Goal: Task Accomplishment & Management: Manage account settings

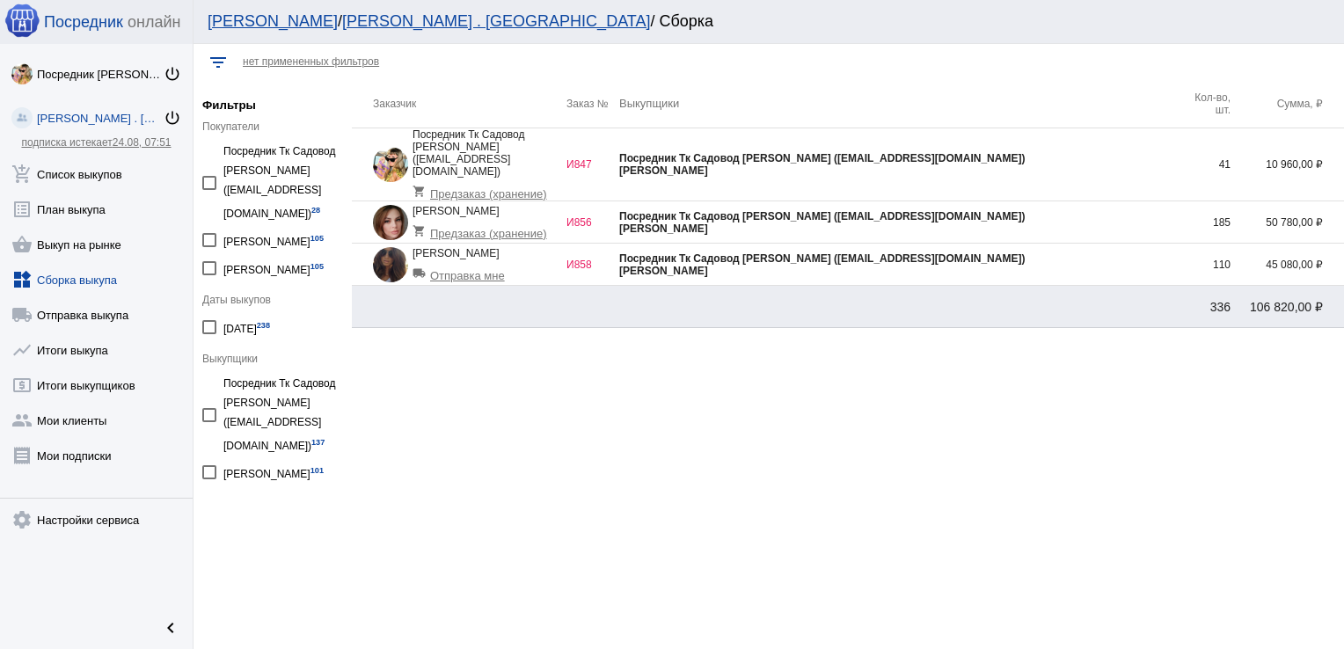
click at [966, 223] on div "[PERSON_NAME]" at bounding box center [898, 229] width 558 height 12
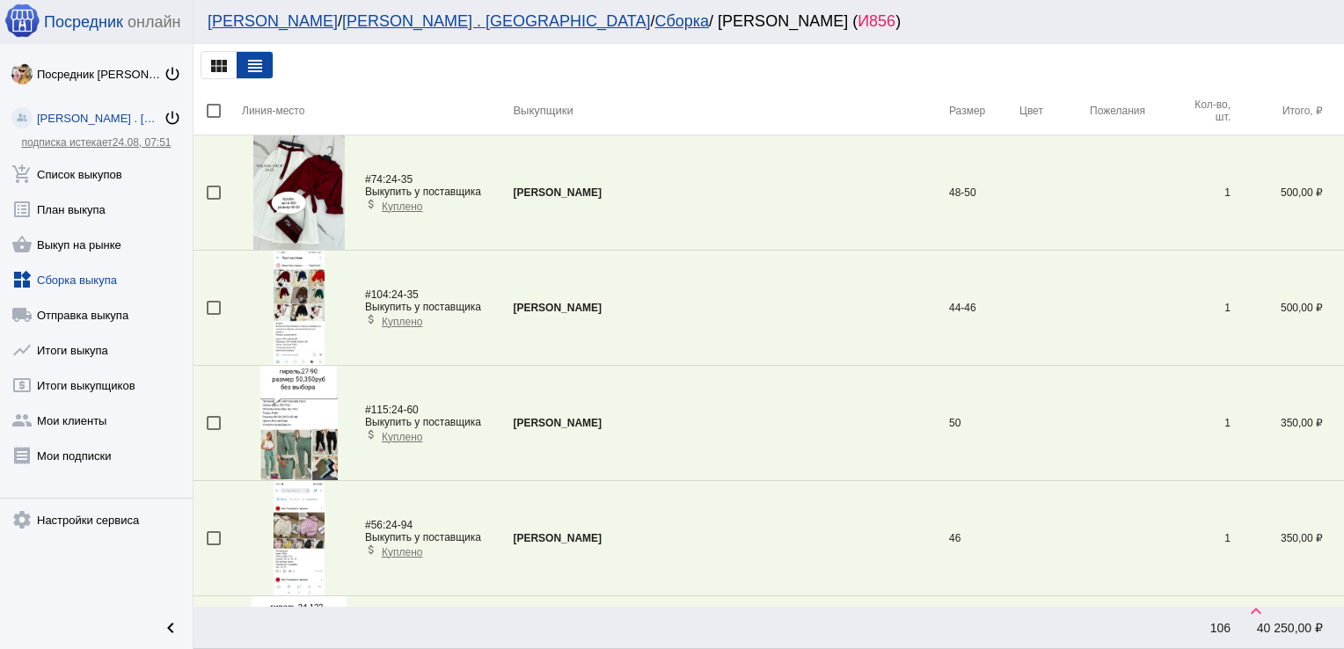
scroll to position [5413, 0]
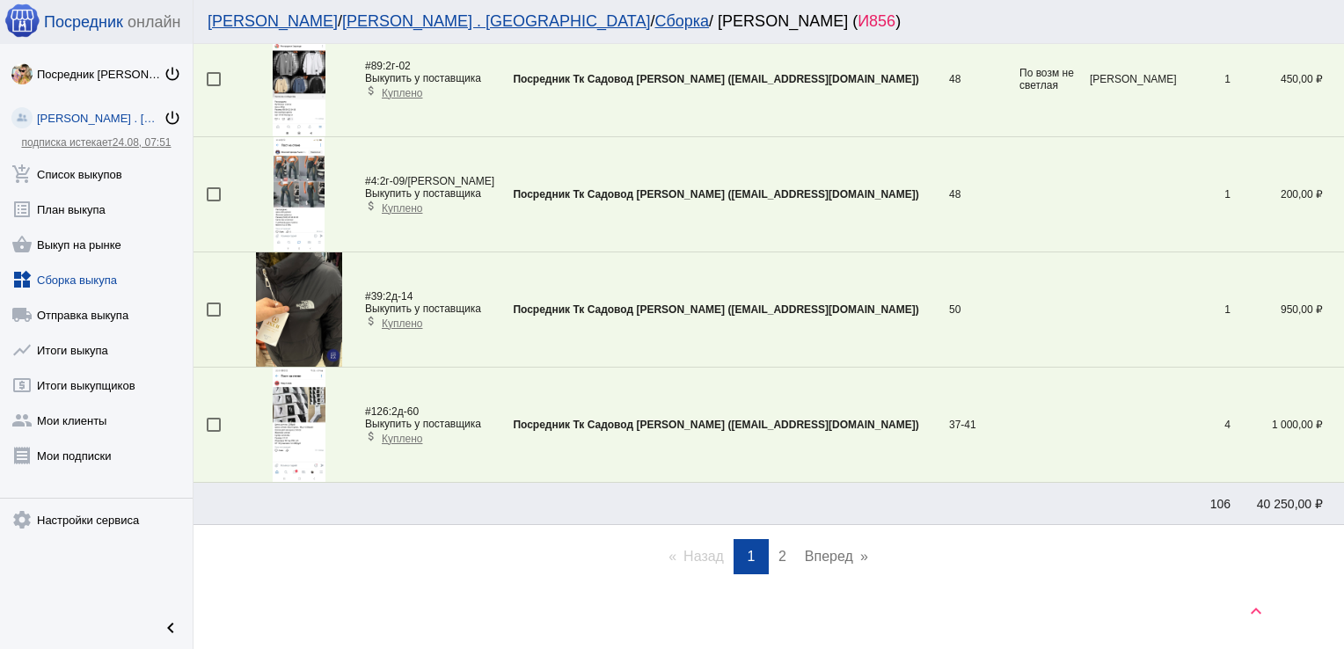
click at [778, 549] on span "2" at bounding box center [782, 556] width 8 height 15
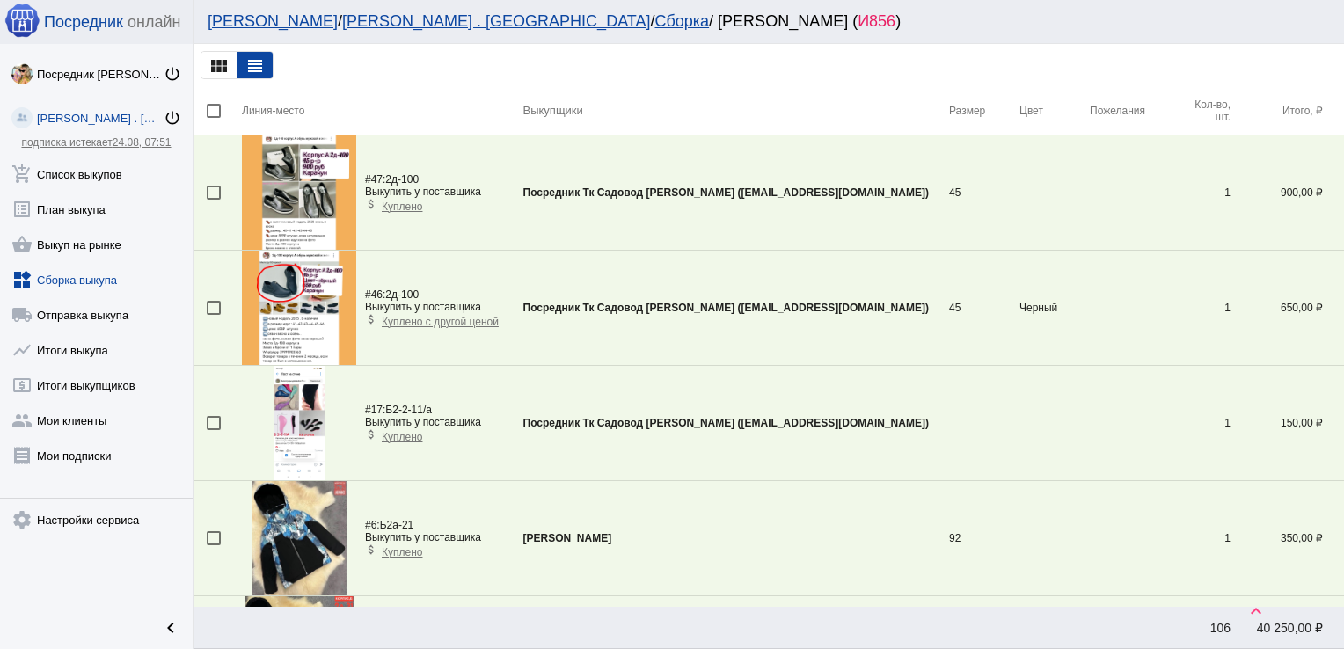
scroll to position [2937, 0]
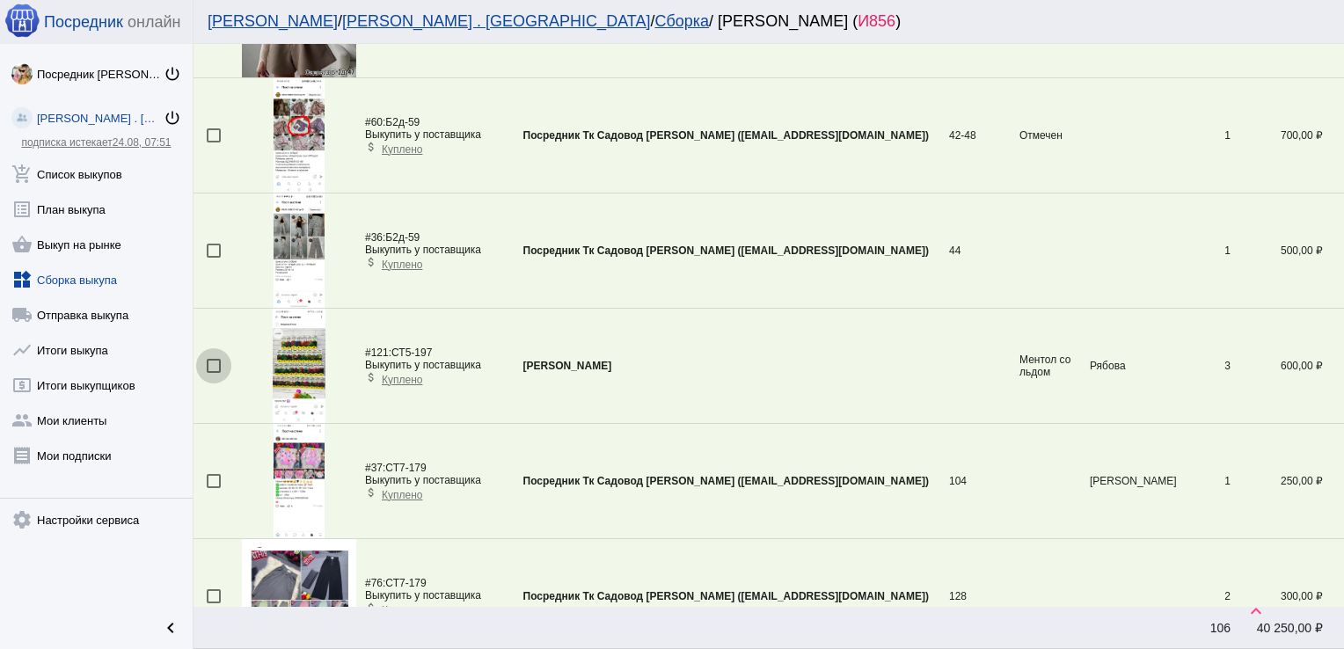
click at [211, 359] on div at bounding box center [214, 366] width 14 height 14
click at [213, 373] on input "checkbox" at bounding box center [213, 373] width 1 height 1
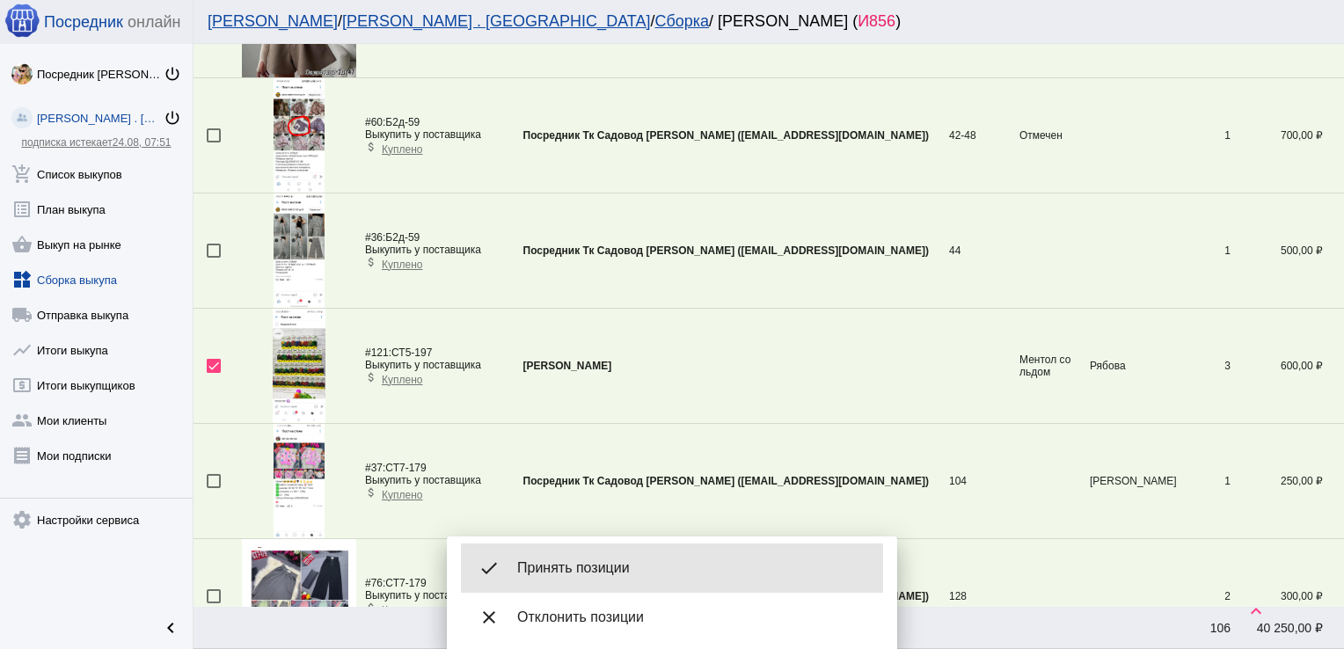
click at [566, 562] on span "Принять позиции" at bounding box center [693, 568] width 352 height 18
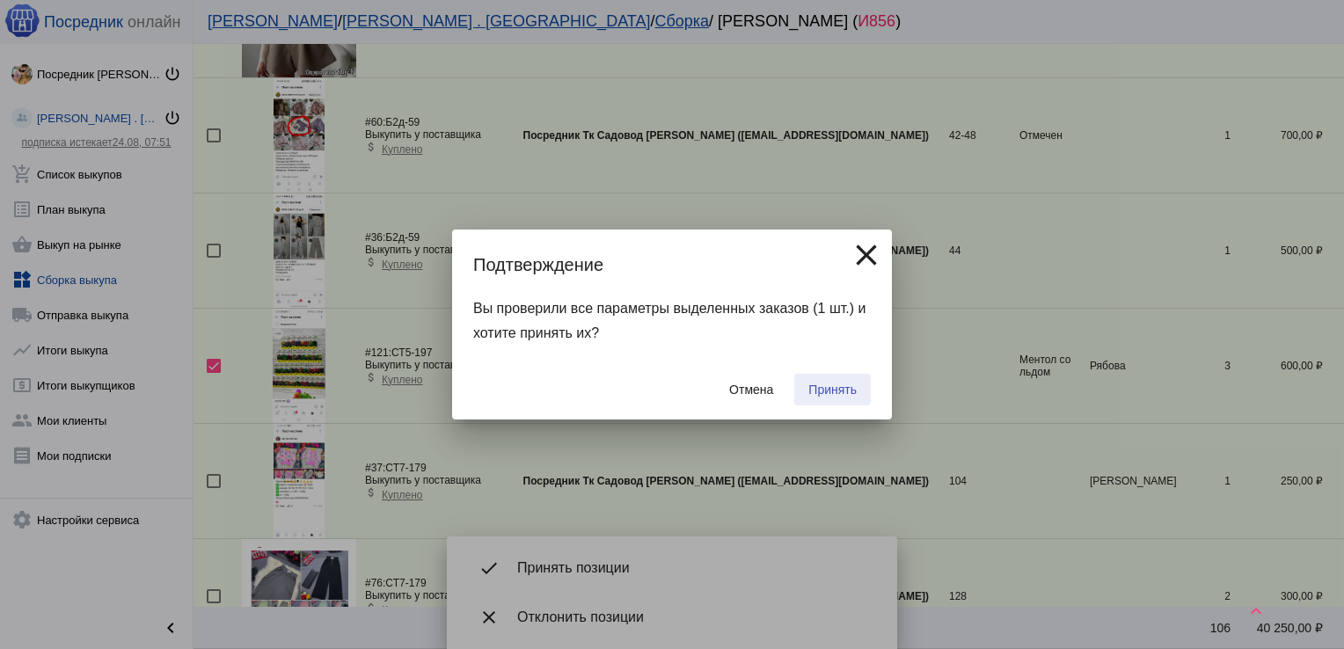
click at [848, 386] on span "Принять" at bounding box center [832, 390] width 48 height 14
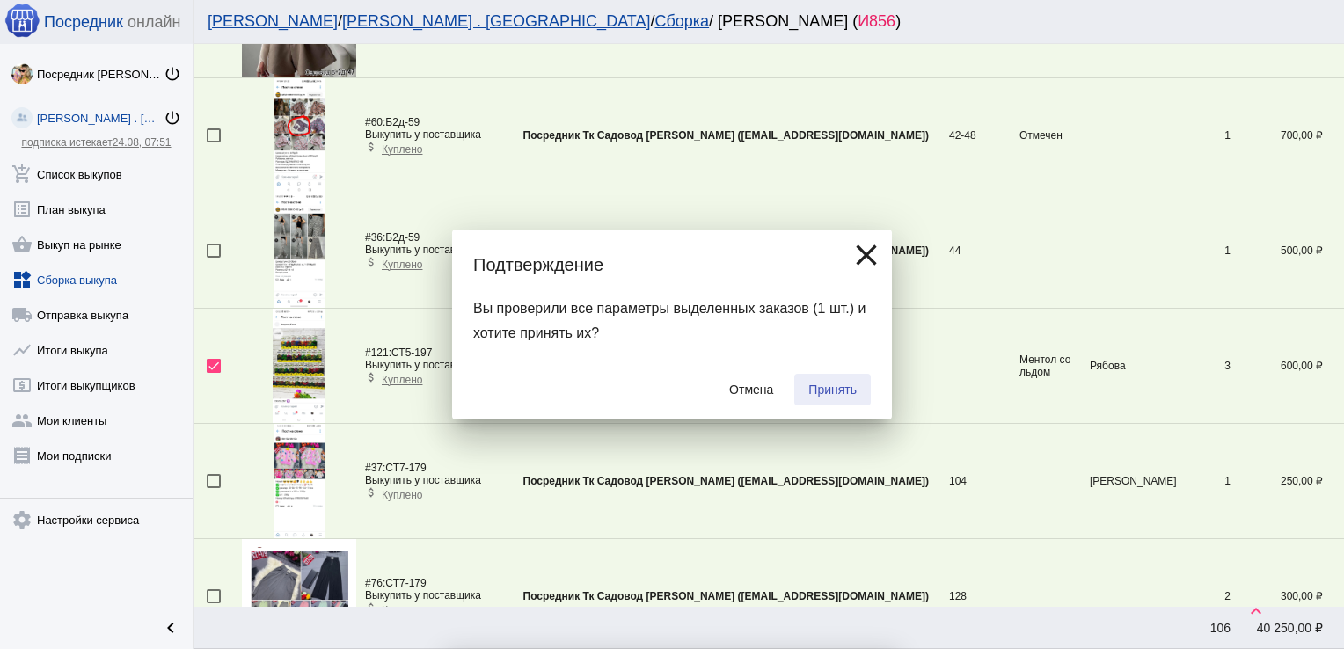
checkbox input "false"
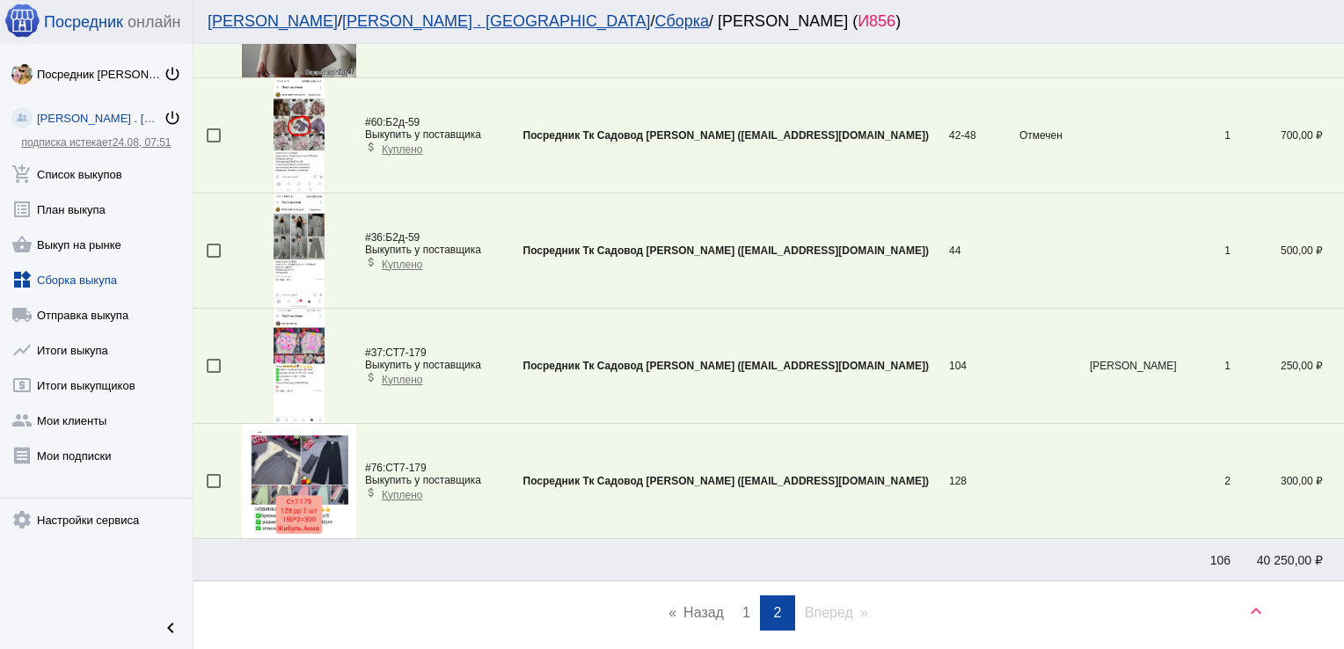
click at [733, 613] on link "page 1" at bounding box center [746, 612] width 26 height 35
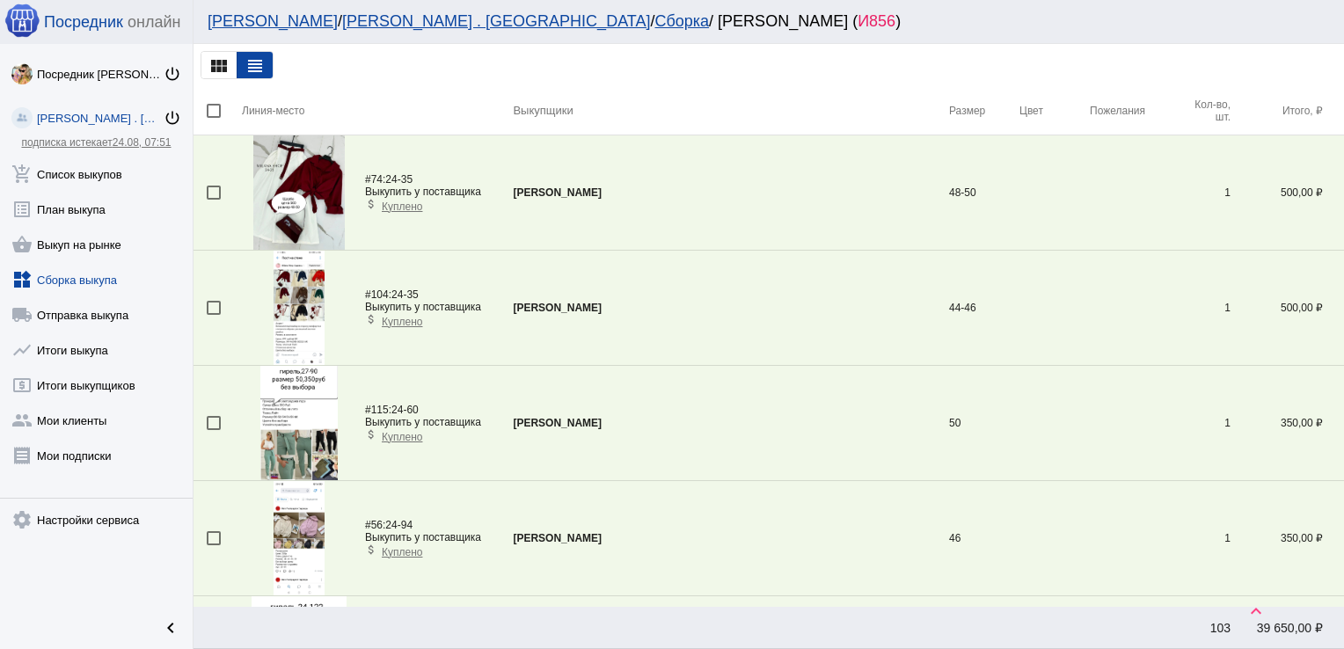
scroll to position [981, 0]
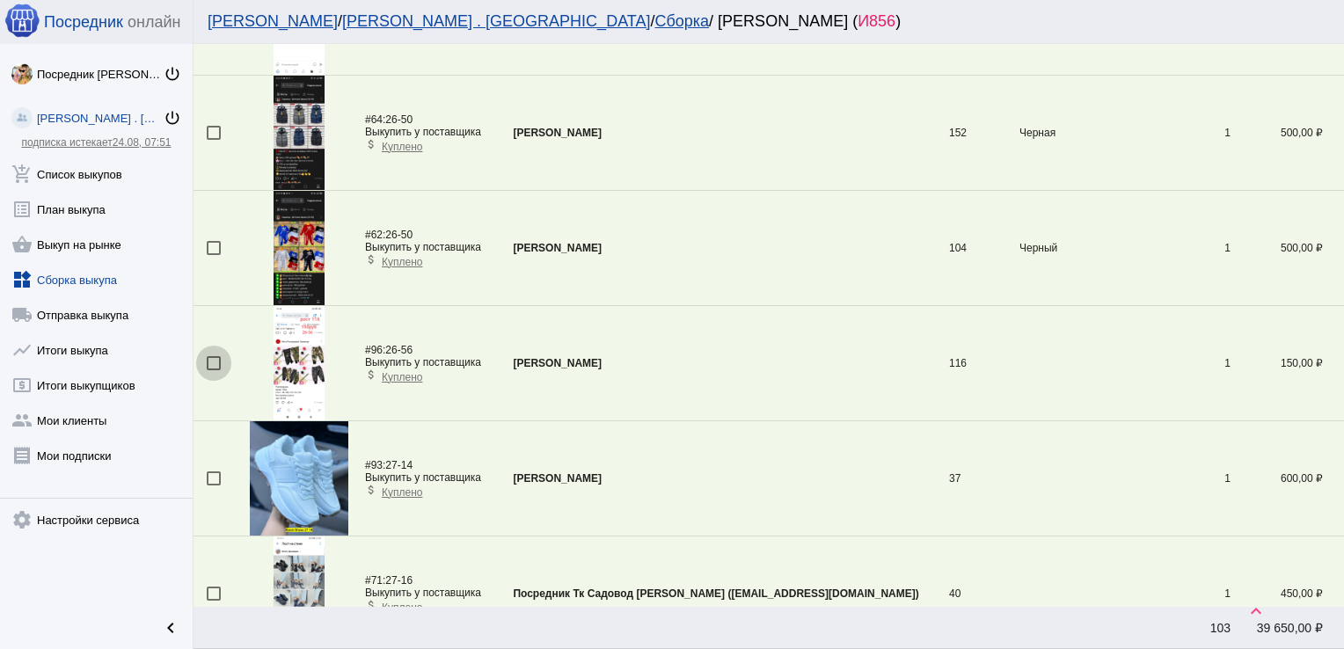
click at [212, 361] on div at bounding box center [214, 363] width 14 height 14
click at [213, 370] on input "checkbox" at bounding box center [213, 370] width 1 height 1
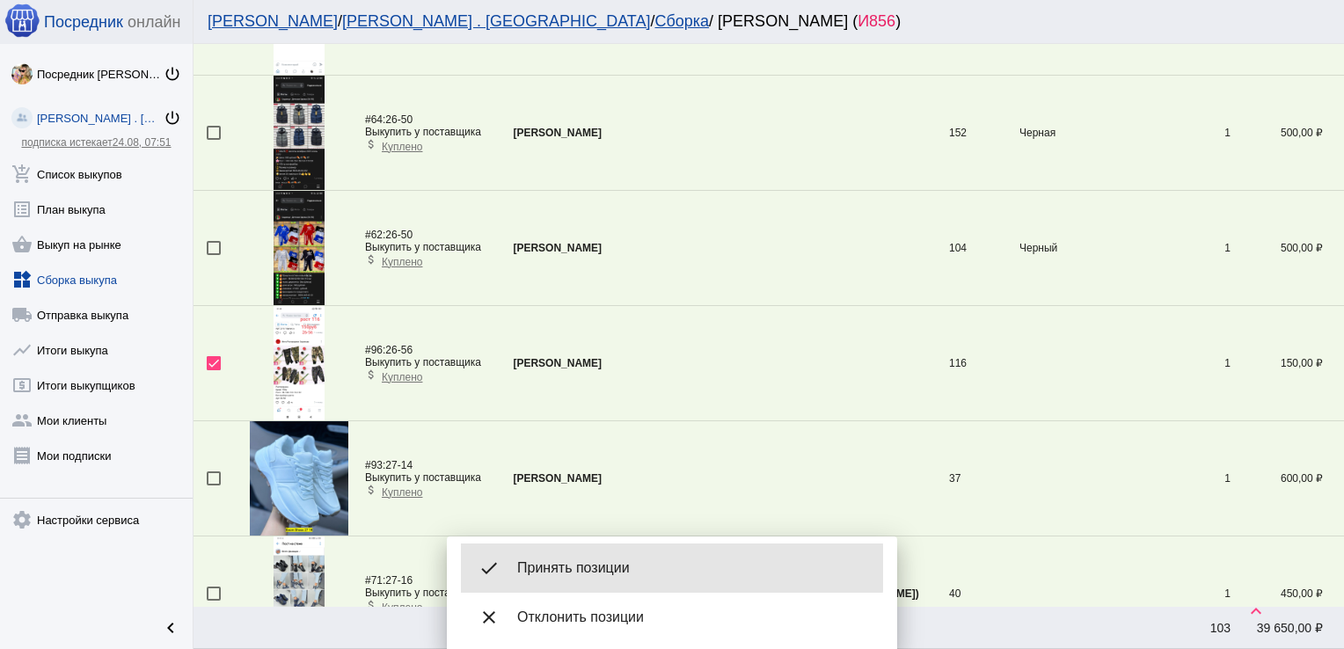
click at [602, 568] on span "Принять позиции" at bounding box center [693, 568] width 352 height 18
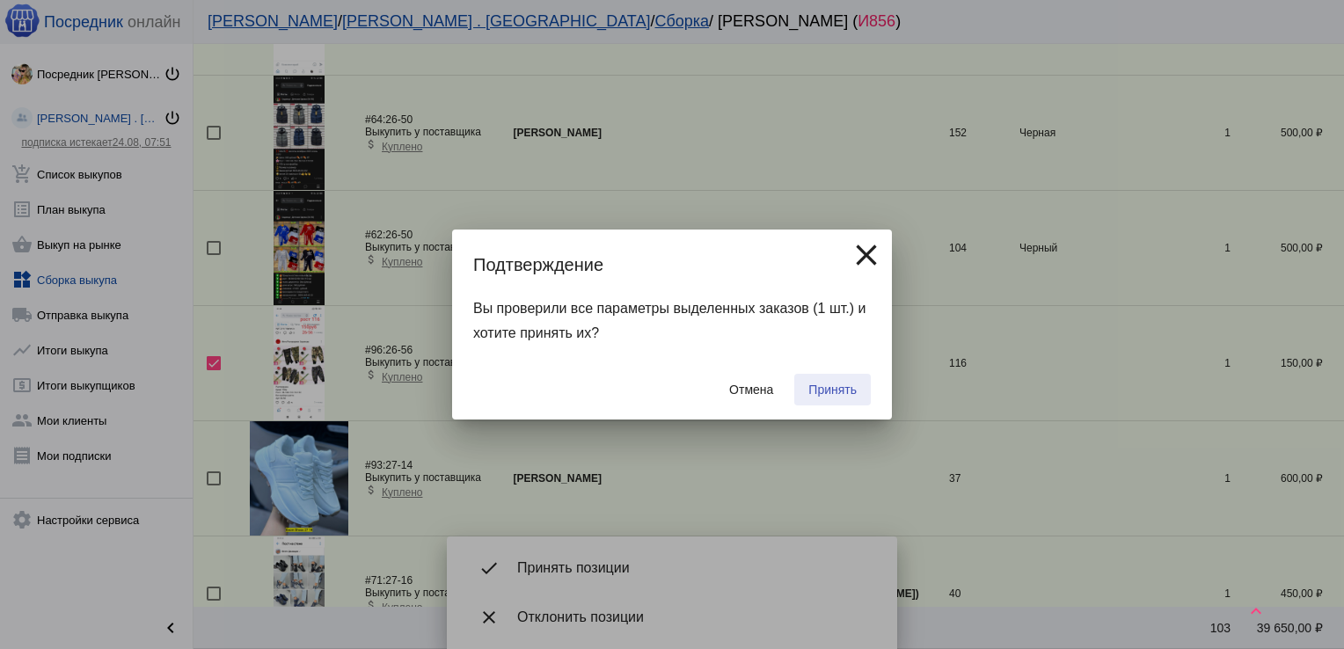
click at [844, 384] on span "Принять" at bounding box center [832, 390] width 48 height 14
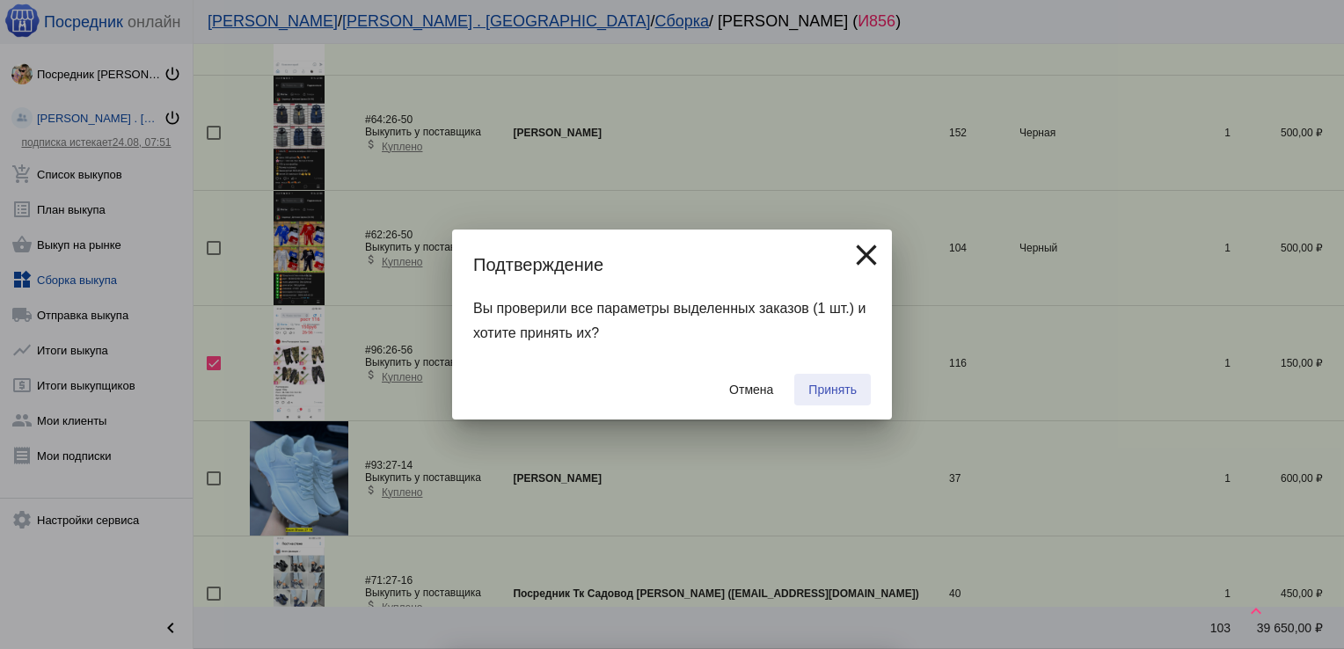
checkbox input "false"
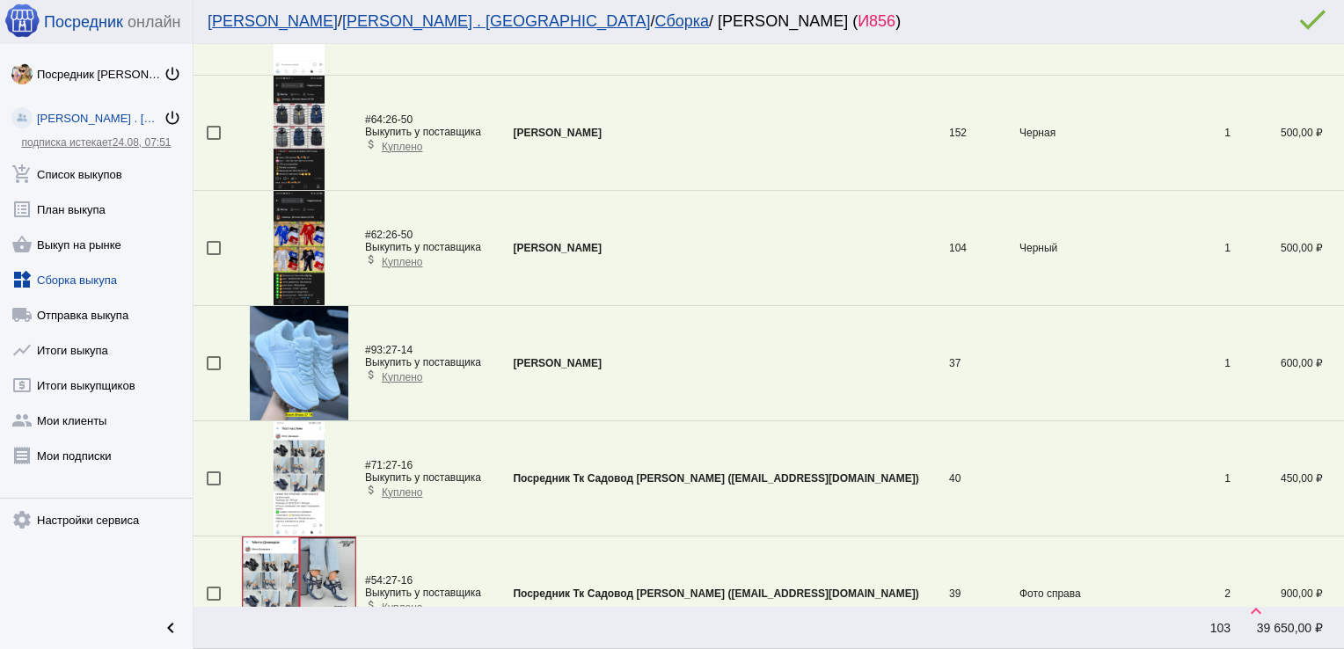
scroll to position [2477, 0]
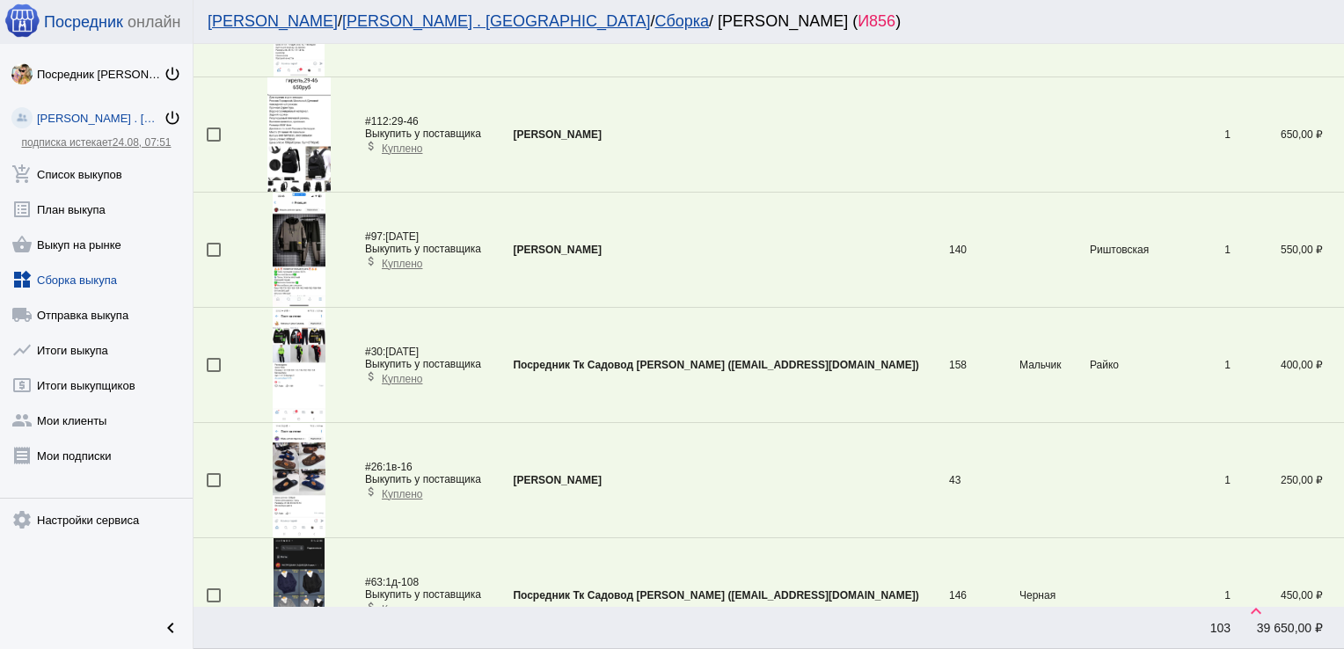
click at [215, 362] on div at bounding box center [214, 365] width 14 height 14
click at [214, 372] on input "checkbox" at bounding box center [213, 372] width 1 height 1
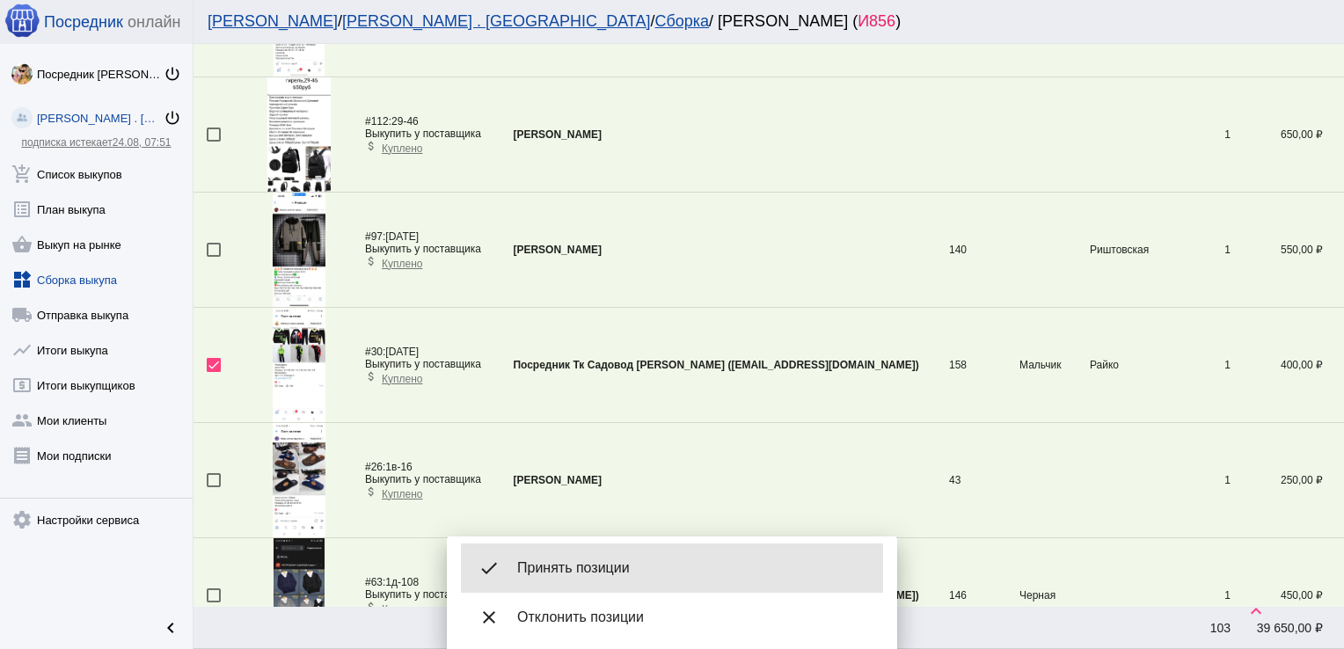
click at [638, 558] on div "done Принять позиции" at bounding box center [672, 568] width 422 height 49
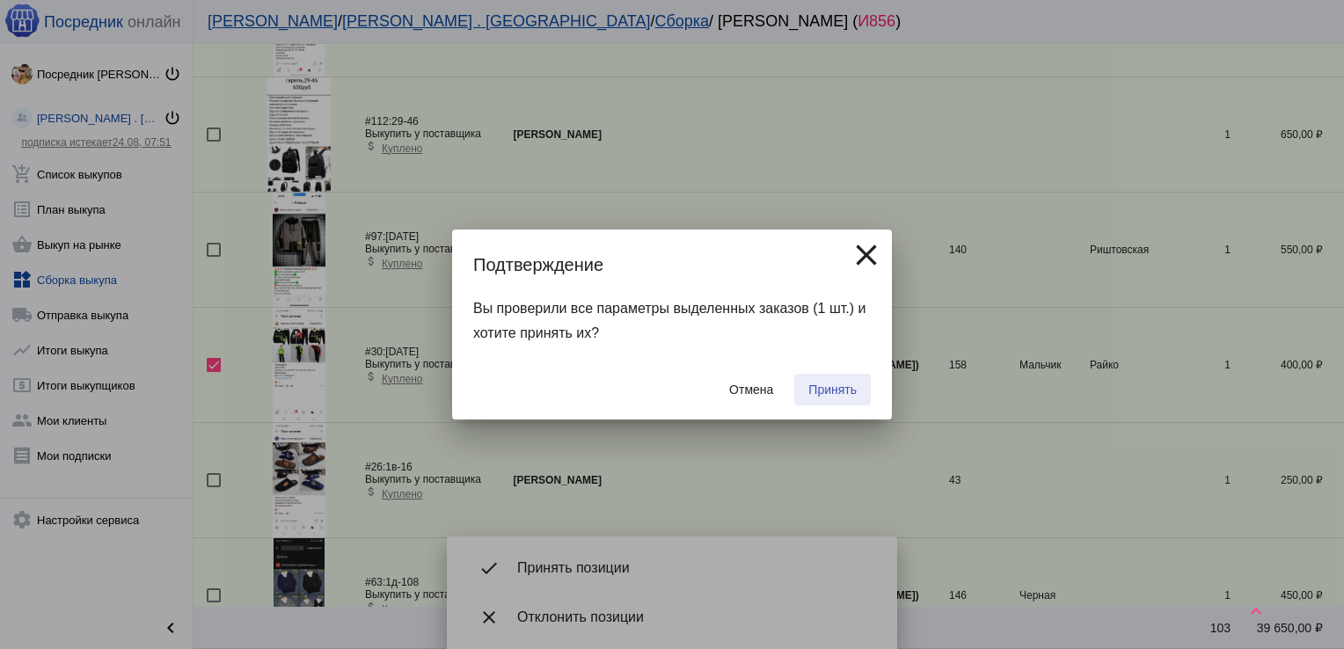
click at [827, 383] on span "Принять" at bounding box center [832, 390] width 48 height 14
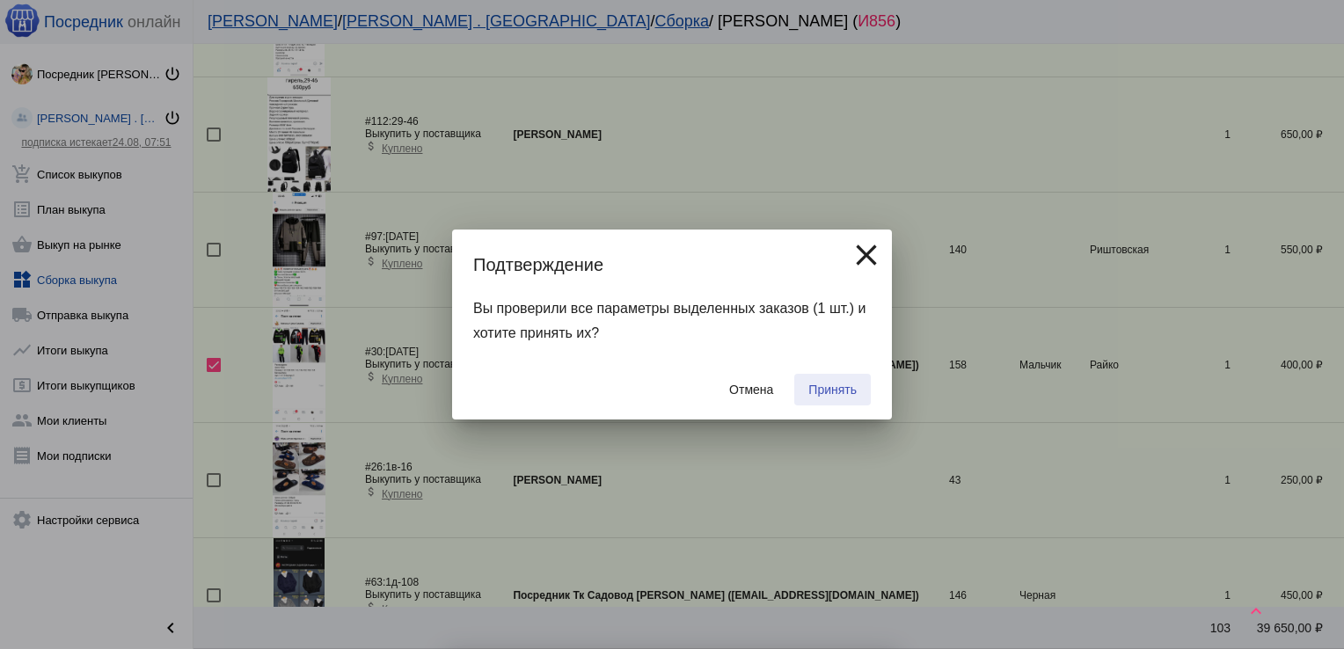
checkbox input "false"
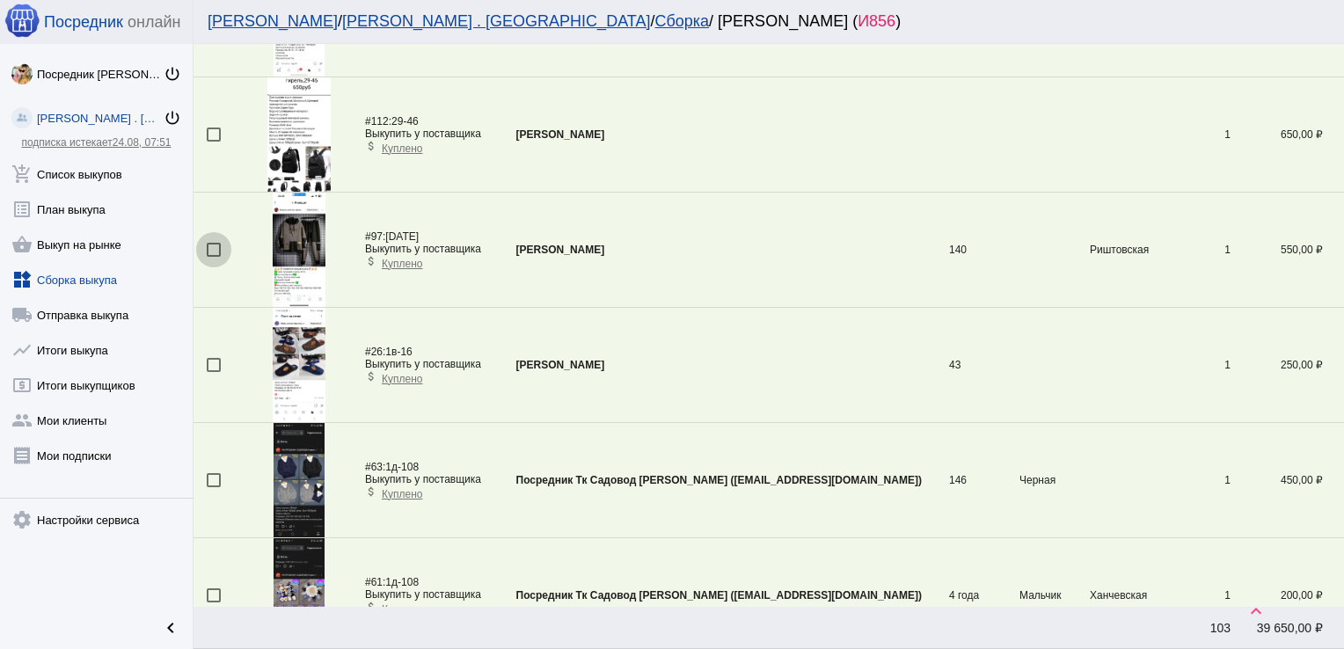
click at [215, 246] on div at bounding box center [214, 250] width 14 height 14
click at [214, 257] on input "checkbox" at bounding box center [213, 257] width 1 height 1
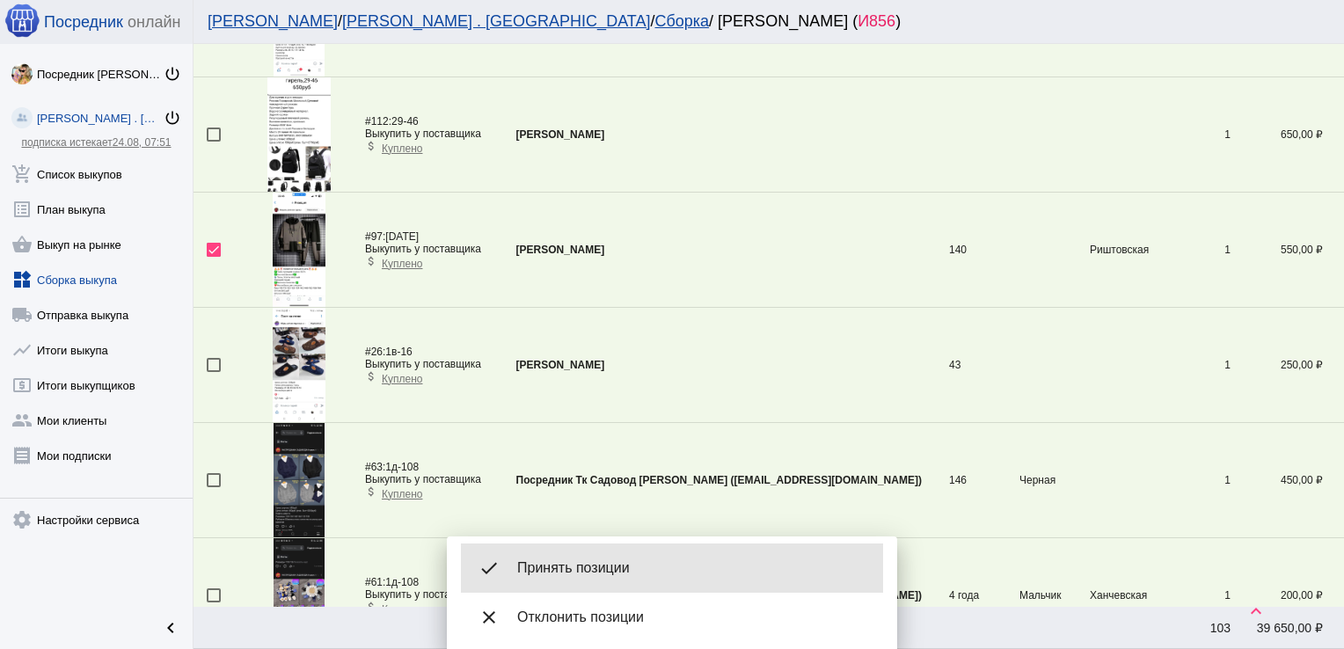
click at [633, 556] on div "done Принять позиции" at bounding box center [672, 568] width 422 height 49
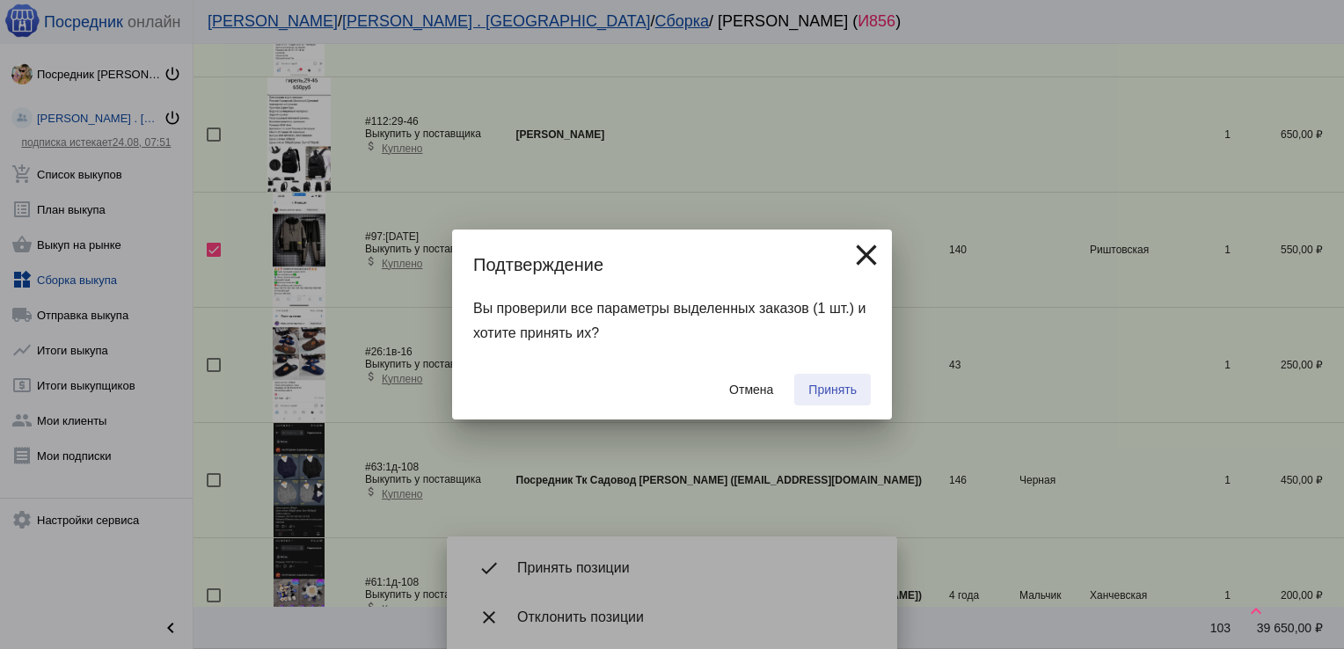
click at [841, 390] on span "Принять" at bounding box center [832, 390] width 48 height 14
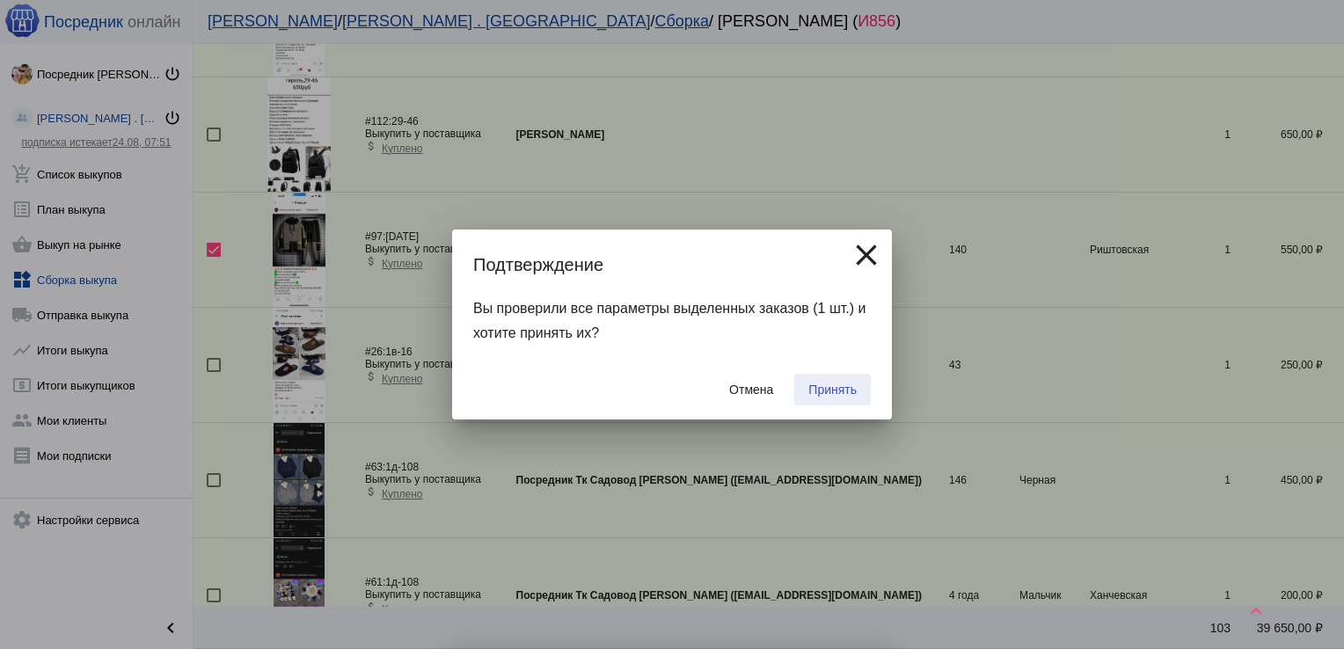
checkbox input "false"
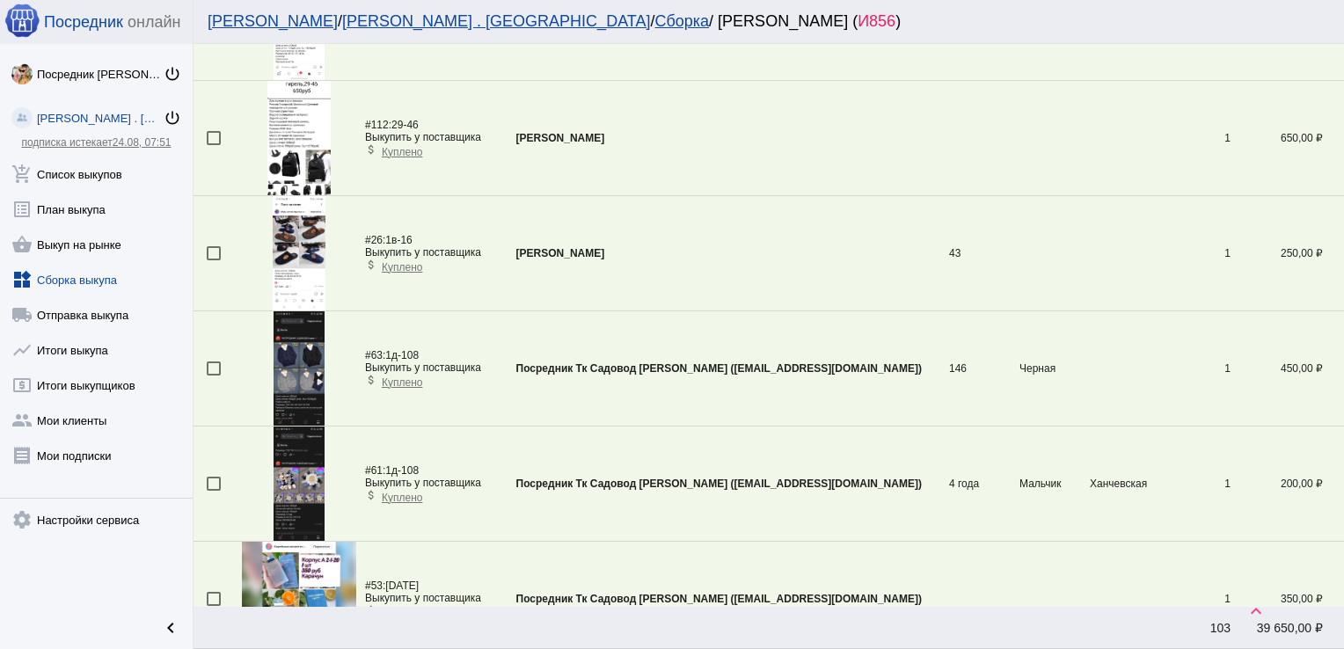
scroll to position [5413, 0]
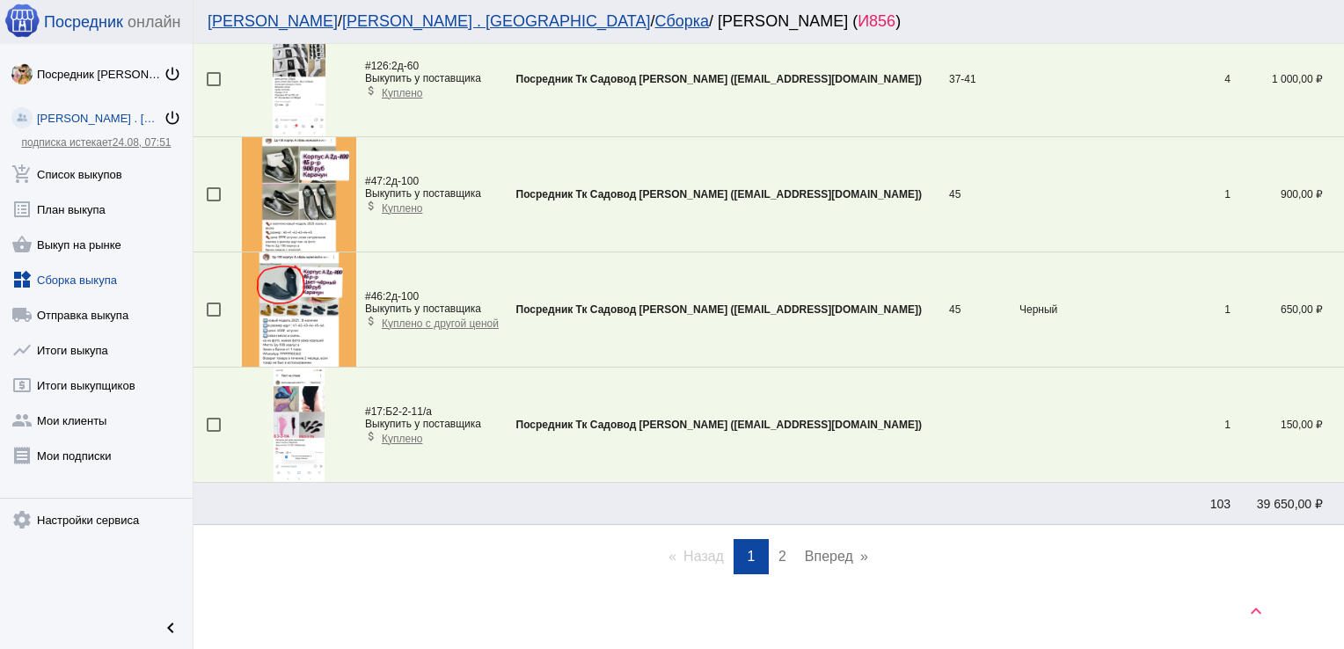
click at [778, 549] on span "2" at bounding box center [782, 556] width 8 height 15
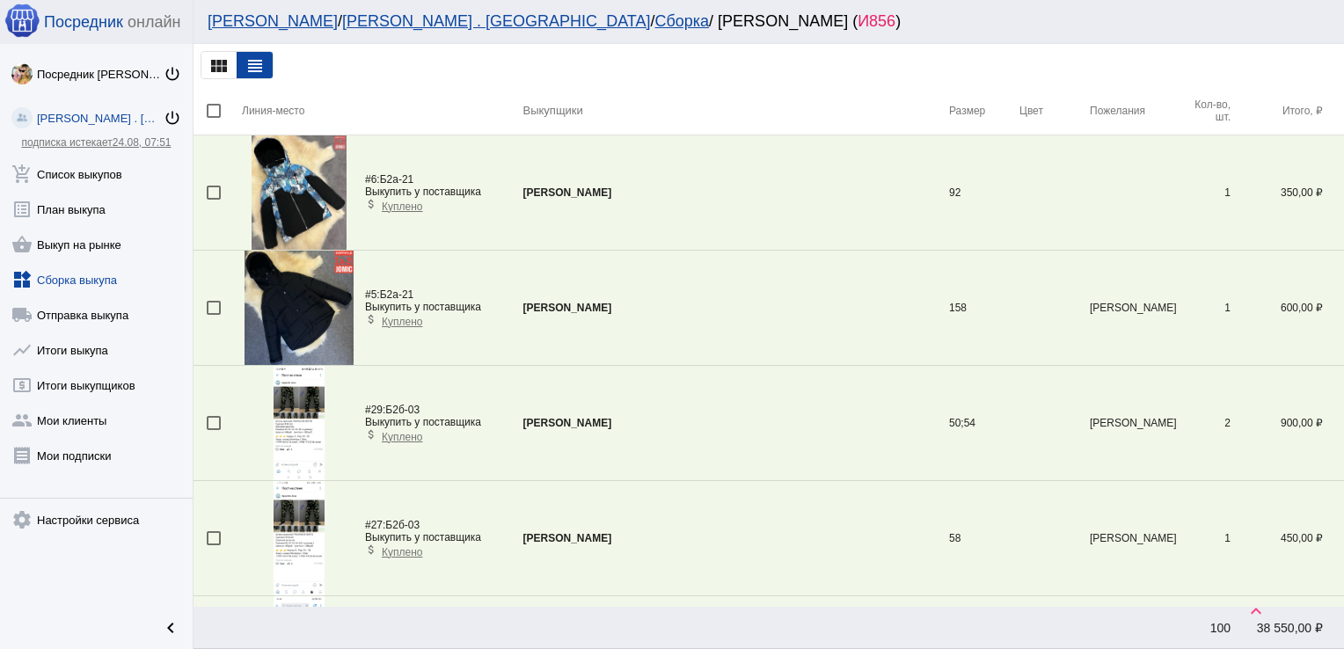
scroll to position [2653, 0]
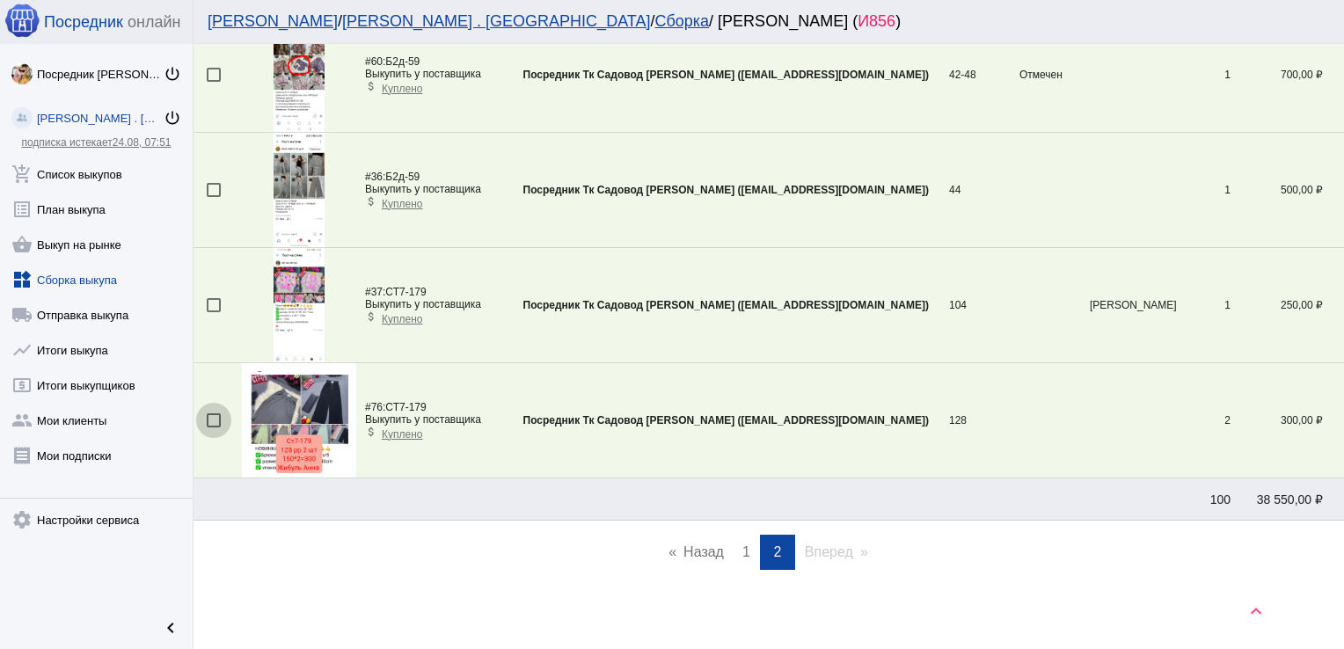
click at [211, 413] on div at bounding box center [214, 420] width 14 height 14
click at [213, 427] on input "checkbox" at bounding box center [213, 427] width 1 height 1
checkbox input "true"
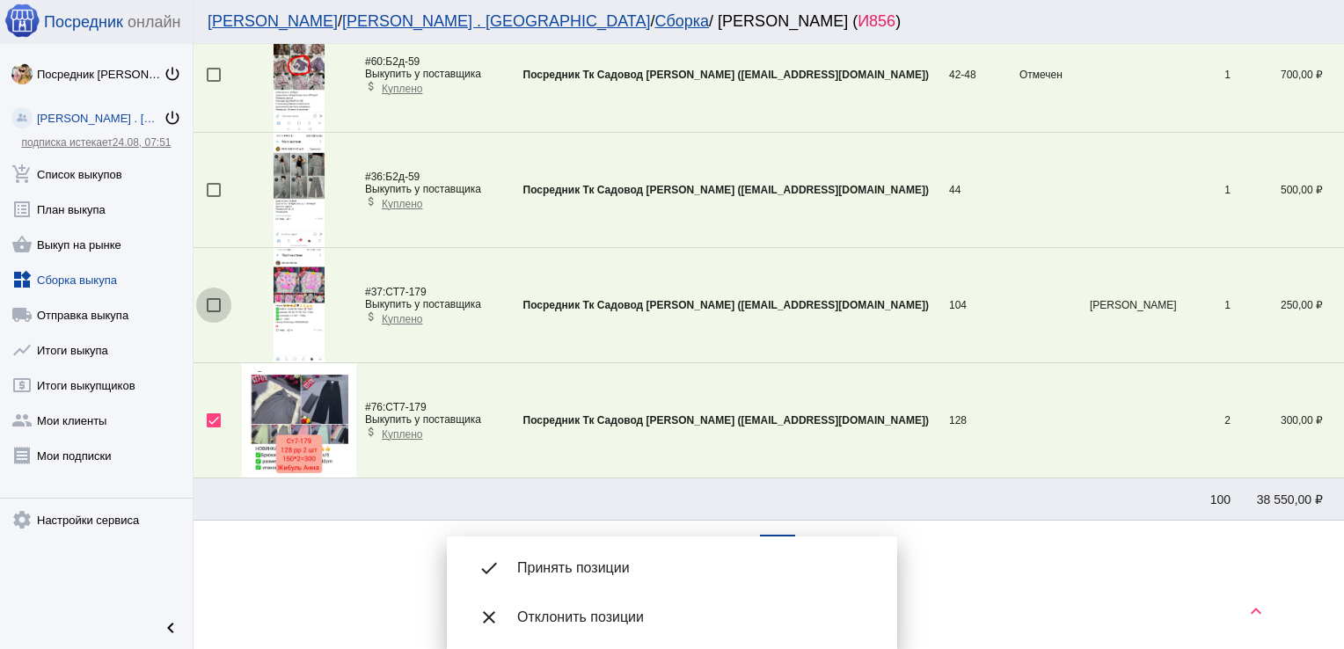
click at [216, 303] on div at bounding box center [214, 305] width 14 height 14
click at [214, 312] on input "checkbox" at bounding box center [213, 312] width 1 height 1
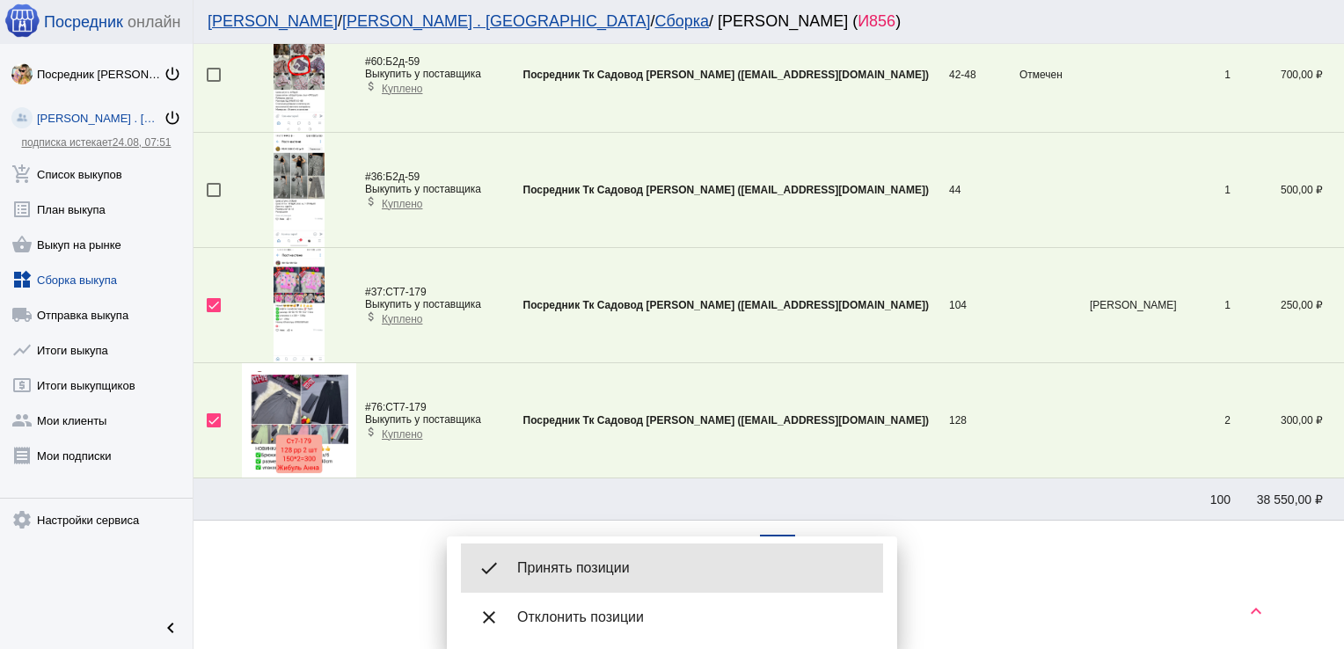
click at [602, 554] on div "done Принять позиции" at bounding box center [672, 568] width 422 height 49
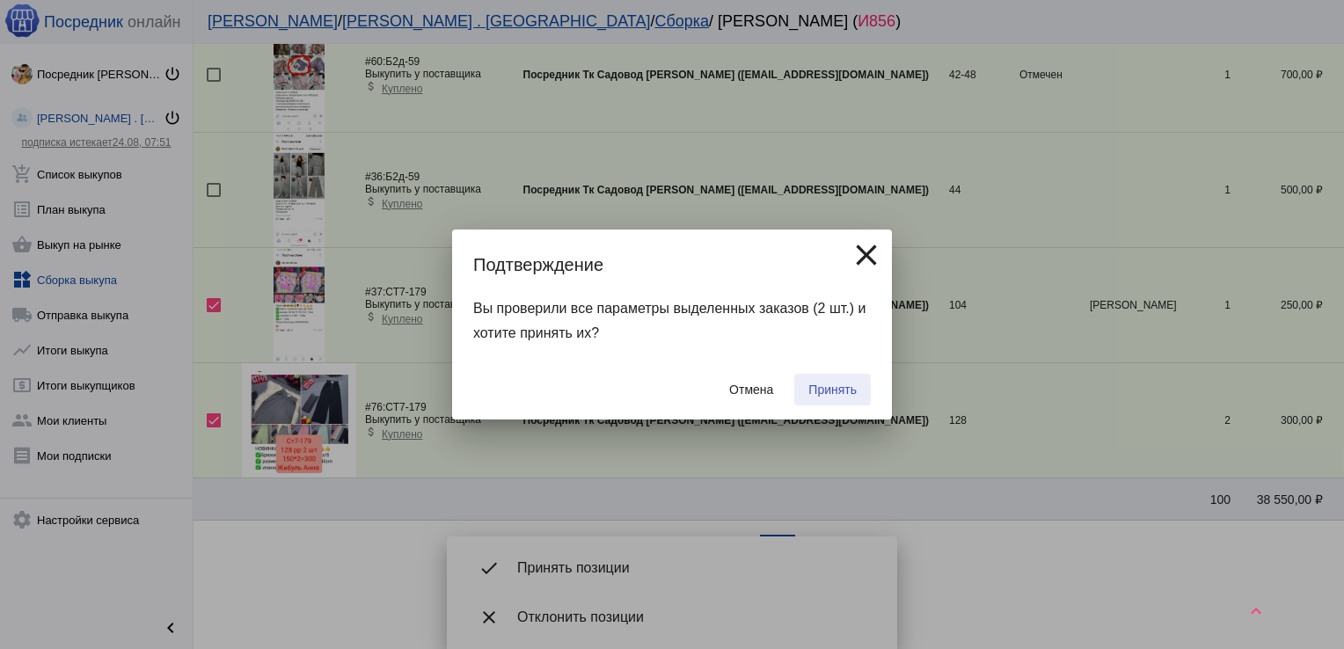
click at [828, 384] on span "Принять" at bounding box center [832, 390] width 48 height 14
checkbox input "false"
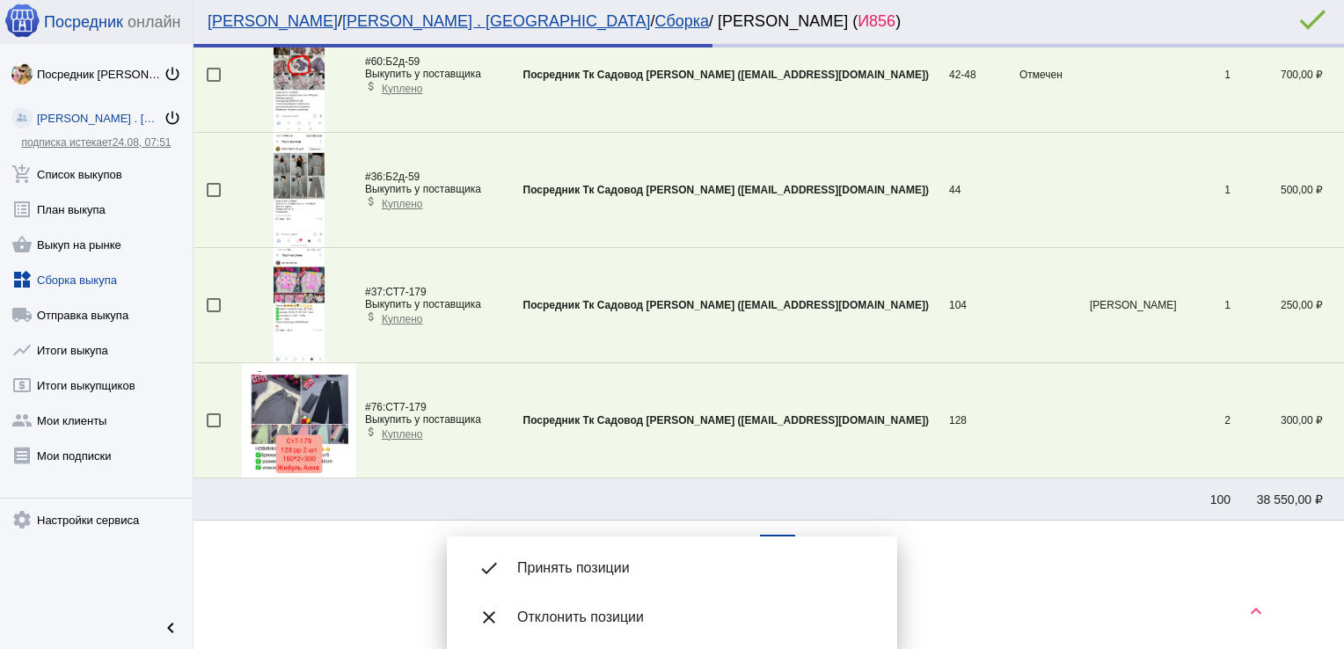
scroll to position [2422, 0]
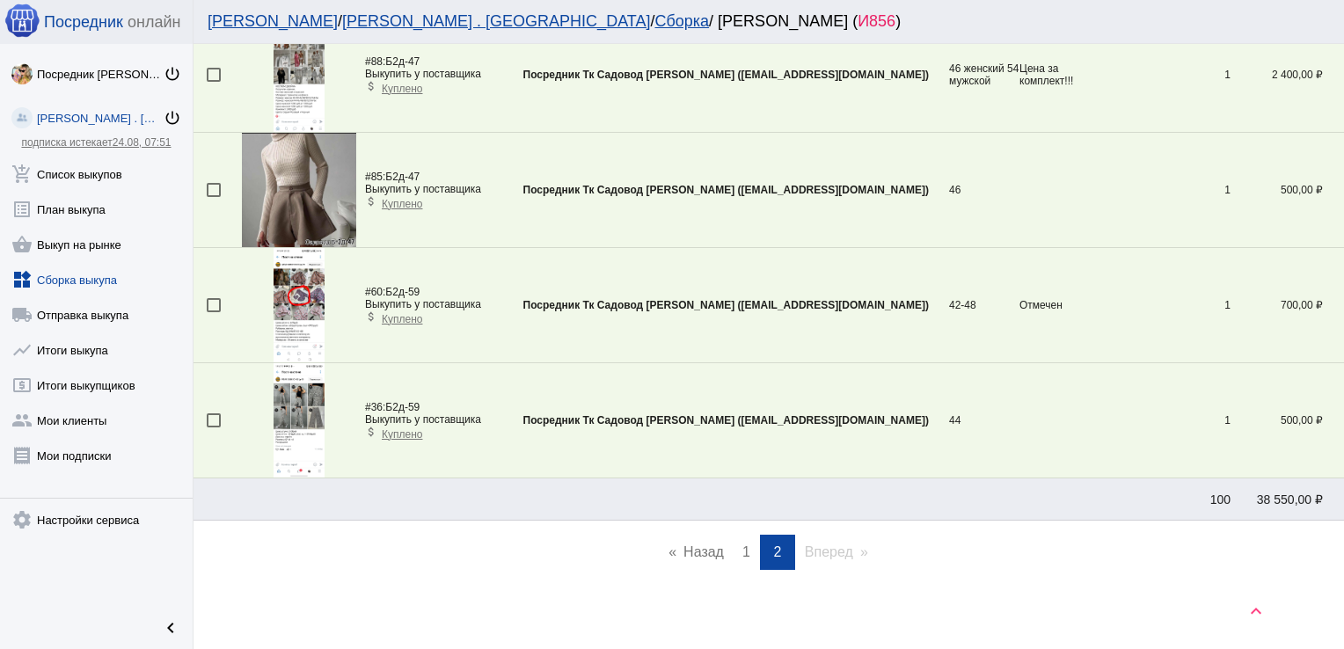
click at [733, 541] on link "page 1" at bounding box center [746, 552] width 26 height 35
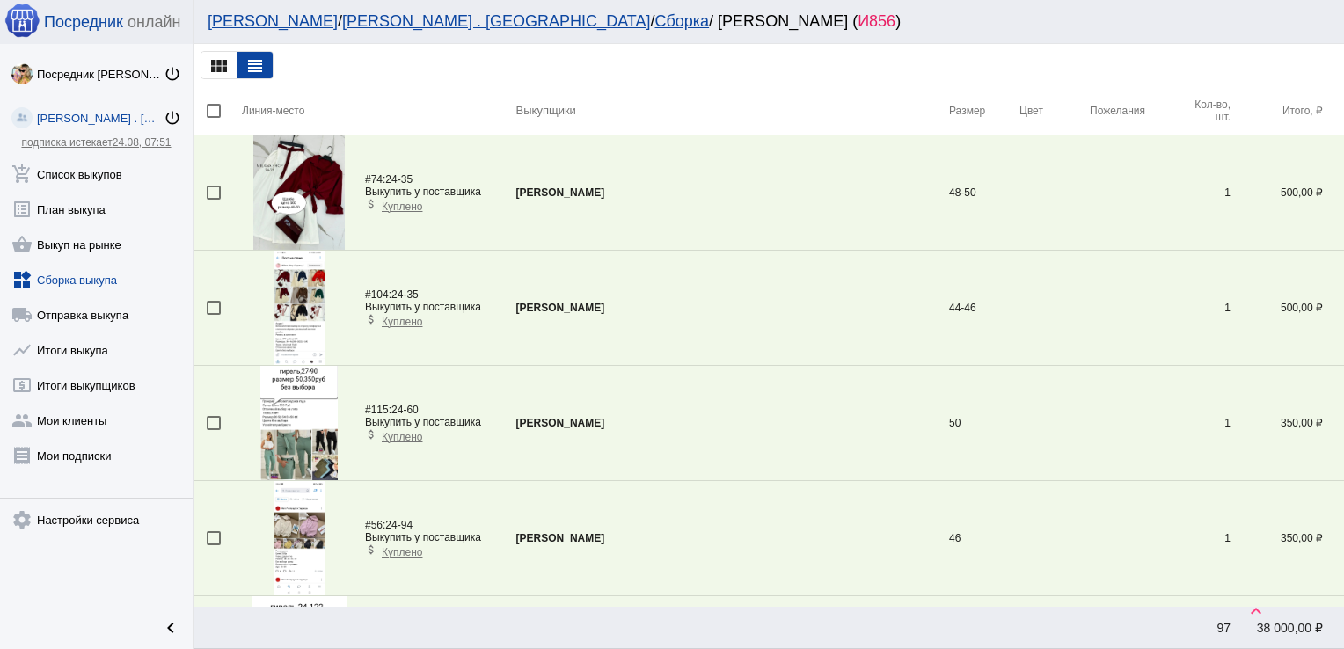
scroll to position [1672, 0]
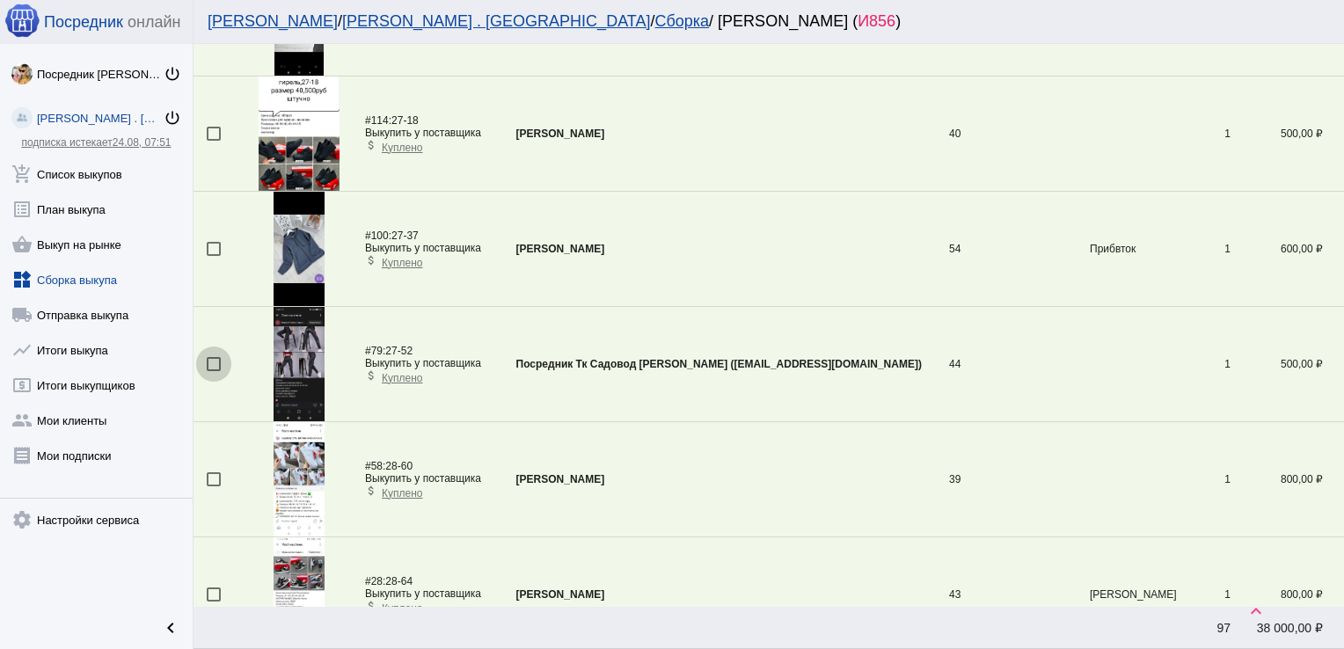
click at [208, 361] on div at bounding box center [214, 364] width 14 height 14
click at [213, 371] on input "checkbox" at bounding box center [213, 371] width 1 height 1
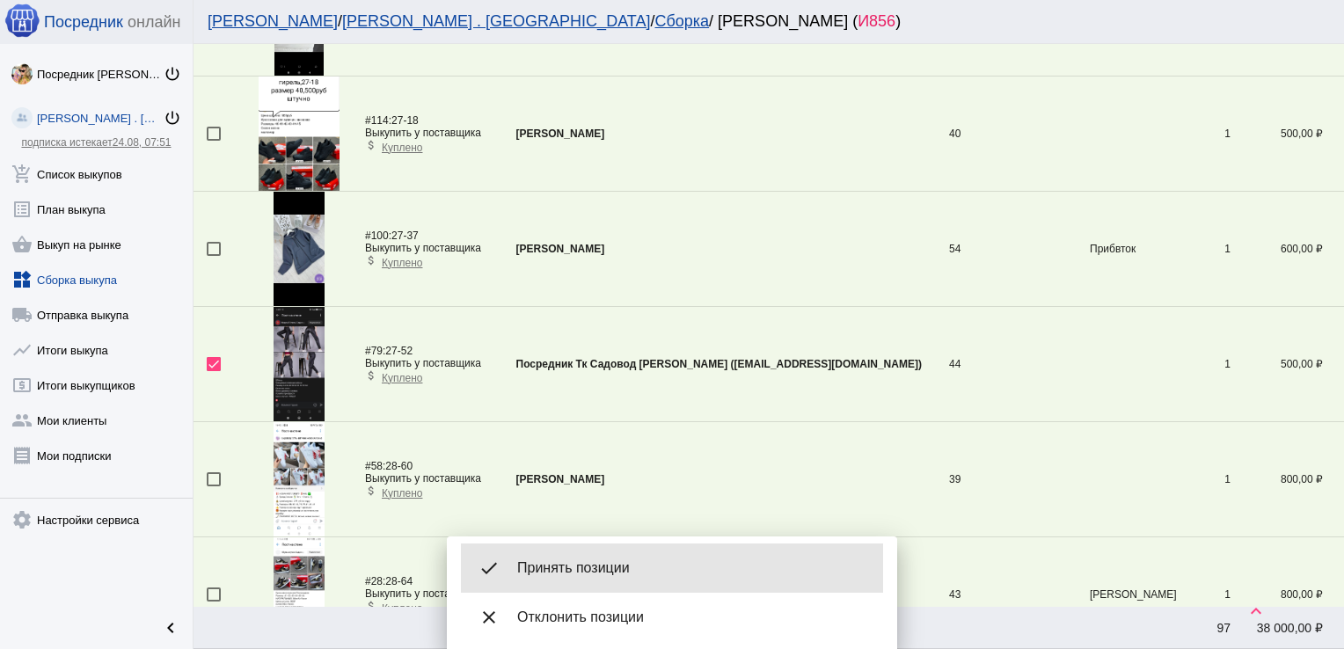
click at [678, 566] on span "Принять позиции" at bounding box center [693, 568] width 352 height 18
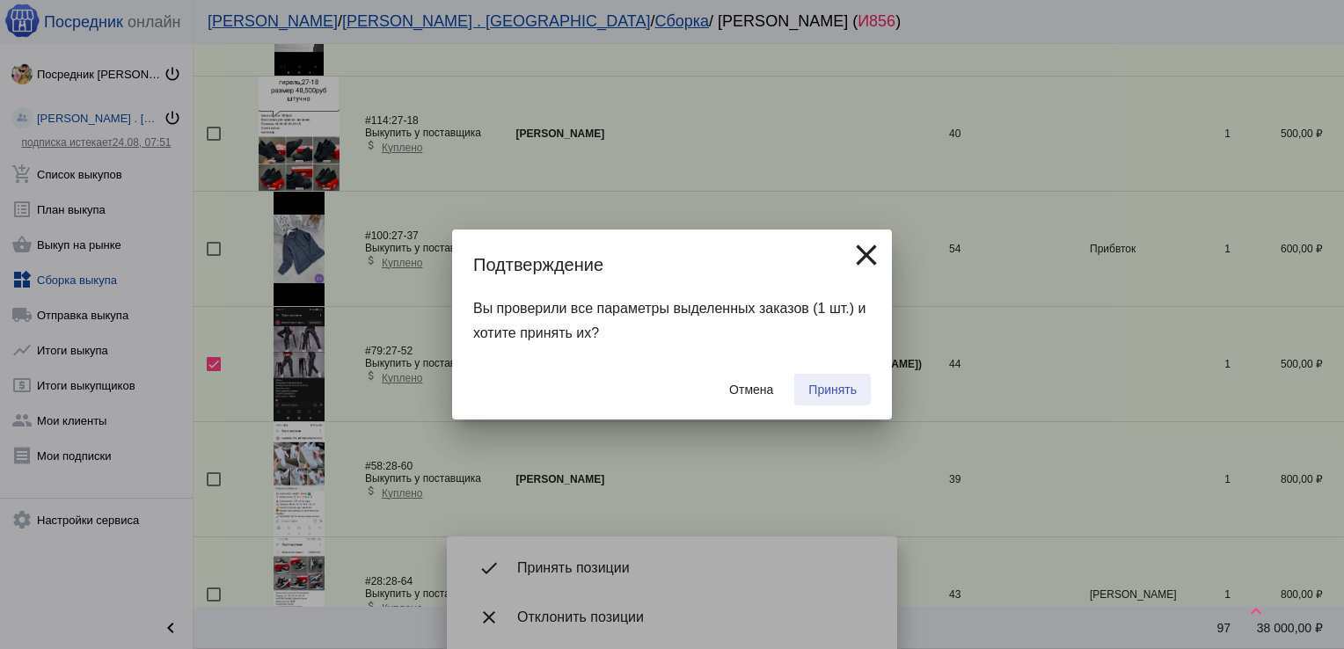
click at [834, 388] on span "Принять" at bounding box center [832, 390] width 48 height 14
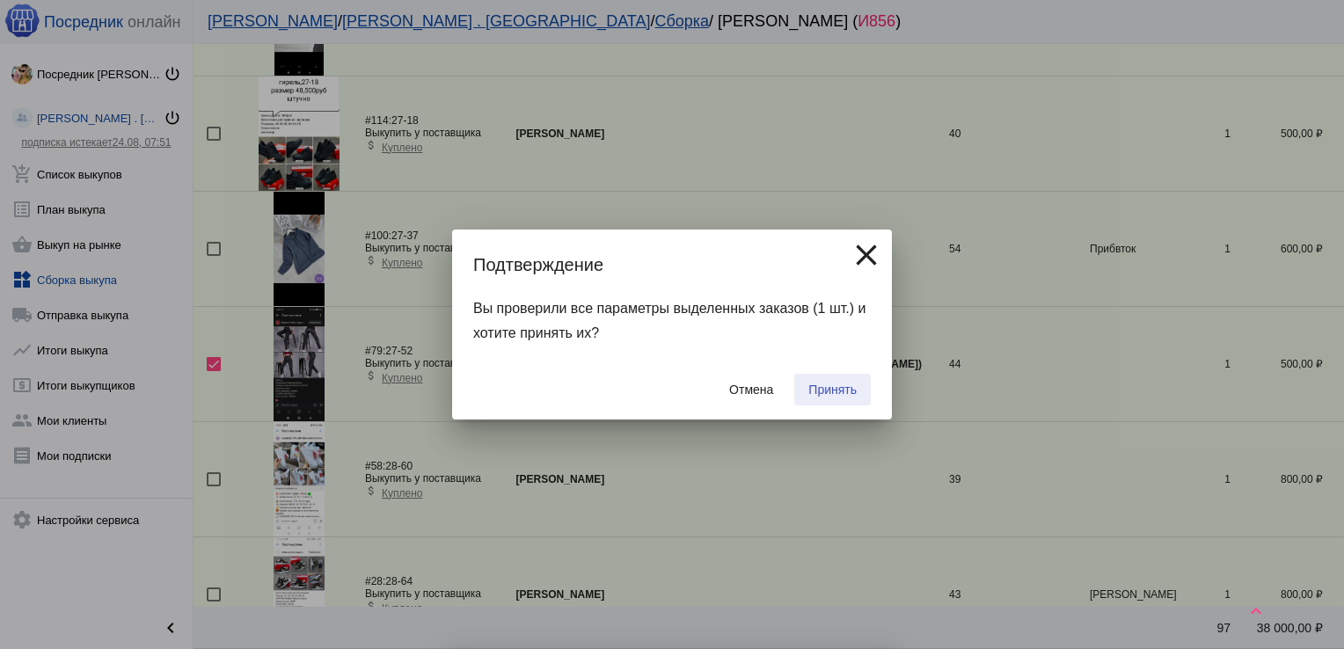
checkbox input "false"
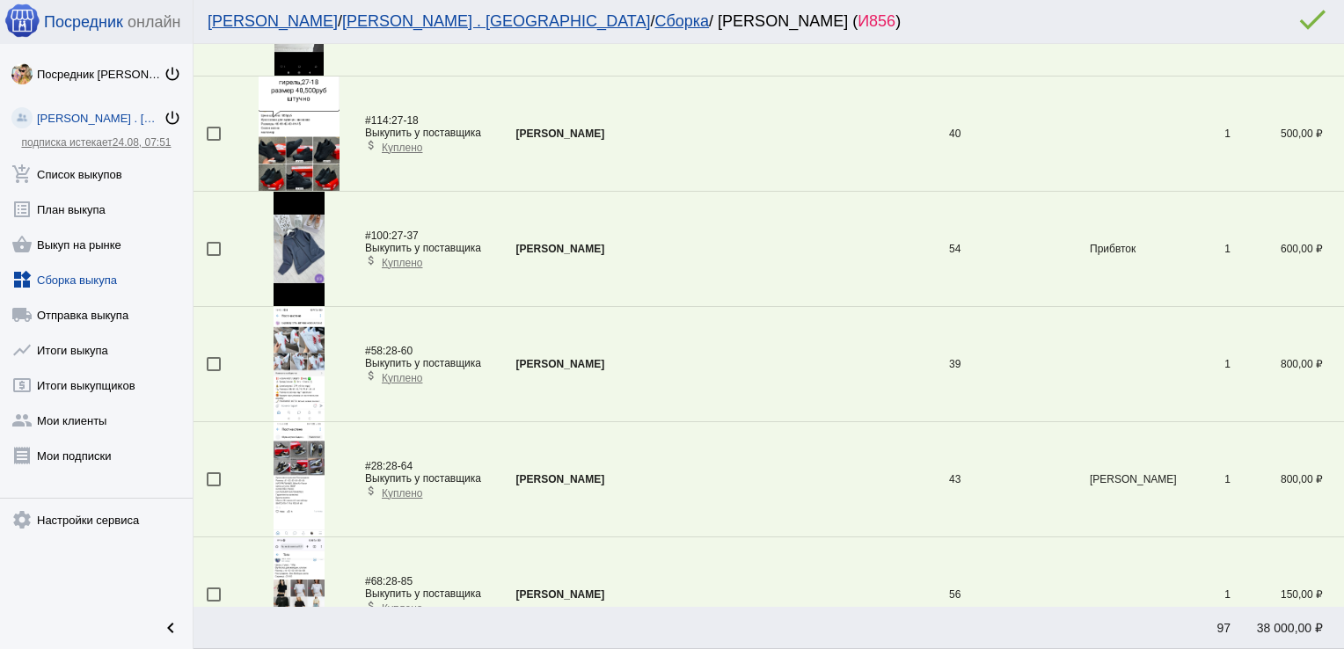
scroll to position [0, 0]
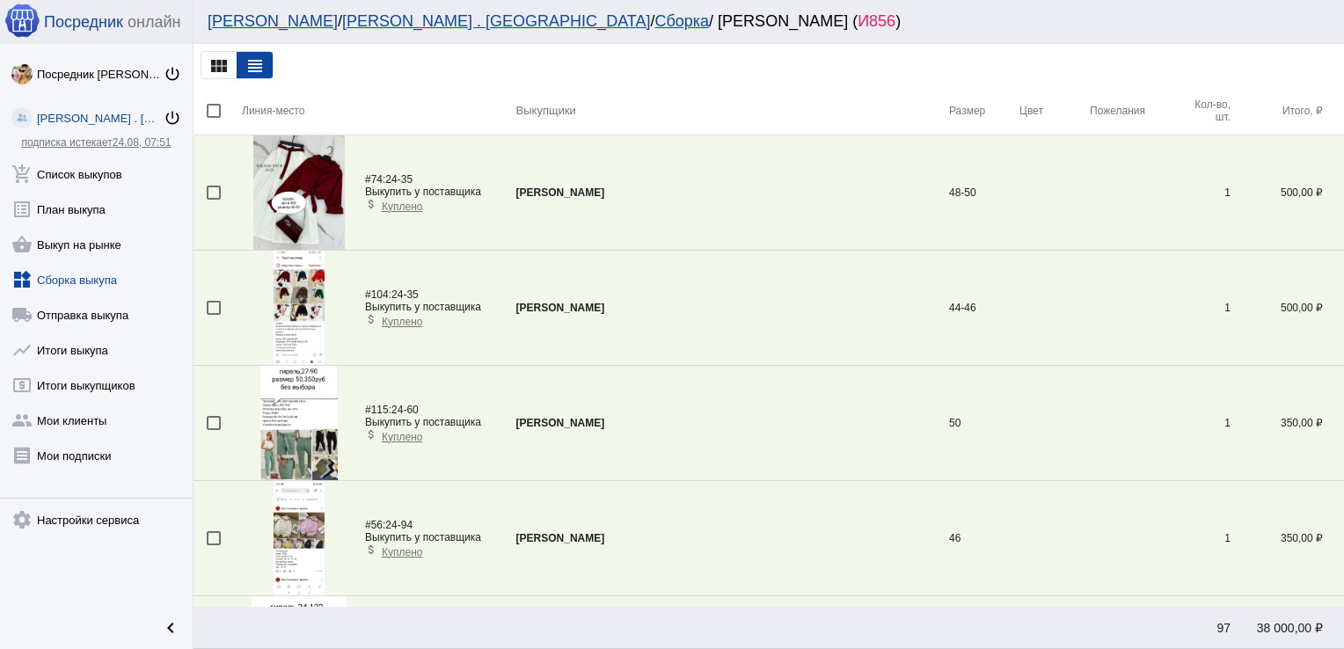
click at [211, 192] on div at bounding box center [214, 193] width 14 height 14
click at [213, 200] on input "checkbox" at bounding box center [213, 200] width 1 height 1
checkbox input "true"
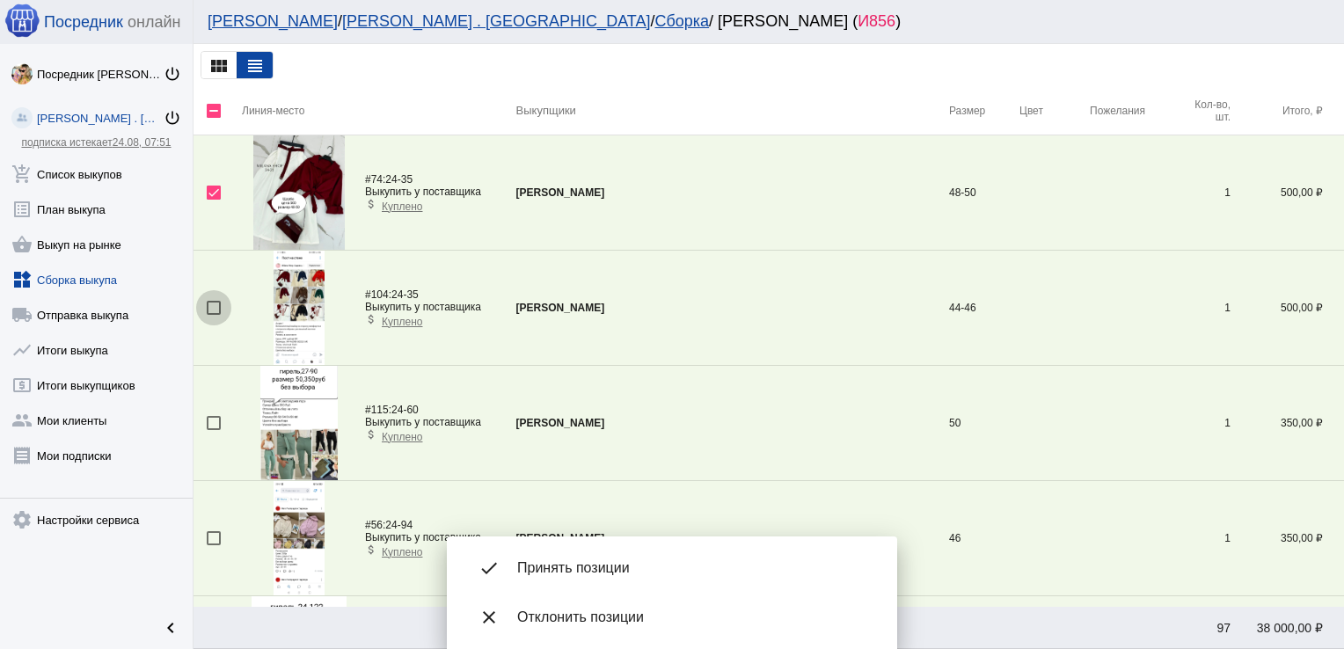
click at [211, 307] on div at bounding box center [214, 308] width 14 height 14
click at [213, 315] on input "checkbox" at bounding box center [213, 315] width 1 height 1
checkbox input "true"
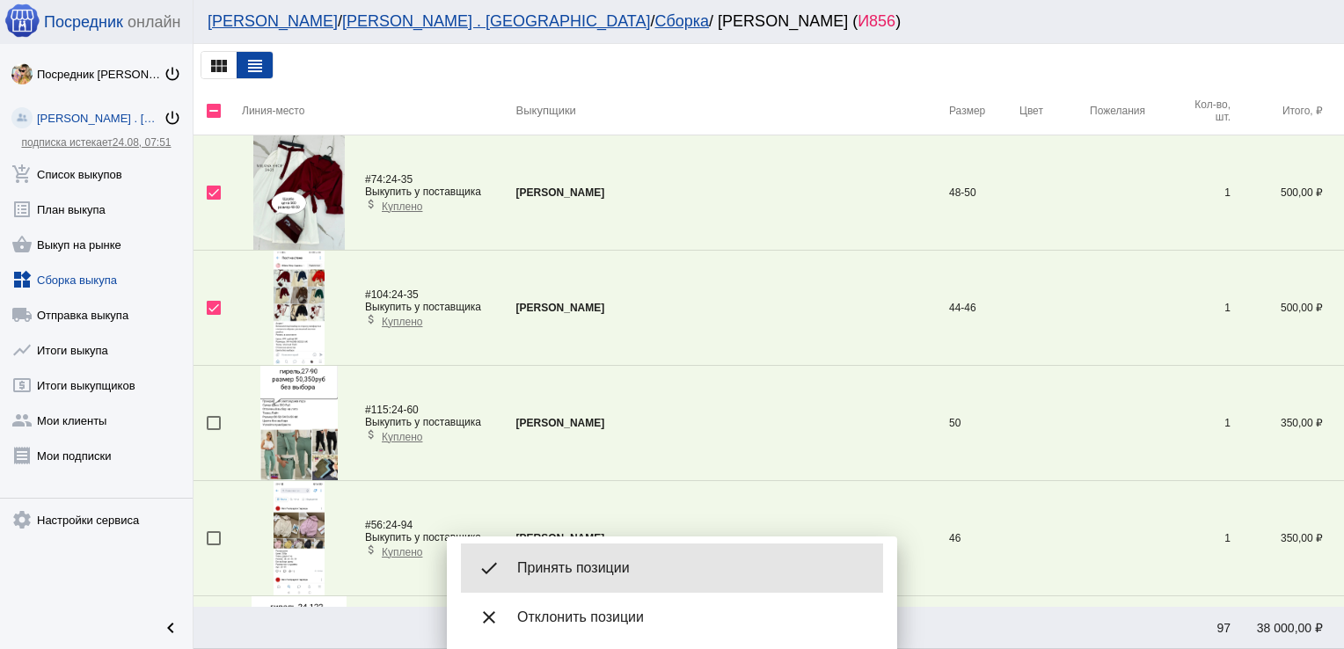
click at [650, 568] on span "Принять позиции" at bounding box center [693, 568] width 352 height 18
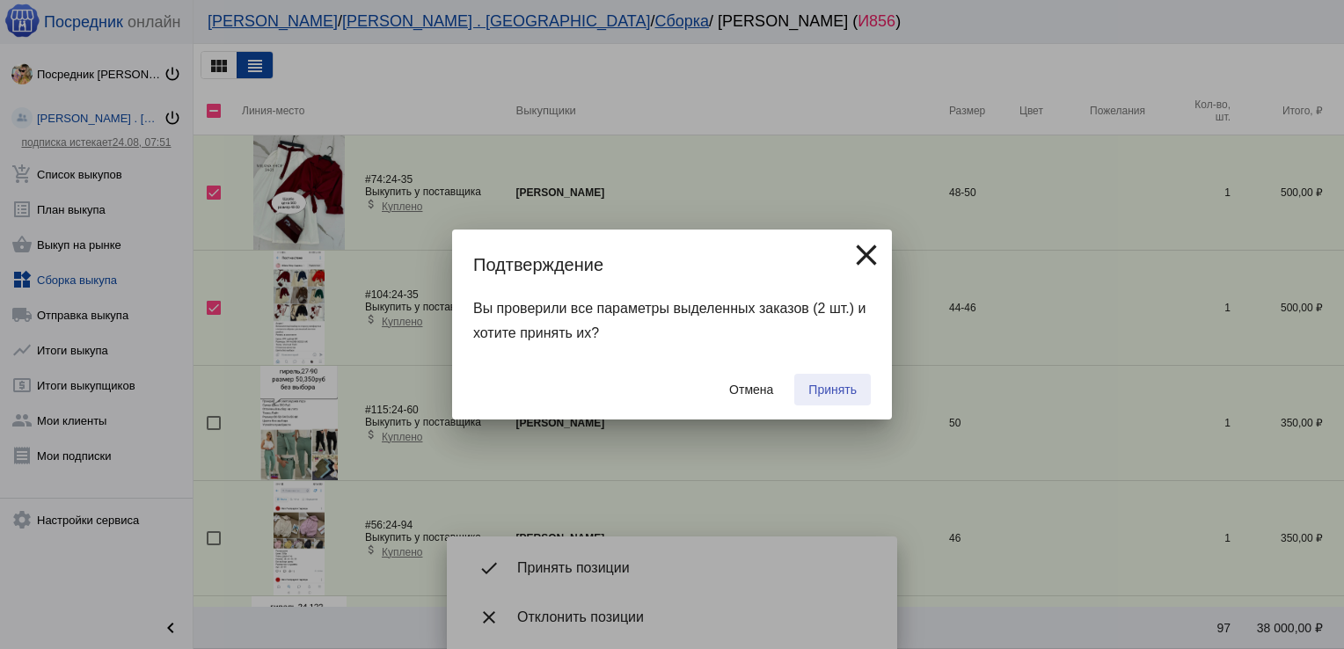
click at [836, 385] on span "Принять" at bounding box center [832, 390] width 48 height 14
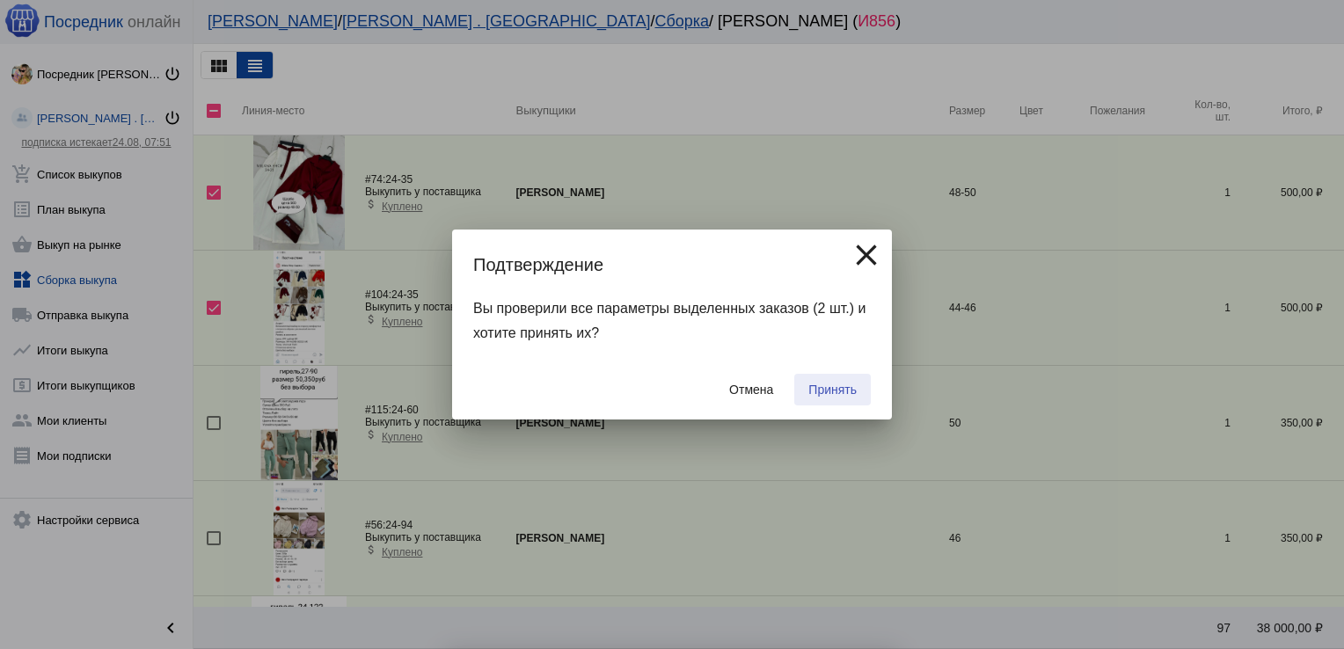
checkbox input "false"
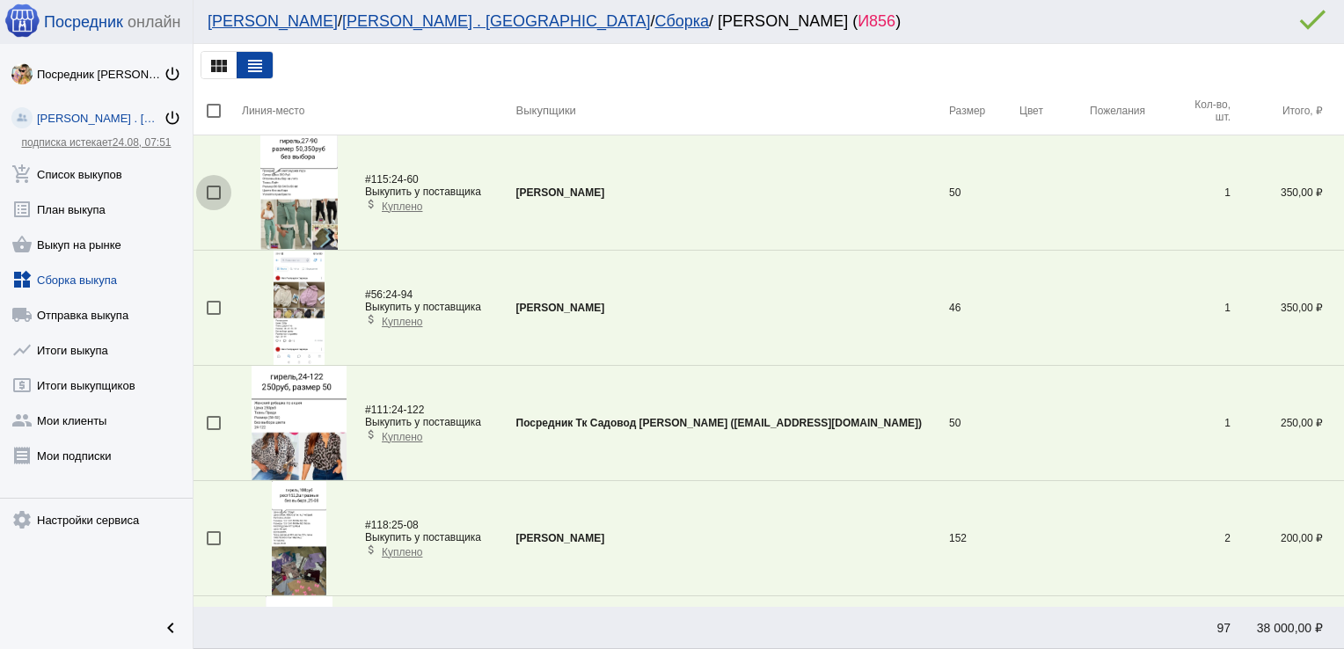
click at [215, 192] on div at bounding box center [214, 193] width 14 height 14
click at [214, 200] on input "checkbox" at bounding box center [213, 200] width 1 height 1
checkbox input "true"
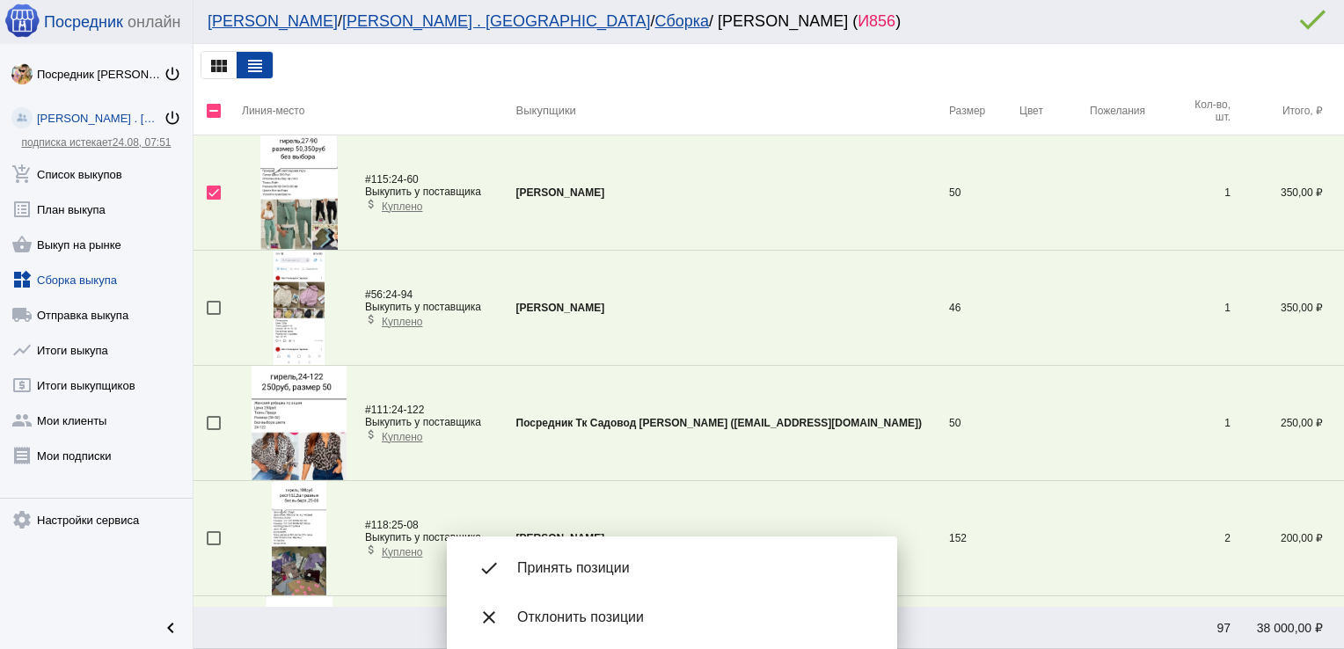
click at [205, 304] on td at bounding box center [217, 308] width 48 height 115
click at [217, 304] on div at bounding box center [214, 308] width 14 height 14
click at [214, 315] on input "checkbox" at bounding box center [213, 315] width 1 height 1
checkbox input "true"
click at [213, 420] on div at bounding box center [214, 423] width 14 height 14
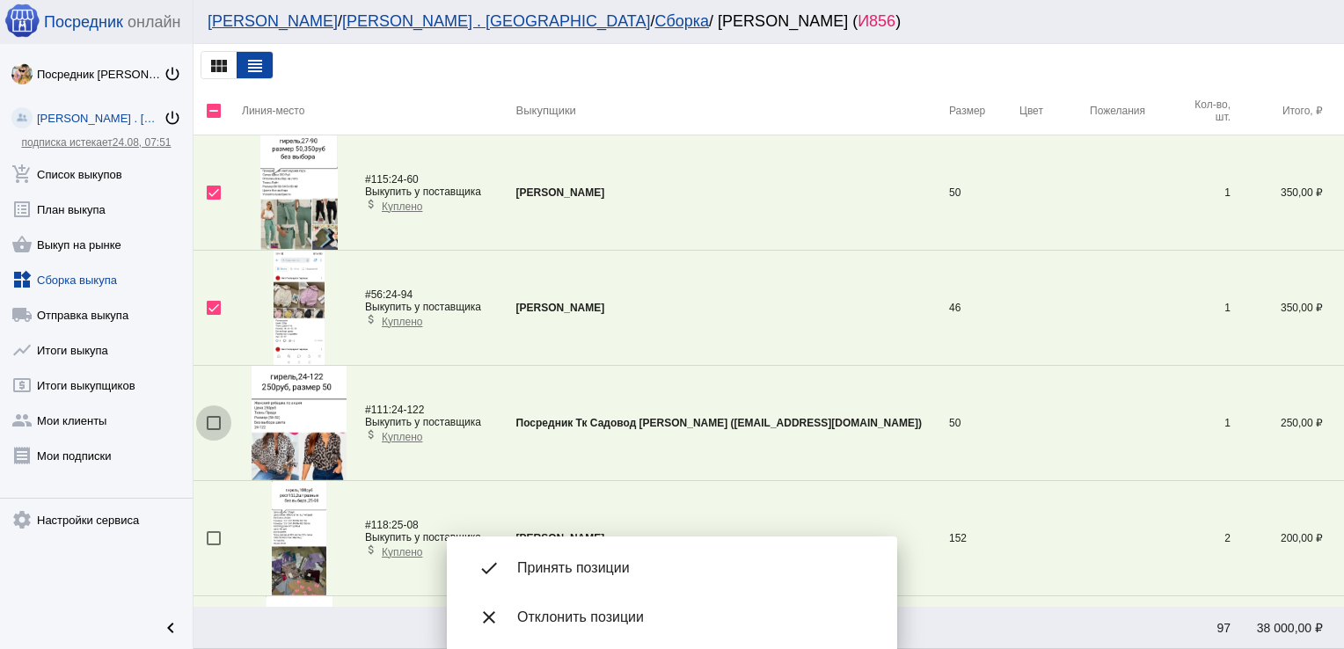
click at [213, 430] on input "checkbox" at bounding box center [213, 430] width 1 height 1
checkbox input "true"
click at [569, 554] on div "done Принять позиции" at bounding box center [672, 568] width 422 height 49
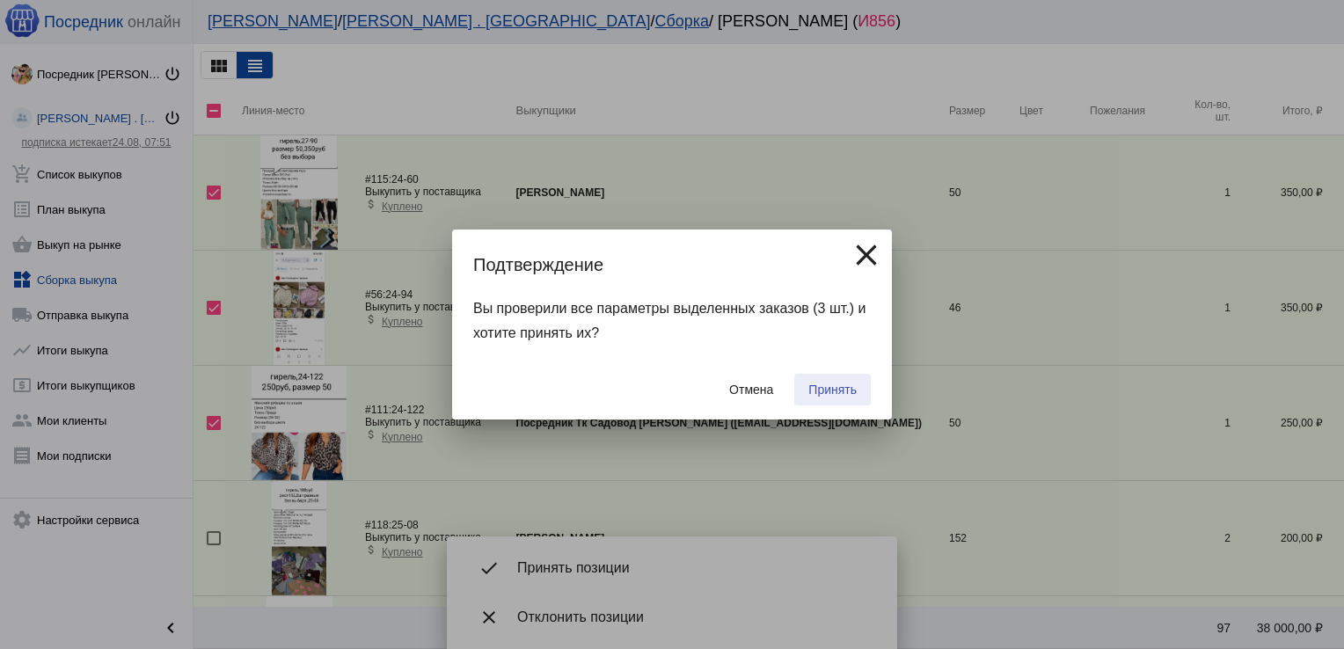
click at [848, 393] on span "Принять" at bounding box center [832, 390] width 48 height 14
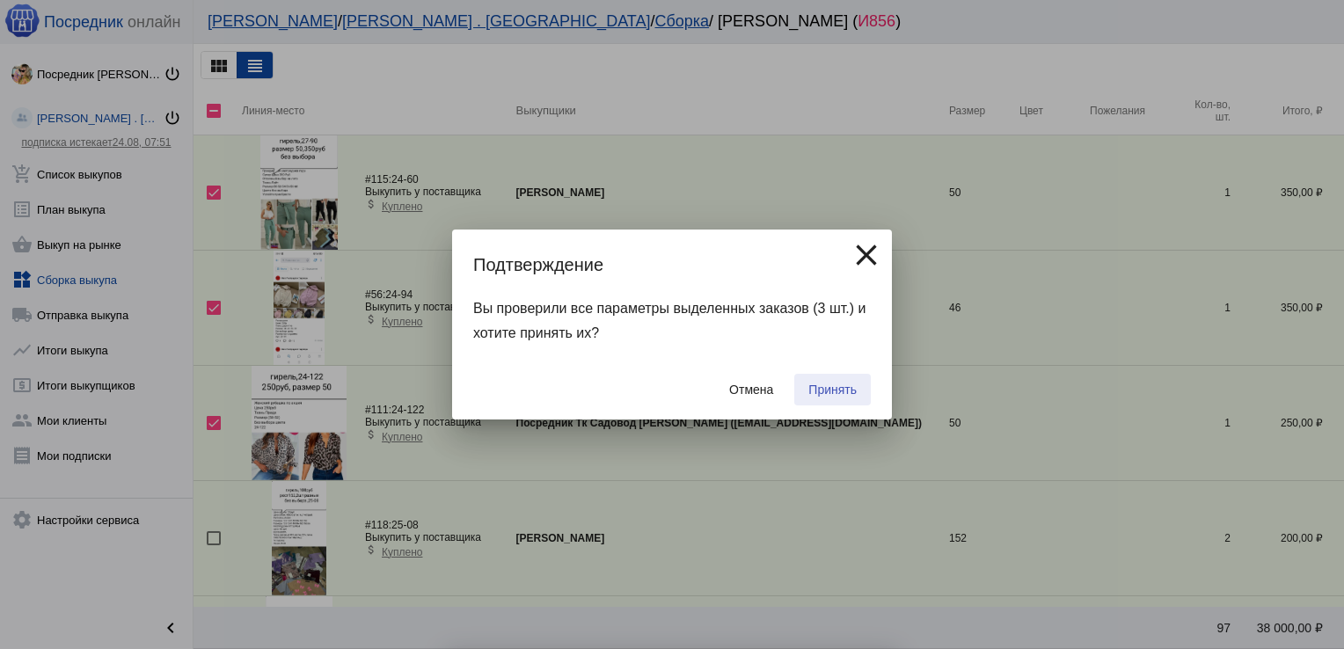
checkbox input "false"
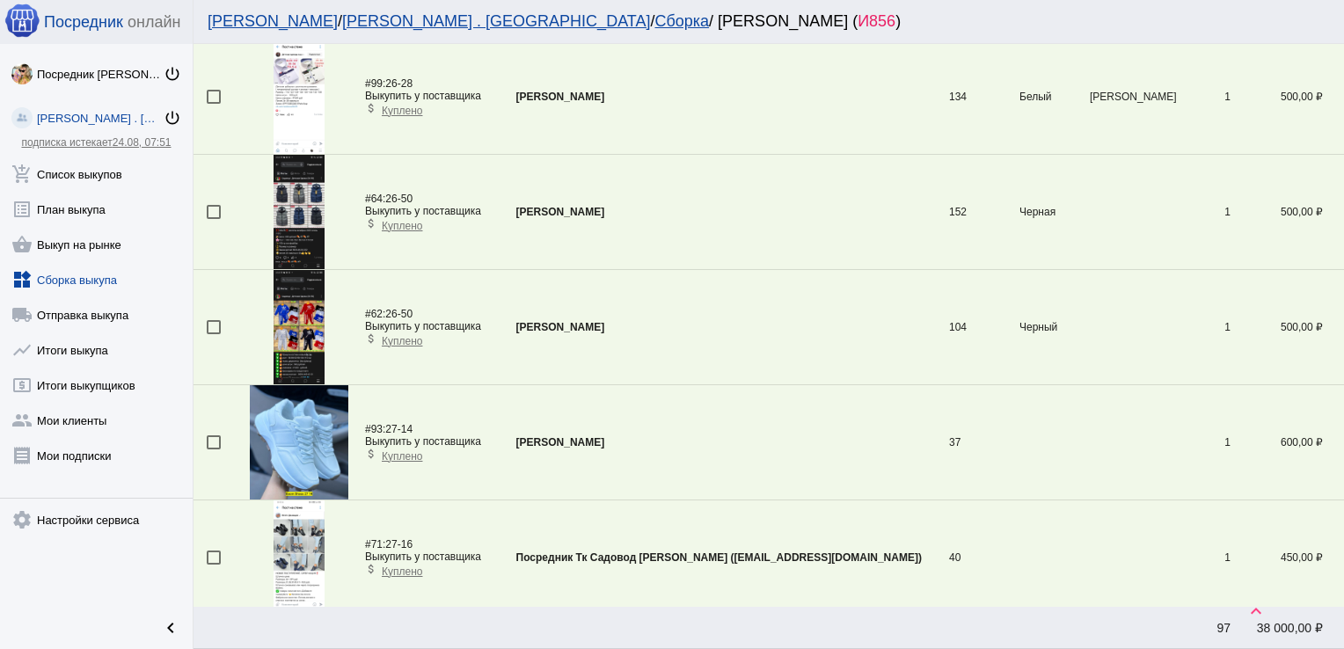
scroll to position [348, 0]
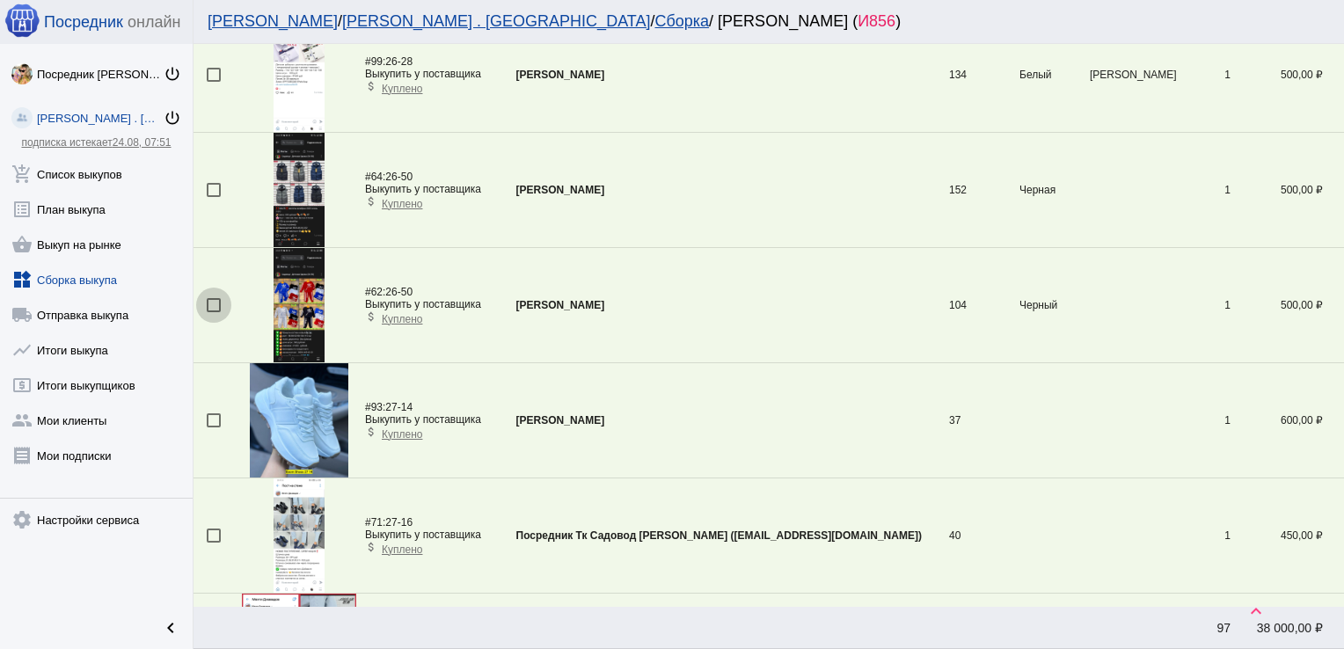
click at [216, 299] on div at bounding box center [214, 305] width 14 height 14
click at [214, 312] on input "checkbox" at bounding box center [213, 312] width 1 height 1
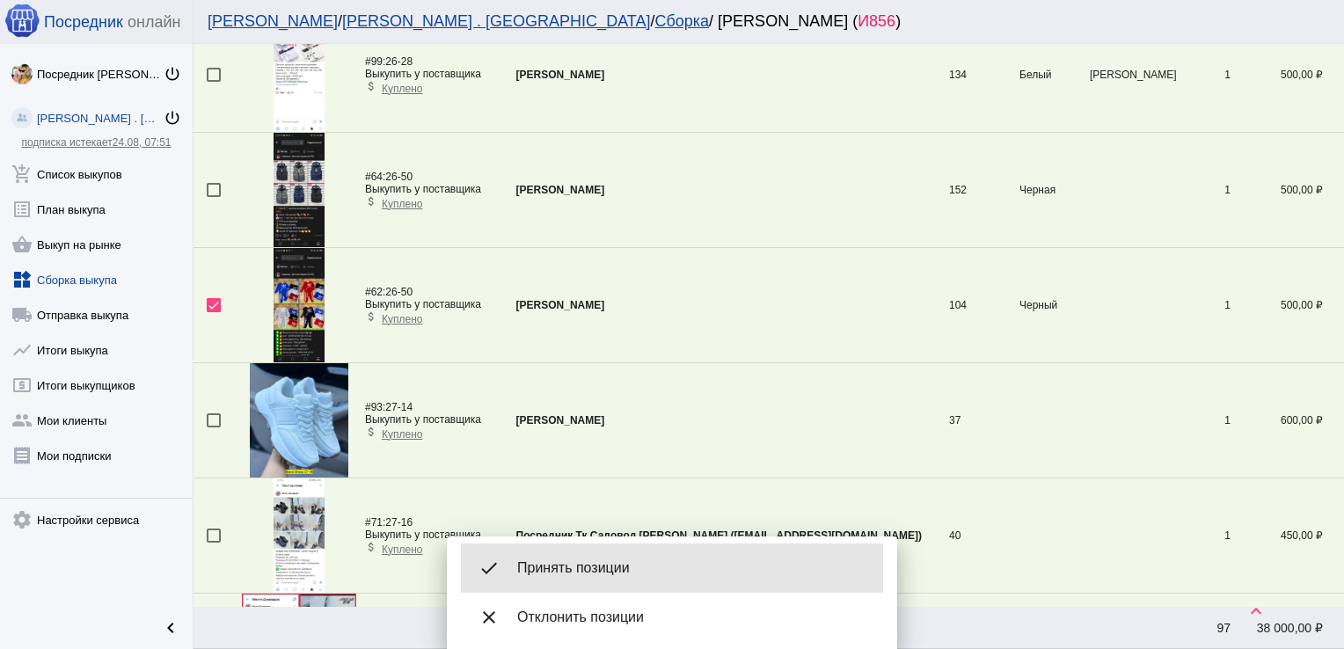
click at [587, 554] on div "done Принять позиции" at bounding box center [672, 568] width 422 height 49
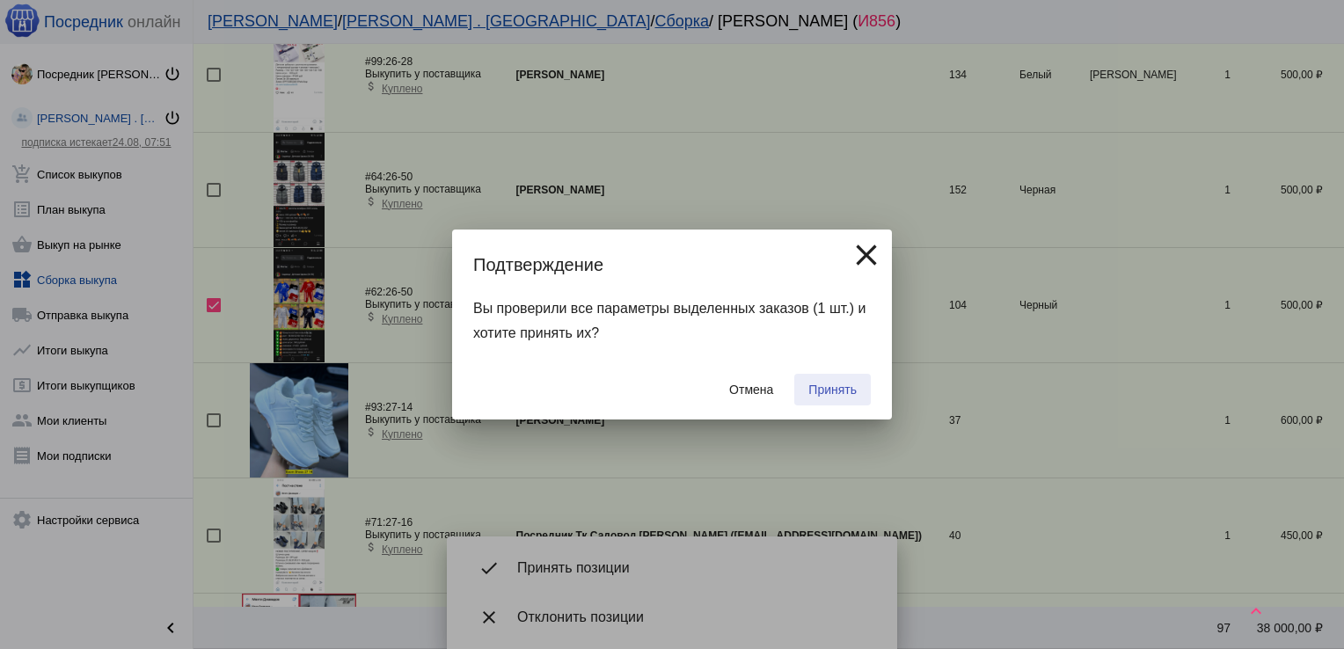
click at [821, 388] on span "Принять" at bounding box center [832, 390] width 48 height 14
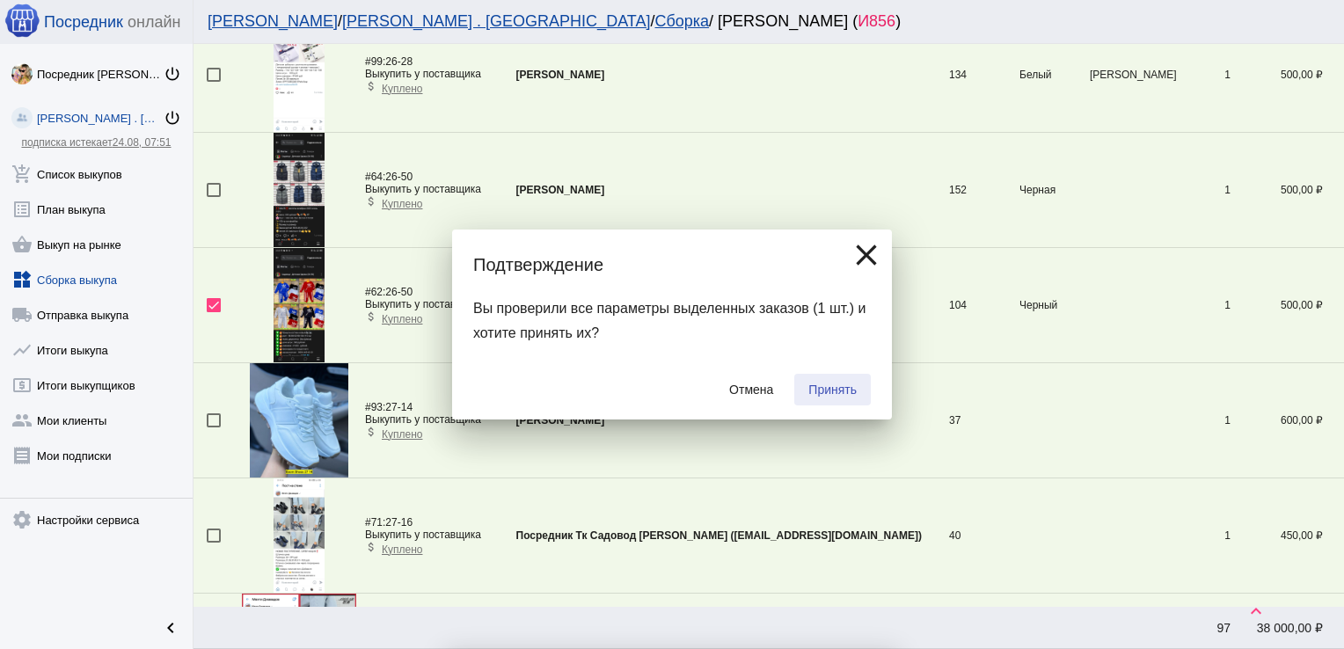
checkbox input "false"
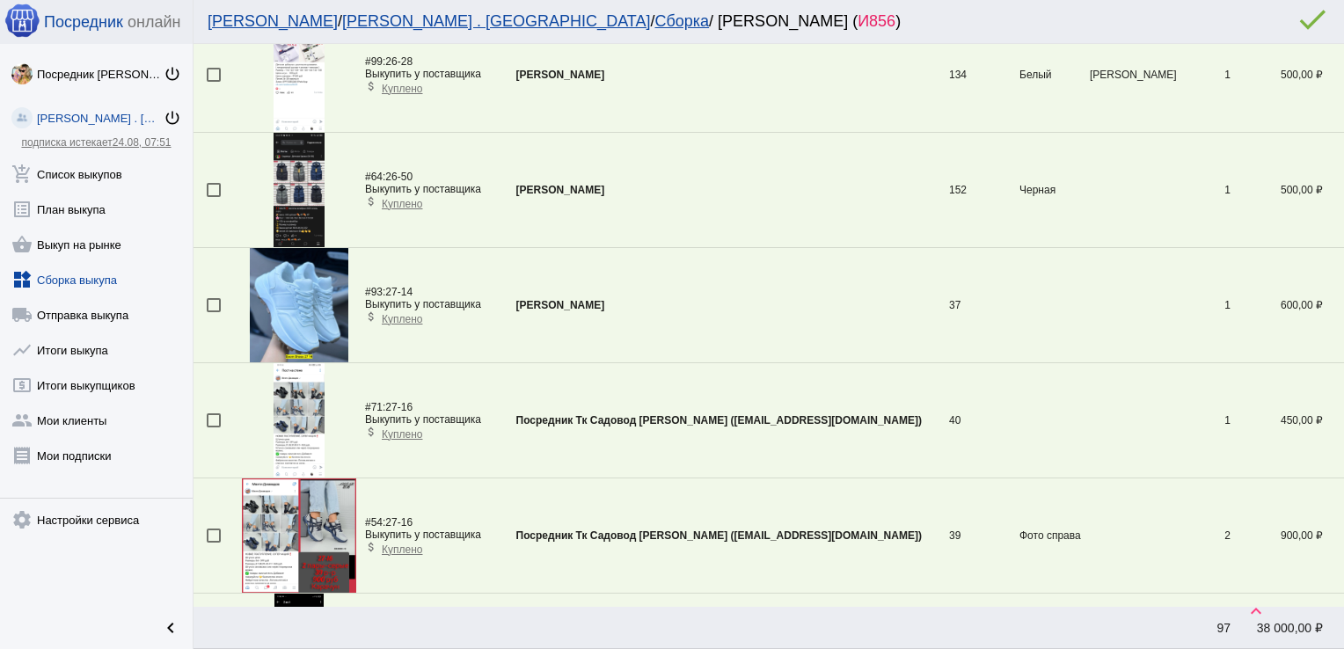
scroll to position [867, 0]
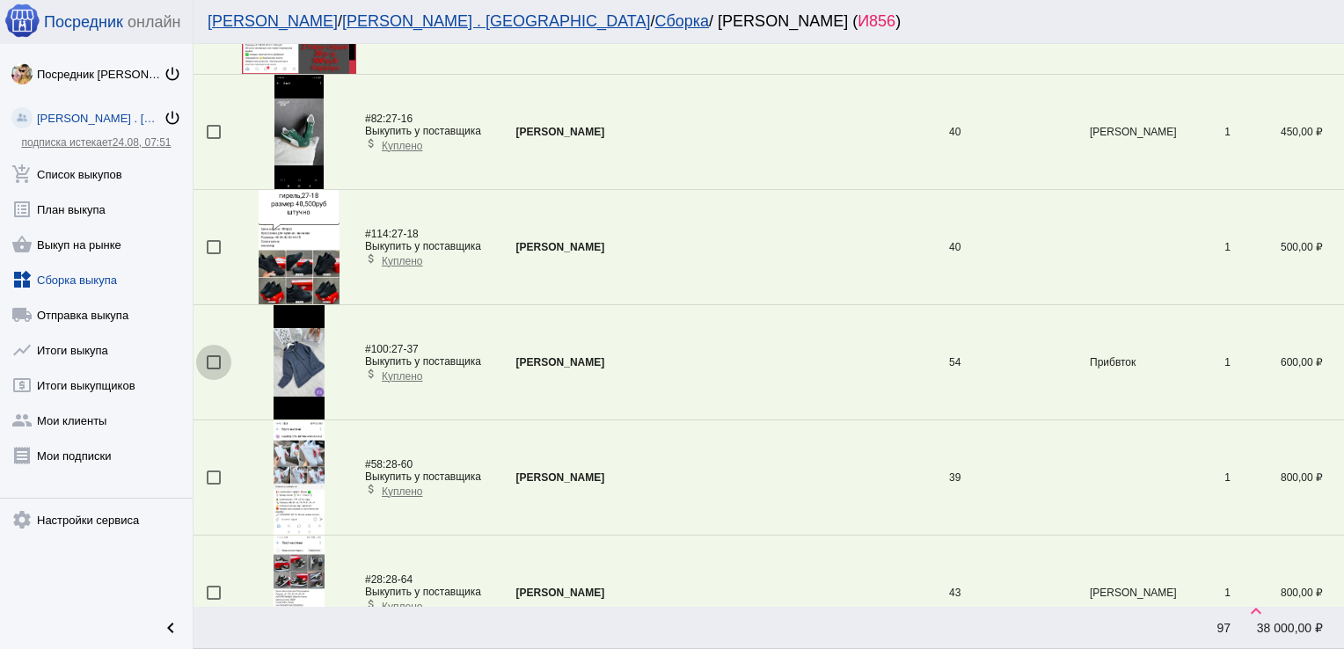
click at [213, 358] on div at bounding box center [214, 362] width 14 height 14
click at [213, 369] on input "checkbox" at bounding box center [213, 369] width 1 height 1
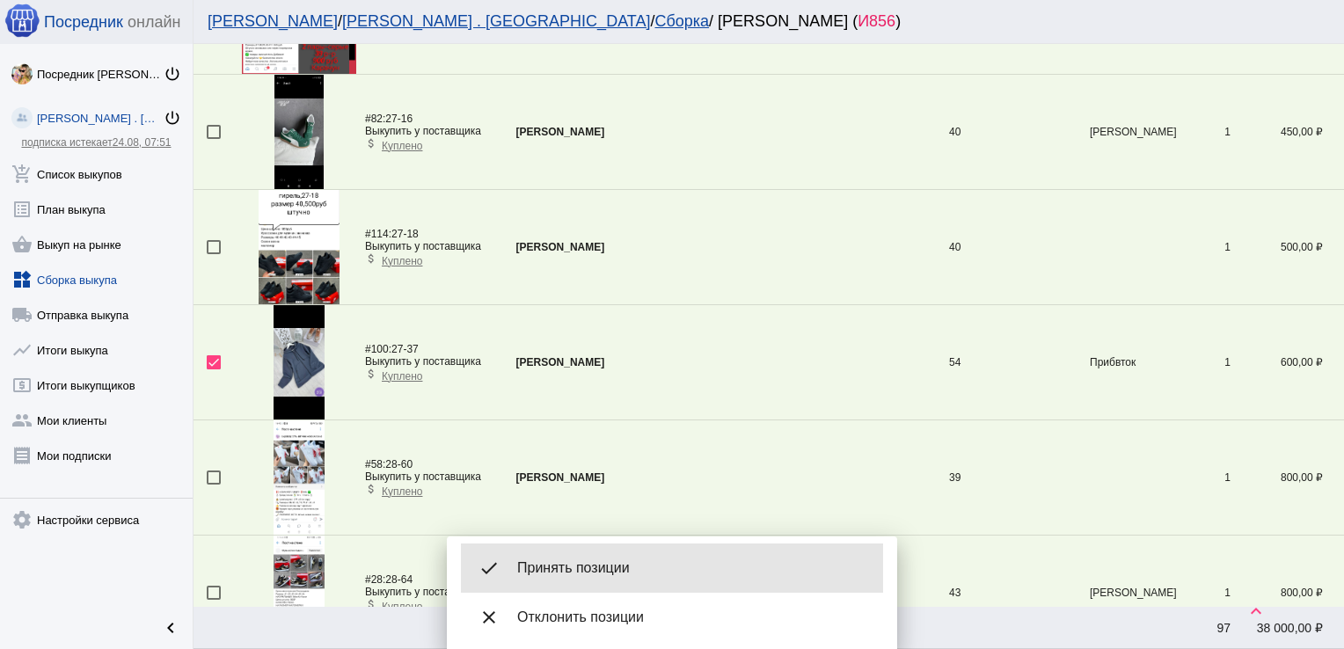
click at [592, 565] on span "Принять позиции" at bounding box center [693, 568] width 352 height 18
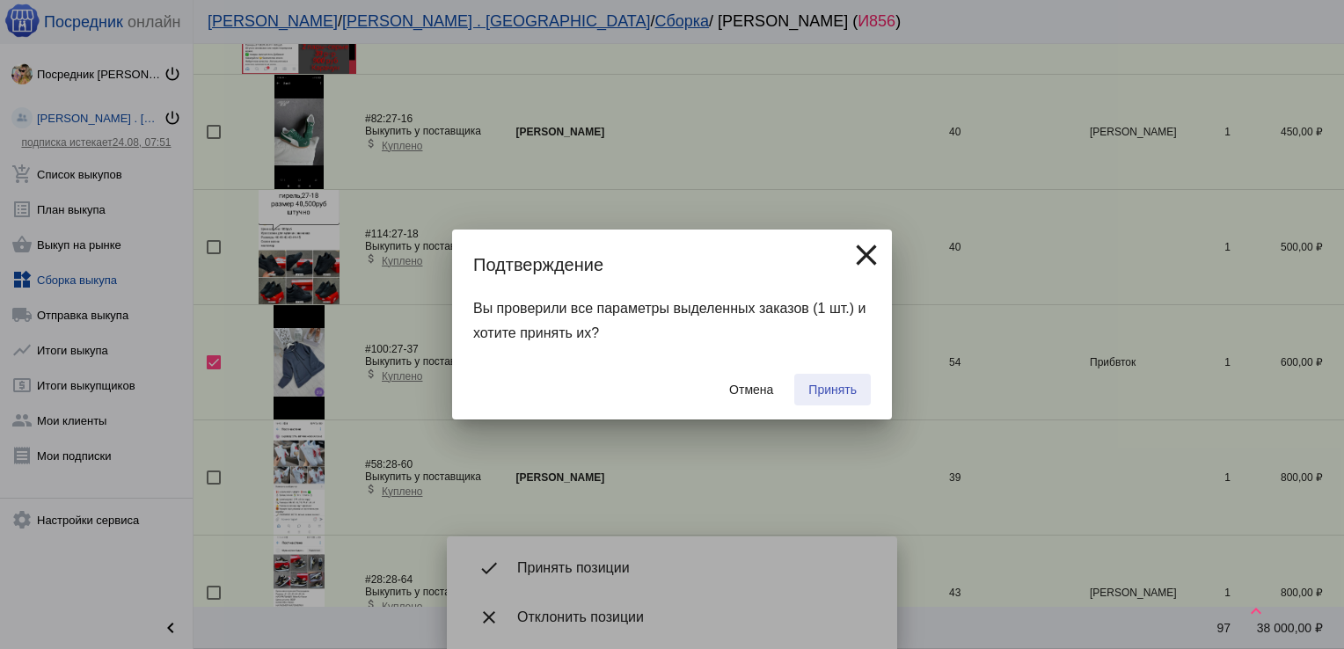
click at [841, 385] on span "Принять" at bounding box center [832, 390] width 48 height 14
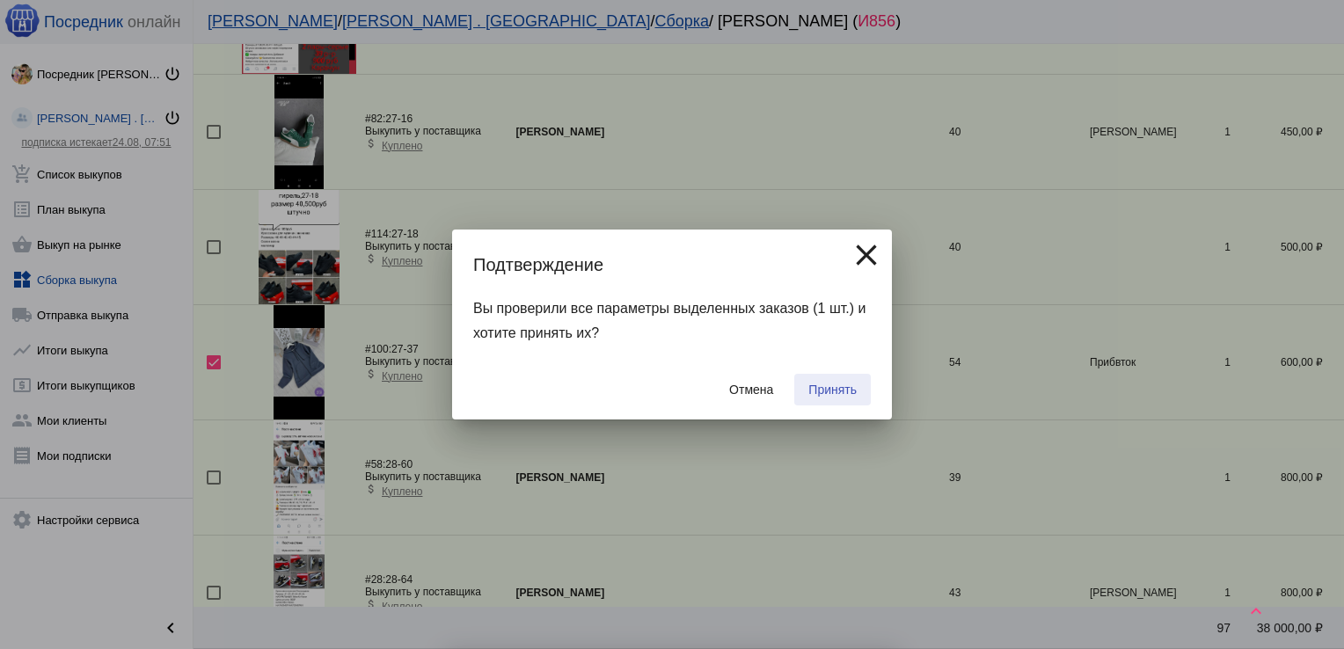
checkbox input "false"
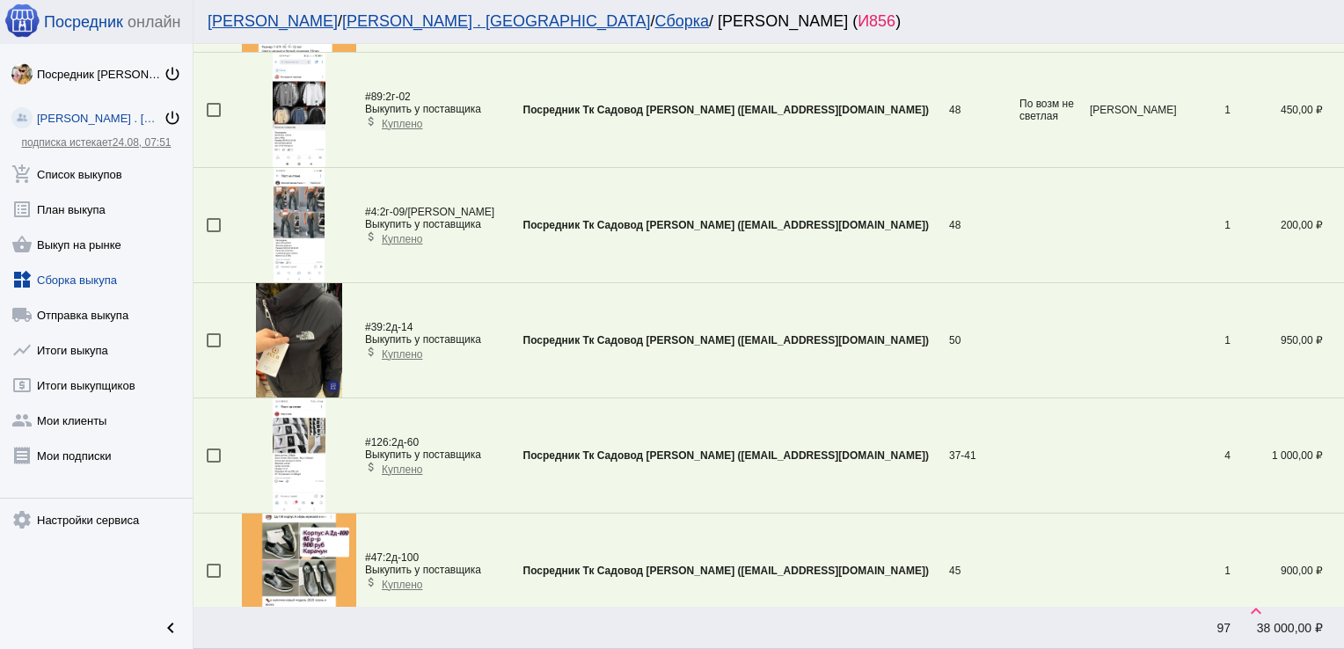
scroll to position [5413, 0]
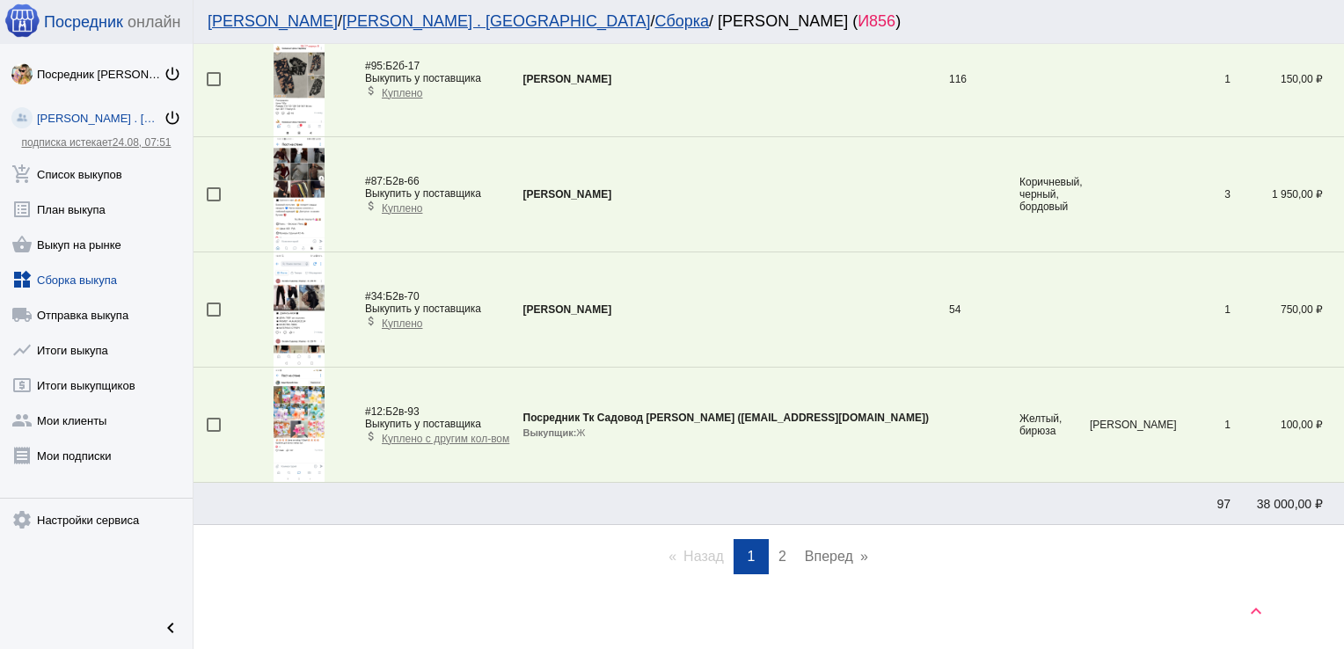
click at [778, 549] on span "2" at bounding box center [782, 556] width 8 height 15
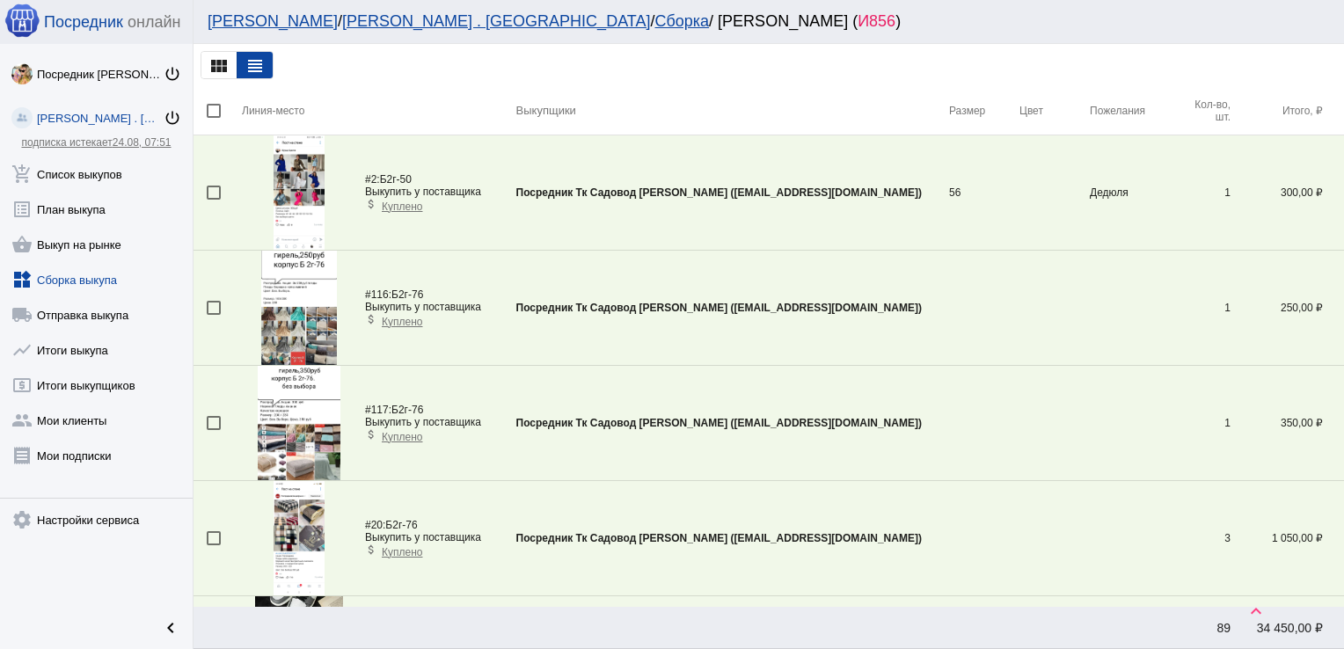
scroll to position [1327, 0]
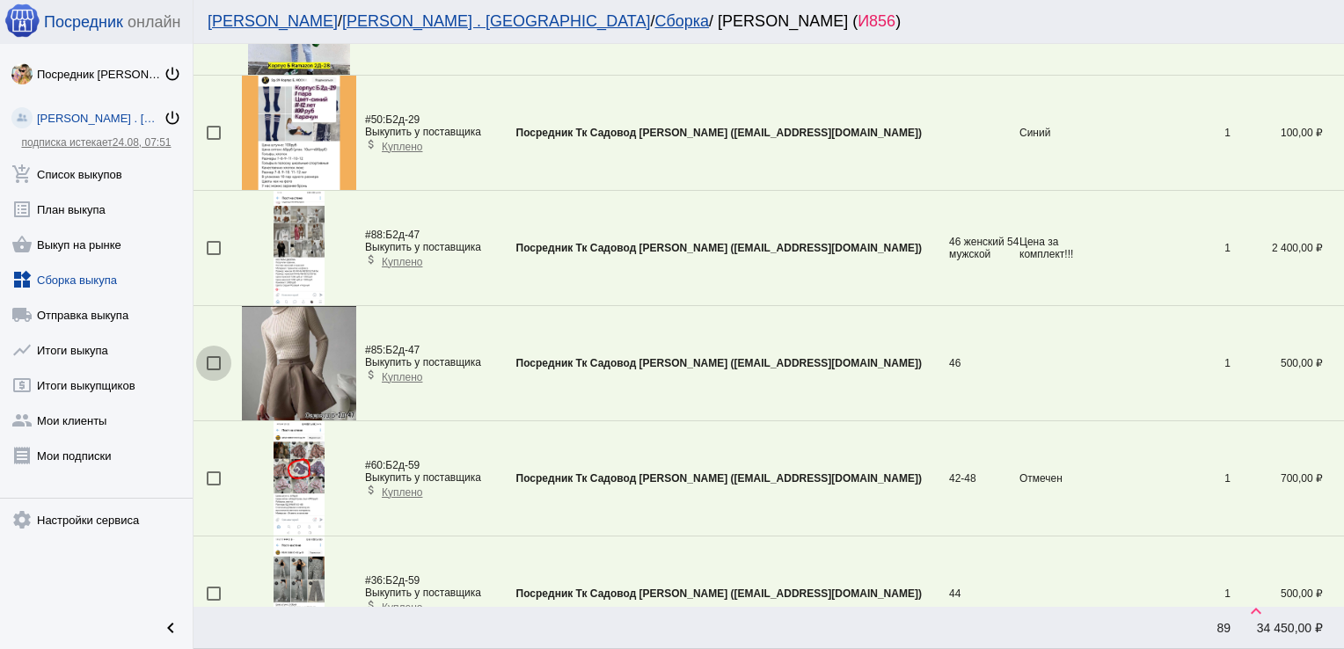
click at [218, 361] on div at bounding box center [214, 363] width 14 height 14
click at [214, 370] on input "checkbox" at bounding box center [213, 370] width 1 height 1
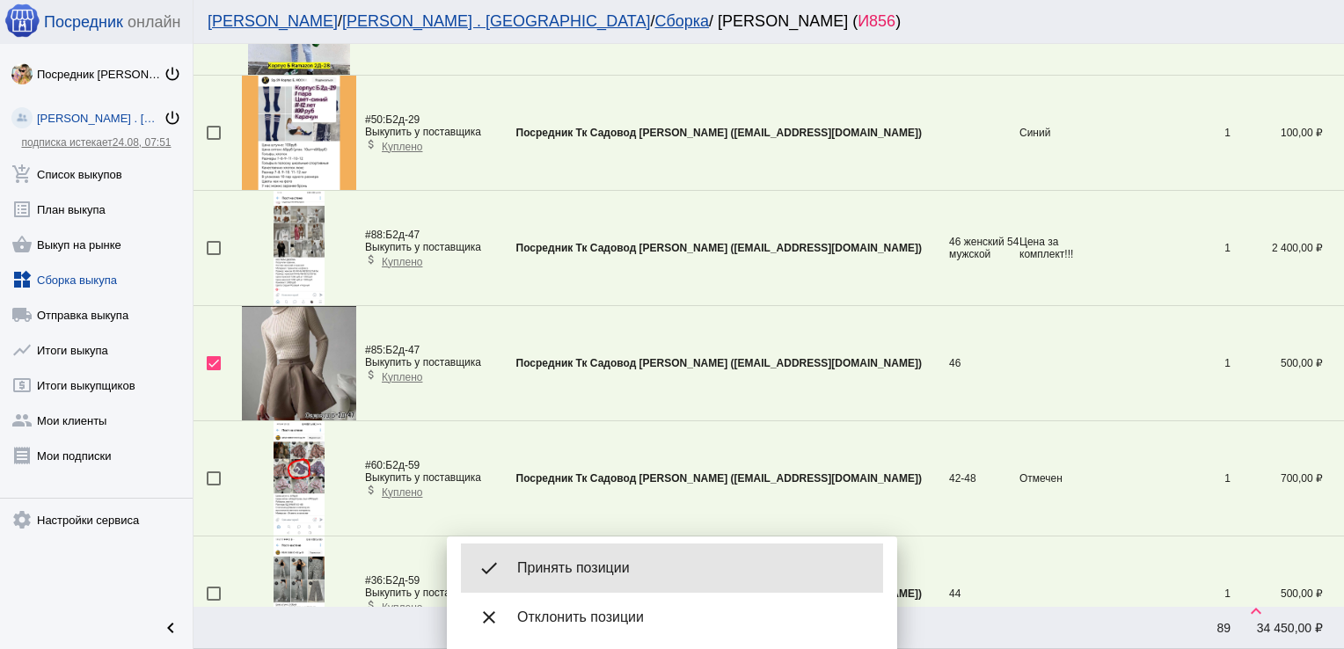
click at [582, 560] on span "Принять позиции" at bounding box center [693, 568] width 352 height 18
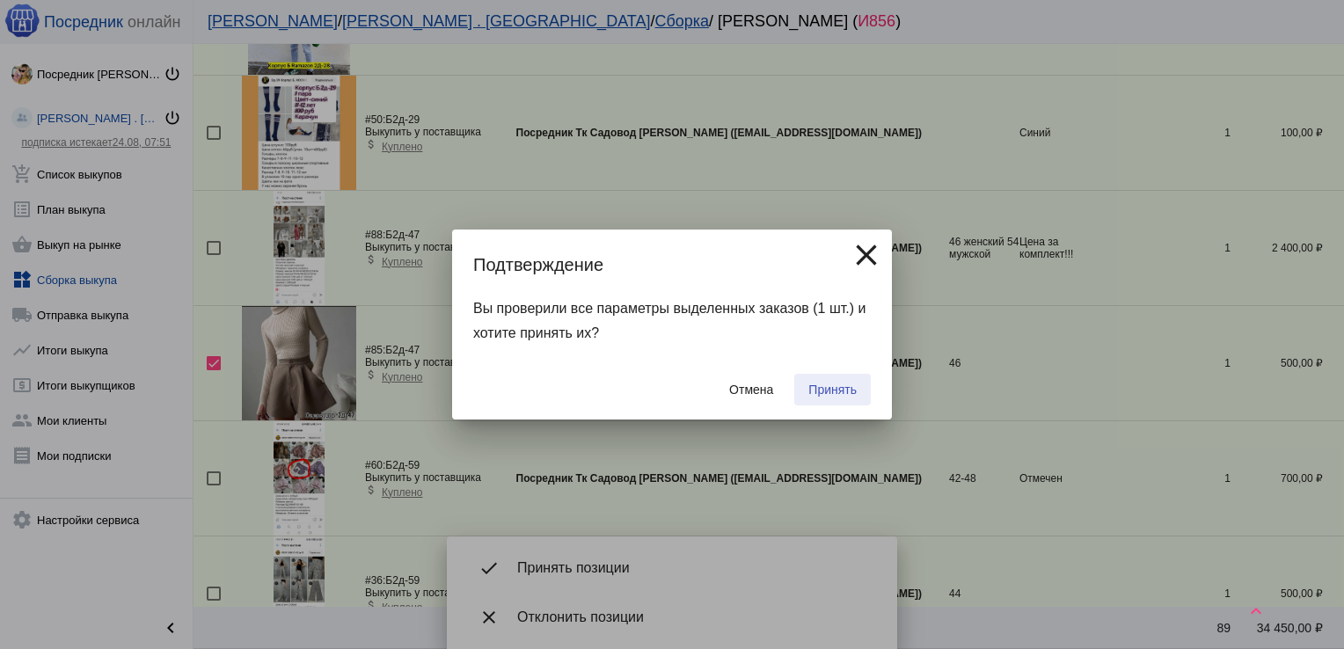
click at [836, 389] on span "Принять" at bounding box center [832, 390] width 48 height 14
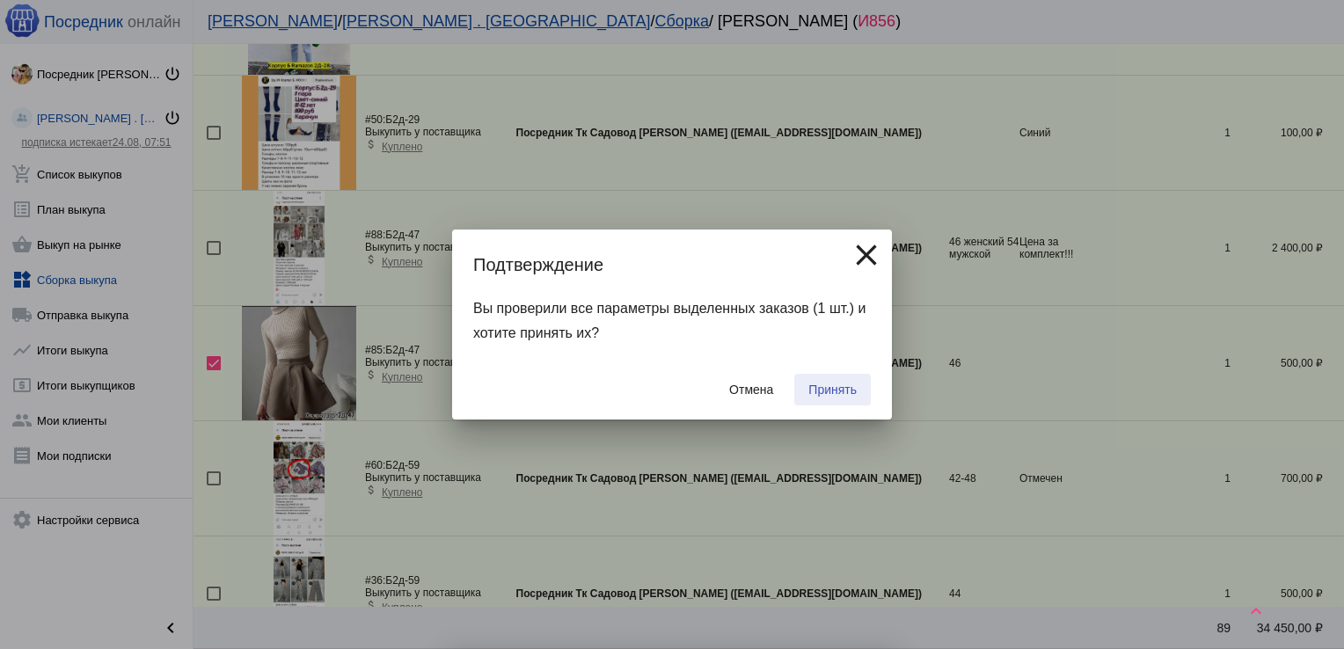
checkbox input "false"
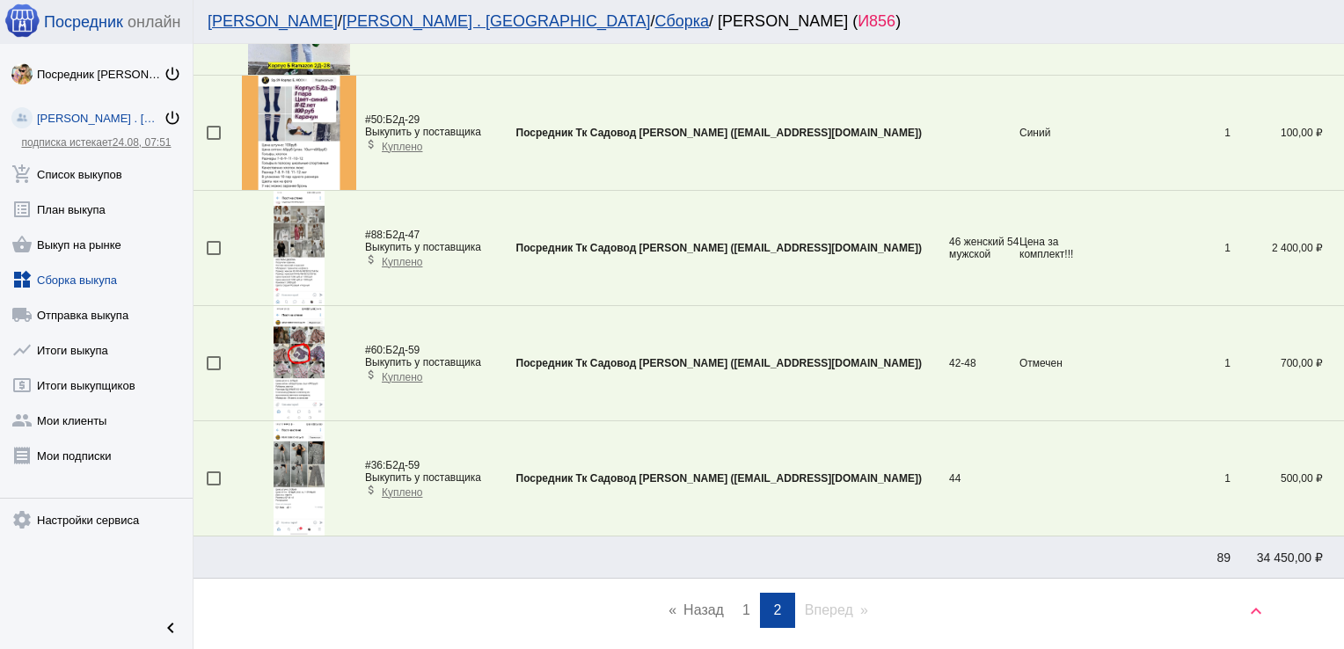
click at [734, 602] on link "page 1" at bounding box center [746, 610] width 26 height 35
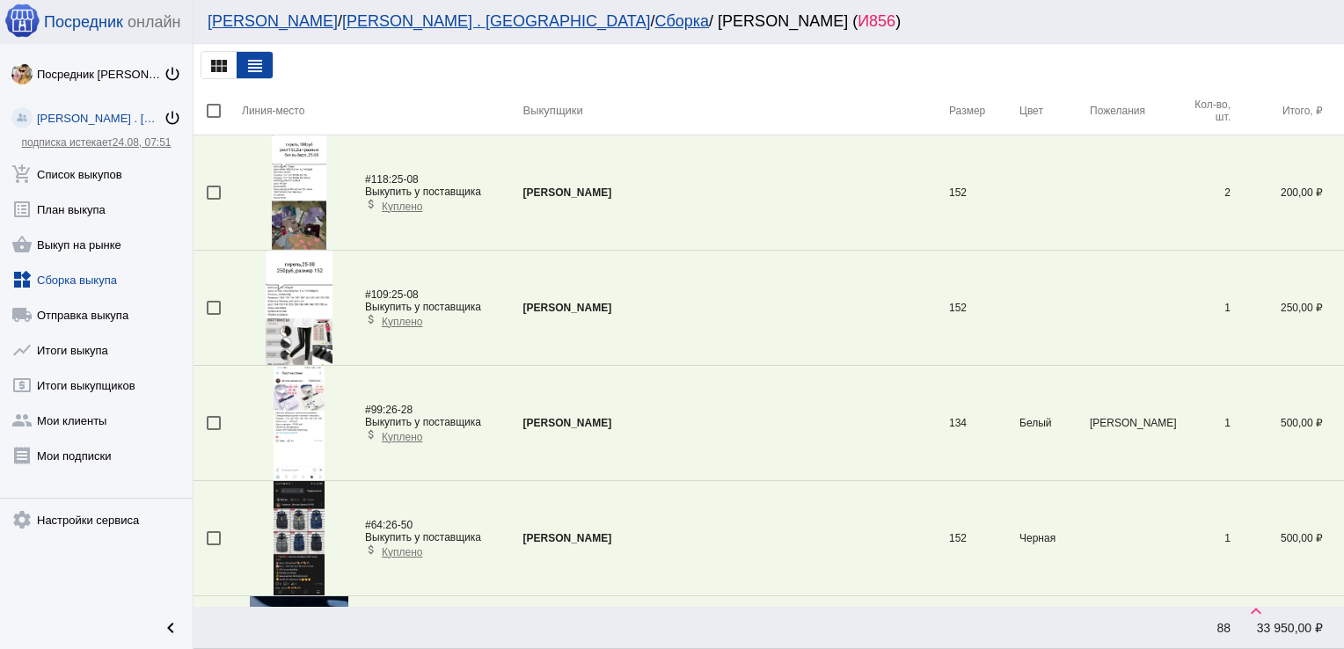
scroll to position [1787, 0]
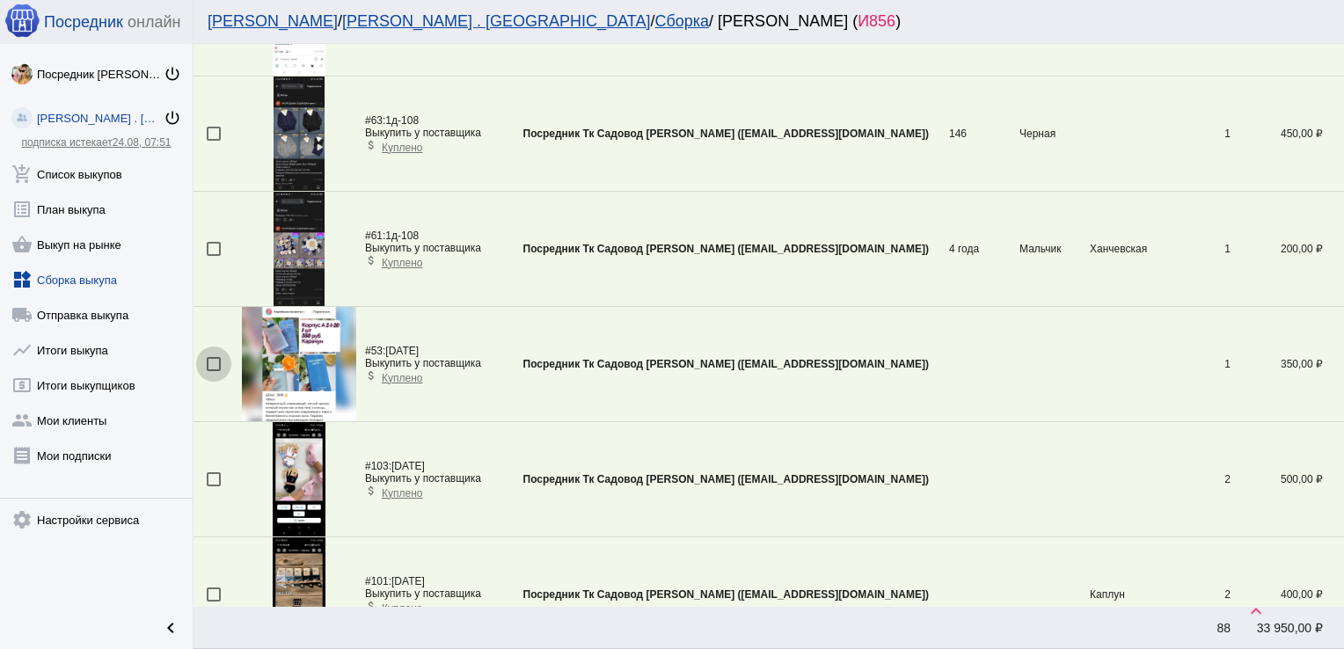
click at [213, 362] on div at bounding box center [214, 364] width 14 height 14
click at [213, 371] on input "checkbox" at bounding box center [213, 371] width 1 height 1
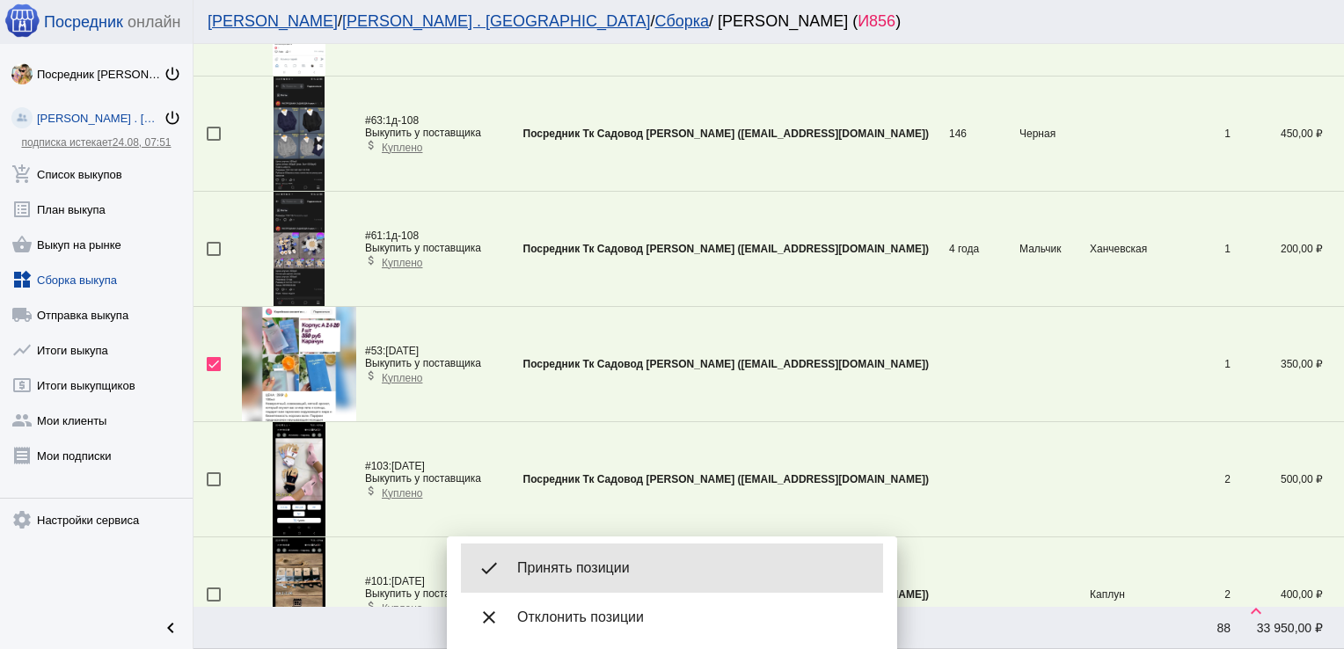
click at [609, 572] on span "Принять позиции" at bounding box center [693, 568] width 352 height 18
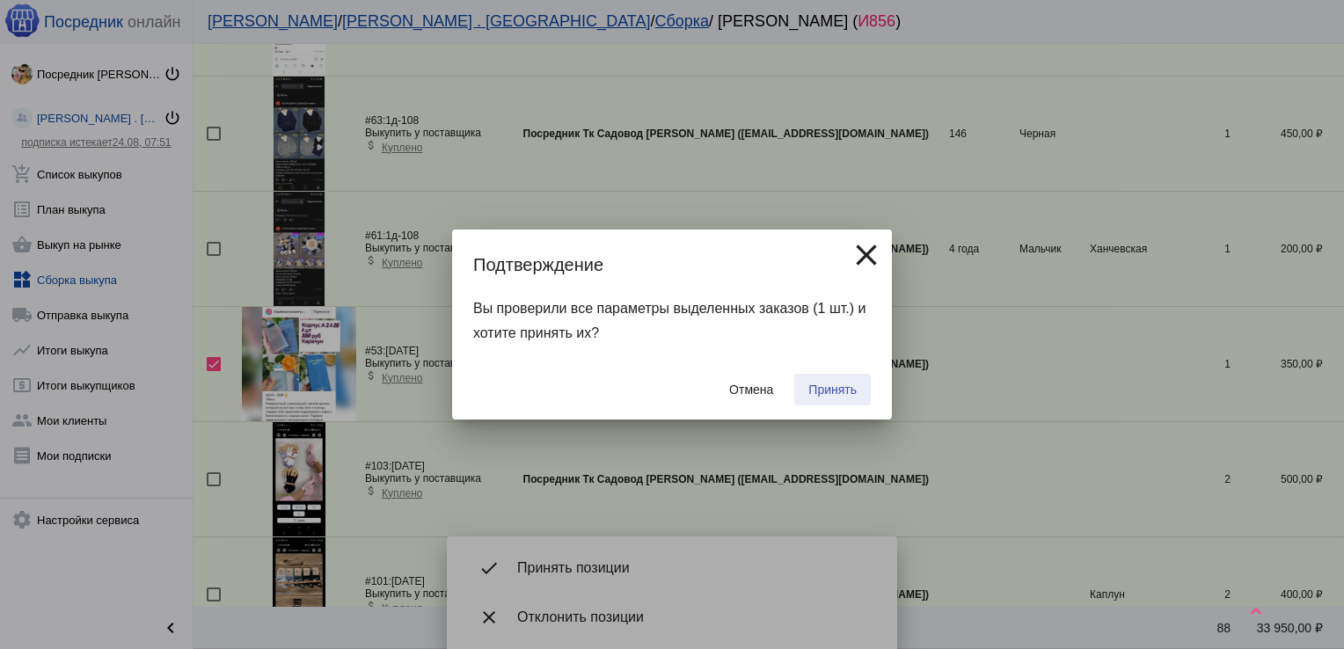
click at [845, 382] on button "Принять" at bounding box center [832, 390] width 77 height 32
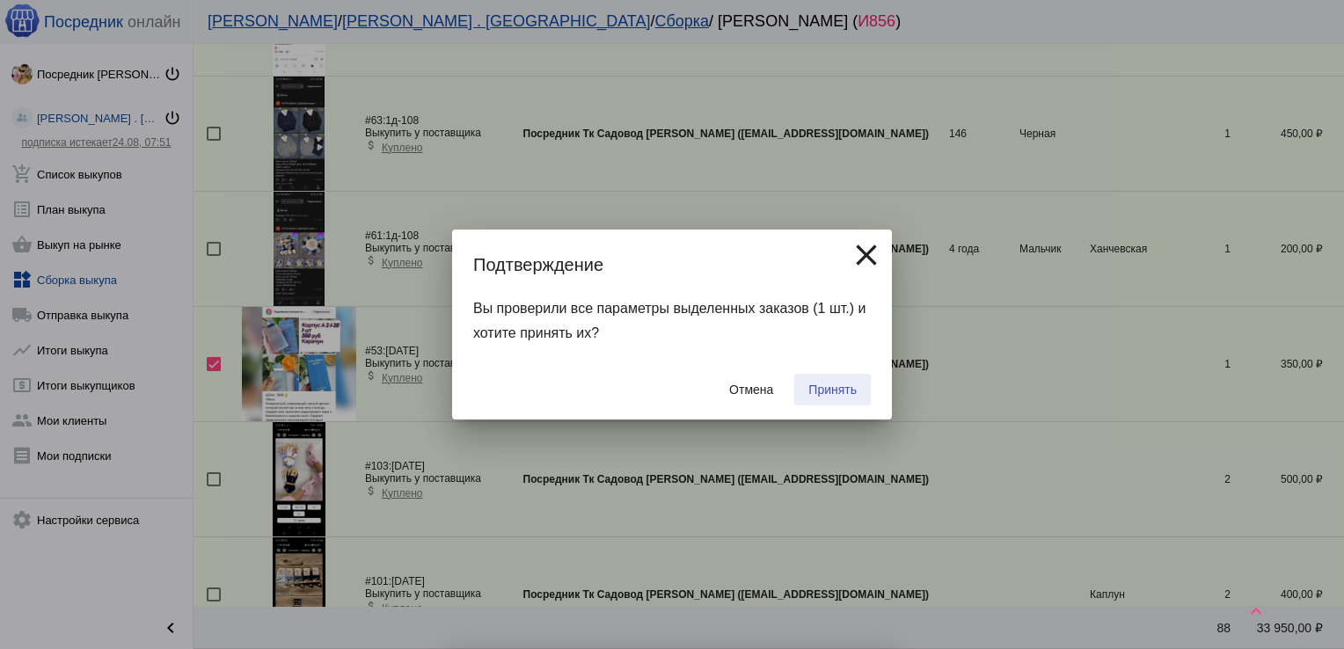
checkbox input "false"
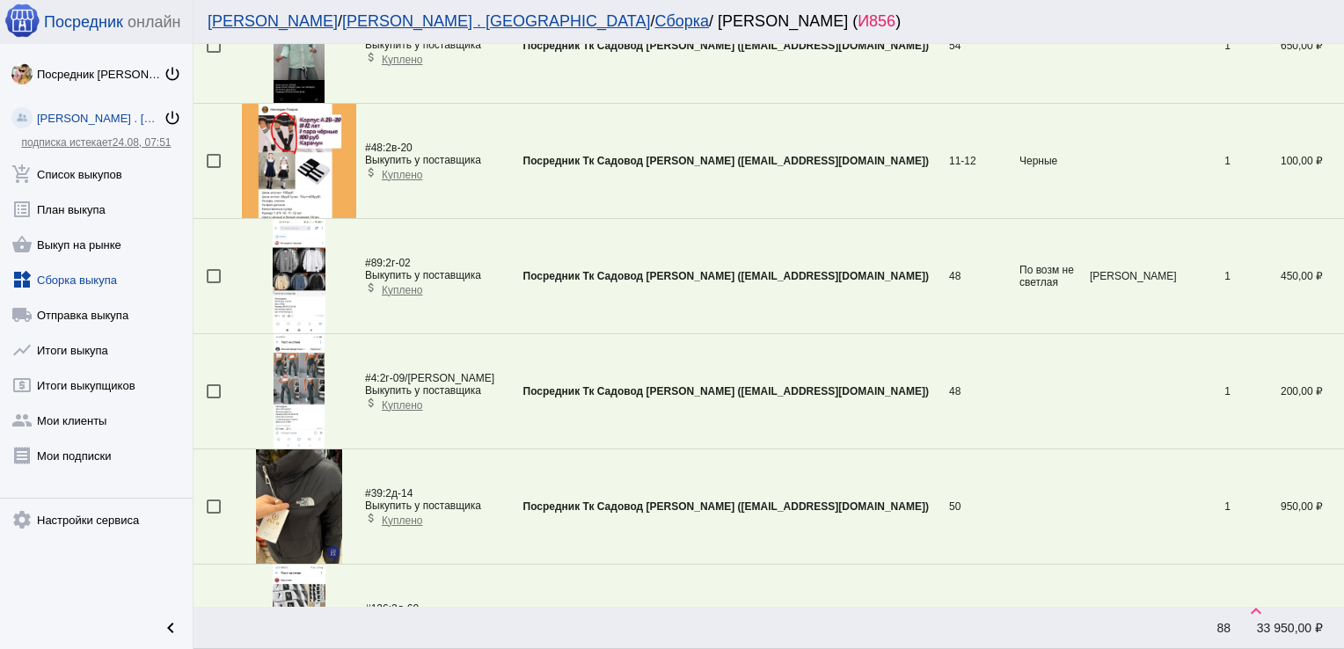
scroll to position [5413, 0]
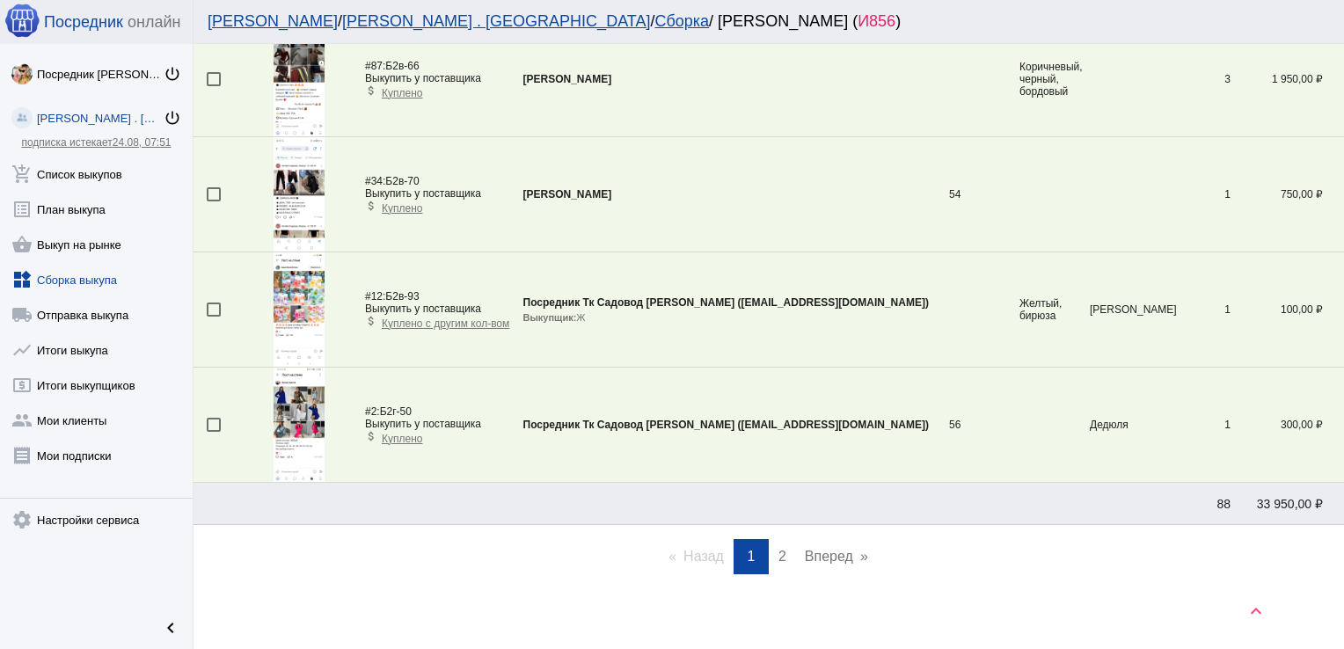
click at [778, 550] on span "2" at bounding box center [782, 556] width 8 height 15
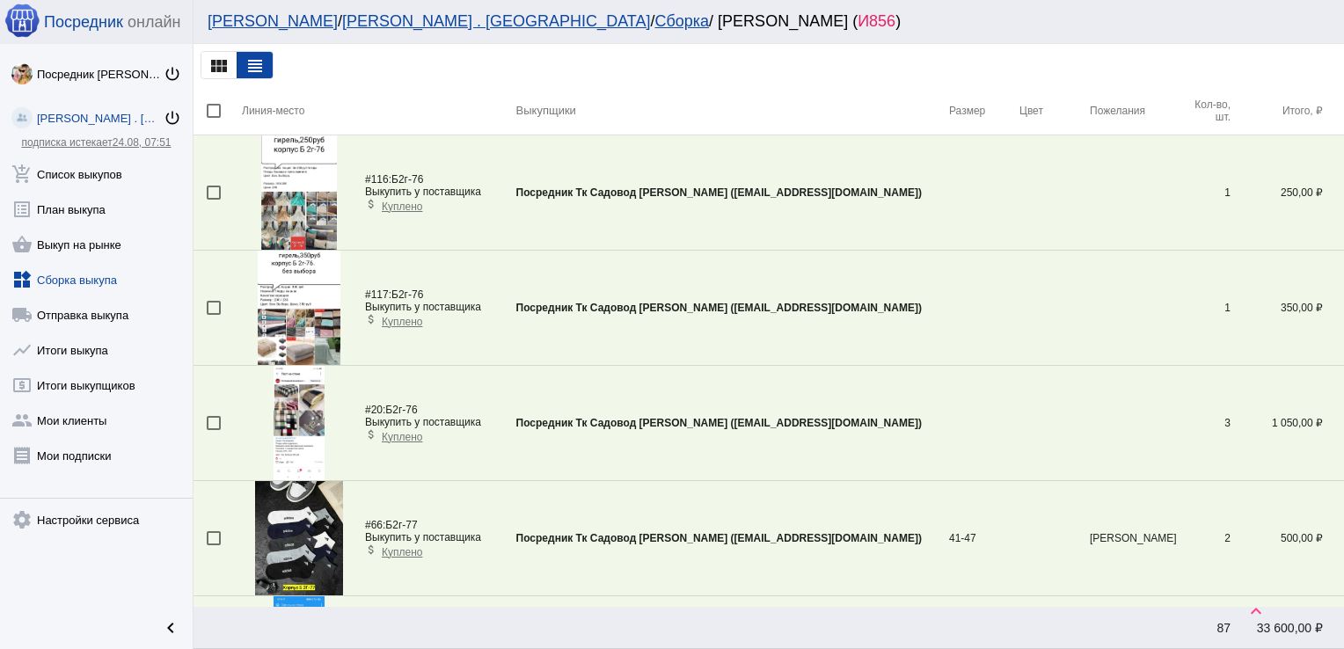
scroll to position [752, 0]
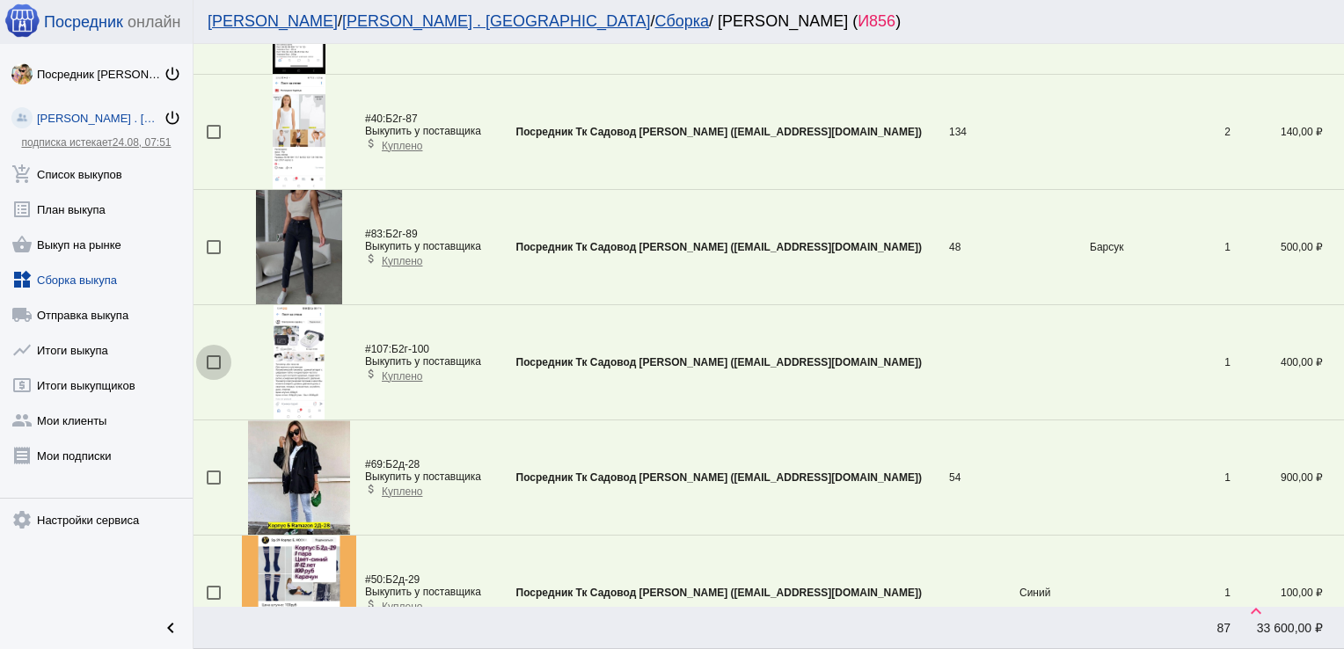
click at [208, 357] on div at bounding box center [214, 362] width 14 height 14
click at [213, 369] on input "checkbox" at bounding box center [213, 369] width 1 height 1
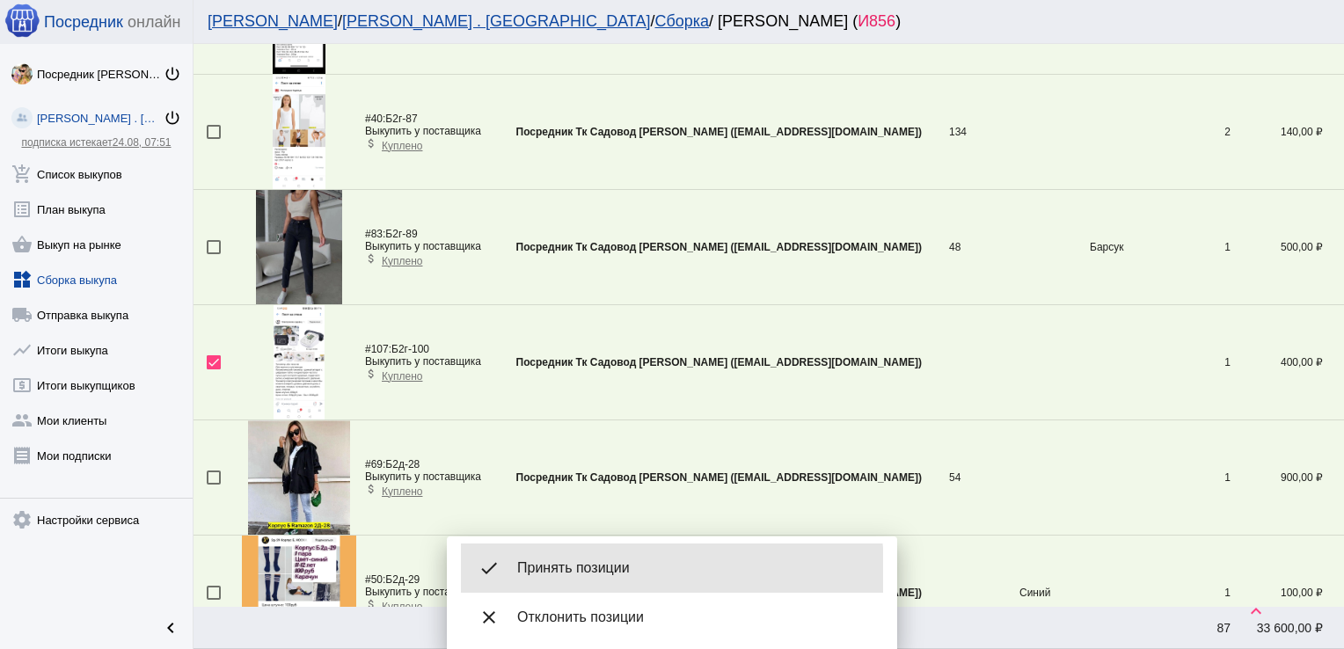
click at [569, 573] on span "Принять позиции" at bounding box center [693, 568] width 352 height 18
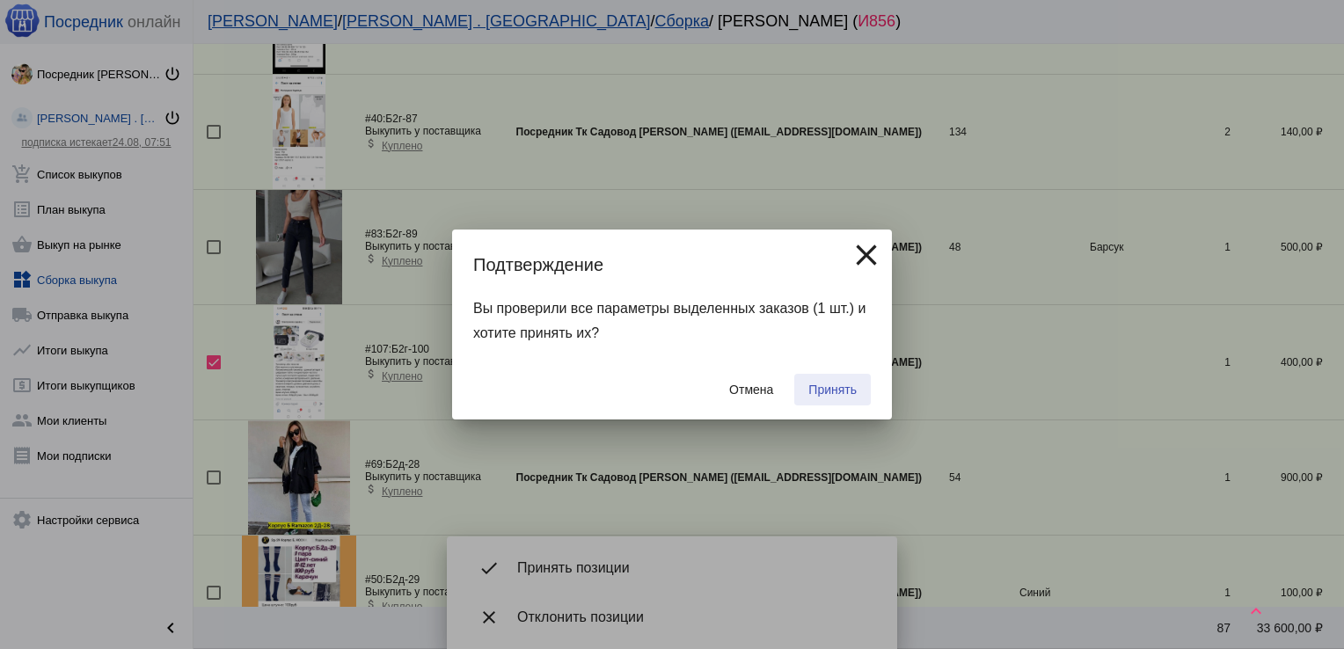
click at [843, 377] on button "Принять" at bounding box center [832, 390] width 77 height 32
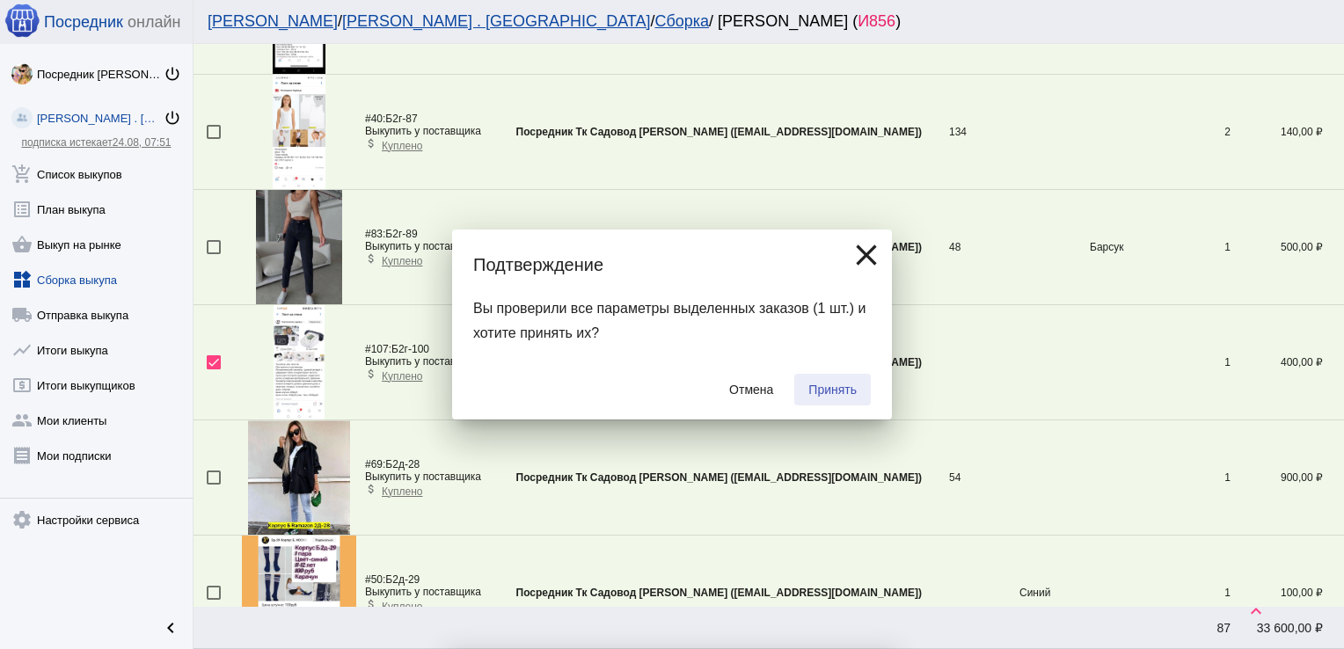
checkbox input "false"
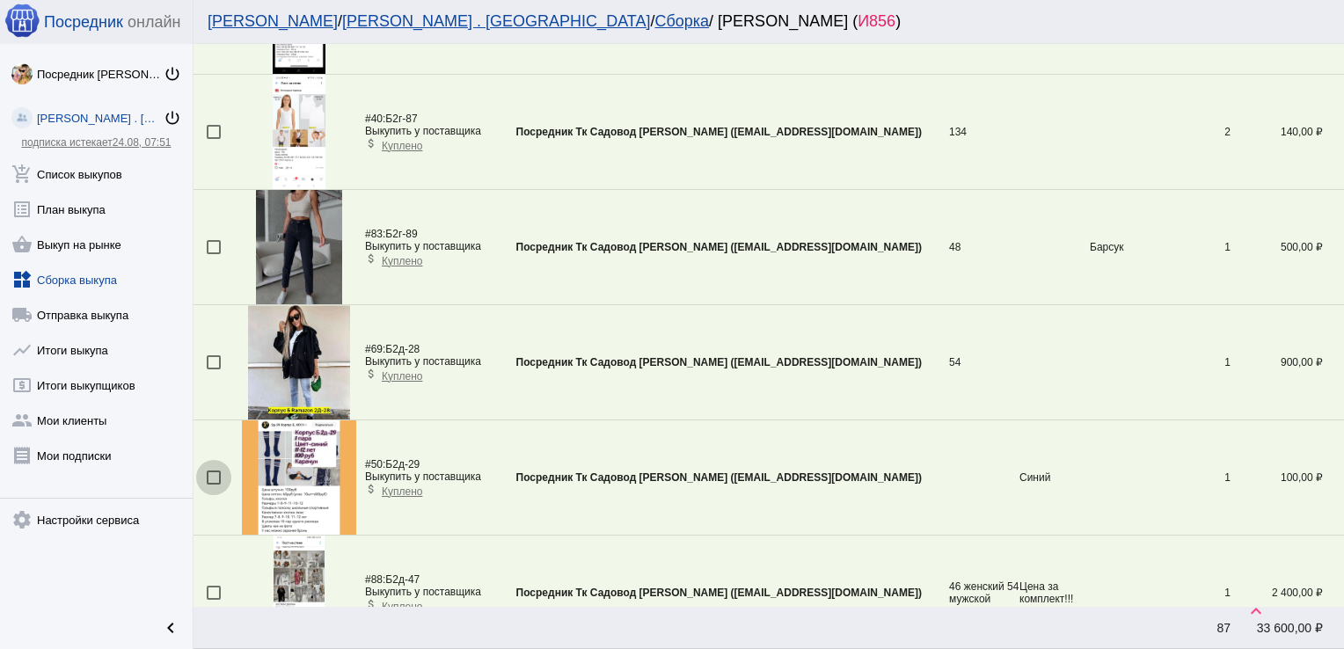
click at [217, 474] on div at bounding box center [214, 478] width 14 height 14
click at [214, 485] on input "checkbox" at bounding box center [213, 485] width 1 height 1
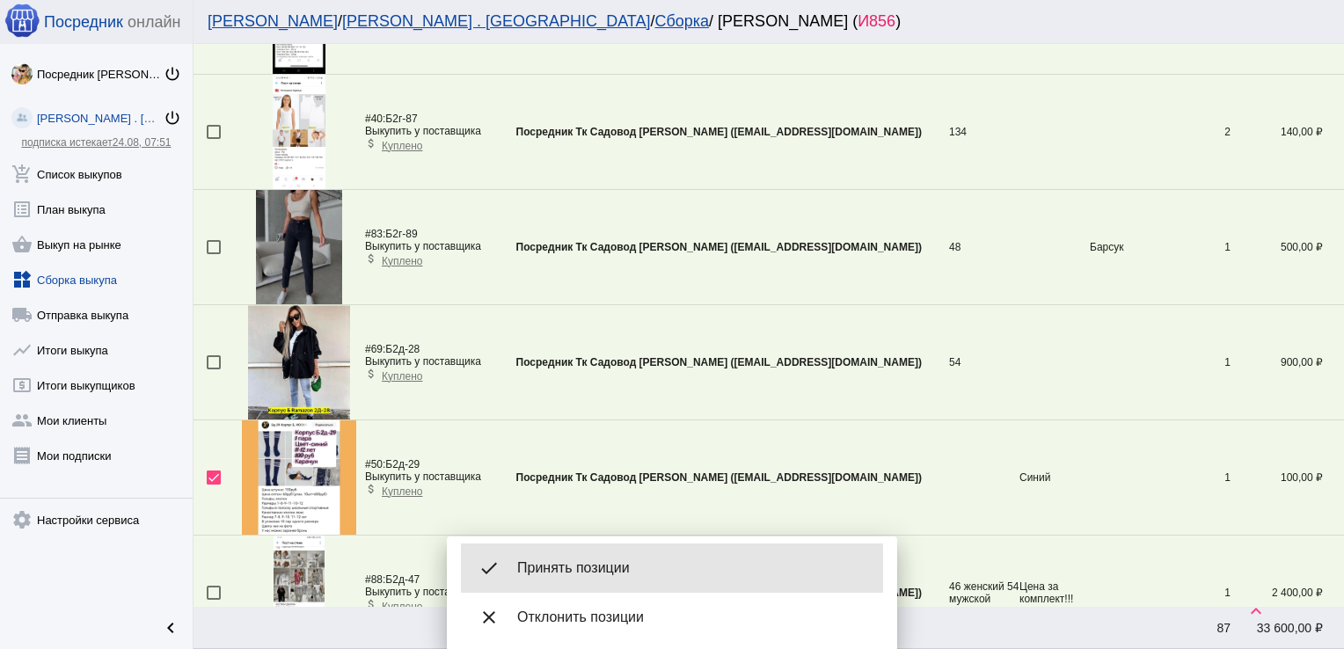
click at [598, 558] on div "done Принять позиции" at bounding box center [672, 568] width 422 height 49
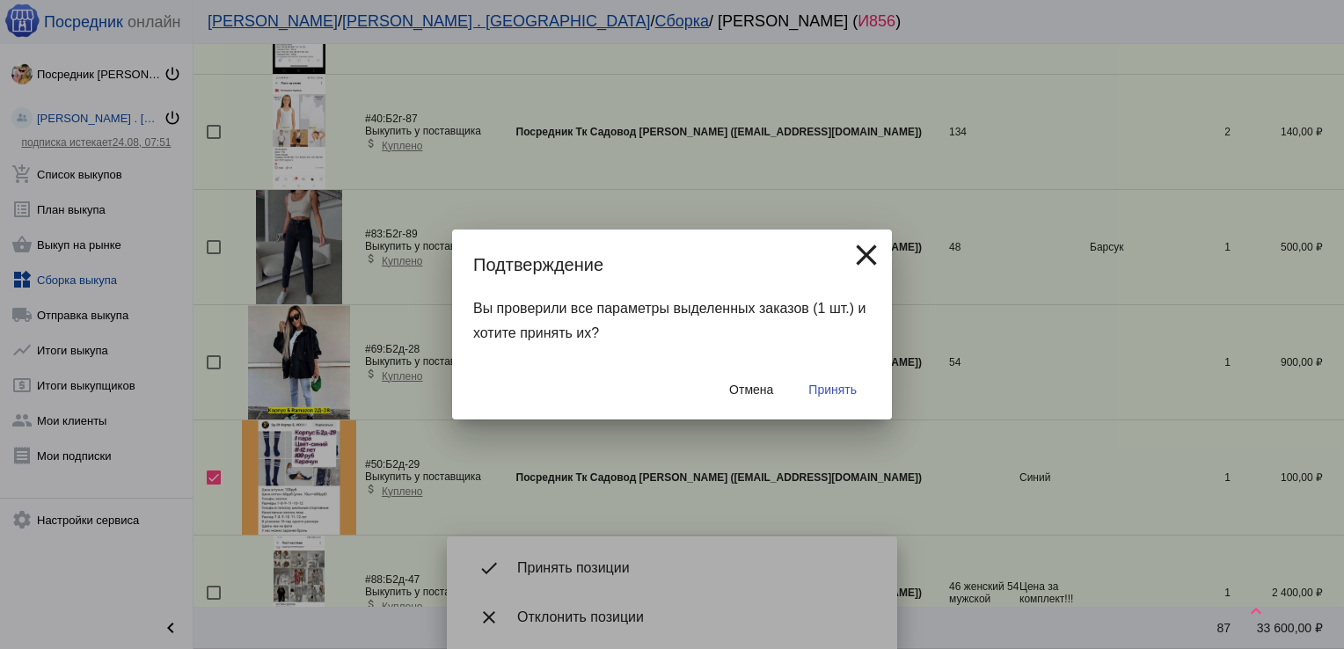
click at [834, 381] on button "Принять" at bounding box center [832, 390] width 77 height 32
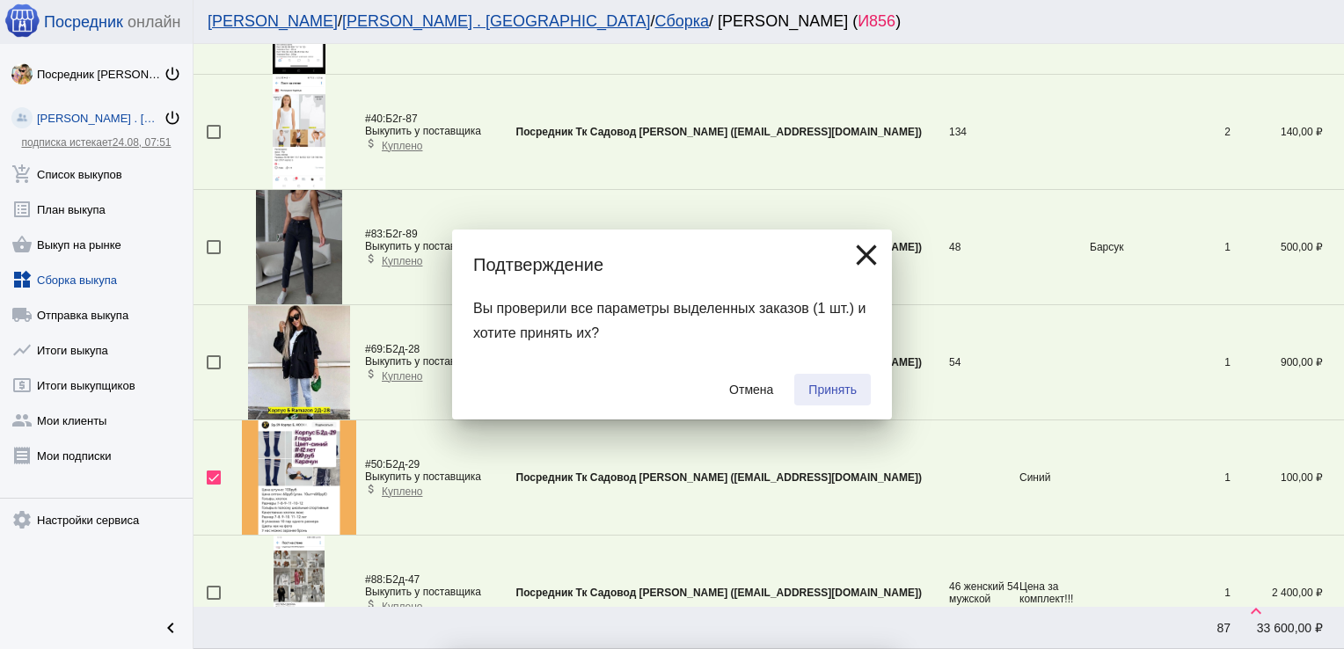
checkbox input "false"
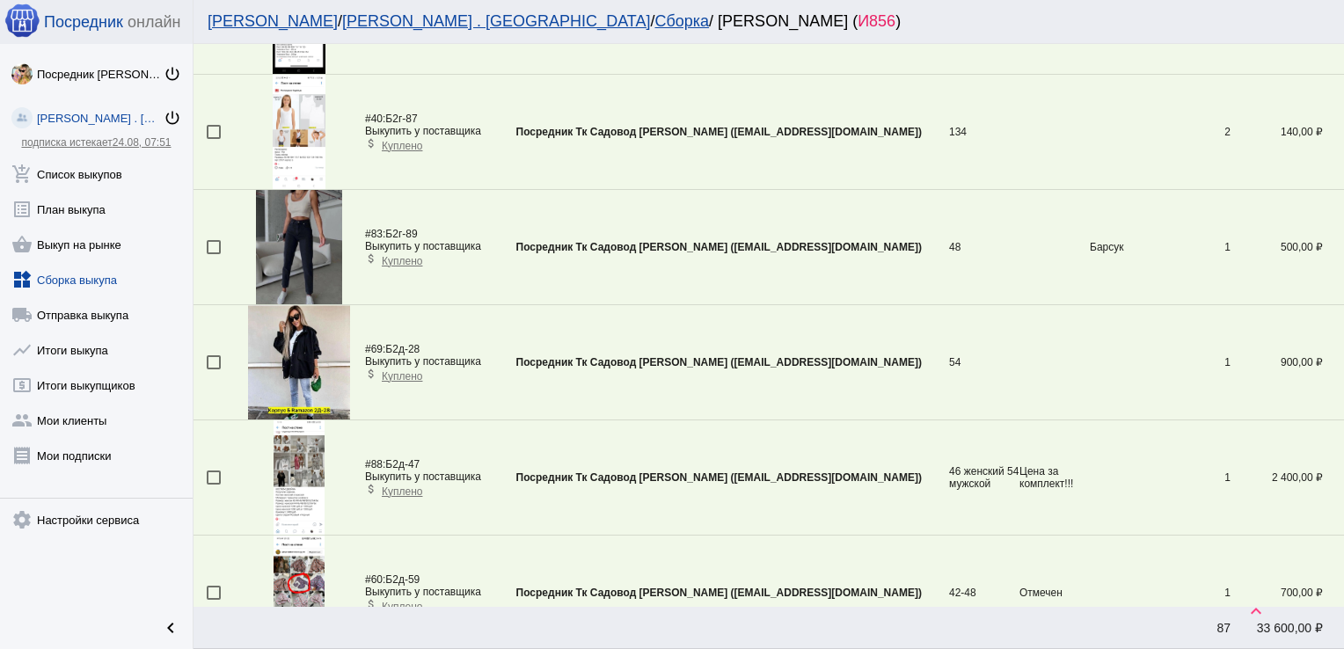
scroll to position [1041, 0]
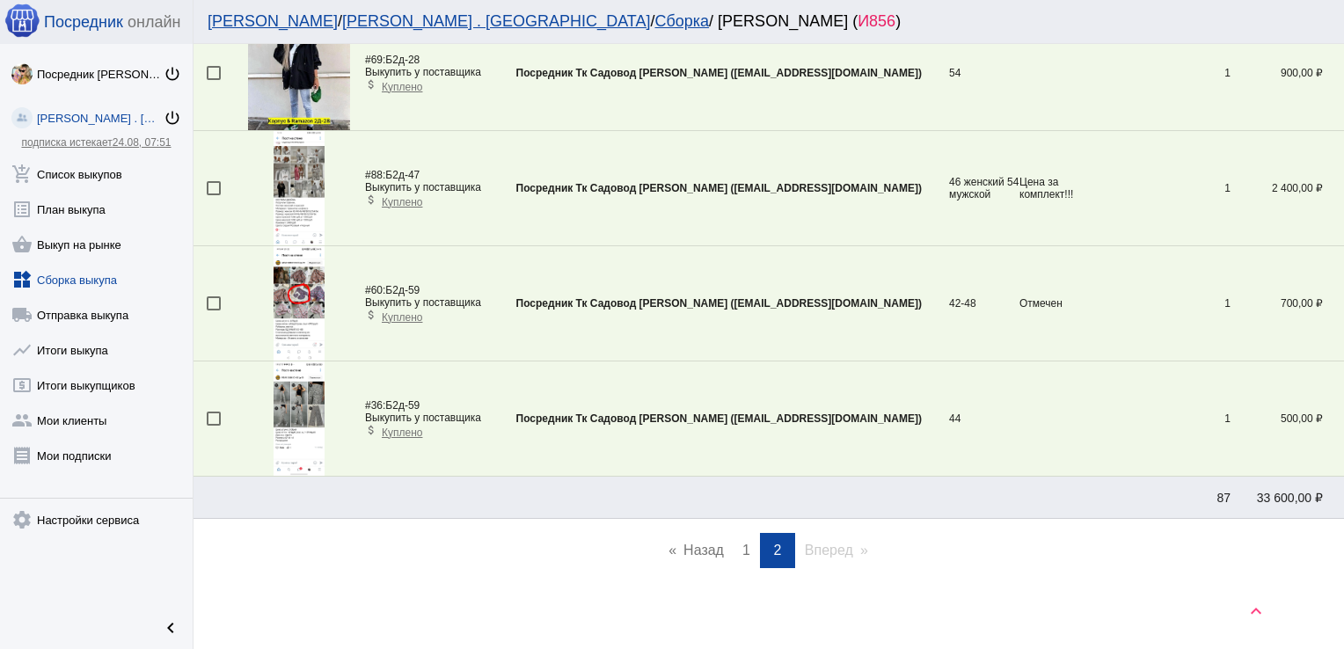
click at [742, 547] on span "1" at bounding box center [746, 550] width 8 height 15
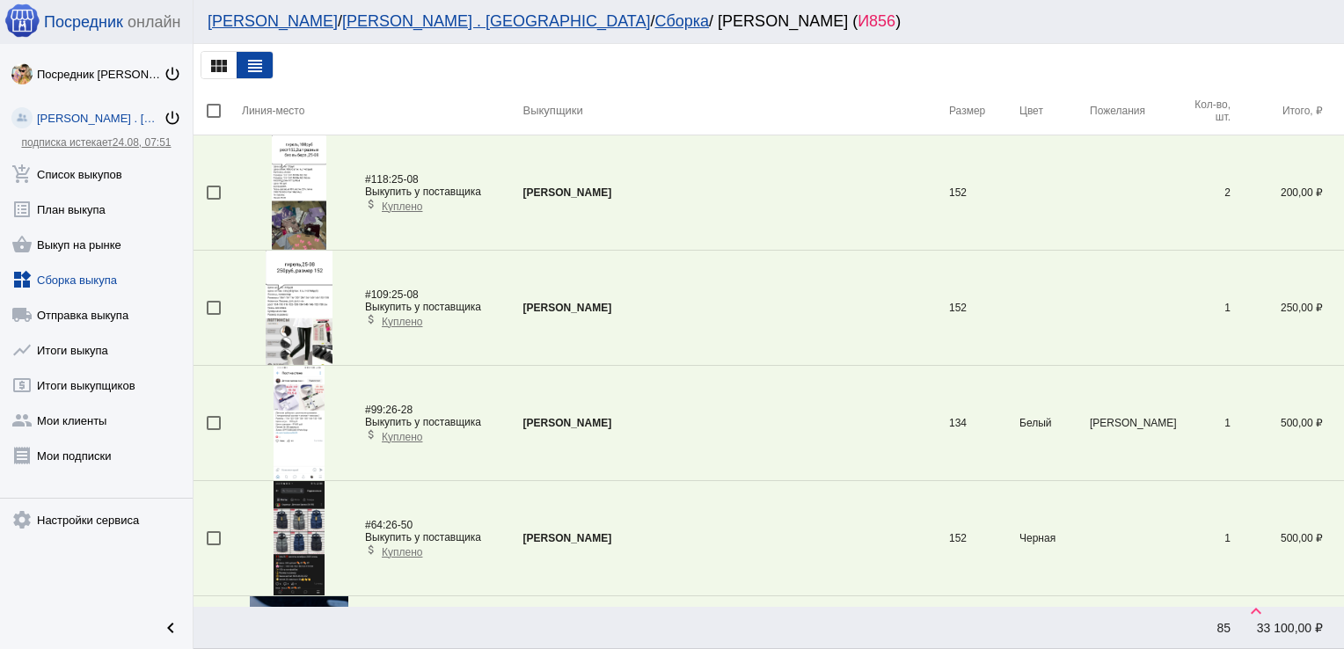
scroll to position [4433, 0]
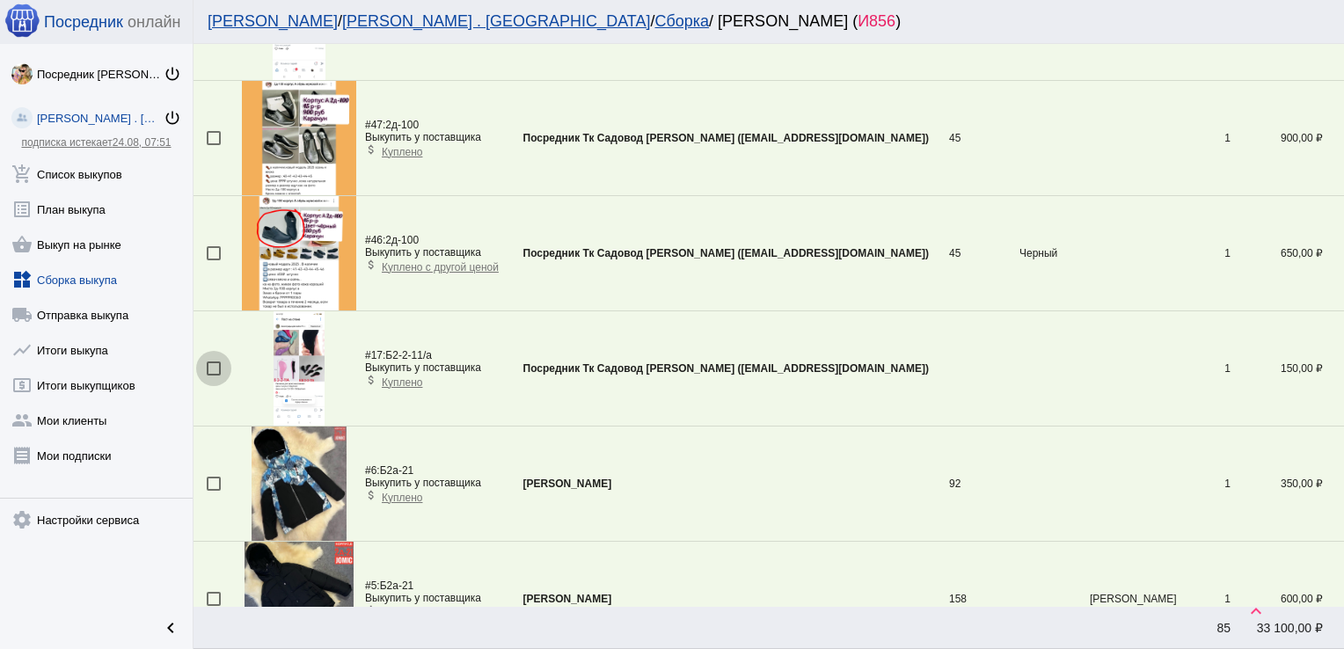
click at [215, 361] on div at bounding box center [214, 368] width 14 height 14
click at [214, 376] on input "checkbox" at bounding box center [213, 376] width 1 height 1
checkbox input "true"
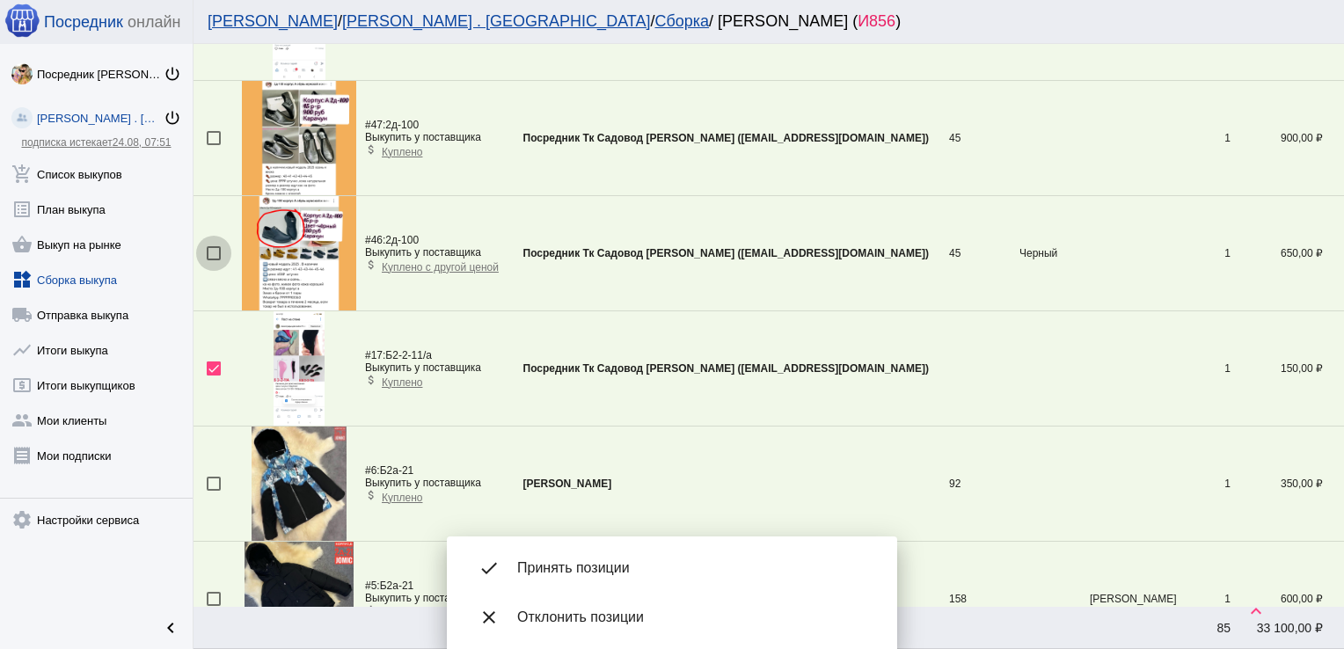
click at [212, 246] on div at bounding box center [214, 253] width 14 height 14
click at [213, 260] on input "checkbox" at bounding box center [213, 260] width 1 height 1
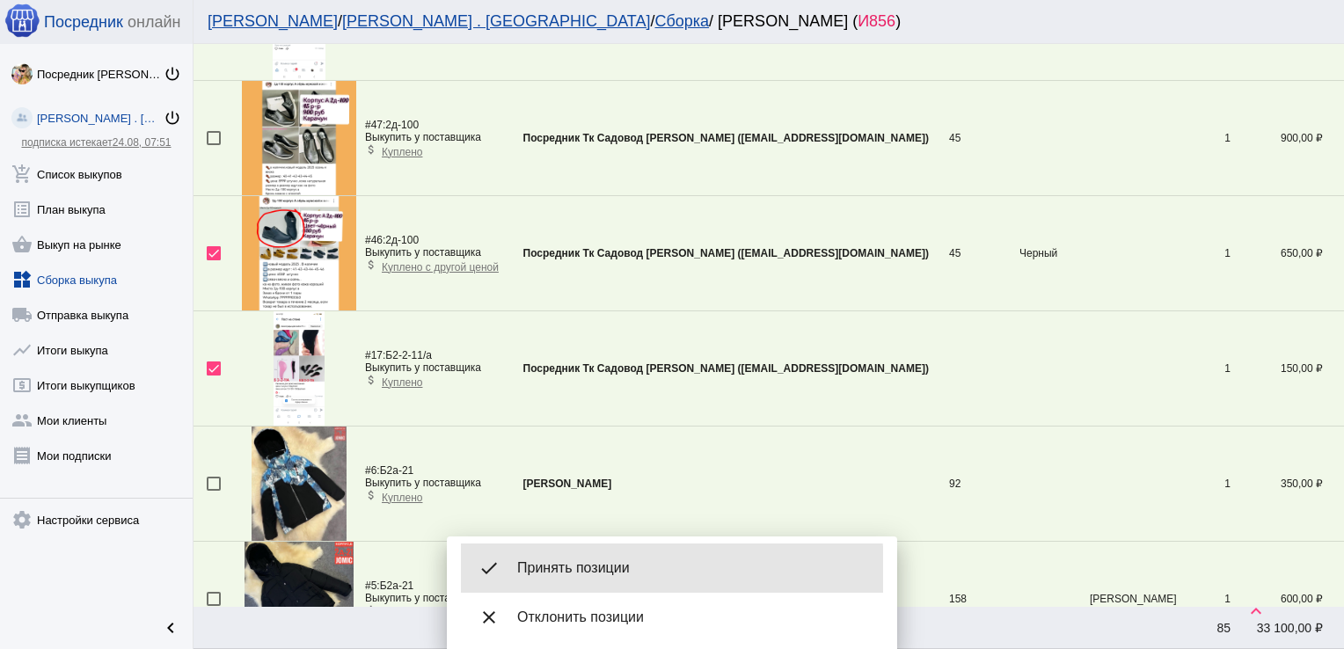
click at [609, 570] on span "Принять позиции" at bounding box center [693, 568] width 352 height 18
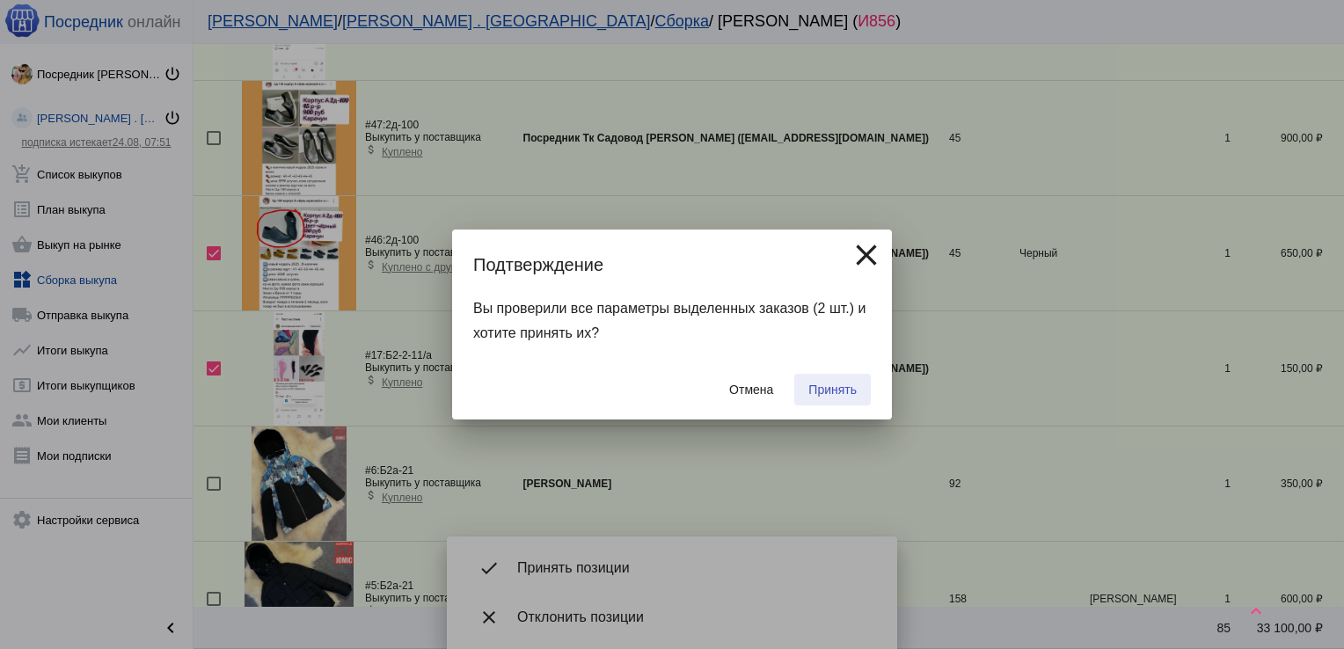
click at [843, 390] on span "Принять" at bounding box center [832, 390] width 48 height 14
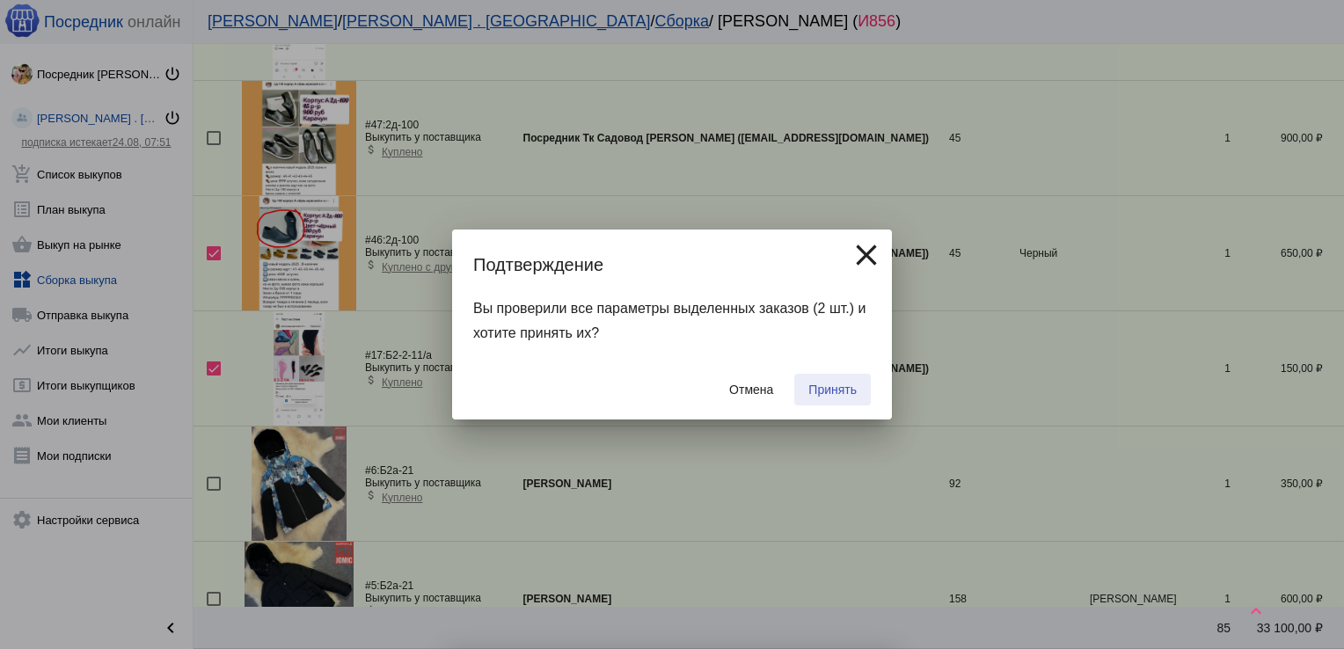
checkbox input "false"
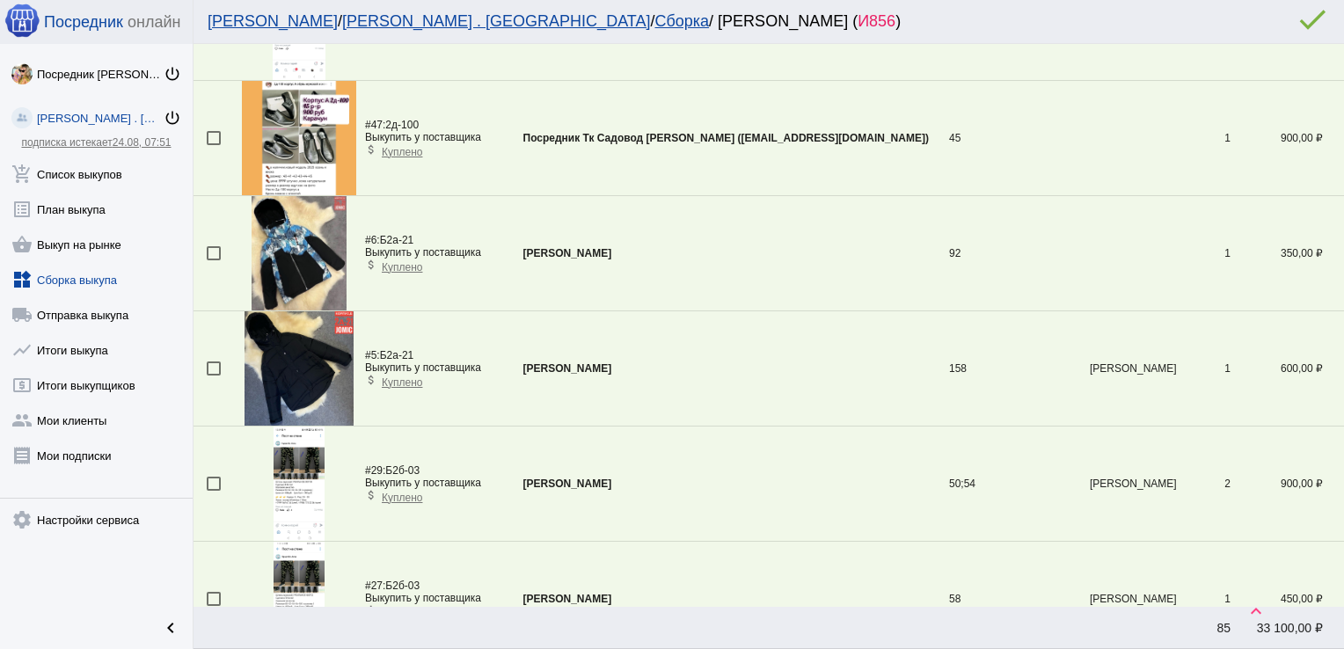
scroll to position [752, 0]
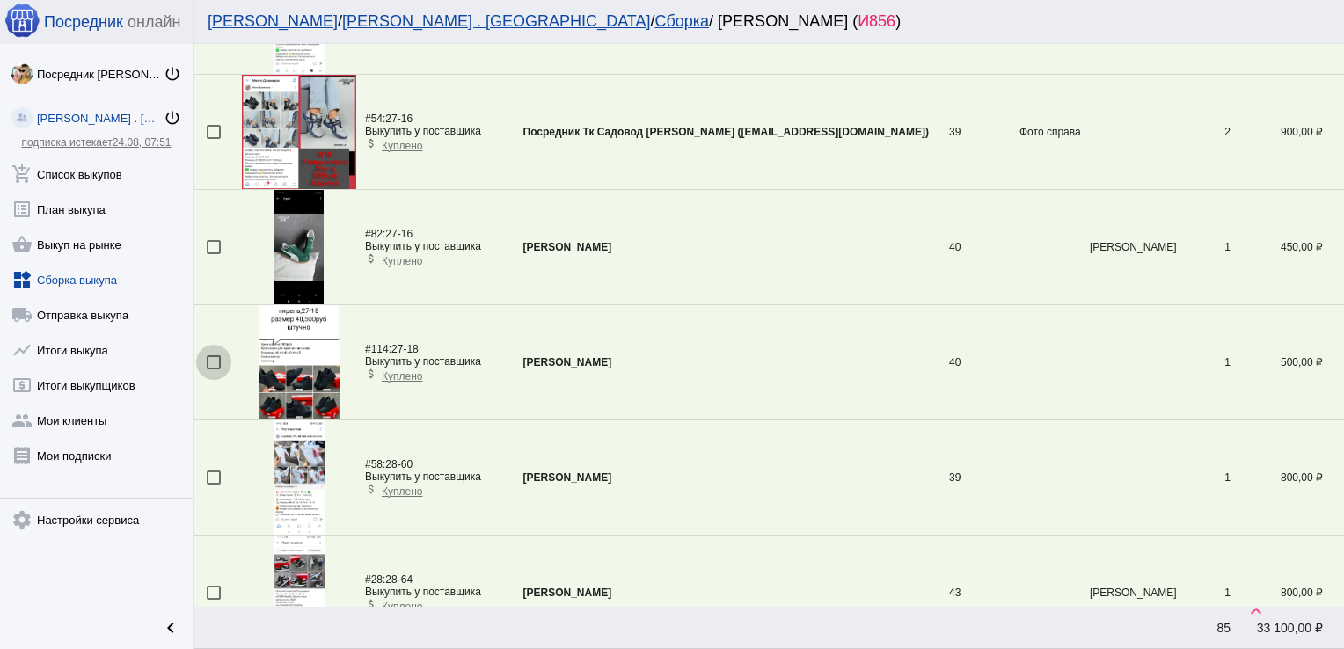
click at [213, 358] on div at bounding box center [214, 362] width 14 height 14
click at [213, 369] on input "checkbox" at bounding box center [213, 369] width 1 height 1
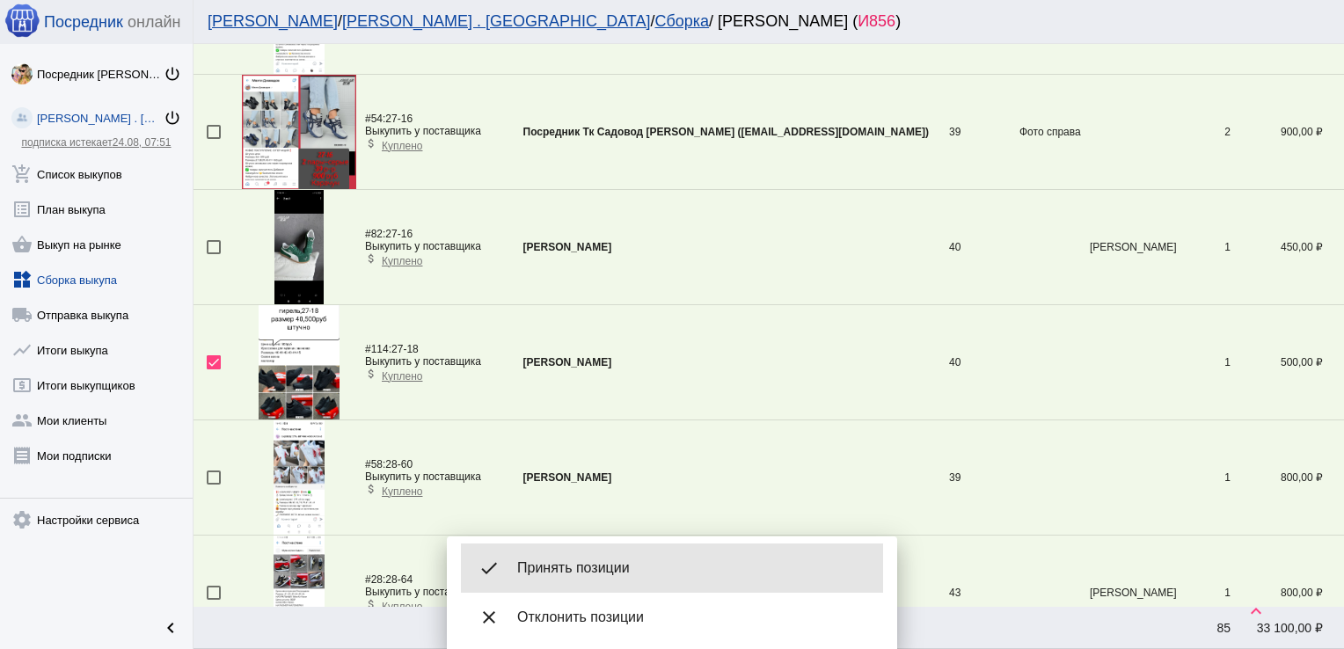
click at [595, 556] on div "done Принять позиции" at bounding box center [672, 568] width 422 height 49
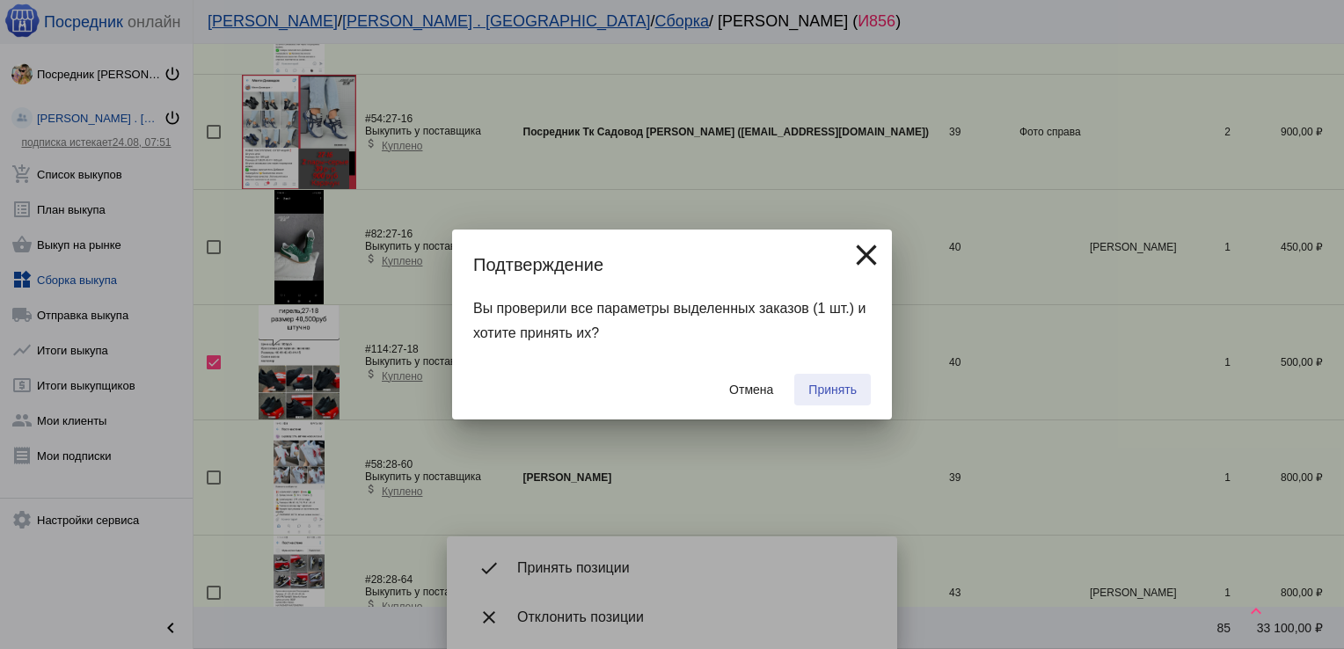
click at [844, 378] on button "Принять" at bounding box center [832, 390] width 77 height 32
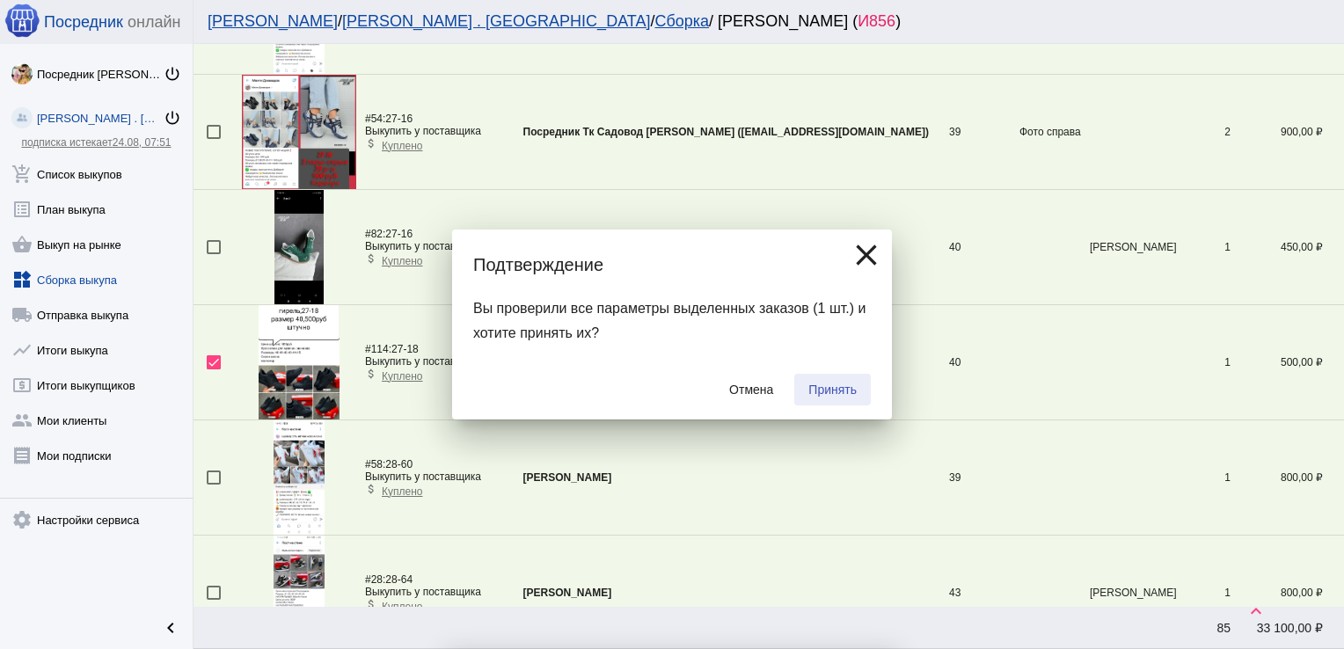
checkbox input "false"
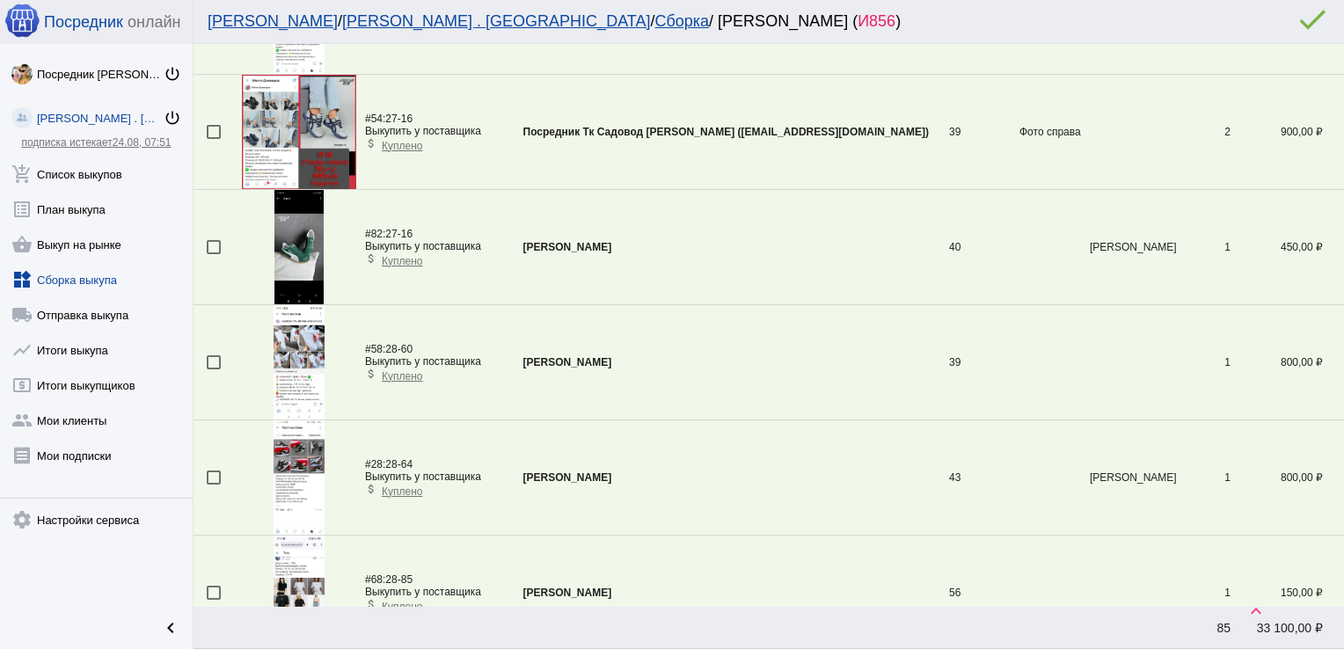
scroll to position [3168, 0]
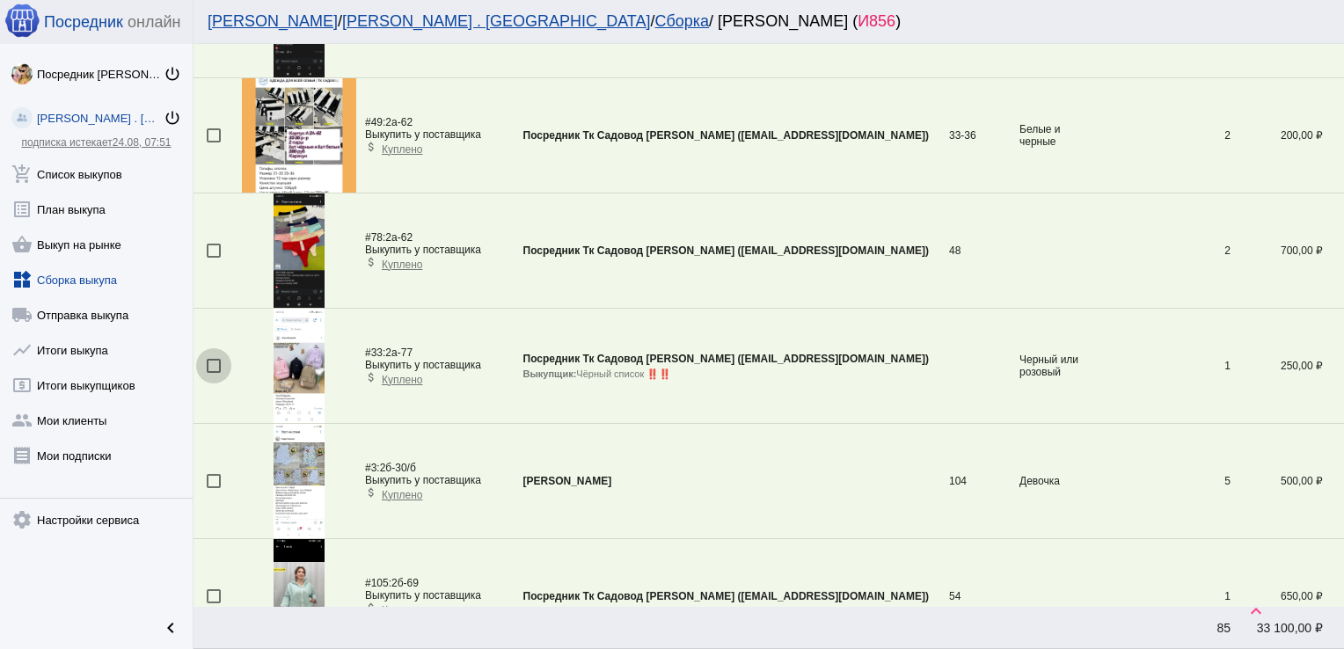
click at [211, 359] on div at bounding box center [214, 366] width 14 height 14
click at [213, 373] on input "checkbox" at bounding box center [213, 373] width 1 height 1
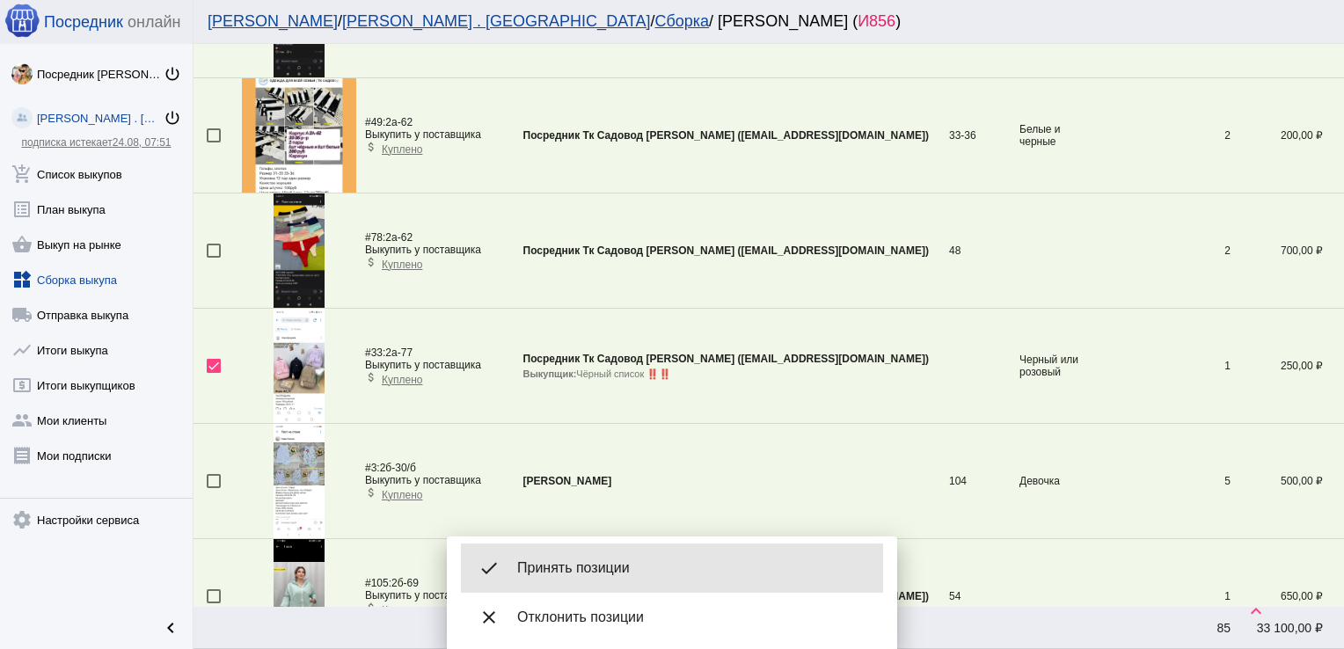
click at [587, 561] on span "Принять позиции" at bounding box center [693, 568] width 352 height 18
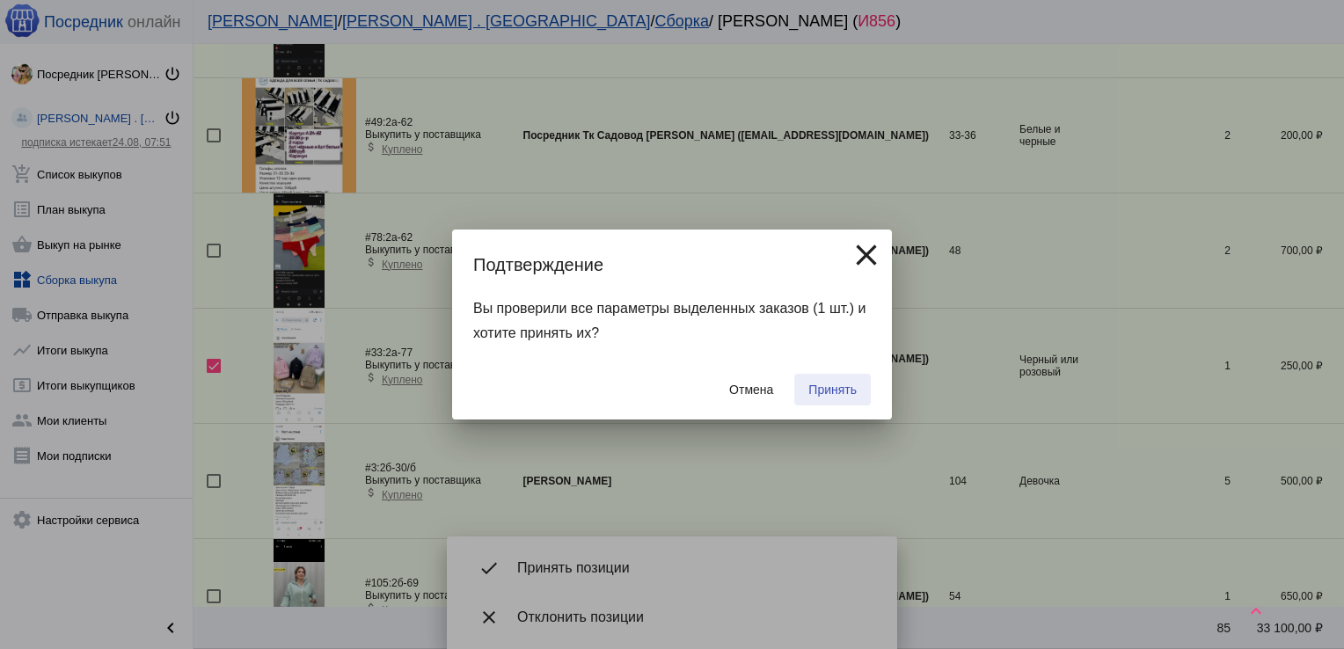
click at [825, 394] on span "Принять" at bounding box center [832, 390] width 48 height 14
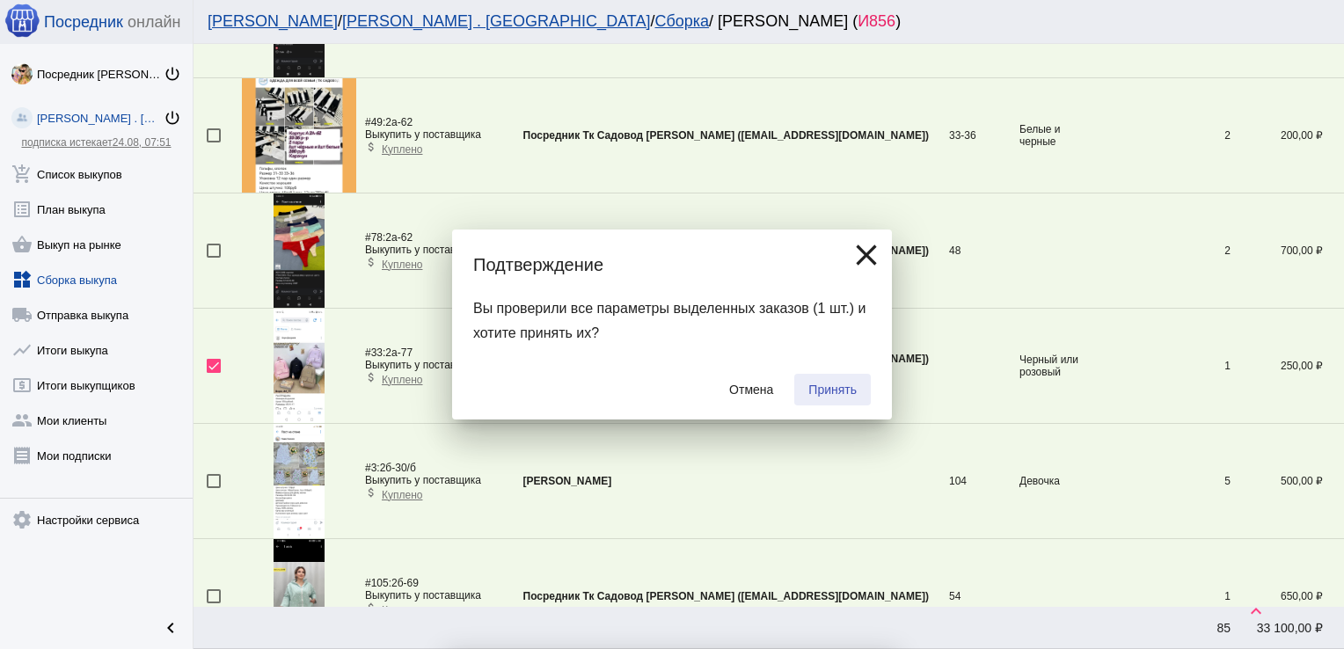
checkbox input "false"
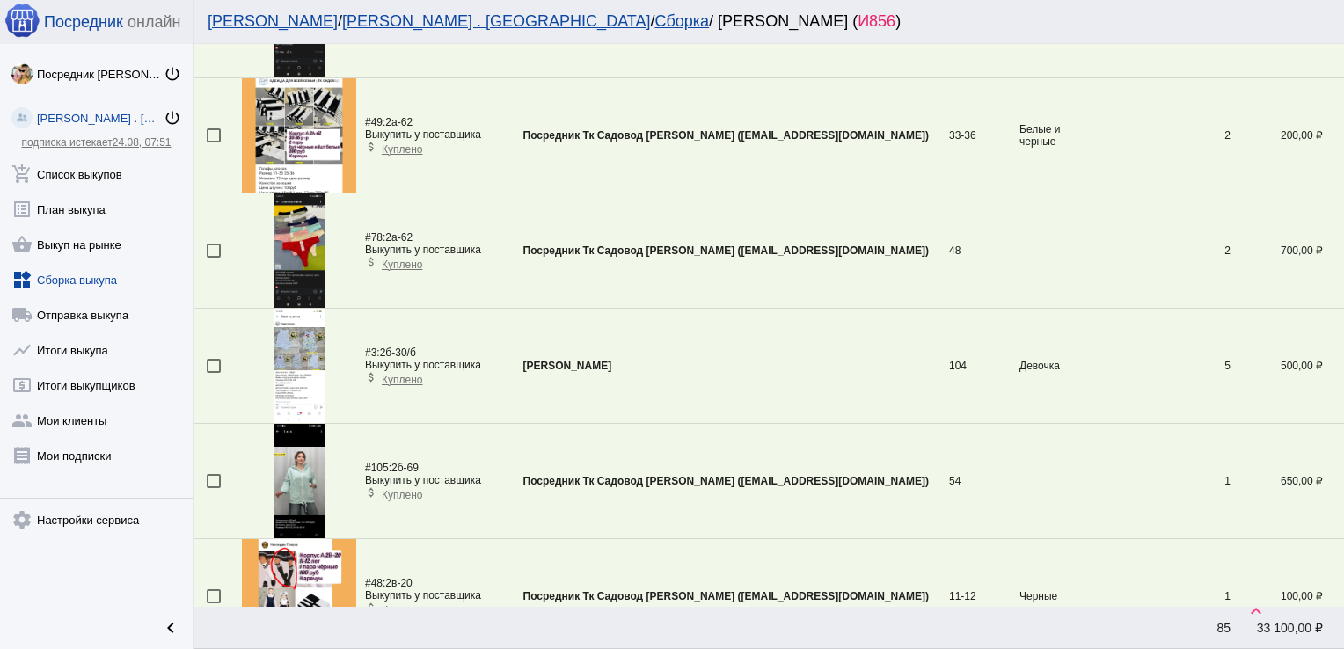
scroll to position [522, 0]
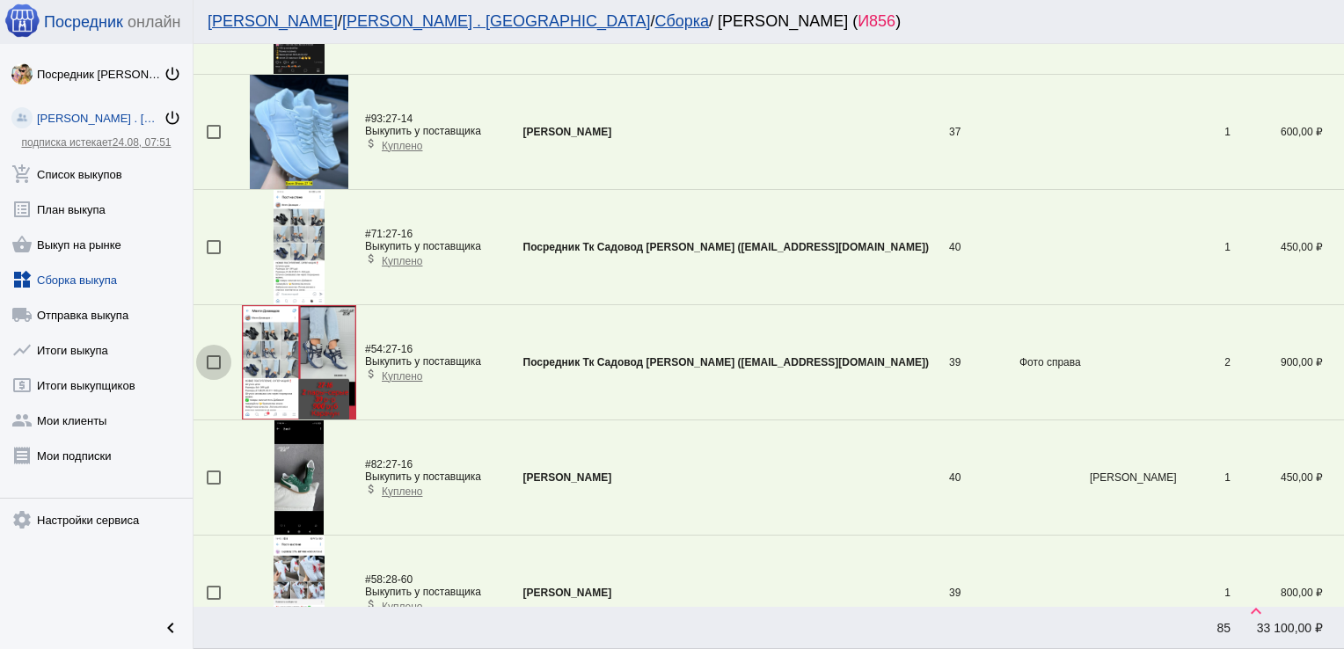
click at [208, 359] on div at bounding box center [214, 362] width 14 height 14
click at [213, 369] on input "checkbox" at bounding box center [213, 369] width 1 height 1
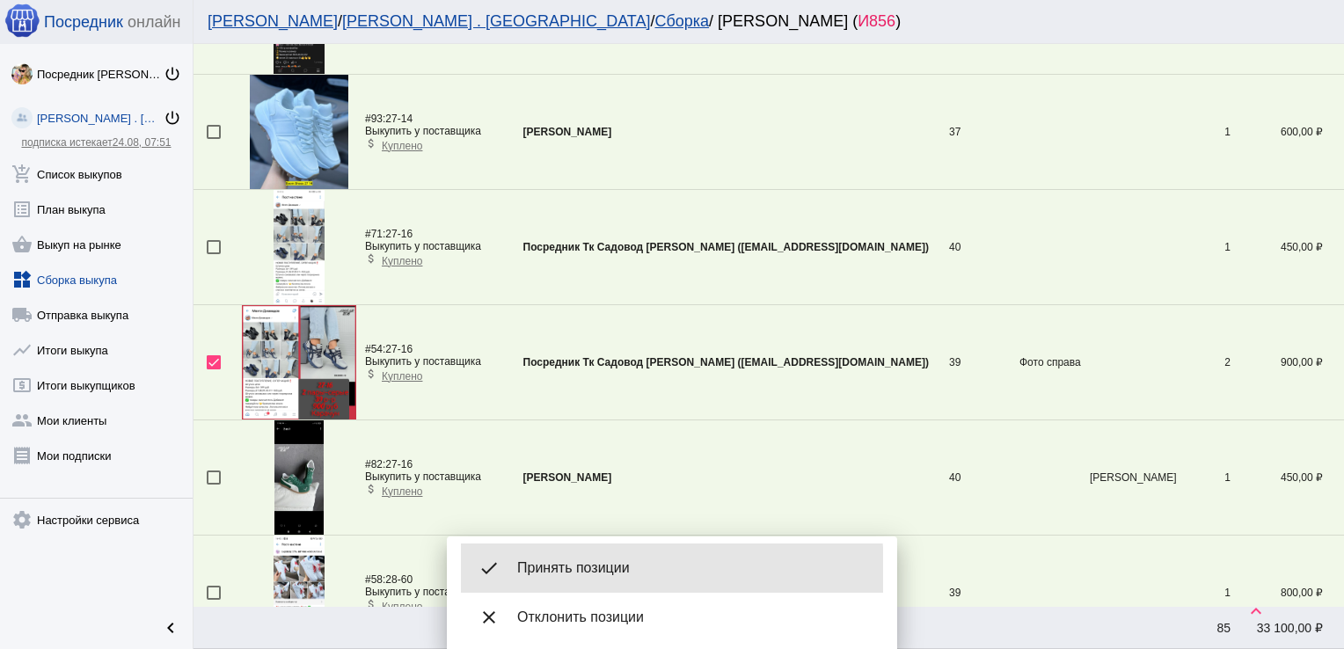
click at [574, 572] on span "Принять позиции" at bounding box center [693, 568] width 352 height 18
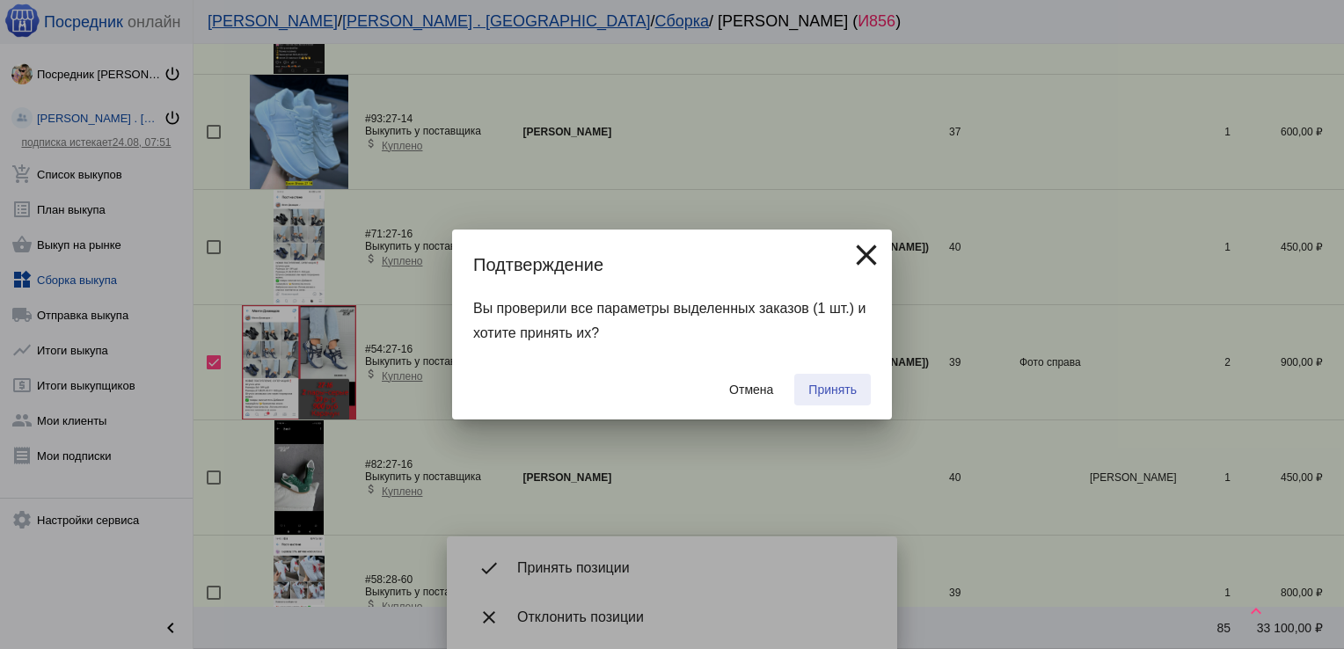
click at [838, 381] on button "Принять" at bounding box center [832, 390] width 77 height 32
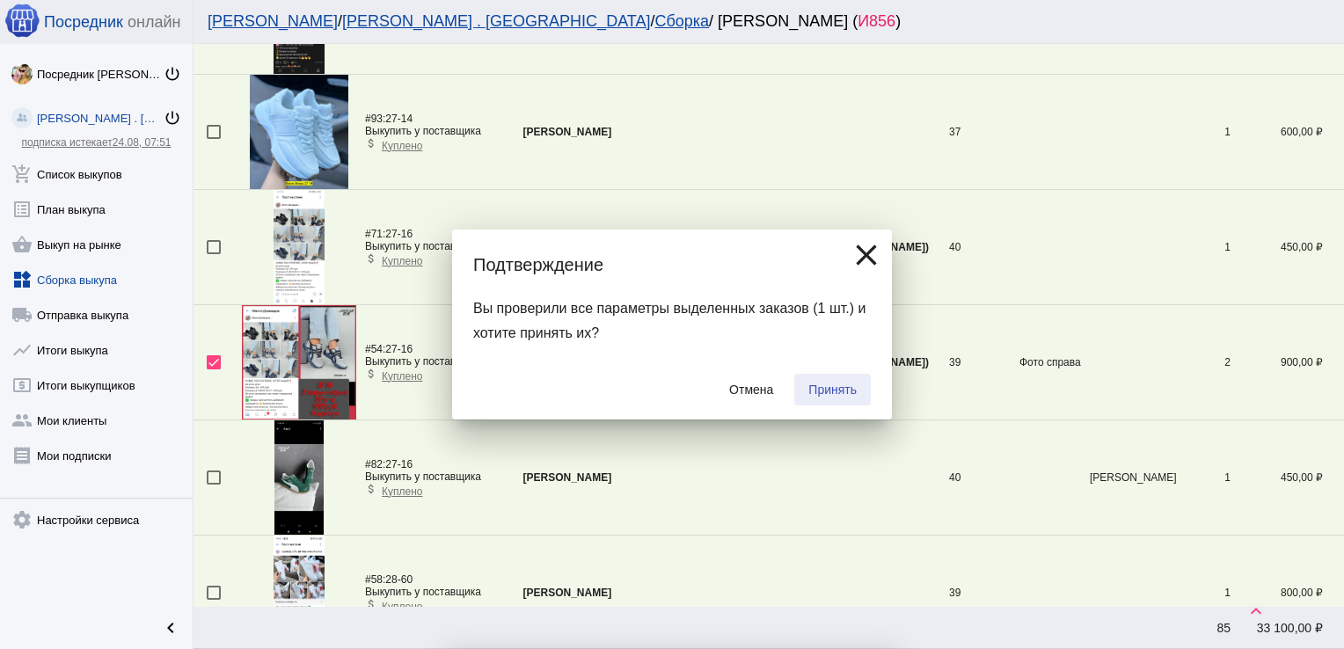
checkbox input "false"
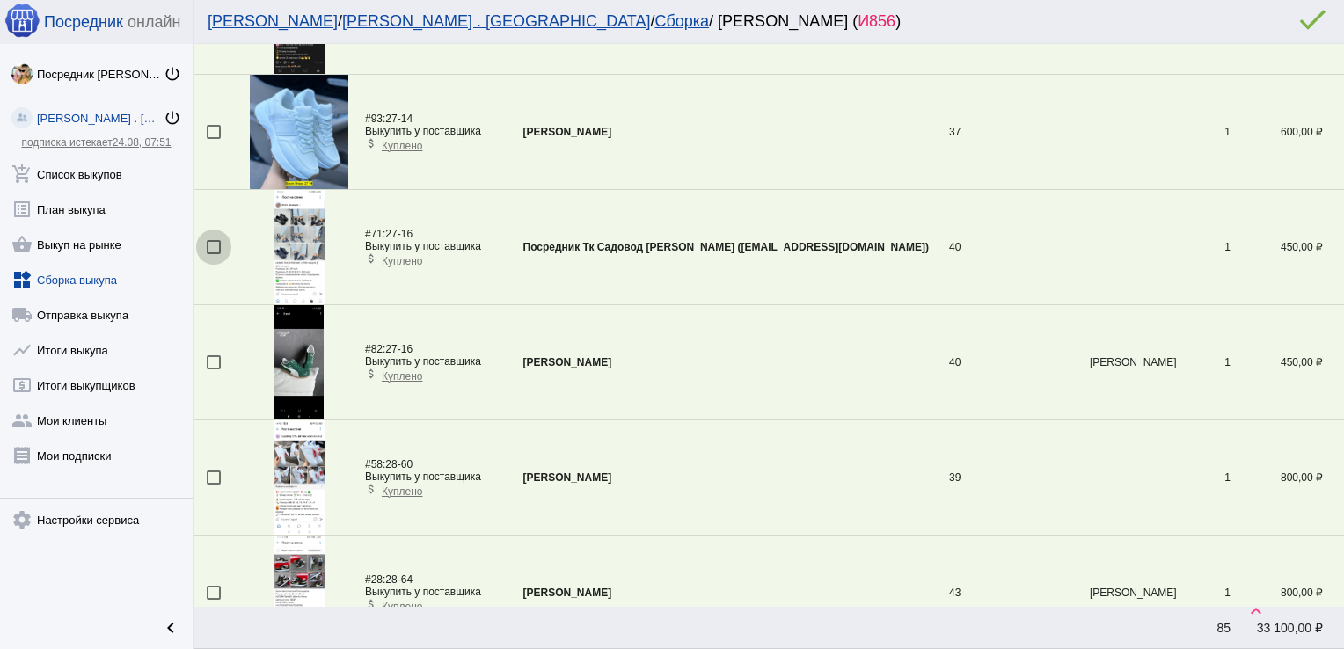
click at [215, 240] on div at bounding box center [214, 247] width 14 height 14
click at [214, 254] on input "checkbox" at bounding box center [213, 254] width 1 height 1
checkbox input "true"
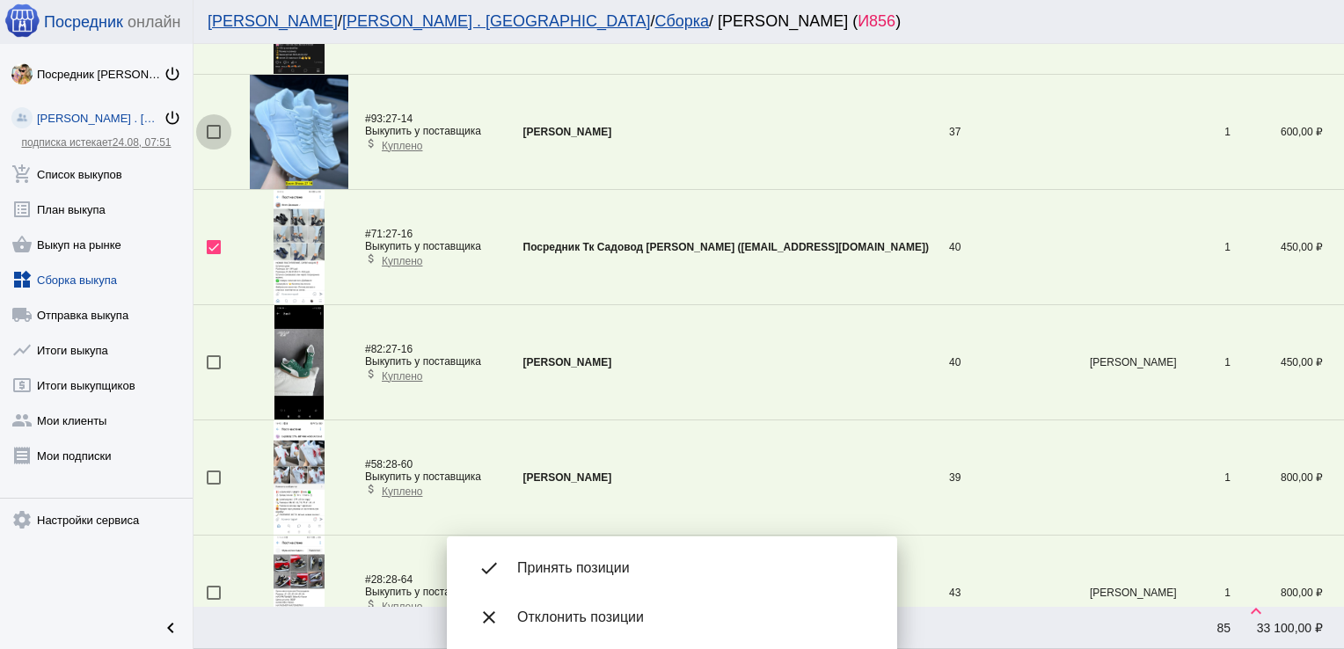
click at [211, 131] on div at bounding box center [214, 132] width 14 height 14
click at [213, 139] on input "checkbox" at bounding box center [213, 139] width 1 height 1
click at [587, 552] on div "done Принять позиции" at bounding box center [672, 568] width 422 height 49
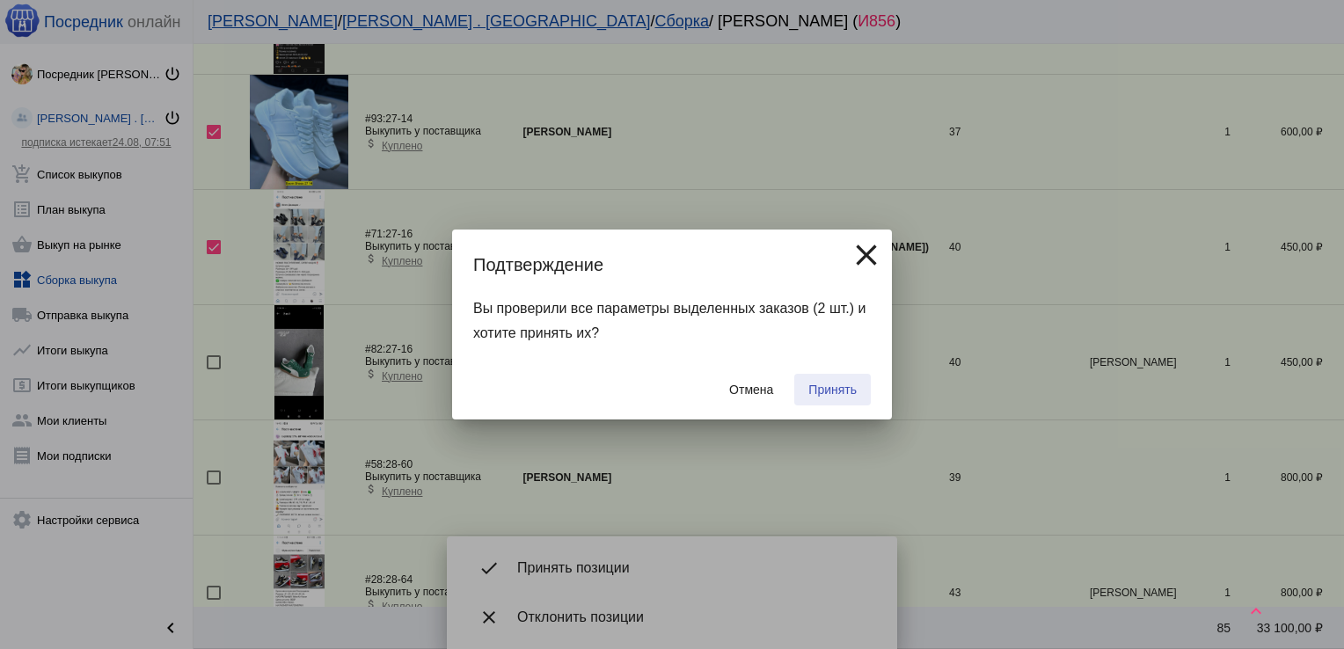
click at [837, 378] on button "Принять" at bounding box center [832, 390] width 77 height 32
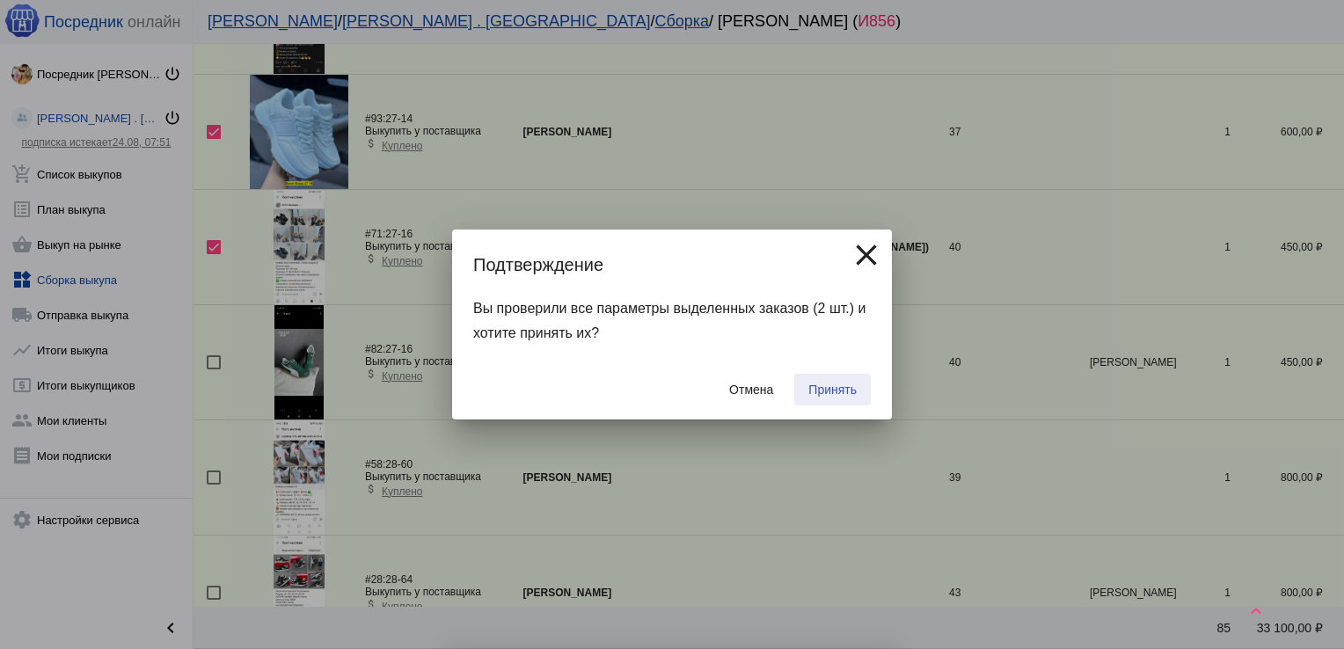
checkbox input "false"
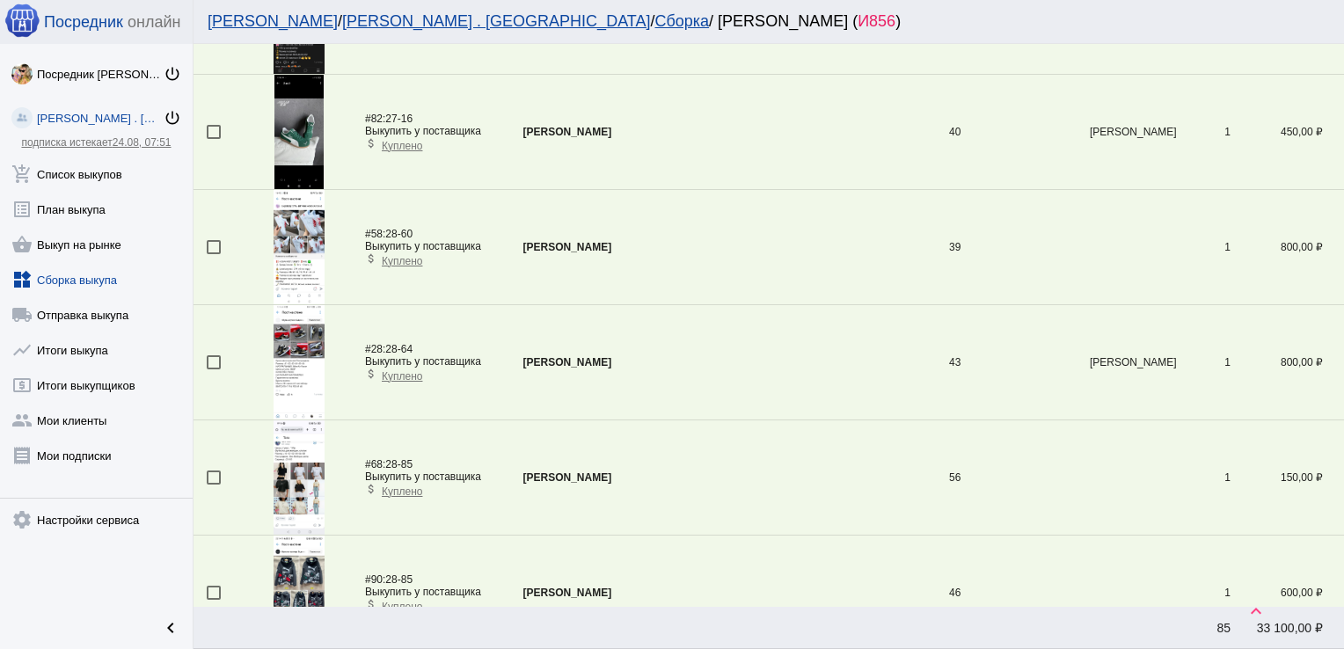
scroll to position [177, 0]
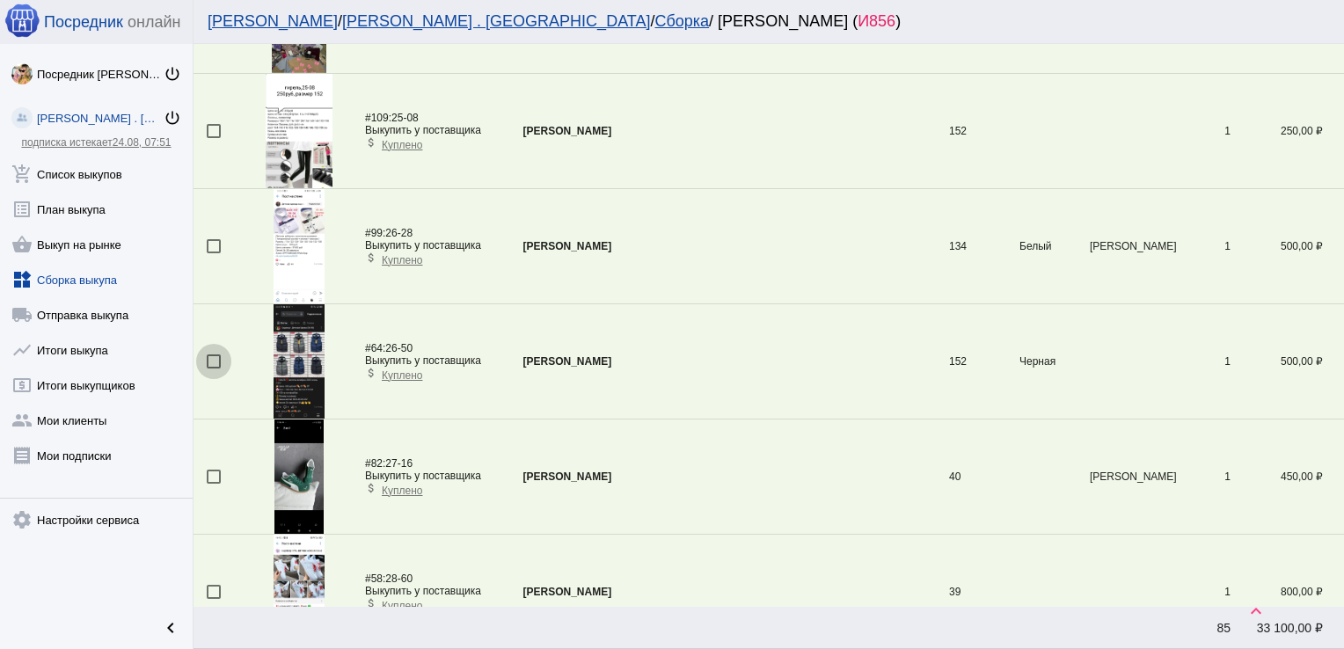
click at [214, 362] on div at bounding box center [214, 361] width 14 height 14
click at [214, 369] on input "checkbox" at bounding box center [213, 369] width 1 height 1
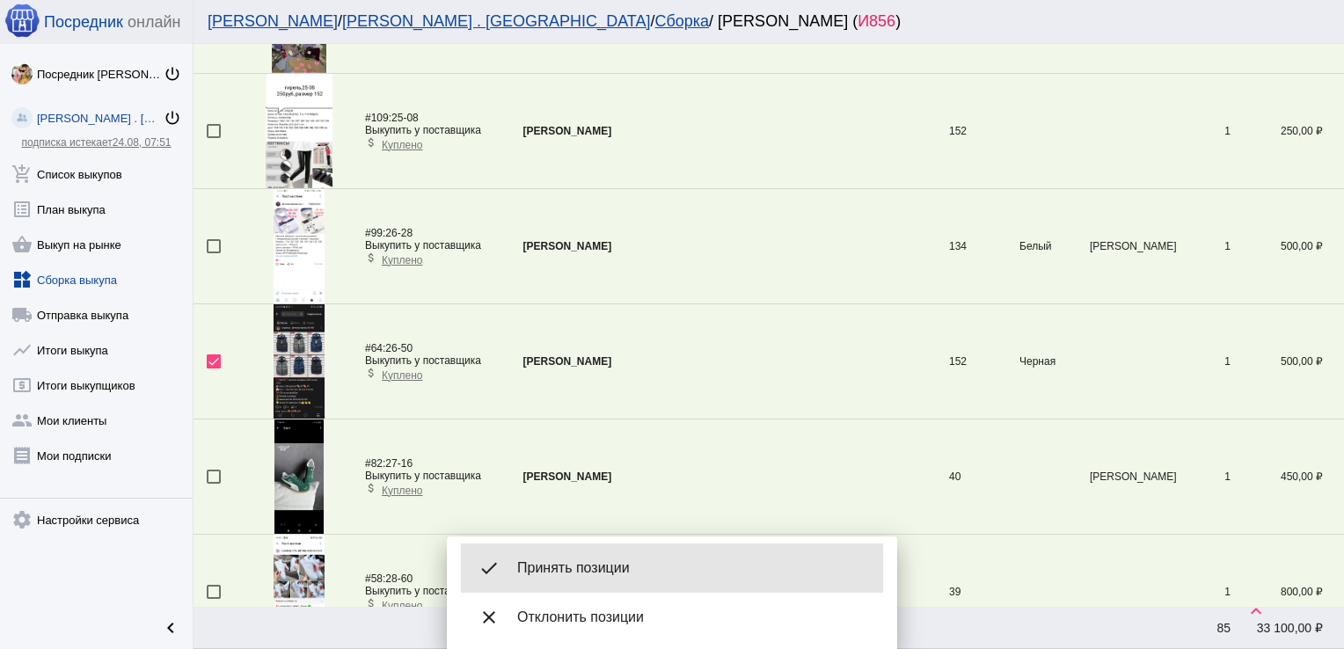
click at [578, 561] on span "Принять позиции" at bounding box center [693, 568] width 352 height 18
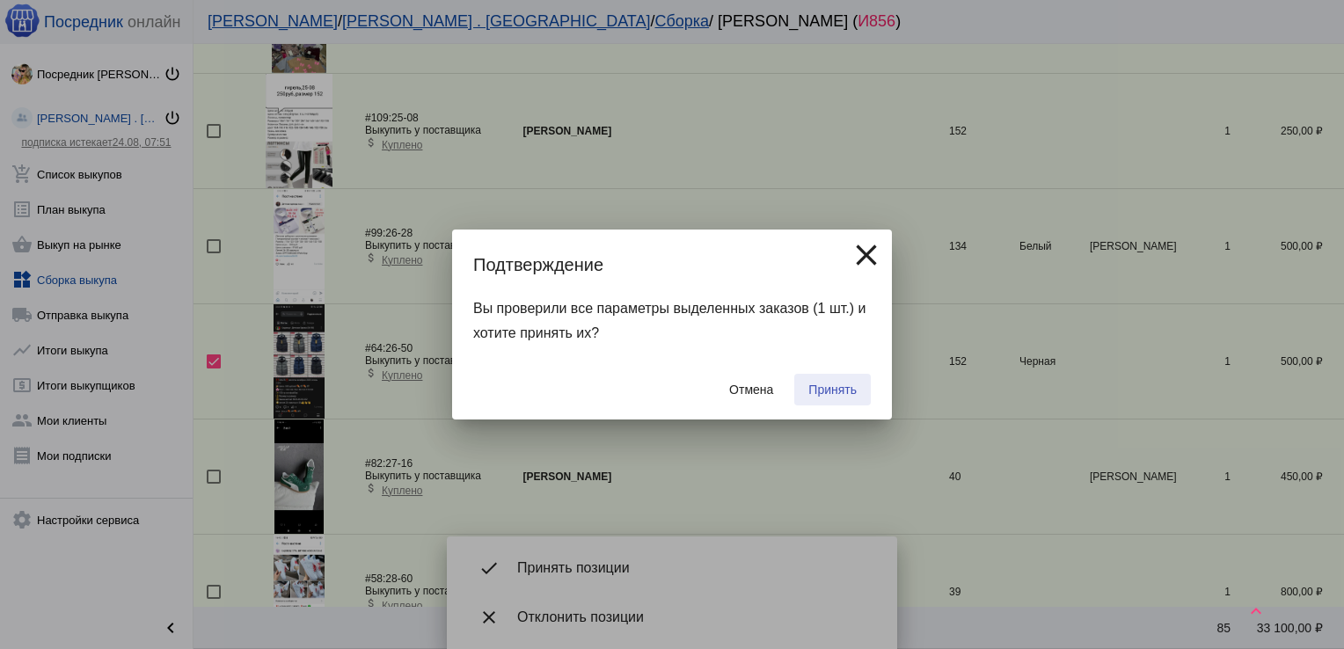
click at [818, 383] on span "Принять" at bounding box center [832, 390] width 48 height 14
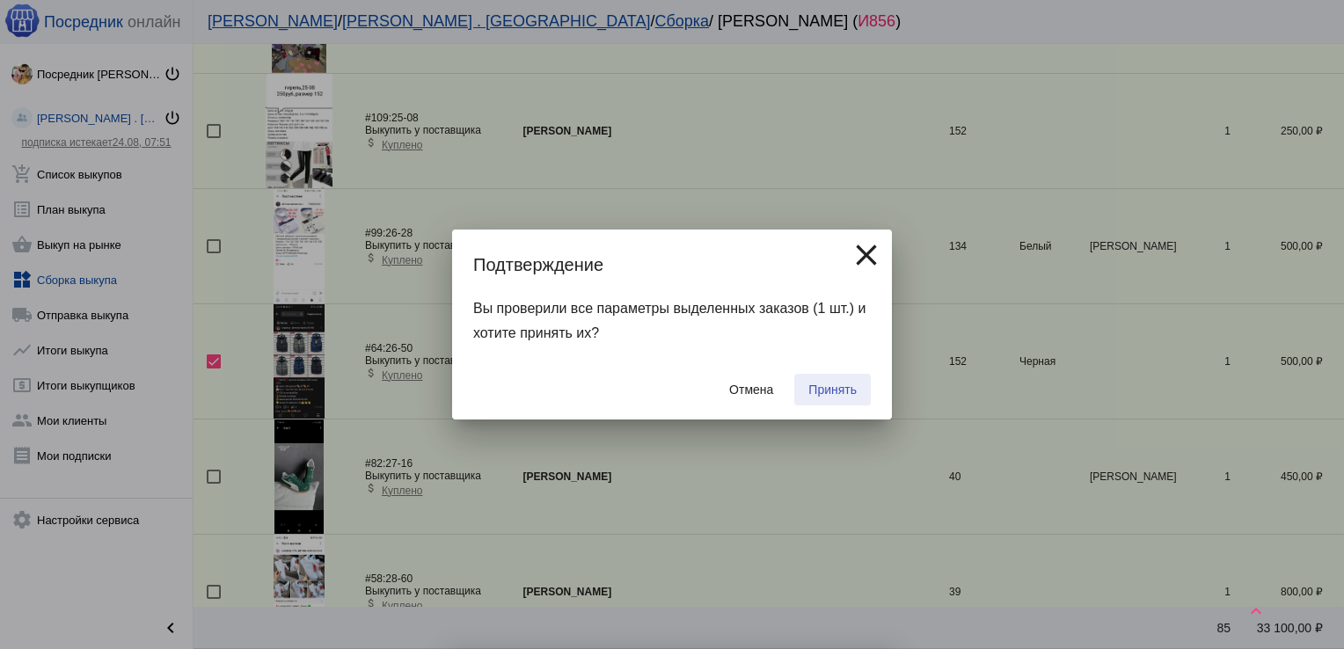
checkbox input "false"
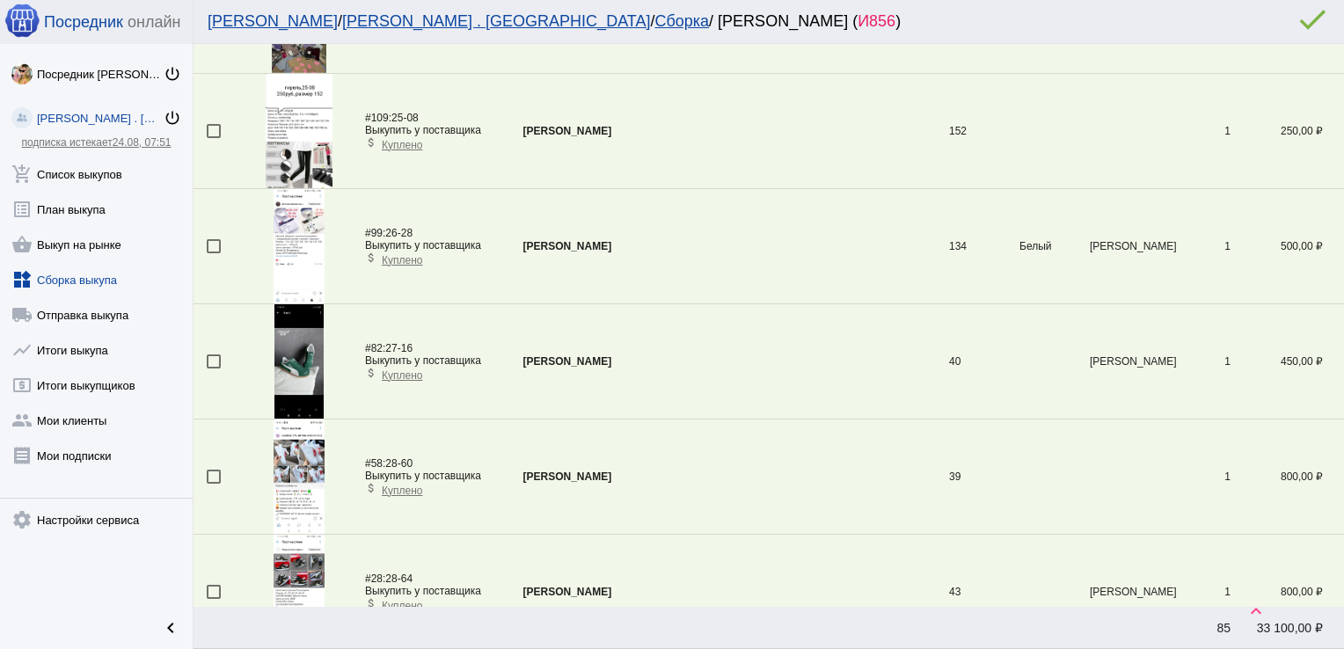
scroll to position [1212, 0]
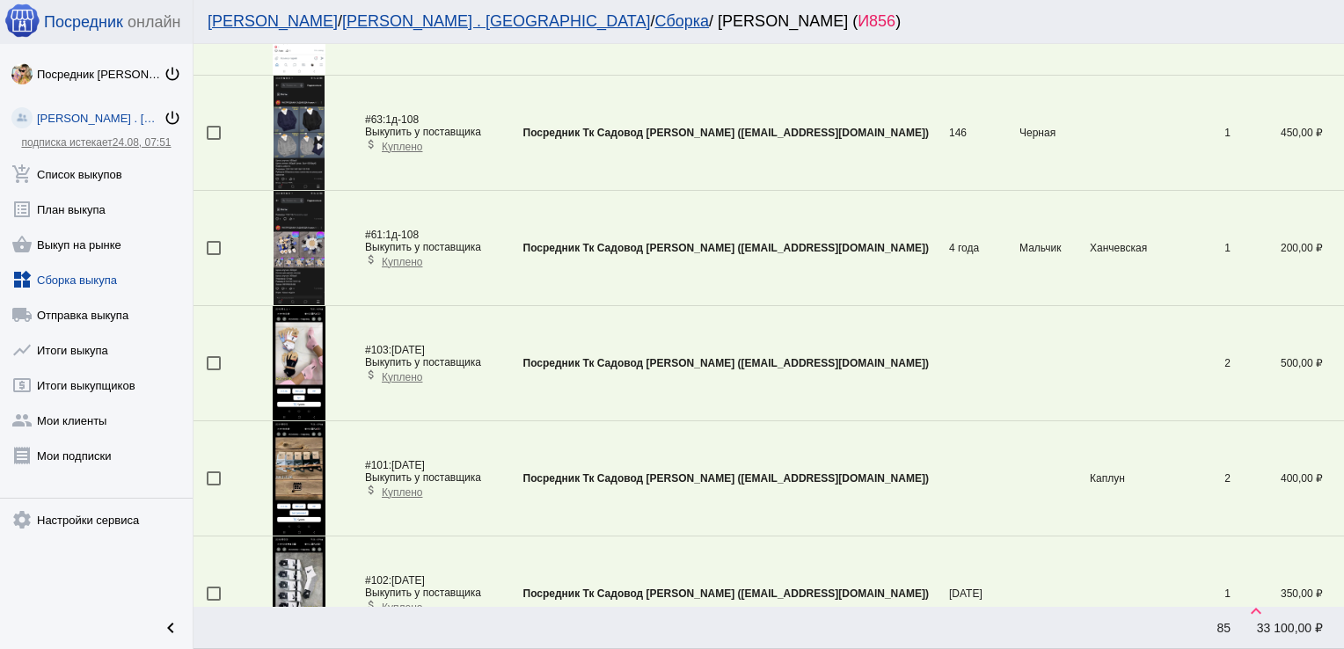
click at [213, 361] on div at bounding box center [214, 363] width 14 height 14
click at [213, 370] on input "checkbox" at bounding box center [213, 370] width 1 height 1
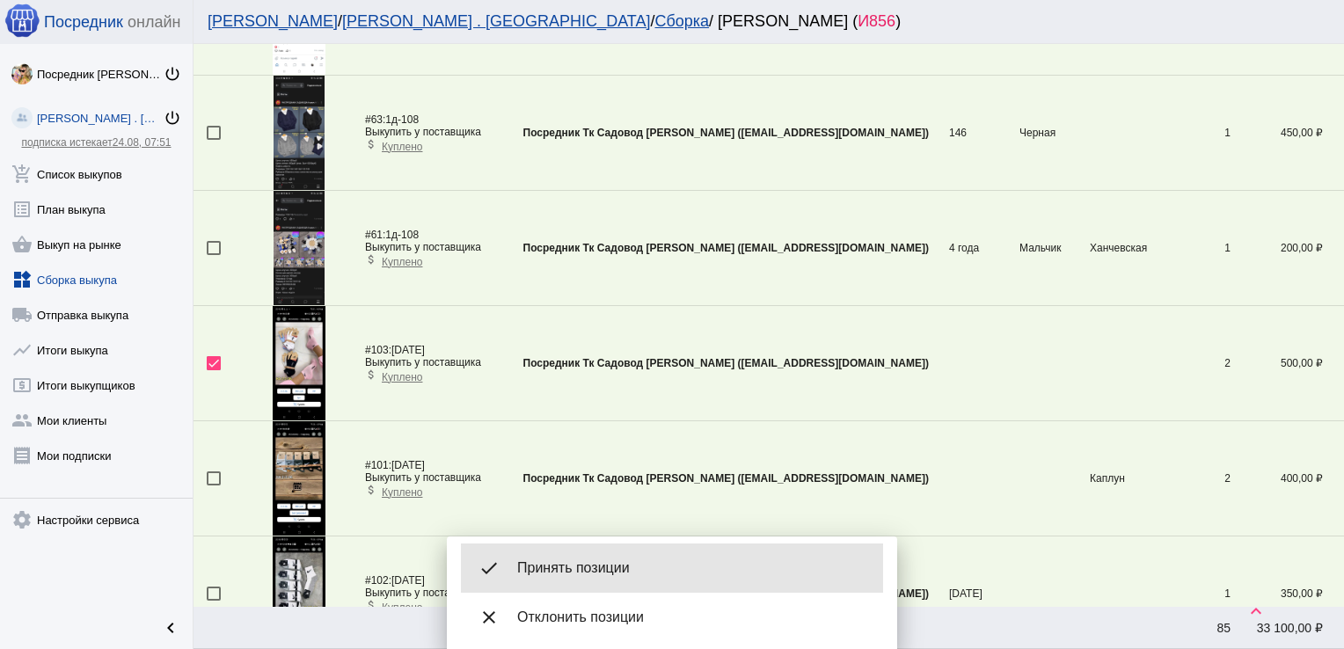
click at [578, 554] on div "done Принять позиции" at bounding box center [672, 568] width 422 height 49
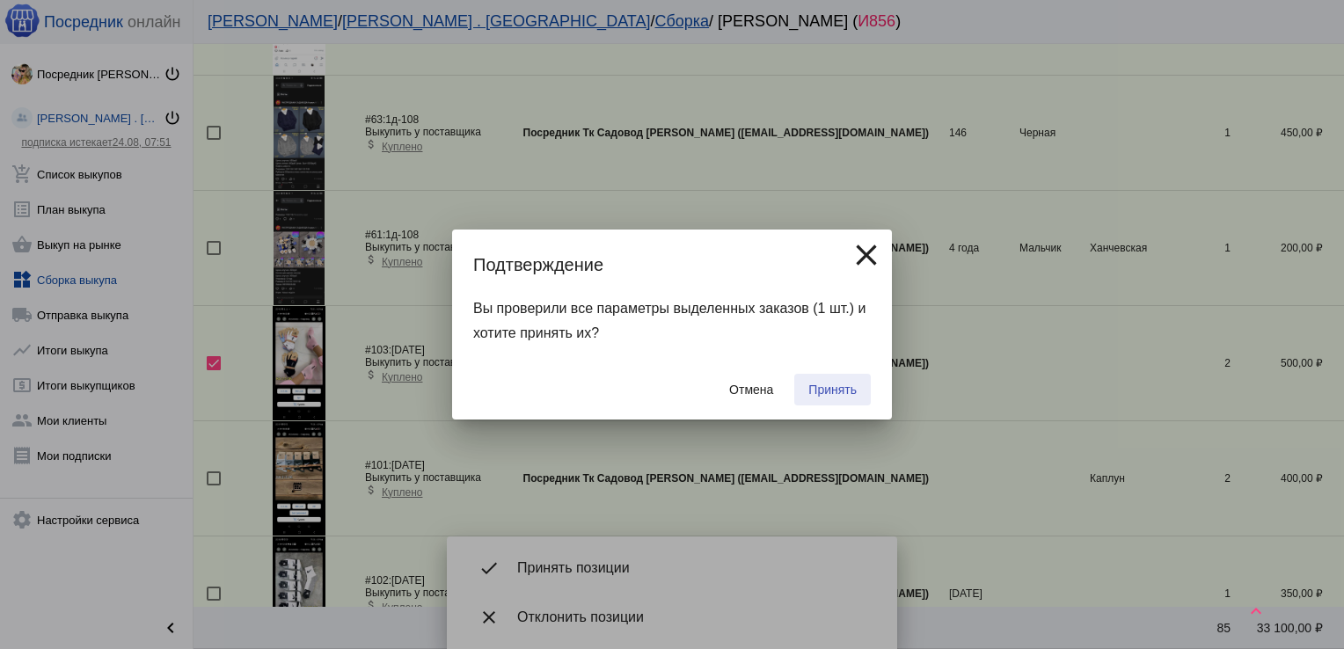
click at [824, 388] on span "Принять" at bounding box center [832, 390] width 48 height 14
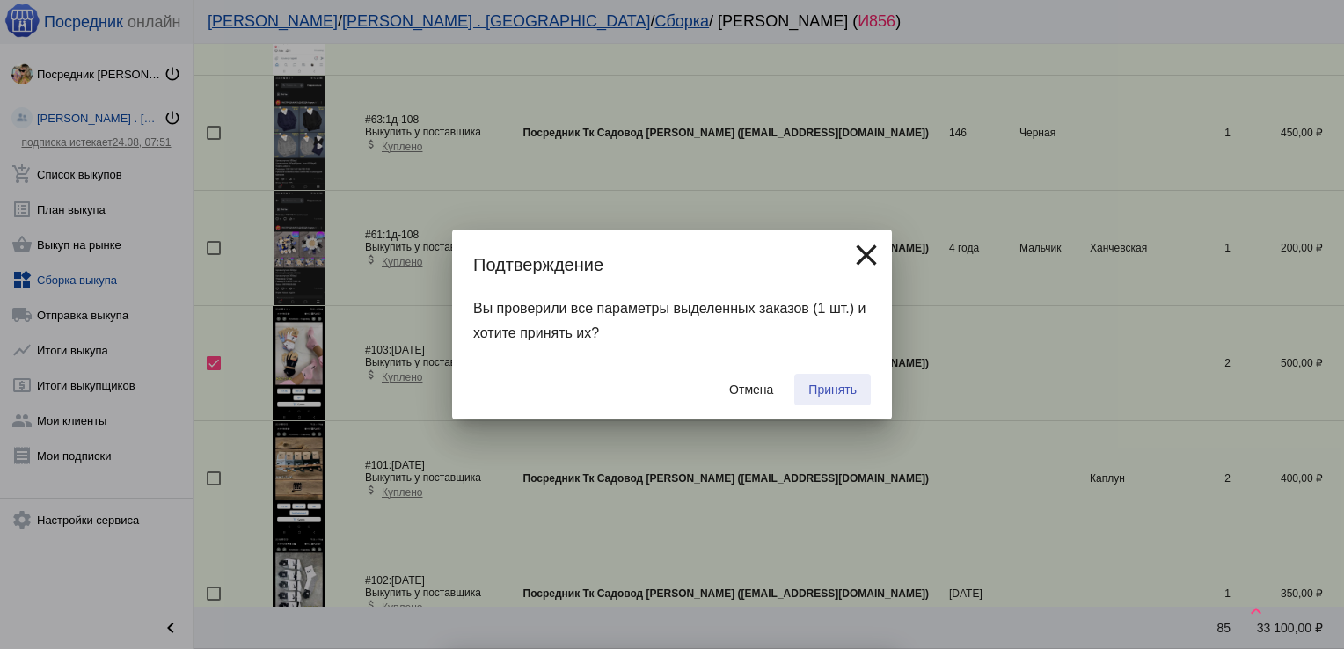
checkbox input "false"
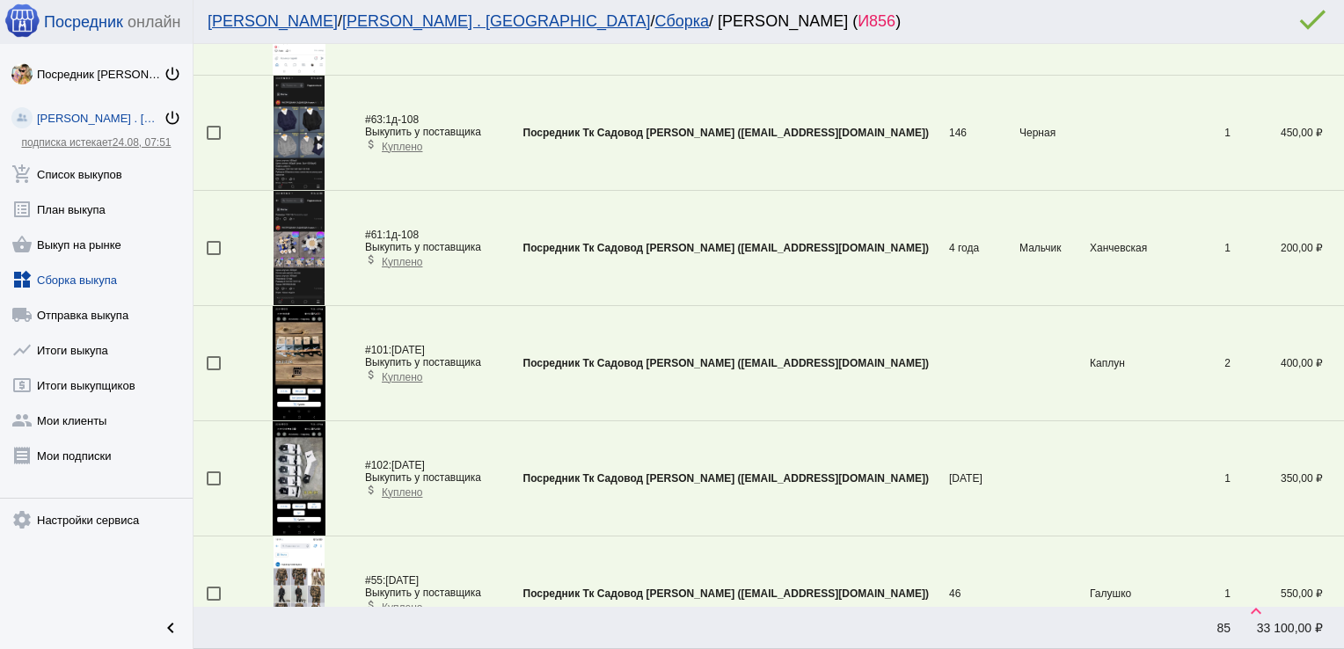
scroll to position [4893, 0]
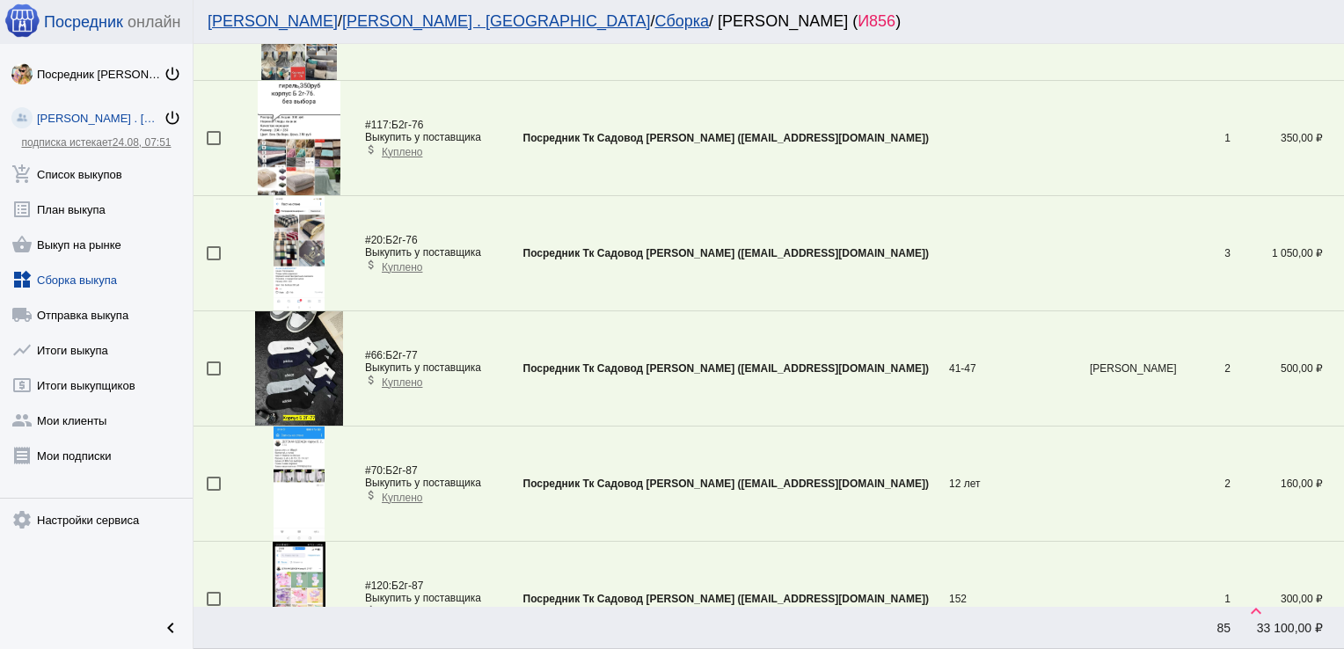
click at [211, 361] on div at bounding box center [214, 368] width 14 height 14
click at [213, 376] on input "checkbox" at bounding box center [213, 376] width 1 height 1
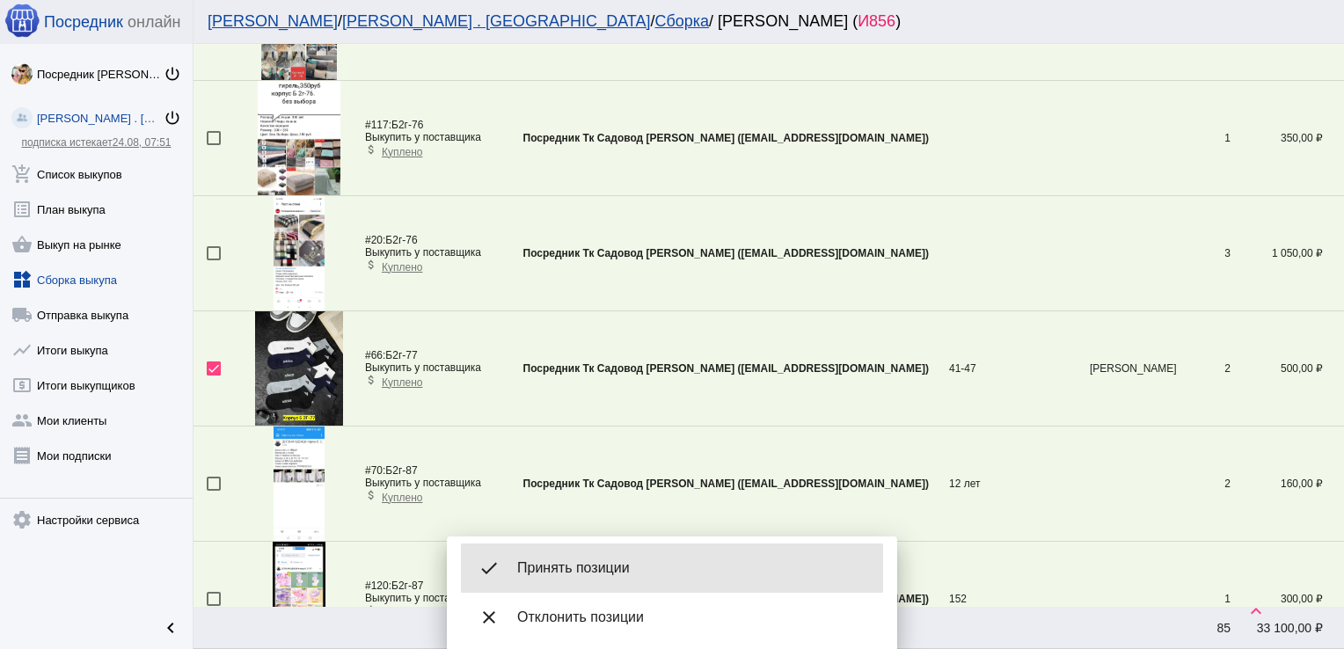
click at [623, 568] on span "Принять позиции" at bounding box center [693, 568] width 352 height 18
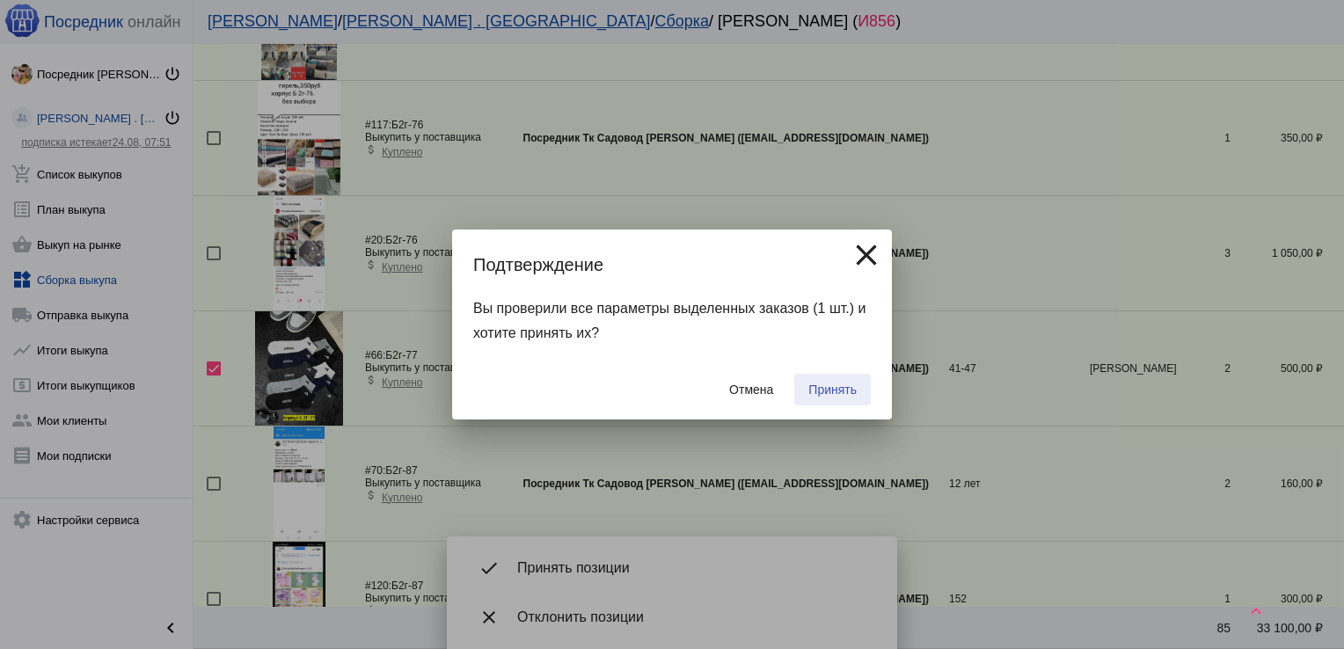
click at [836, 390] on span "Принять" at bounding box center [832, 390] width 48 height 14
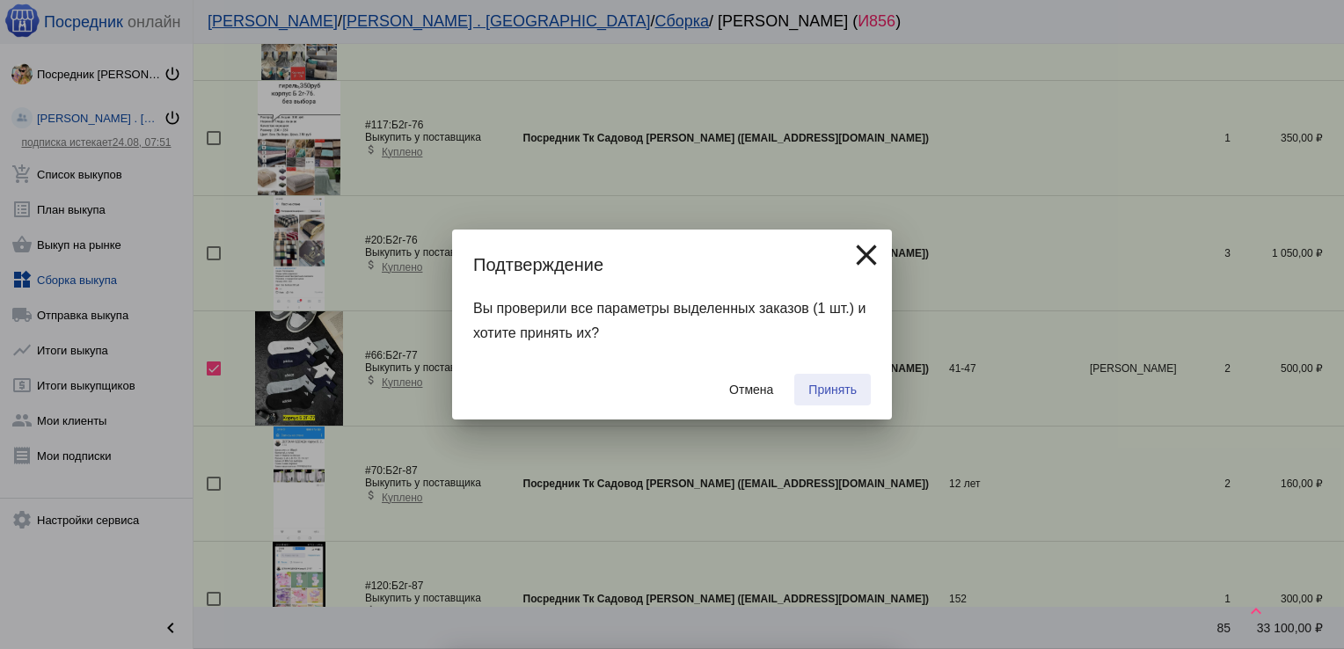
checkbox input "false"
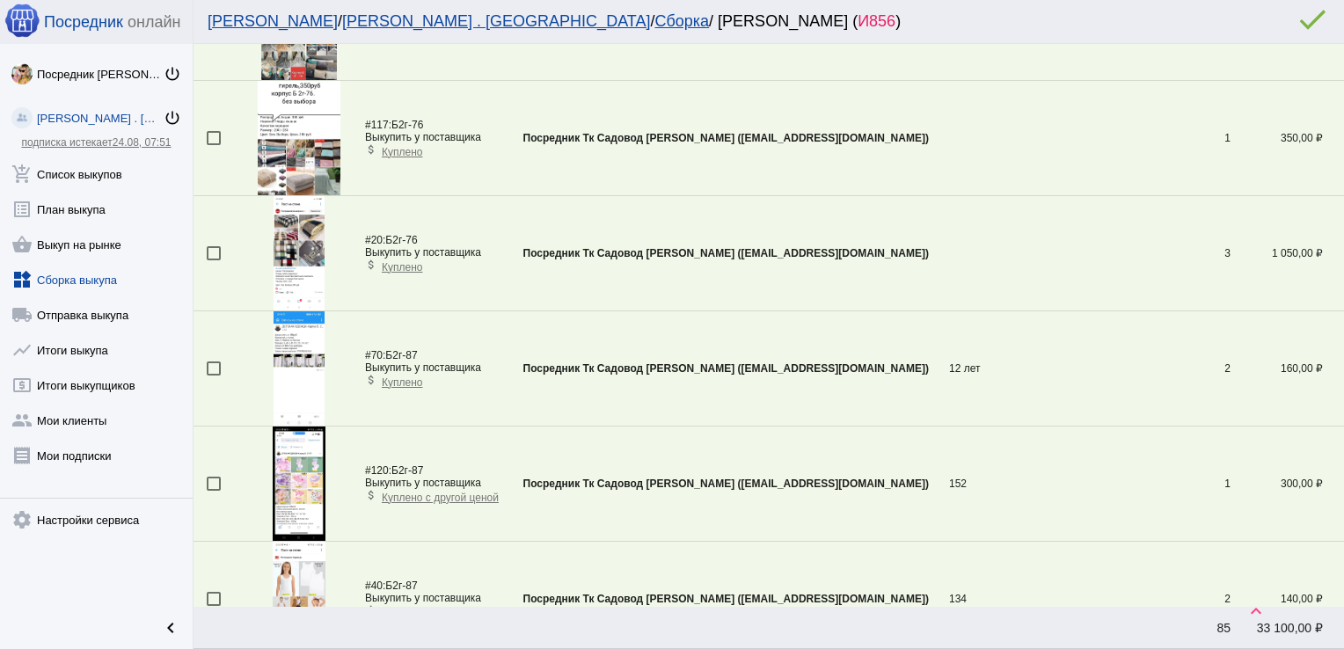
scroll to position [5353, 0]
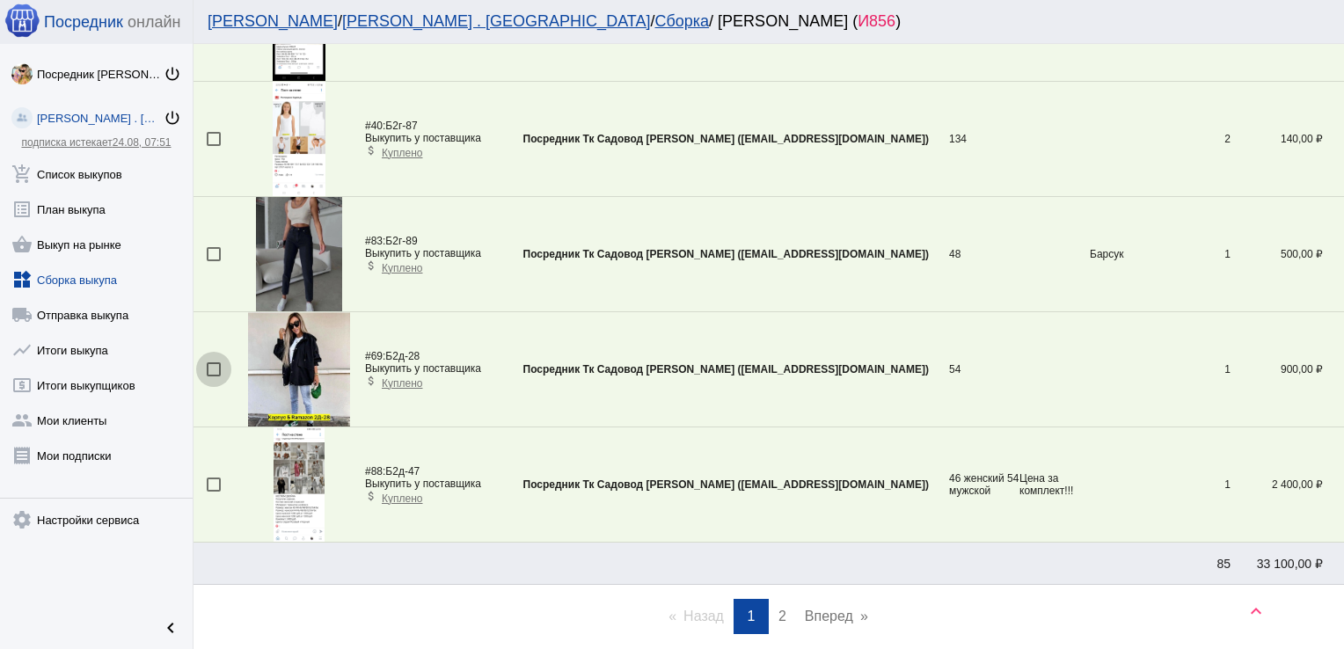
click at [215, 362] on div at bounding box center [214, 369] width 14 height 14
click at [214, 376] on input "checkbox" at bounding box center [213, 376] width 1 height 1
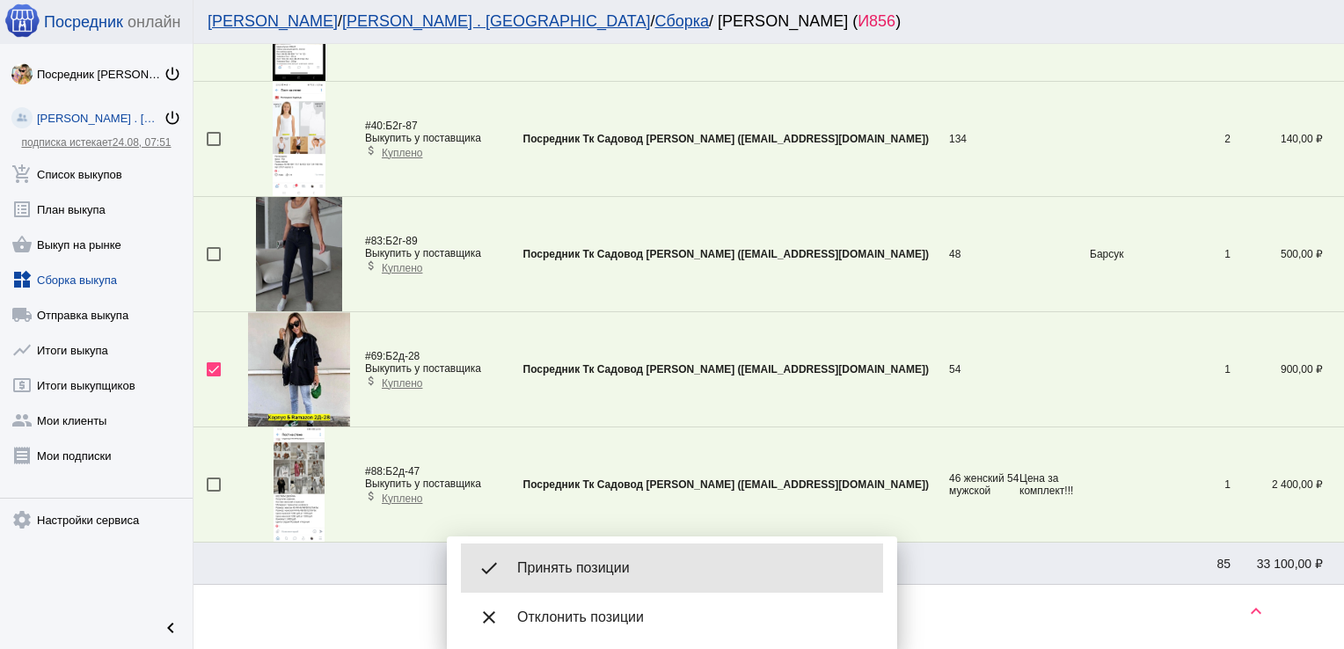
click at [616, 563] on span "Принять позиции" at bounding box center [693, 568] width 352 height 18
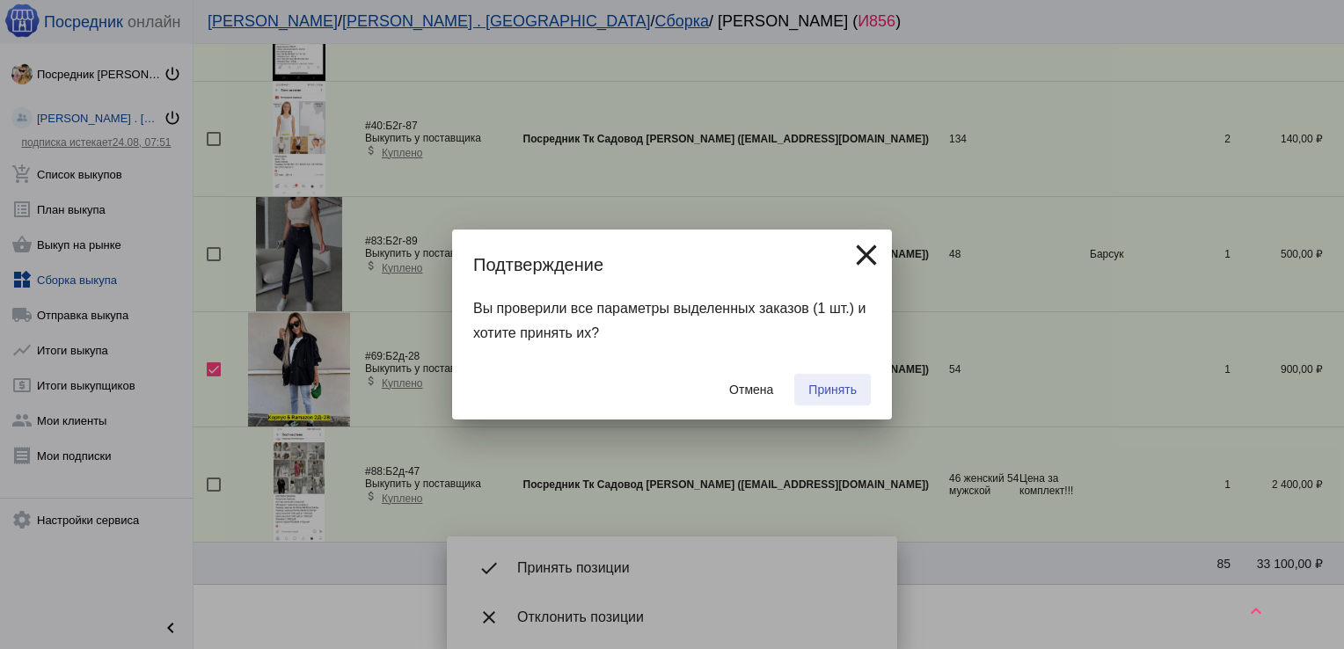
click at [836, 383] on span "Принять" at bounding box center [832, 390] width 48 height 14
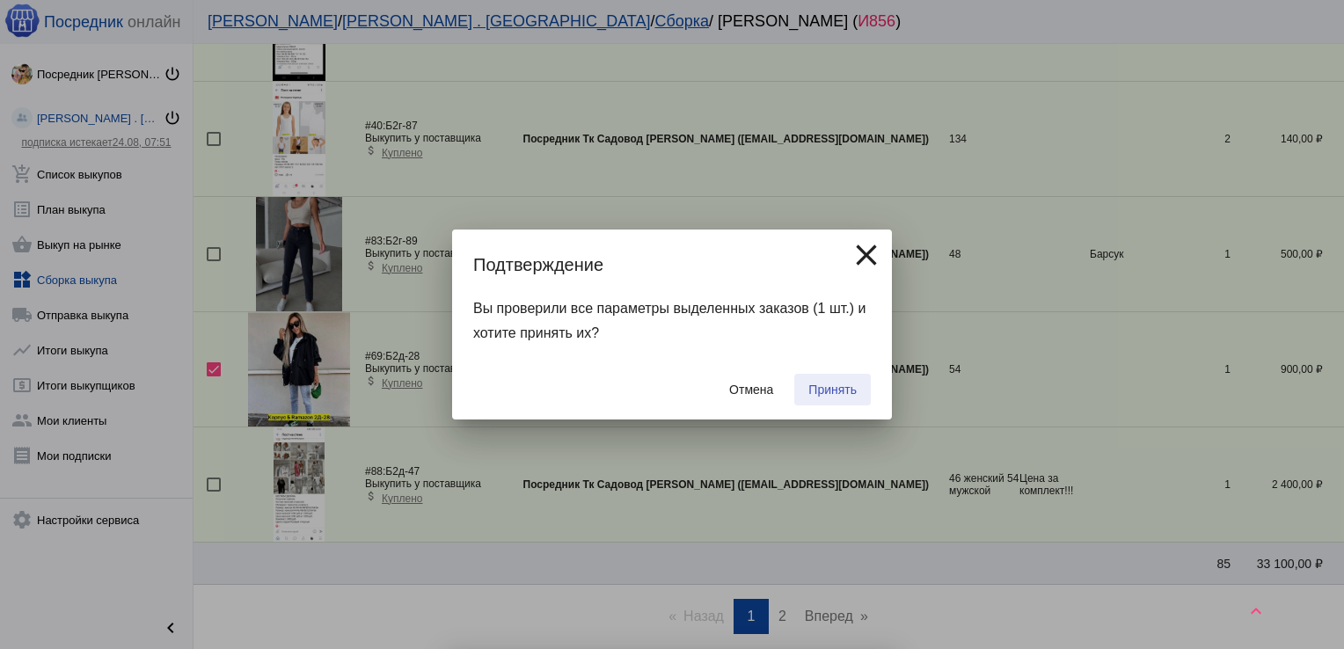
checkbox input "false"
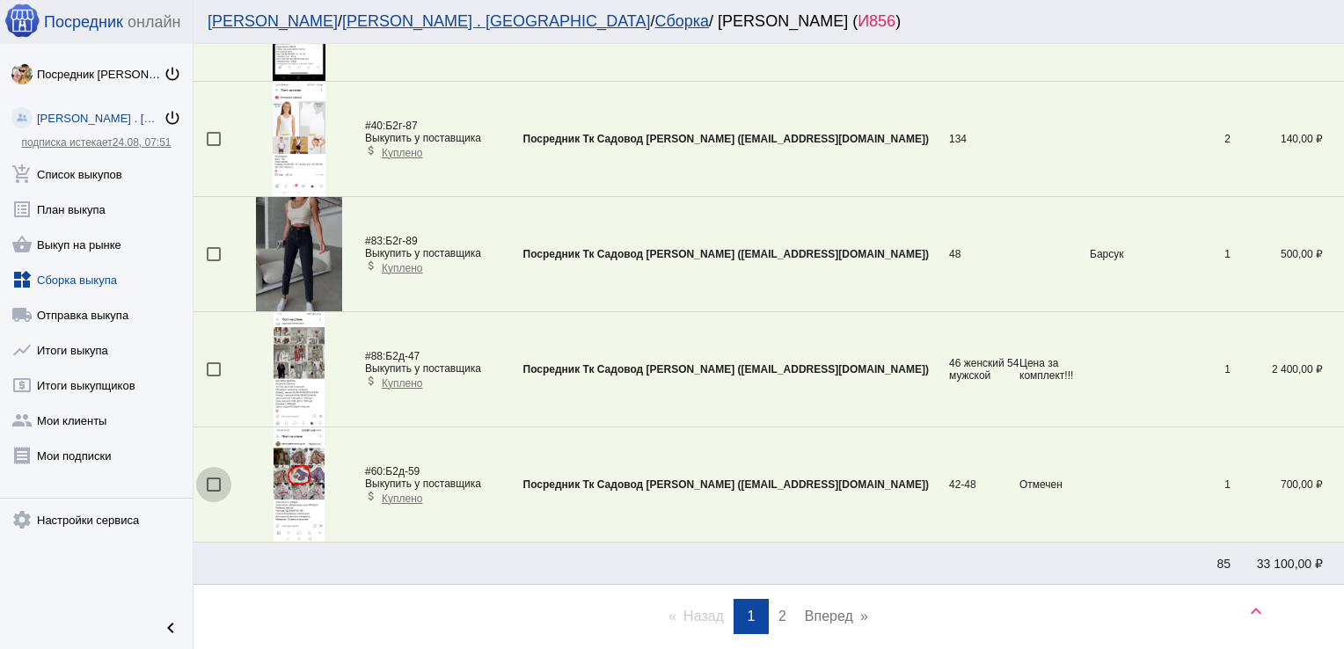
click at [208, 480] on div at bounding box center [214, 485] width 14 height 14
click at [213, 492] on input "checkbox" at bounding box center [213, 492] width 1 height 1
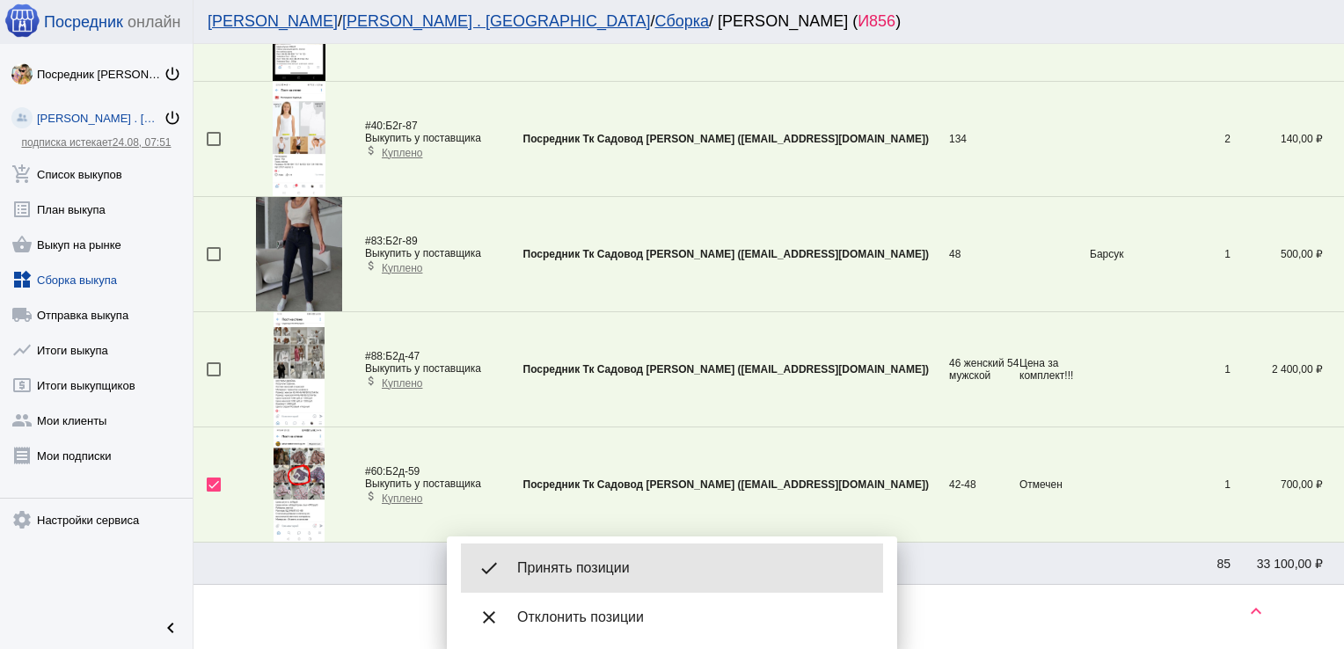
click at [624, 565] on span "Принять позиции" at bounding box center [693, 568] width 352 height 18
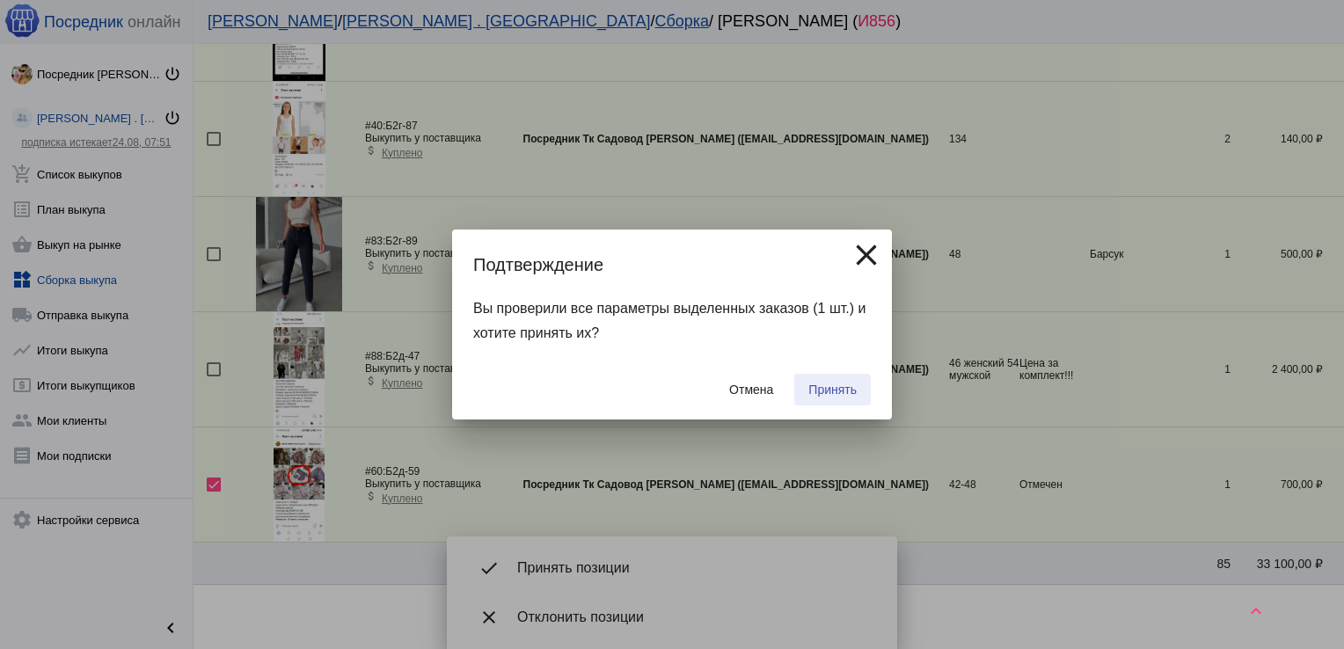
click at [845, 383] on span "Принять" at bounding box center [832, 390] width 48 height 14
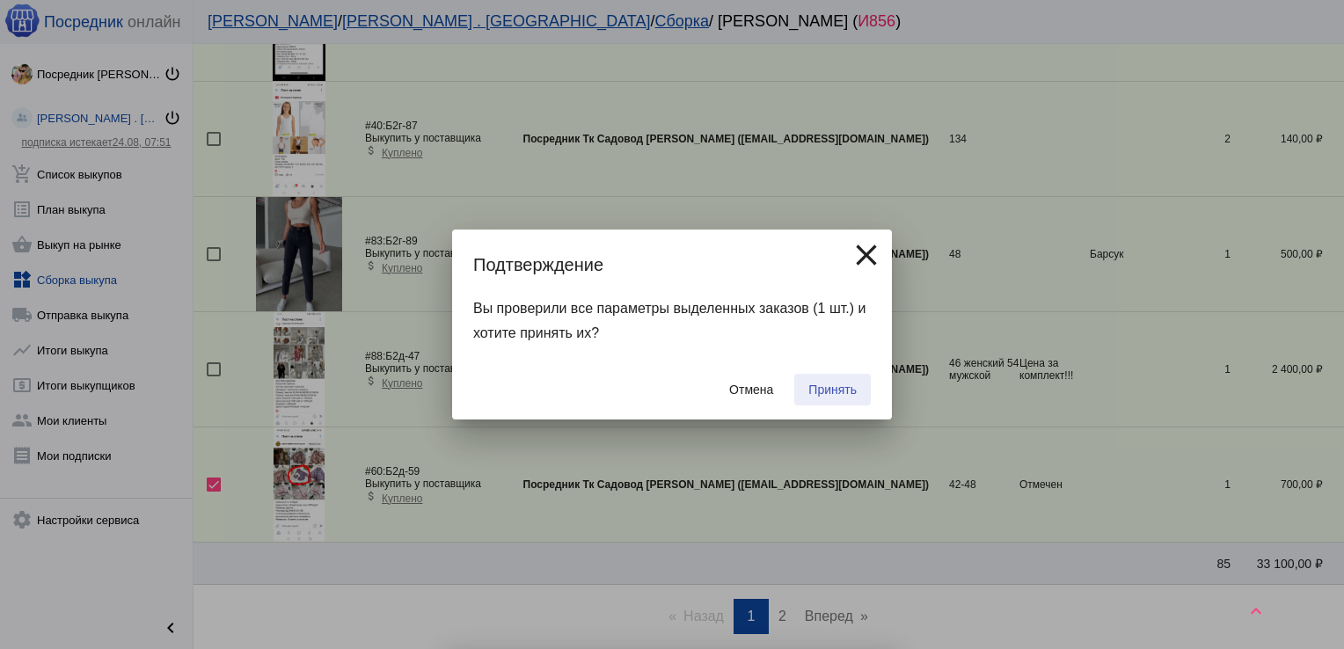
checkbox input "false"
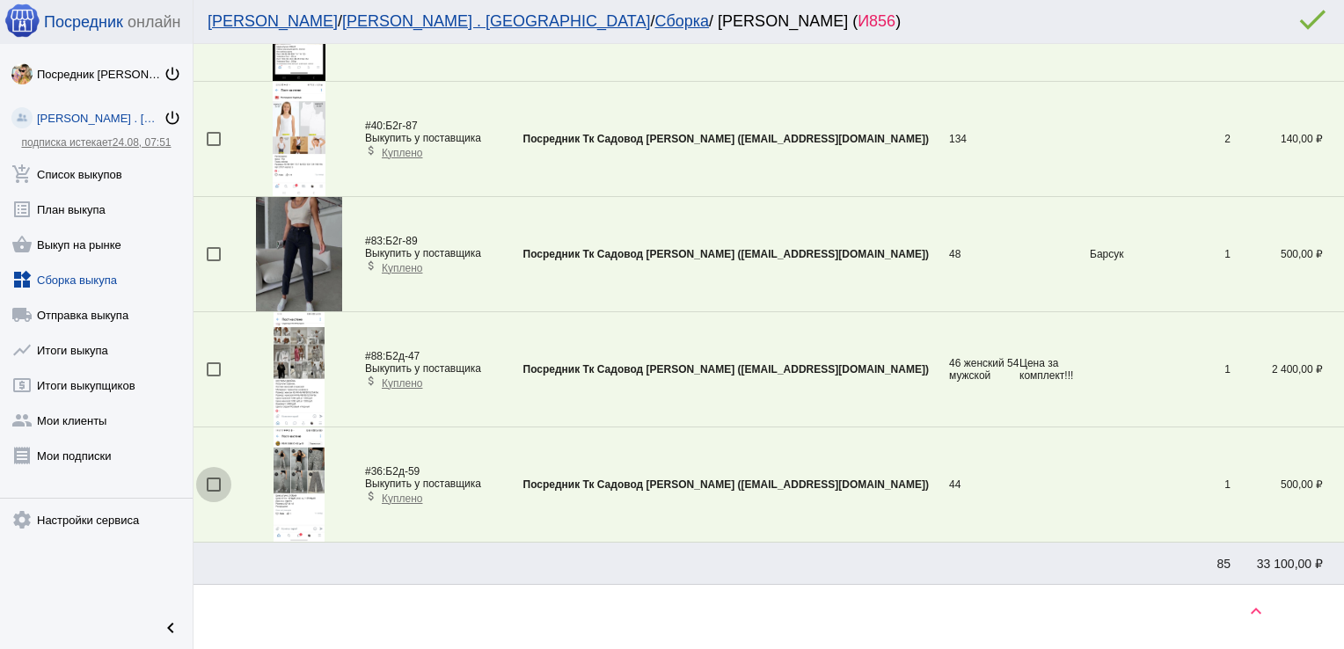
click at [211, 478] on div at bounding box center [214, 485] width 14 height 14
click at [213, 492] on input "checkbox" at bounding box center [213, 492] width 1 height 1
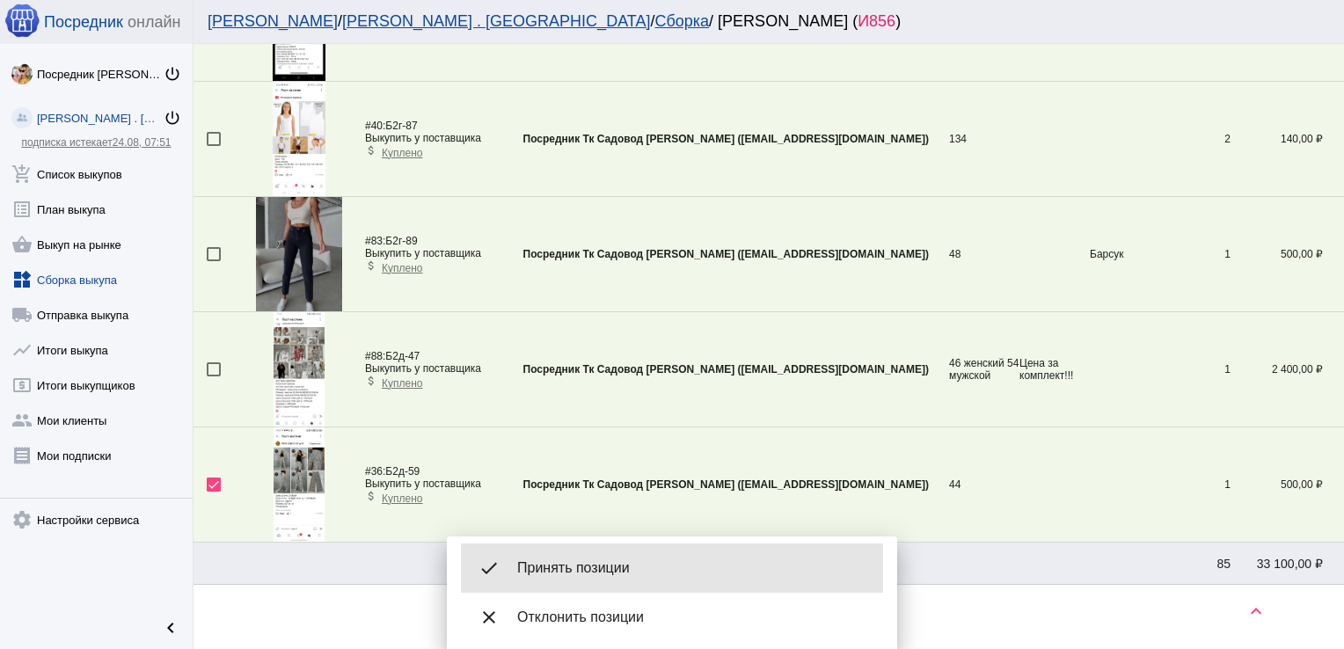
click at [586, 568] on span "Принять позиции" at bounding box center [693, 568] width 352 height 18
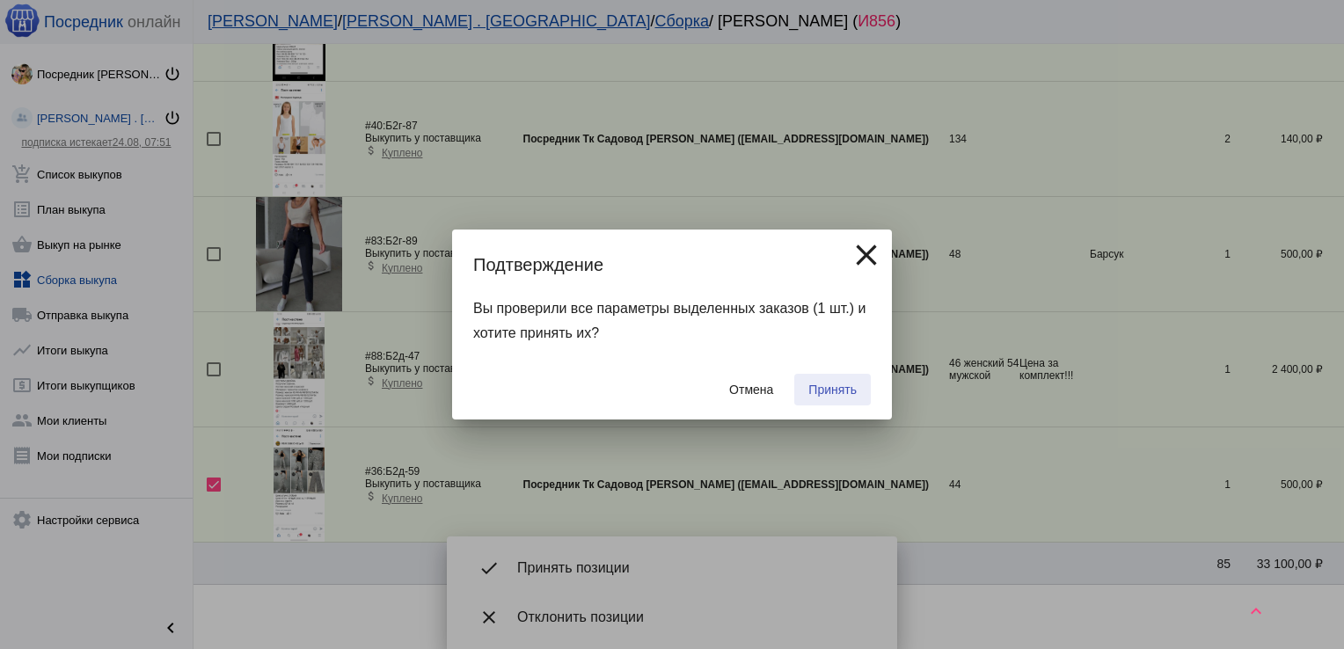
click at [828, 392] on span "Принять" at bounding box center [832, 390] width 48 height 14
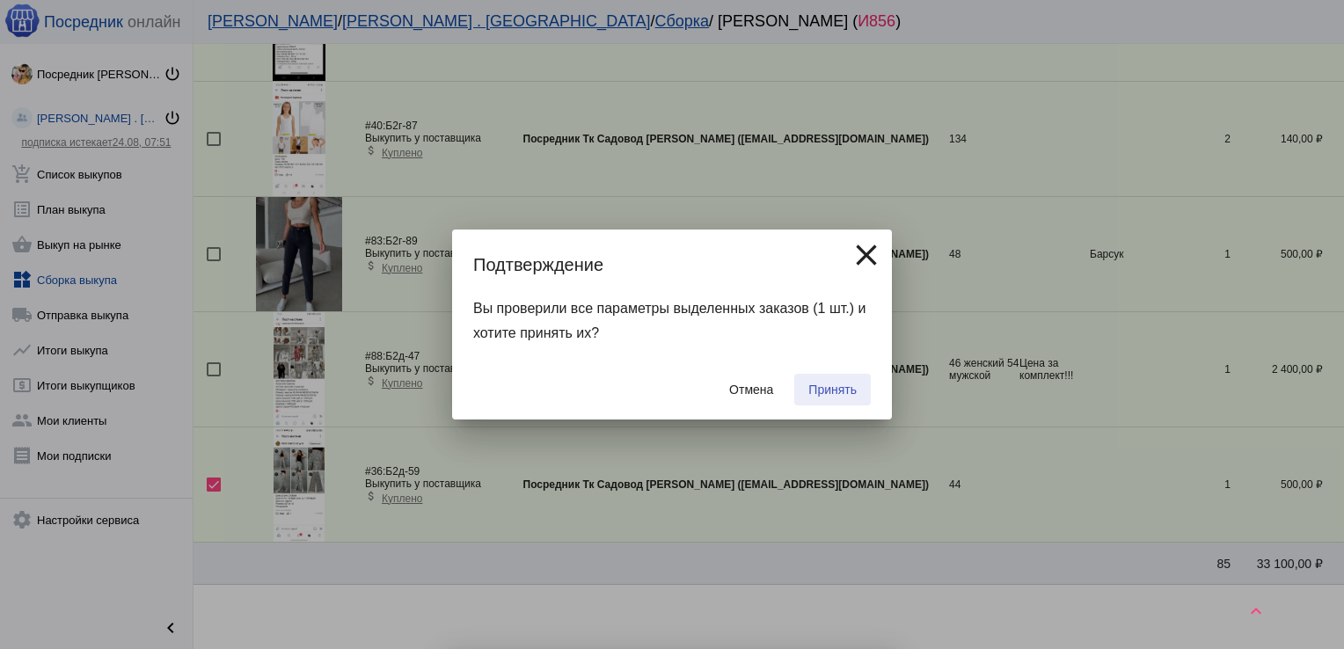
checkbox input "false"
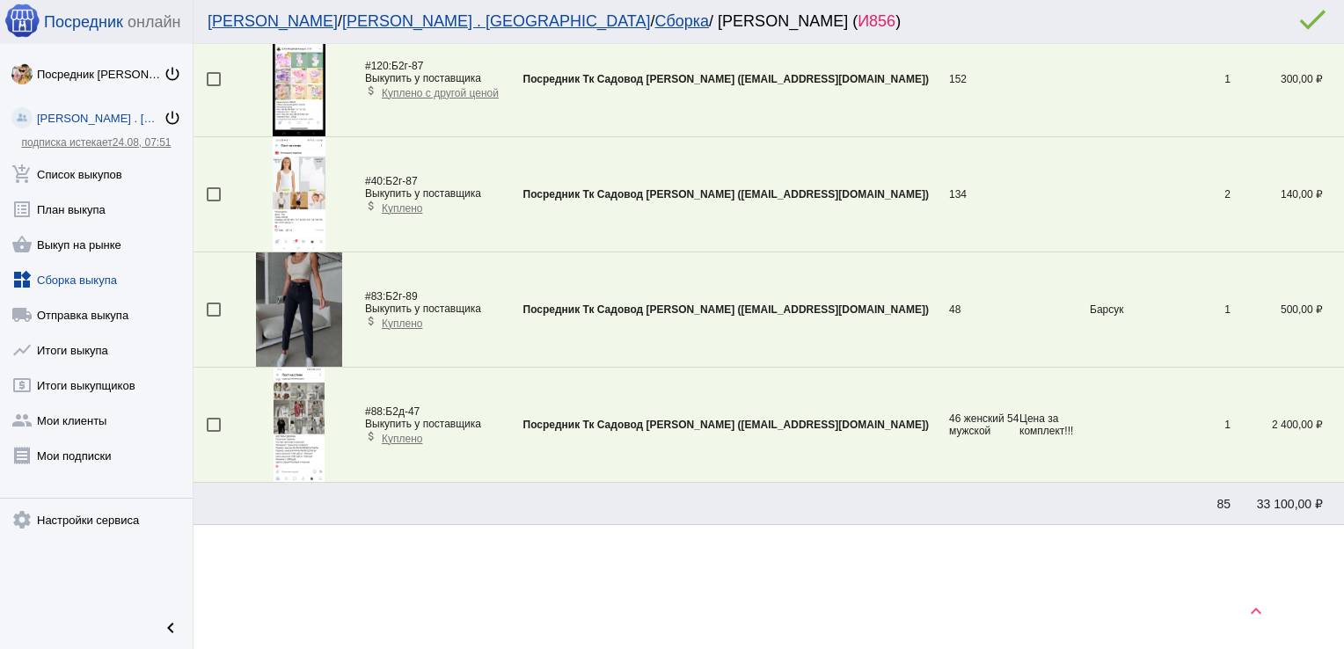
scroll to position [2937, 0]
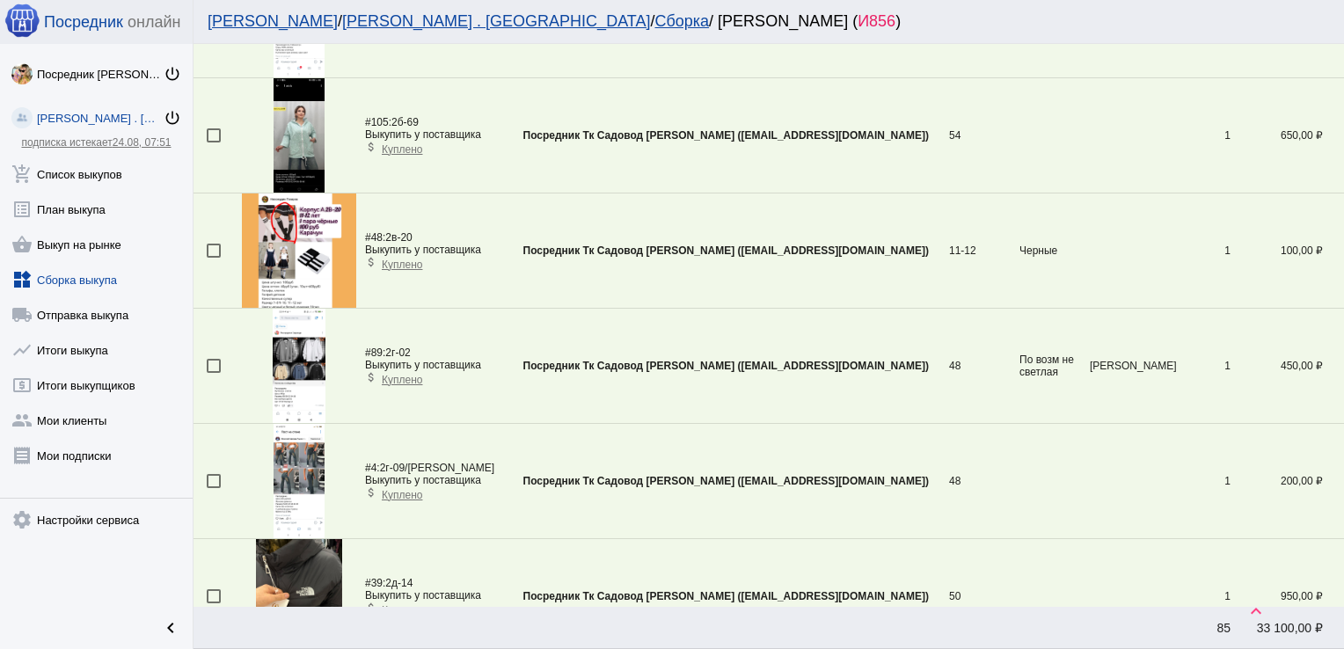
click at [212, 359] on div at bounding box center [214, 366] width 14 height 14
click at [213, 373] on input "checkbox" at bounding box center [213, 373] width 1 height 1
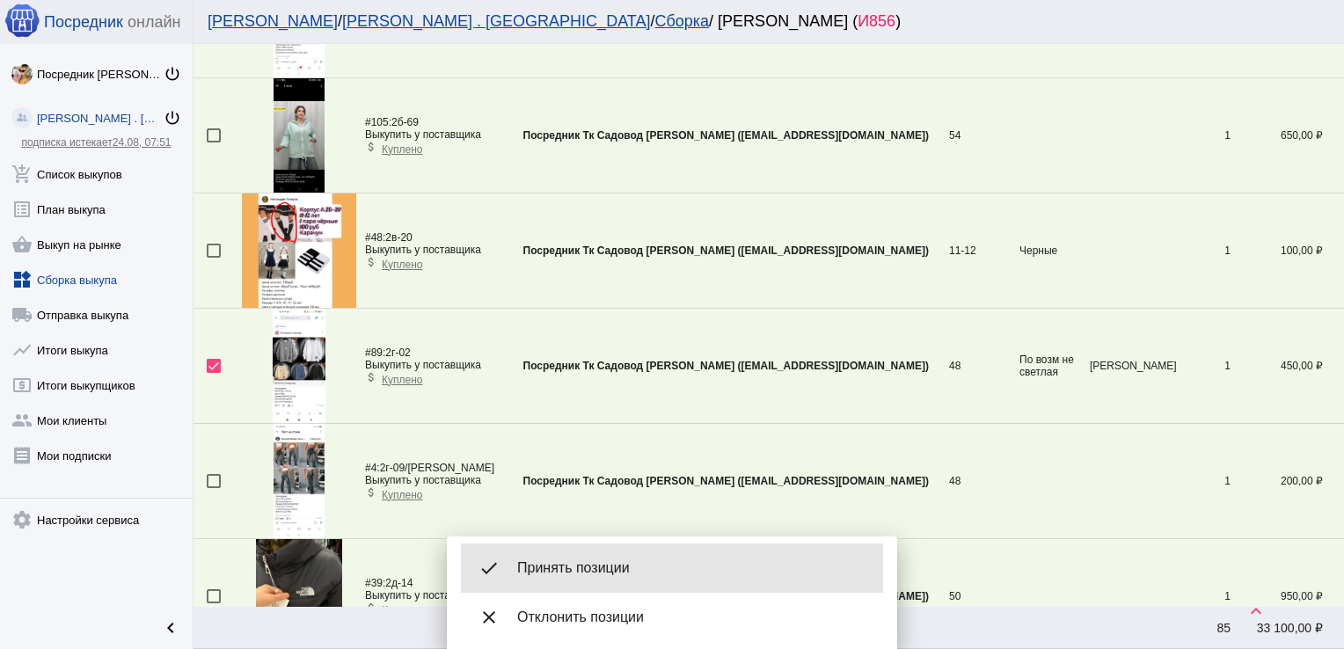
click at [592, 562] on span "Принять позиции" at bounding box center [693, 568] width 352 height 18
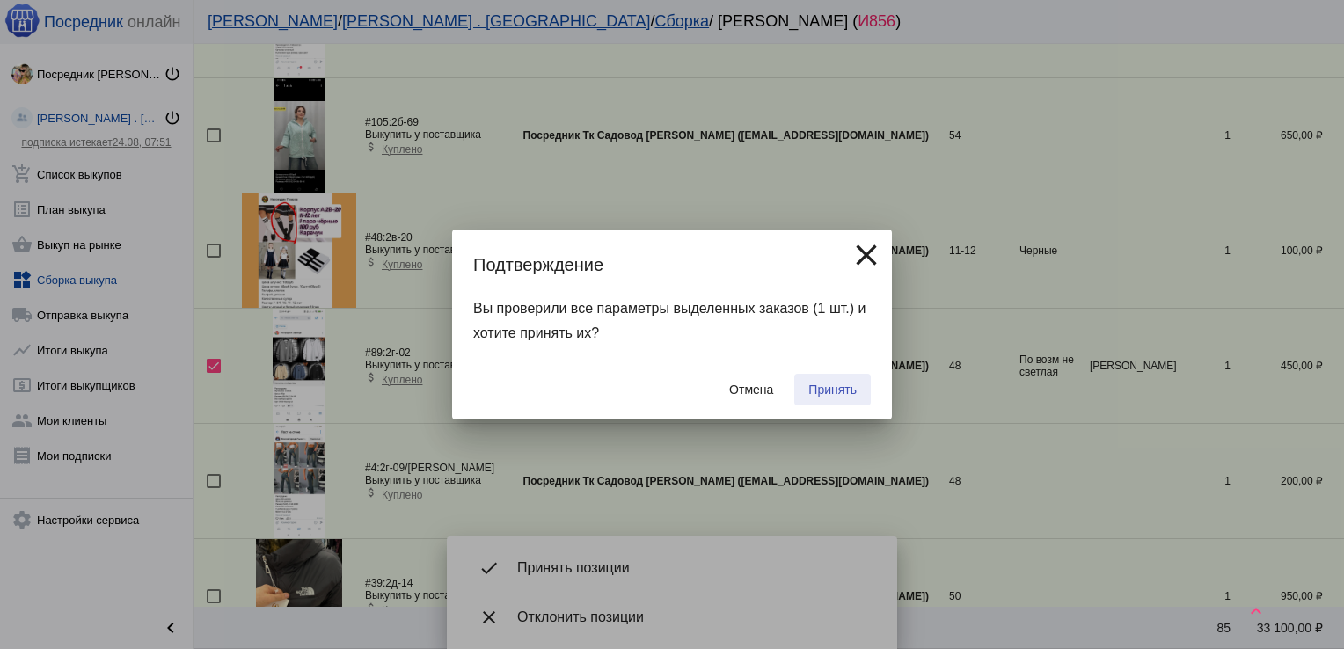
click at [819, 386] on span "Принять" at bounding box center [832, 390] width 48 height 14
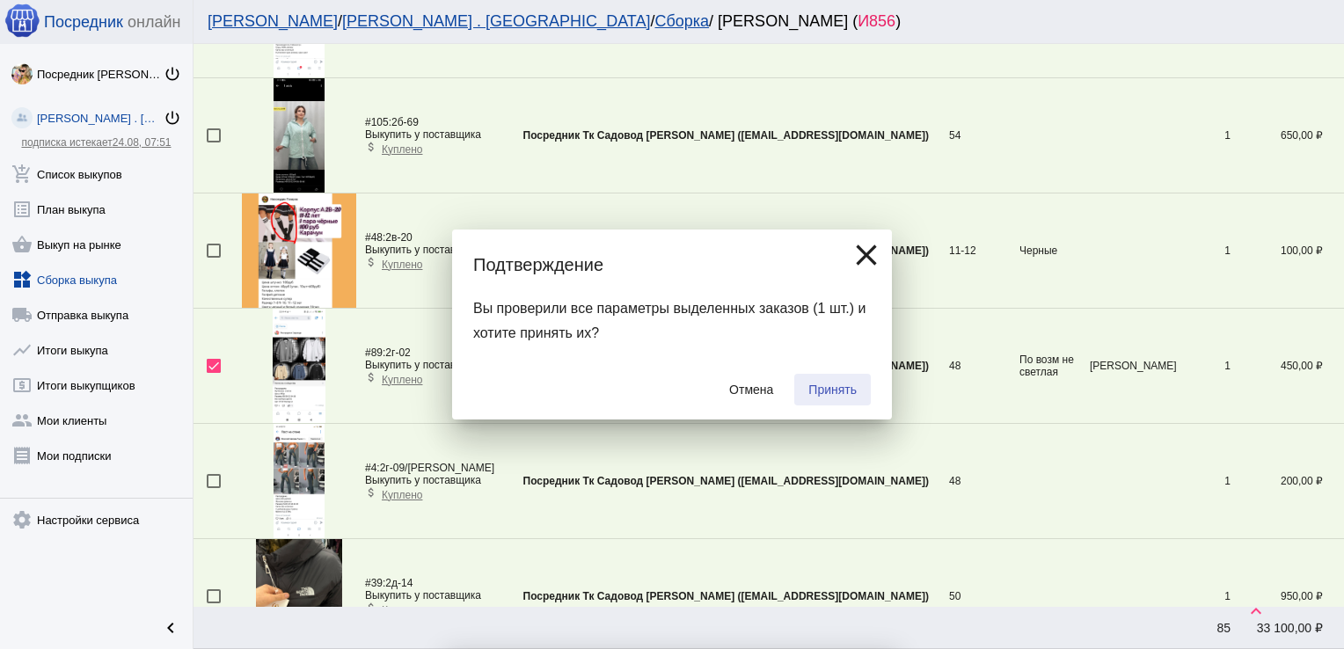
checkbox input "false"
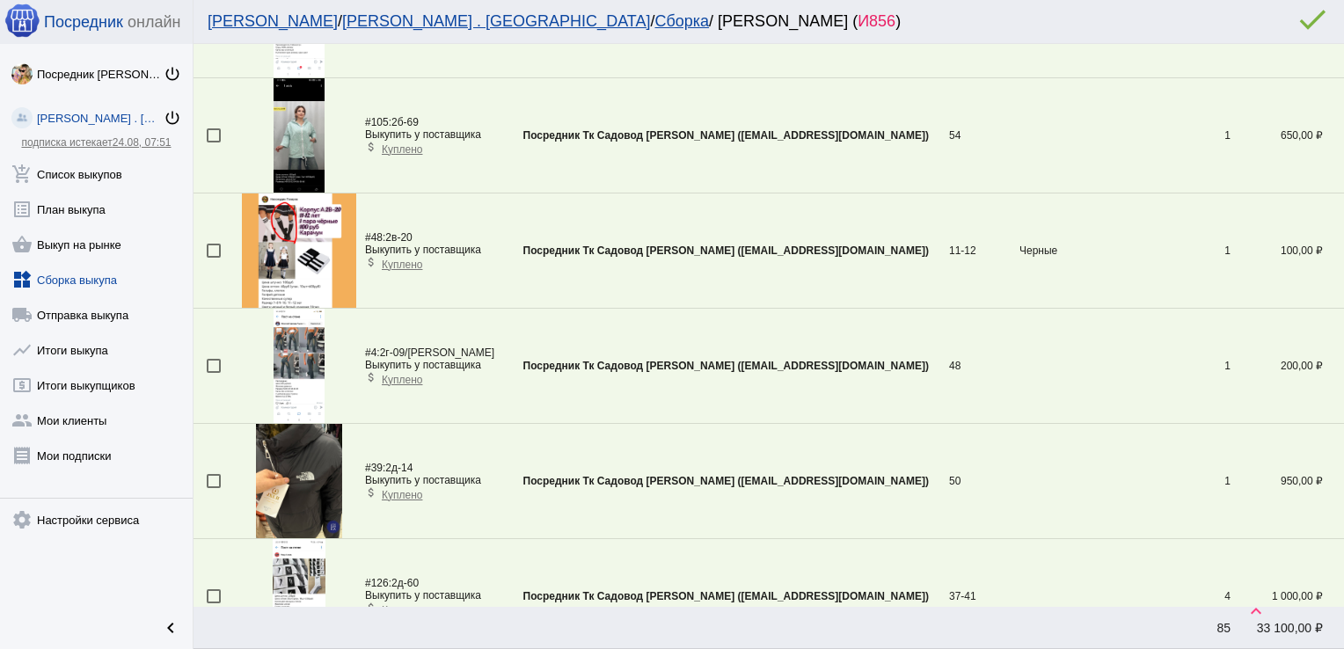
scroll to position [5183, 0]
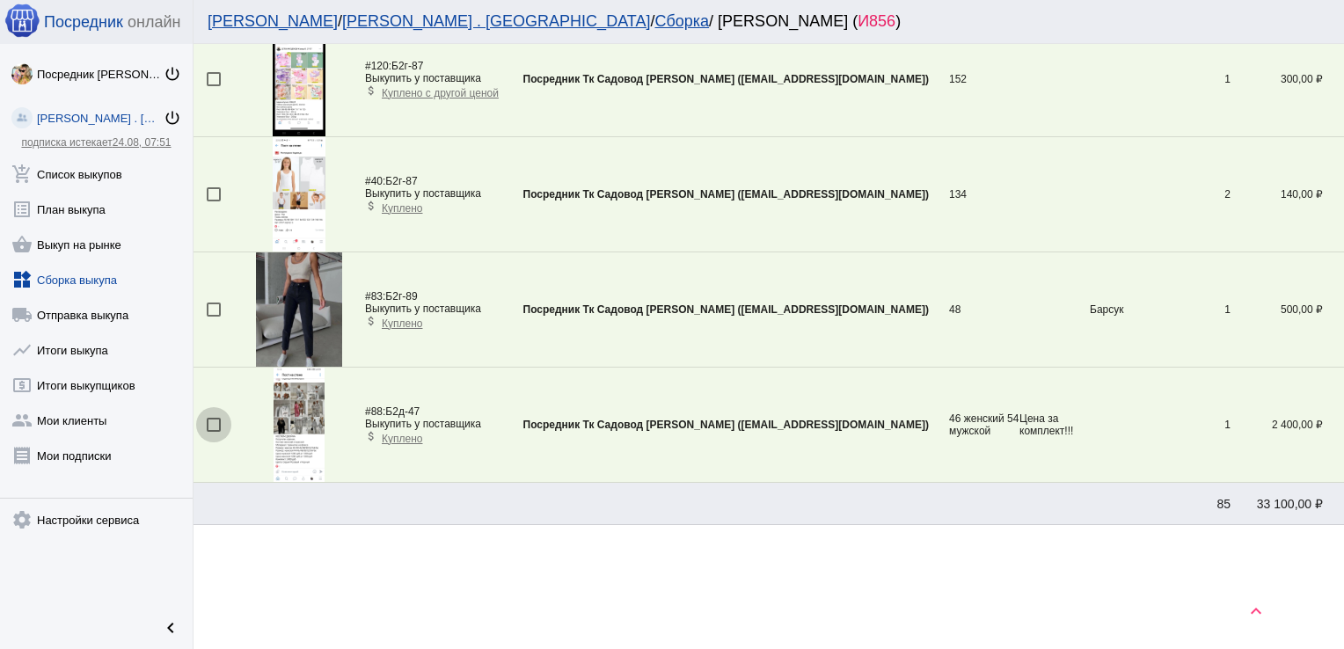
click at [209, 418] on div at bounding box center [214, 425] width 14 height 14
click at [213, 432] on input "checkbox" at bounding box center [213, 432] width 1 height 1
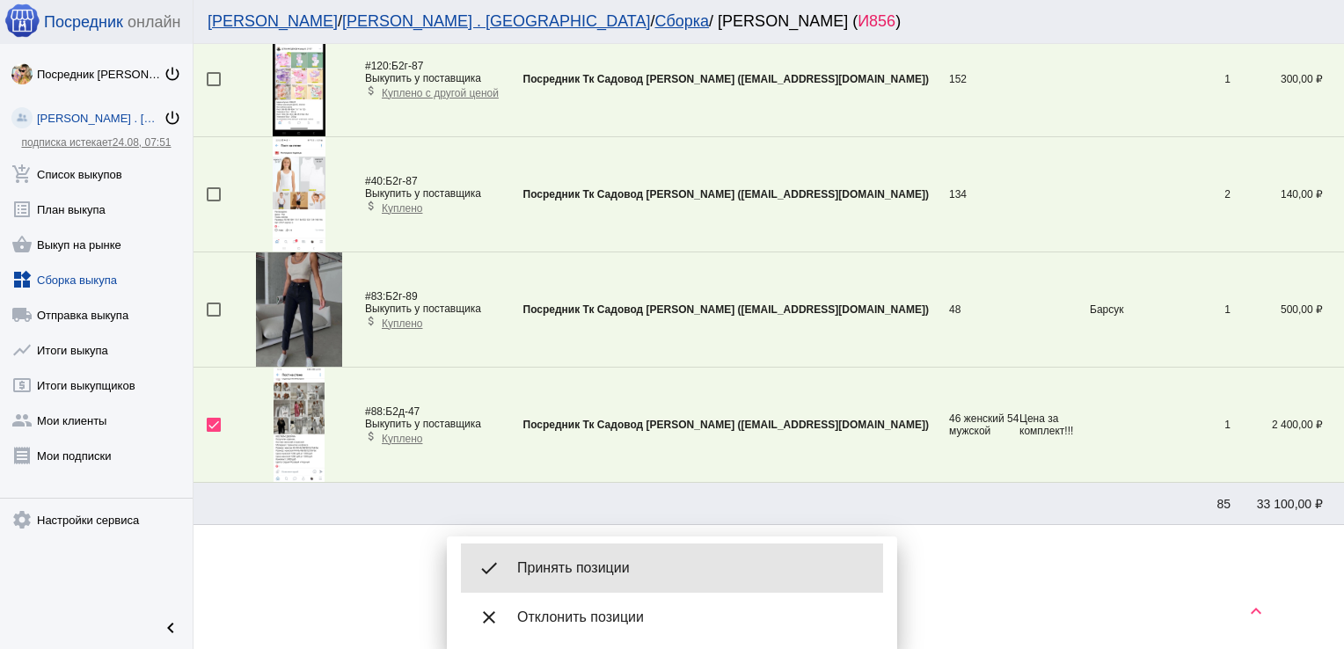
click at [573, 562] on span "Принять позиции" at bounding box center [693, 568] width 352 height 18
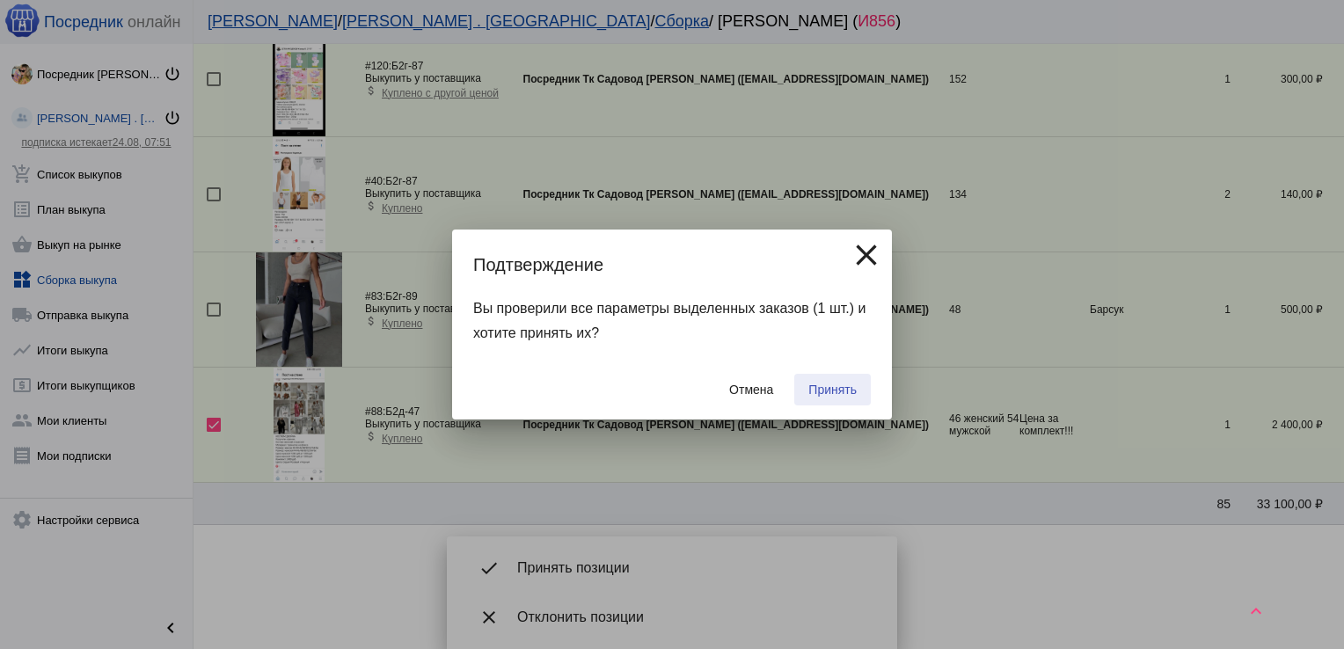
click at [843, 388] on span "Принять" at bounding box center [832, 390] width 48 height 14
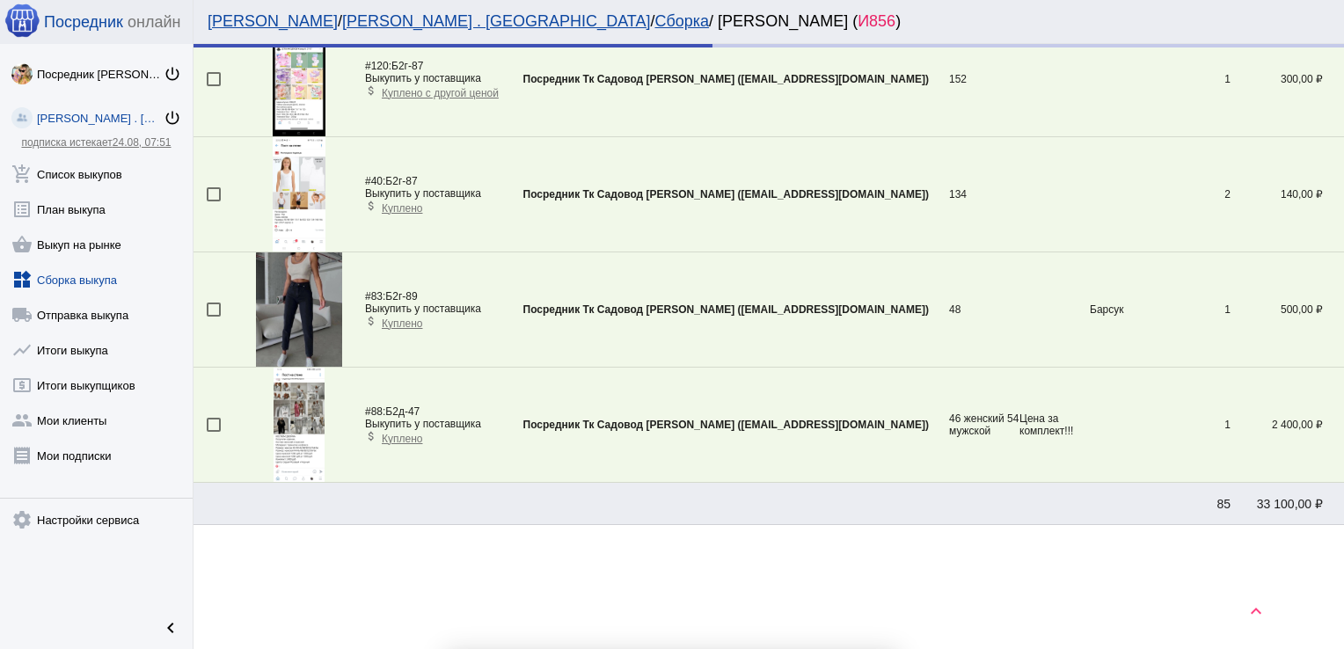
checkbox input "false"
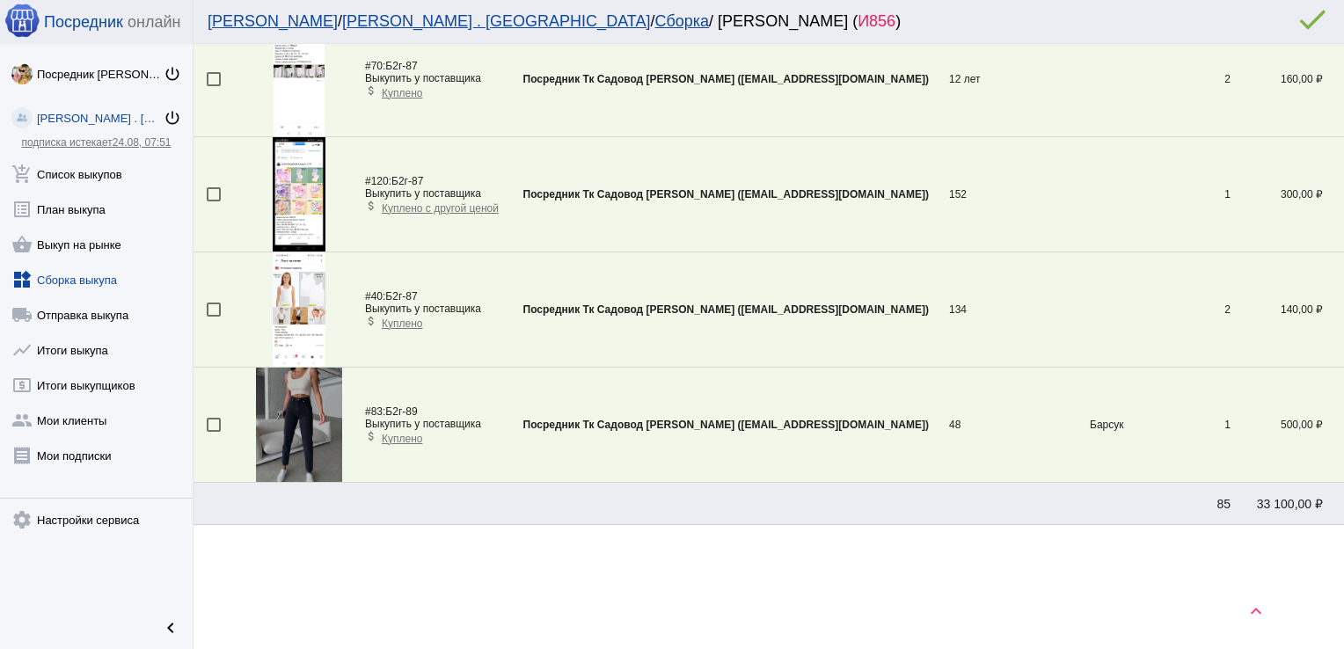
scroll to position [4549, 0]
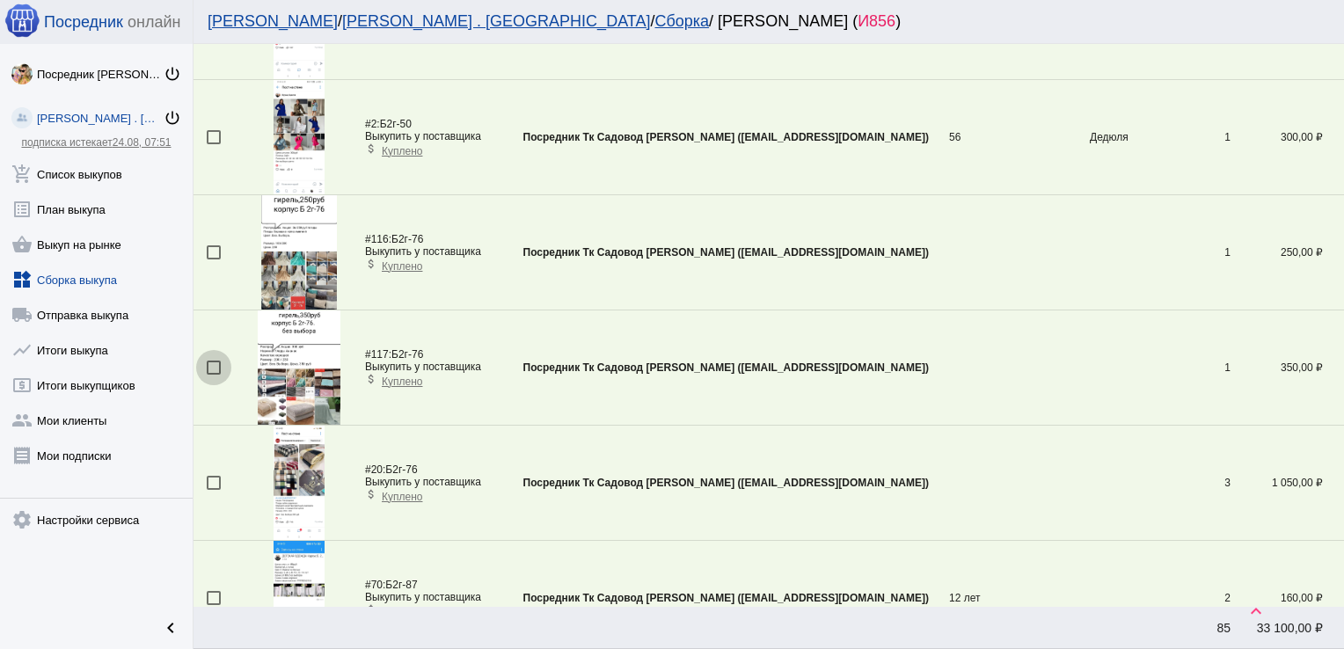
click at [211, 361] on div at bounding box center [214, 368] width 14 height 14
click at [213, 375] on input "checkbox" at bounding box center [213, 375] width 1 height 1
checkbox input "true"
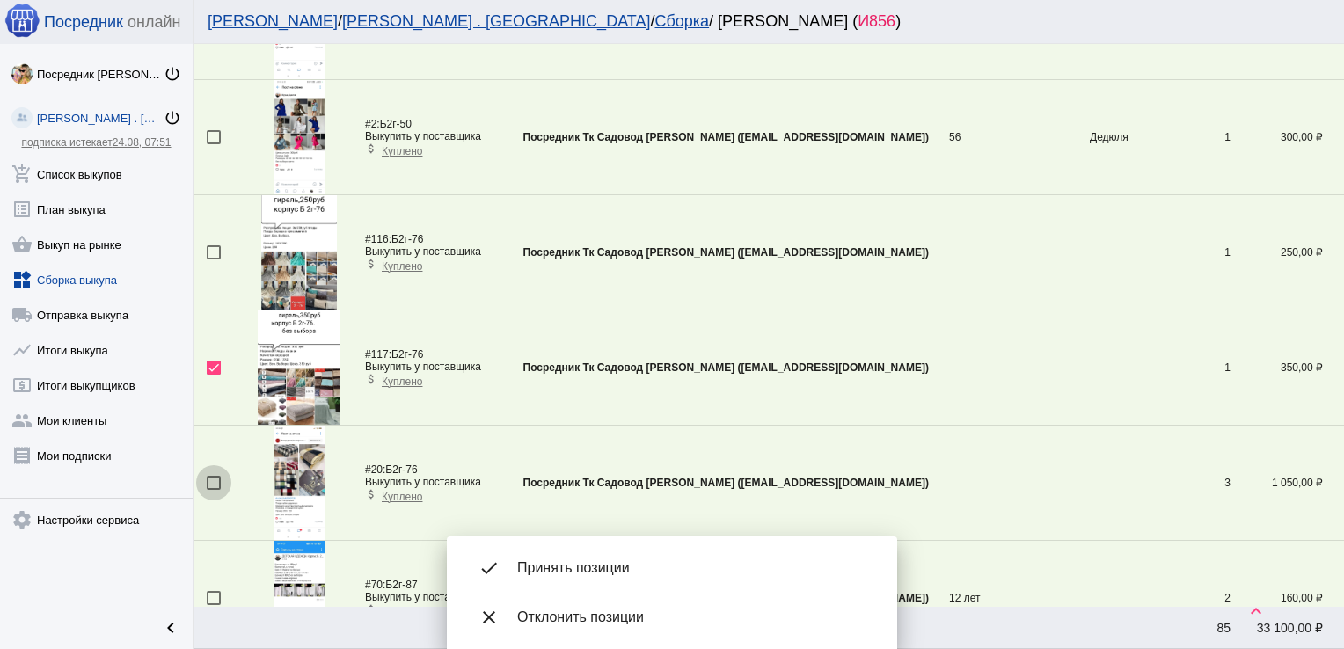
click at [214, 476] on div at bounding box center [214, 483] width 14 height 14
click at [214, 490] on input "checkbox" at bounding box center [213, 490] width 1 height 1
checkbox input "true"
click at [212, 245] on div at bounding box center [214, 252] width 14 height 14
click at [213, 259] on input "checkbox" at bounding box center [213, 259] width 1 height 1
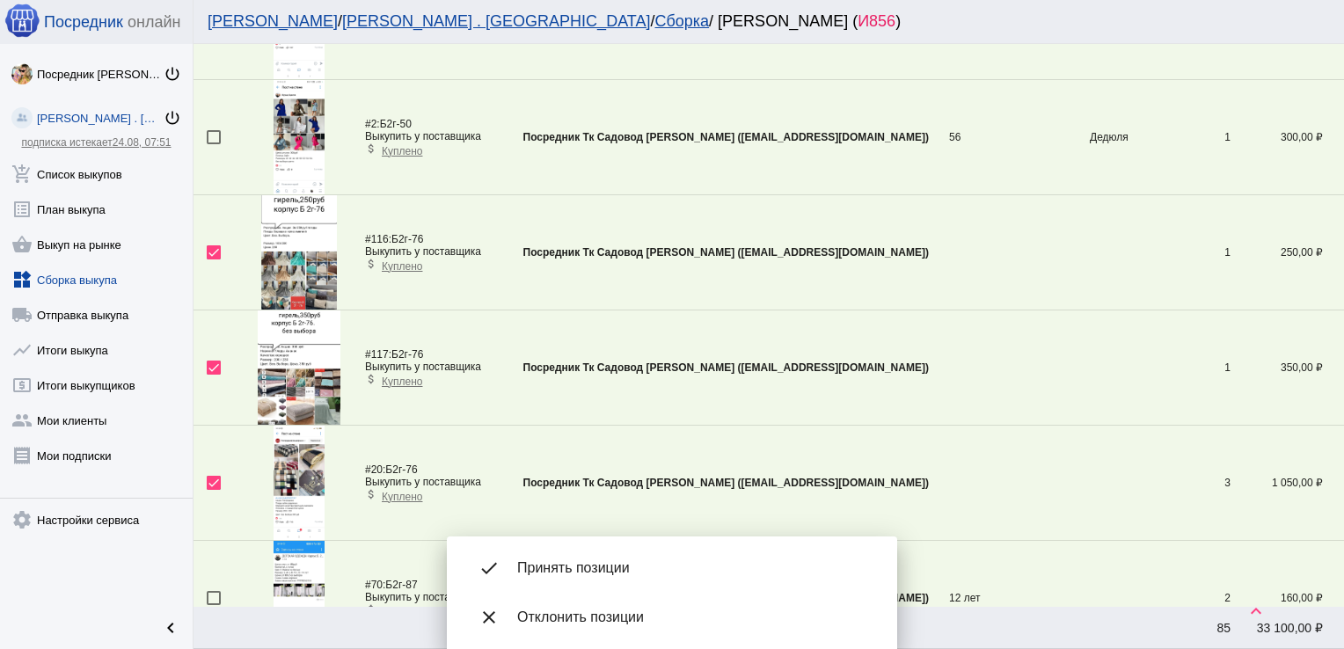
click at [566, 558] on div "done Принять позиции" at bounding box center [672, 568] width 422 height 49
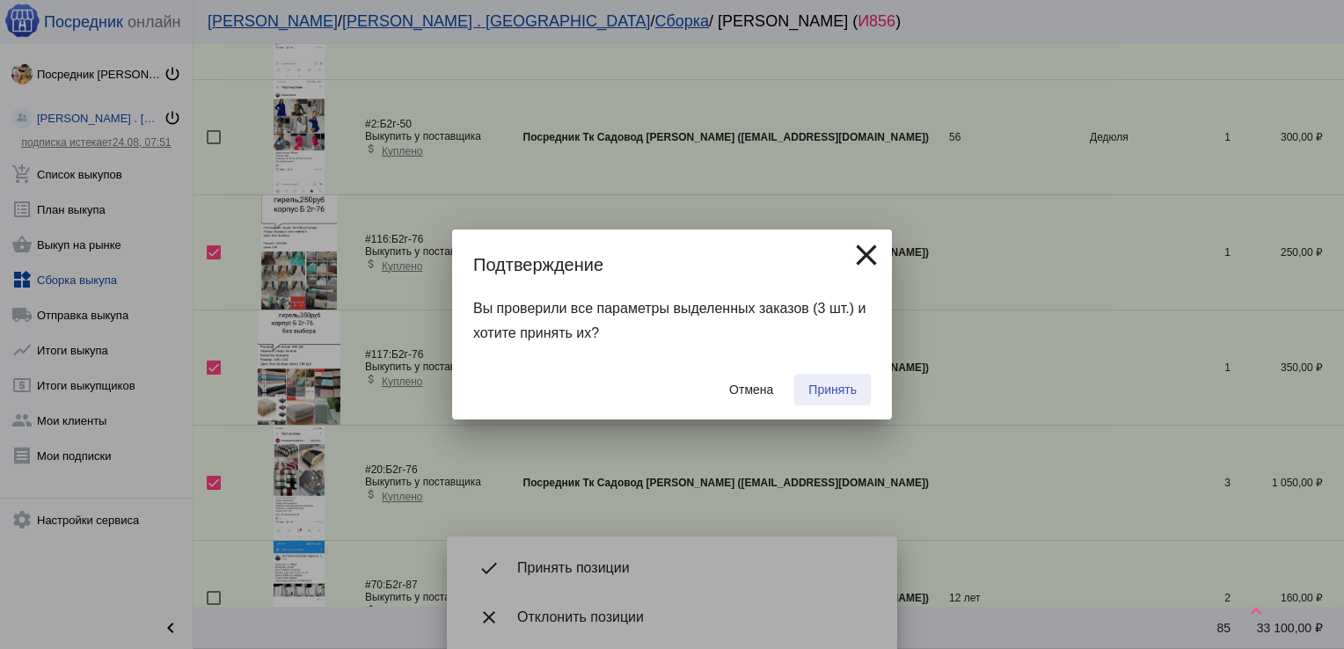
click at [832, 390] on span "Принять" at bounding box center [832, 390] width 48 height 14
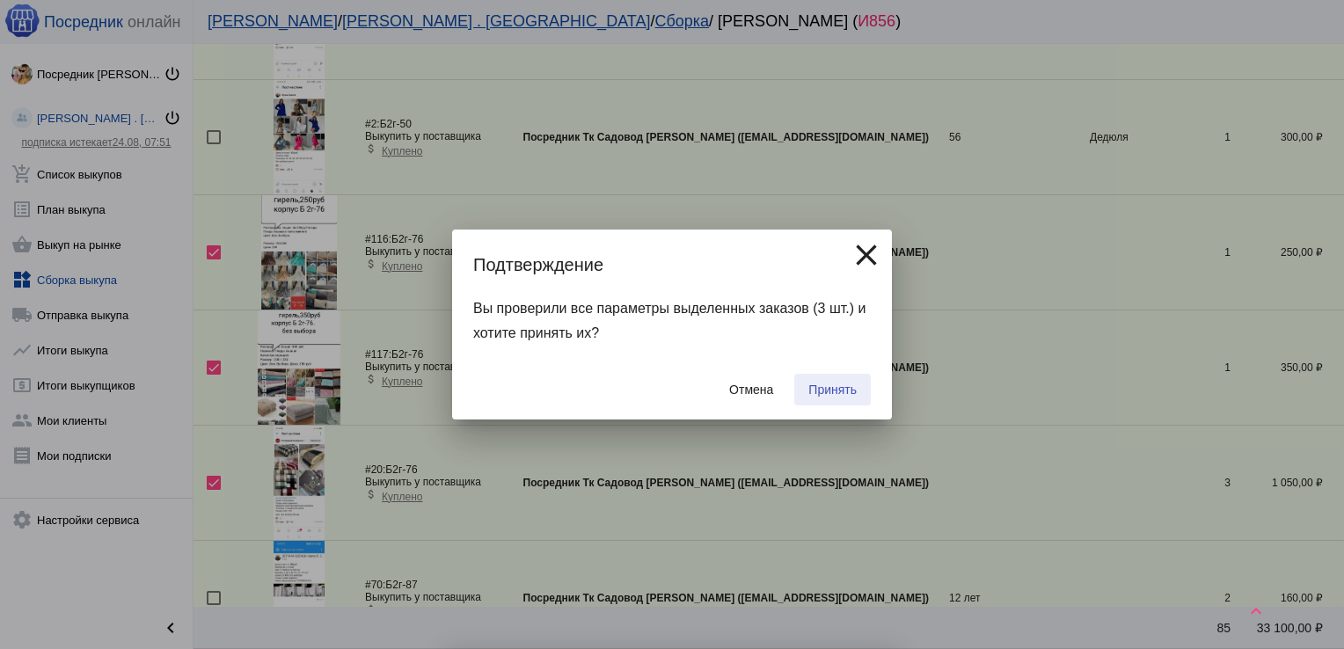
checkbox input "false"
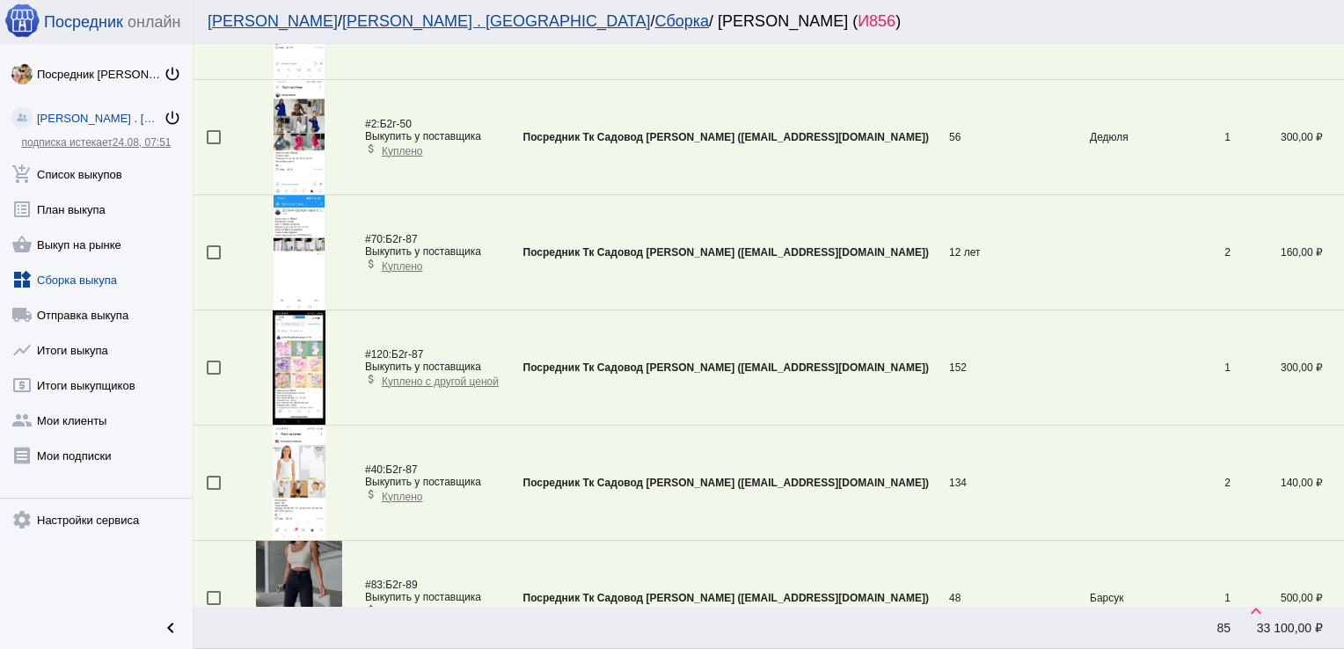
scroll to position [1672, 0]
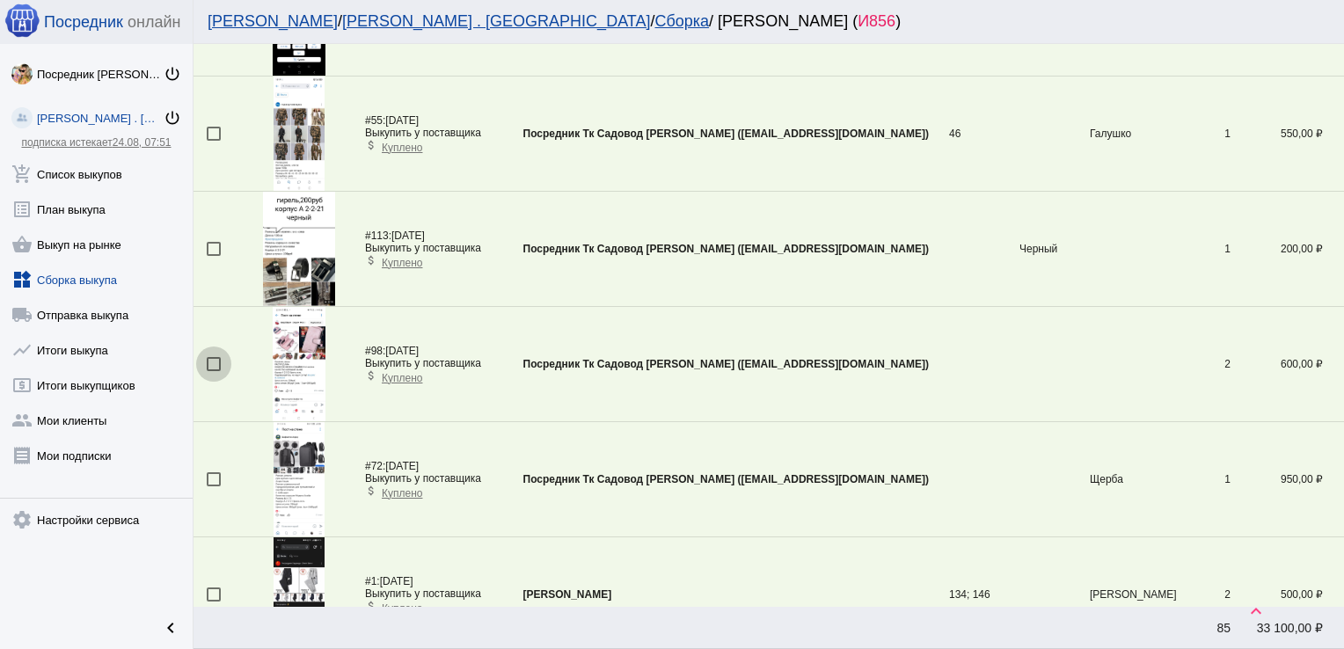
click at [215, 358] on div at bounding box center [214, 364] width 14 height 14
click at [214, 371] on input "checkbox" at bounding box center [213, 371] width 1 height 1
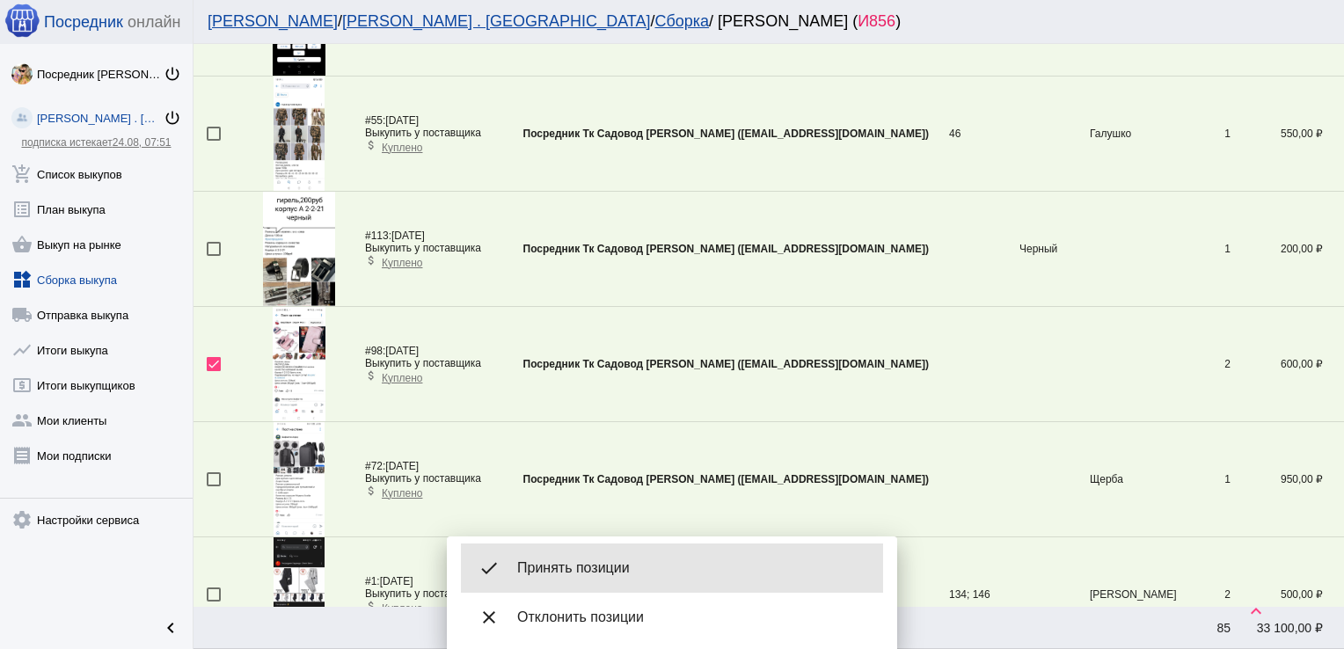
click at [580, 555] on div "done Принять позиции" at bounding box center [672, 568] width 422 height 49
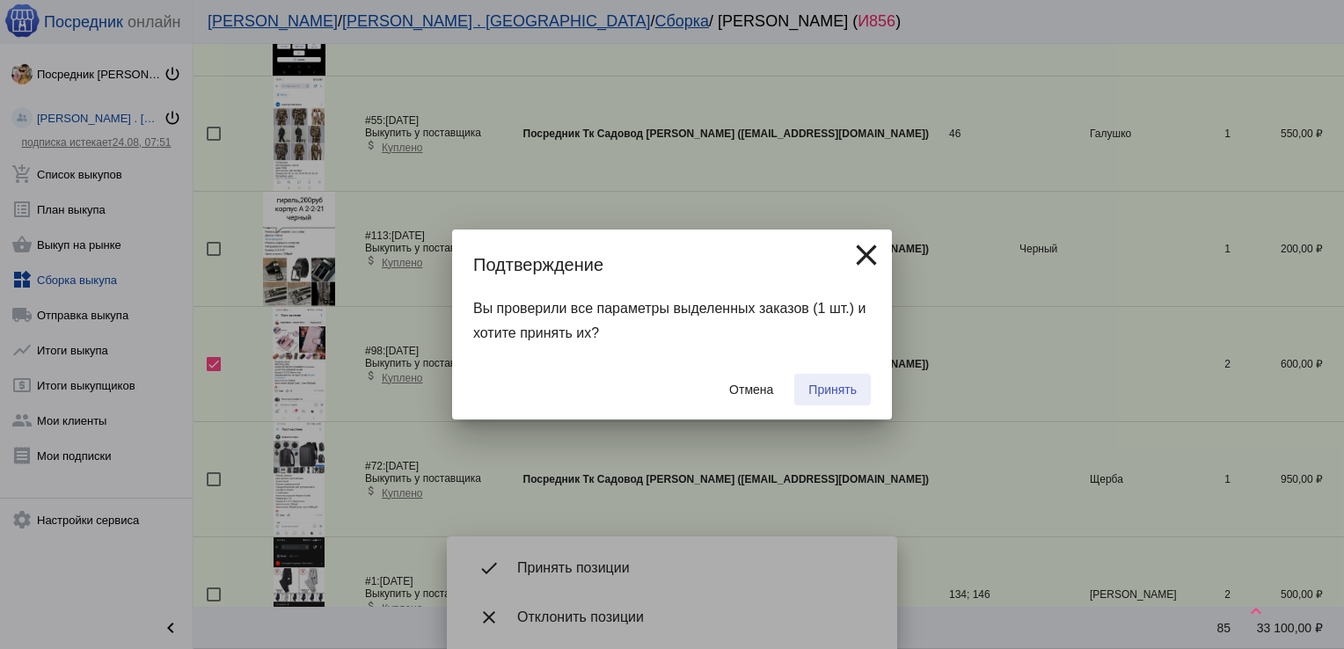
click at [837, 381] on button "Принять" at bounding box center [832, 390] width 77 height 32
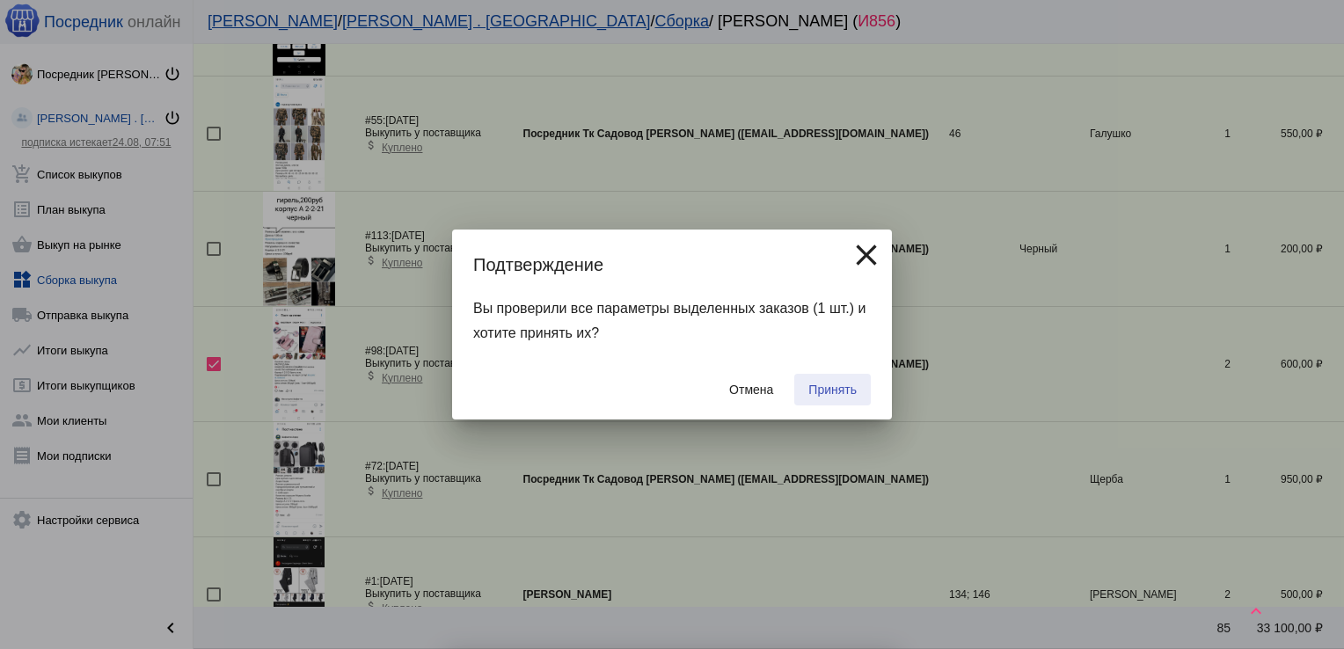
checkbox input "false"
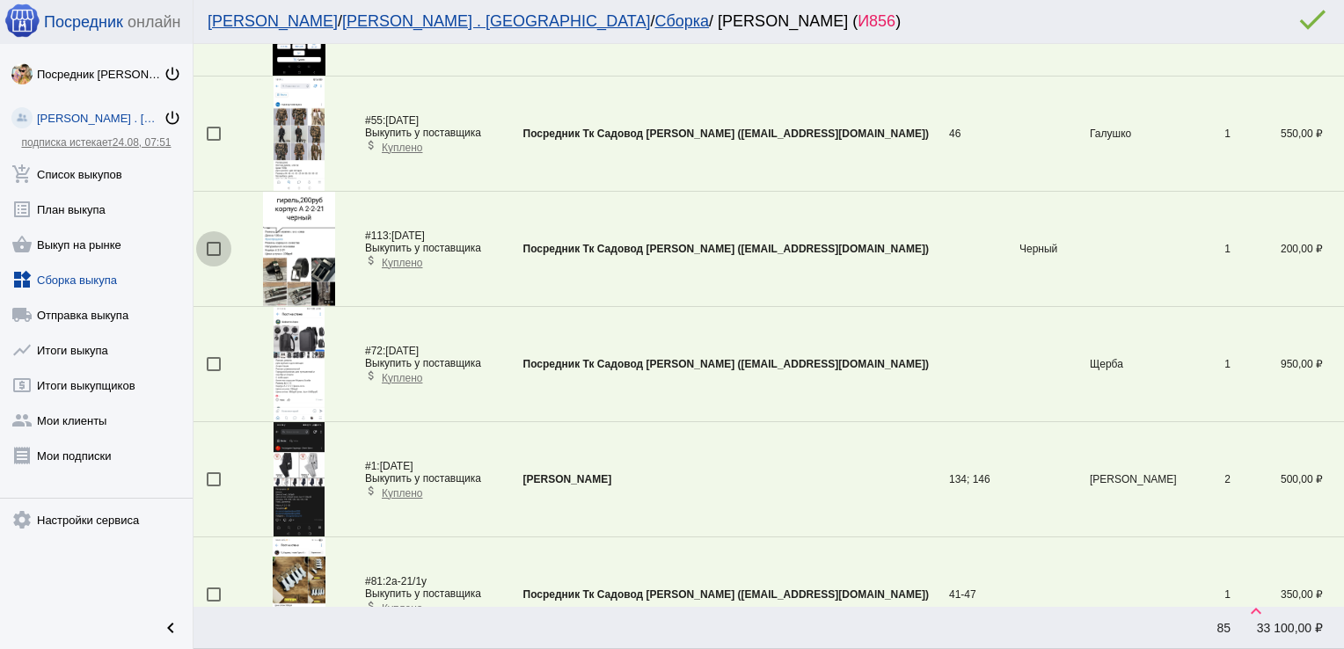
click at [213, 243] on div at bounding box center [214, 249] width 14 height 14
click at [213, 256] on input "checkbox" at bounding box center [213, 256] width 1 height 1
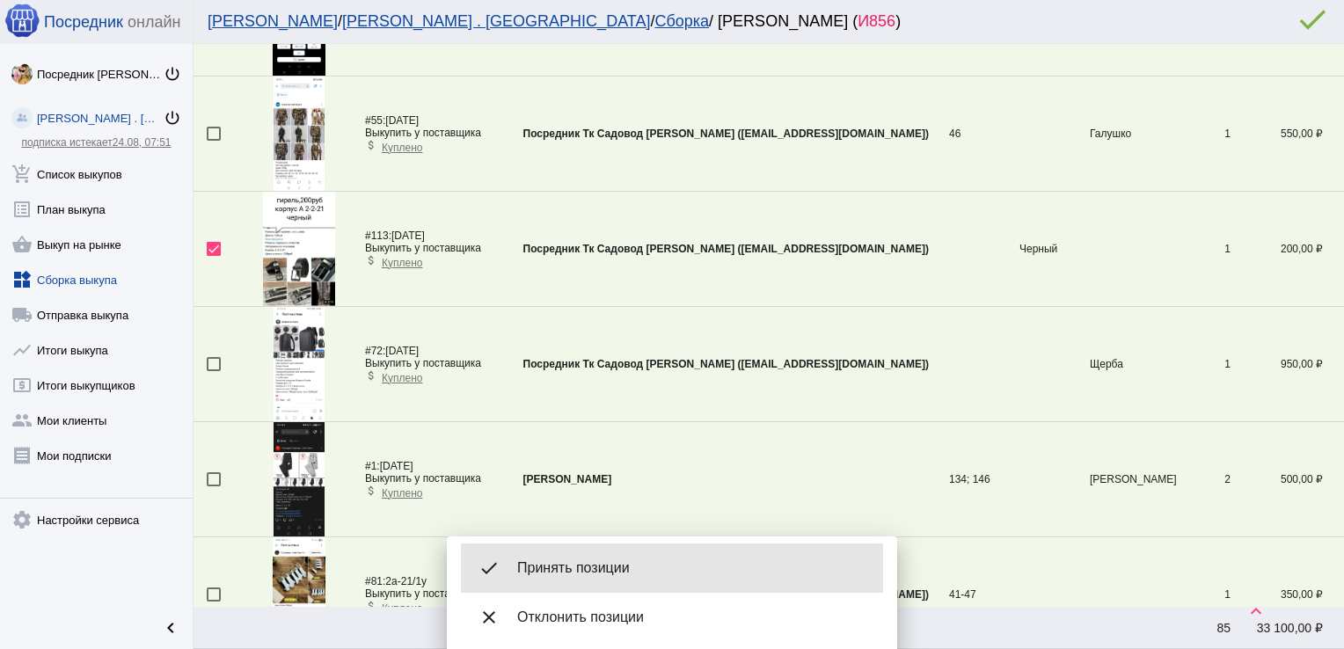
click at [582, 554] on div "done Принять позиции" at bounding box center [672, 568] width 422 height 49
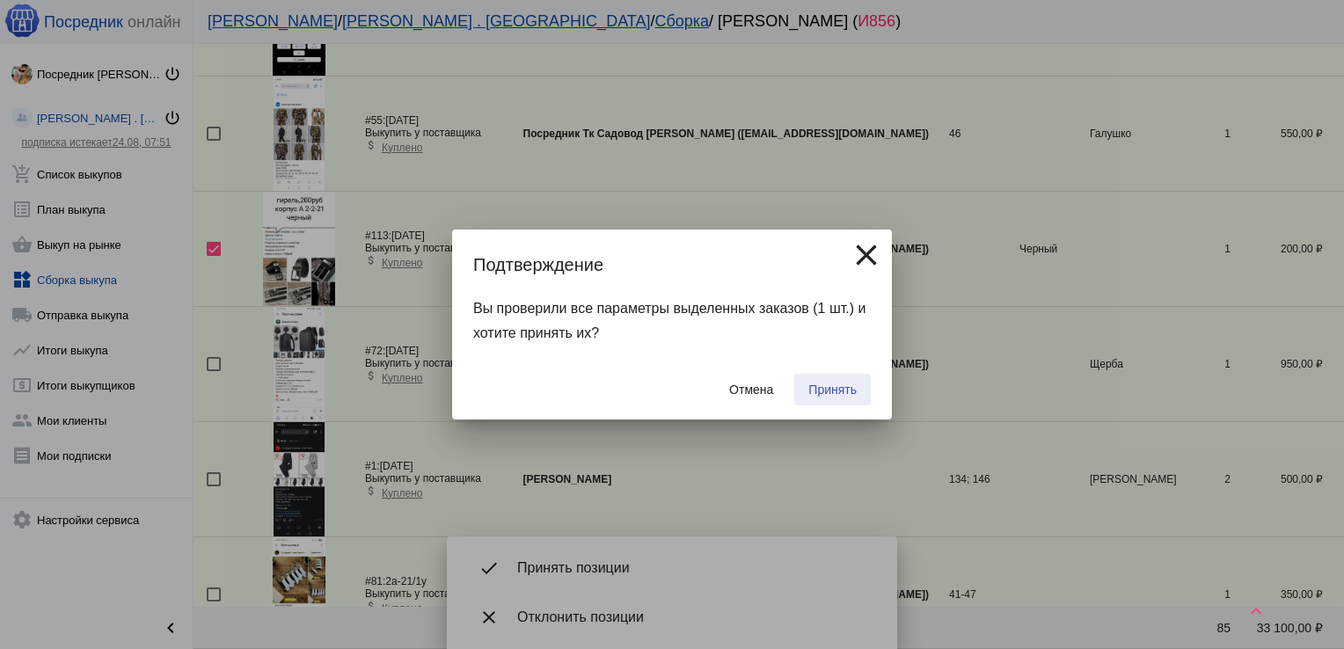
click at [822, 383] on span "Принять" at bounding box center [832, 390] width 48 height 14
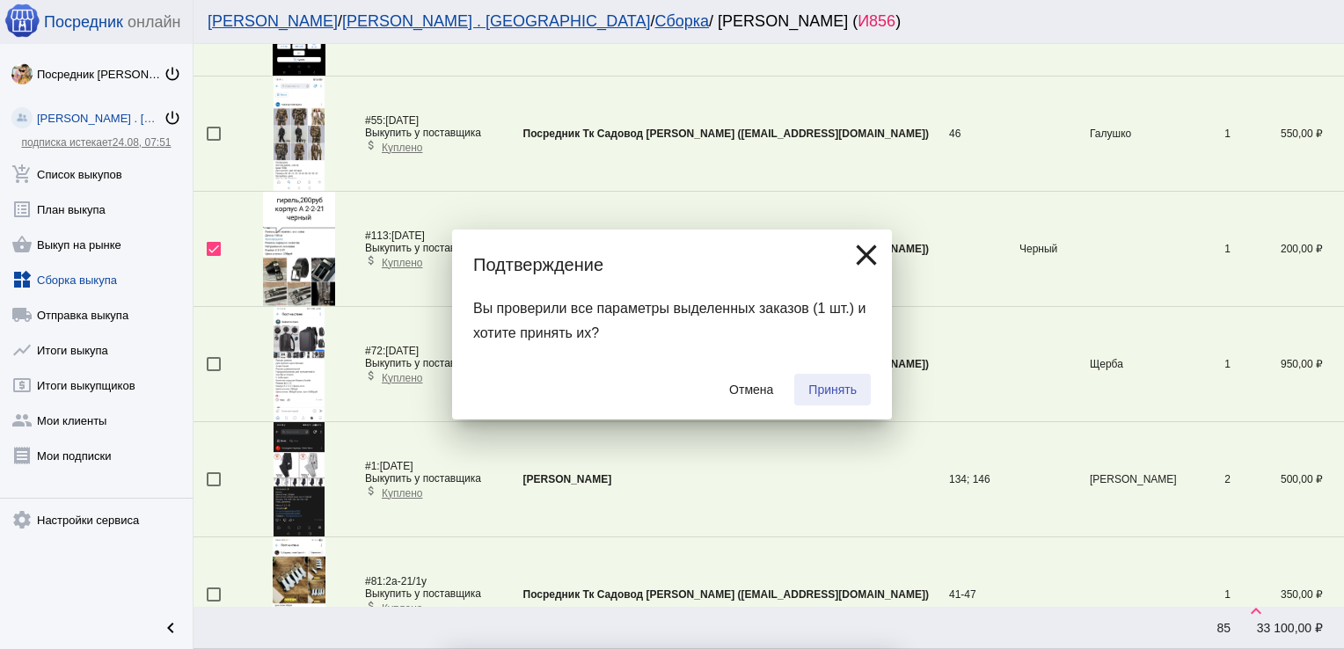
checkbox input "false"
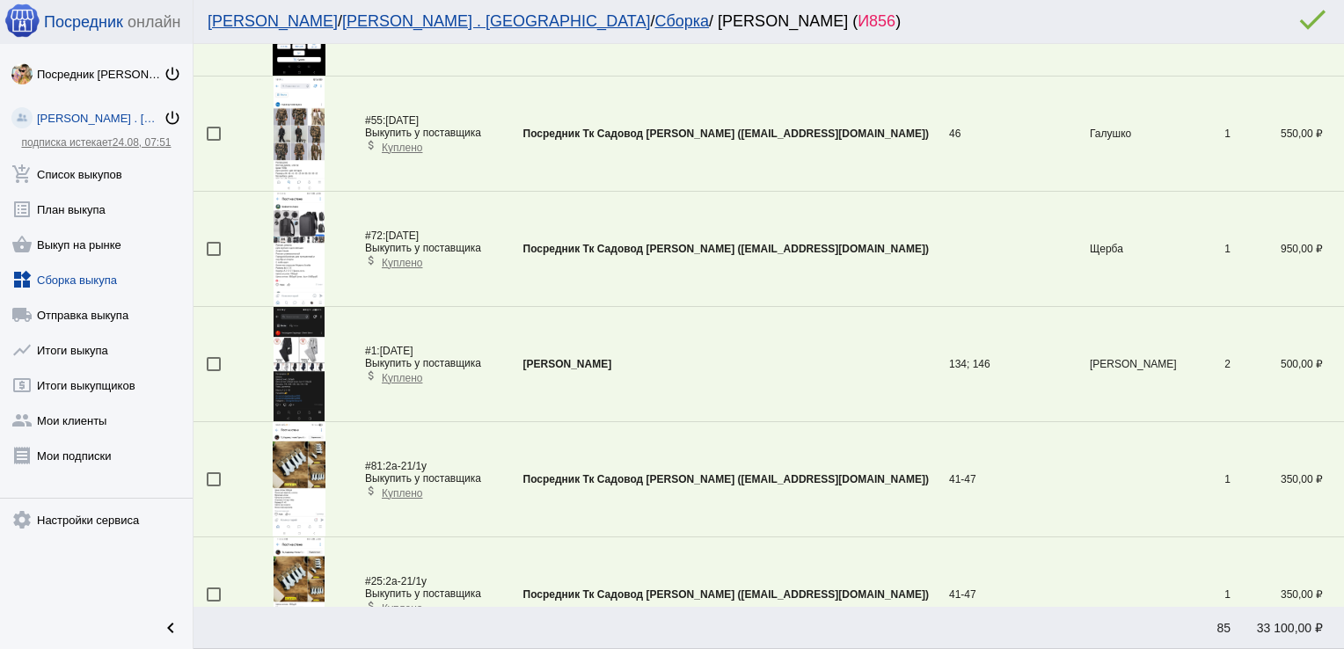
scroll to position [62, 0]
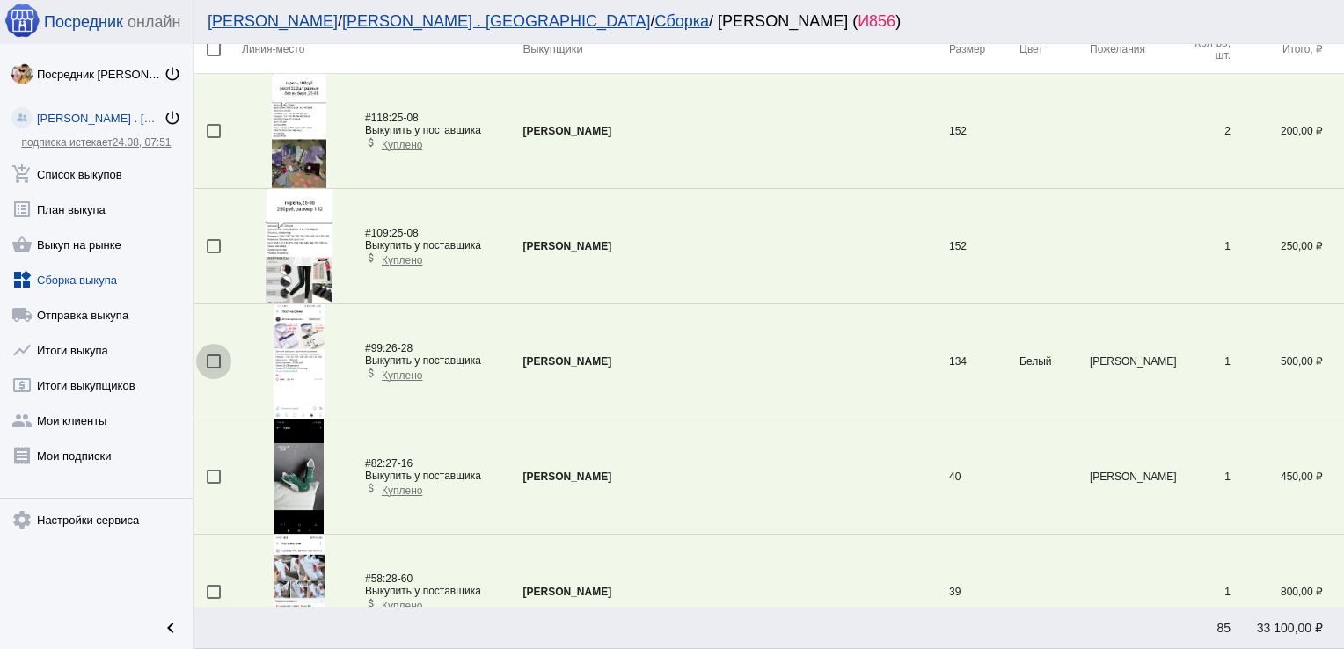
click at [214, 361] on div at bounding box center [214, 361] width 14 height 14
click at [214, 369] on input "checkbox" at bounding box center [213, 369] width 1 height 1
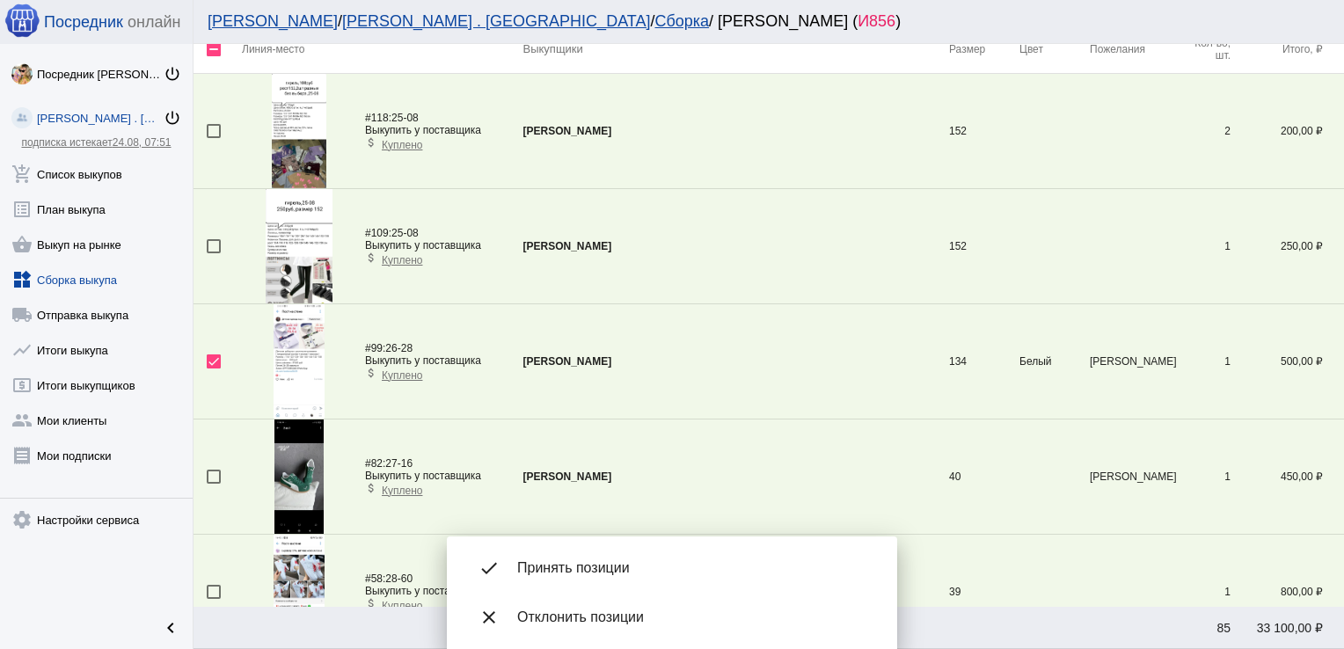
click at [595, 557] on div "done Принять позиции" at bounding box center [672, 568] width 422 height 49
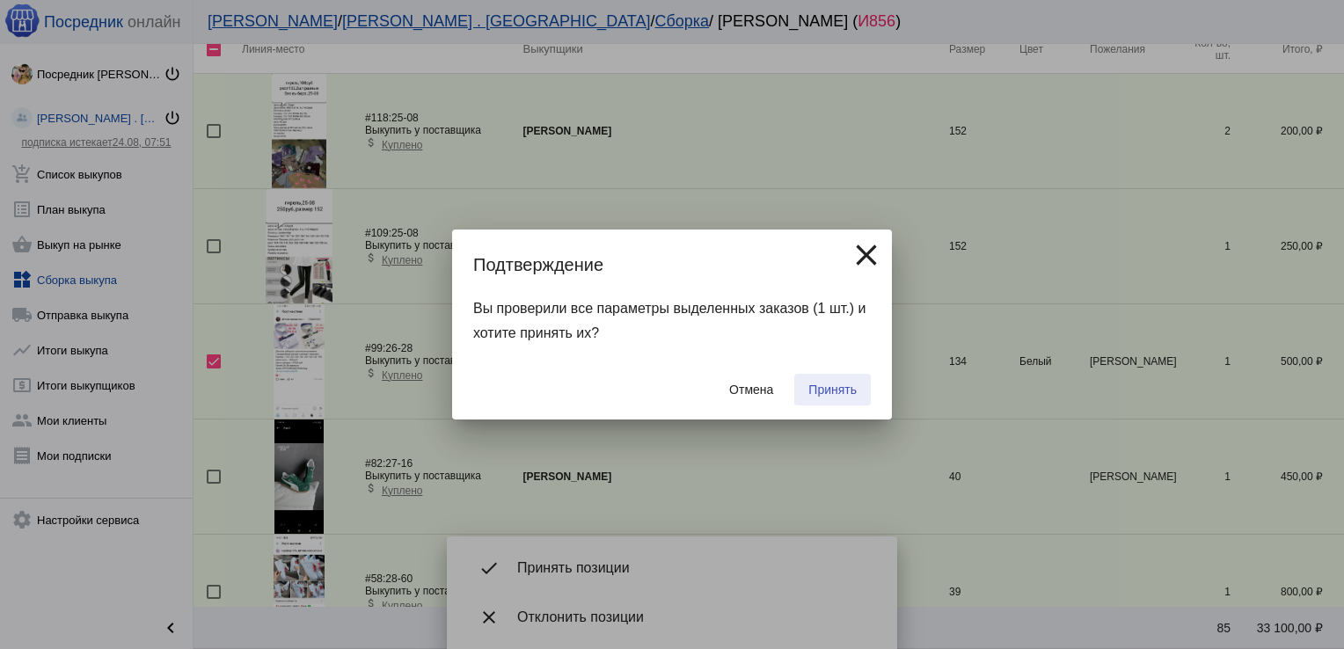
click at [826, 392] on span "Принять" at bounding box center [832, 390] width 48 height 14
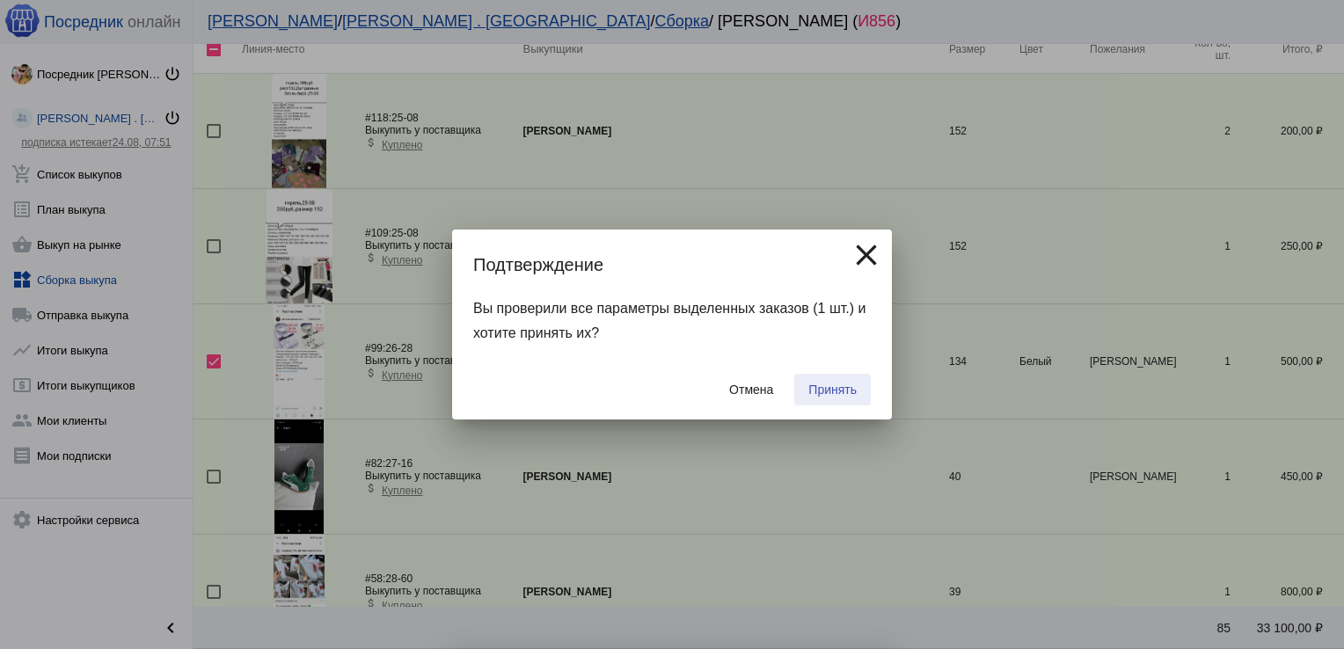
checkbox input "false"
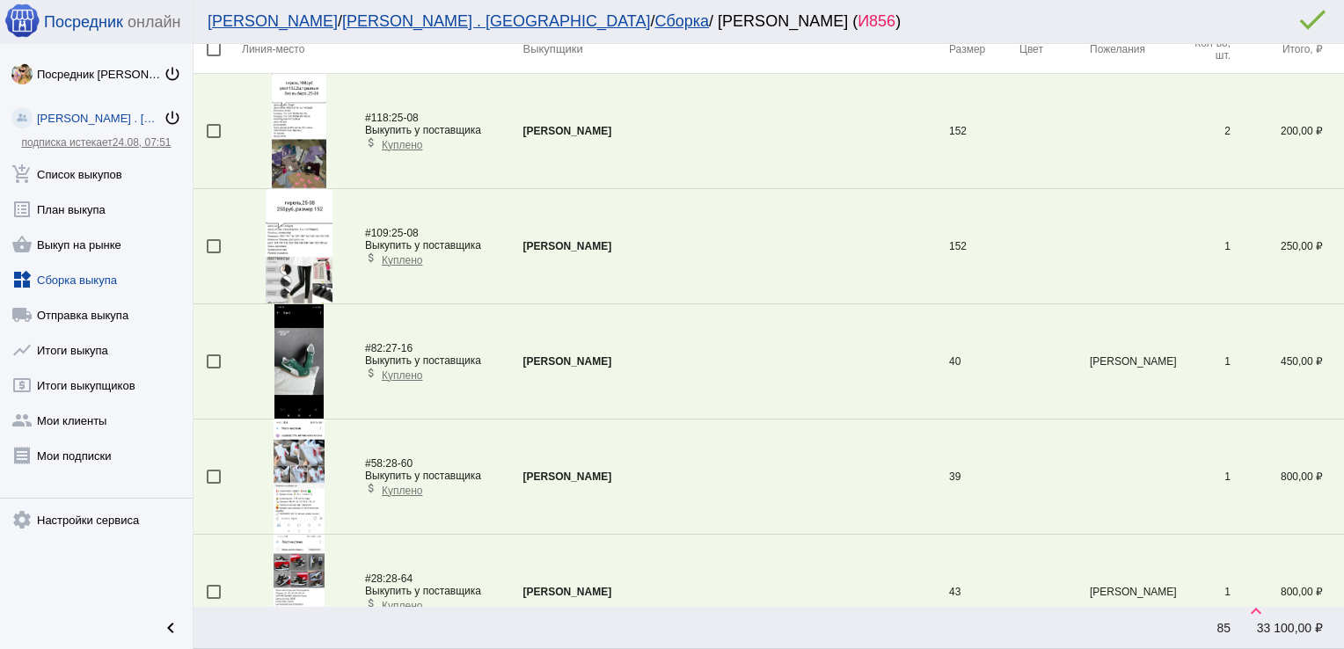
scroll to position [4318, 0]
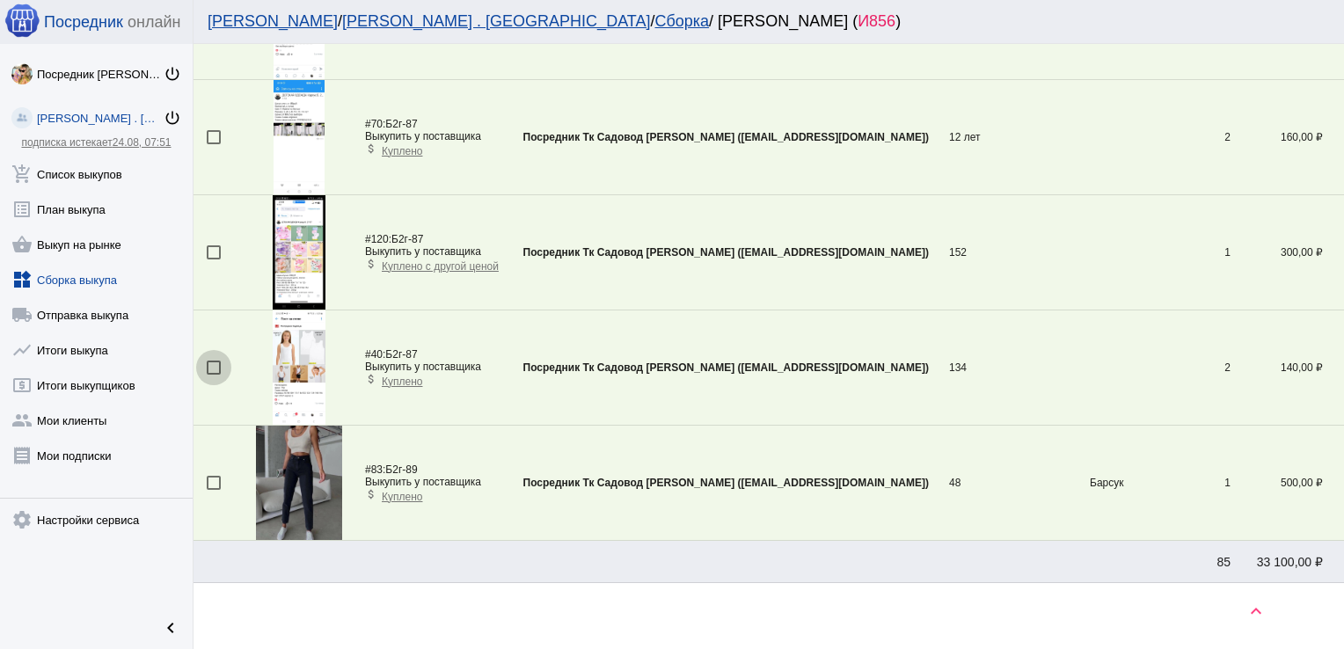
click at [215, 361] on div at bounding box center [214, 368] width 14 height 14
click at [214, 375] on input "checkbox" at bounding box center [213, 375] width 1 height 1
checkbox input "true"
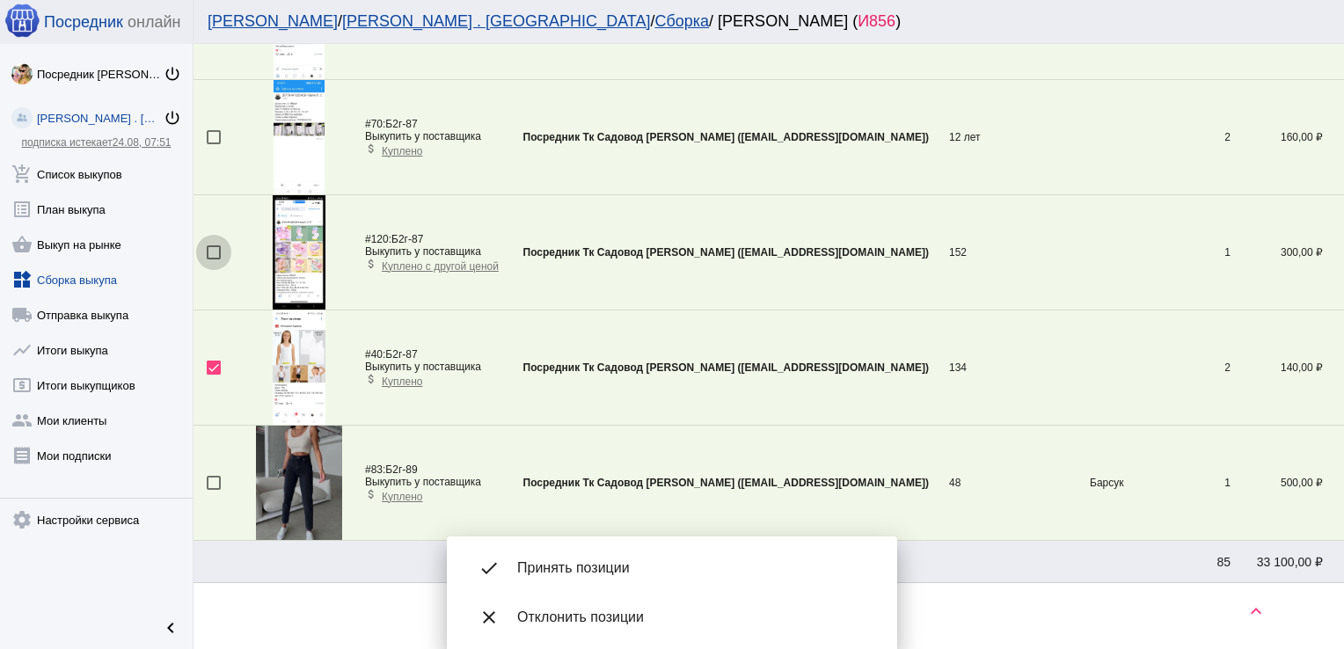
click at [215, 245] on div at bounding box center [214, 252] width 14 height 14
click at [214, 259] on input "checkbox" at bounding box center [213, 259] width 1 height 1
click at [602, 555] on div "done Принять позиции" at bounding box center [672, 568] width 422 height 49
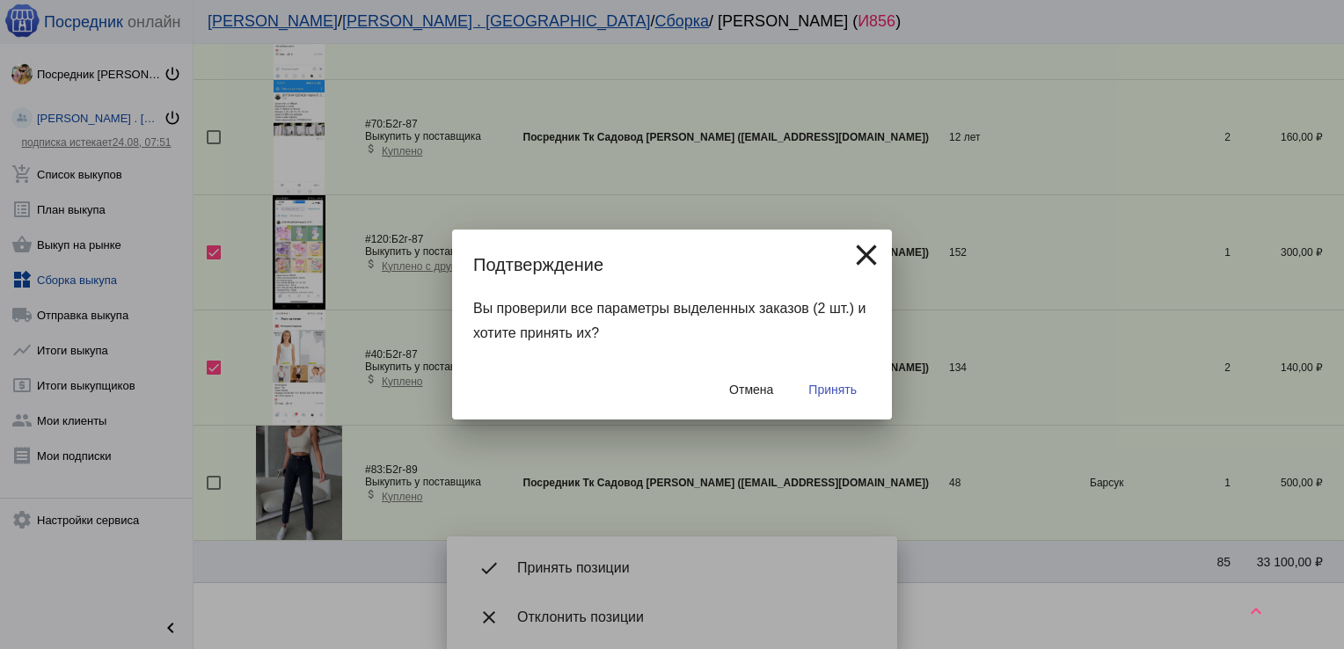
click at [827, 391] on span "Принять" at bounding box center [832, 390] width 48 height 14
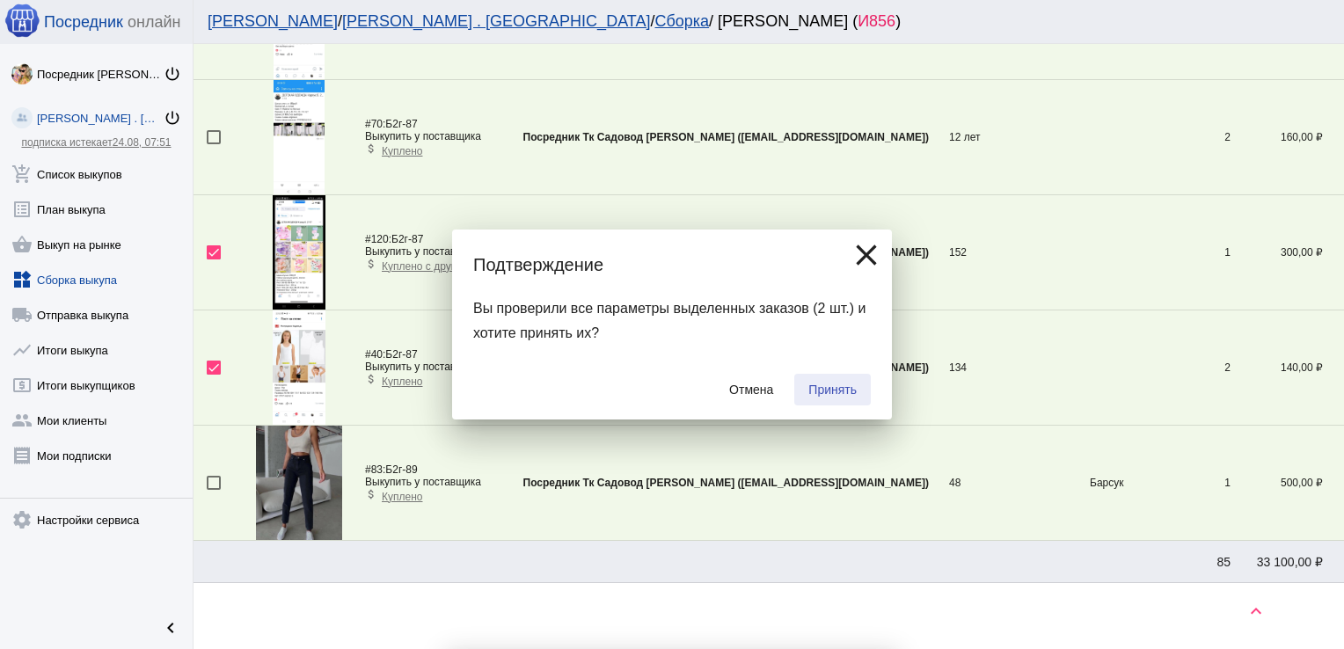
checkbox input "false"
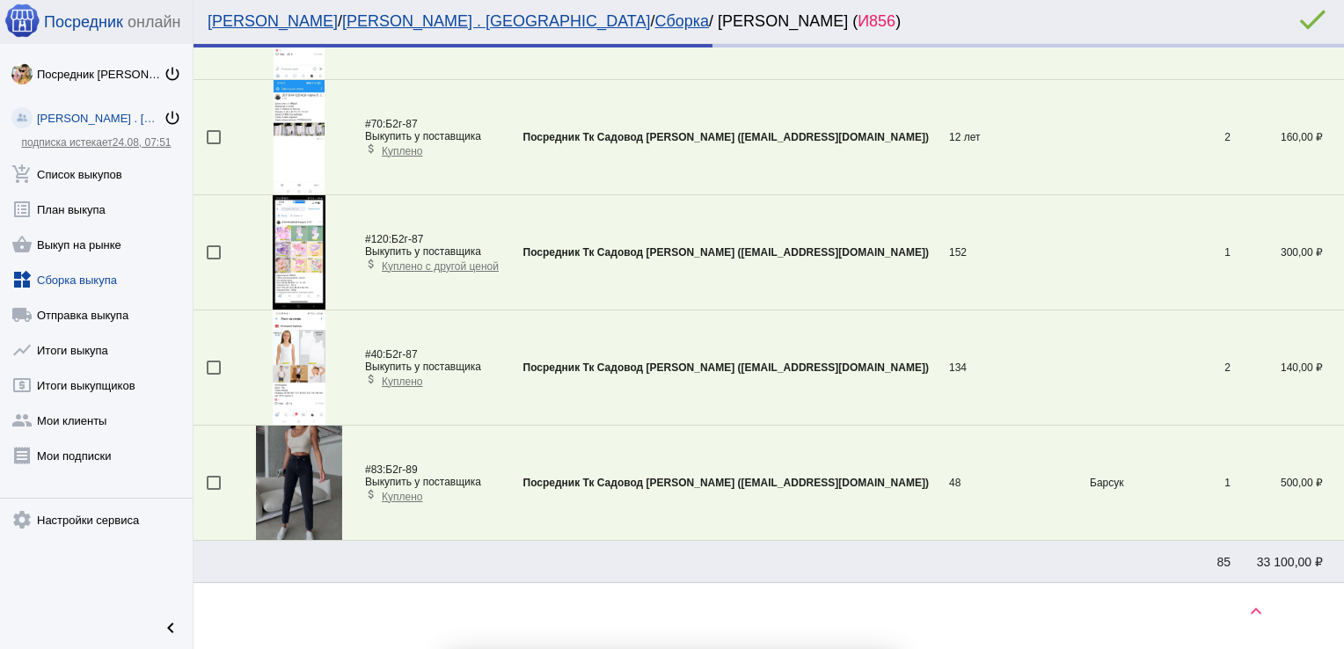
scroll to position [4148, 0]
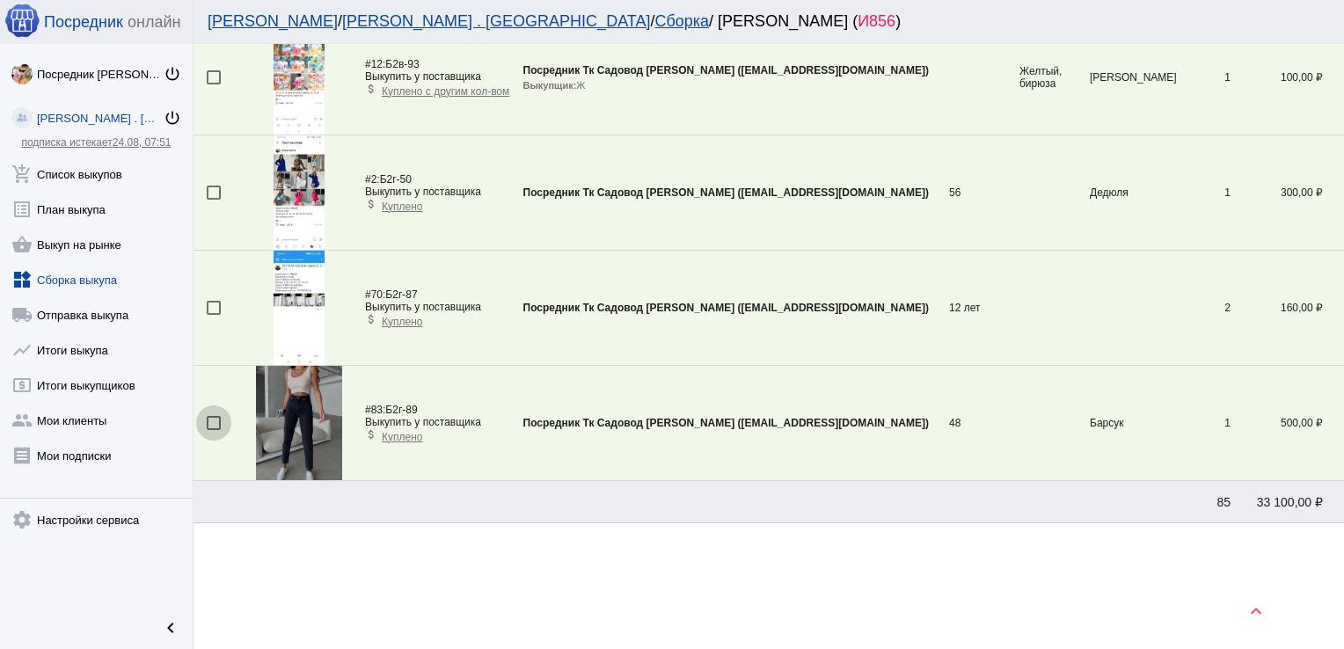
click at [215, 416] on div at bounding box center [214, 423] width 14 height 14
click at [214, 430] on input "checkbox" at bounding box center [213, 430] width 1 height 1
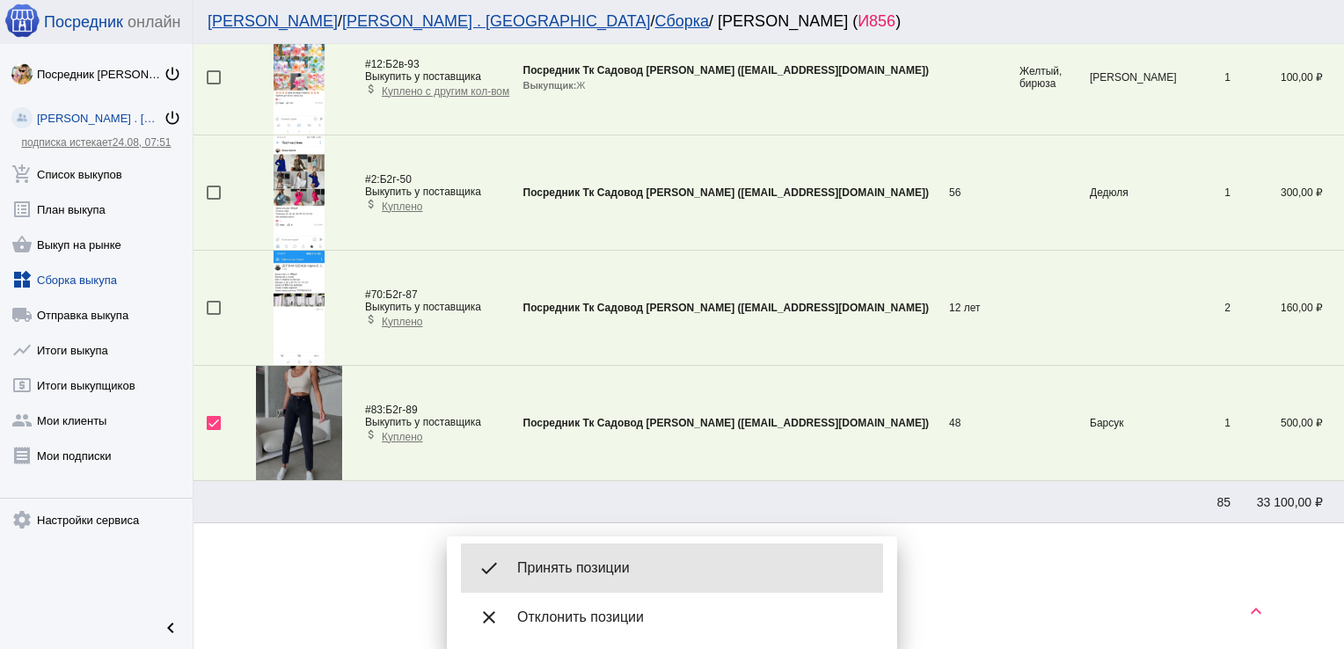
click at [580, 563] on span "Принять позиции" at bounding box center [693, 568] width 352 height 18
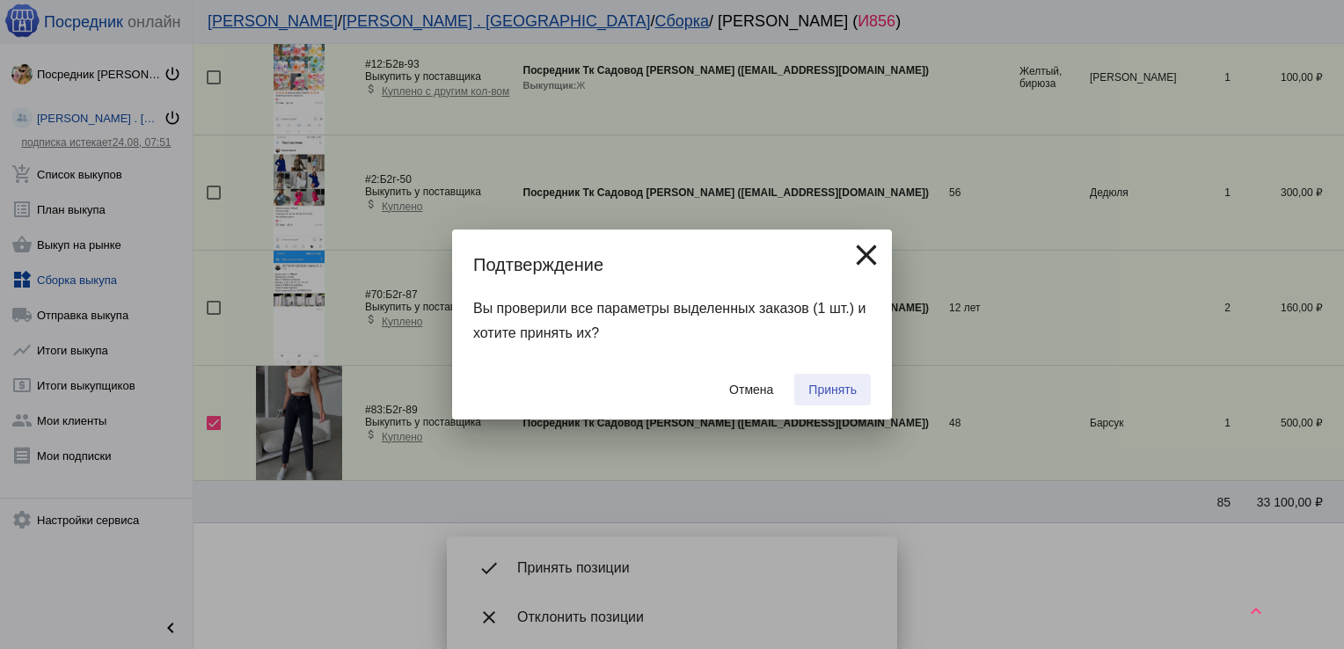
click at [830, 385] on span "Принять" at bounding box center [832, 390] width 48 height 14
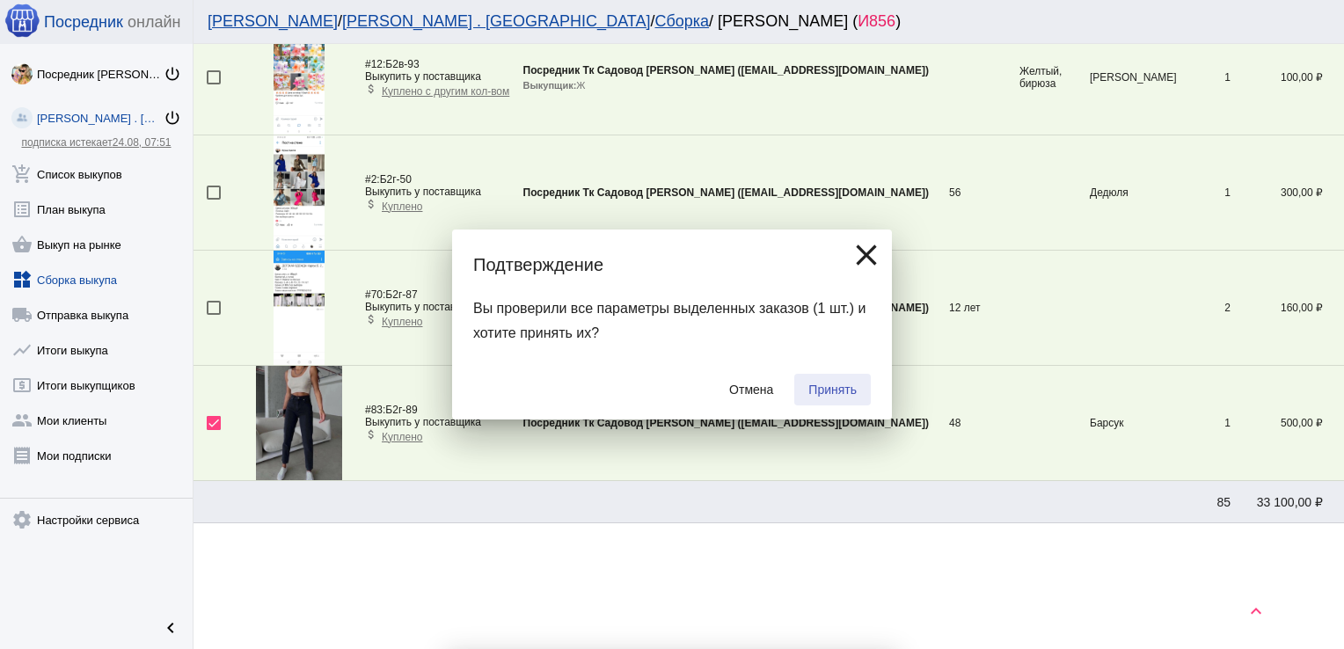
checkbox input "false"
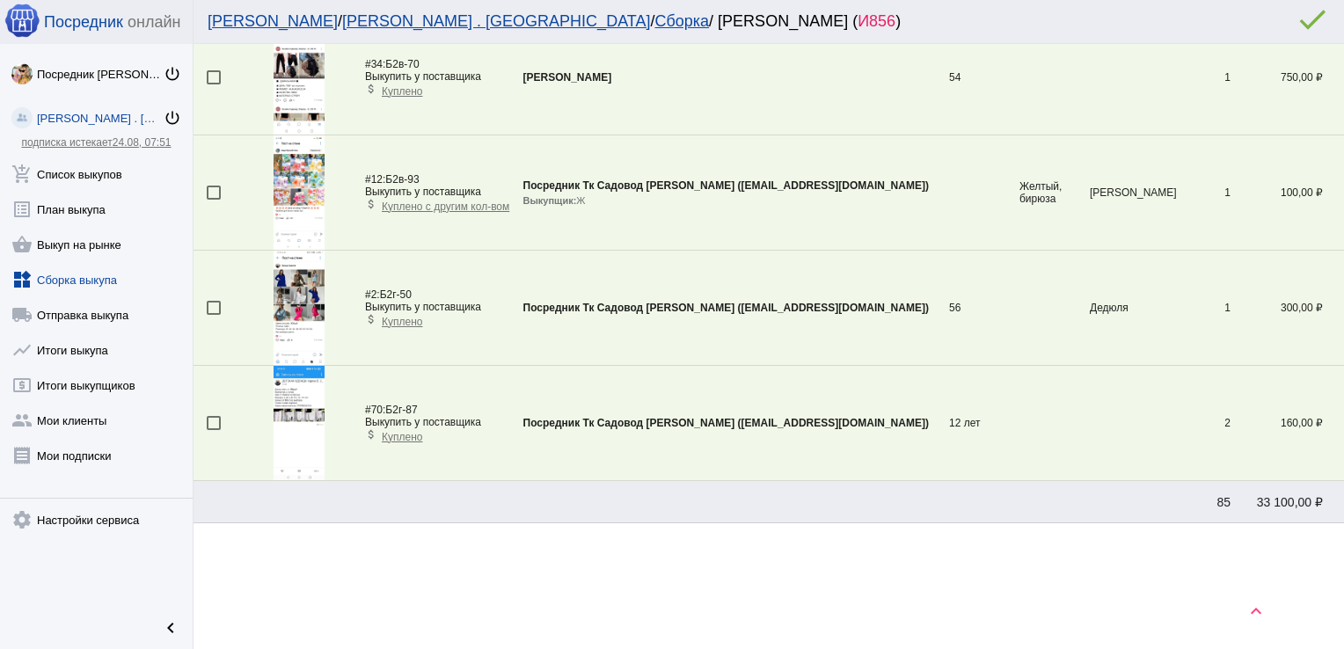
scroll to position [981, 0]
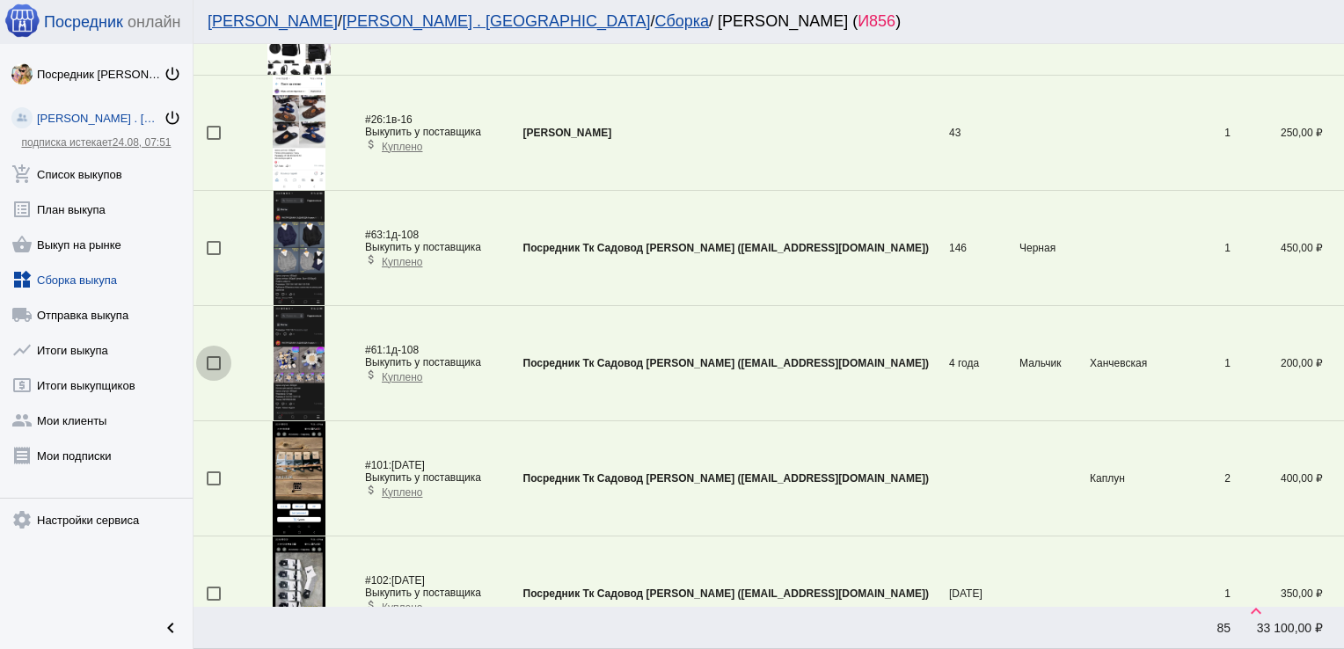
click at [211, 361] on div at bounding box center [214, 363] width 14 height 14
click at [213, 370] on input "checkbox" at bounding box center [213, 370] width 1 height 1
checkbox input "true"
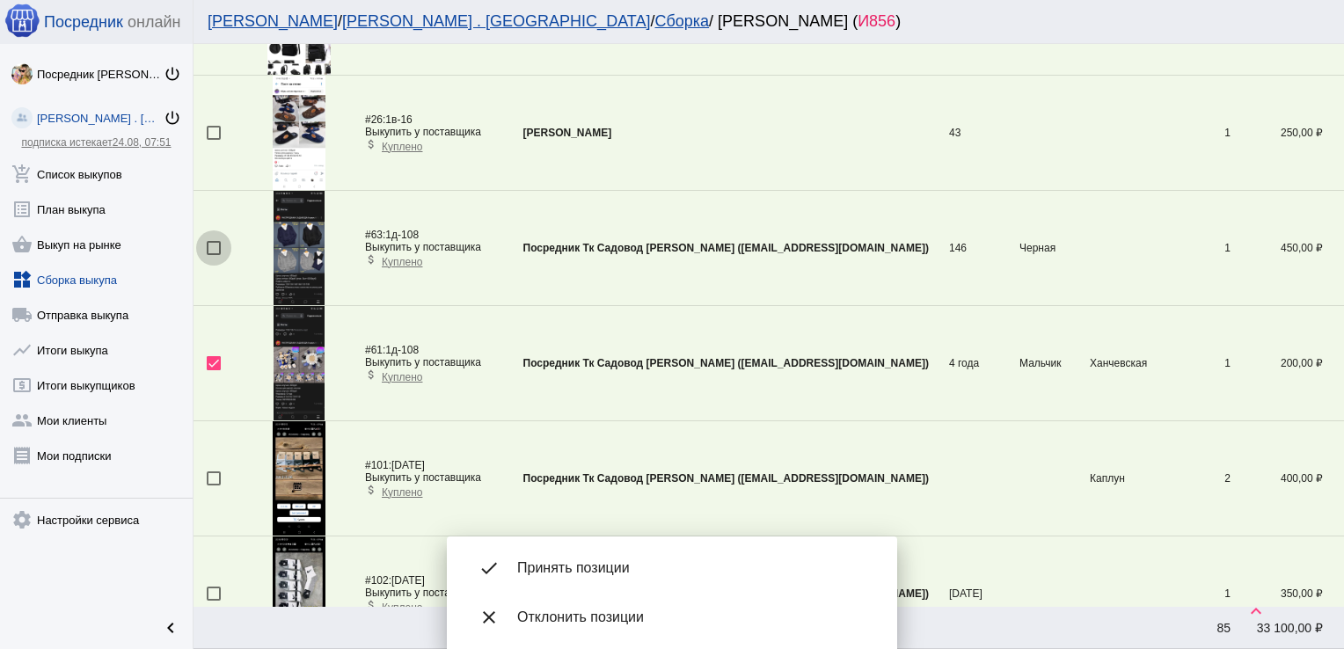
click at [210, 241] on div at bounding box center [214, 248] width 14 height 14
click at [213, 255] on input "checkbox" at bounding box center [213, 255] width 1 height 1
click at [620, 566] on span "Принять позиции" at bounding box center [693, 568] width 352 height 18
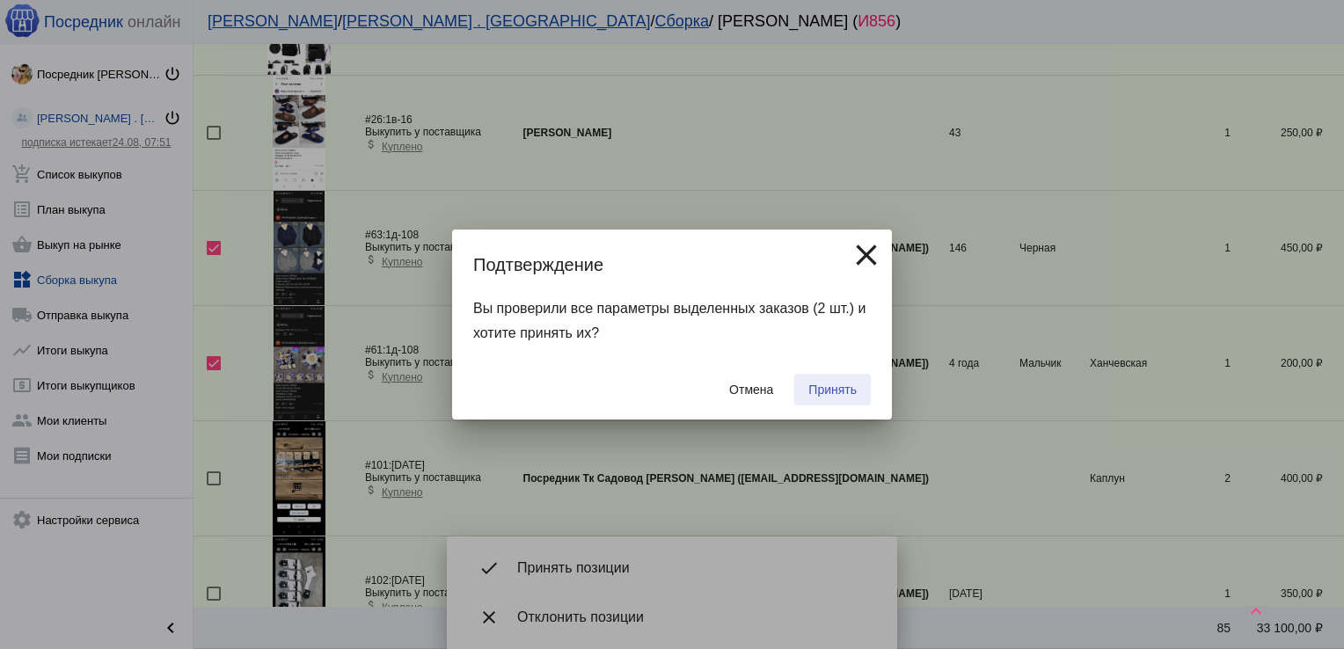
click at [850, 390] on span "Принять" at bounding box center [832, 390] width 48 height 14
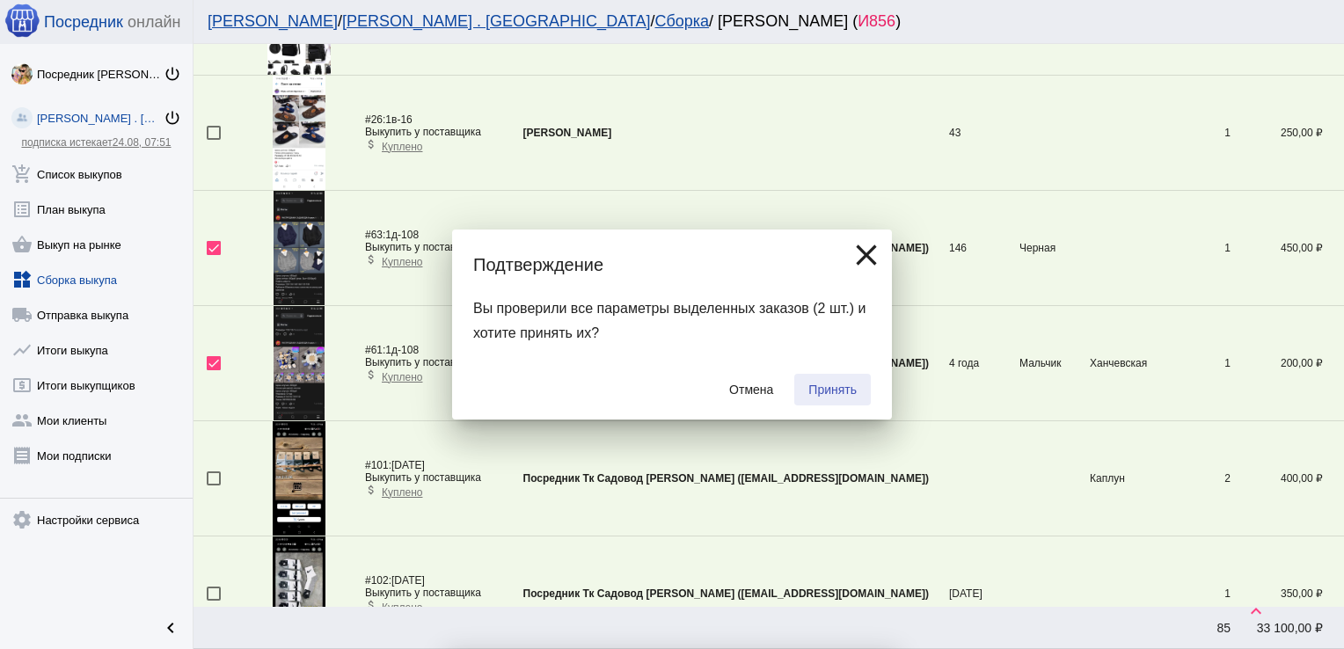
checkbox input "false"
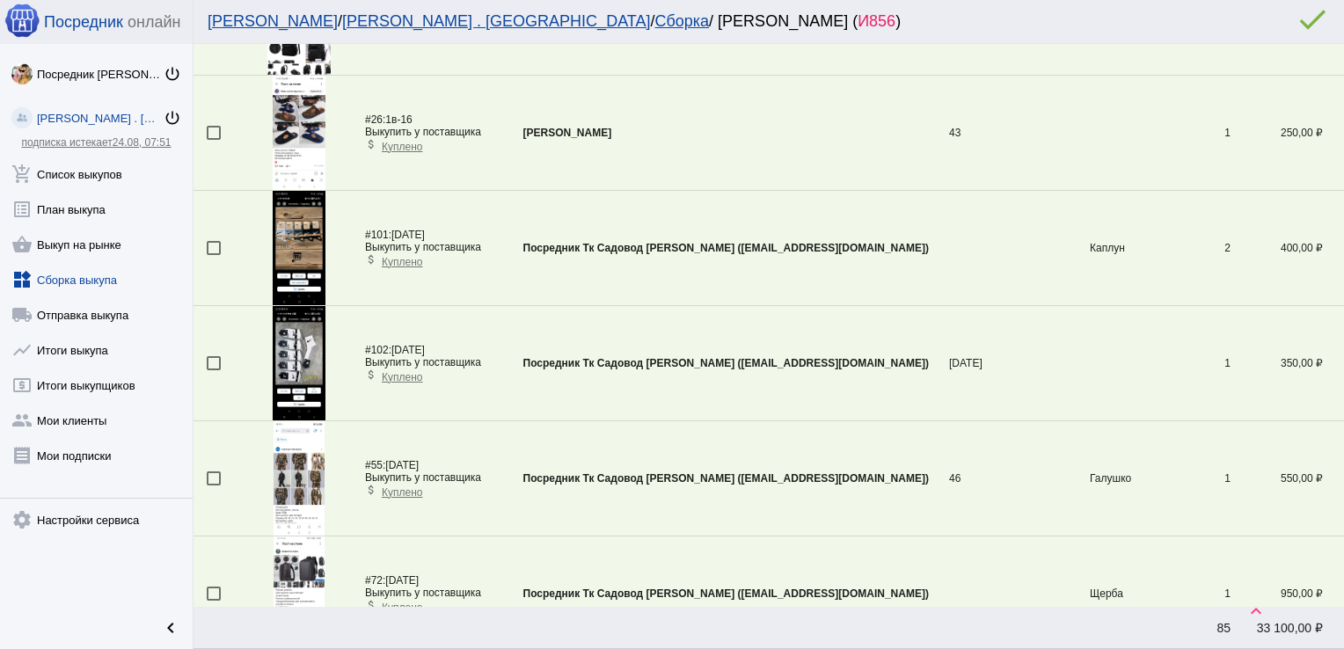
scroll to position [3803, 0]
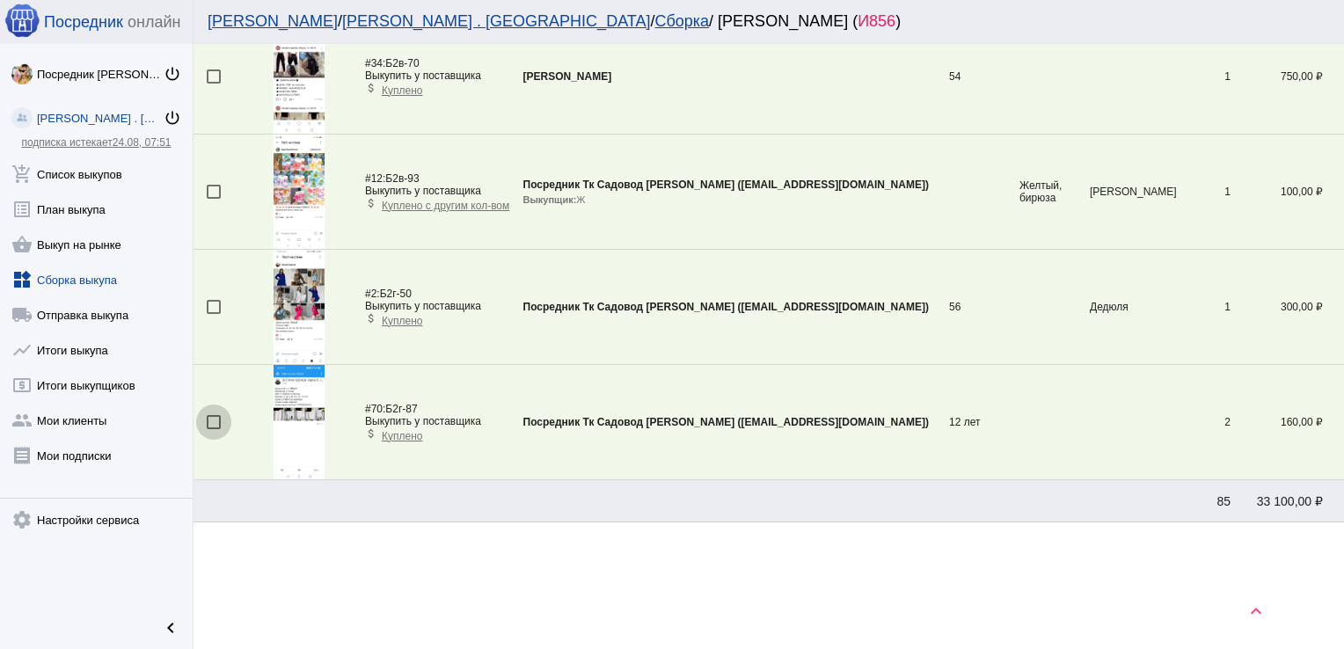
click at [211, 415] on div at bounding box center [214, 422] width 14 height 14
click at [213, 429] on input "checkbox" at bounding box center [213, 429] width 1 height 1
click at [577, 560] on span "Принять позиции" at bounding box center [693, 568] width 352 height 18
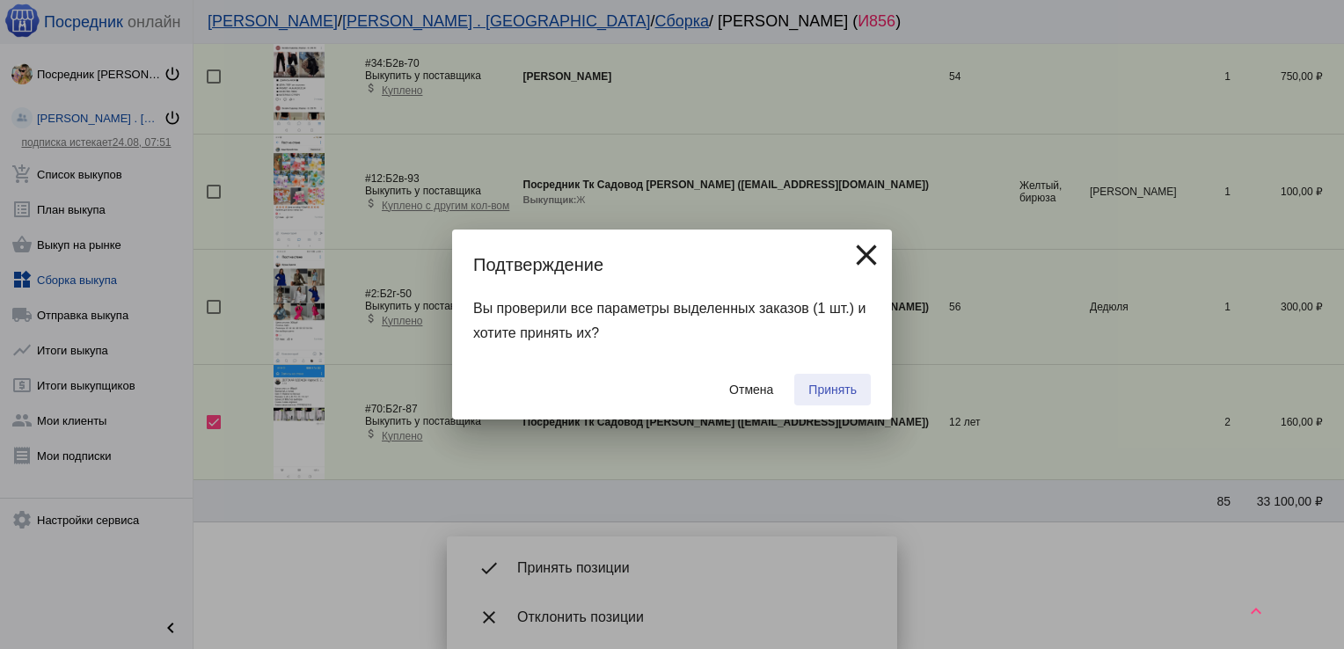
click at [818, 385] on span "Принять" at bounding box center [832, 390] width 48 height 14
checkbox input "false"
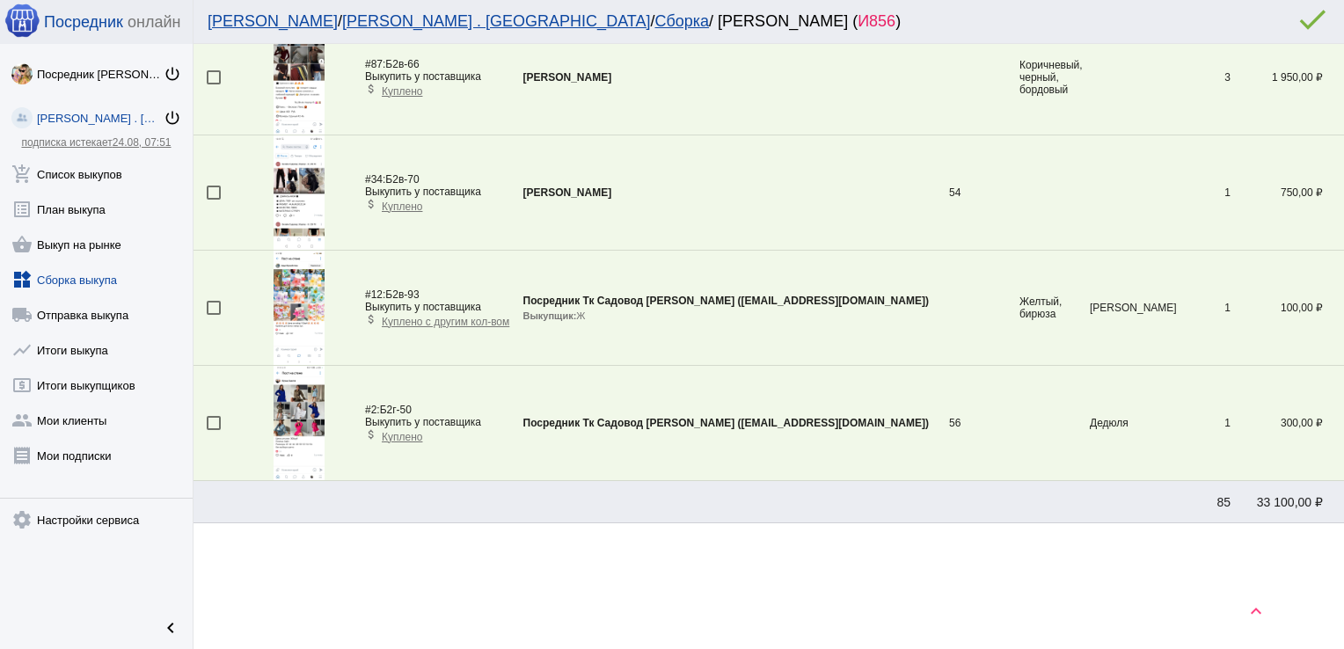
scroll to position [2477, 0]
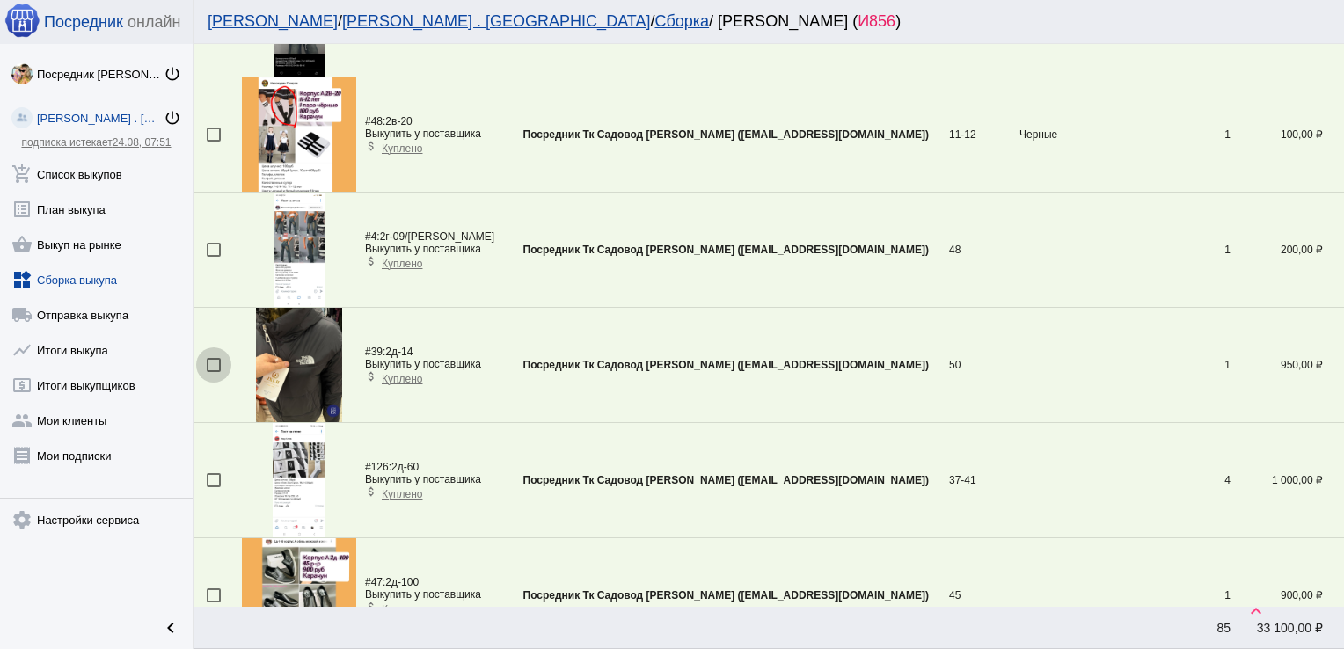
click at [215, 361] on div at bounding box center [214, 365] width 14 height 14
click at [214, 372] on input "checkbox" at bounding box center [213, 372] width 1 height 1
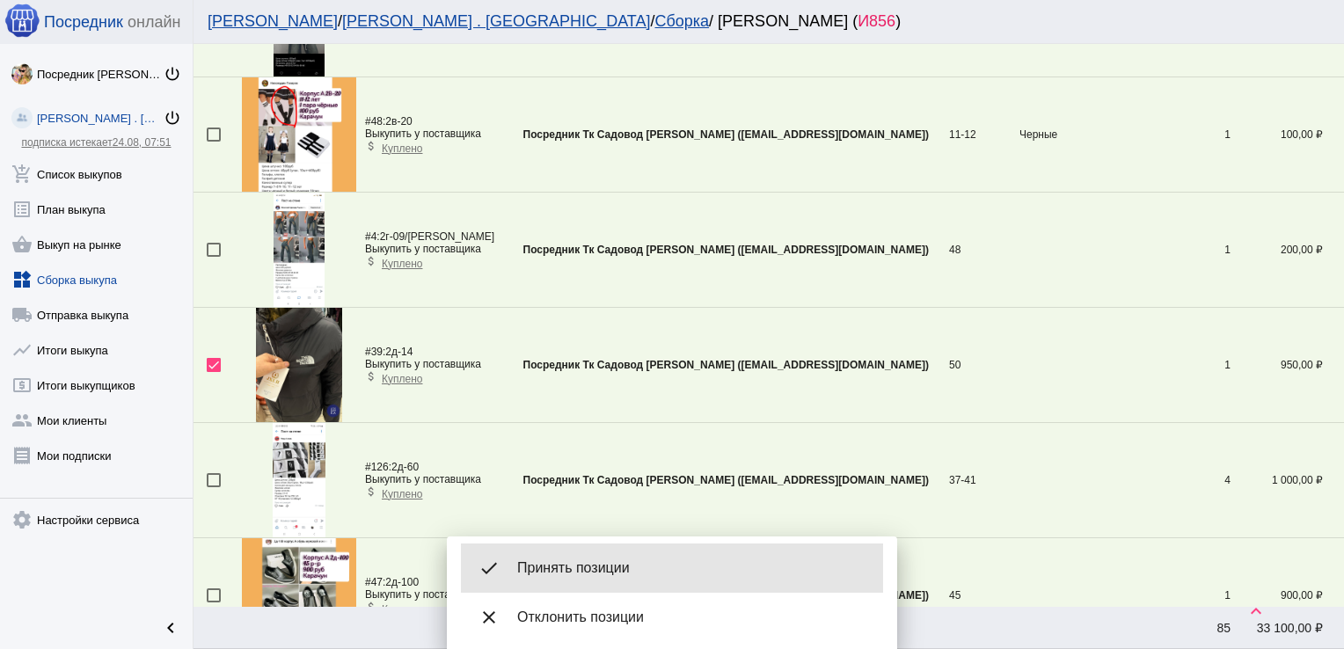
click at [597, 561] on span "Принять позиции" at bounding box center [693, 568] width 352 height 18
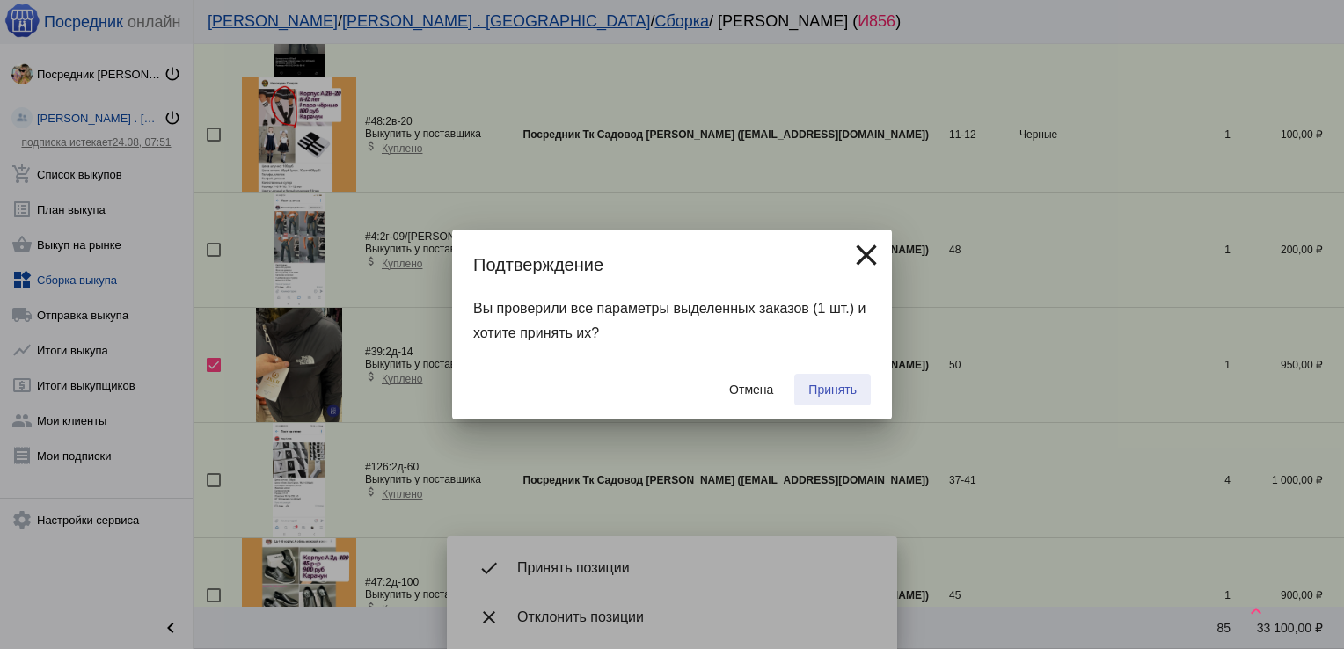
click at [814, 385] on span "Принять" at bounding box center [832, 390] width 48 height 14
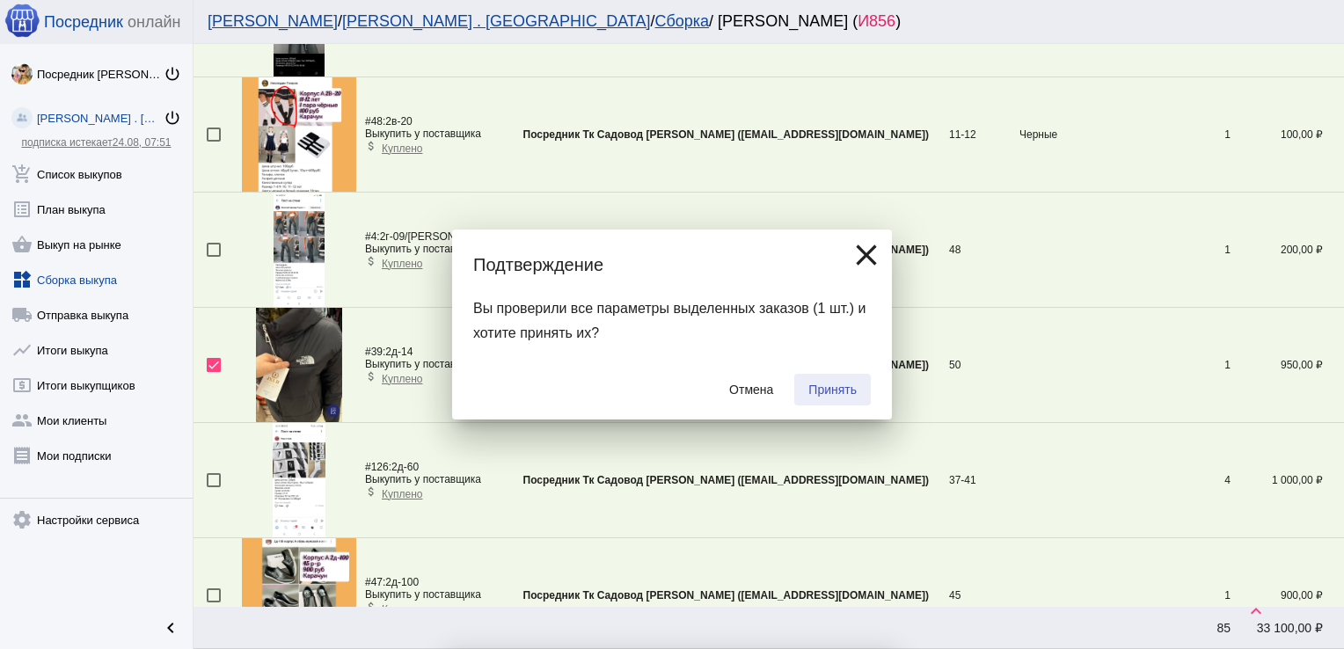
checkbox input "false"
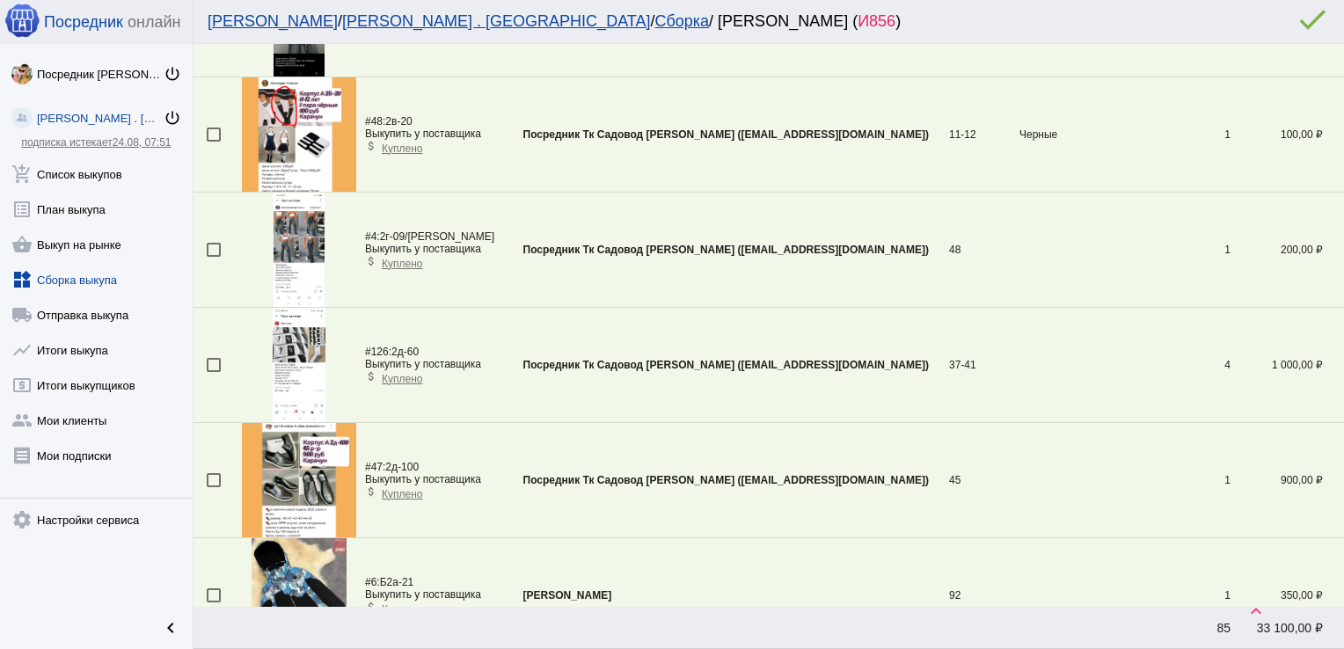
scroll to position [3168, 0]
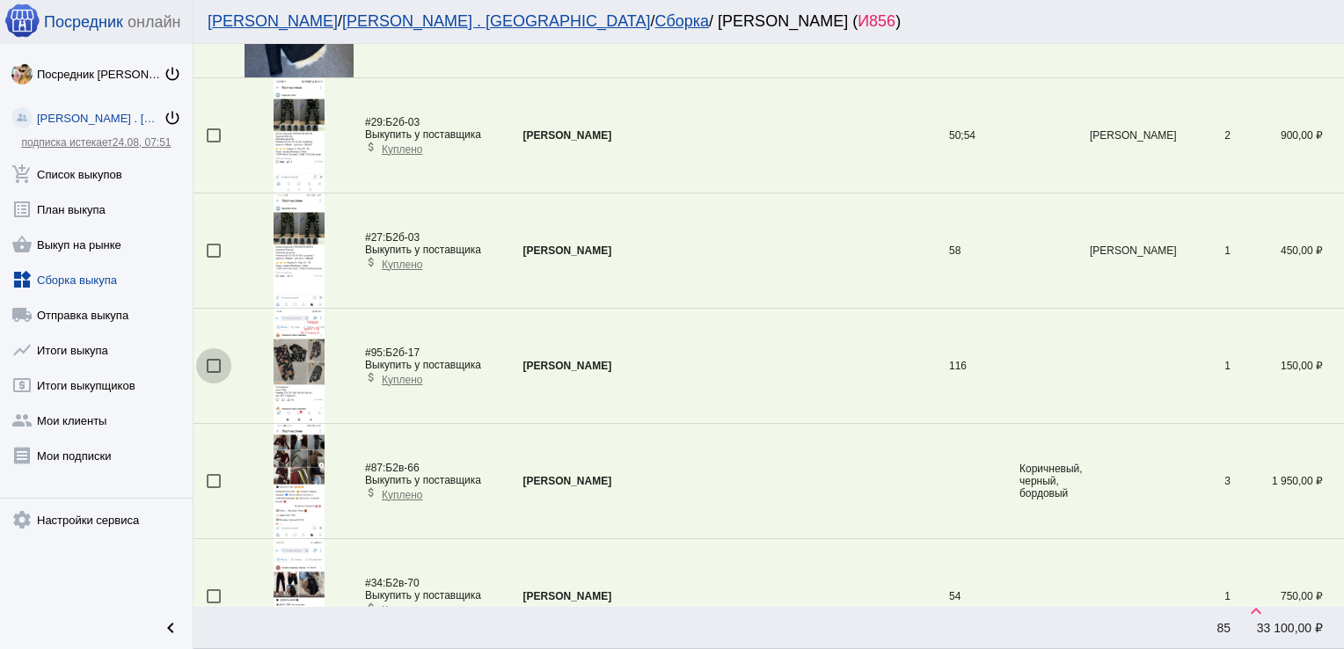
click at [215, 359] on div at bounding box center [214, 366] width 14 height 14
click at [214, 373] on input "checkbox" at bounding box center [213, 373] width 1 height 1
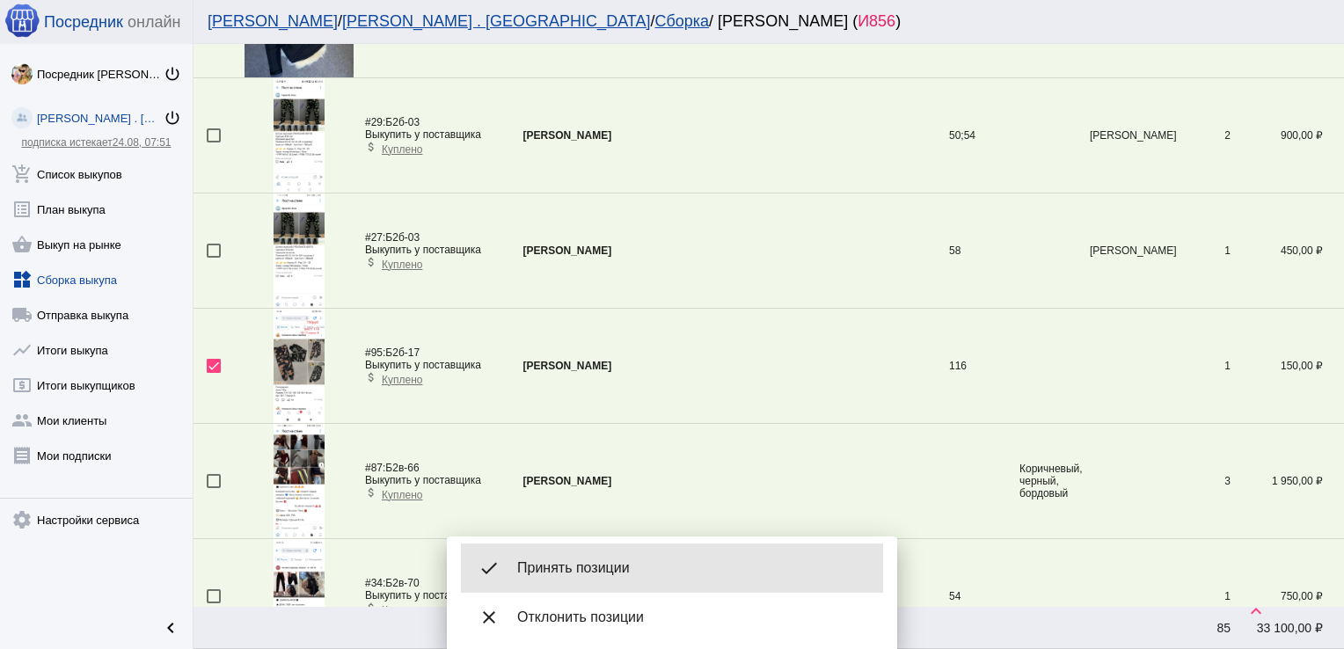
click at [549, 560] on span "Принять позиции" at bounding box center [693, 568] width 352 height 18
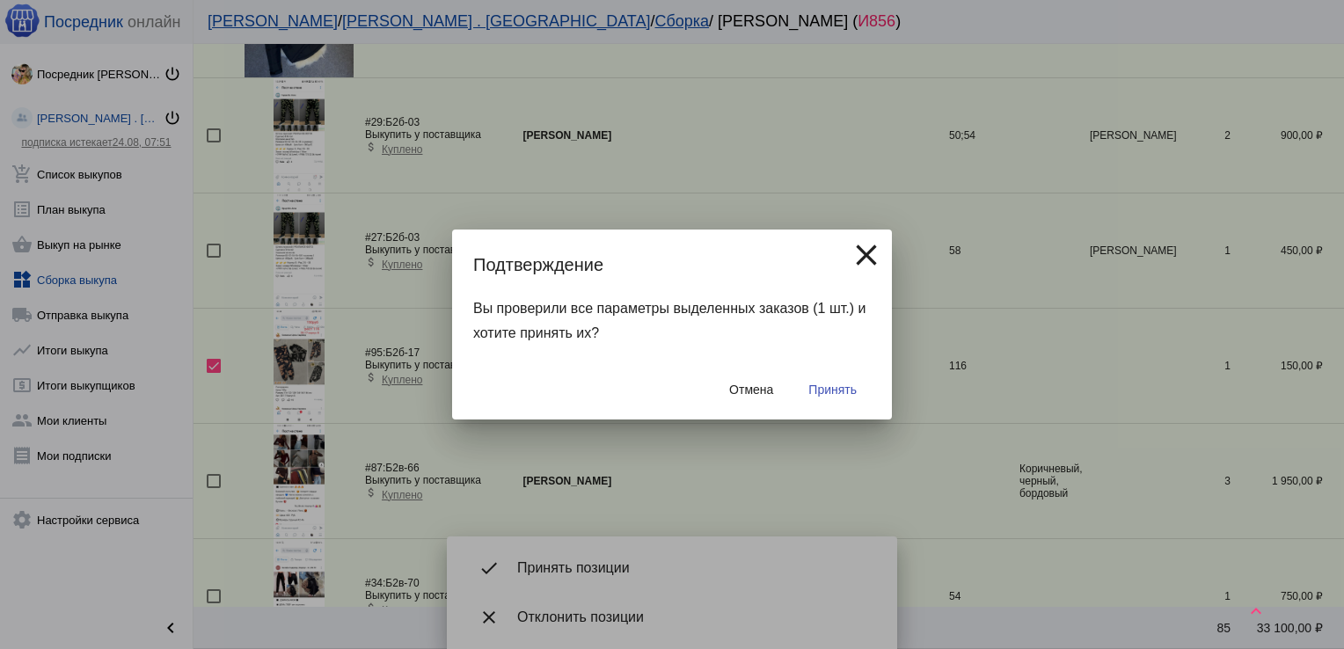
click at [824, 383] on span "Принять" at bounding box center [832, 390] width 48 height 14
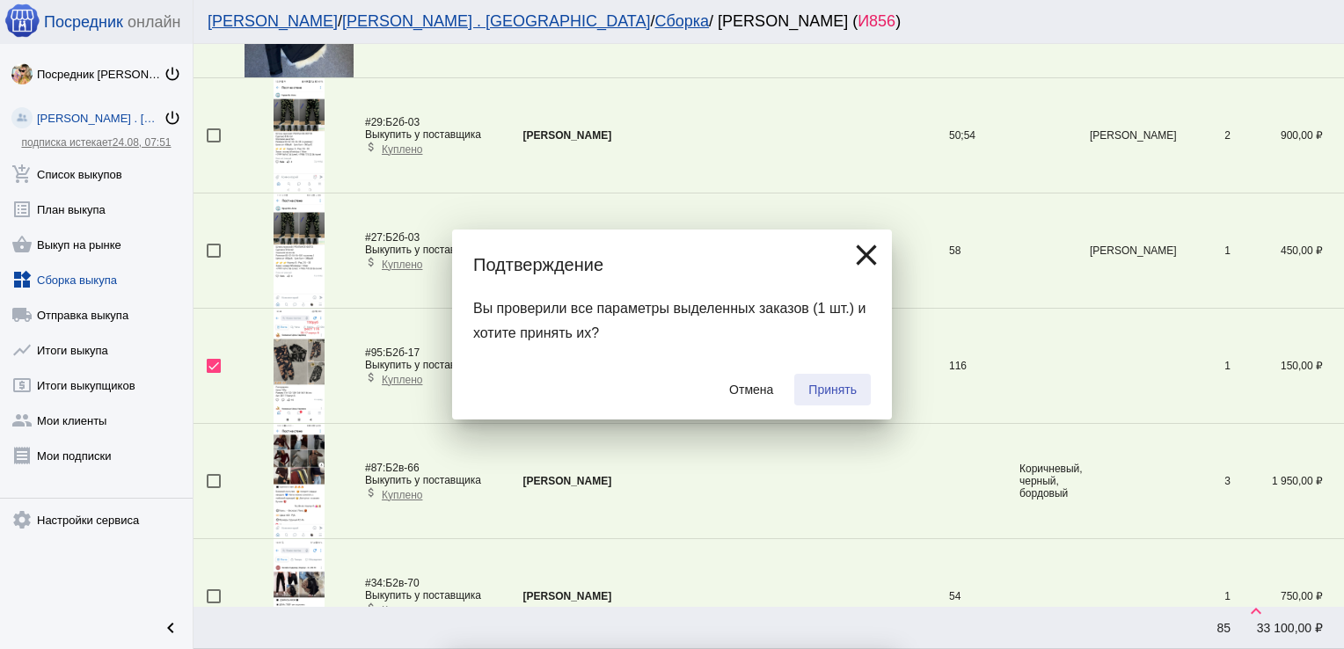
checkbox input "false"
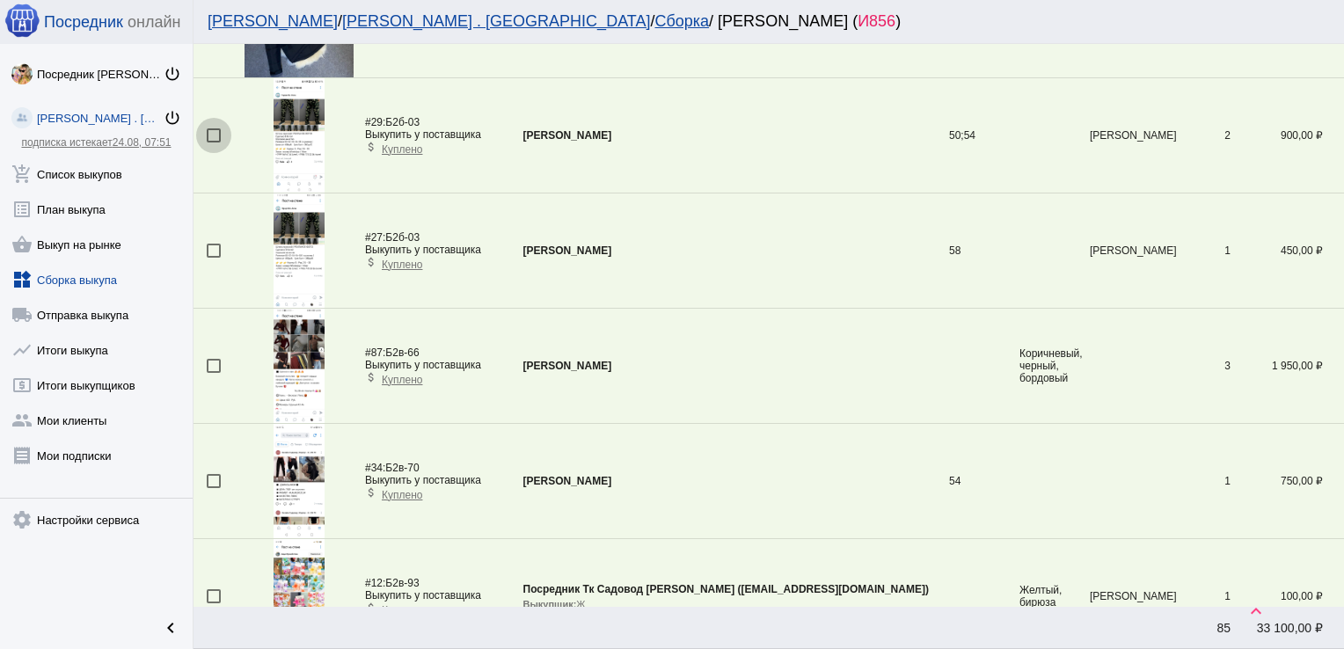
click at [210, 132] on div at bounding box center [214, 135] width 14 height 14
click at [213, 142] on input "checkbox" at bounding box center [213, 142] width 1 height 1
checkbox input "true"
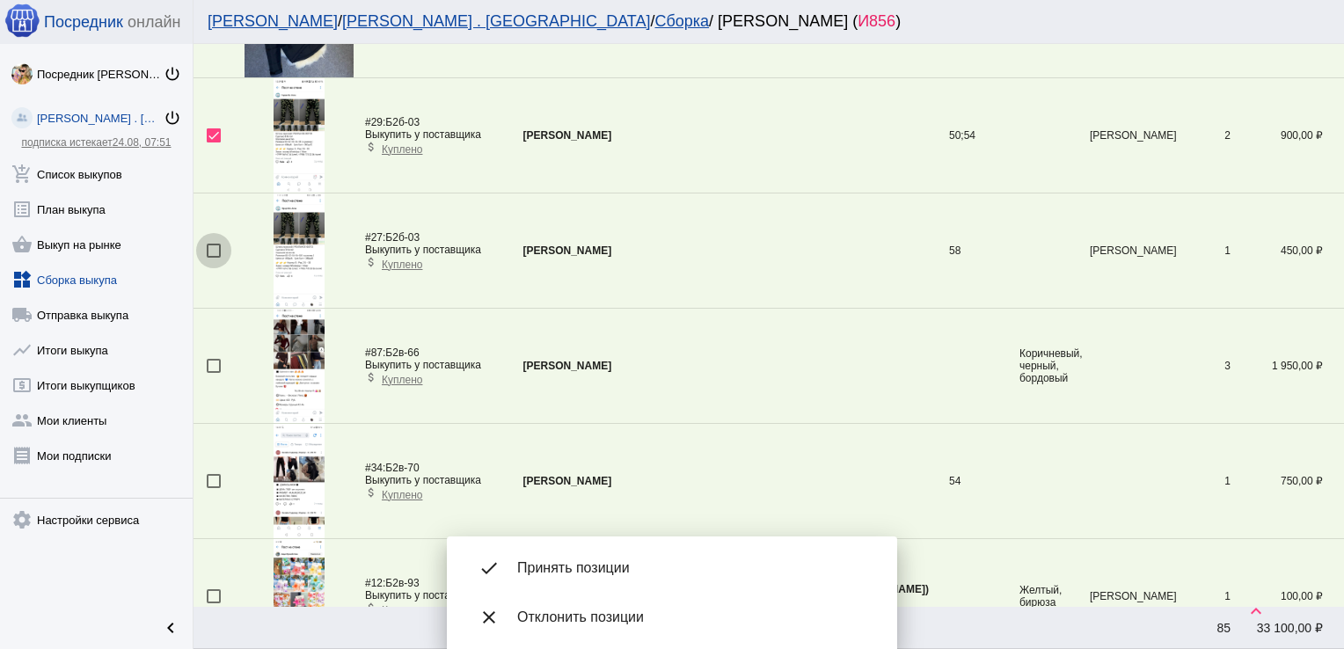
click at [211, 245] on div at bounding box center [214, 251] width 14 height 14
click at [213, 258] on input "checkbox" at bounding box center [213, 258] width 1 height 1
checkbox input "true"
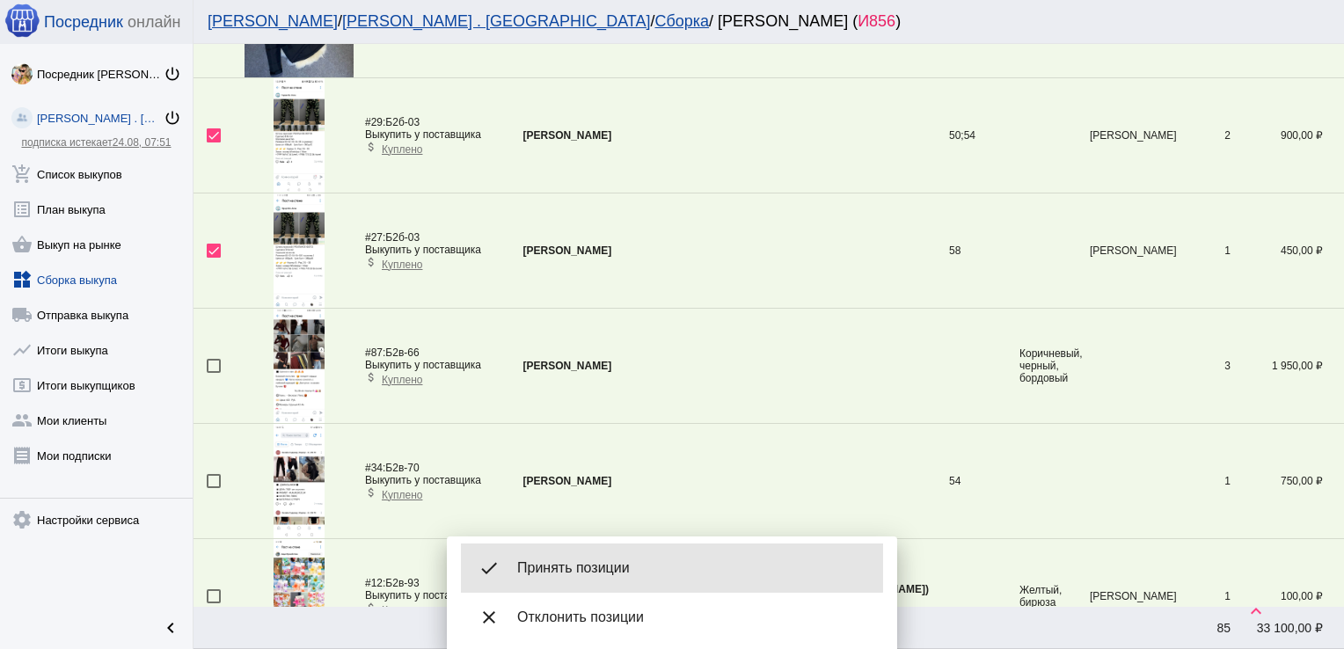
click at [619, 554] on div "done Принять позиции" at bounding box center [672, 568] width 422 height 49
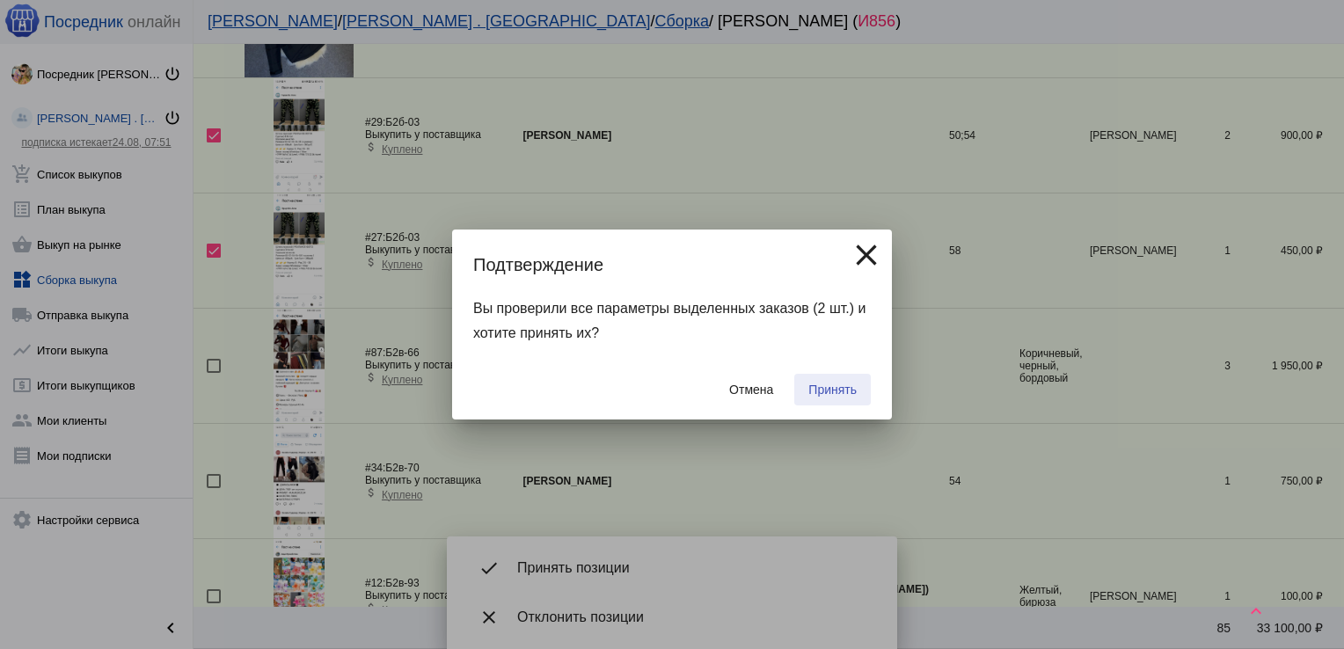
click at [829, 392] on span "Принять" at bounding box center [832, 390] width 48 height 14
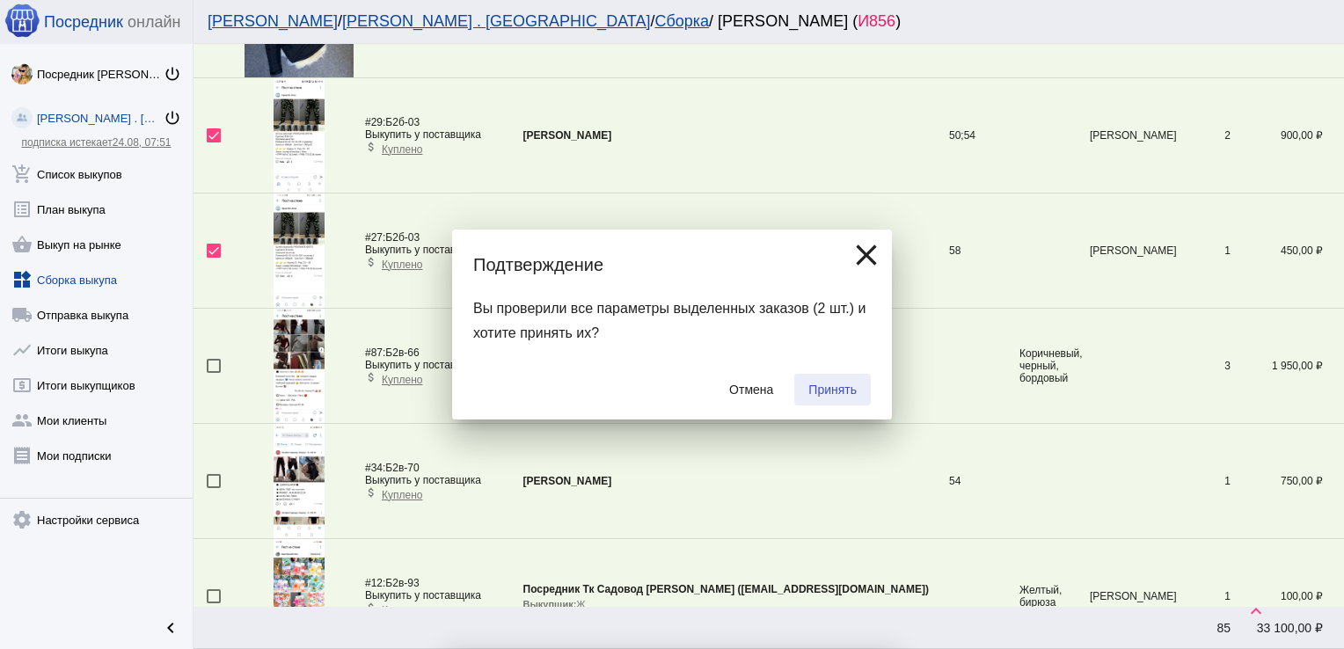
checkbox input "false"
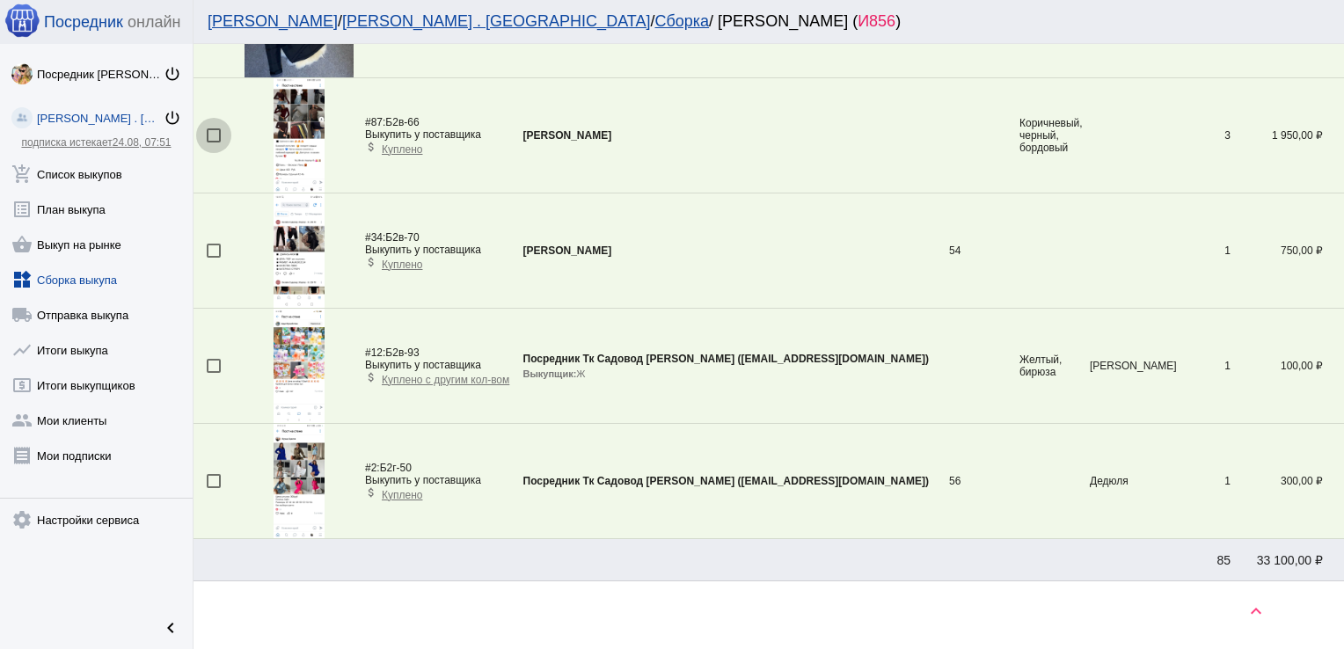
click at [211, 128] on div at bounding box center [214, 135] width 14 height 14
click at [213, 142] on input "checkbox" at bounding box center [213, 142] width 1 height 1
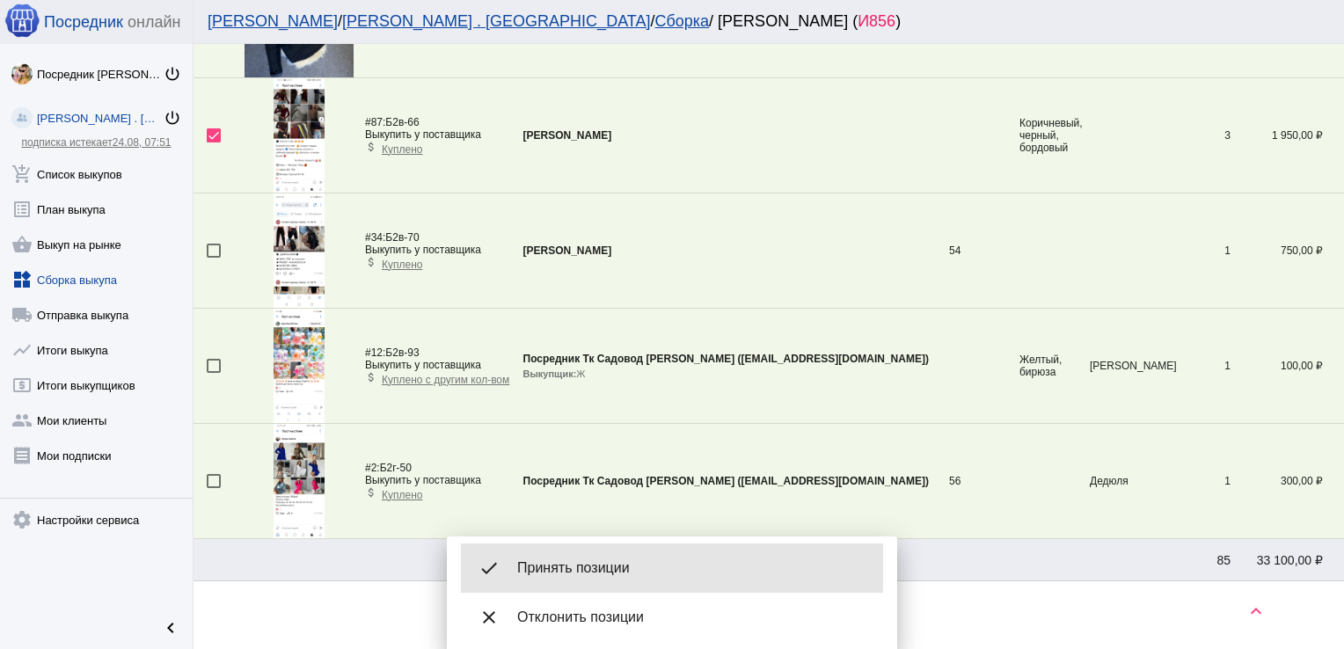
click at [624, 568] on span "Принять позиции" at bounding box center [693, 568] width 352 height 18
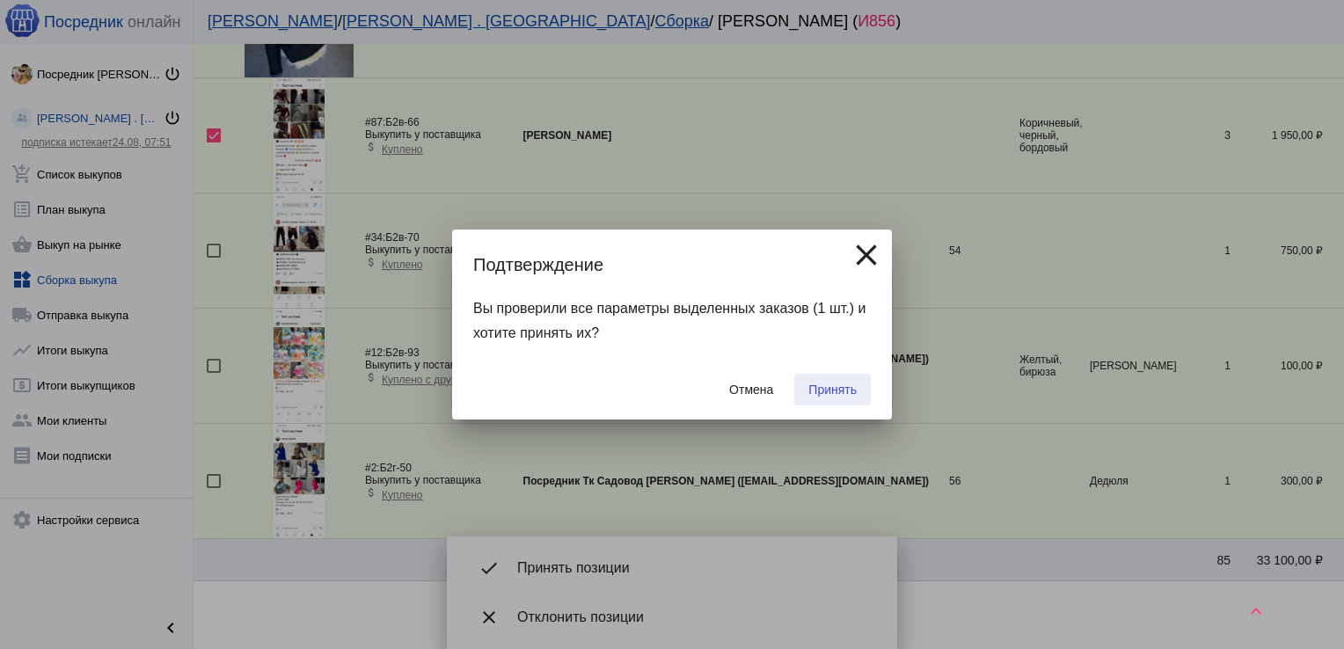
click at [822, 390] on span "Принять" at bounding box center [832, 390] width 48 height 14
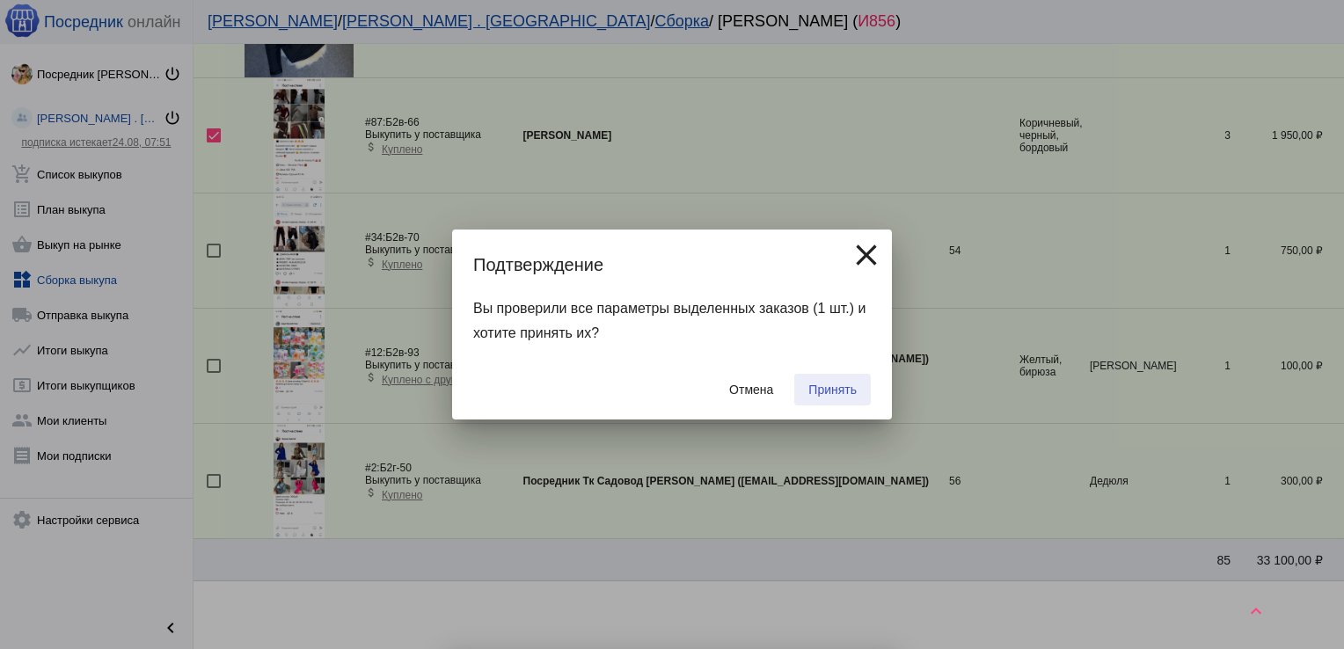
checkbox input "false"
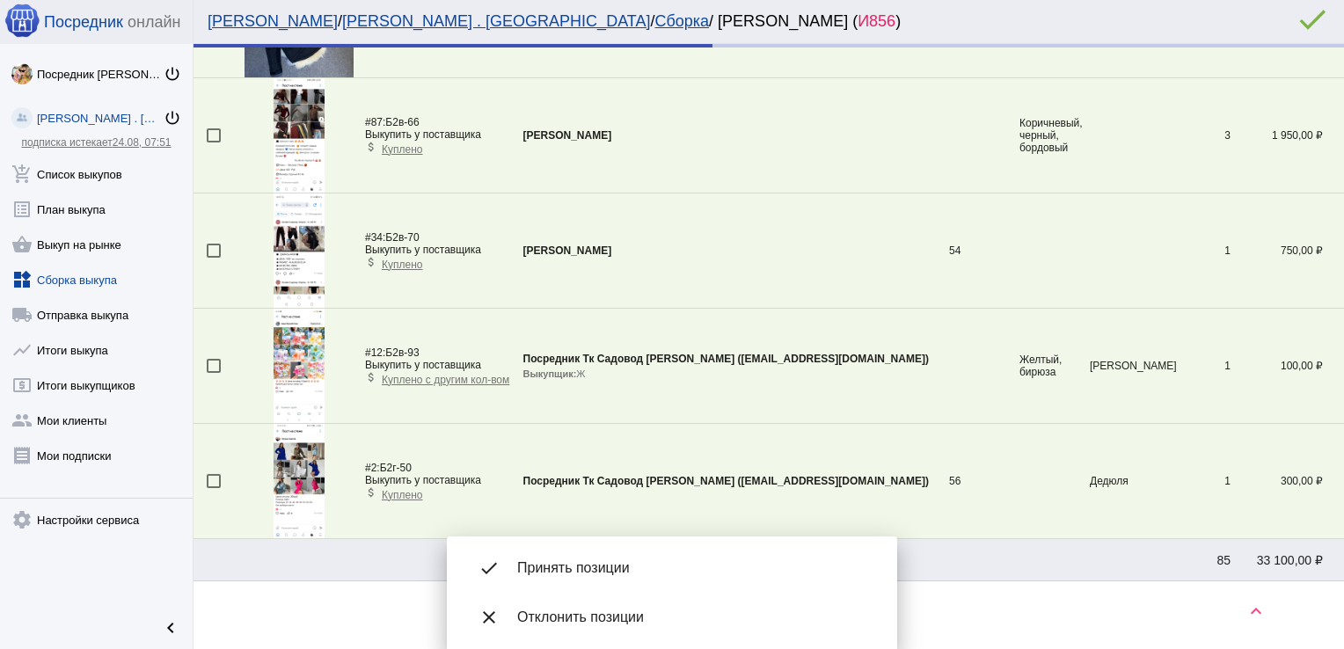
scroll to position [3112, 0]
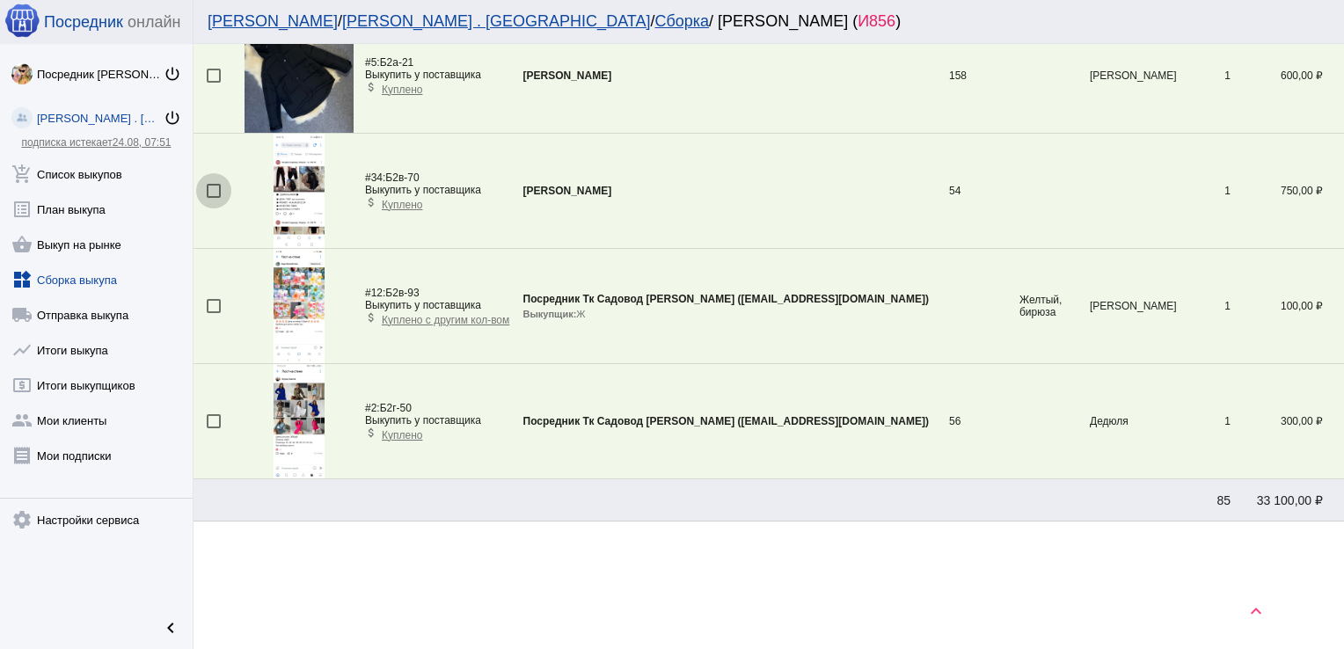
click at [210, 184] on div at bounding box center [214, 191] width 14 height 14
click at [213, 198] on input "checkbox" at bounding box center [213, 198] width 1 height 1
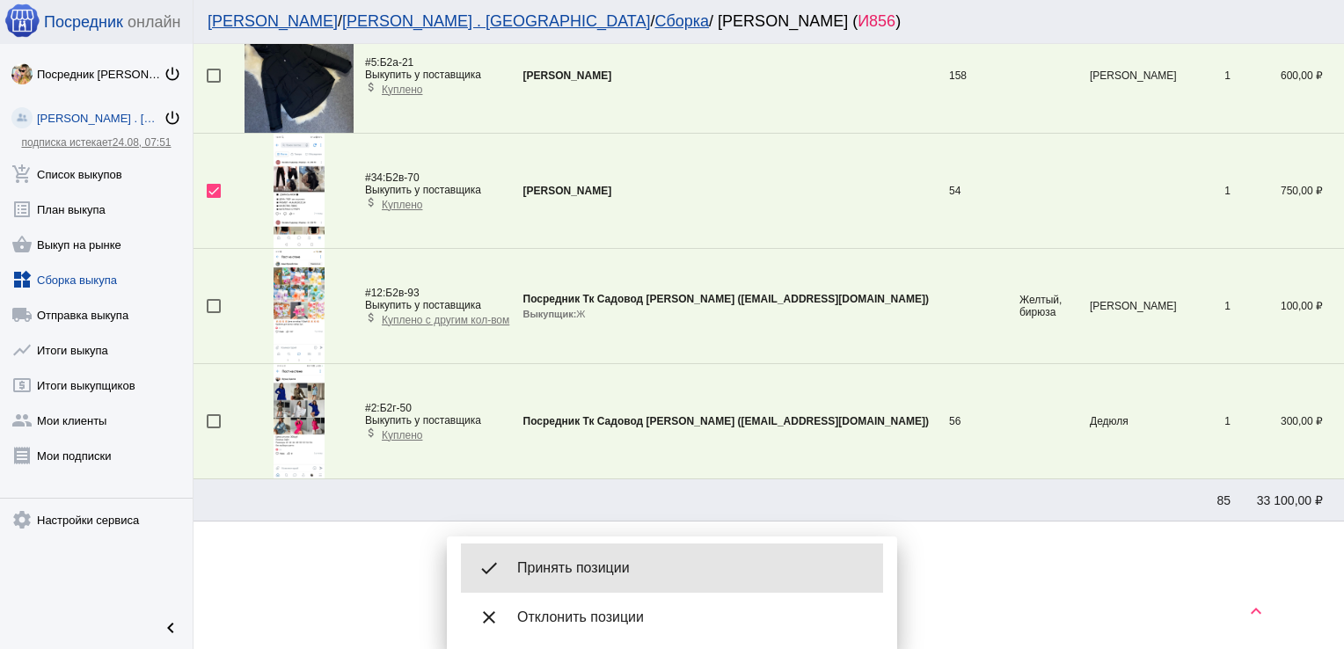
click at [630, 558] on div "done Принять позиции" at bounding box center [672, 568] width 422 height 49
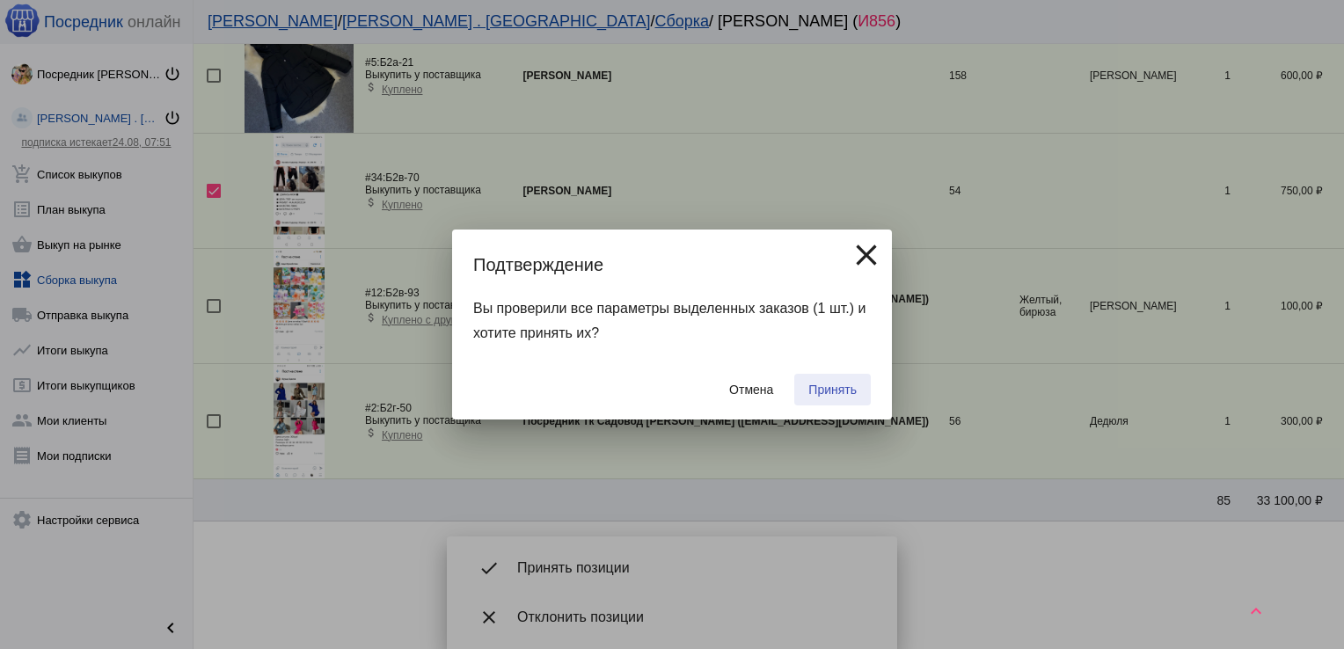
click at [832, 393] on span "Принять" at bounding box center [832, 390] width 48 height 14
checkbox input "false"
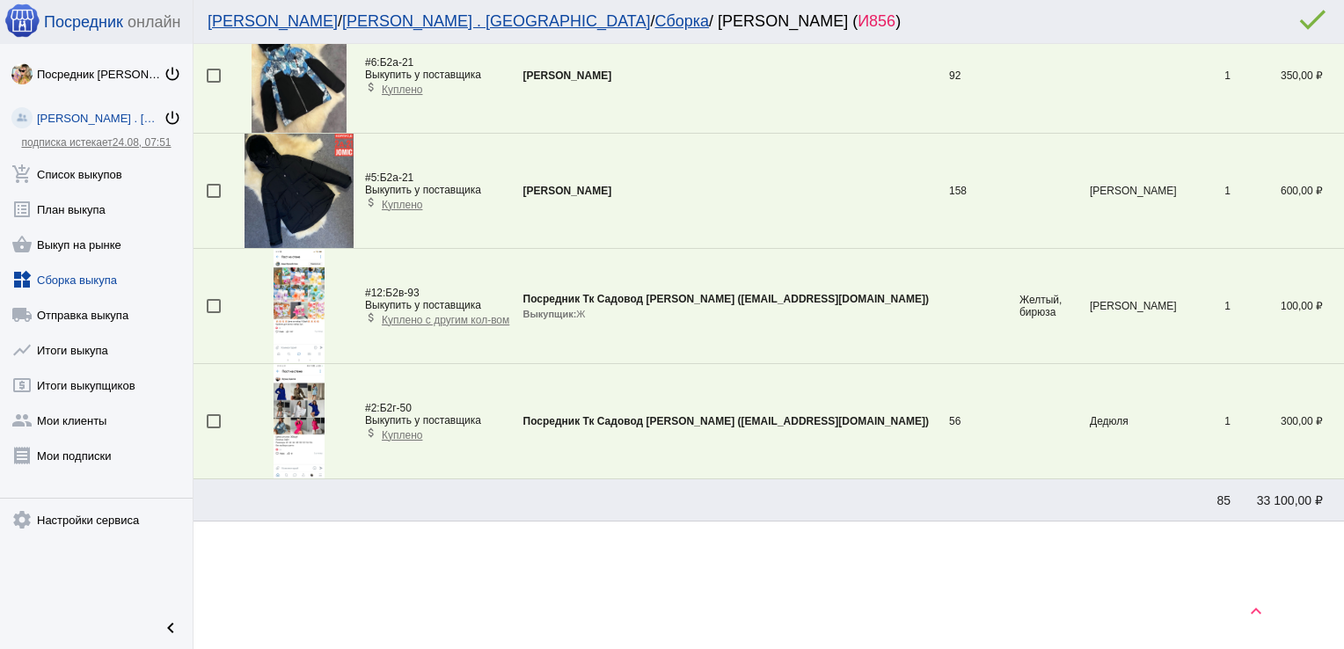
scroll to position [1098, 0]
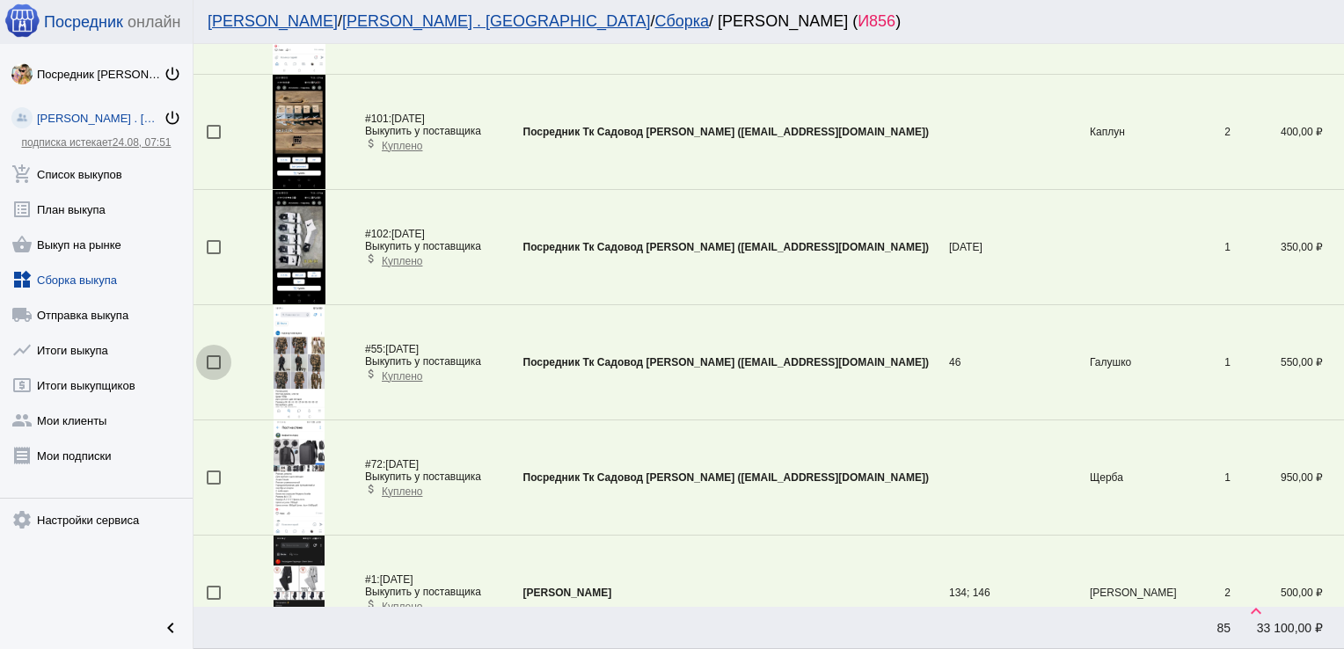
click at [217, 364] on div at bounding box center [214, 362] width 14 height 14
click at [214, 369] on input "checkbox" at bounding box center [213, 369] width 1 height 1
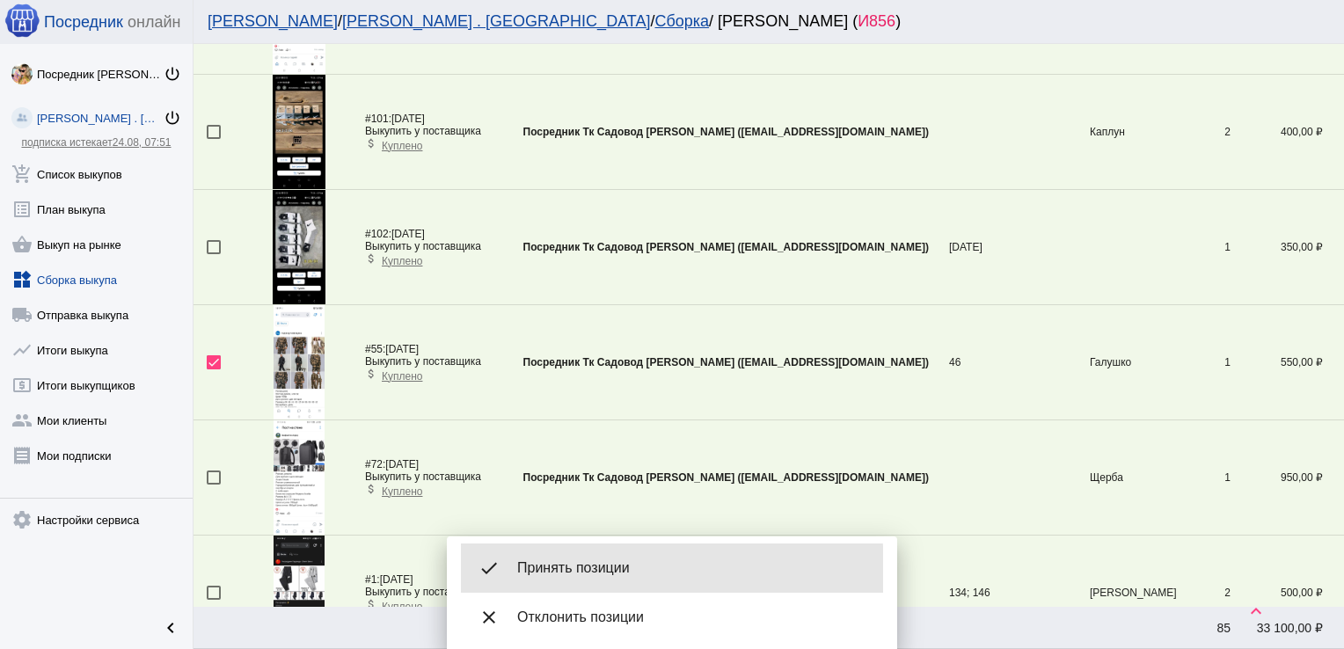
click at [588, 570] on span "Принять позиции" at bounding box center [693, 568] width 352 height 18
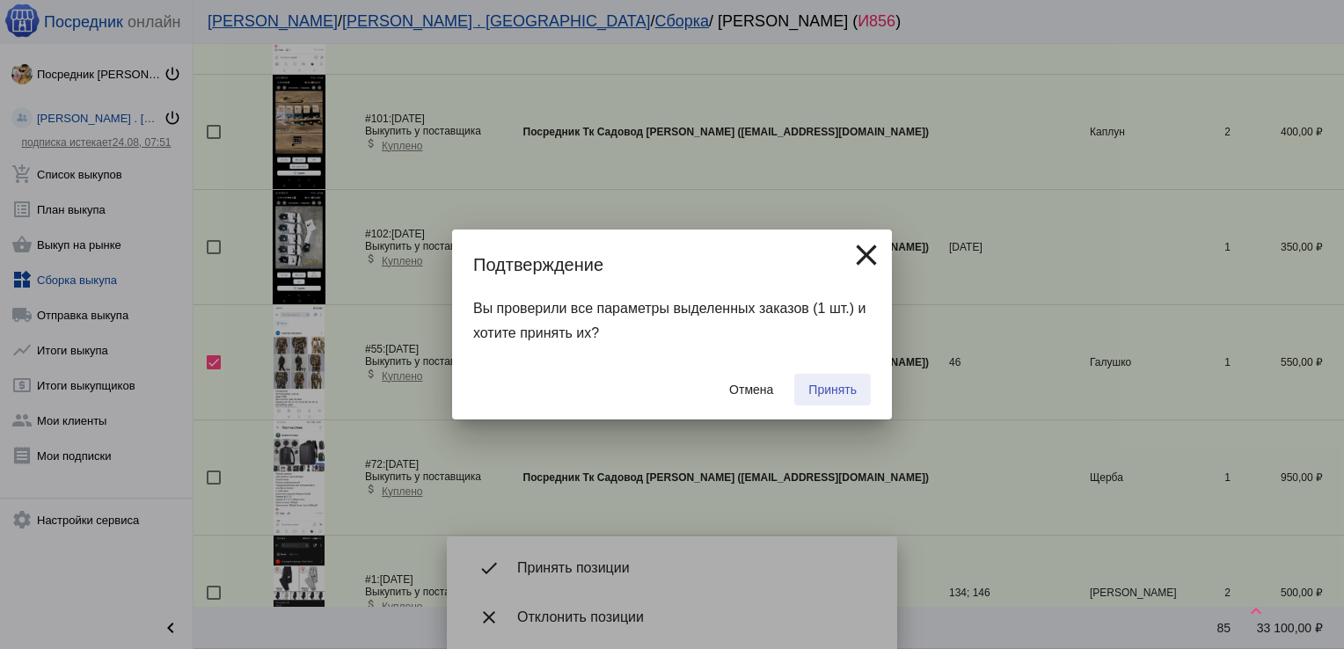
click at [834, 381] on button "Принять" at bounding box center [832, 390] width 77 height 32
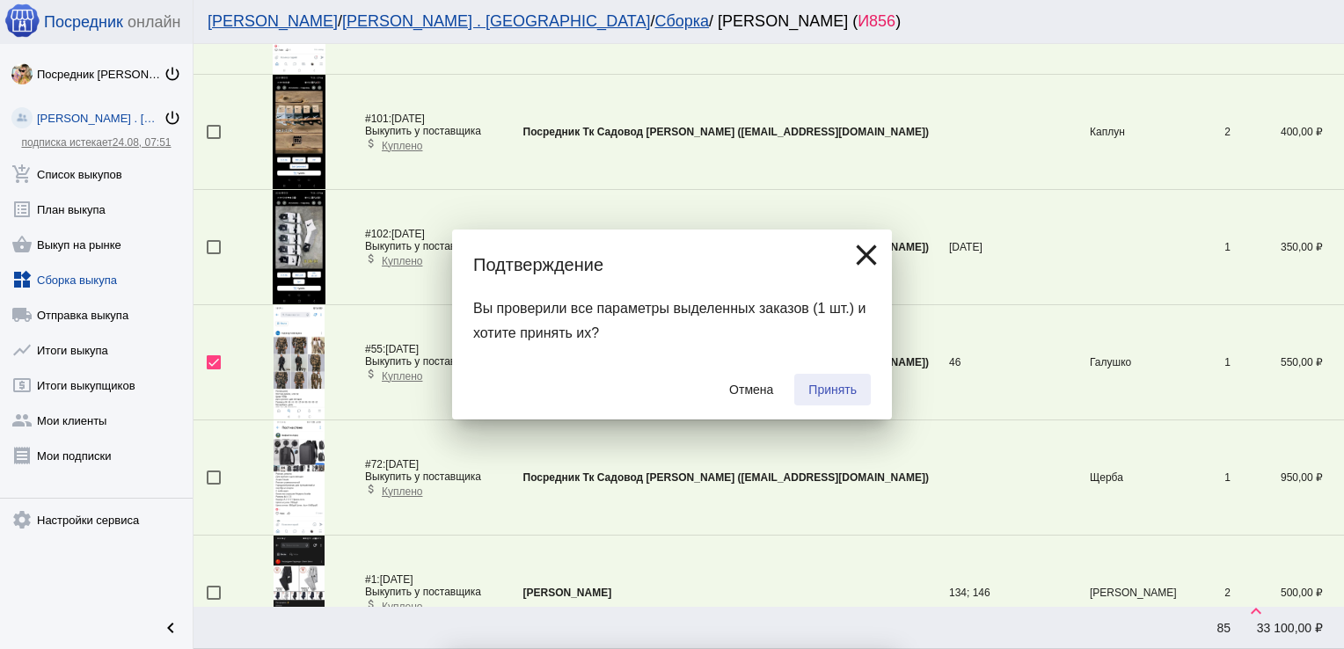
checkbox input "false"
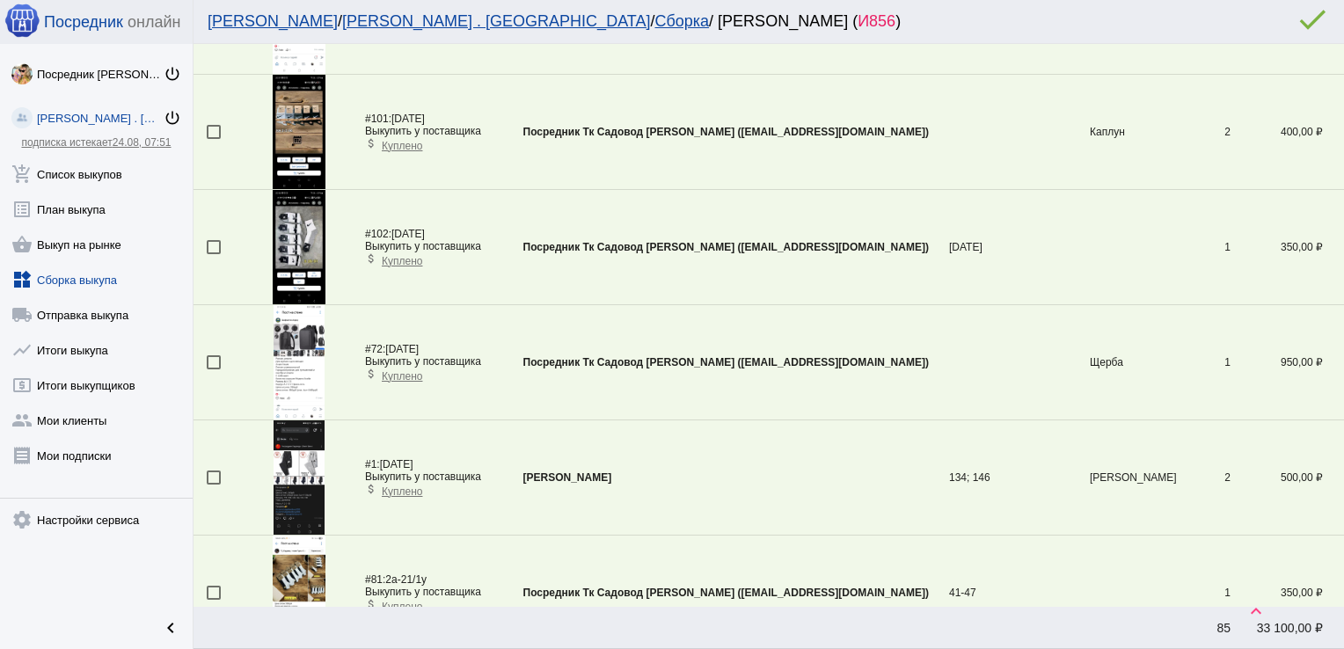
scroll to position [2477, 0]
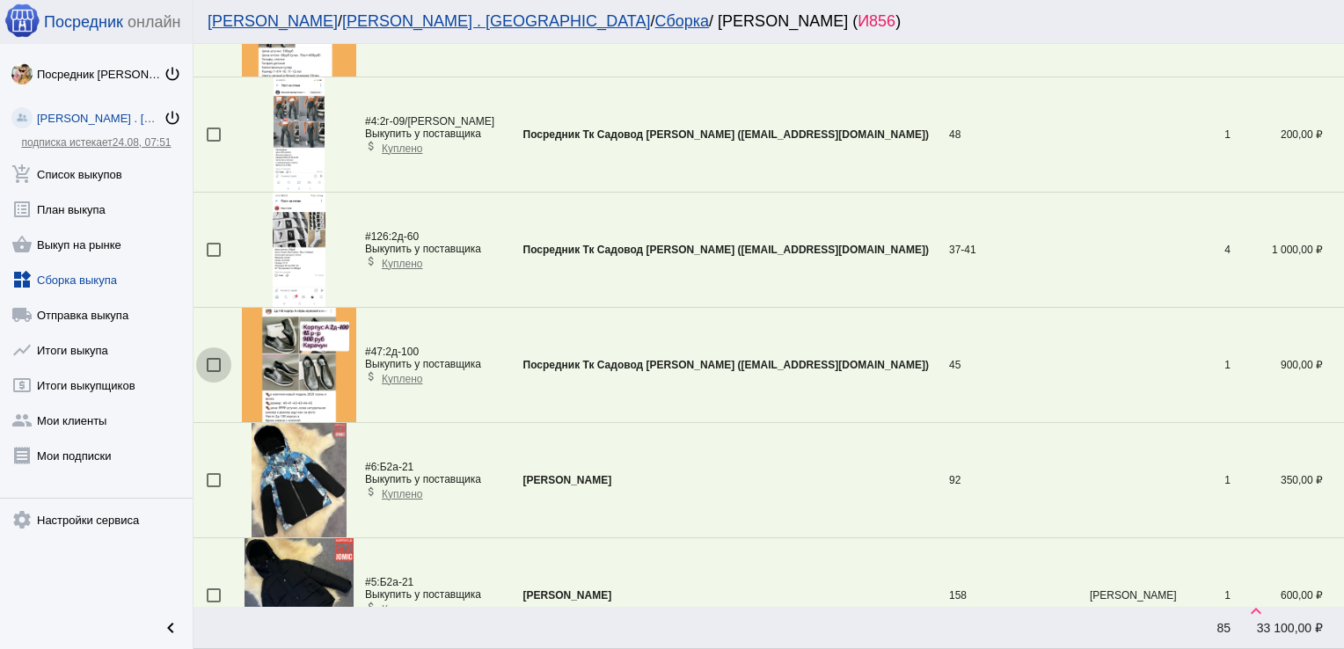
click at [208, 361] on div at bounding box center [214, 365] width 14 height 14
click at [213, 372] on input "checkbox" at bounding box center [213, 372] width 1 height 1
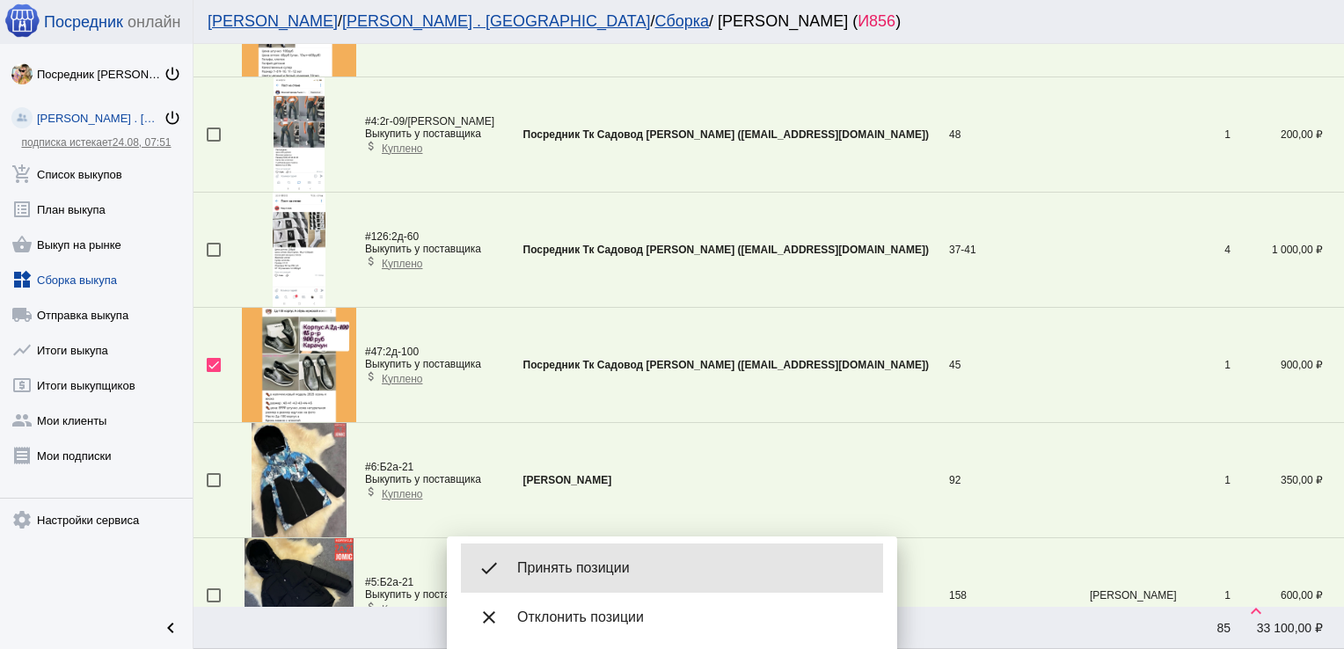
click at [619, 572] on span "Принять позиции" at bounding box center [693, 568] width 352 height 18
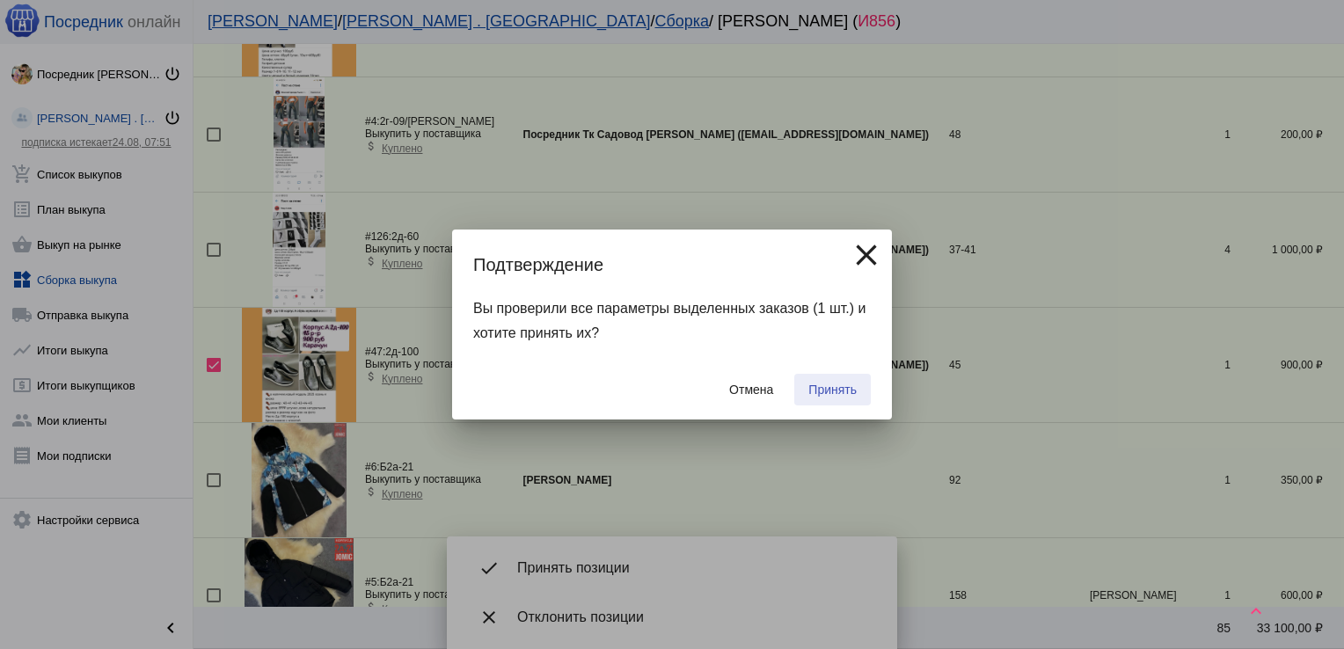
click at [826, 392] on span "Принять" at bounding box center [832, 390] width 48 height 14
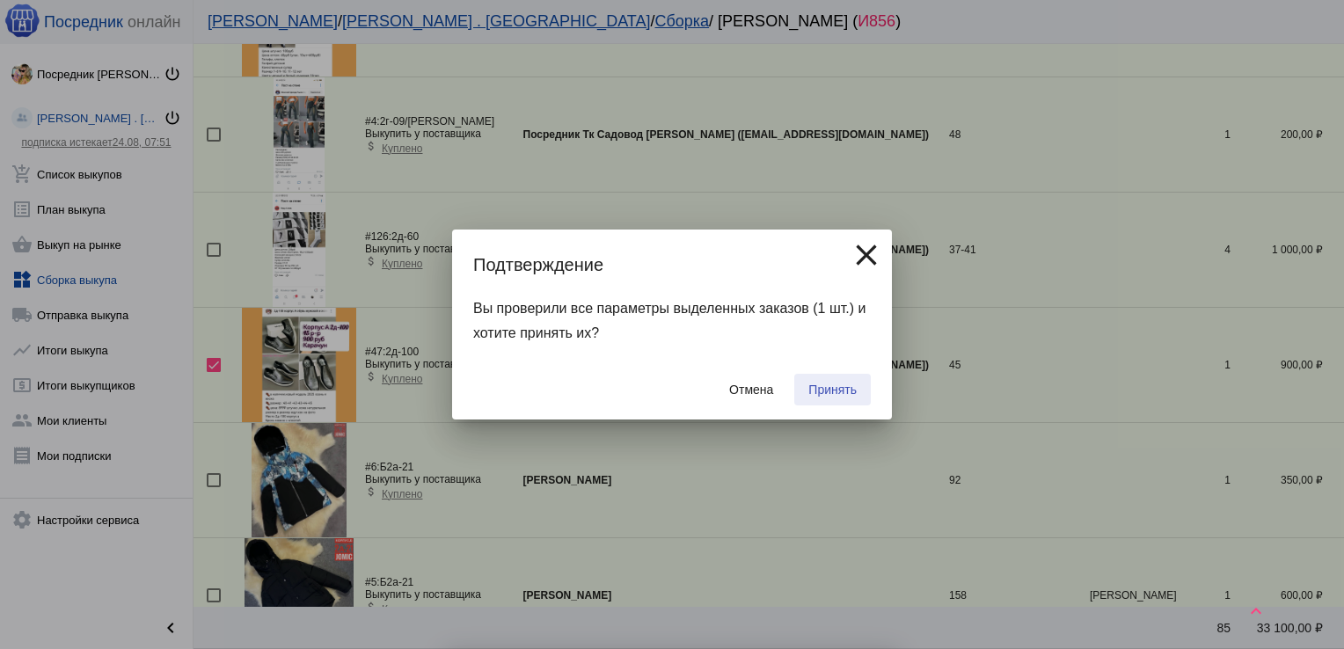
checkbox input "false"
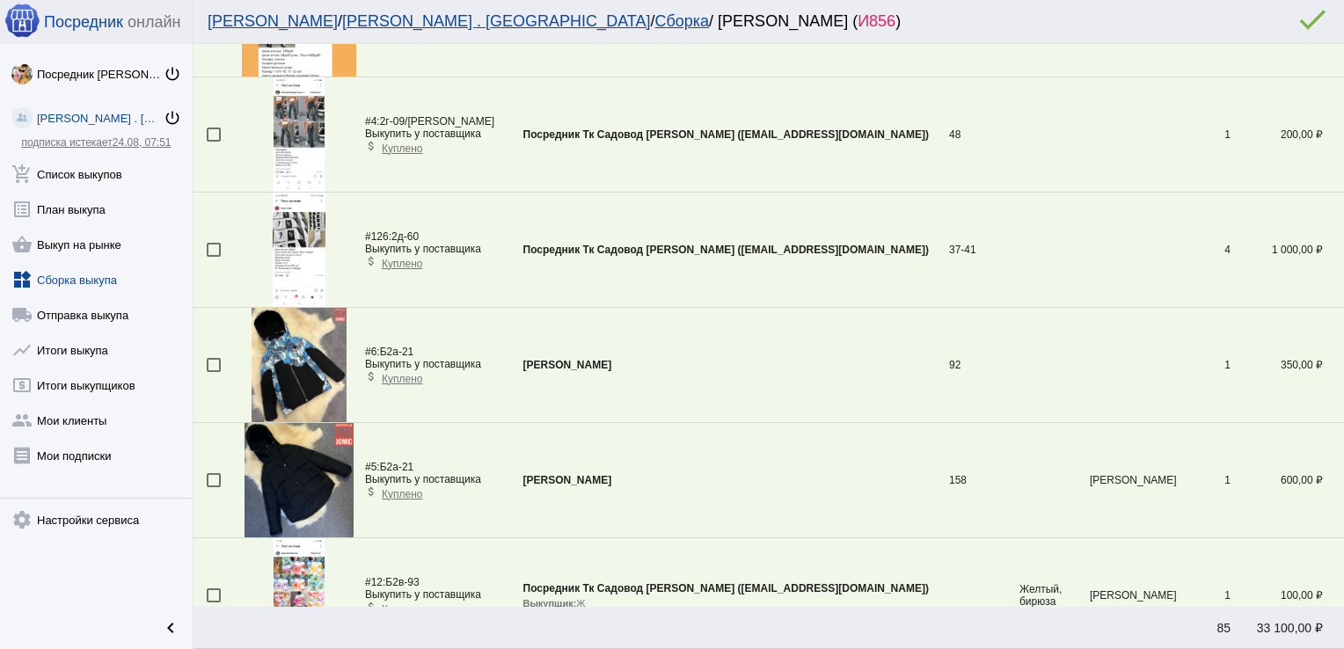
scroll to position [62, 0]
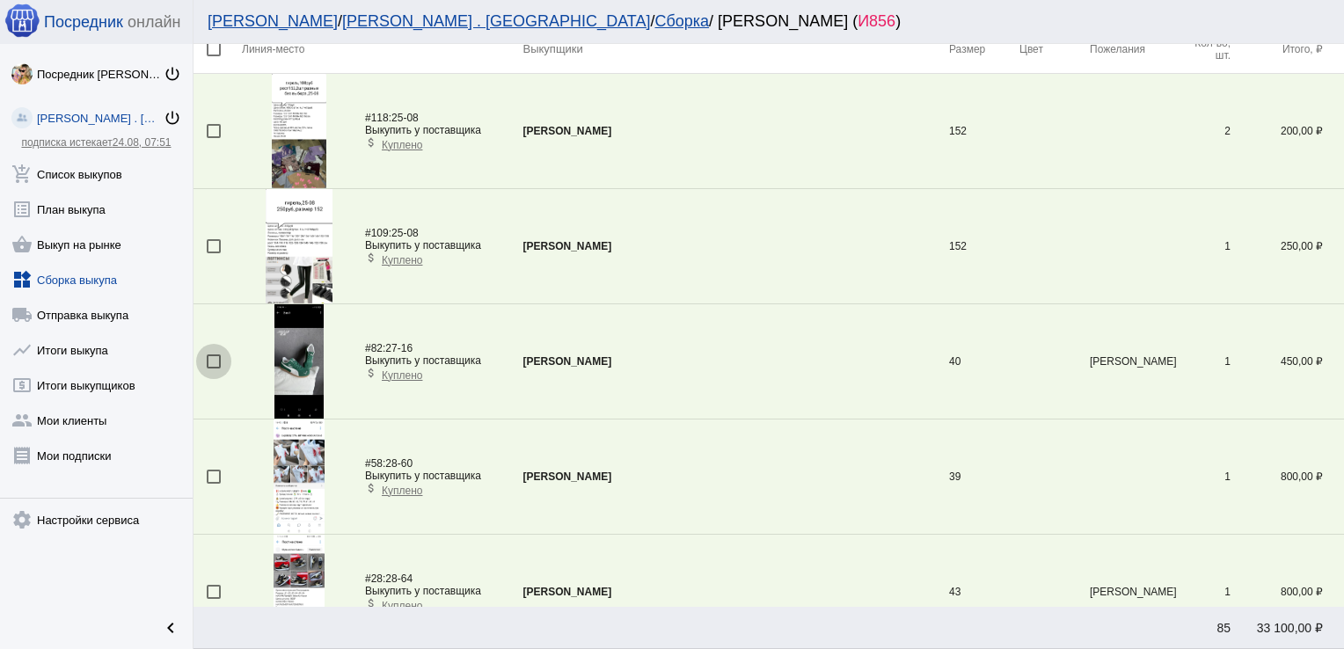
click at [211, 363] on div at bounding box center [214, 361] width 14 height 14
click at [213, 369] on input "checkbox" at bounding box center [213, 369] width 1 height 1
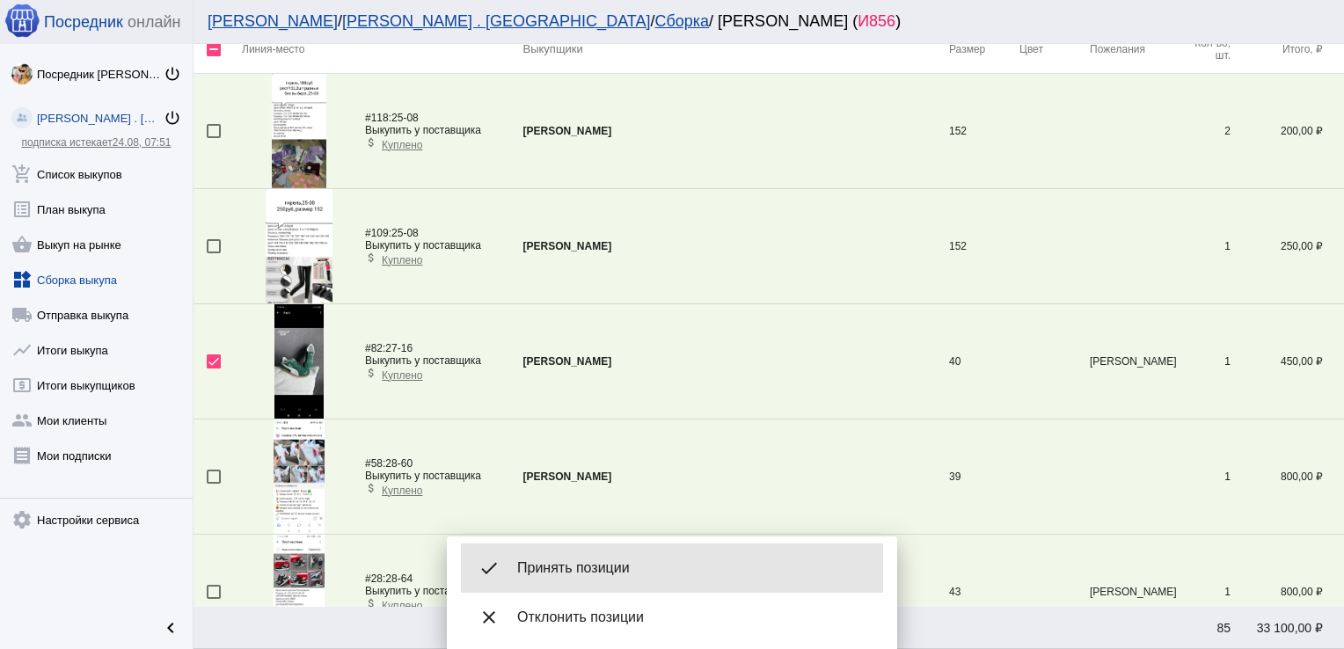
click at [586, 563] on span "Принять позиции" at bounding box center [693, 568] width 352 height 18
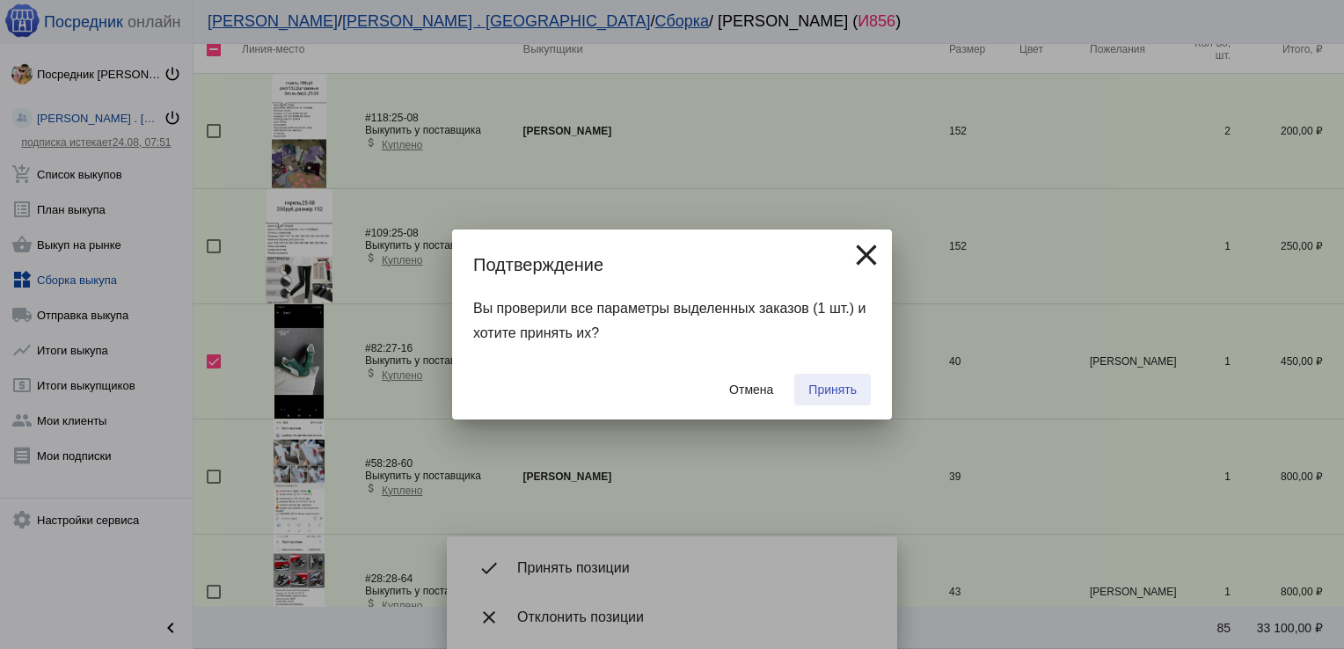
click at [829, 386] on span "Принять" at bounding box center [832, 390] width 48 height 14
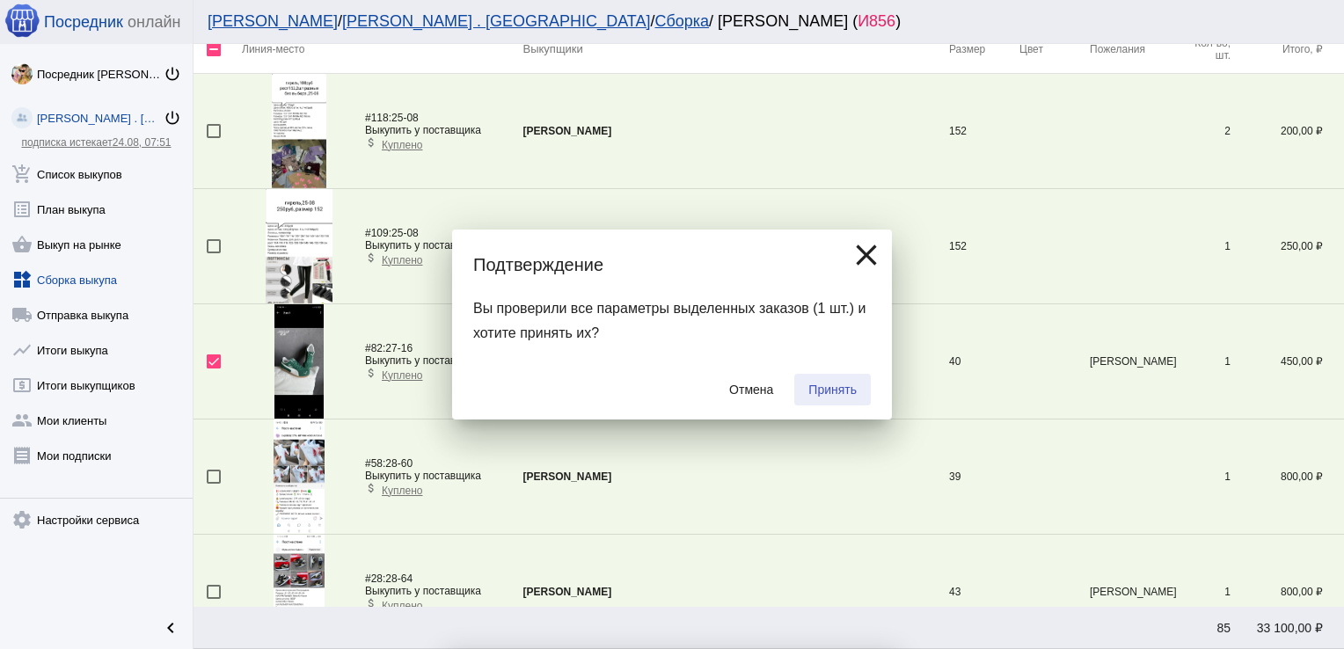
checkbox input "false"
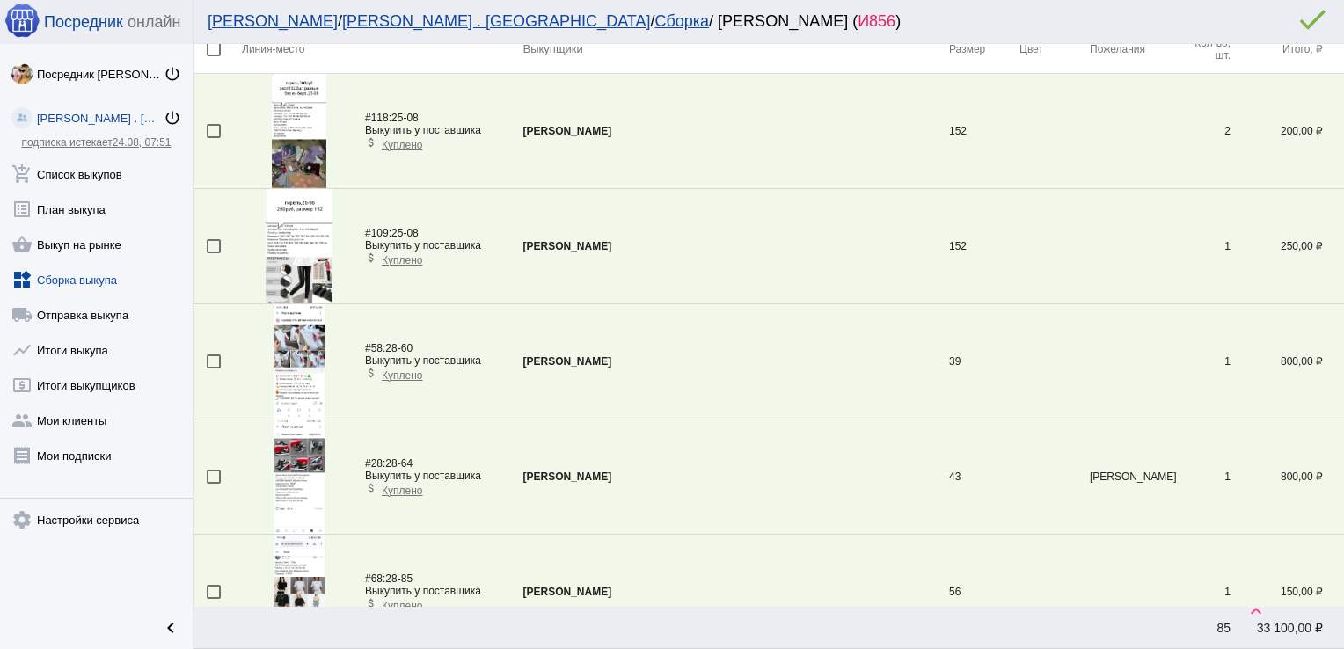
scroll to position [752, 0]
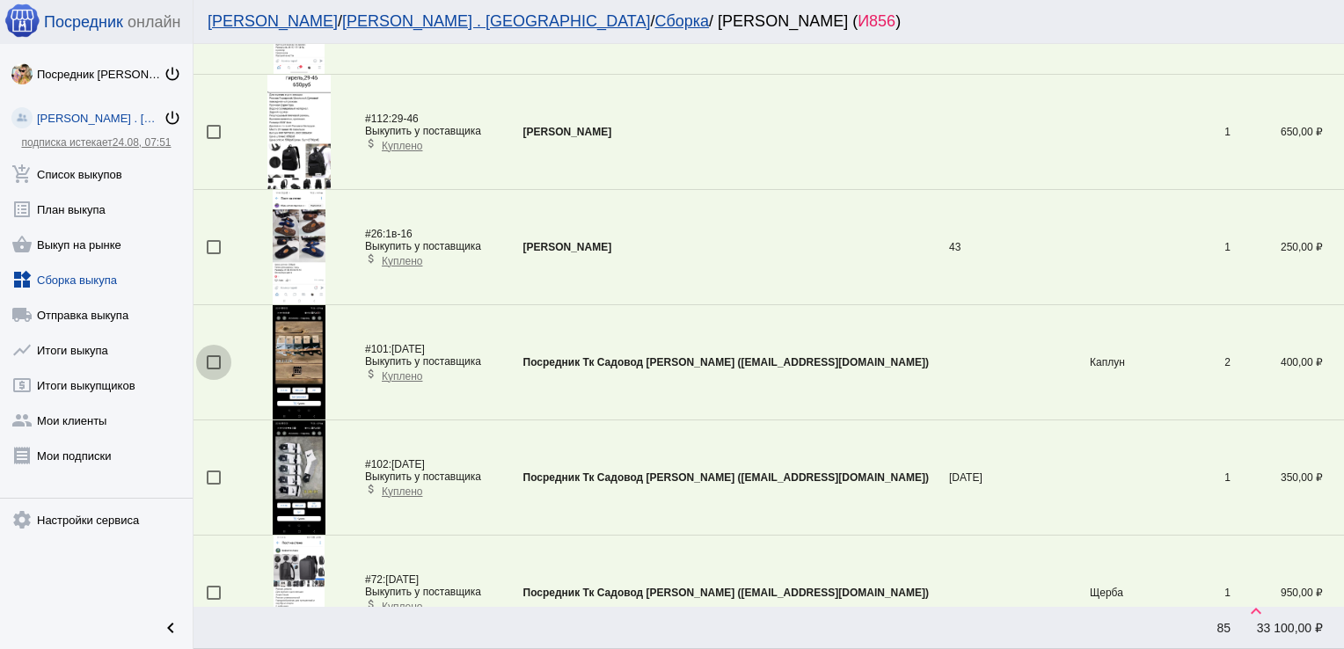
click at [218, 361] on div at bounding box center [214, 362] width 14 height 14
click at [214, 369] on input "checkbox" at bounding box center [213, 369] width 1 height 1
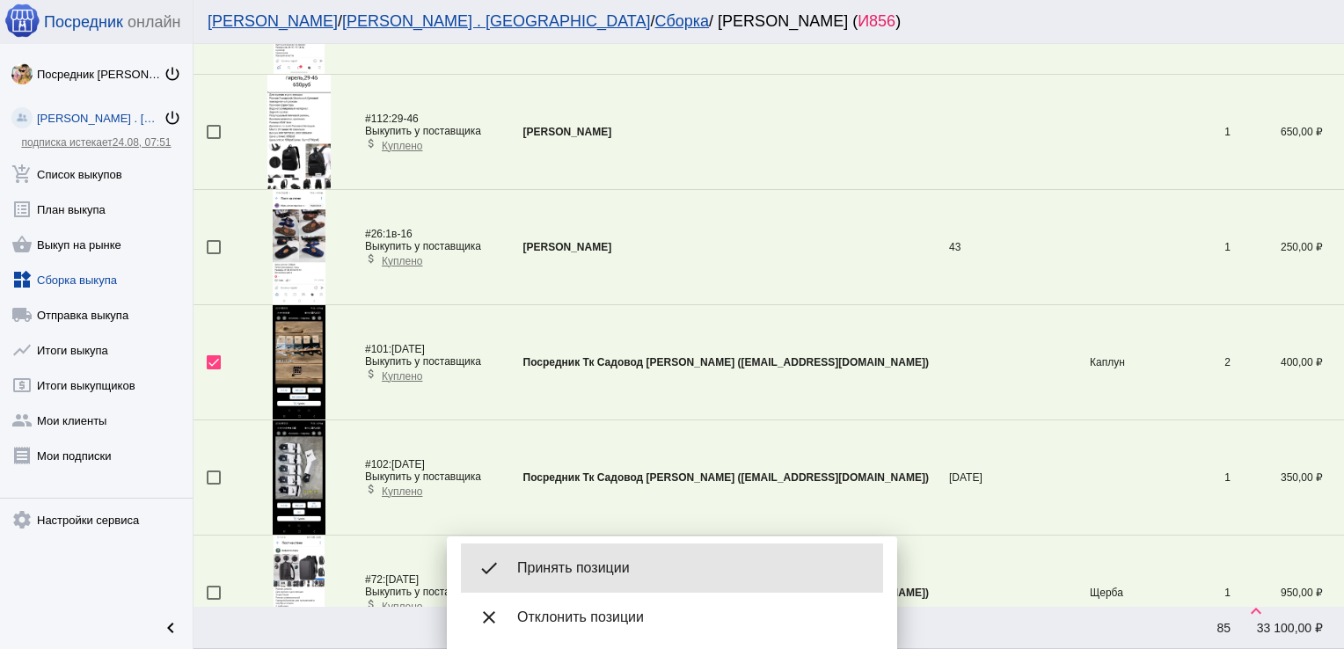
click at [580, 558] on div "done Принять позиции" at bounding box center [672, 568] width 422 height 49
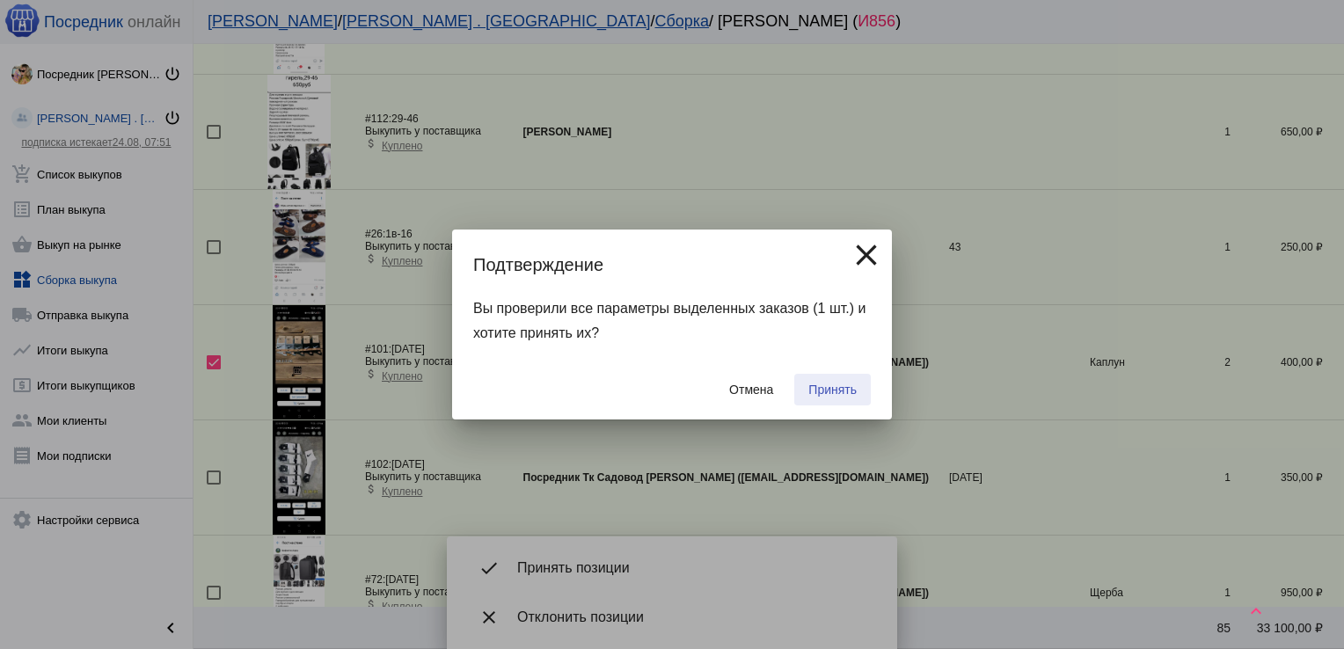
click at [824, 386] on span "Принять" at bounding box center [832, 390] width 48 height 14
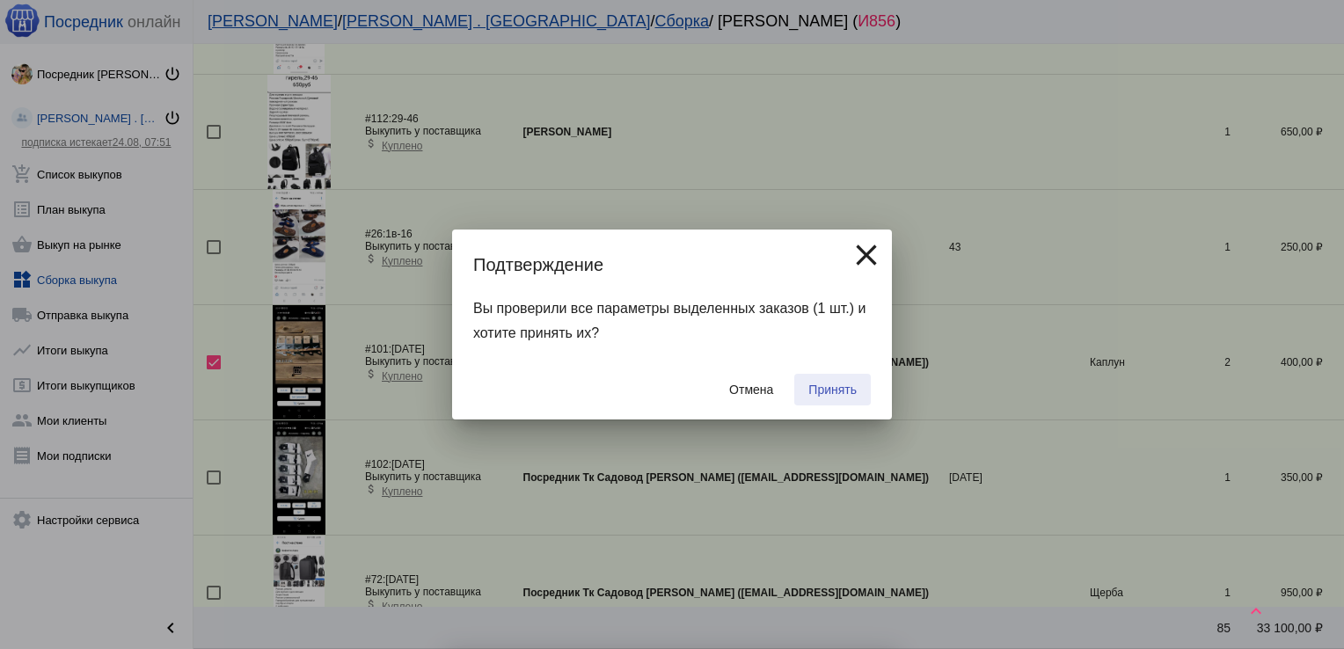
checkbox input "false"
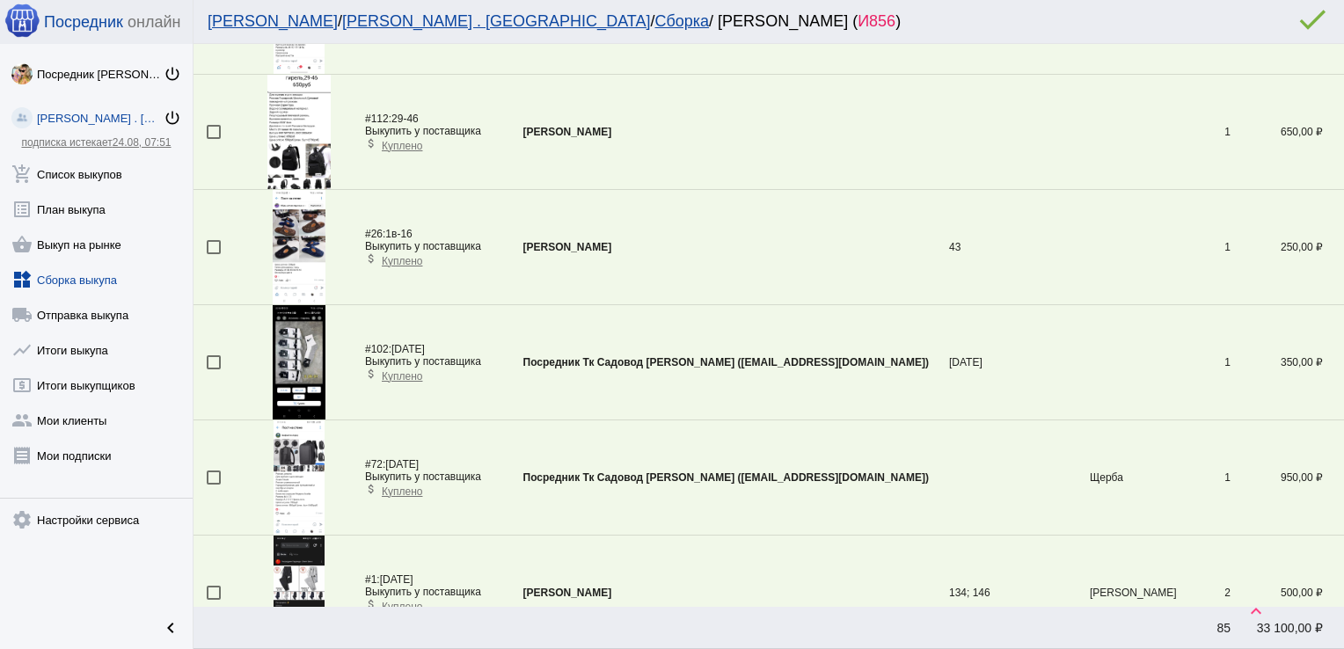
scroll to position [1212, 0]
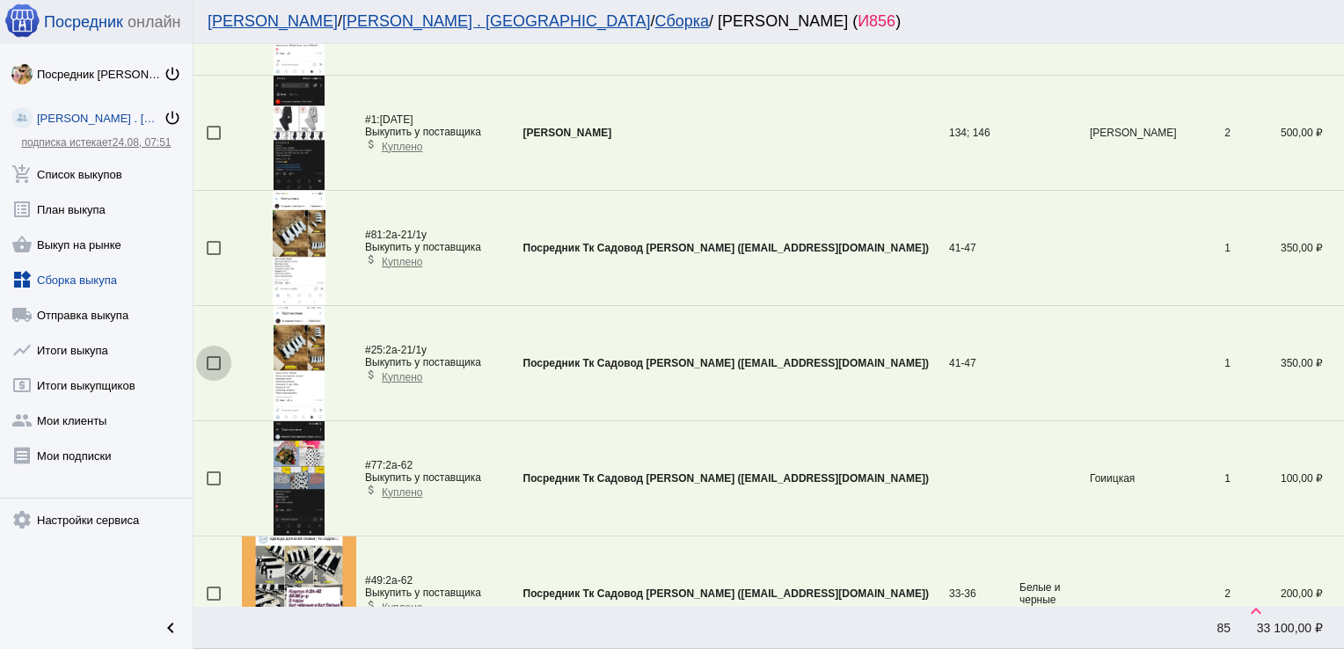
click at [215, 360] on div at bounding box center [214, 363] width 14 height 14
click at [214, 370] on input "checkbox" at bounding box center [213, 370] width 1 height 1
checkbox input "true"
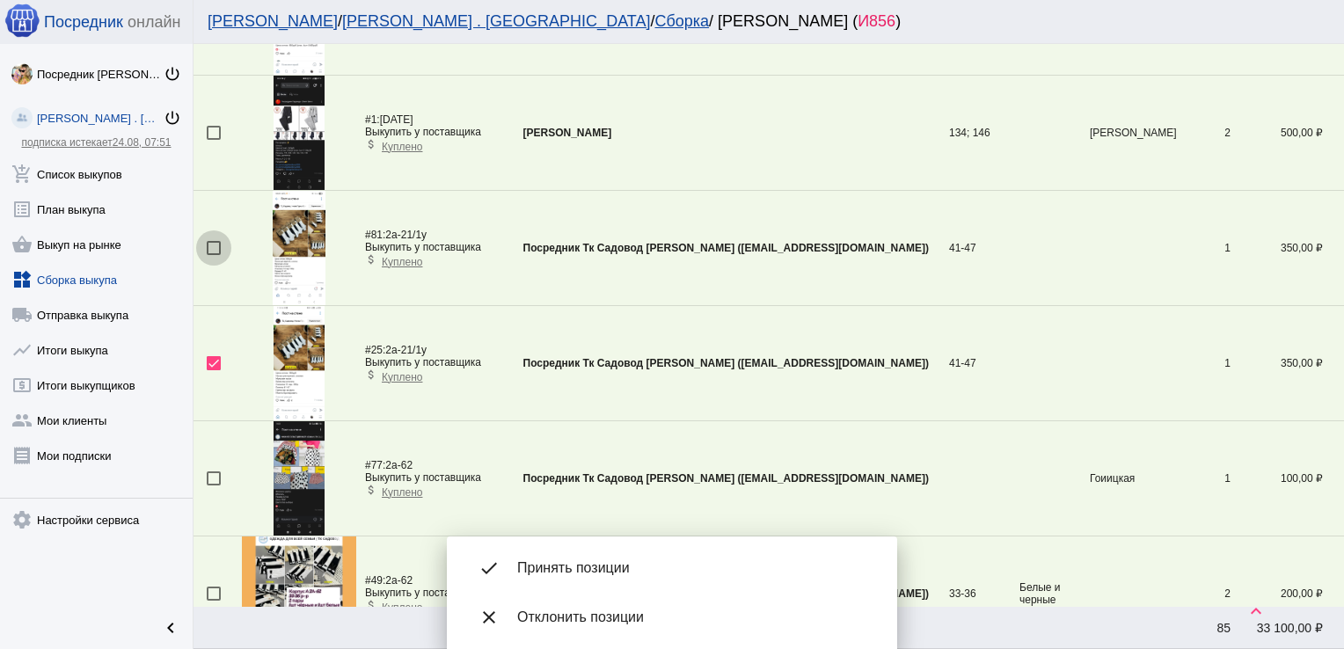
click at [215, 248] on div at bounding box center [214, 248] width 14 height 14
click at [214, 255] on input "checkbox" at bounding box center [213, 255] width 1 height 1
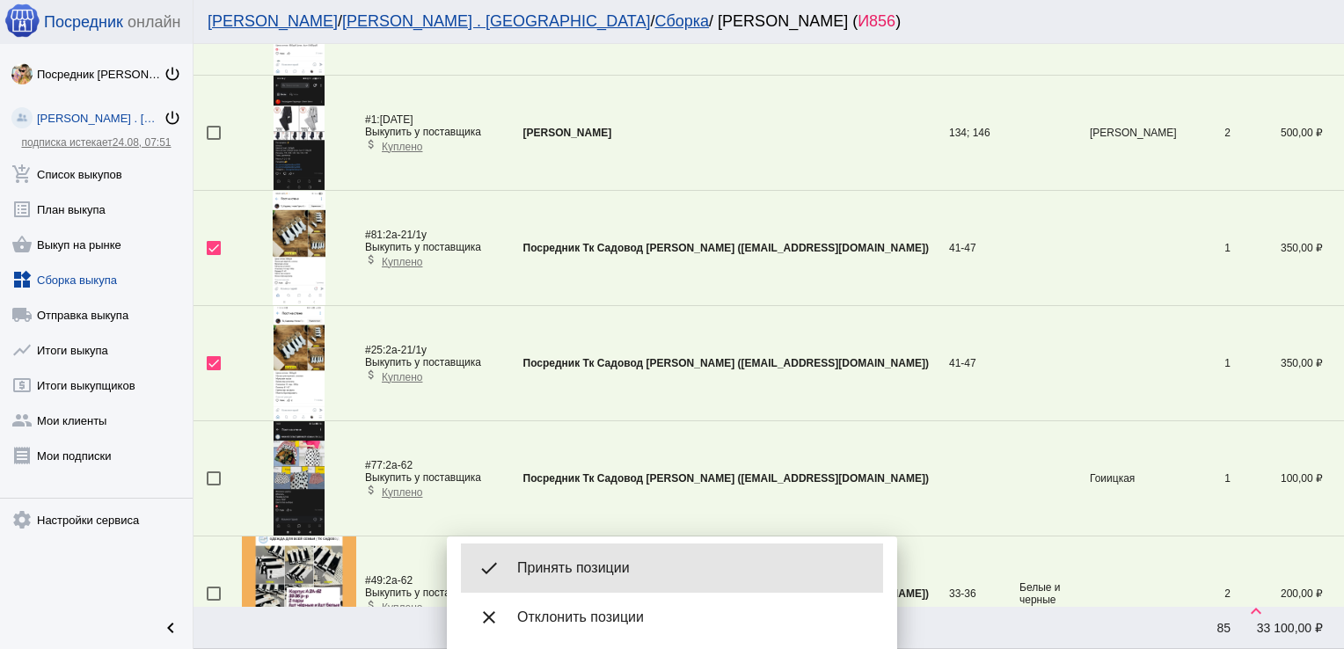
click at [591, 560] on span "Принять позиции" at bounding box center [693, 568] width 352 height 18
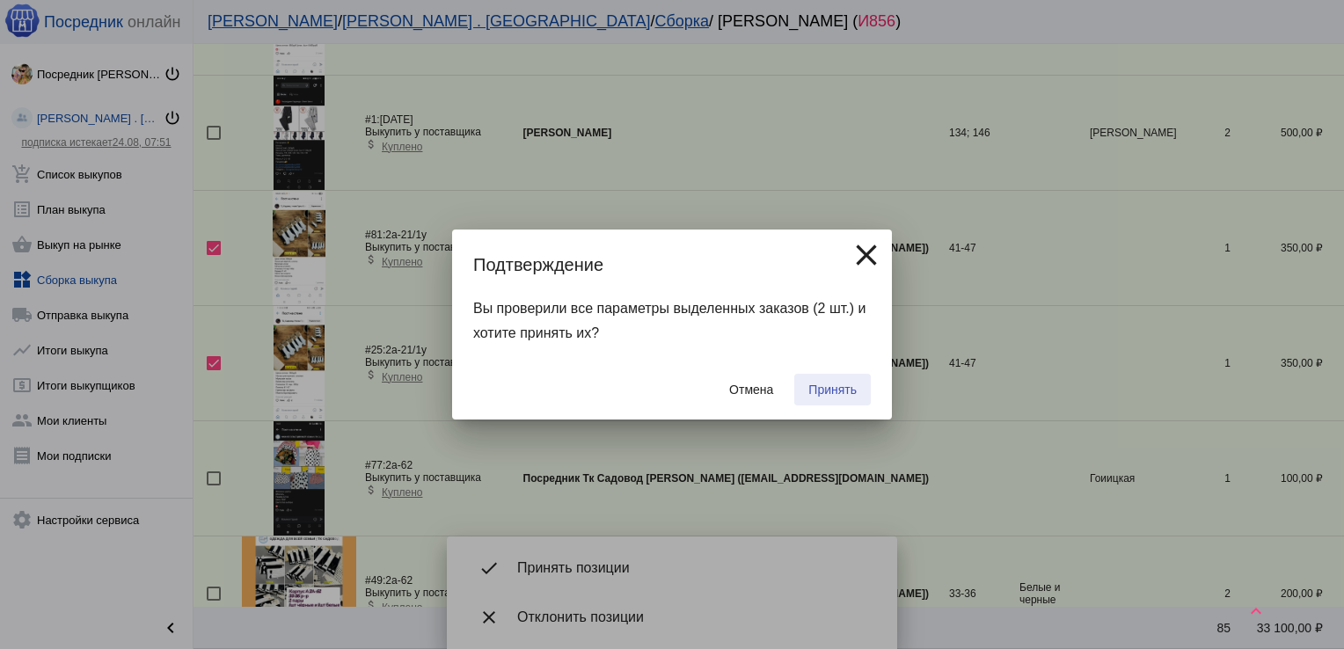
click at [820, 378] on button "Принять" at bounding box center [832, 390] width 77 height 32
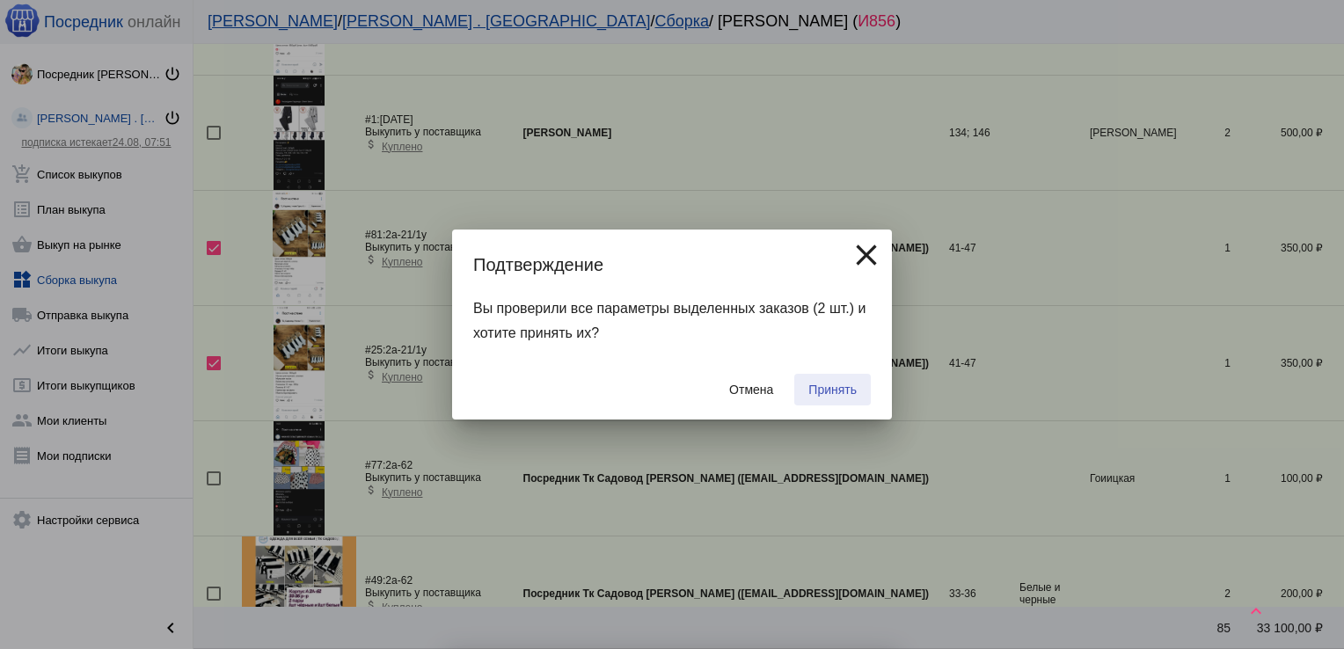
checkbox input "false"
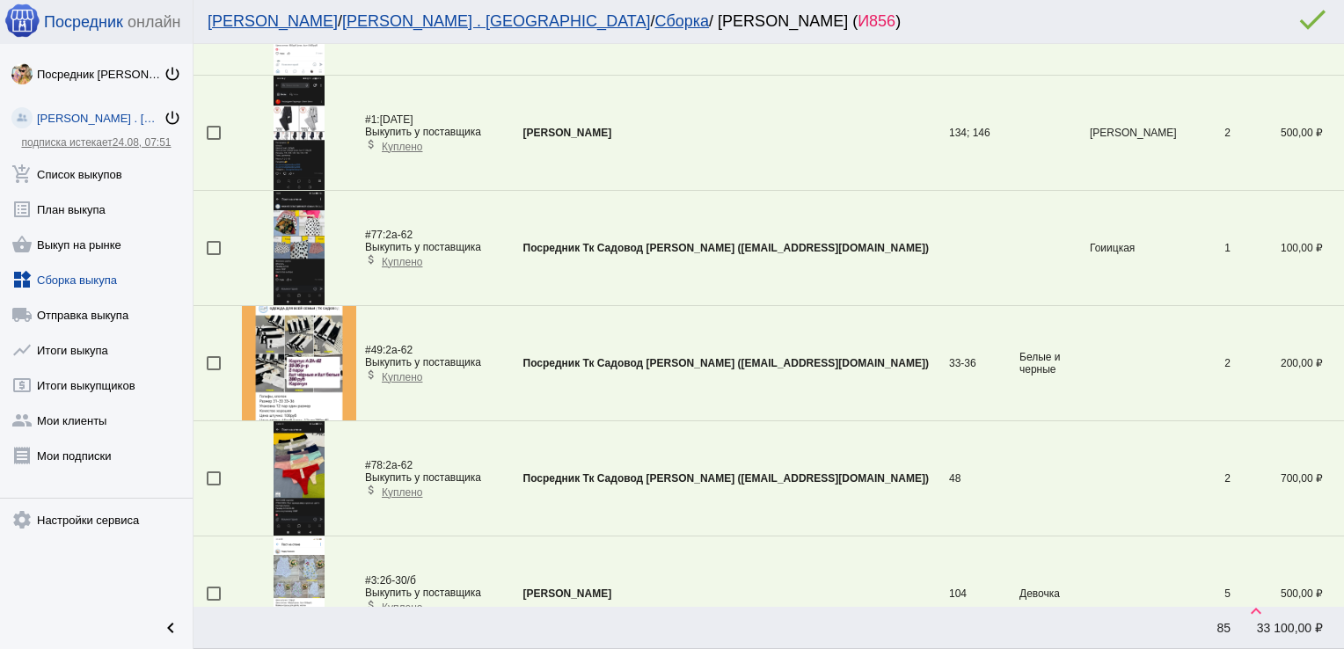
scroll to position [752, 0]
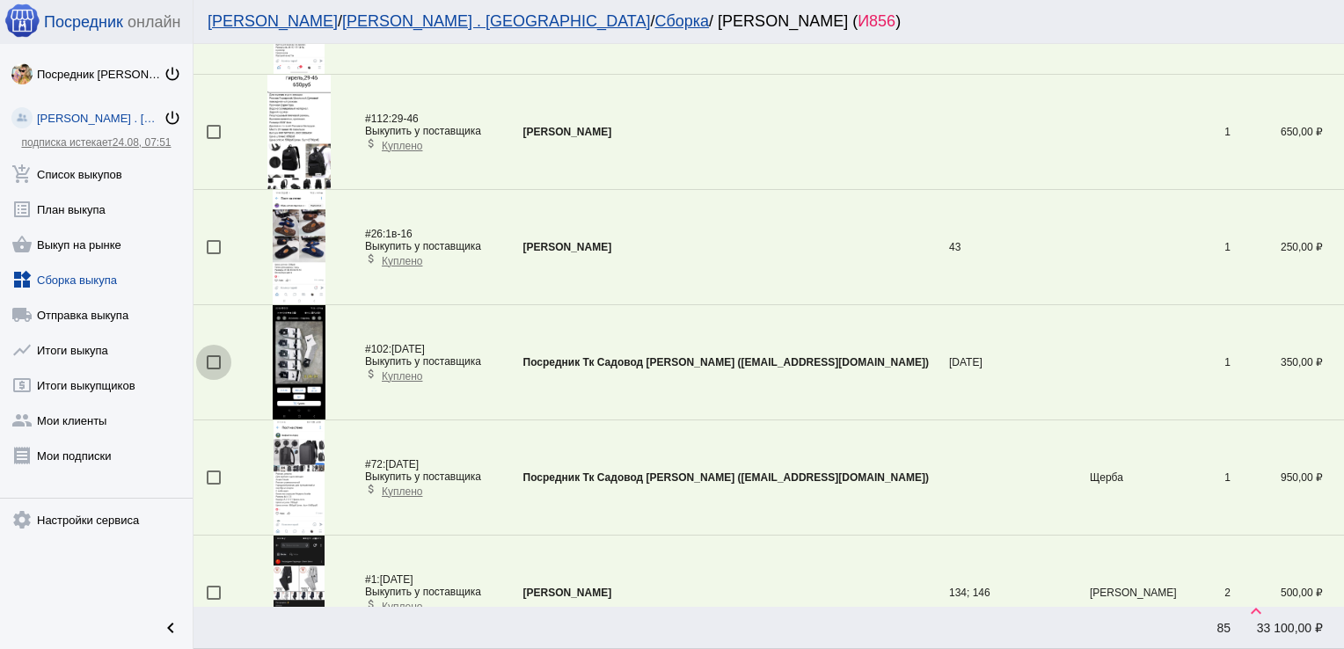
click at [215, 357] on div at bounding box center [214, 362] width 14 height 14
click at [214, 369] on input "checkbox" at bounding box center [213, 369] width 1 height 1
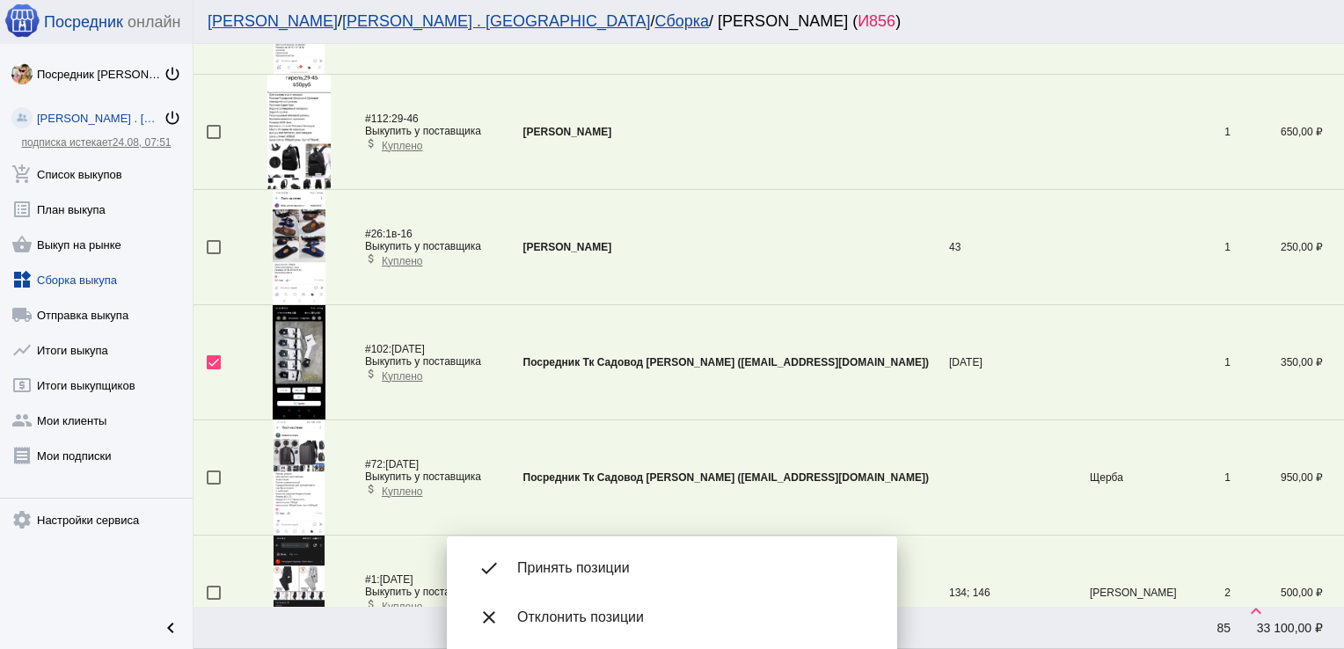
click at [601, 550] on div "done Принять позиции" at bounding box center [672, 568] width 422 height 49
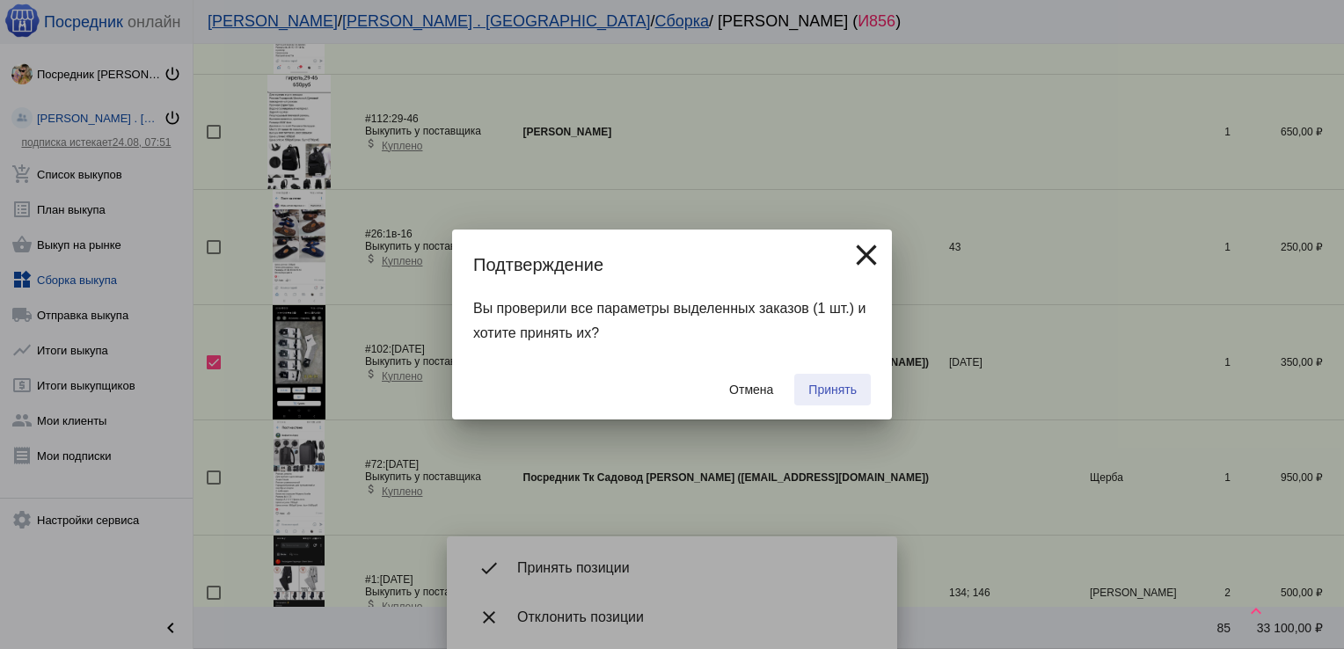
click at [821, 384] on span "Принять" at bounding box center [832, 390] width 48 height 14
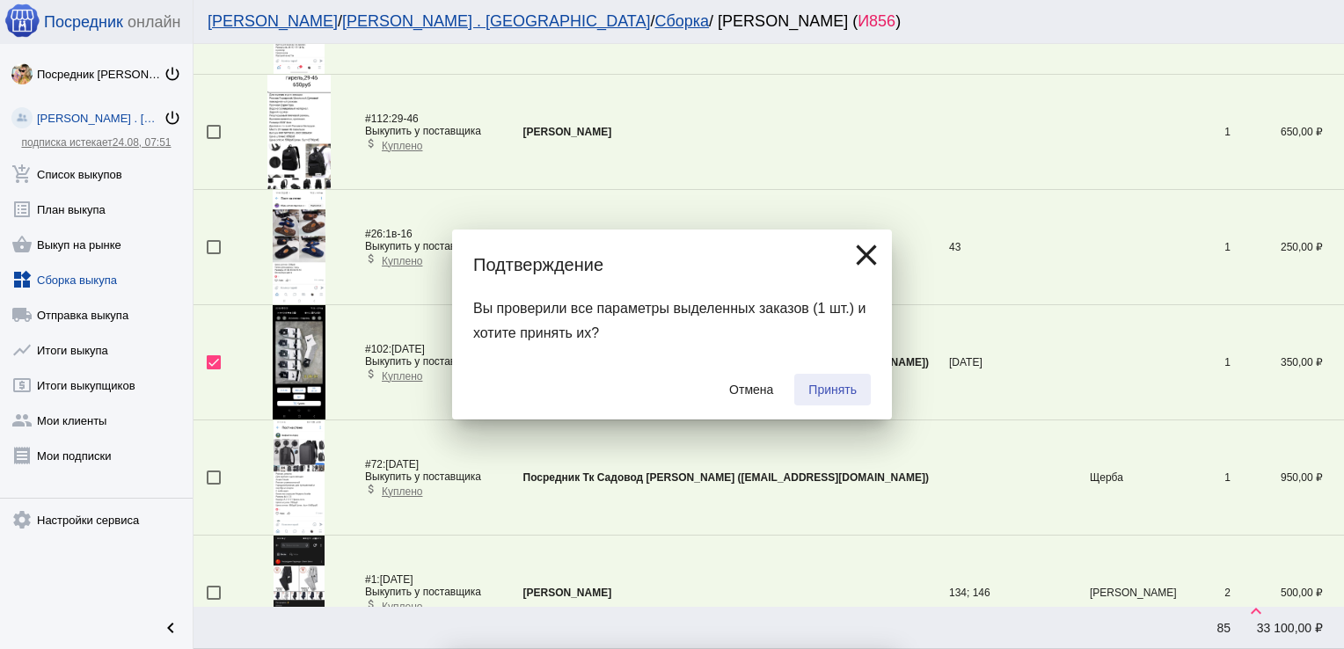
checkbox input "false"
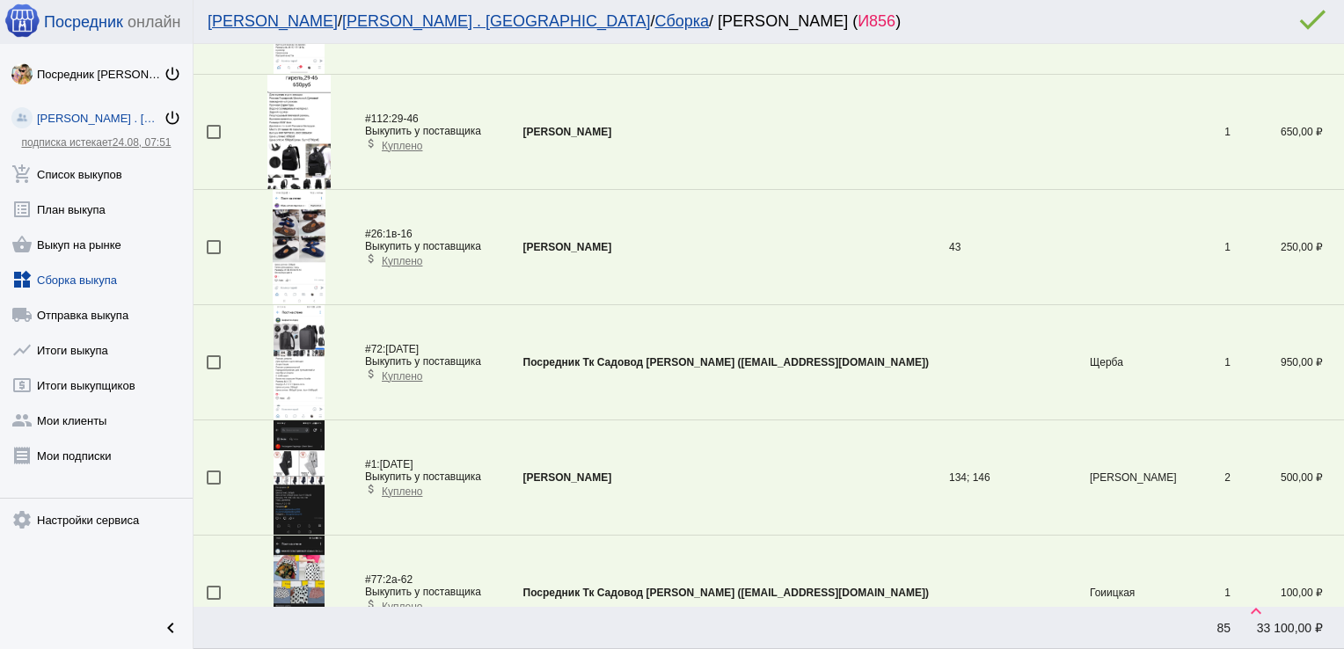
scroll to position [1787, 0]
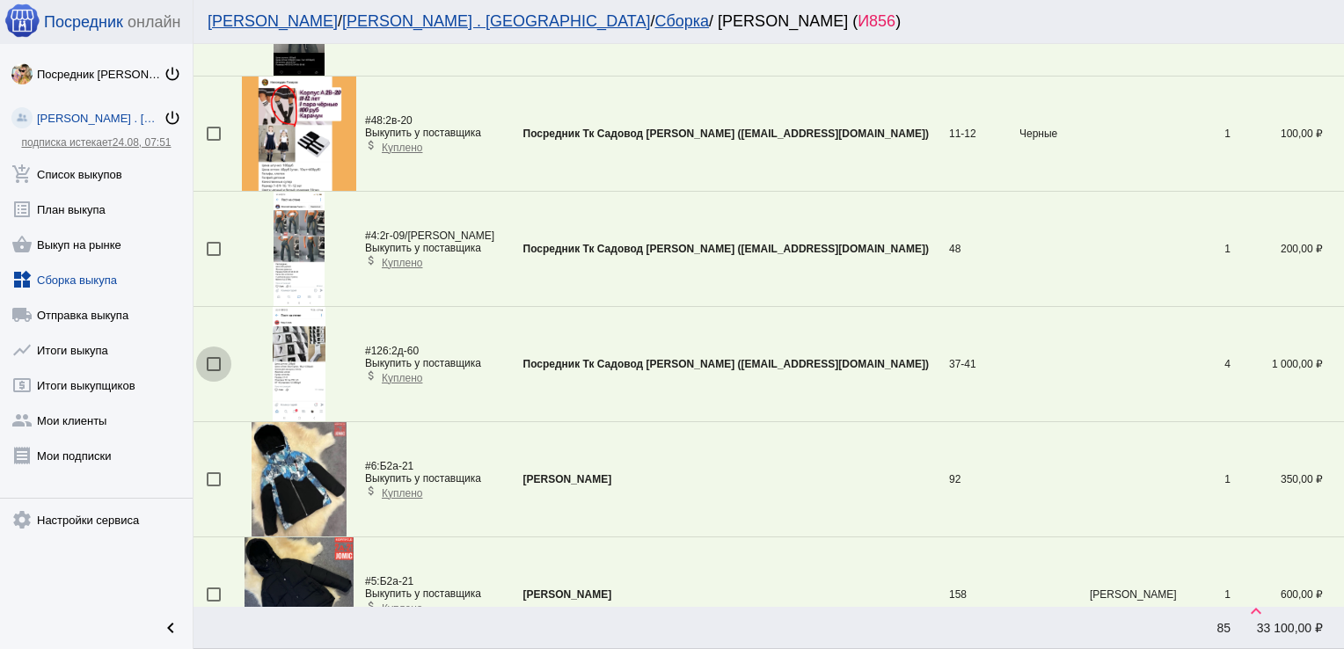
click at [210, 359] on div at bounding box center [214, 364] width 14 height 14
click at [213, 371] on input "checkbox" at bounding box center [213, 371] width 1 height 1
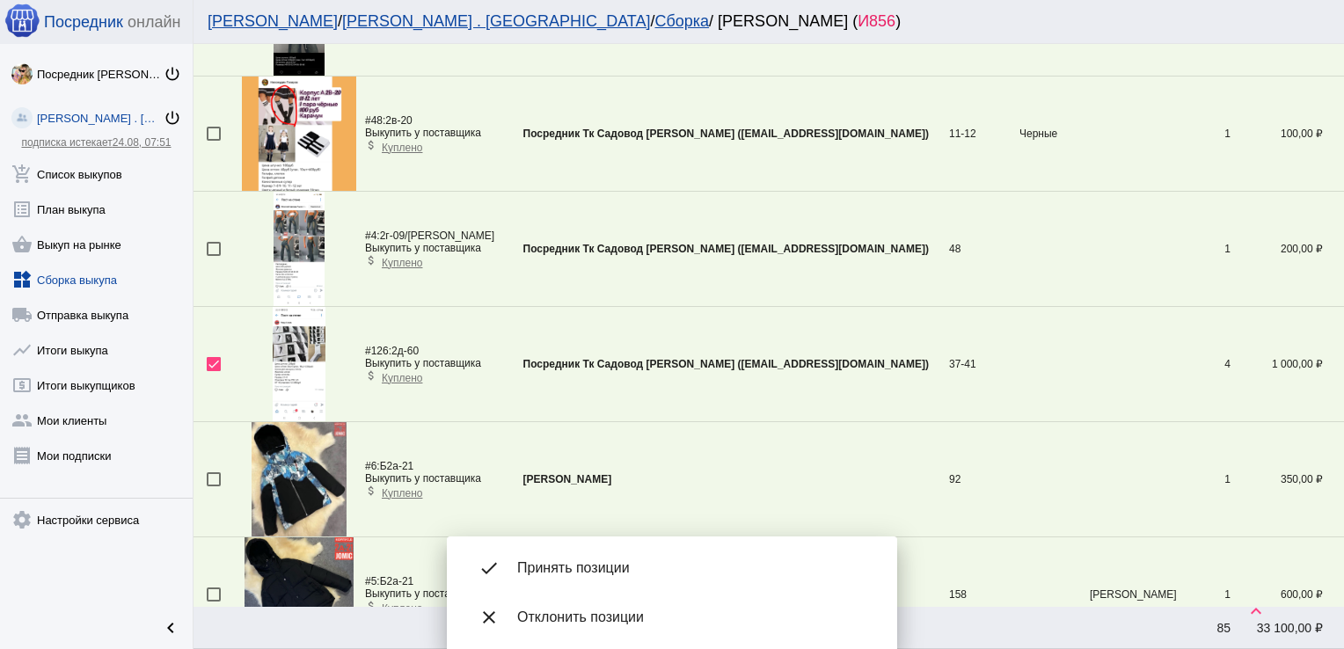
click at [599, 566] on span "Принять позиции" at bounding box center [693, 568] width 352 height 18
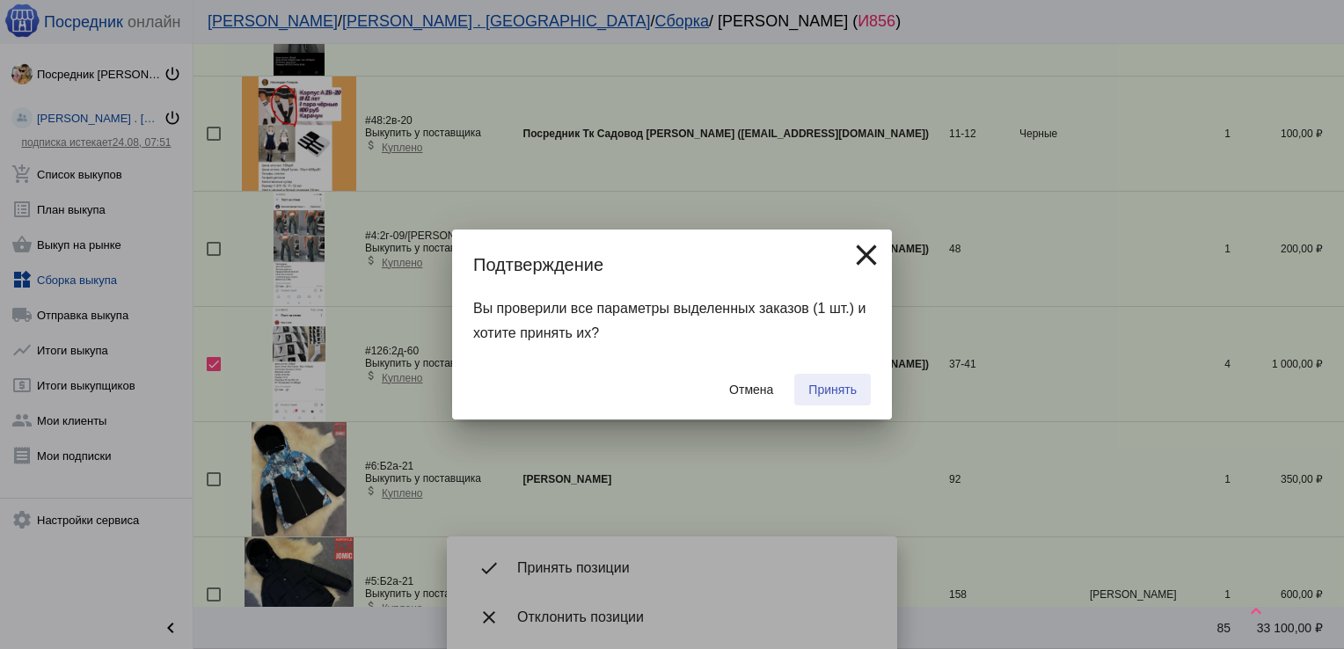
click at [834, 388] on span "Принять" at bounding box center [832, 390] width 48 height 14
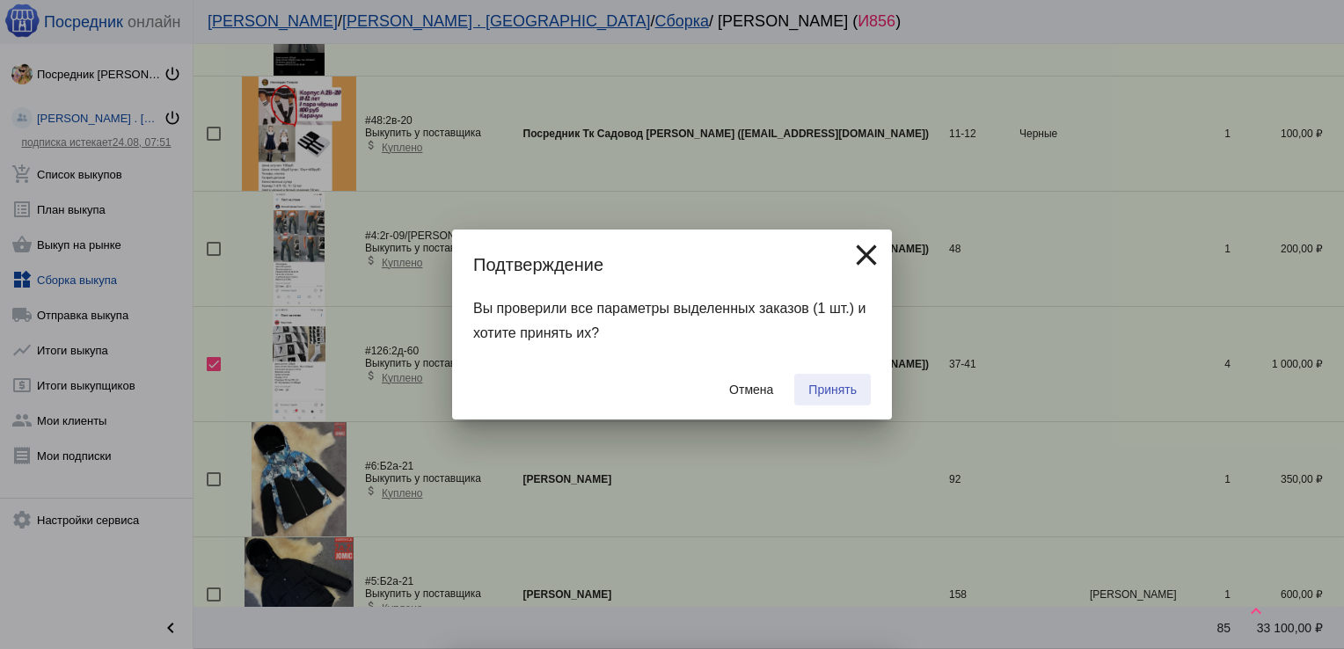
checkbox input "false"
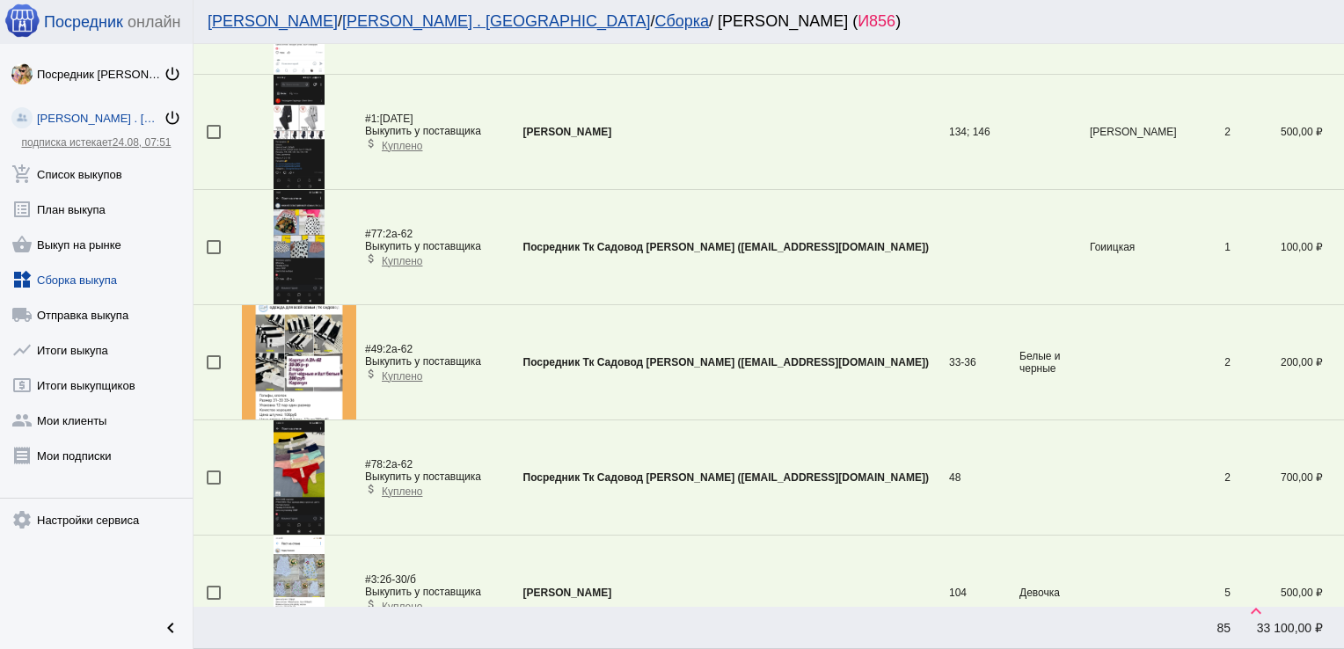
scroll to position [1558, 0]
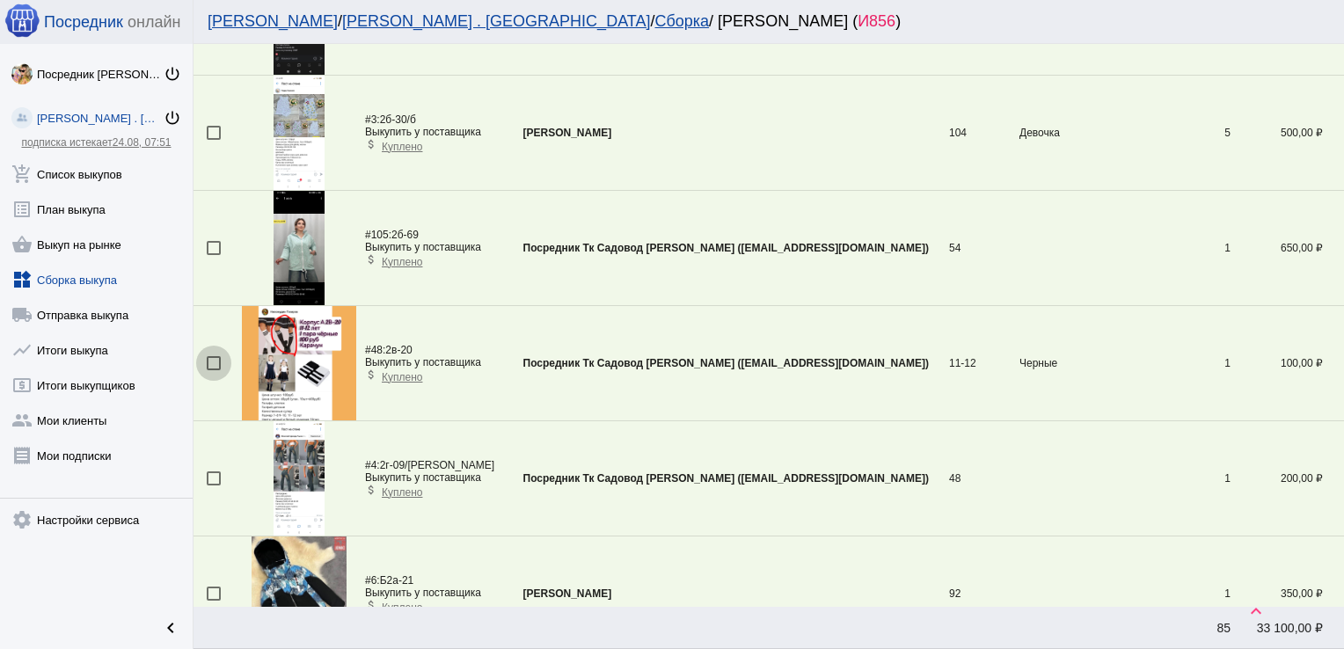
click at [214, 356] on div at bounding box center [214, 363] width 14 height 14
click at [214, 370] on input "checkbox" at bounding box center [213, 370] width 1 height 1
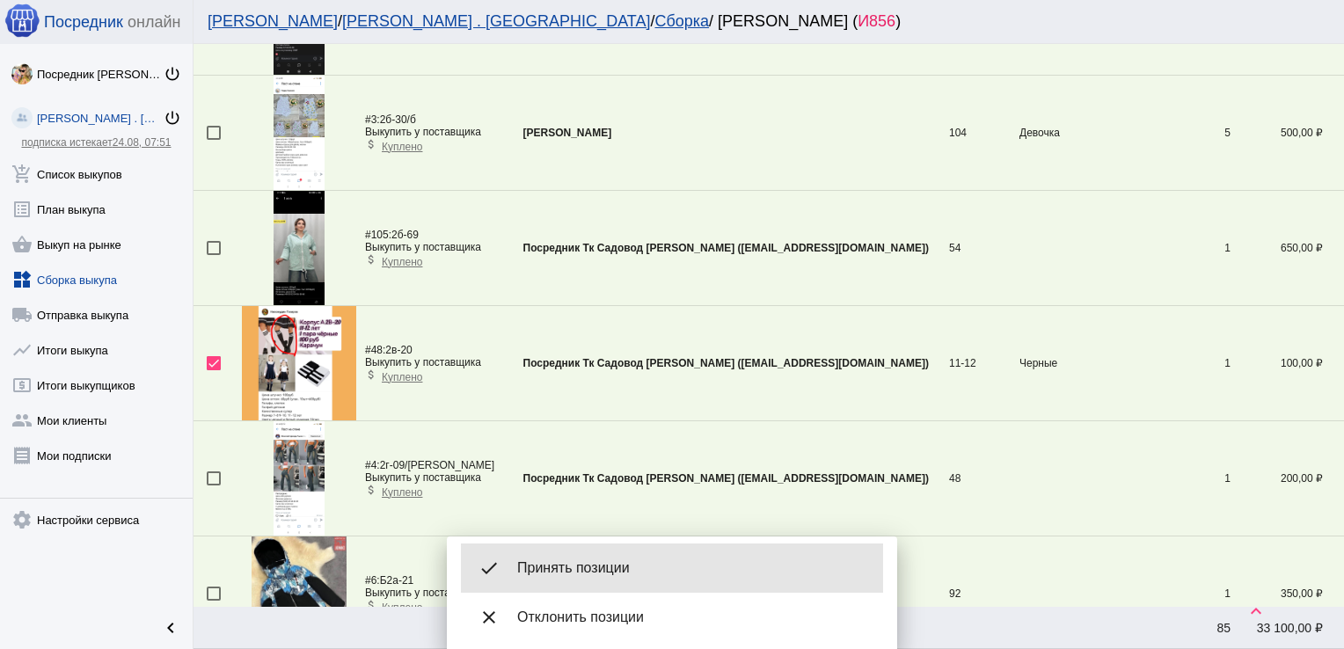
click at [565, 558] on div "done Принять позиции" at bounding box center [672, 568] width 422 height 49
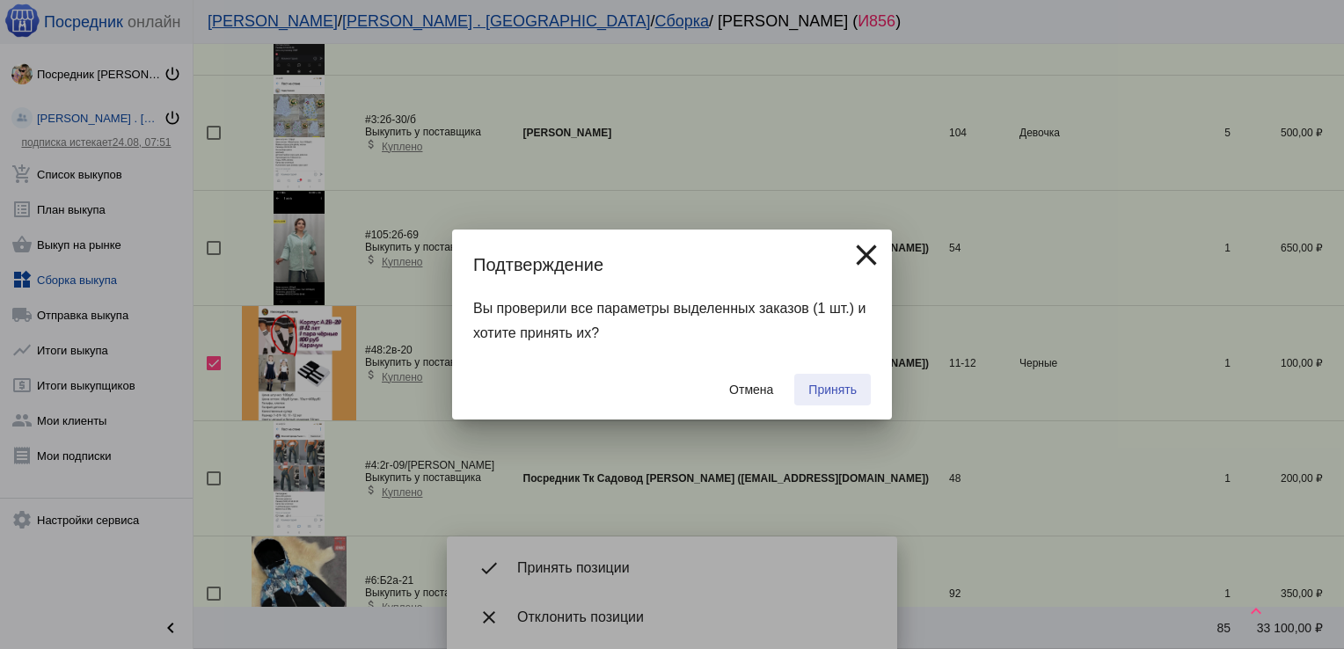
click at [839, 390] on span "Принять" at bounding box center [832, 390] width 48 height 14
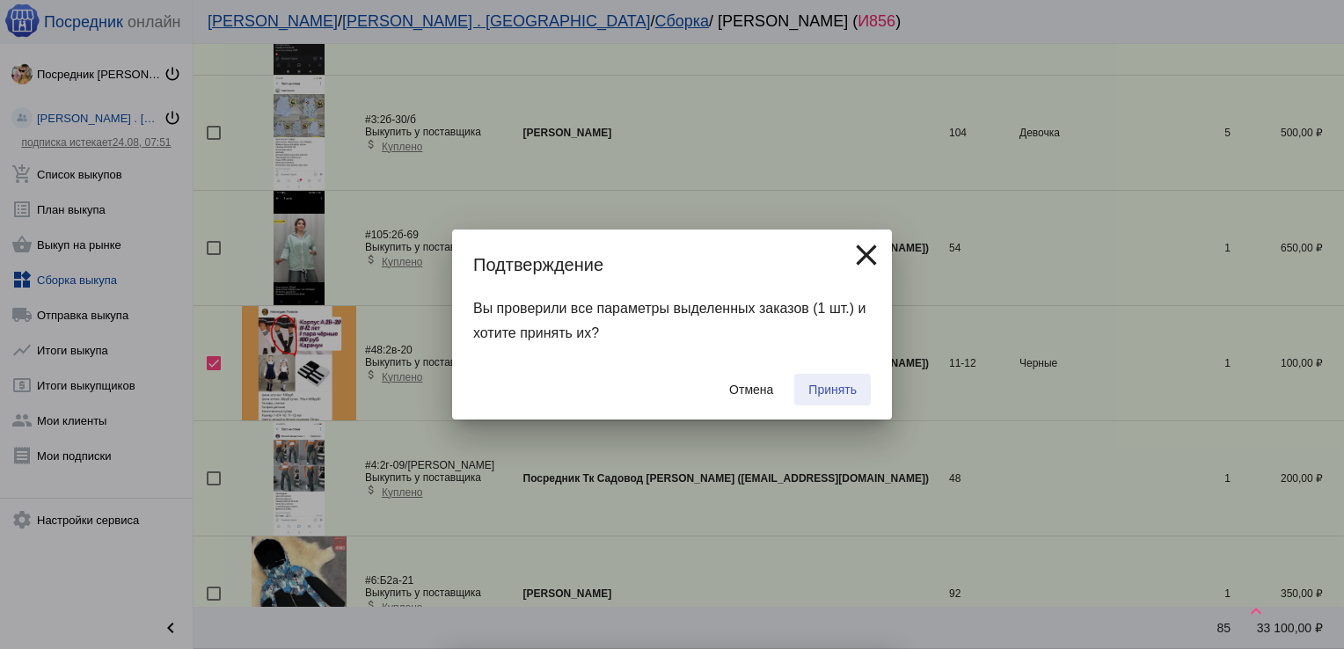
checkbox input "false"
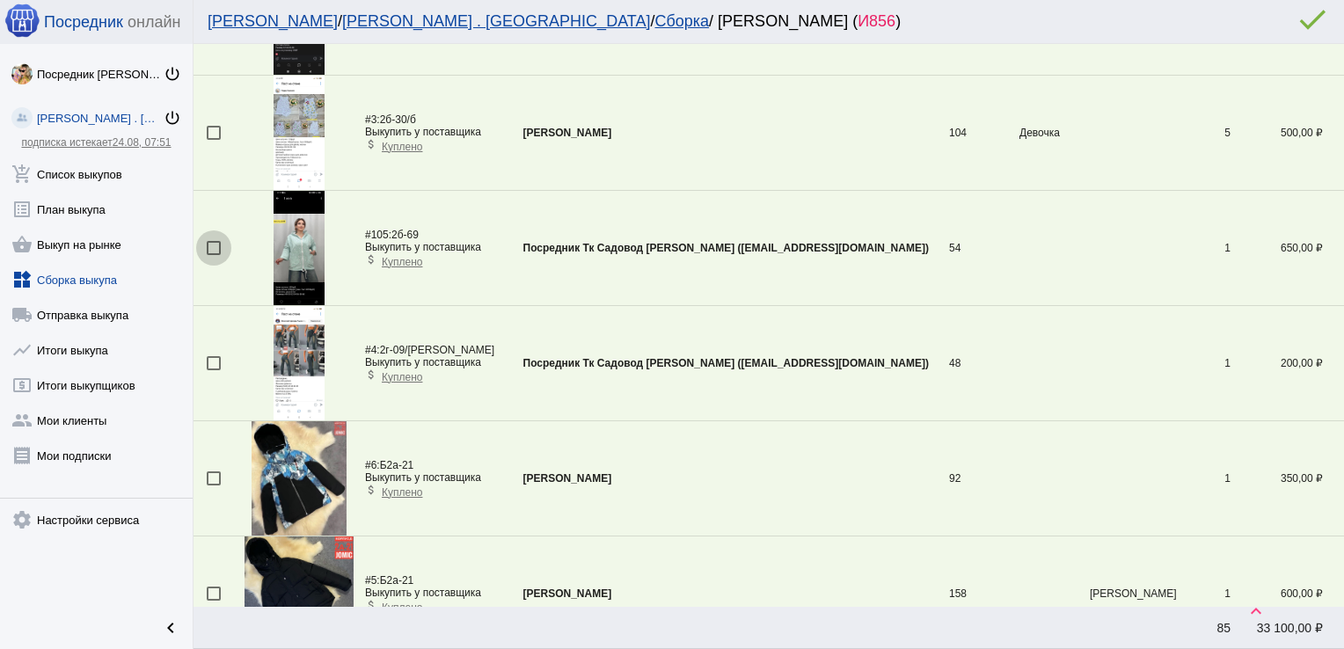
click at [208, 244] on div at bounding box center [214, 248] width 14 height 14
click at [213, 255] on input "checkbox" at bounding box center [213, 255] width 1 height 1
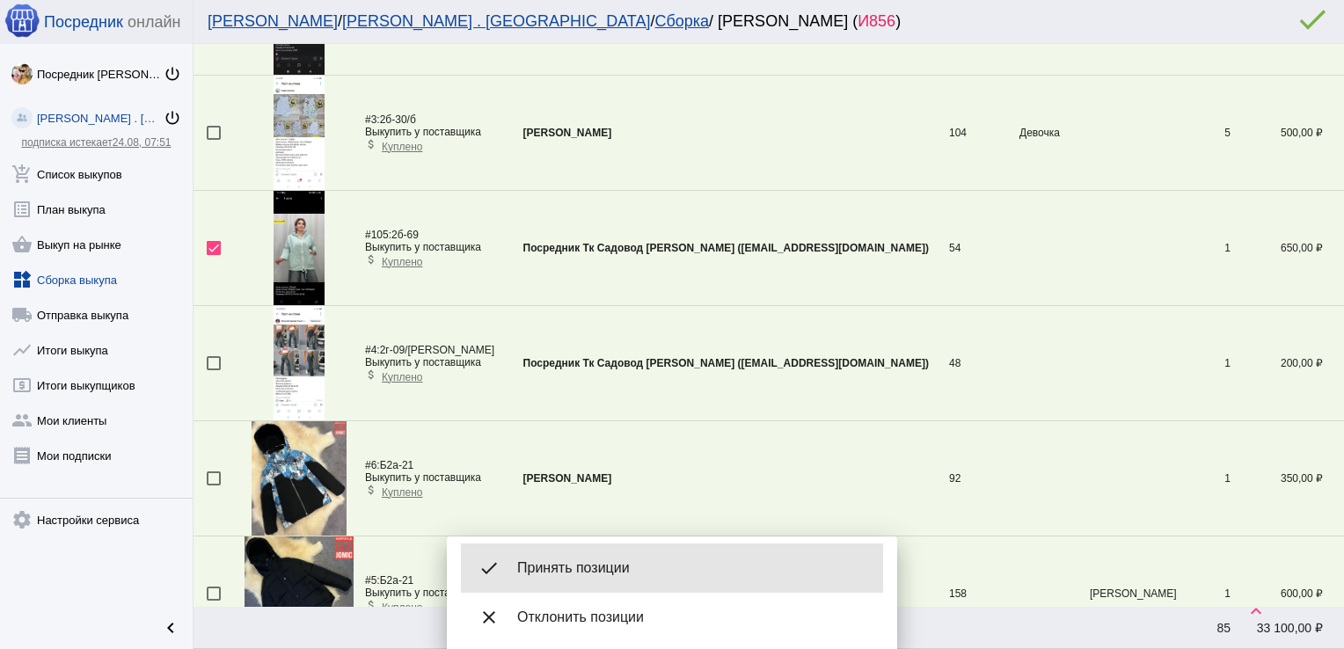
click at [614, 556] on div "done Принять позиции" at bounding box center [672, 568] width 422 height 49
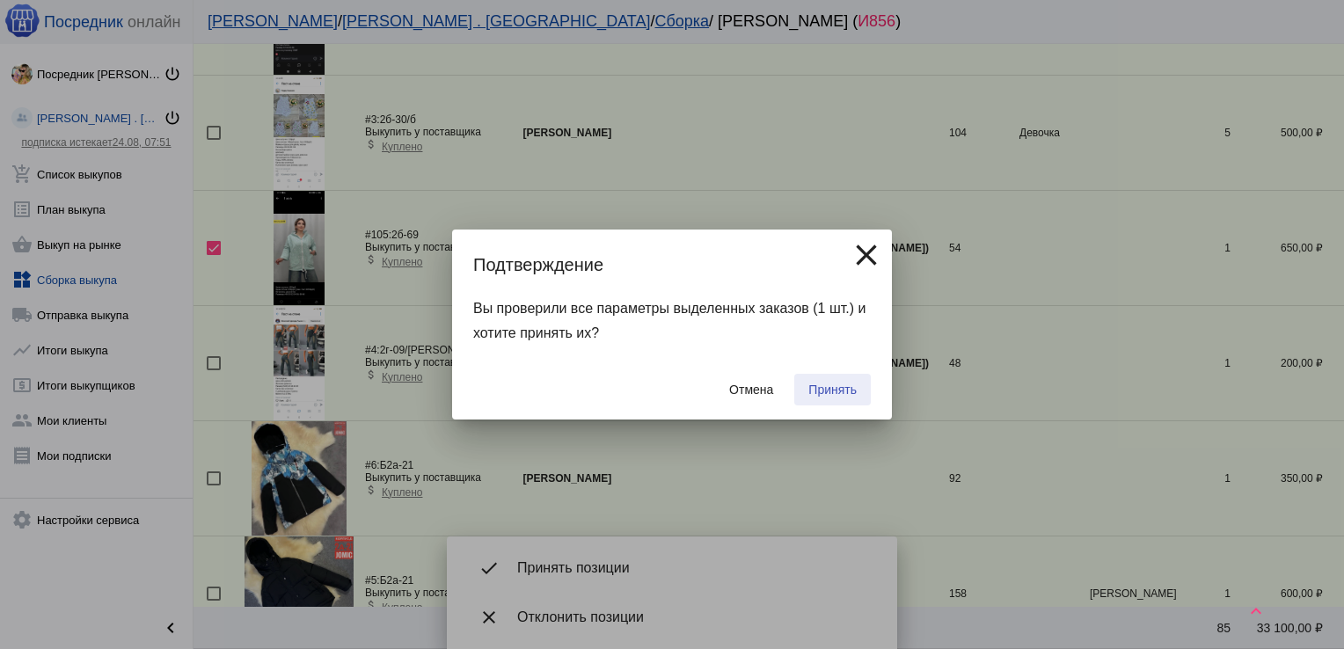
click at [840, 383] on span "Принять" at bounding box center [832, 390] width 48 height 14
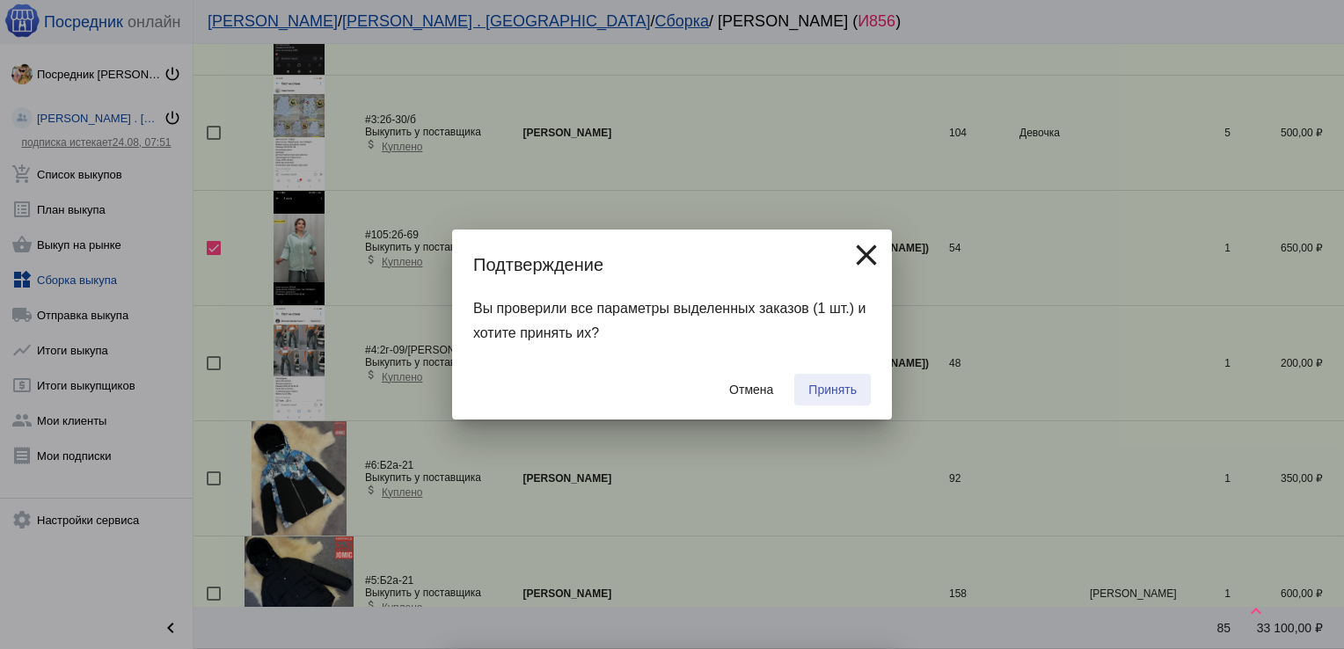
checkbox input "false"
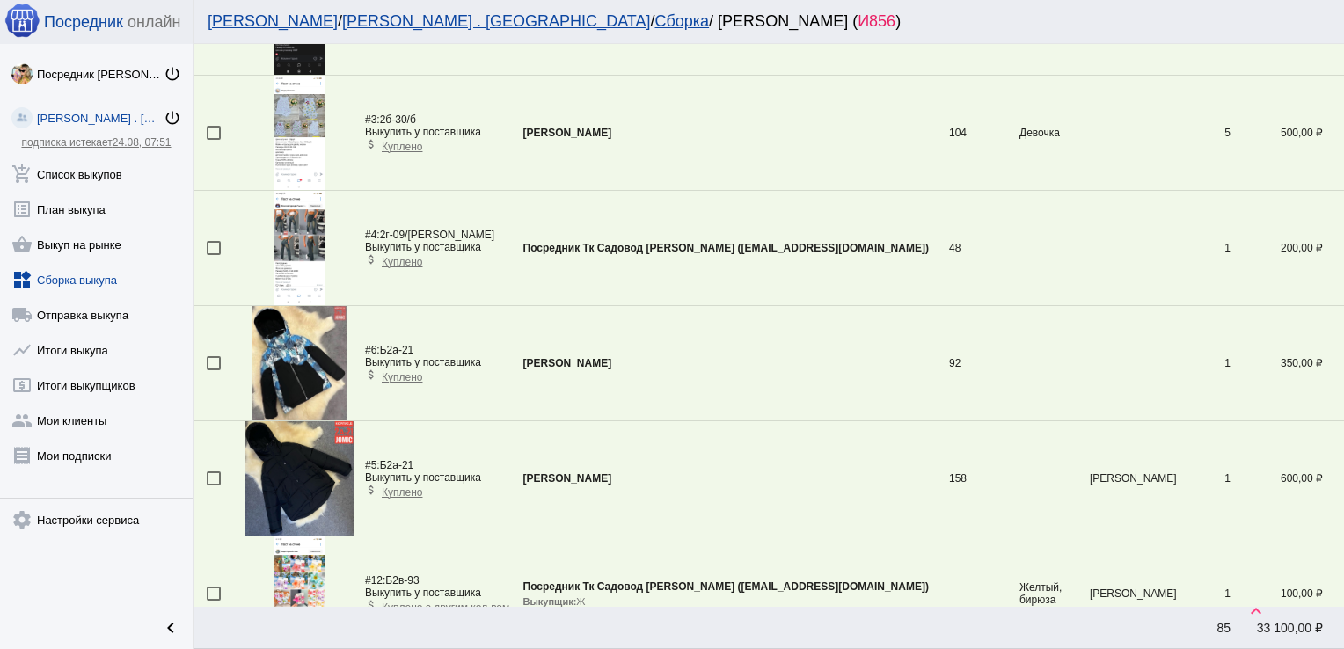
scroll to position [1212, 0]
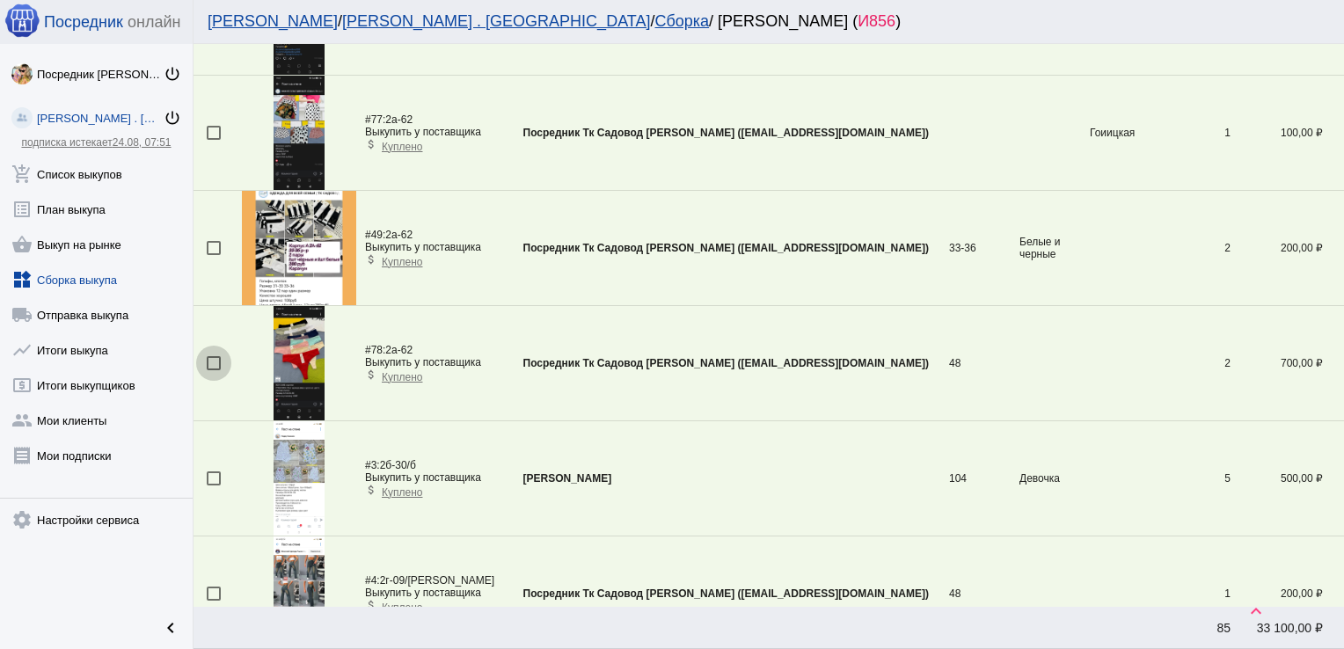
click at [211, 361] on div at bounding box center [214, 363] width 14 height 14
click at [213, 370] on input "checkbox" at bounding box center [213, 370] width 1 height 1
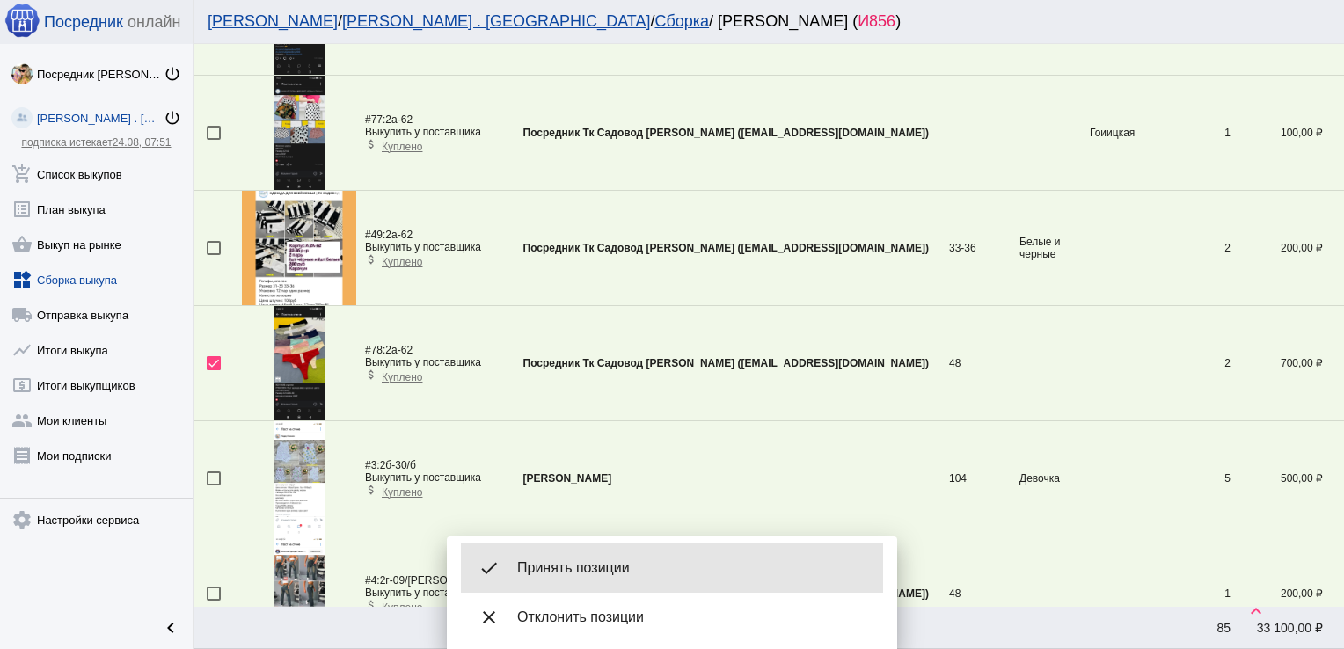
click at [616, 552] on div "done Принять позиции" at bounding box center [672, 568] width 422 height 49
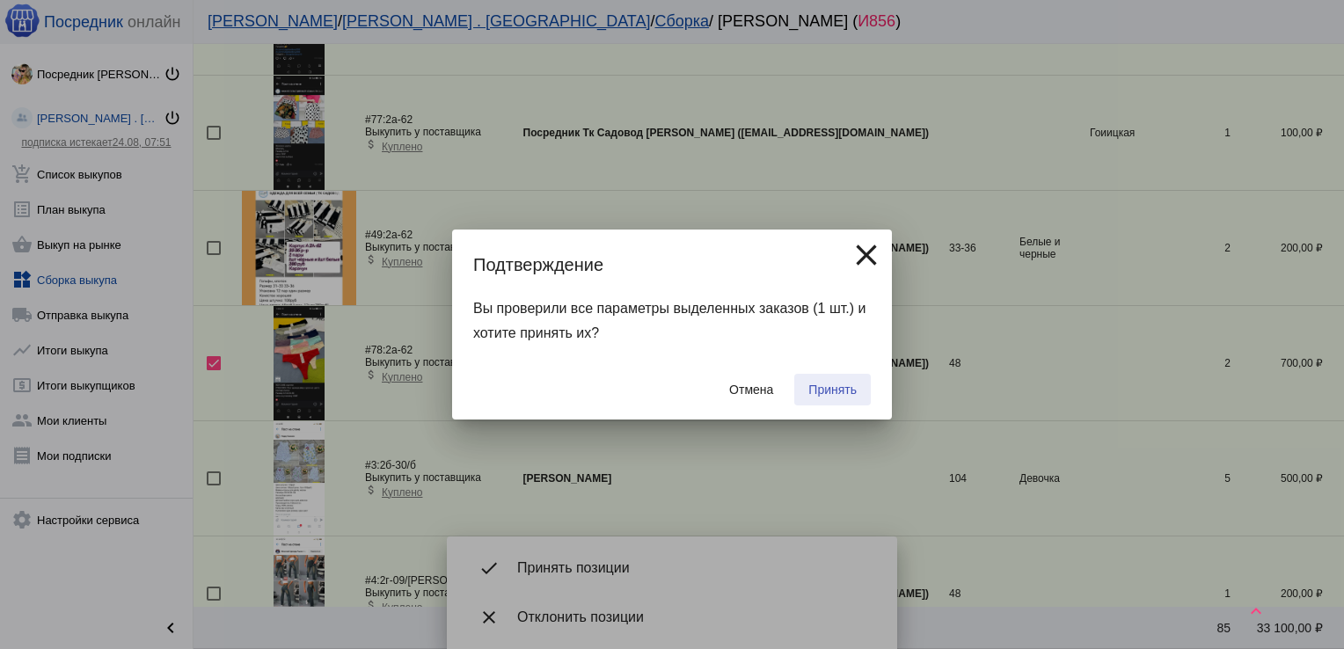
click at [827, 389] on span "Принять" at bounding box center [832, 390] width 48 height 14
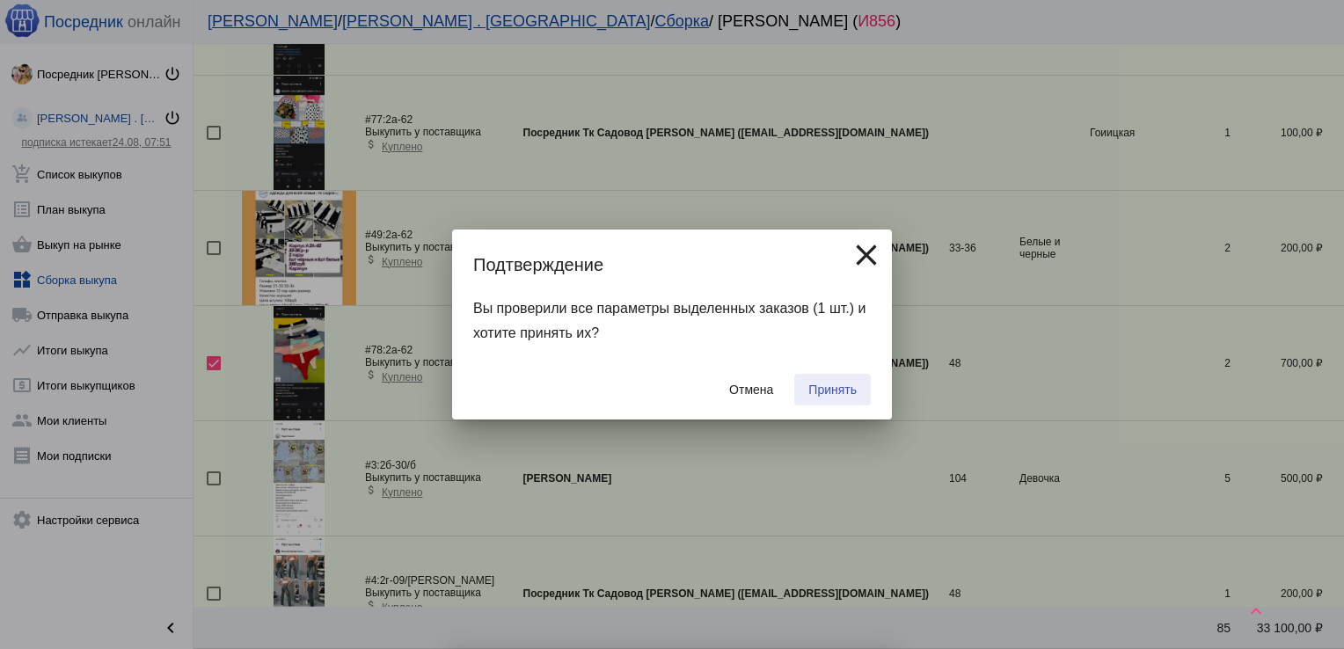
checkbox input "false"
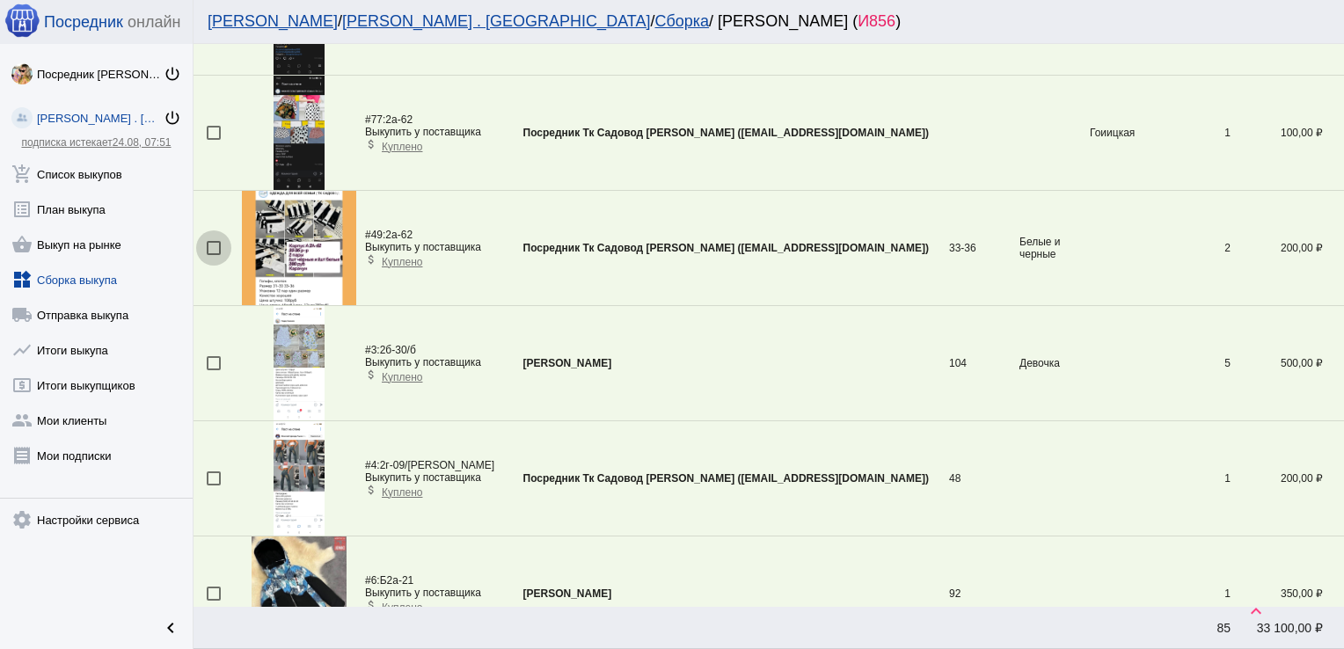
click at [215, 244] on div at bounding box center [214, 248] width 14 height 14
click at [214, 255] on input "checkbox" at bounding box center [213, 255] width 1 height 1
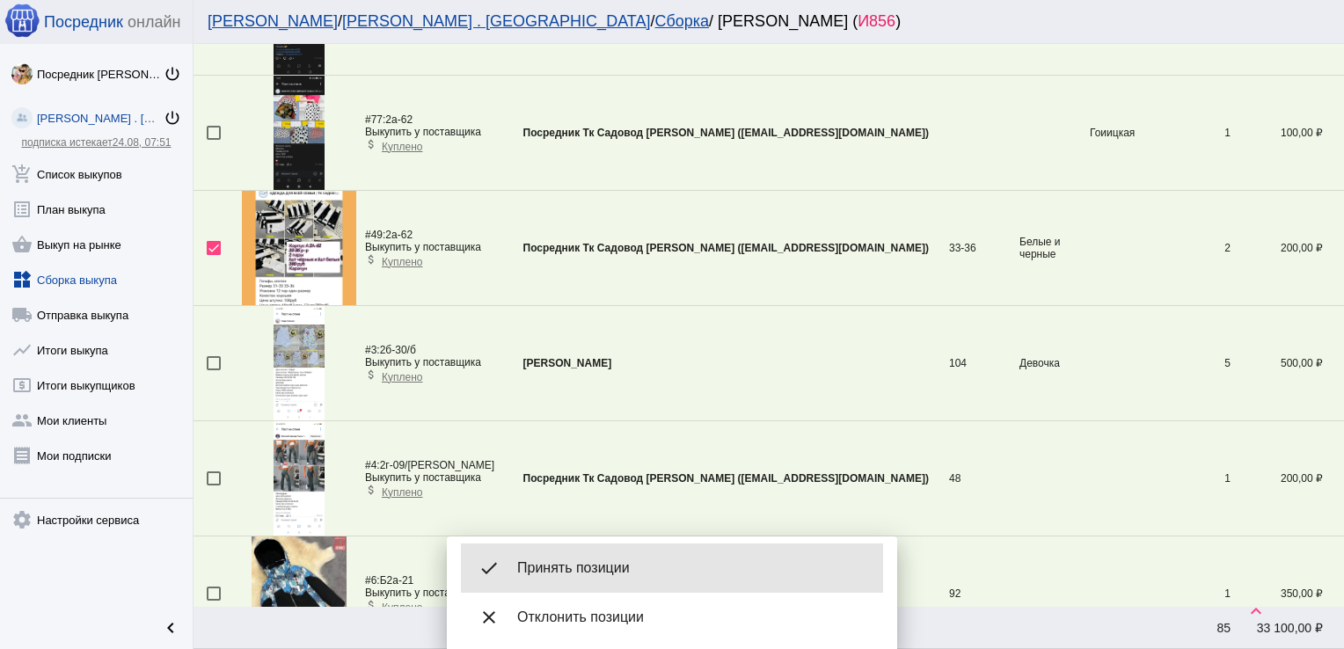
click at [601, 573] on span "Принять позиции" at bounding box center [693, 568] width 352 height 18
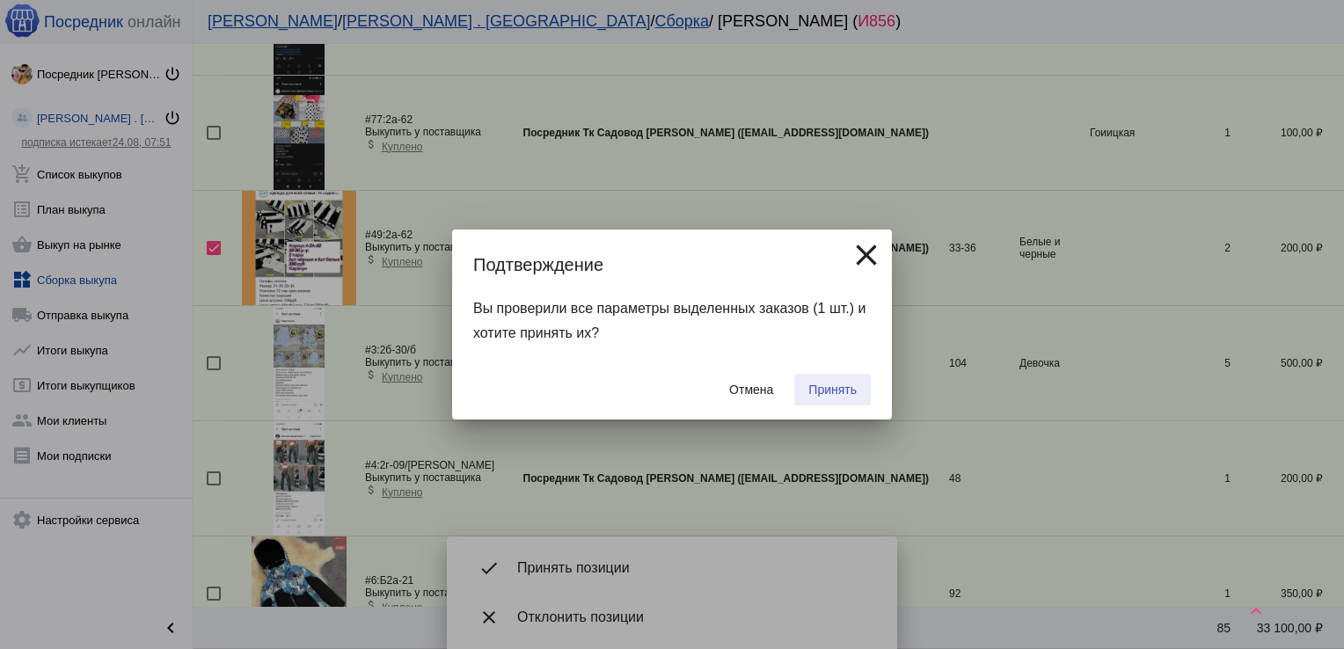
click at [832, 383] on span "Принять" at bounding box center [832, 390] width 48 height 14
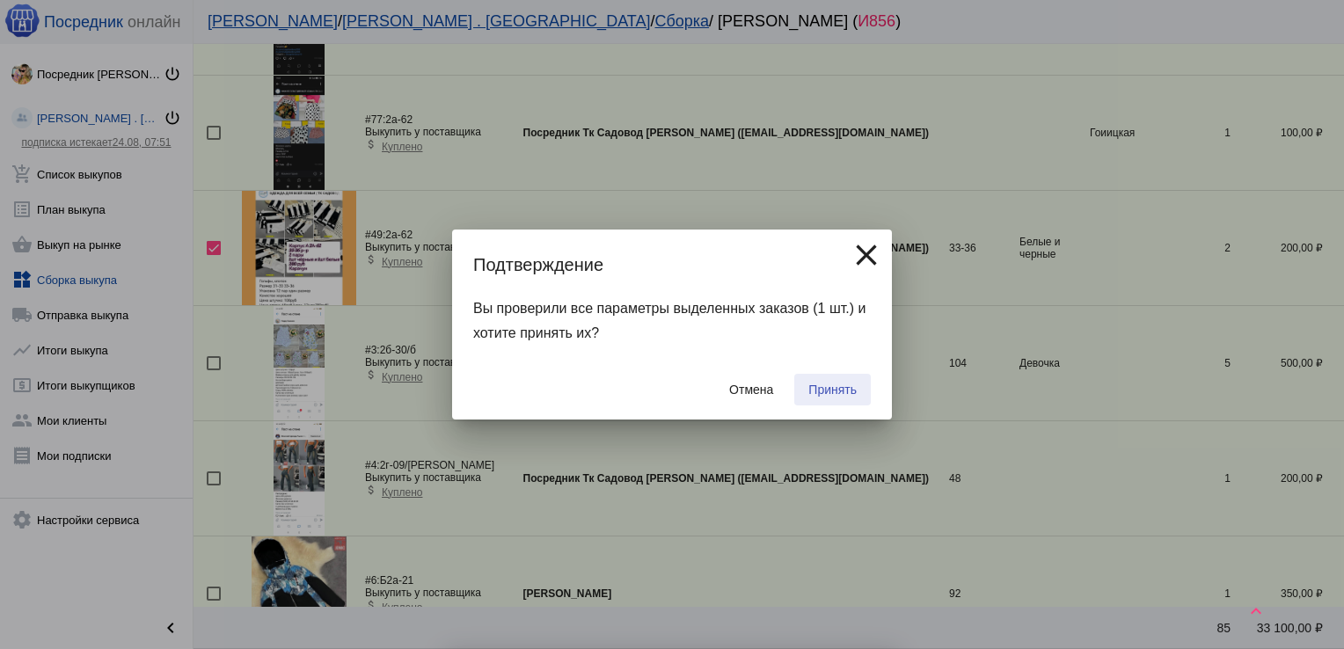
checkbox input "false"
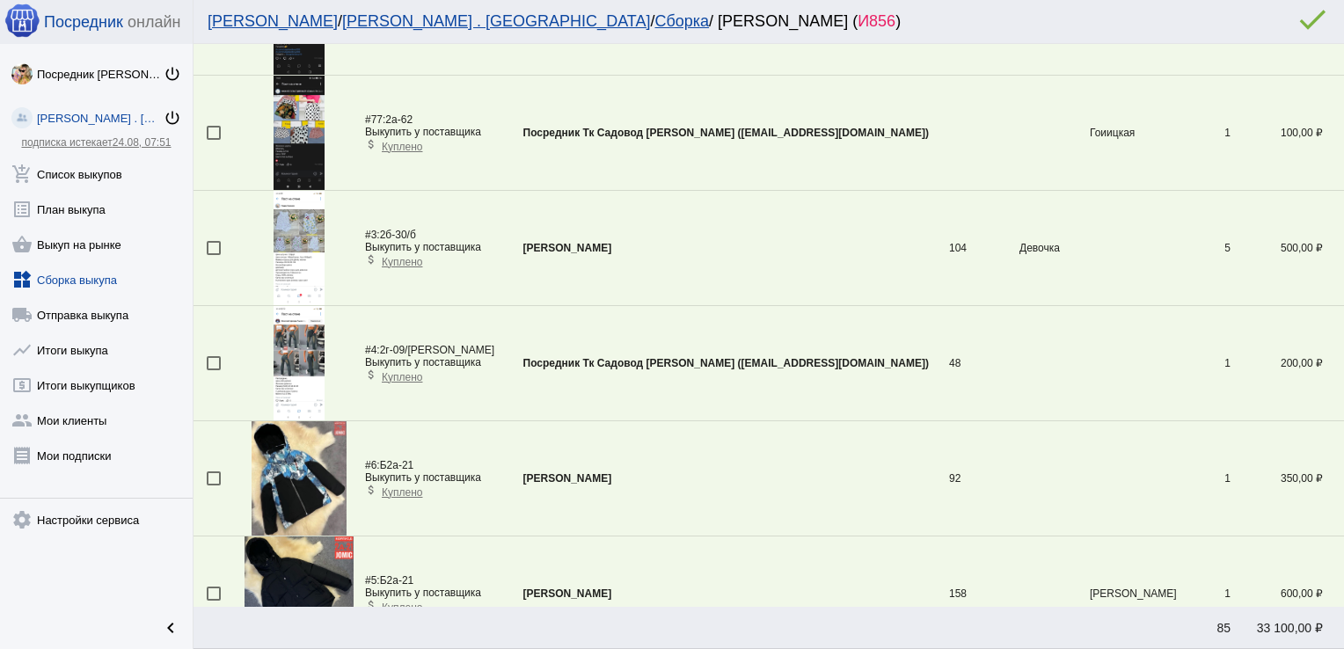
scroll to position [0, 0]
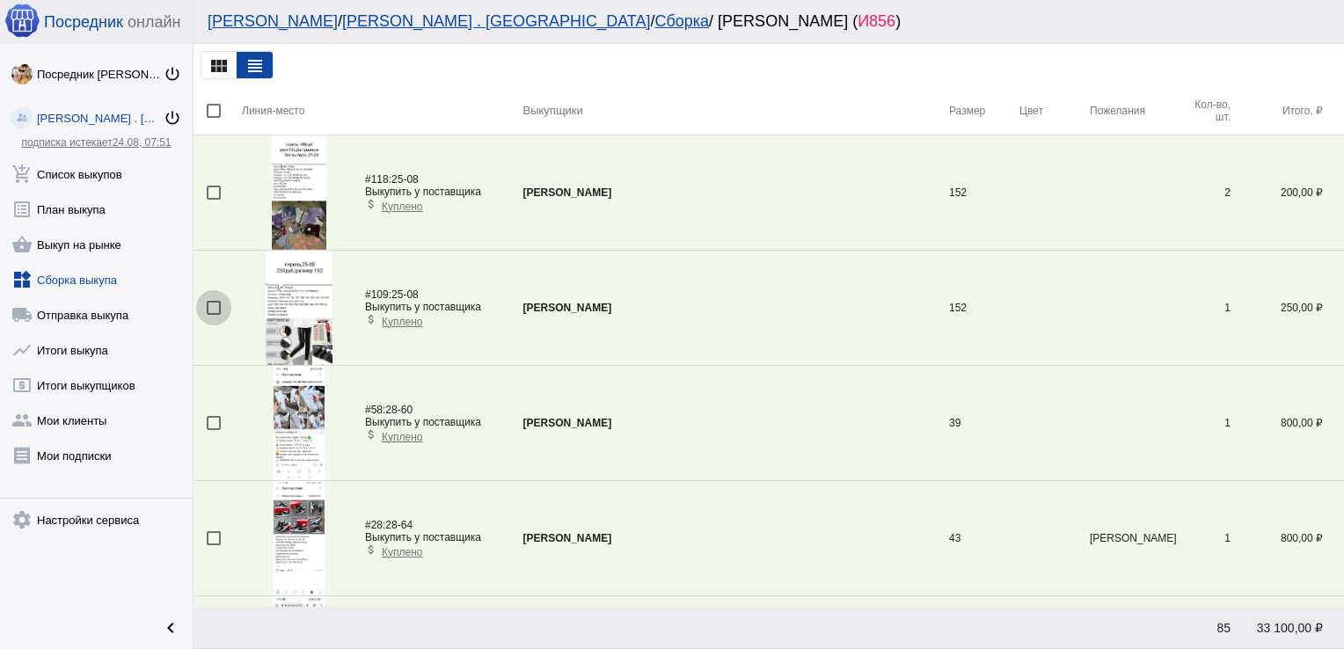
click at [215, 310] on div at bounding box center [214, 308] width 14 height 14
click at [214, 315] on input "checkbox" at bounding box center [213, 315] width 1 height 1
checkbox input "true"
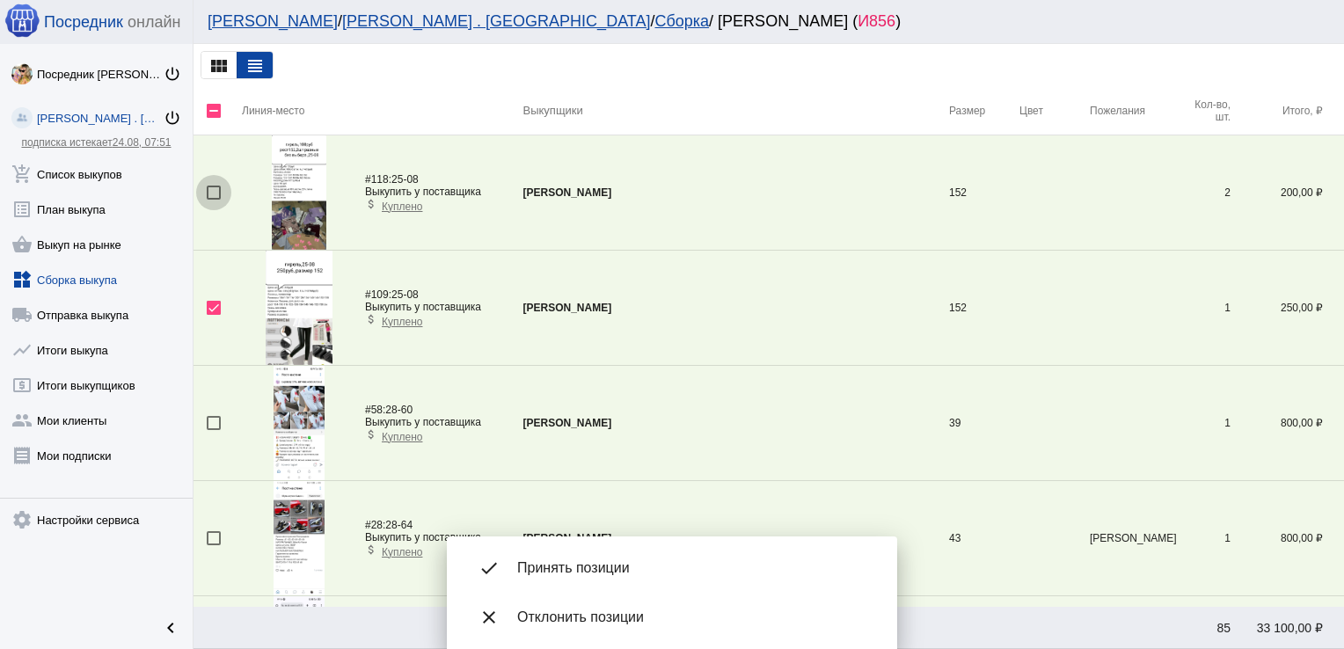
click at [213, 193] on div at bounding box center [214, 193] width 14 height 14
click at [213, 200] on input "checkbox" at bounding box center [213, 200] width 1 height 1
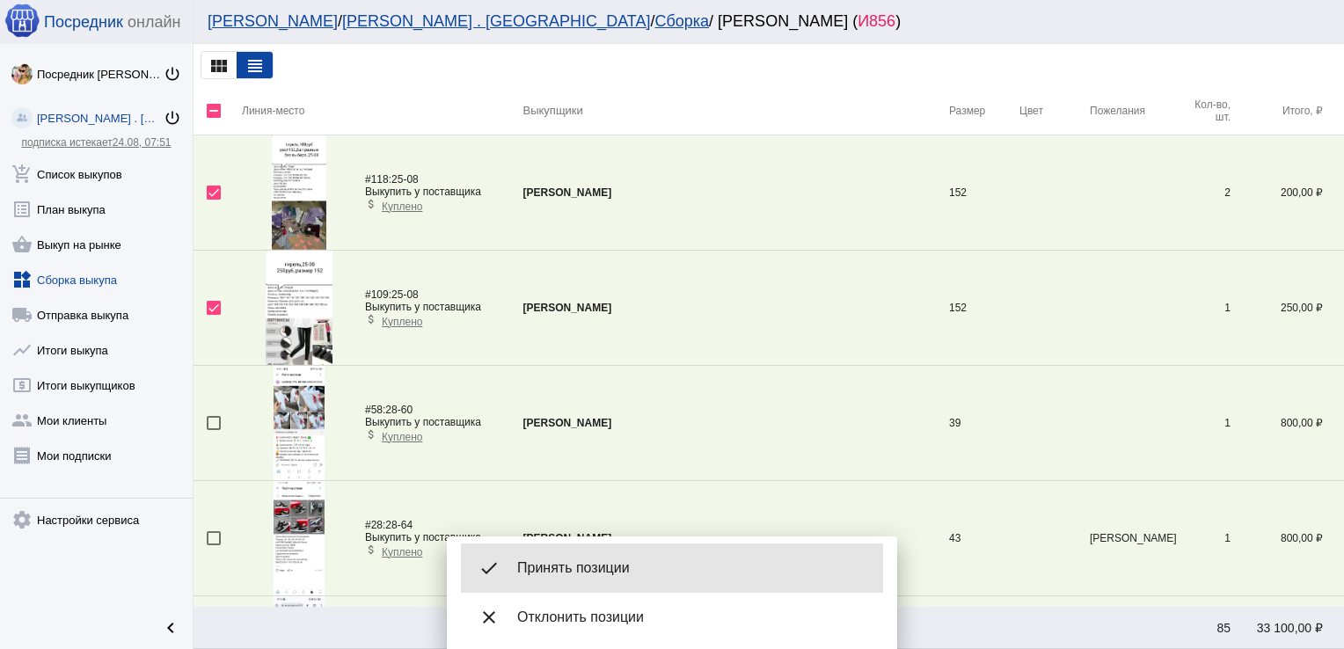
click at [658, 550] on div "done Принять позиции" at bounding box center [672, 568] width 422 height 49
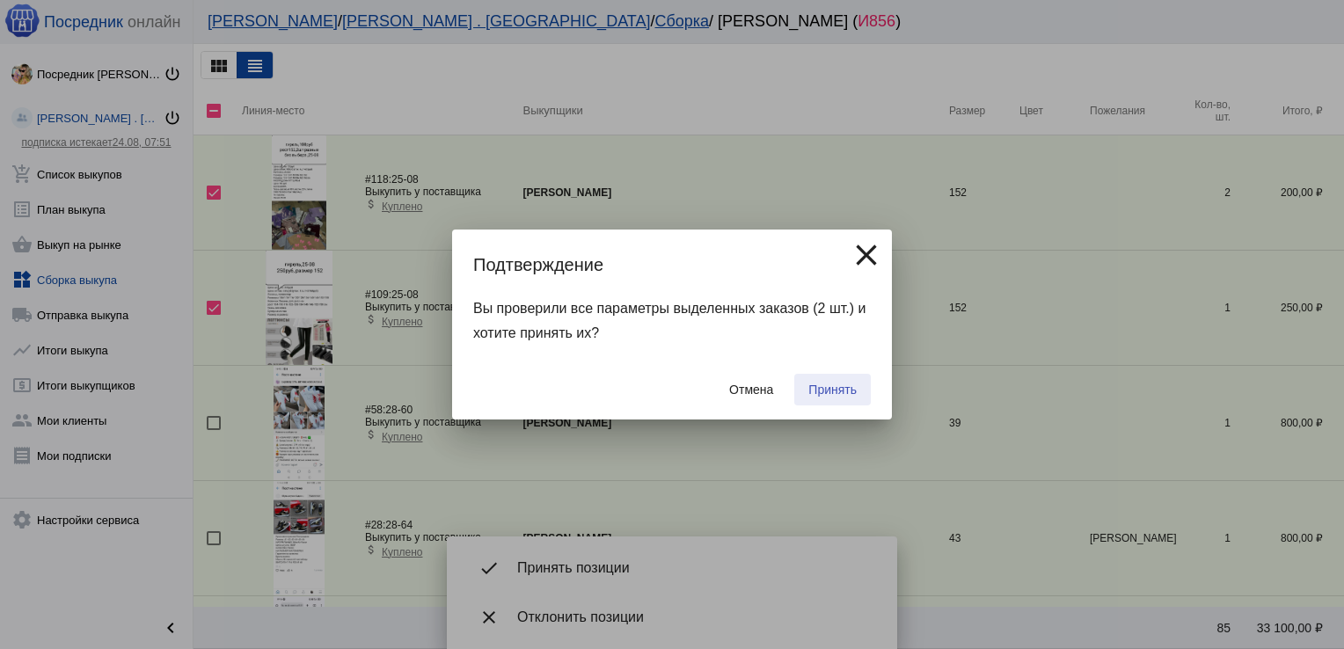
click at [819, 398] on button "Принять" at bounding box center [832, 390] width 77 height 32
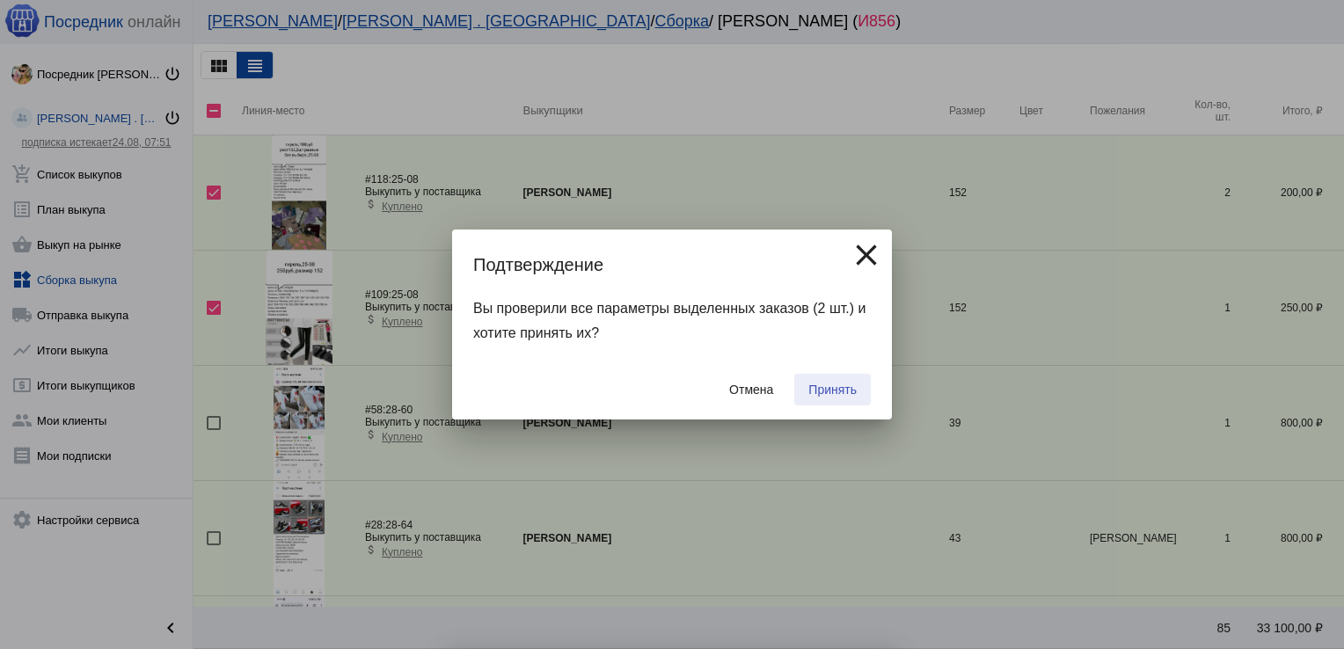
checkbox input "false"
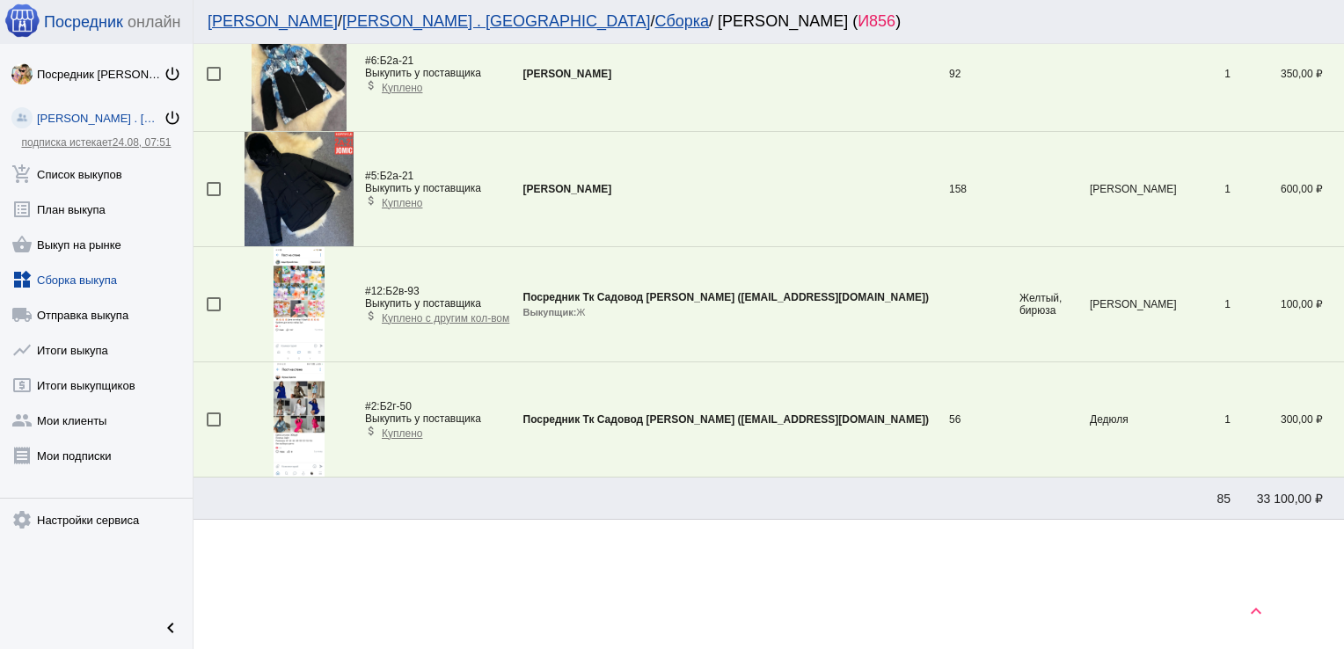
scroll to position [752, 0]
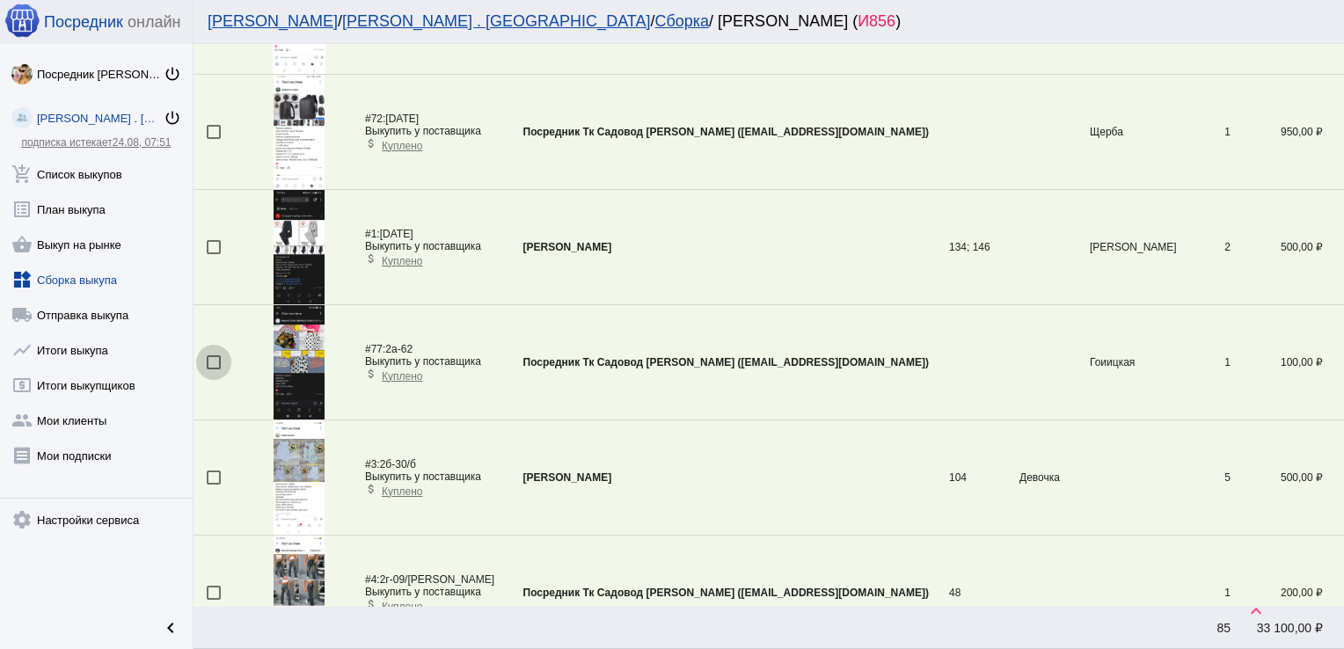
click at [210, 361] on div at bounding box center [214, 362] width 14 height 14
click at [213, 369] on input "checkbox" at bounding box center [213, 369] width 1 height 1
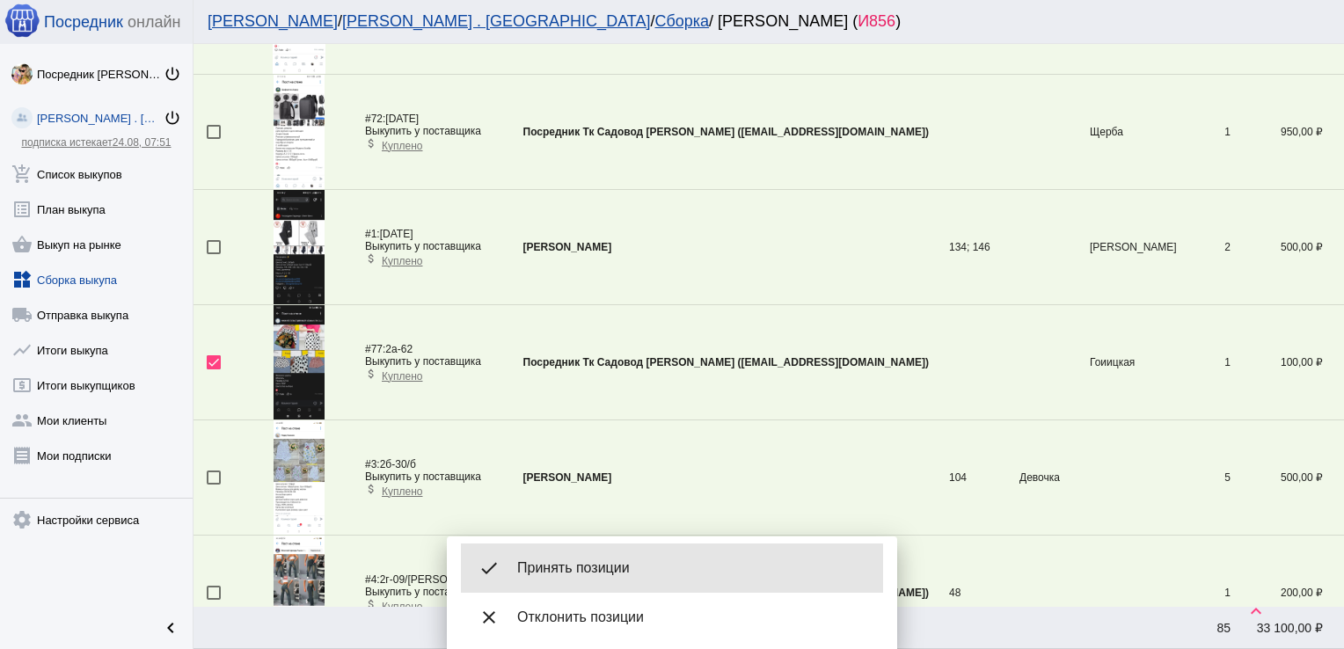
click at [578, 579] on div "done Принять позиции" at bounding box center [672, 568] width 422 height 49
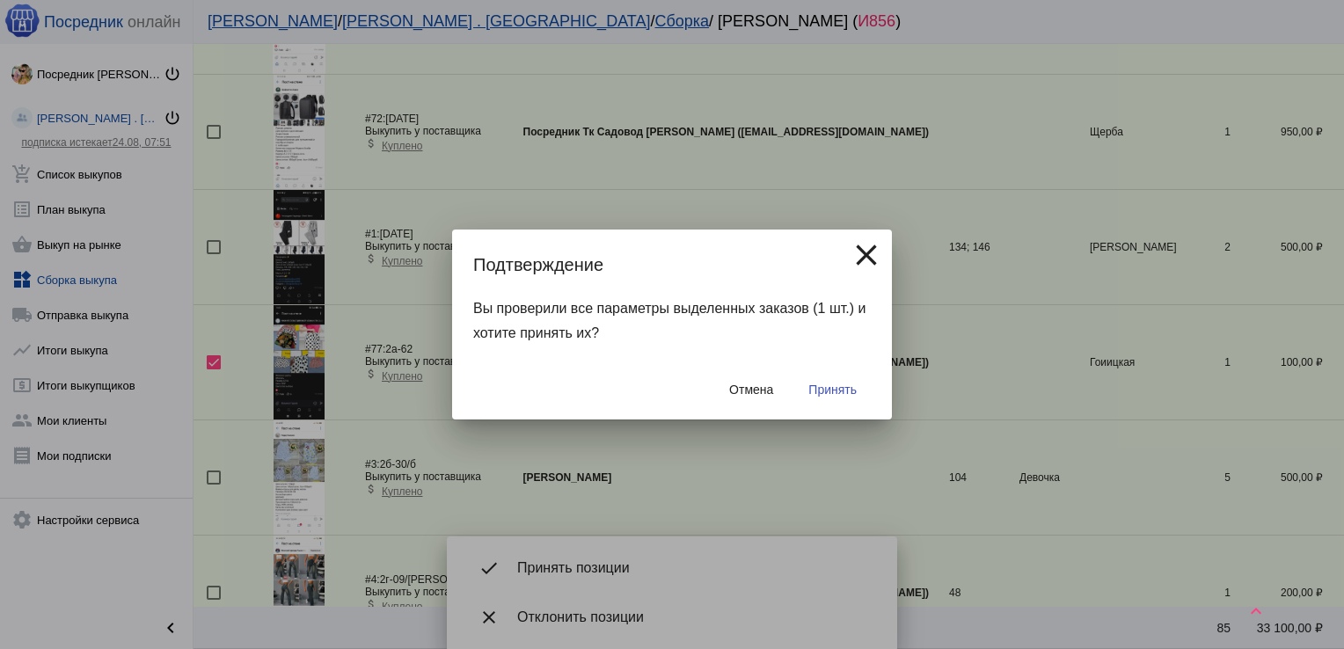
click at [840, 389] on span "Принять" at bounding box center [832, 390] width 48 height 14
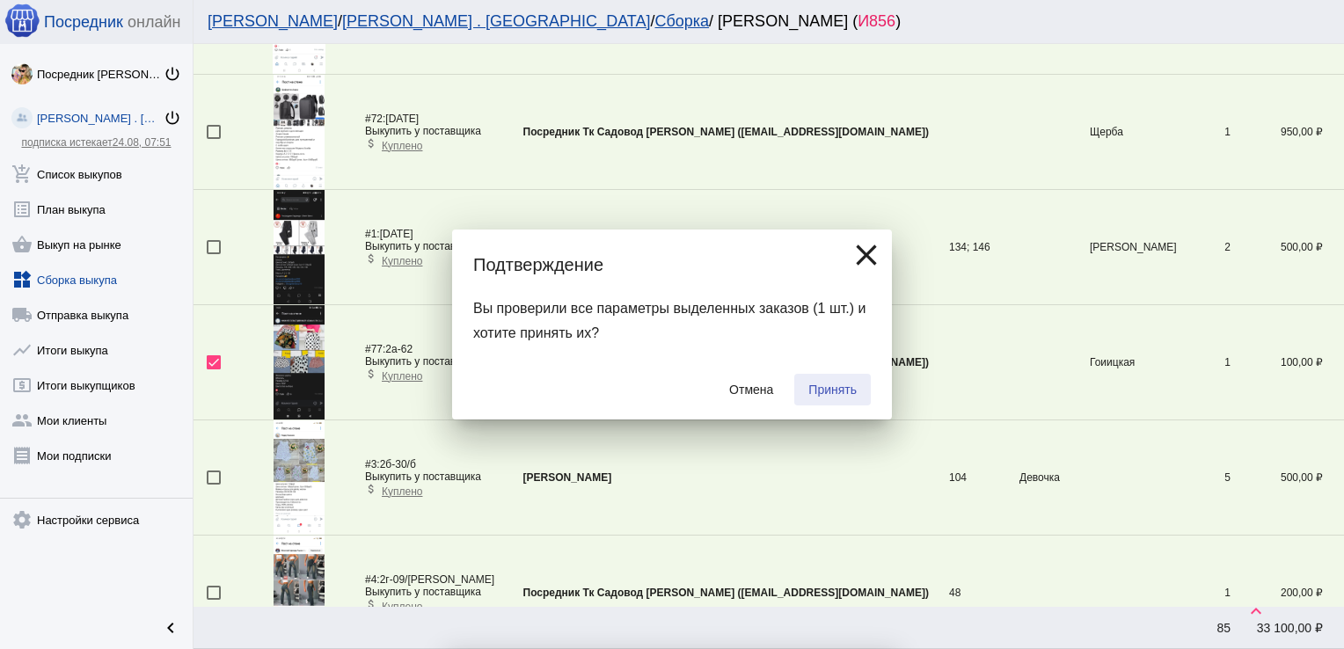
checkbox input "false"
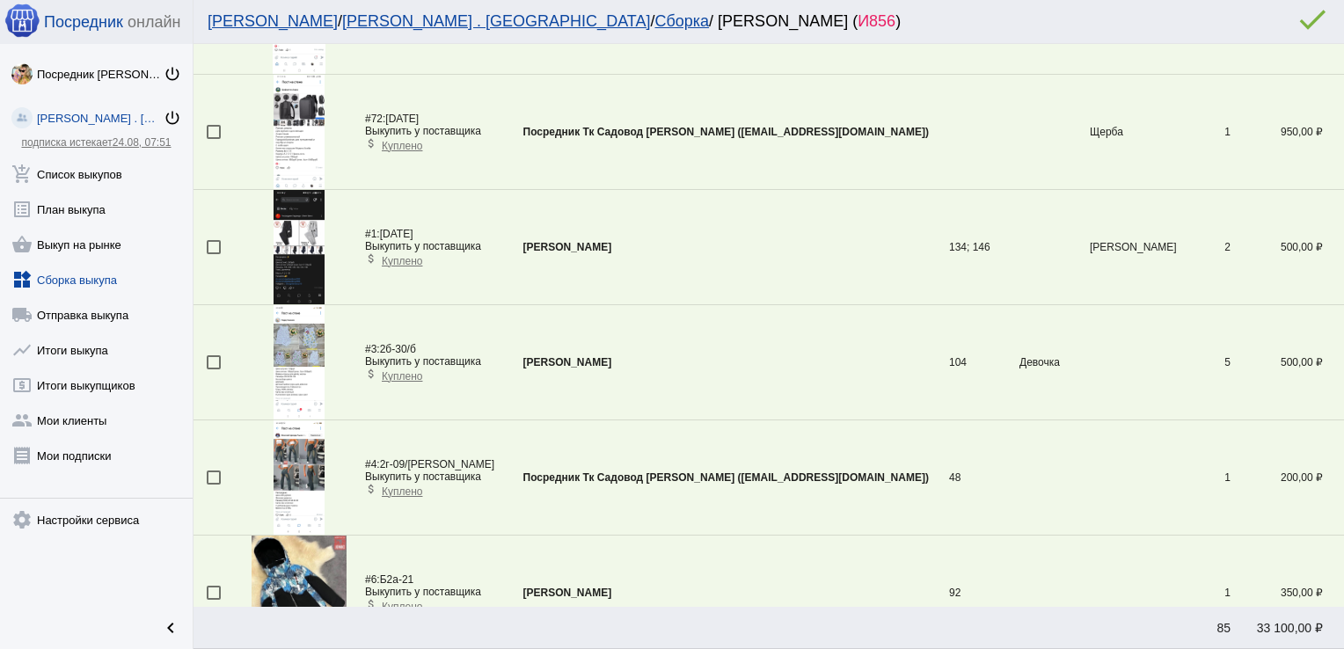
scroll to position [0, 0]
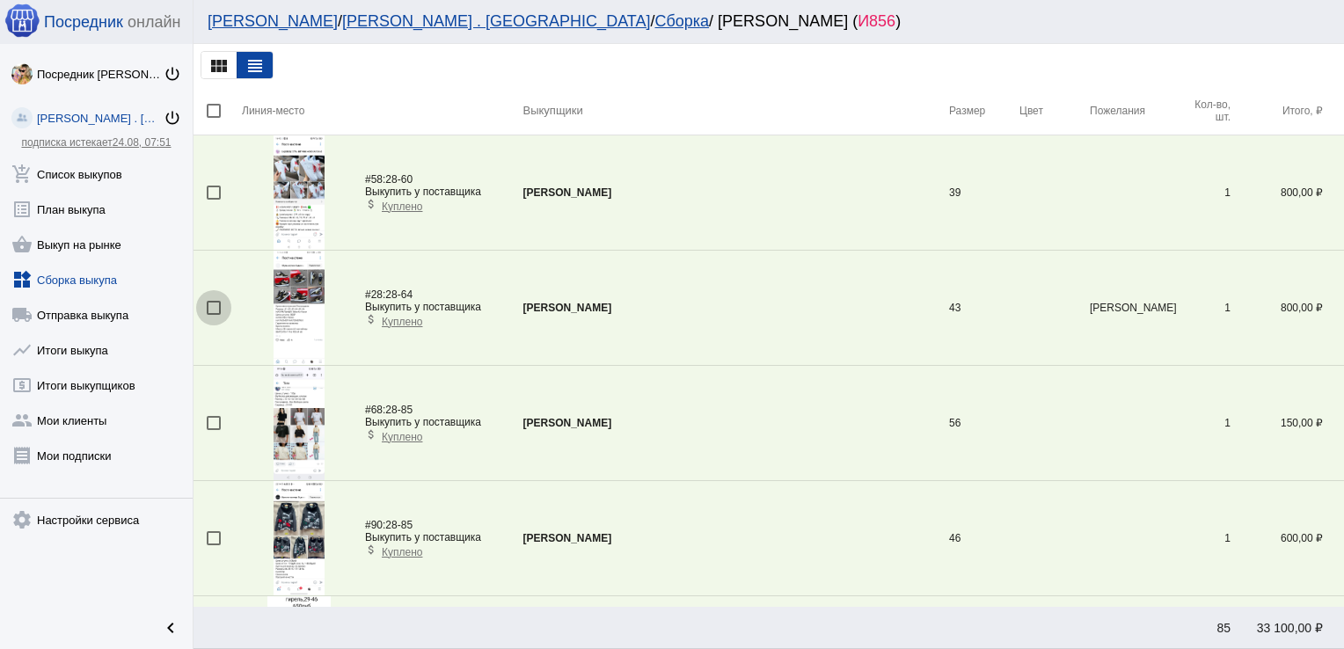
click at [210, 304] on div at bounding box center [214, 308] width 14 height 14
click at [213, 315] on input "checkbox" at bounding box center [213, 315] width 1 height 1
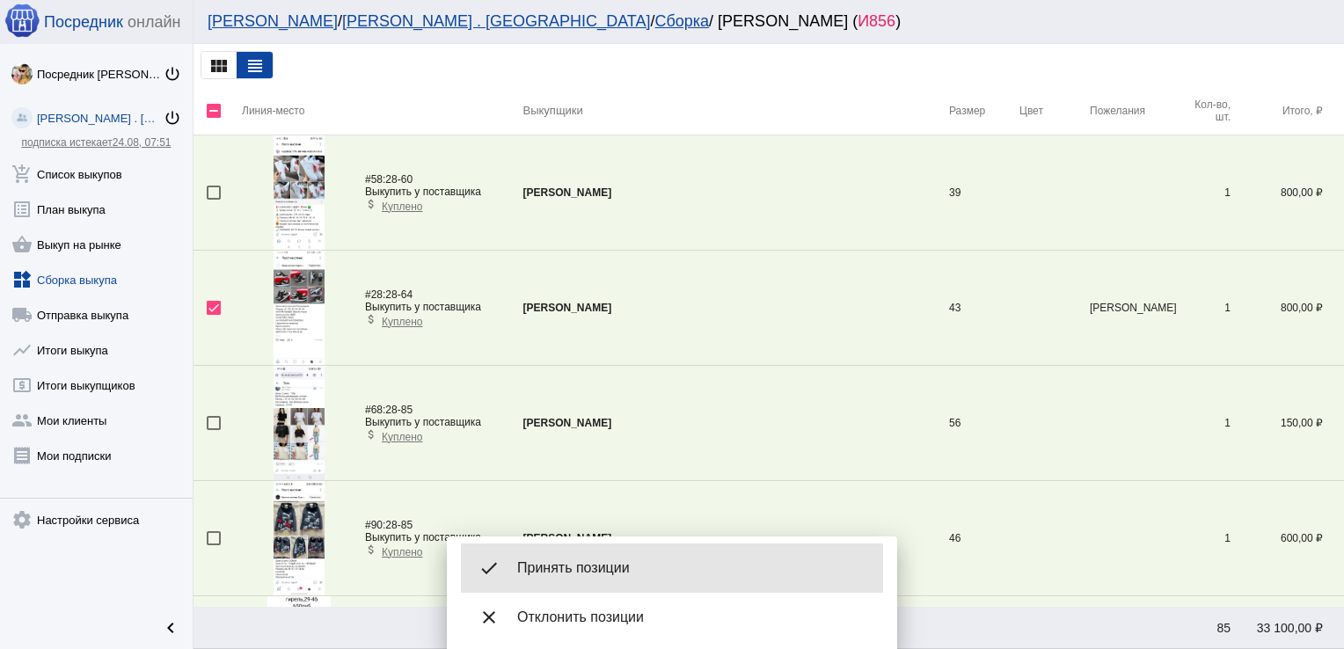
click at [633, 560] on span "Принять позиции" at bounding box center [693, 568] width 352 height 18
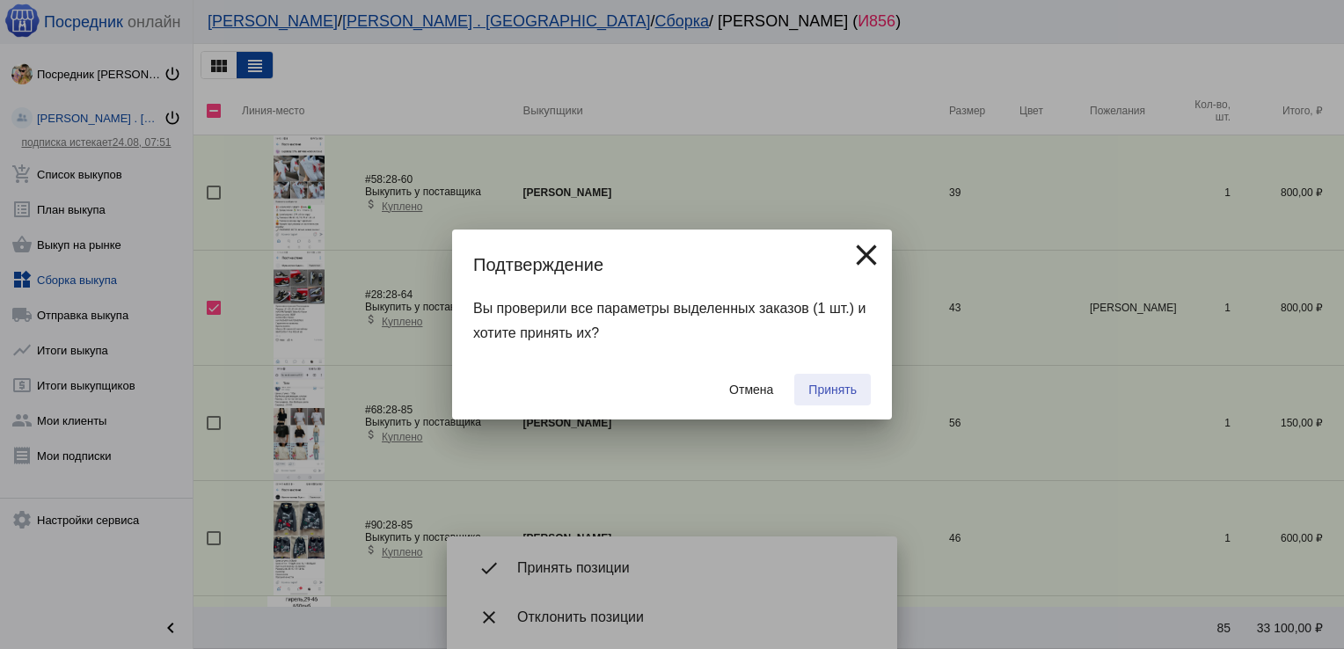
click at [833, 388] on span "Принять" at bounding box center [832, 390] width 48 height 14
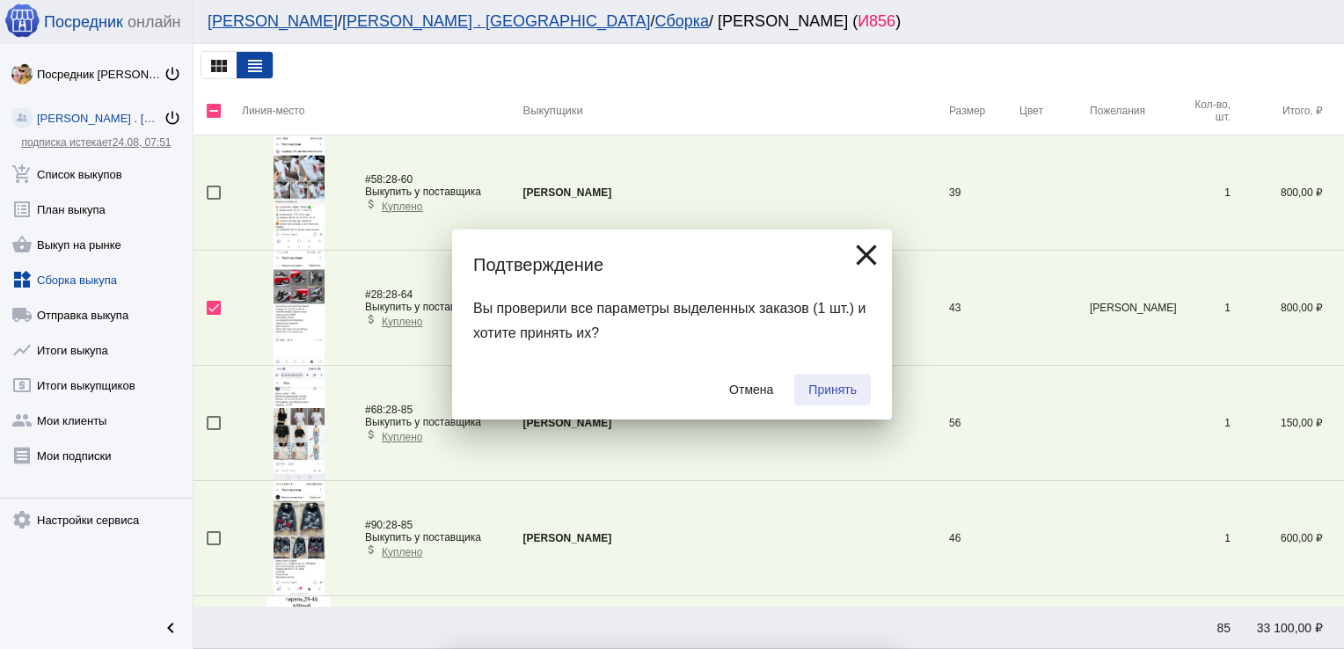
checkbox input "false"
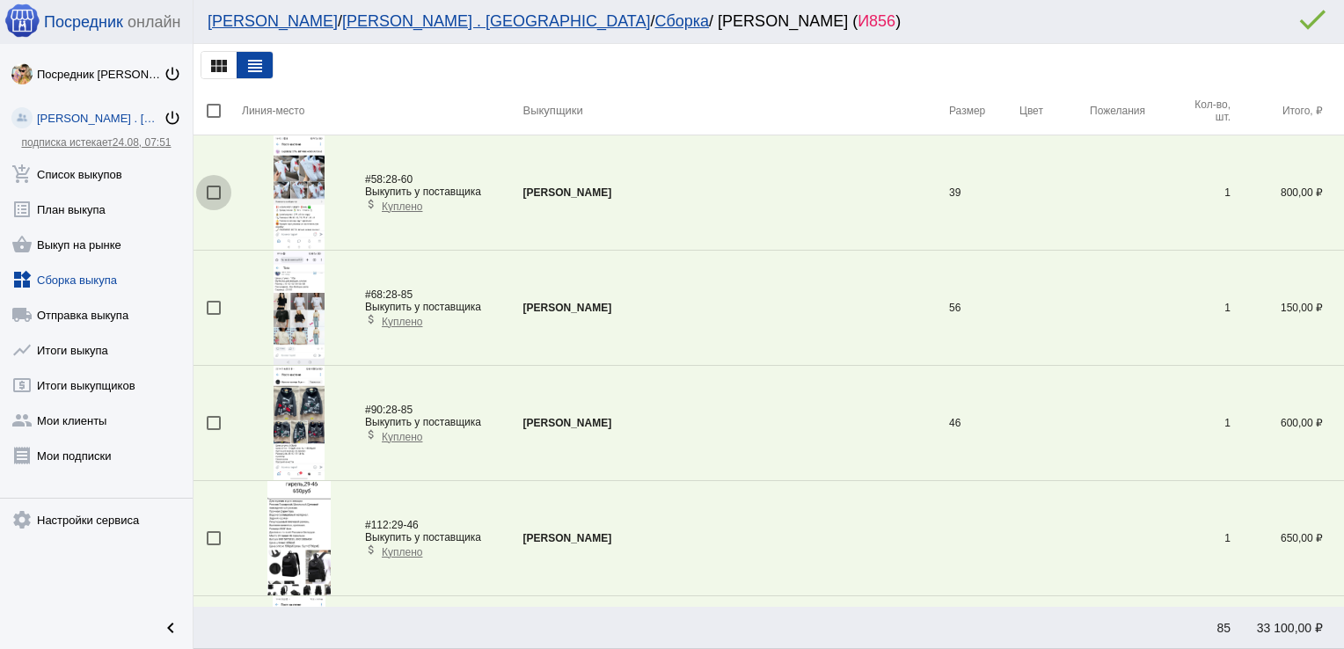
click at [215, 191] on div at bounding box center [214, 193] width 14 height 14
click at [214, 200] on input "checkbox" at bounding box center [213, 200] width 1 height 1
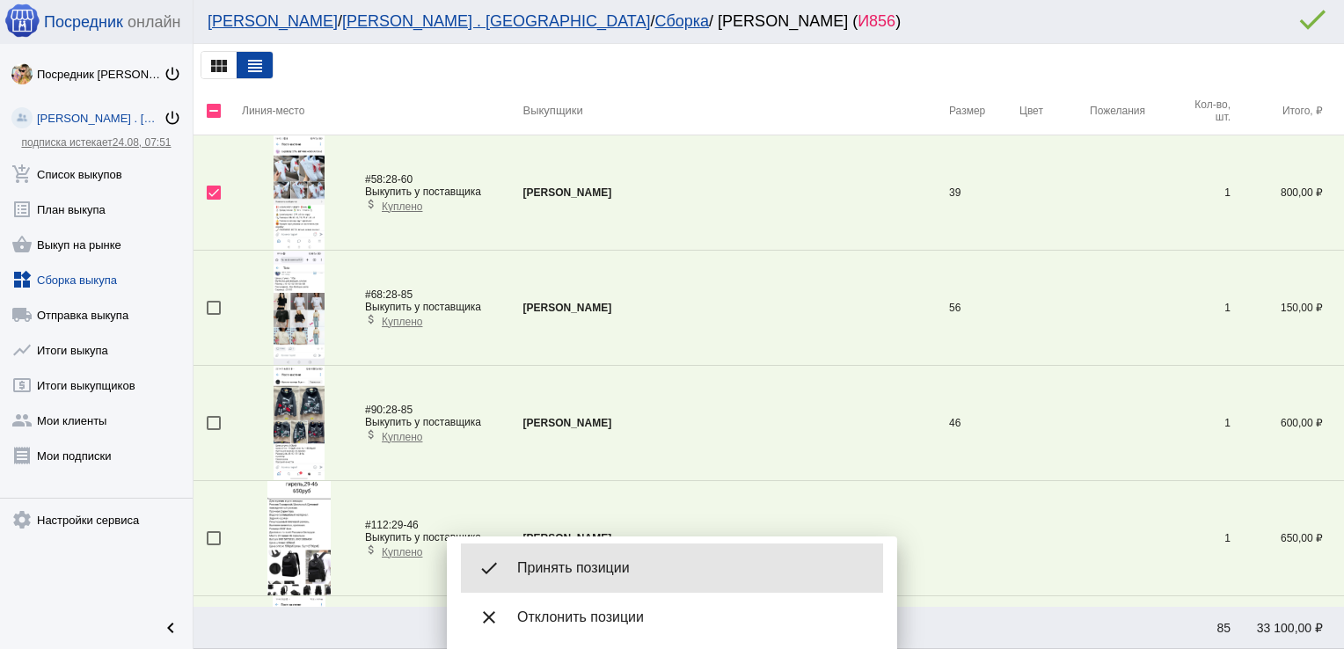
click at [596, 554] on div "done Принять позиции" at bounding box center [672, 568] width 422 height 49
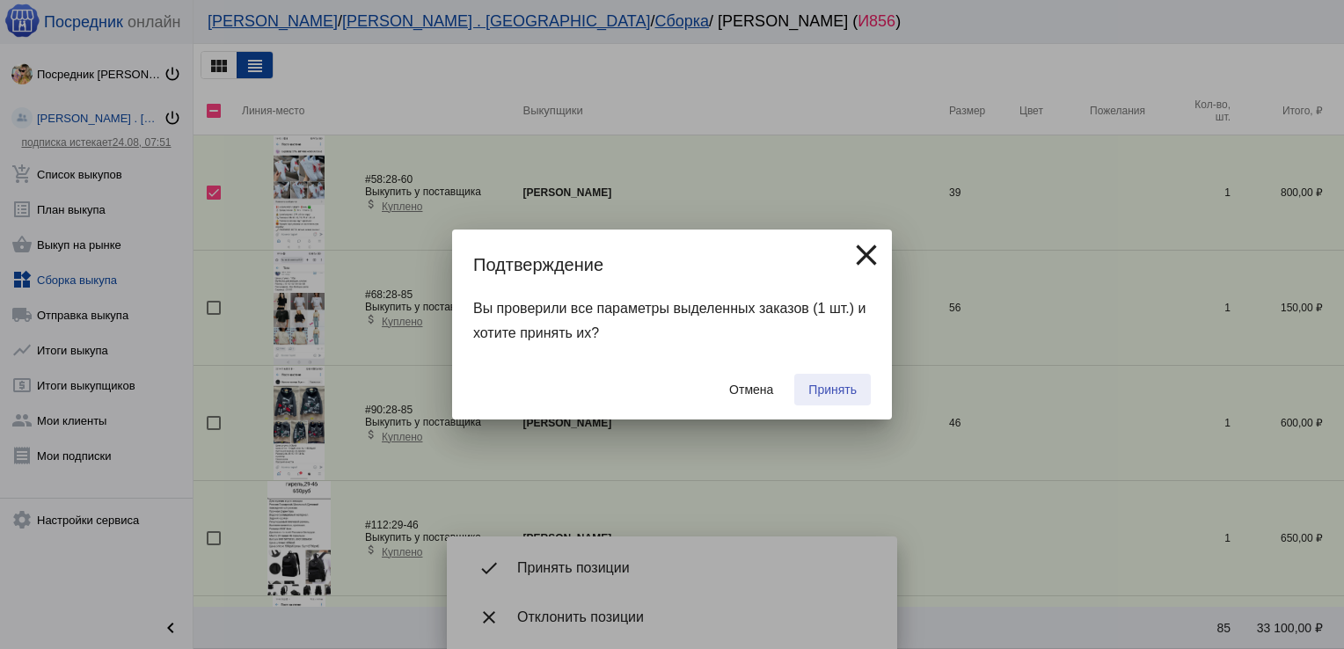
click at [841, 390] on span "Принять" at bounding box center [832, 390] width 48 height 14
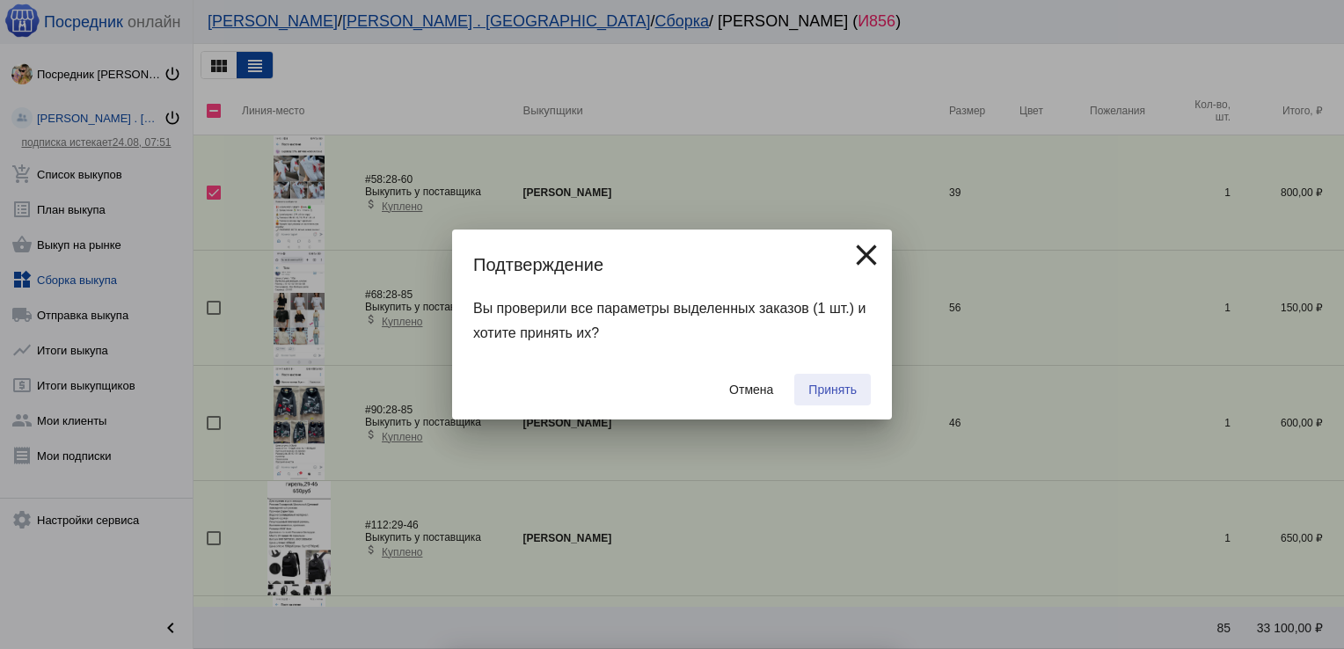
checkbox input "false"
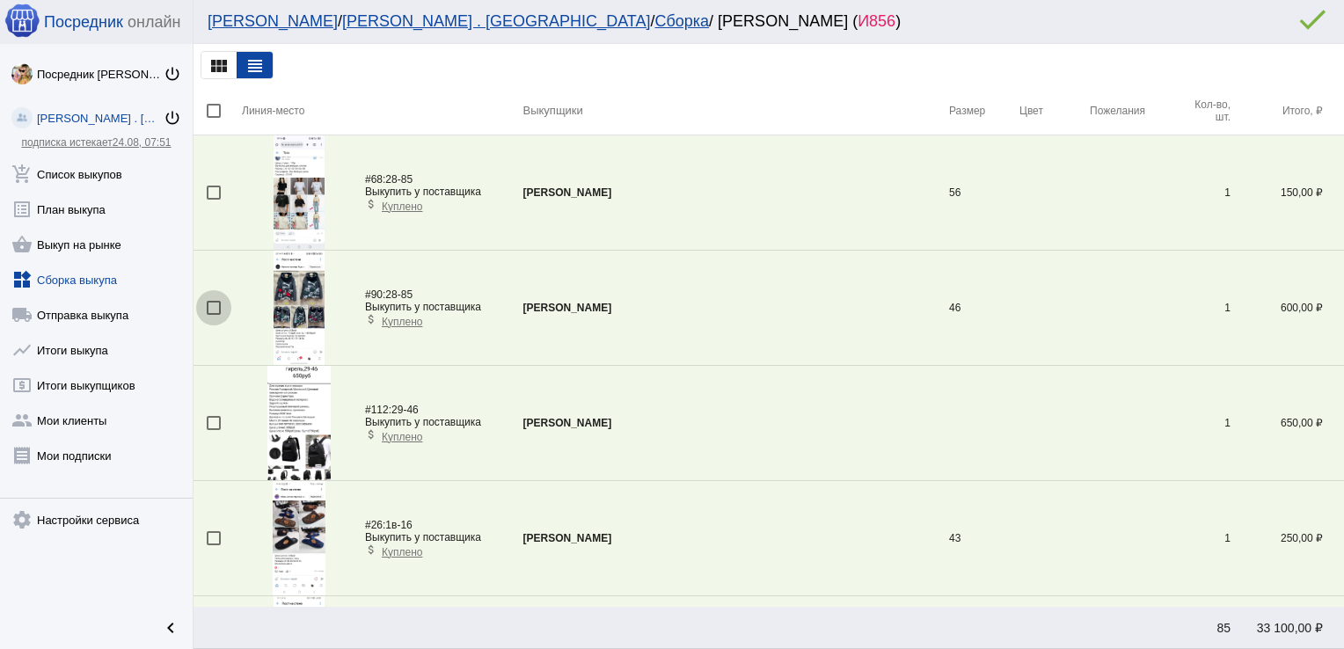
click at [215, 303] on div at bounding box center [214, 308] width 14 height 14
click at [214, 315] on input "checkbox" at bounding box center [213, 315] width 1 height 1
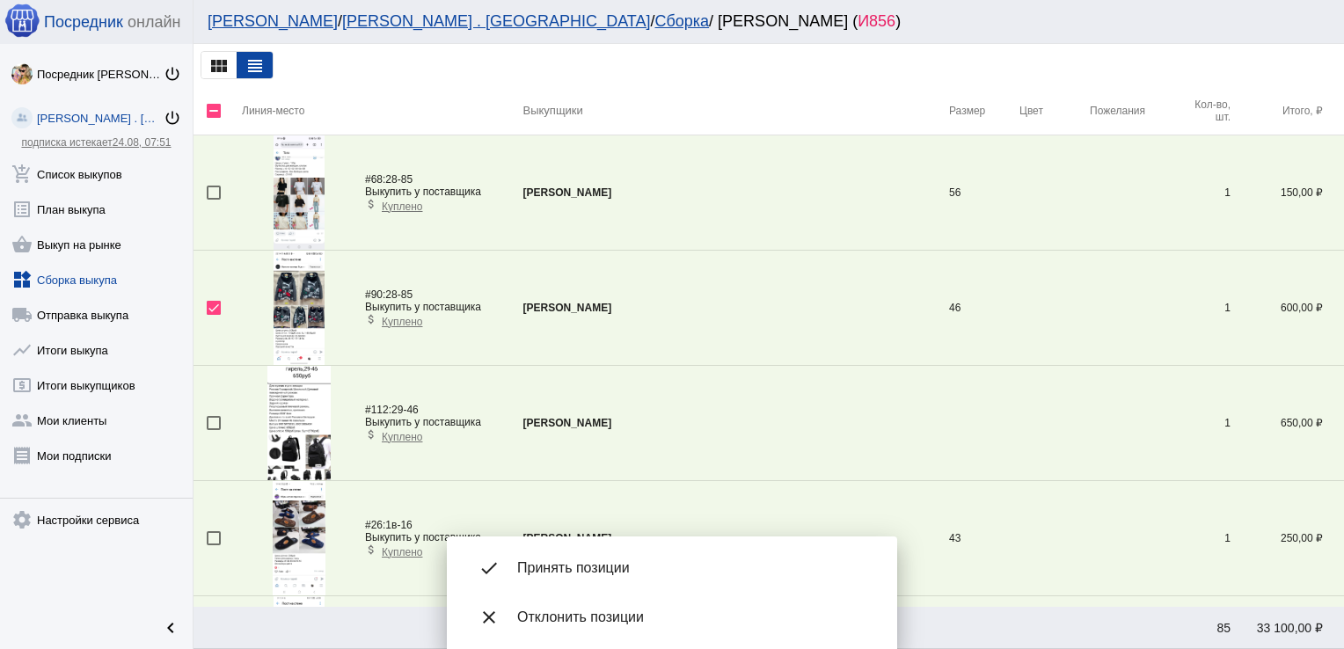
click at [591, 565] on span "Принять позиции" at bounding box center [693, 568] width 352 height 18
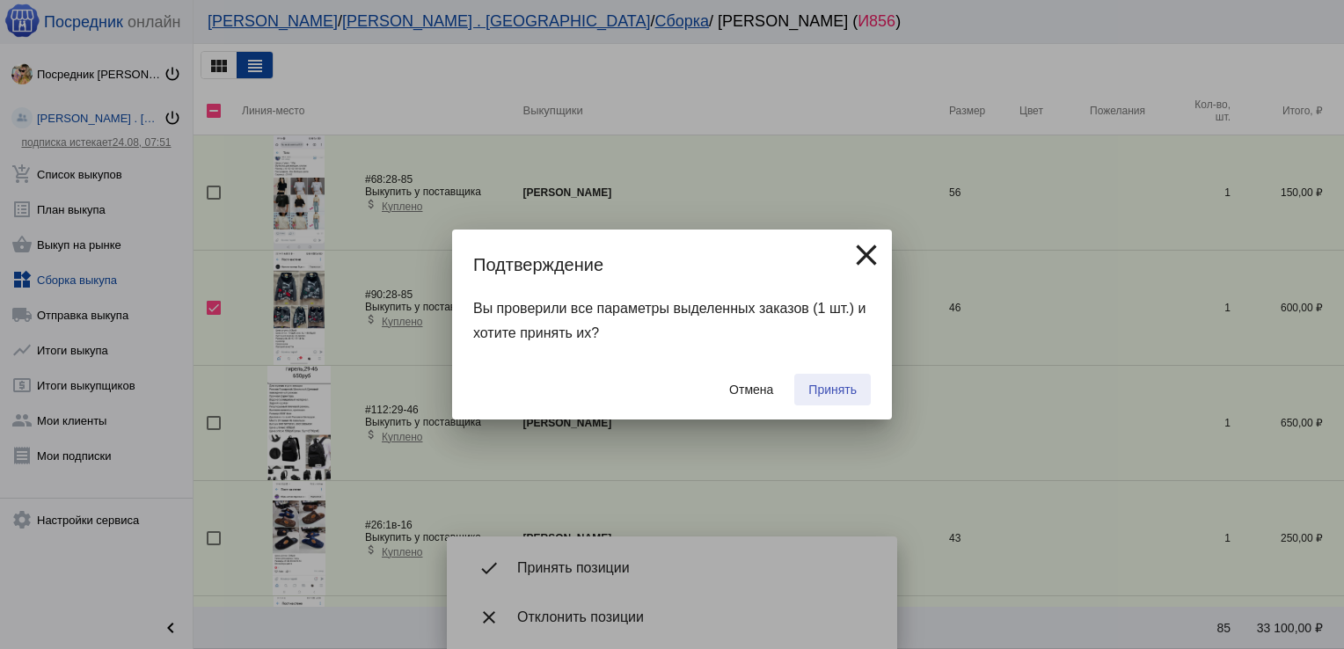
click at [837, 380] on button "Принять" at bounding box center [832, 390] width 77 height 32
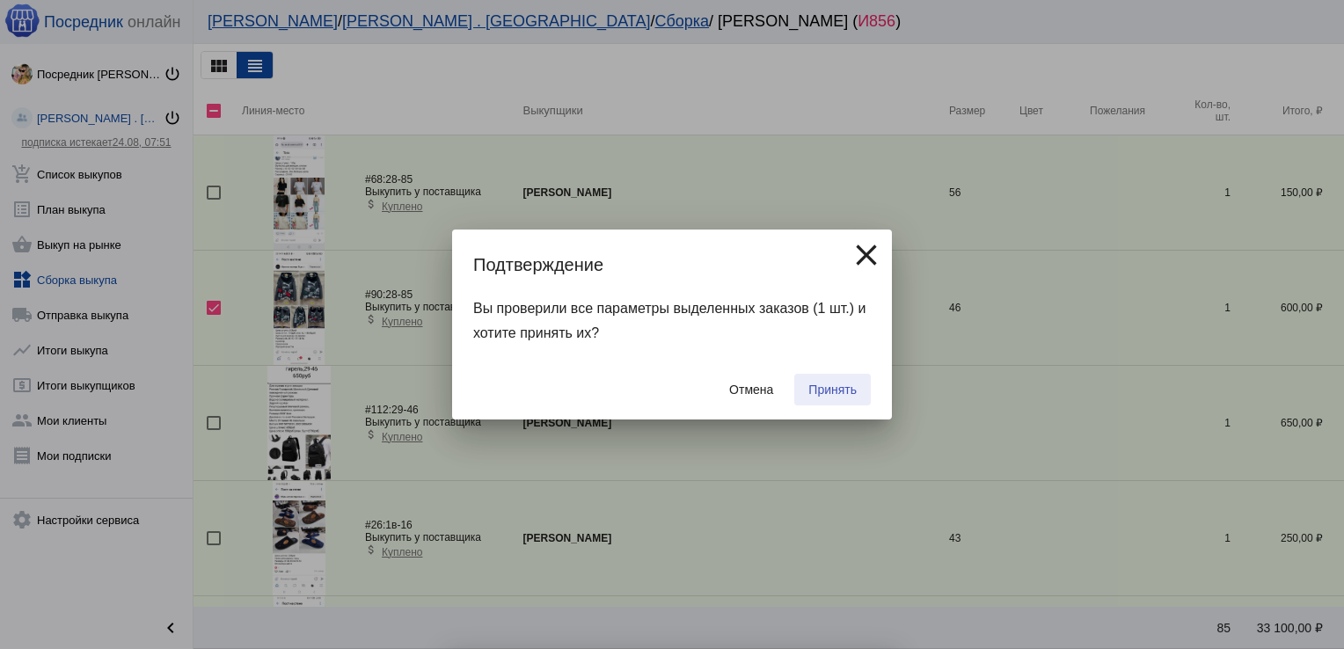
checkbox input "false"
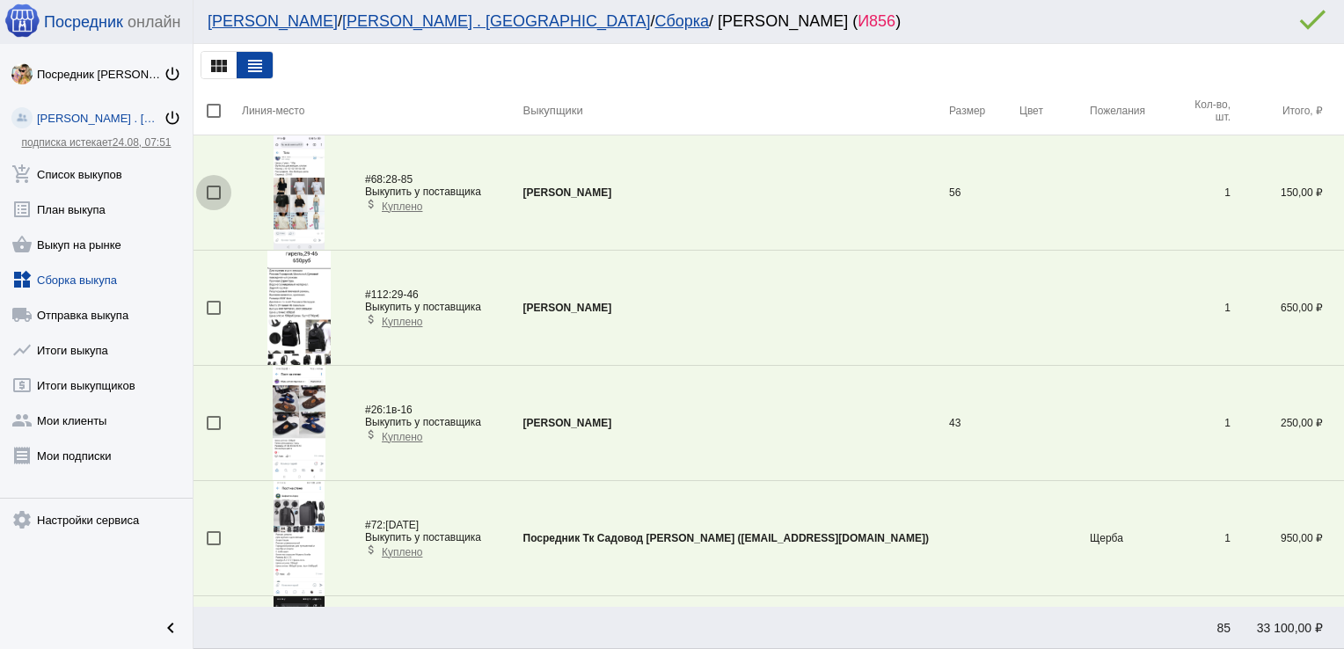
click at [213, 188] on div at bounding box center [214, 193] width 14 height 14
click at [213, 200] on input "checkbox" at bounding box center [213, 200] width 1 height 1
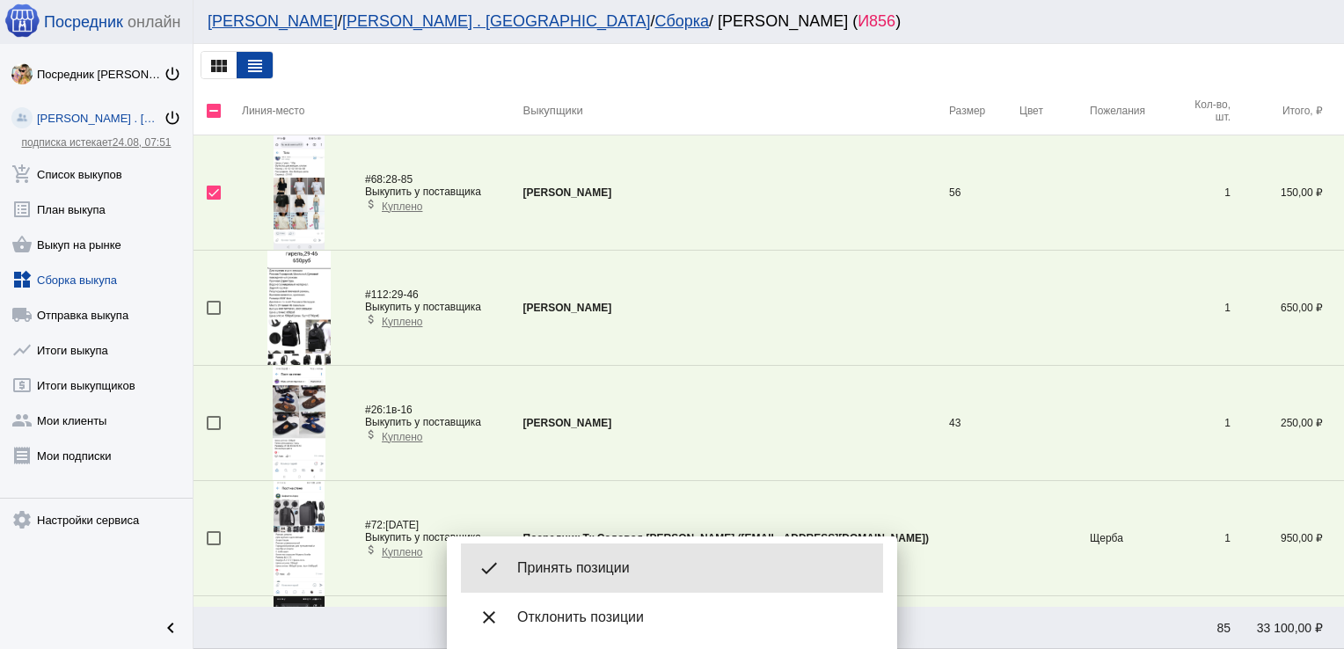
click at [549, 552] on div "done Принять позиции" at bounding box center [672, 568] width 422 height 49
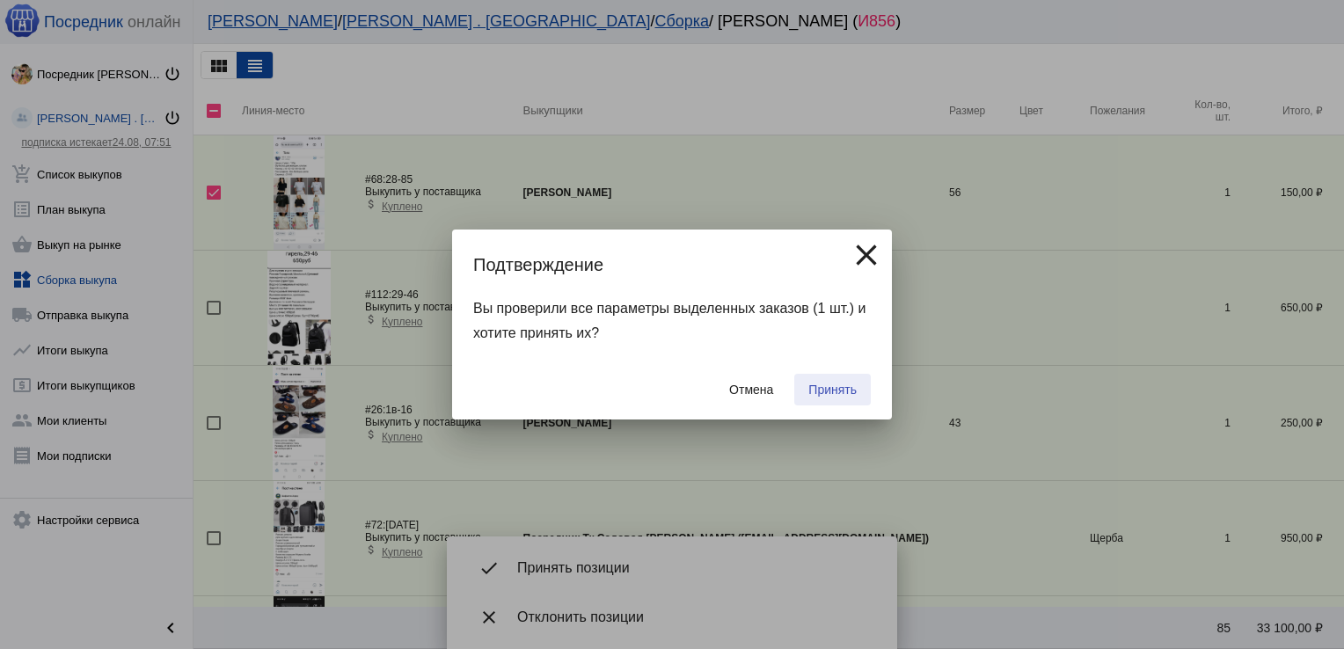
click at [829, 390] on span "Принять" at bounding box center [832, 390] width 48 height 14
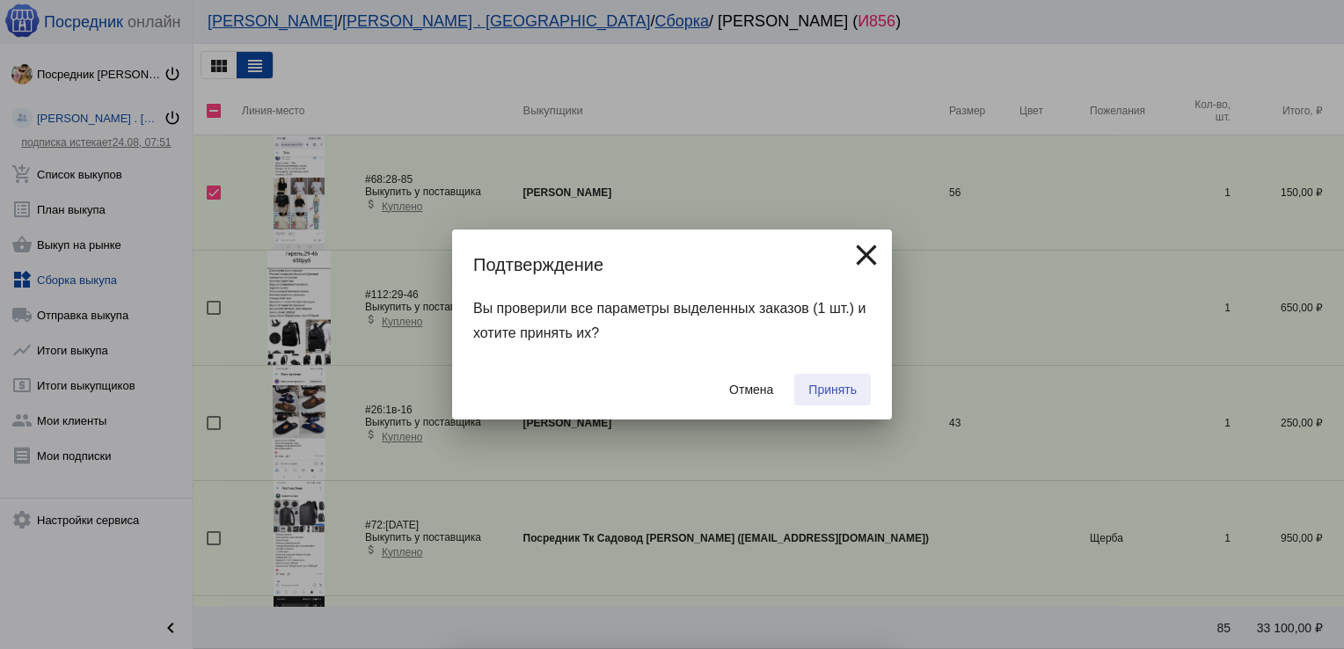
checkbox input "false"
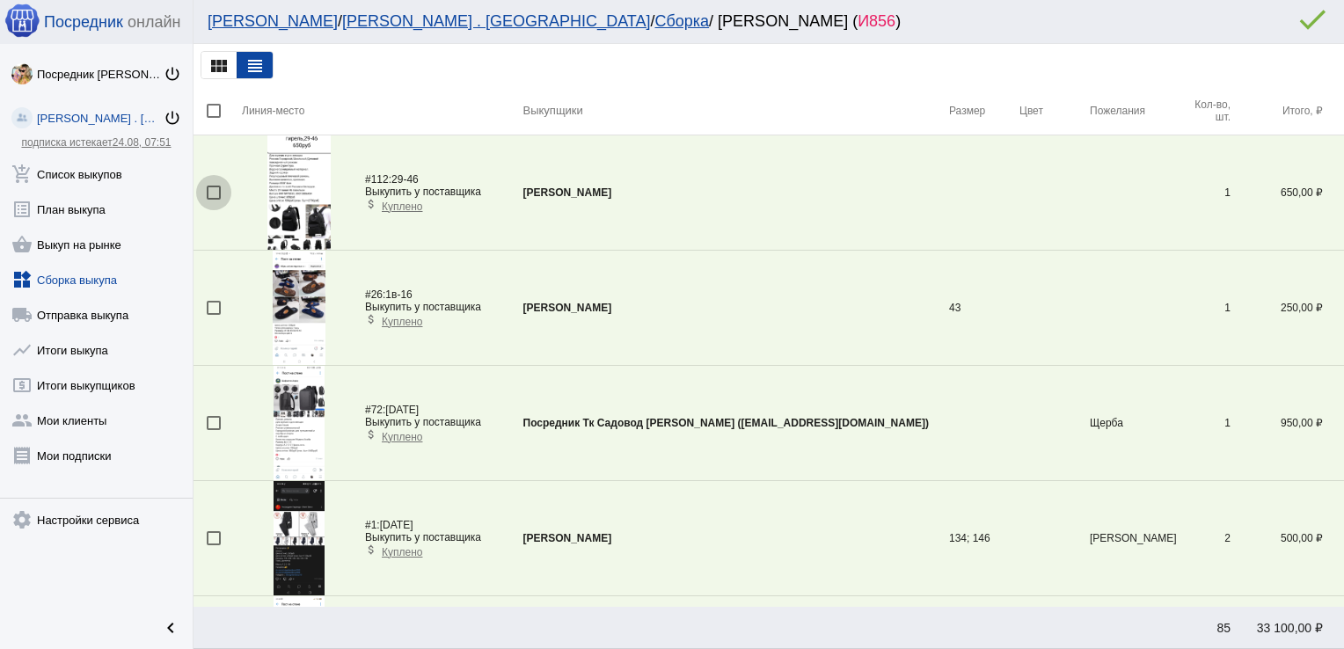
click at [215, 186] on div at bounding box center [214, 193] width 14 height 14
click at [214, 200] on input "checkbox" at bounding box center [213, 200] width 1 height 1
checkbox input "true"
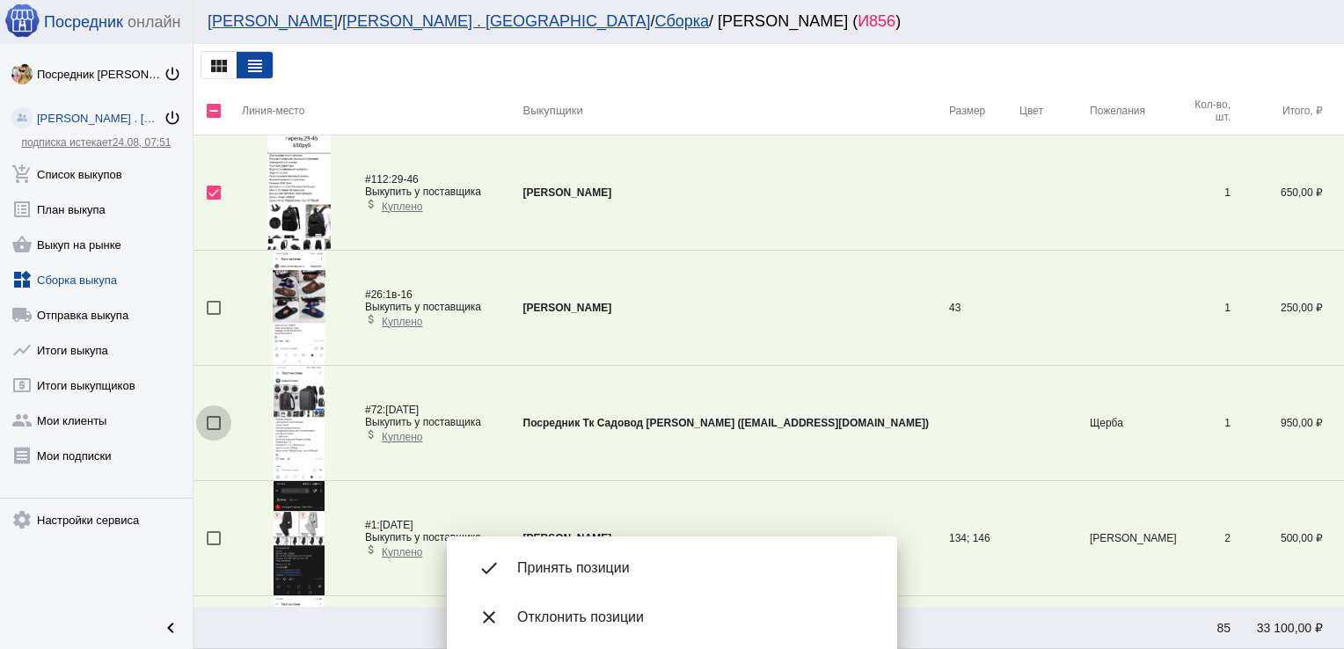
click at [211, 420] on div at bounding box center [214, 423] width 14 height 14
click at [213, 430] on input "checkbox" at bounding box center [213, 430] width 1 height 1
checkbox input "true"
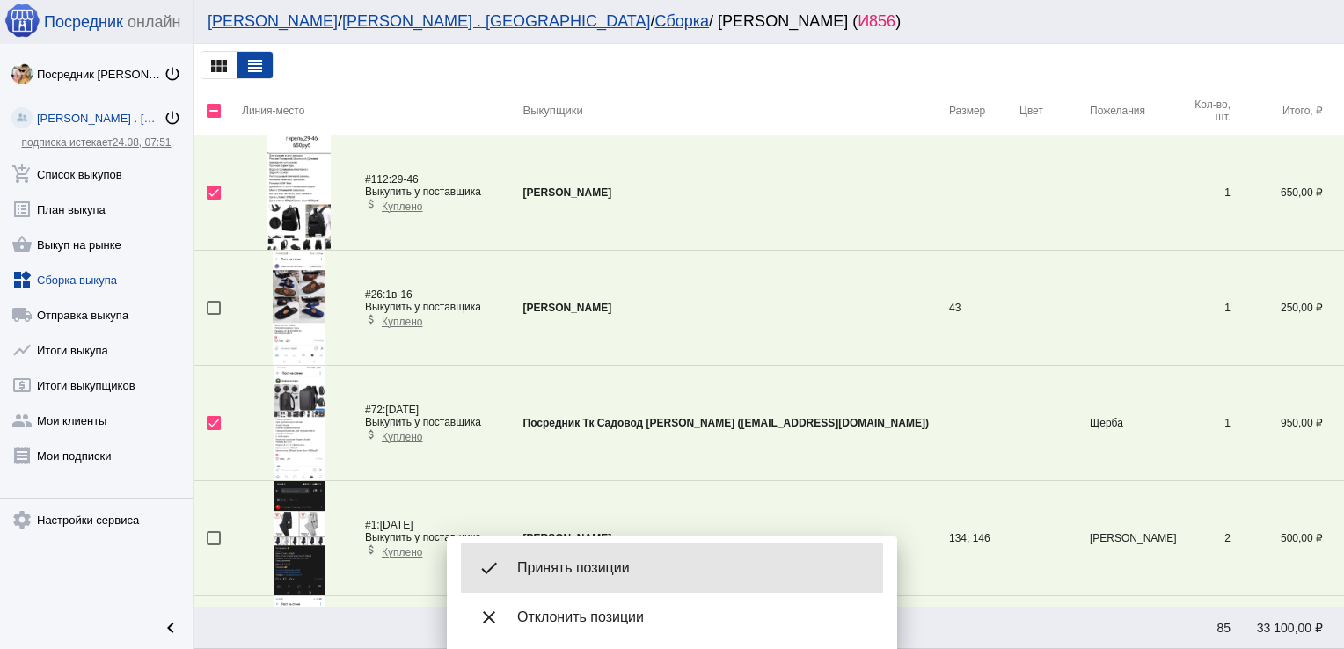
click at [595, 571] on span "Принять позиции" at bounding box center [693, 568] width 352 height 18
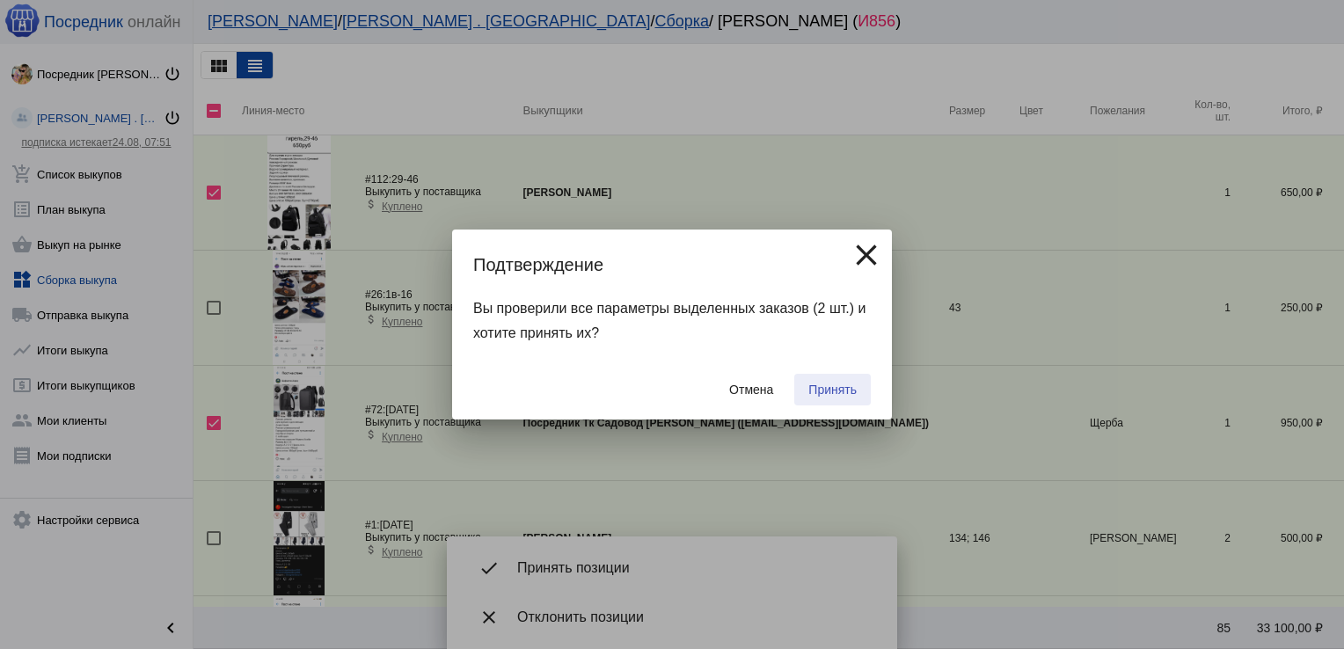
click at [843, 384] on span "Принять" at bounding box center [832, 390] width 48 height 14
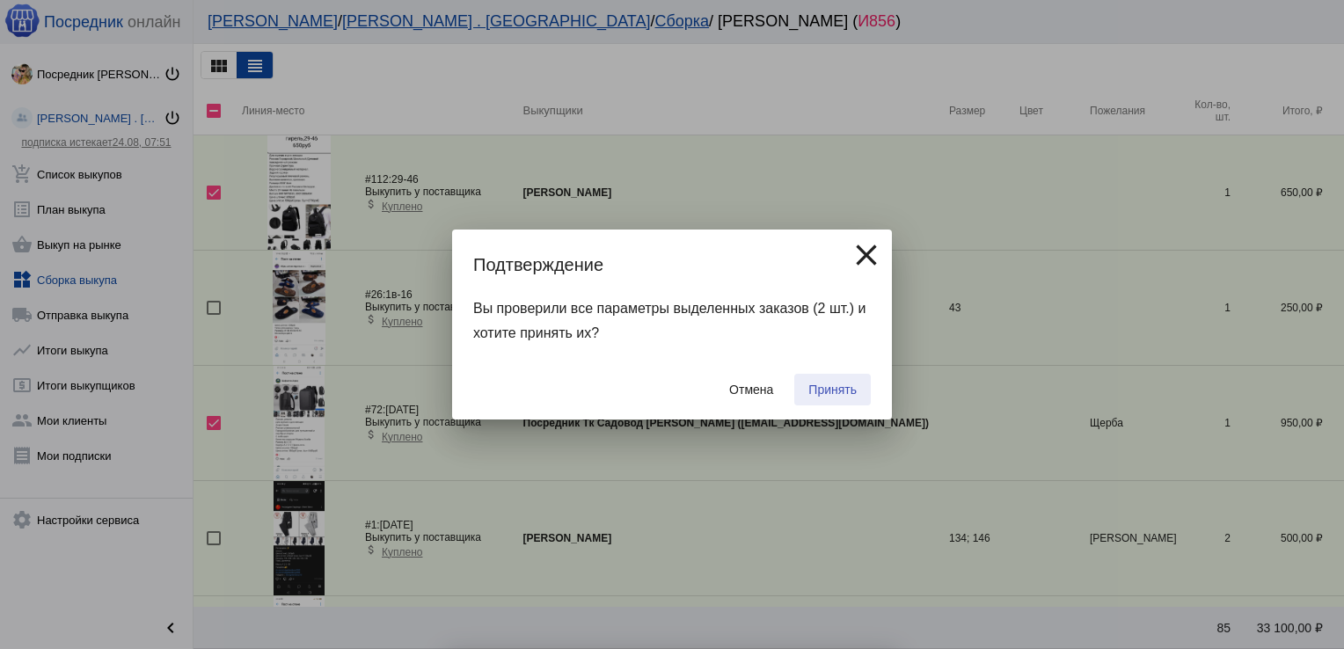
checkbox input "false"
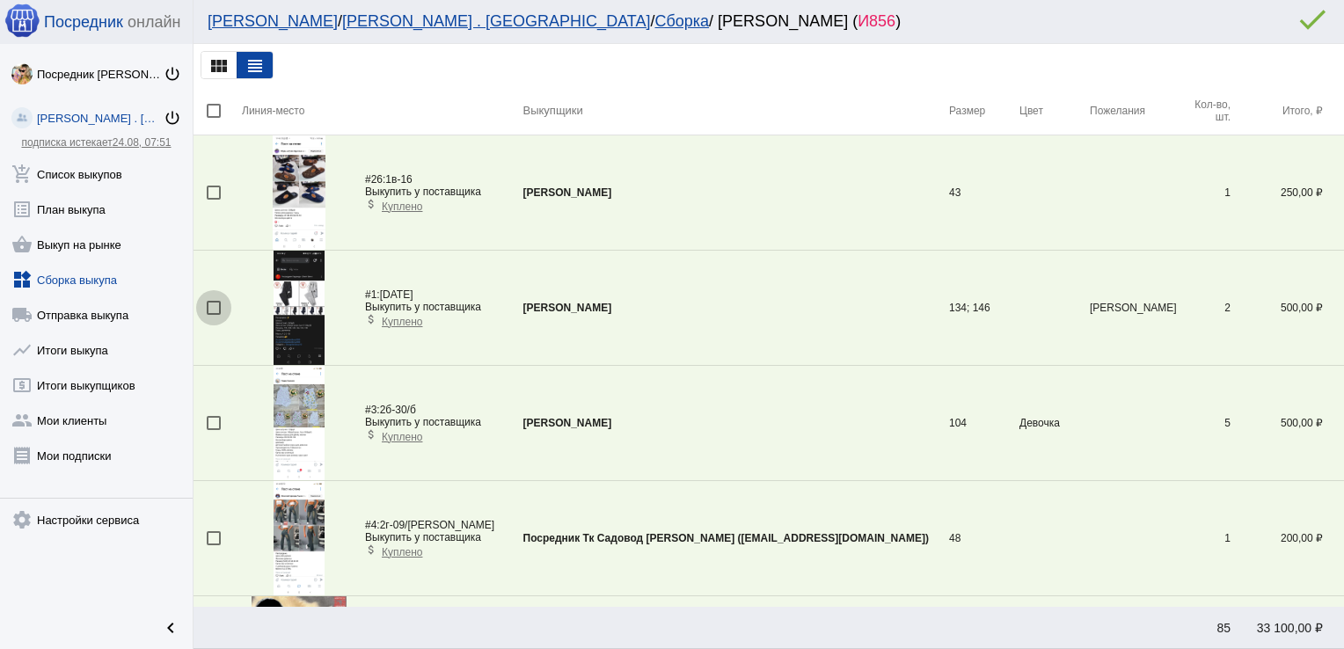
click at [212, 304] on div at bounding box center [214, 308] width 14 height 14
click at [213, 315] on input "checkbox" at bounding box center [213, 315] width 1 height 1
checkbox input "true"
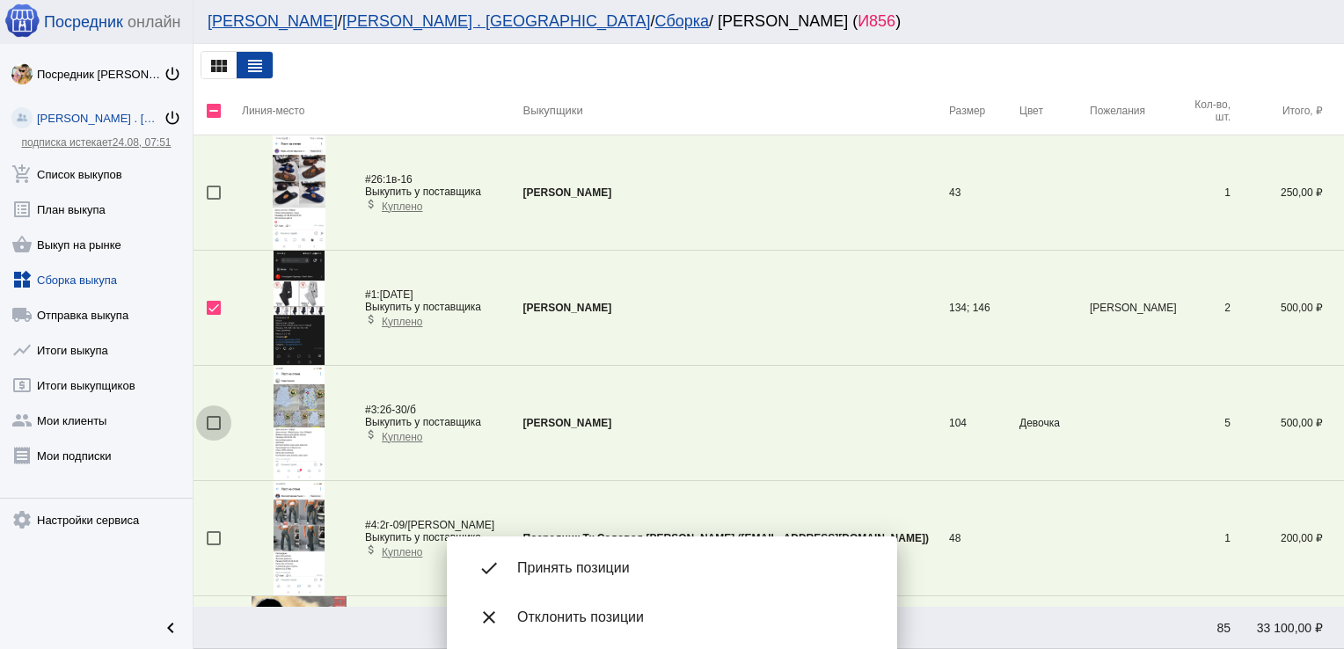
click at [214, 422] on div at bounding box center [214, 423] width 14 height 14
click at [214, 430] on input "checkbox" at bounding box center [213, 430] width 1 height 1
checkbox input "true"
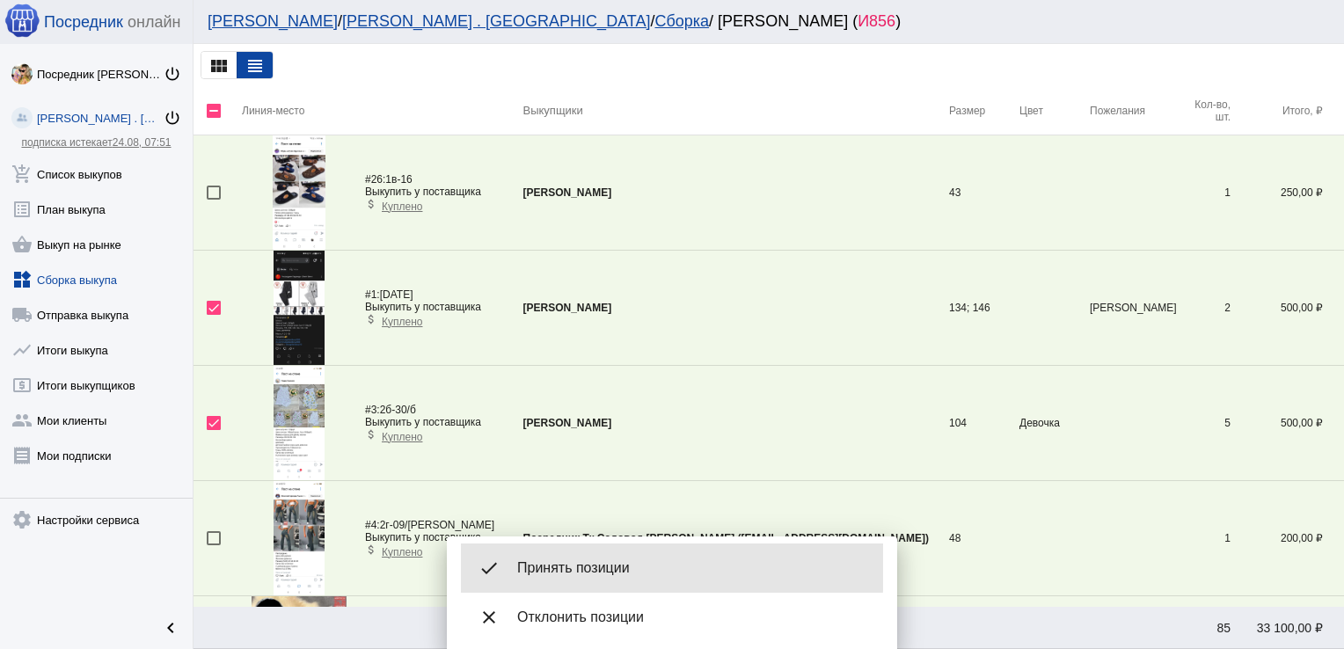
click at [584, 558] on div "done Принять позиции" at bounding box center [672, 568] width 422 height 49
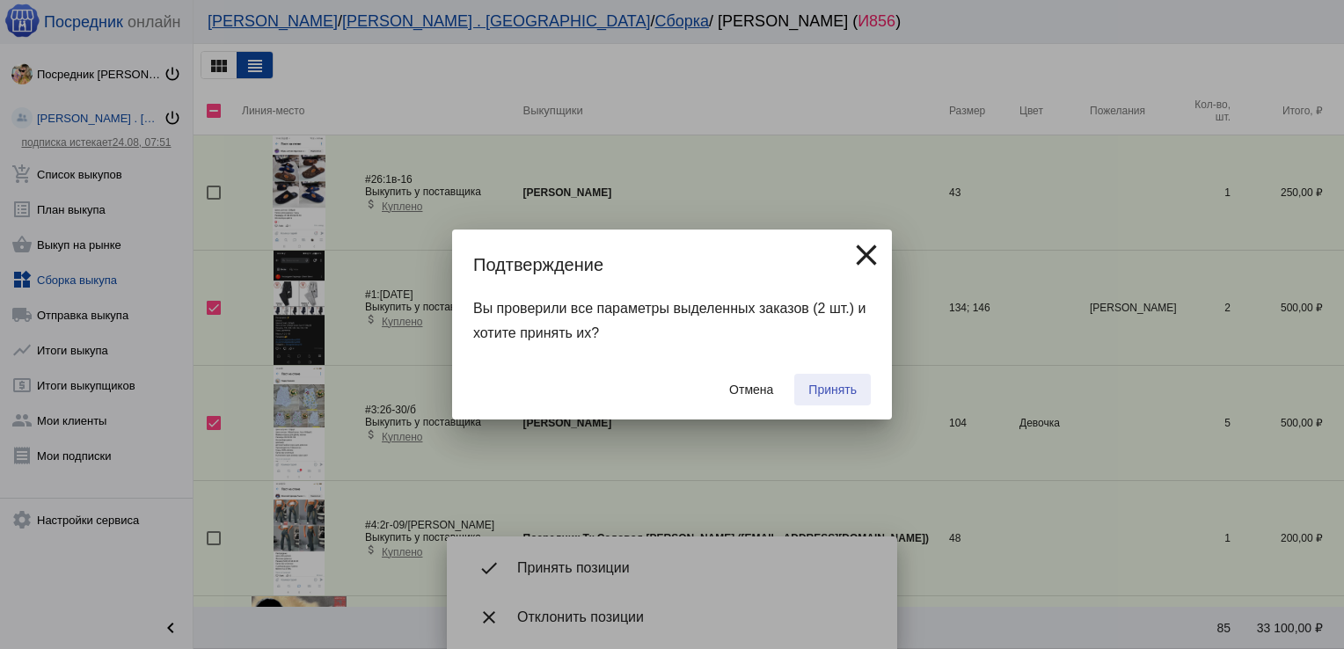
click at [831, 378] on button "Принять" at bounding box center [832, 390] width 77 height 32
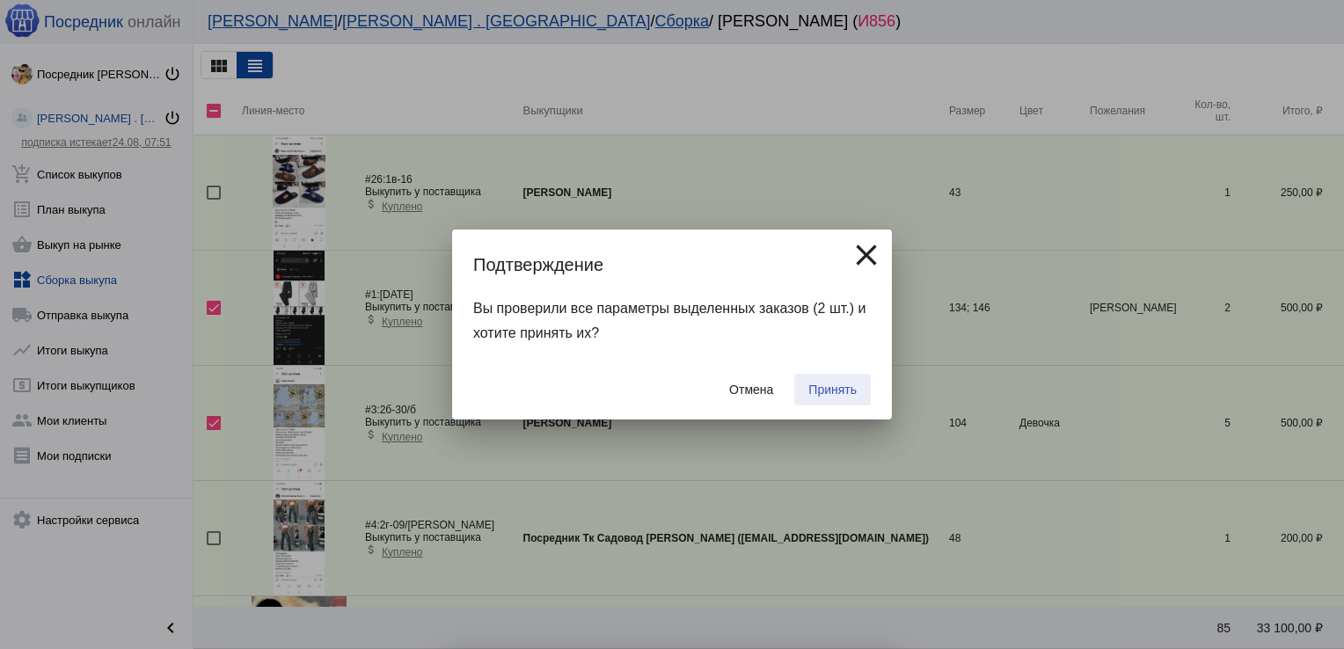
checkbox input "false"
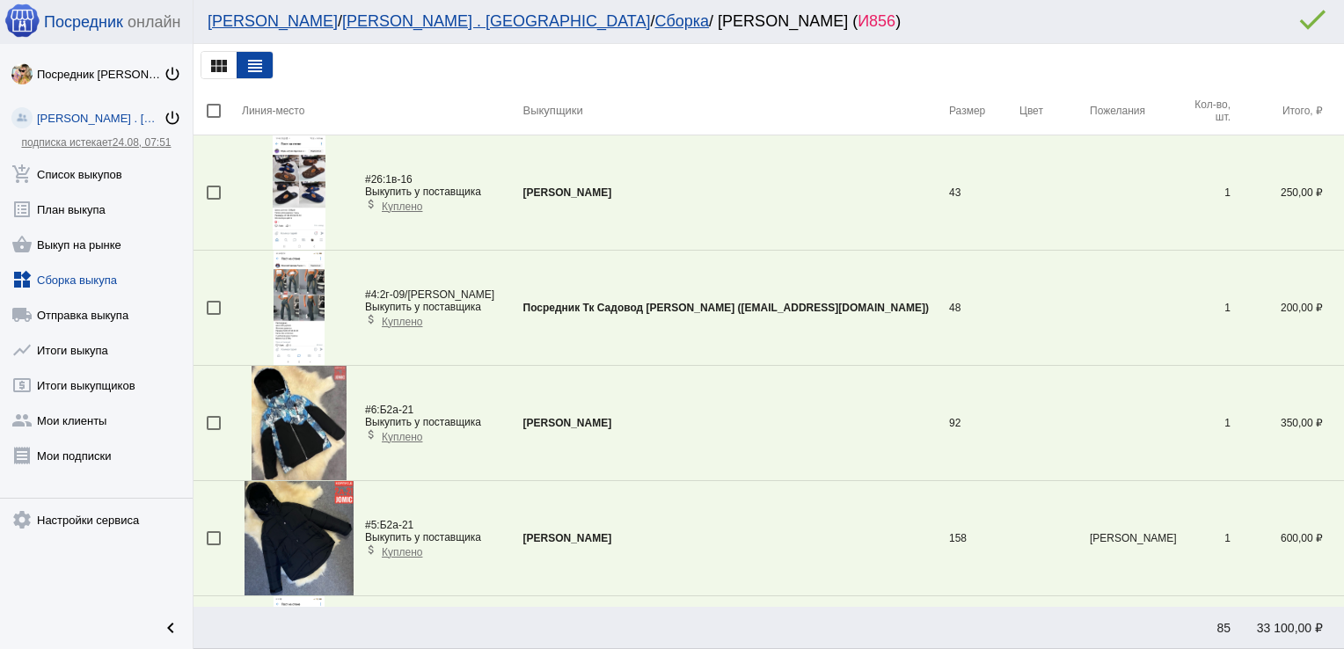
click at [207, 536] on div at bounding box center [214, 538] width 14 height 14
click at [213, 545] on input "checkbox" at bounding box center [213, 545] width 1 height 1
checkbox input "true"
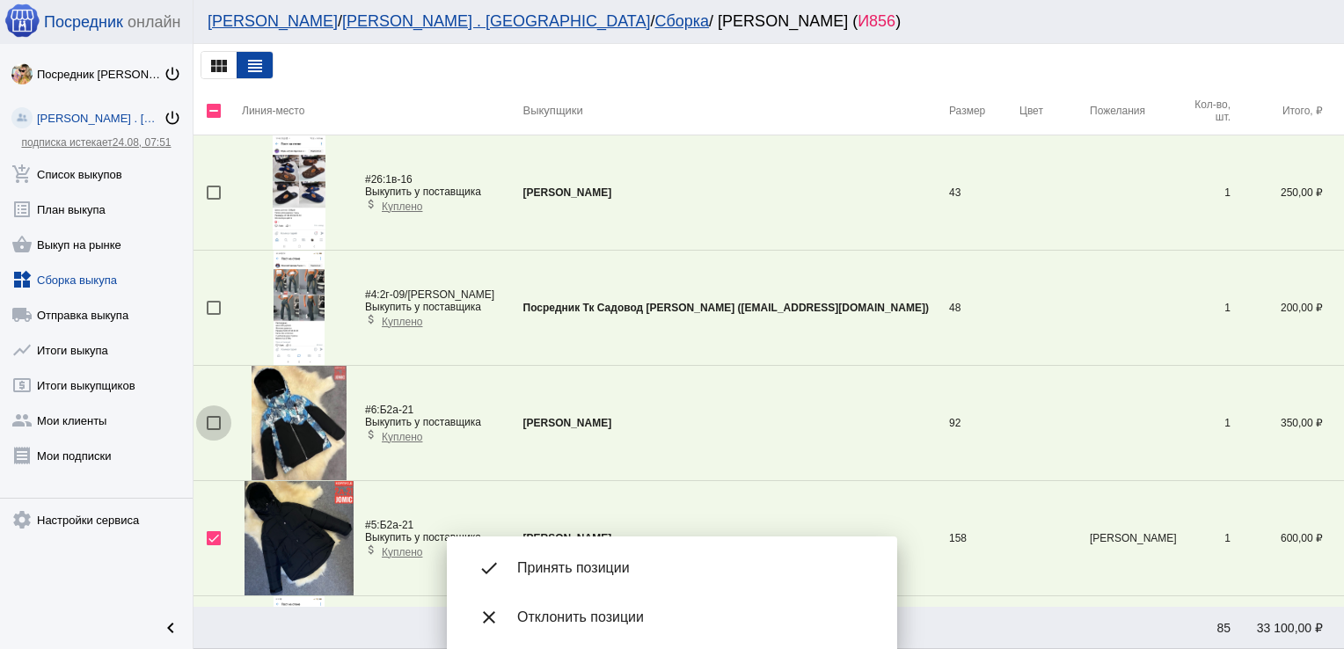
click at [214, 419] on div at bounding box center [214, 423] width 14 height 14
click at [214, 430] on input "checkbox" at bounding box center [213, 430] width 1 height 1
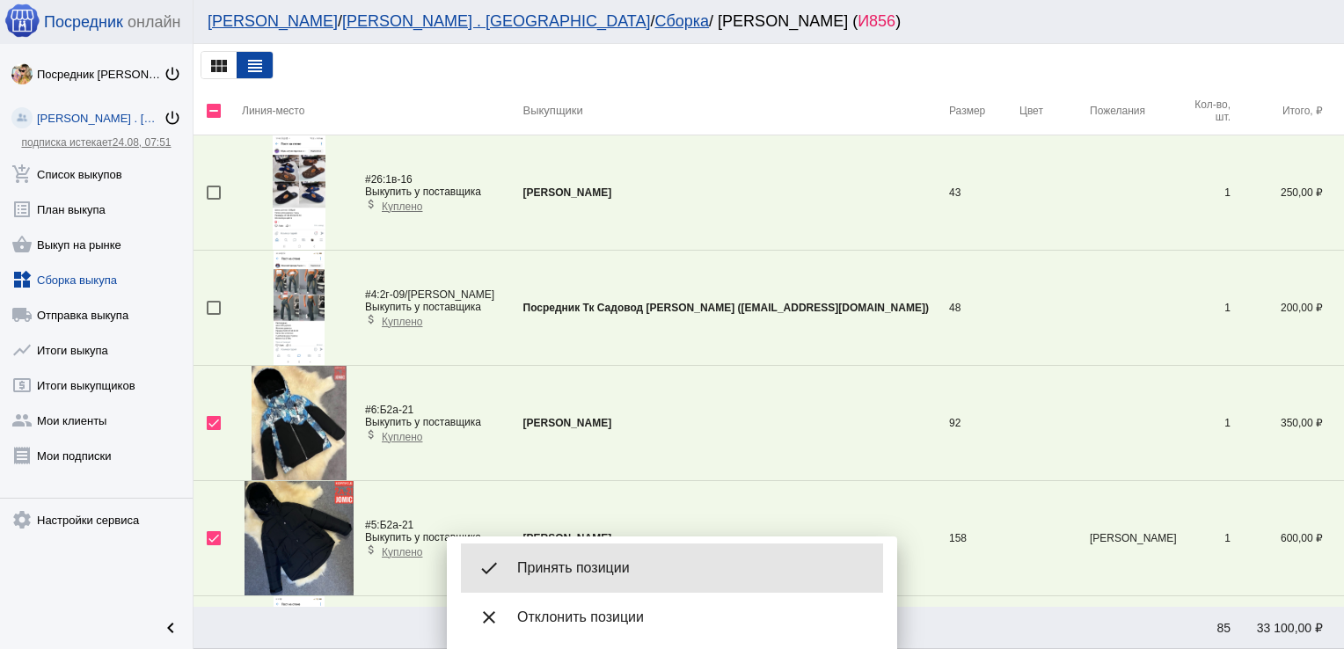
click at [584, 564] on span "Принять позиции" at bounding box center [693, 568] width 352 height 18
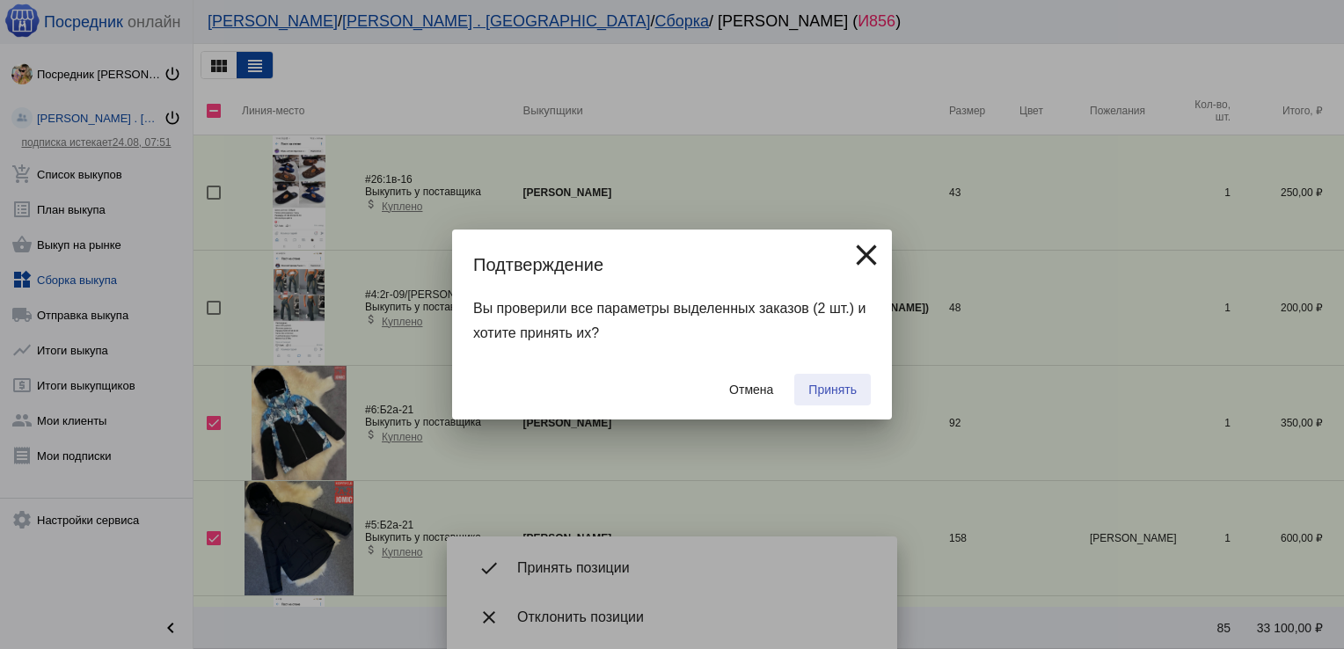
click at [840, 385] on span "Принять" at bounding box center [832, 390] width 48 height 14
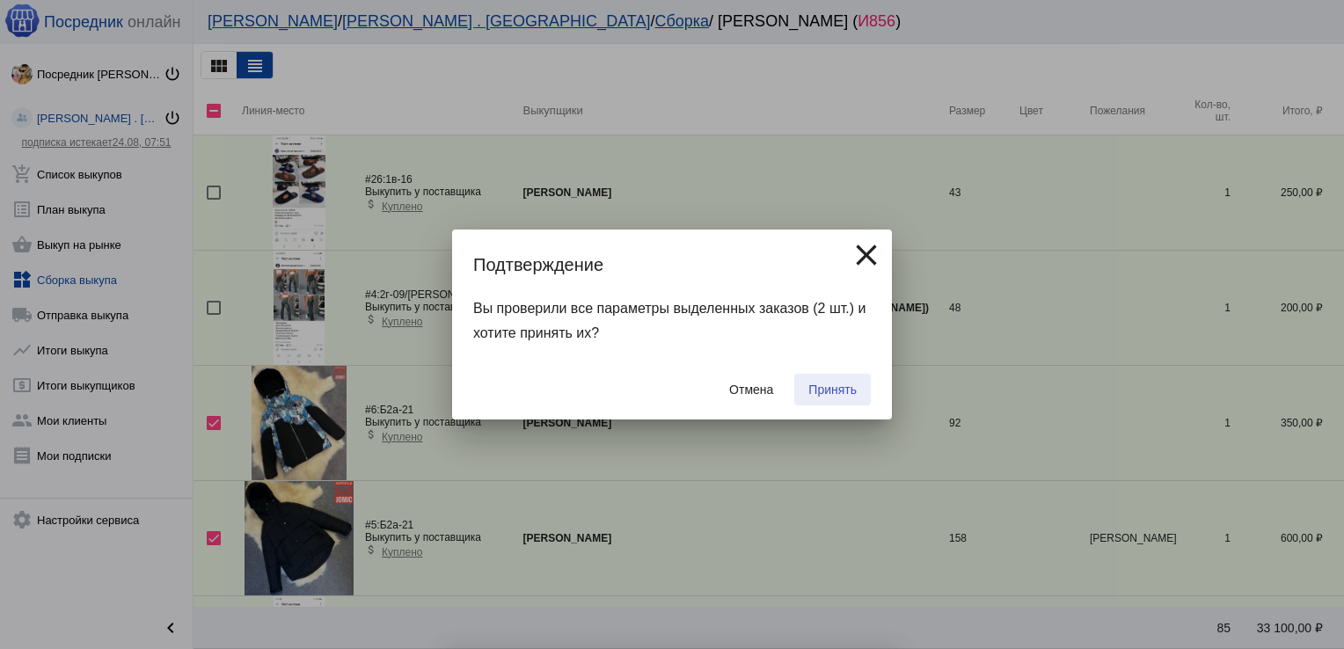
checkbox input "false"
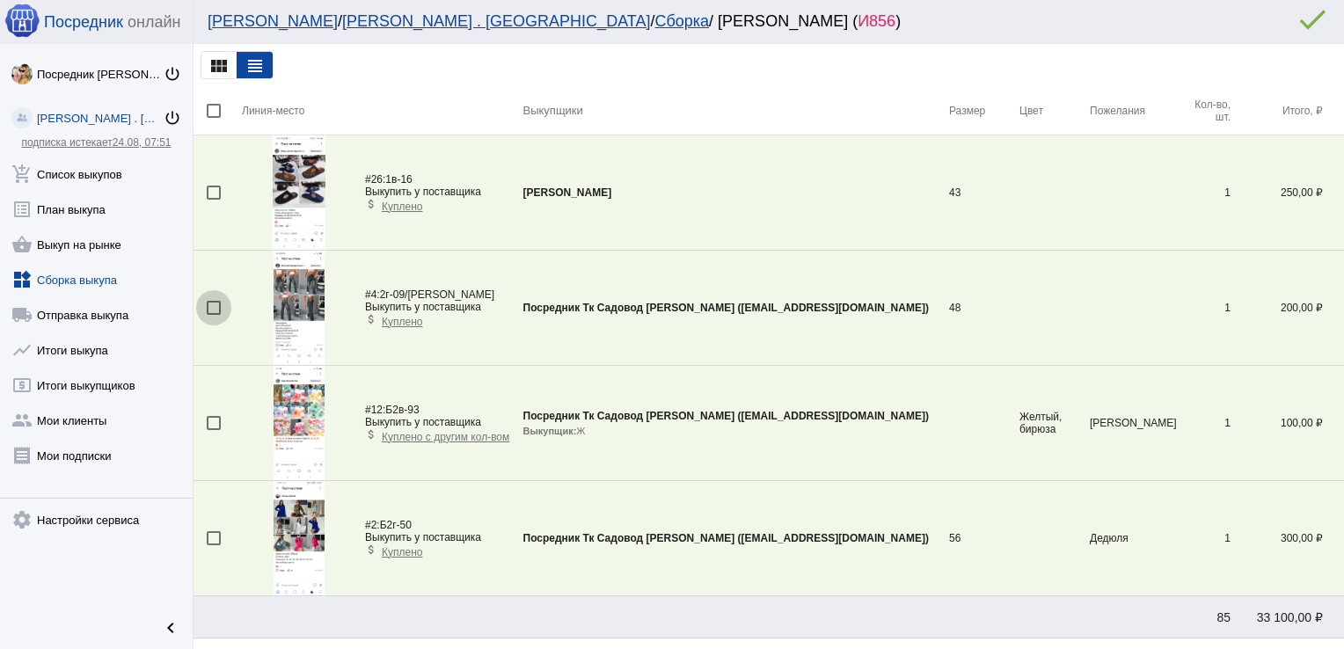
click at [215, 305] on div at bounding box center [214, 308] width 14 height 14
click at [214, 315] on input "checkbox" at bounding box center [213, 315] width 1 height 1
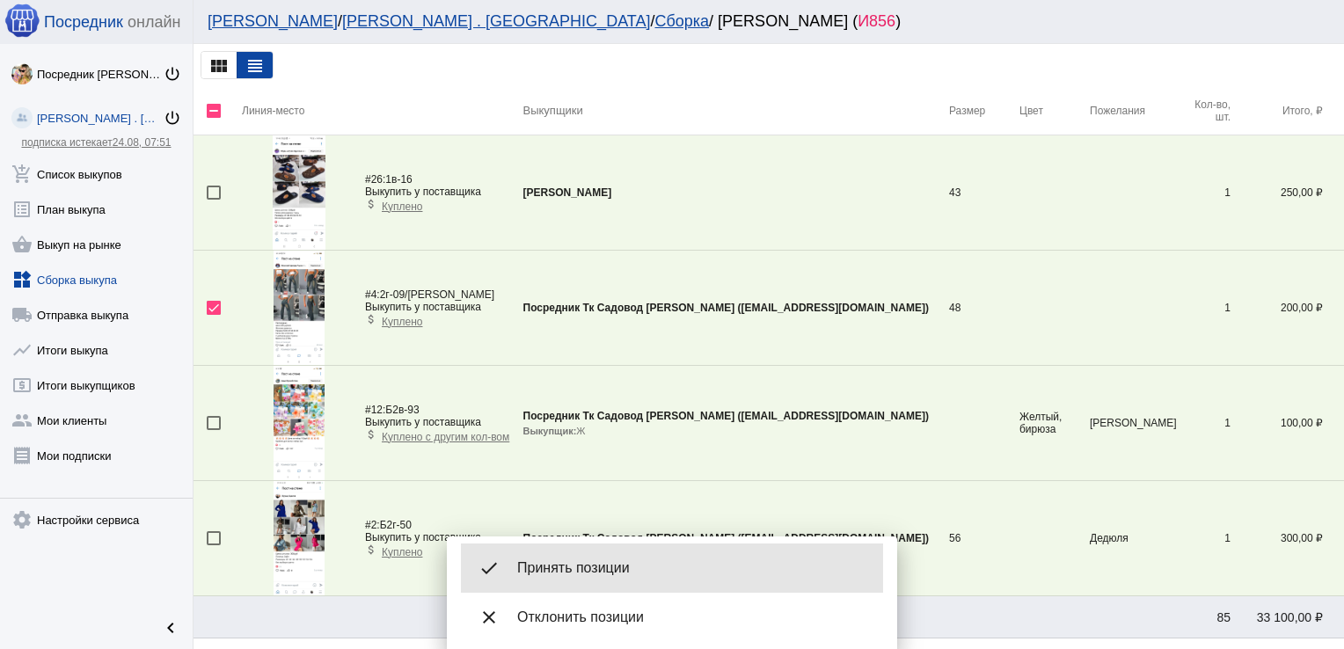
click at [569, 551] on div "done Принять позиции" at bounding box center [672, 568] width 422 height 49
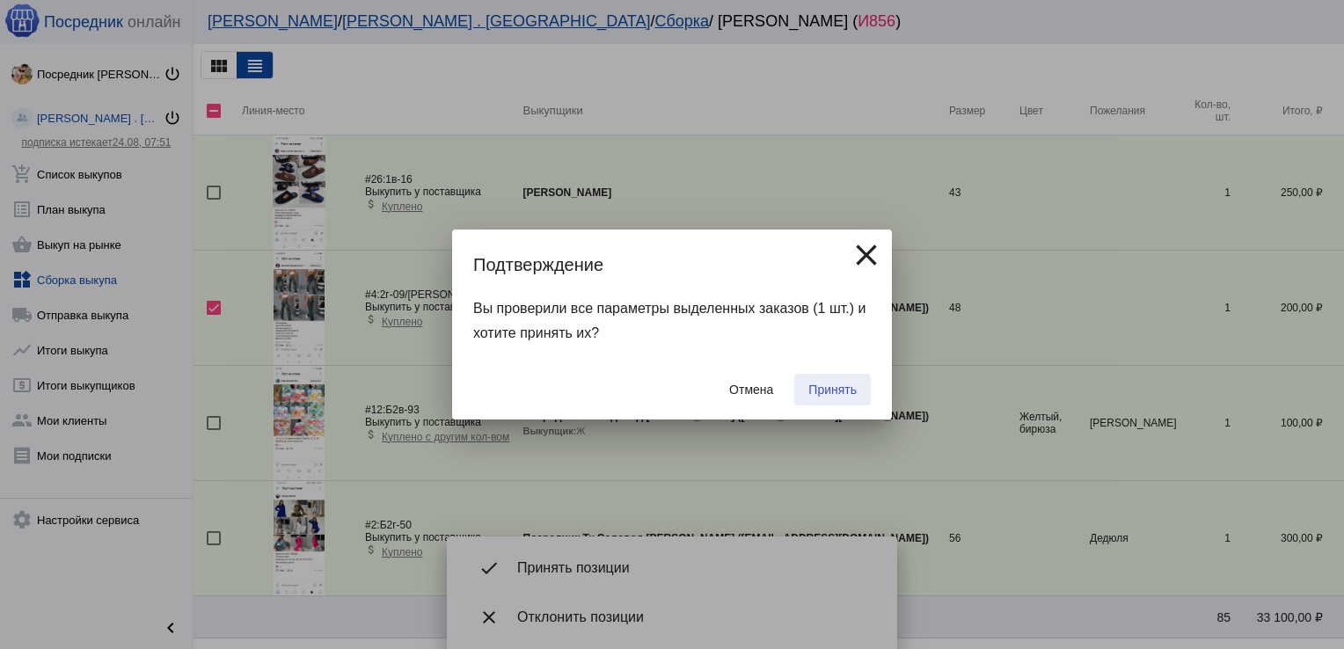
click at [828, 388] on span "Принять" at bounding box center [832, 390] width 48 height 14
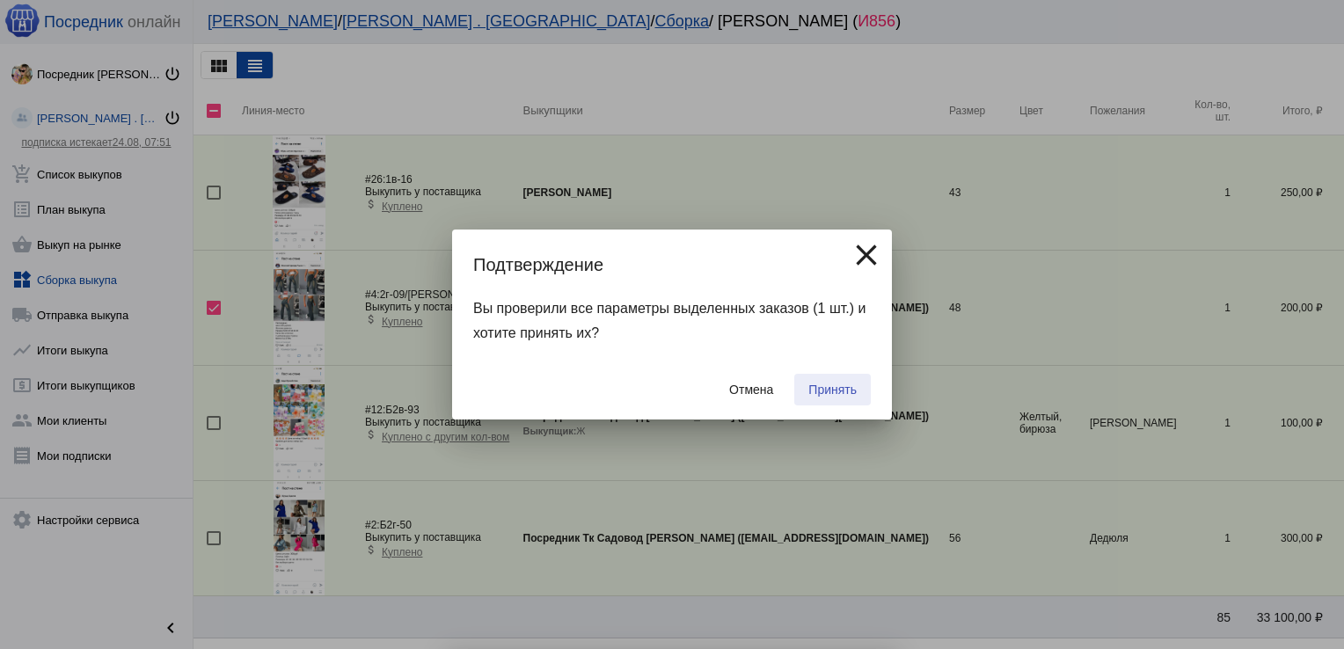
checkbox input "false"
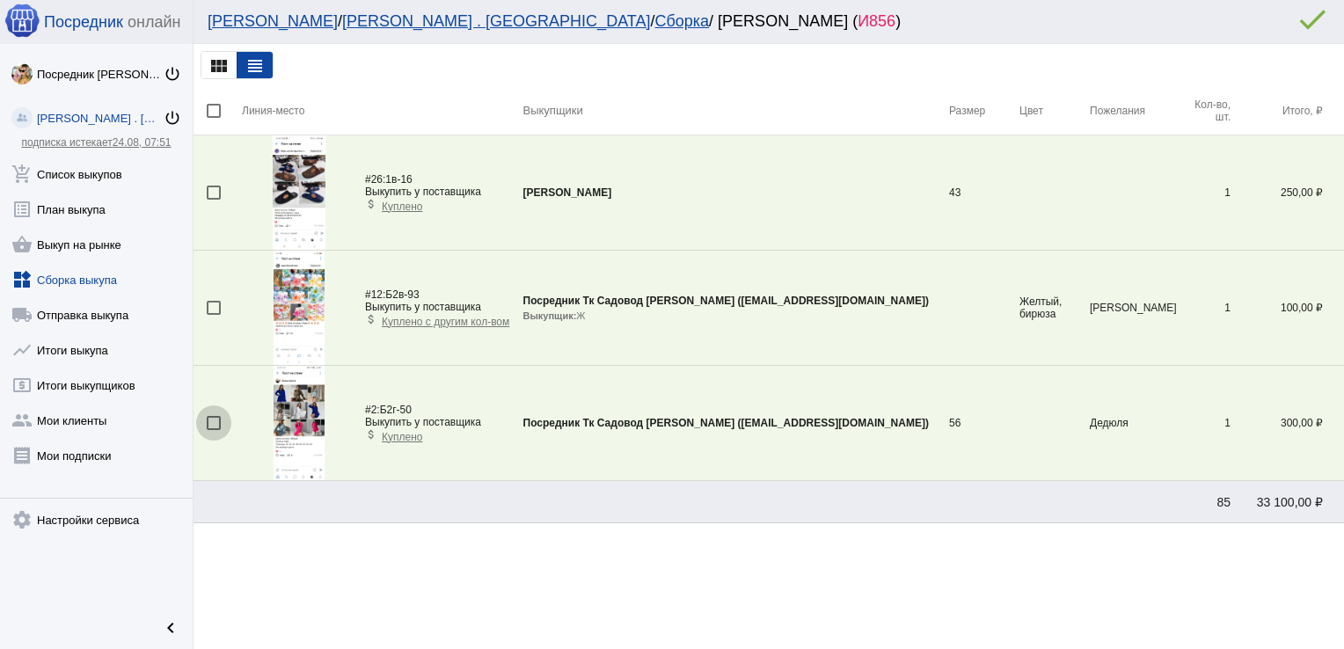
click at [213, 422] on div at bounding box center [214, 423] width 14 height 14
click at [213, 430] on input "checkbox" at bounding box center [213, 430] width 1 height 1
checkbox input "true"
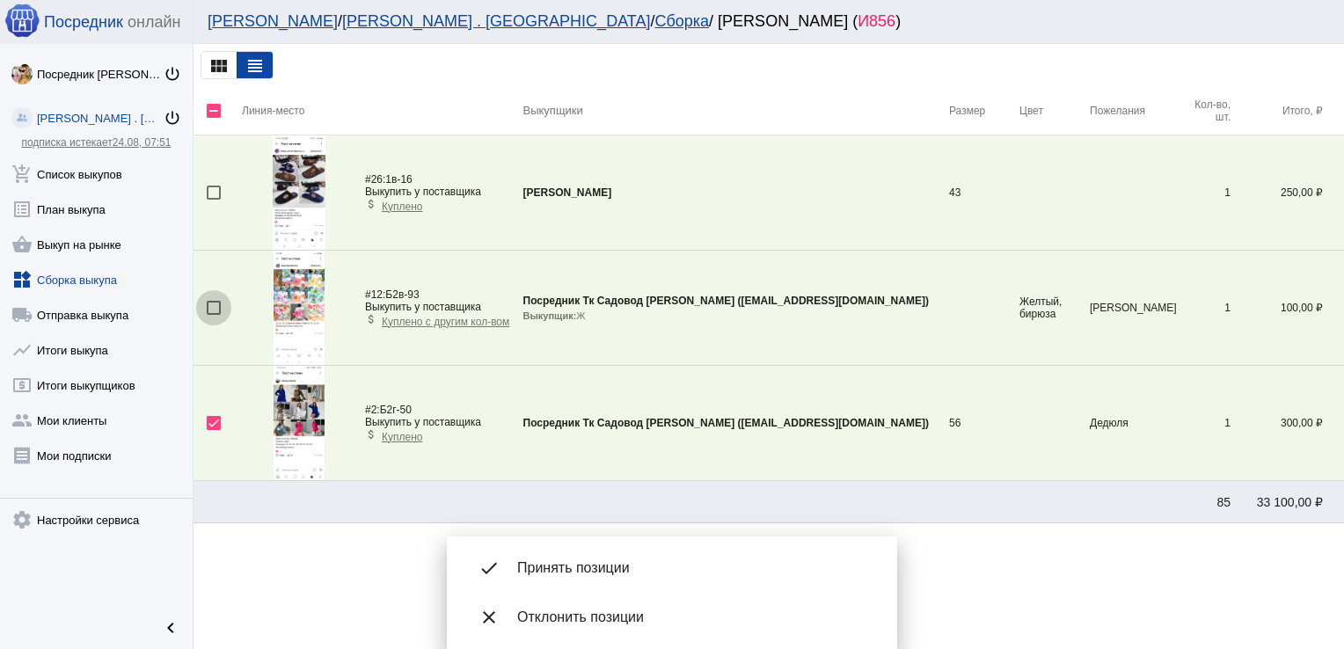
click at [218, 303] on div at bounding box center [214, 308] width 14 height 14
click at [214, 315] on input "checkbox" at bounding box center [213, 315] width 1 height 1
checkbox input "true"
click at [218, 194] on div at bounding box center [214, 193] width 14 height 14
click at [214, 200] on input "checkbox" at bounding box center [213, 200] width 1 height 1
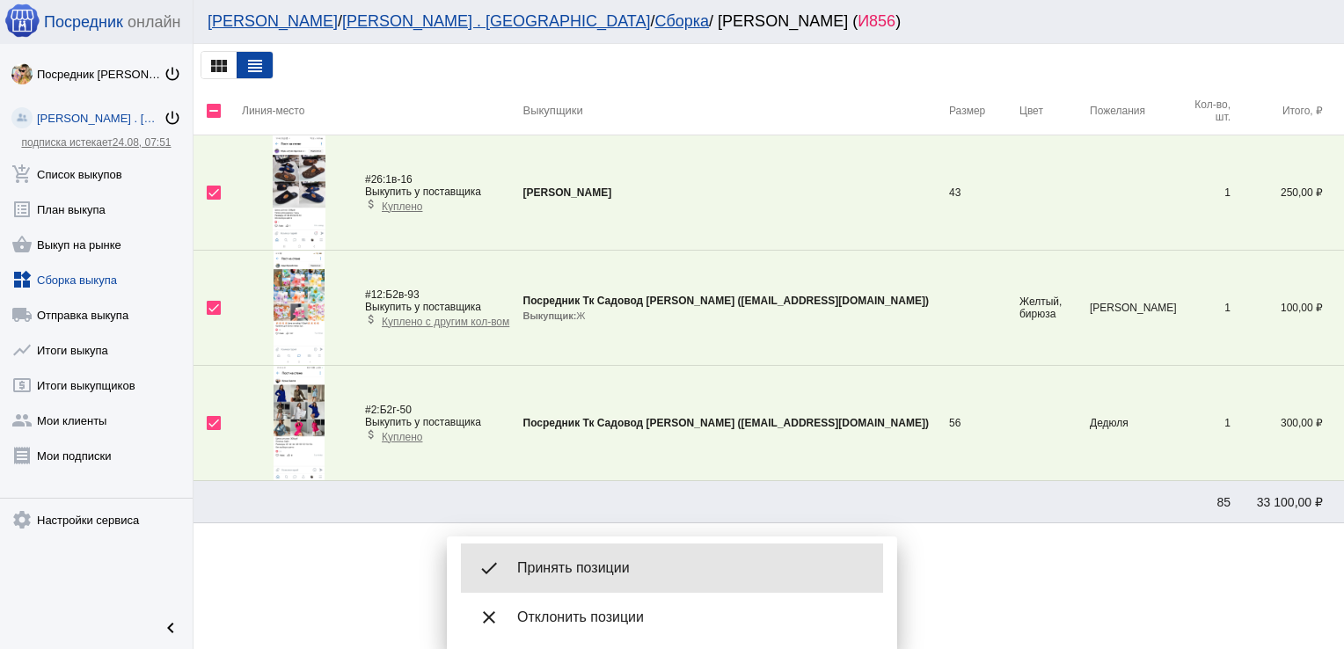
click at [626, 545] on div "done Принять позиции" at bounding box center [672, 568] width 422 height 49
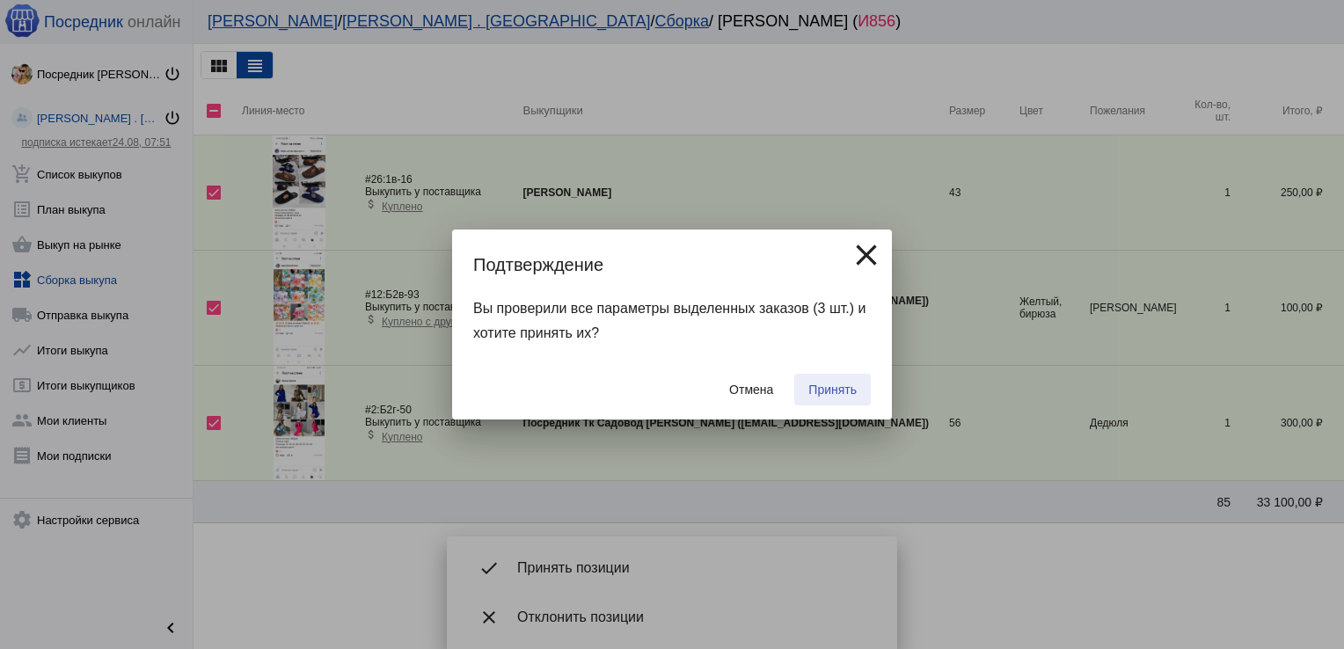
click at [850, 384] on span "Принять" at bounding box center [832, 390] width 48 height 14
checkbox input "false"
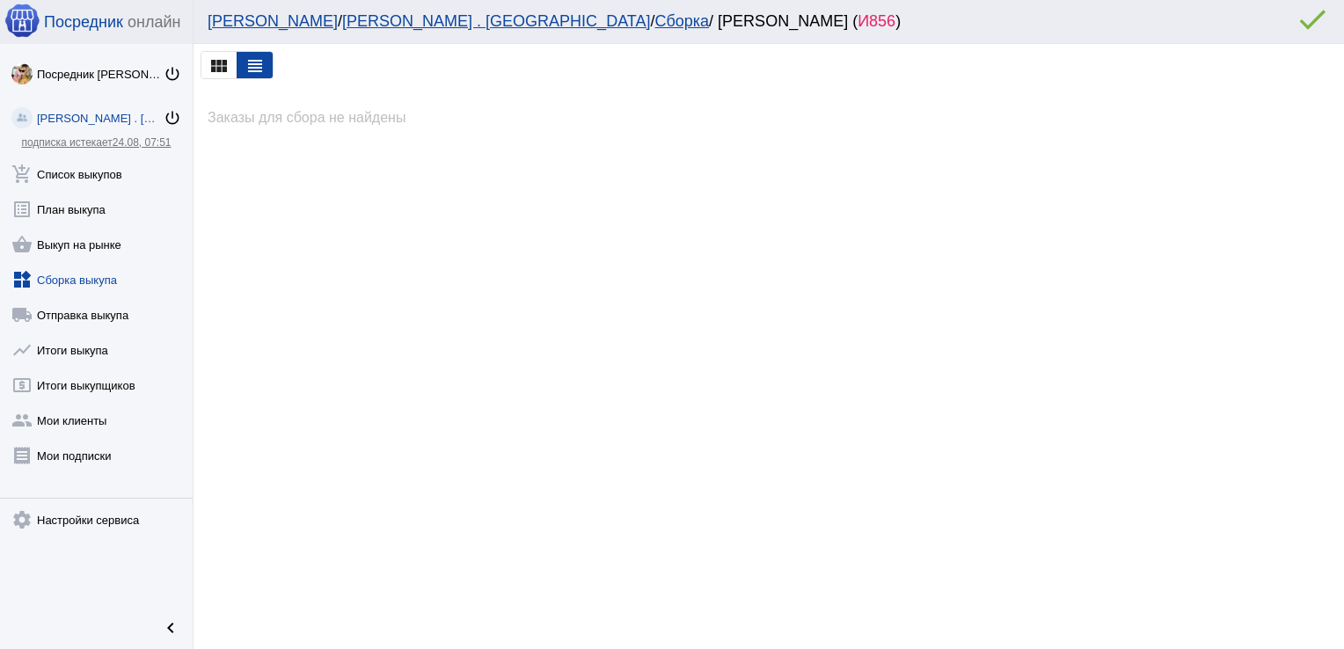
click at [88, 269] on link "widgets Сборка выкупа" at bounding box center [96, 276] width 193 height 35
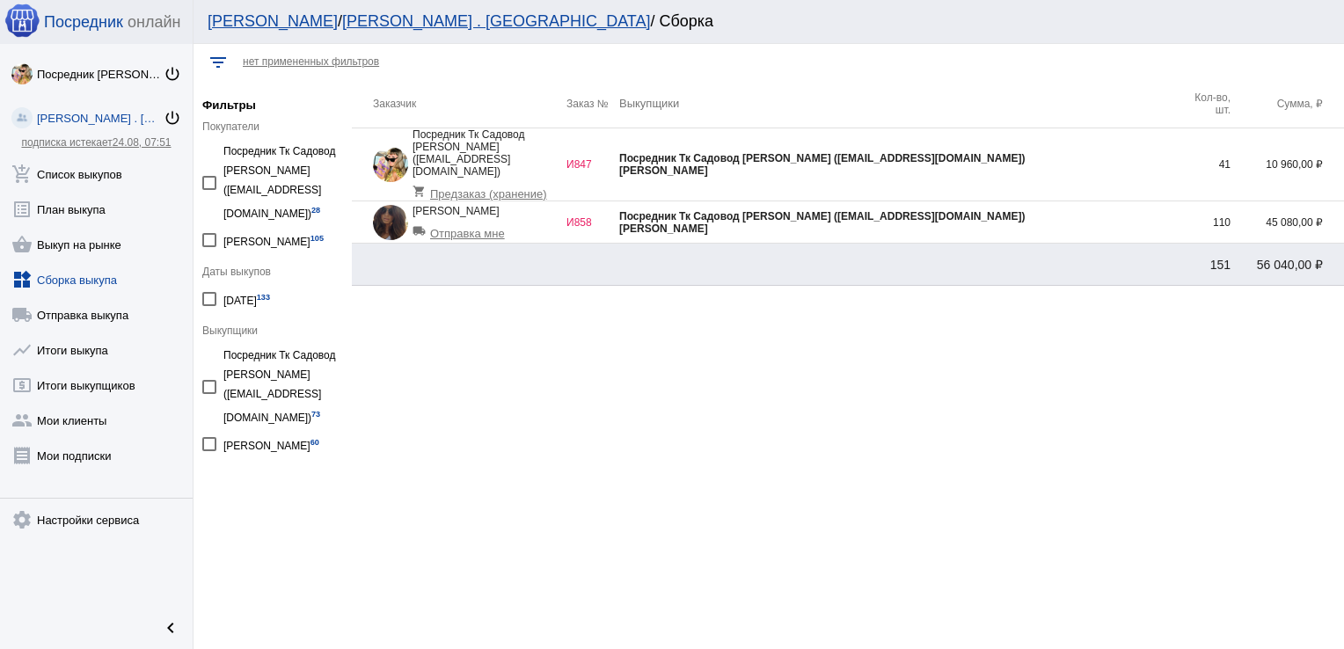
click at [974, 223] on div "[PERSON_NAME]" at bounding box center [898, 229] width 558 height 12
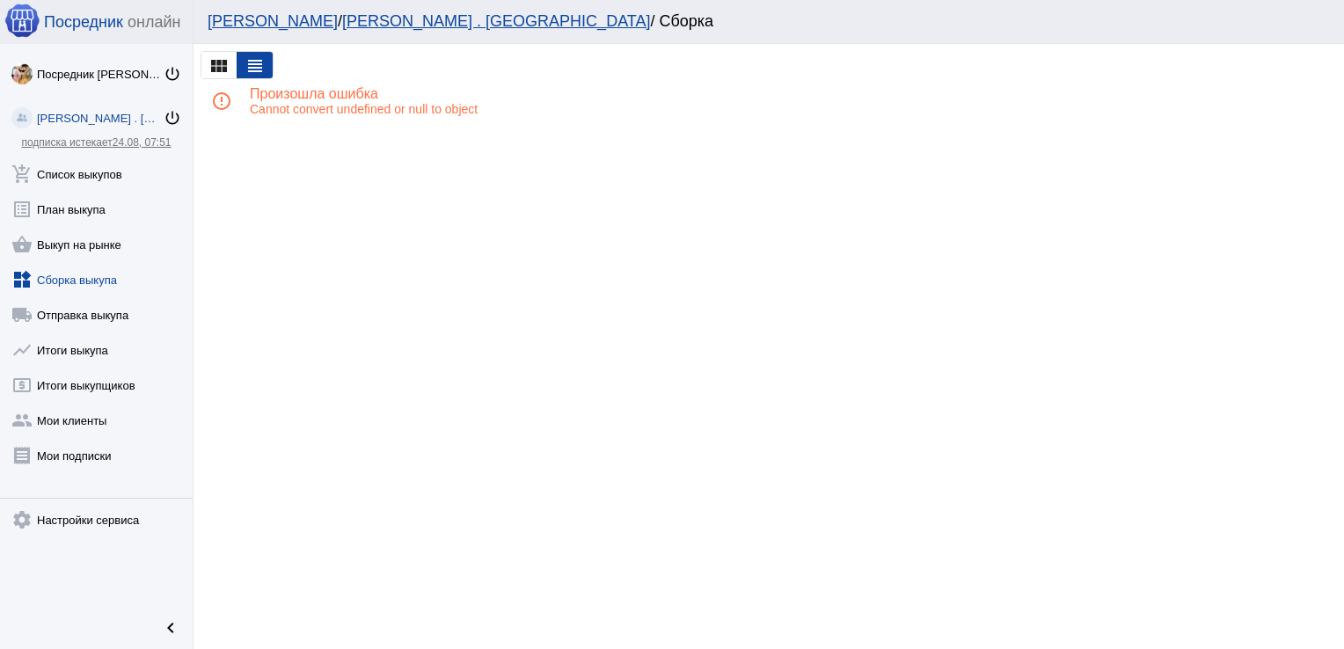
click at [70, 270] on link "widgets Сборка выкупа" at bounding box center [96, 276] width 193 height 35
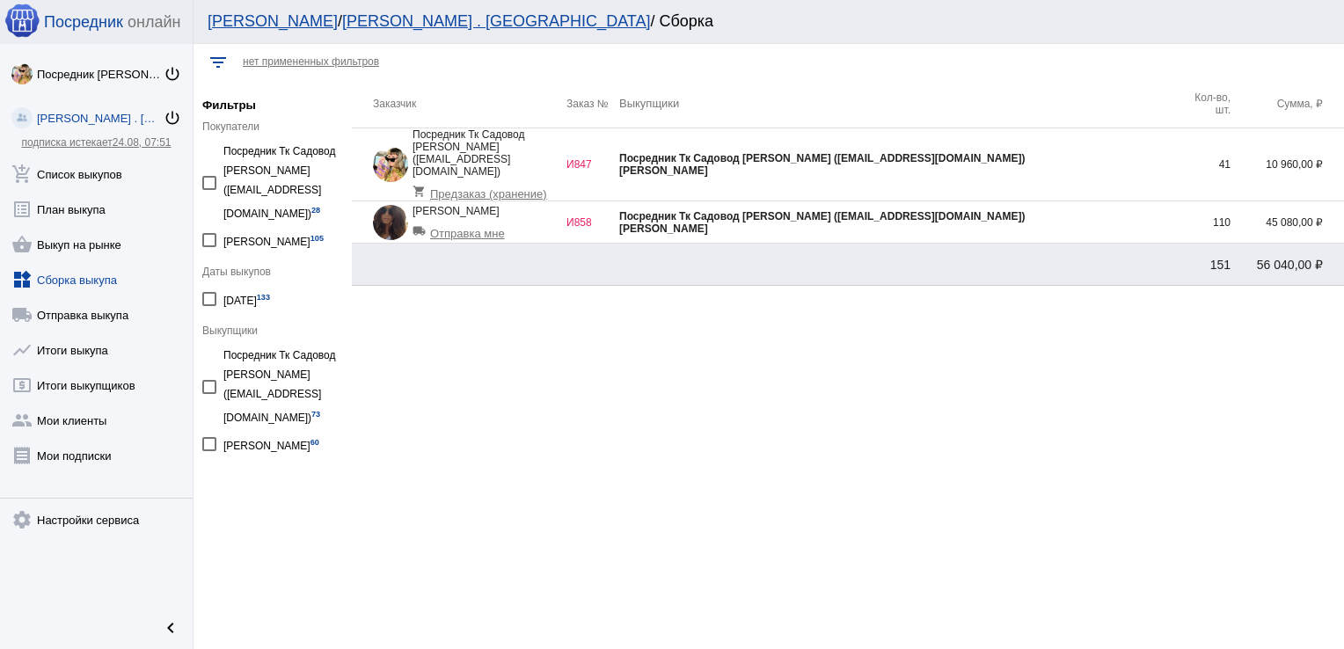
click at [1092, 223] on div "[PERSON_NAME]" at bounding box center [898, 229] width 558 height 12
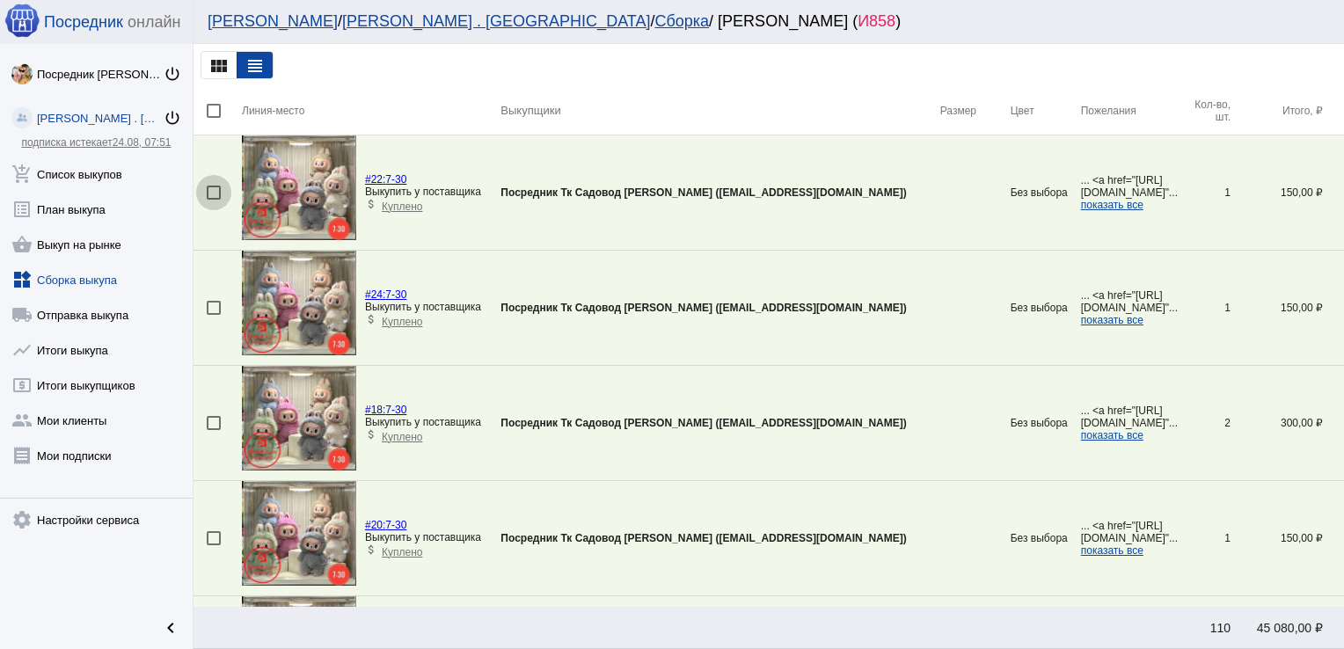
click at [211, 191] on div at bounding box center [214, 193] width 14 height 14
click at [213, 200] on input "checkbox" at bounding box center [213, 200] width 1 height 1
checkbox input "true"
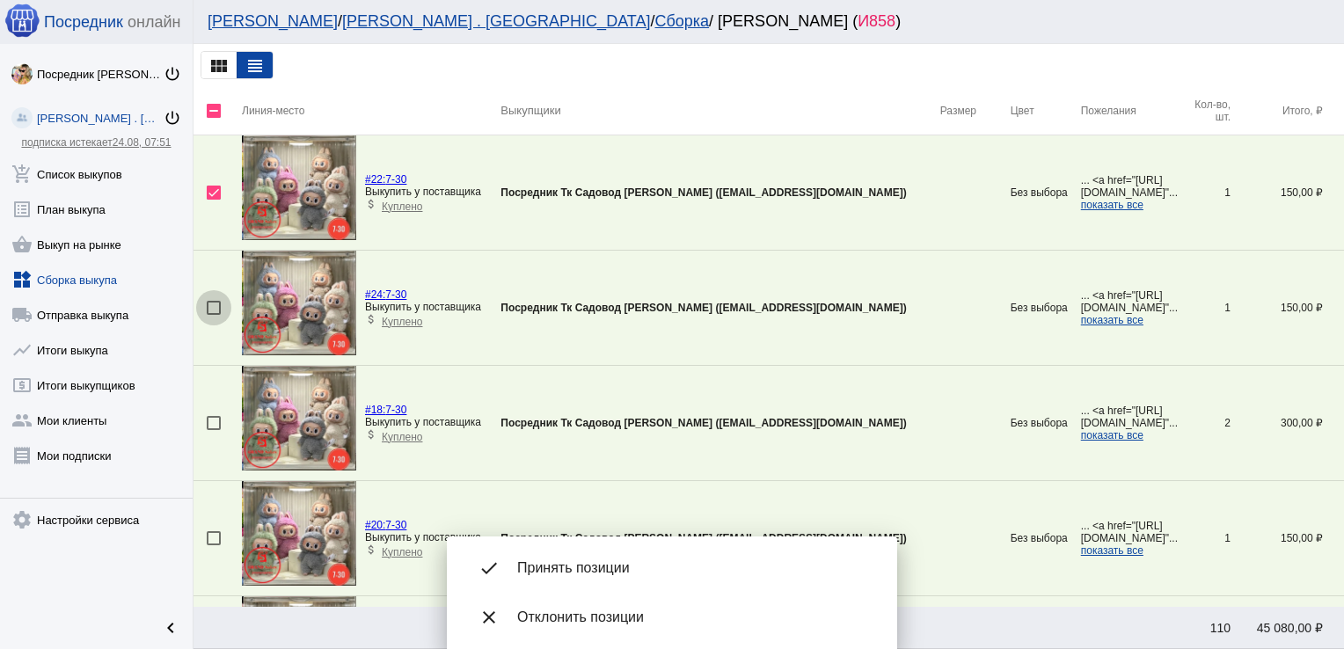
click at [213, 310] on div at bounding box center [214, 308] width 14 height 14
click at [213, 315] on input "checkbox" at bounding box center [213, 315] width 1 height 1
checkbox input "true"
click at [213, 420] on div at bounding box center [214, 423] width 14 height 14
click at [213, 430] on input "checkbox" at bounding box center [213, 430] width 1 height 1
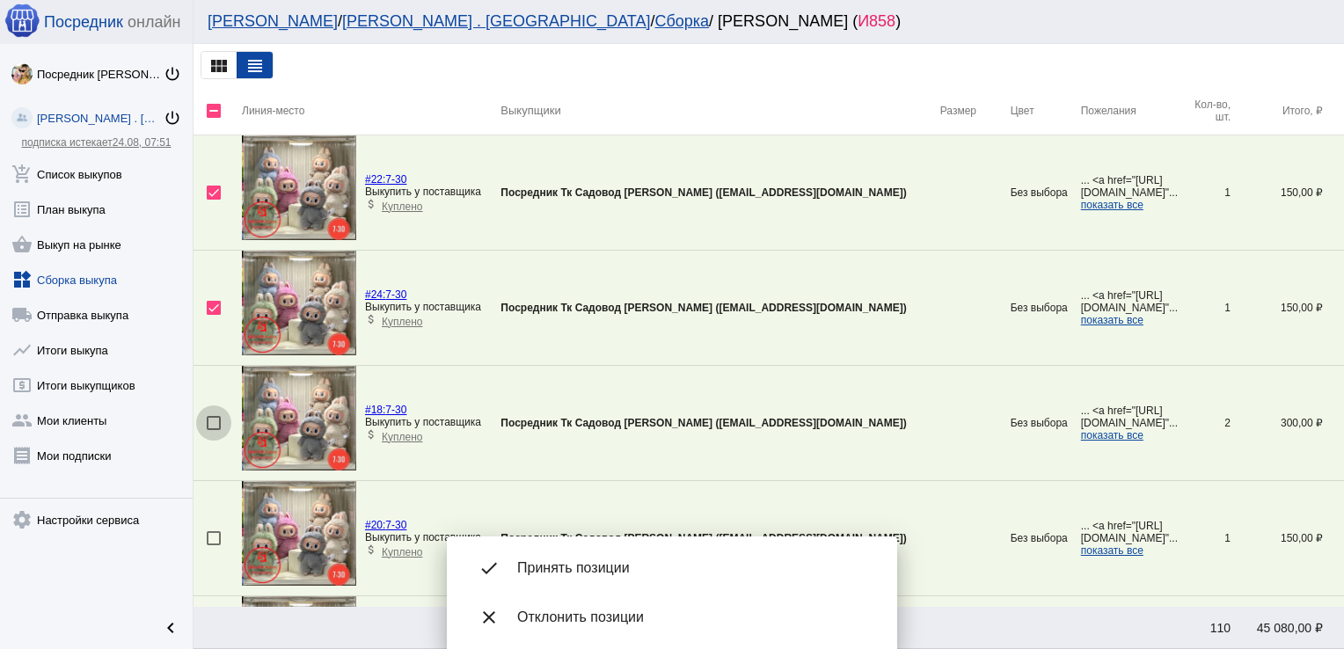
checkbox input "true"
click at [208, 538] on div at bounding box center [214, 538] width 14 height 14
click at [213, 545] on input "checkbox" at bounding box center [213, 545] width 1 height 1
checkbox input "true"
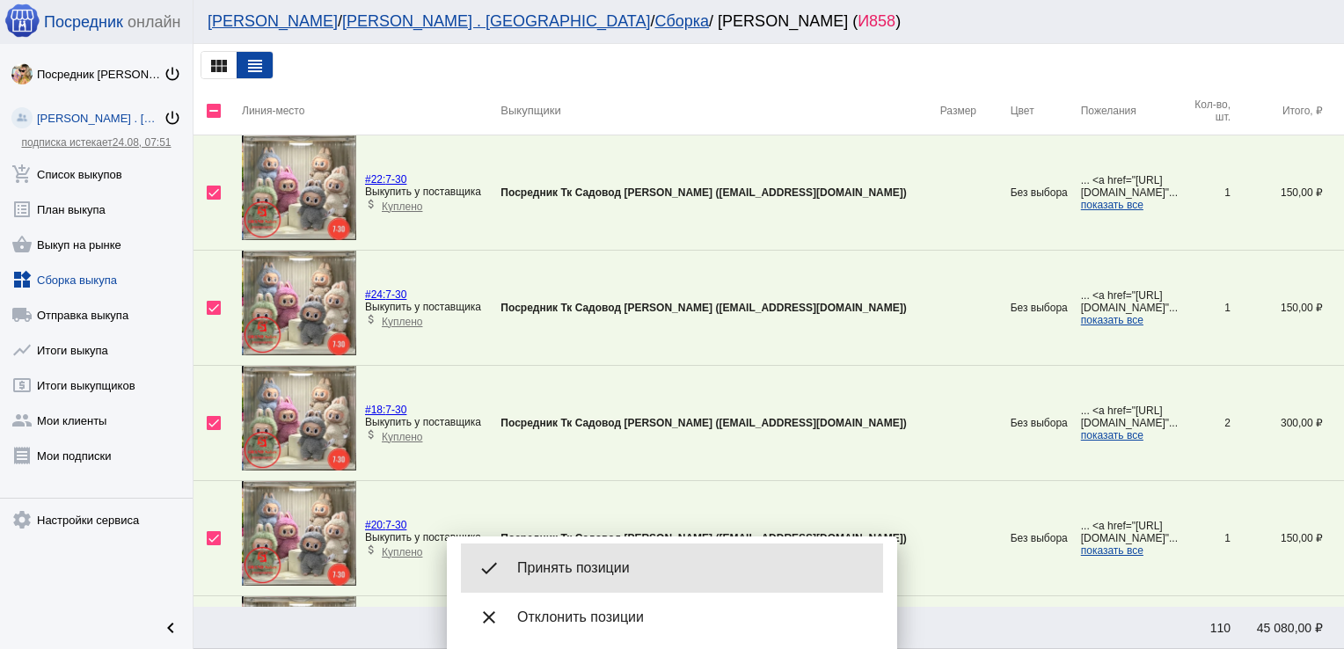
click at [653, 558] on div "done Принять позиции" at bounding box center [672, 568] width 422 height 49
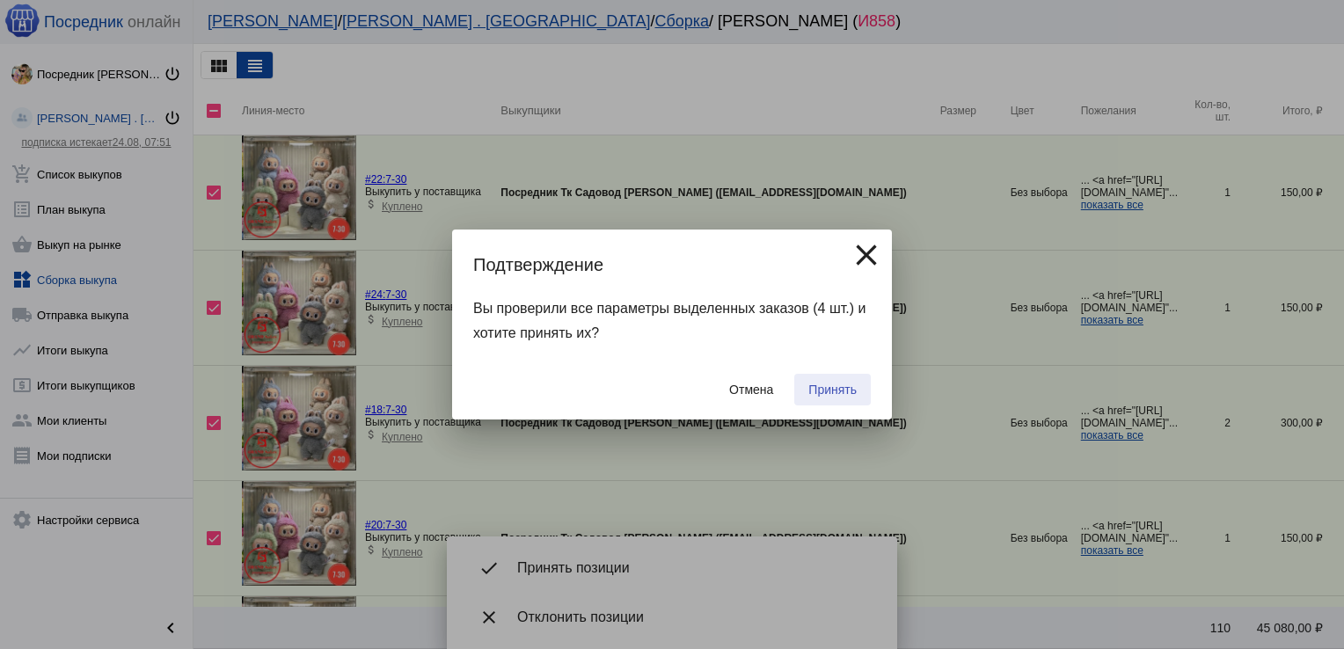
click at [855, 383] on span "Принять" at bounding box center [832, 390] width 48 height 14
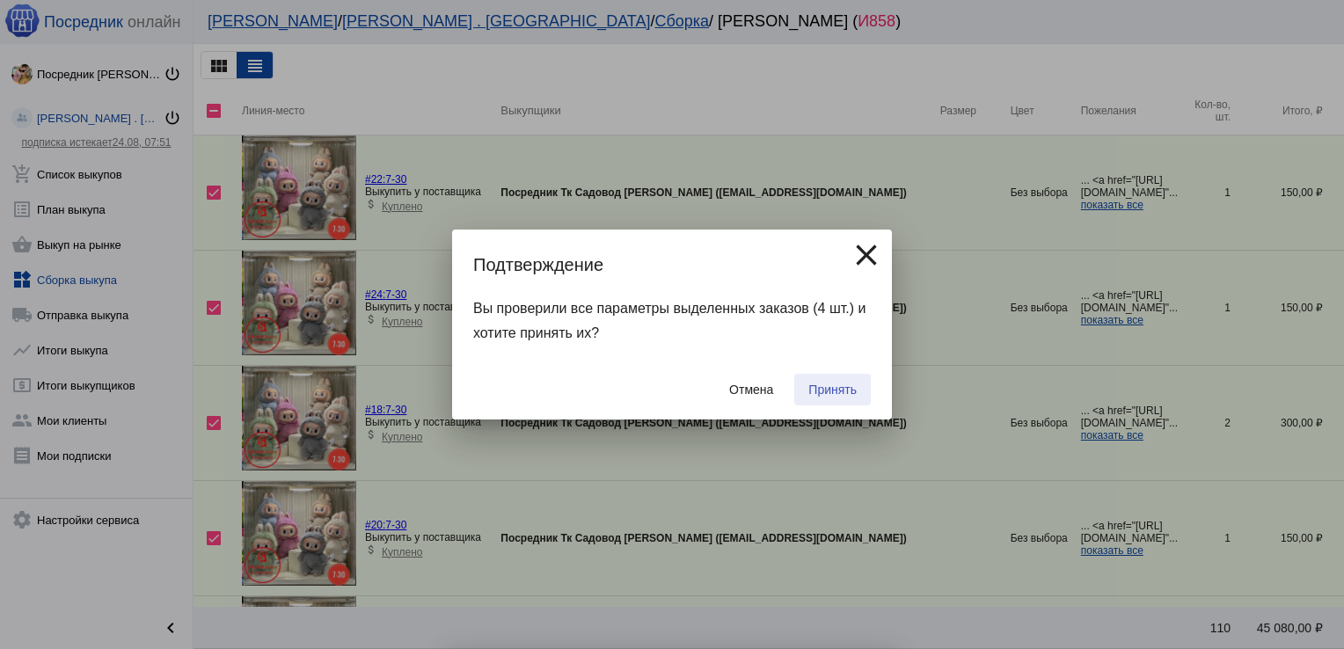
checkbox input "false"
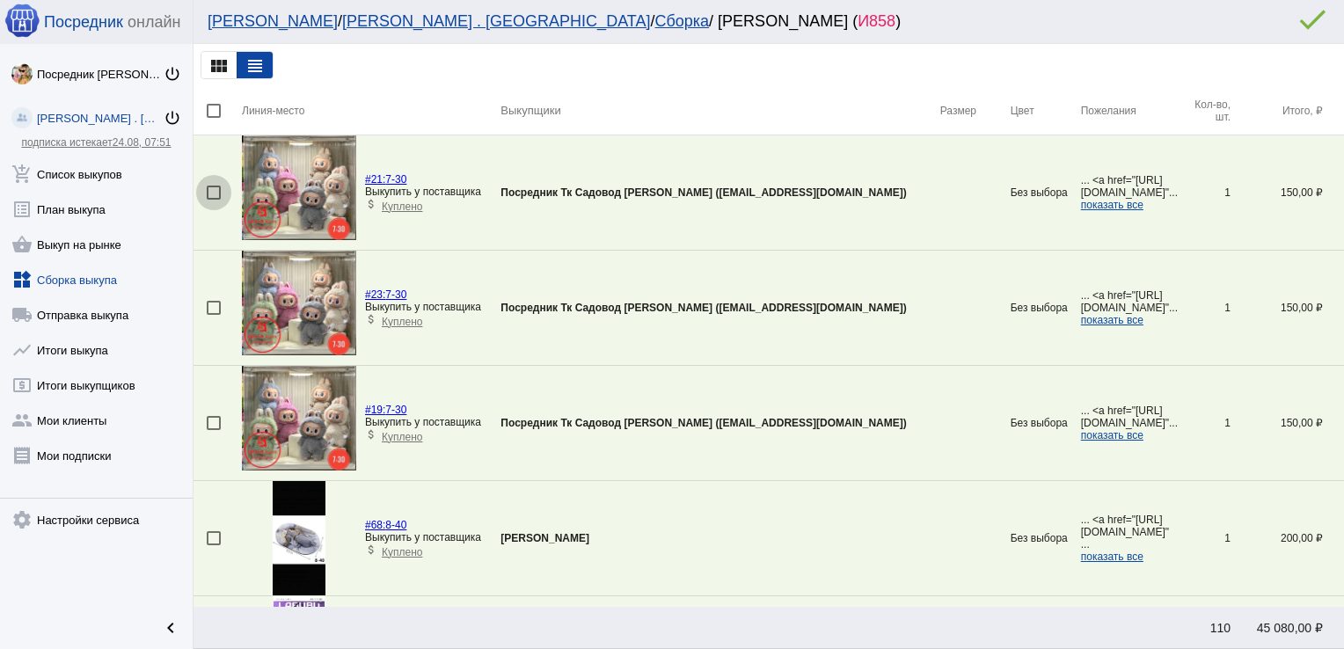
click at [215, 192] on div at bounding box center [214, 193] width 14 height 14
click at [214, 200] on input "checkbox" at bounding box center [213, 200] width 1 height 1
checkbox input "true"
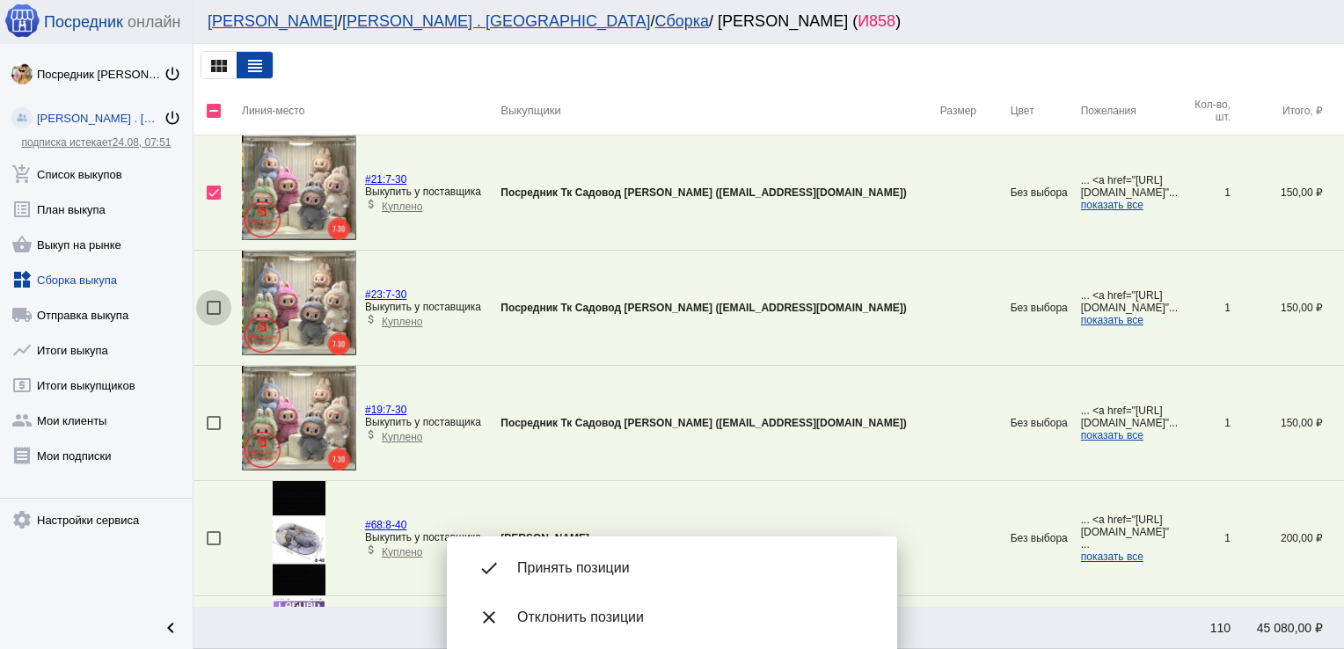
click at [214, 304] on div at bounding box center [214, 308] width 14 height 14
click at [214, 315] on input "checkbox" at bounding box center [213, 315] width 1 height 1
checkbox input "true"
click at [214, 418] on div at bounding box center [214, 423] width 14 height 14
click at [214, 430] on input "checkbox" at bounding box center [213, 430] width 1 height 1
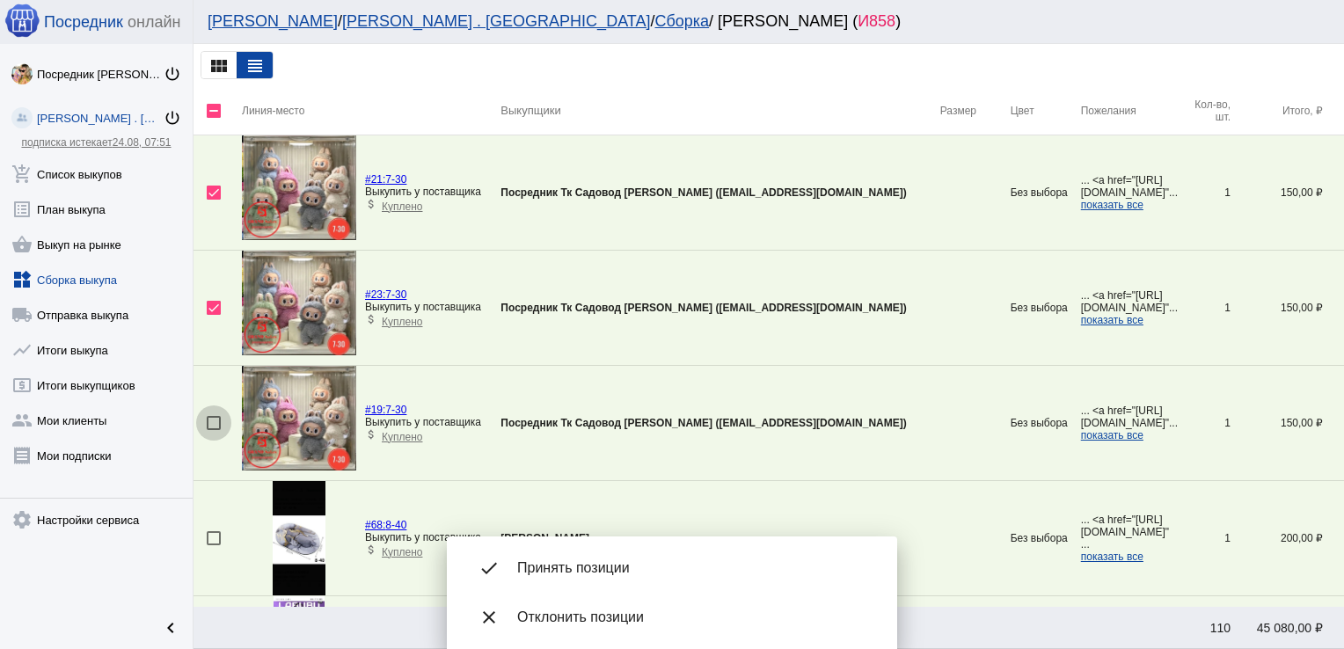
checkbox input "true"
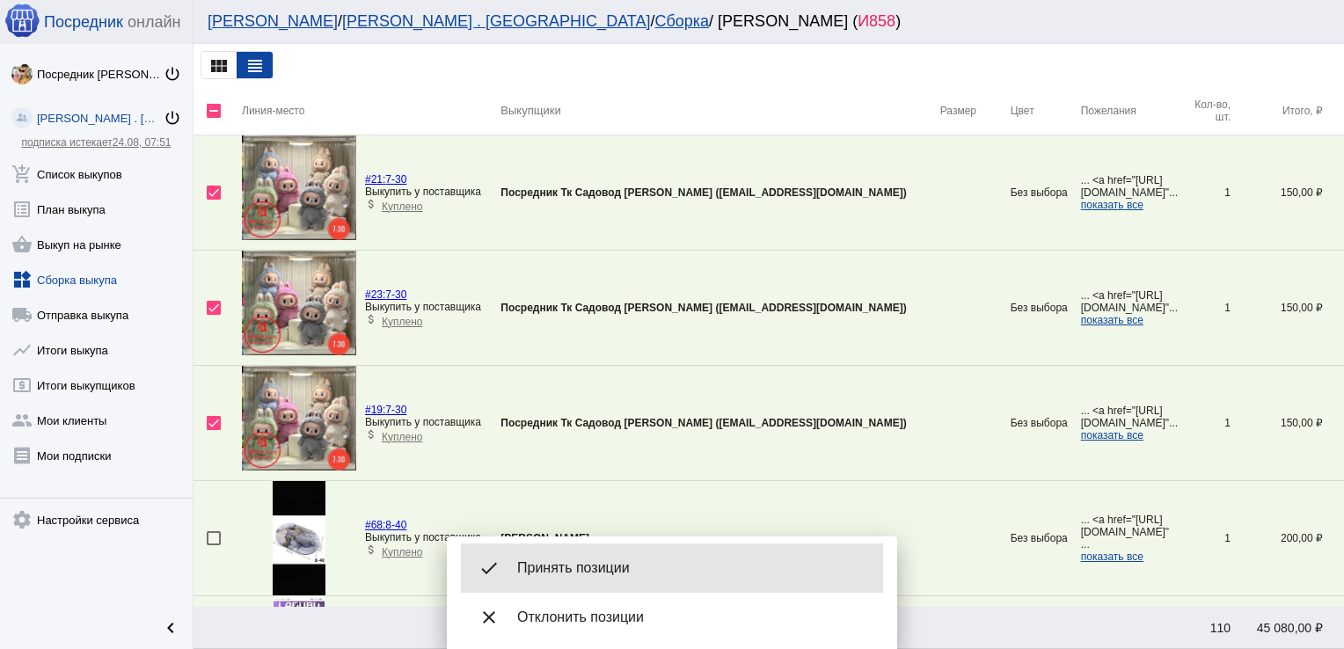
click at [595, 564] on span "Принять позиции" at bounding box center [693, 568] width 352 height 18
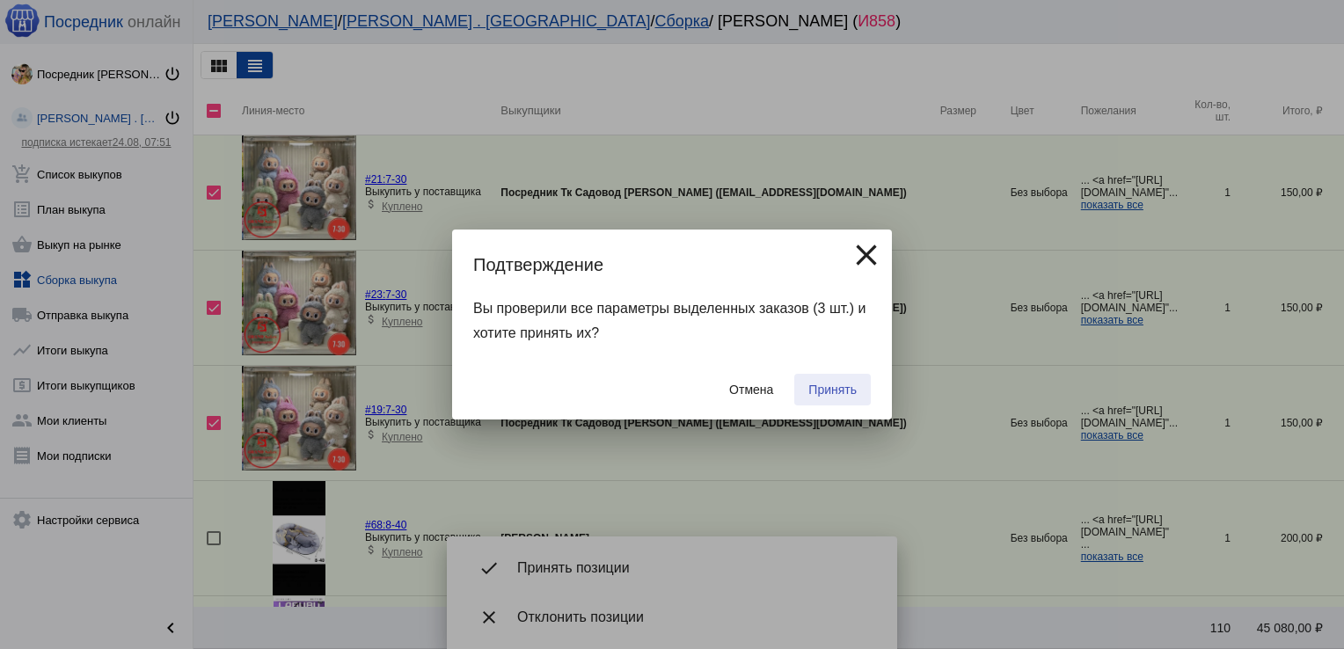
click at [834, 392] on span "Принять" at bounding box center [832, 390] width 48 height 14
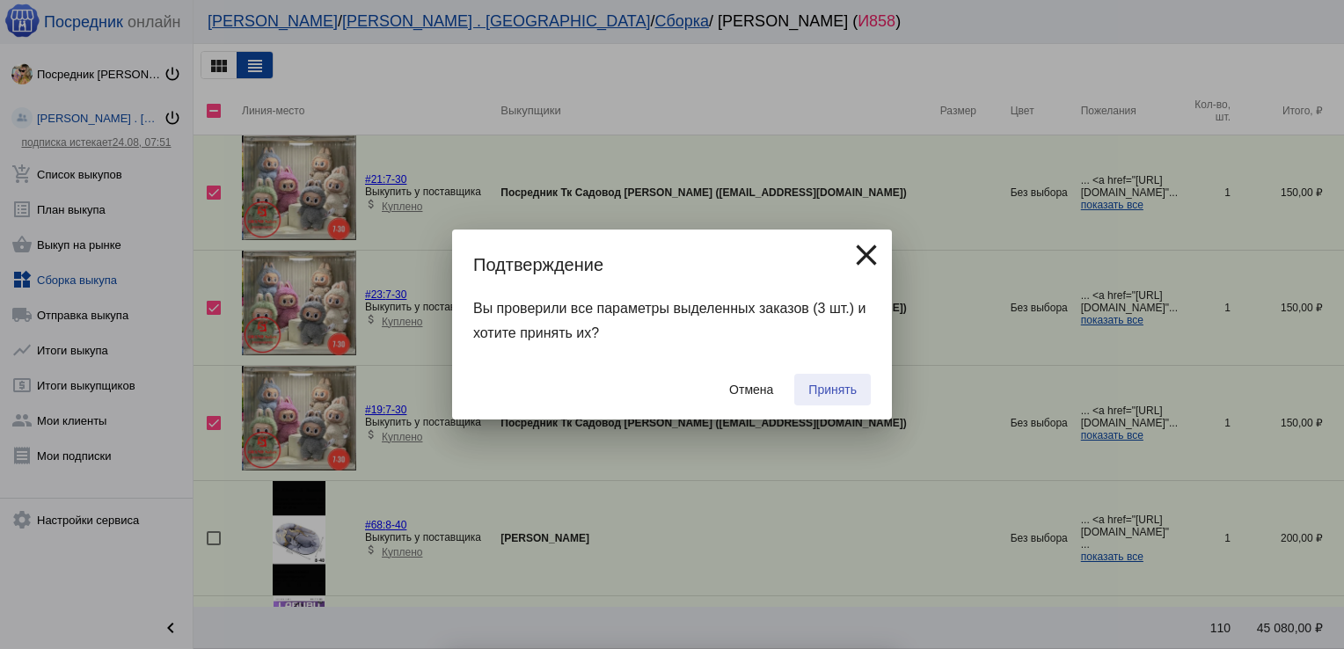
checkbox input "false"
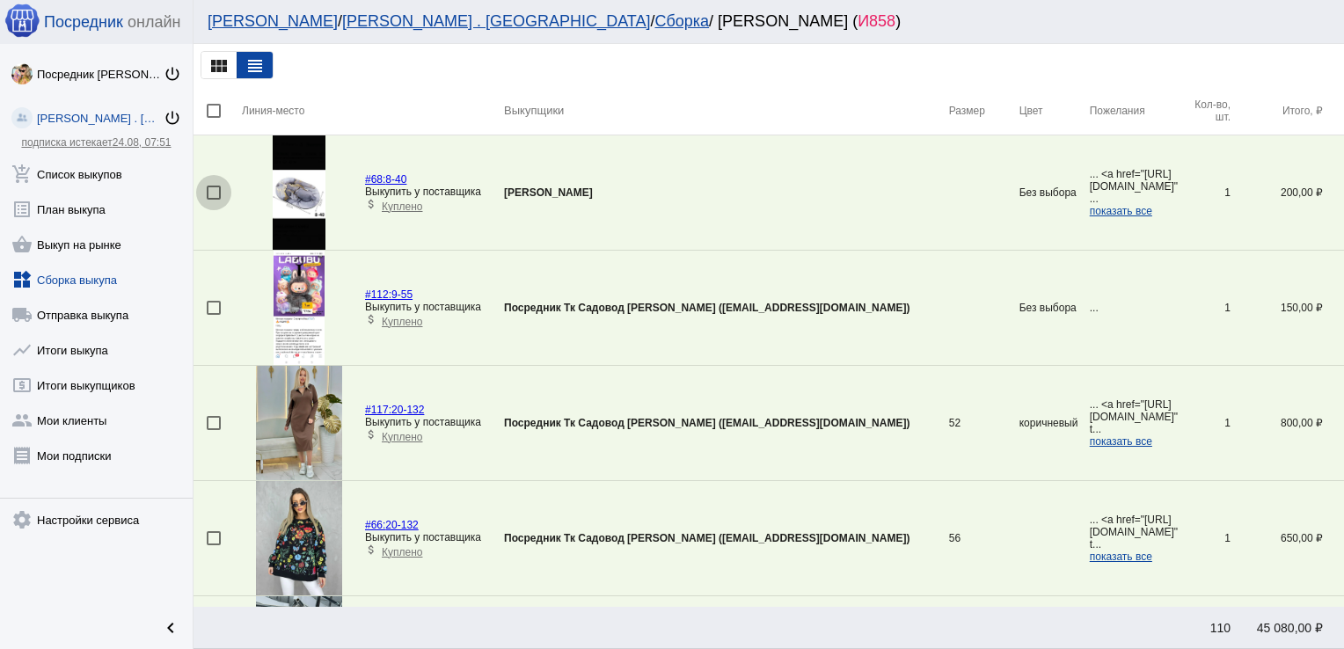
click at [213, 192] on div at bounding box center [214, 193] width 14 height 14
click at [213, 200] on input "checkbox" at bounding box center [213, 200] width 1 height 1
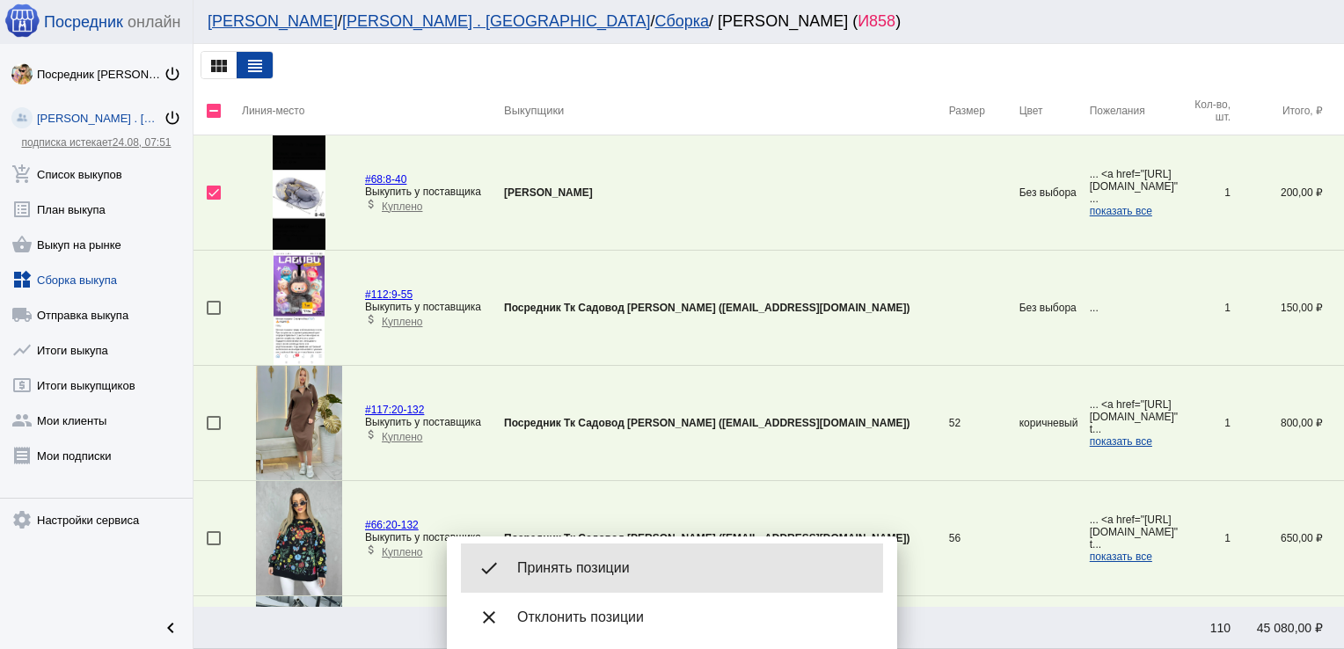
click at [619, 559] on span "Принять позиции" at bounding box center [693, 568] width 352 height 18
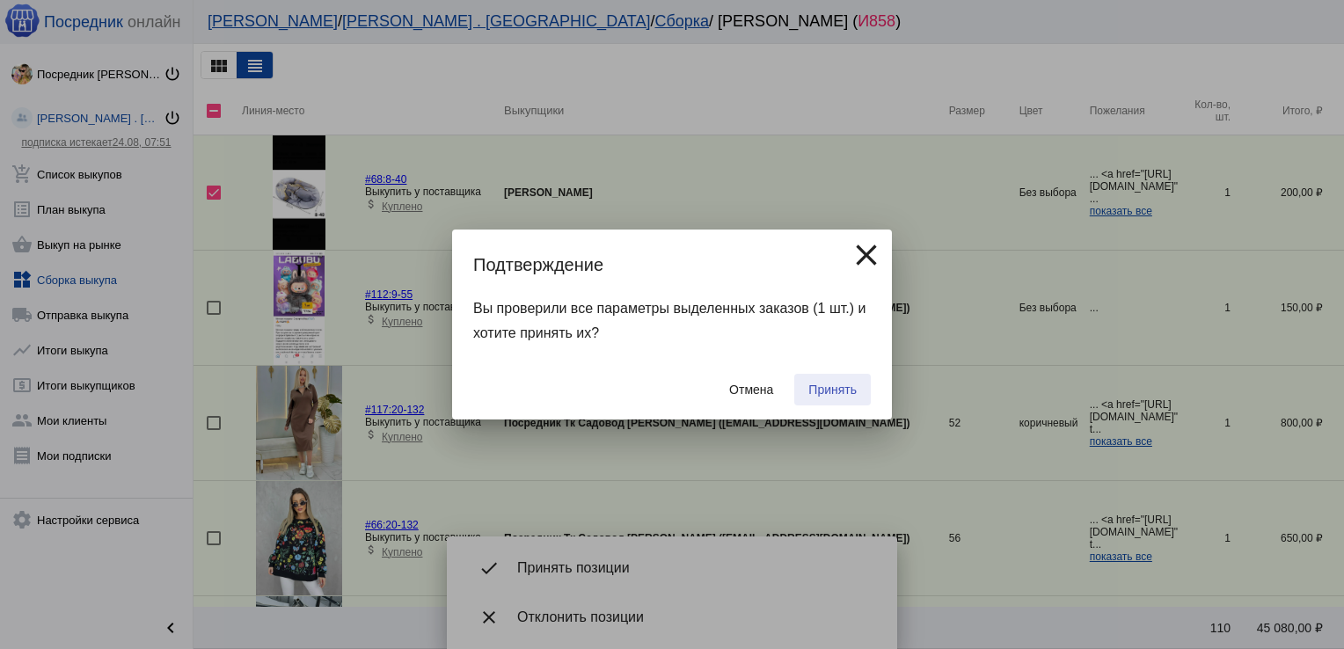
click at [836, 383] on span "Принять" at bounding box center [832, 390] width 48 height 14
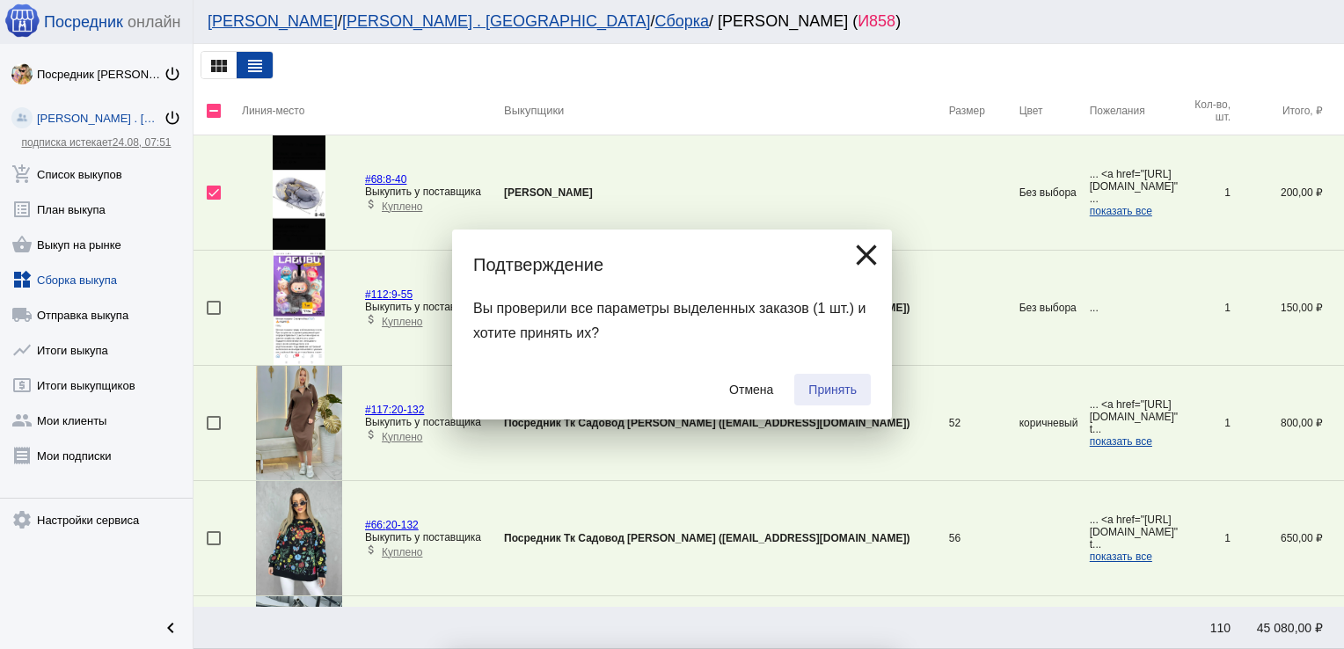
checkbox input "false"
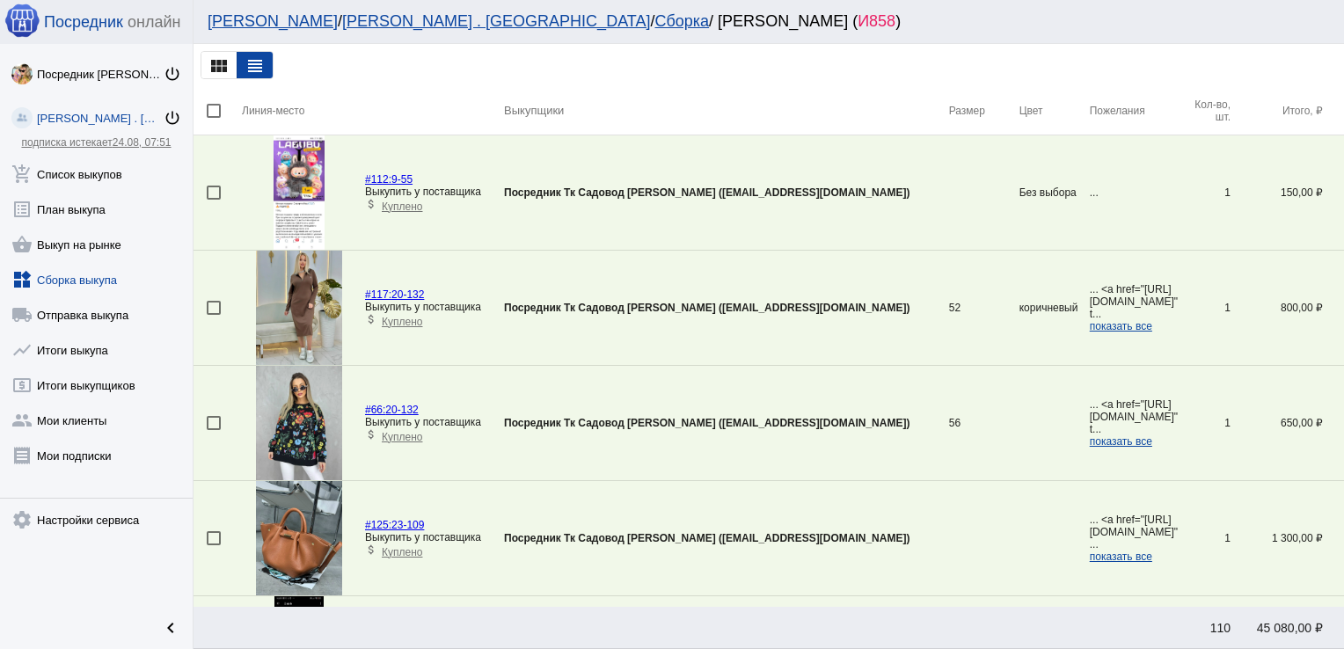
click at [301, 160] on img at bounding box center [299, 192] width 50 height 114
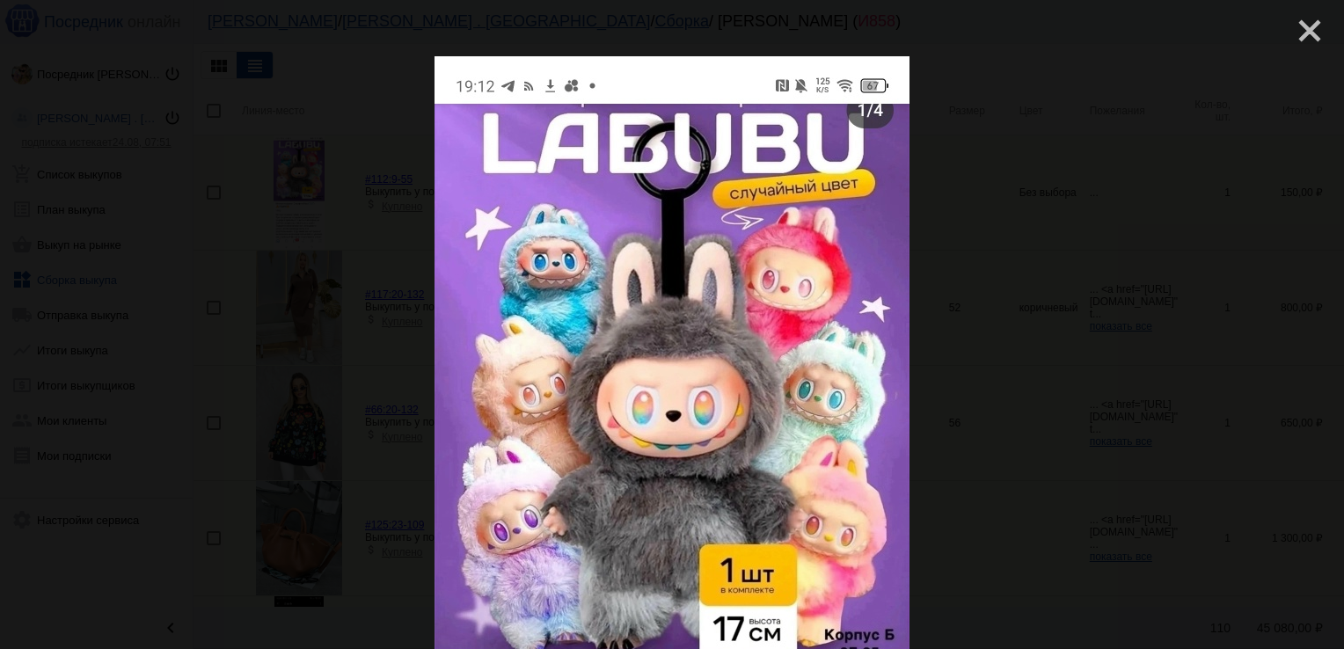
click at [1303, 29] on mat-icon "close" at bounding box center [1302, 23] width 21 height 21
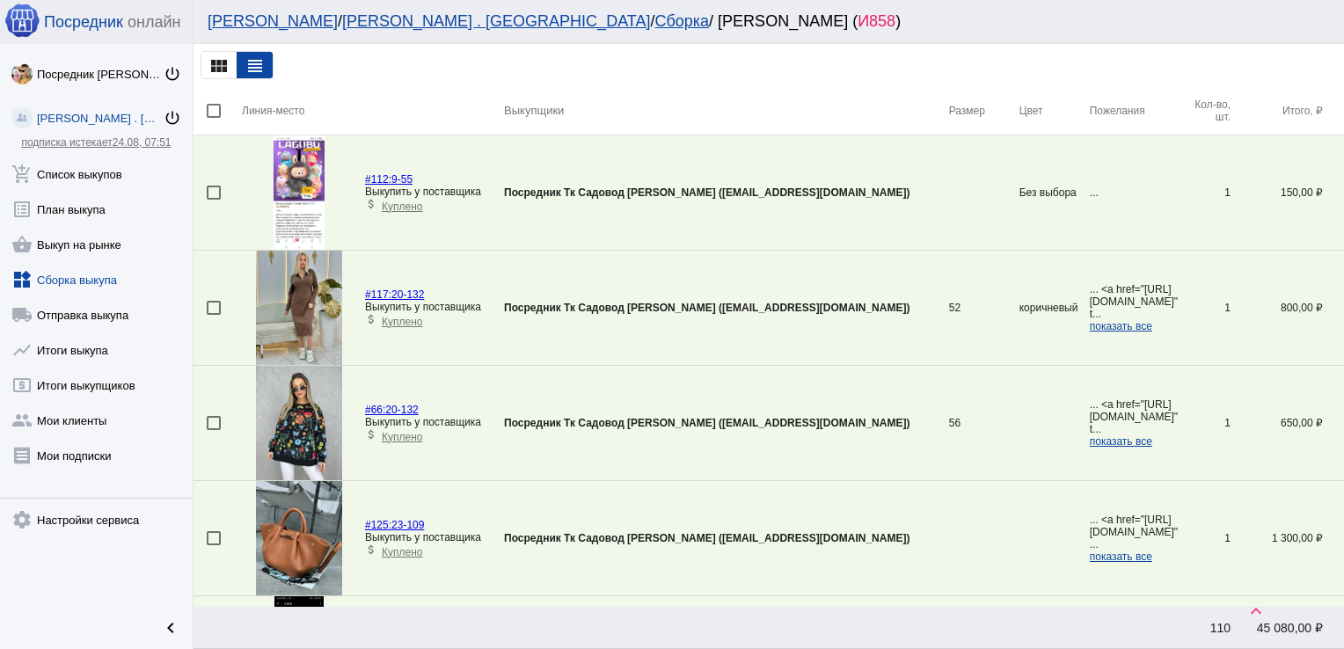
scroll to position [2018, 0]
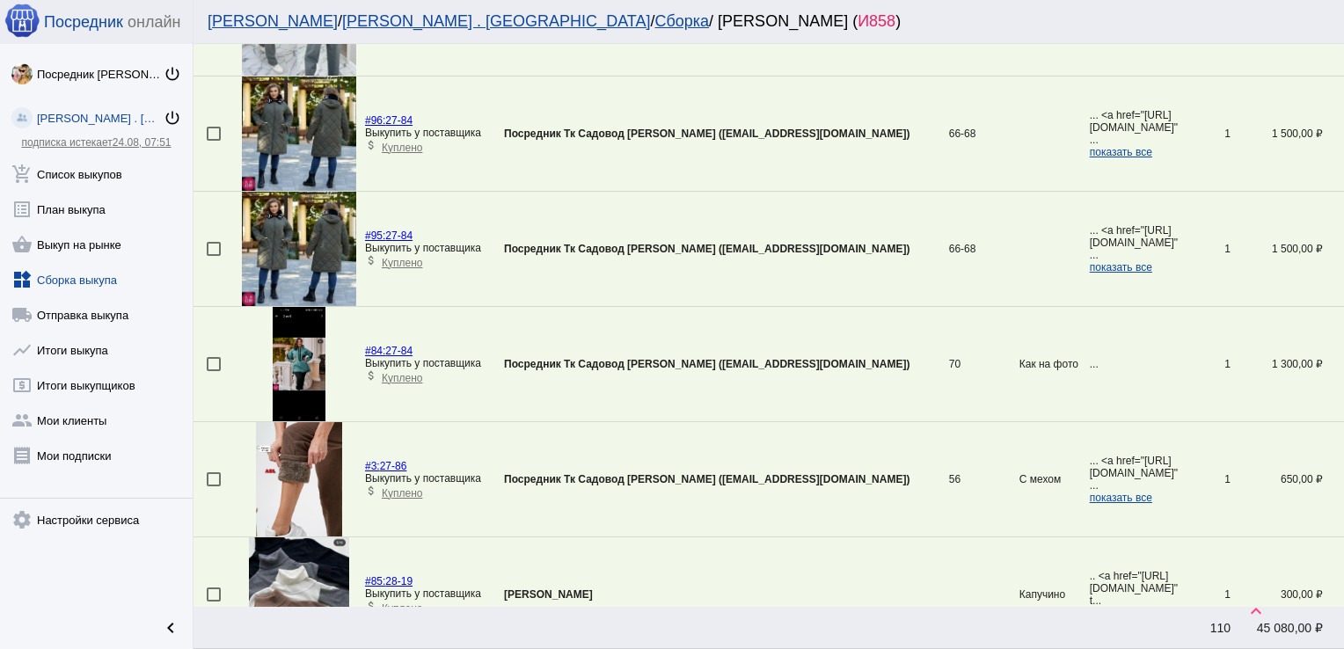
click at [215, 359] on div at bounding box center [214, 364] width 14 height 14
click at [214, 371] on input "checkbox" at bounding box center [213, 371] width 1 height 1
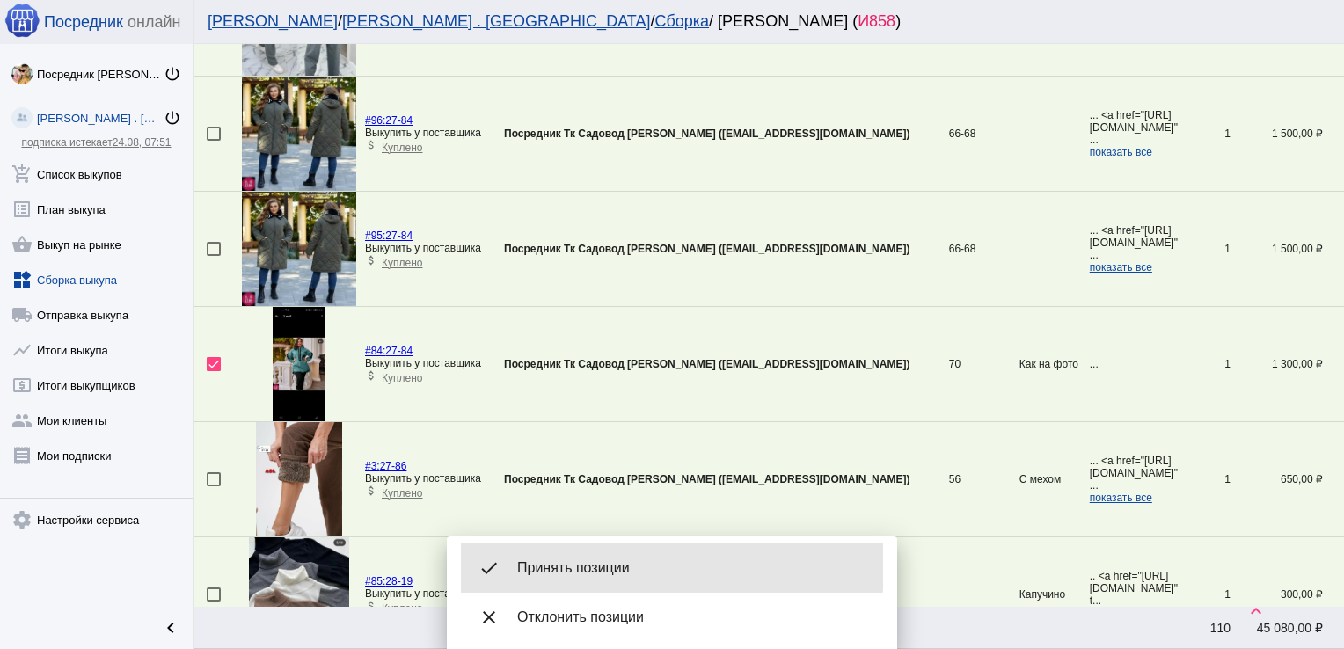
click at [608, 558] on div "done Принять позиции" at bounding box center [672, 568] width 422 height 49
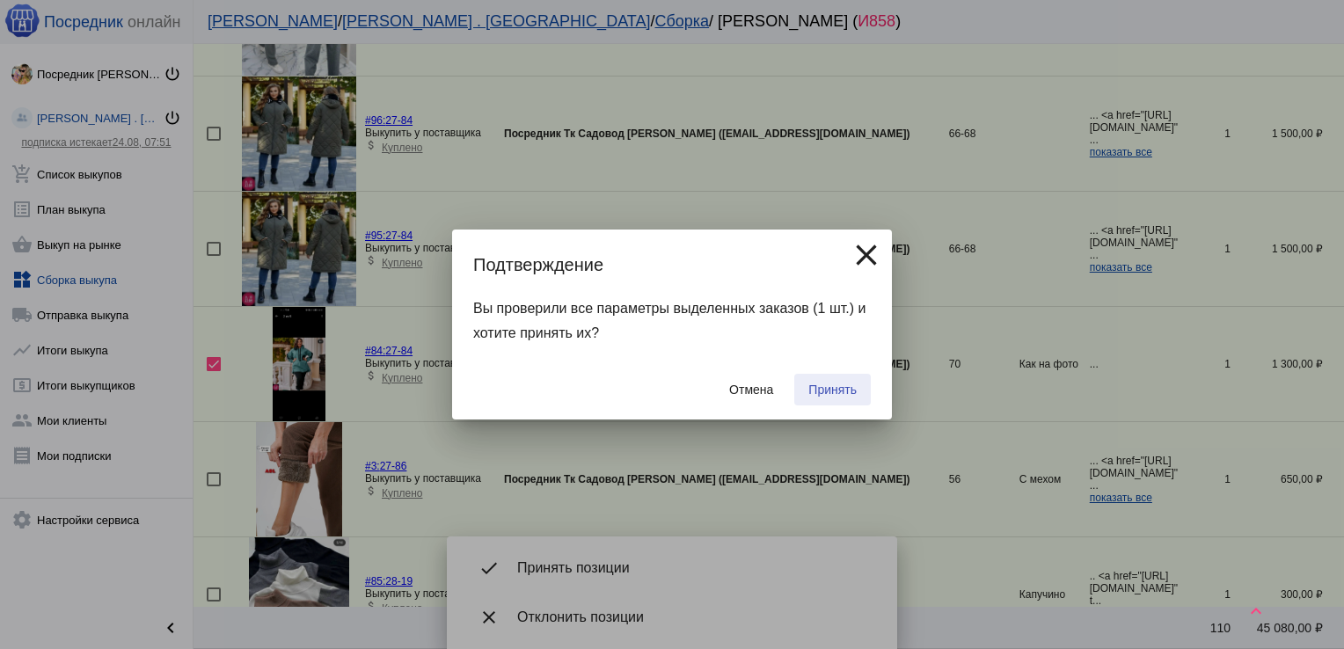
click at [822, 392] on span "Принять" at bounding box center [832, 390] width 48 height 14
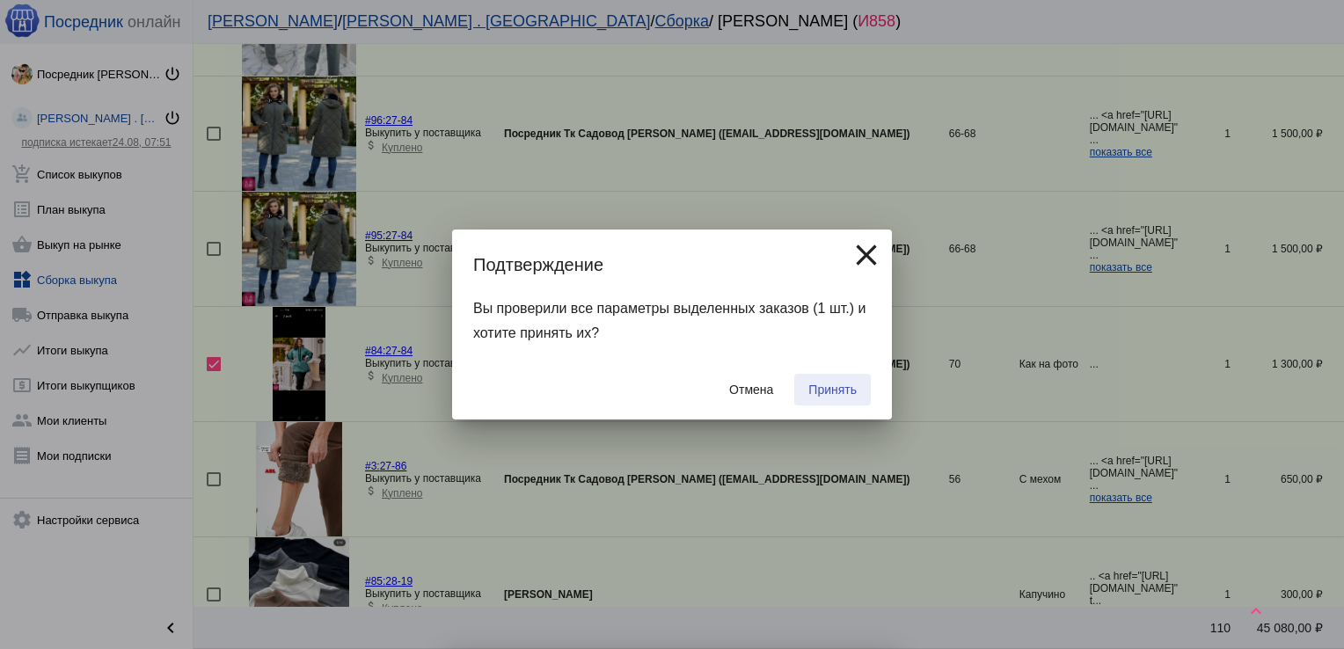
checkbox input "false"
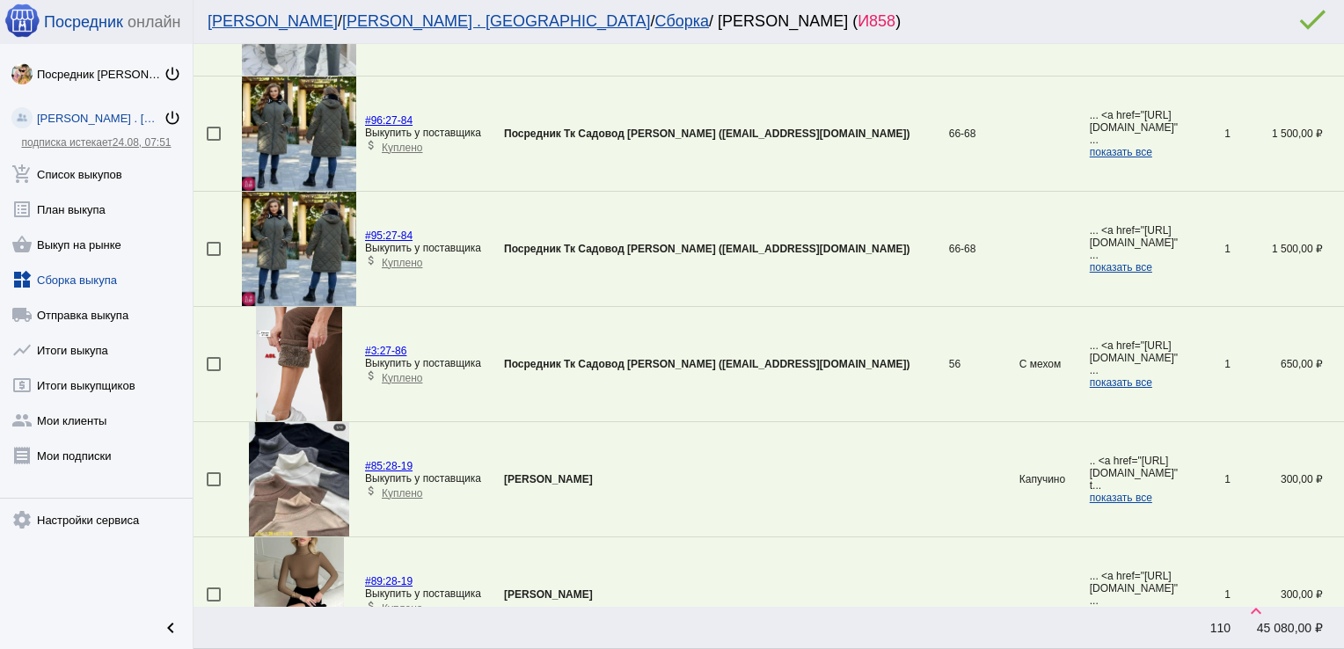
scroll to position [1672, 0]
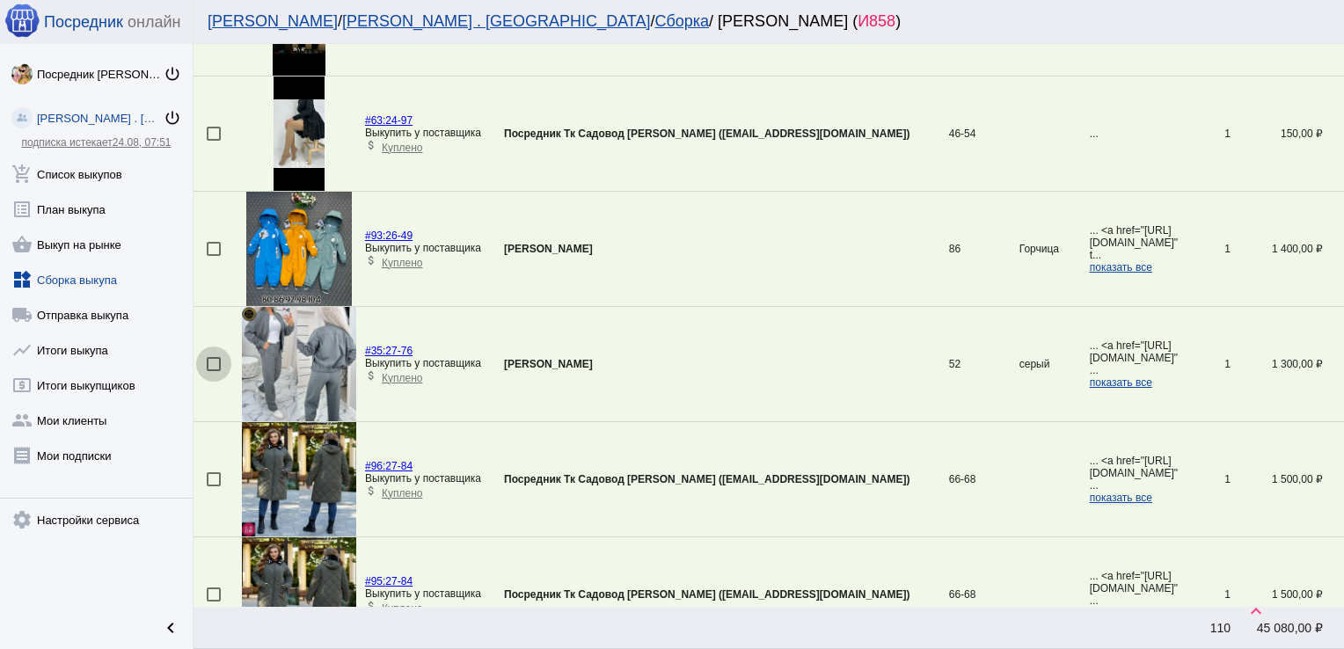
click at [217, 361] on div at bounding box center [214, 364] width 14 height 14
click at [214, 371] on input "checkbox" at bounding box center [213, 371] width 1 height 1
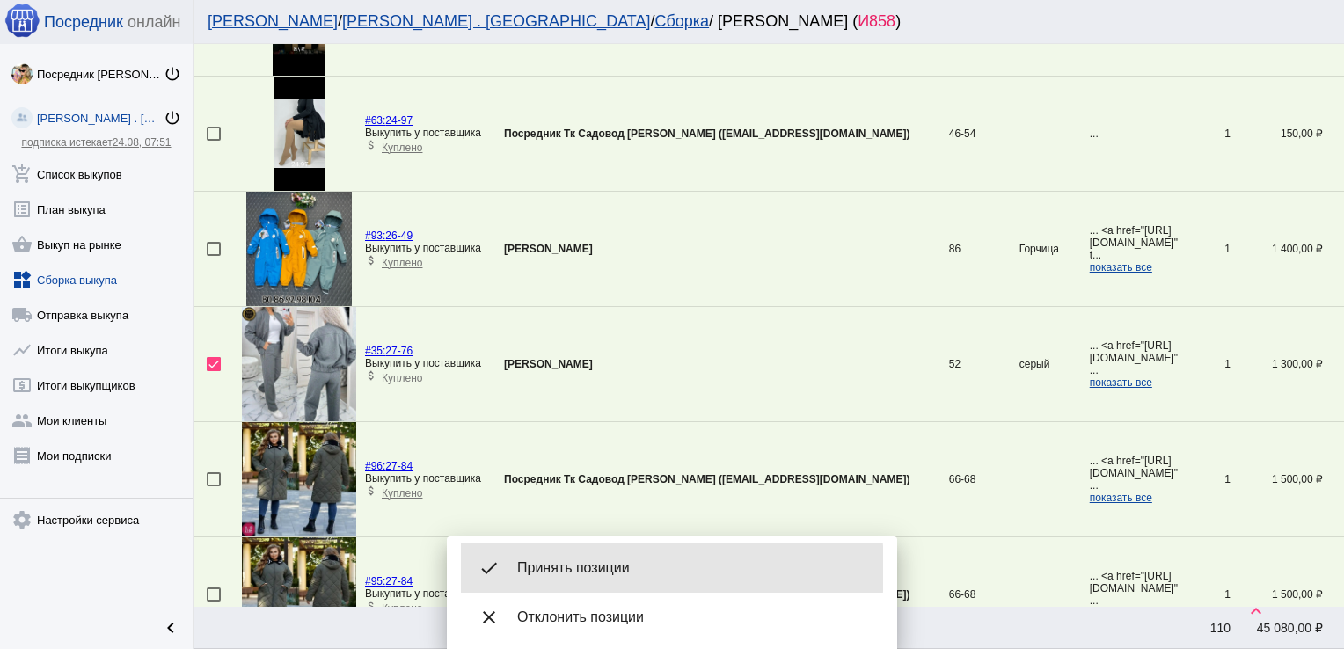
click at [606, 569] on span "Принять позиции" at bounding box center [693, 568] width 352 height 18
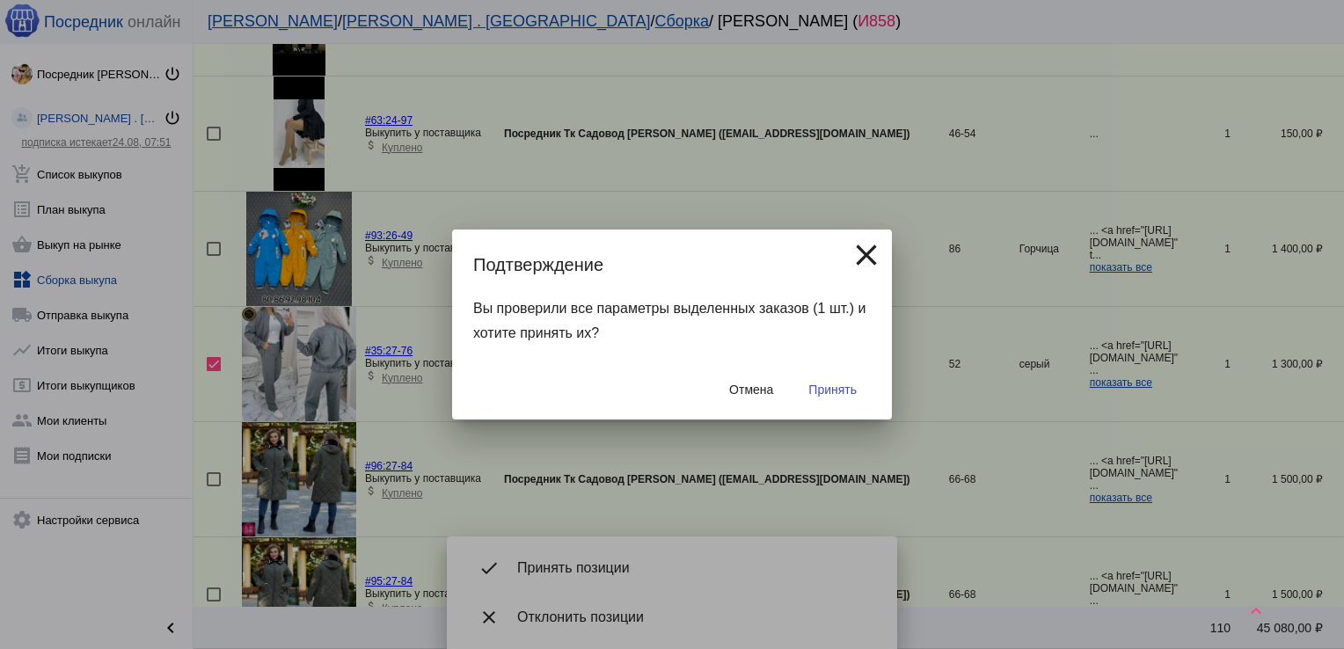
click at [841, 383] on span "Принять" at bounding box center [832, 390] width 48 height 14
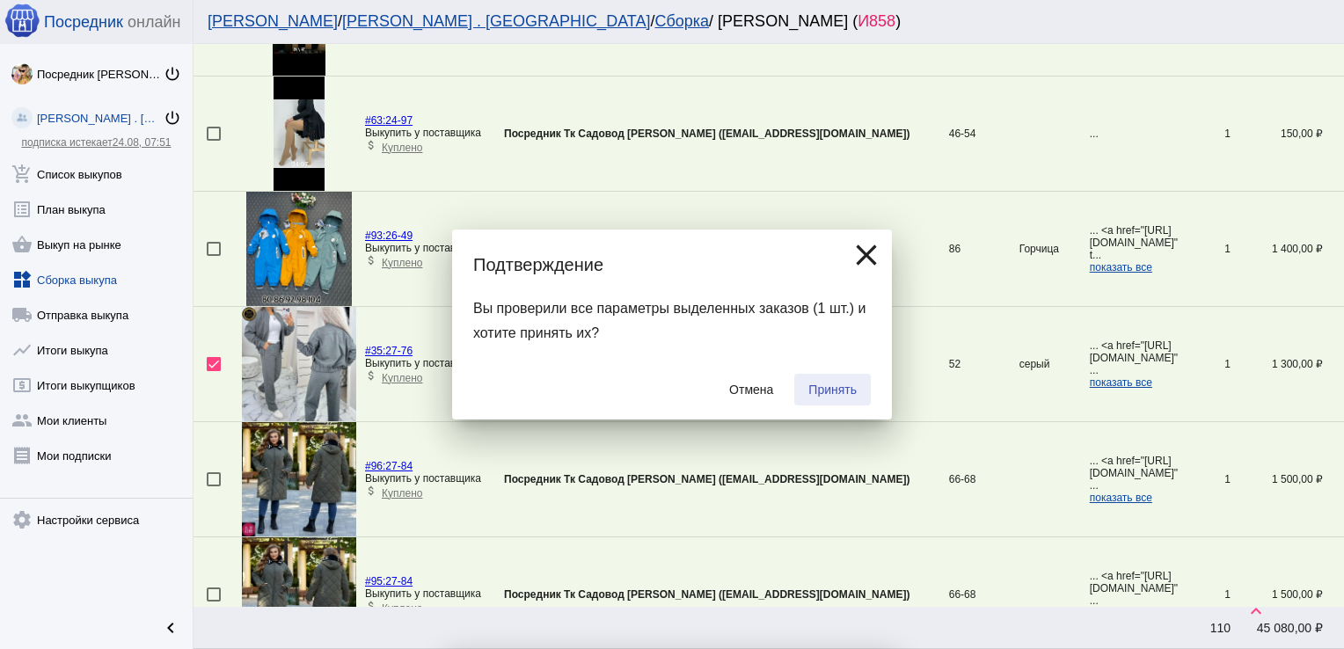
checkbox input "false"
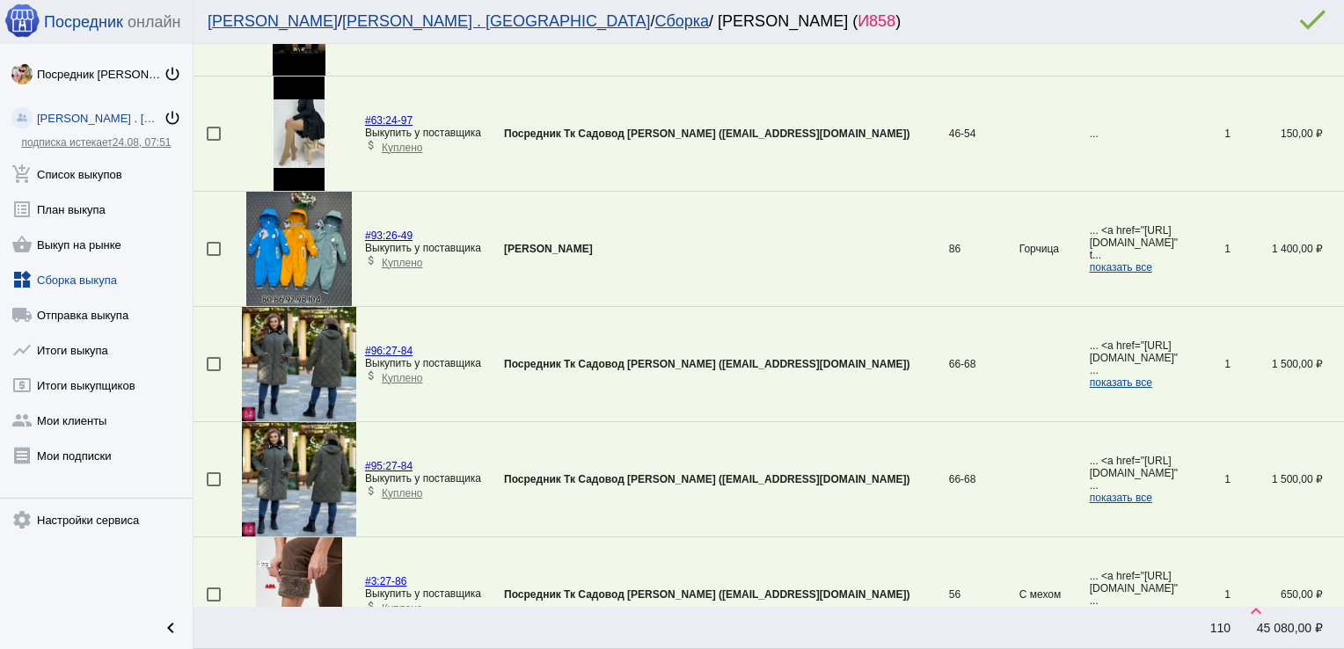
scroll to position [3858, 0]
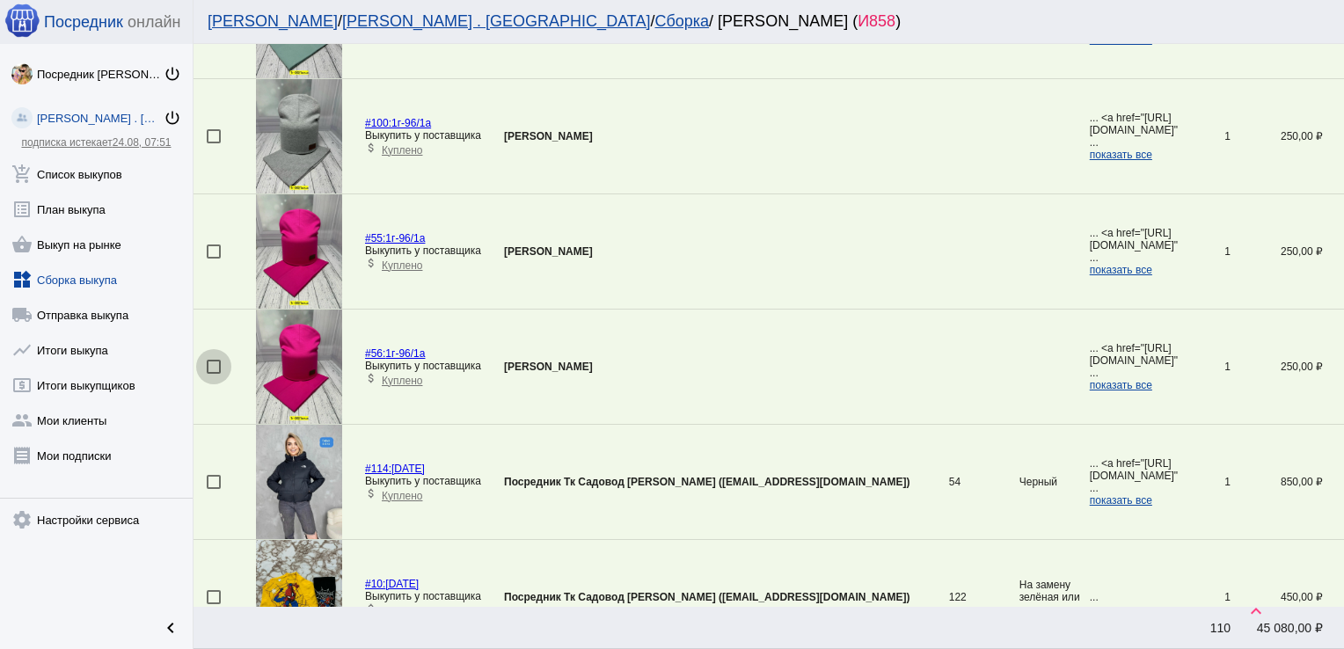
click at [215, 360] on div at bounding box center [214, 367] width 14 height 14
click at [214, 374] on input "checkbox" at bounding box center [213, 374] width 1 height 1
checkbox input "true"
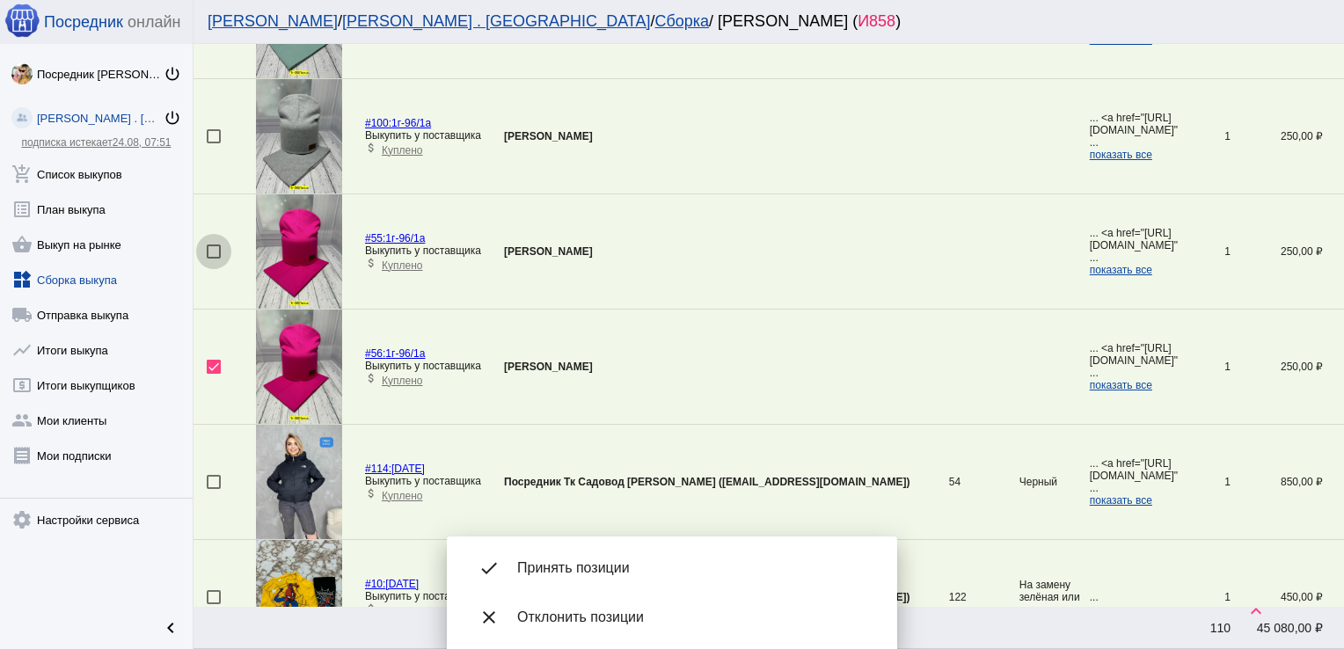
click at [214, 244] on div at bounding box center [214, 251] width 14 height 14
click at [214, 259] on input "checkbox" at bounding box center [213, 259] width 1 height 1
checkbox input "true"
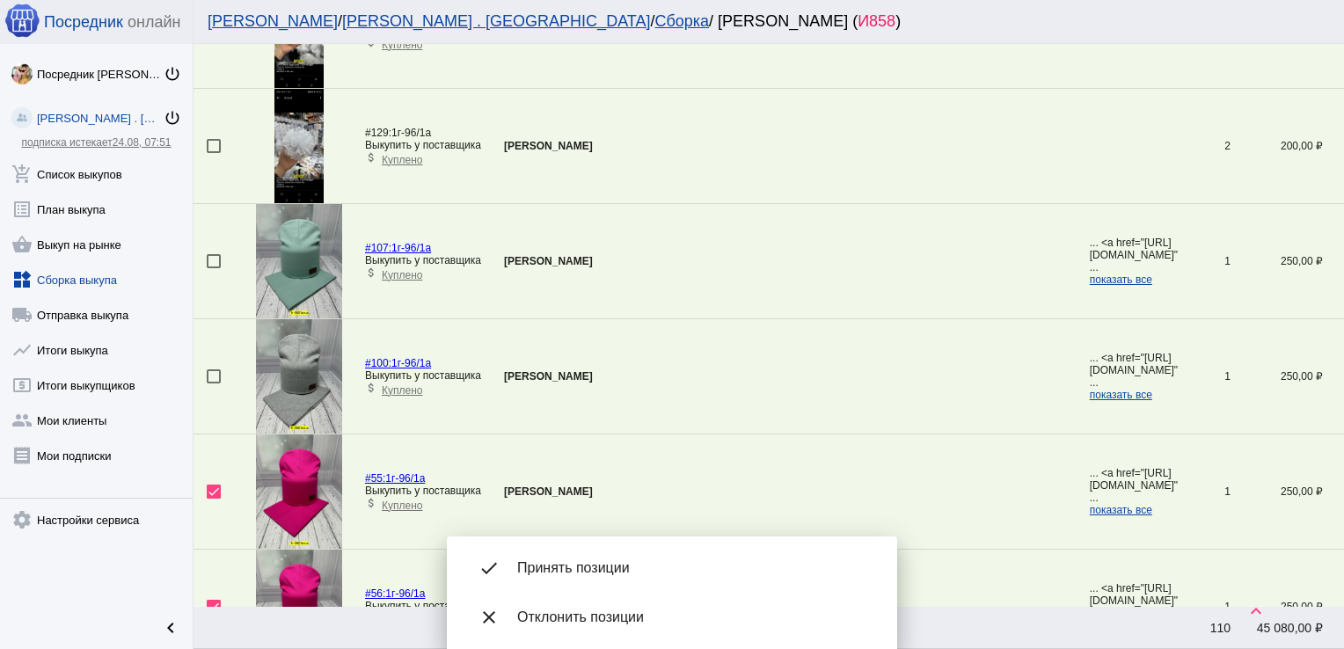
scroll to position [3603, 0]
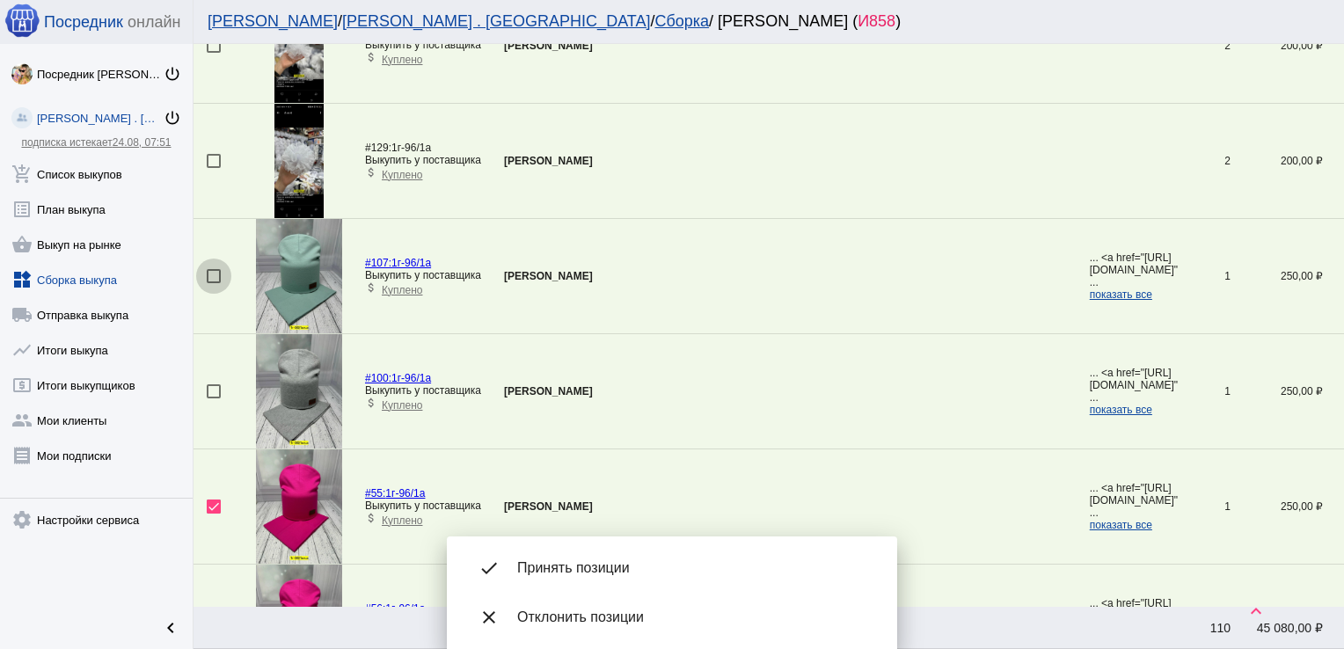
click at [210, 271] on div at bounding box center [214, 276] width 14 height 14
click at [213, 283] on input "checkbox" at bounding box center [213, 283] width 1 height 1
checkbox input "true"
click at [215, 384] on div at bounding box center [214, 391] width 14 height 14
click at [214, 398] on input "checkbox" at bounding box center [213, 398] width 1 height 1
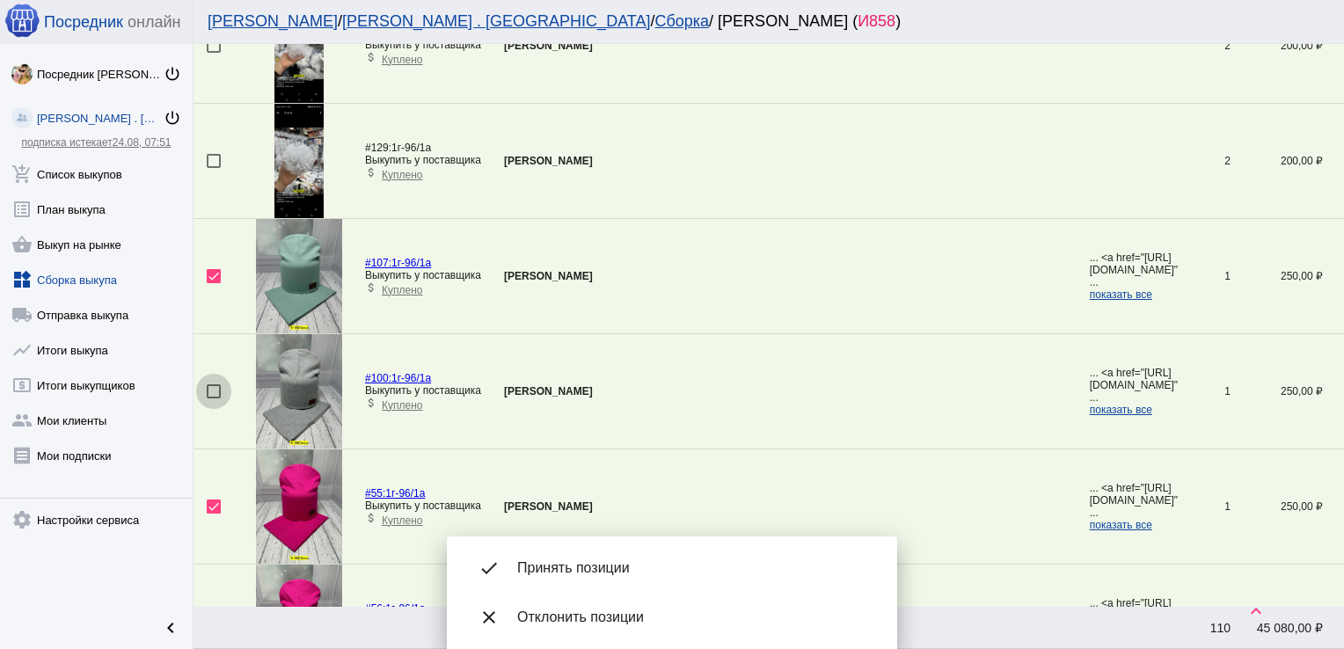
checkbox input "true"
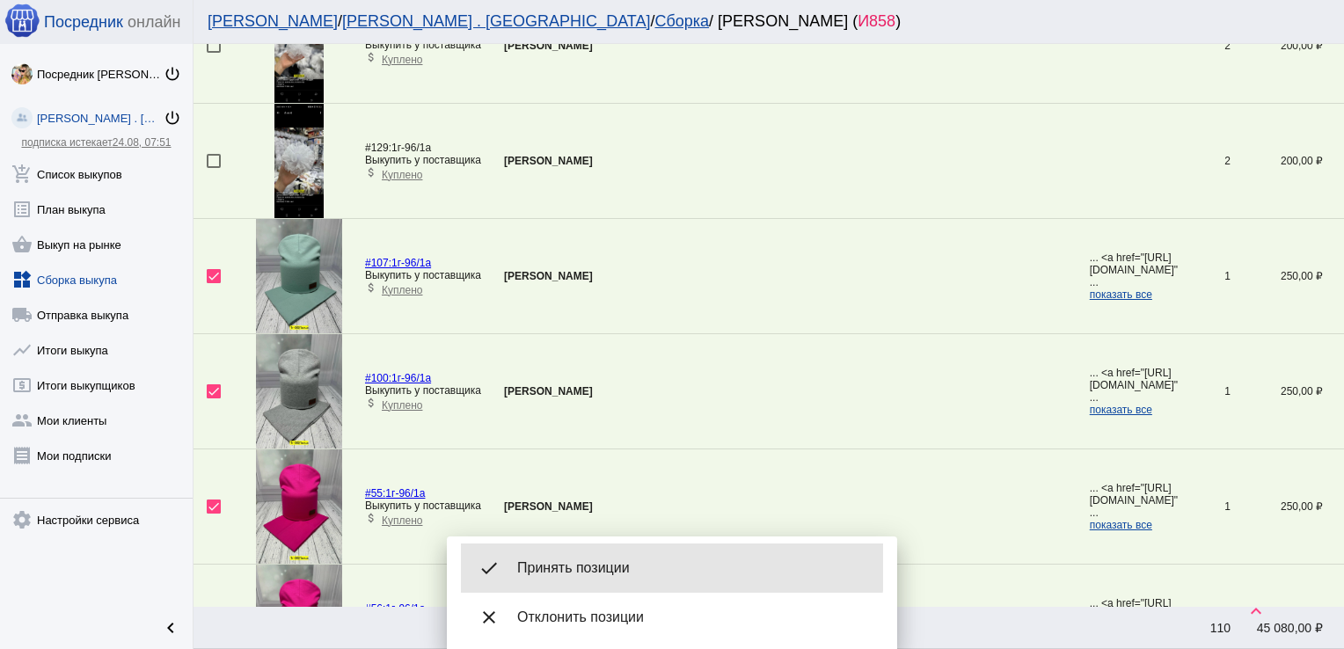
click at [612, 559] on span "Принять позиции" at bounding box center [693, 568] width 352 height 18
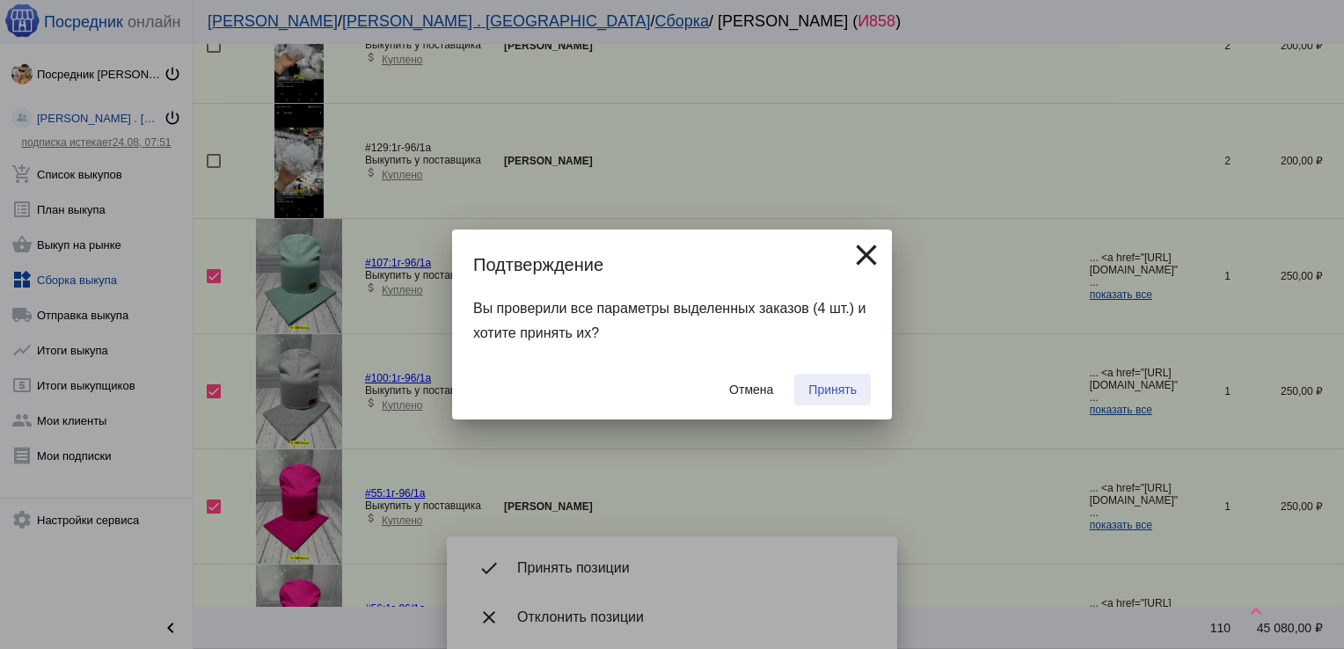
click at [850, 399] on button "Принять" at bounding box center [832, 390] width 77 height 32
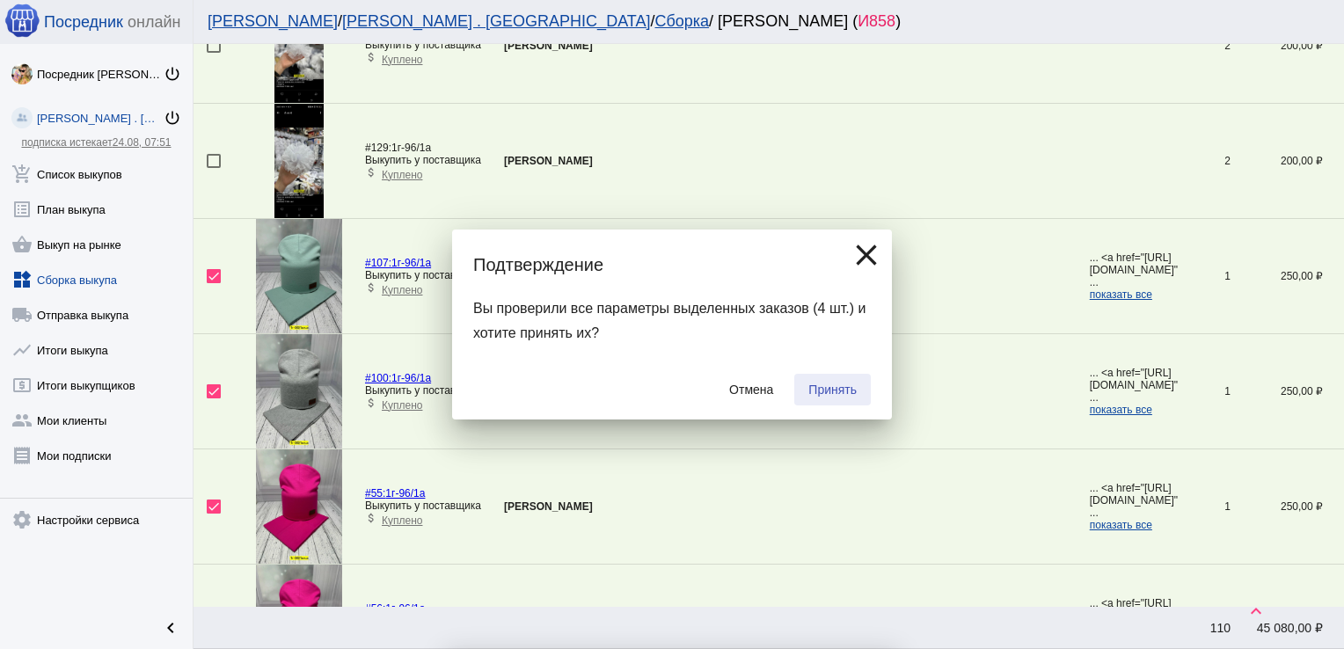
checkbox input "false"
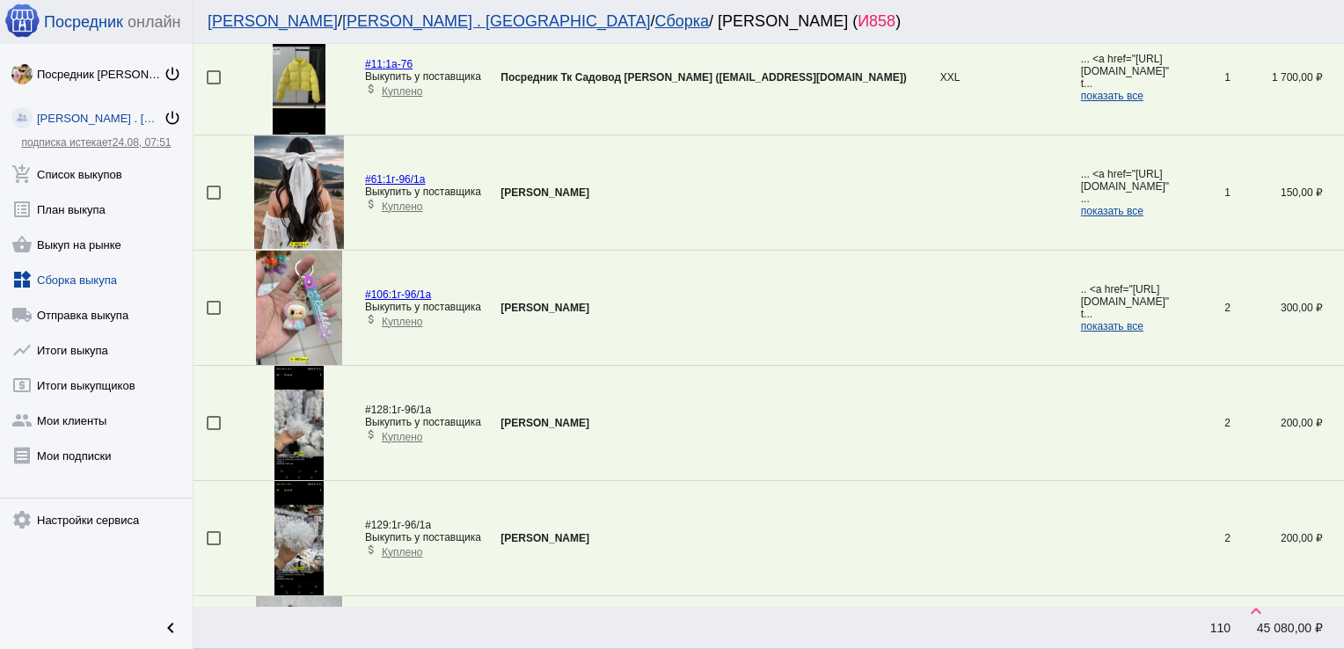
scroll to position [3257, 0]
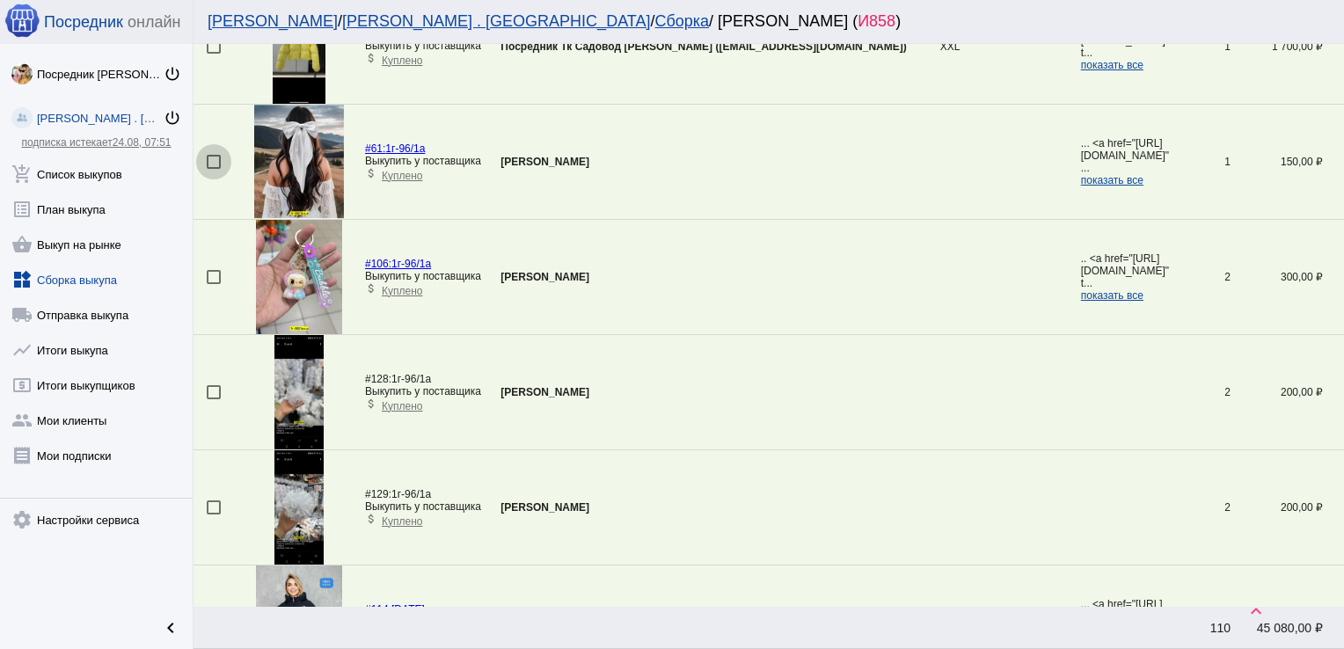
click at [212, 155] on div at bounding box center [214, 162] width 14 height 14
click at [213, 169] on input "checkbox" at bounding box center [213, 169] width 1 height 1
checkbox input "true"
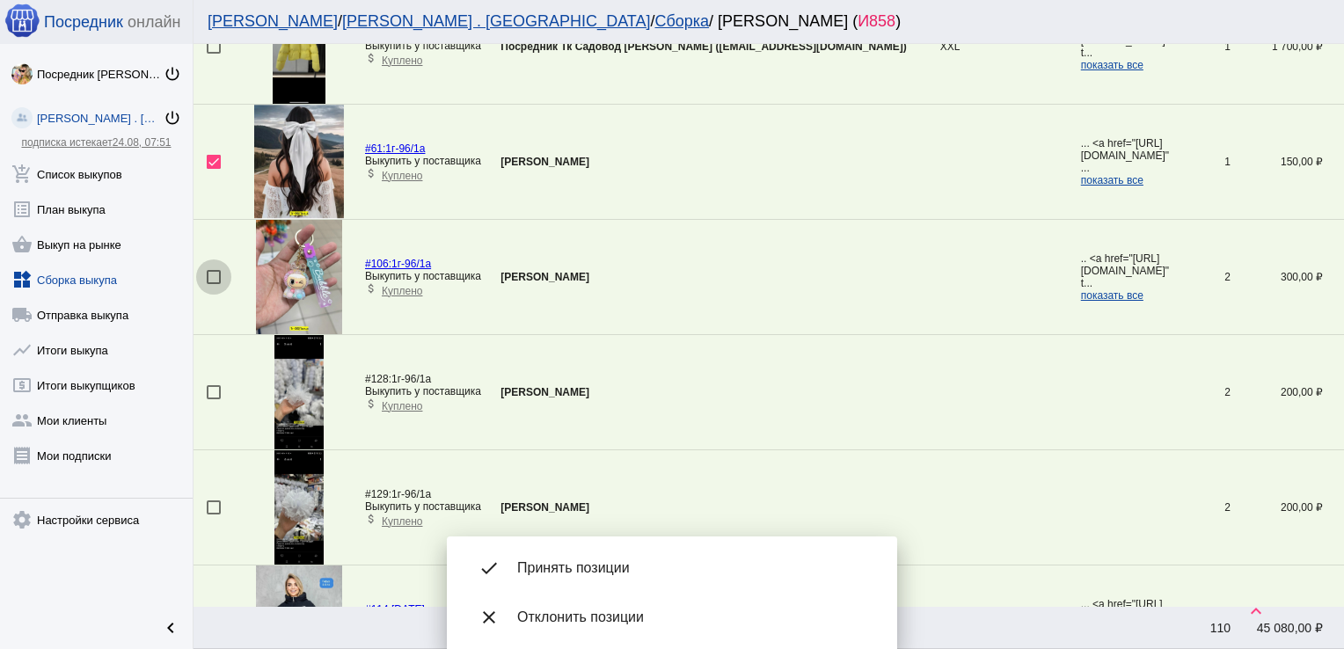
click at [217, 270] on div at bounding box center [214, 277] width 14 height 14
click at [214, 284] on input "checkbox" at bounding box center [213, 284] width 1 height 1
checkbox input "true"
click at [218, 385] on div at bounding box center [214, 392] width 14 height 14
click at [214, 399] on input "checkbox" at bounding box center [213, 399] width 1 height 1
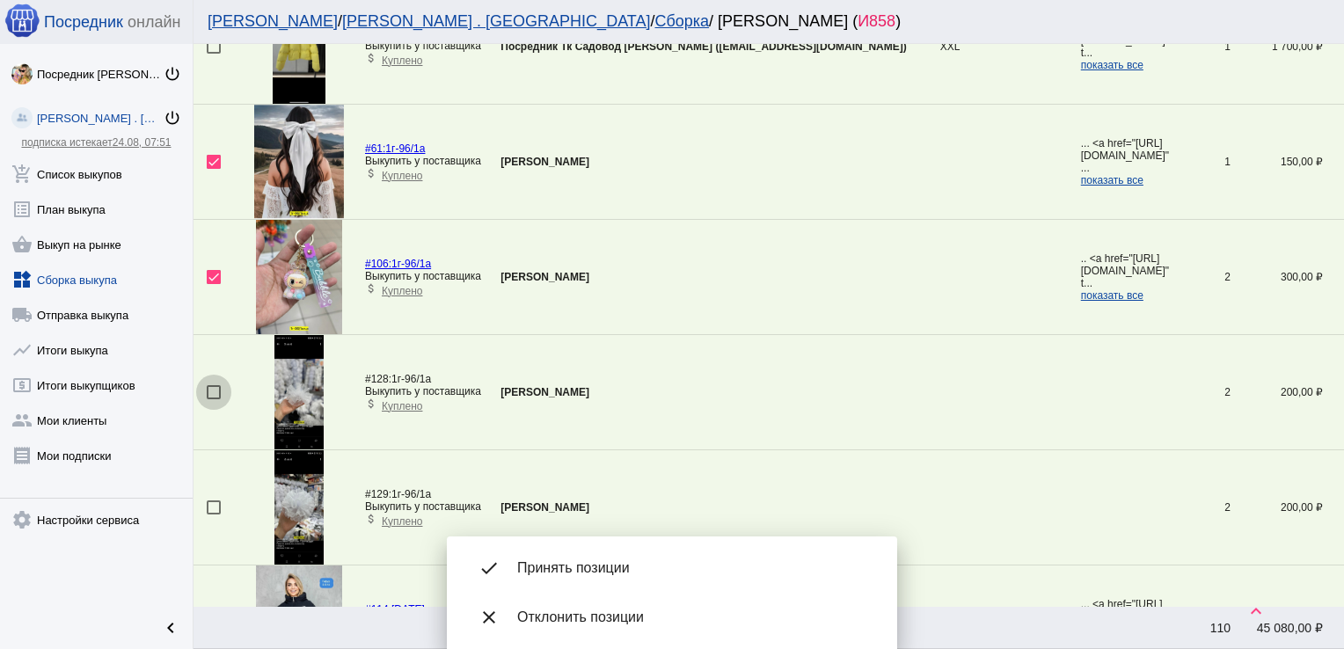
checkbox input "true"
click at [211, 502] on div at bounding box center [214, 507] width 14 height 14
click at [213, 514] on input "checkbox" at bounding box center [213, 514] width 1 height 1
checkbox input "true"
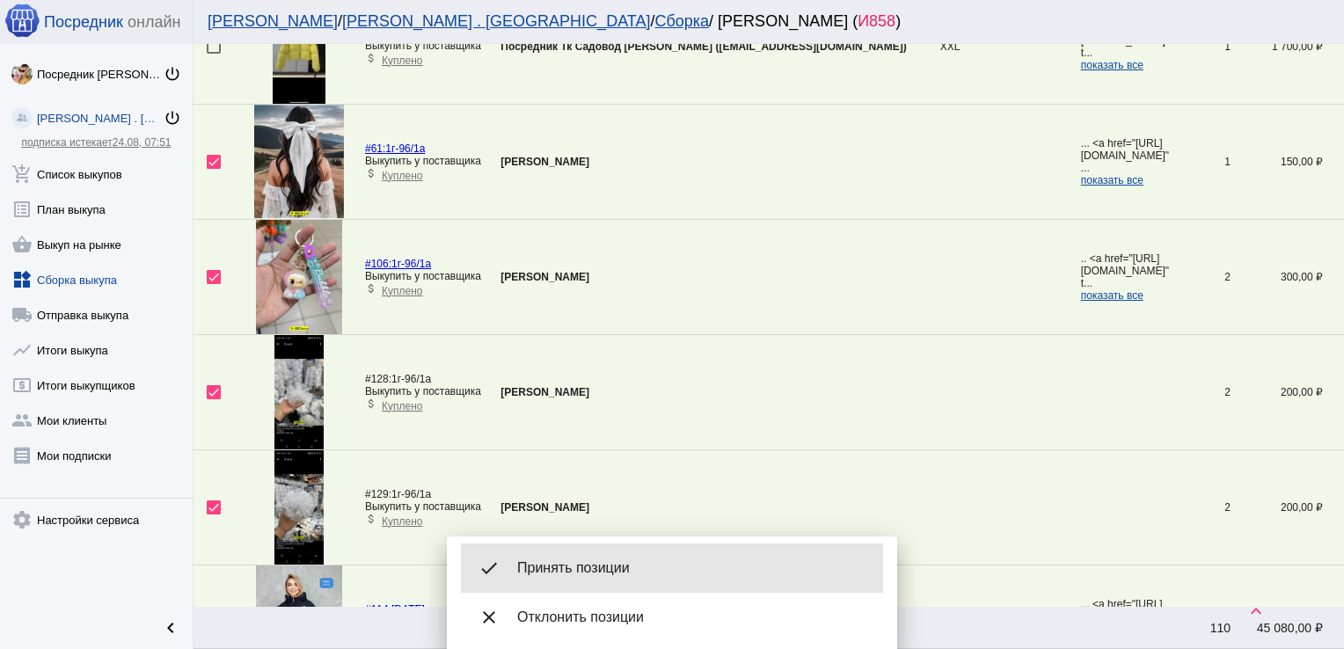
click at [595, 575] on span "Принять позиции" at bounding box center [693, 568] width 352 height 18
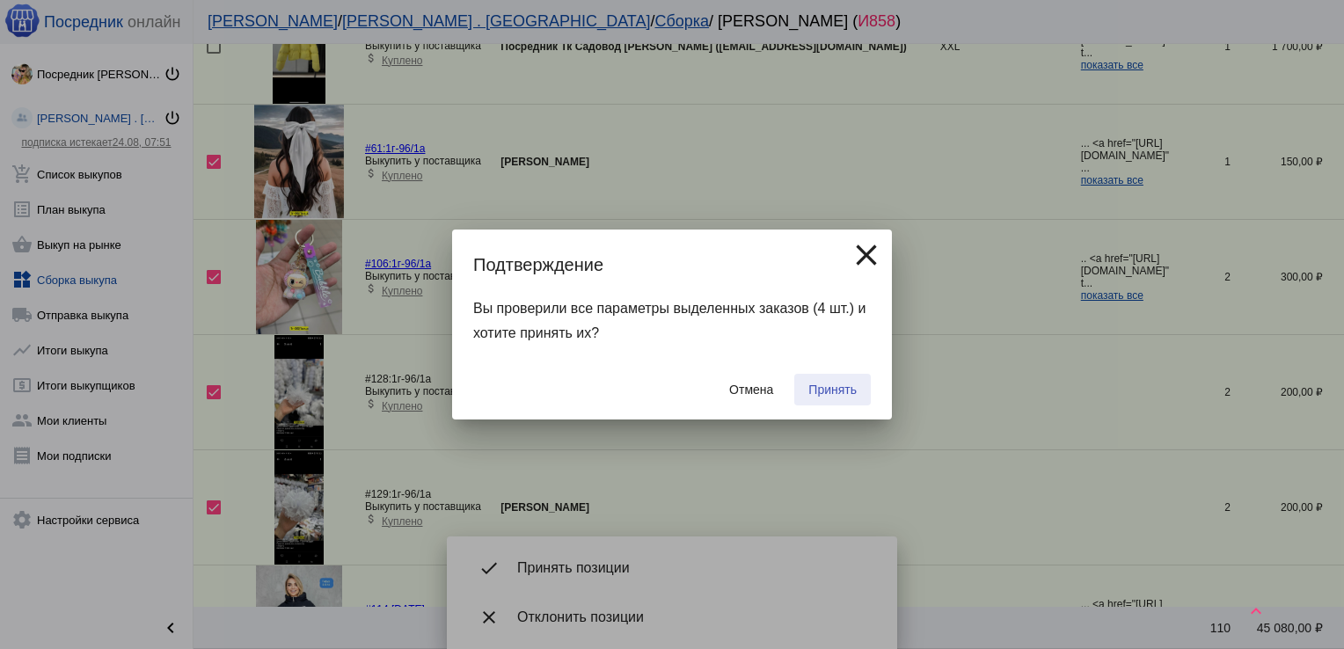
click at [828, 389] on span "Принять" at bounding box center [832, 390] width 48 height 14
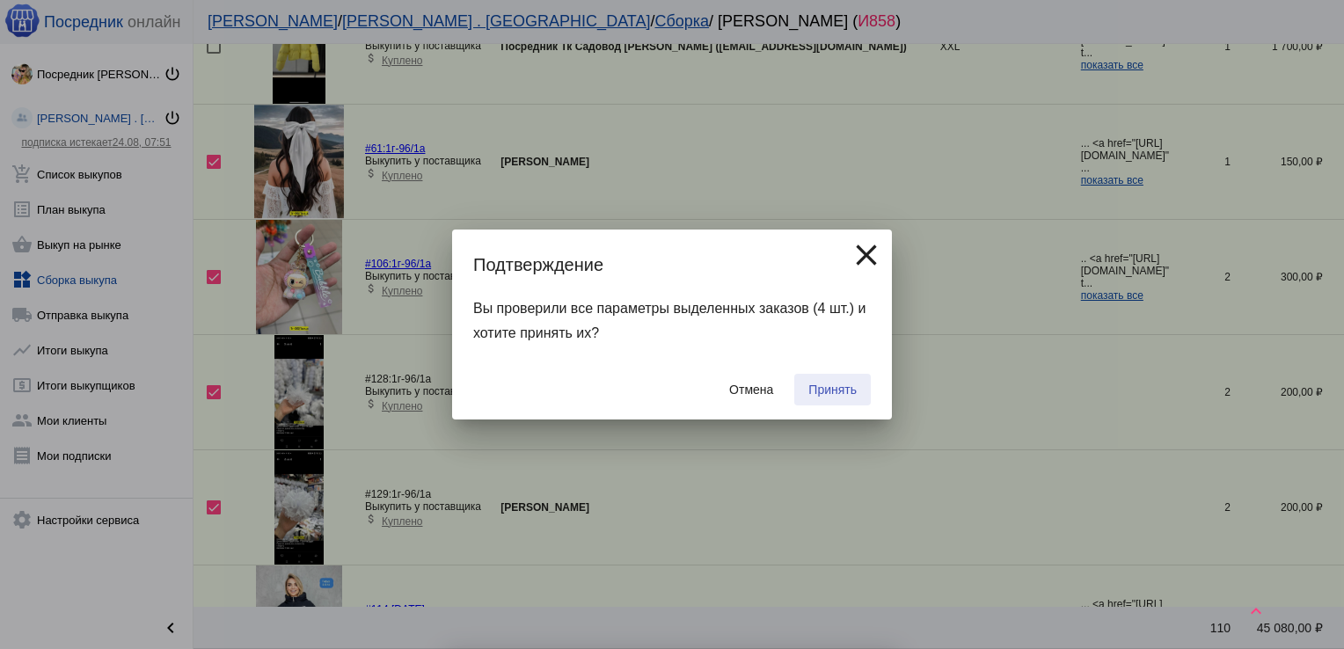
checkbox input "false"
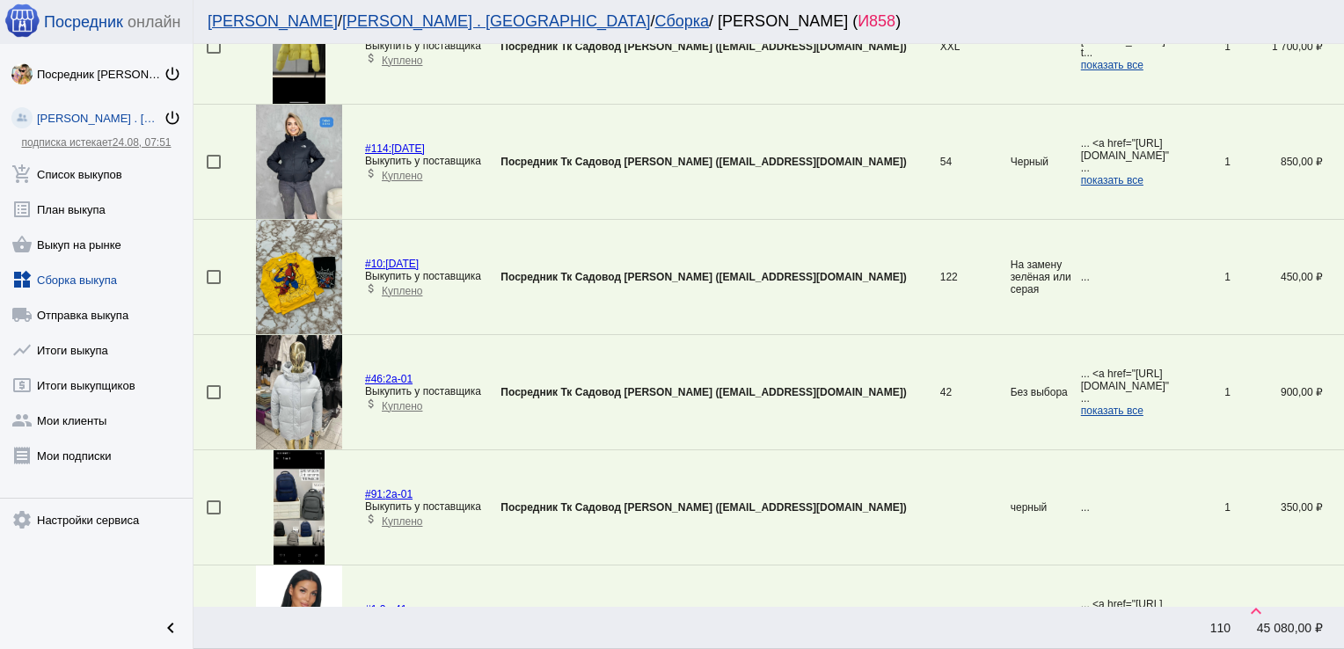
scroll to position [177, 0]
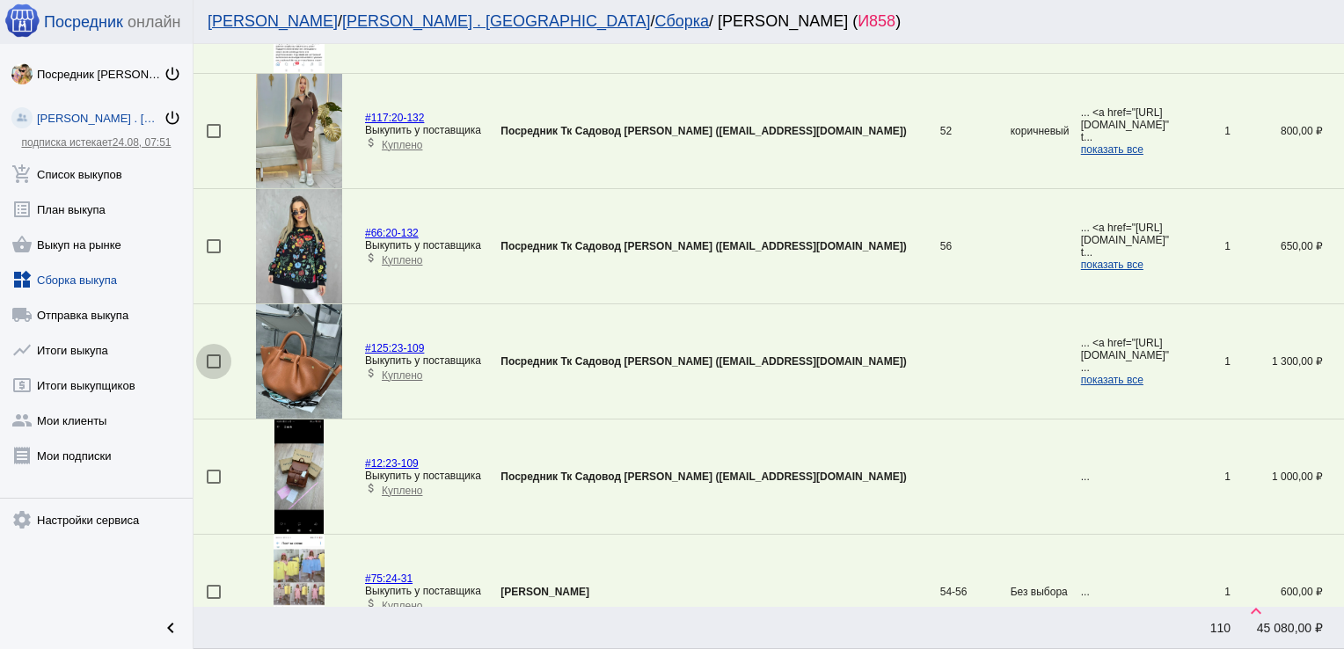
click at [214, 357] on div at bounding box center [214, 361] width 14 height 14
click at [214, 369] on input "checkbox" at bounding box center [213, 369] width 1 height 1
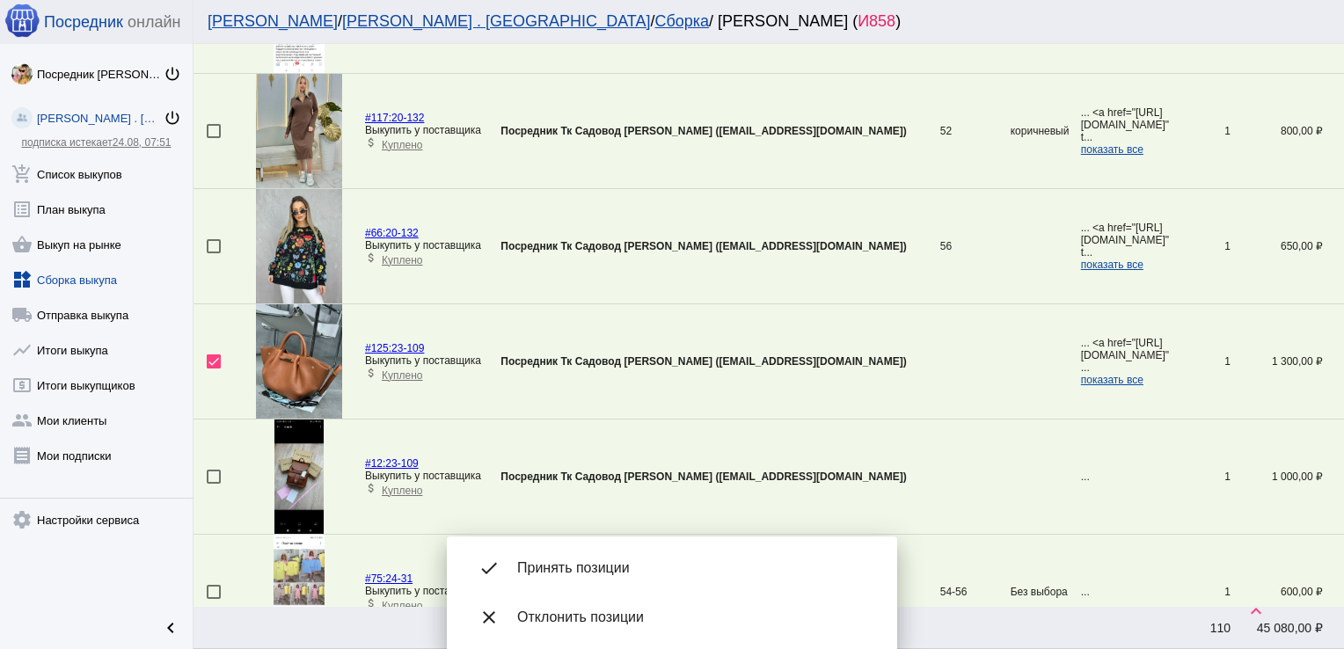
click at [619, 558] on div "done Принять позиции" at bounding box center [672, 568] width 422 height 49
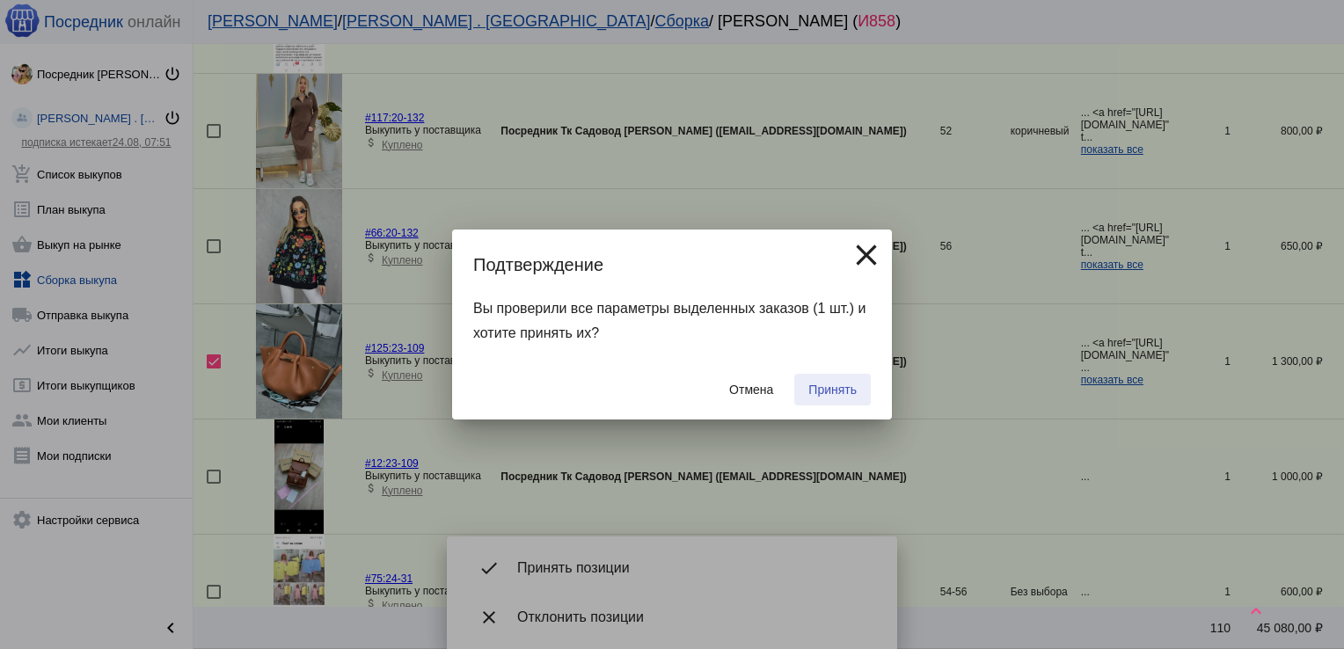
click at [835, 385] on span "Принять" at bounding box center [832, 390] width 48 height 14
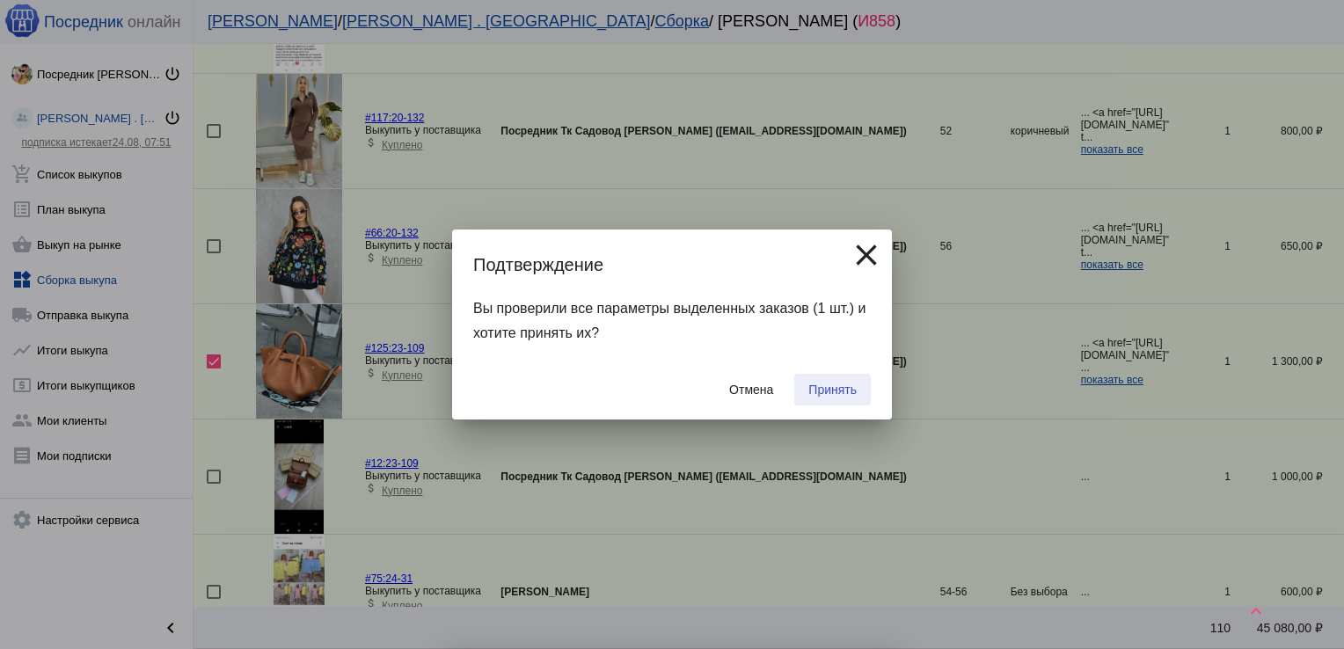
checkbox input "false"
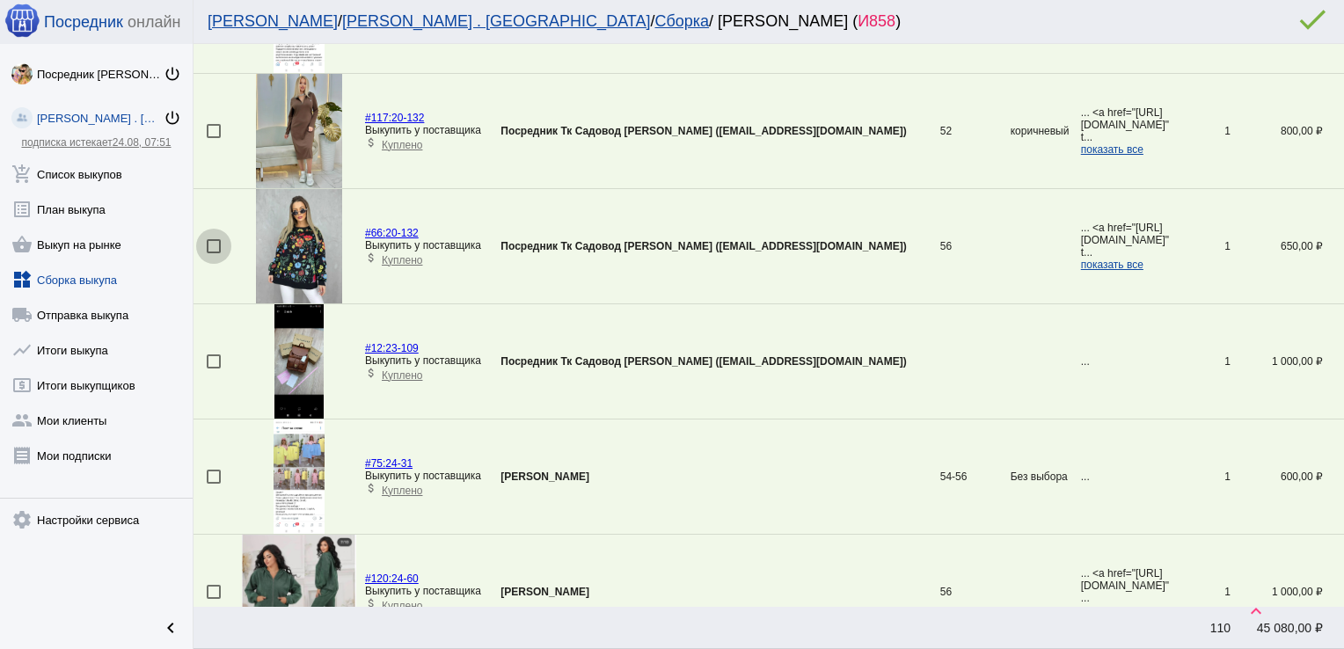
click at [213, 244] on div at bounding box center [214, 246] width 14 height 14
click at [213, 253] on input "checkbox" at bounding box center [213, 253] width 1 height 1
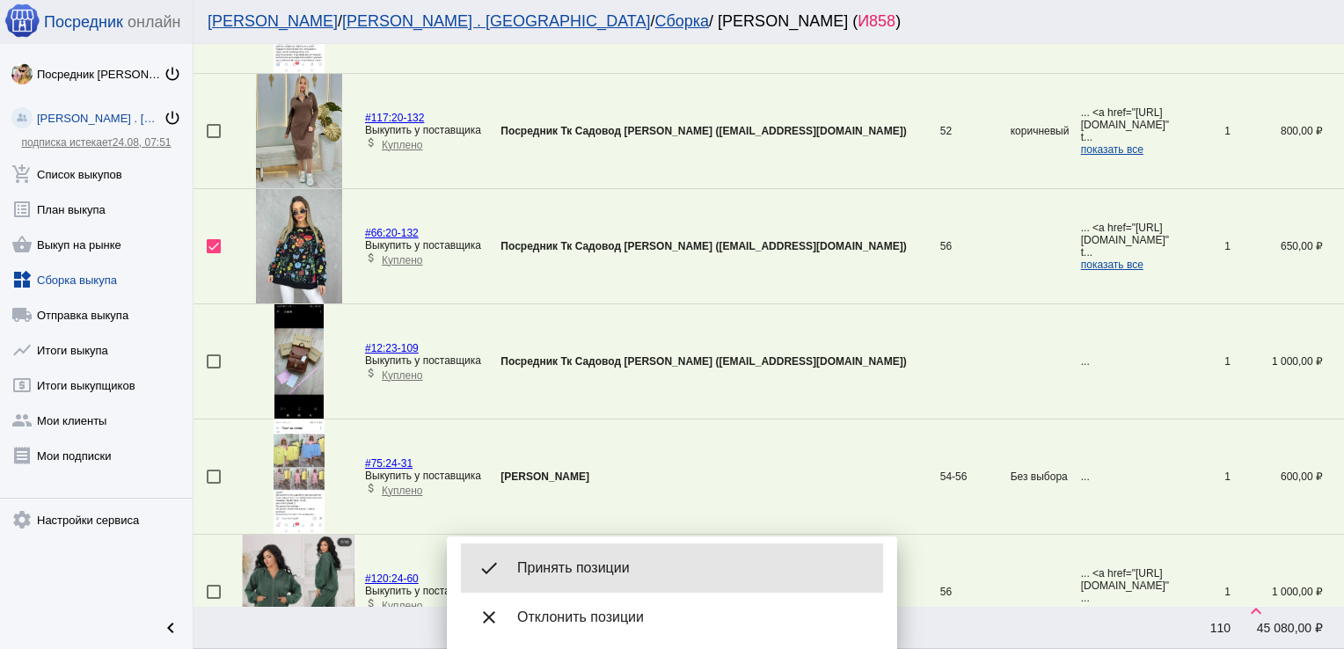
click at [596, 566] on span "Принять позиции" at bounding box center [693, 568] width 352 height 18
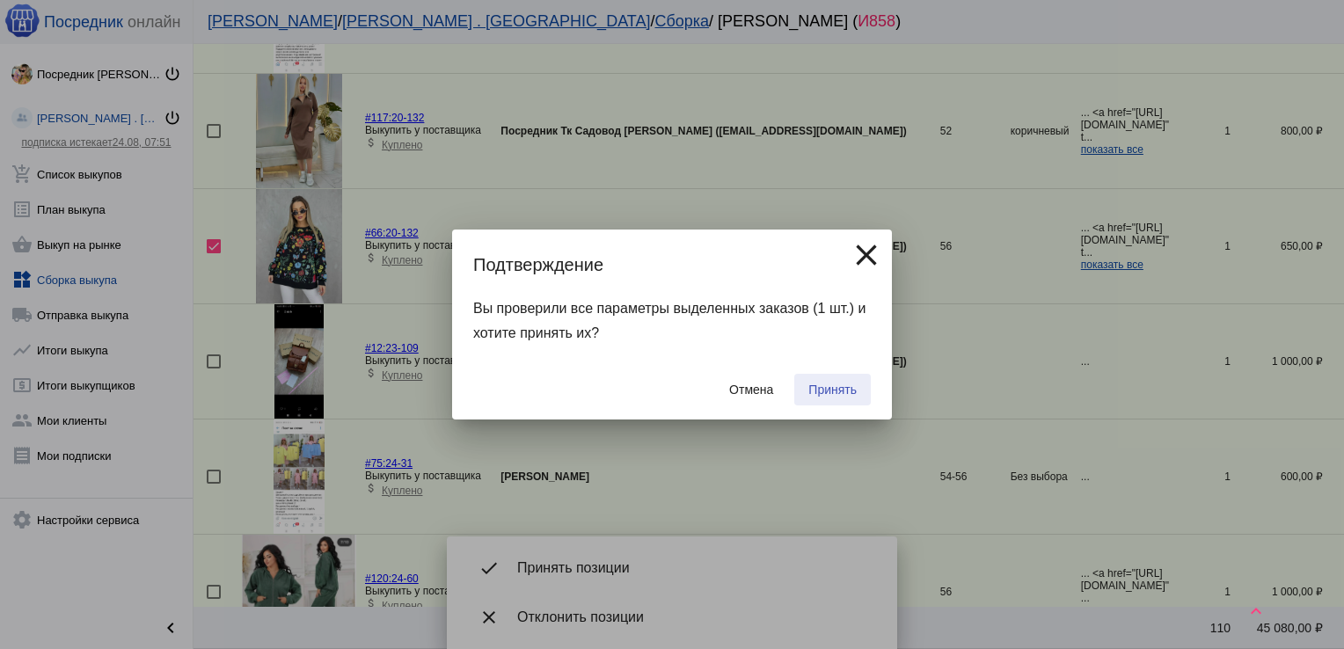
click at [840, 384] on span "Принять" at bounding box center [832, 390] width 48 height 14
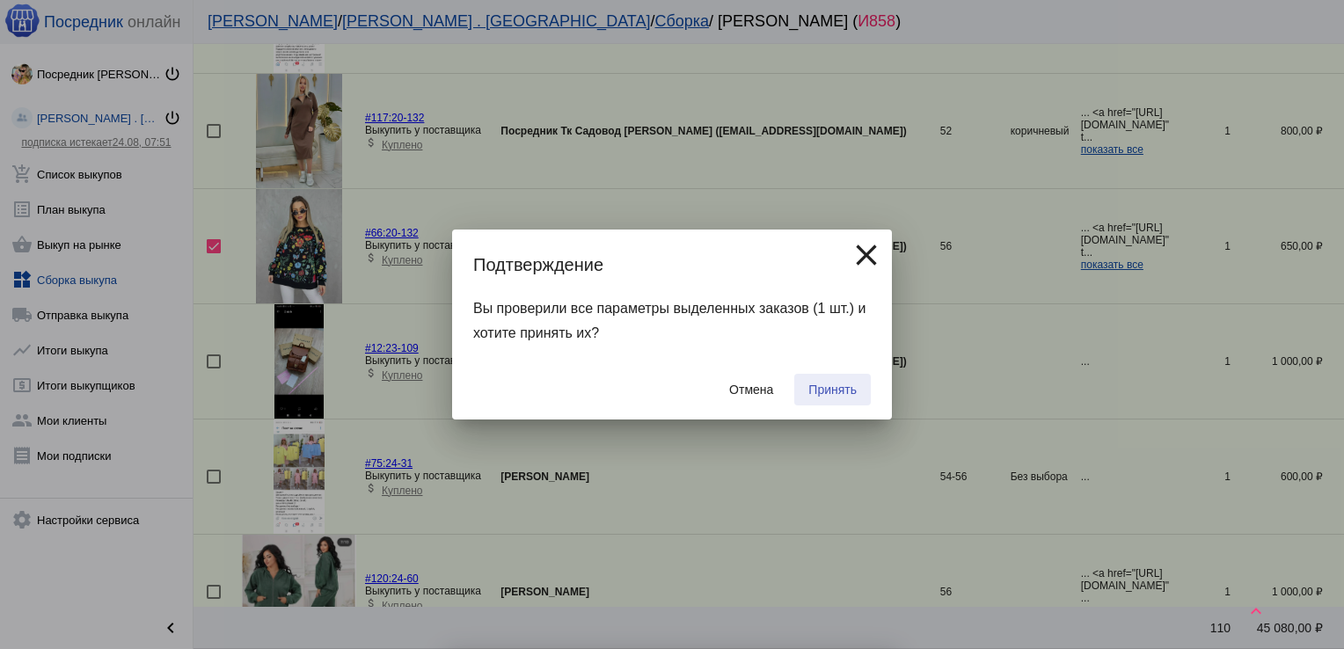
checkbox input "false"
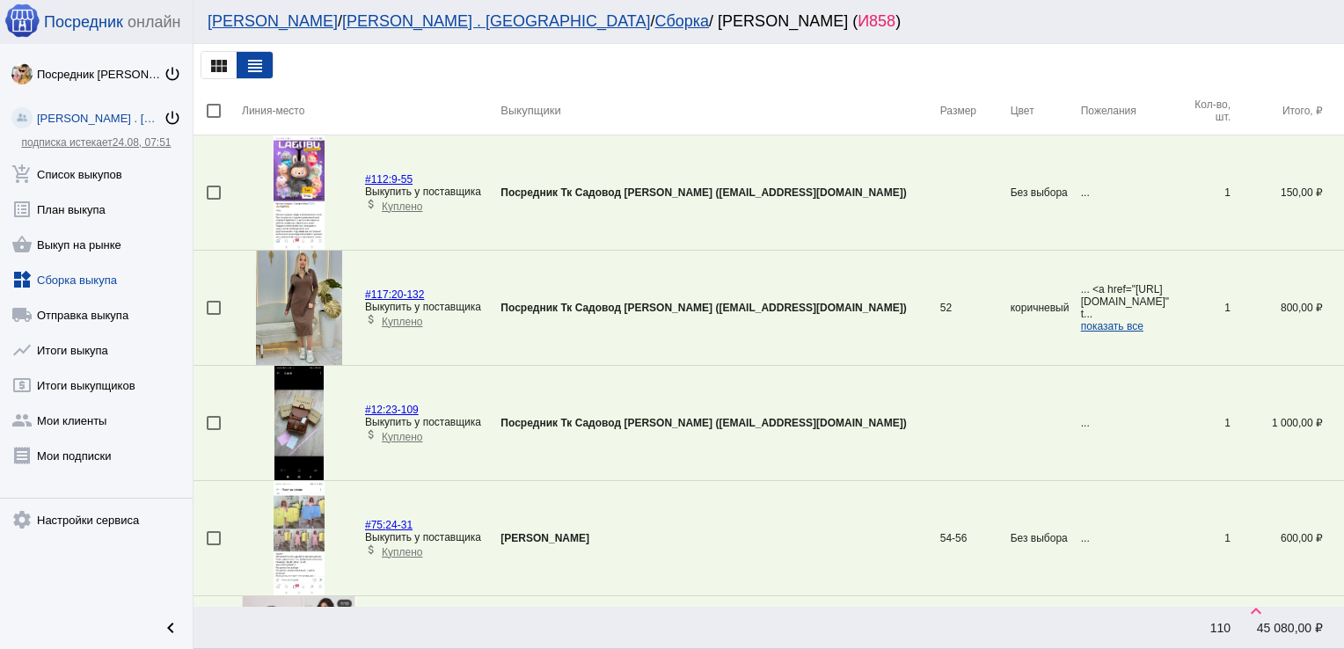
scroll to position [2593, 0]
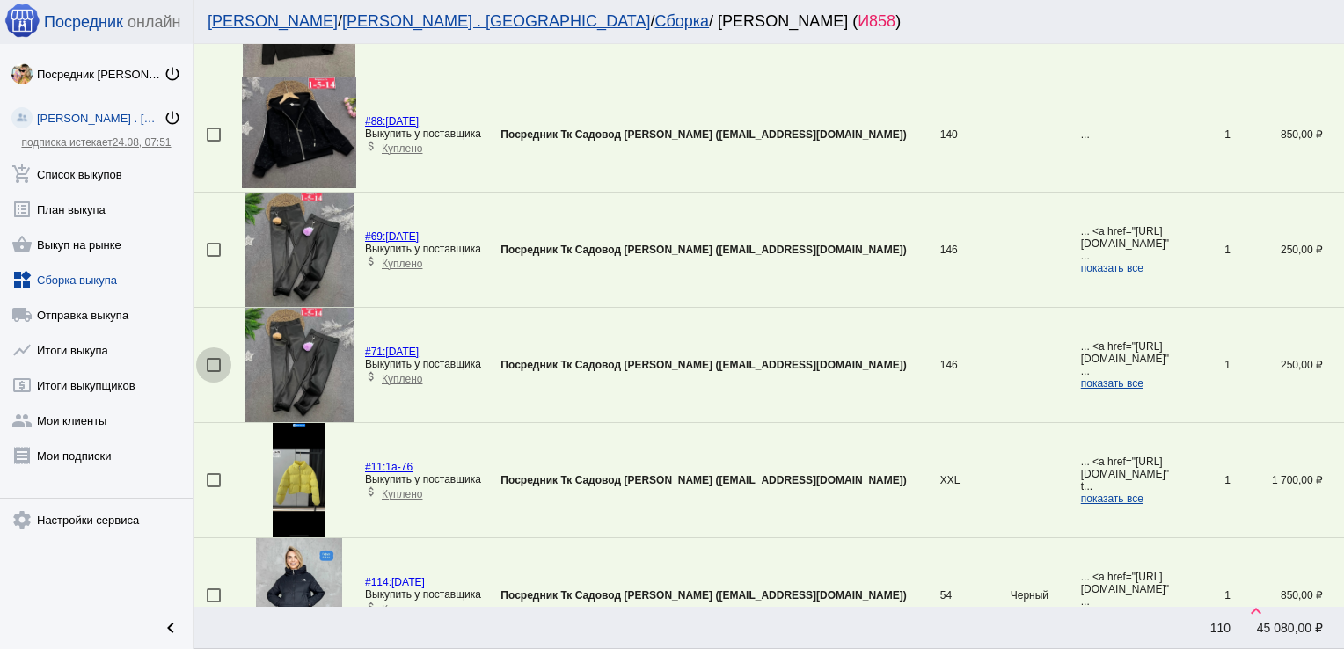
click at [215, 358] on div at bounding box center [214, 365] width 14 height 14
click at [214, 372] on input "checkbox" at bounding box center [213, 372] width 1 height 1
checkbox input "true"
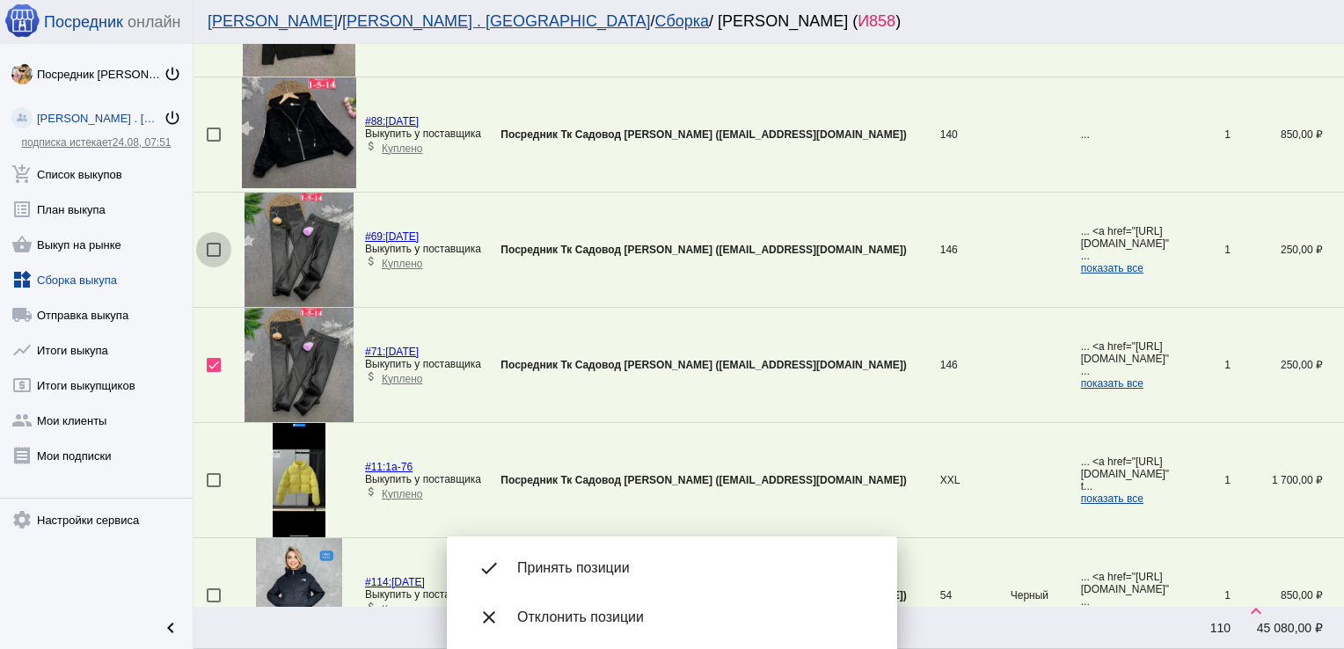
click at [214, 243] on div at bounding box center [214, 250] width 14 height 14
click at [214, 257] on input "checkbox" at bounding box center [213, 257] width 1 height 1
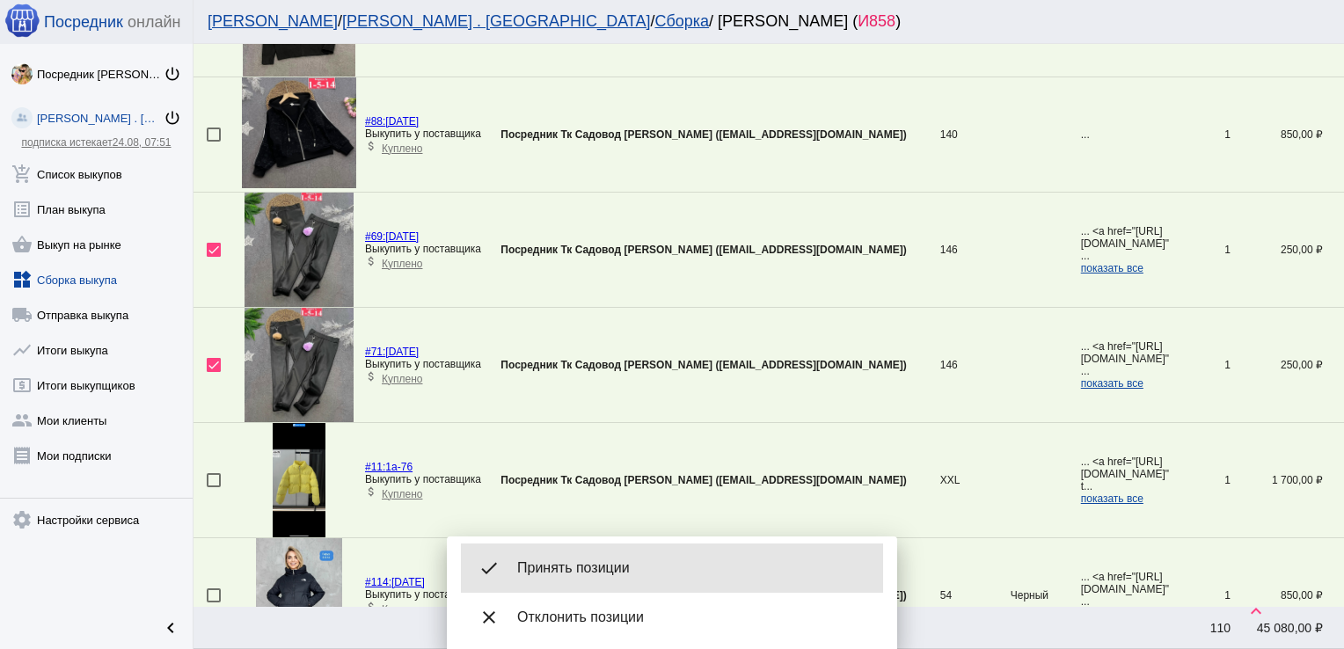
click at [573, 560] on span "Принять позиции" at bounding box center [693, 568] width 352 height 18
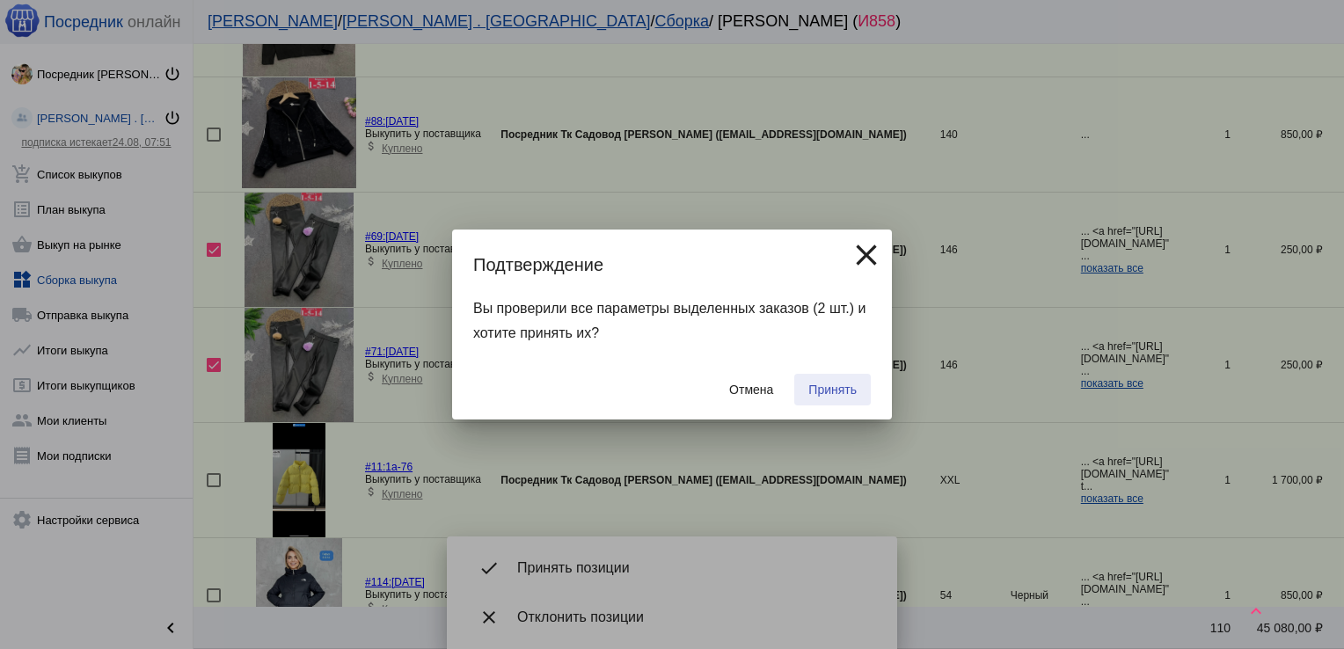
click at [841, 392] on span "Принять" at bounding box center [832, 390] width 48 height 14
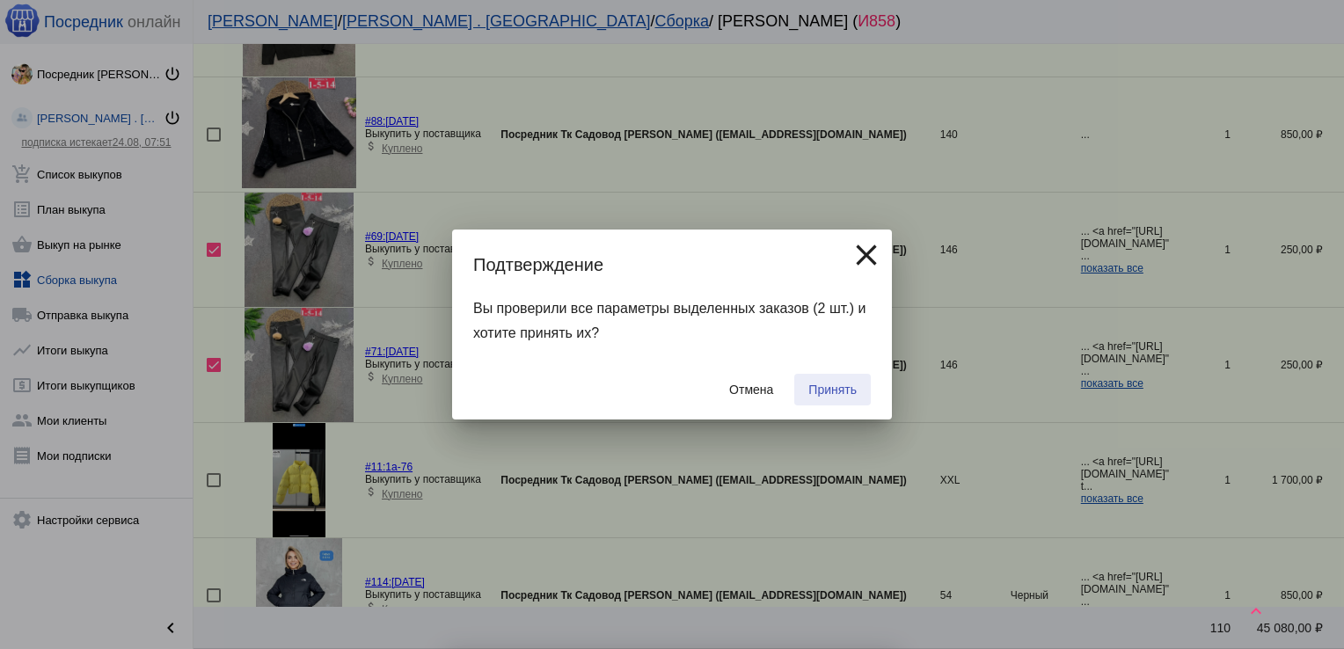
checkbox input "false"
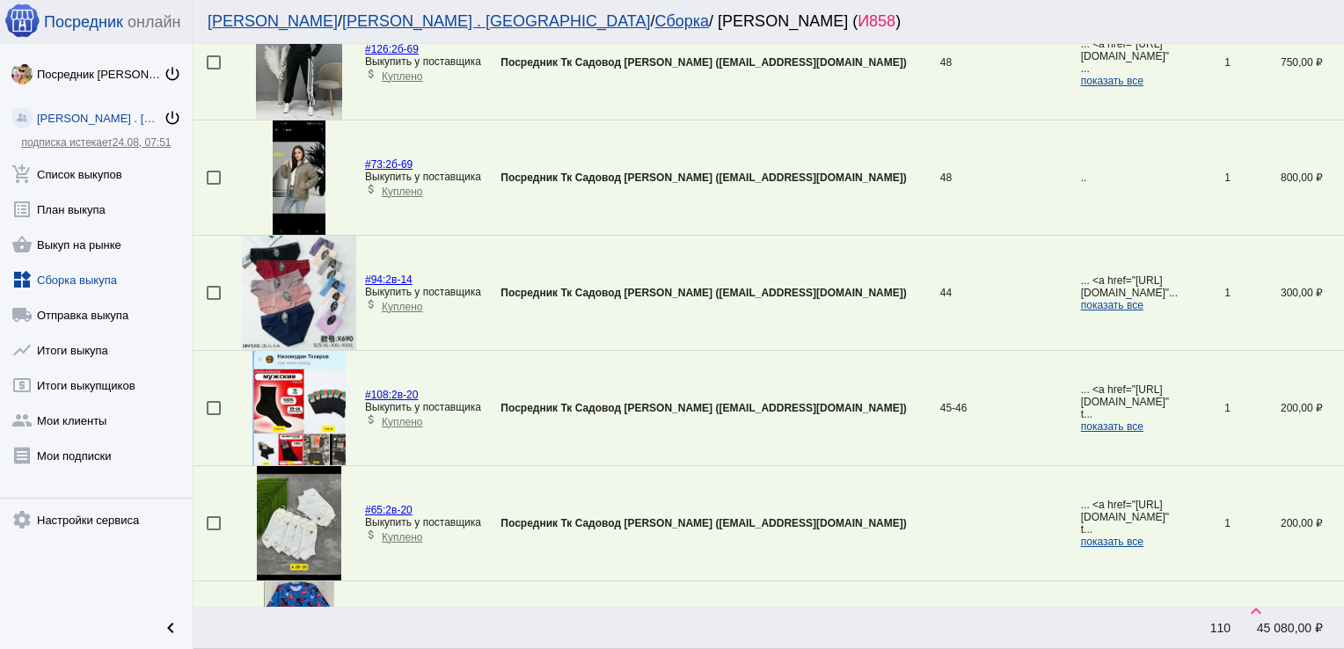
scroll to position [5413, 0]
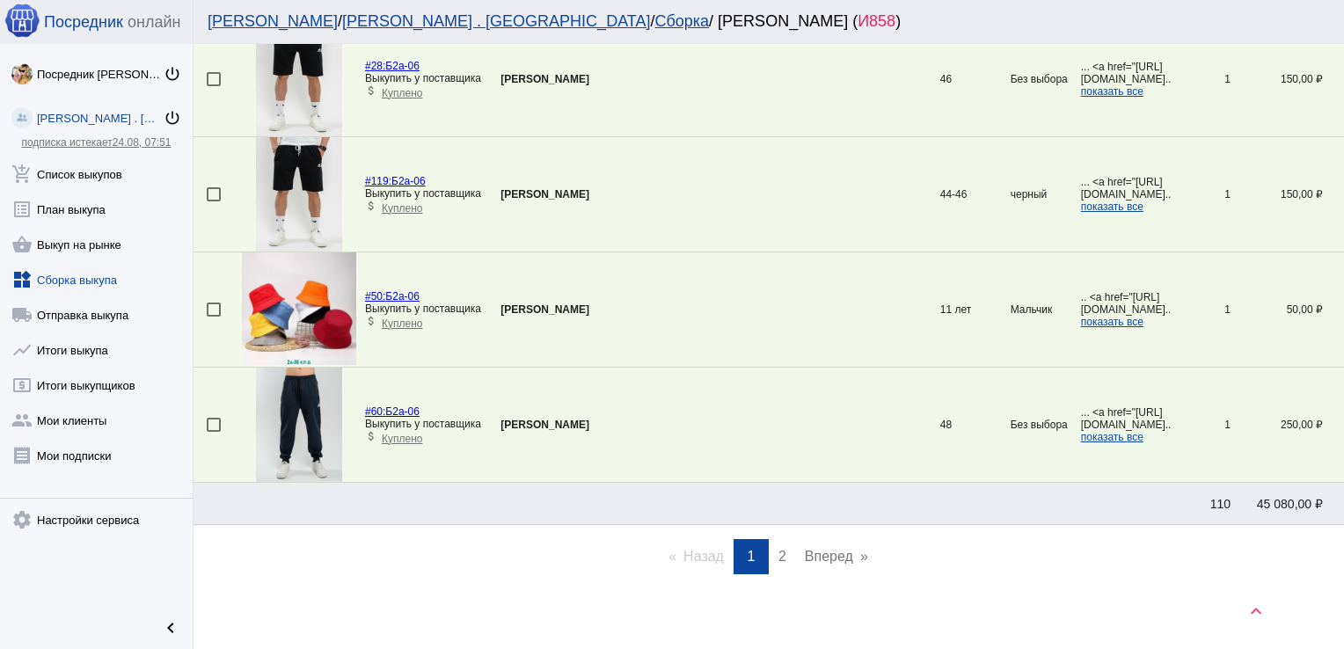
click at [784, 544] on link "page 2" at bounding box center [783, 556] width 26 height 35
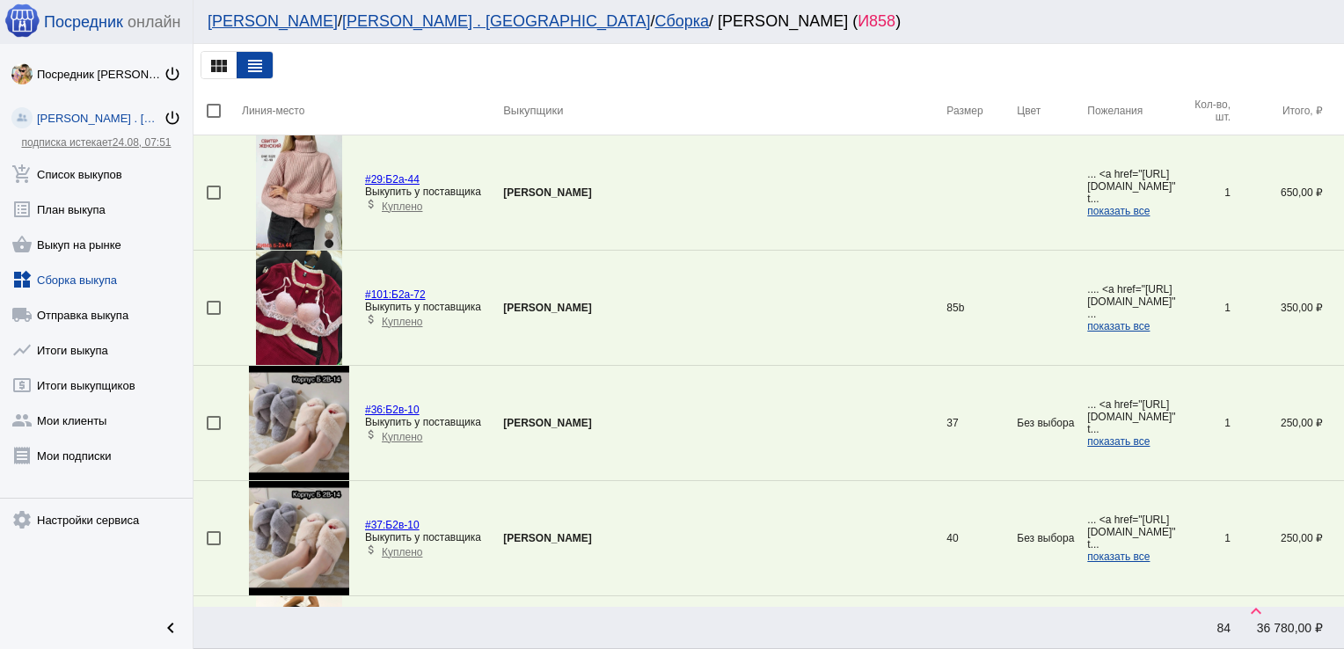
scroll to position [2937, 0]
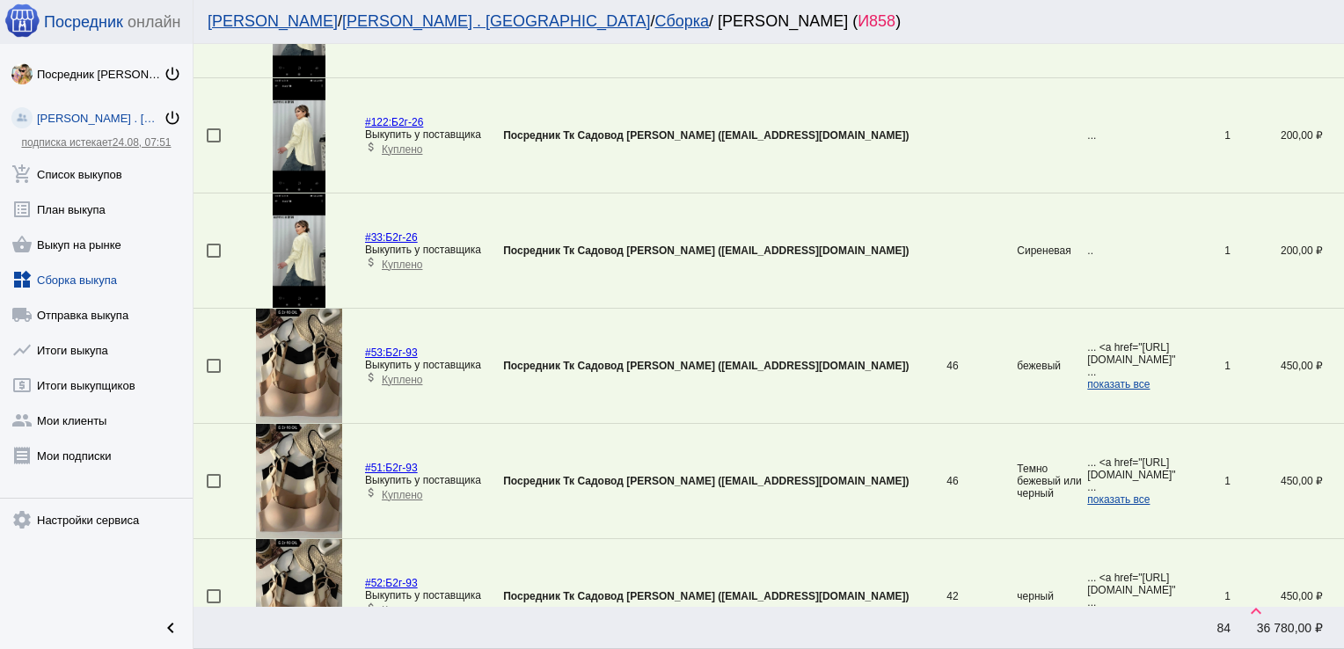
drag, startPoint x: 215, startPoint y: 357, endPoint x: 214, endPoint y: 482, distance: 124.9
click at [214, 482] on td at bounding box center [217, 481] width 48 height 115
click at [213, 478] on div at bounding box center [214, 481] width 14 height 14
click at [213, 488] on input "checkbox" at bounding box center [213, 488] width 1 height 1
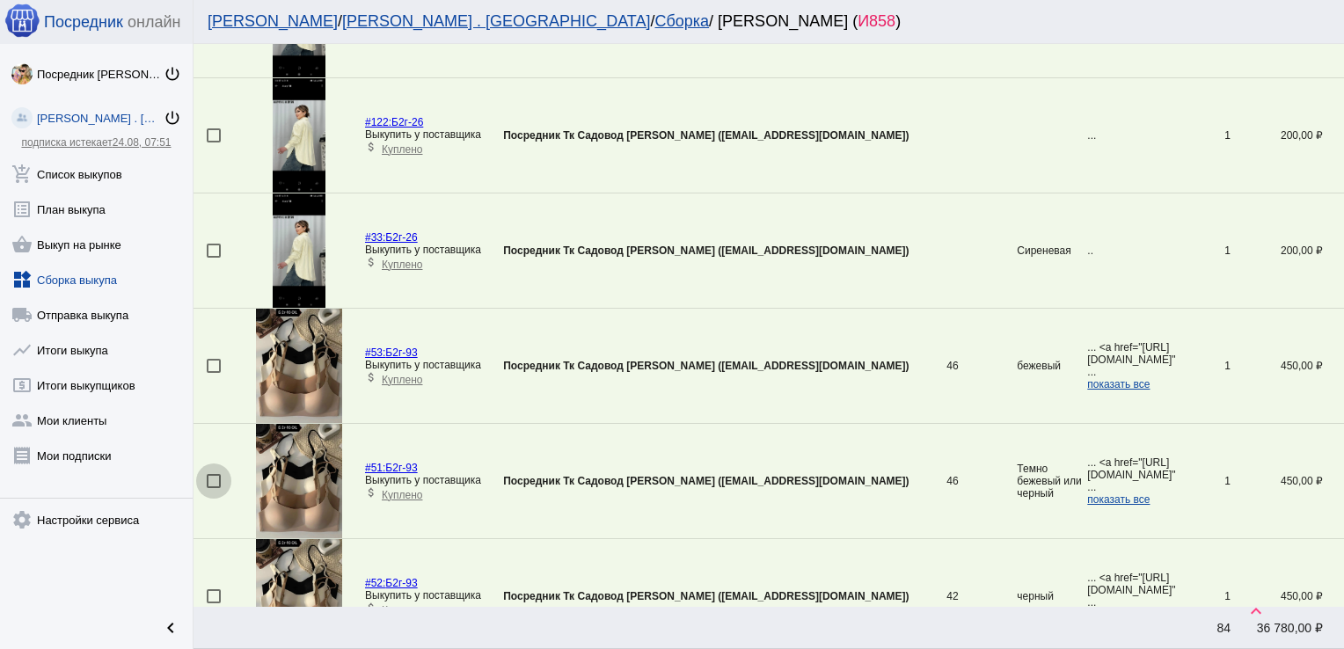
checkbox input "true"
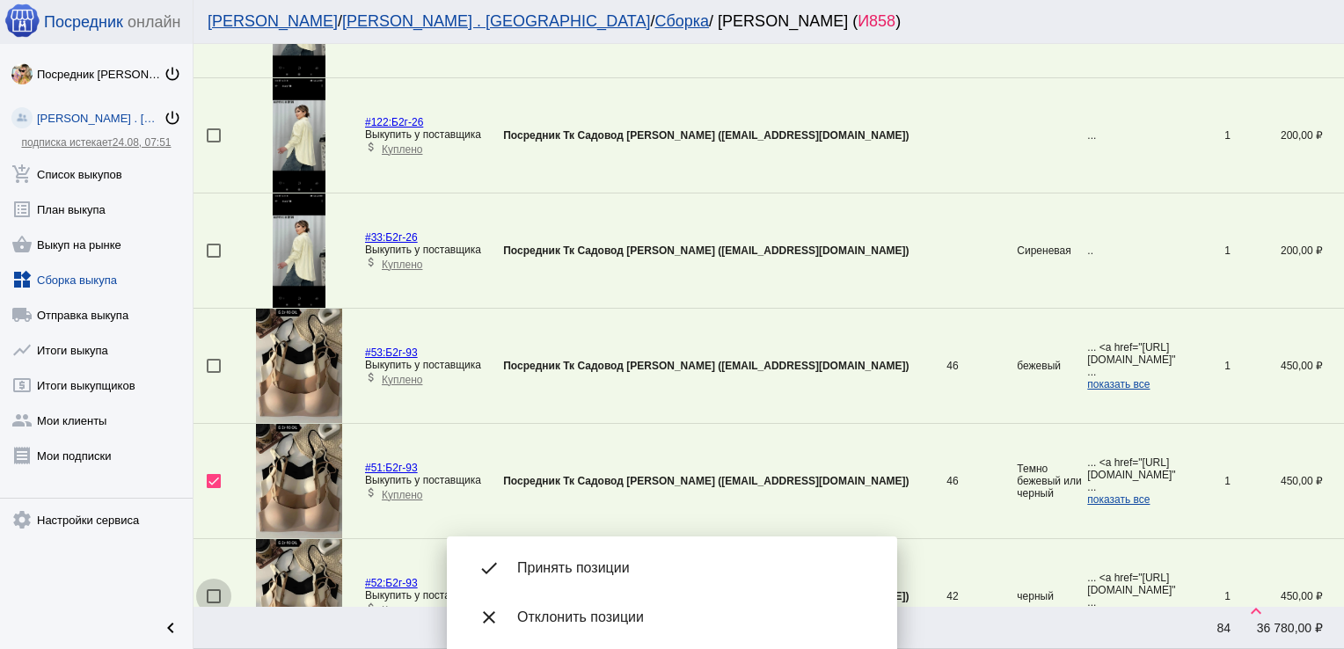
click at [215, 589] on div at bounding box center [214, 596] width 14 height 14
click at [214, 603] on input "checkbox" at bounding box center [213, 603] width 1 height 1
checkbox input "true"
click at [215, 359] on div at bounding box center [214, 366] width 14 height 14
click at [214, 373] on input "checkbox" at bounding box center [213, 373] width 1 height 1
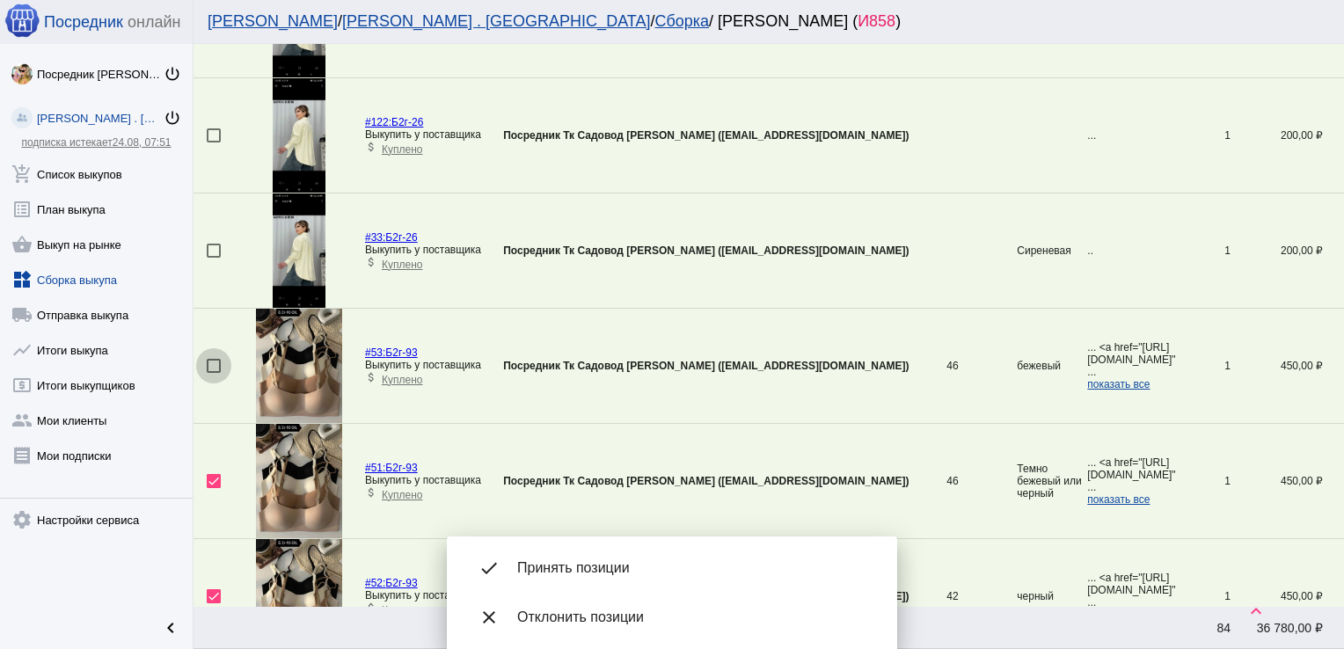
checkbox input "true"
click at [213, 244] on div at bounding box center [214, 251] width 14 height 14
click at [213, 258] on input "checkbox" at bounding box center [213, 258] width 1 height 1
checkbox input "true"
click at [211, 130] on div at bounding box center [214, 135] width 14 height 14
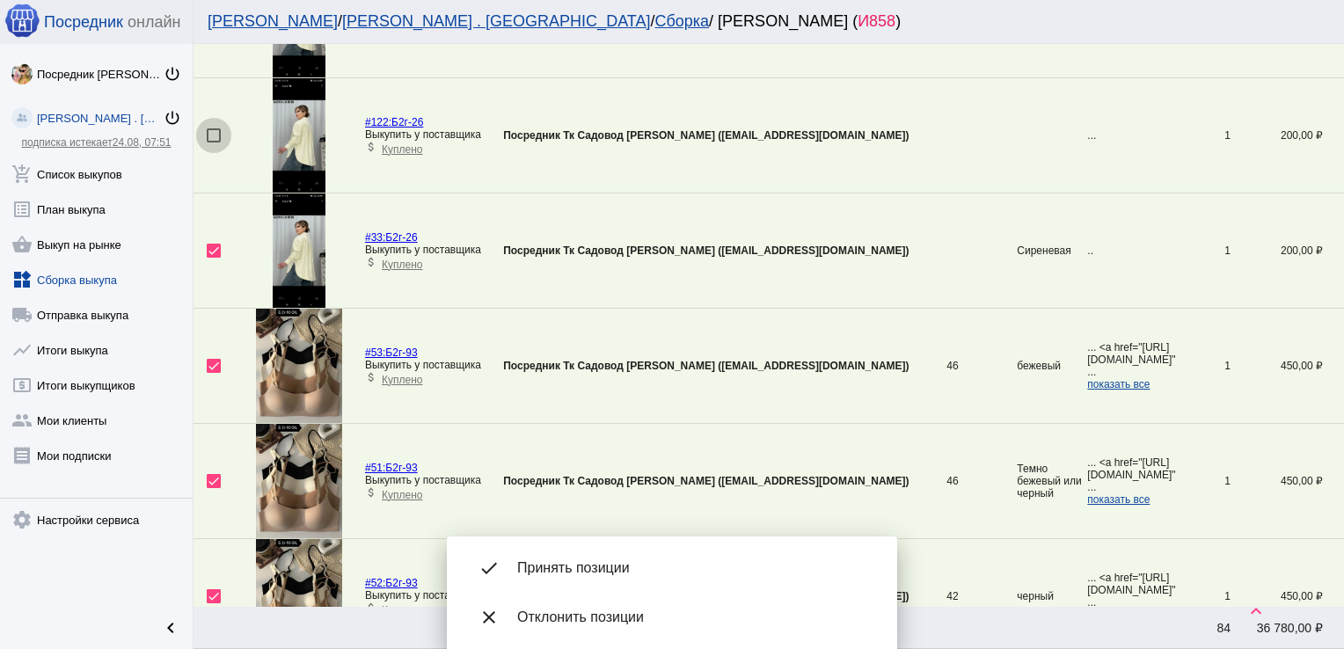
click at [213, 142] on input "checkbox" at bounding box center [213, 142] width 1 height 1
checkbox input "true"
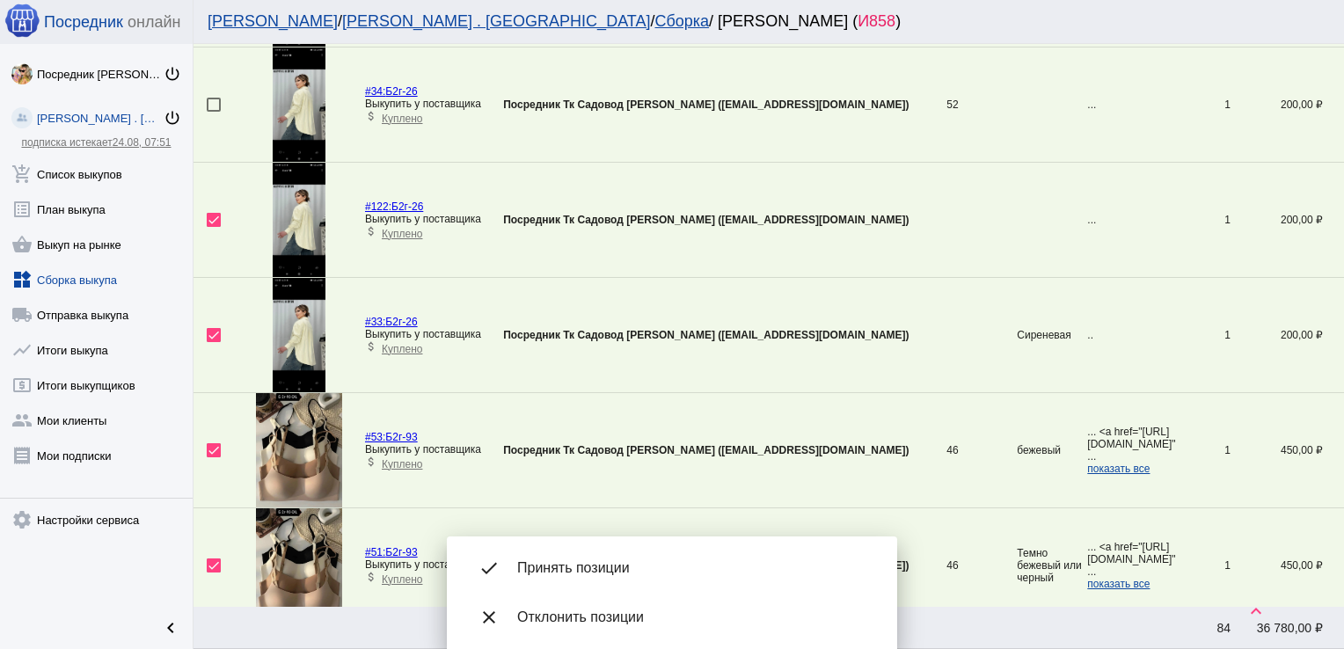
scroll to position [2762, 0]
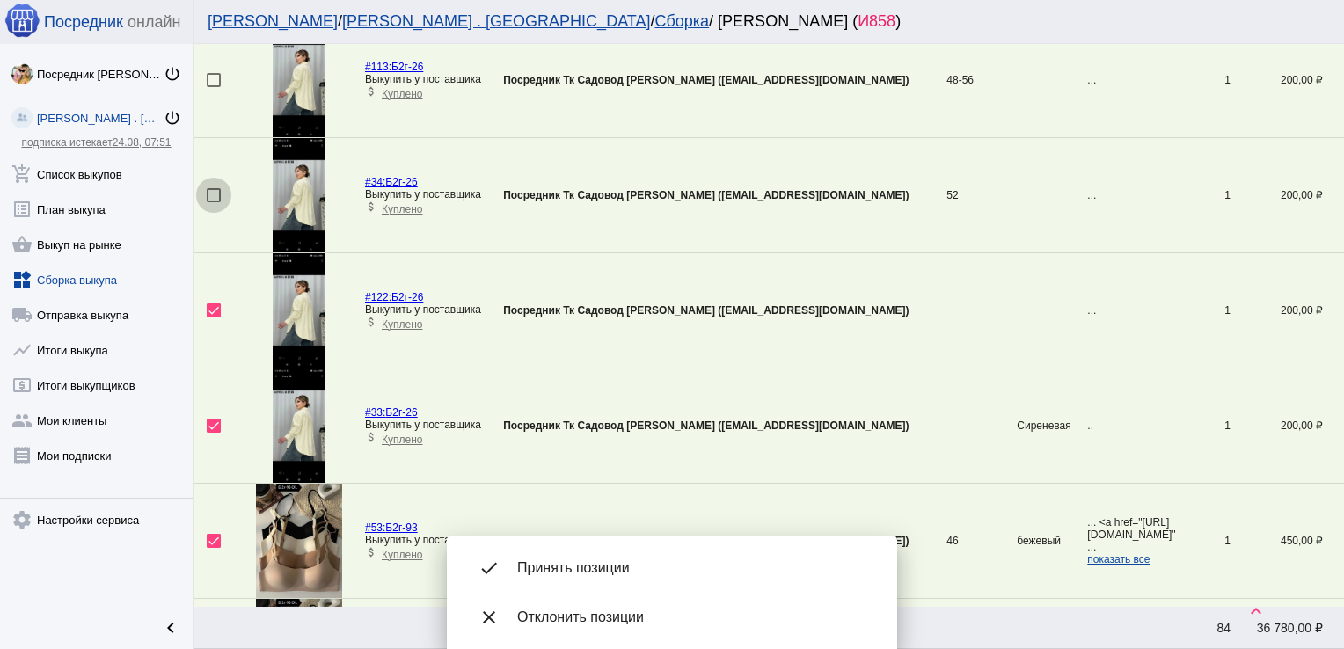
click at [214, 190] on div at bounding box center [214, 195] width 14 height 14
click at [214, 202] on input "checkbox" at bounding box center [213, 202] width 1 height 1
checkbox input "true"
click at [209, 73] on div at bounding box center [214, 80] width 14 height 14
click at [213, 87] on input "checkbox" at bounding box center [213, 87] width 1 height 1
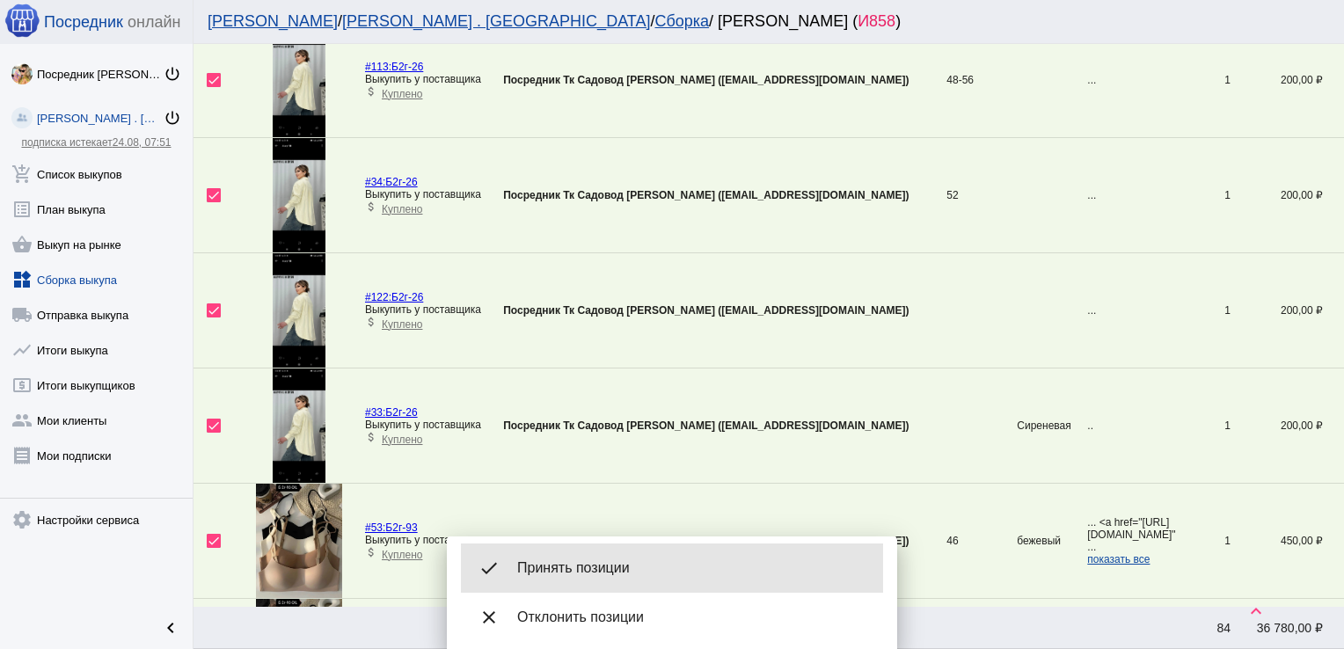
click at [647, 554] on div "done Принять позиции" at bounding box center [672, 568] width 422 height 49
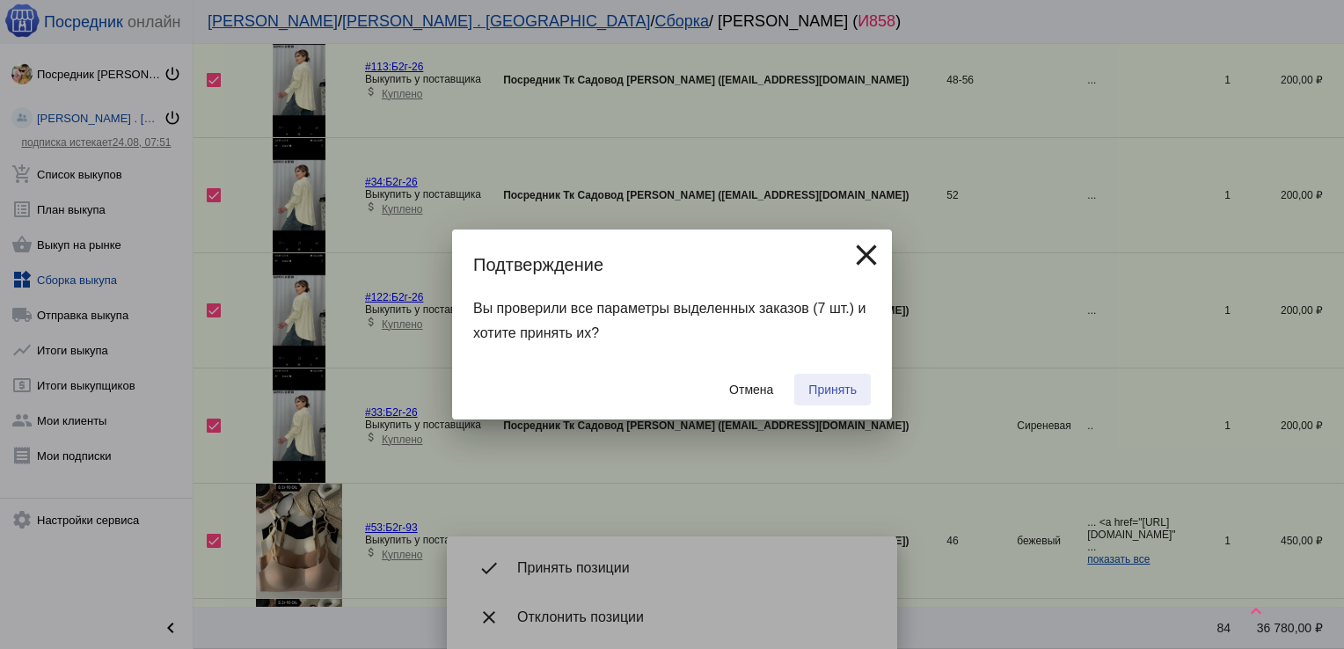
click at [818, 396] on span "Принять" at bounding box center [832, 390] width 48 height 14
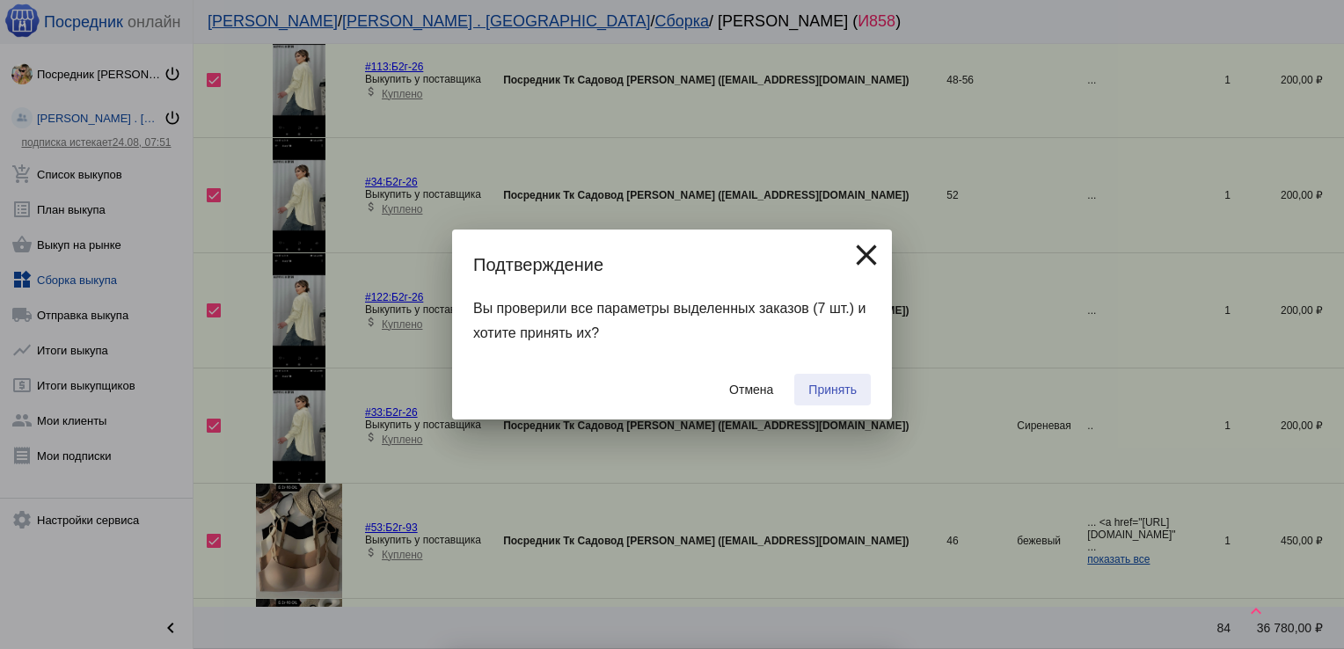
checkbox input "false"
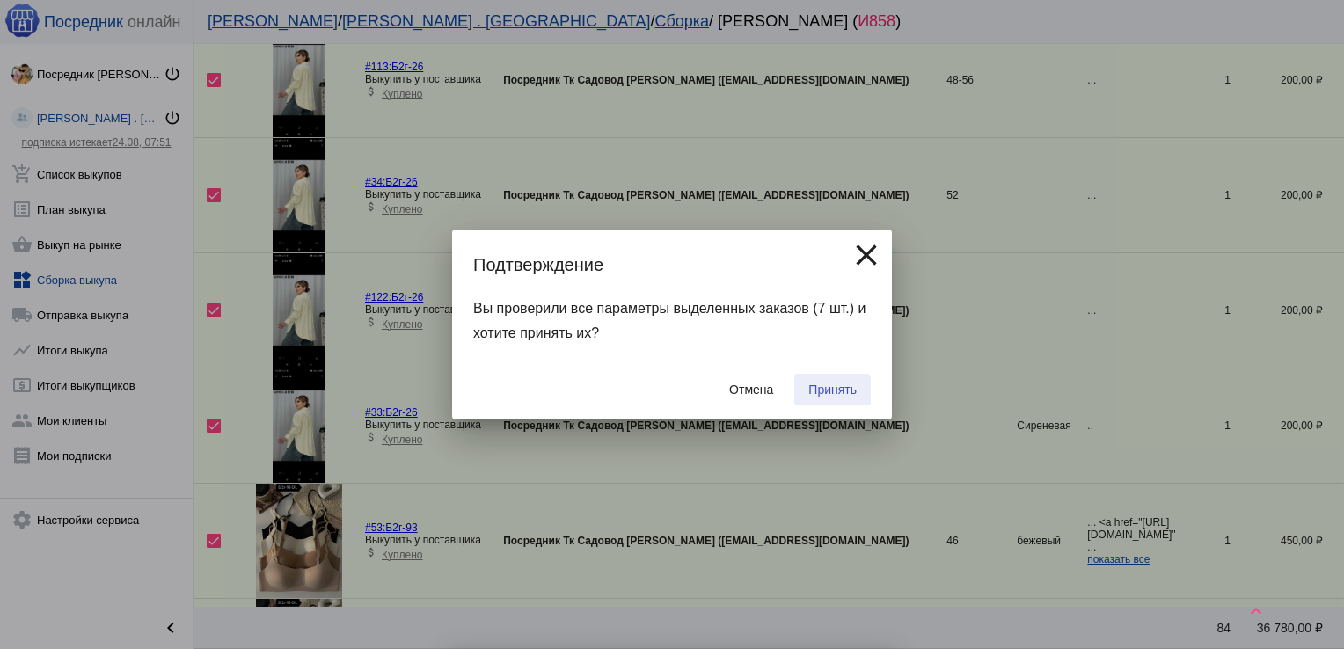
checkbox input "false"
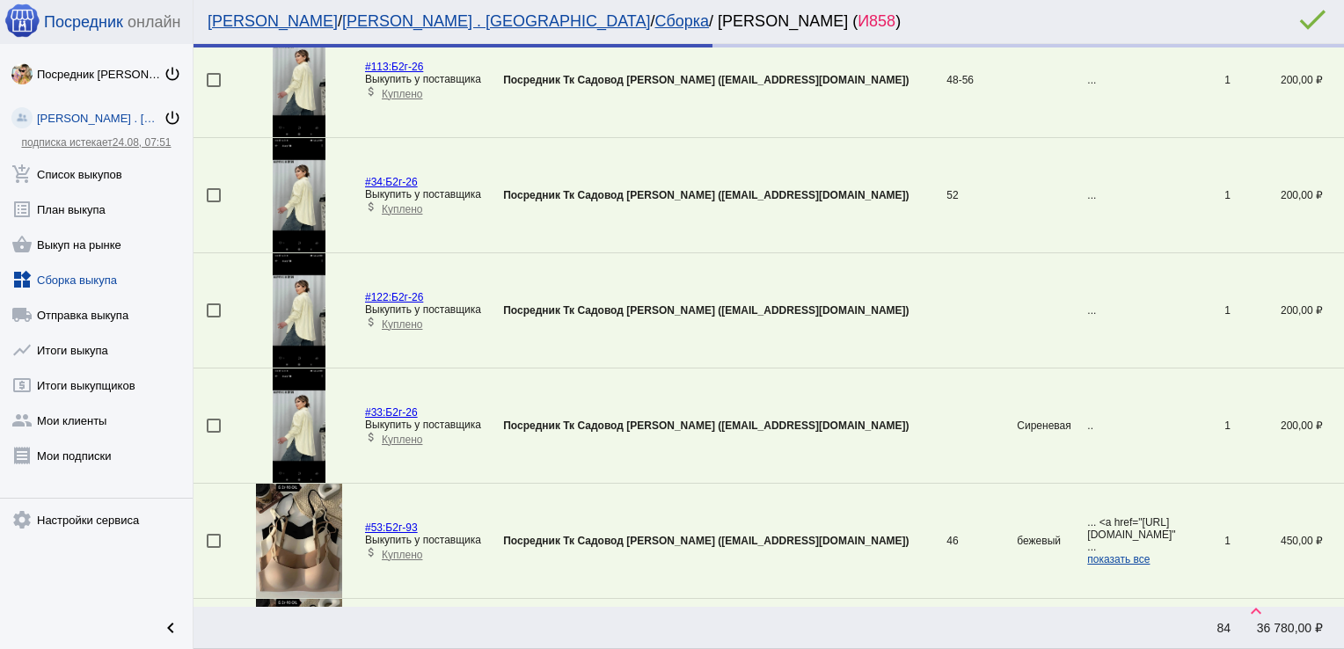
scroll to position [2653, 0]
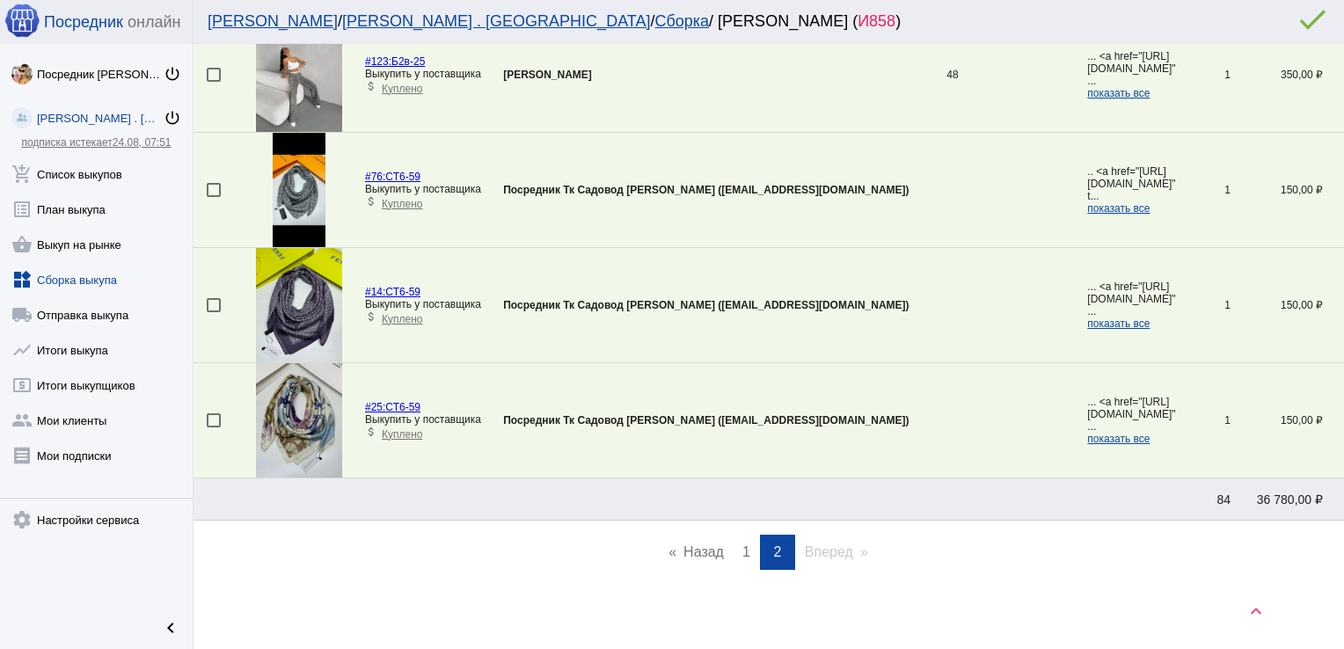
click at [212, 192] on div at bounding box center [214, 190] width 14 height 14
click at [213, 197] on input "checkbox" at bounding box center [213, 197] width 1 height 1
checkbox input "true"
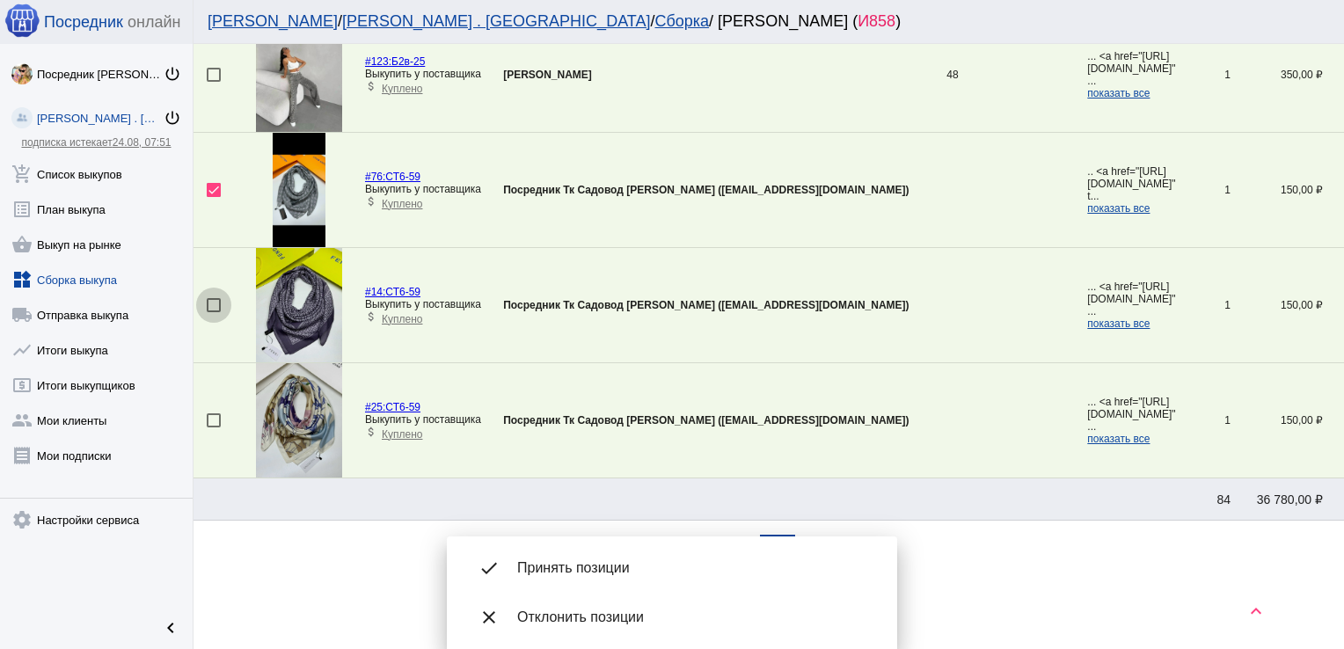
click at [214, 298] on div at bounding box center [214, 305] width 14 height 14
click at [214, 312] on input "checkbox" at bounding box center [213, 312] width 1 height 1
checkbox input "true"
click at [214, 414] on div at bounding box center [214, 420] width 14 height 14
click at [214, 427] on input "checkbox" at bounding box center [213, 427] width 1 height 1
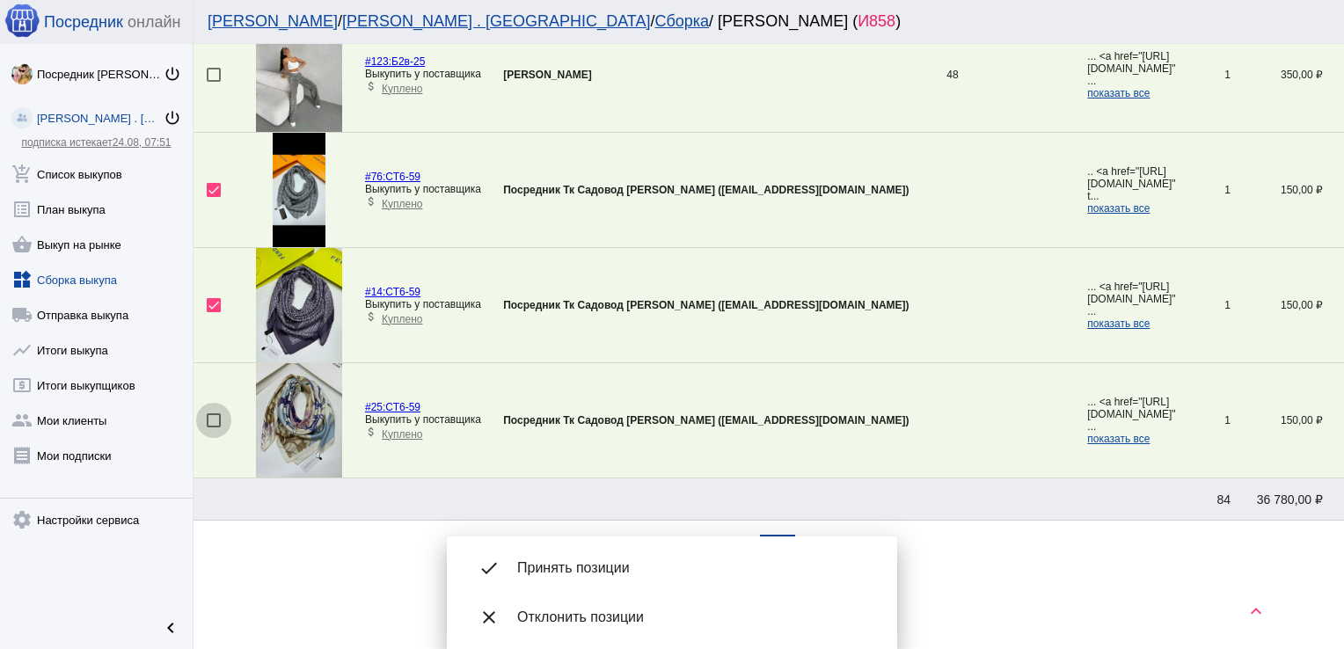
checkbox input "true"
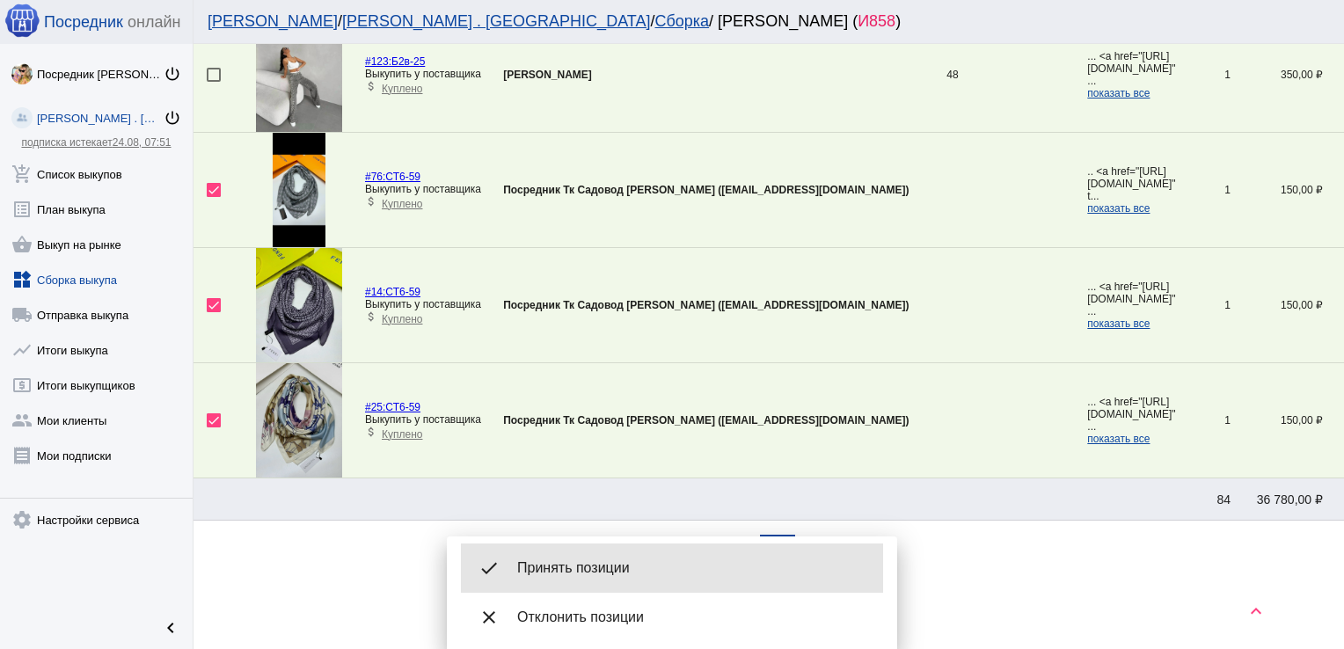
click at [633, 566] on span "Принять позиции" at bounding box center [693, 568] width 352 height 18
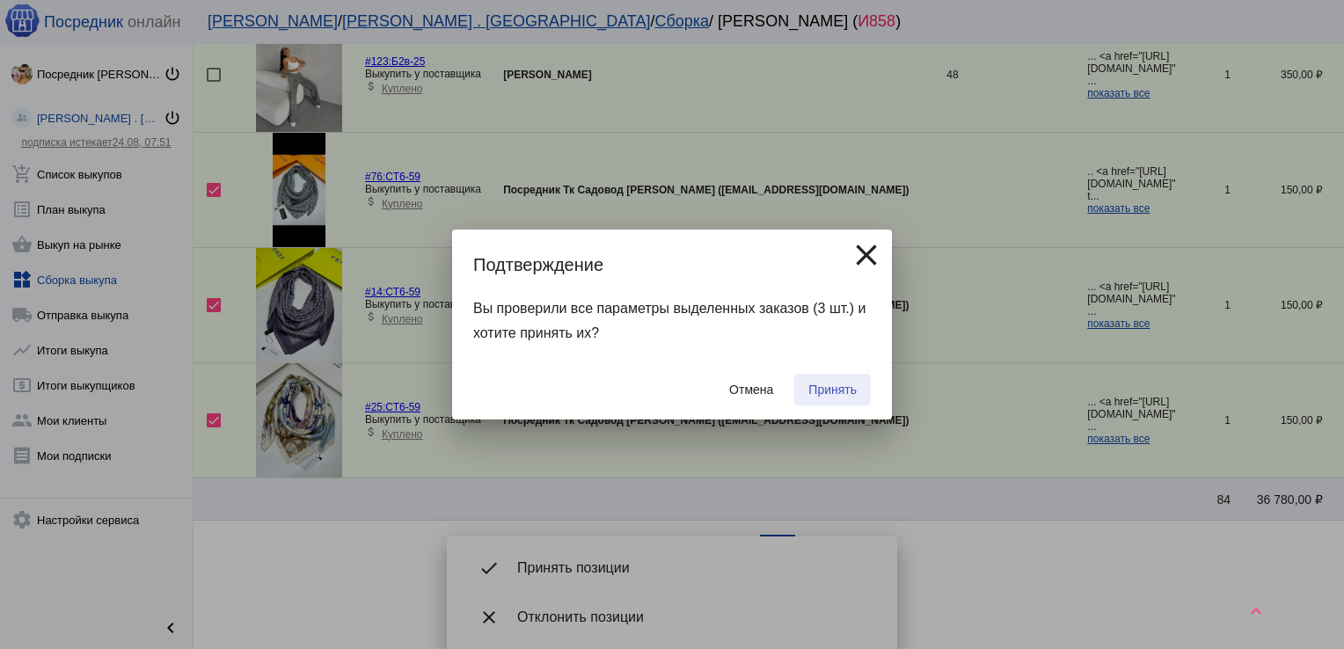
click at [836, 383] on span "Принять" at bounding box center [832, 390] width 48 height 14
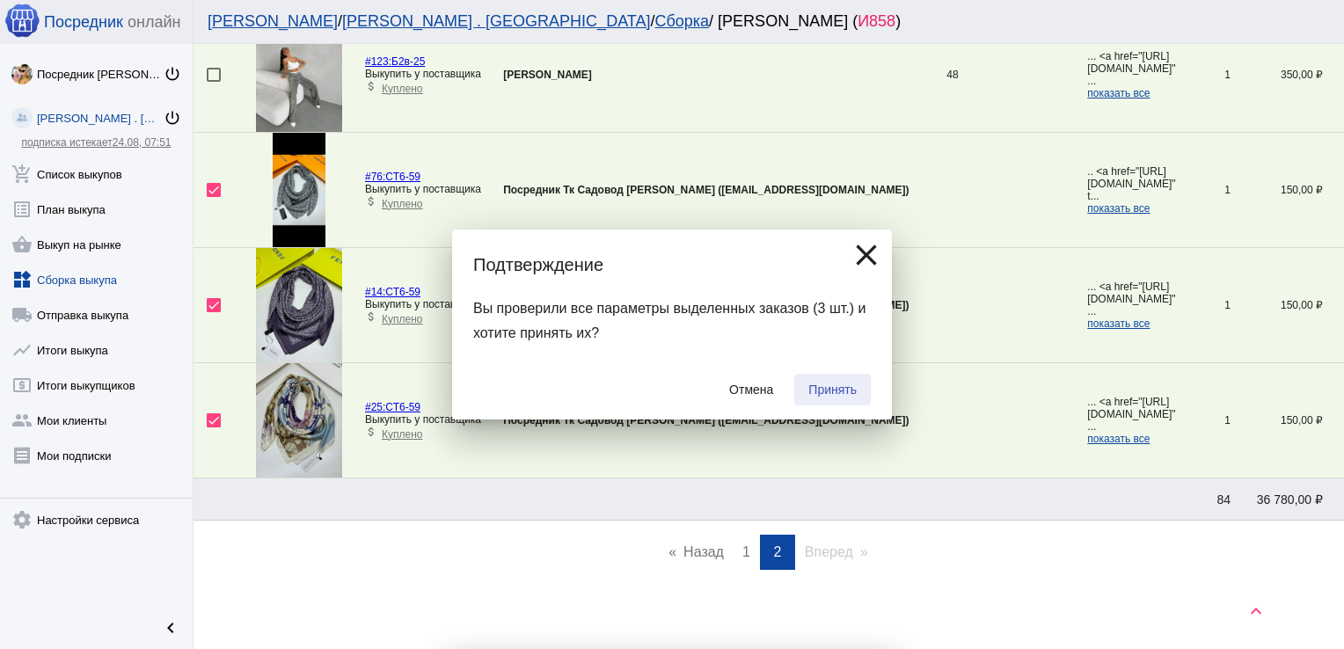
checkbox input "false"
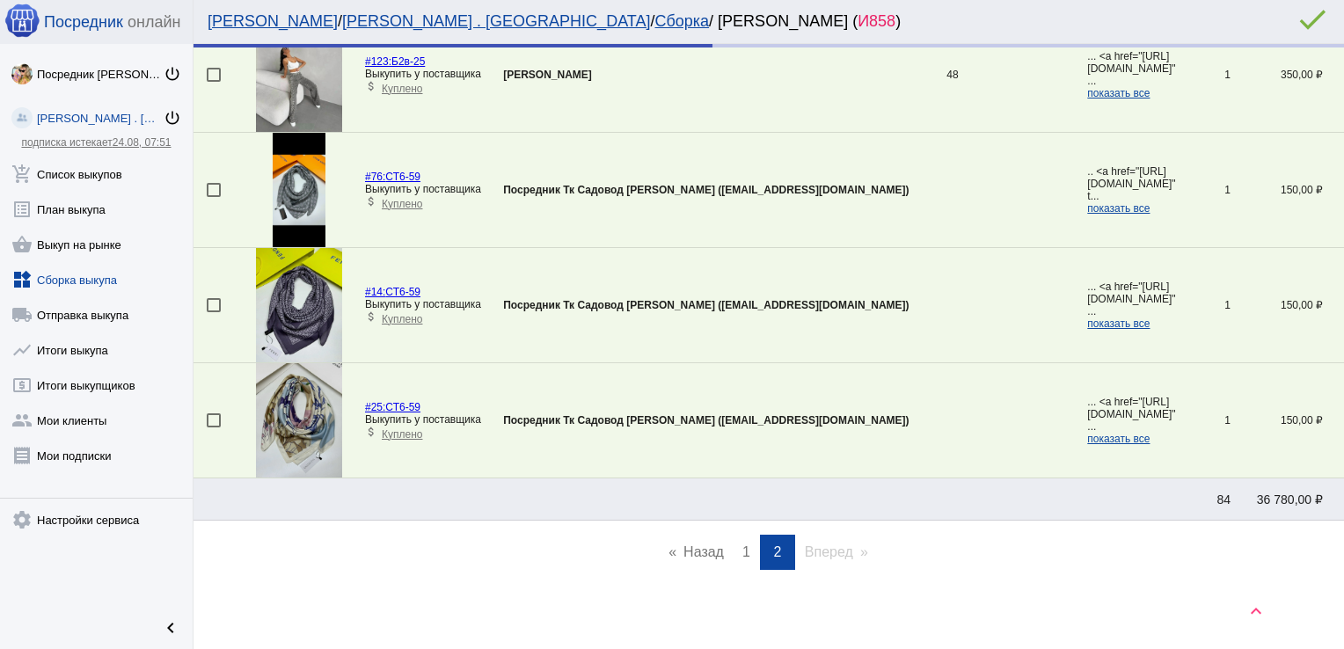
scroll to position [2307, 0]
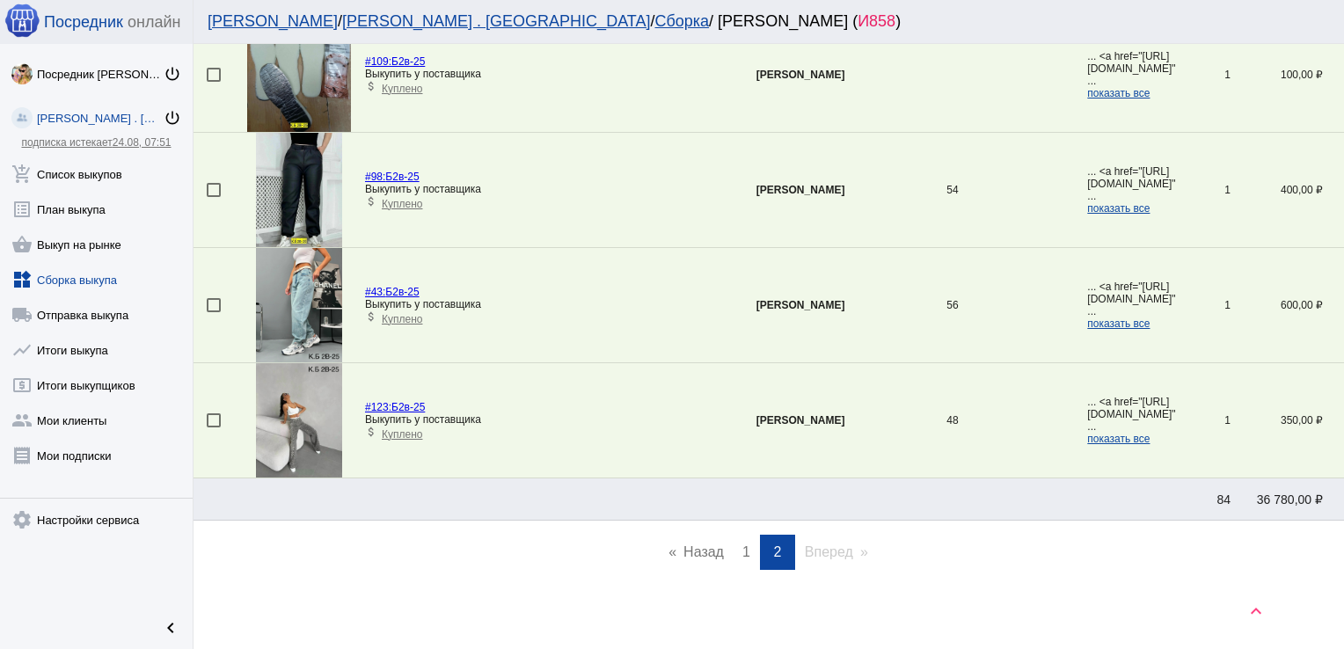
click at [735, 537] on link "page 1" at bounding box center [746, 552] width 26 height 35
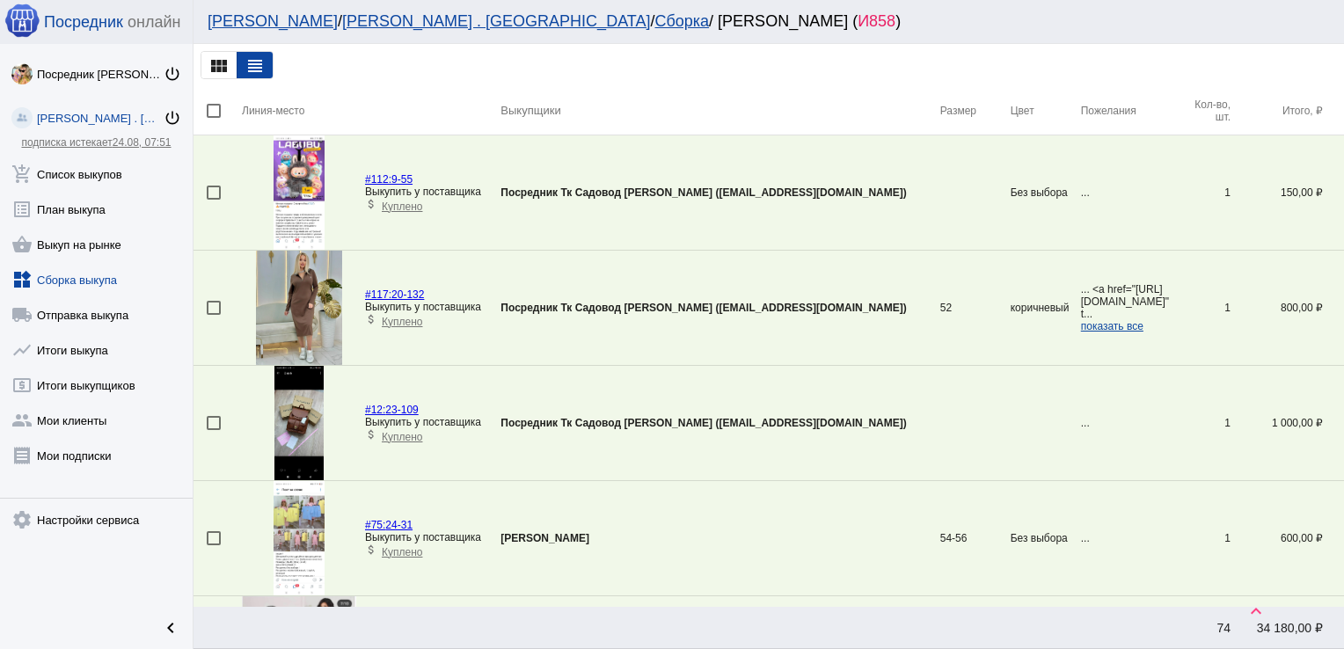
scroll to position [867, 0]
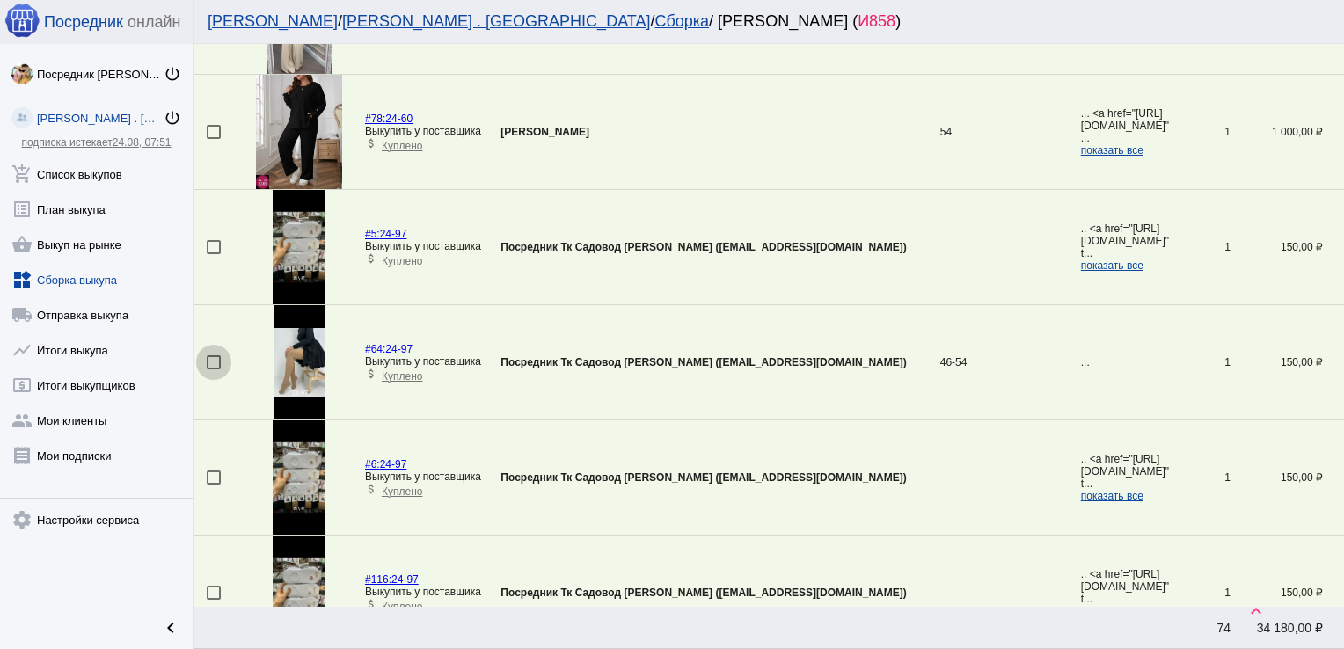
click at [213, 359] on div at bounding box center [214, 362] width 14 height 14
click at [213, 369] on input "checkbox" at bounding box center [213, 369] width 1 height 1
checkbox input "true"
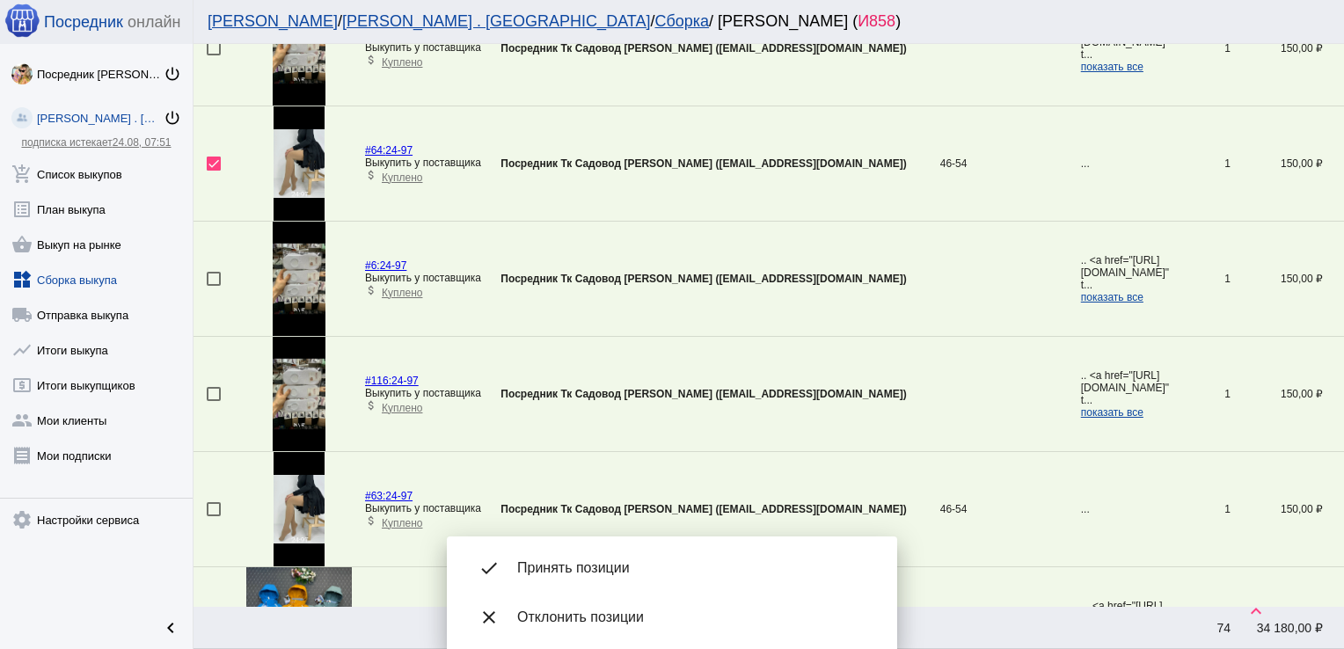
scroll to position [1119, 0]
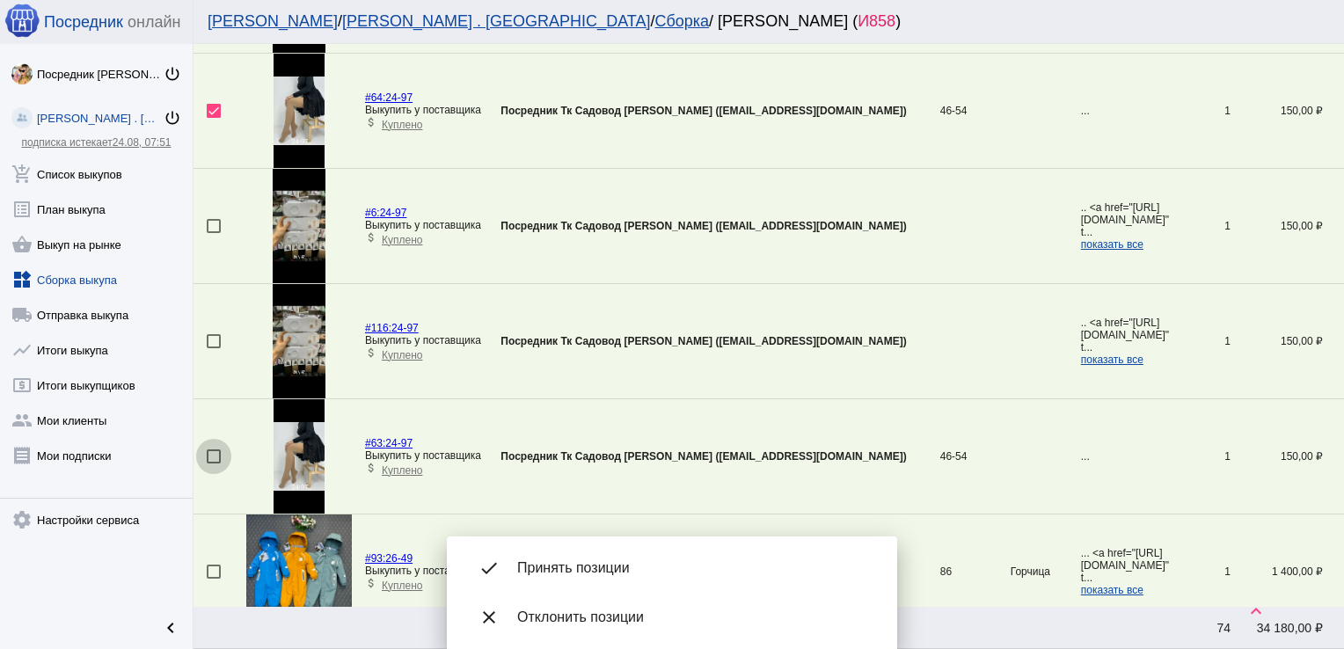
click at [215, 452] on div at bounding box center [214, 456] width 14 height 14
click at [214, 463] on input "checkbox" at bounding box center [213, 463] width 1 height 1
checkbox input "true"
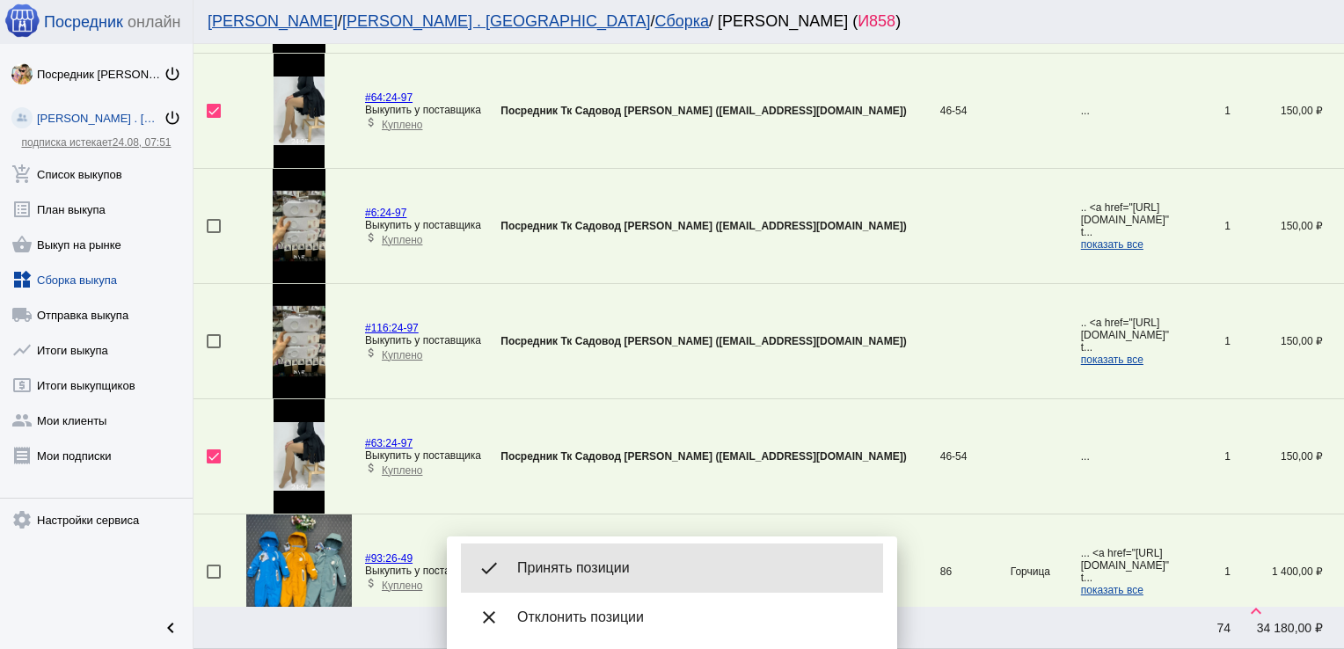
click at [606, 563] on span "Принять позиции" at bounding box center [693, 568] width 352 height 18
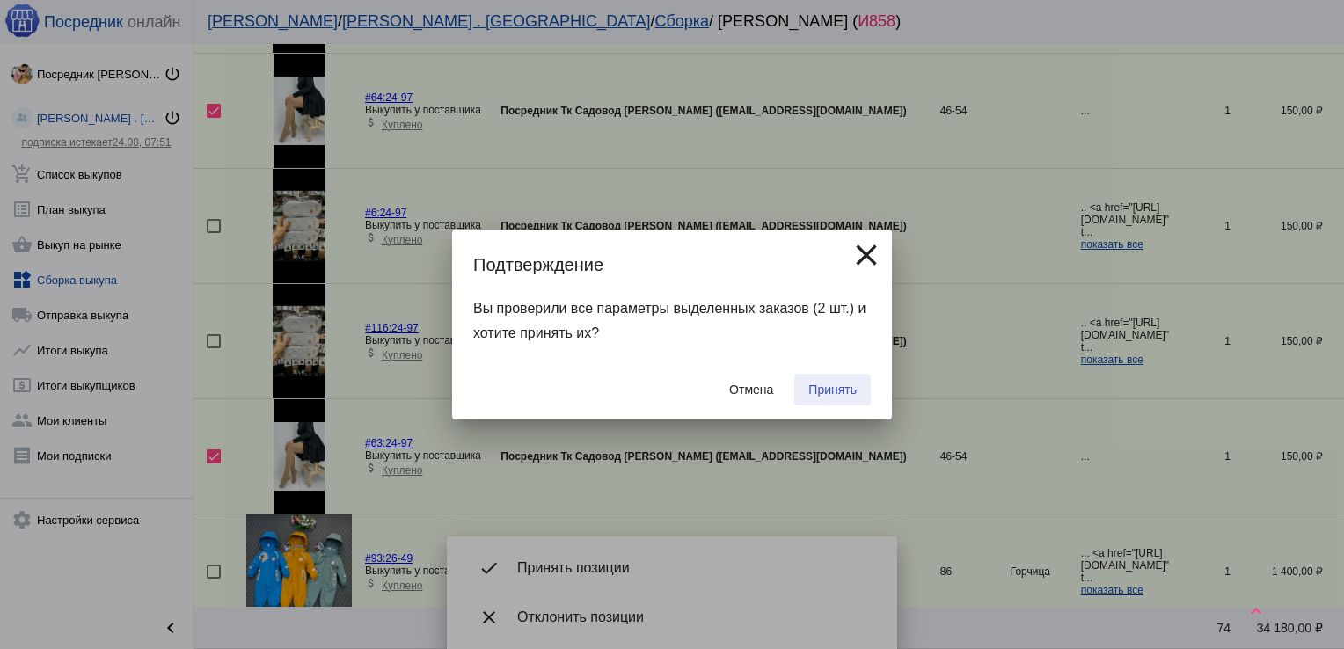
click at [860, 390] on button "Принять" at bounding box center [832, 390] width 77 height 32
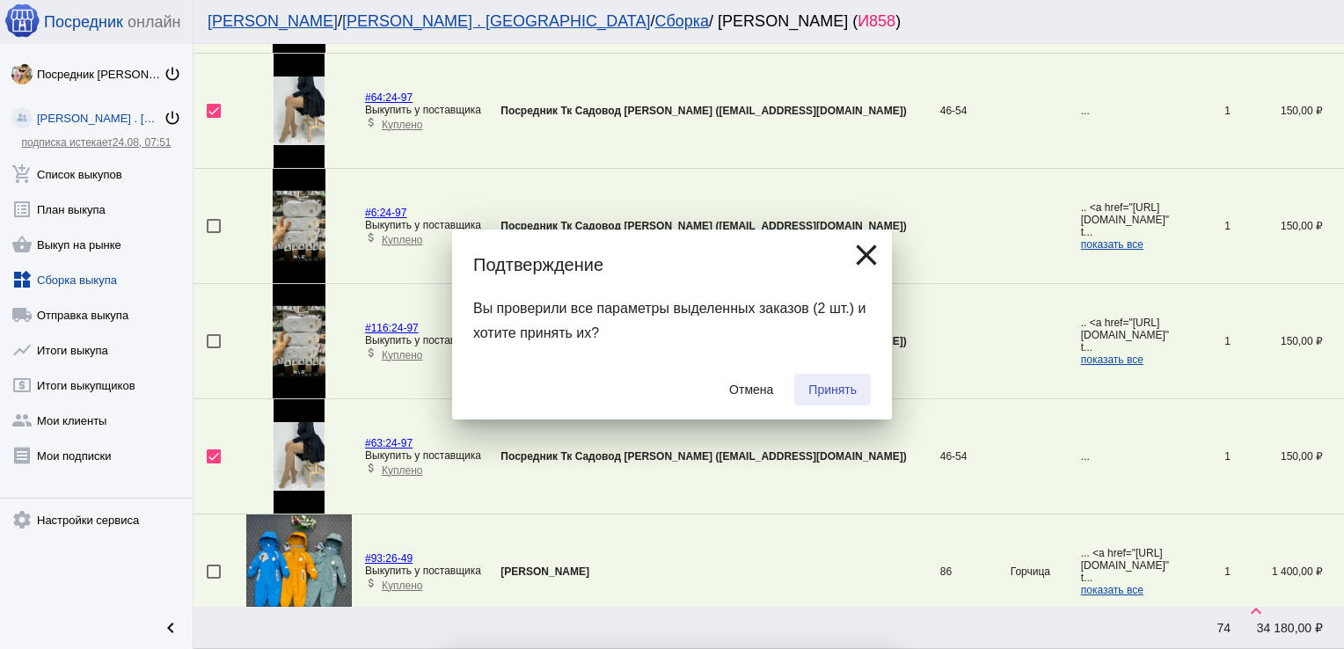
checkbox input "false"
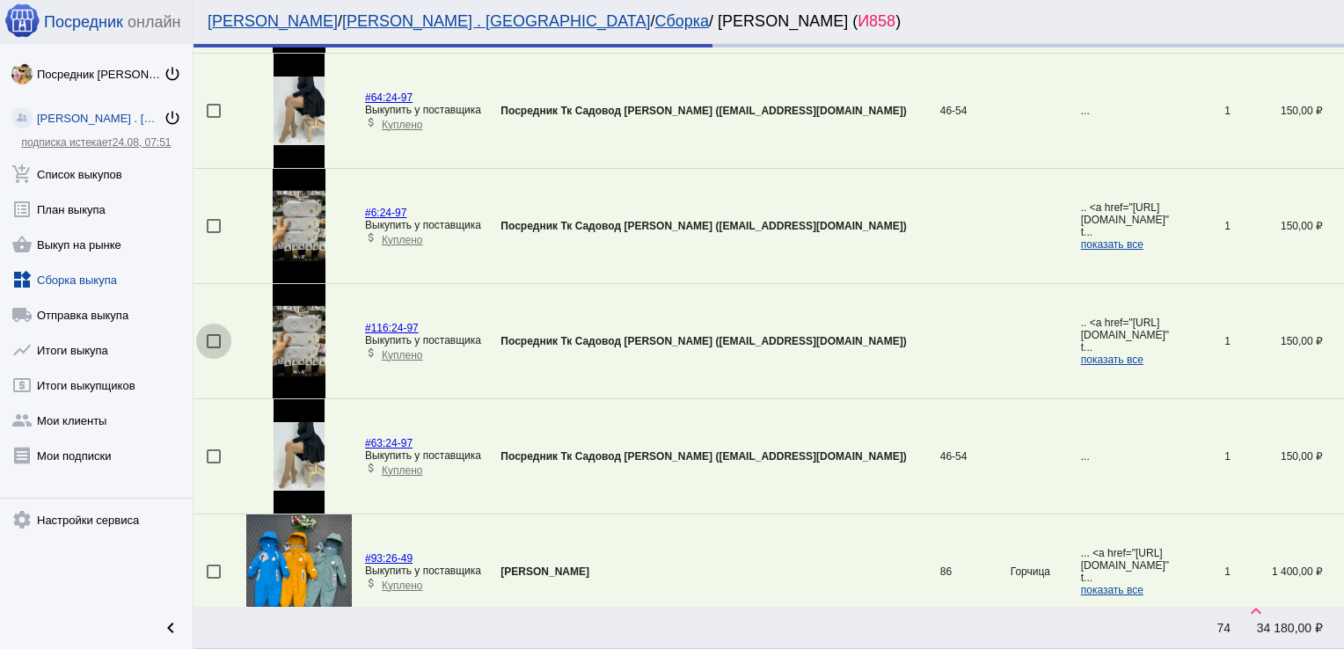
click at [213, 338] on div at bounding box center [214, 341] width 14 height 14
click at [213, 348] on input "checkbox" at bounding box center [213, 348] width 1 height 1
checkbox input "true"
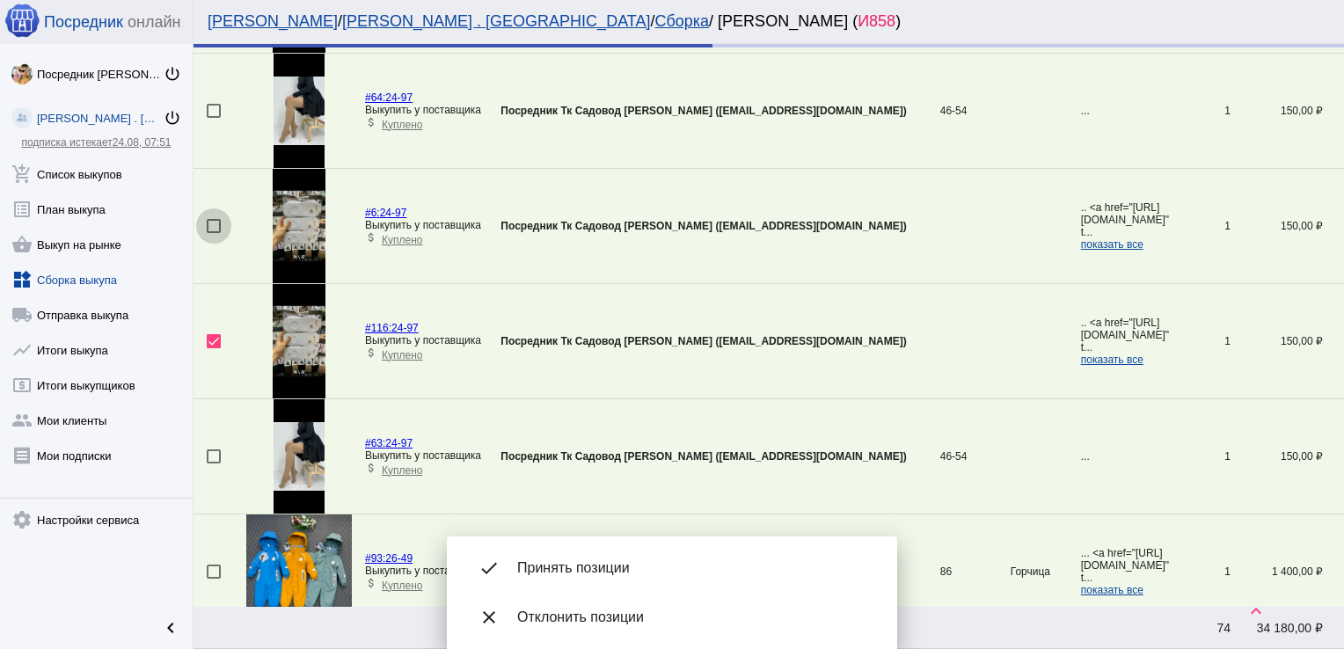
click at [215, 223] on div at bounding box center [214, 226] width 14 height 14
click at [214, 233] on input "checkbox" at bounding box center [213, 233] width 1 height 1
checkbox input "true"
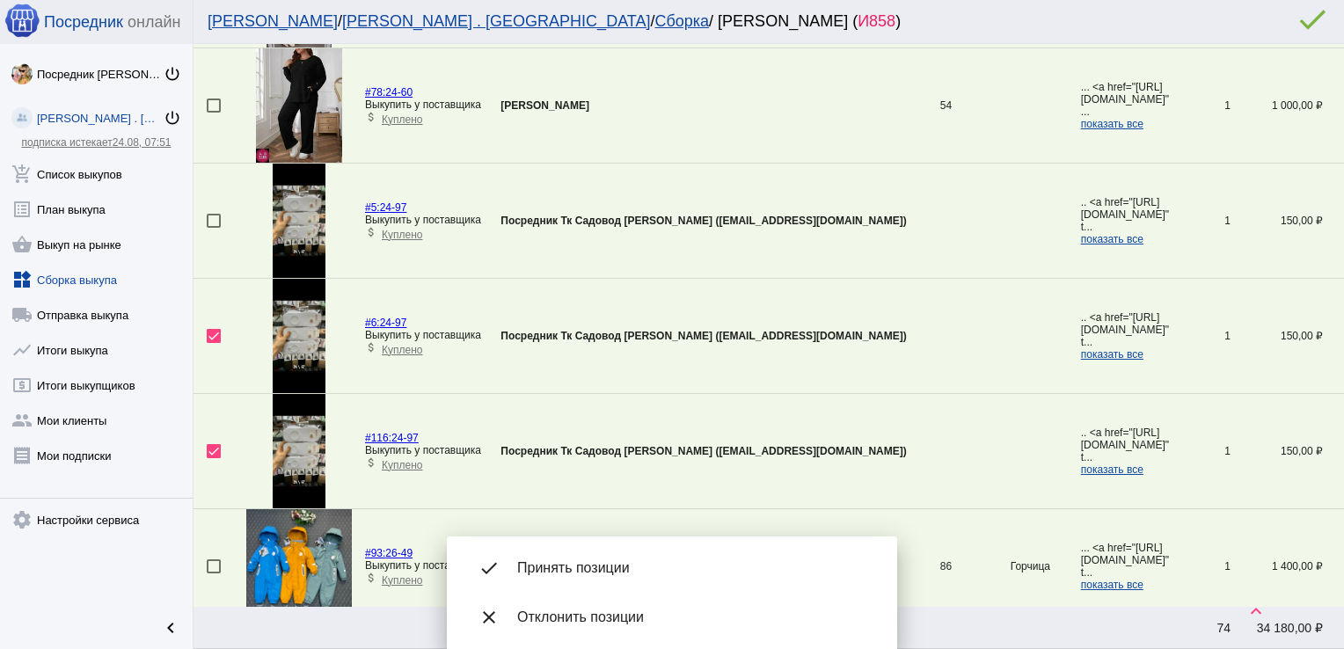
scroll to position [863, 0]
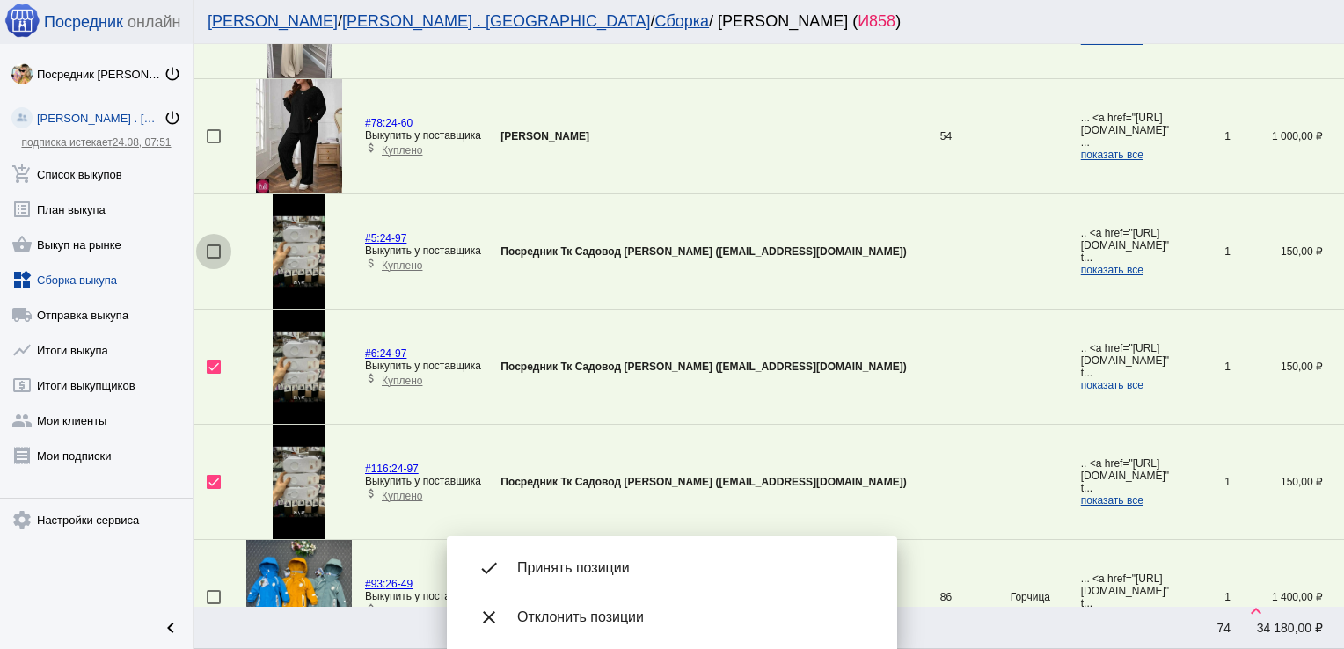
click at [215, 248] on div at bounding box center [214, 251] width 14 height 14
click at [214, 259] on input "checkbox" at bounding box center [213, 259] width 1 height 1
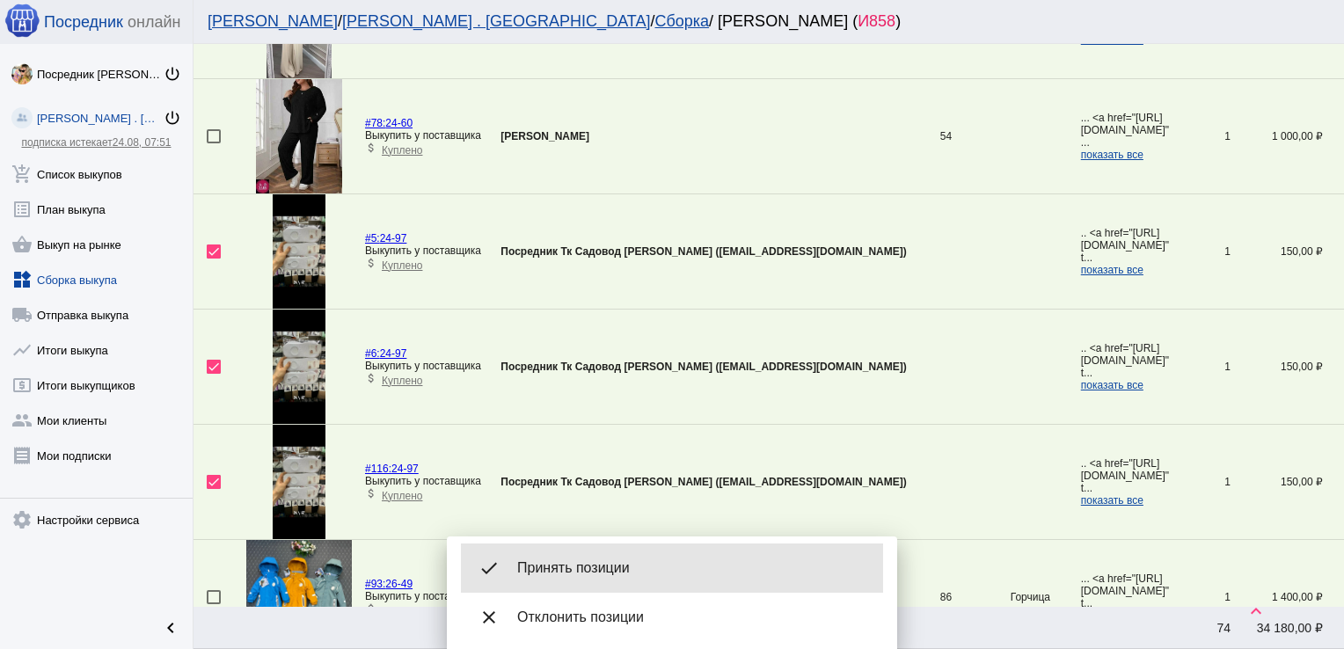
click at [637, 554] on div "done Принять позиции" at bounding box center [672, 568] width 422 height 49
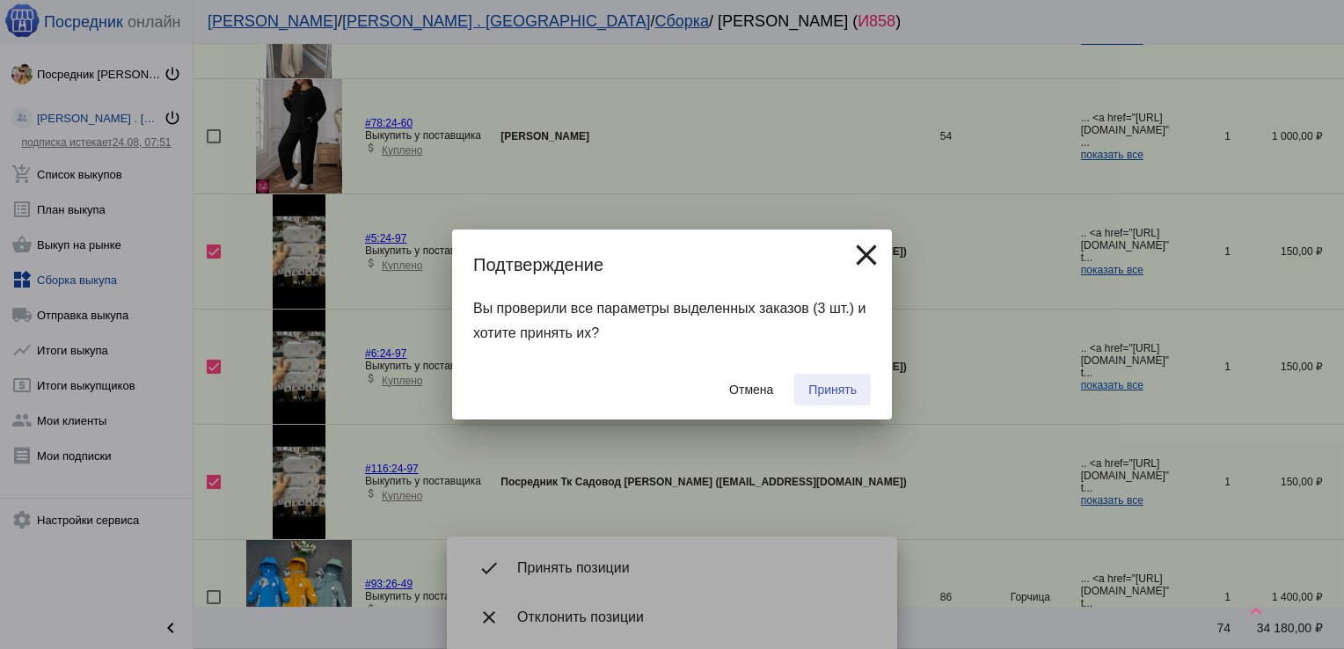
click at [835, 384] on span "Принять" at bounding box center [832, 390] width 48 height 14
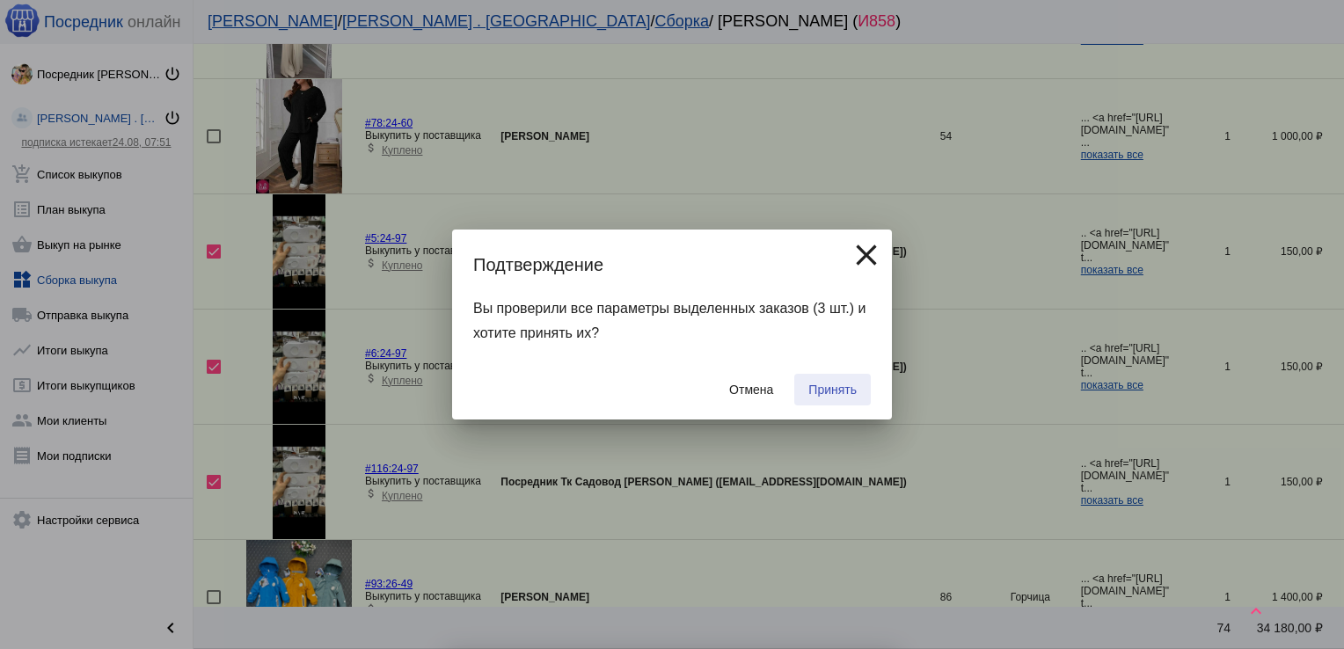
checkbox input "false"
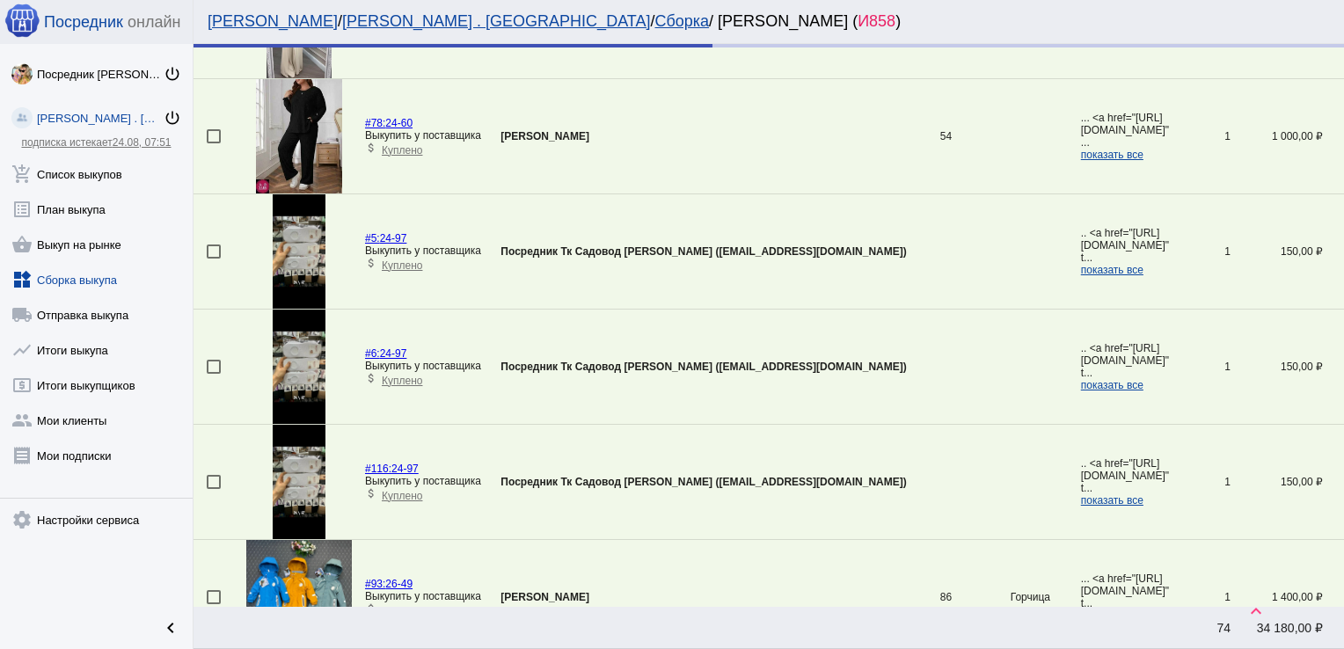
scroll to position [2018, 0]
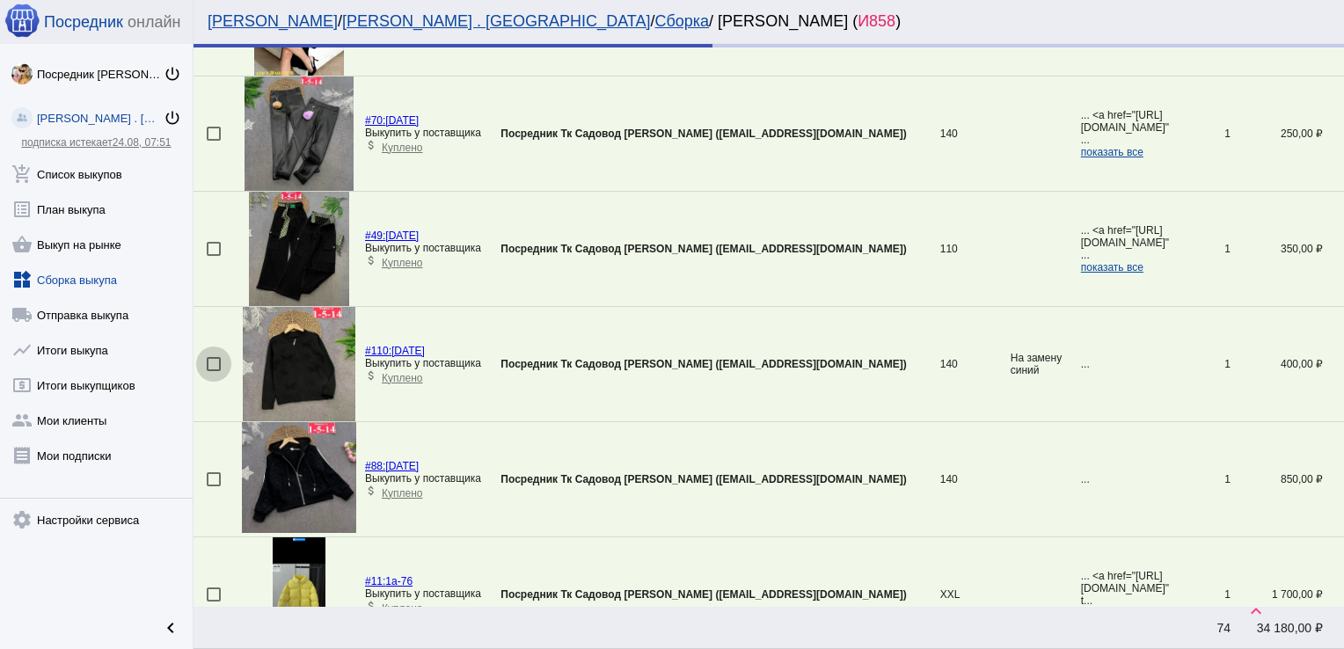
click at [209, 361] on div at bounding box center [214, 364] width 14 height 14
click at [213, 371] on input "checkbox" at bounding box center [213, 371] width 1 height 1
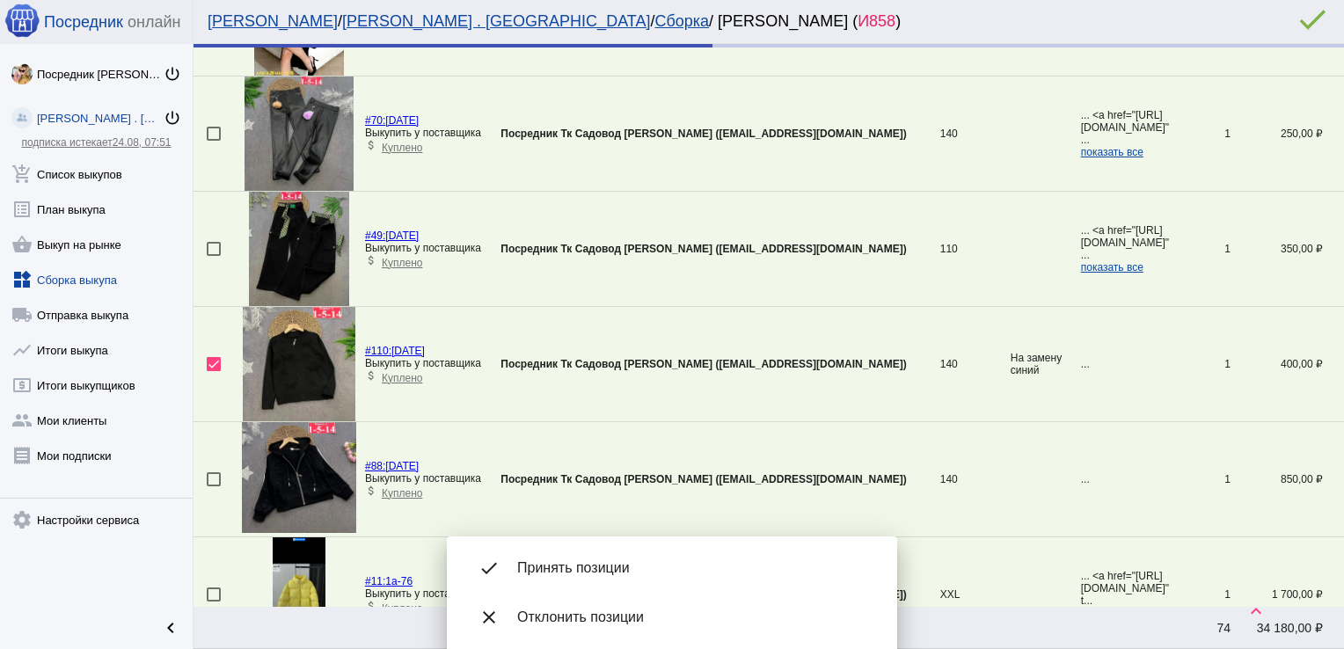
scroll to position [1672, 0]
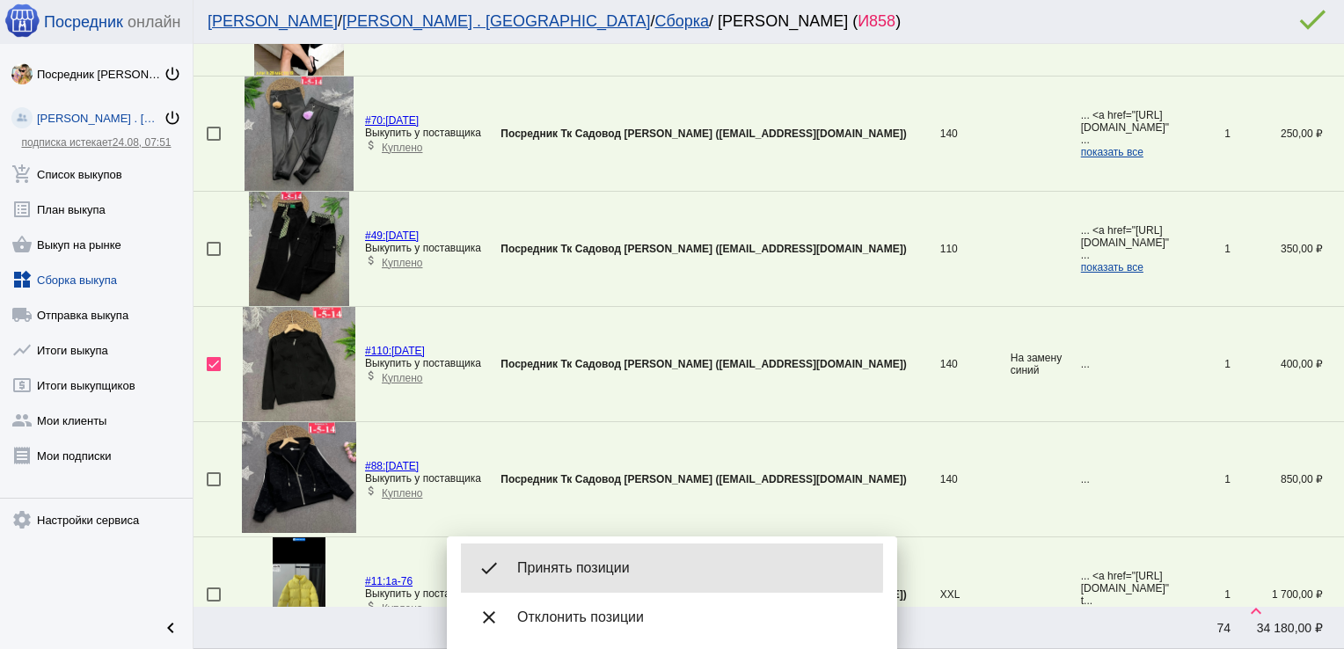
click at [590, 558] on div "done Принять позиции" at bounding box center [672, 568] width 422 height 49
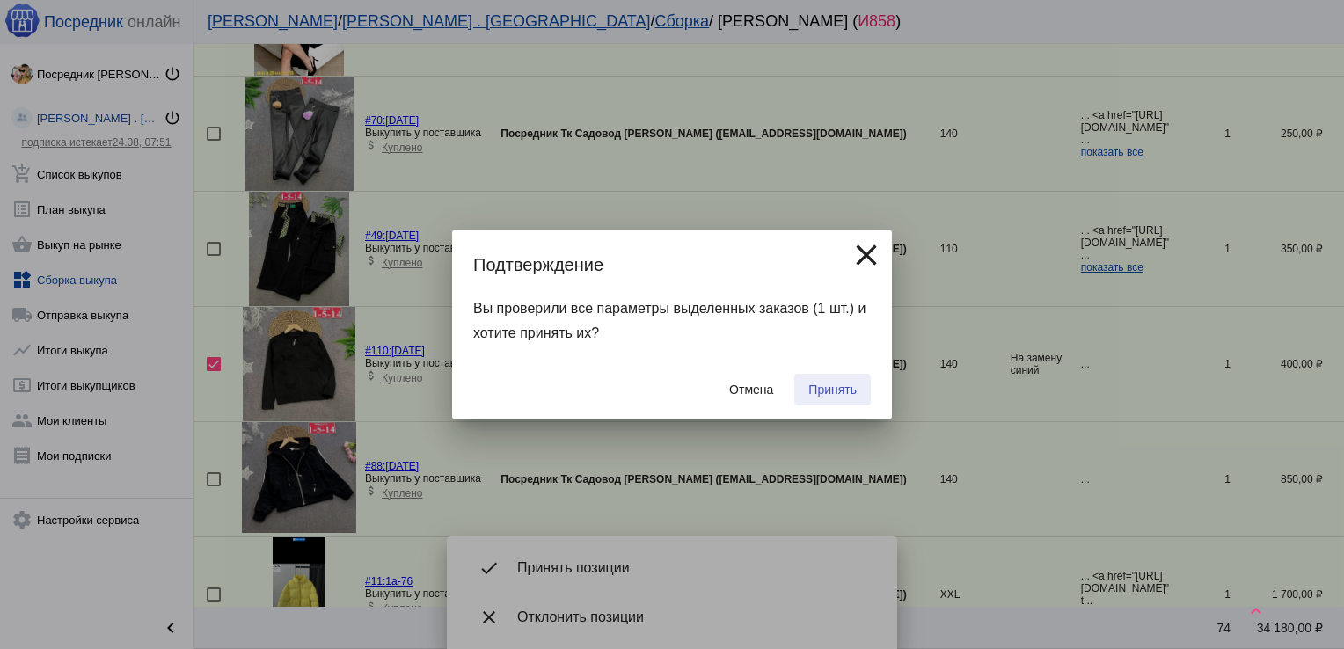
click at [823, 391] on span "Принять" at bounding box center [832, 390] width 48 height 14
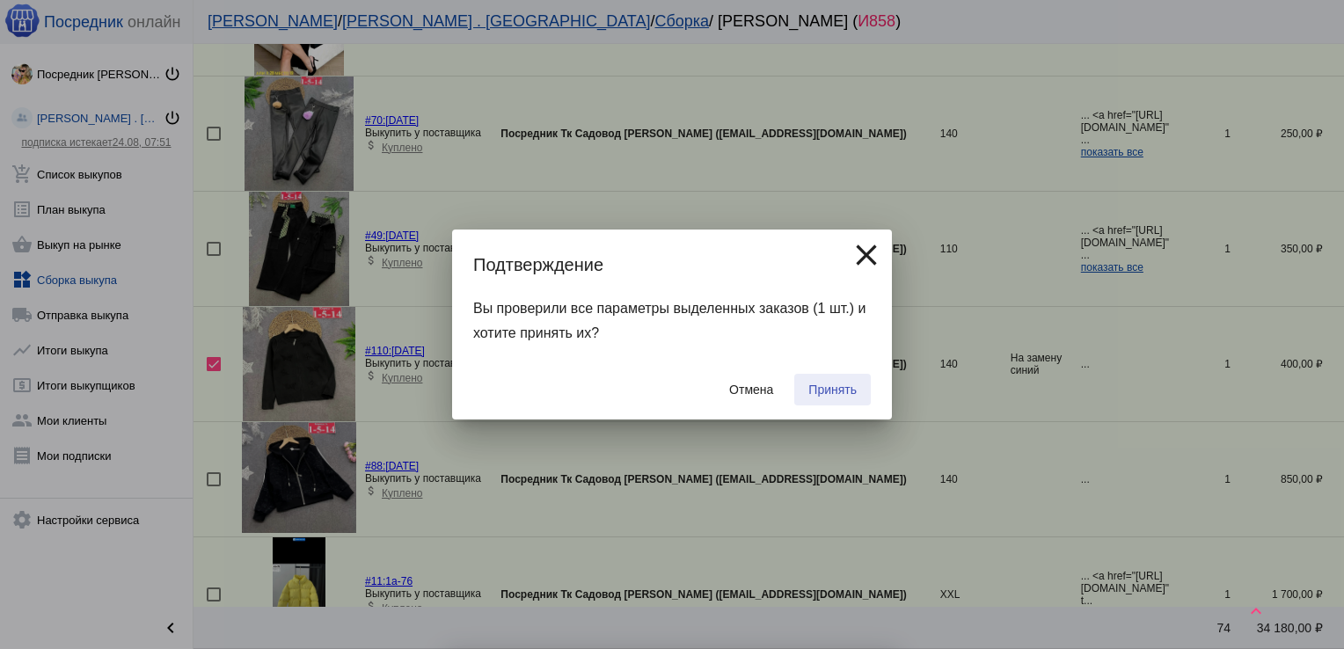
checkbox input "false"
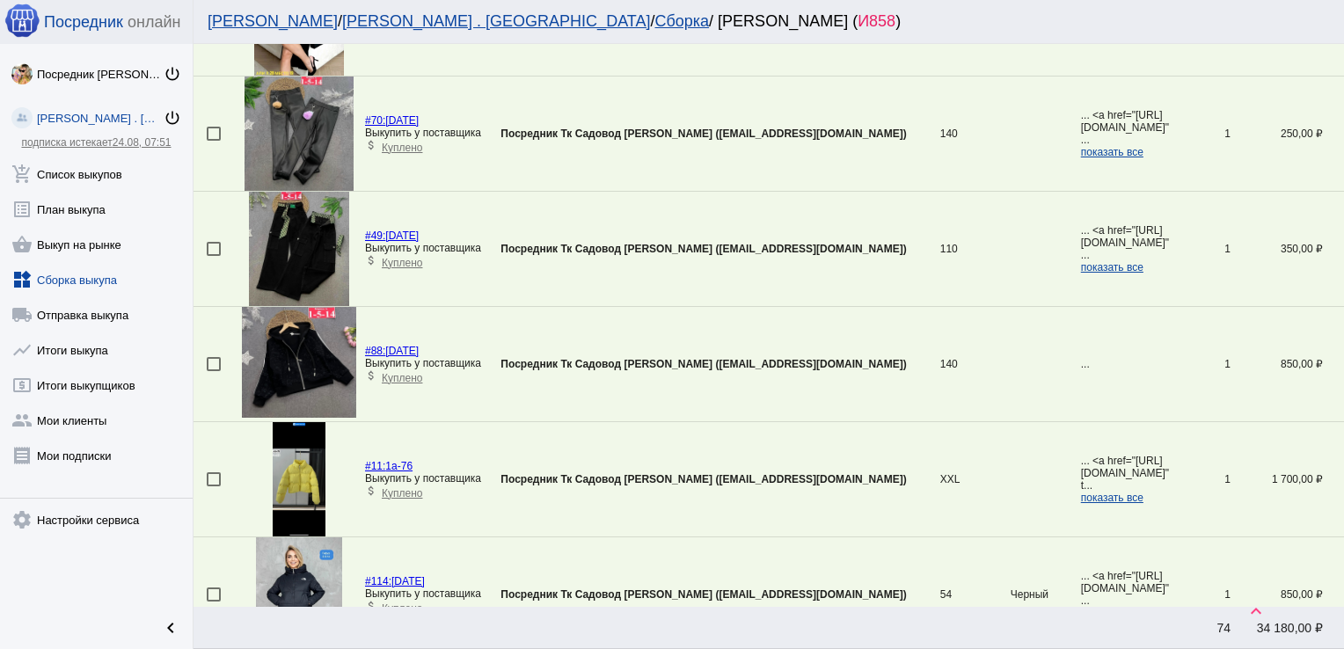
click at [211, 361] on div at bounding box center [214, 364] width 14 height 14
click at [213, 371] on input "checkbox" at bounding box center [213, 371] width 1 height 1
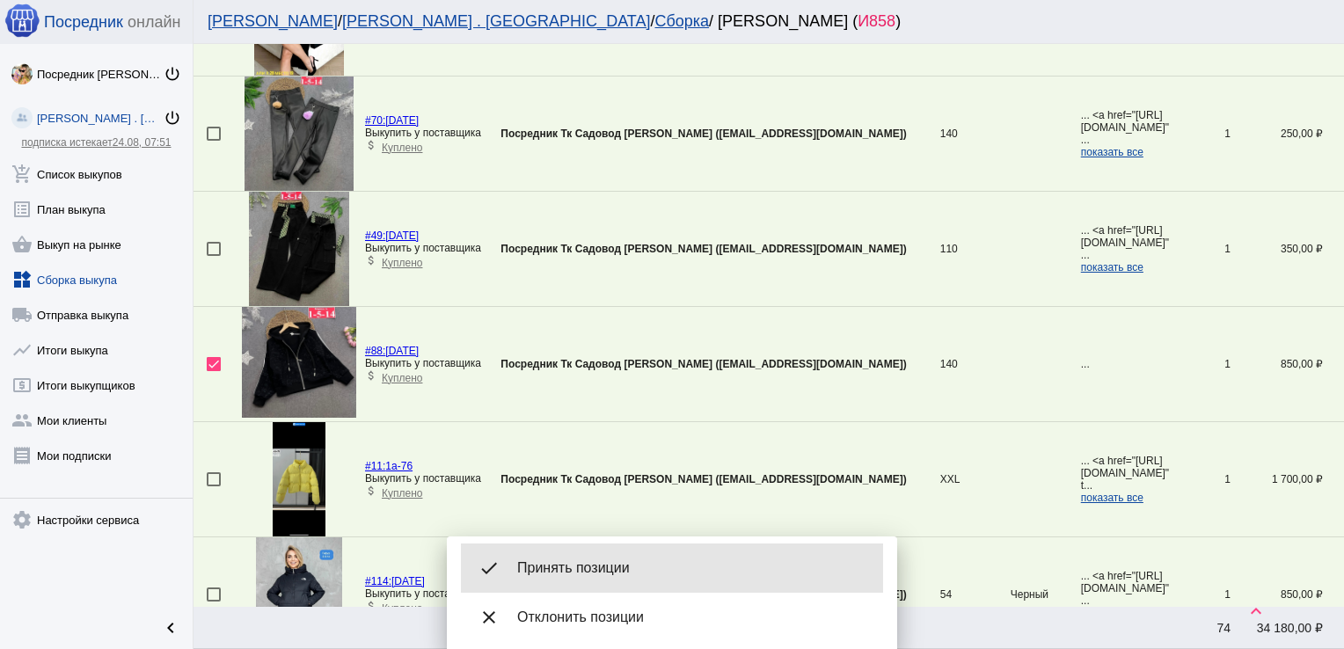
click at [589, 564] on span "Принять позиции" at bounding box center [693, 568] width 352 height 18
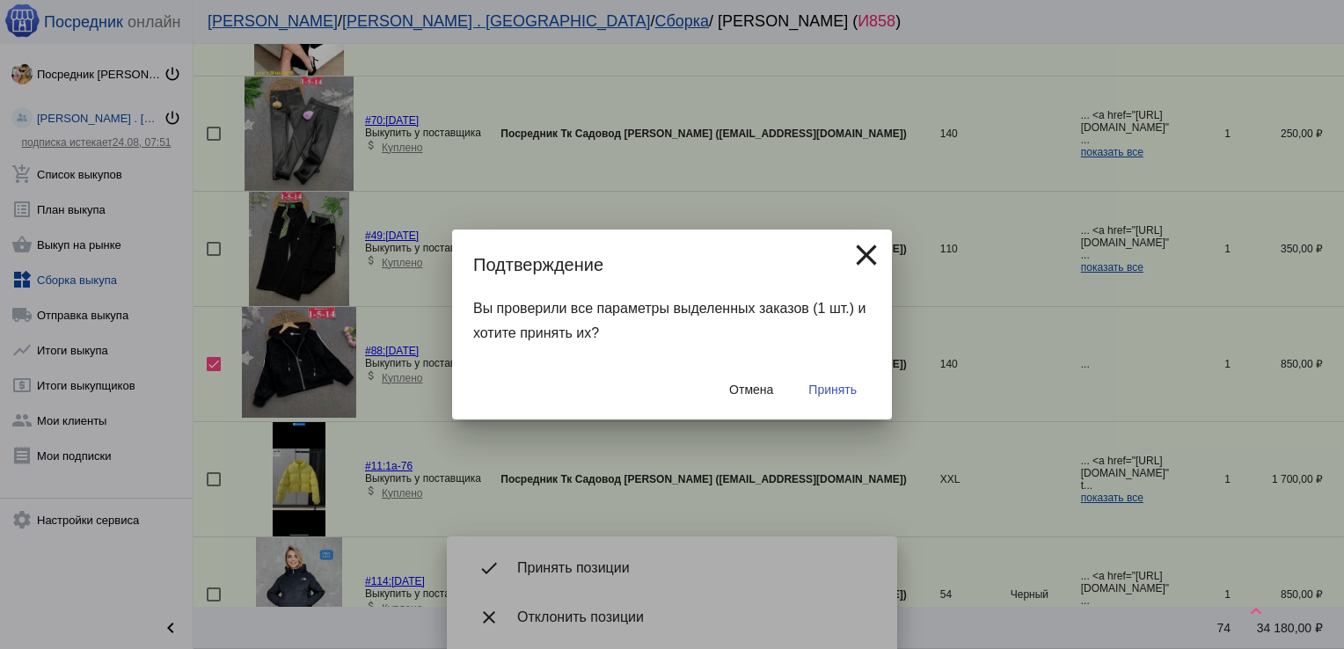
click at [849, 384] on span "Принять" at bounding box center [832, 390] width 48 height 14
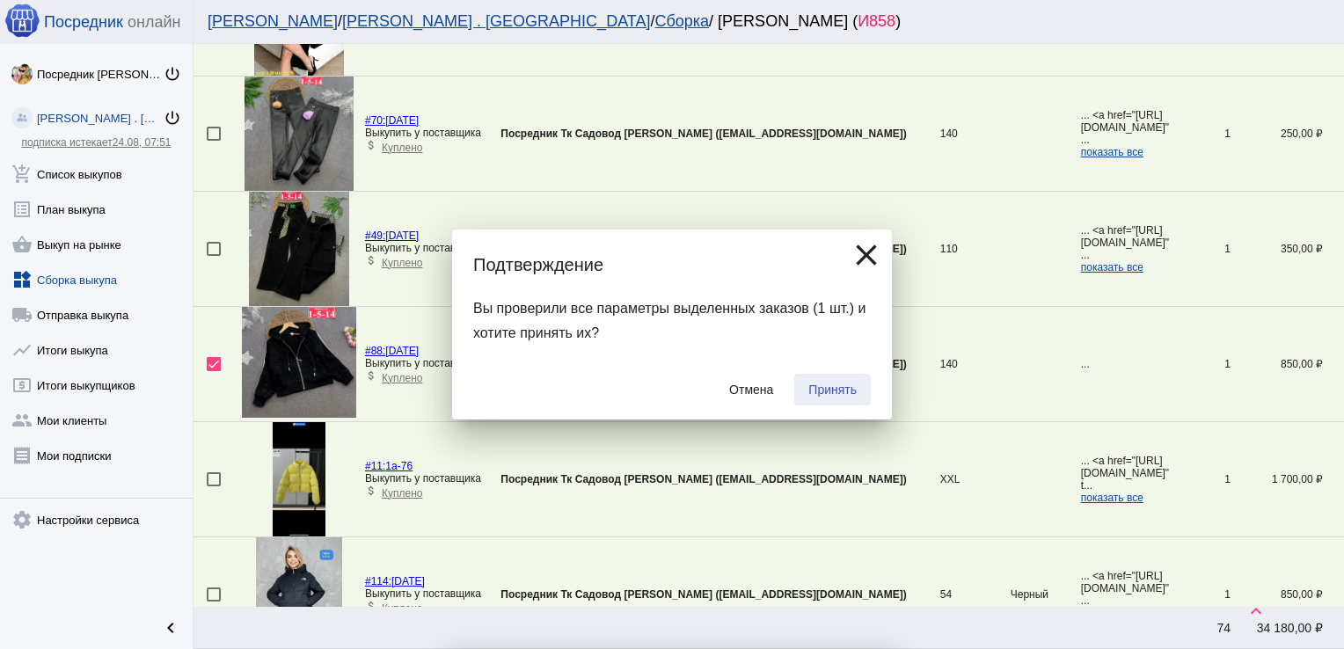
checkbox input "false"
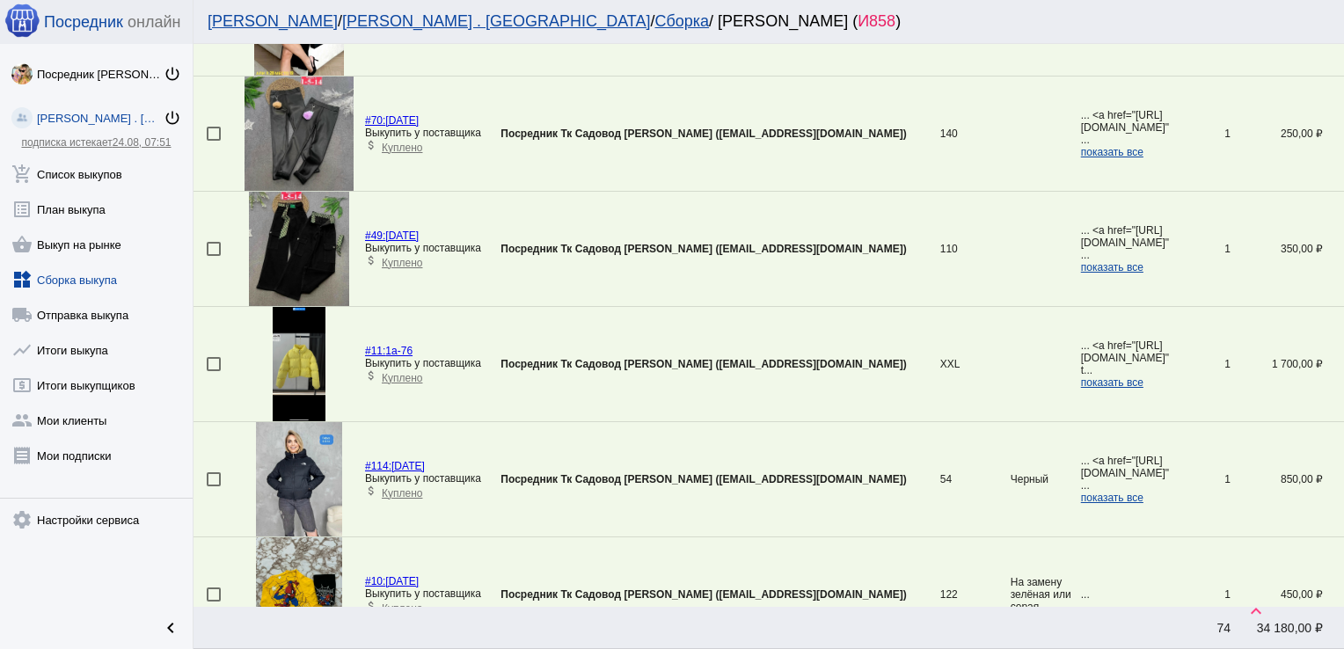
scroll to position [177, 0]
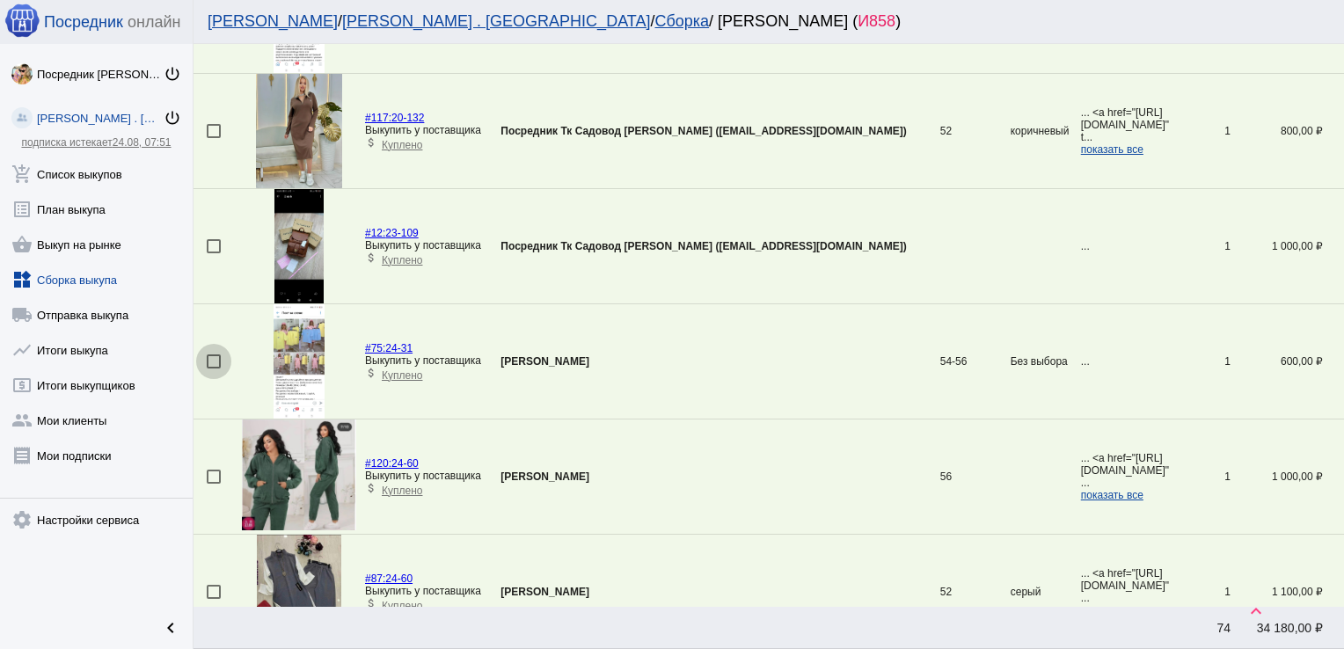
click at [217, 358] on div at bounding box center [214, 361] width 14 height 14
click at [214, 369] on input "checkbox" at bounding box center [213, 369] width 1 height 1
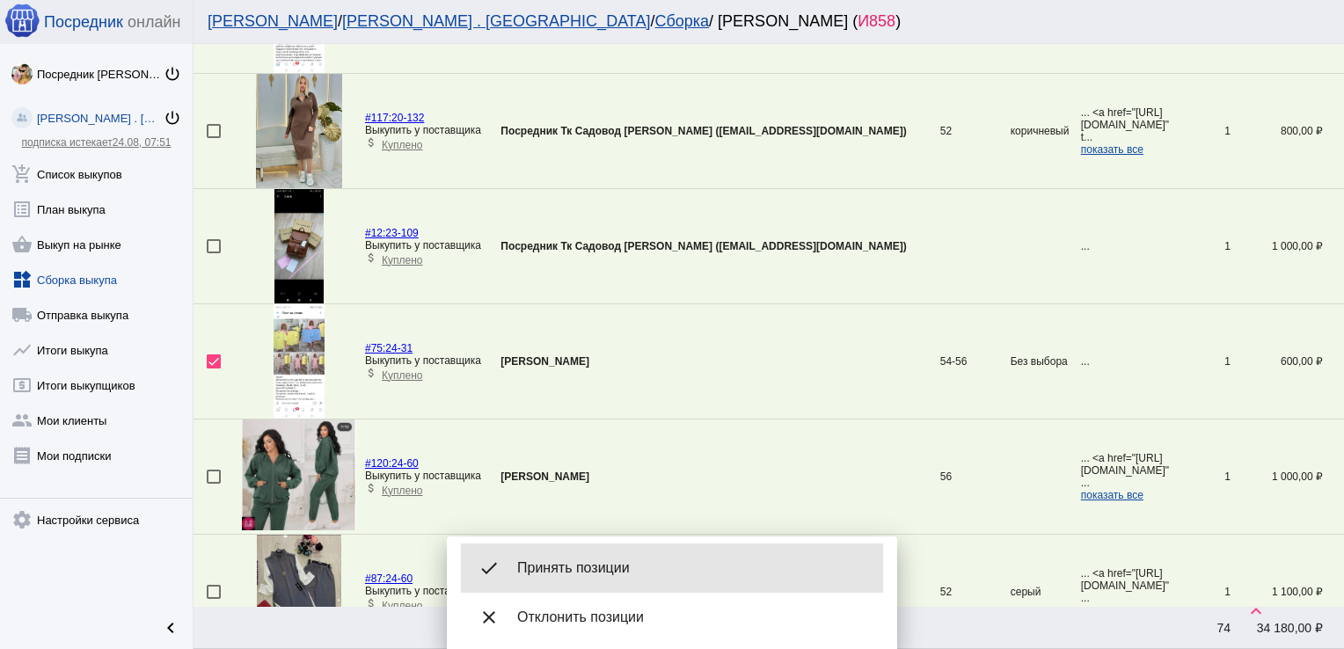
click at [556, 564] on span "Принять позиции" at bounding box center [693, 568] width 352 height 18
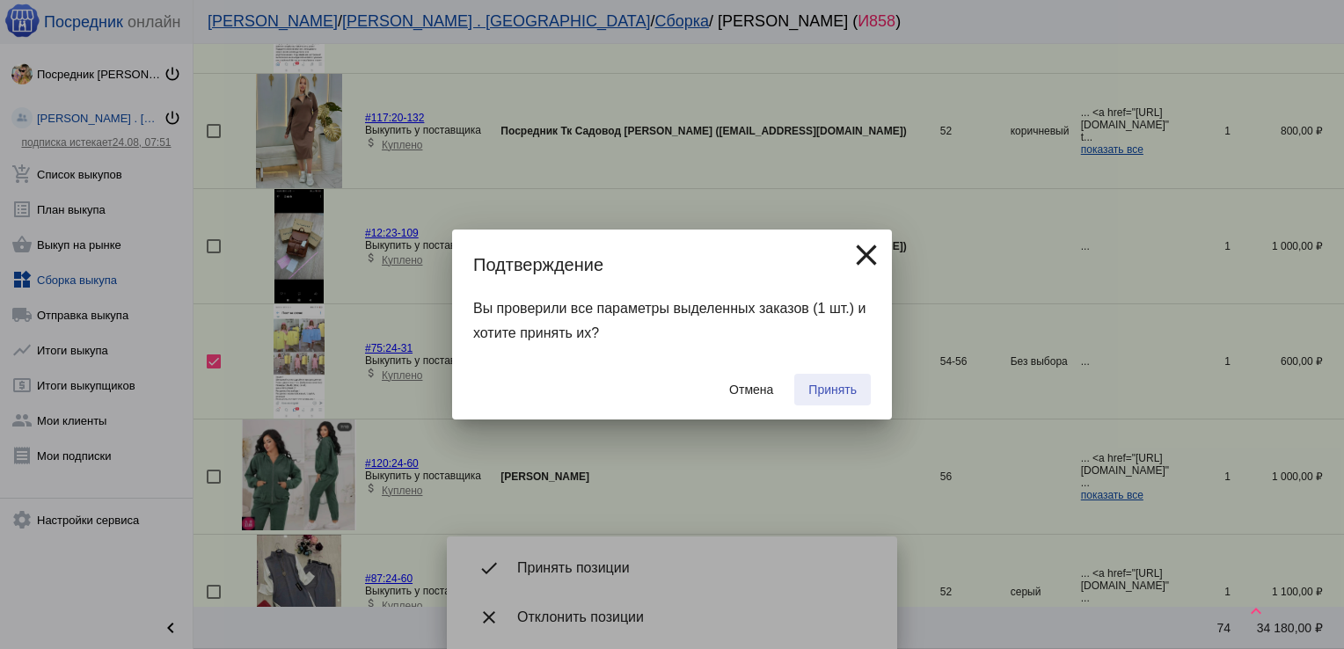
click at [840, 387] on span "Принять" at bounding box center [832, 390] width 48 height 14
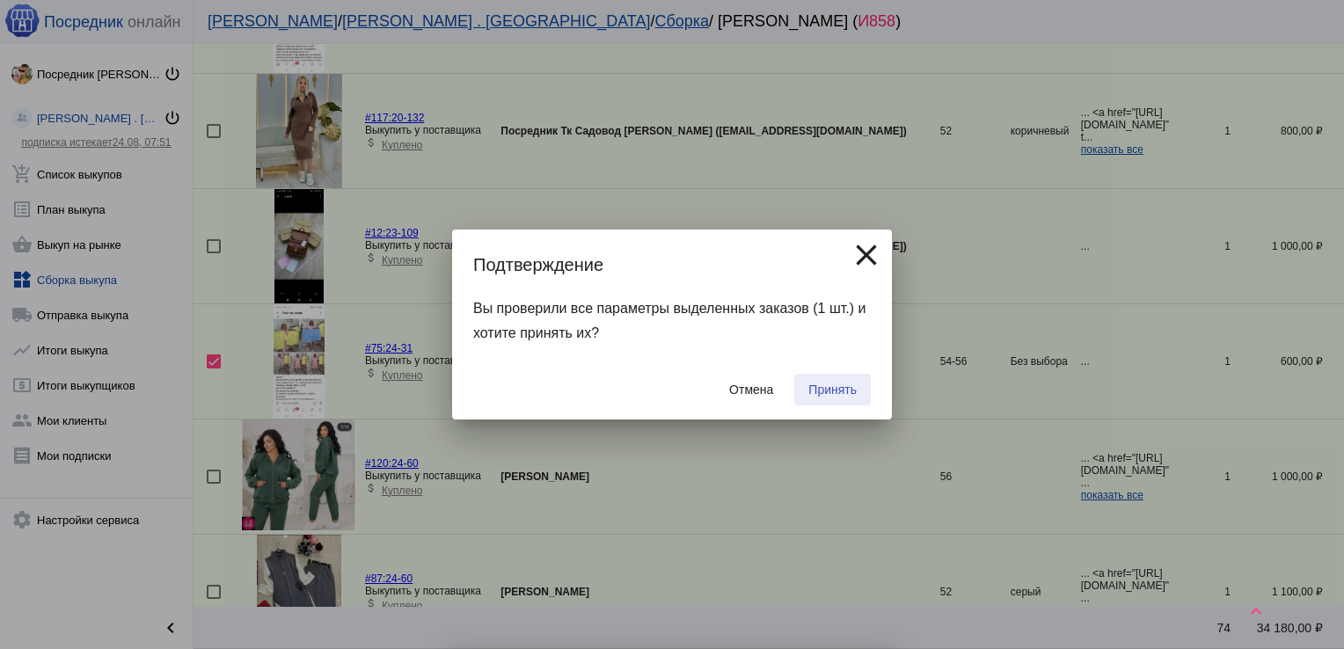
checkbox input "false"
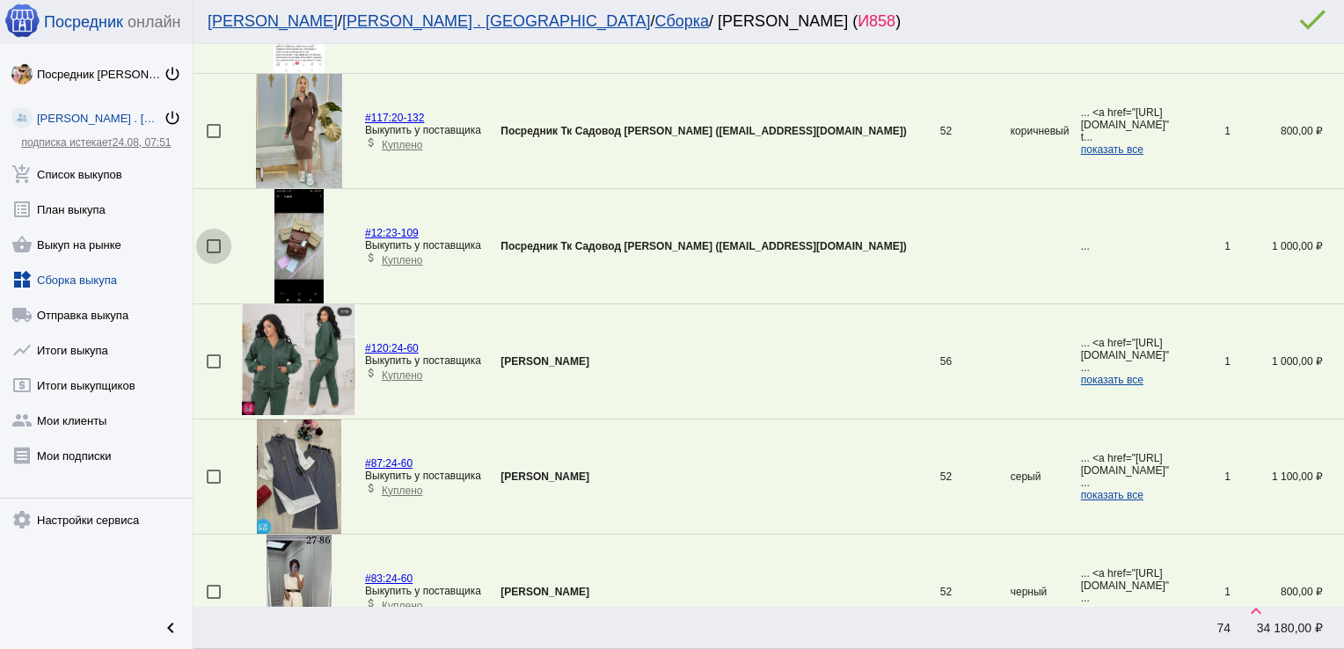
click at [215, 248] on div at bounding box center [214, 246] width 14 height 14
click at [214, 253] on input "checkbox" at bounding box center [213, 253] width 1 height 1
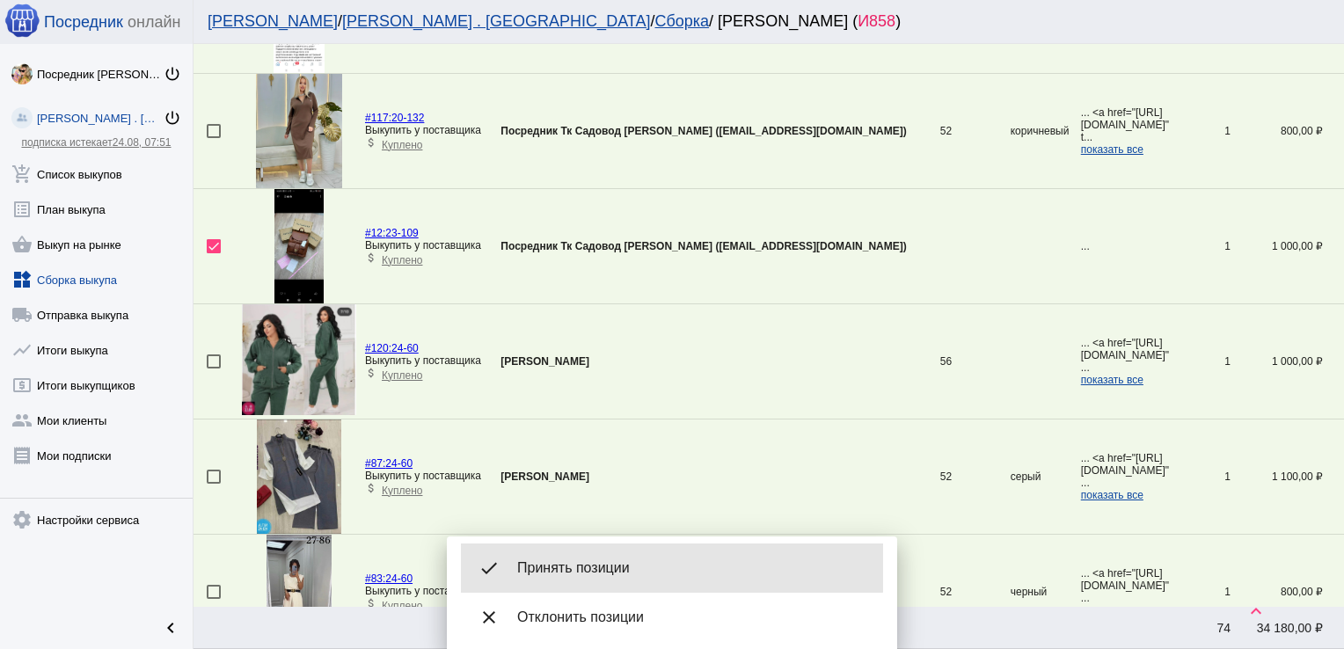
click at [606, 553] on div "done Принять позиции" at bounding box center [672, 568] width 422 height 49
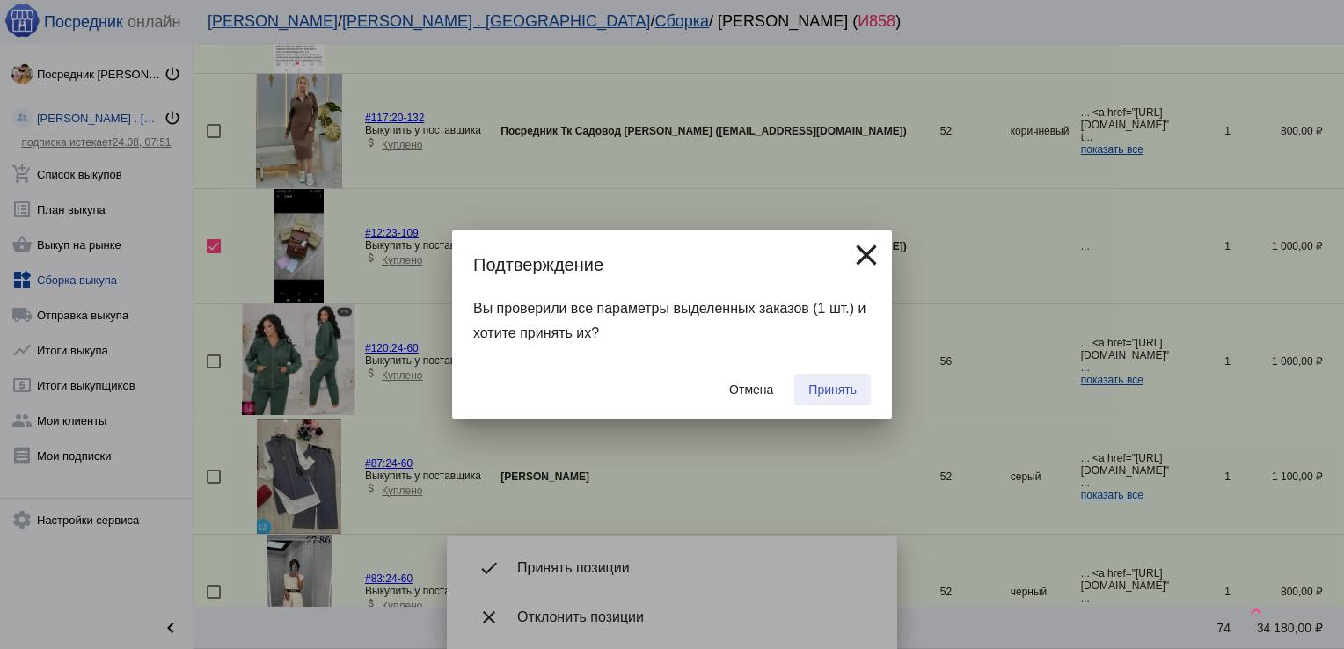
click at [839, 391] on span "Принять" at bounding box center [832, 390] width 48 height 14
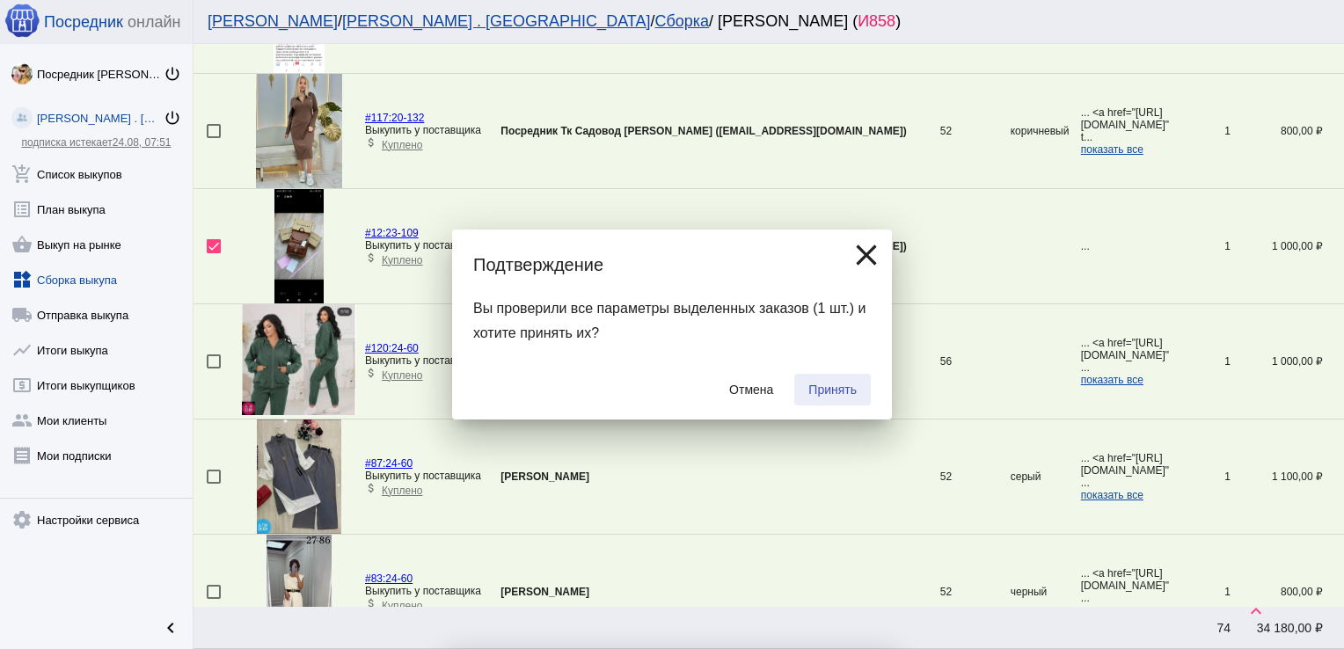
checkbox input "false"
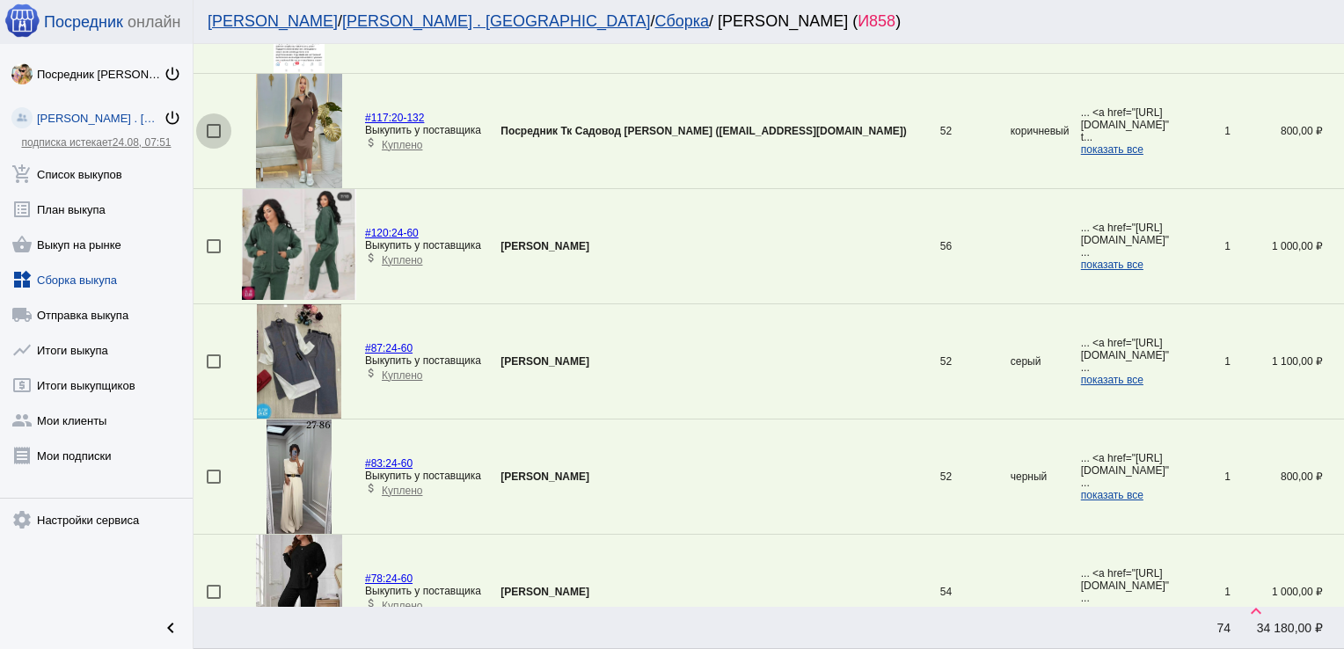
click at [212, 130] on div at bounding box center [214, 131] width 14 height 14
click at [213, 138] on input "checkbox" at bounding box center [213, 138] width 1 height 1
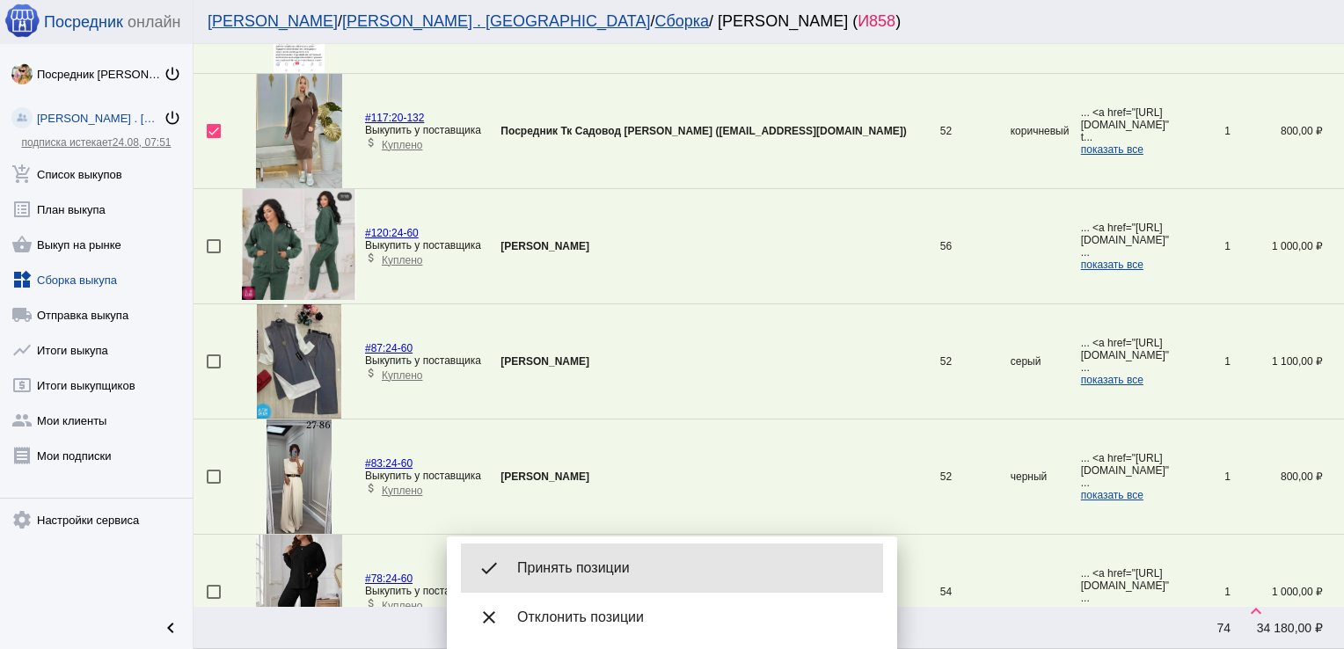
click at [581, 568] on span "Принять позиции" at bounding box center [693, 568] width 352 height 18
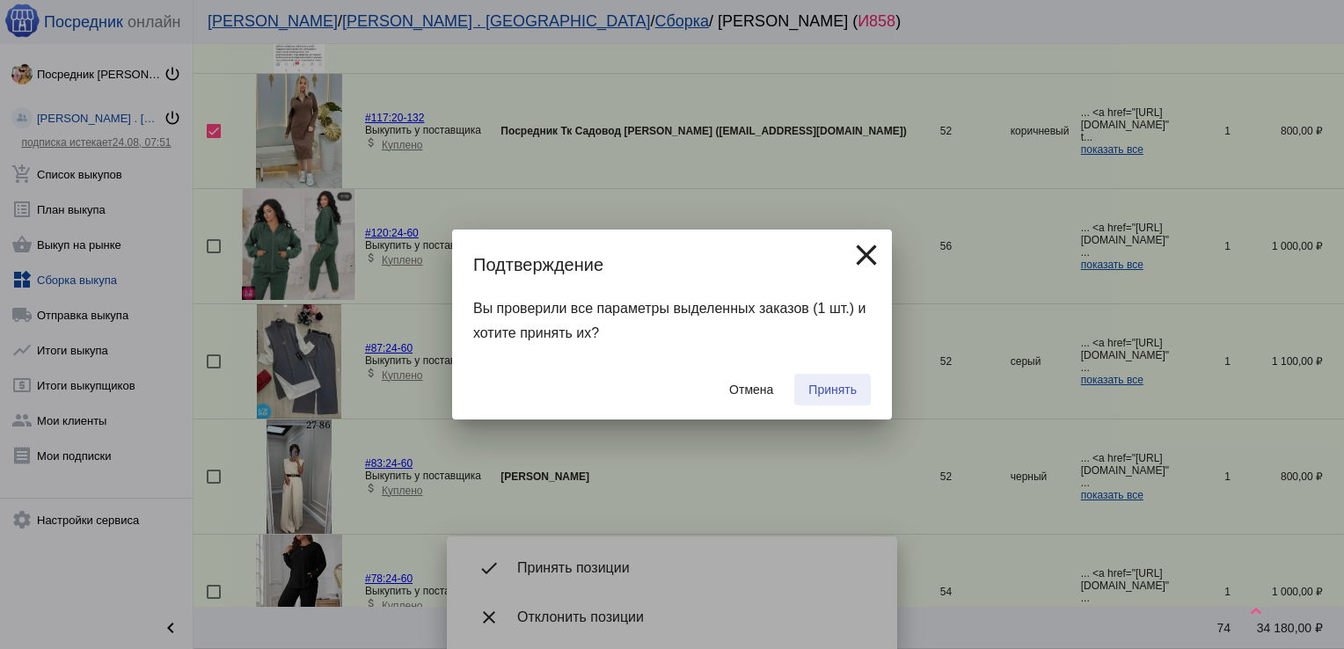
click at [850, 389] on span "Принять" at bounding box center [832, 390] width 48 height 14
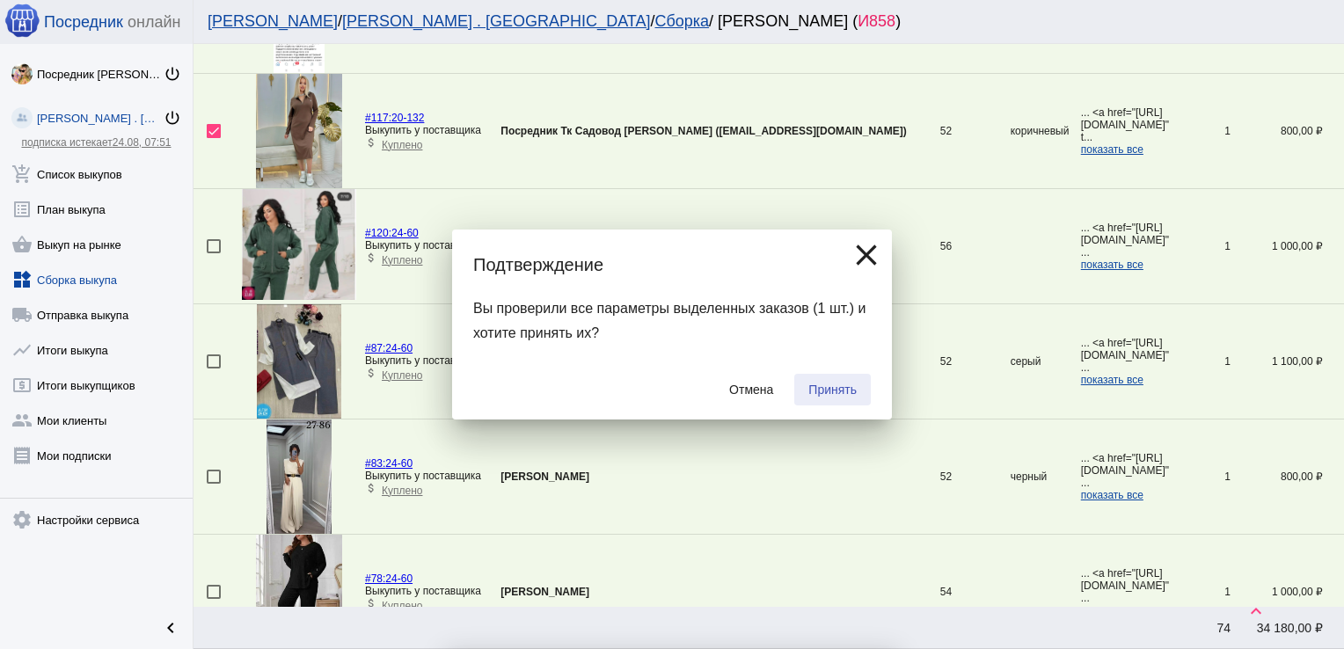
checkbox input "false"
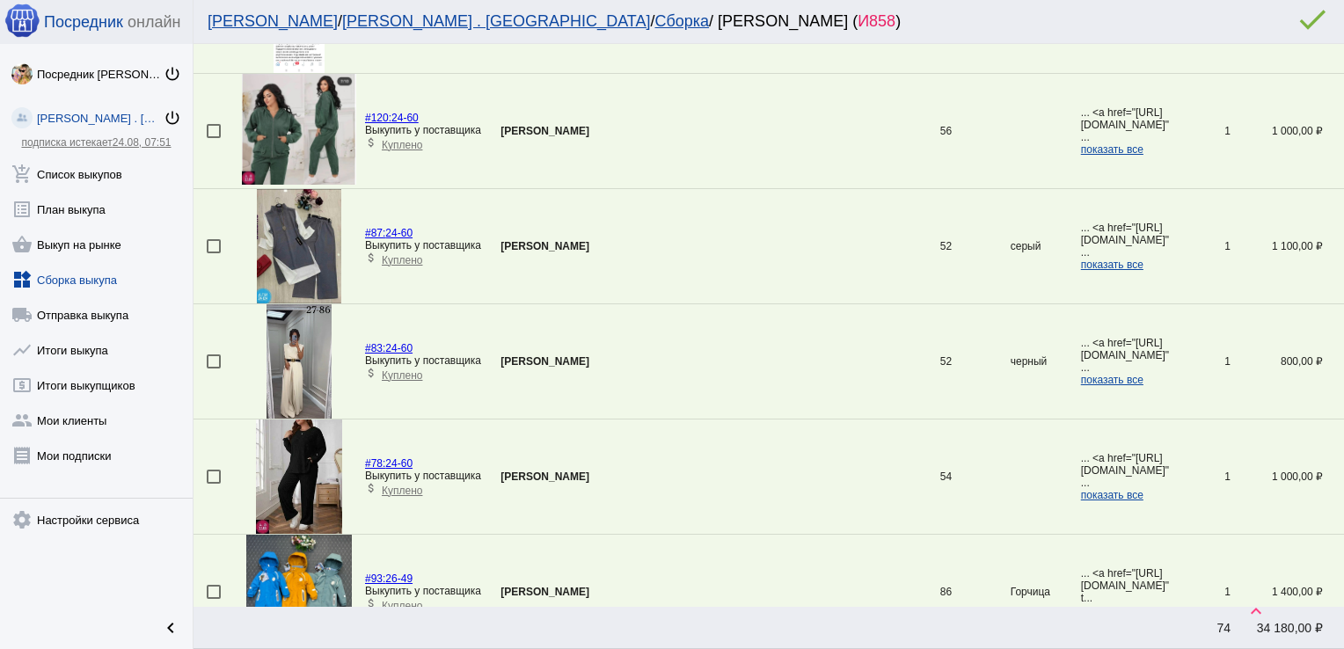
scroll to position [1212, 0]
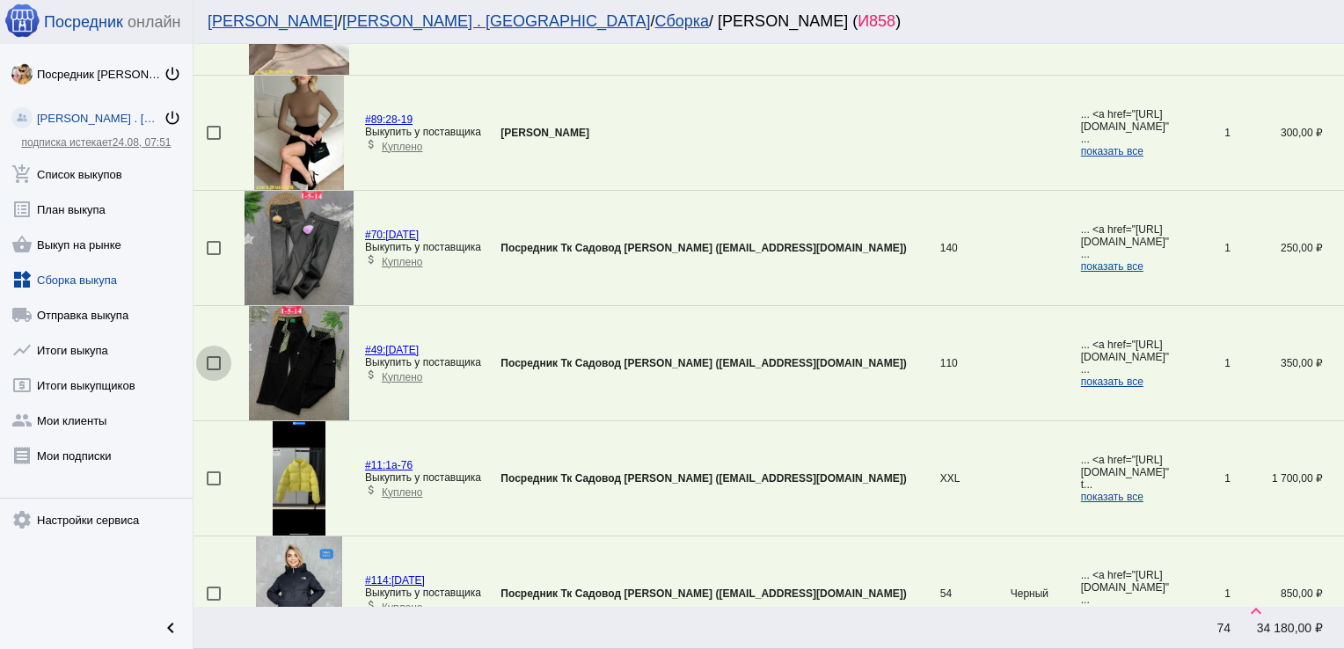
click at [215, 361] on div at bounding box center [214, 363] width 14 height 14
click at [214, 370] on input "checkbox" at bounding box center [213, 370] width 1 height 1
checkbox input "true"
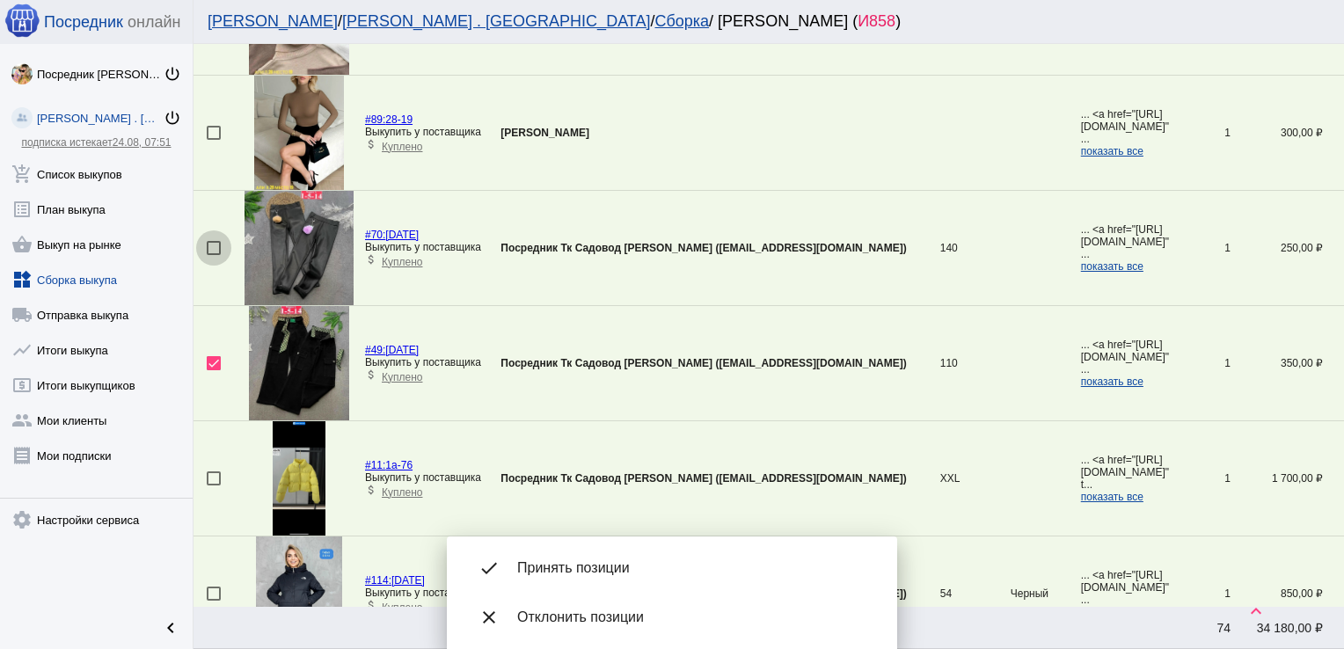
click at [214, 244] on div at bounding box center [214, 248] width 14 height 14
click at [214, 255] on input "checkbox" at bounding box center [213, 255] width 1 height 1
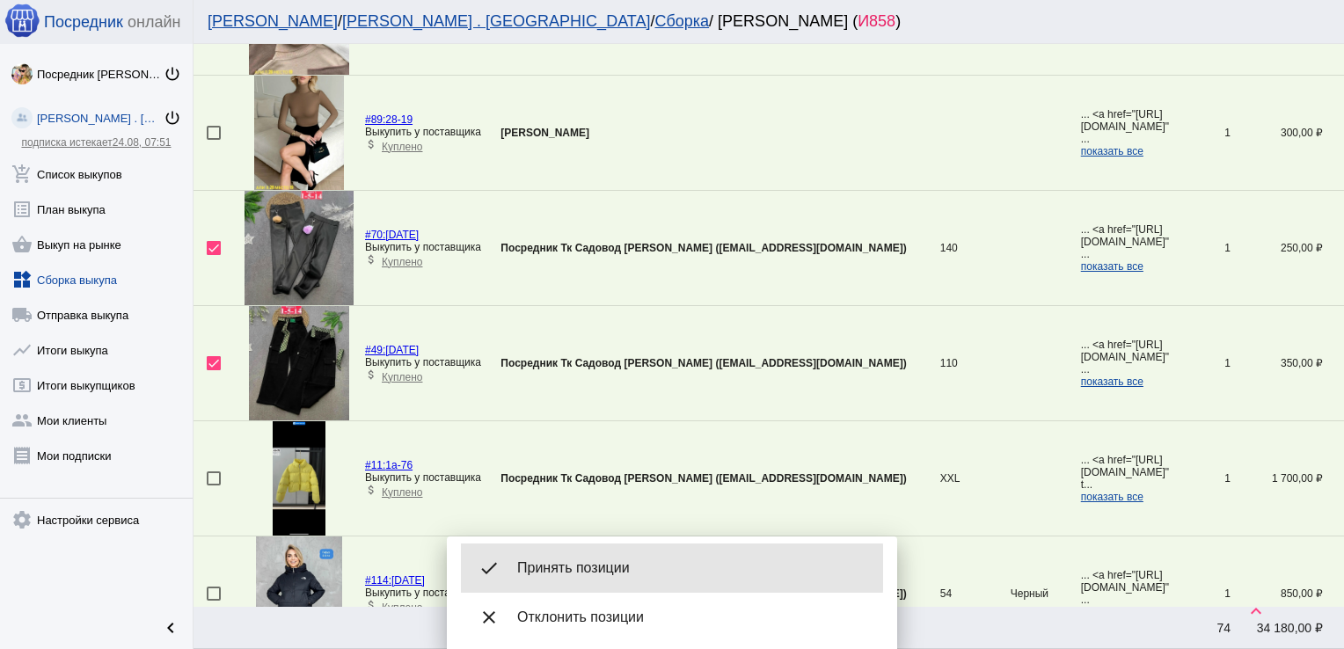
click at [608, 568] on span "Принять позиции" at bounding box center [693, 568] width 352 height 18
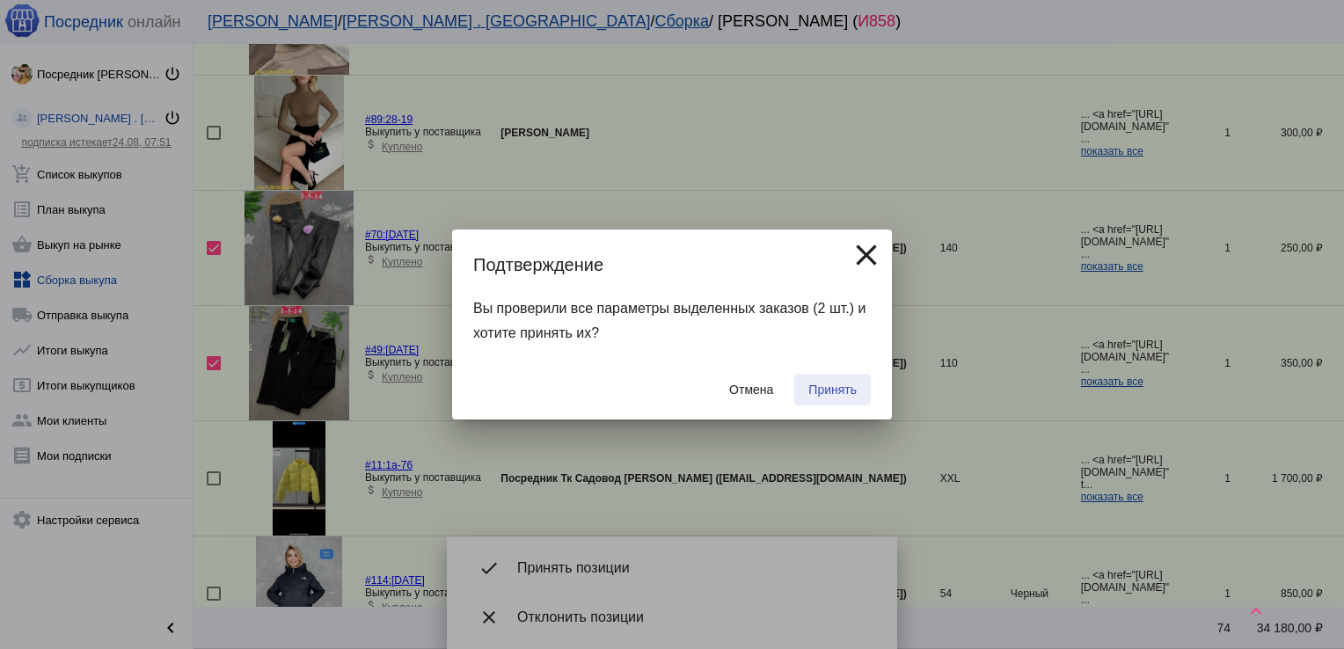
click at [848, 390] on span "Принять" at bounding box center [832, 390] width 48 height 14
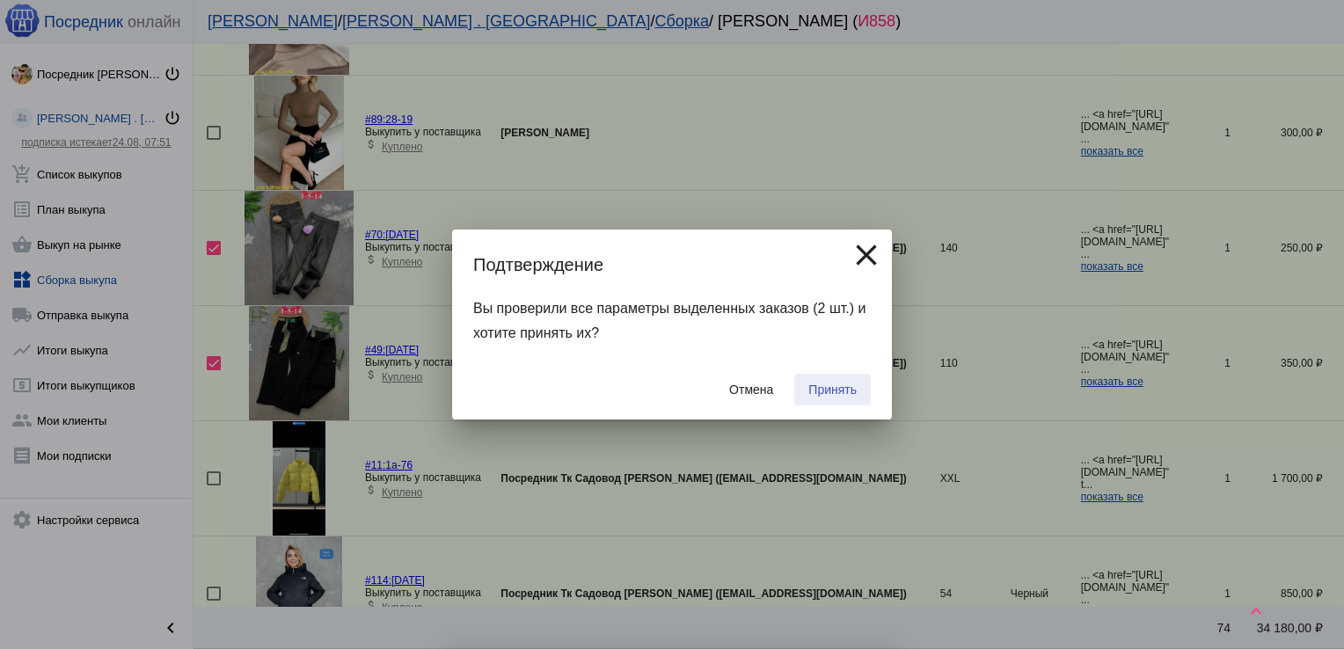
checkbox input "false"
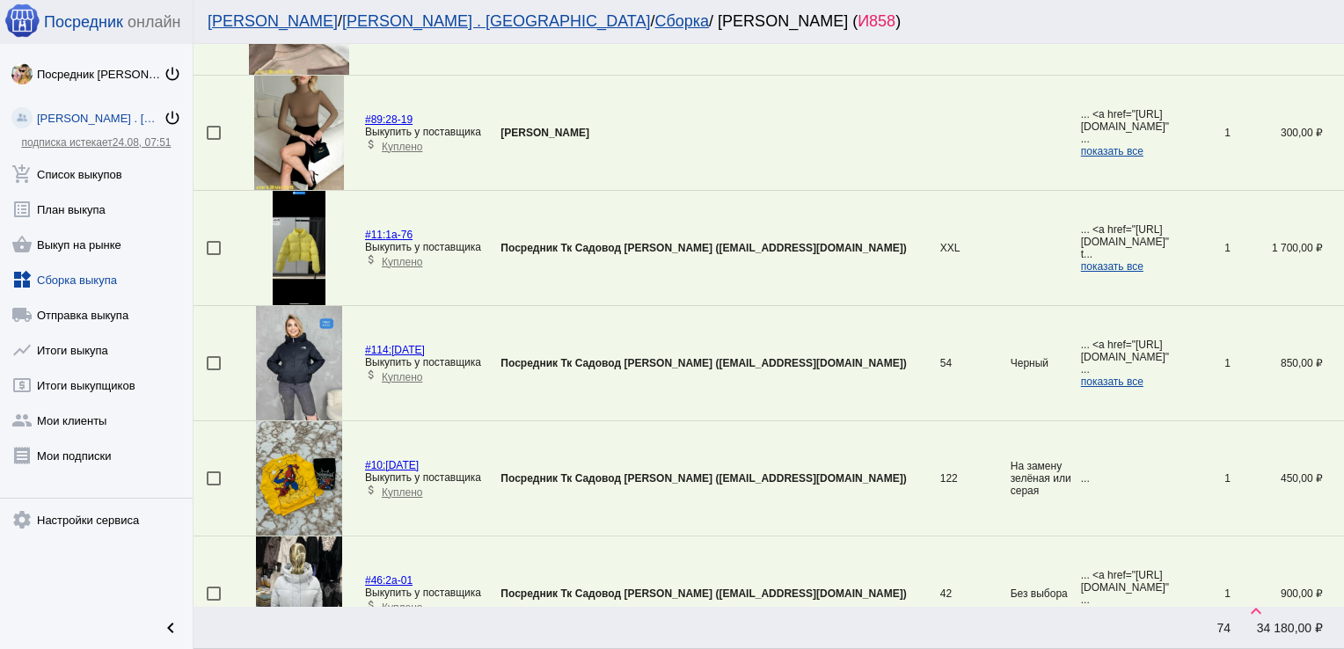
scroll to position [177, 0]
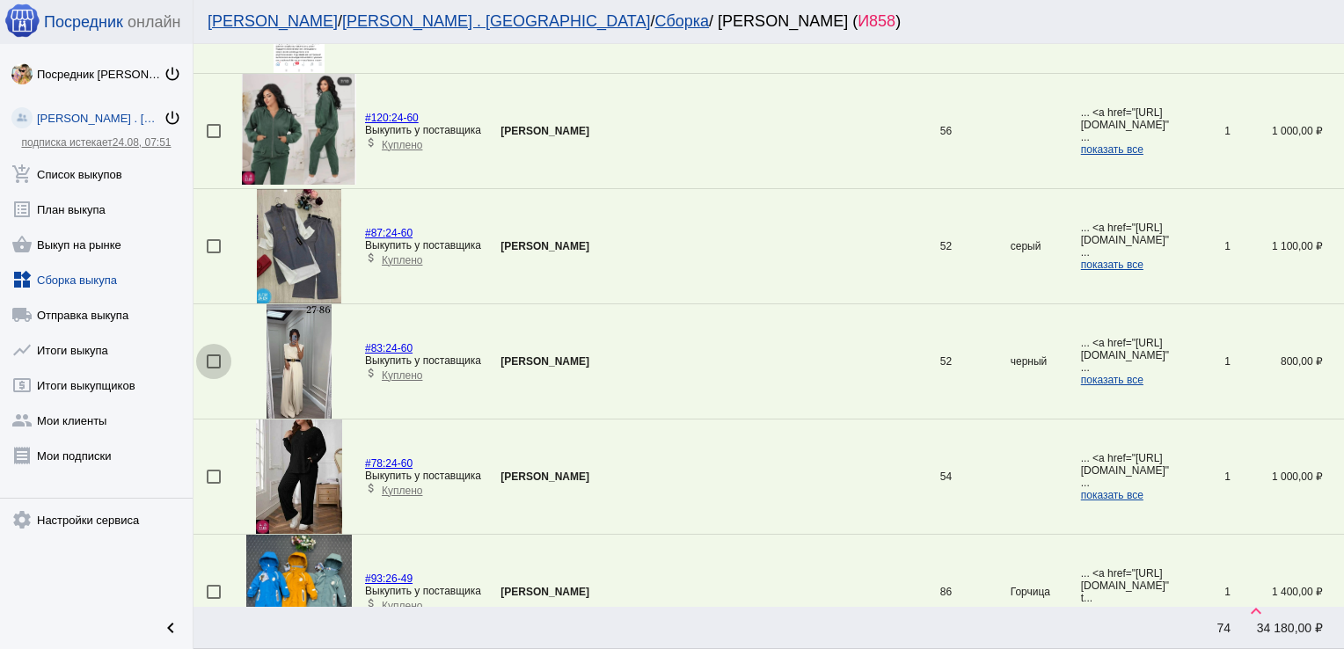
click at [208, 361] on div at bounding box center [214, 361] width 14 height 14
click at [213, 369] on input "checkbox" at bounding box center [213, 369] width 1 height 1
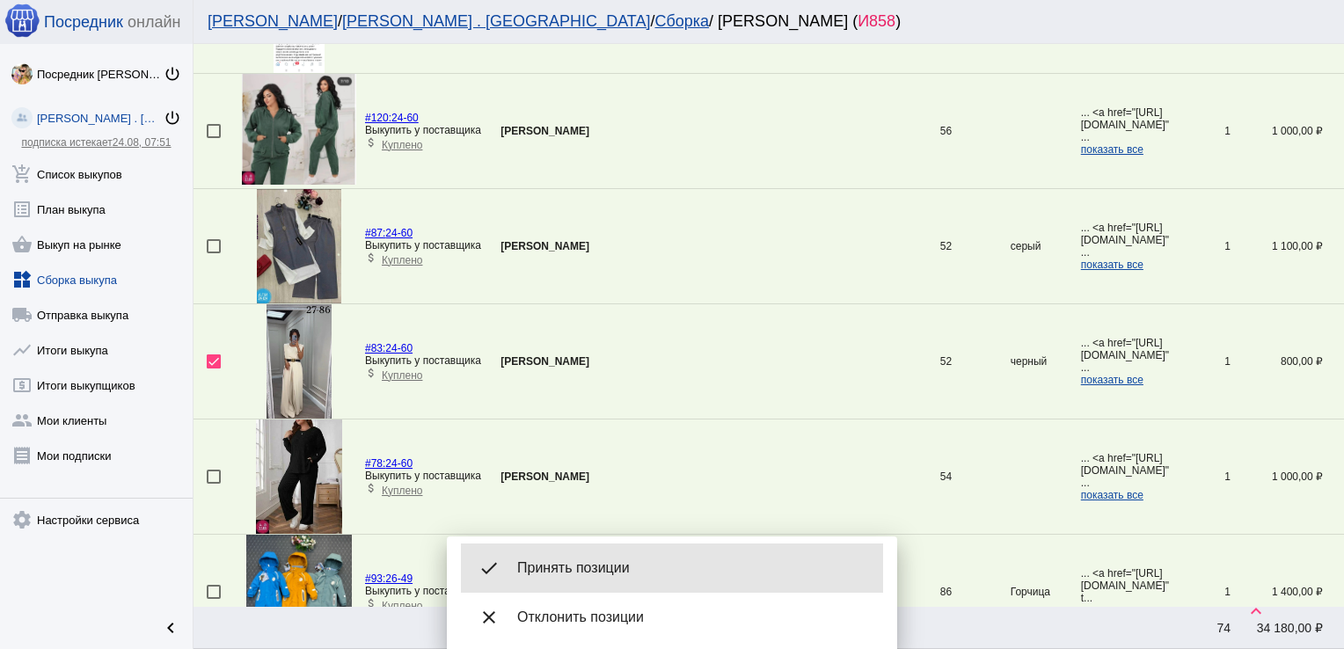
click at [596, 558] on div "done Принять позиции" at bounding box center [672, 568] width 422 height 49
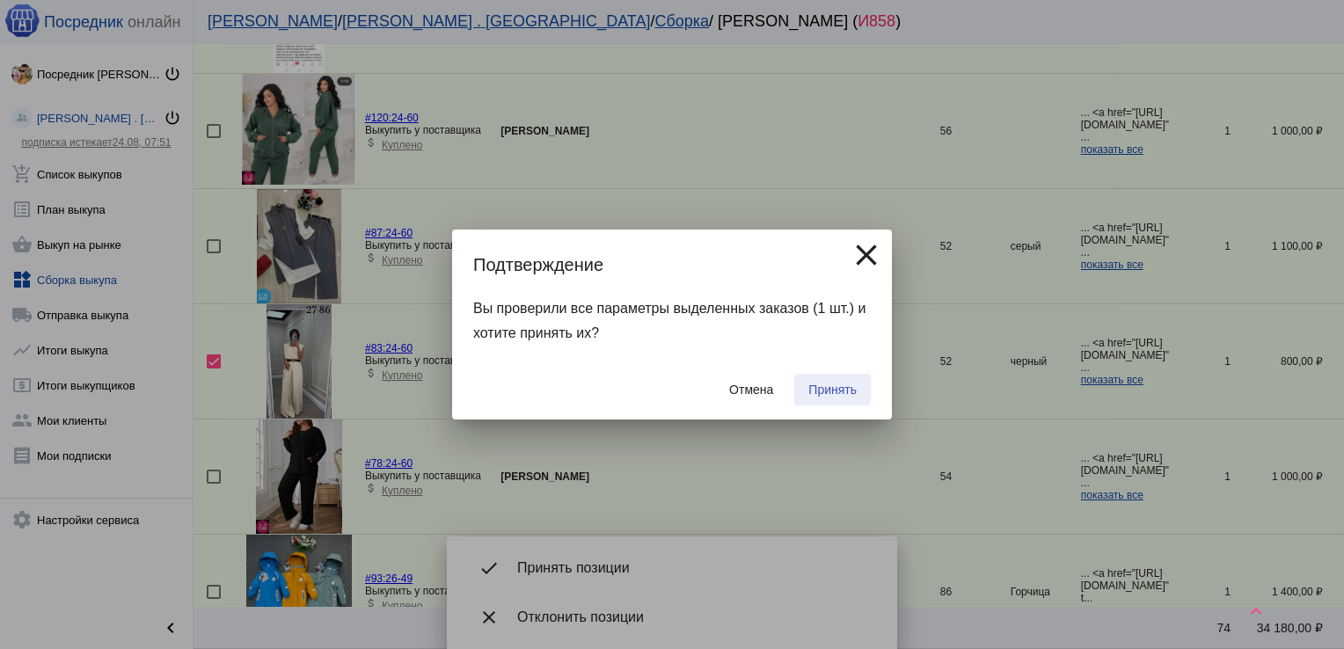
click at [845, 383] on span "Принять" at bounding box center [832, 390] width 48 height 14
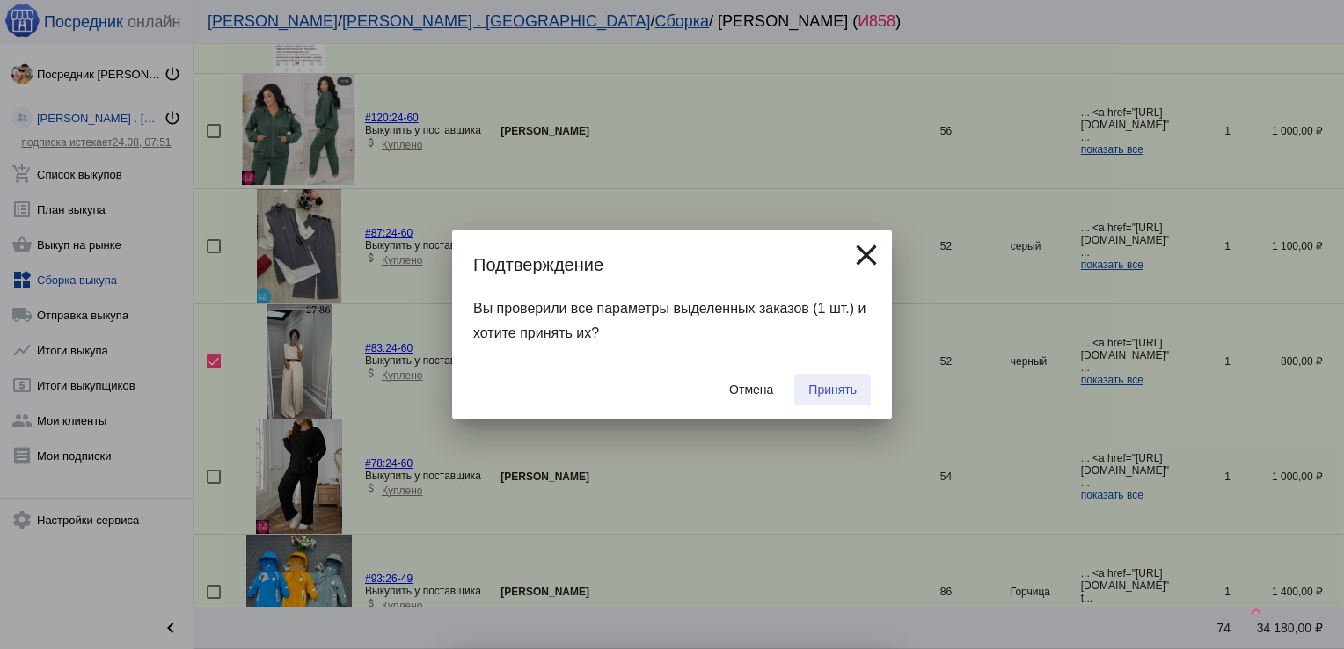
checkbox input "false"
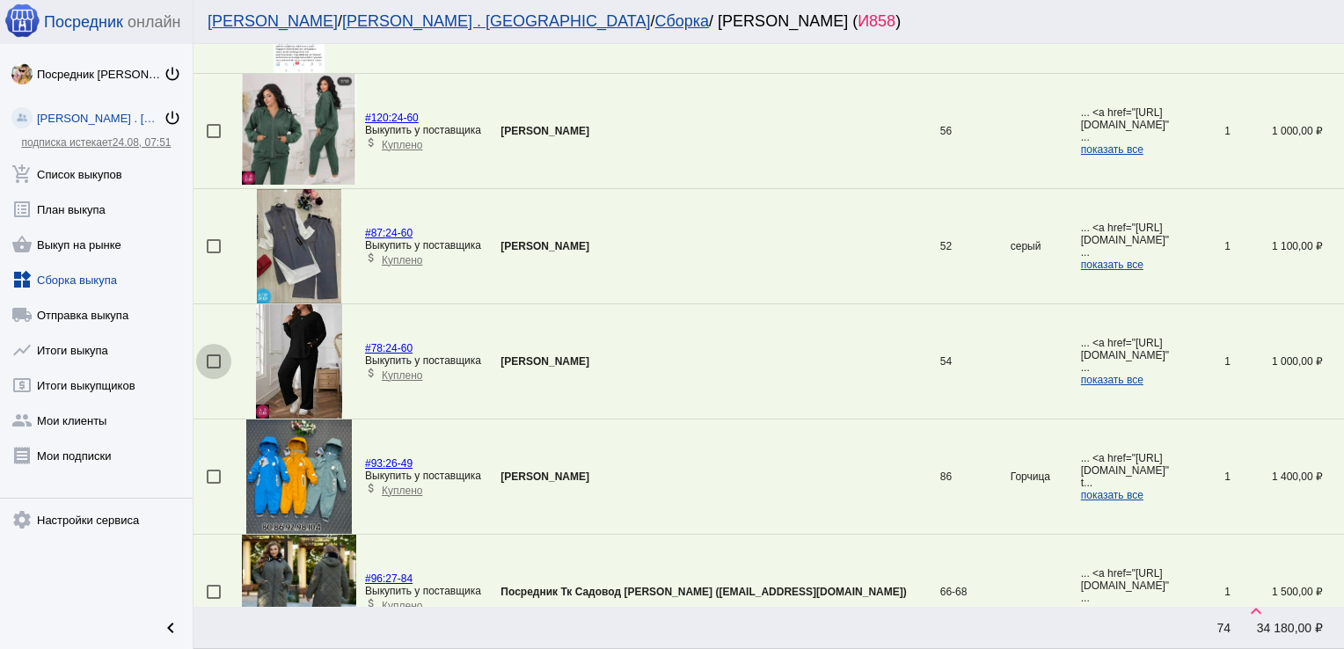
click at [213, 360] on div at bounding box center [214, 361] width 14 height 14
click at [213, 369] on input "checkbox" at bounding box center [213, 369] width 1 height 1
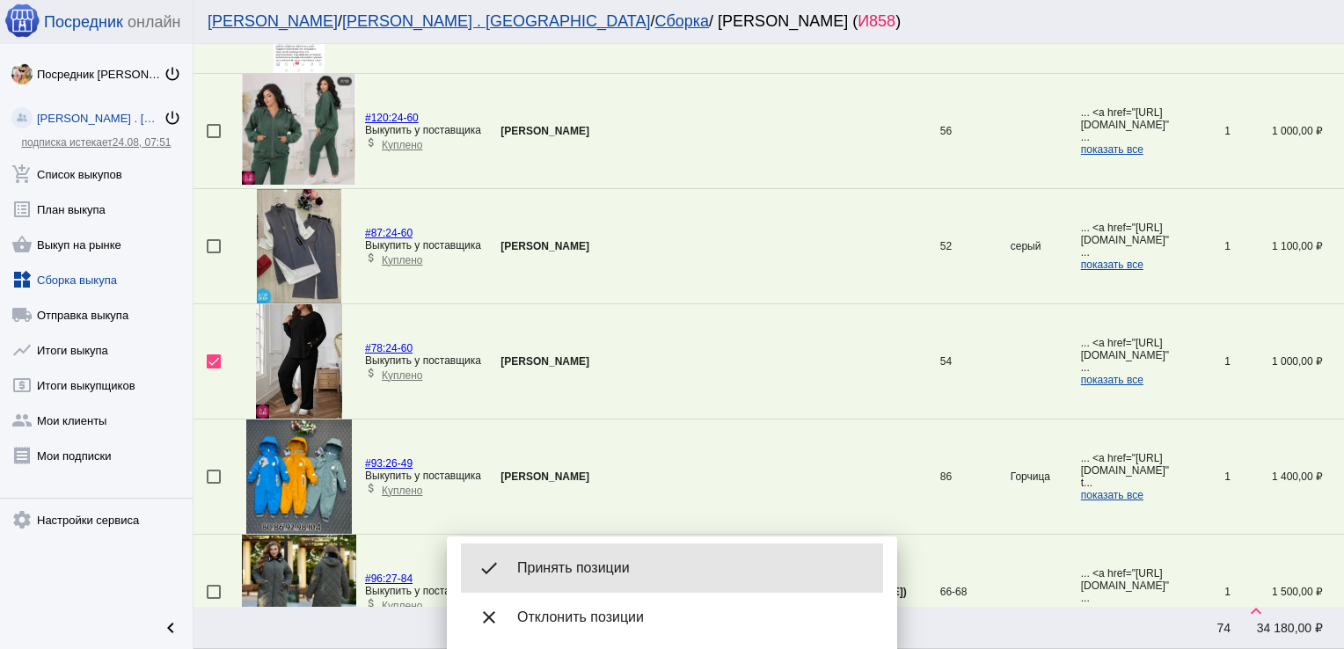
click at [658, 556] on div "done Принять позиции" at bounding box center [672, 568] width 422 height 49
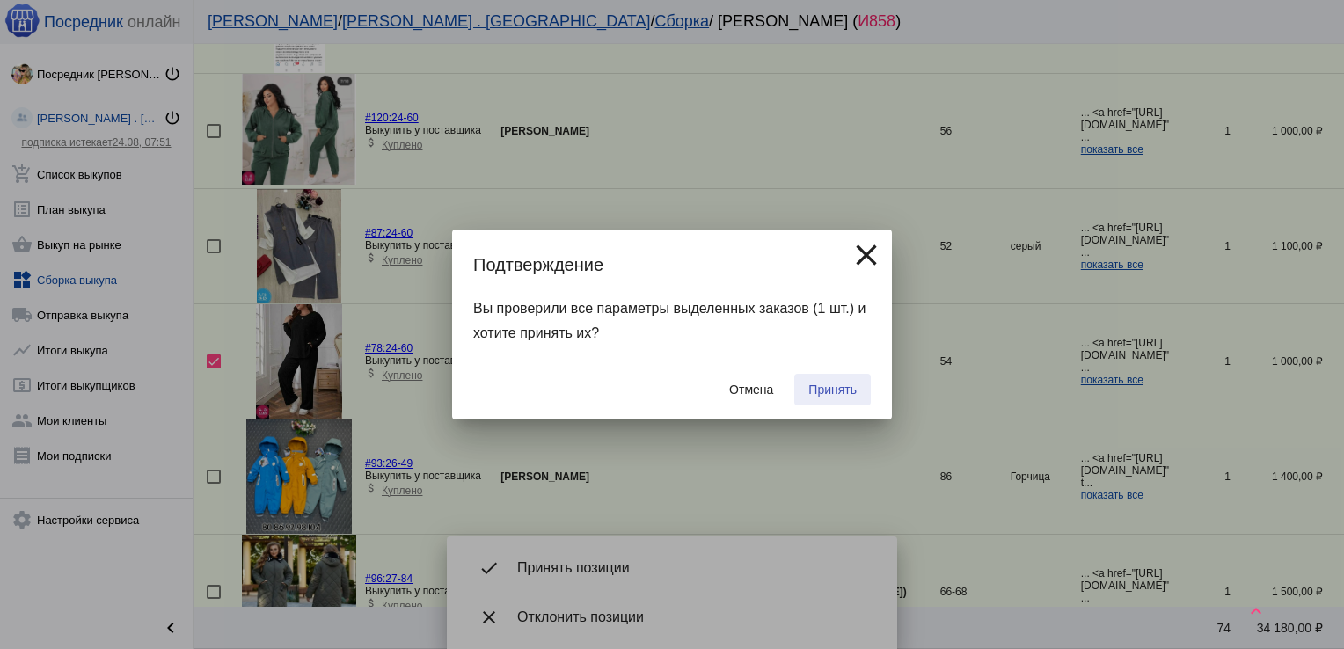
click at [832, 384] on span "Принять" at bounding box center [832, 390] width 48 height 14
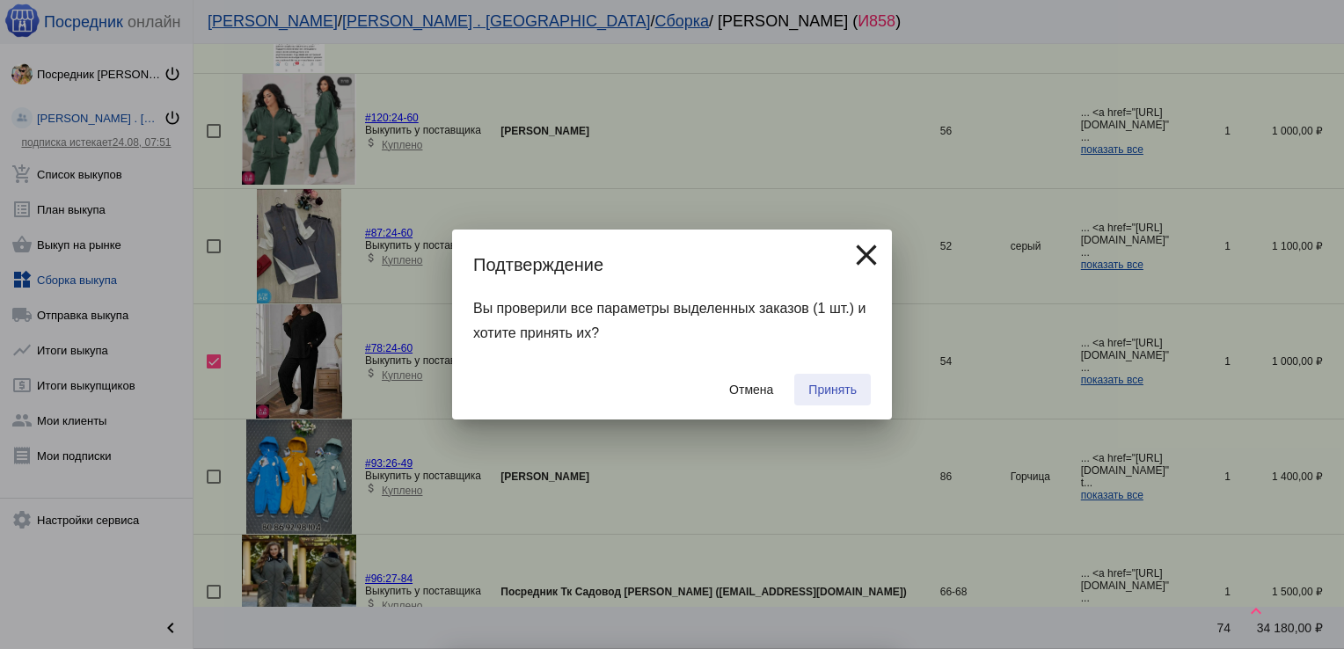
checkbox input "false"
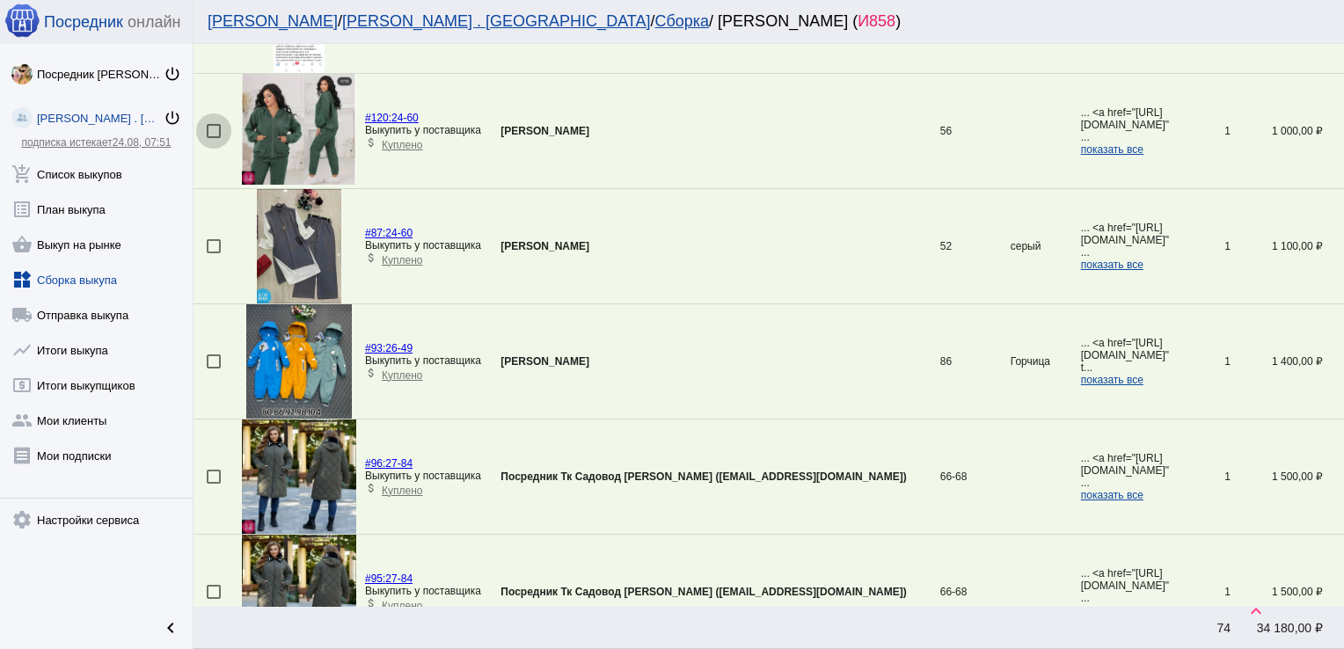
click at [218, 127] on div at bounding box center [214, 131] width 14 height 14
click at [214, 138] on input "checkbox" at bounding box center [213, 138] width 1 height 1
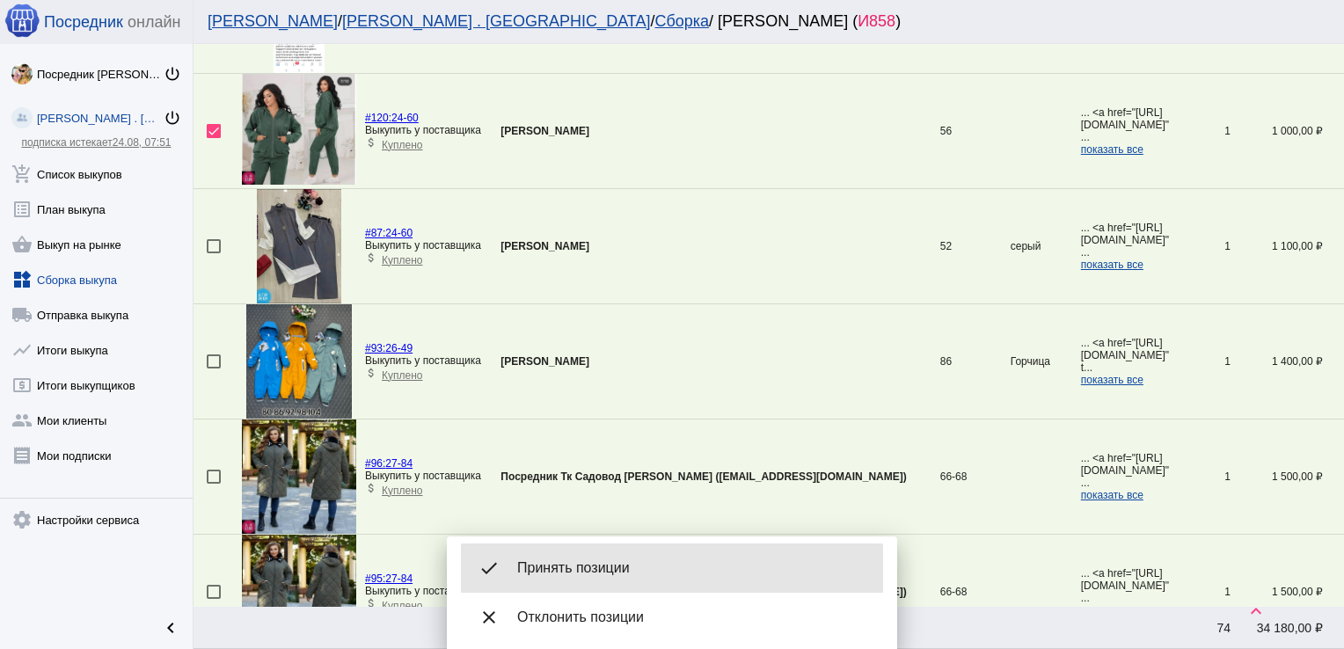
click at [566, 555] on div "done Принять позиции" at bounding box center [672, 568] width 422 height 49
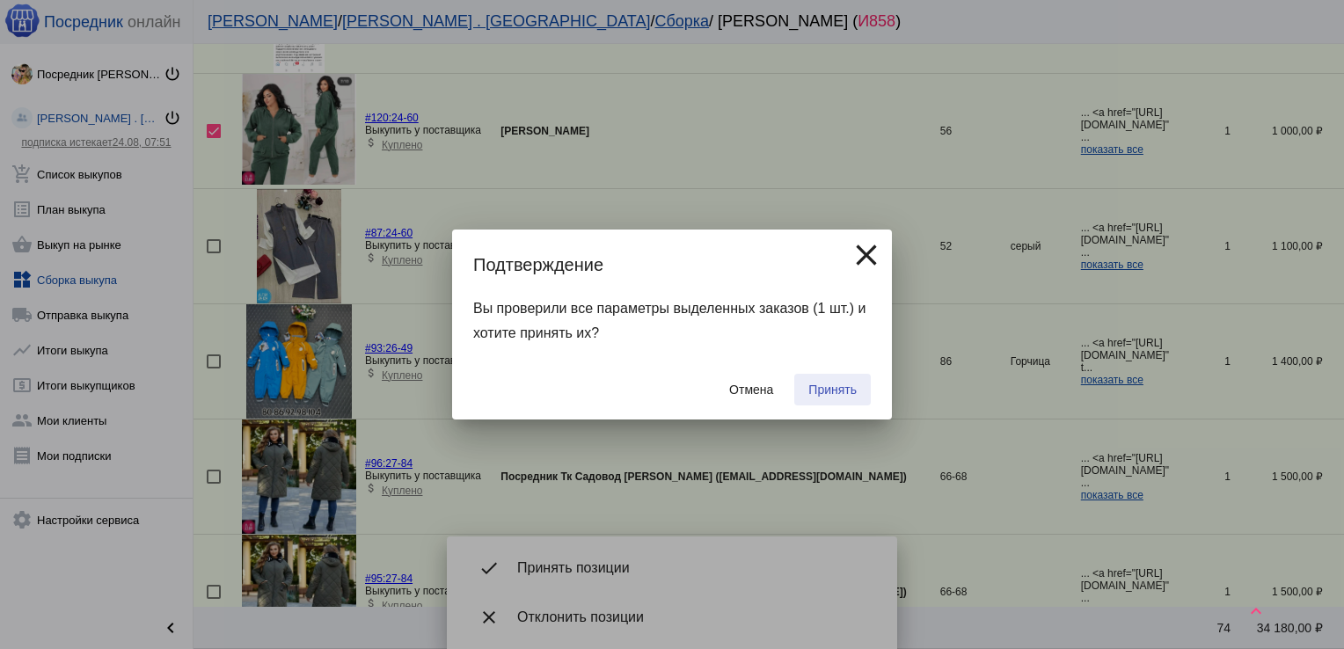
click at [824, 386] on span "Принять" at bounding box center [832, 390] width 48 height 14
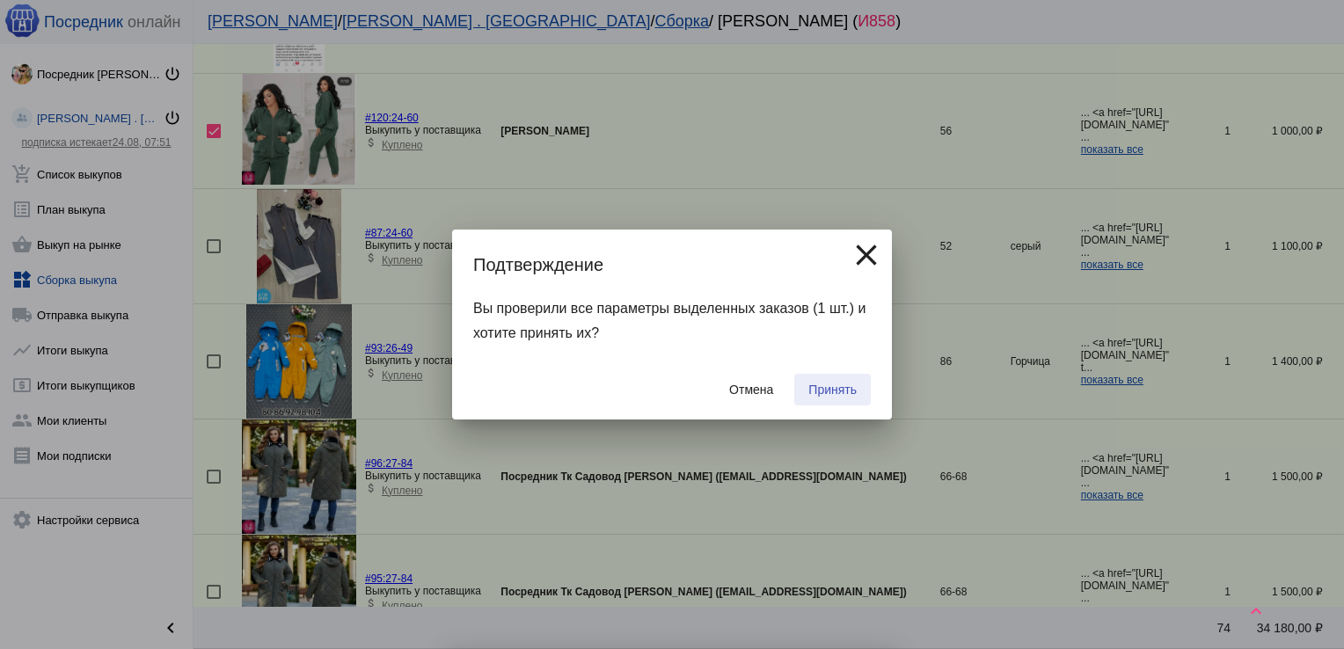
checkbox input "false"
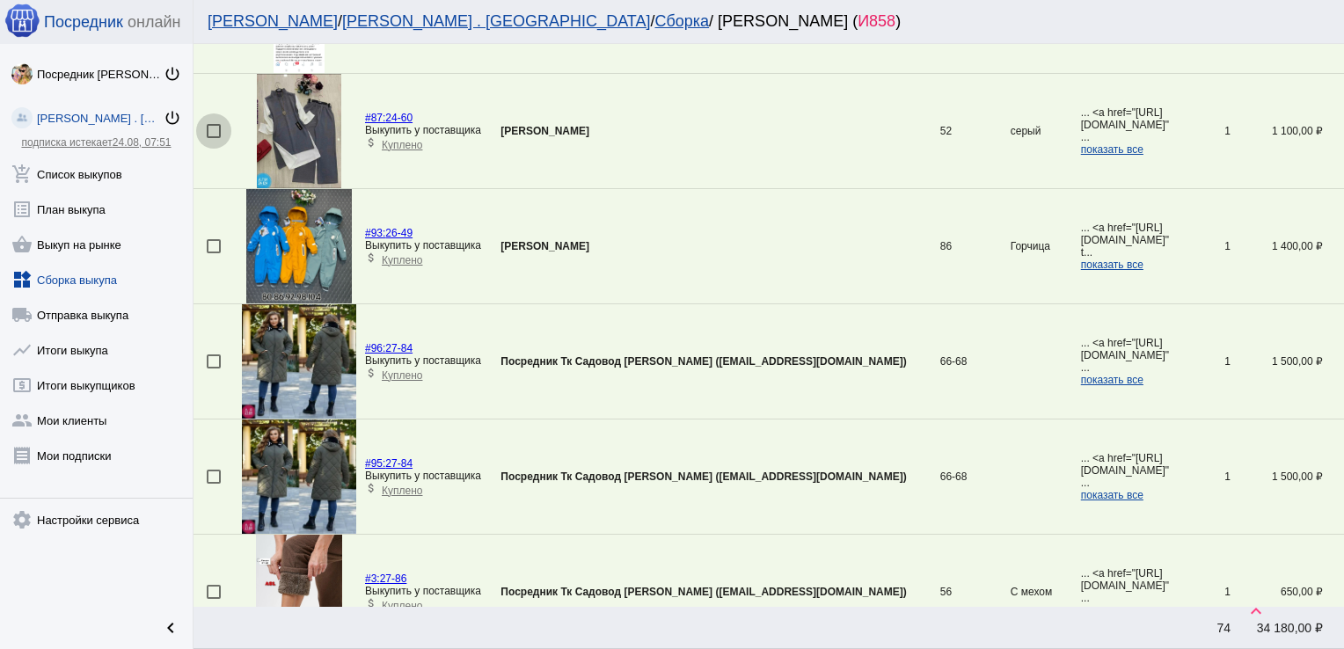
click at [211, 125] on div at bounding box center [214, 131] width 14 height 14
click at [213, 138] on input "checkbox" at bounding box center [213, 138] width 1 height 1
checkbox input "true"
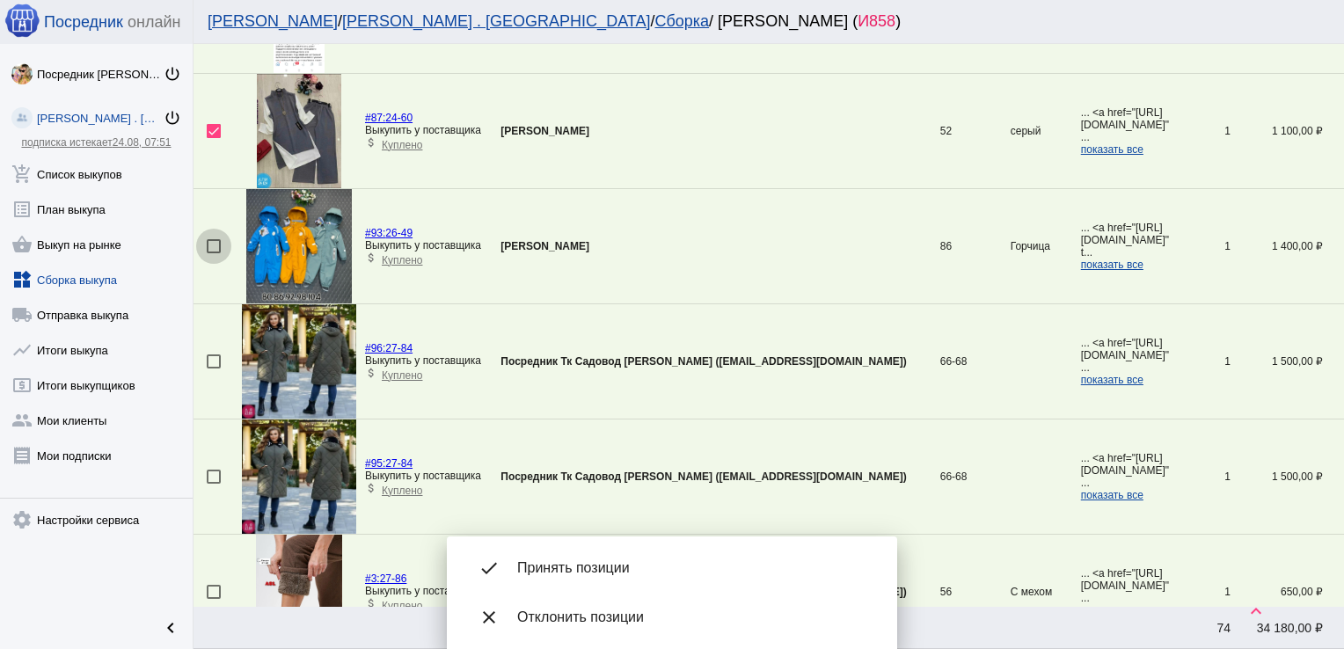
click at [214, 242] on div at bounding box center [214, 246] width 14 height 14
click at [214, 253] on input "checkbox" at bounding box center [213, 253] width 1 height 1
checkbox input "true"
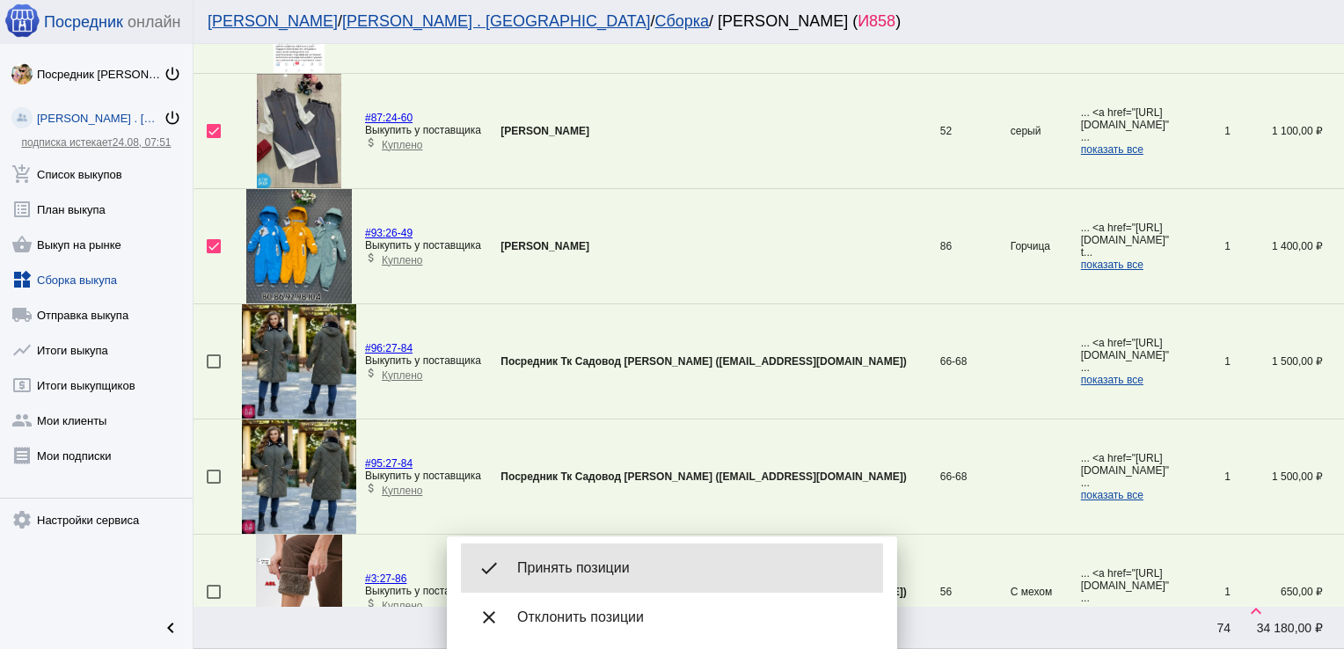
click at [596, 564] on span "Принять позиции" at bounding box center [693, 568] width 352 height 18
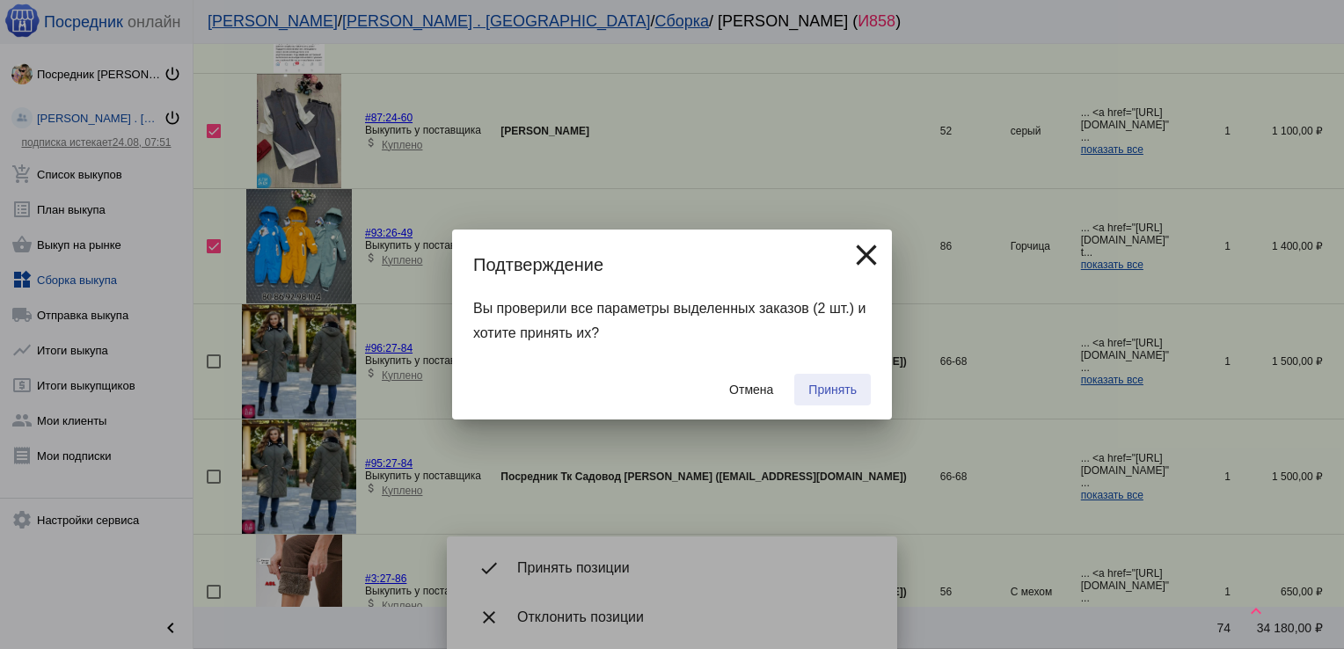
click at [830, 389] on span "Принять" at bounding box center [832, 390] width 48 height 14
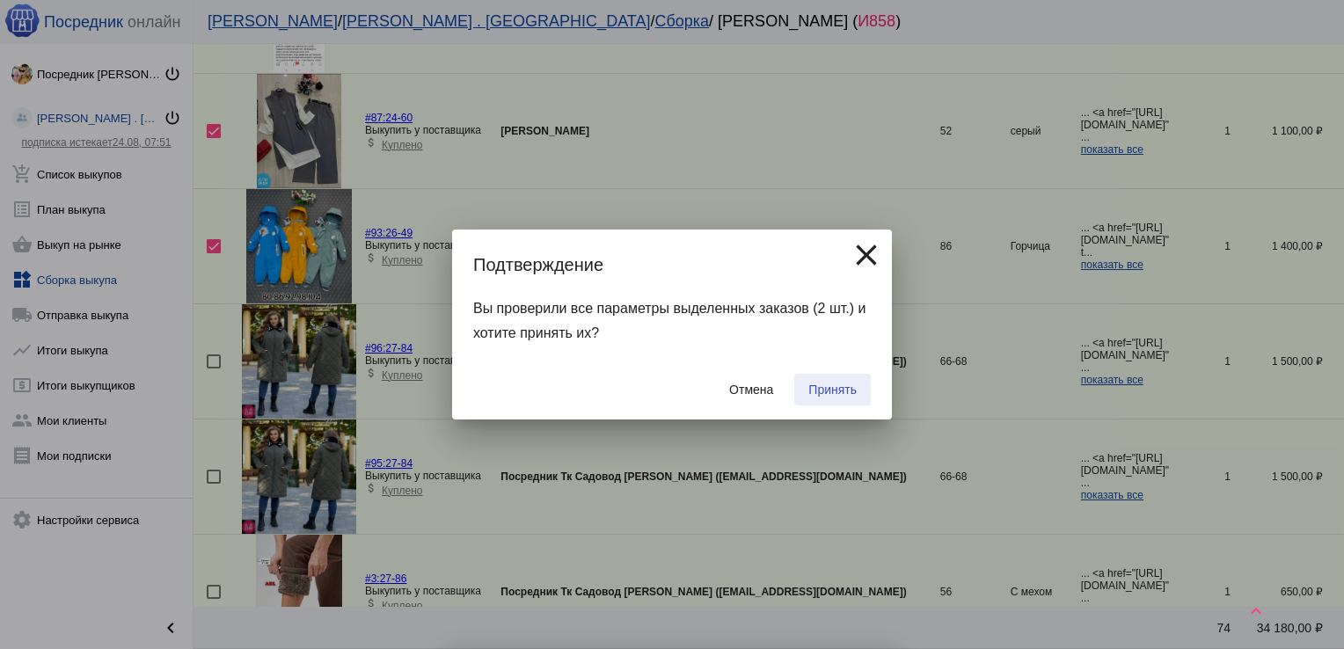
checkbox input "false"
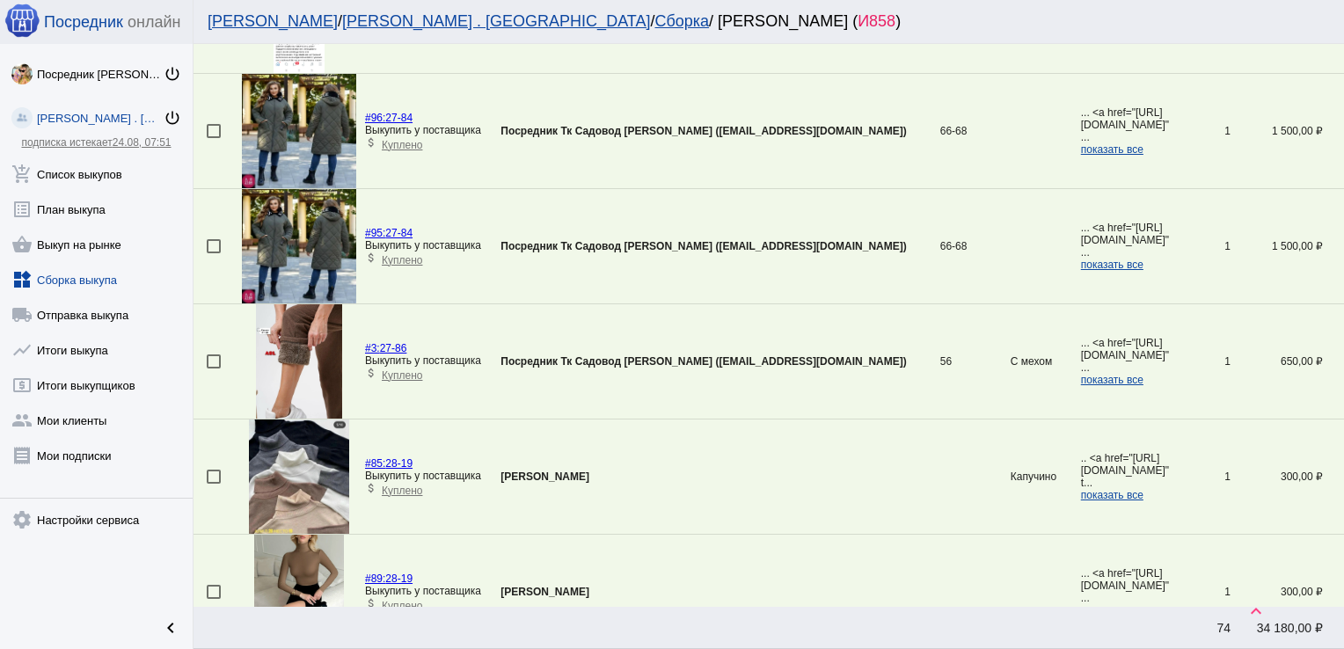
scroll to position [981, 0]
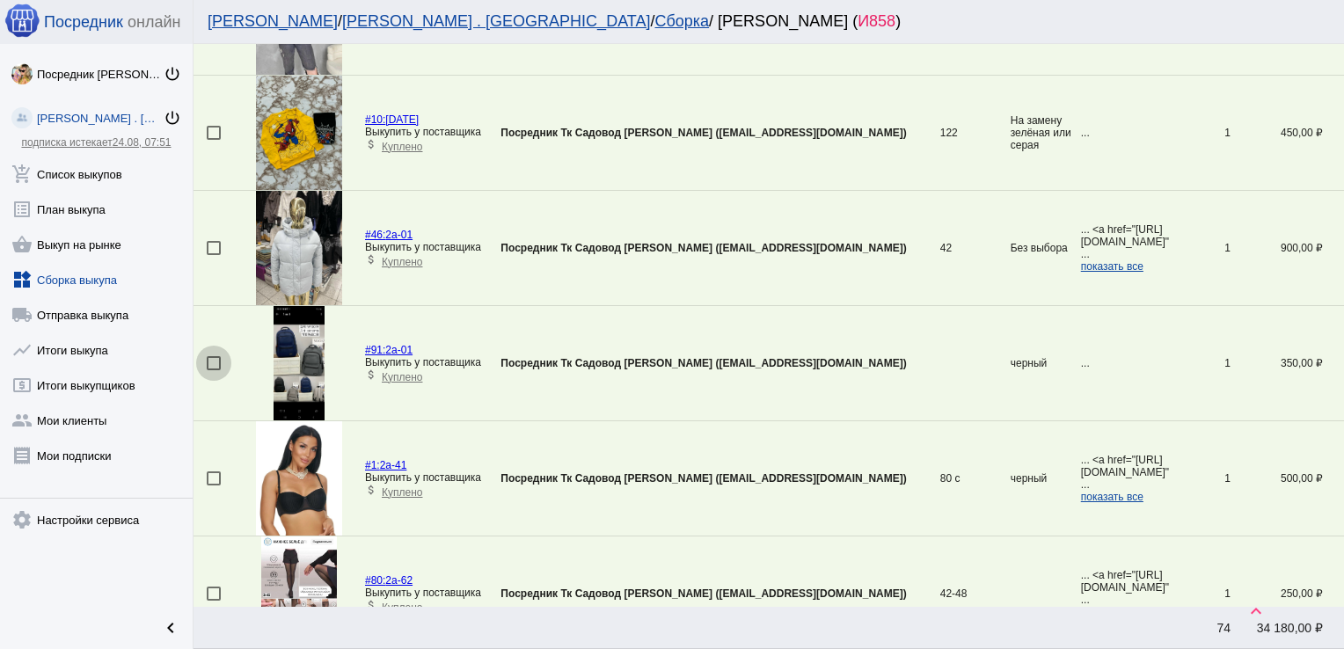
click at [217, 365] on div at bounding box center [214, 363] width 14 height 14
click at [214, 370] on input "checkbox" at bounding box center [213, 370] width 1 height 1
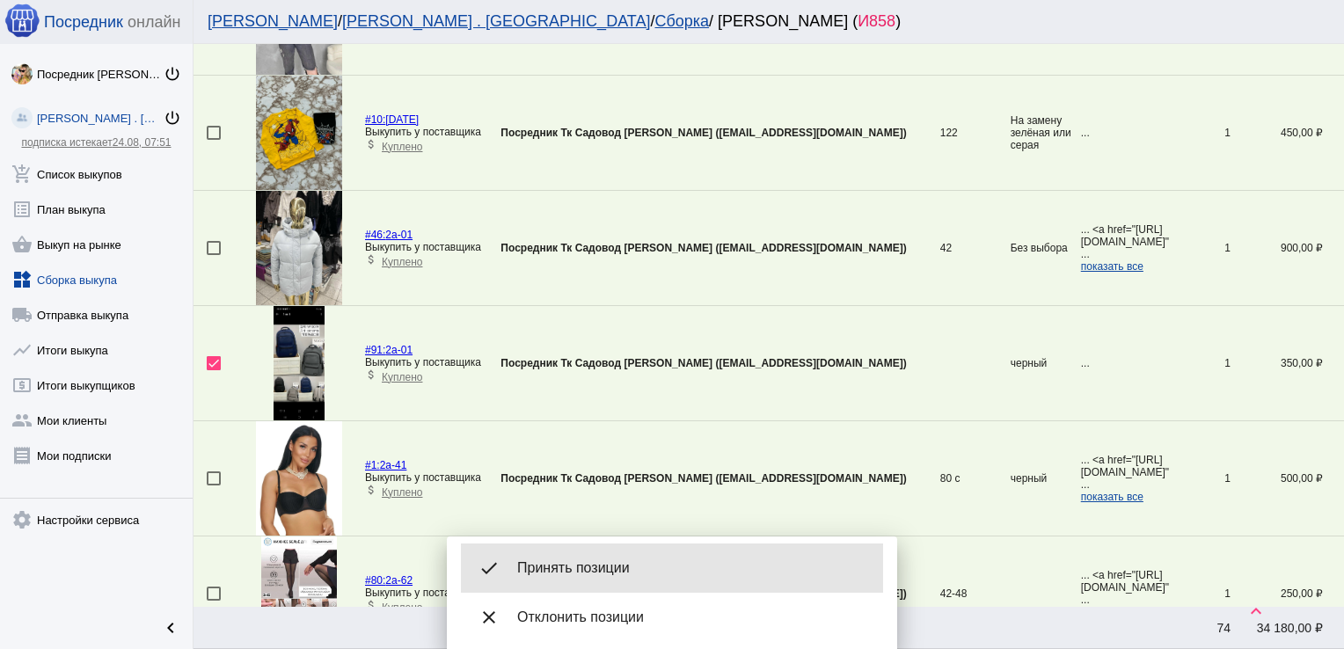
click at [595, 562] on span "Принять позиции" at bounding box center [693, 568] width 352 height 18
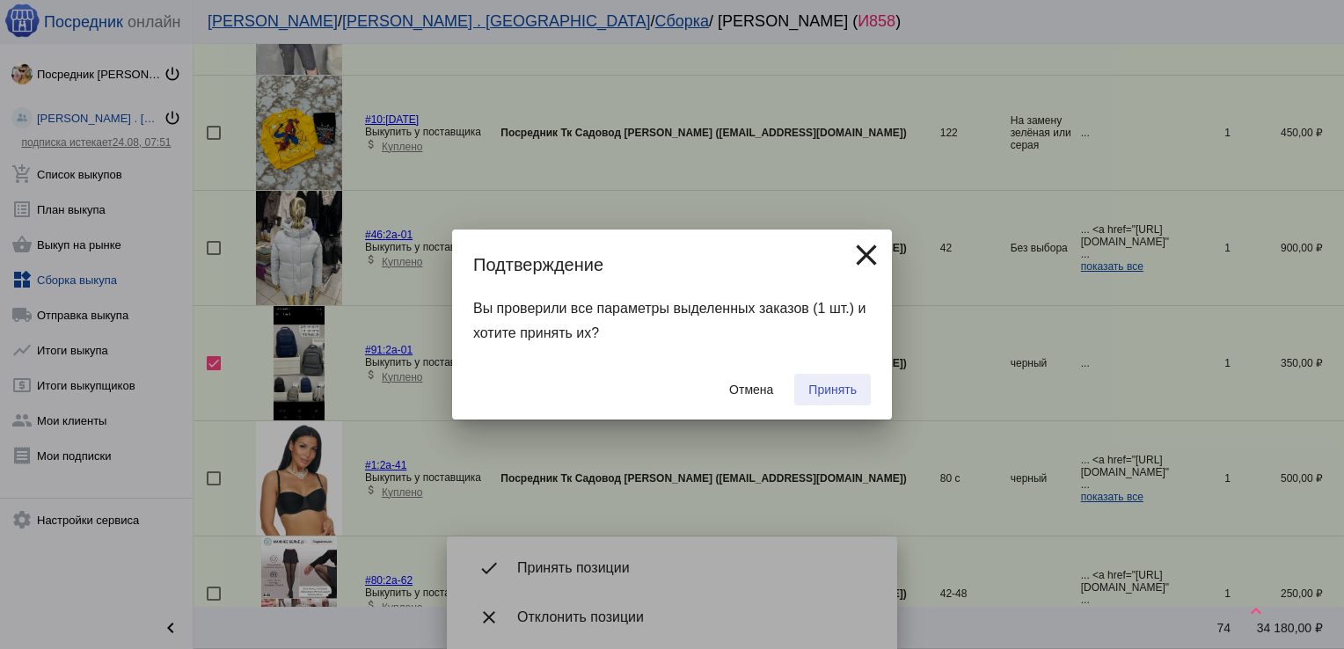
click at [835, 389] on span "Принять" at bounding box center [832, 390] width 48 height 14
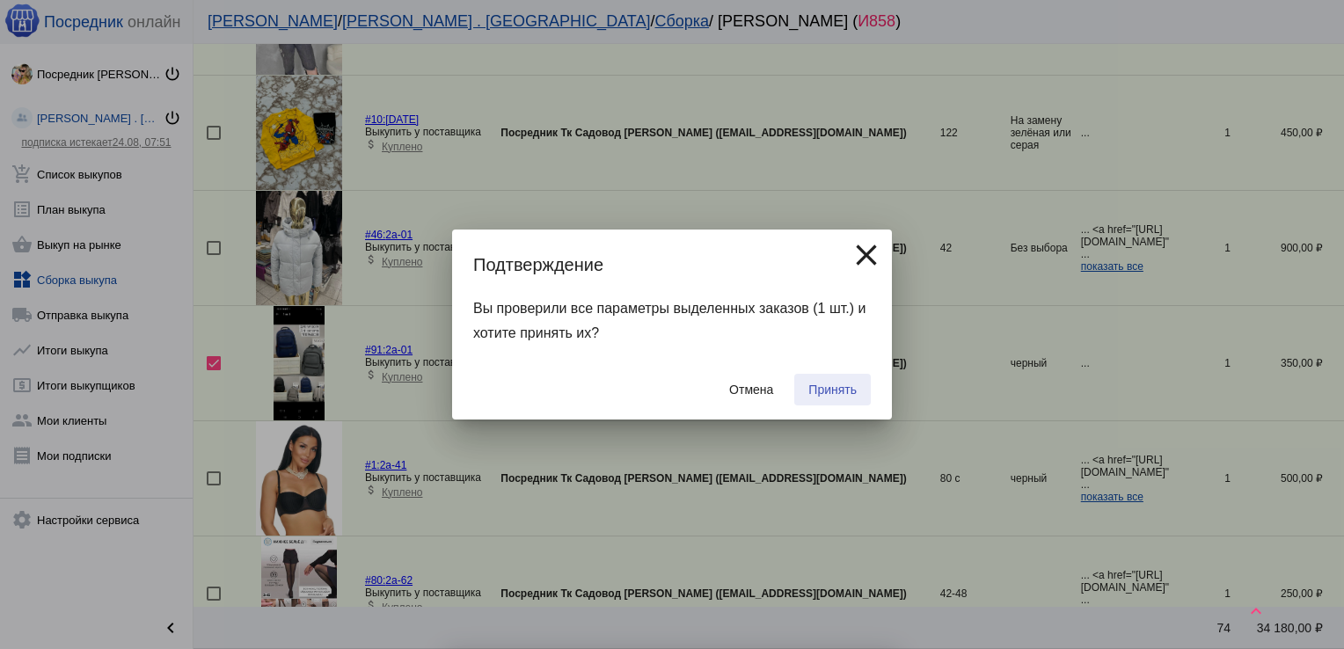
checkbox input "false"
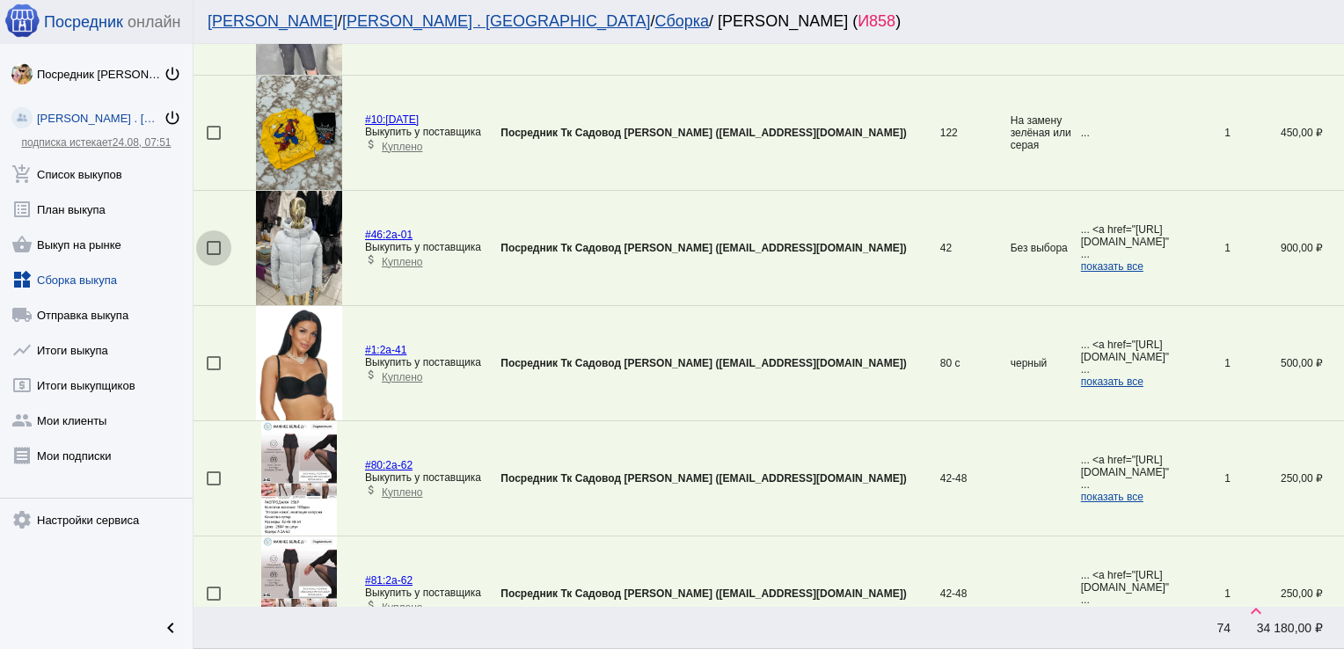
click at [217, 246] on div at bounding box center [214, 248] width 14 height 14
click at [214, 255] on input "checkbox" at bounding box center [213, 255] width 1 height 1
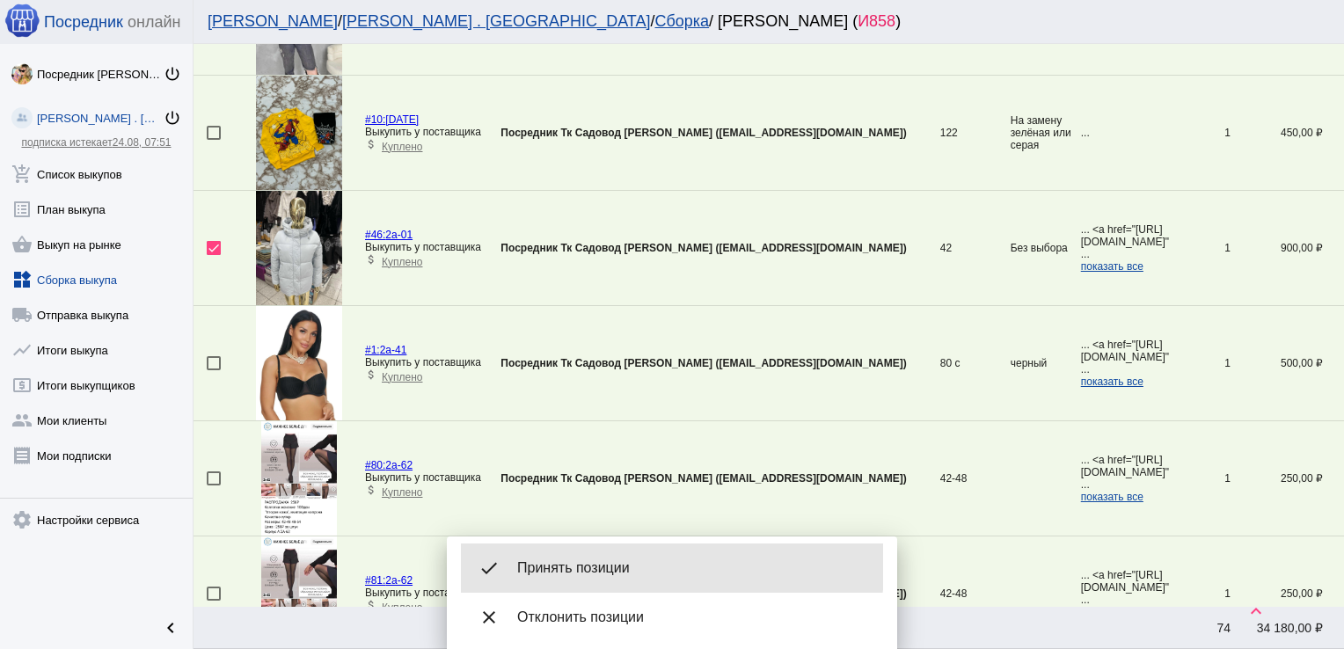
click at [594, 558] on div "done Принять позиции" at bounding box center [672, 568] width 422 height 49
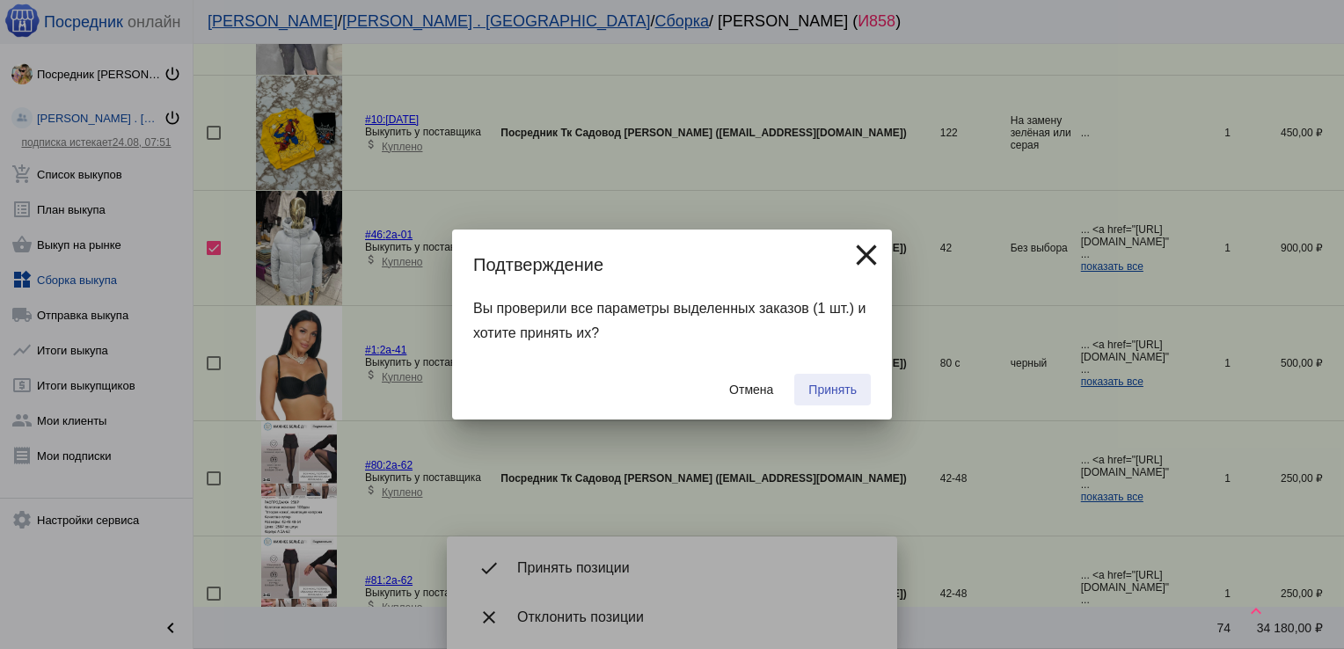
click at [839, 389] on span "Принять" at bounding box center [832, 390] width 48 height 14
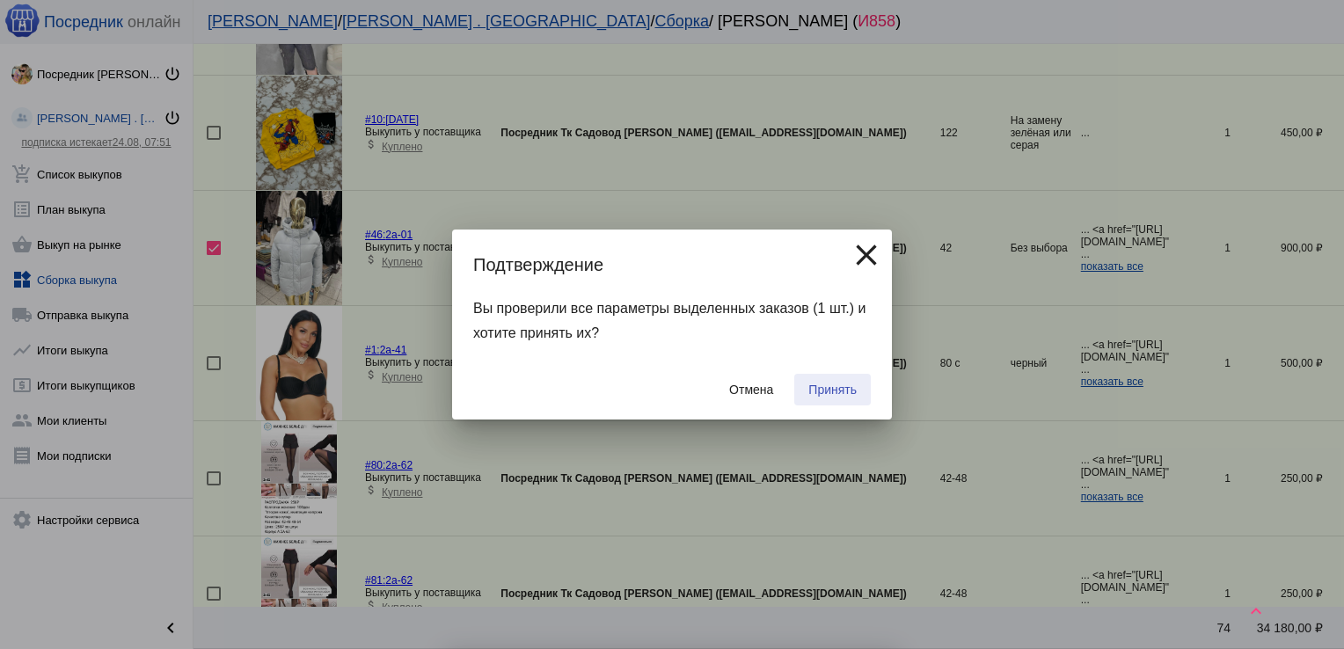
checkbox input "false"
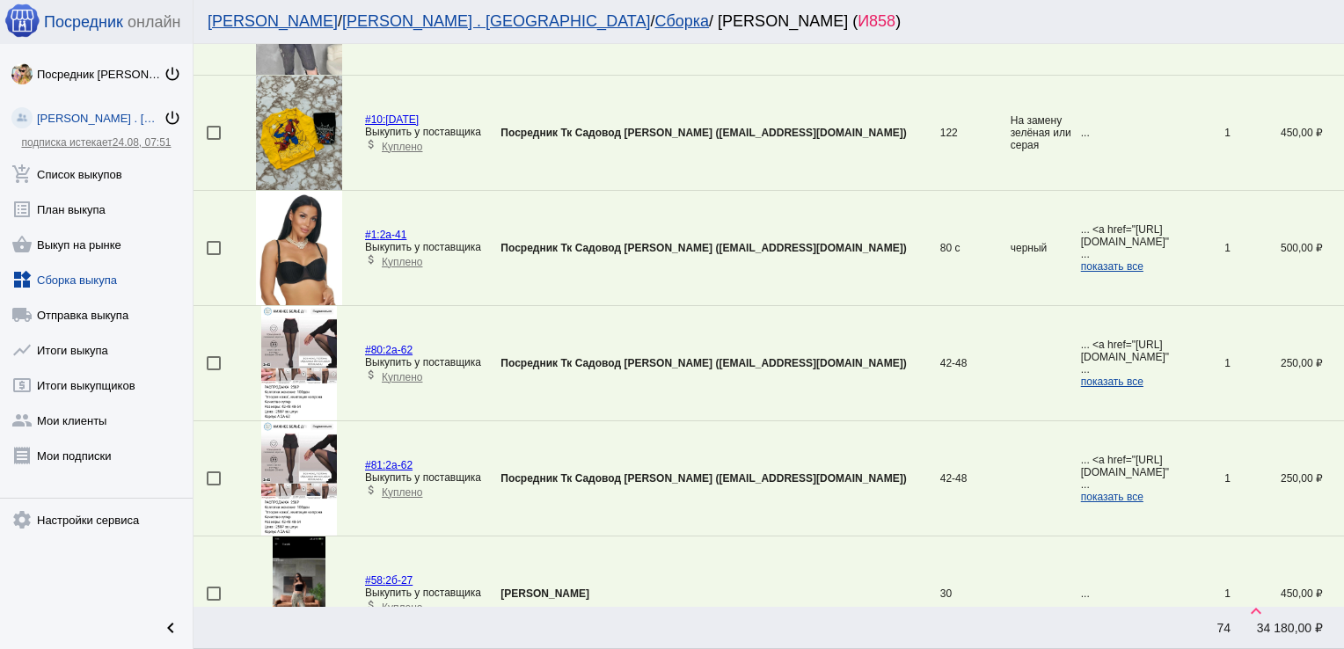
scroll to position [4088, 0]
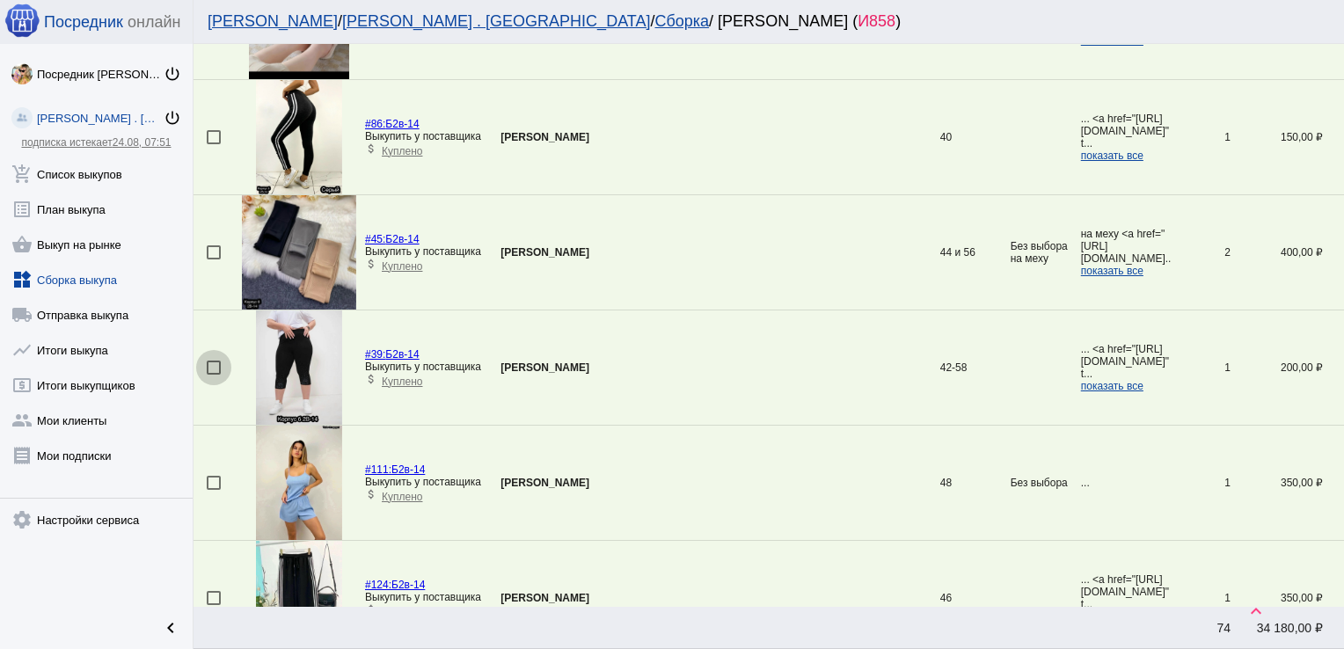
click at [216, 361] on div at bounding box center [214, 368] width 14 height 14
click at [214, 375] on input "checkbox" at bounding box center [213, 375] width 1 height 1
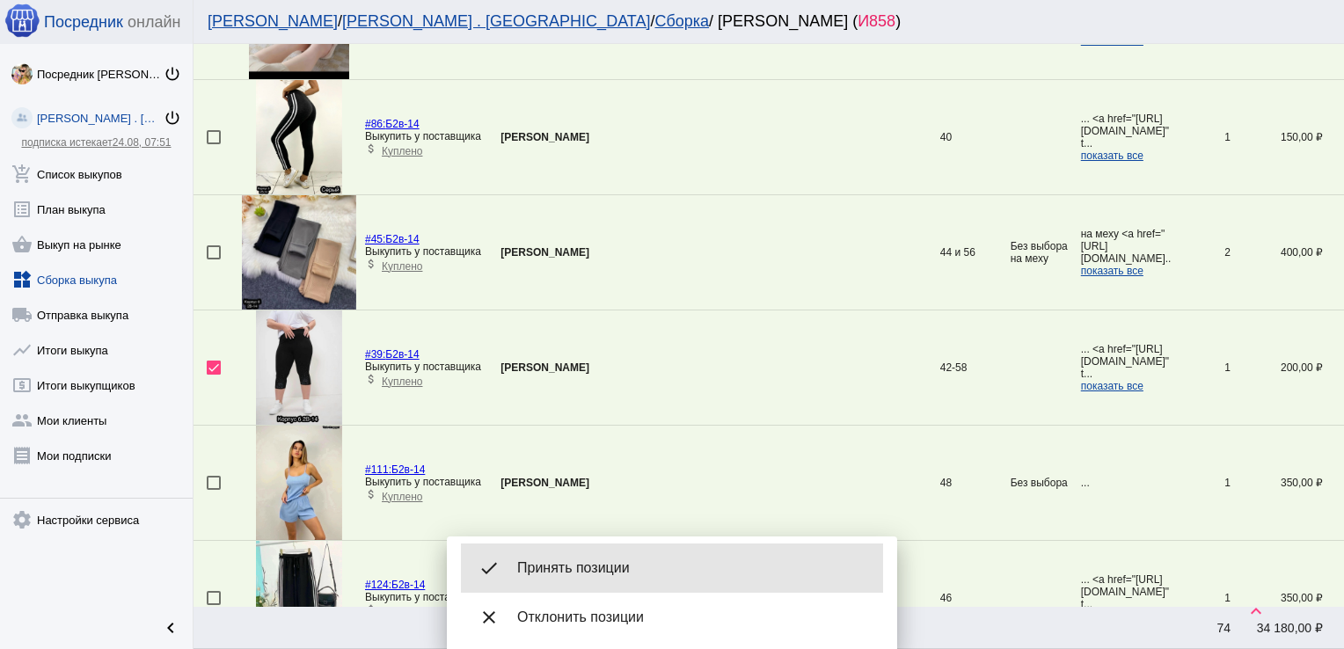
click at [580, 563] on span "Принять позиции" at bounding box center [693, 568] width 352 height 18
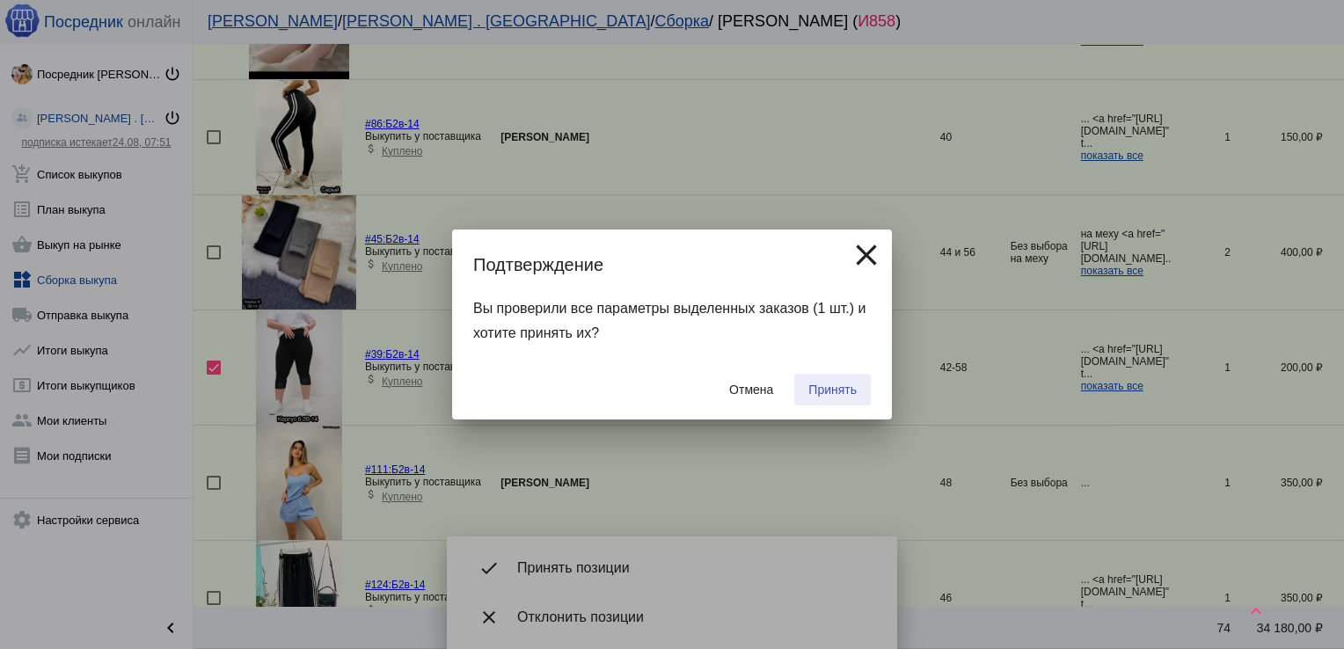
click at [821, 383] on span "Принять" at bounding box center [832, 390] width 48 height 14
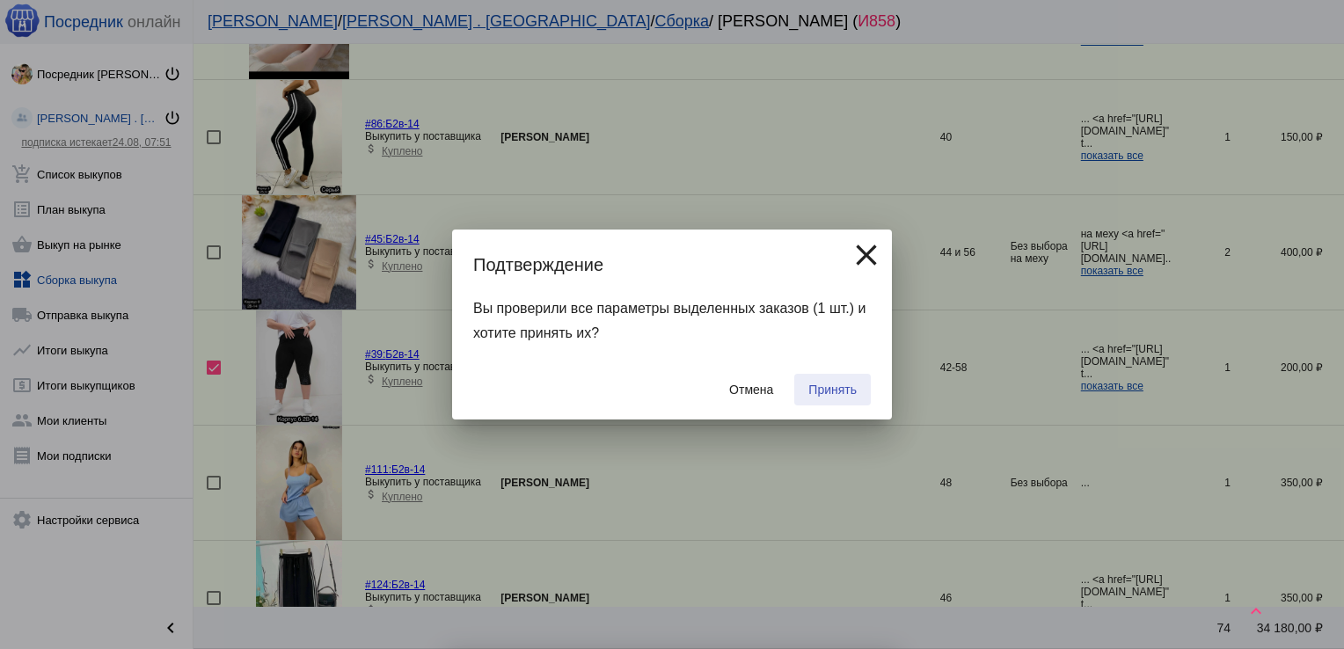
checkbox input "false"
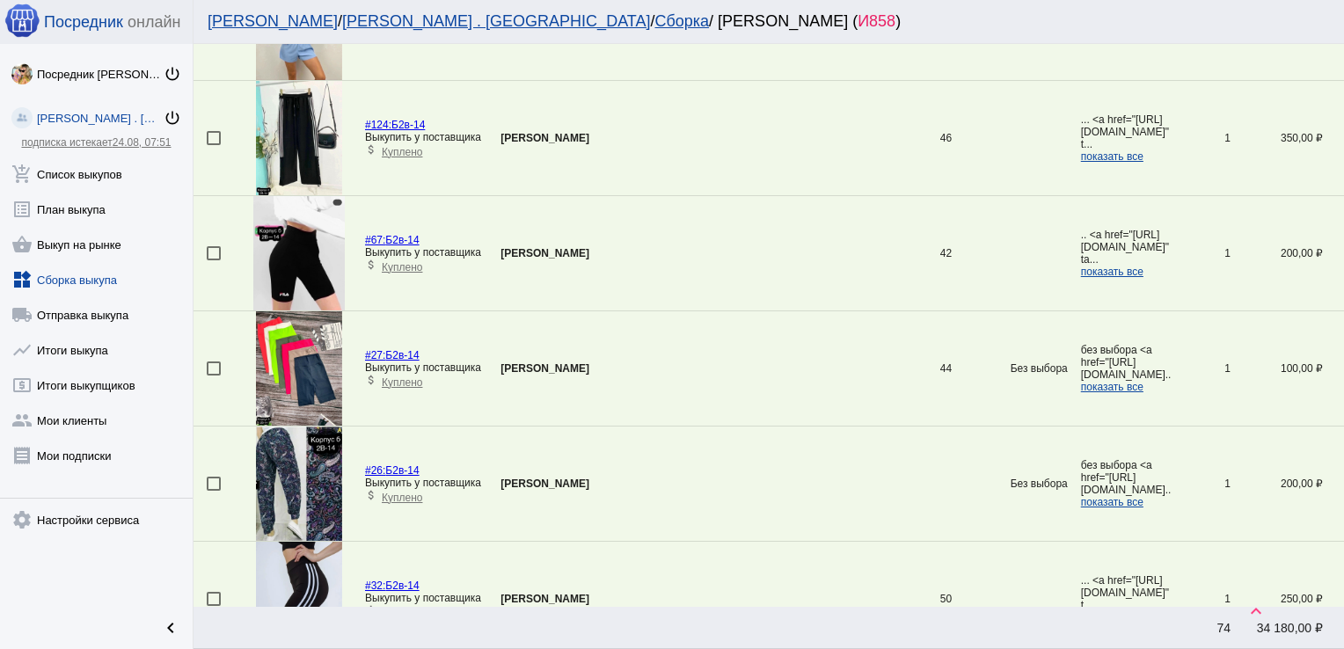
scroll to position [4893, 0]
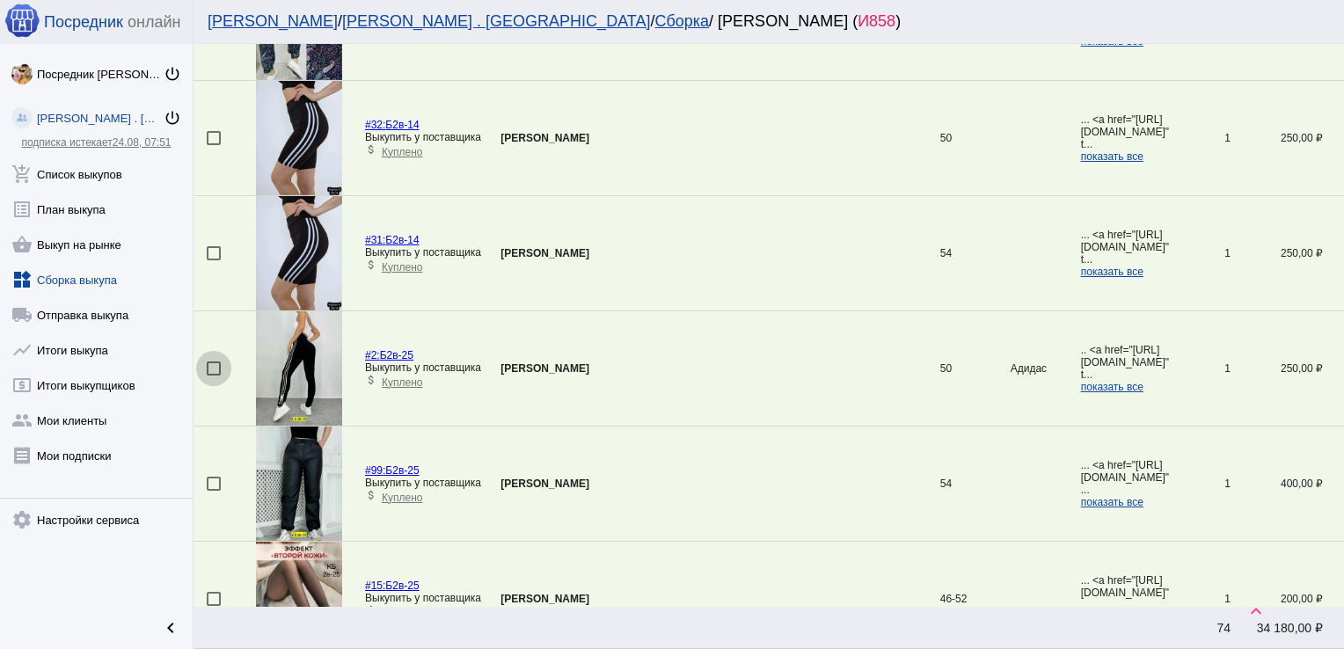
click at [208, 363] on div at bounding box center [214, 368] width 14 height 14
click at [213, 376] on input "checkbox" at bounding box center [213, 376] width 1 height 1
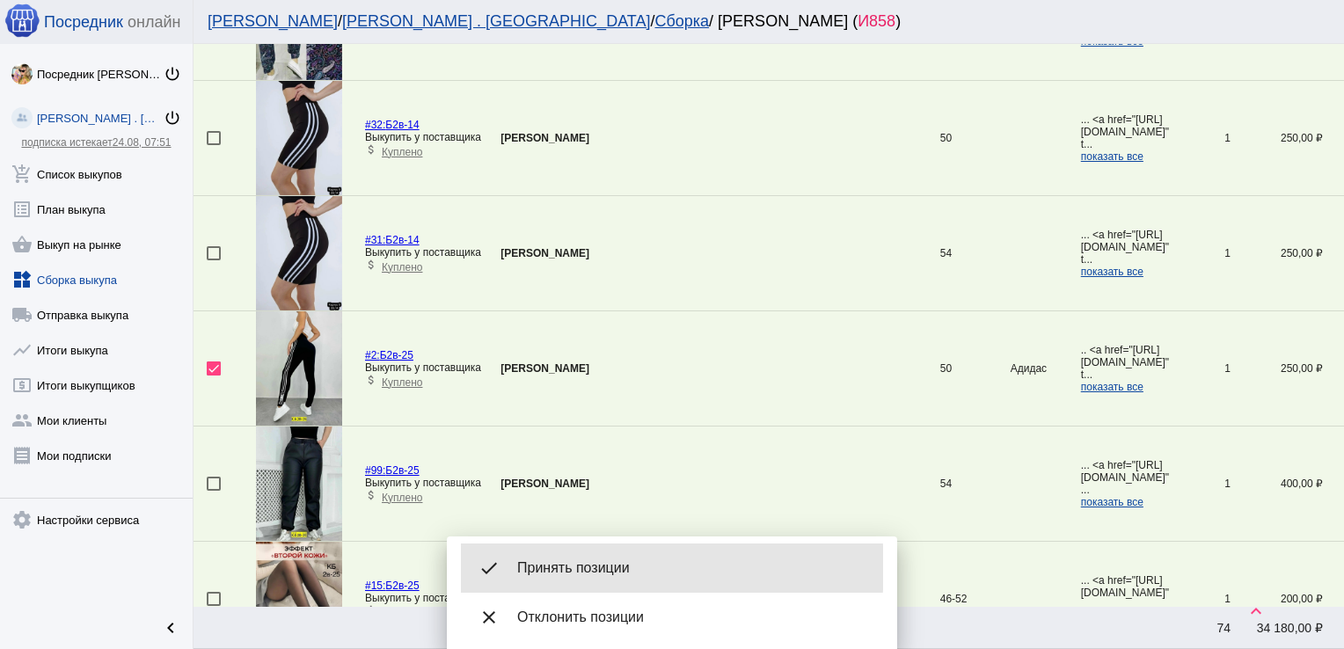
click at [617, 568] on span "Принять позиции" at bounding box center [693, 568] width 352 height 18
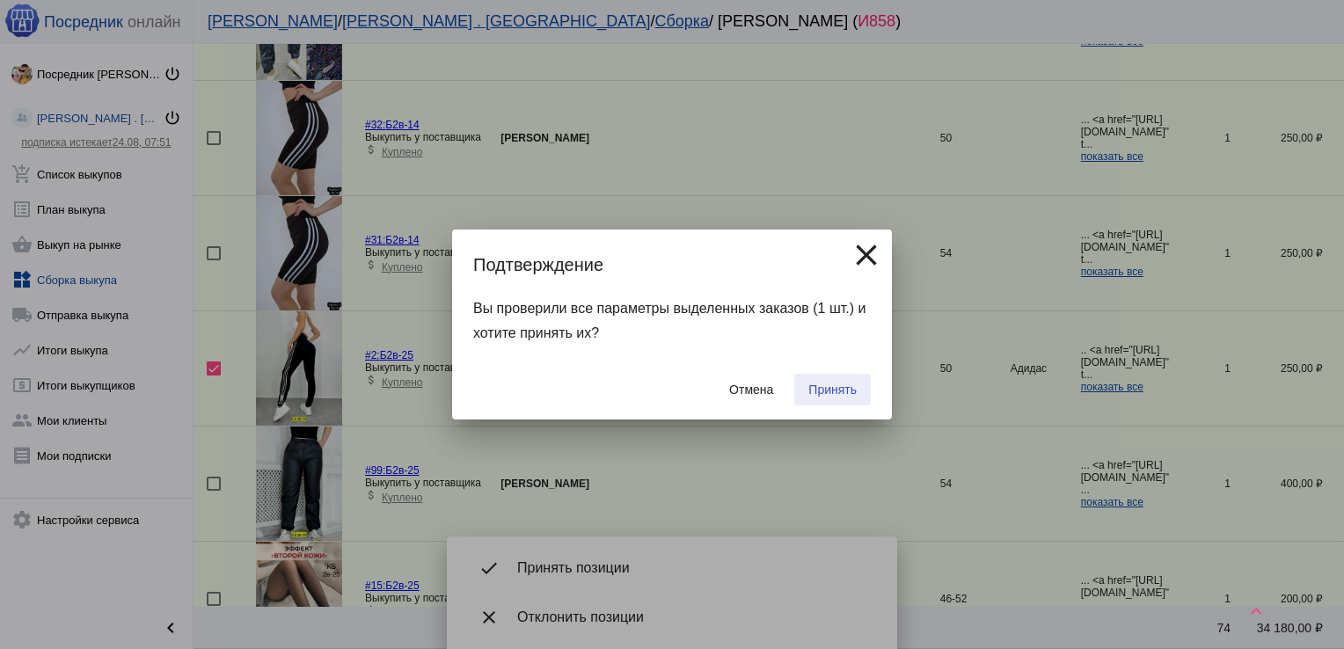
click at [843, 386] on span "Принять" at bounding box center [832, 390] width 48 height 14
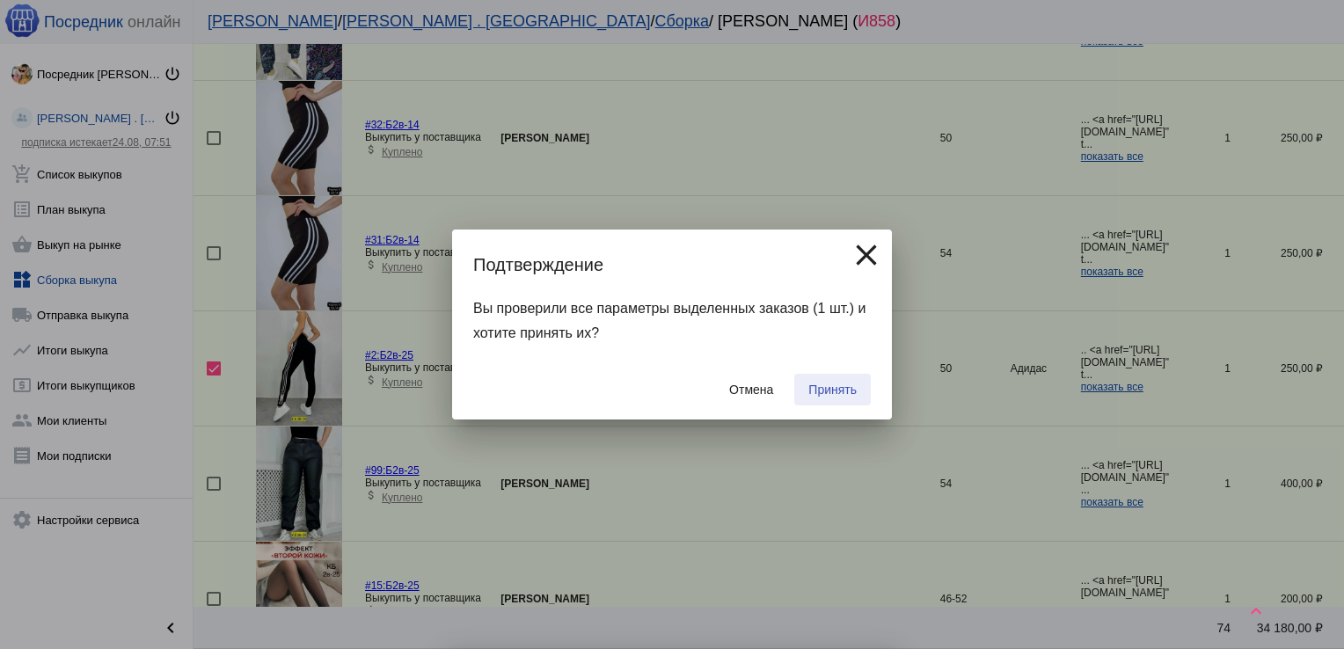
checkbox input "false"
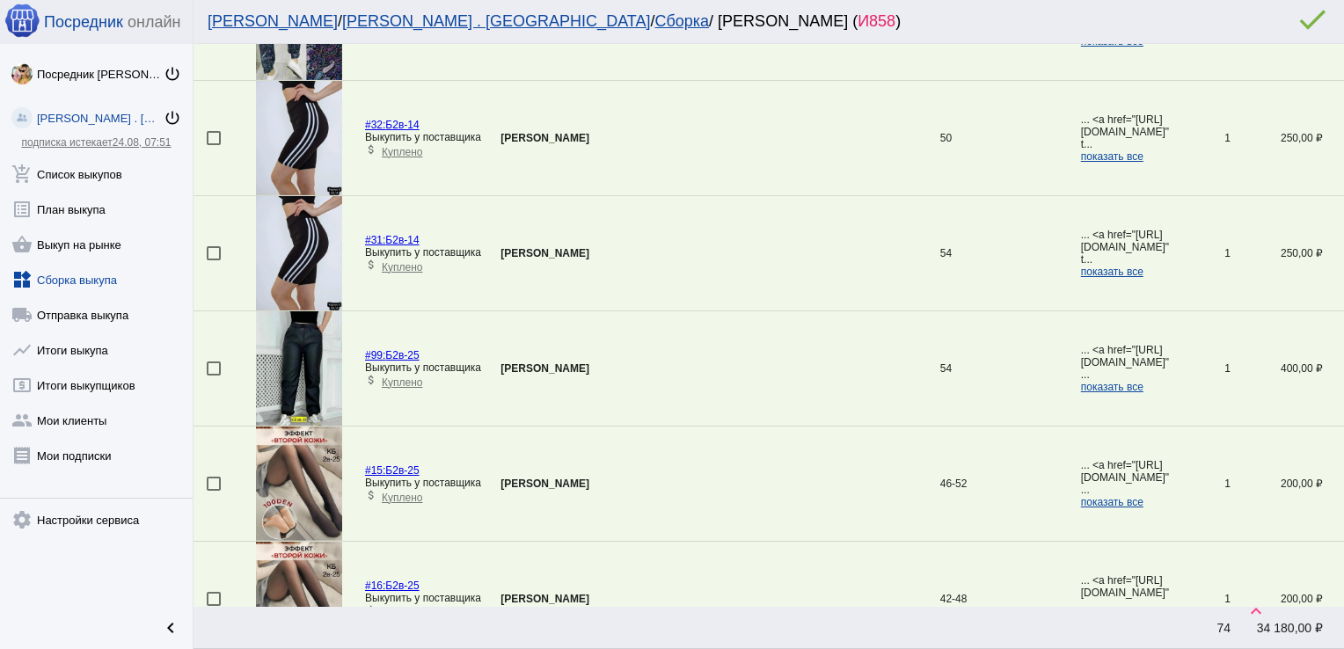
scroll to position [3053, 0]
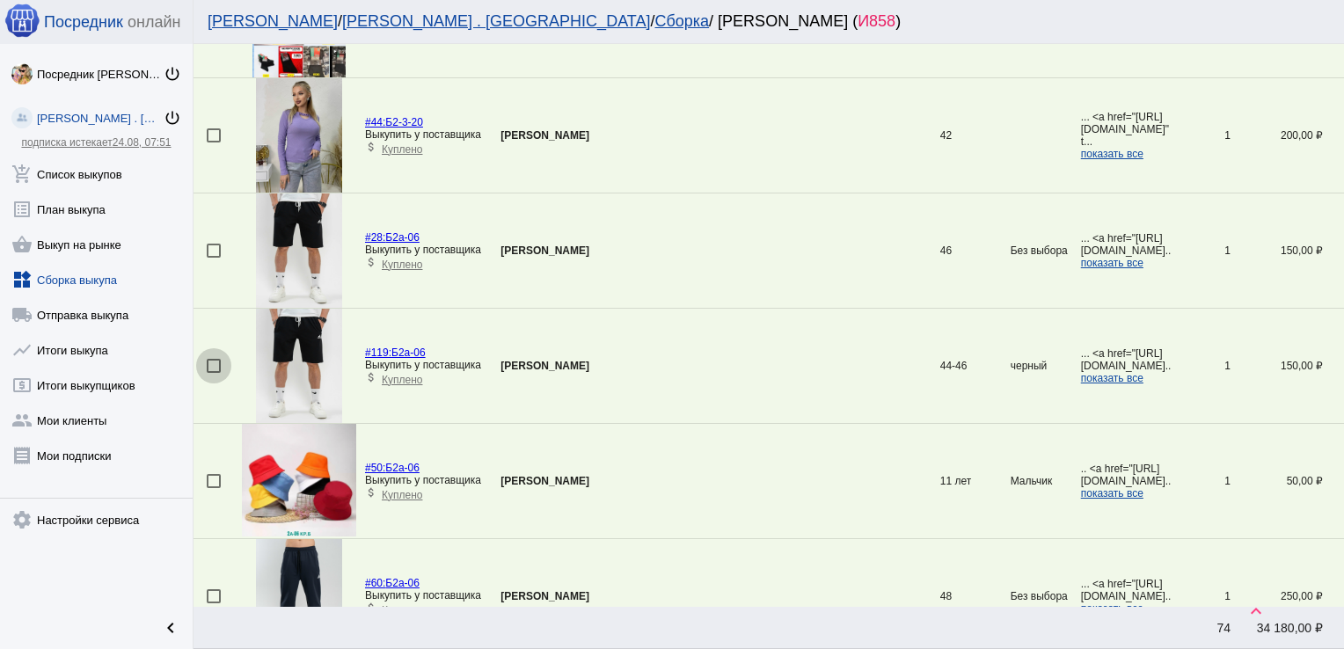
click at [210, 359] on div at bounding box center [214, 366] width 14 height 14
click at [213, 373] on input "checkbox" at bounding box center [213, 373] width 1 height 1
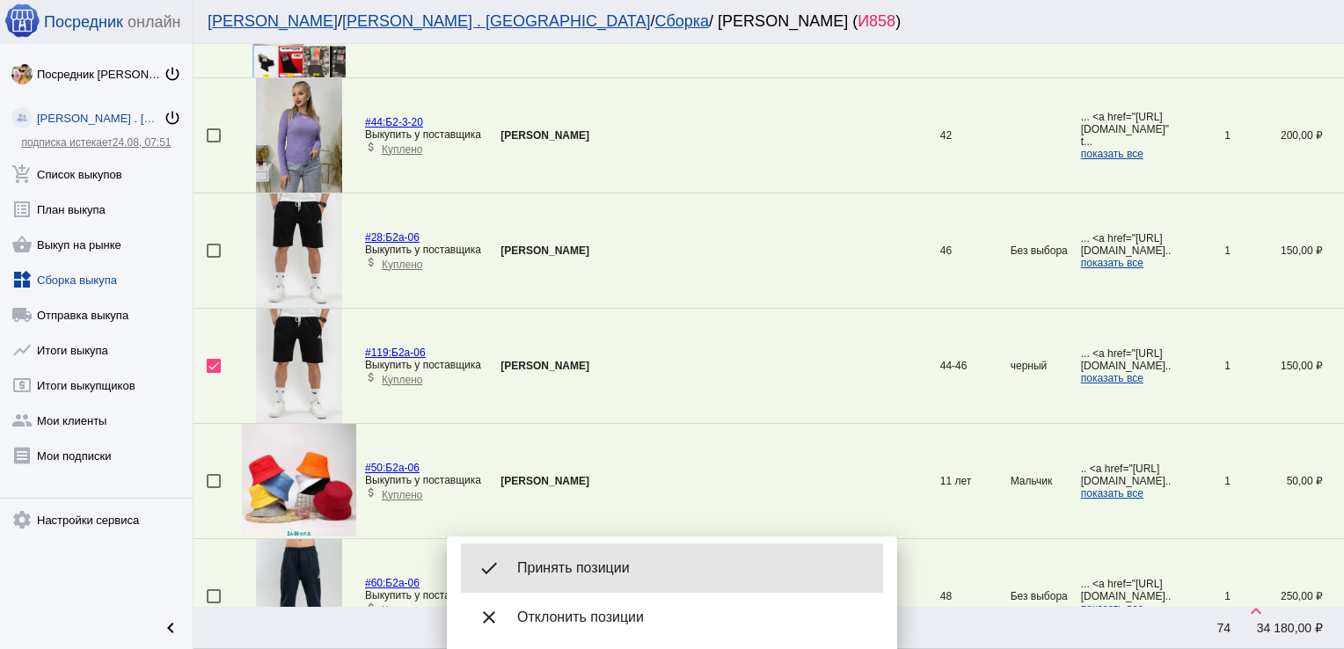
click at [596, 567] on span "Принять позиции" at bounding box center [693, 568] width 352 height 18
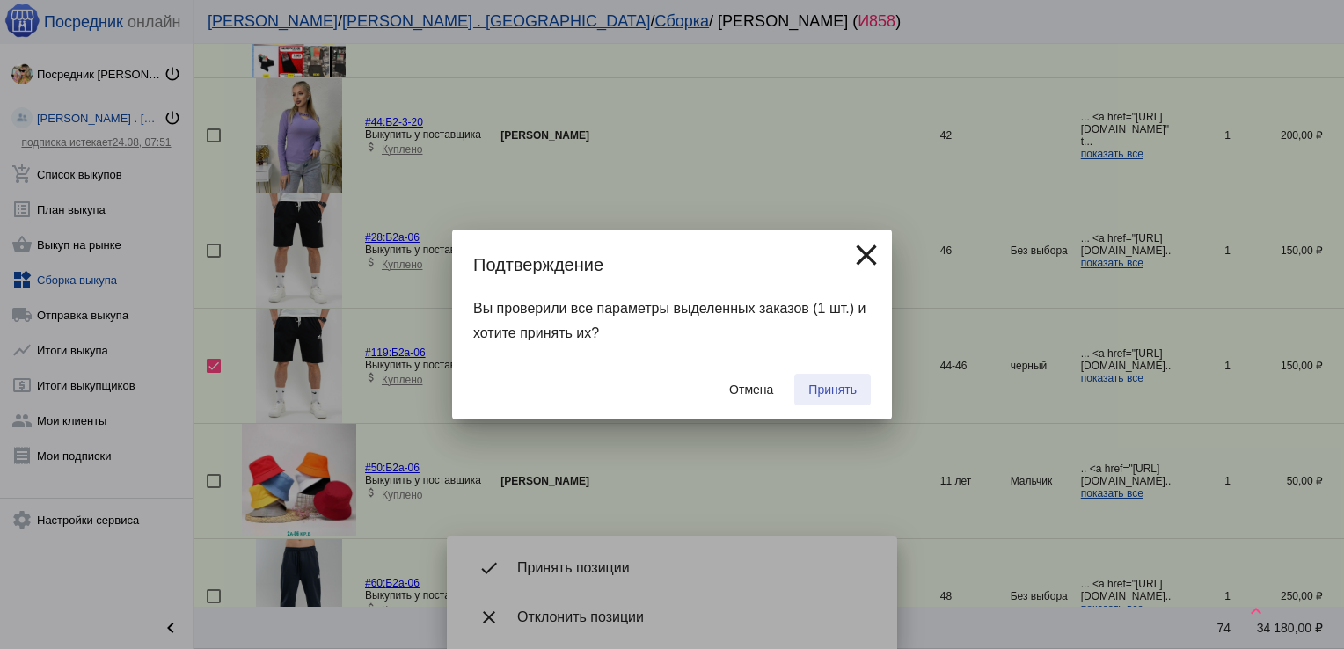
click at [823, 390] on span "Принять" at bounding box center [832, 390] width 48 height 14
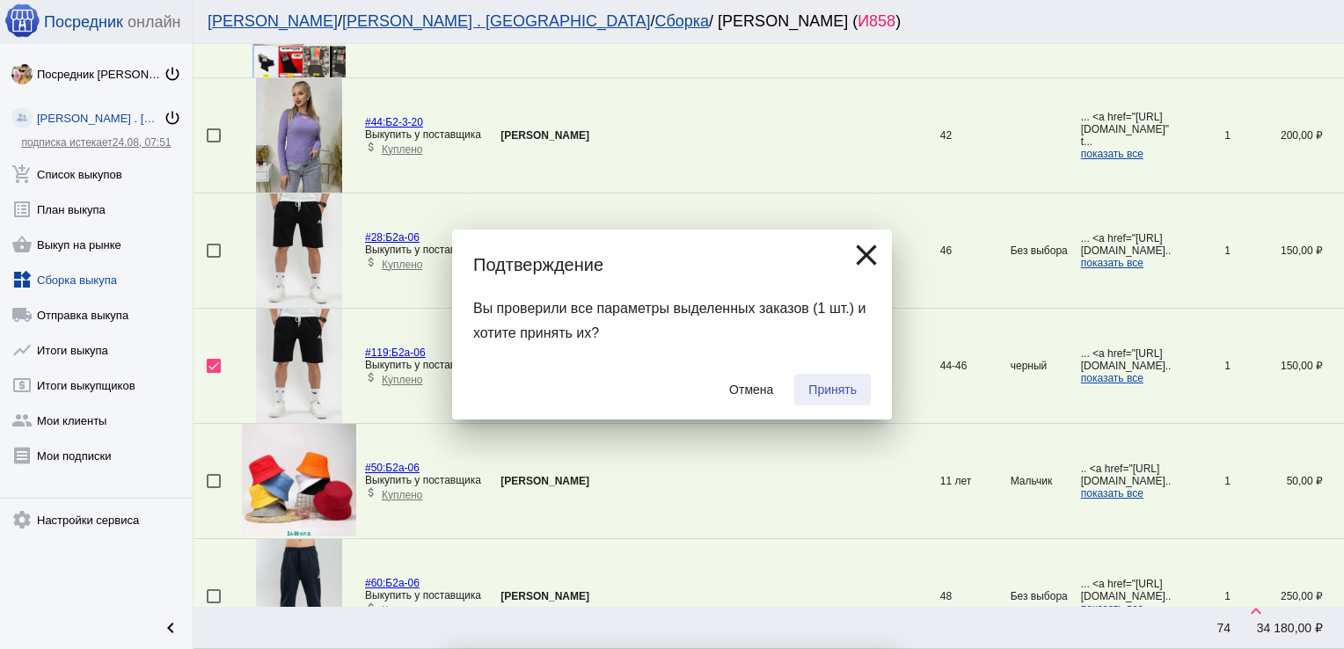
checkbox input "false"
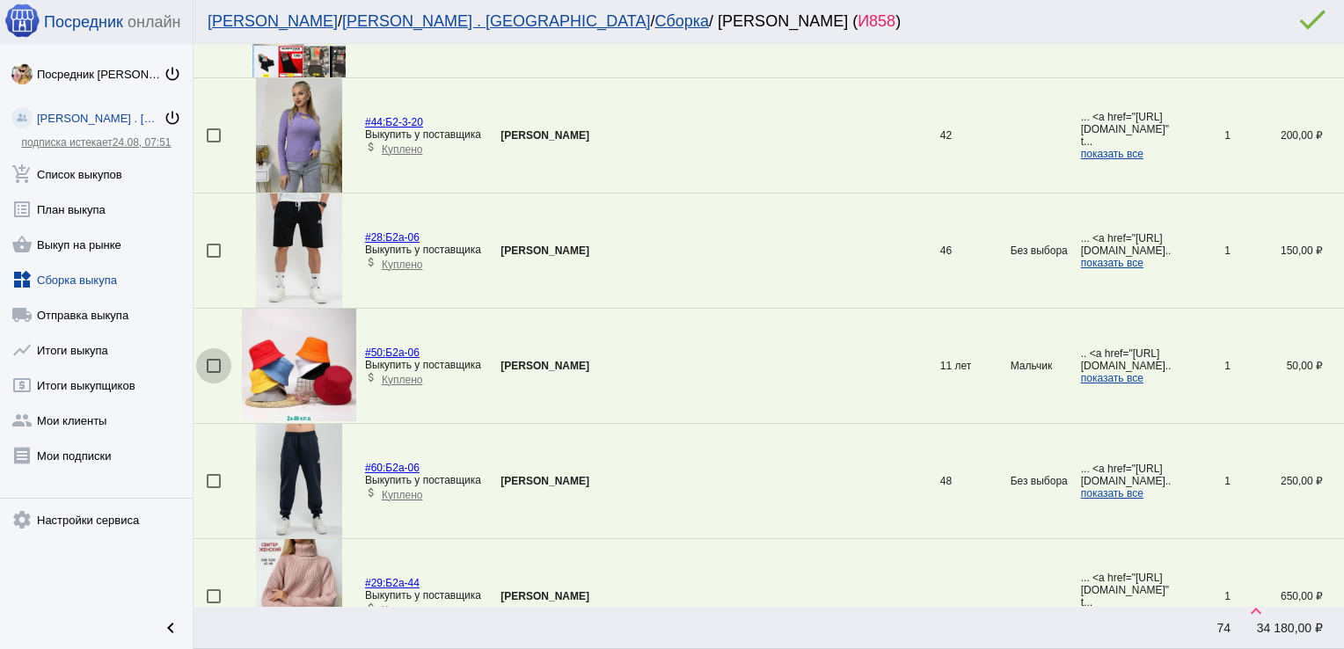
click at [217, 359] on div at bounding box center [214, 366] width 14 height 14
click at [214, 373] on input "checkbox" at bounding box center [213, 373] width 1 height 1
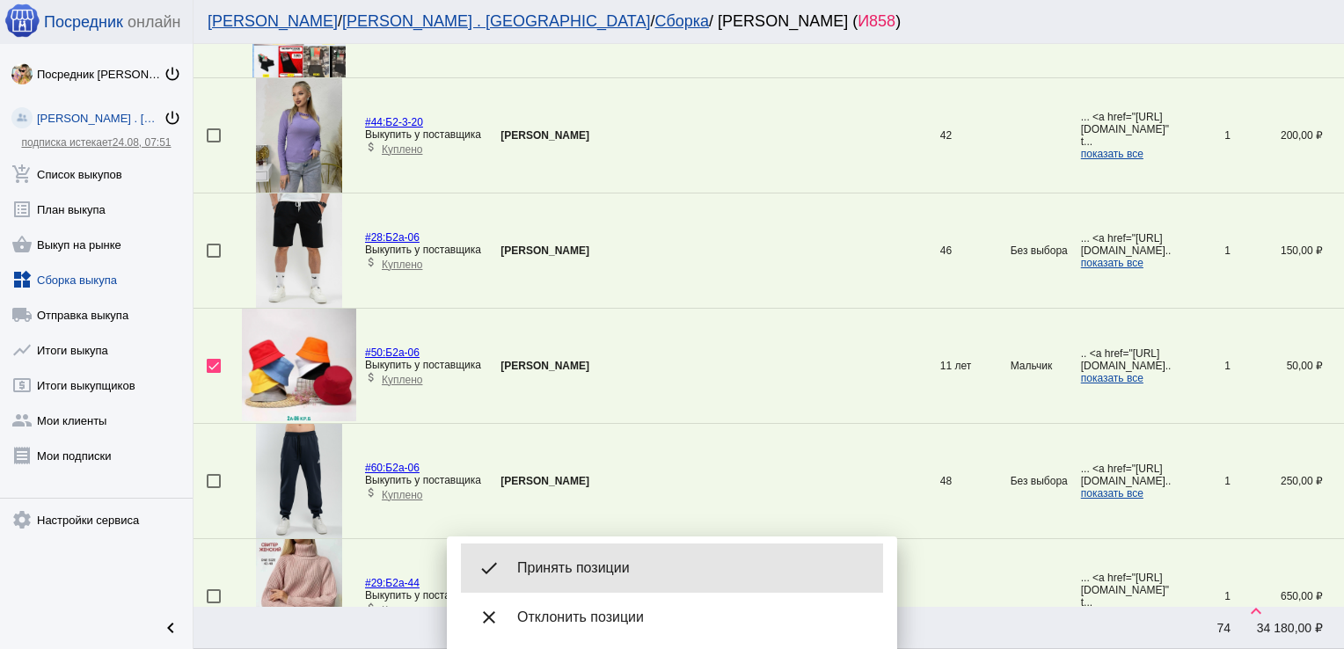
click at [621, 563] on span "Принять позиции" at bounding box center [693, 568] width 352 height 18
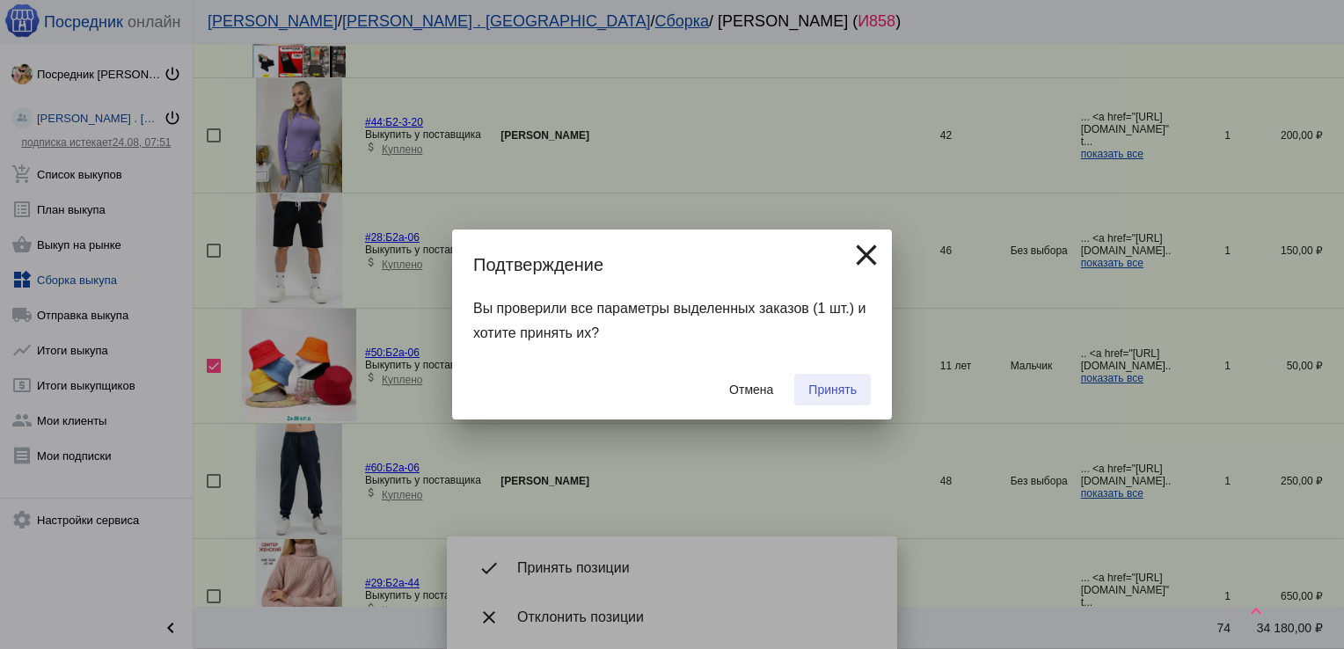
click at [849, 379] on button "Принять" at bounding box center [832, 390] width 77 height 32
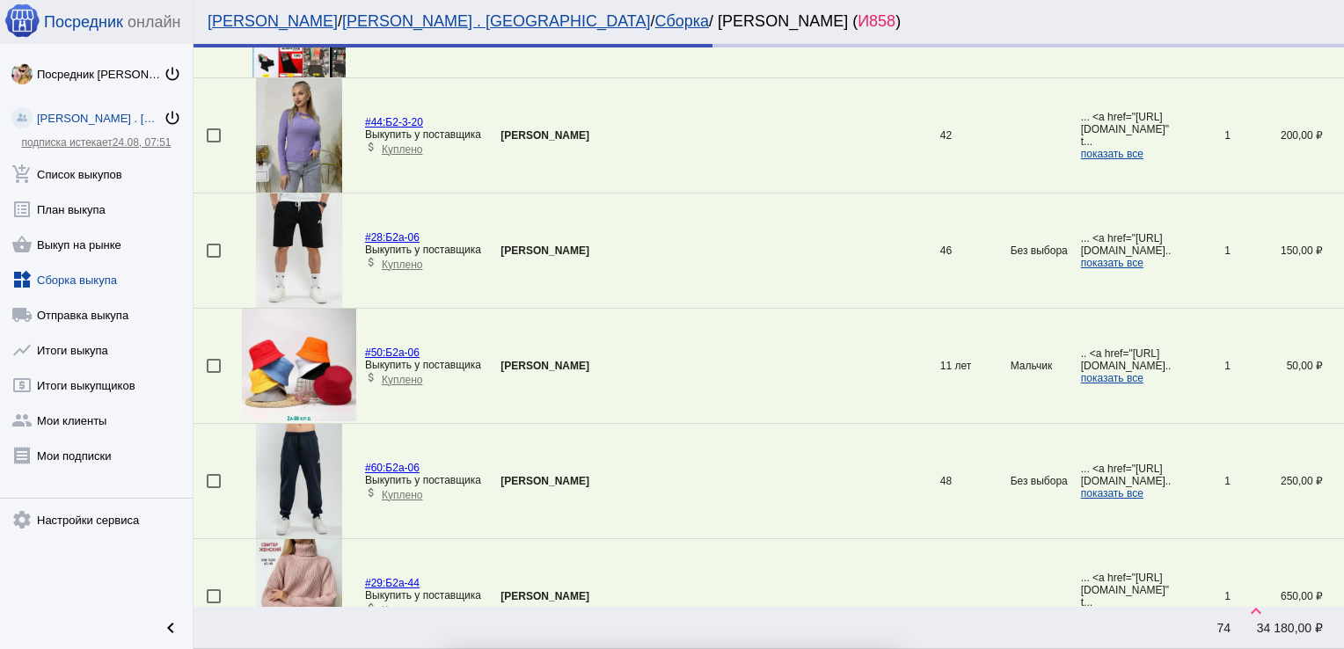
checkbox input "false"
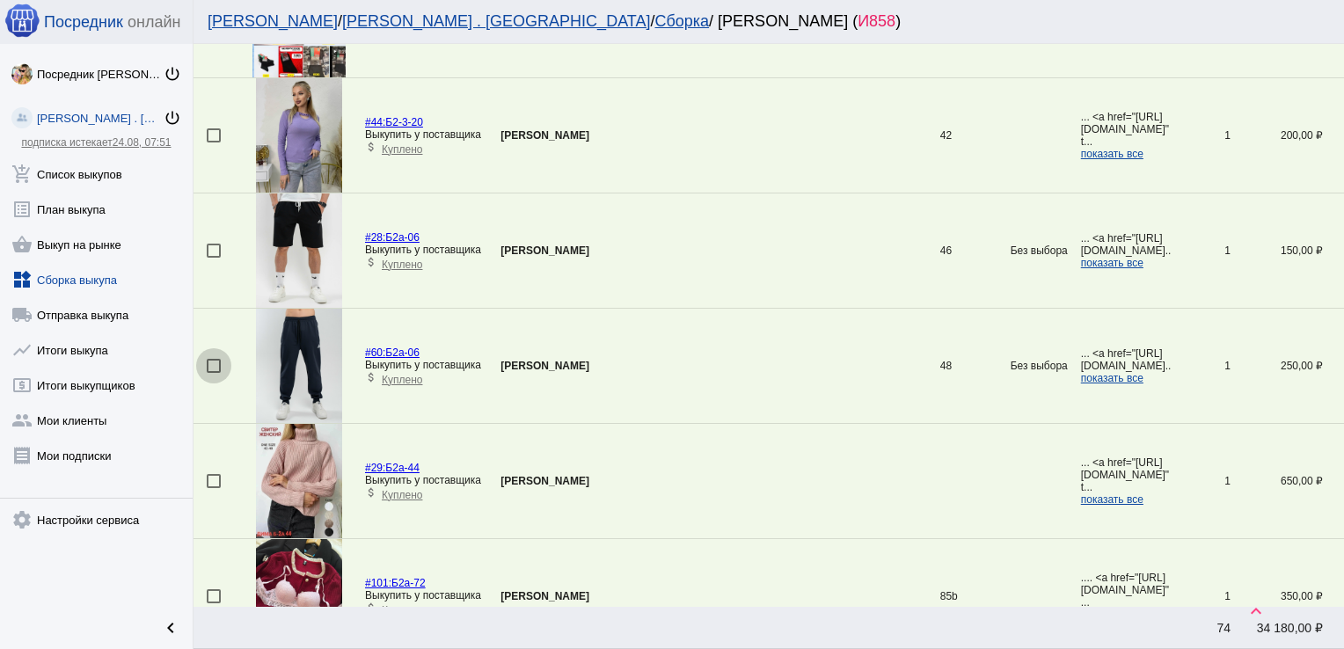
click at [210, 362] on div at bounding box center [214, 366] width 14 height 14
click at [213, 373] on input "checkbox" at bounding box center [213, 373] width 1 height 1
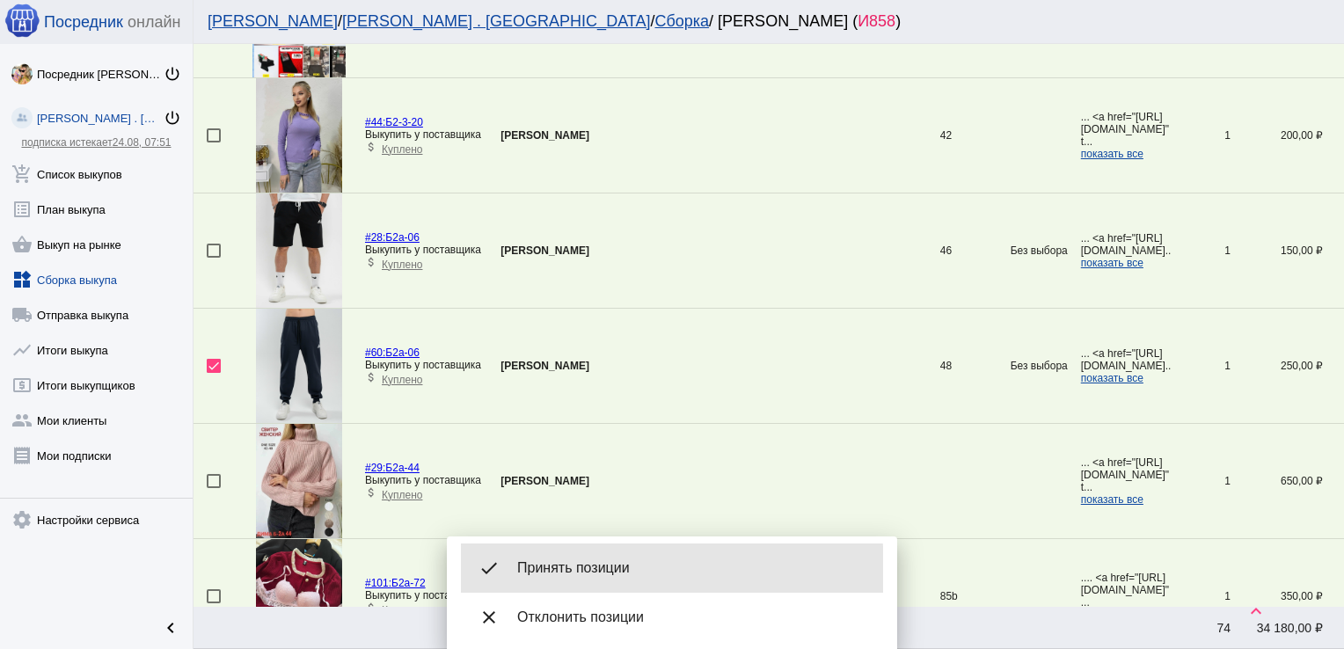
click at [596, 570] on span "Принять позиции" at bounding box center [693, 568] width 352 height 18
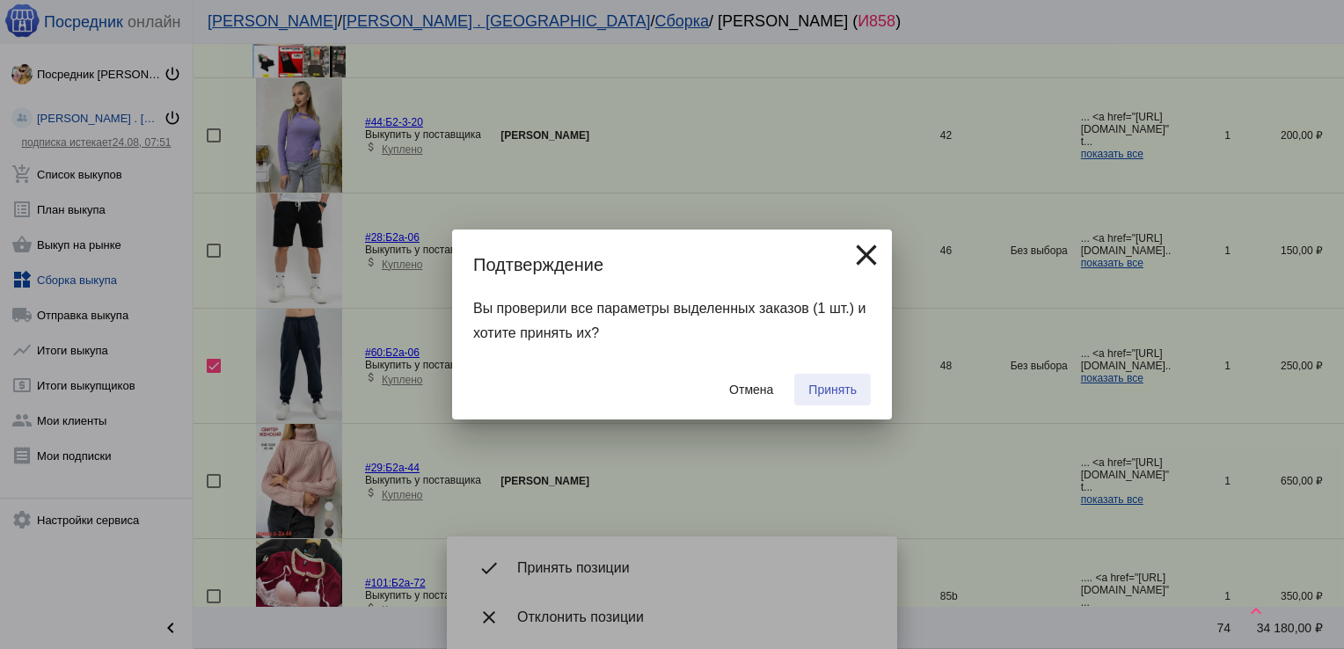
click at [831, 383] on span "Принять" at bounding box center [832, 390] width 48 height 14
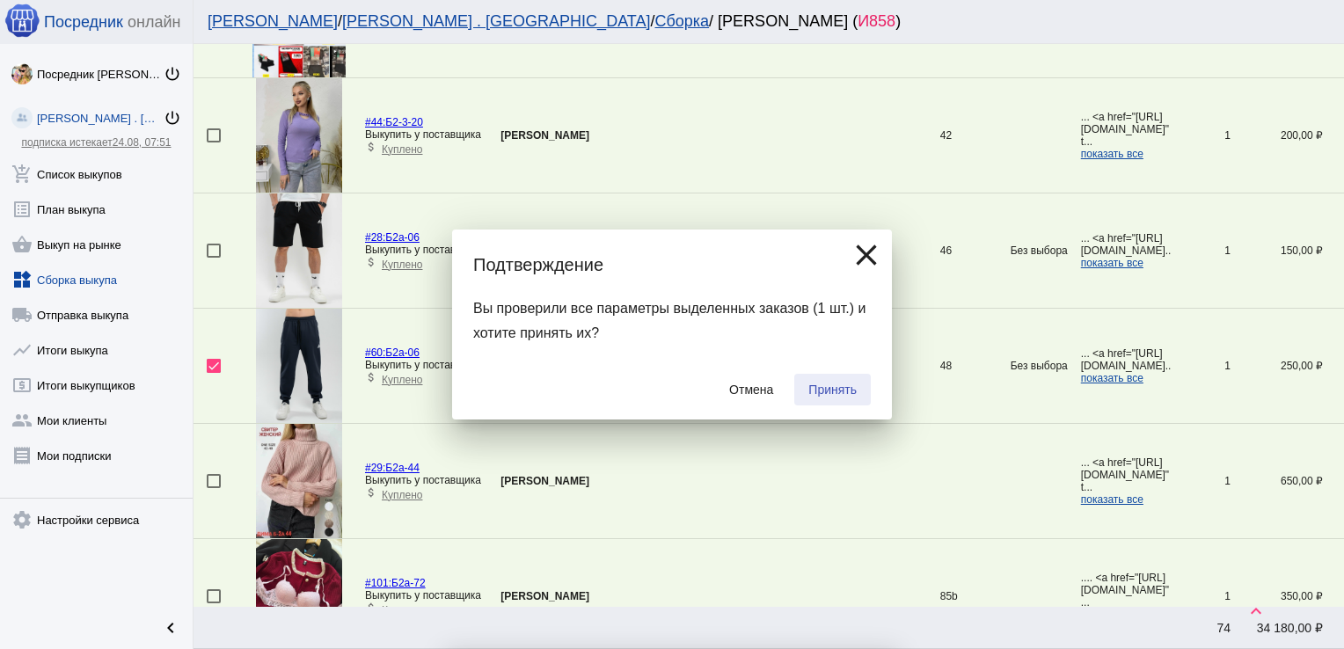
checkbox input "false"
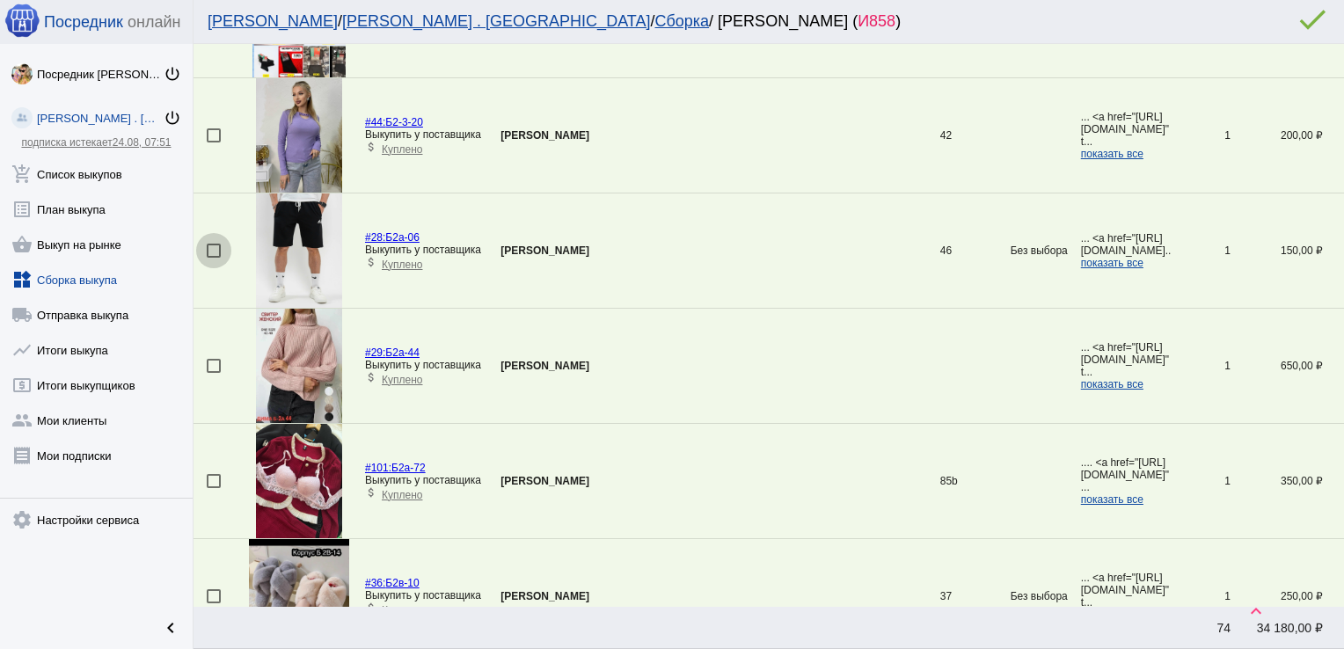
click at [215, 244] on div at bounding box center [214, 251] width 14 height 14
click at [214, 258] on input "checkbox" at bounding box center [213, 258] width 1 height 1
checkbox input "true"
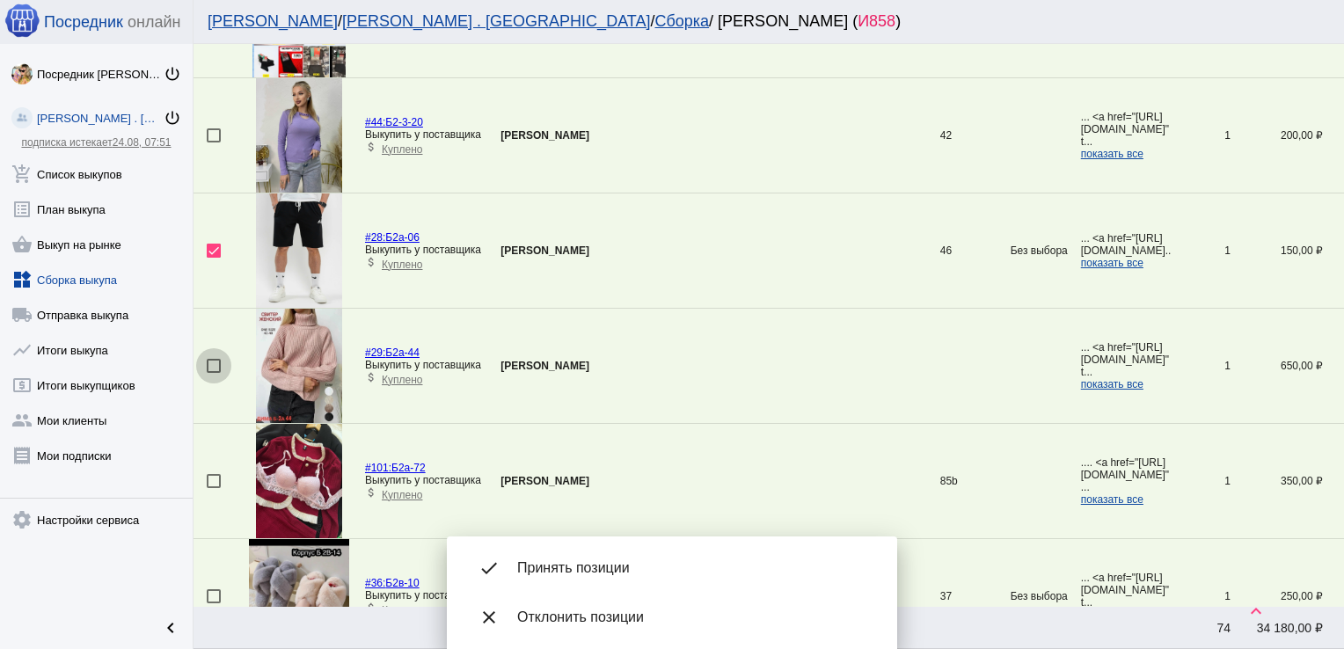
click at [210, 359] on div at bounding box center [214, 366] width 14 height 14
click at [213, 373] on input "checkbox" at bounding box center [213, 373] width 1 height 1
checkbox input "true"
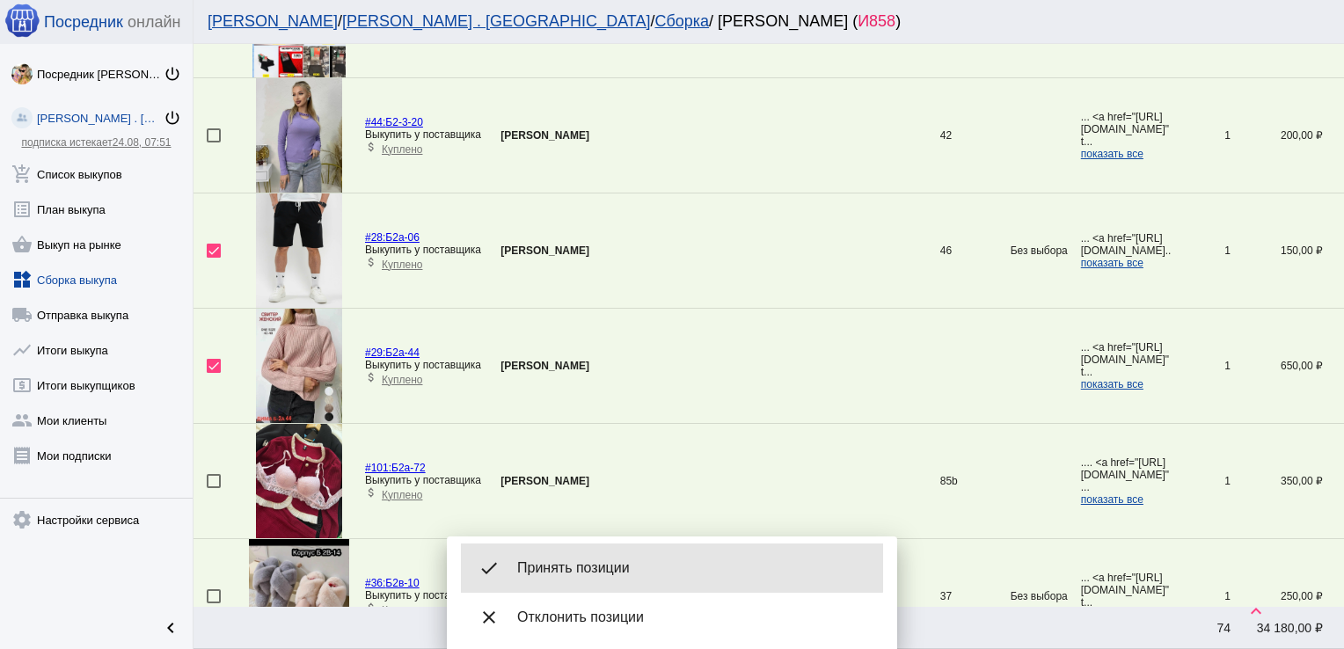
click at [616, 554] on div "done Принять позиции" at bounding box center [672, 568] width 422 height 49
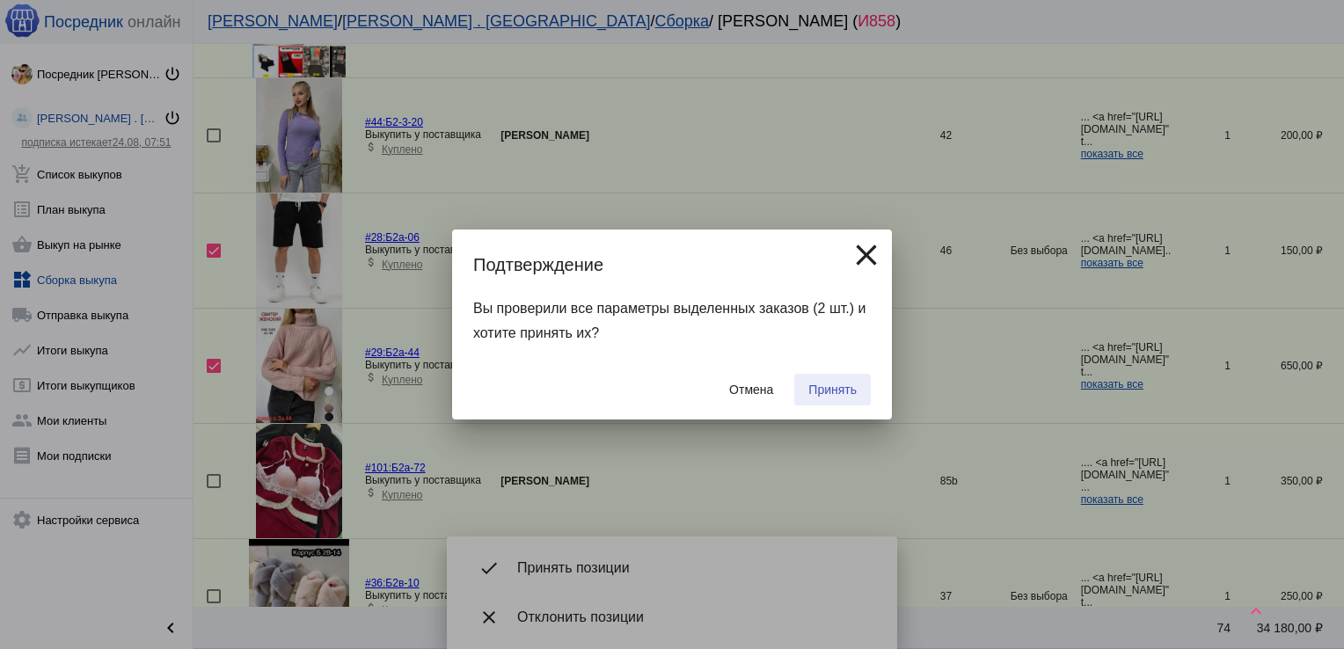
click at [837, 388] on span "Принять" at bounding box center [832, 390] width 48 height 14
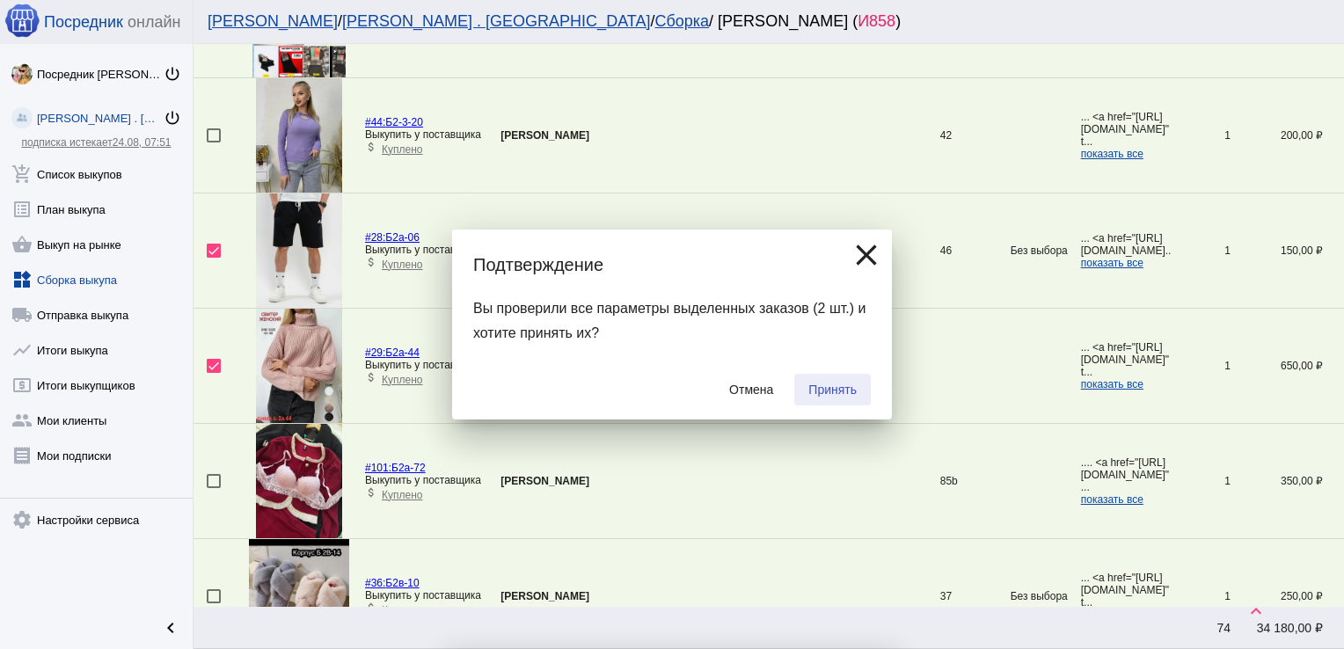
checkbox input "false"
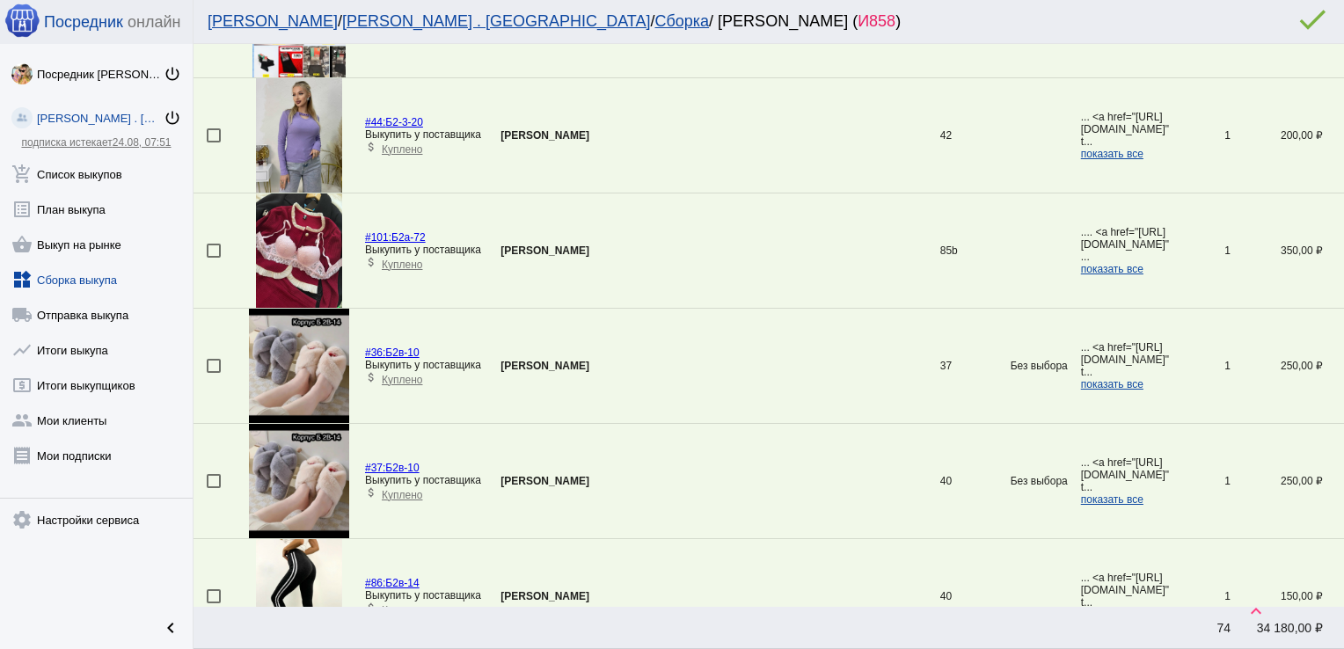
click at [212, 359] on div at bounding box center [214, 366] width 14 height 14
click at [213, 373] on input "checkbox" at bounding box center [213, 373] width 1 height 1
checkbox input "true"
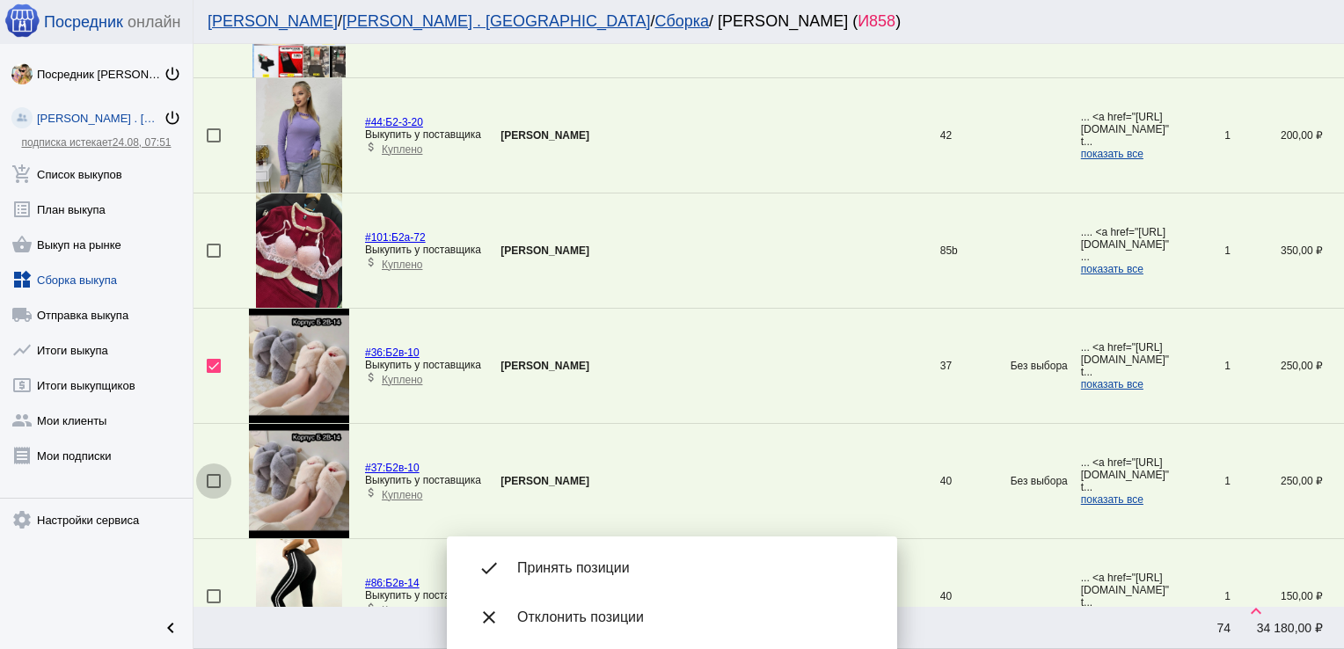
click at [213, 474] on div at bounding box center [214, 481] width 14 height 14
click at [213, 488] on input "checkbox" at bounding box center [213, 488] width 1 height 1
checkbox input "true"
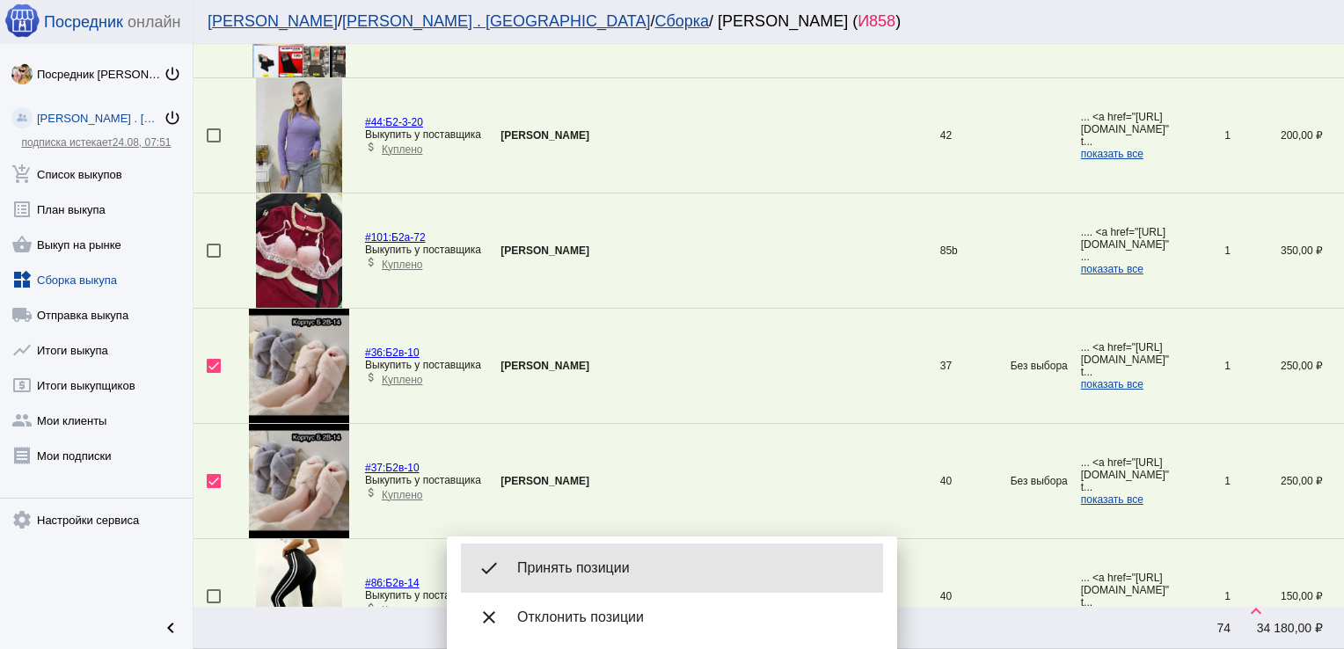
click at [587, 565] on span "Принять позиции" at bounding box center [693, 568] width 352 height 18
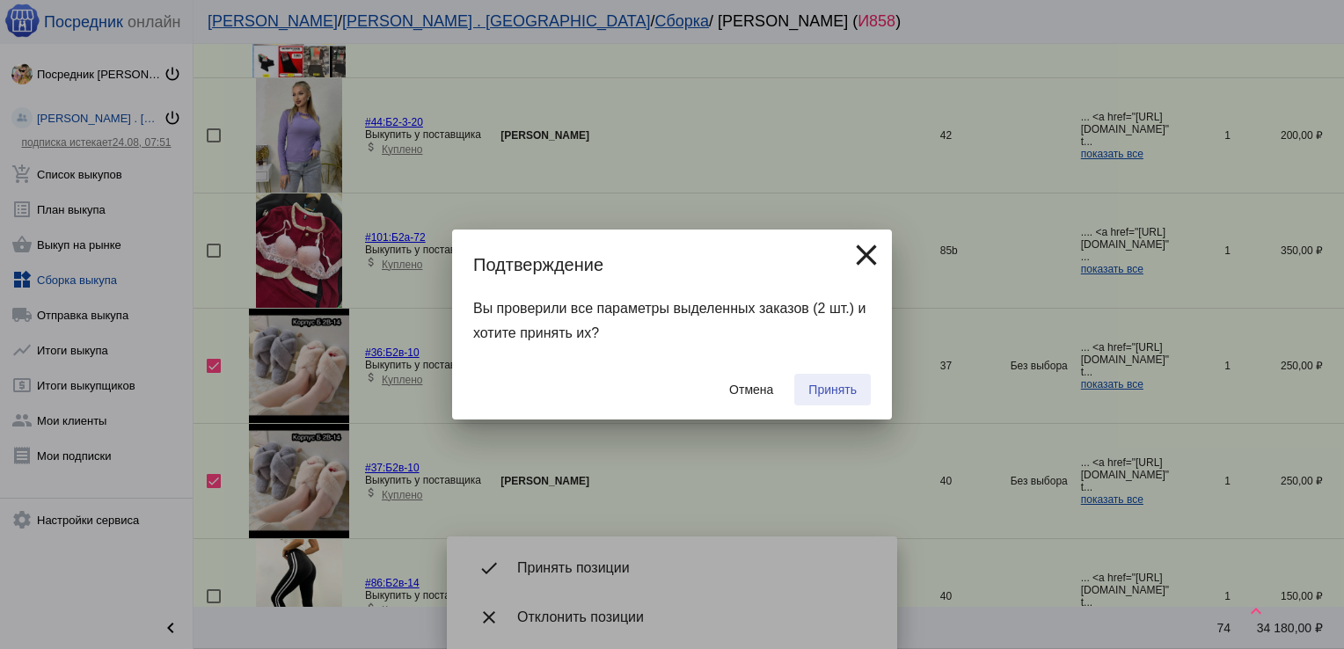
click at [838, 384] on span "Принять" at bounding box center [832, 390] width 48 height 14
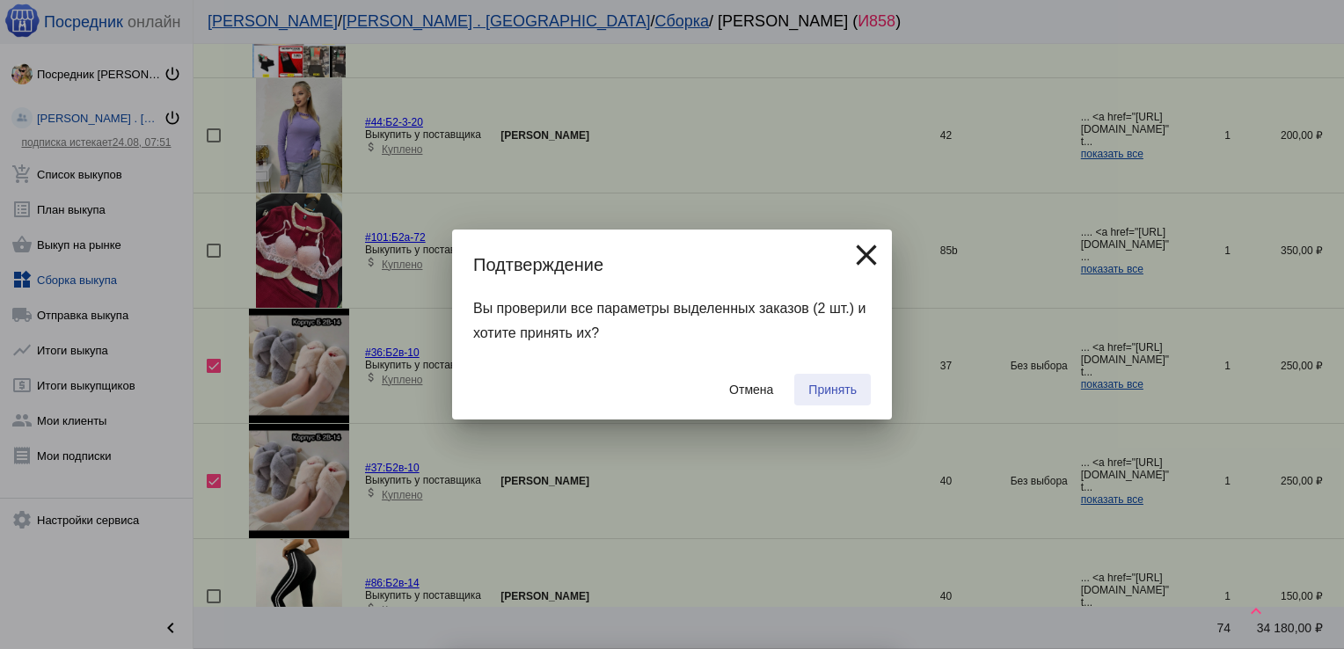
checkbox input "false"
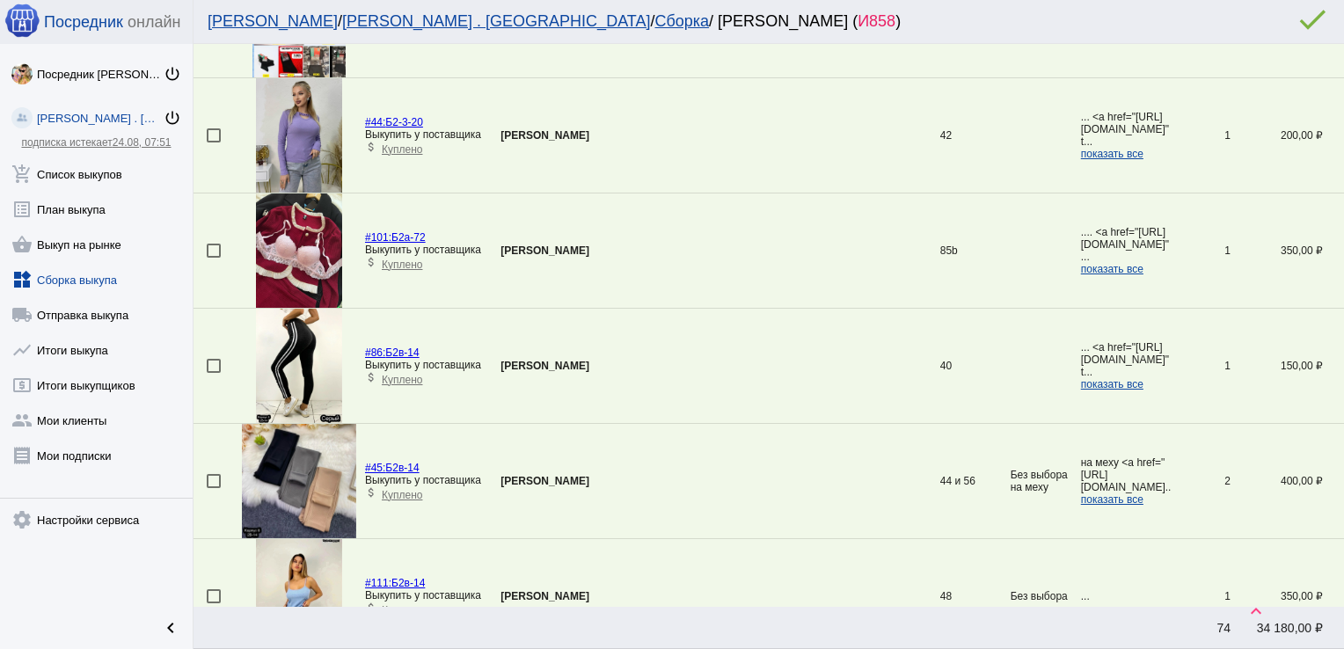
scroll to position [4203, 0]
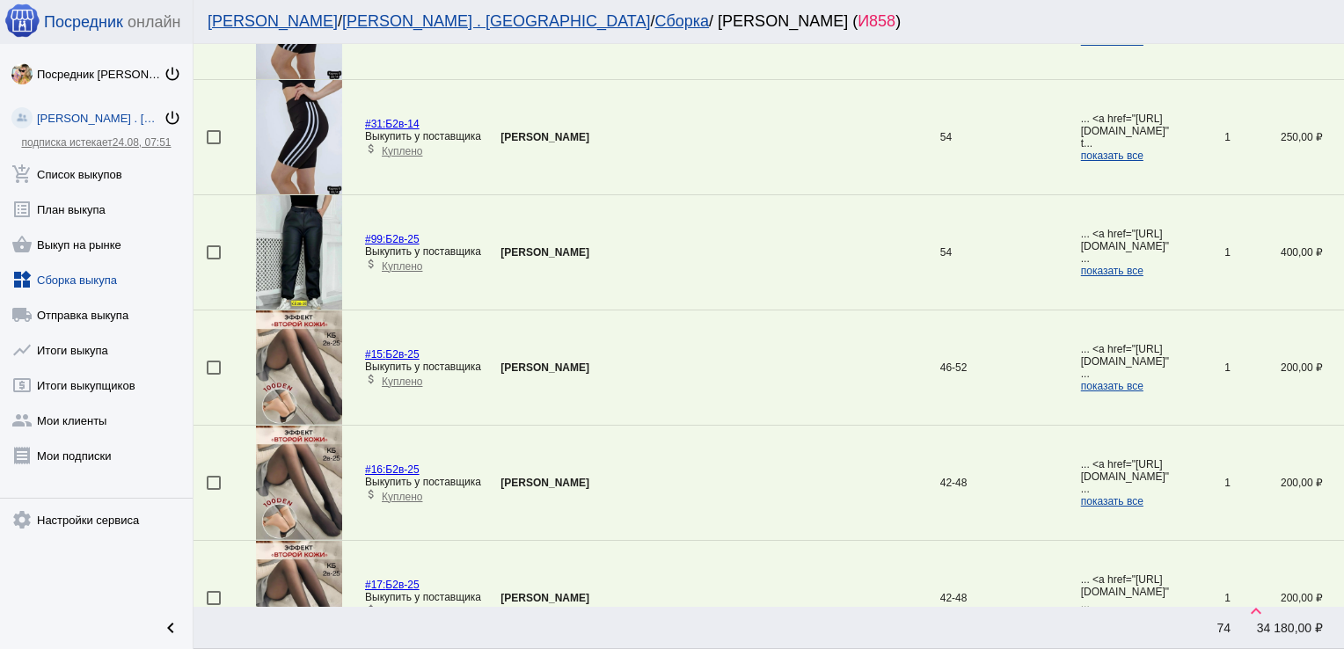
click at [208, 361] on div at bounding box center [214, 368] width 14 height 14
click at [213, 375] on input "checkbox" at bounding box center [213, 375] width 1 height 1
checkbox input "true"
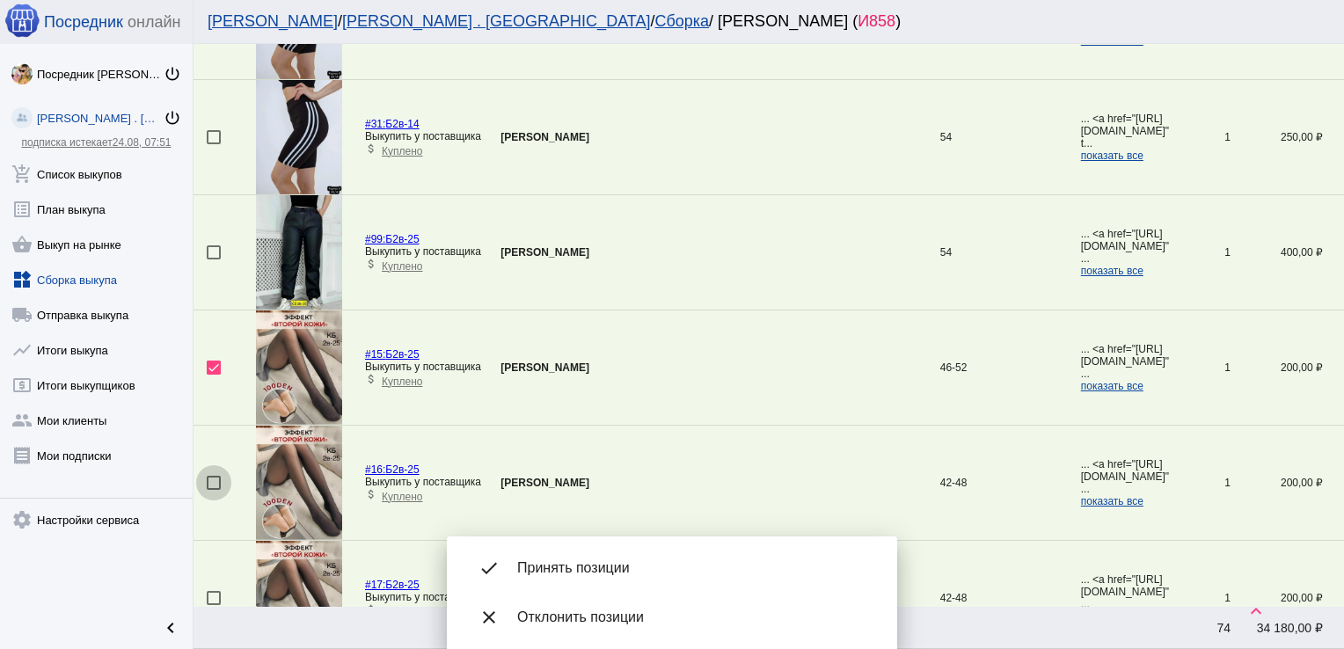
click at [215, 476] on div at bounding box center [214, 483] width 14 height 14
click at [214, 490] on input "checkbox" at bounding box center [213, 490] width 1 height 1
click at [212, 591] on div at bounding box center [214, 598] width 14 height 14
click at [213, 605] on input "checkbox" at bounding box center [213, 605] width 1 height 1
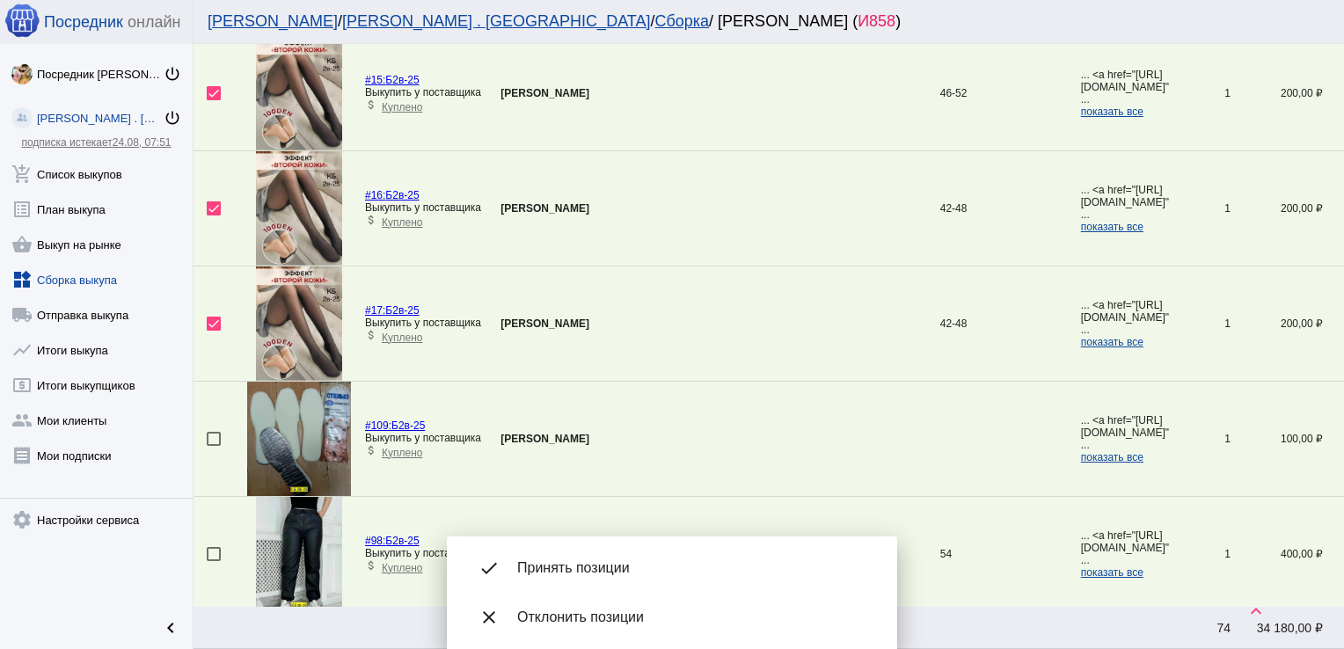
scroll to position [4478, 0]
click at [219, 431] on div at bounding box center [214, 438] width 14 height 14
click at [214, 445] on input "checkbox" at bounding box center [213, 445] width 1 height 1
click at [601, 575] on span "Принять позиции" at bounding box center [693, 568] width 352 height 18
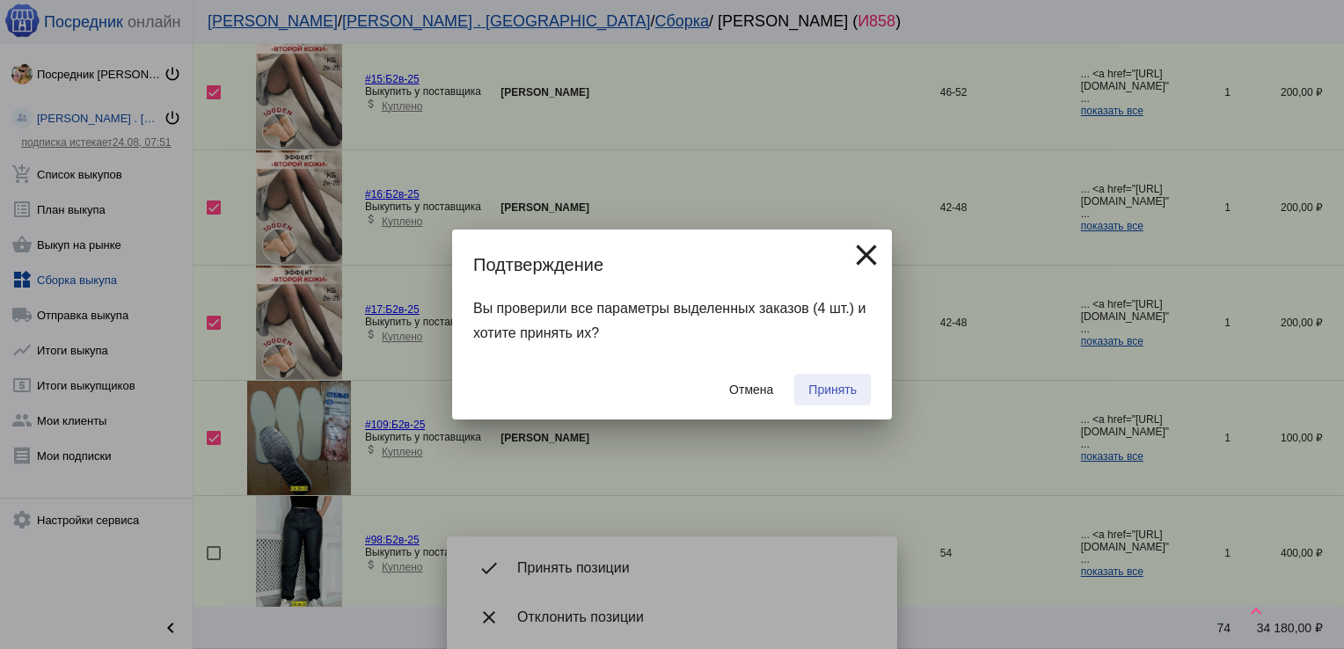
click at [837, 392] on span "Принять" at bounding box center [832, 390] width 48 height 14
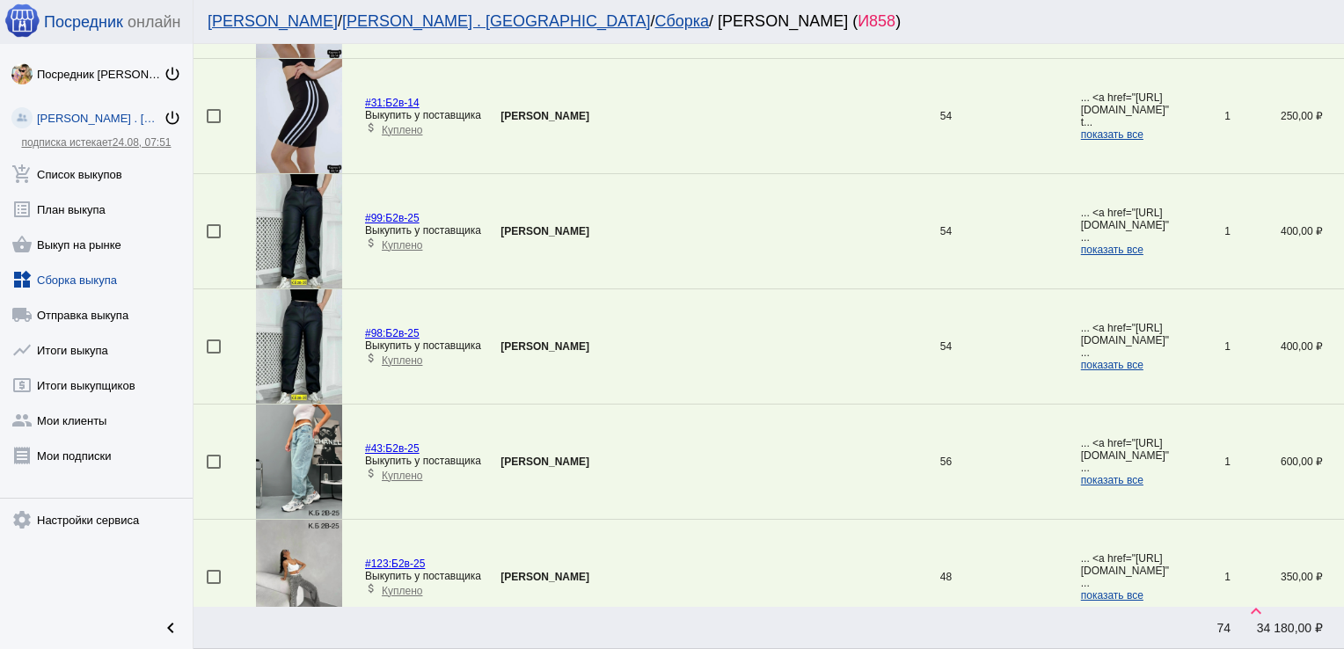
scroll to position [4267, 0]
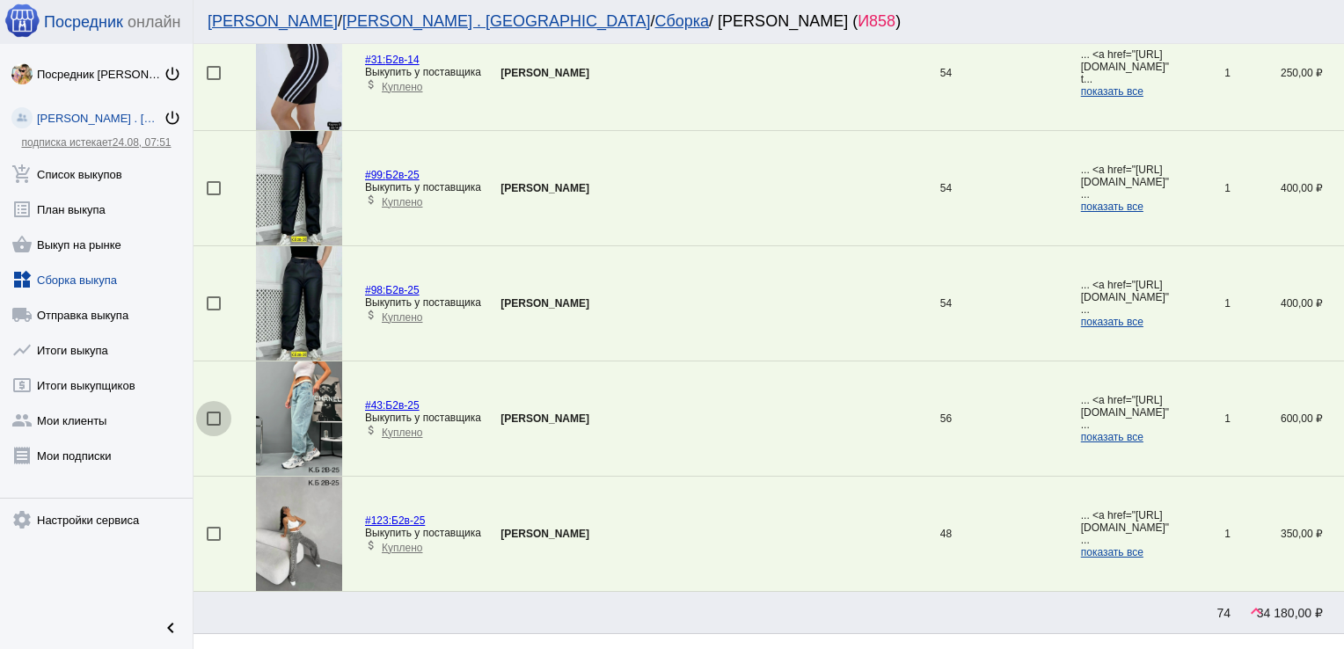
click at [215, 412] on div at bounding box center [214, 419] width 14 height 14
click at [214, 426] on input "checkbox" at bounding box center [213, 426] width 1 height 1
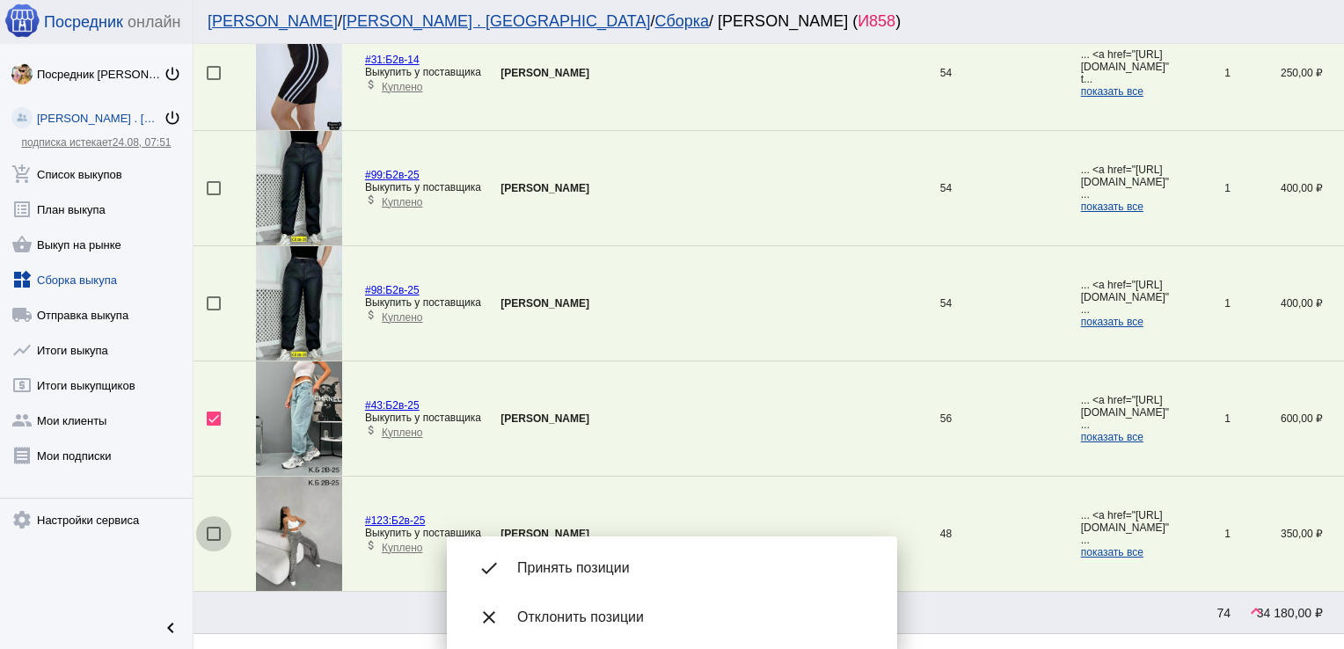
click at [216, 528] on div at bounding box center [214, 534] width 14 height 14
click at [214, 541] on input "checkbox" at bounding box center [213, 541] width 1 height 1
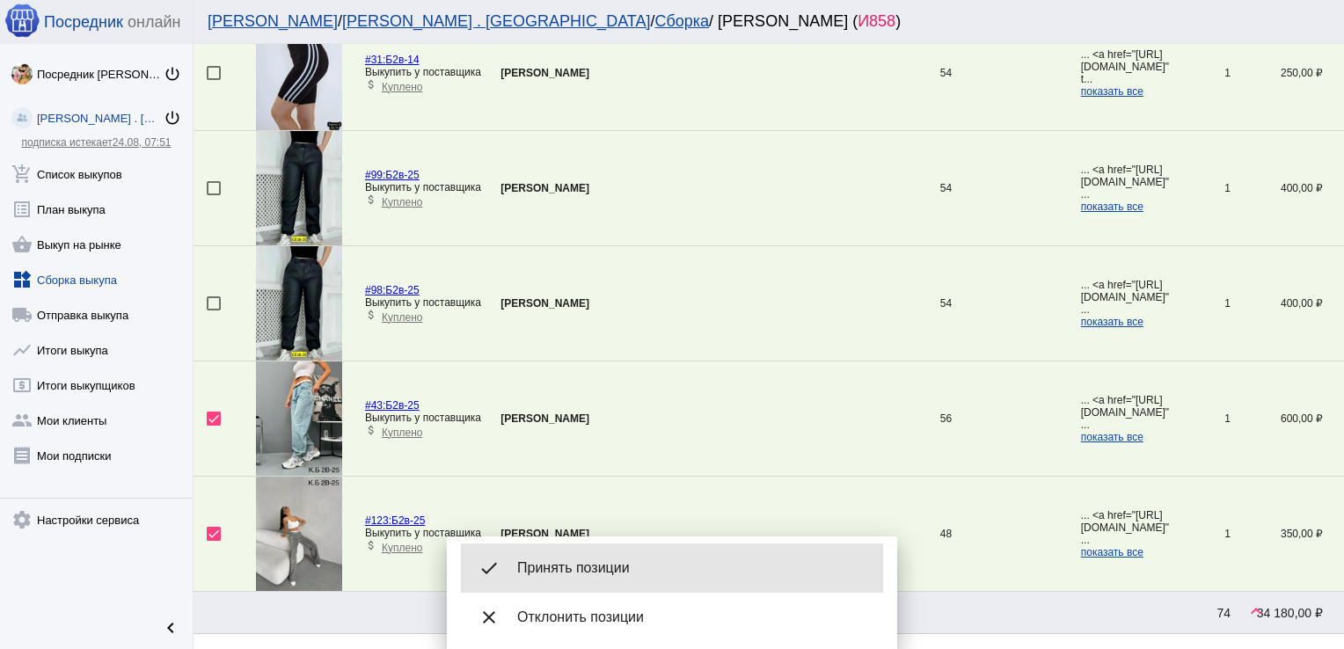
click at [661, 566] on span "Принять позиции" at bounding box center [693, 568] width 352 height 18
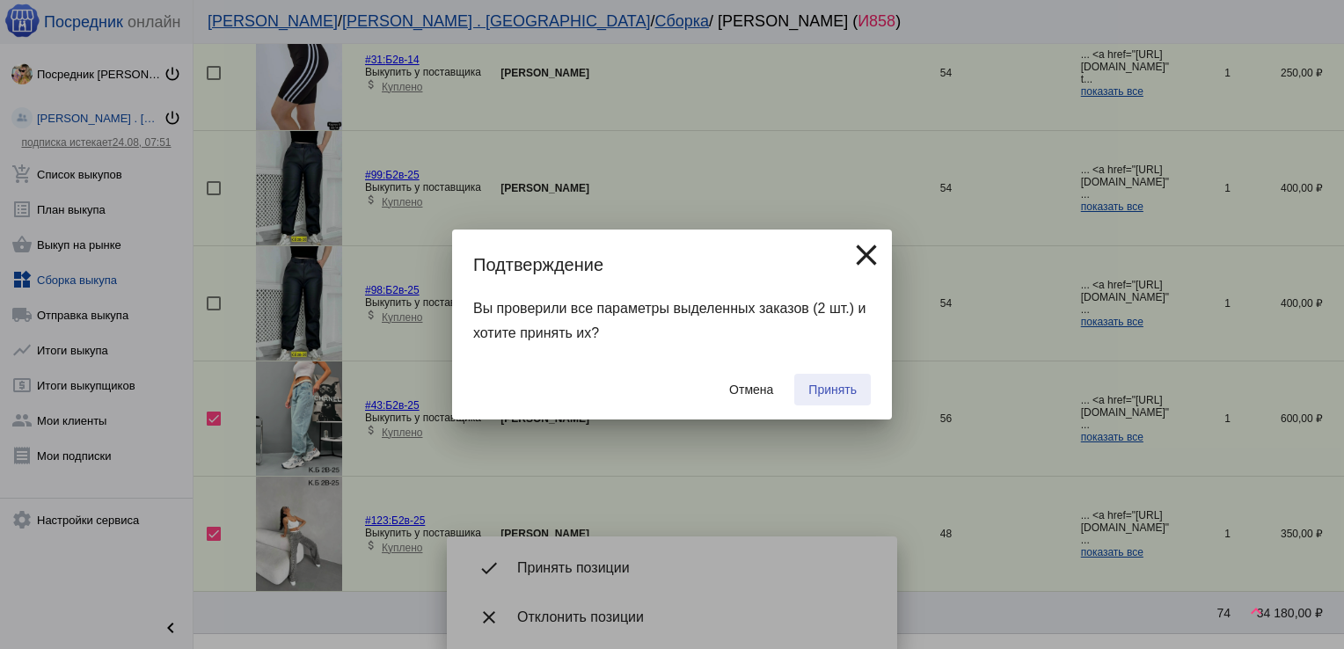
click at [837, 385] on span "Принять" at bounding box center [832, 390] width 48 height 14
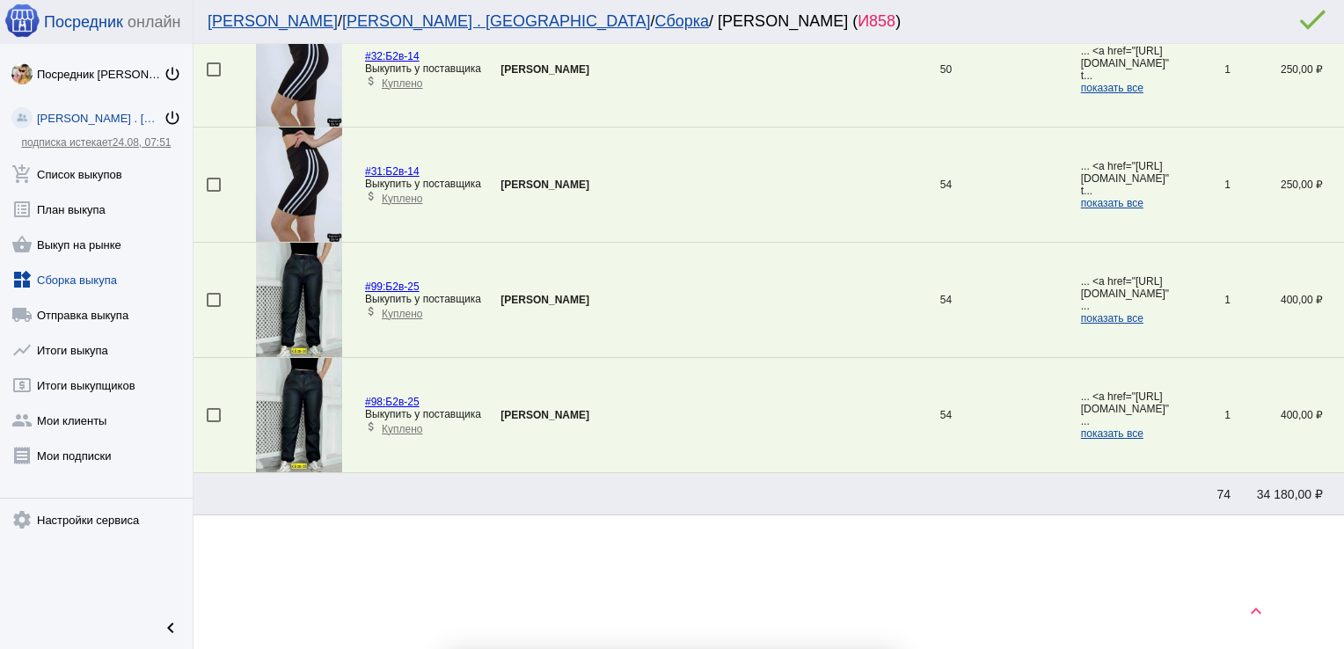
scroll to position [4148, 0]
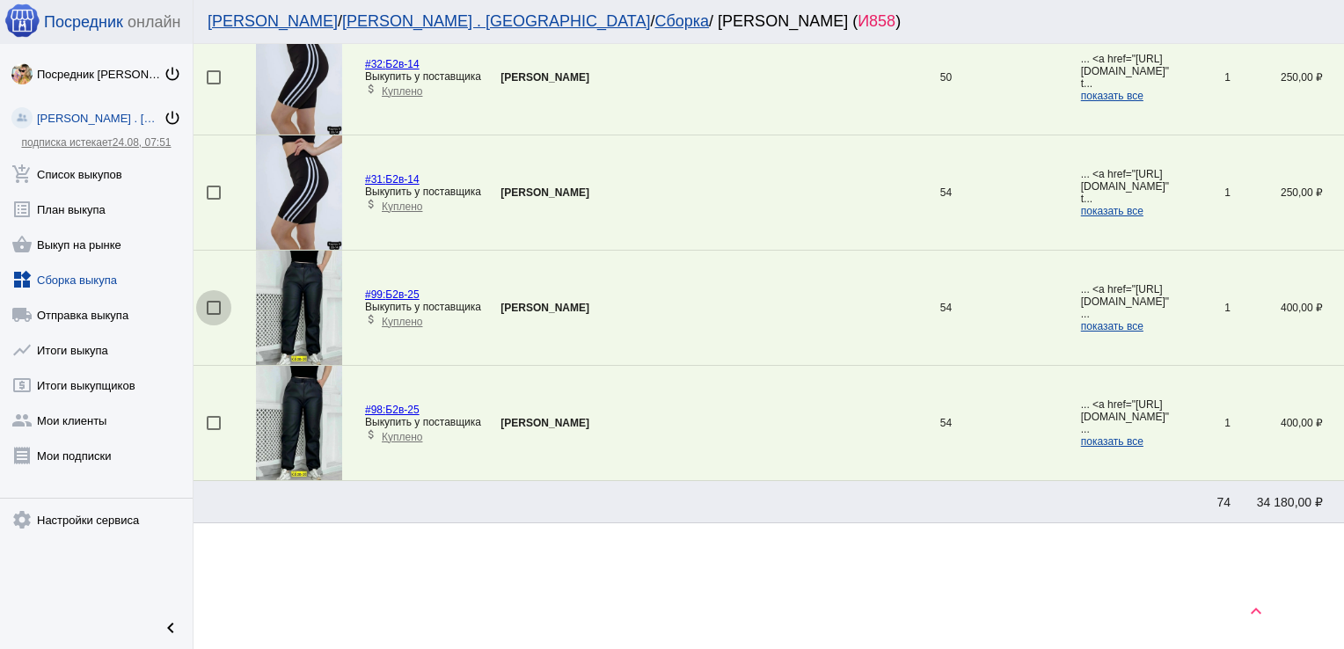
click at [208, 301] on div at bounding box center [214, 308] width 14 height 14
click at [213, 315] on input "checkbox" at bounding box center [213, 315] width 1 height 1
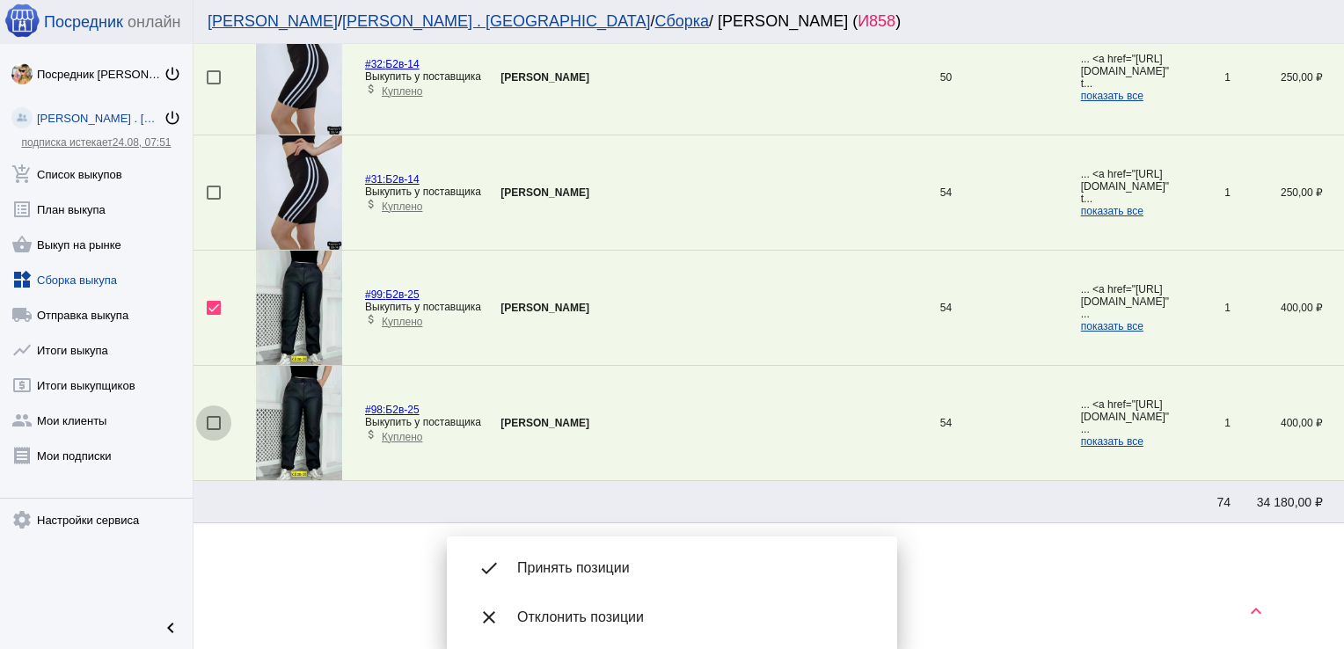
click at [215, 417] on div at bounding box center [214, 423] width 14 height 14
click at [214, 430] on input "checkbox" at bounding box center [213, 430] width 1 height 1
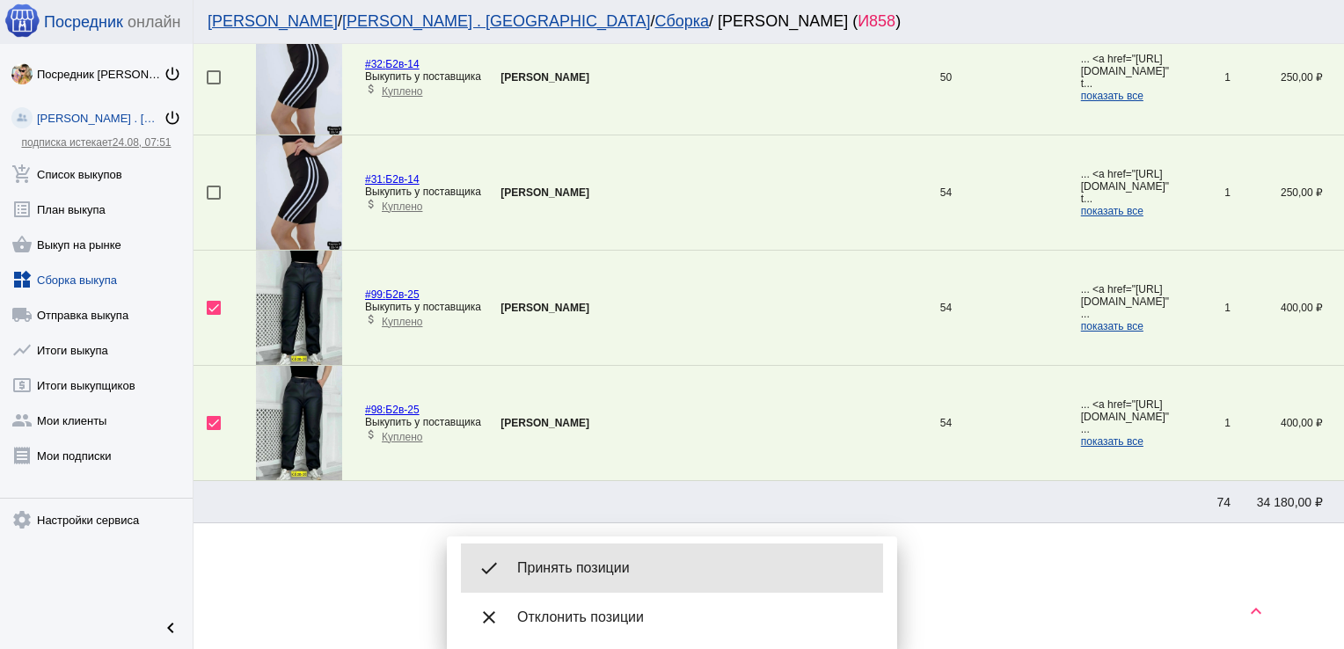
click at [603, 583] on div "done Принять позиции" at bounding box center [672, 568] width 422 height 49
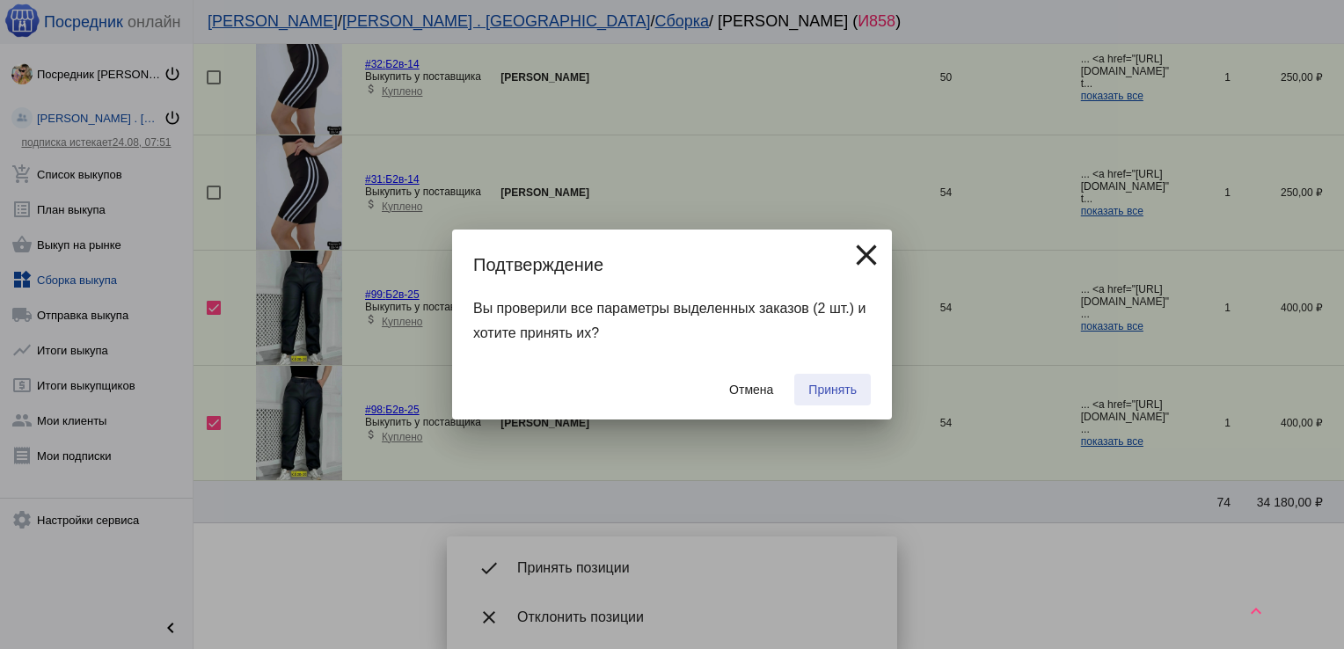
click at [823, 397] on span "Принять" at bounding box center [832, 390] width 48 height 14
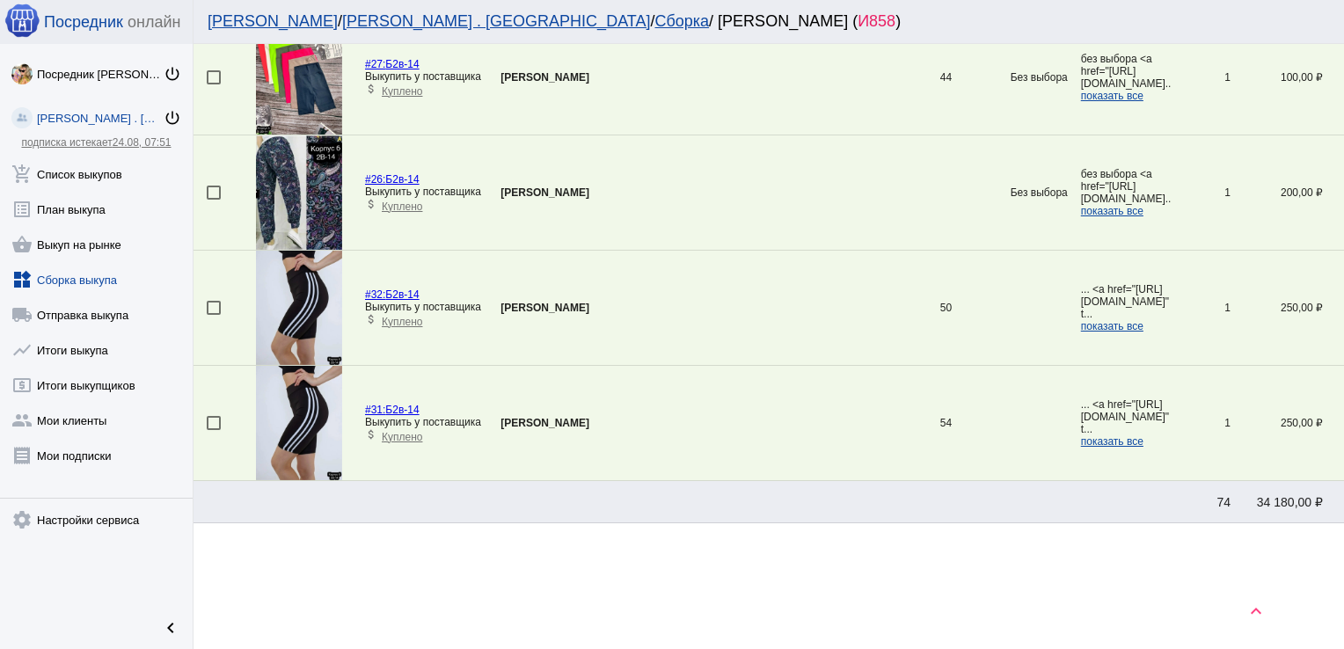
scroll to position [3513, 0]
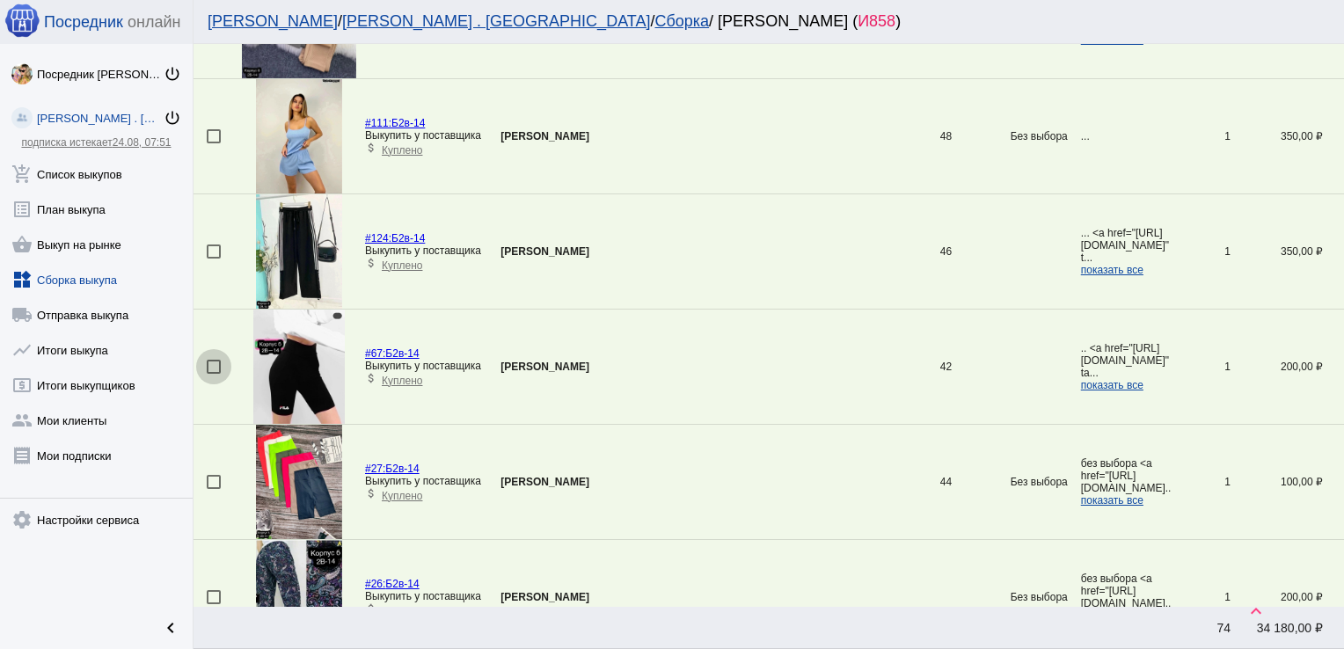
click at [215, 362] on div at bounding box center [214, 367] width 14 height 14
click at [214, 374] on input "checkbox" at bounding box center [213, 374] width 1 height 1
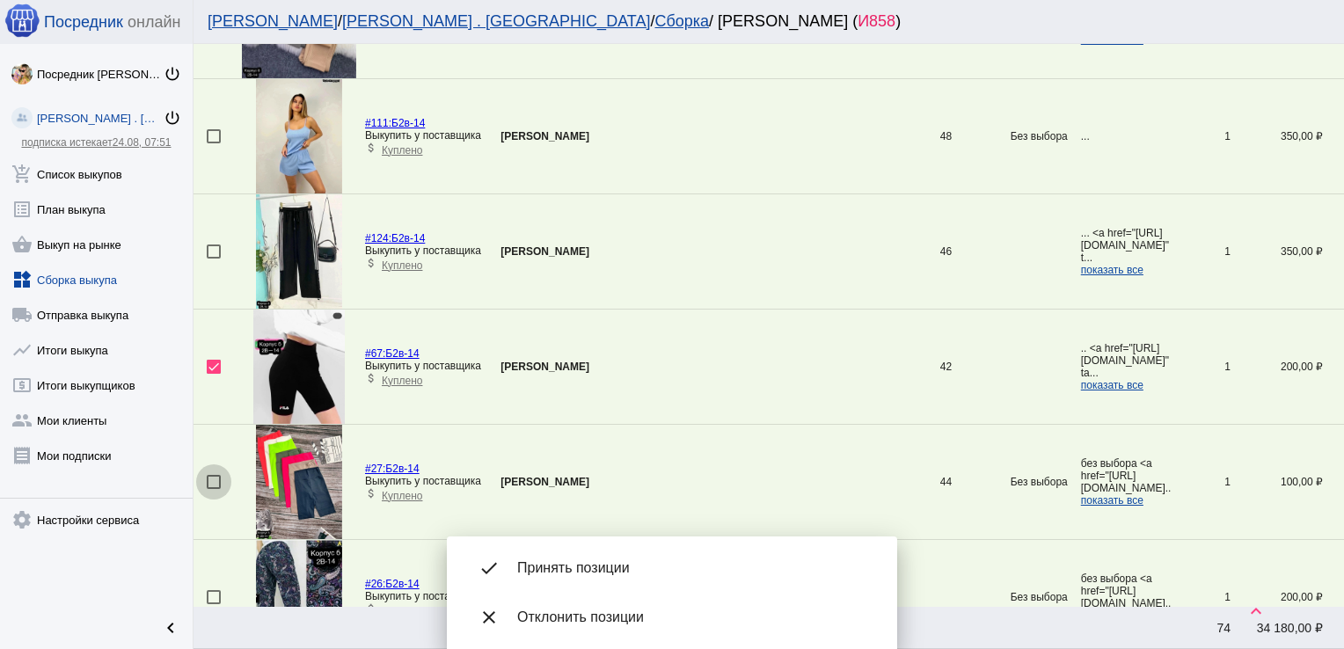
click at [208, 475] on div at bounding box center [214, 482] width 14 height 14
click at [213, 489] on input "checkbox" at bounding box center [213, 489] width 1 height 1
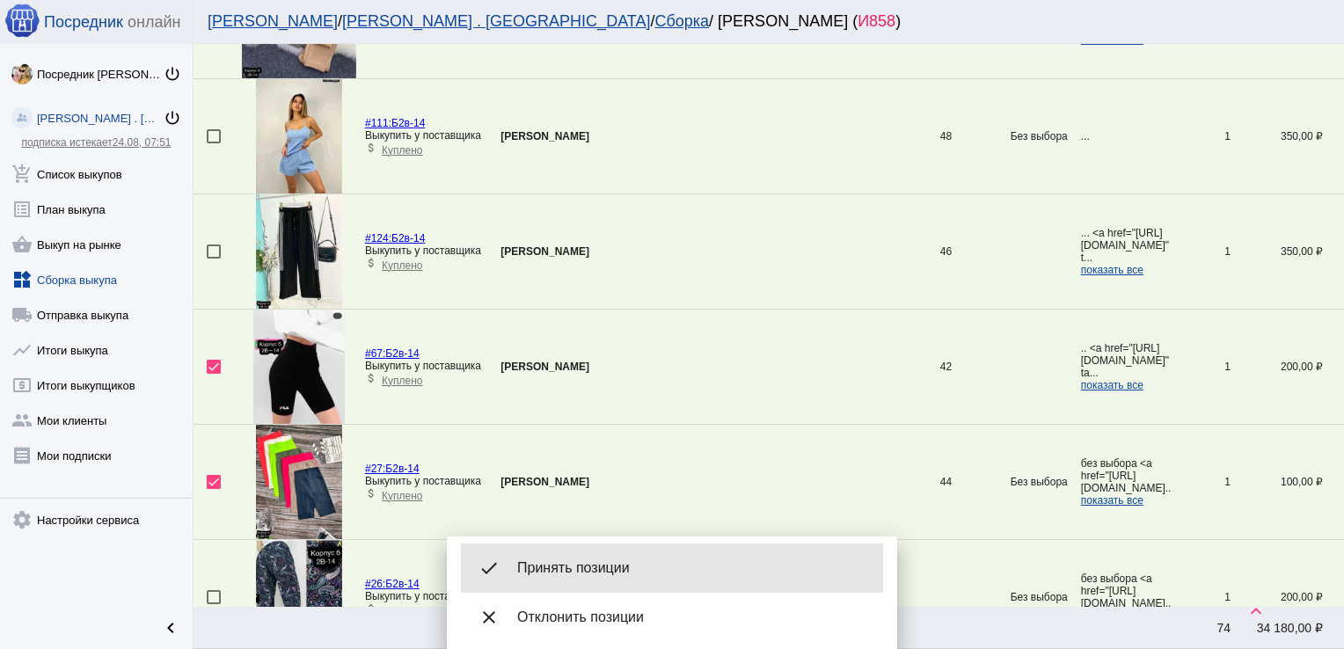
click at [573, 568] on span "Принять позиции" at bounding box center [693, 568] width 352 height 18
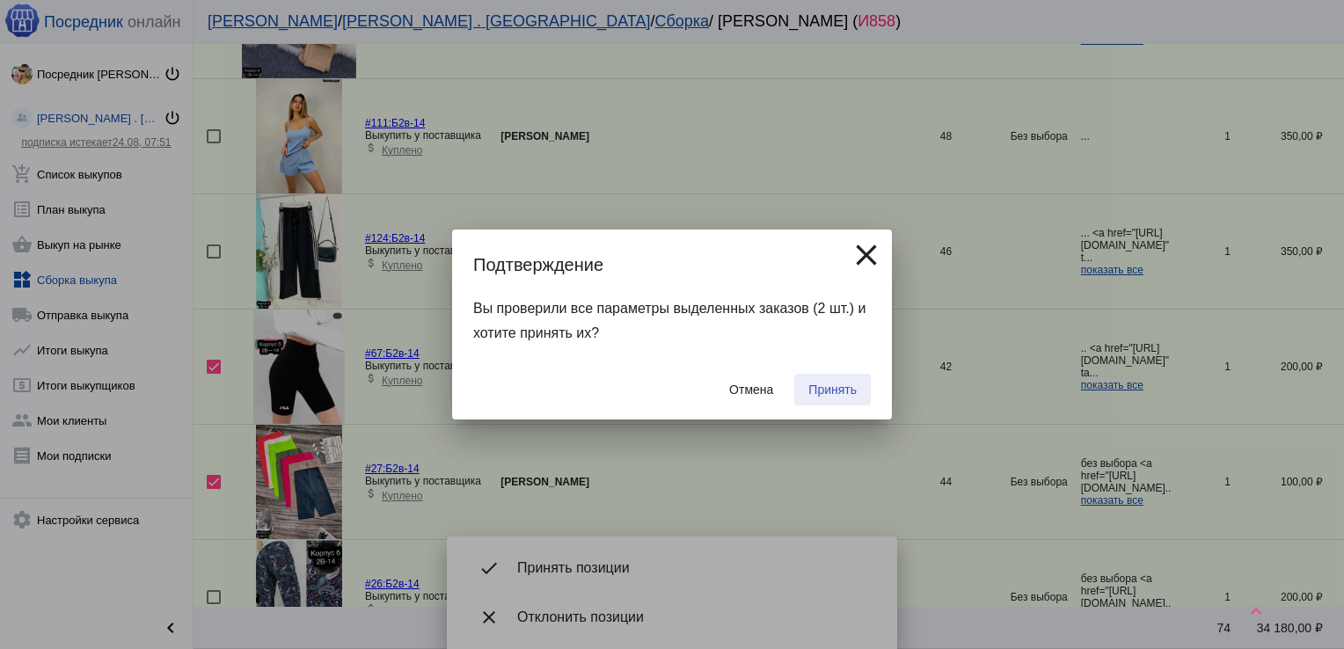
click at [823, 388] on span "Принять" at bounding box center [832, 390] width 48 height 14
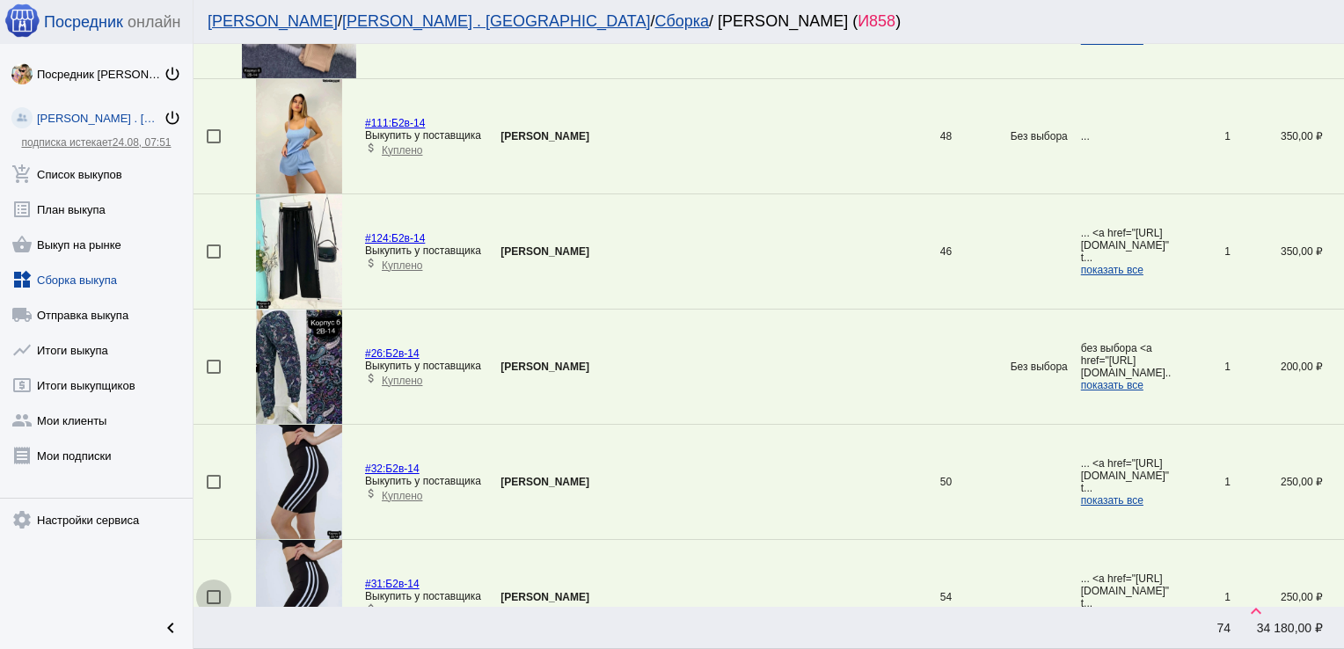
click at [212, 590] on div at bounding box center [214, 597] width 14 height 14
click at [213, 604] on input "checkbox" at bounding box center [213, 604] width 1 height 1
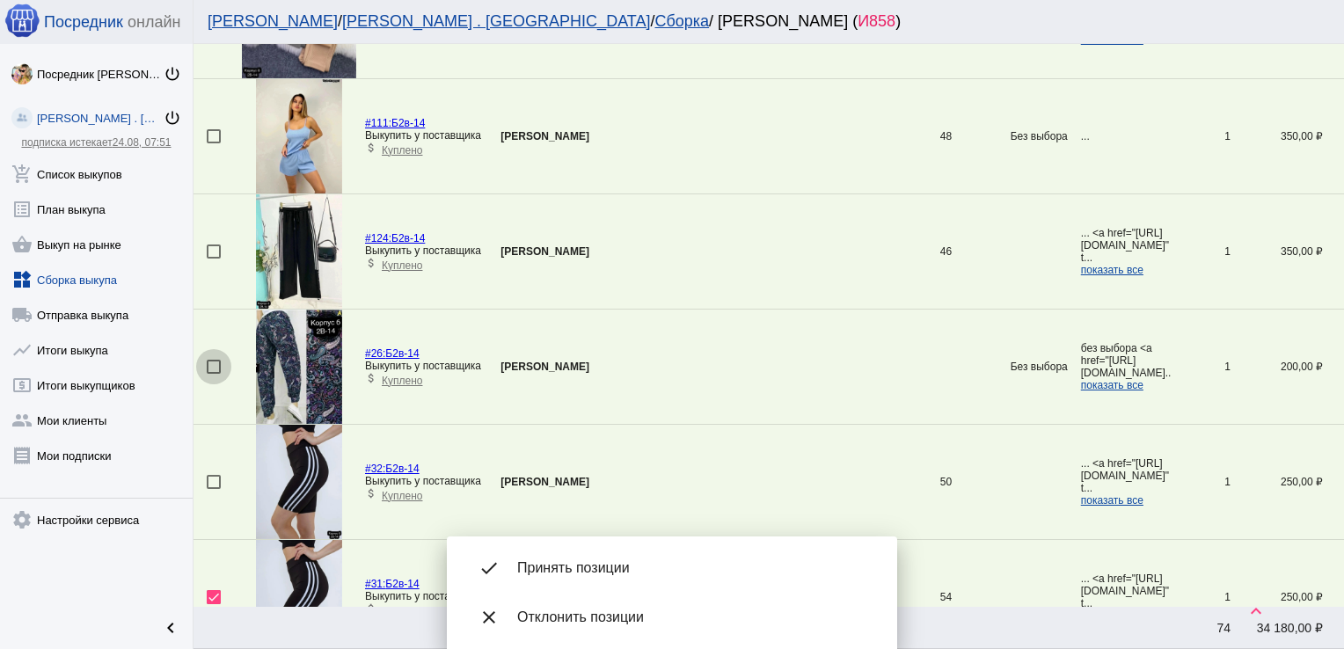
click at [212, 361] on div at bounding box center [214, 367] width 14 height 14
click at [213, 374] on input "checkbox" at bounding box center [213, 374] width 1 height 1
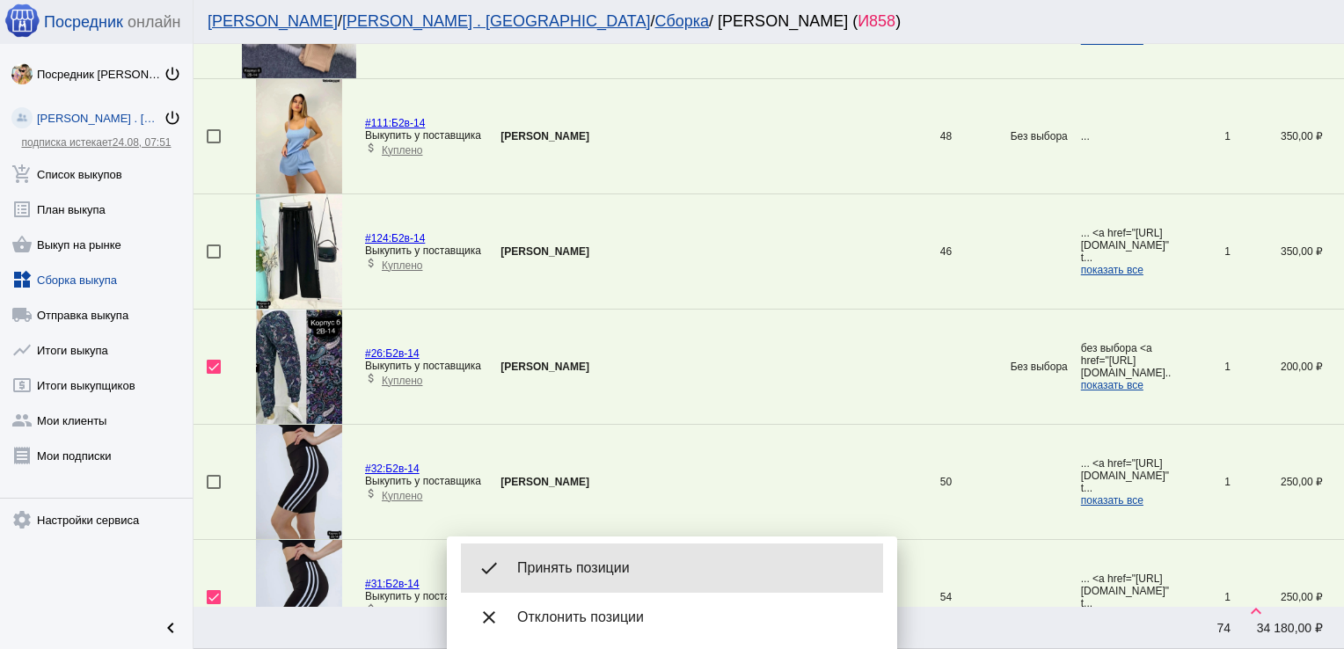
click at [584, 560] on span "Принять позиции" at bounding box center [693, 568] width 352 height 18
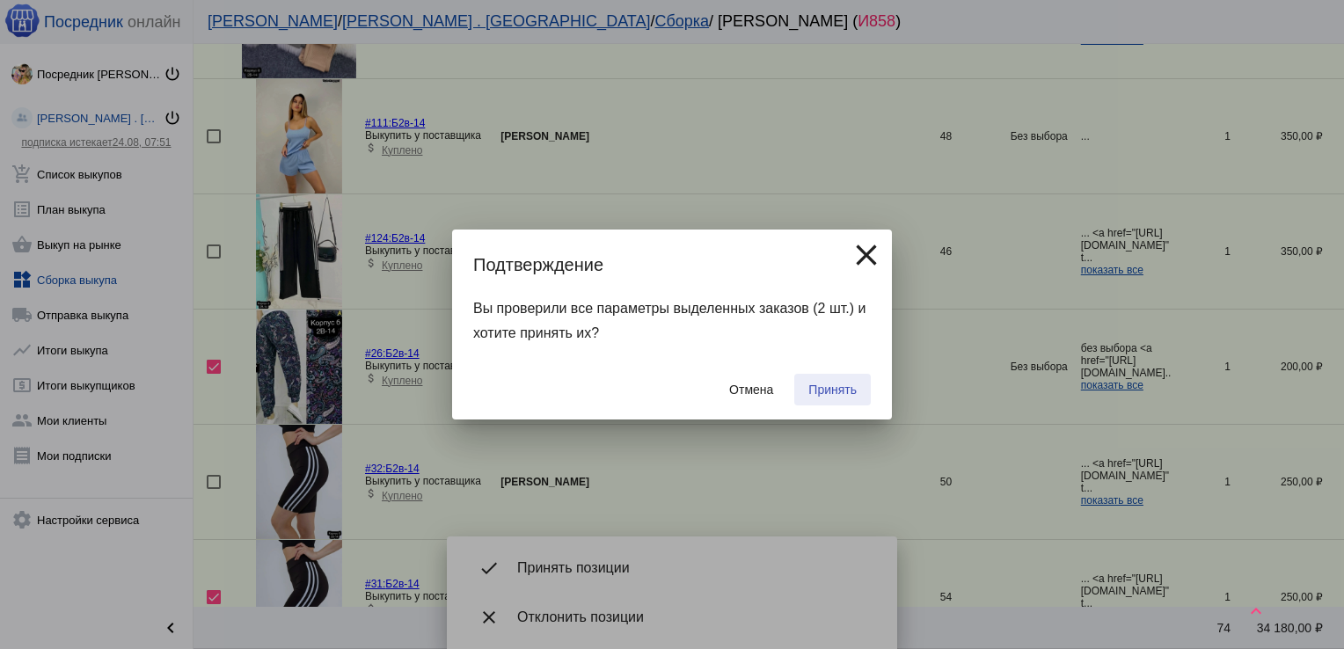
click at [837, 383] on span "Принять" at bounding box center [832, 390] width 48 height 14
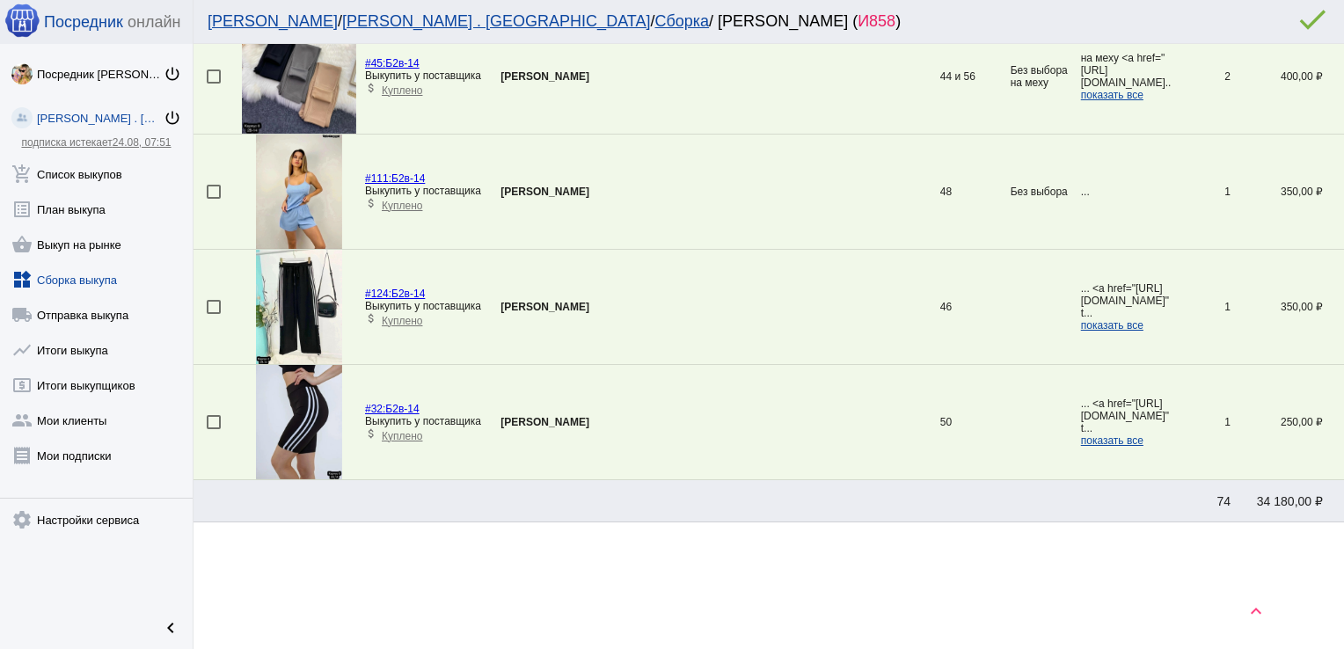
scroll to position [2937, 0]
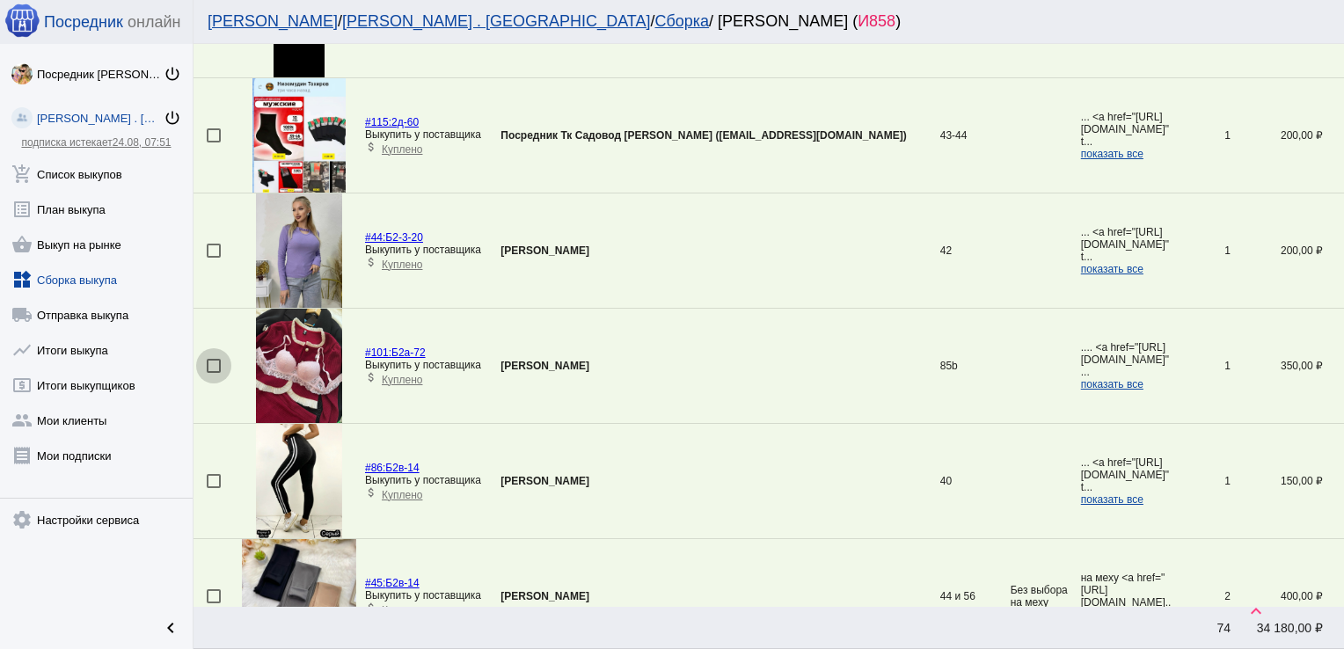
click at [215, 359] on div at bounding box center [214, 366] width 14 height 14
click at [214, 373] on input "checkbox" at bounding box center [213, 373] width 1 height 1
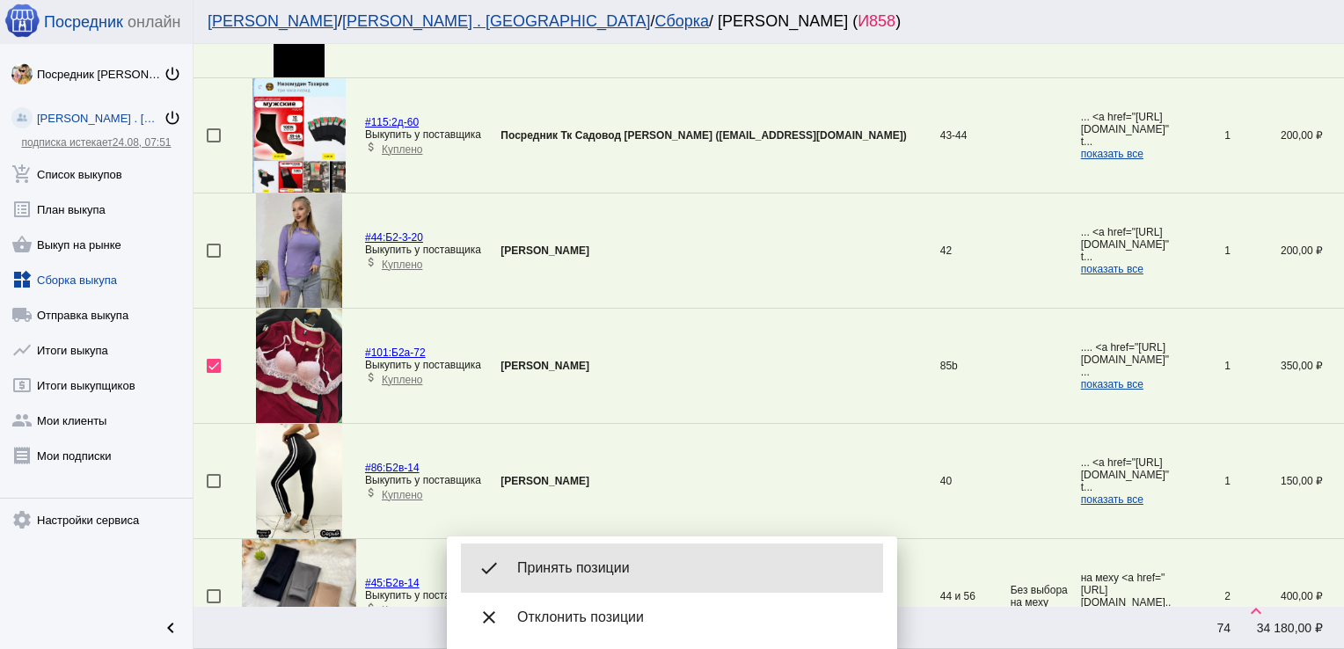
click at [590, 558] on div "done Принять позиции" at bounding box center [672, 568] width 422 height 49
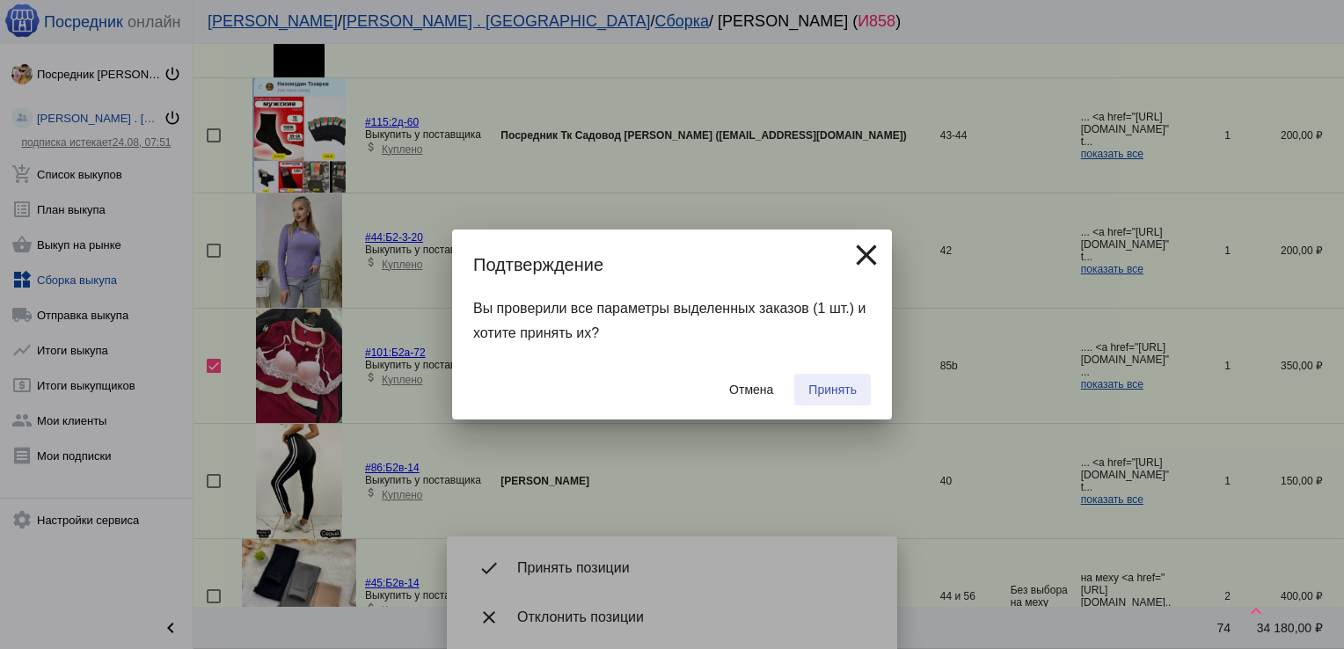
click at [825, 385] on span "Принять" at bounding box center [832, 390] width 48 height 14
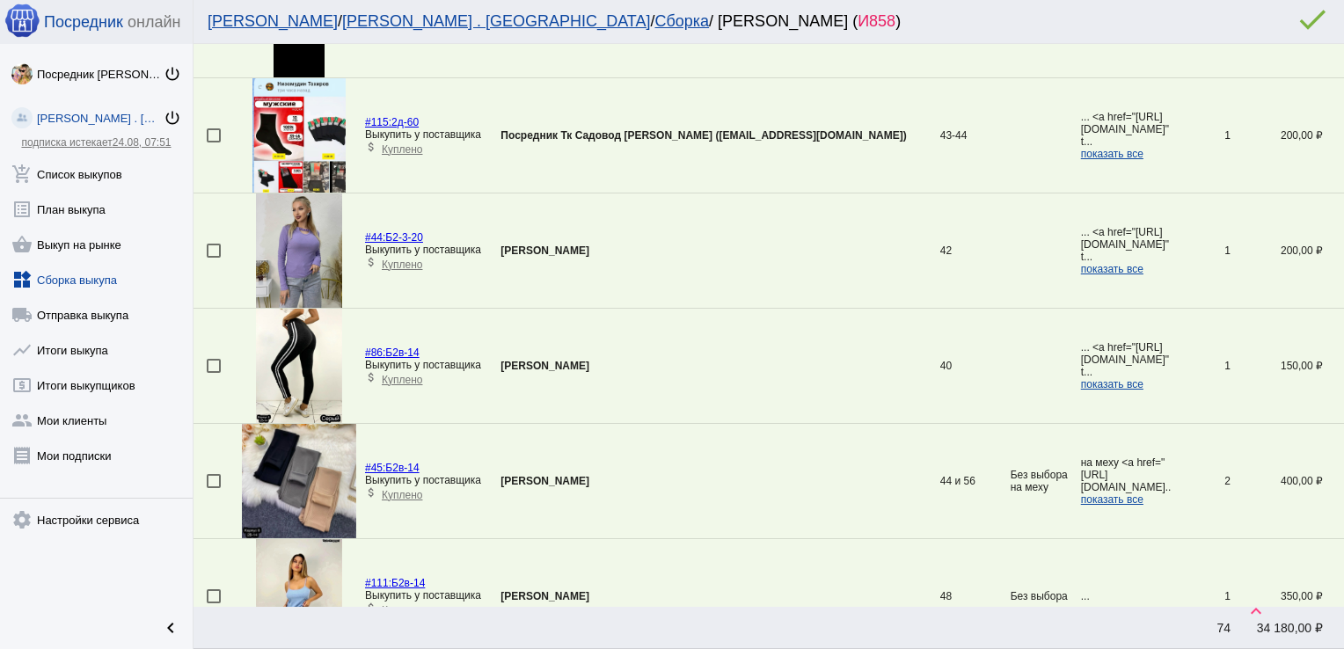
scroll to position [3342, 0]
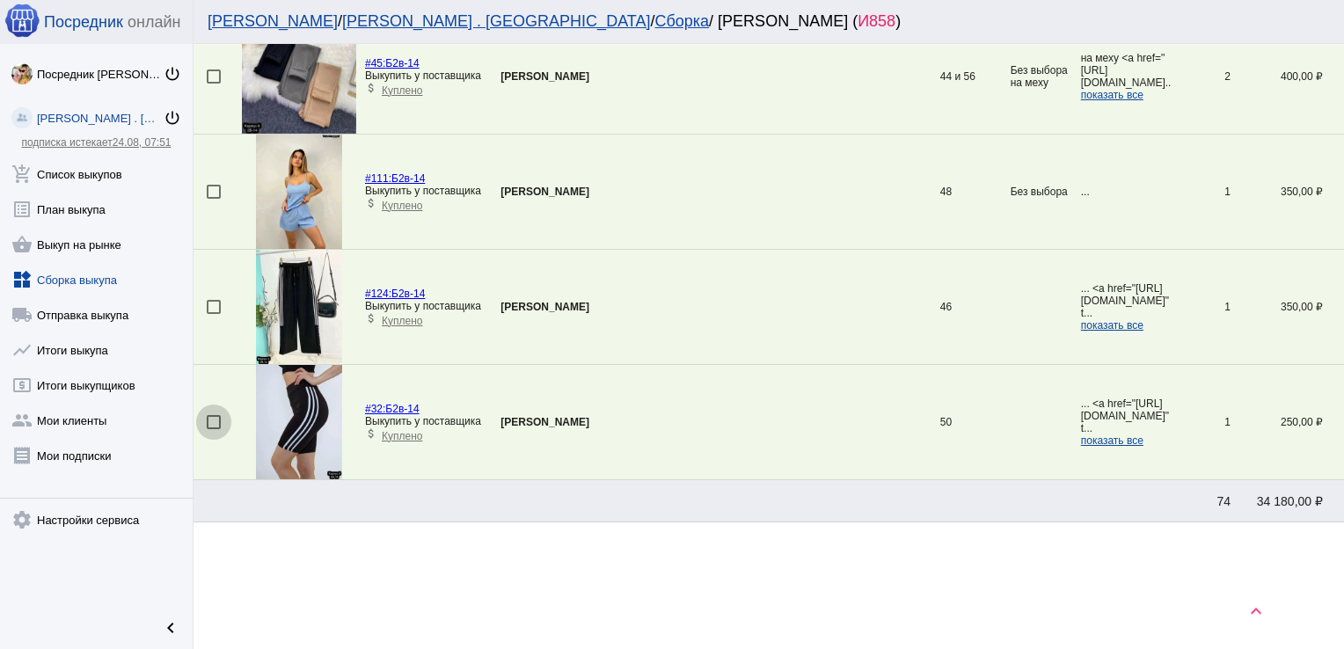
click at [220, 415] on div at bounding box center [214, 422] width 14 height 14
click at [214, 429] on input "checkbox" at bounding box center [213, 429] width 1 height 1
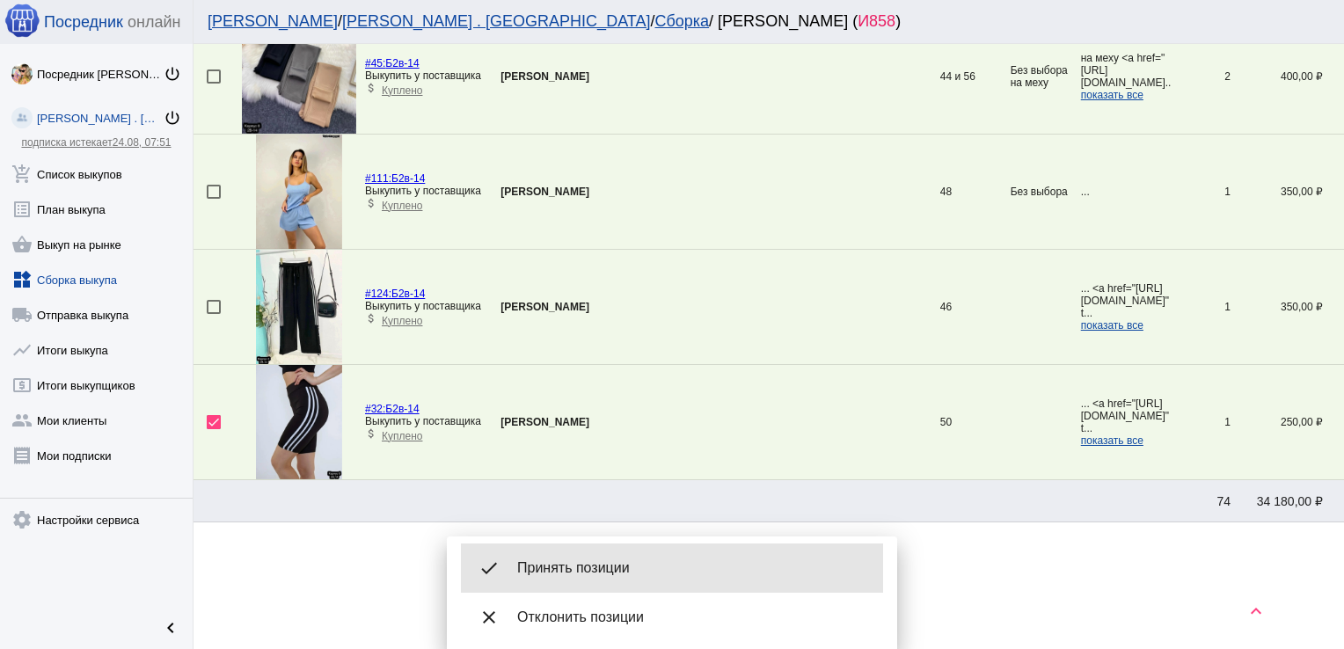
click at [607, 561] on span "Принять позиции" at bounding box center [693, 568] width 352 height 18
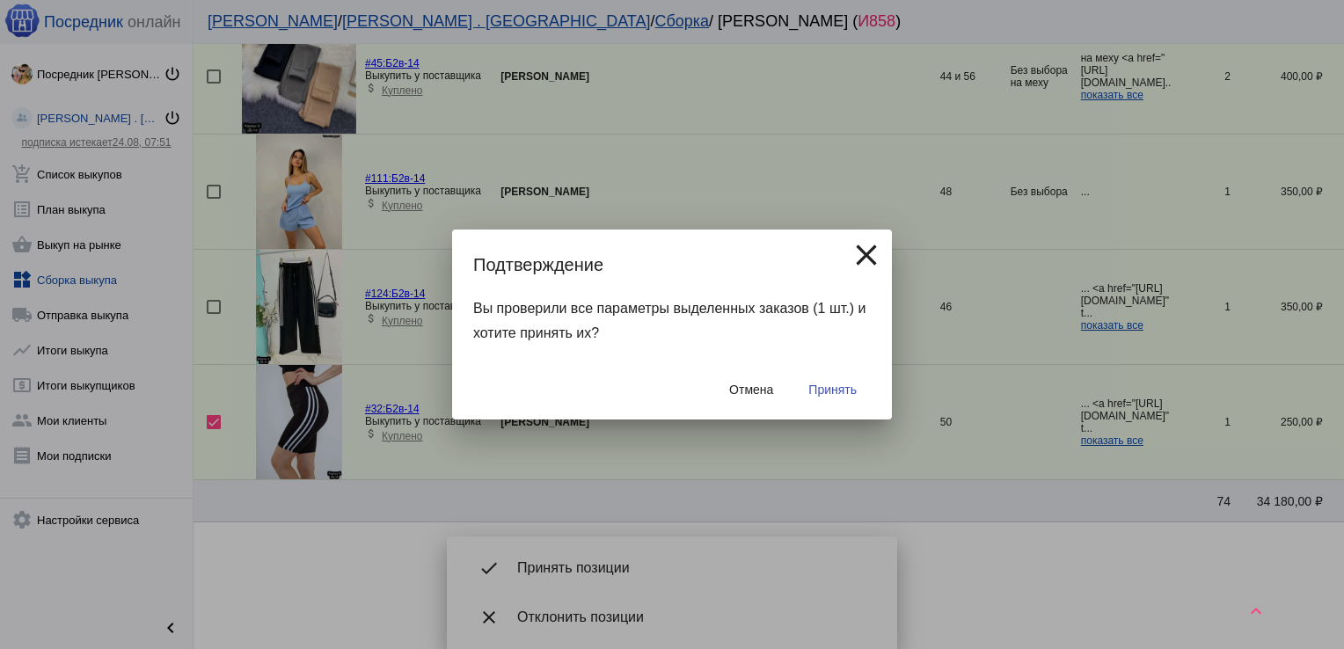
click at [834, 386] on span "Принять" at bounding box center [832, 390] width 48 height 14
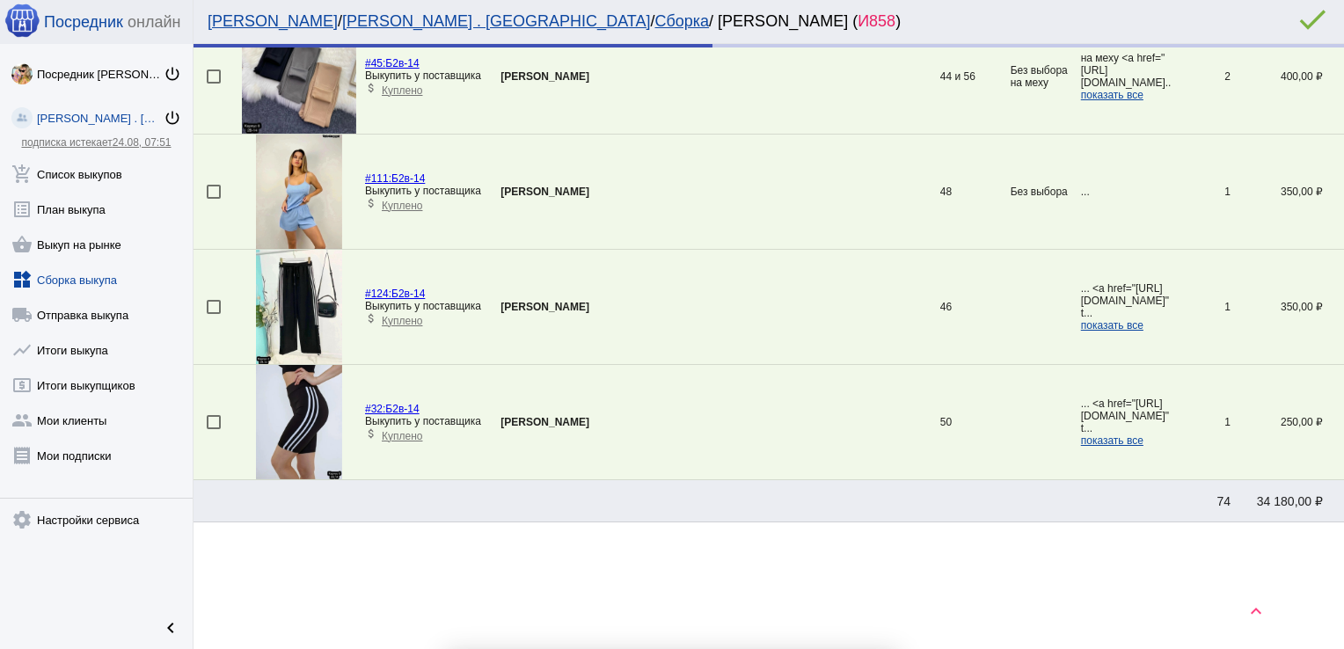
scroll to position [3227, 0]
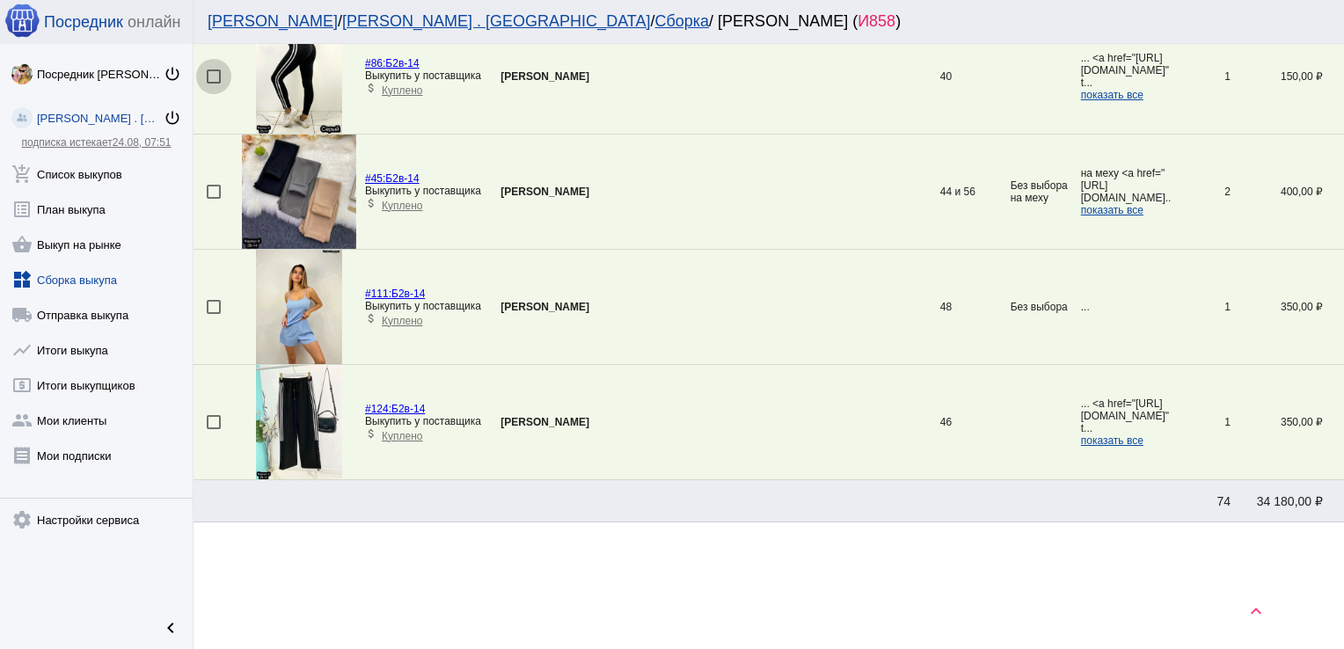
click at [210, 69] on div at bounding box center [214, 76] width 14 height 14
click at [213, 84] on input "checkbox" at bounding box center [213, 84] width 1 height 1
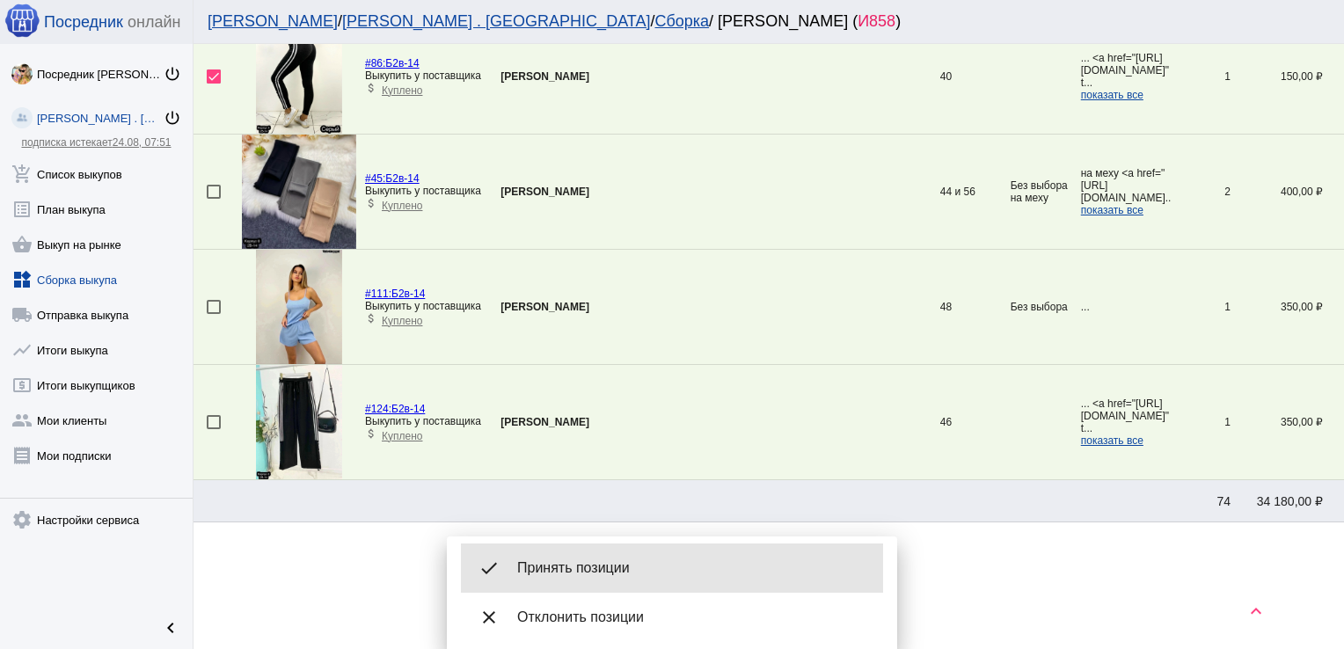
click at [600, 562] on span "Принять позиции" at bounding box center [693, 568] width 352 height 18
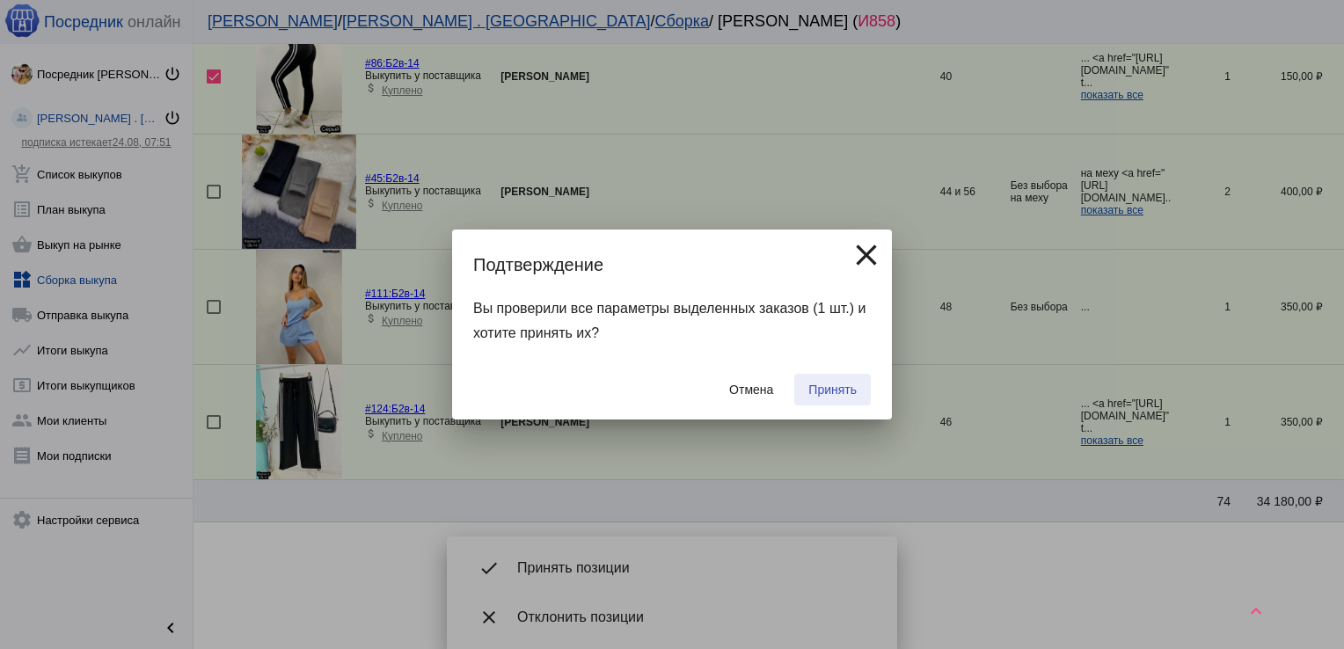
click at [840, 395] on span "Принять" at bounding box center [832, 390] width 48 height 14
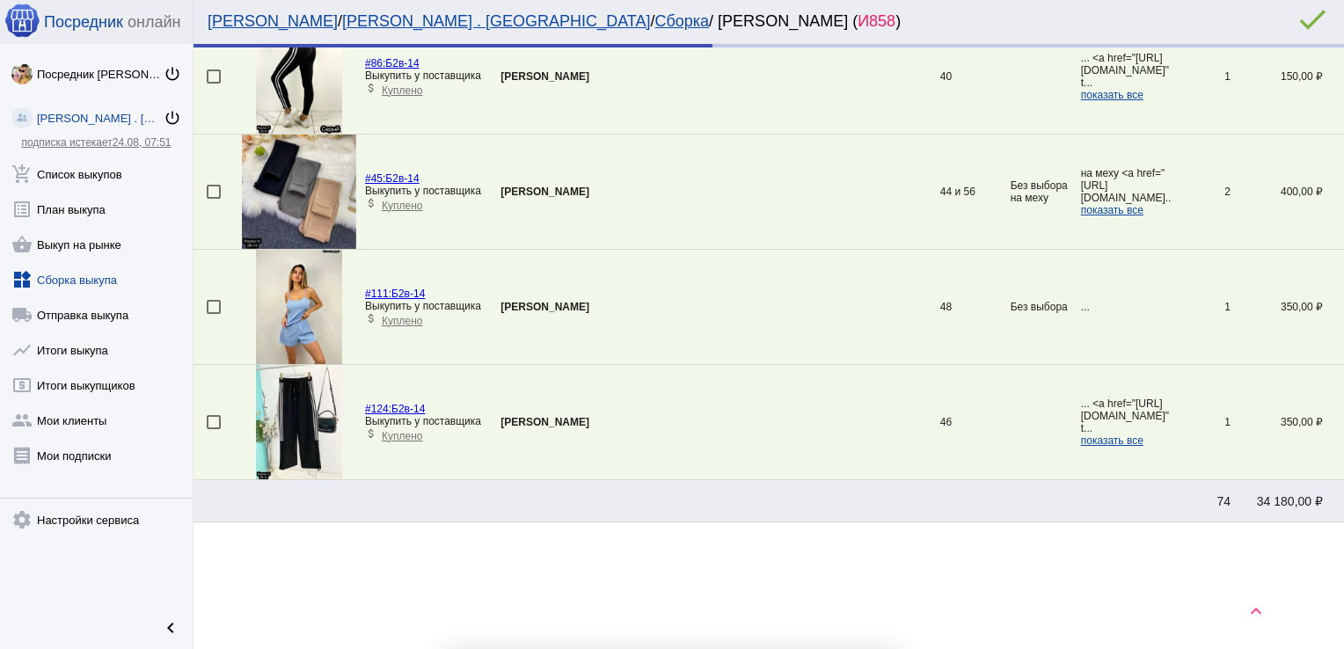
scroll to position [3112, 0]
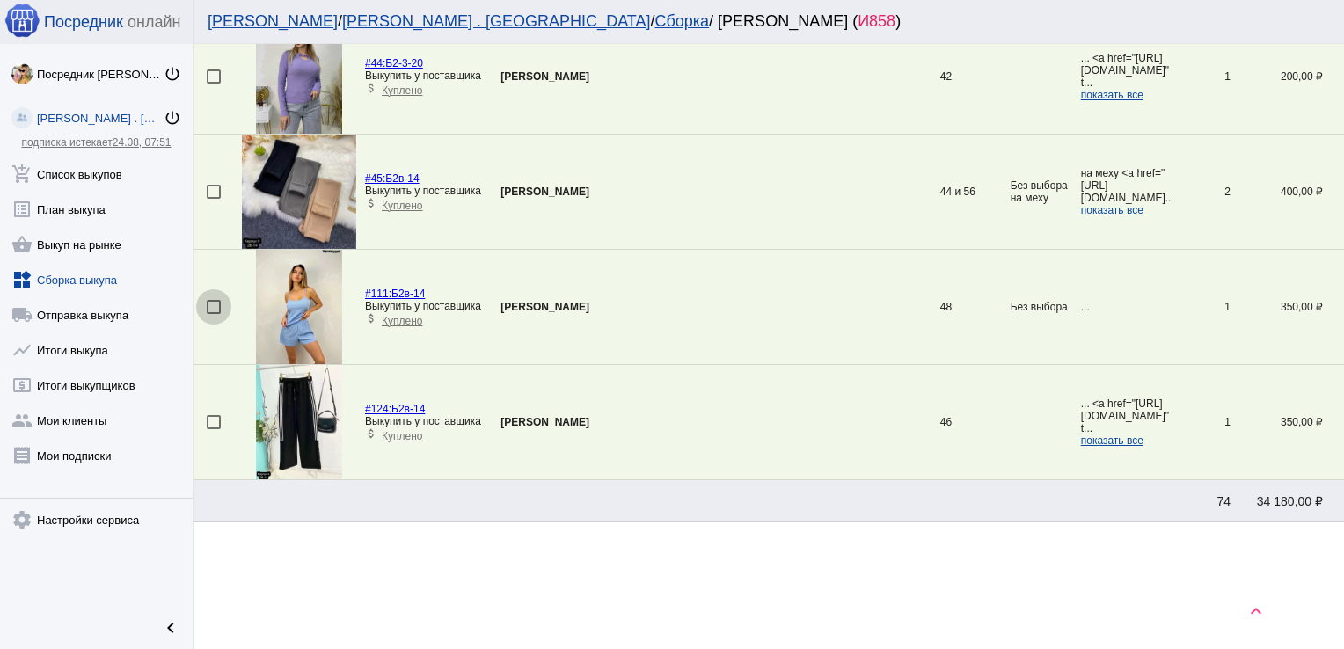
click at [211, 300] on div at bounding box center [214, 307] width 14 height 14
click at [213, 314] on input "checkbox" at bounding box center [213, 314] width 1 height 1
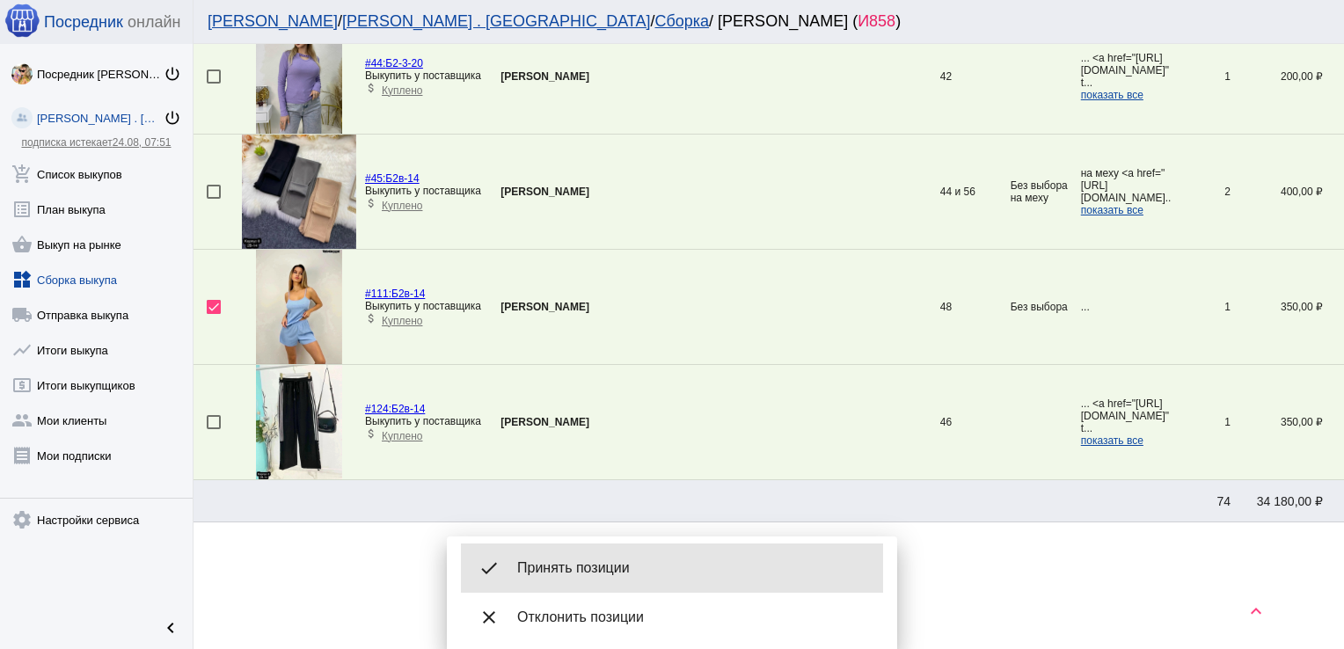
click at [603, 554] on div "done Принять позиции" at bounding box center [672, 568] width 422 height 49
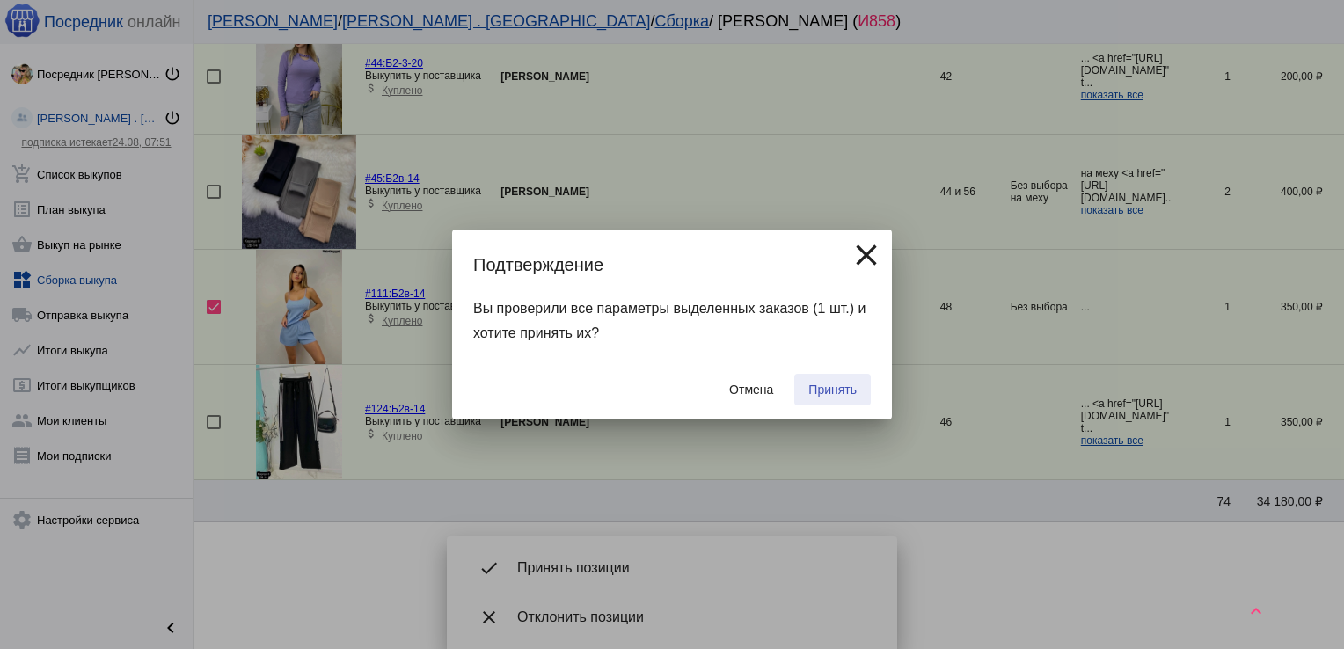
click at [831, 385] on span "Принять" at bounding box center [832, 390] width 48 height 14
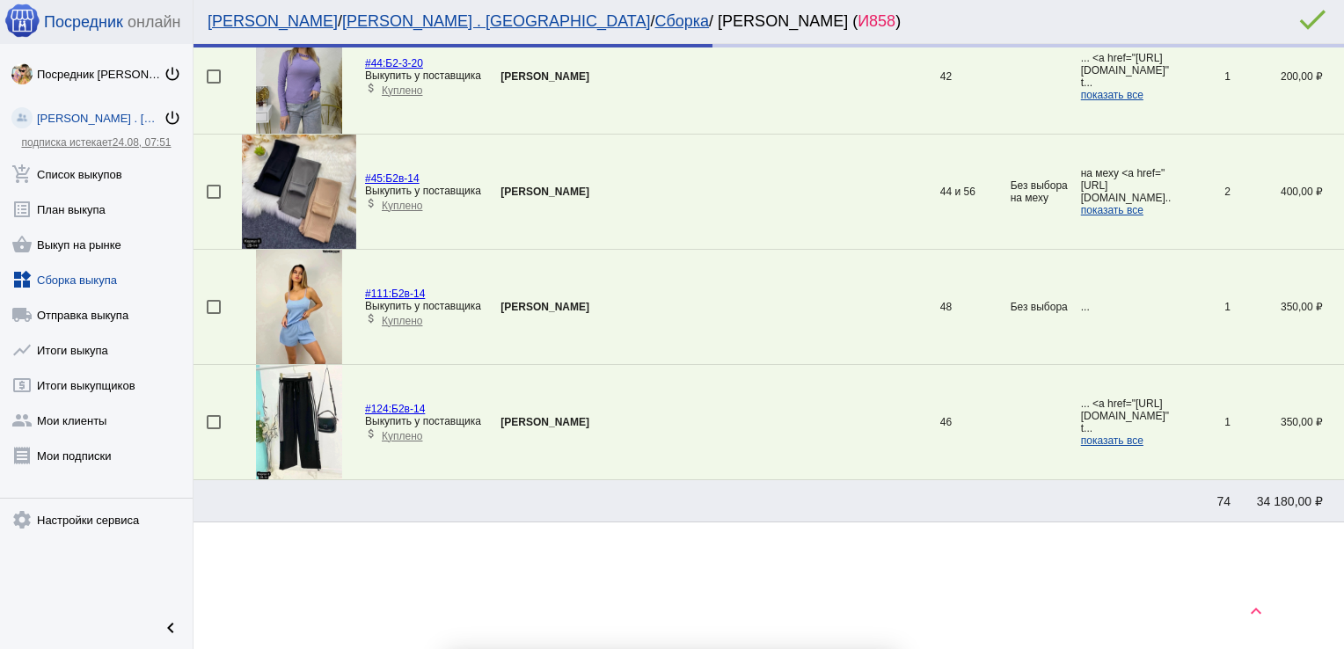
scroll to position [2997, 0]
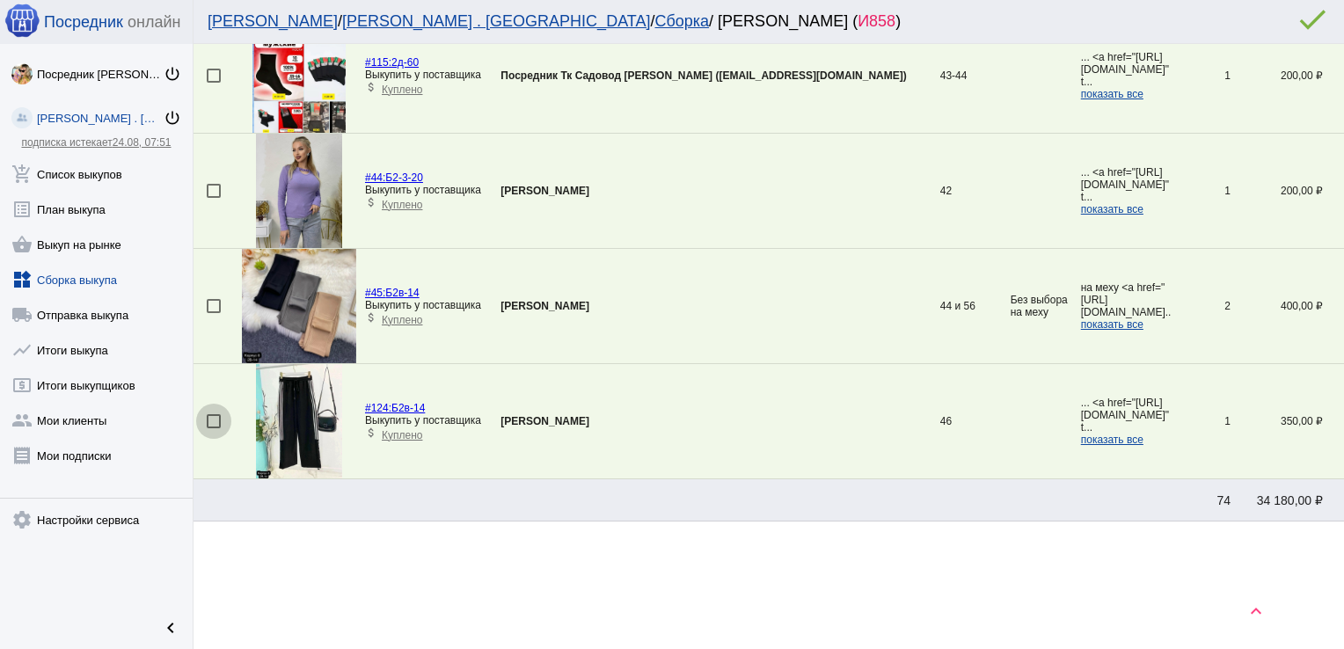
click at [211, 414] on div at bounding box center [214, 421] width 14 height 14
click at [213, 428] on input "checkbox" at bounding box center [213, 428] width 1 height 1
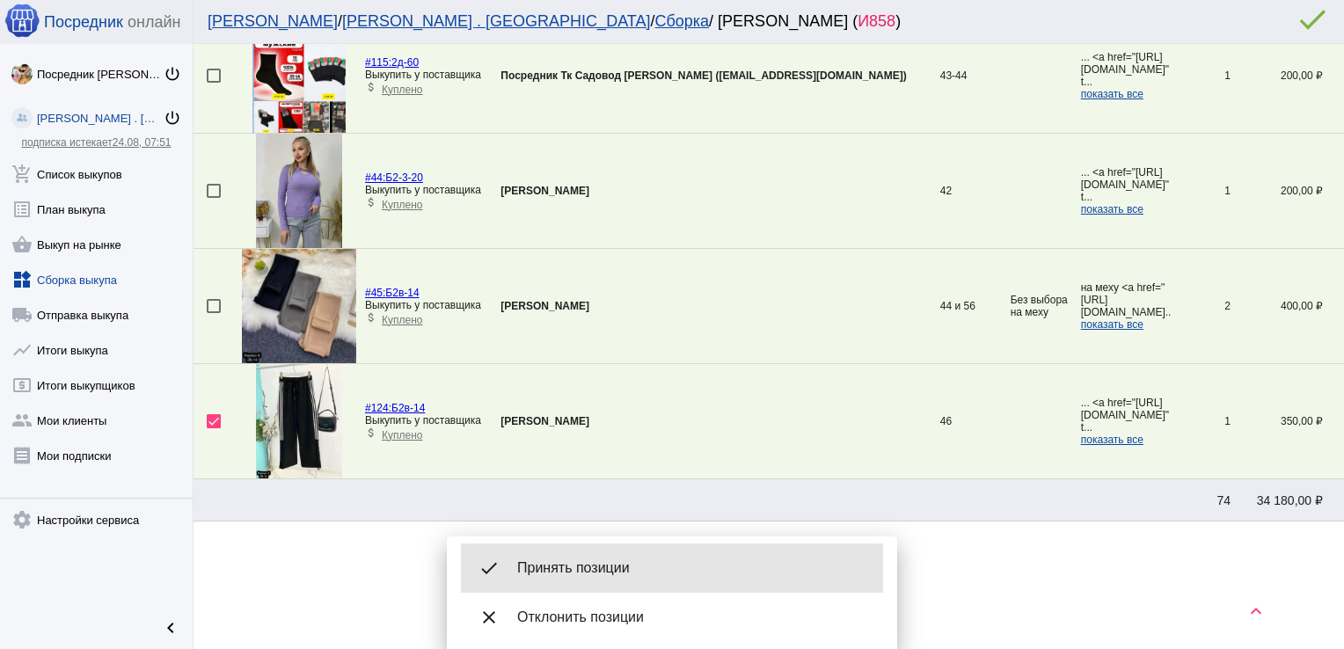
click at [614, 558] on div "done Принять позиции" at bounding box center [672, 568] width 422 height 49
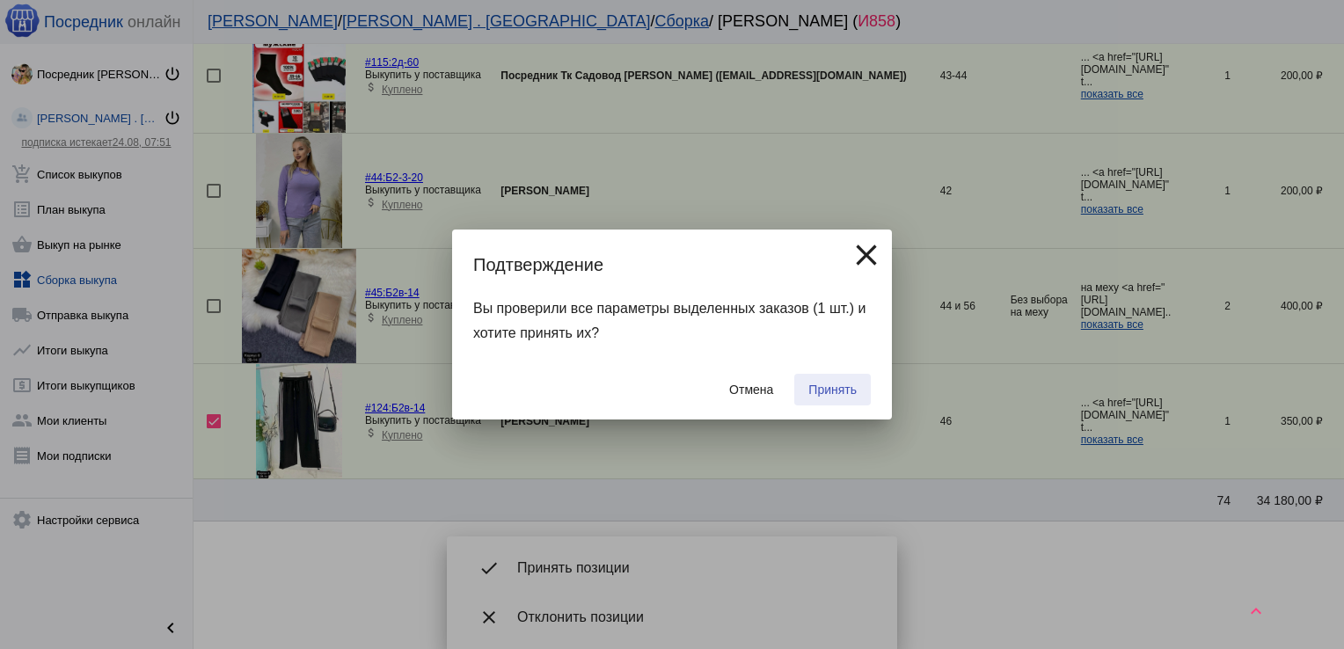
click at [830, 382] on button "Принять" at bounding box center [832, 390] width 77 height 32
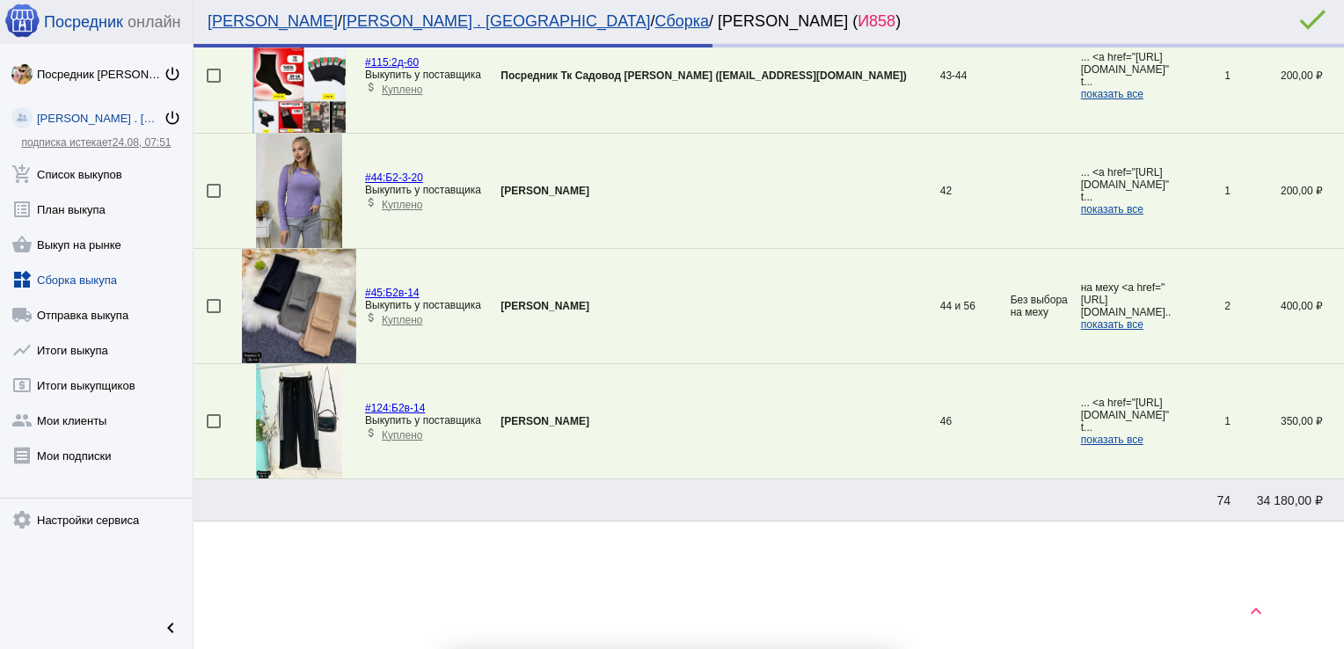
scroll to position [2882, 0]
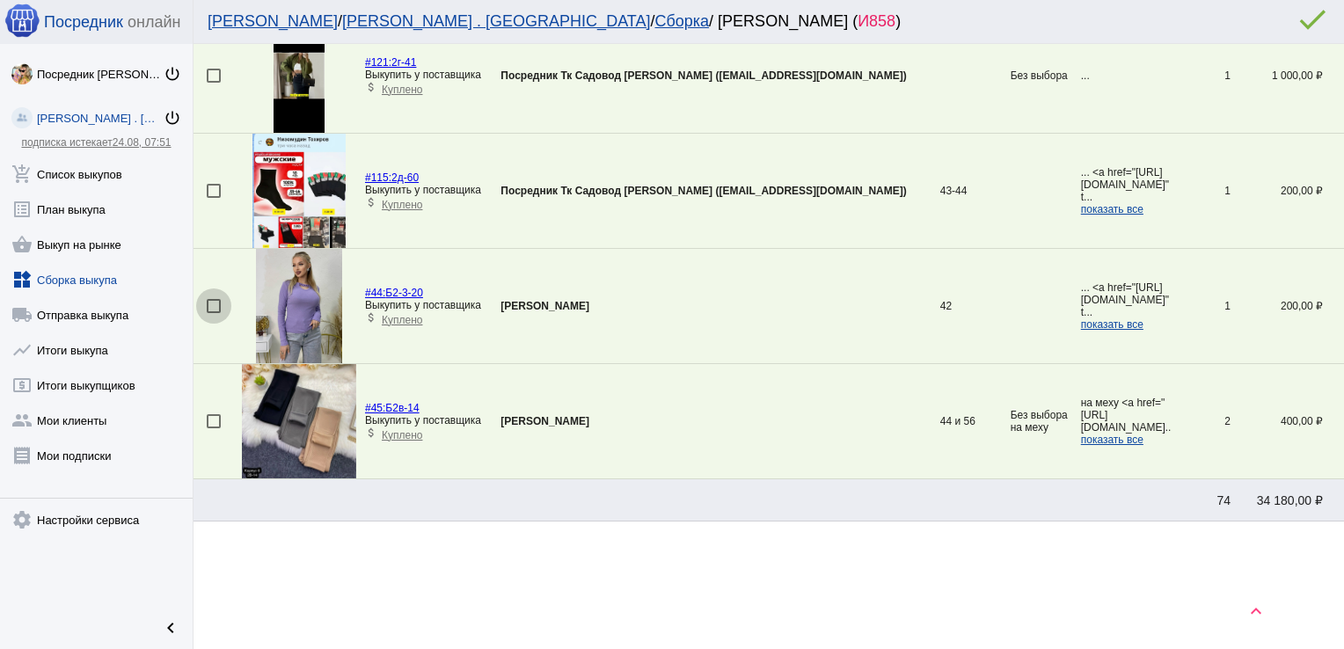
click at [215, 299] on div at bounding box center [214, 306] width 14 height 14
click at [214, 313] on input "checkbox" at bounding box center [213, 313] width 1 height 1
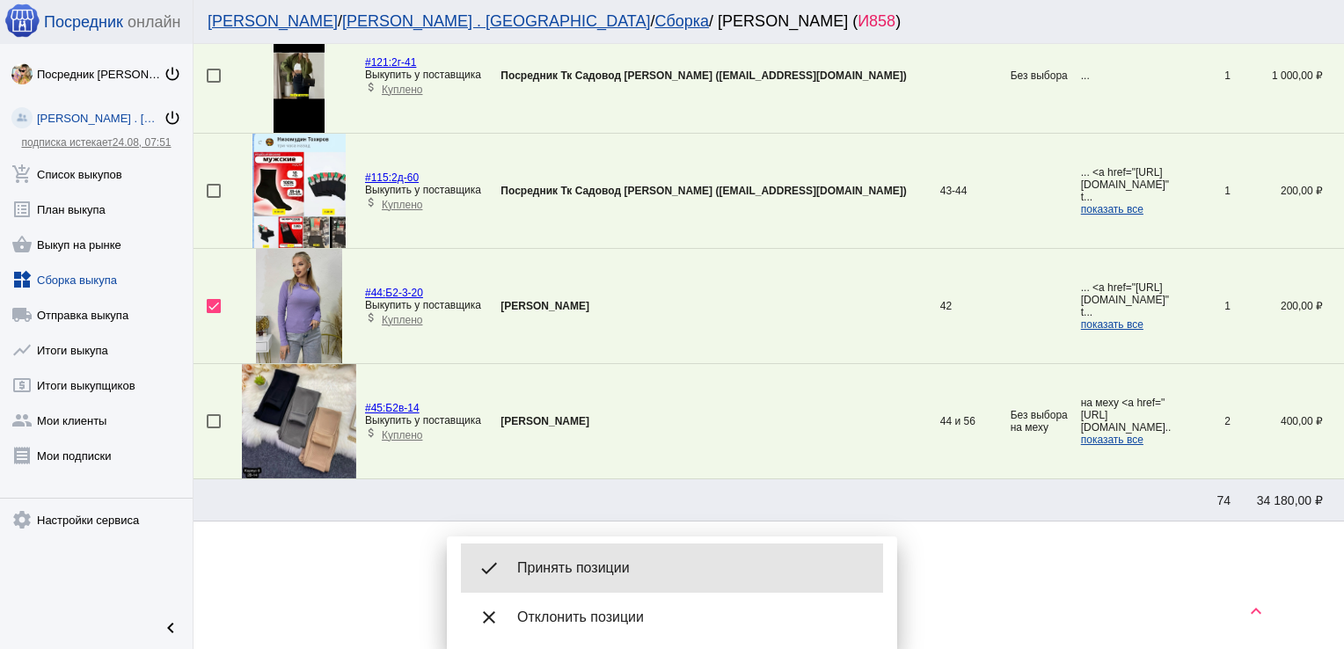
click at [586, 557] on div "done Принять позиции" at bounding box center [672, 568] width 422 height 49
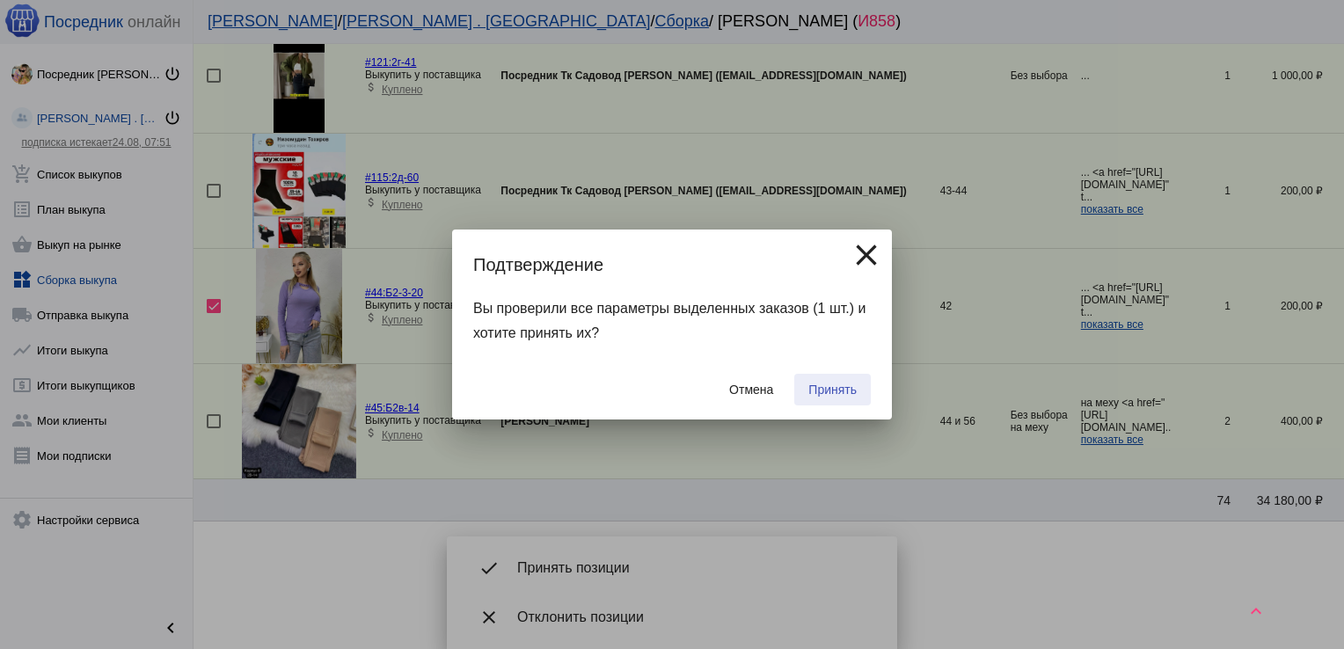
click at [825, 392] on span "Принять" at bounding box center [832, 390] width 48 height 14
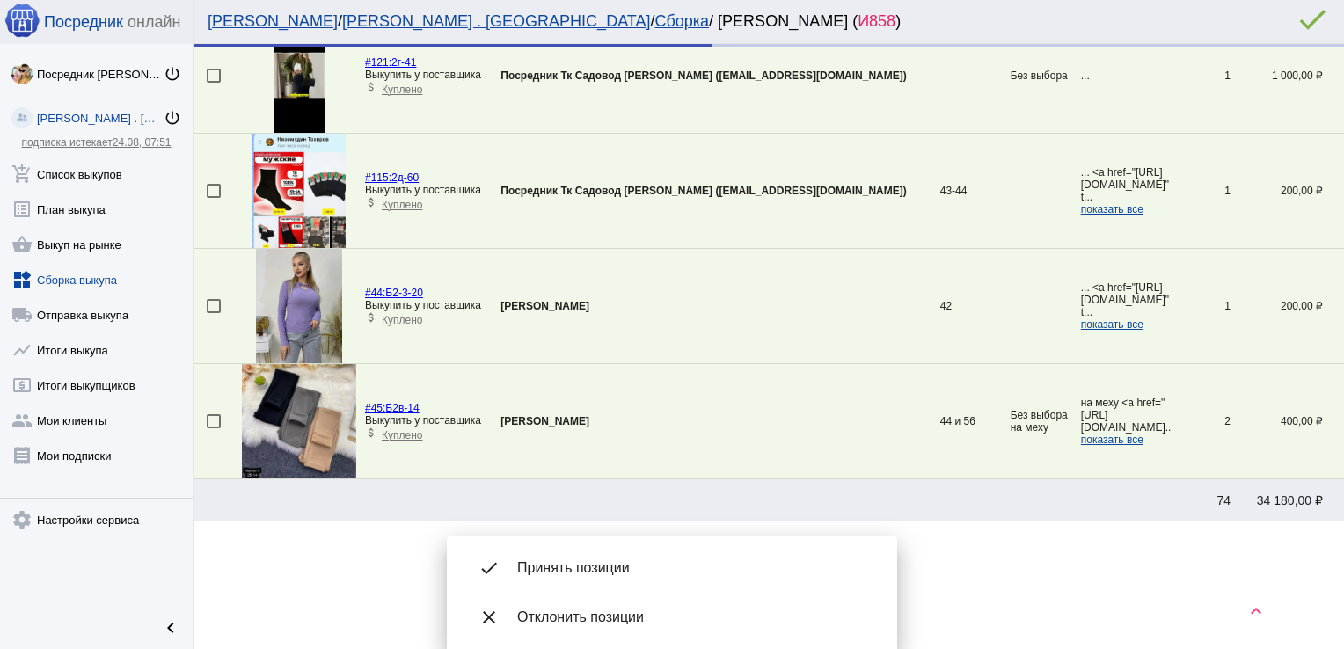
scroll to position [2767, 0]
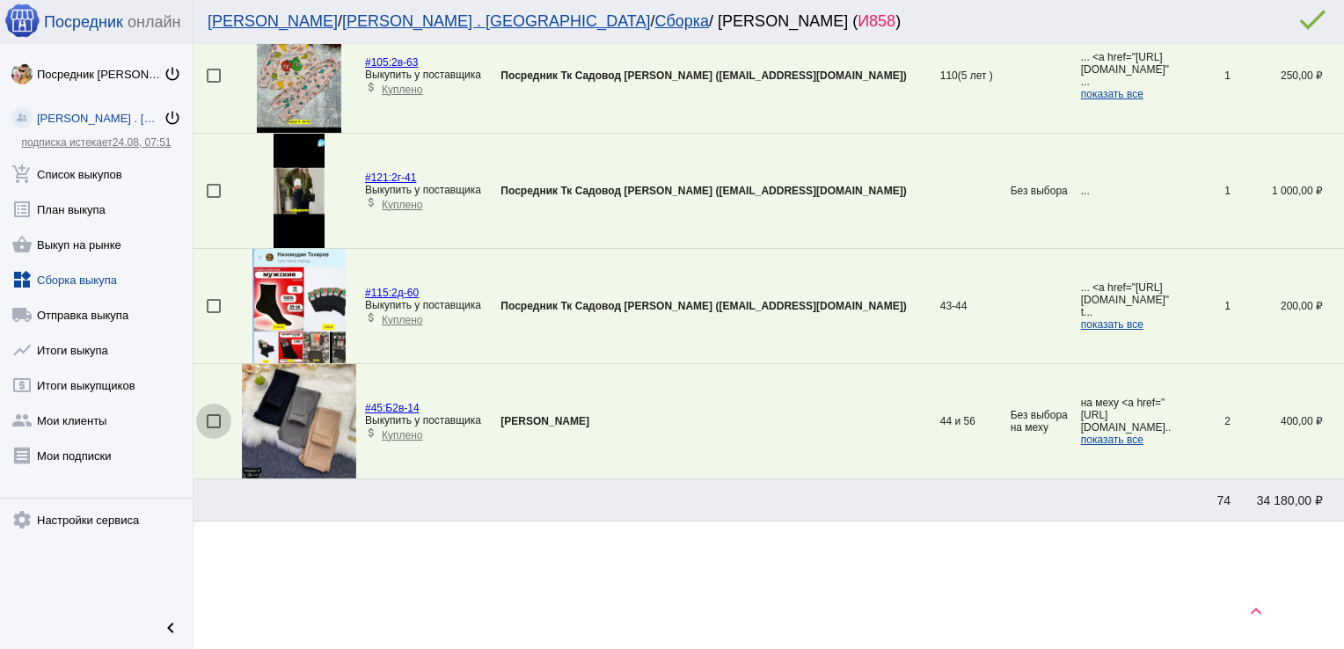
click at [215, 414] on div at bounding box center [214, 421] width 14 height 14
click at [214, 428] on input "checkbox" at bounding box center [213, 428] width 1 height 1
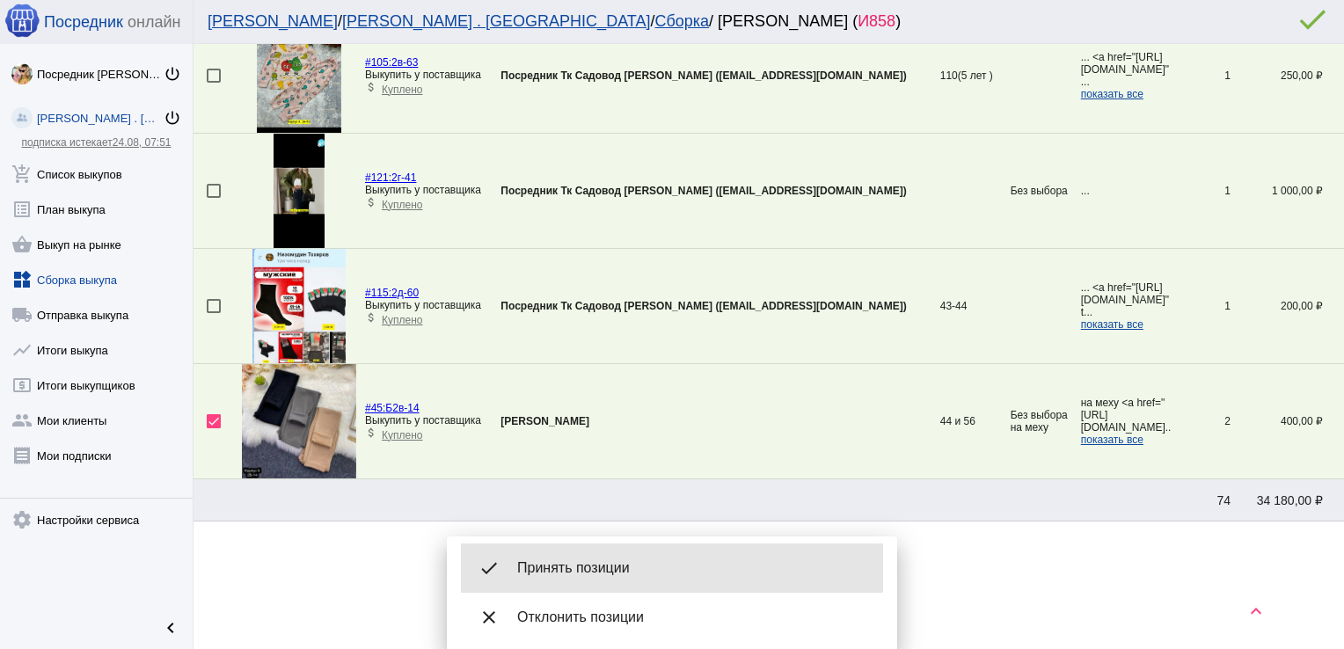
click at [609, 552] on div "done Принять позиции" at bounding box center [672, 568] width 422 height 49
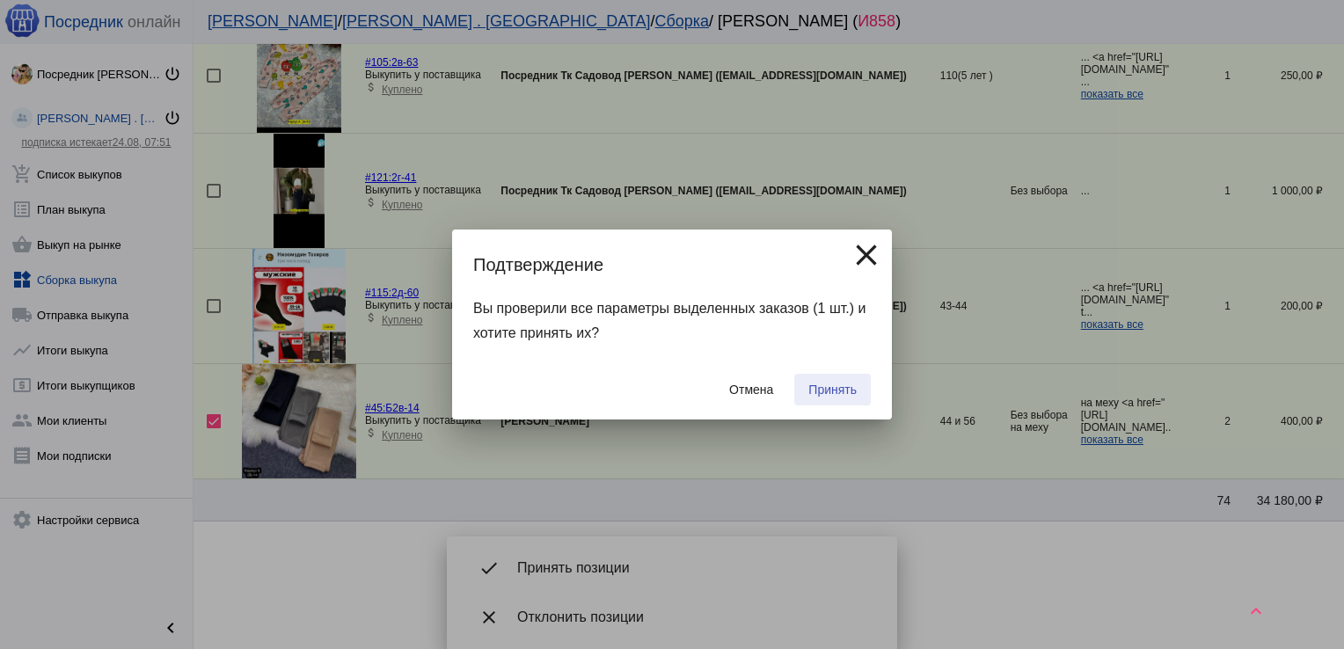
click at [834, 388] on span "Принять" at bounding box center [832, 390] width 48 height 14
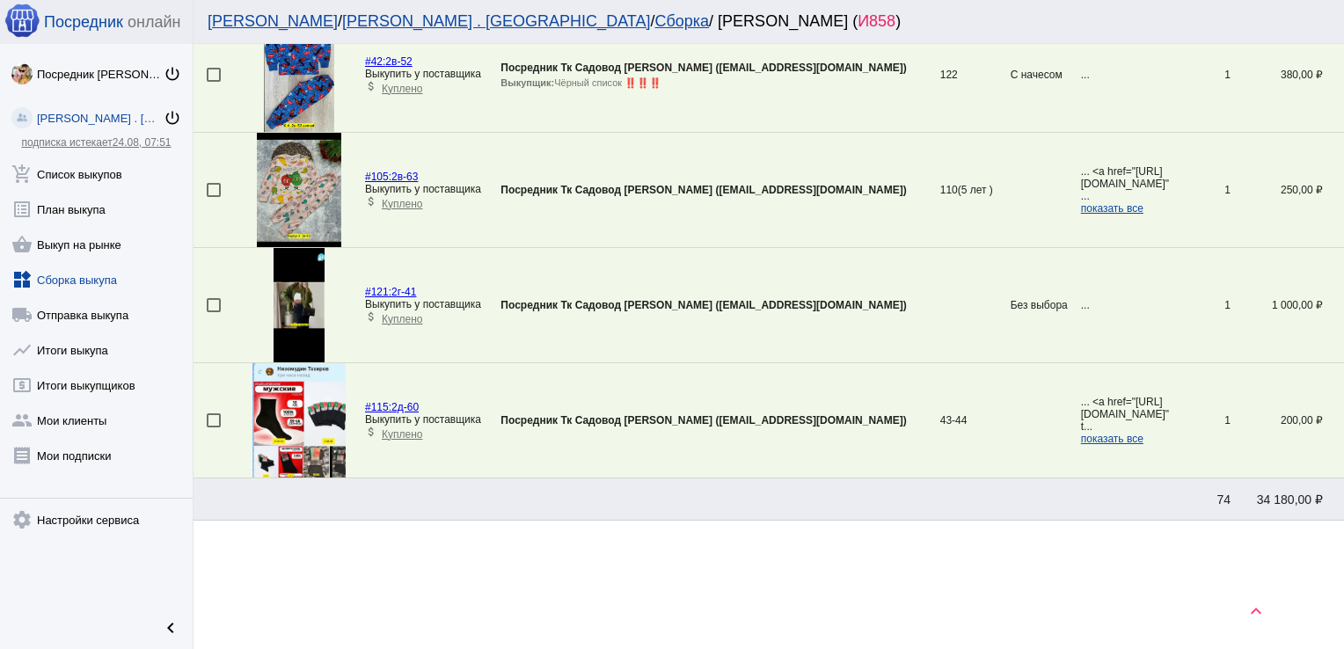
scroll to position [2132, 0]
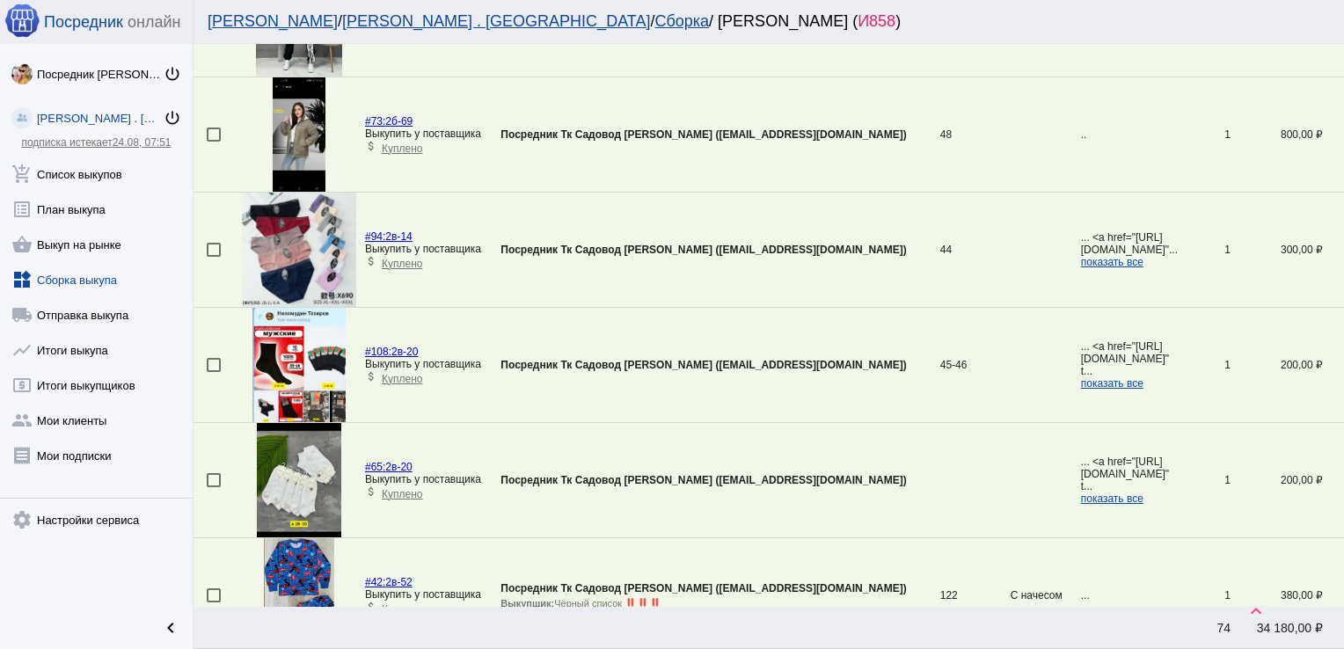
click at [214, 359] on div at bounding box center [214, 365] width 14 height 14
click at [214, 372] on input "checkbox" at bounding box center [213, 372] width 1 height 1
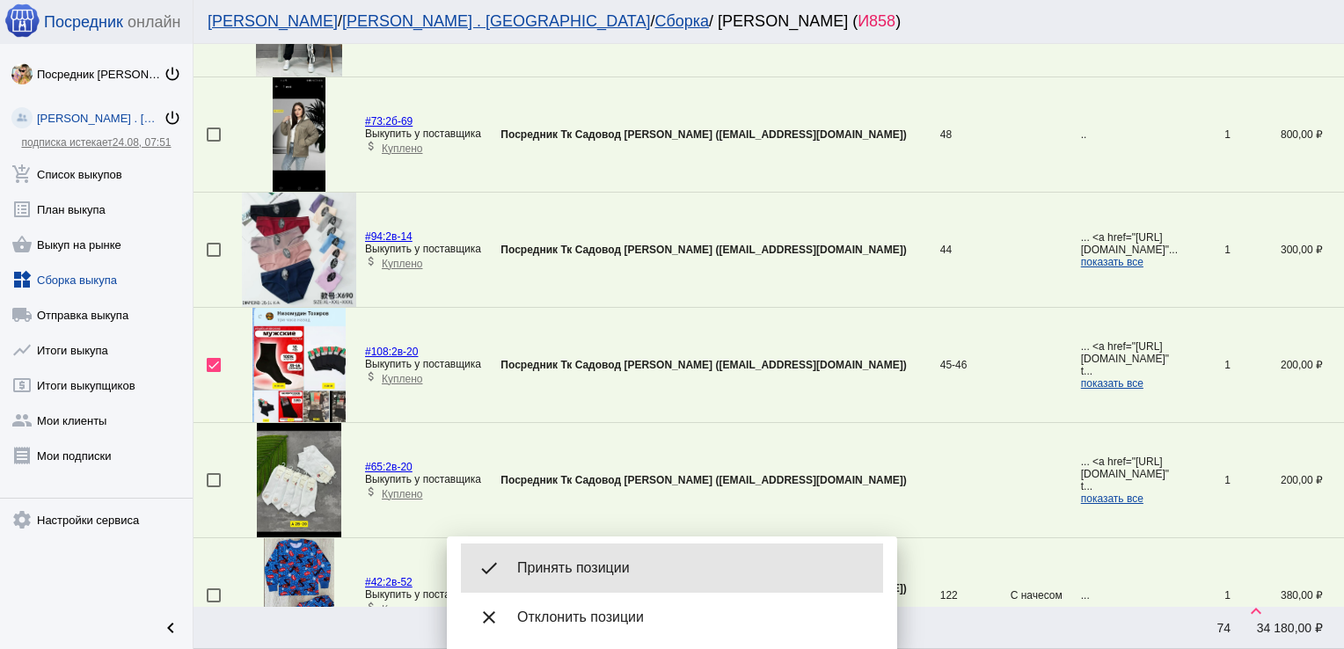
click at [597, 563] on span "Принять позиции" at bounding box center [693, 568] width 352 height 18
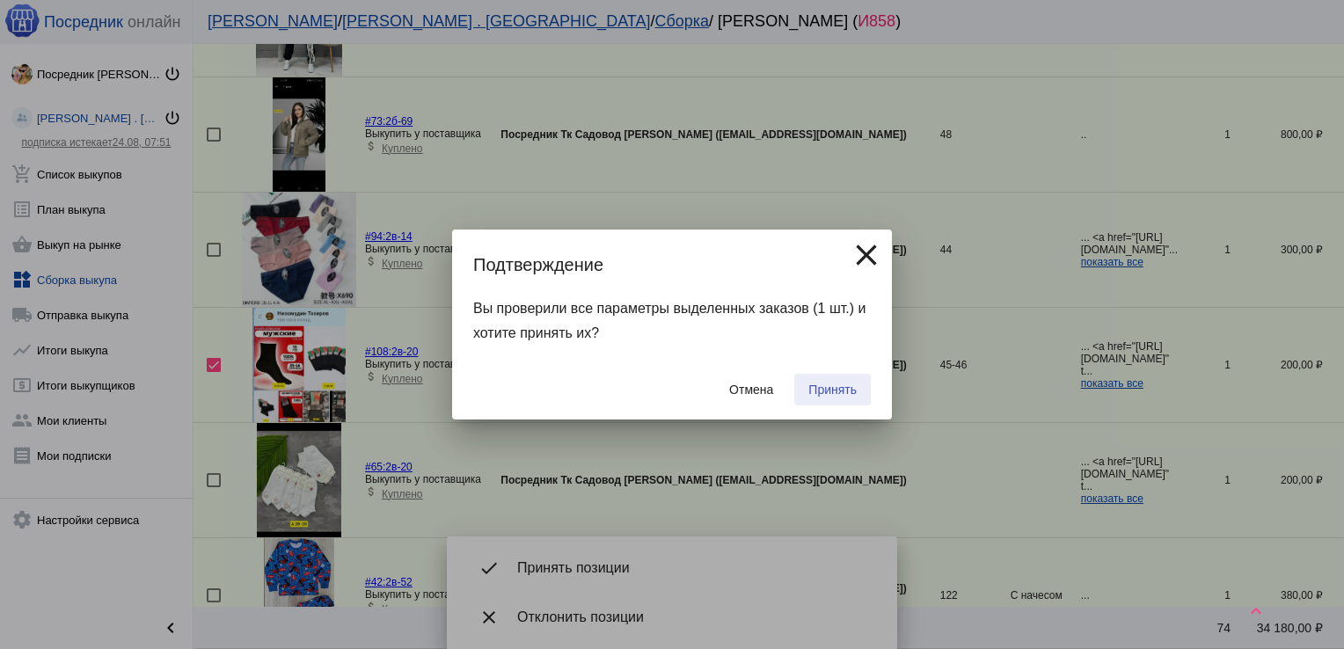
click at [827, 396] on span "Принять" at bounding box center [832, 390] width 48 height 14
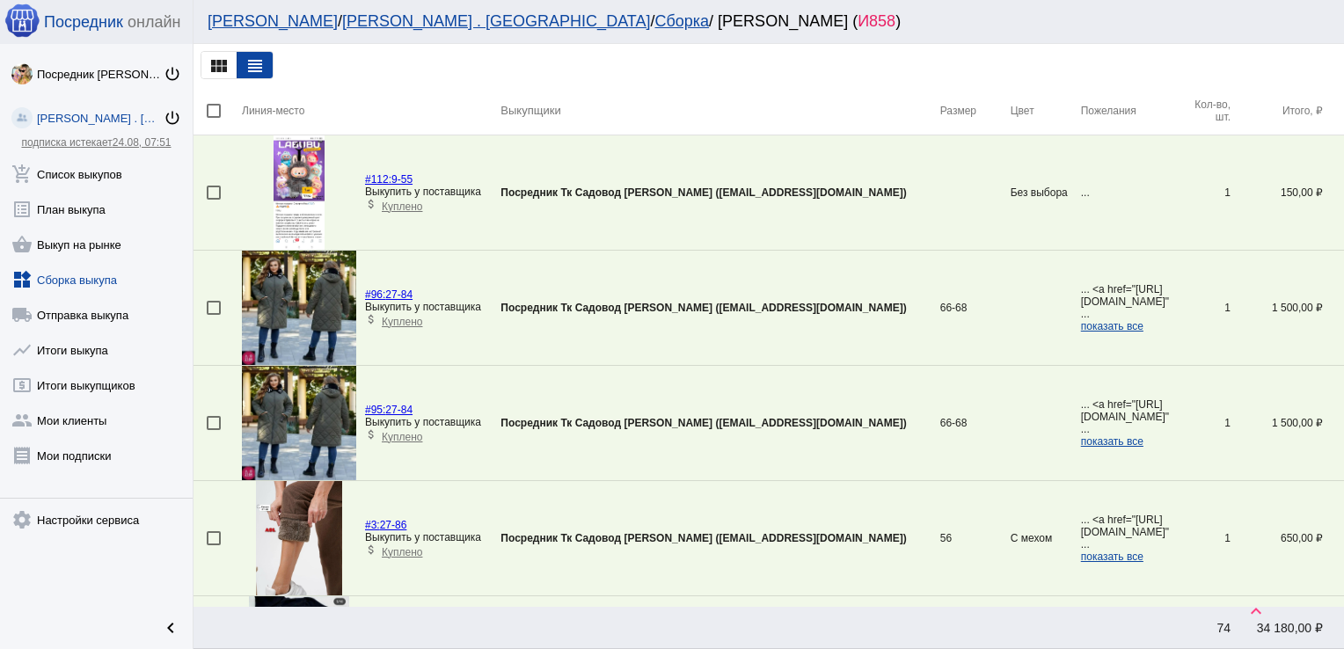
scroll to position [522, 0]
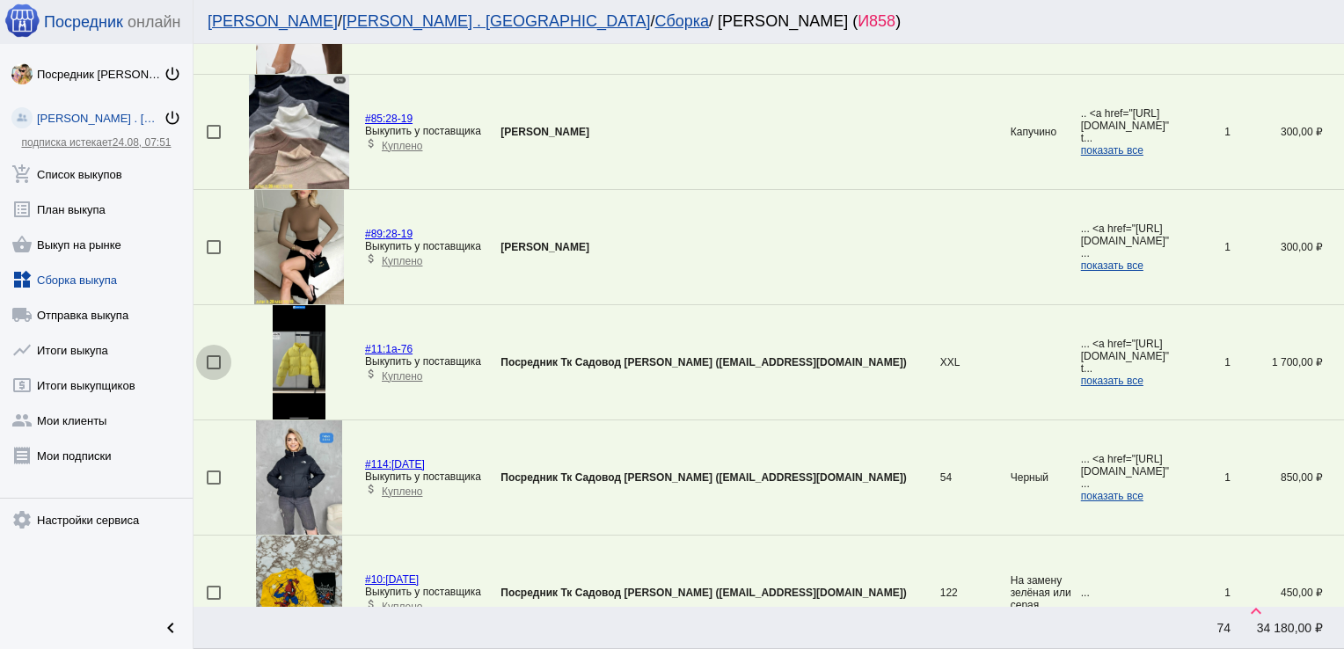
click at [210, 361] on div at bounding box center [214, 362] width 14 height 14
click at [213, 369] on input "checkbox" at bounding box center [213, 369] width 1 height 1
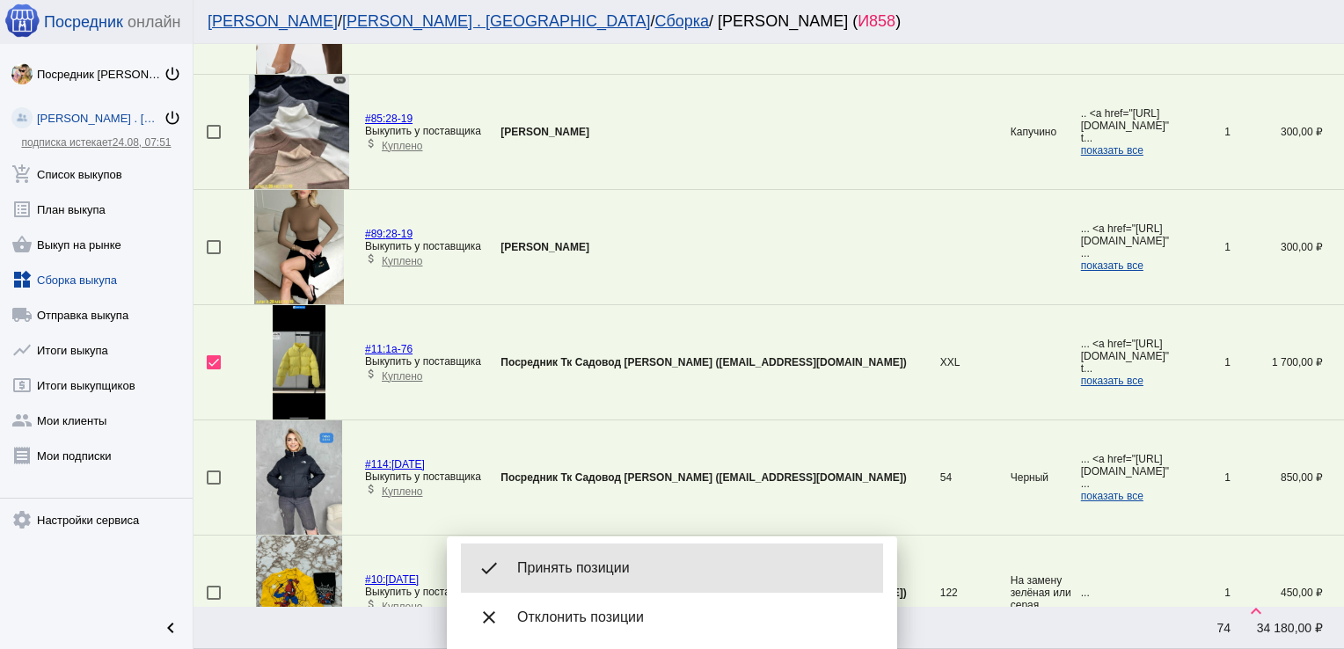
click at [624, 558] on div "done Принять позиции" at bounding box center [672, 568] width 422 height 49
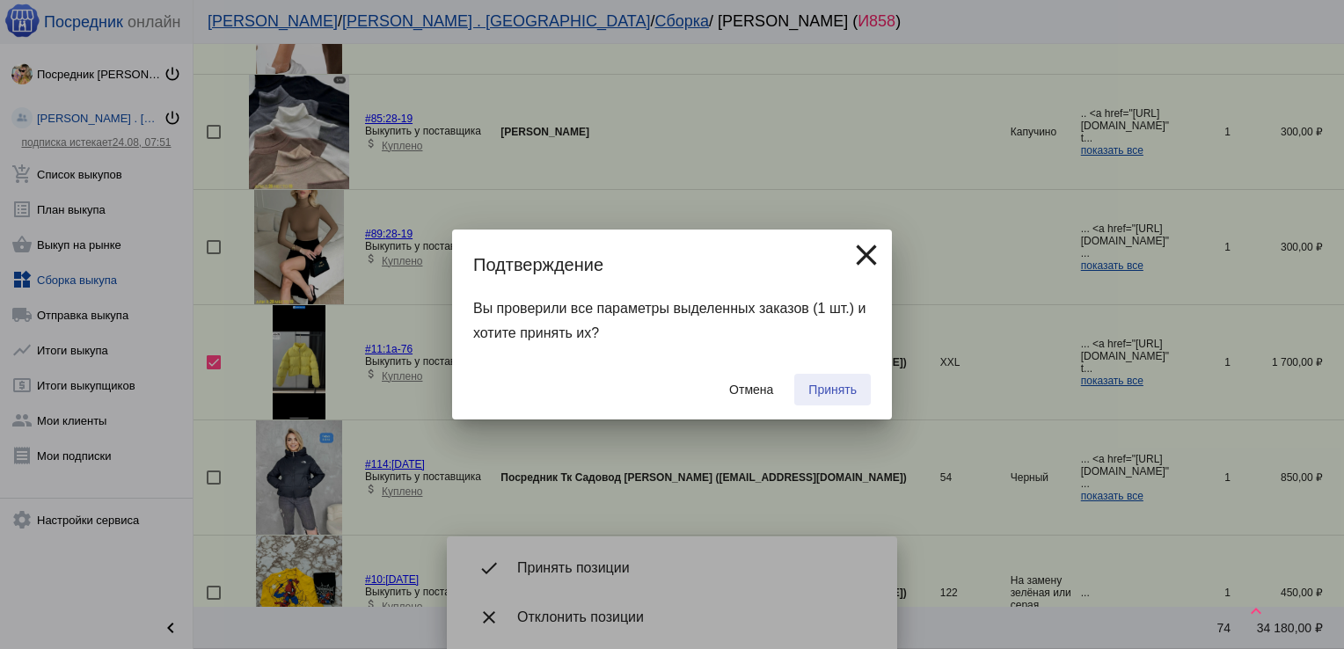
click at [813, 384] on span "Принять" at bounding box center [832, 390] width 48 height 14
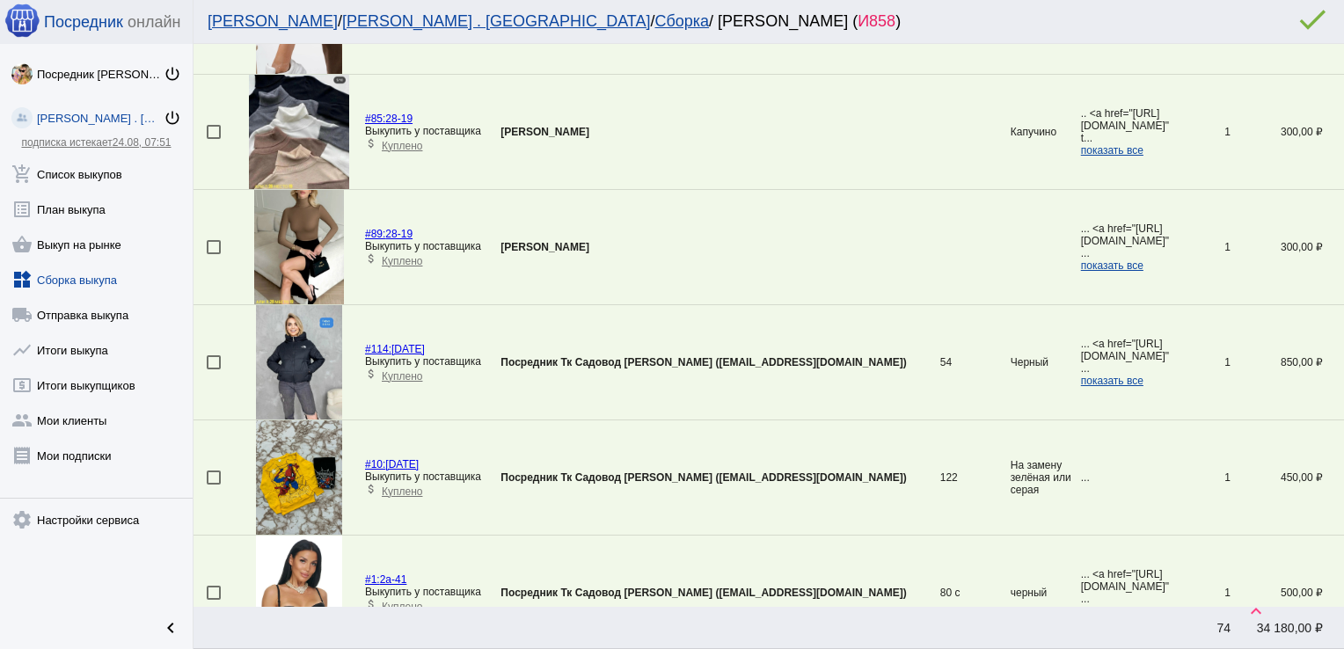
scroll to position [1212, 0]
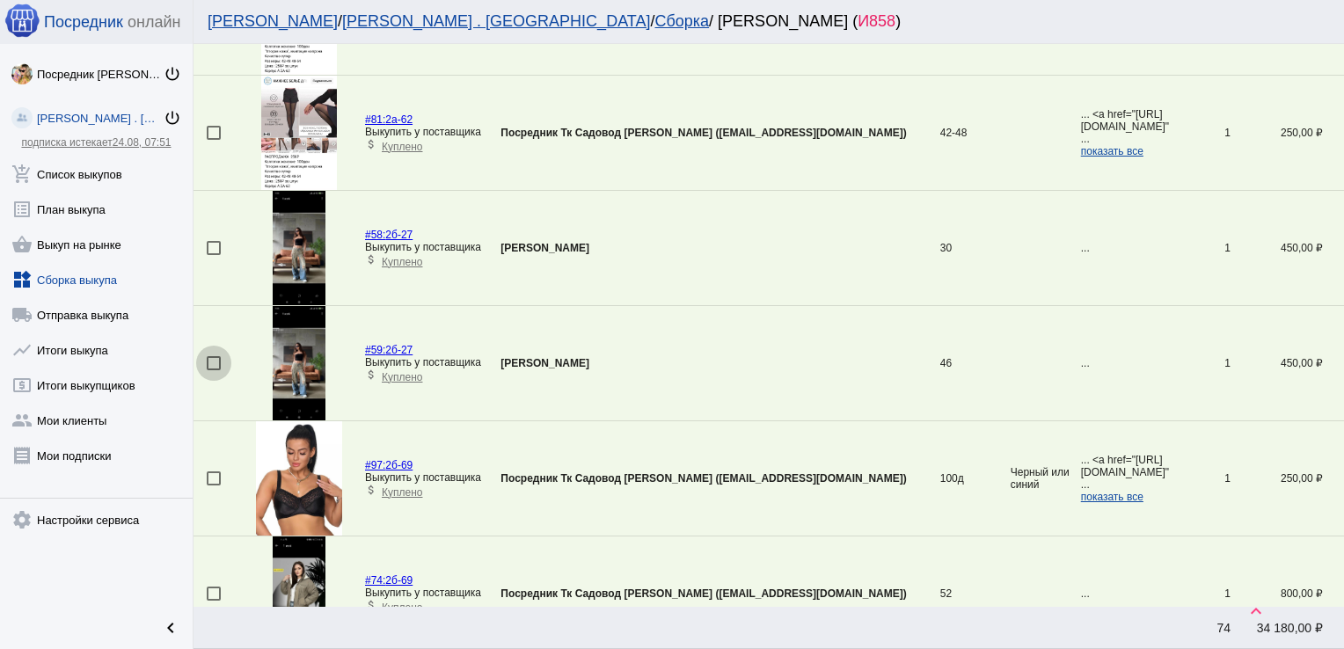
click at [215, 357] on div at bounding box center [214, 363] width 14 height 14
click at [214, 370] on input "checkbox" at bounding box center [213, 370] width 1 height 1
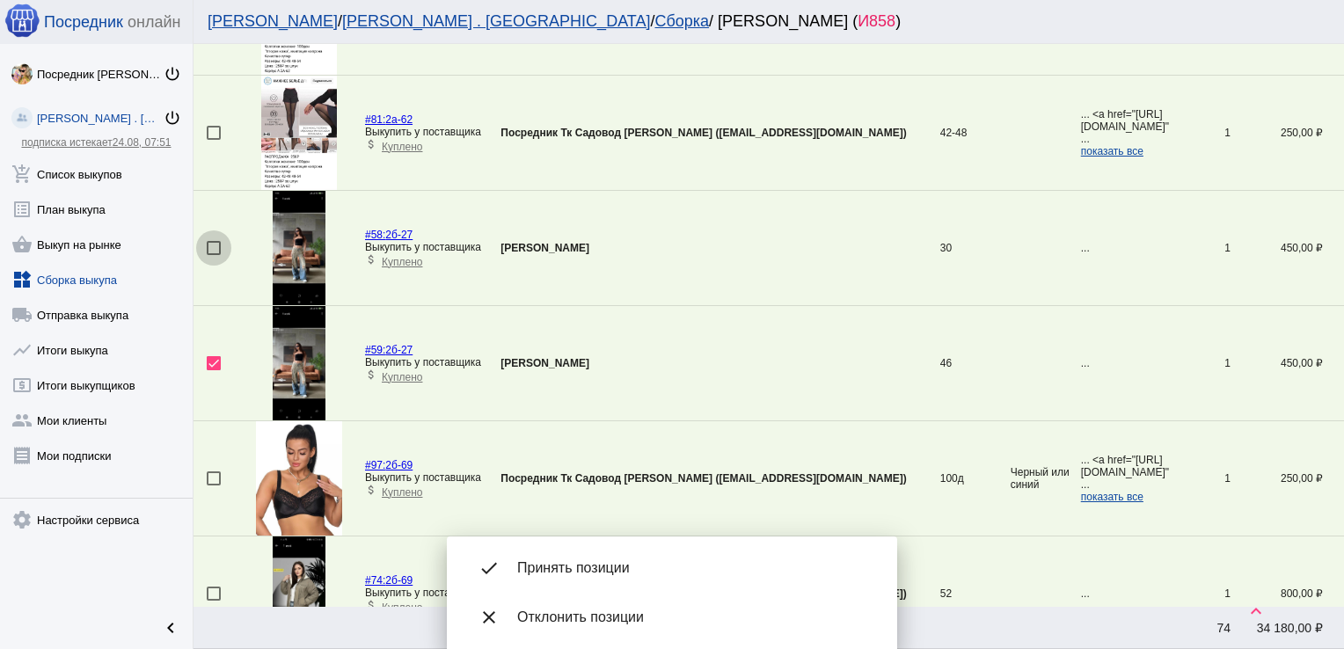
click at [214, 249] on div at bounding box center [214, 248] width 14 height 14
click at [214, 255] on input "checkbox" at bounding box center [213, 255] width 1 height 1
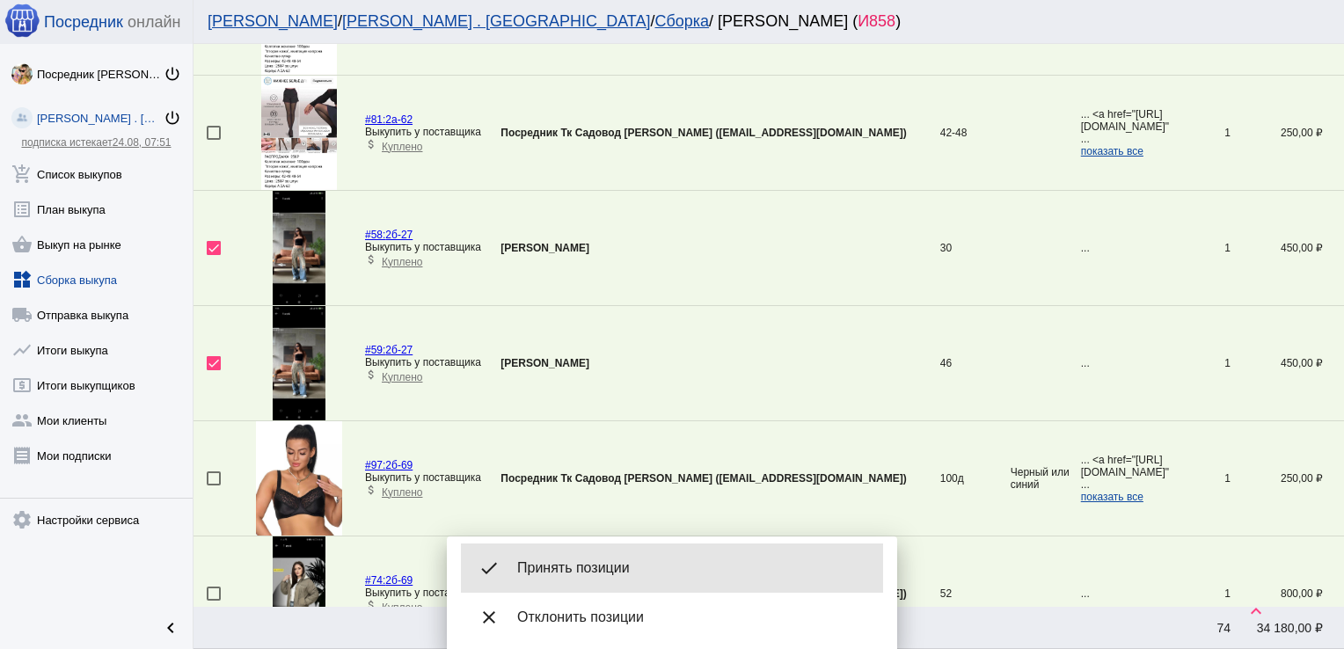
click at [620, 558] on div "done Принять позиции" at bounding box center [672, 568] width 422 height 49
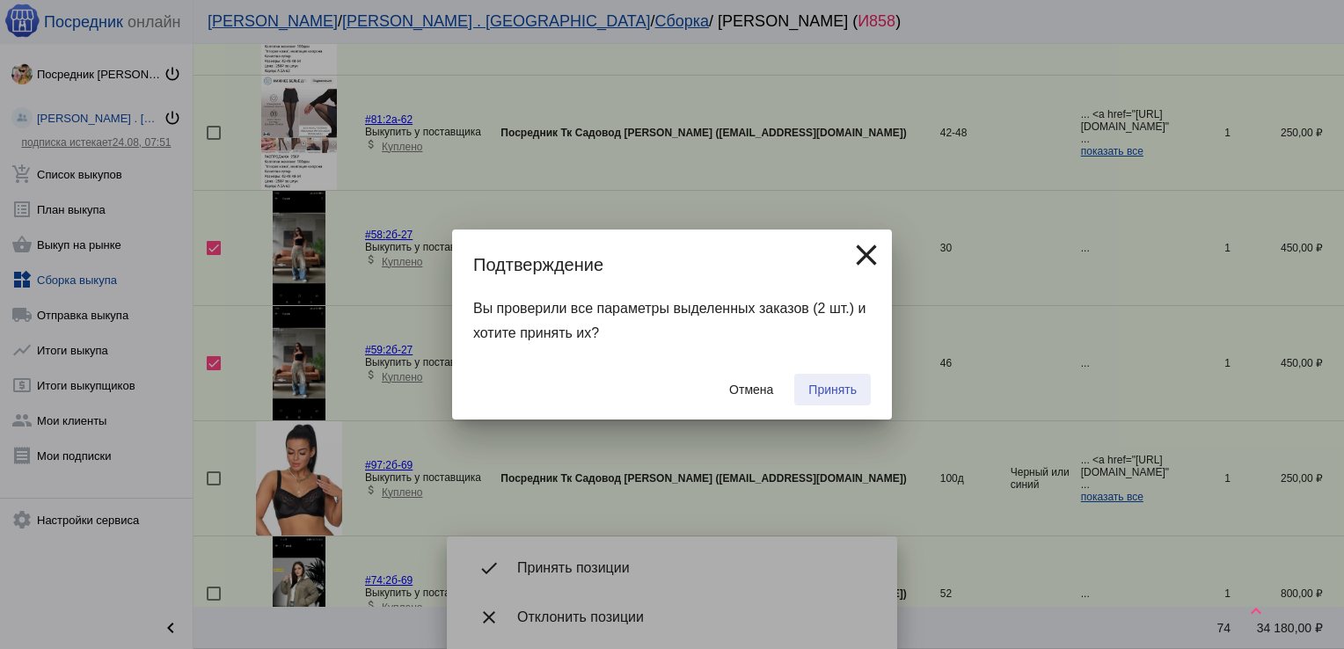
click at [832, 390] on span "Принять" at bounding box center [832, 390] width 48 height 14
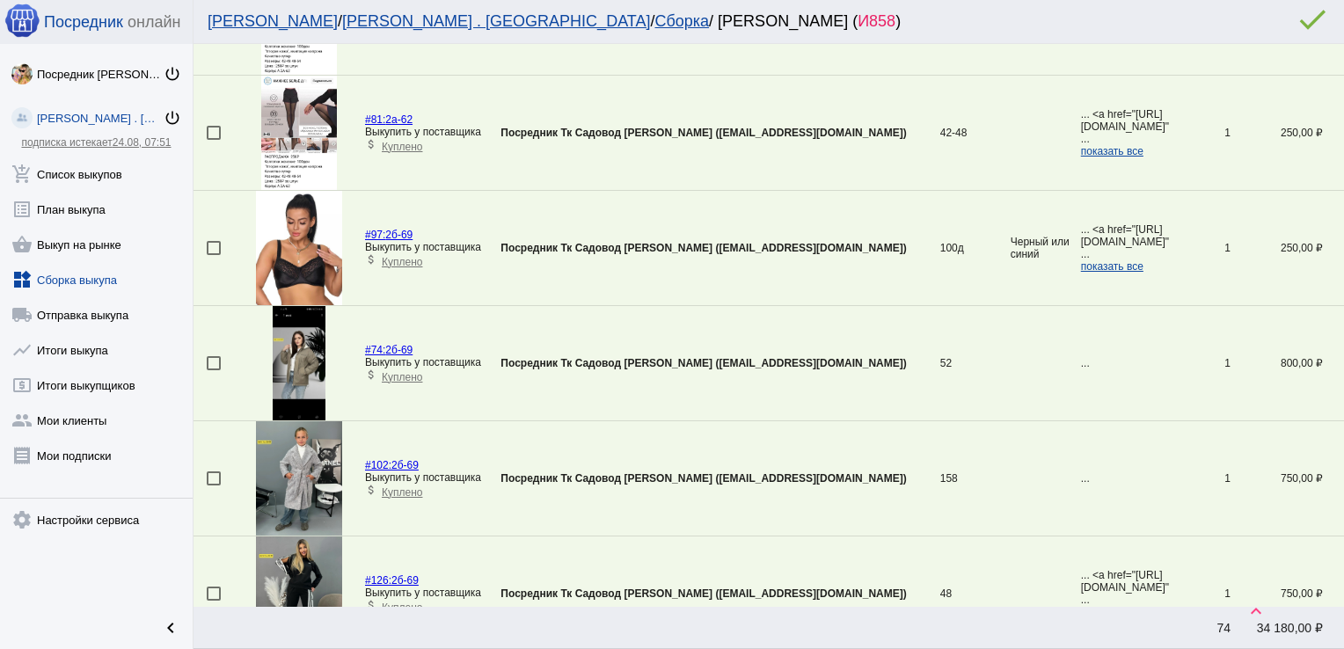
scroll to position [522, 0]
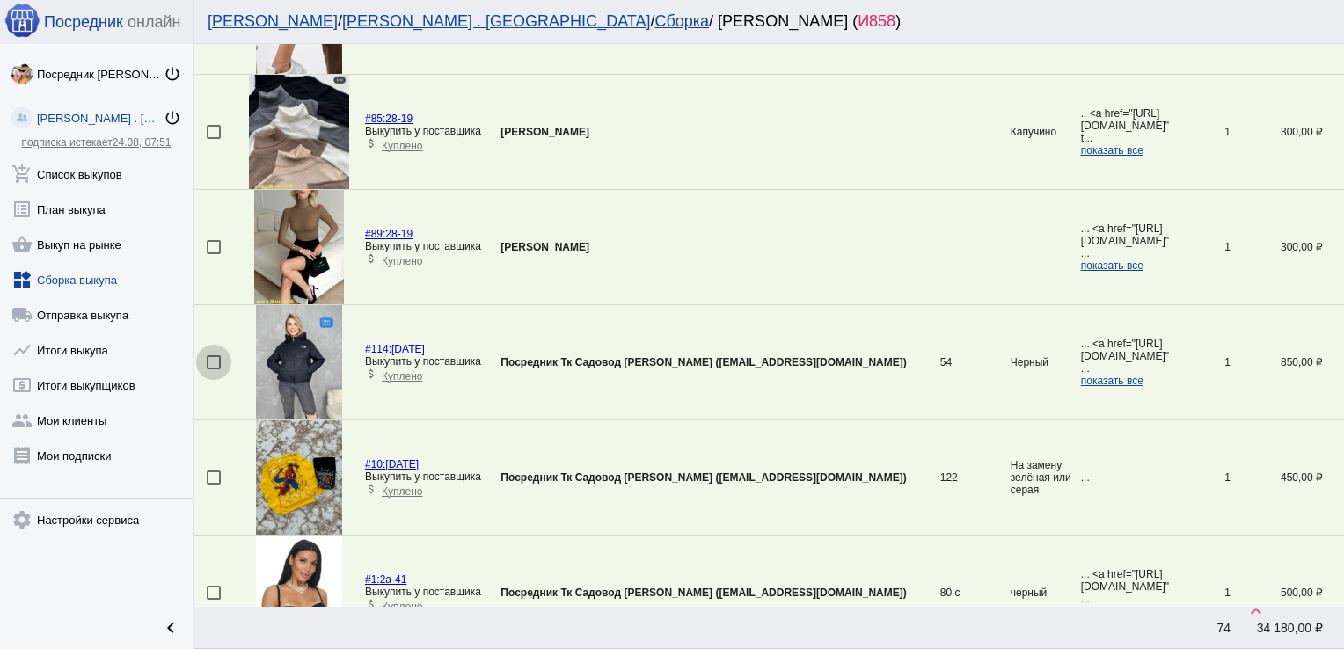
click at [215, 358] on div at bounding box center [214, 362] width 14 height 14
click at [214, 369] on input "checkbox" at bounding box center [213, 369] width 1 height 1
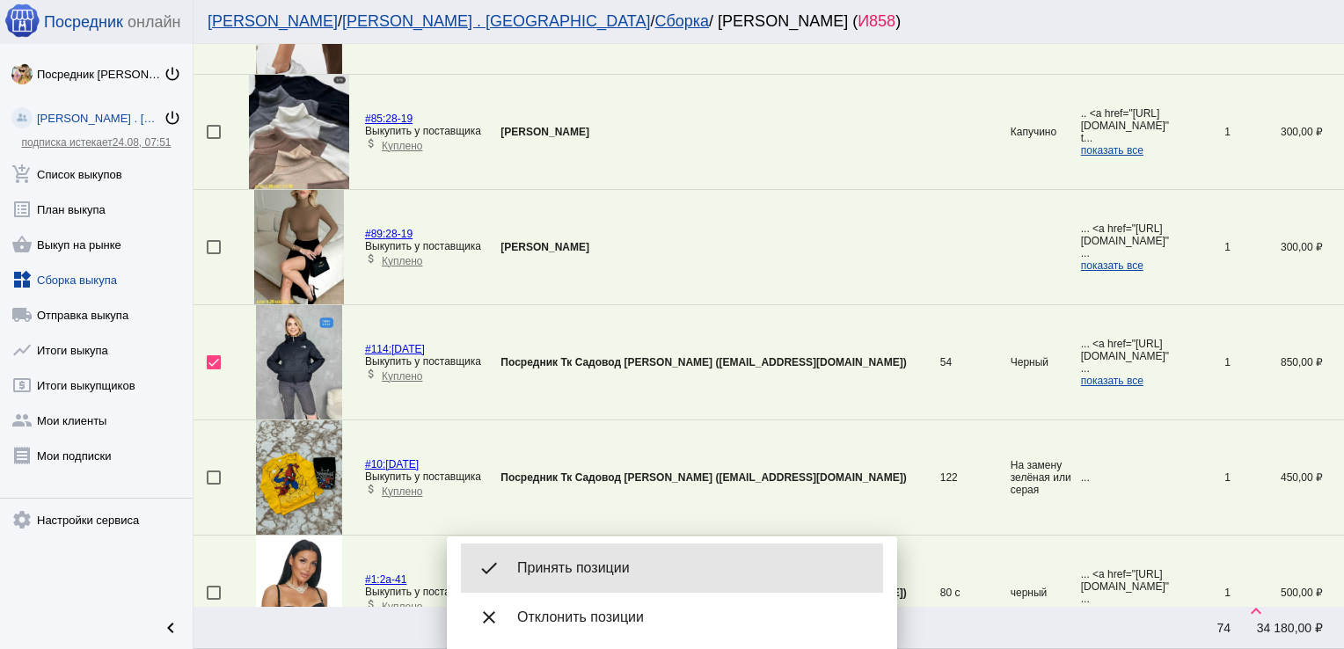
click at [570, 572] on span "Принять позиции" at bounding box center [693, 568] width 352 height 18
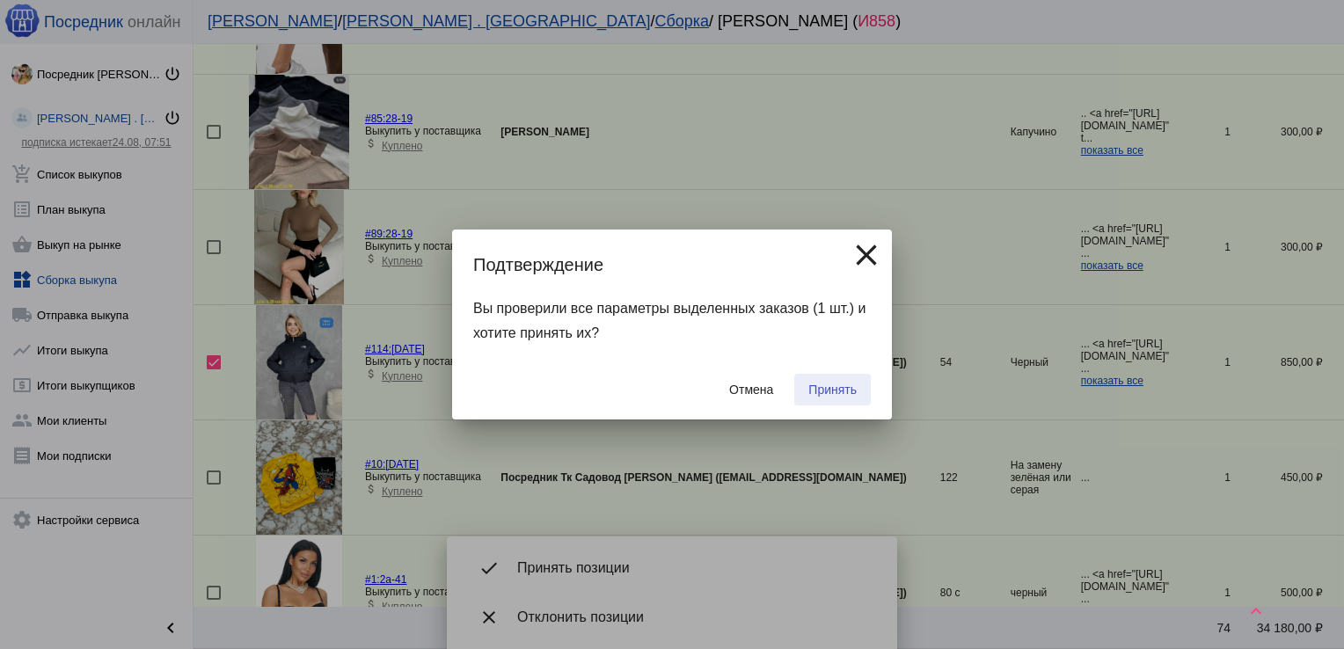
click at [836, 390] on span "Принять" at bounding box center [832, 390] width 48 height 14
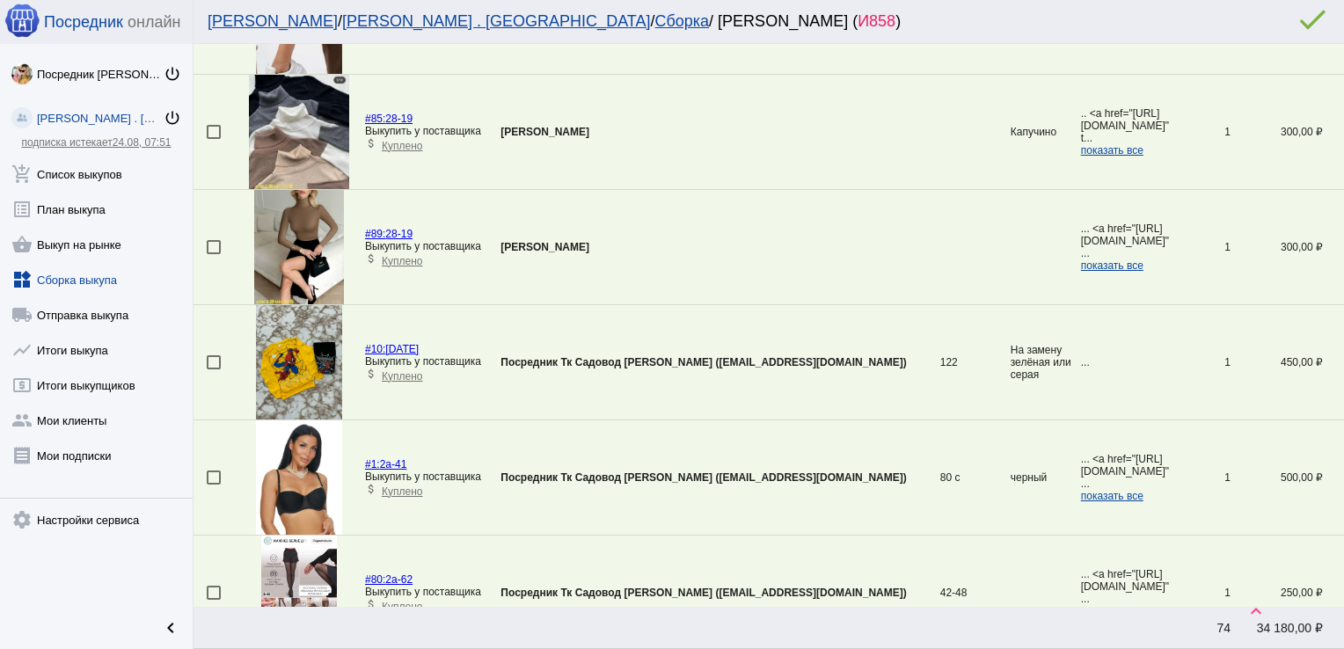
scroll to position [1902, 0]
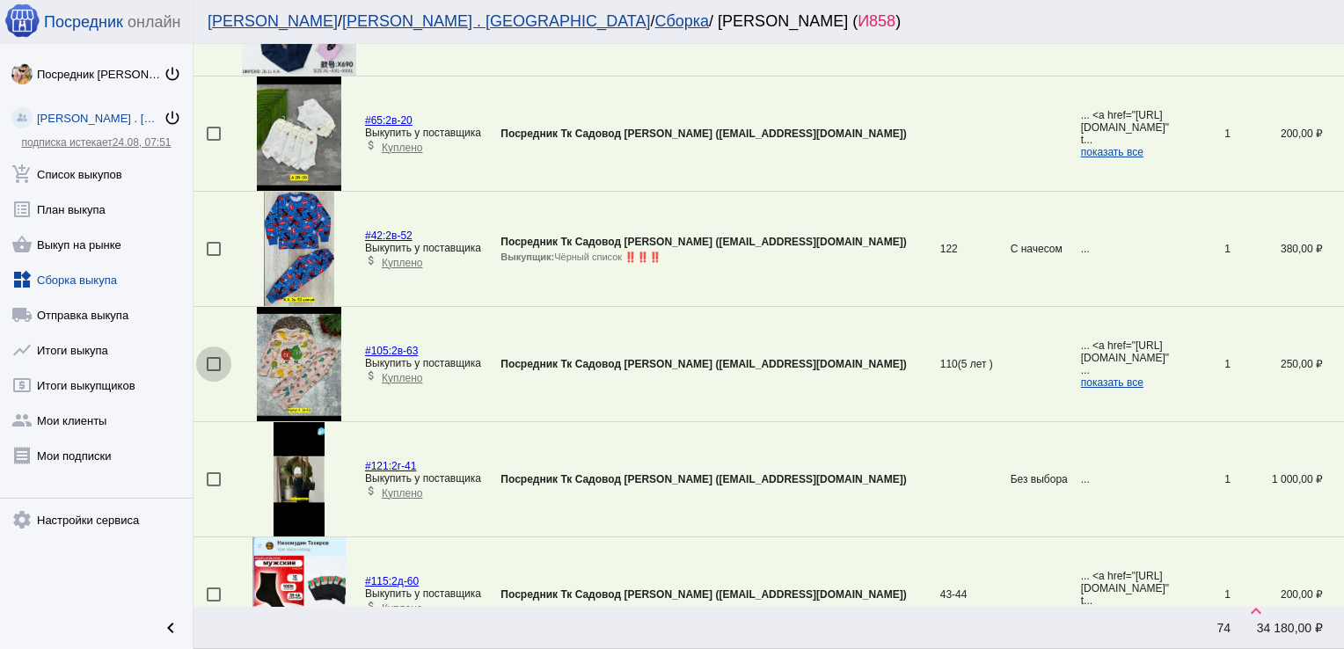
click at [211, 361] on div at bounding box center [214, 364] width 14 height 14
click at [213, 371] on input "checkbox" at bounding box center [213, 371] width 1 height 1
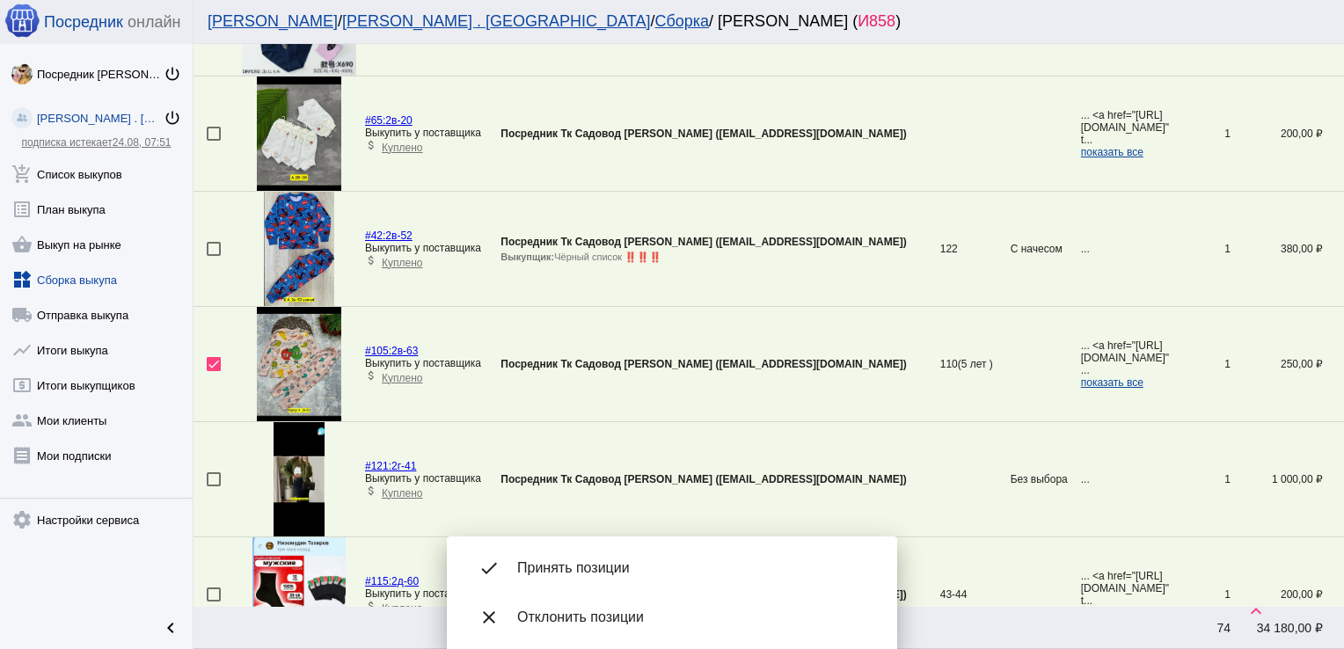
click at [595, 551] on div "done Принять позиции" at bounding box center [672, 568] width 422 height 49
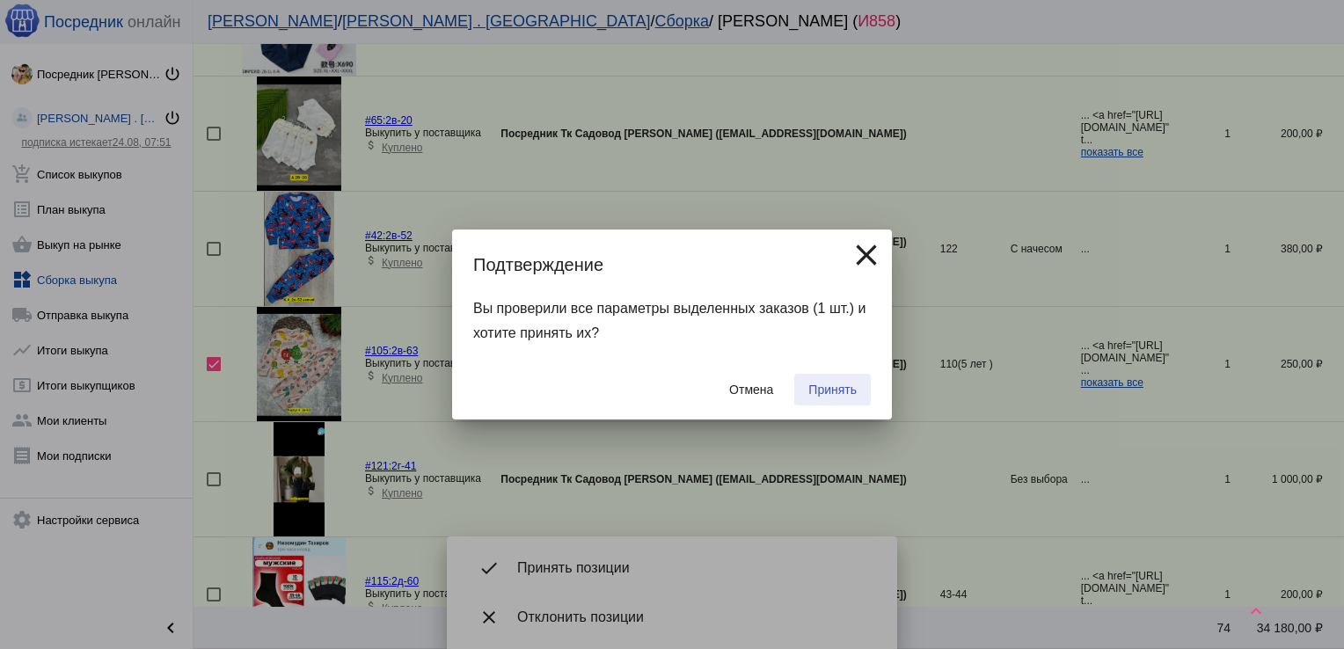
click at [823, 383] on span "Принять" at bounding box center [832, 390] width 48 height 14
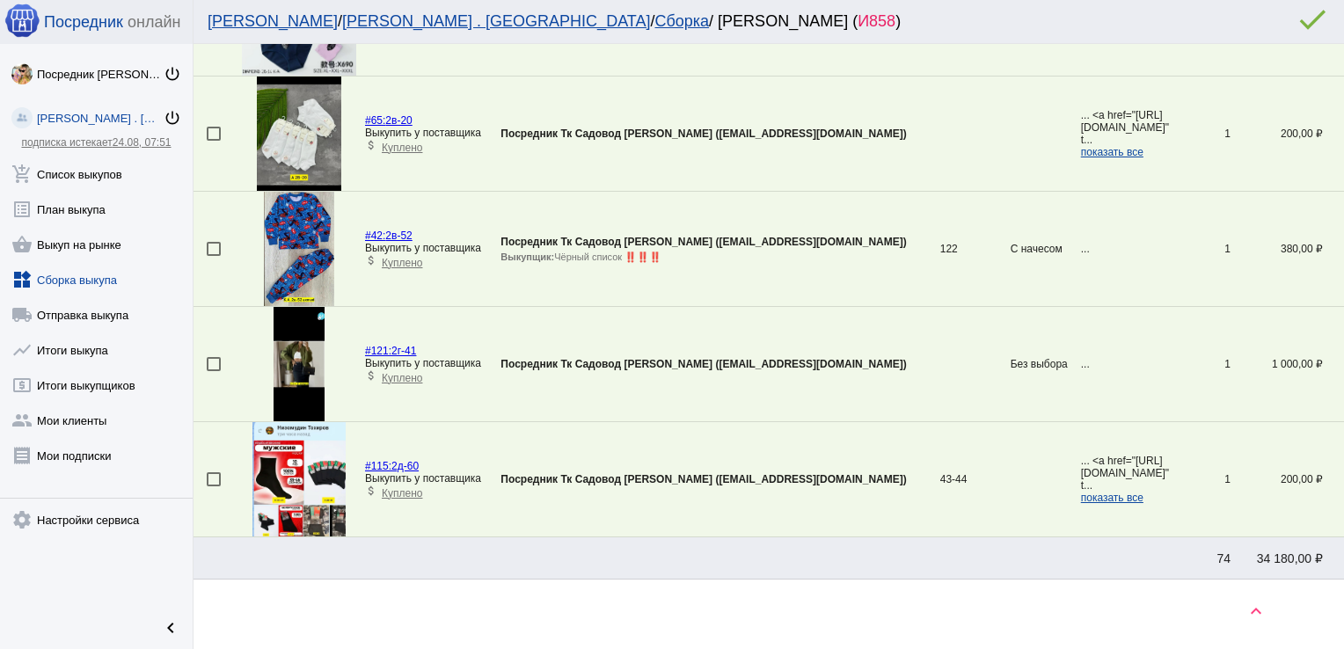
scroll to position [1558, 0]
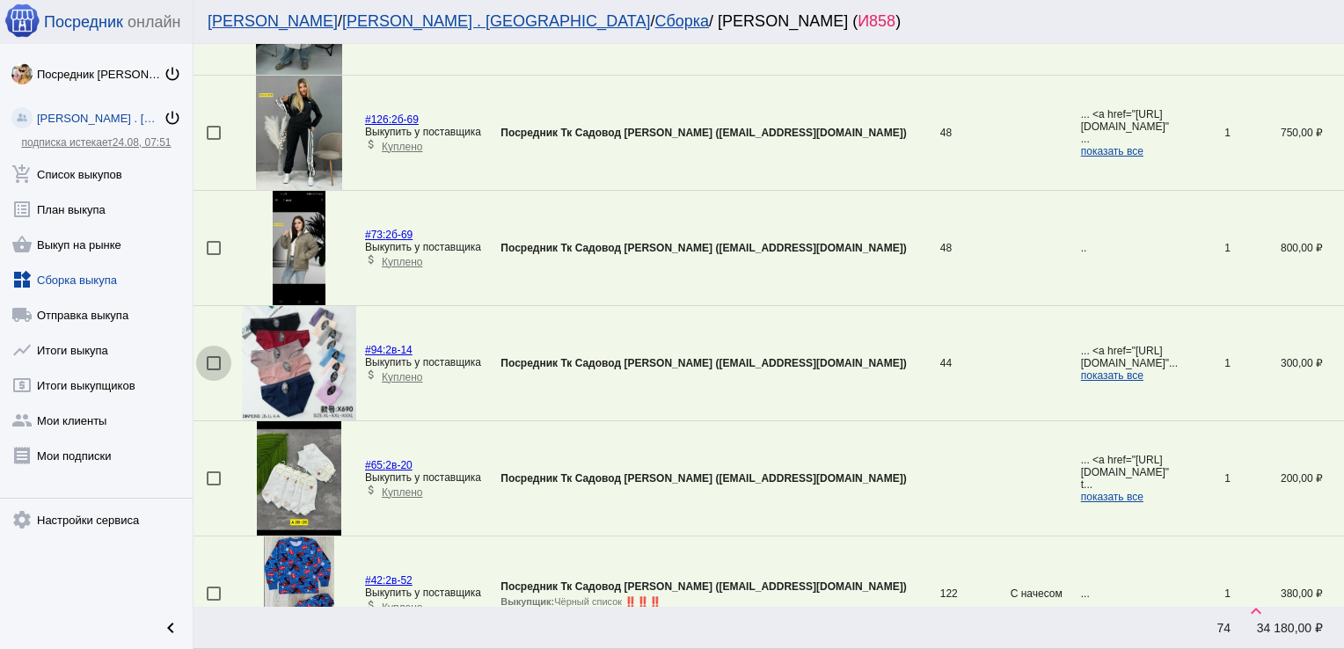
click at [211, 362] on div at bounding box center [214, 363] width 14 height 14
click at [213, 370] on input "checkbox" at bounding box center [213, 370] width 1 height 1
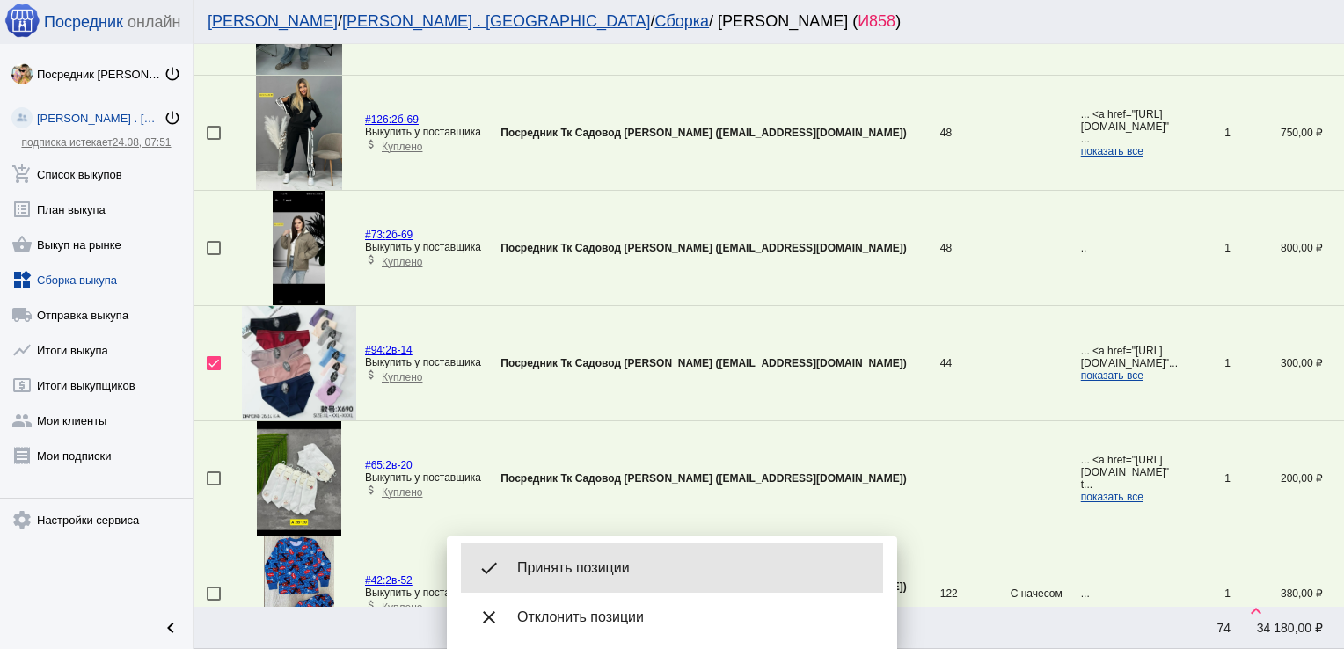
click at [609, 564] on span "Принять позиции" at bounding box center [693, 568] width 352 height 18
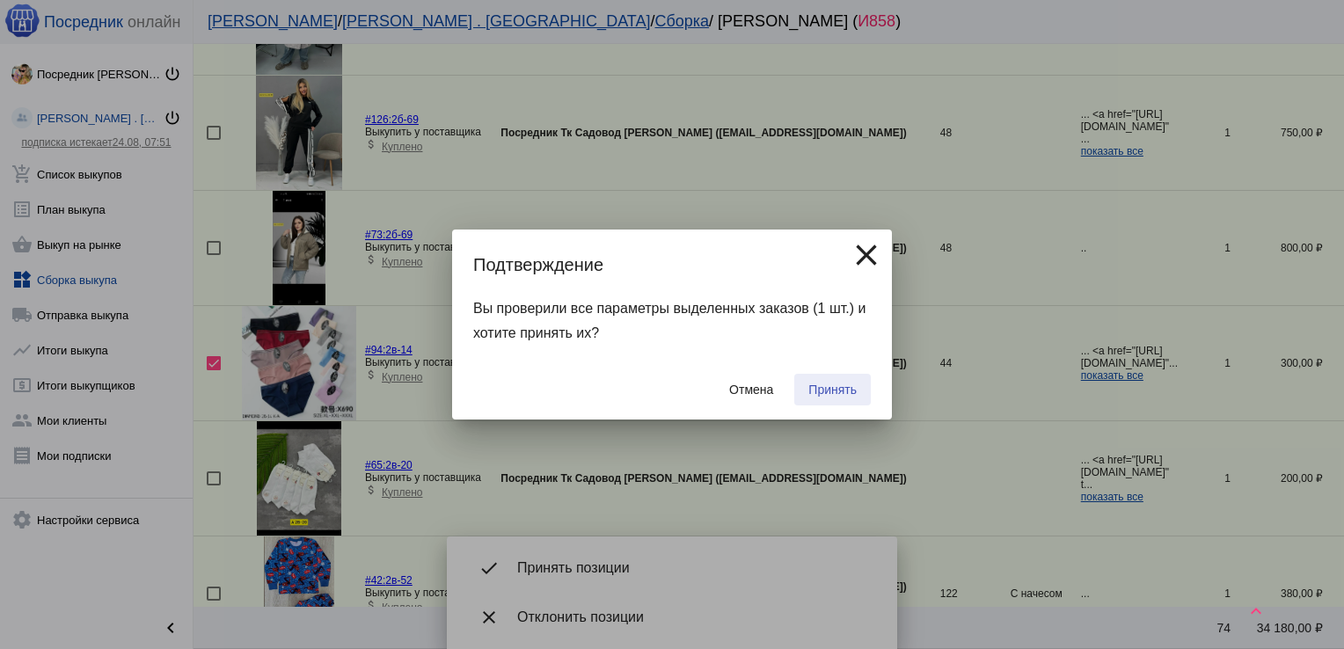
click at [809, 387] on span "Принять" at bounding box center [832, 390] width 48 height 14
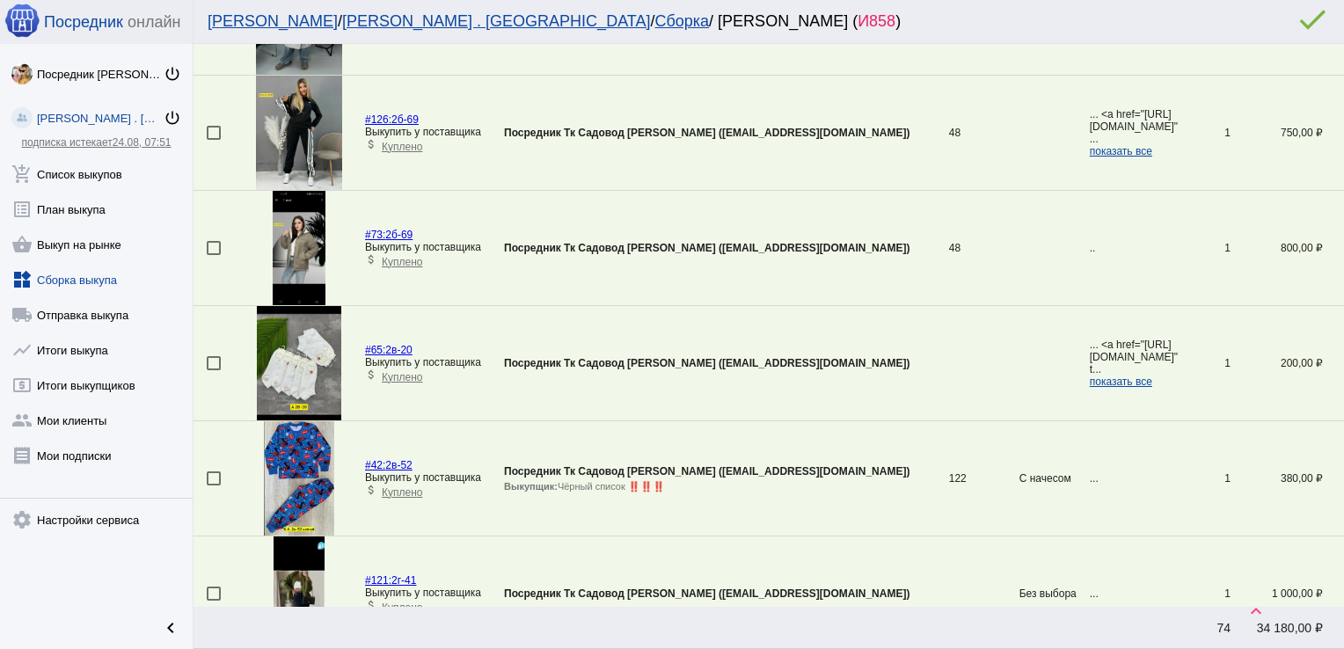
scroll to position [981, 0]
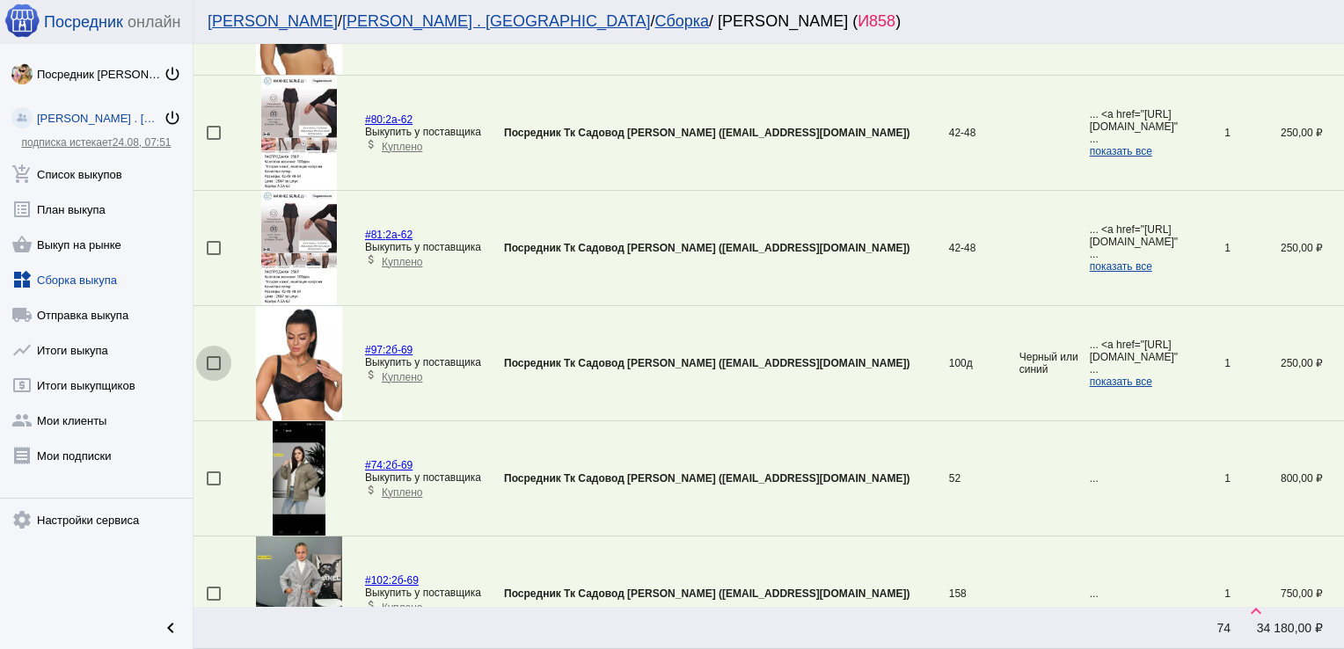
click at [210, 356] on div at bounding box center [214, 363] width 14 height 14
click at [213, 370] on input "checkbox" at bounding box center [213, 370] width 1 height 1
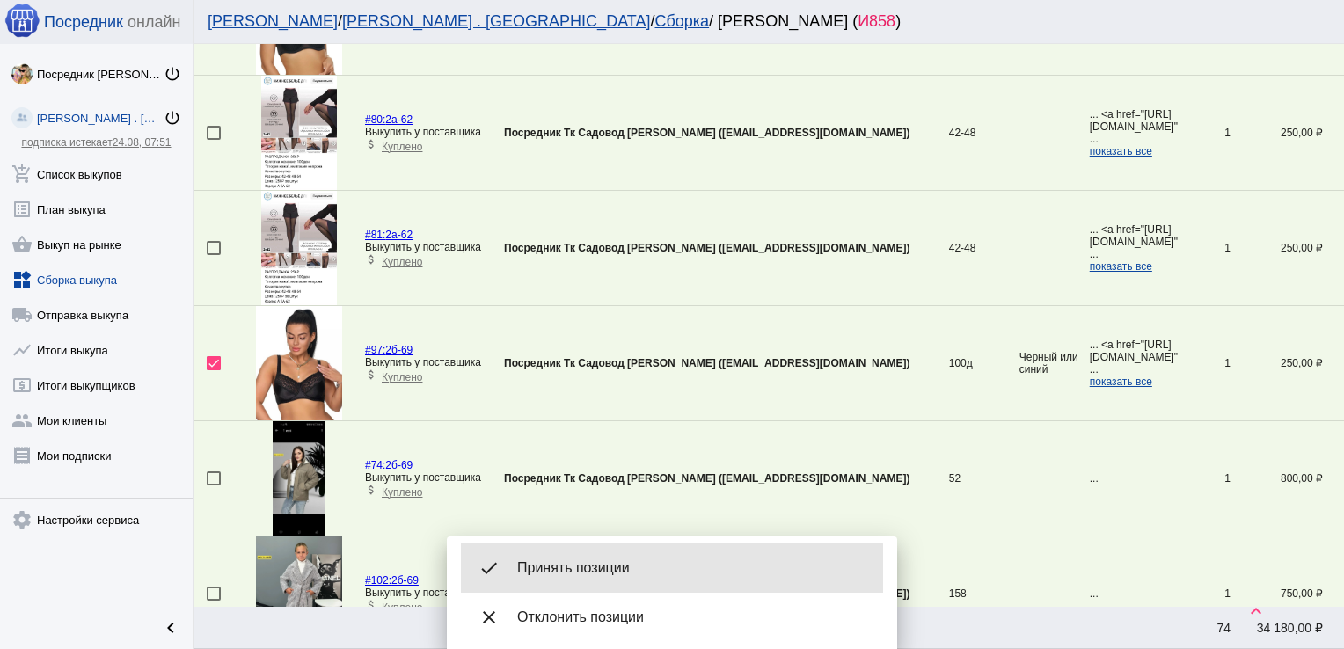
click at [598, 576] on span "Принять позиции" at bounding box center [693, 568] width 352 height 18
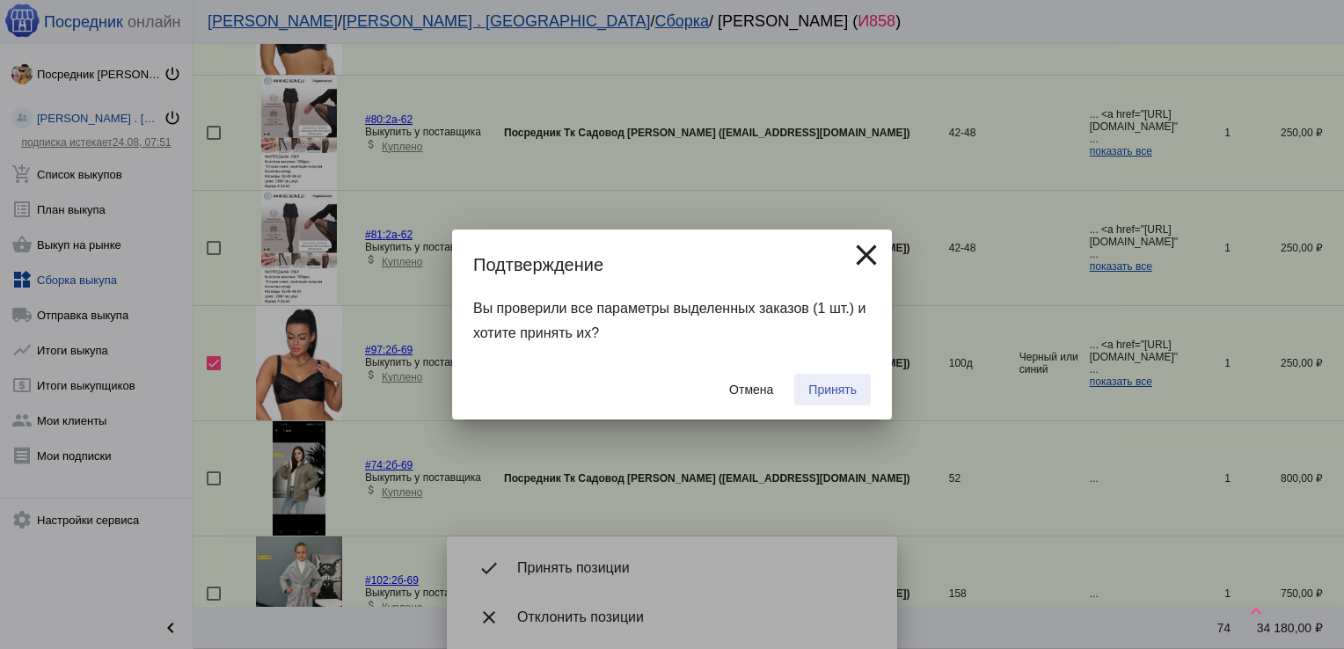
click at [835, 385] on span "Принять" at bounding box center [832, 390] width 48 height 14
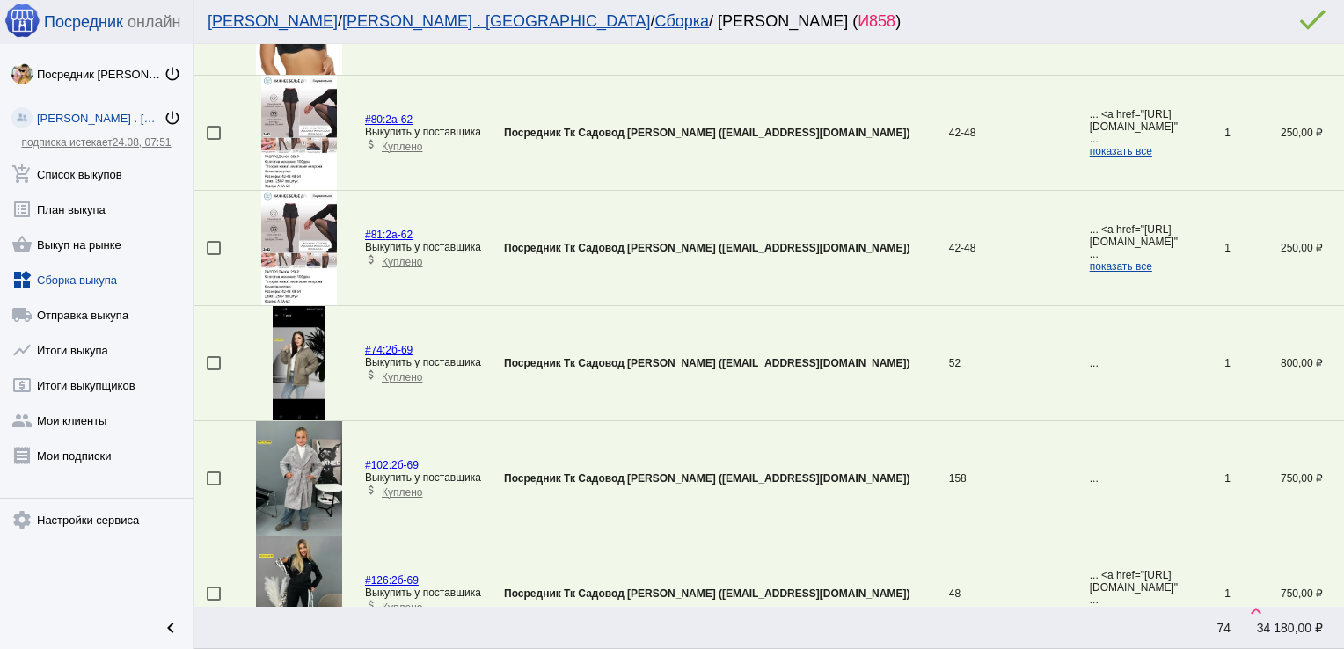
scroll to position [1442, 0]
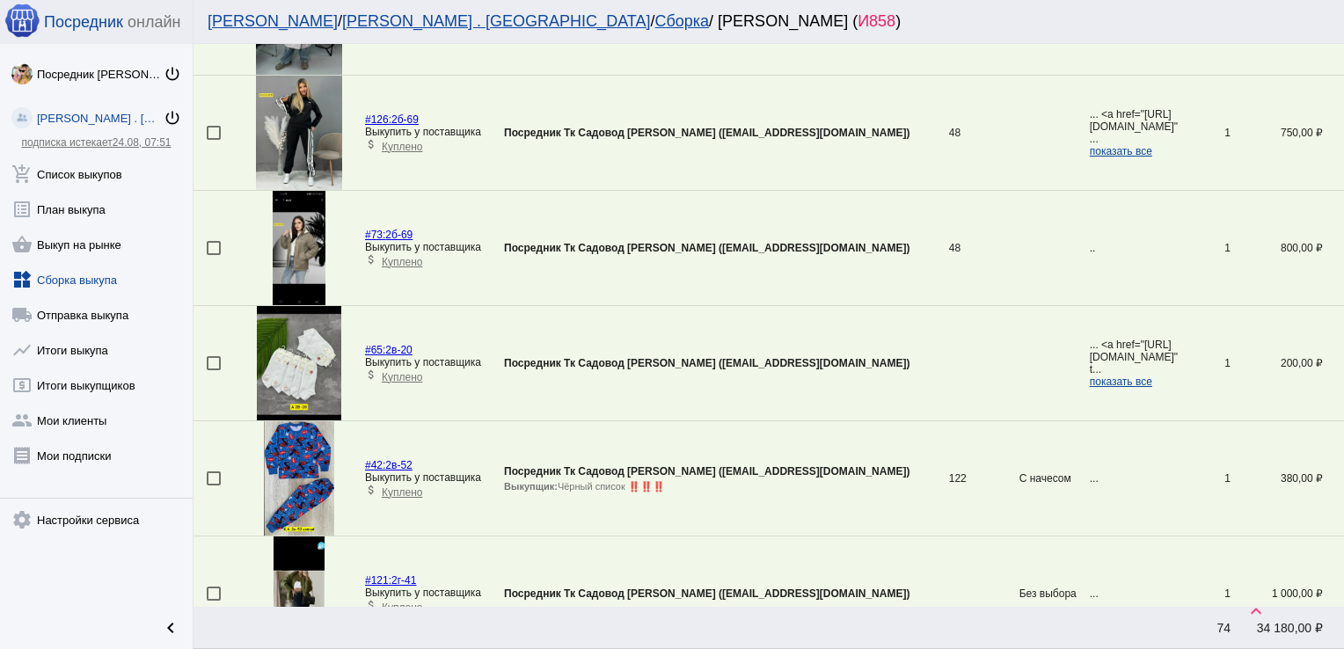
click at [205, 357] on td at bounding box center [217, 363] width 48 height 115
click at [216, 361] on div at bounding box center [214, 363] width 14 height 14
click at [214, 370] on input "checkbox" at bounding box center [213, 370] width 1 height 1
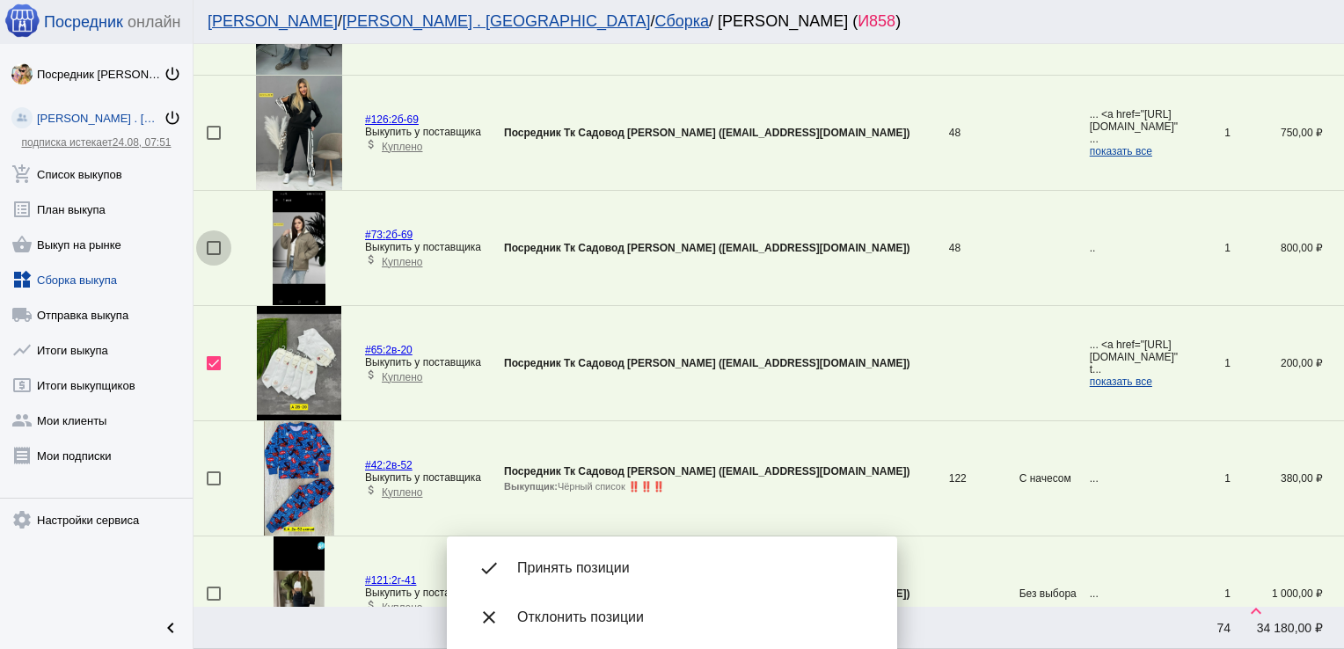
click at [214, 246] on div at bounding box center [214, 248] width 14 height 14
click at [214, 255] on input "checkbox" at bounding box center [213, 255] width 1 height 1
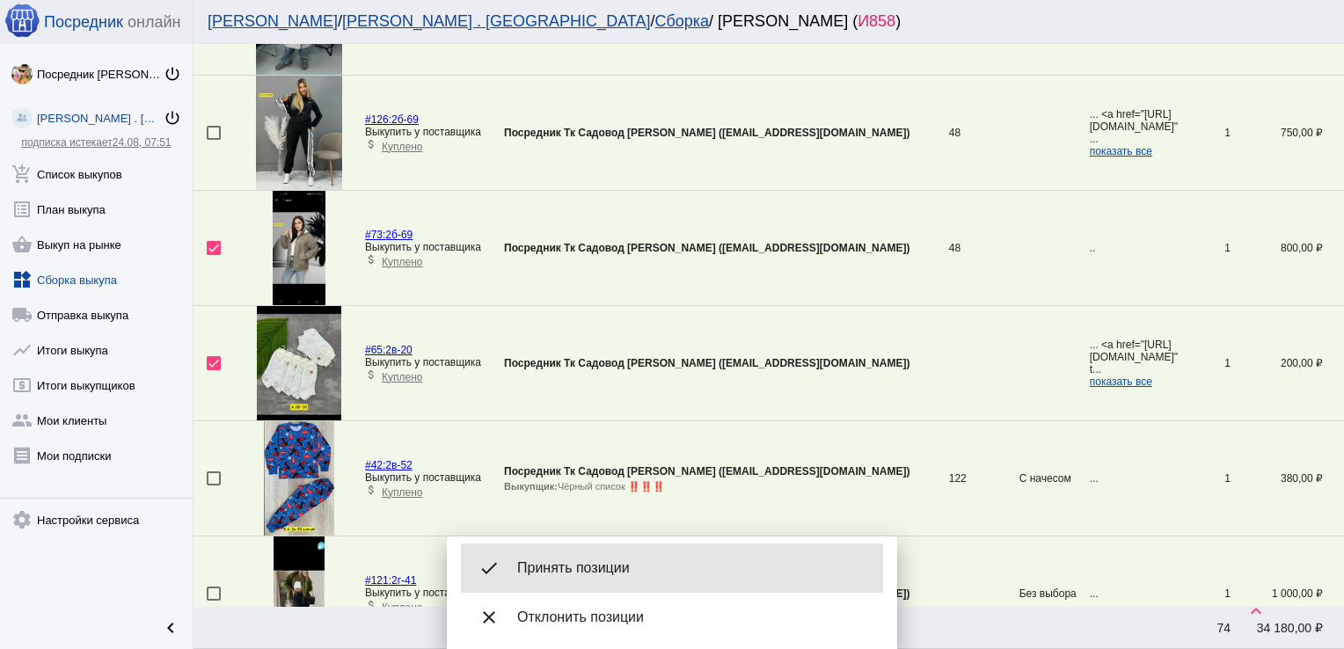
click at [624, 558] on div "done Принять позиции" at bounding box center [672, 568] width 422 height 49
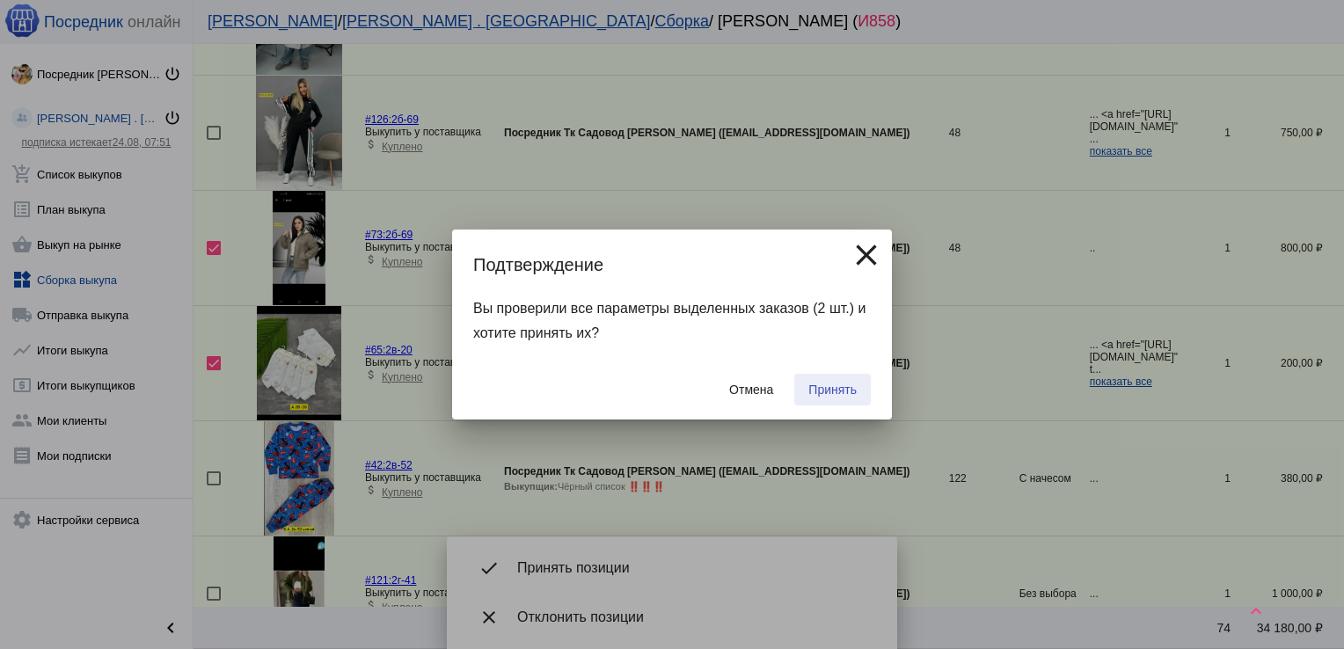
click at [828, 384] on span "Принять" at bounding box center [832, 390] width 48 height 14
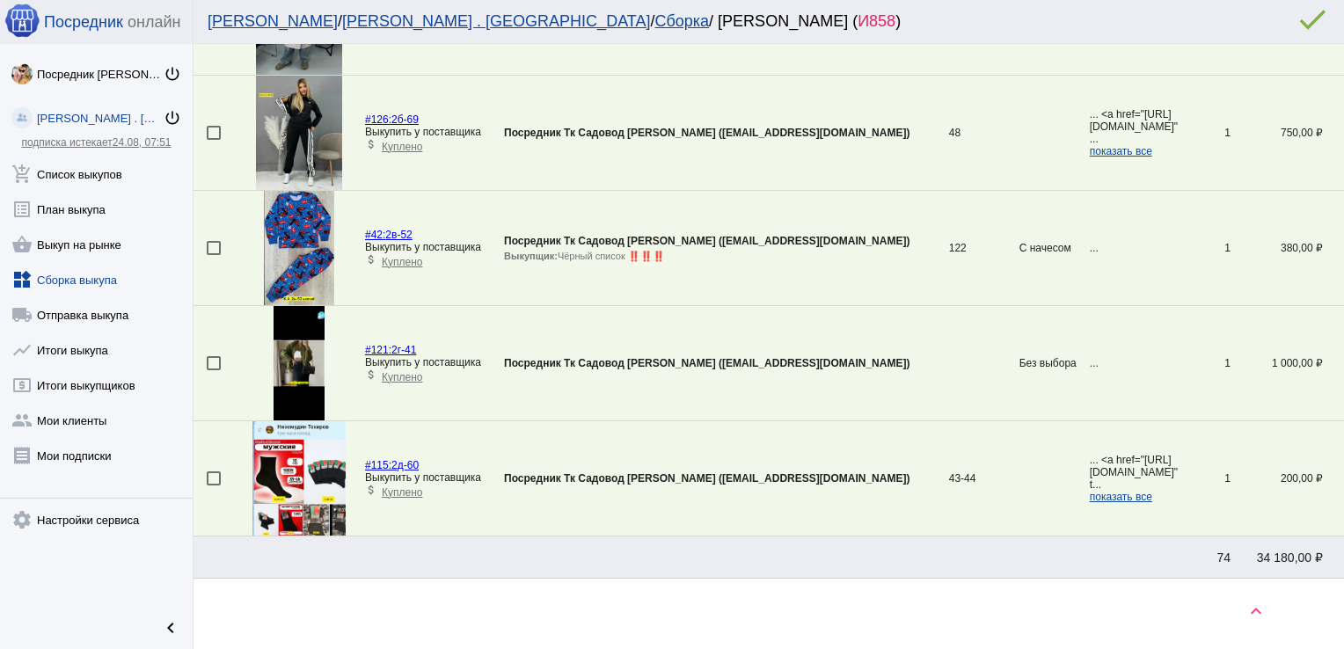
scroll to position [981, 0]
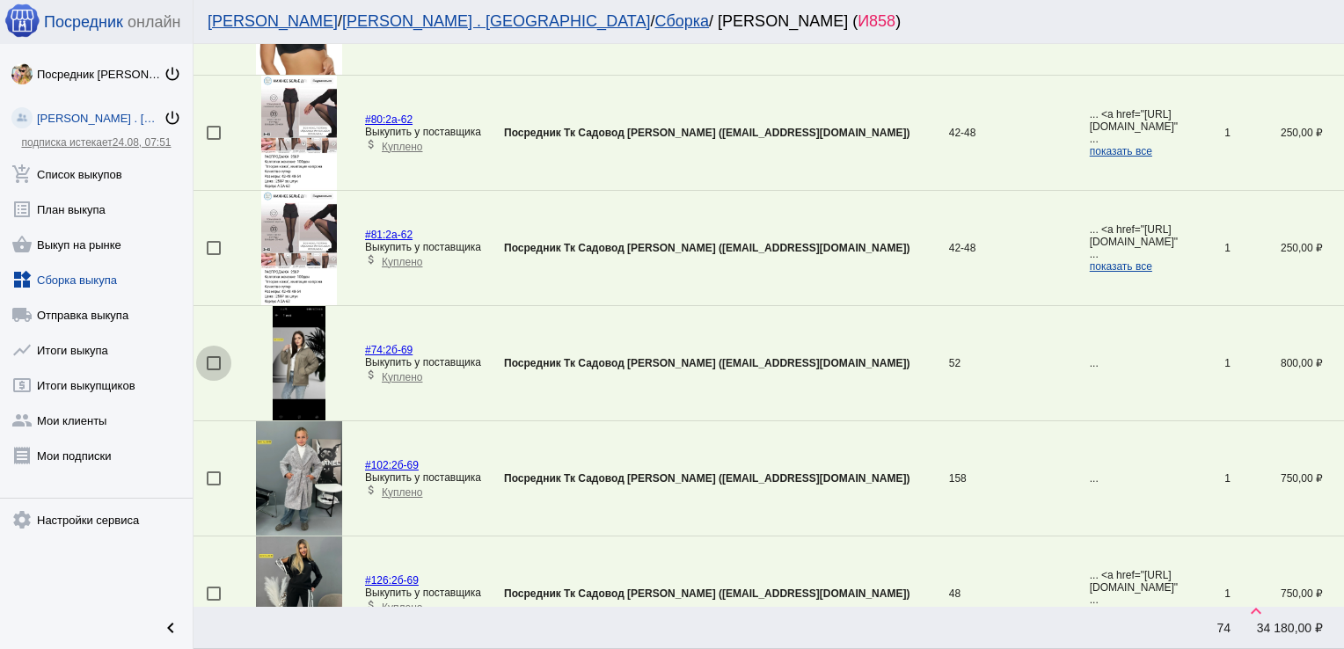
click at [220, 357] on div at bounding box center [214, 363] width 14 height 14
click at [214, 370] on input "checkbox" at bounding box center [213, 370] width 1 height 1
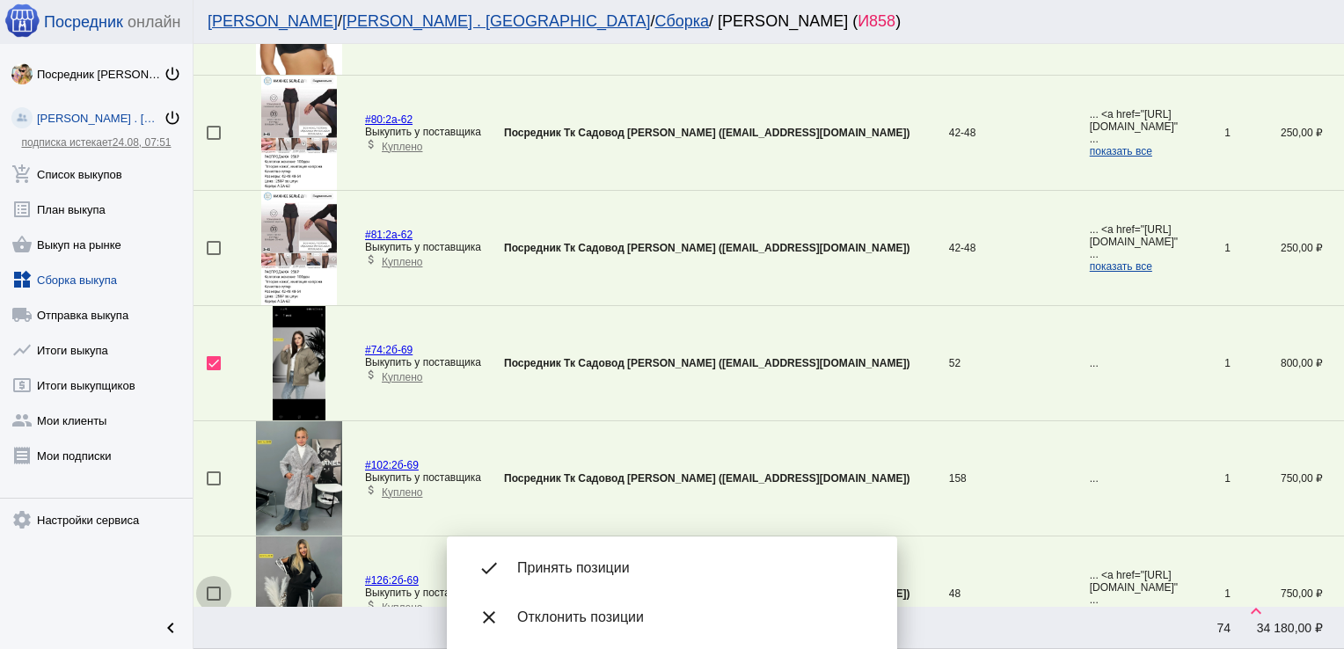
click at [215, 587] on div at bounding box center [214, 594] width 14 height 14
click at [214, 601] on input "checkbox" at bounding box center [213, 601] width 1 height 1
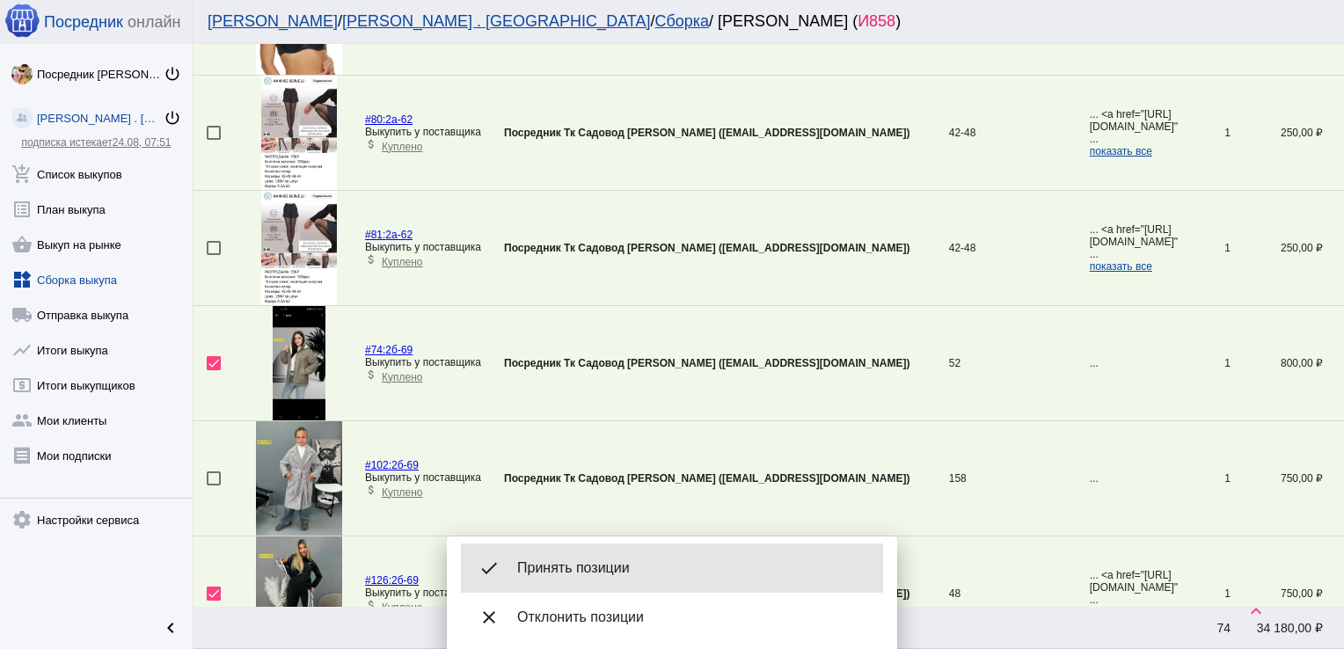
click at [580, 551] on div "done Принять позиции" at bounding box center [672, 568] width 422 height 49
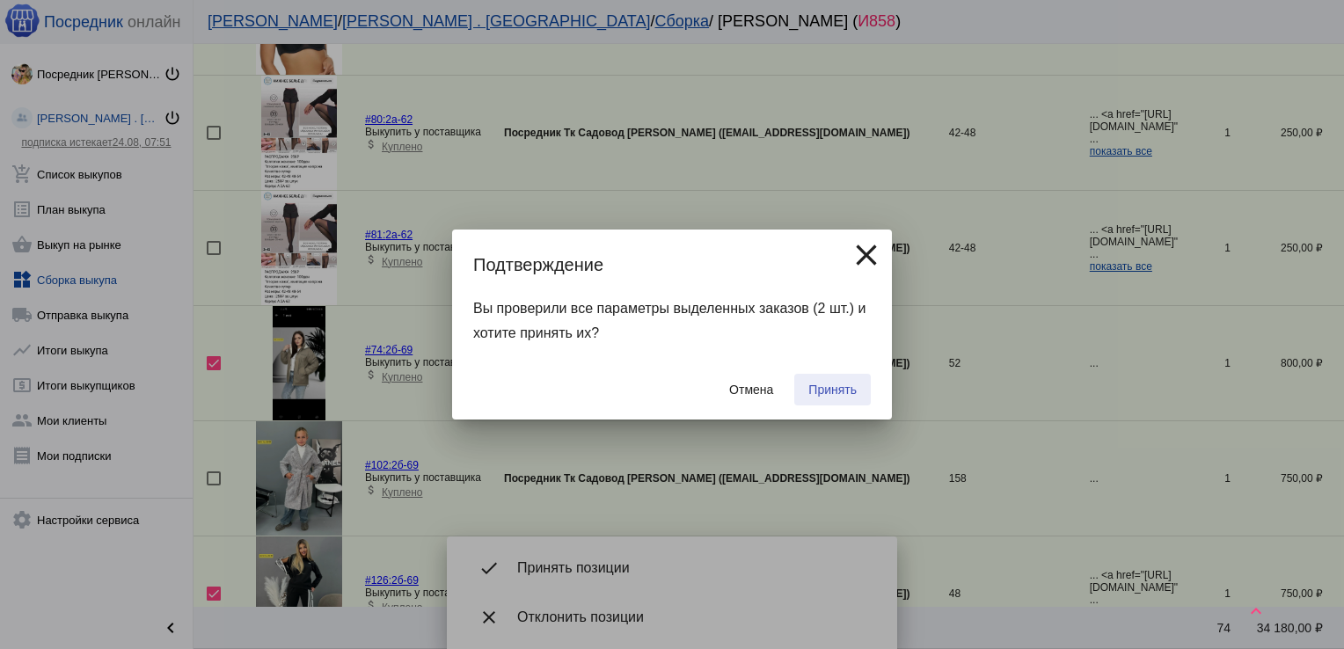
click at [827, 383] on span "Принять" at bounding box center [832, 390] width 48 height 14
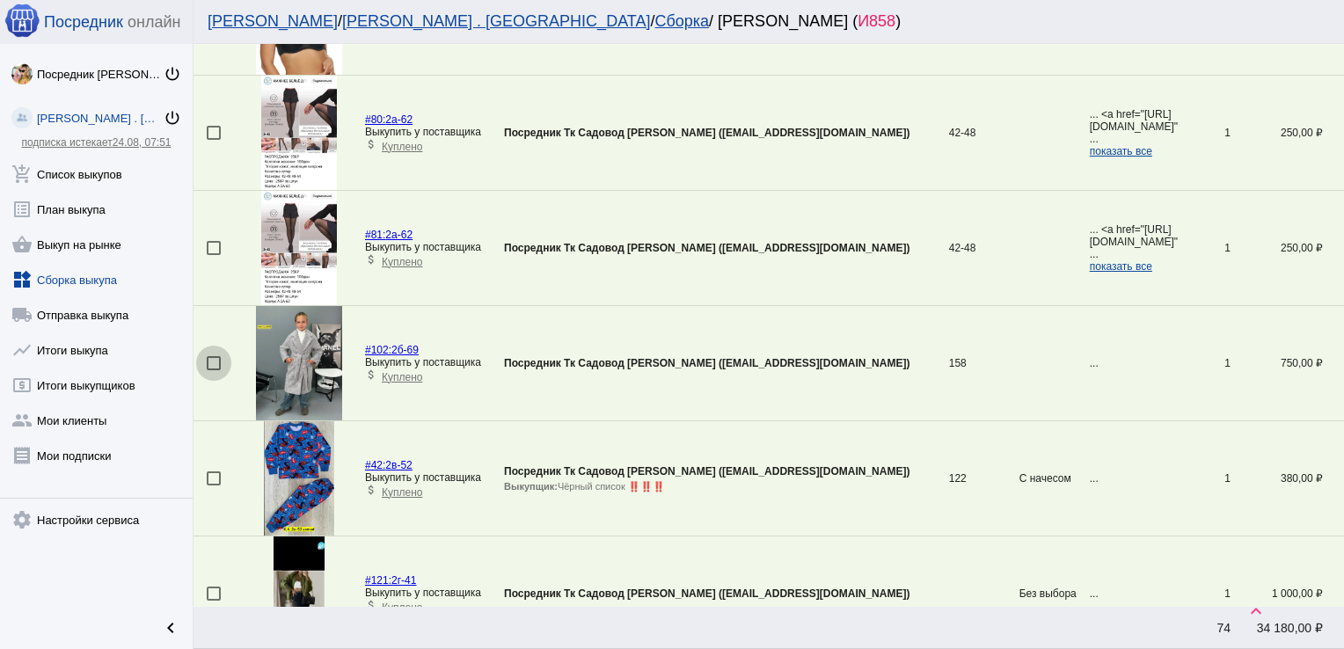
click at [216, 356] on div at bounding box center [214, 363] width 14 height 14
click at [214, 370] on input "checkbox" at bounding box center [213, 370] width 1 height 1
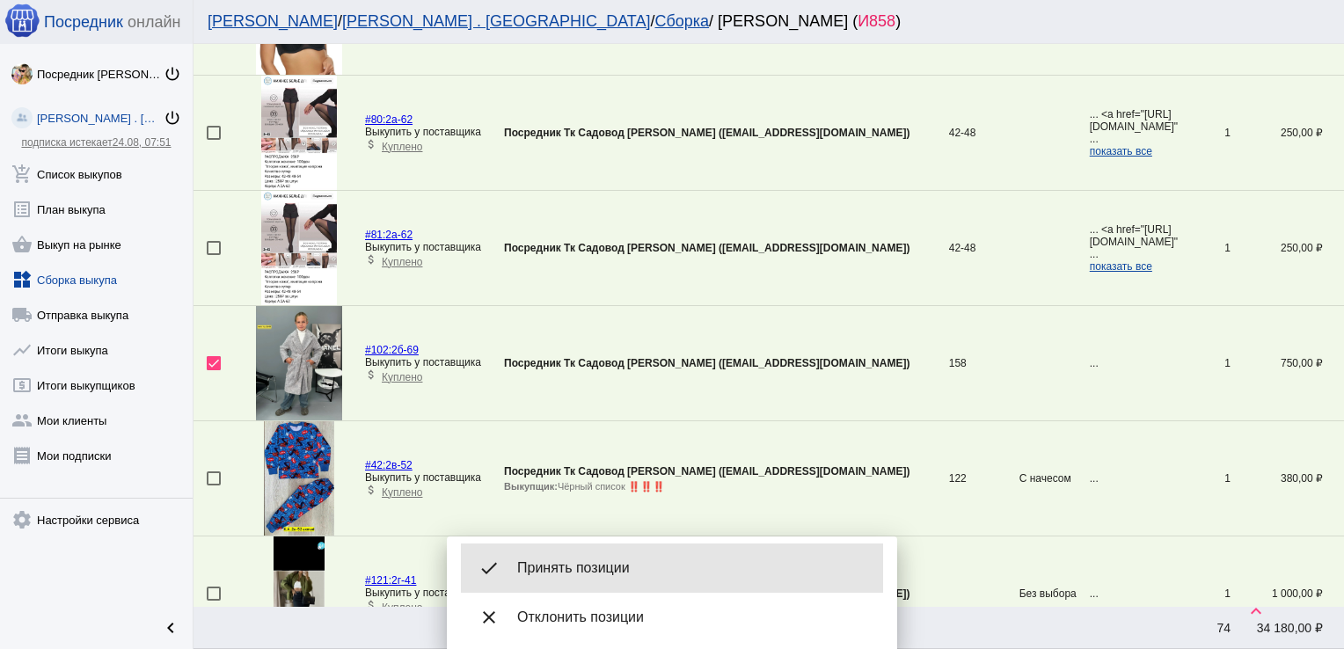
click at [612, 558] on div "done Принять позиции" at bounding box center [672, 568] width 422 height 49
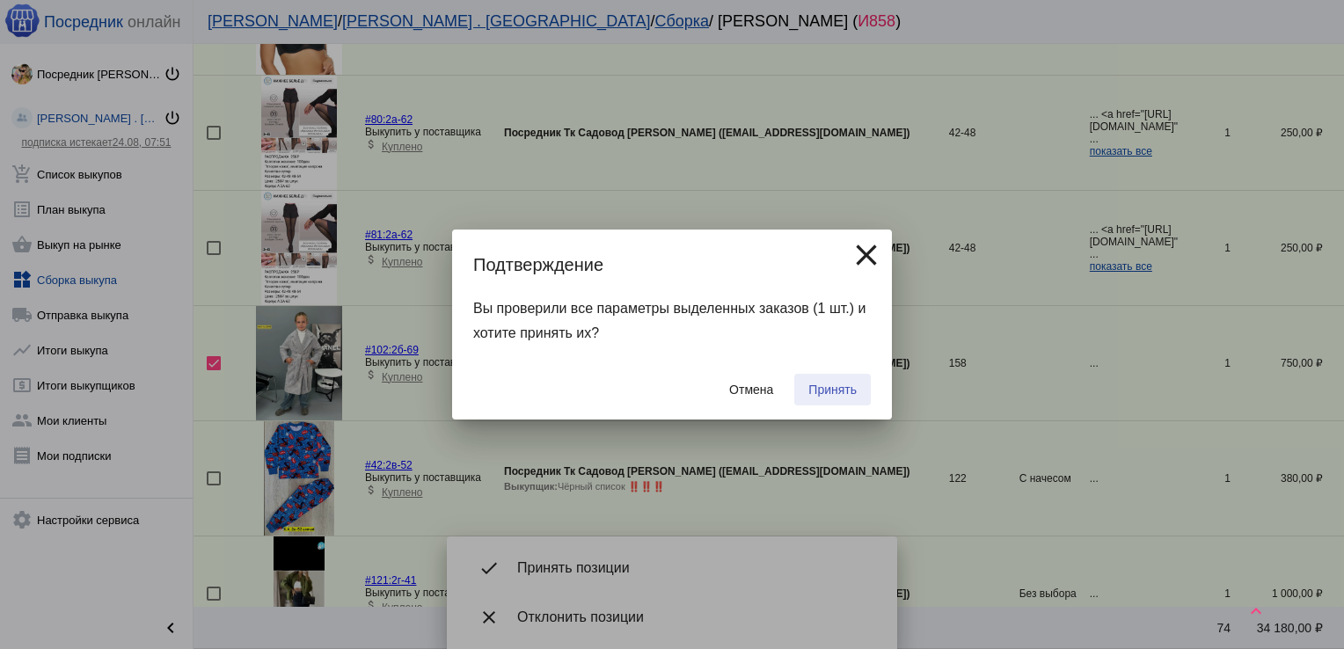
click at [851, 379] on button "Принять" at bounding box center [832, 390] width 77 height 32
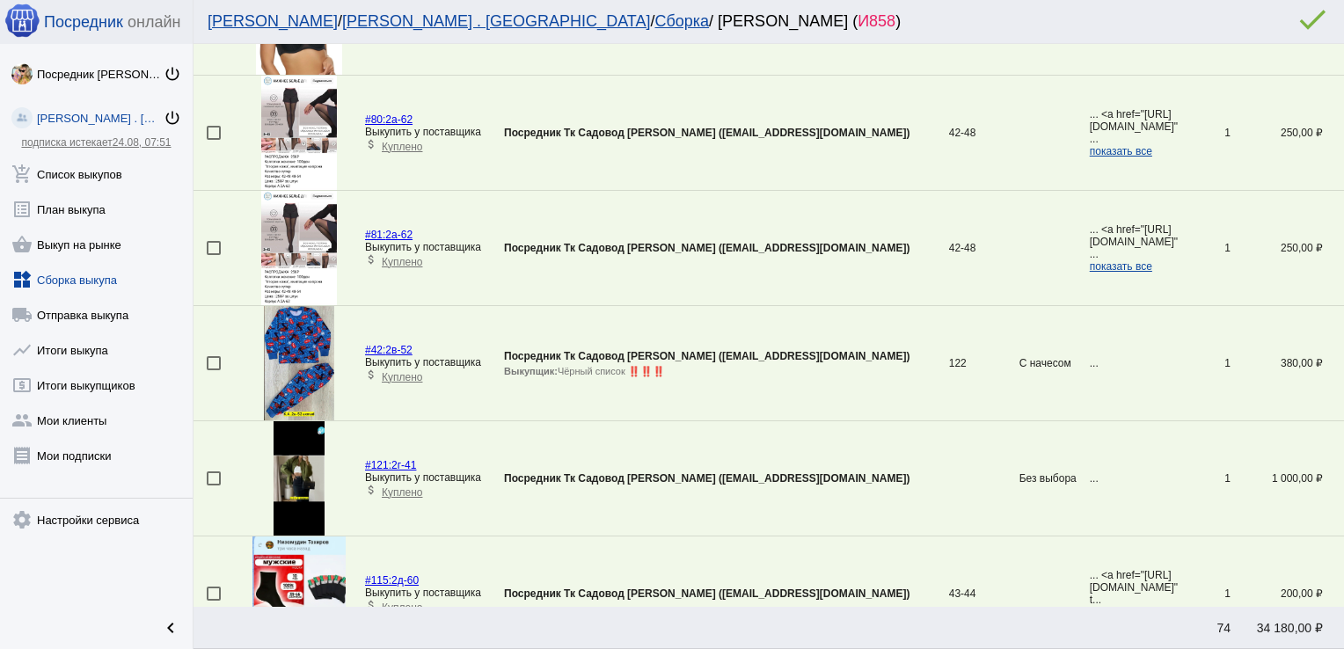
scroll to position [62, 0]
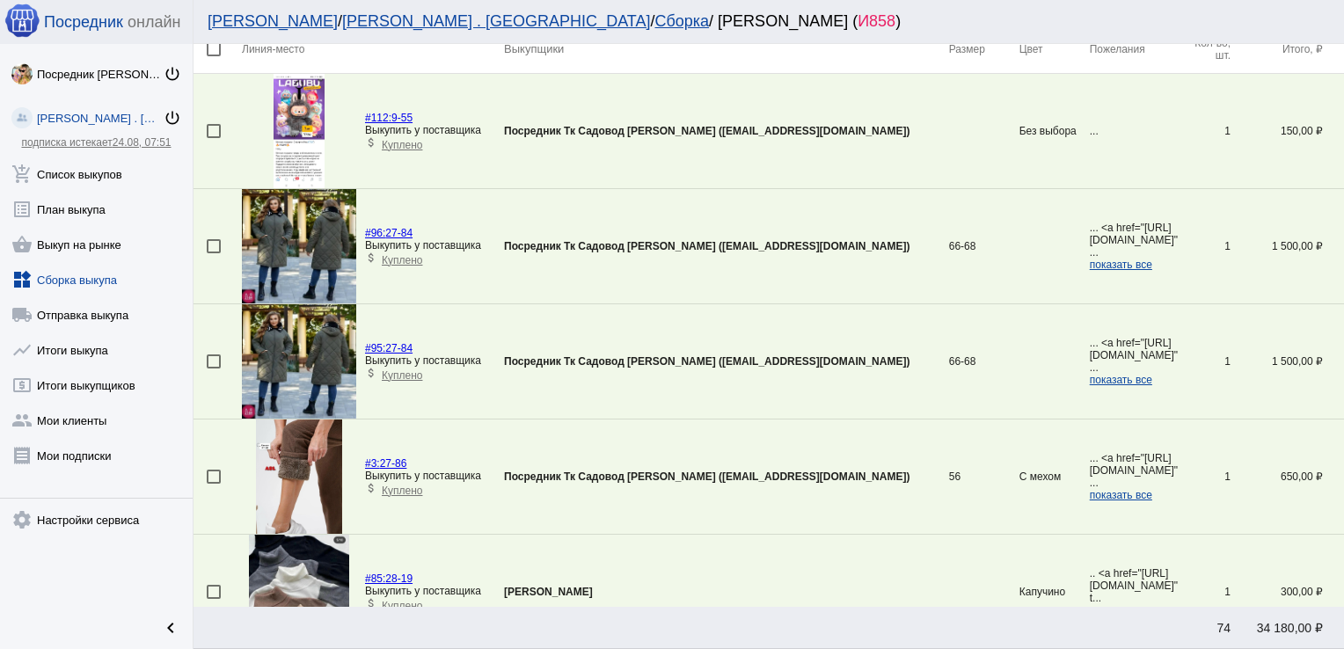
click at [213, 359] on div at bounding box center [214, 361] width 14 height 14
click at [213, 369] on input "checkbox" at bounding box center [213, 369] width 1 height 1
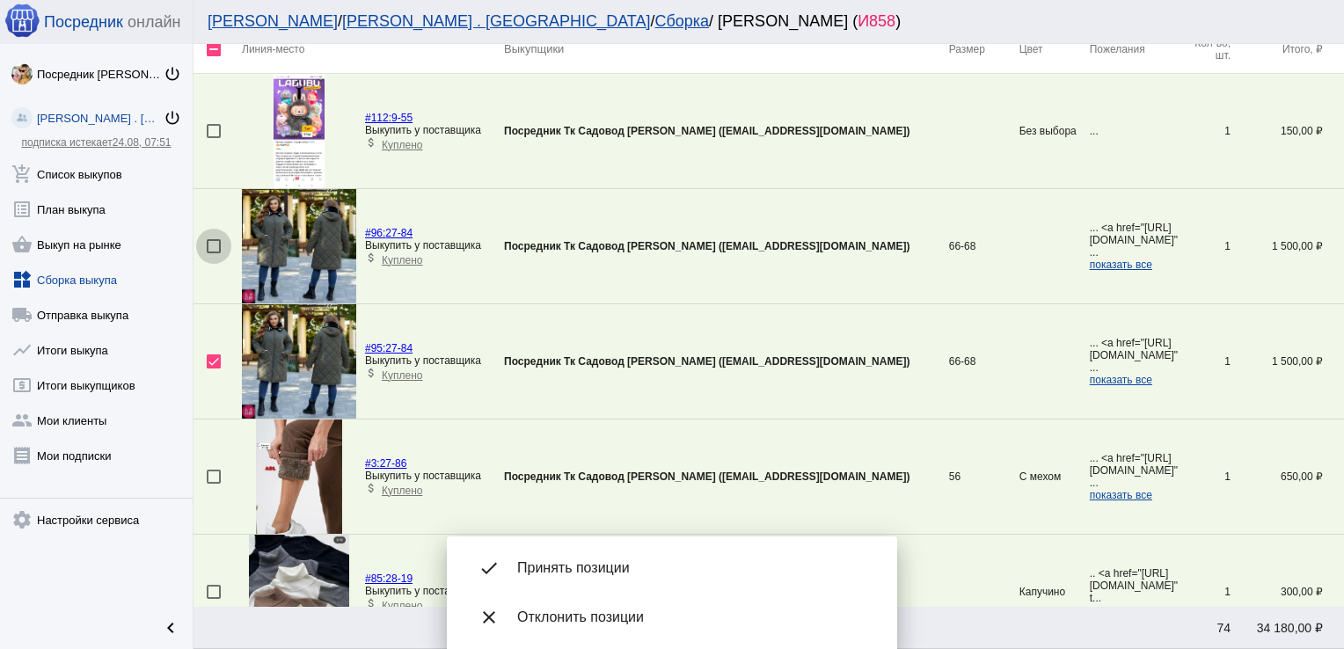
click at [211, 241] on div at bounding box center [214, 246] width 14 height 14
click at [213, 253] on input "checkbox" at bounding box center [213, 253] width 1 height 1
click at [613, 558] on div "done Принять позиции" at bounding box center [672, 568] width 422 height 49
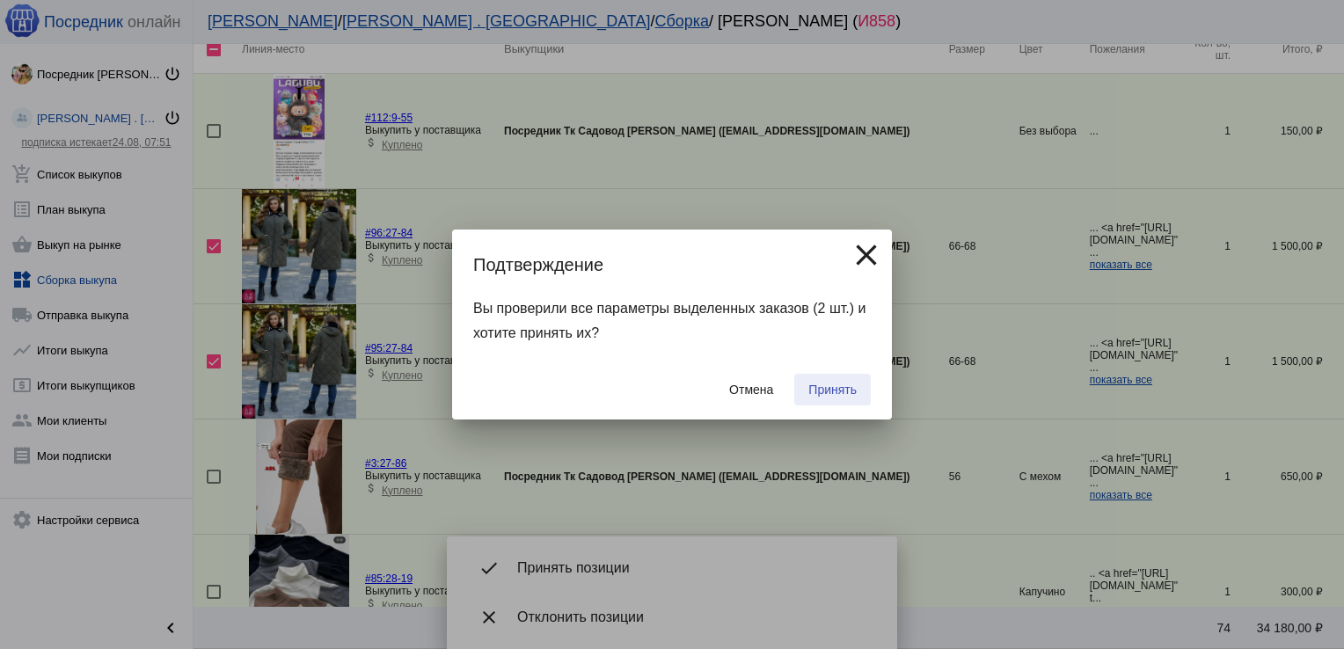
click at [813, 390] on span "Принять" at bounding box center [832, 390] width 48 height 14
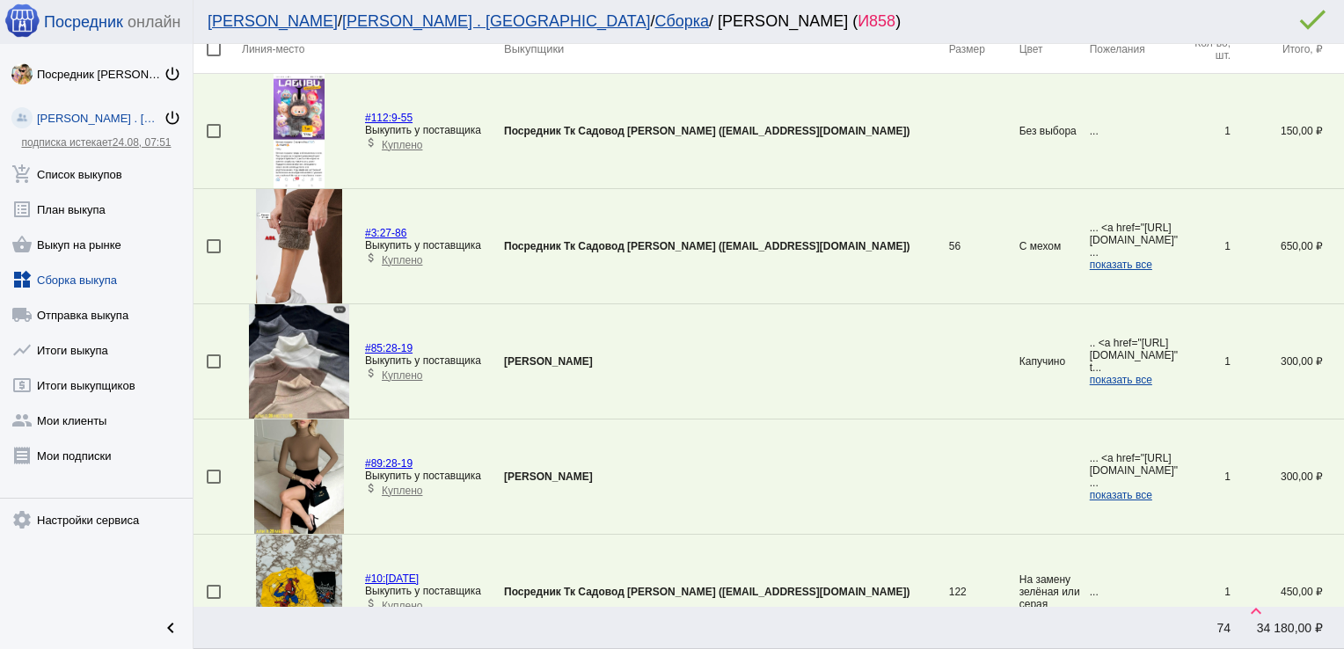
scroll to position [867, 0]
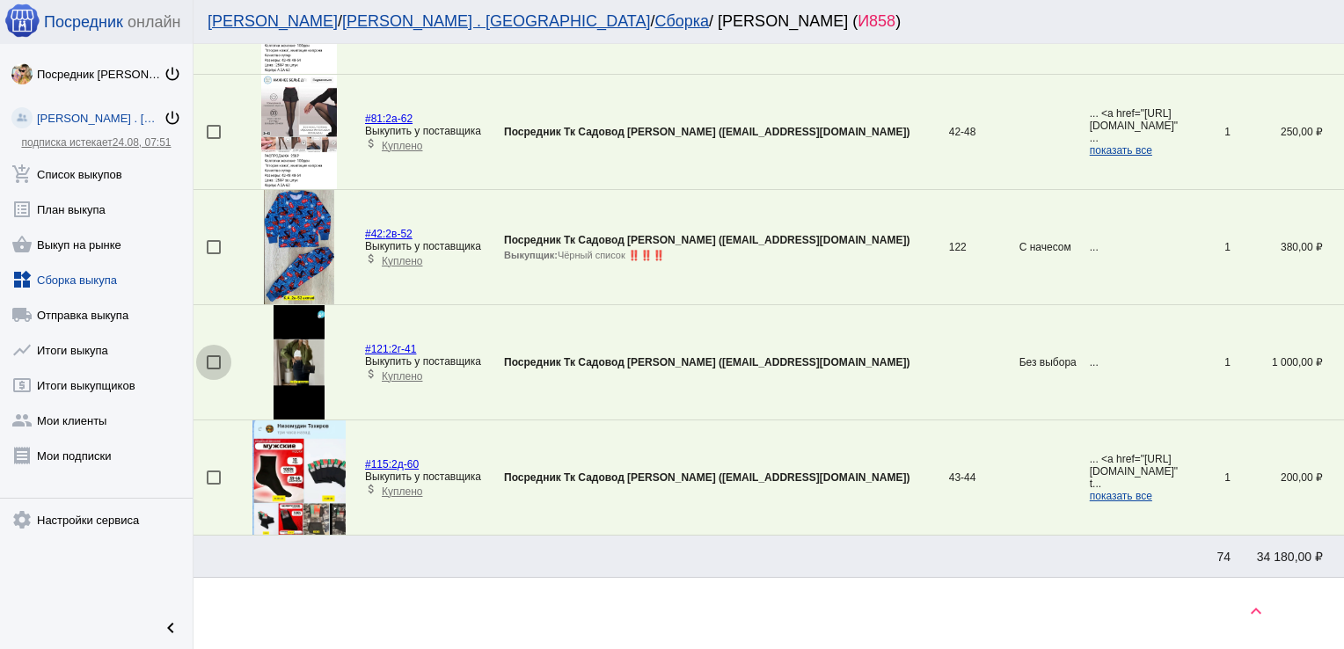
click at [208, 358] on div at bounding box center [214, 362] width 14 height 14
click at [213, 369] on input "checkbox" at bounding box center [213, 369] width 1 height 1
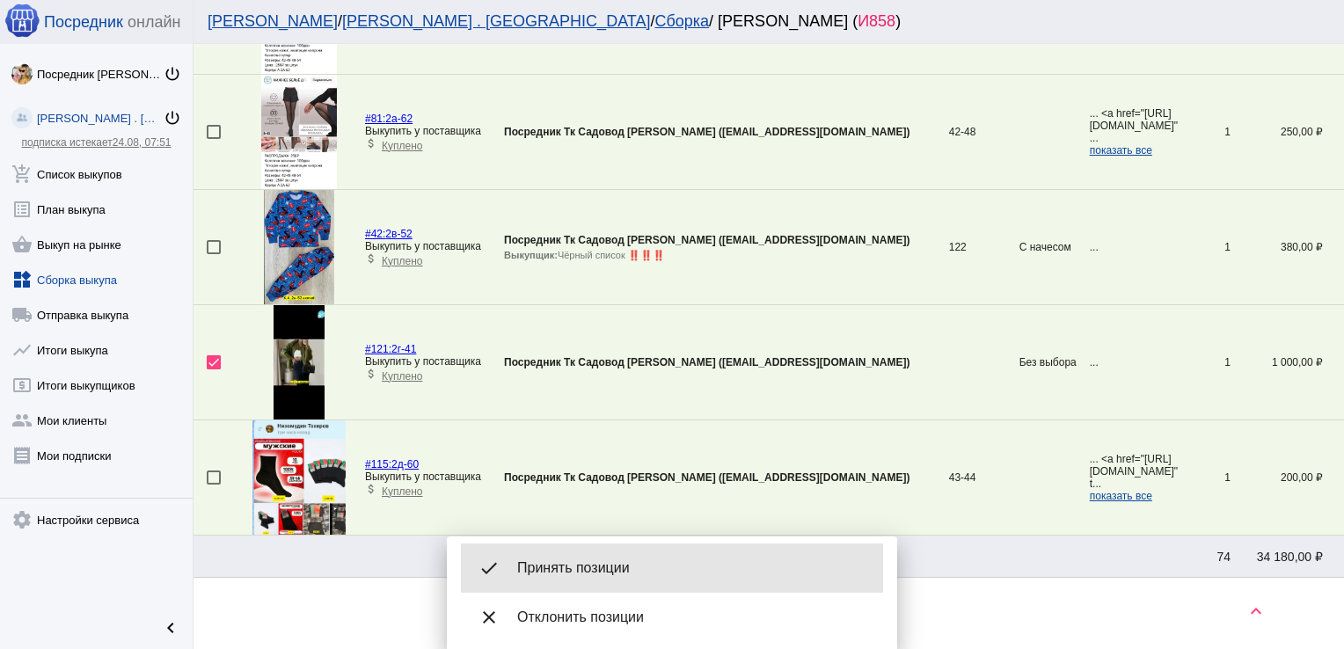
click at [613, 575] on span "Принять позиции" at bounding box center [693, 568] width 352 height 18
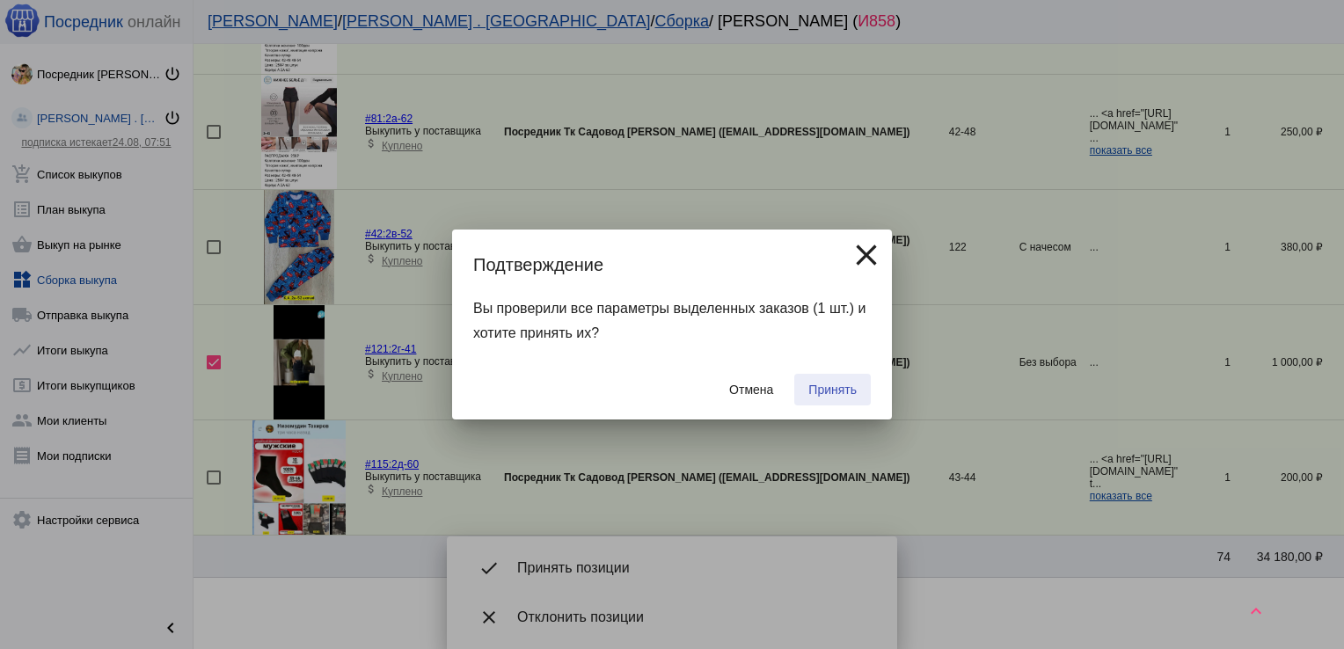
click at [839, 382] on button "Принять" at bounding box center [832, 390] width 77 height 32
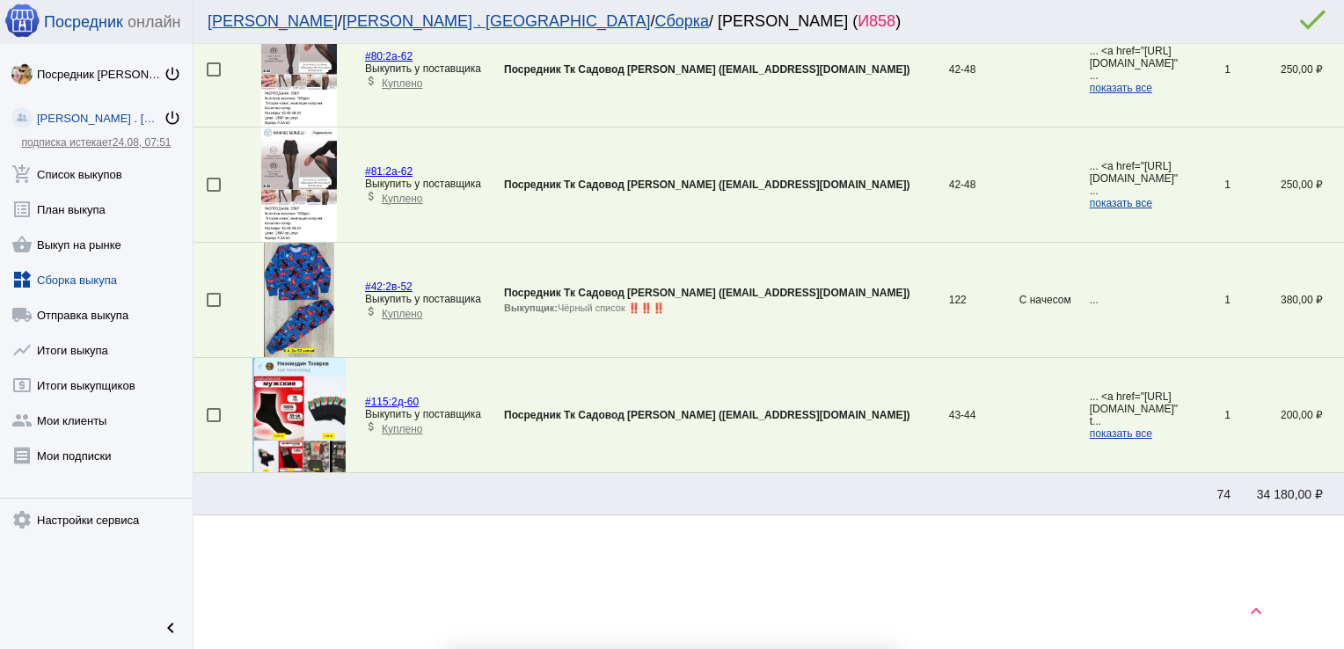
scroll to position [812, 0]
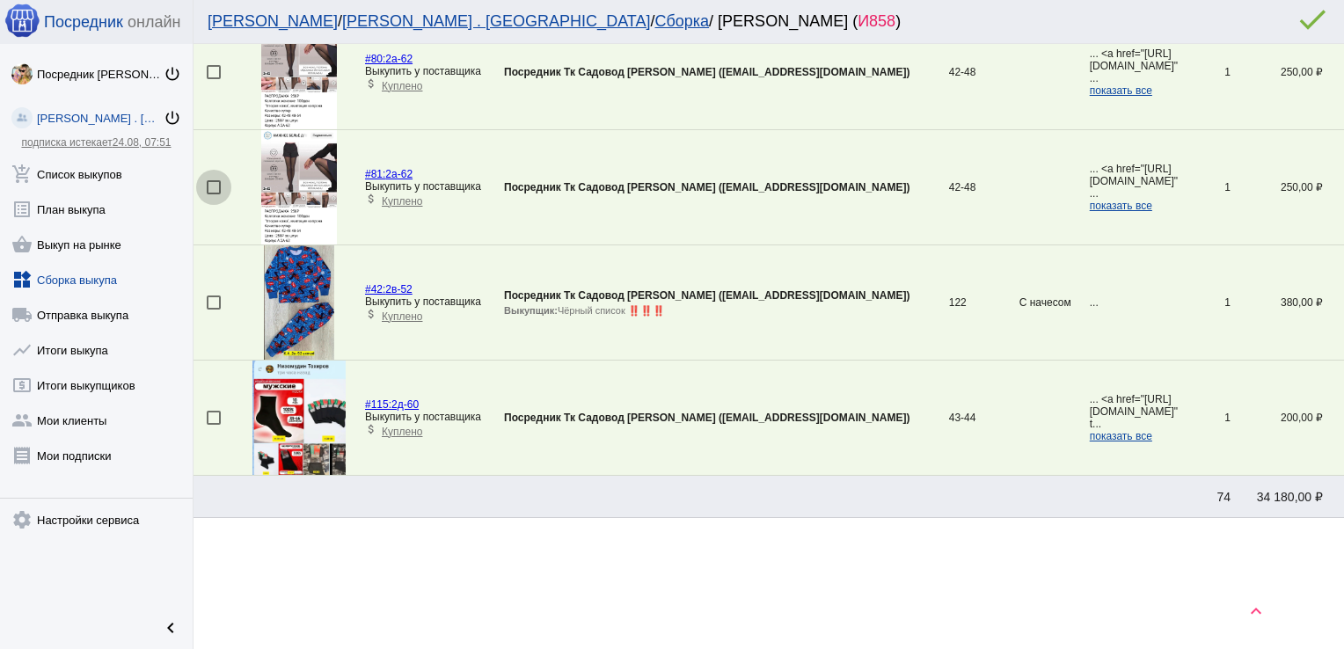
click at [211, 186] on div at bounding box center [214, 187] width 14 height 14
click at [213, 194] on input "checkbox" at bounding box center [213, 194] width 1 height 1
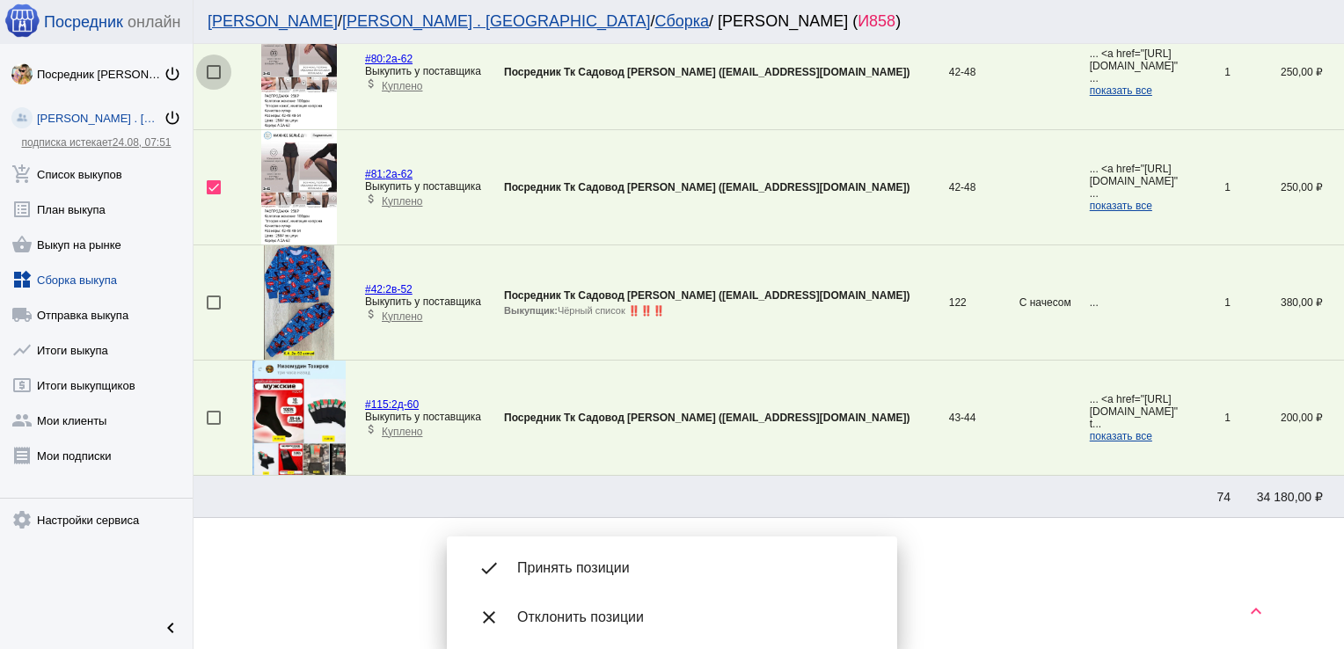
click at [211, 70] on div at bounding box center [214, 72] width 14 height 14
click at [213, 79] on input "checkbox" at bounding box center [213, 79] width 1 height 1
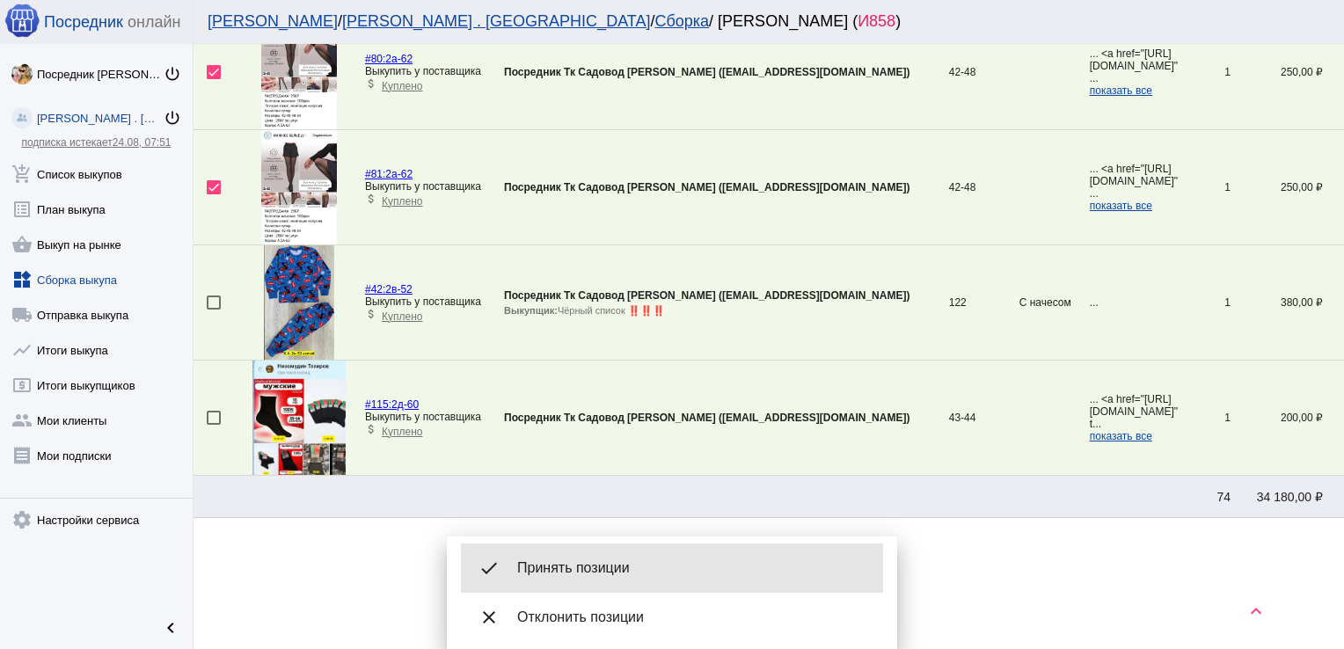
click at [578, 546] on div "done Принять позиции" at bounding box center [672, 568] width 422 height 49
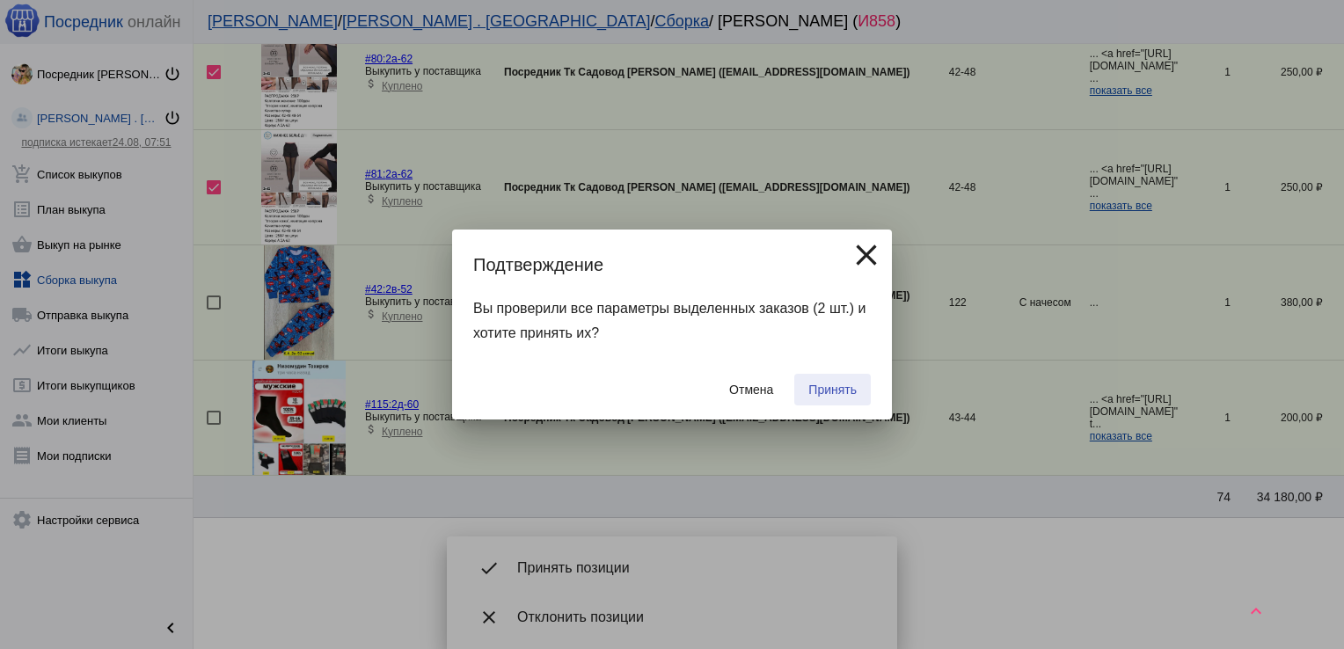
click at [826, 385] on span "Принять" at bounding box center [832, 390] width 48 height 14
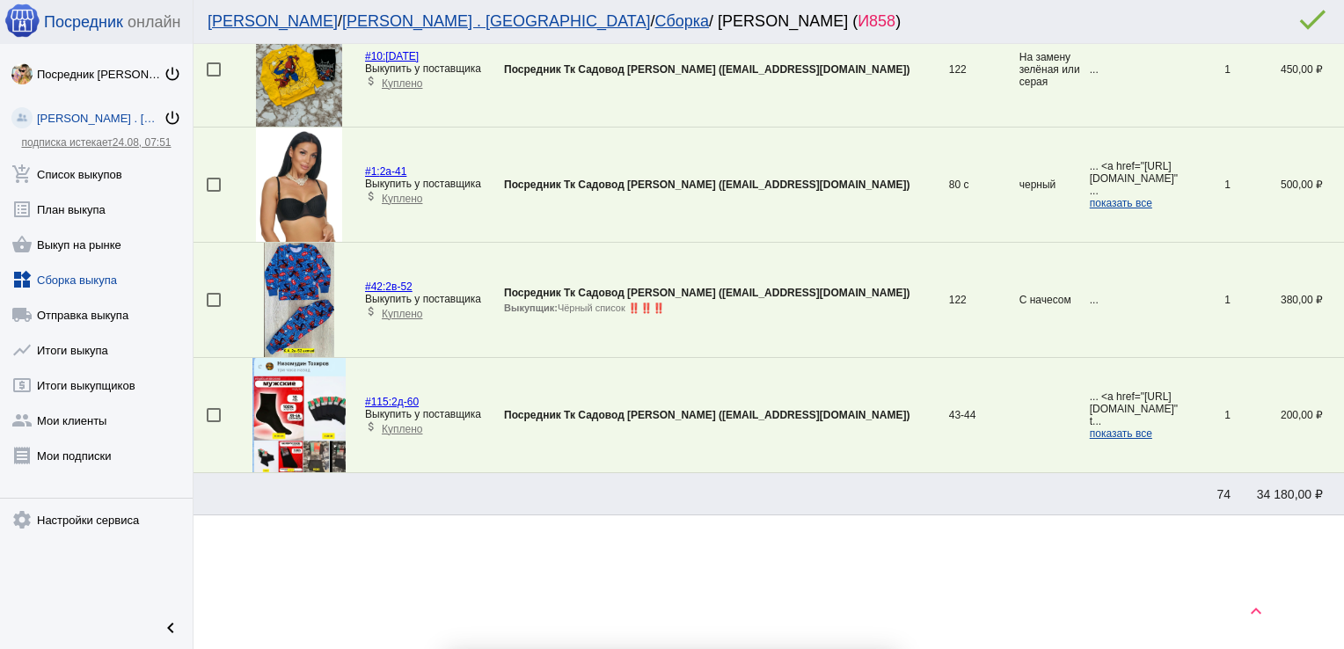
scroll to position [581, 0]
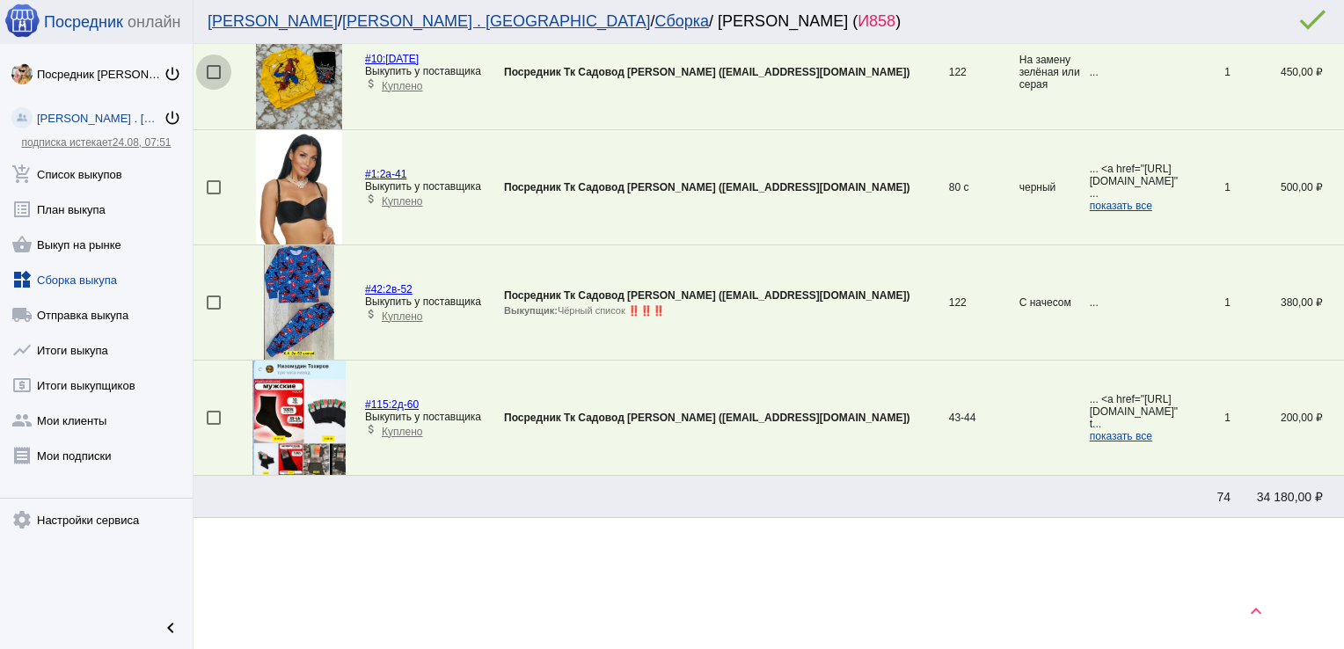
click at [215, 73] on div at bounding box center [214, 72] width 14 height 14
click at [214, 79] on input "checkbox" at bounding box center [213, 79] width 1 height 1
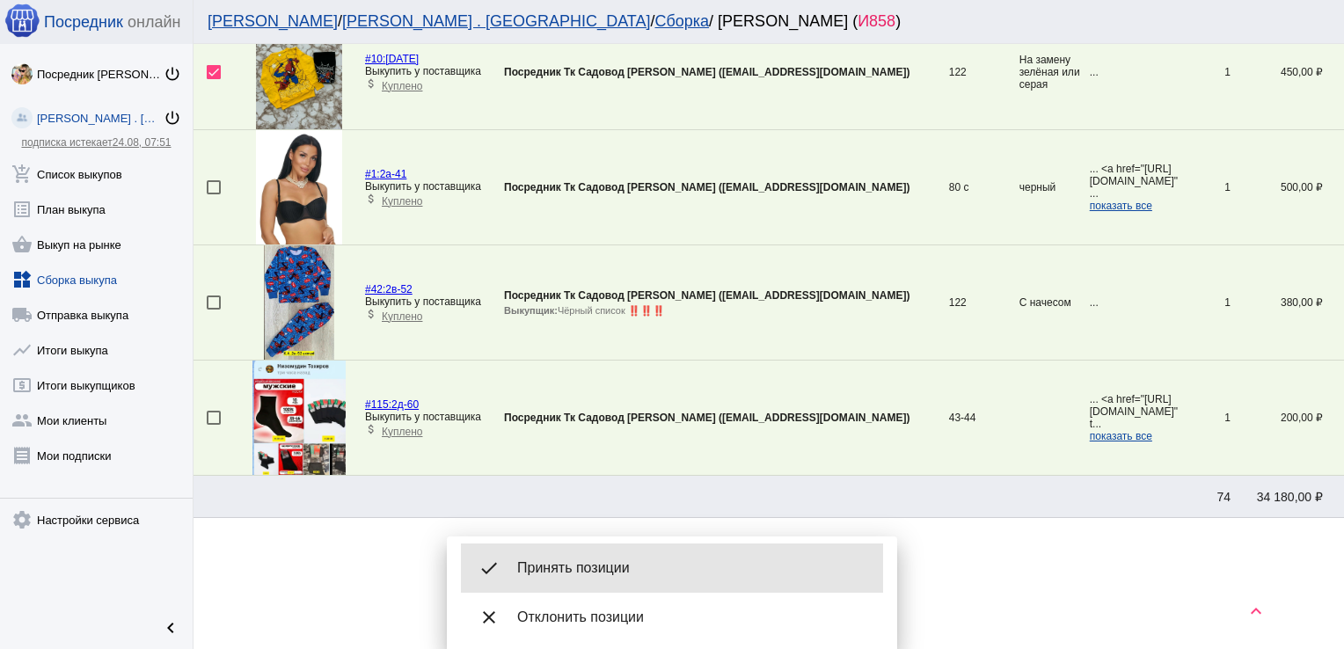
click at [604, 560] on span "Принять позиции" at bounding box center [693, 568] width 352 height 18
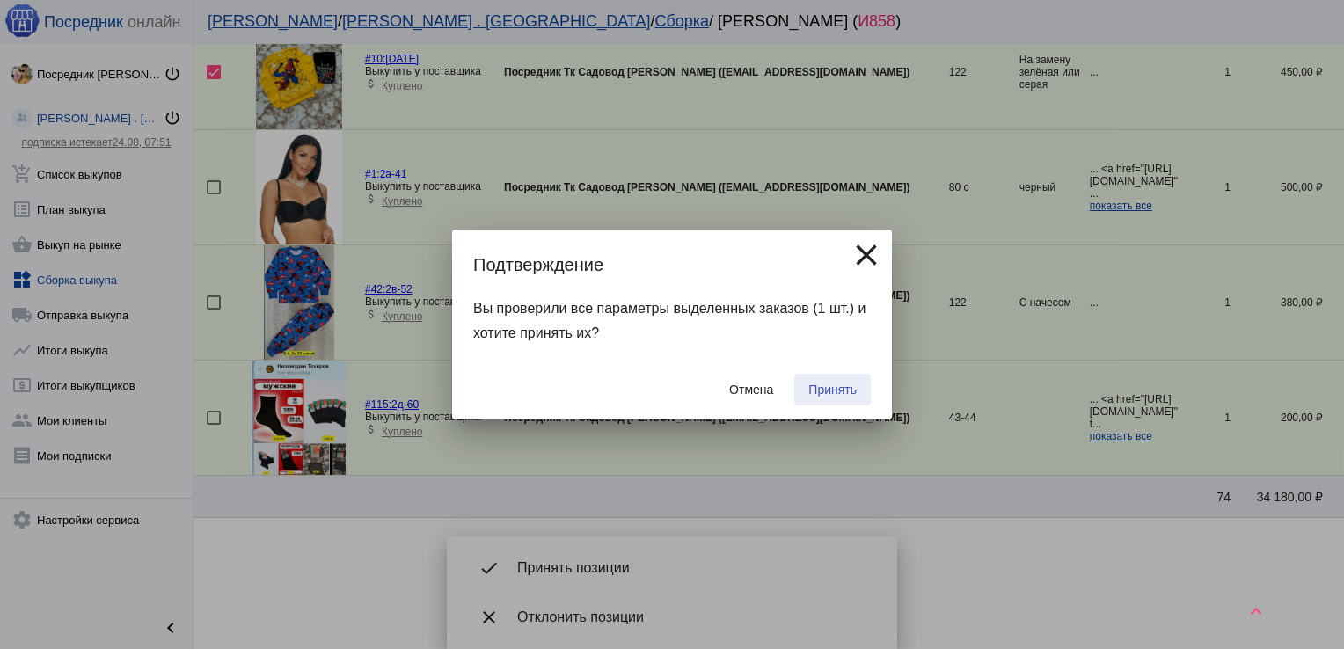
click at [835, 395] on span "Принять" at bounding box center [832, 390] width 48 height 14
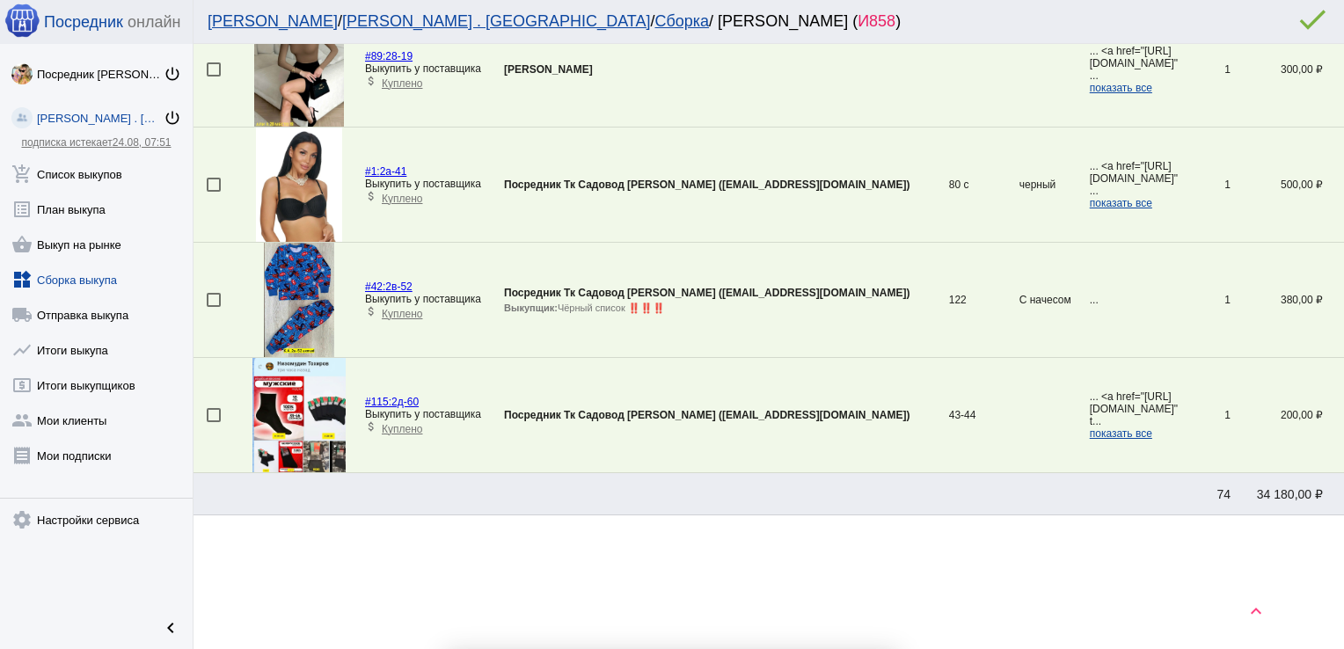
scroll to position [466, 0]
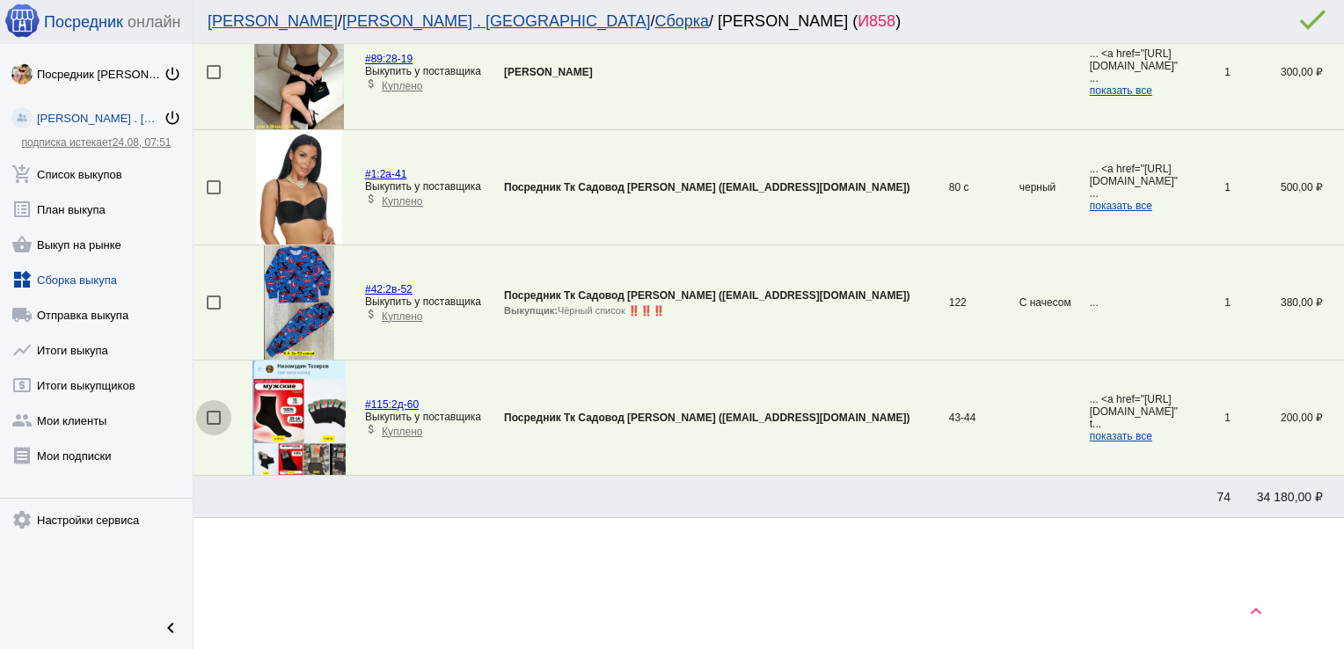
click at [212, 413] on div at bounding box center [214, 418] width 14 height 14
click at [213, 425] on input "checkbox" at bounding box center [213, 425] width 1 height 1
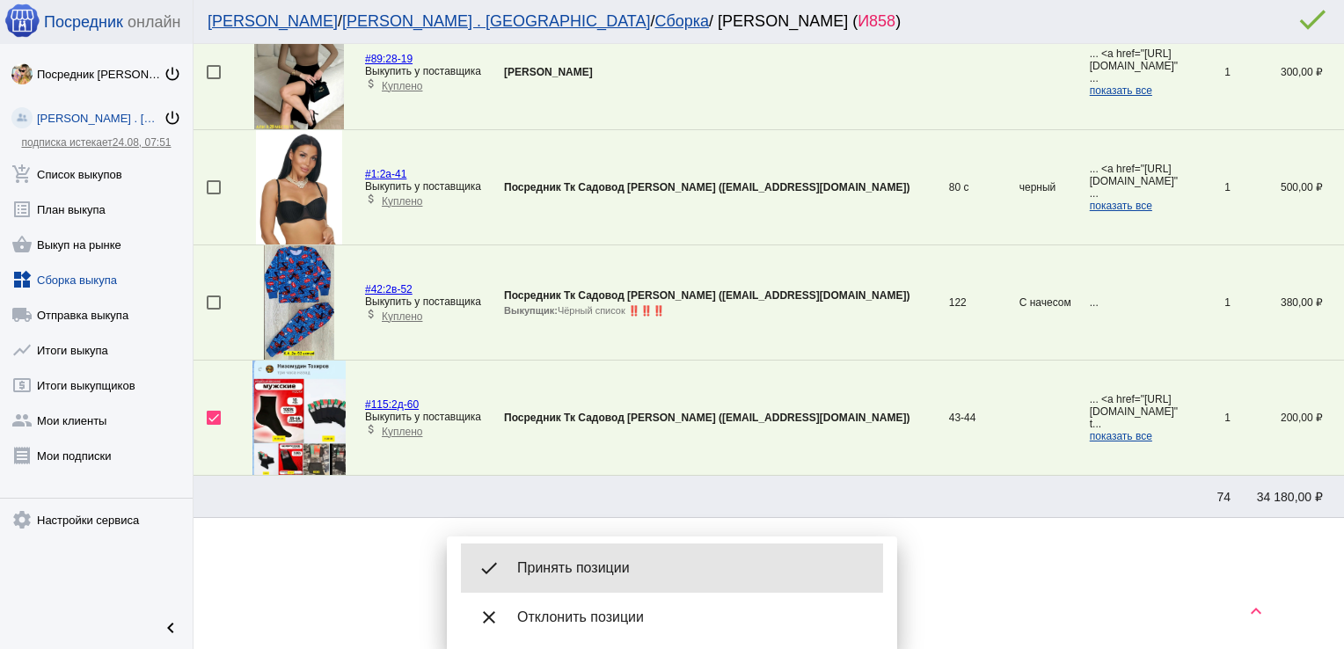
click at [586, 558] on div "done Принять позиции" at bounding box center [672, 568] width 422 height 49
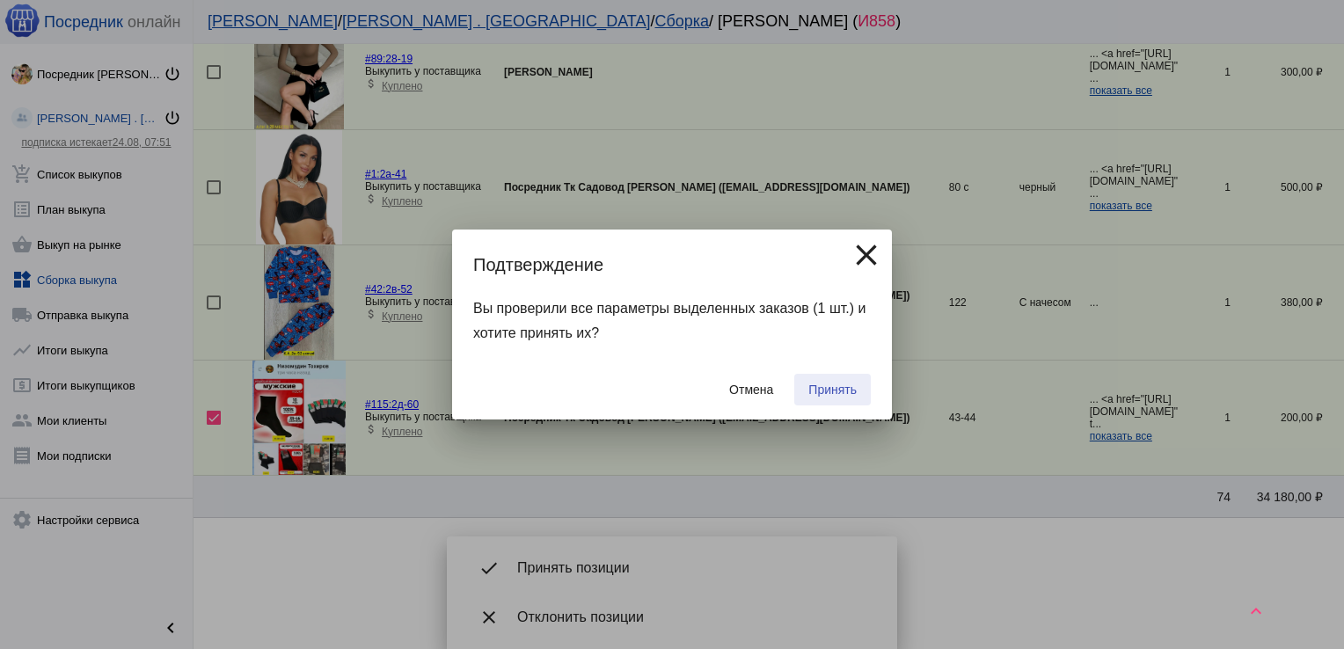
click at [832, 387] on span "Принять" at bounding box center [832, 390] width 48 height 14
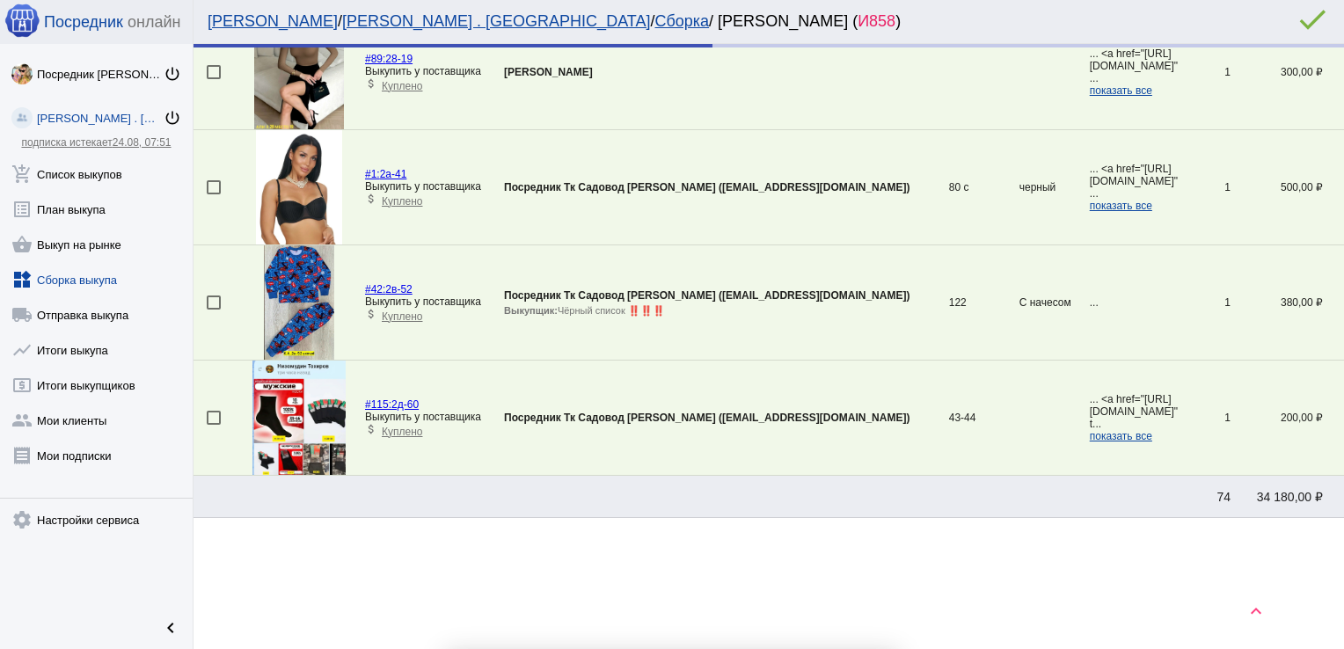
scroll to position [352, 0]
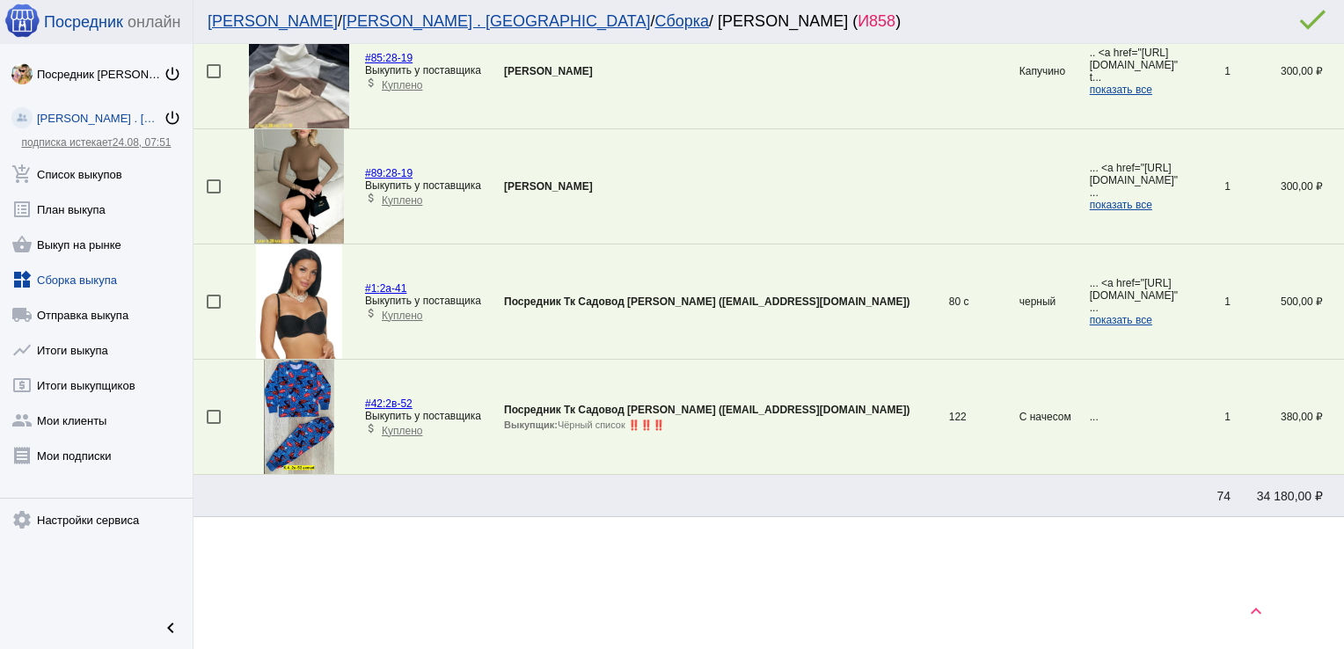
click at [214, 66] on div at bounding box center [214, 71] width 14 height 14
click at [214, 78] on input "checkbox" at bounding box center [213, 78] width 1 height 1
click at [211, 185] on div at bounding box center [214, 186] width 14 height 14
click at [213, 193] on input "checkbox" at bounding box center [213, 193] width 1 height 1
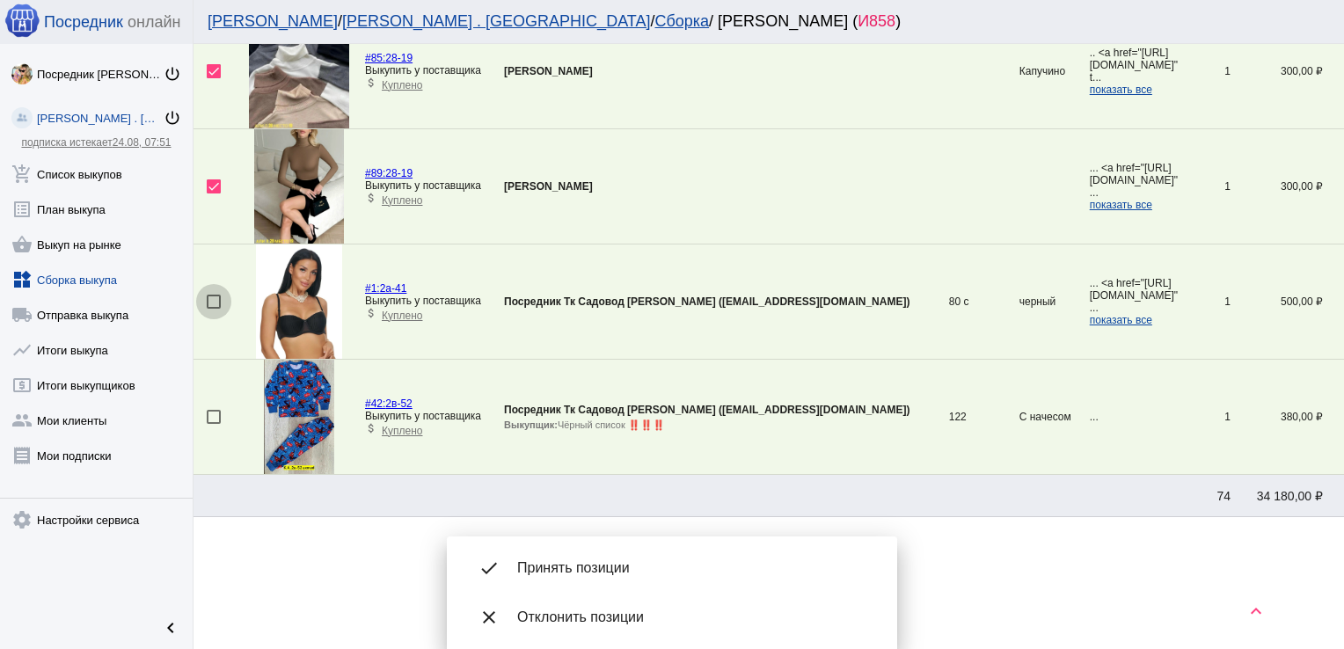
click at [208, 297] on div at bounding box center [214, 302] width 14 height 14
click at [213, 309] on input "checkbox" at bounding box center [213, 309] width 1 height 1
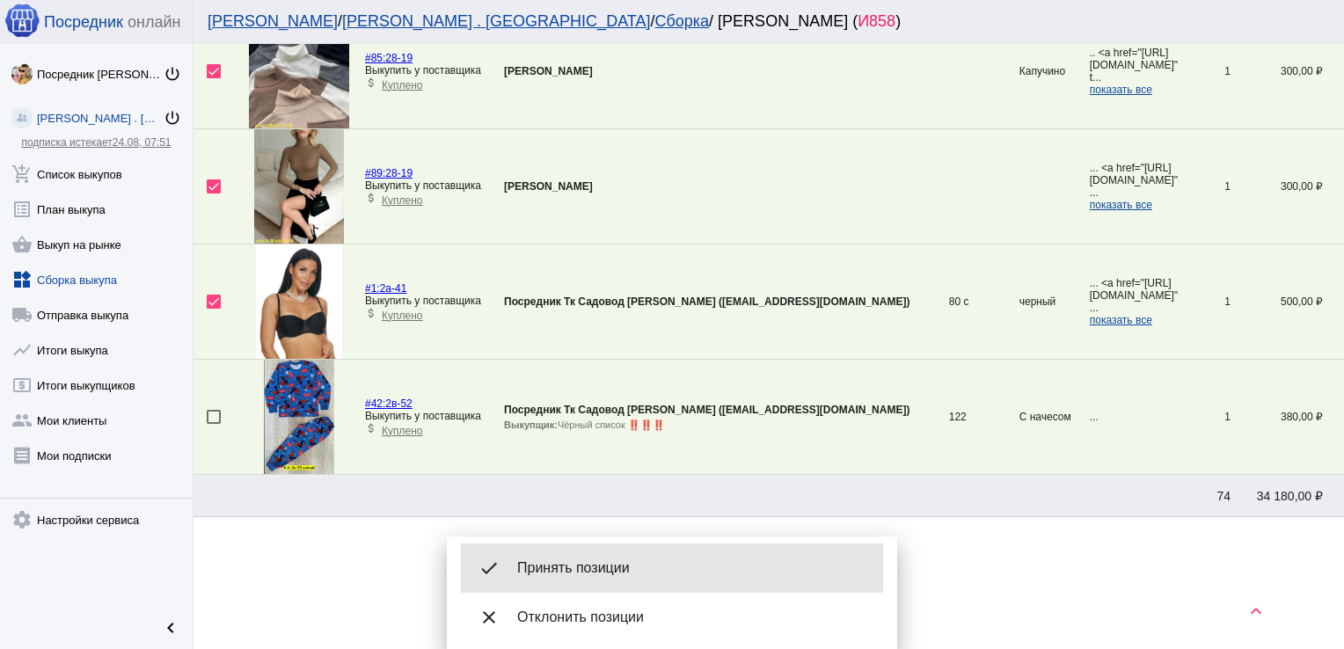
click at [577, 566] on span "Принять позиции" at bounding box center [693, 568] width 352 height 18
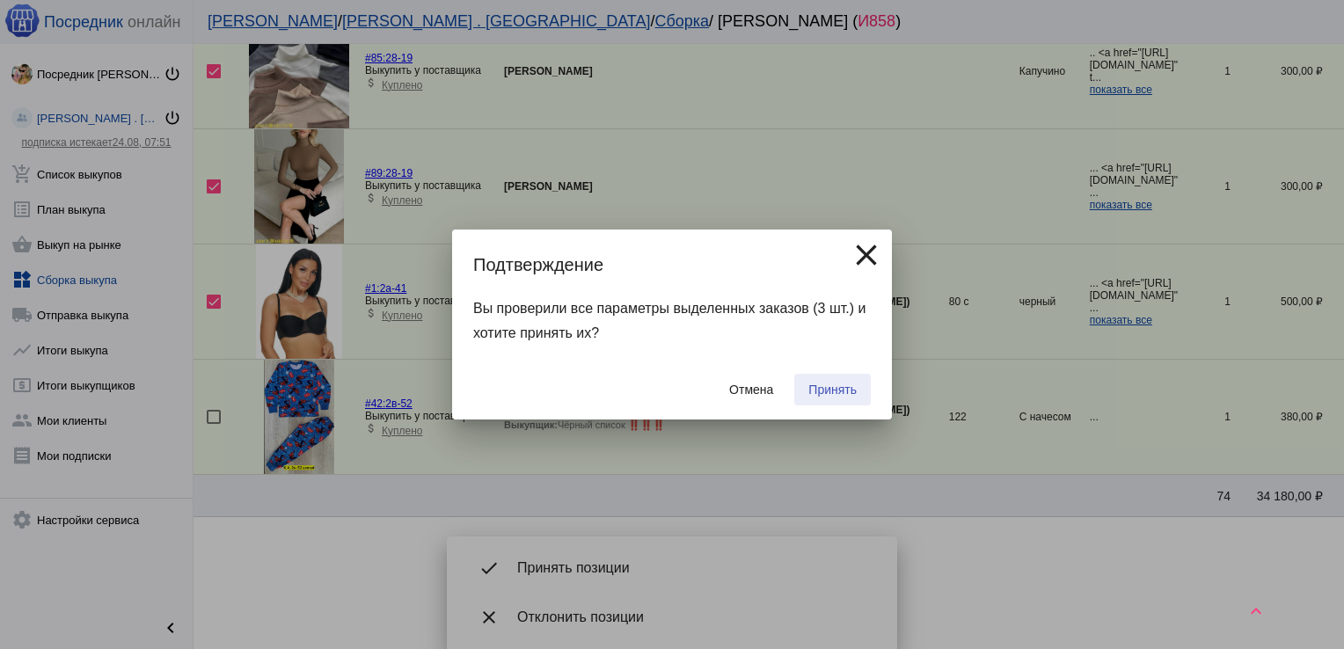
click at [838, 385] on span "Принять" at bounding box center [832, 390] width 48 height 14
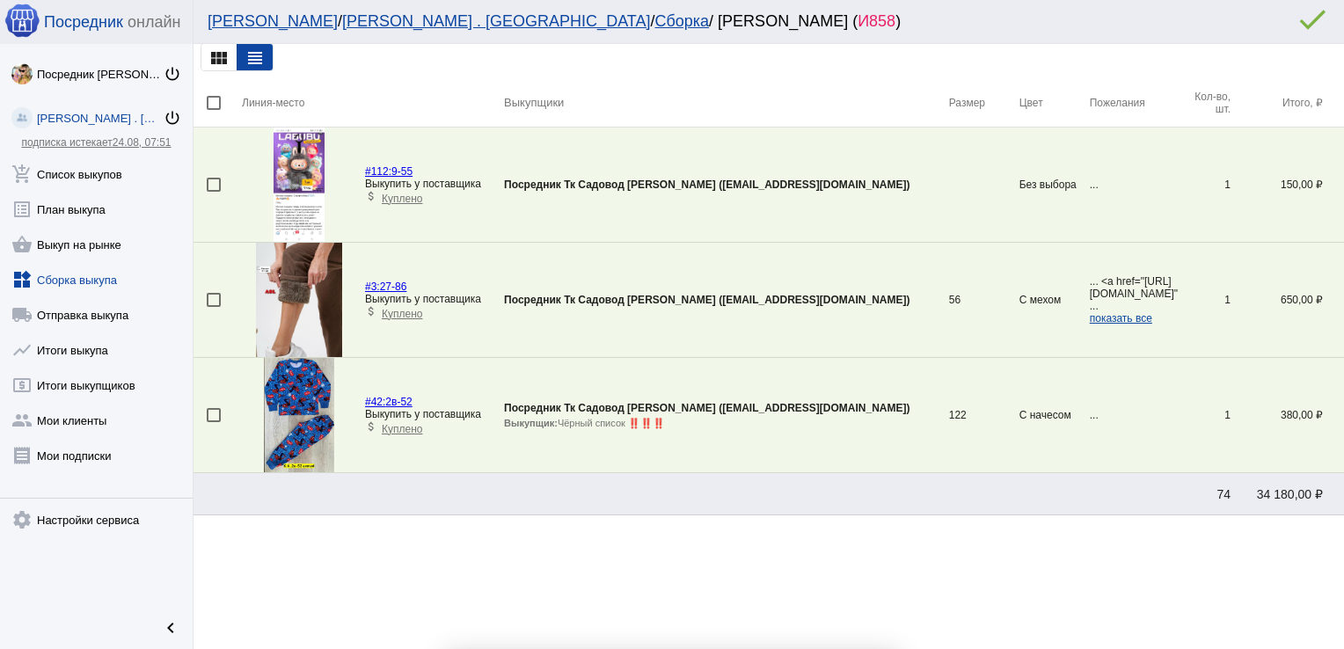
scroll to position [6, 0]
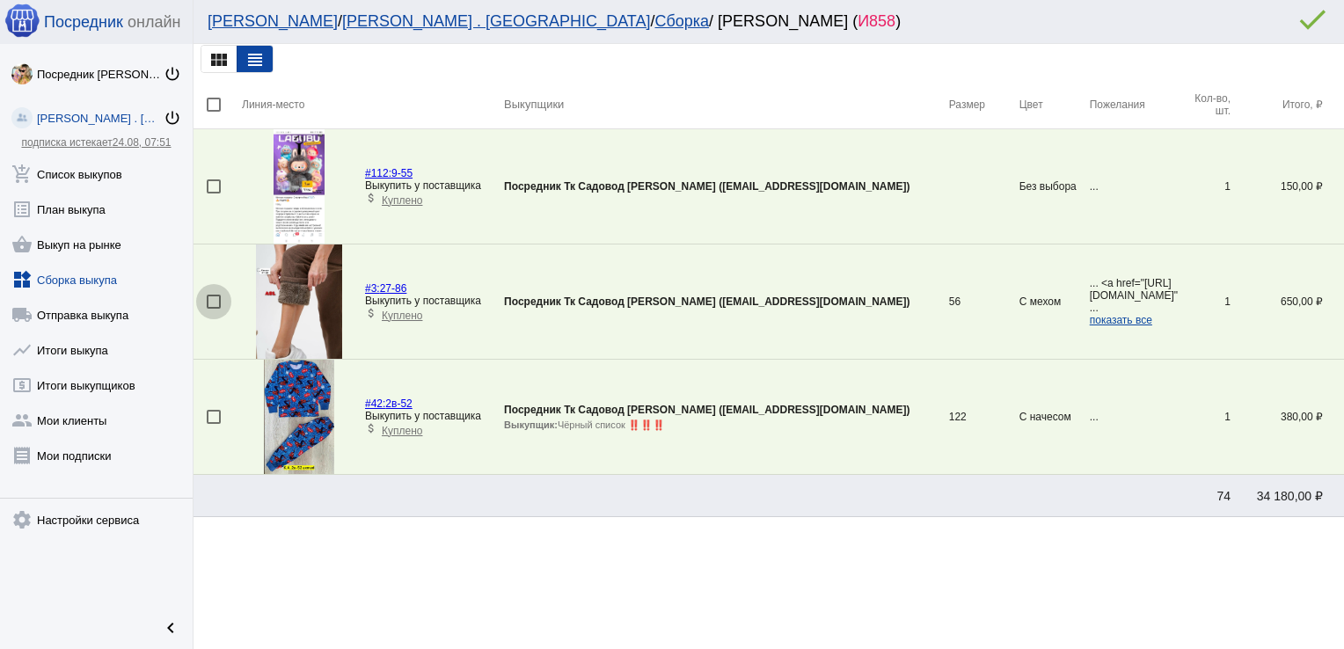
click at [211, 299] on div at bounding box center [214, 302] width 14 height 14
click at [213, 309] on input "checkbox" at bounding box center [213, 309] width 1 height 1
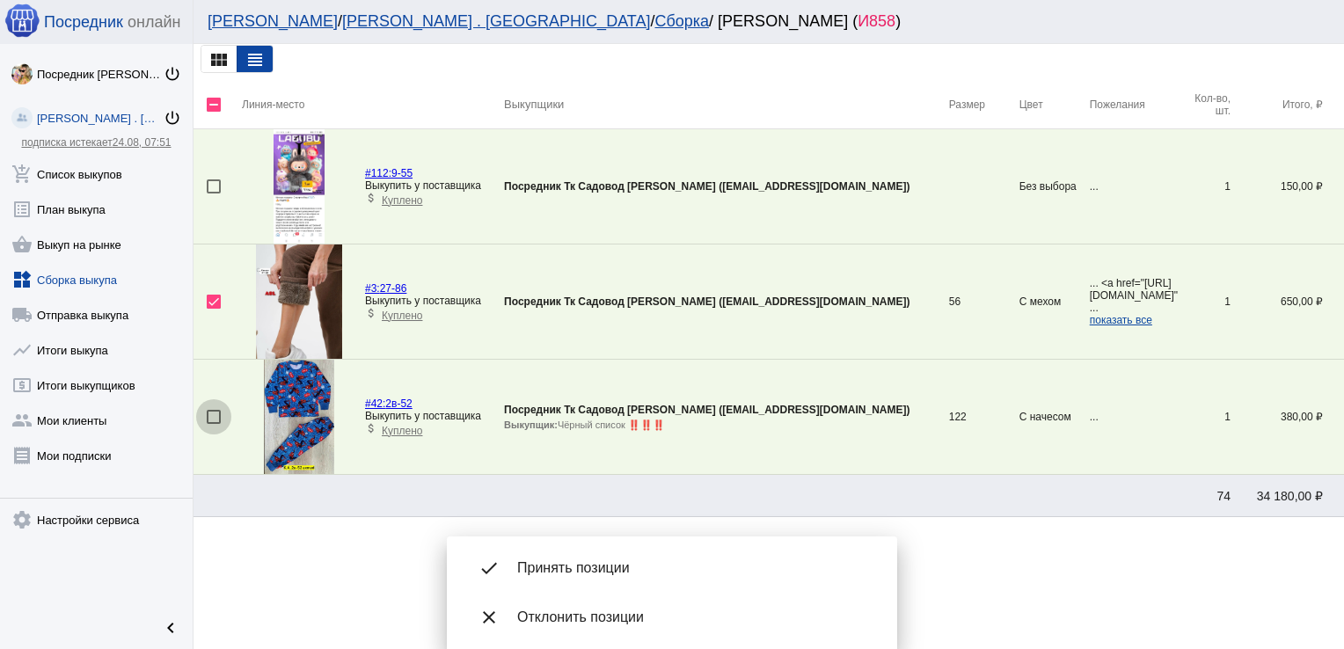
click at [215, 412] on div at bounding box center [214, 417] width 14 height 14
click at [214, 424] on input "checkbox" at bounding box center [213, 424] width 1 height 1
click at [580, 575] on span "Принять позиции" at bounding box center [693, 568] width 352 height 18
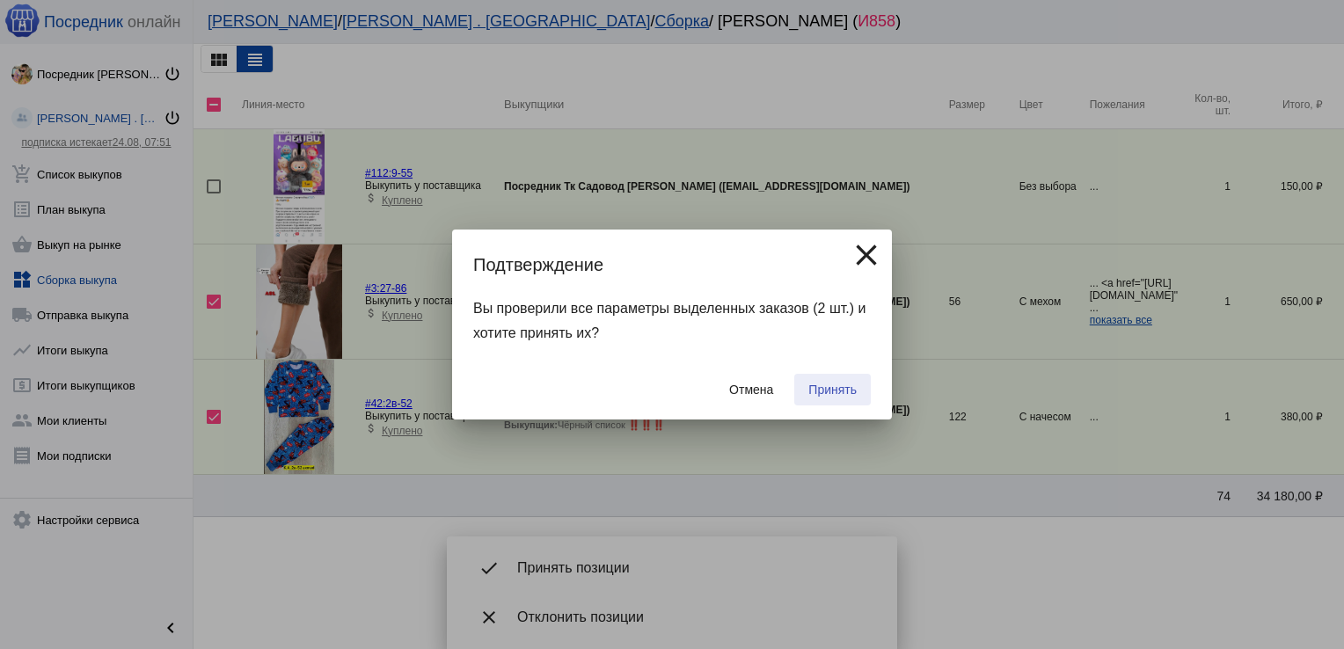
click at [833, 381] on button "Принять" at bounding box center [832, 390] width 77 height 32
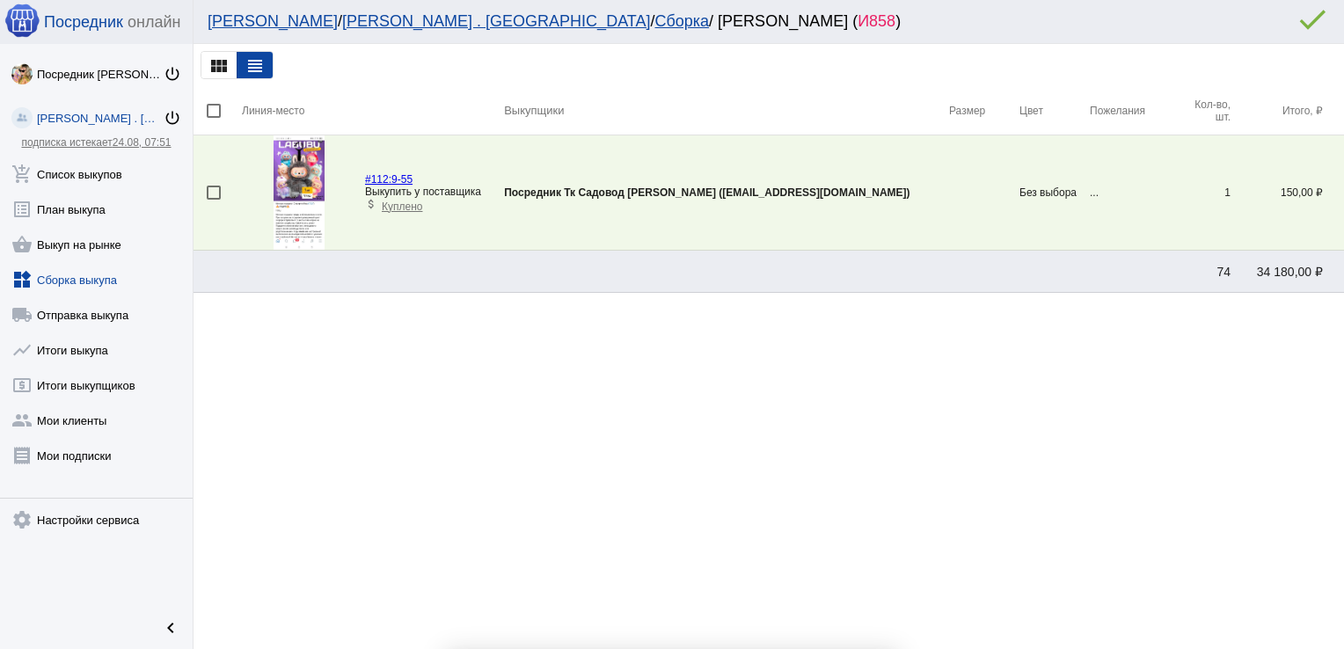
scroll to position [0, 0]
click at [217, 188] on div at bounding box center [214, 193] width 14 height 14
click at [214, 200] on input "checkbox" at bounding box center [213, 200] width 1 height 1
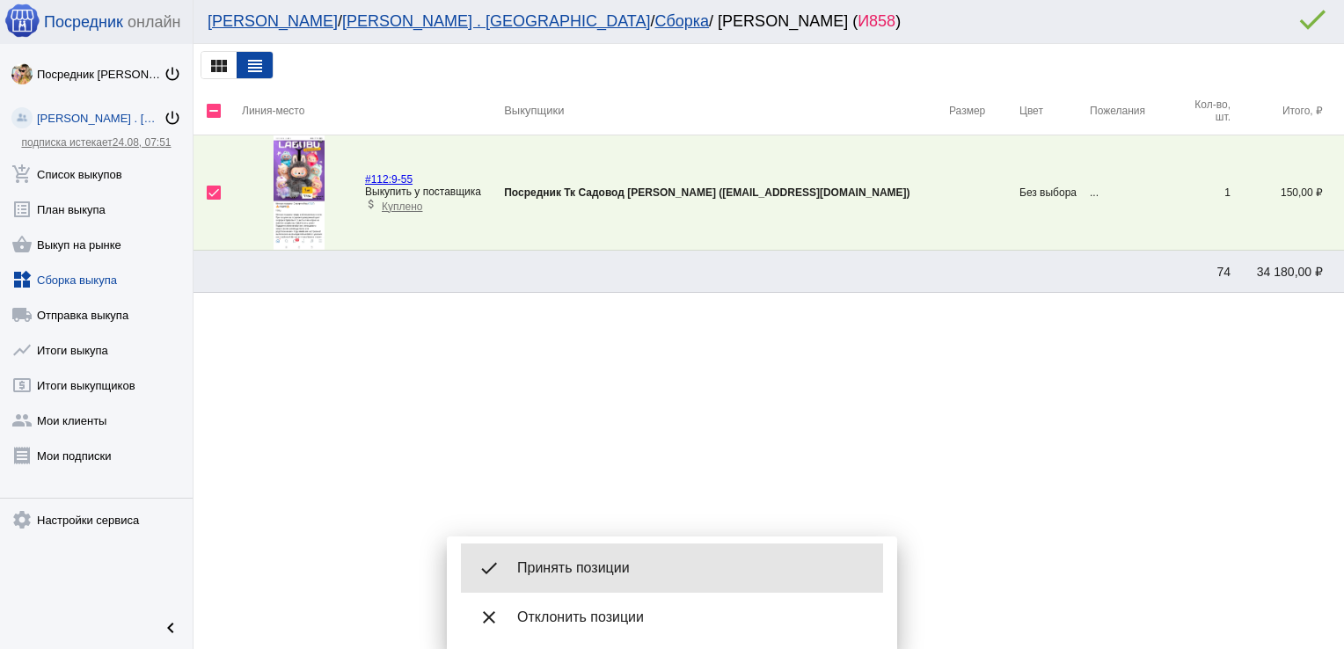
click at [582, 558] on div "done Принять позиции" at bounding box center [672, 568] width 422 height 49
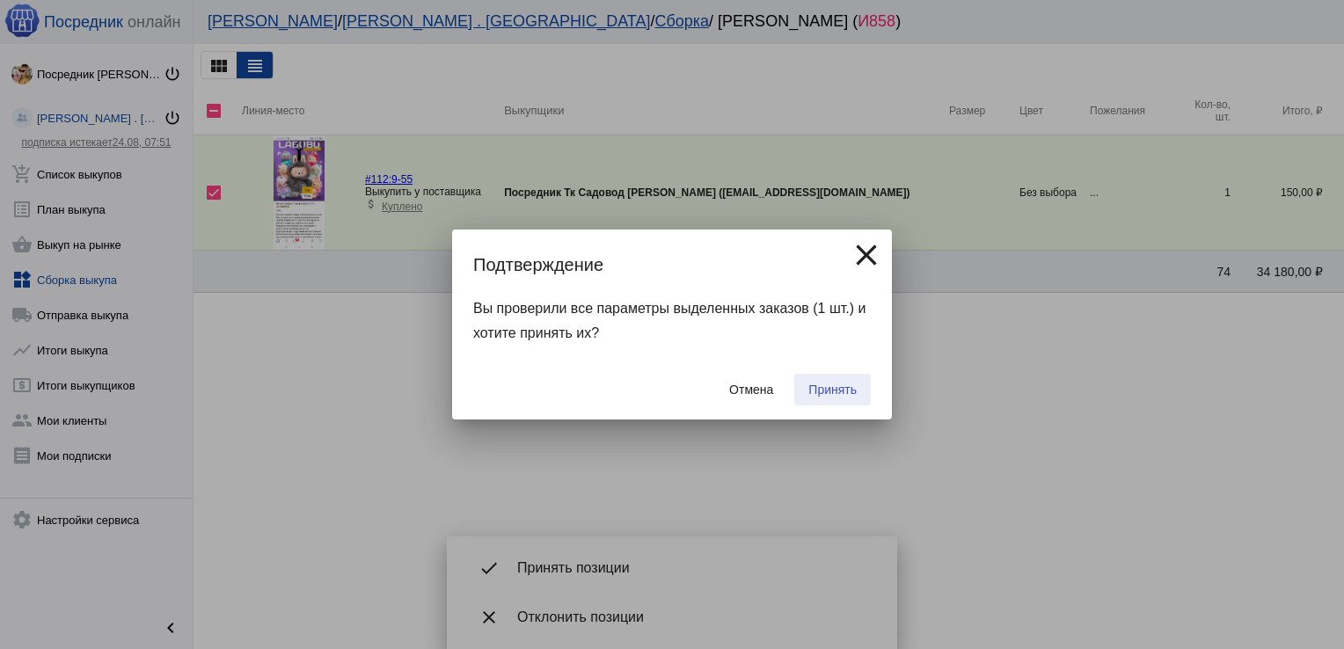
click at [808, 383] on span "Принять" at bounding box center [832, 390] width 48 height 14
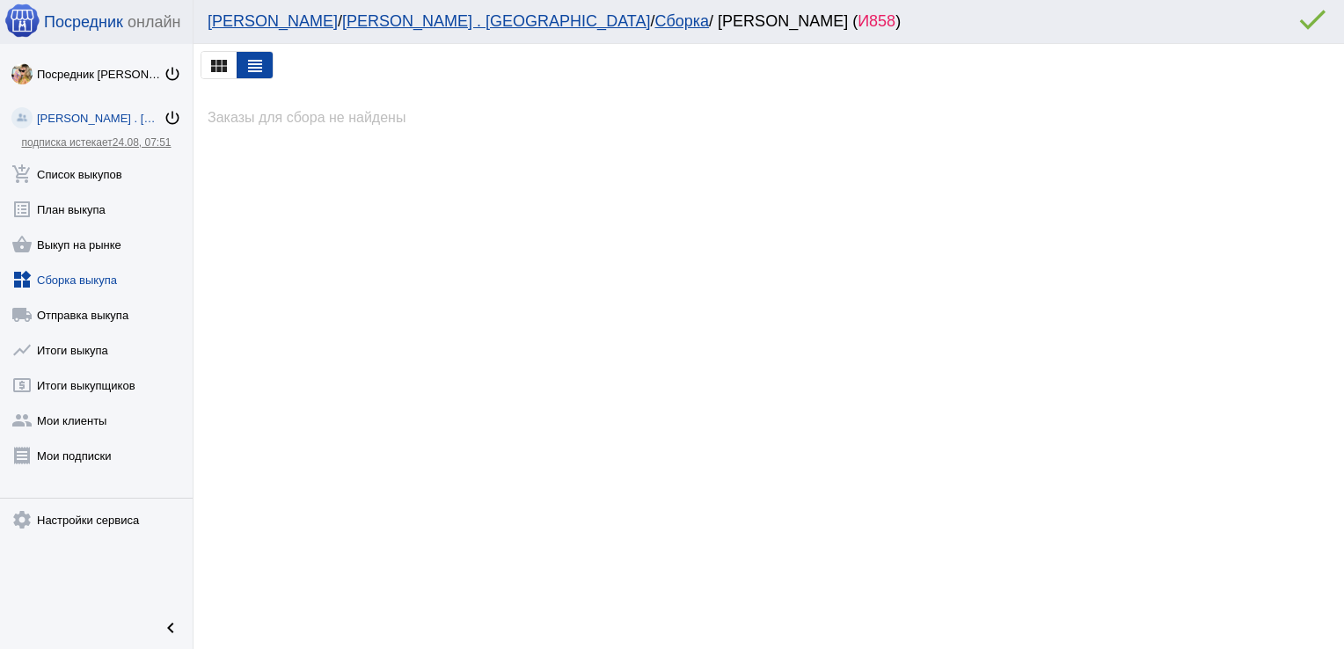
click at [100, 270] on link "widgets Сборка выкупа" at bounding box center [96, 276] width 193 height 35
